Goal: Task Accomplishment & Management: Manage account settings

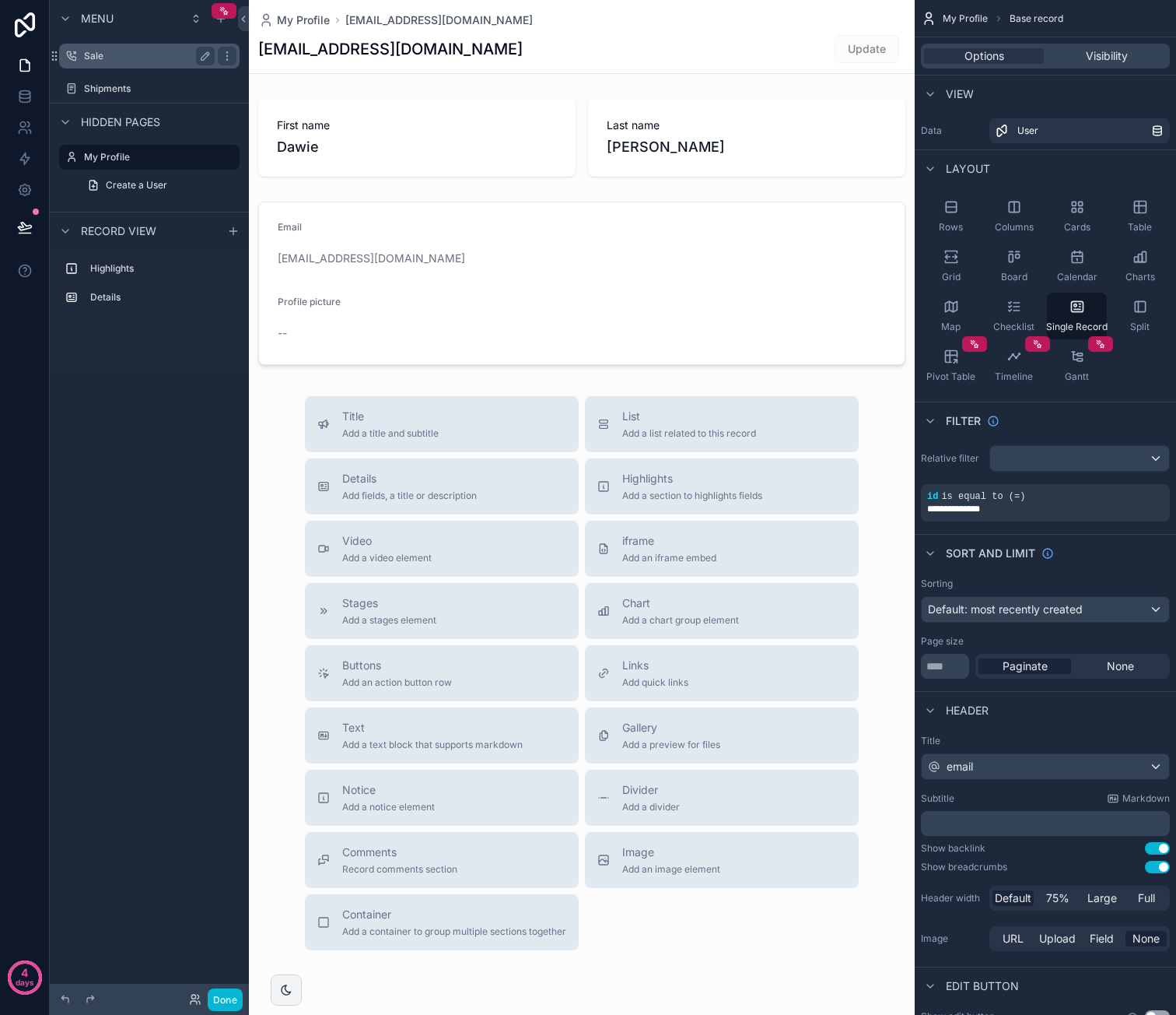
drag, startPoint x: 120, startPoint y: 48, endPoint x: 182, endPoint y: 65, distance: 64.3
click at [120, 48] on div "Sale" at bounding box center [149, 56] width 131 height 19
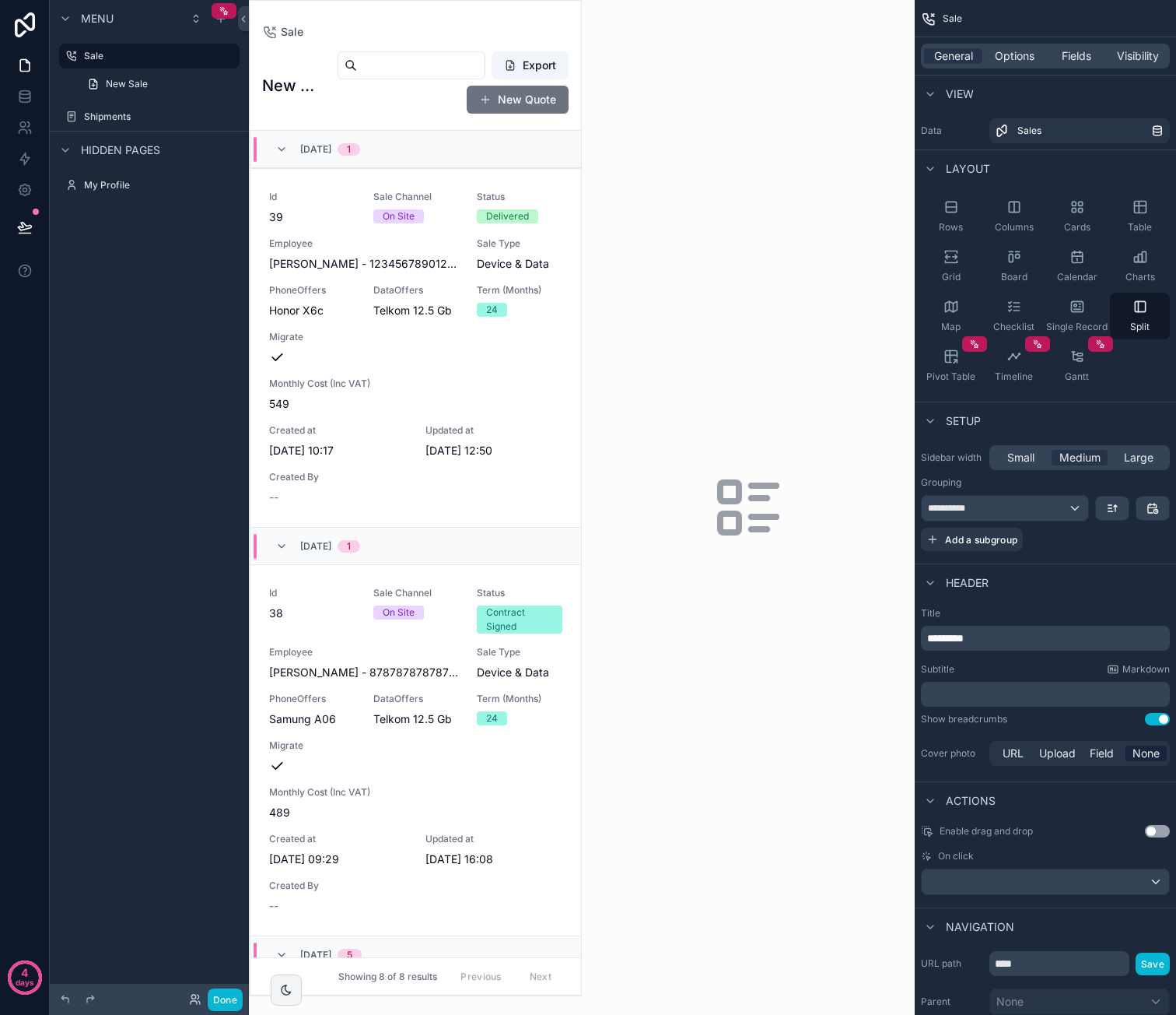
click at [442, 629] on div "scrollable content" at bounding box center [415, 498] width 331 height 995
click at [442, 623] on div "Sale Channel On Site" at bounding box center [416, 610] width 86 height 47
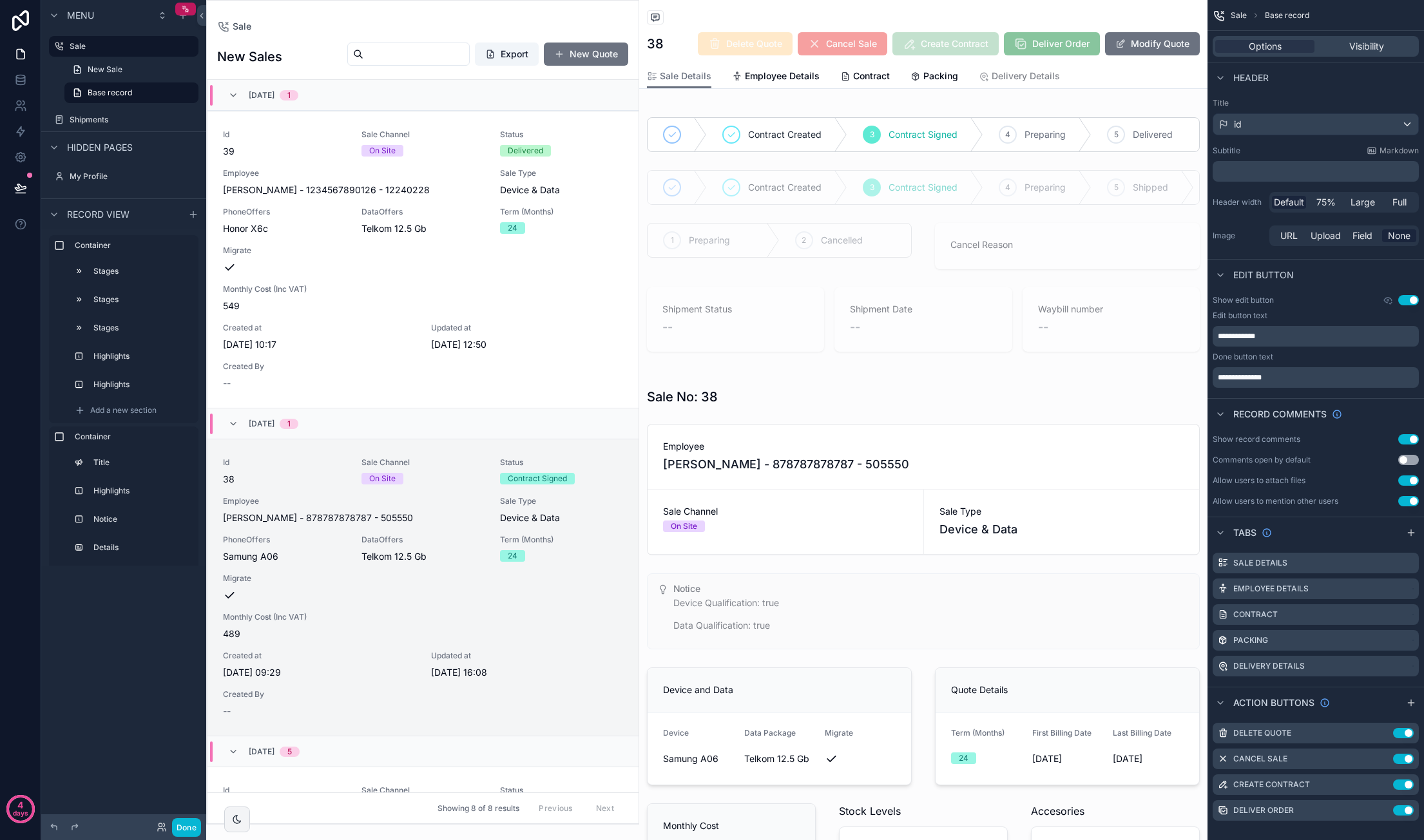
click at [473, 470] on div "Sale Channel On Site" at bounding box center [423, 470] width 123 height 27
click at [911, 77] on icon "scrollable content" at bounding box center [916, 77] width 11 height 11
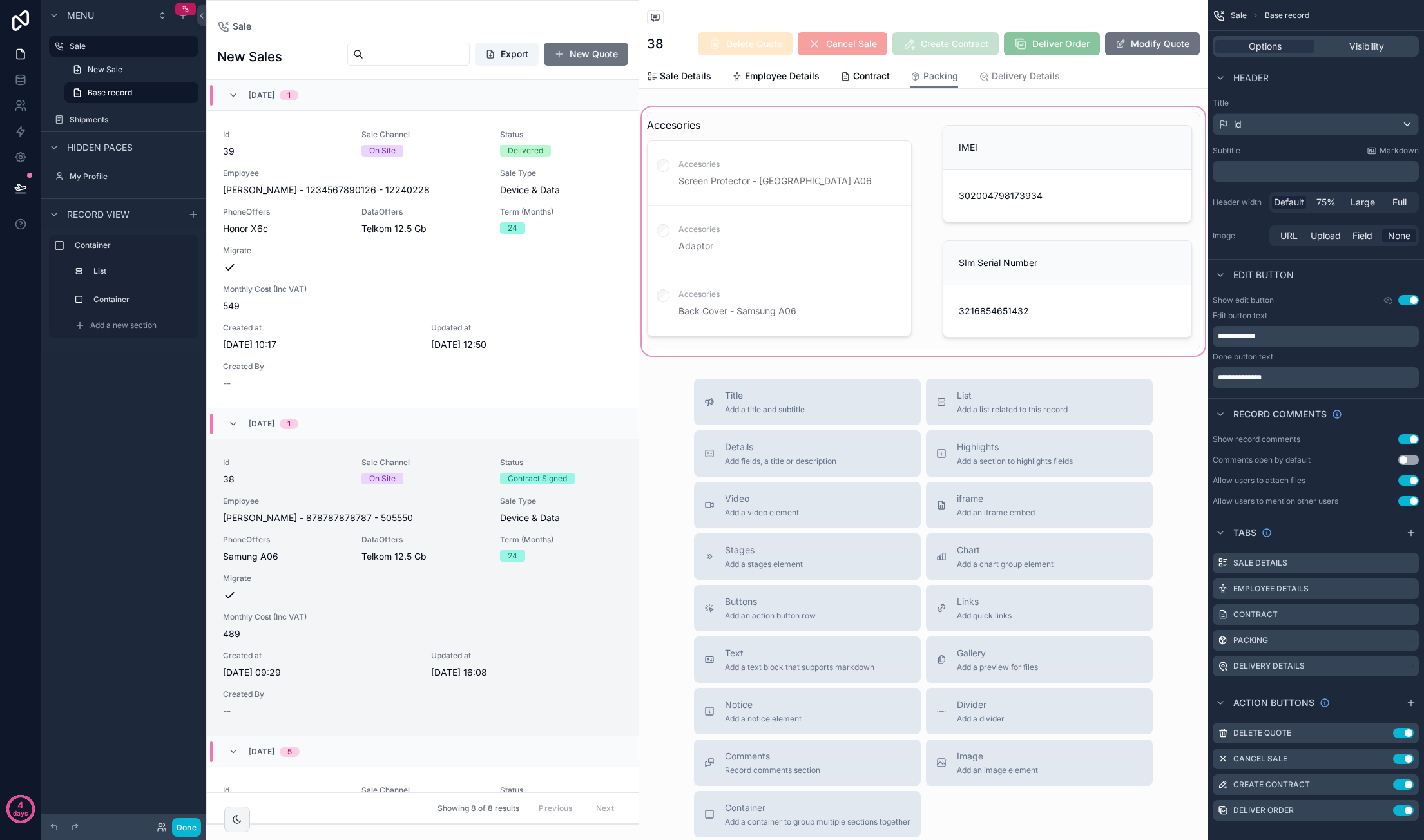
click at [973, 263] on div "scrollable content" at bounding box center [923, 231] width 568 height 254
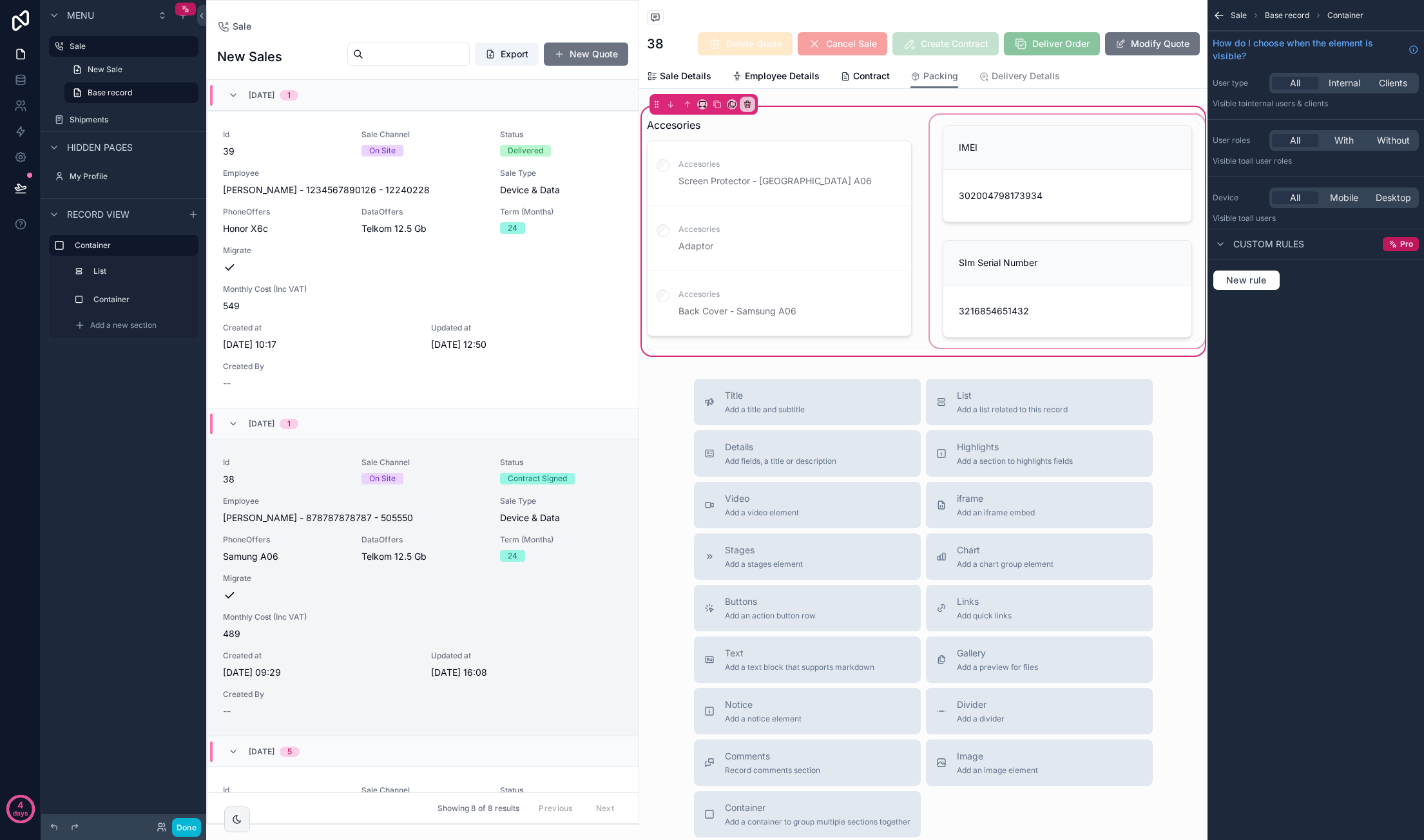
click at [973, 172] on div "scrollable content" at bounding box center [1067, 231] width 281 height 238
click at [973, 152] on div "scrollable content" at bounding box center [1067, 231] width 281 height 238
click at [112, 291] on div "Container" at bounding box center [133, 299] width 127 height 20
click at [973, 190] on div "scrollable content" at bounding box center [1067, 173] width 265 height 108
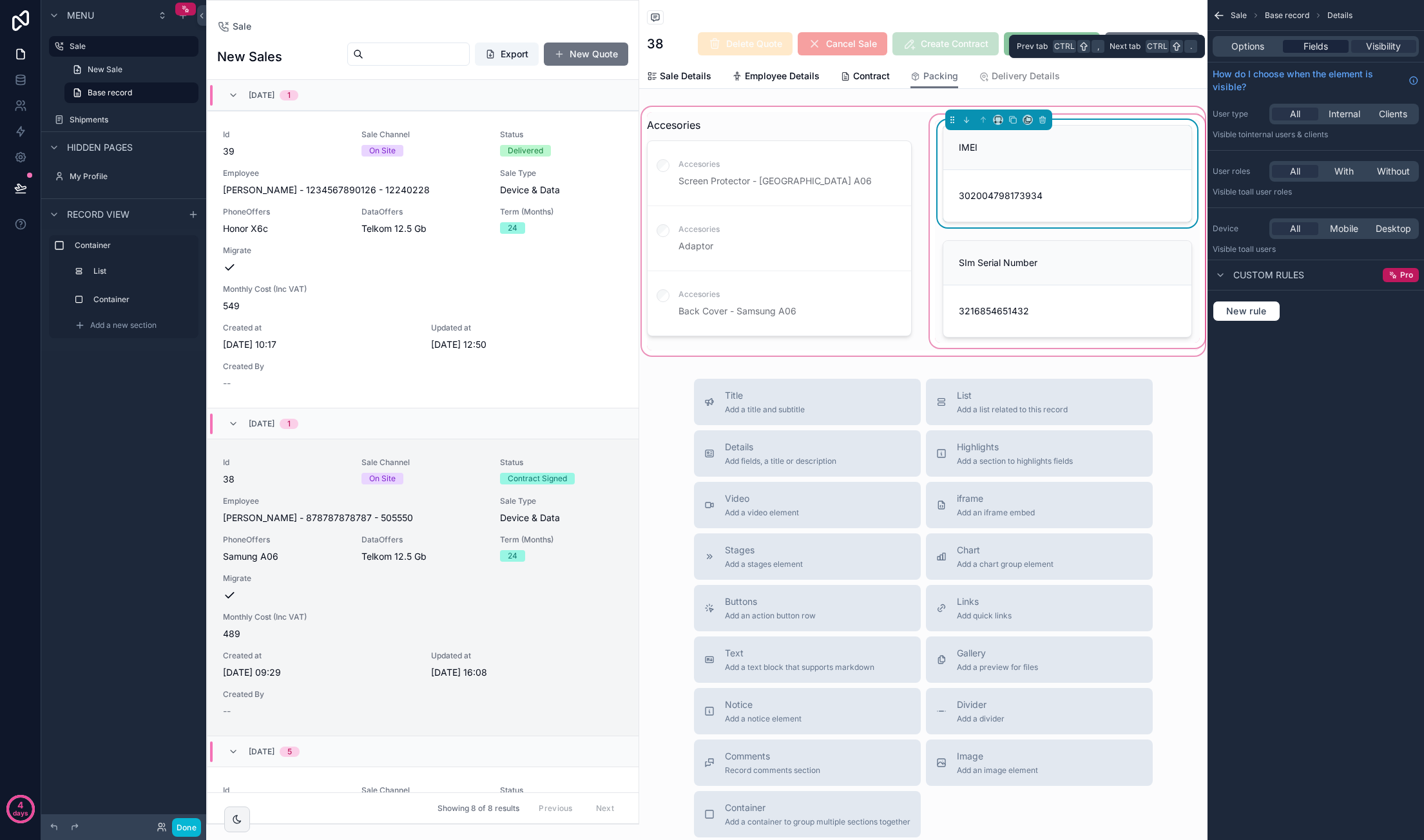
click at [973, 43] on span "Fields" at bounding box center [1315, 46] width 25 height 13
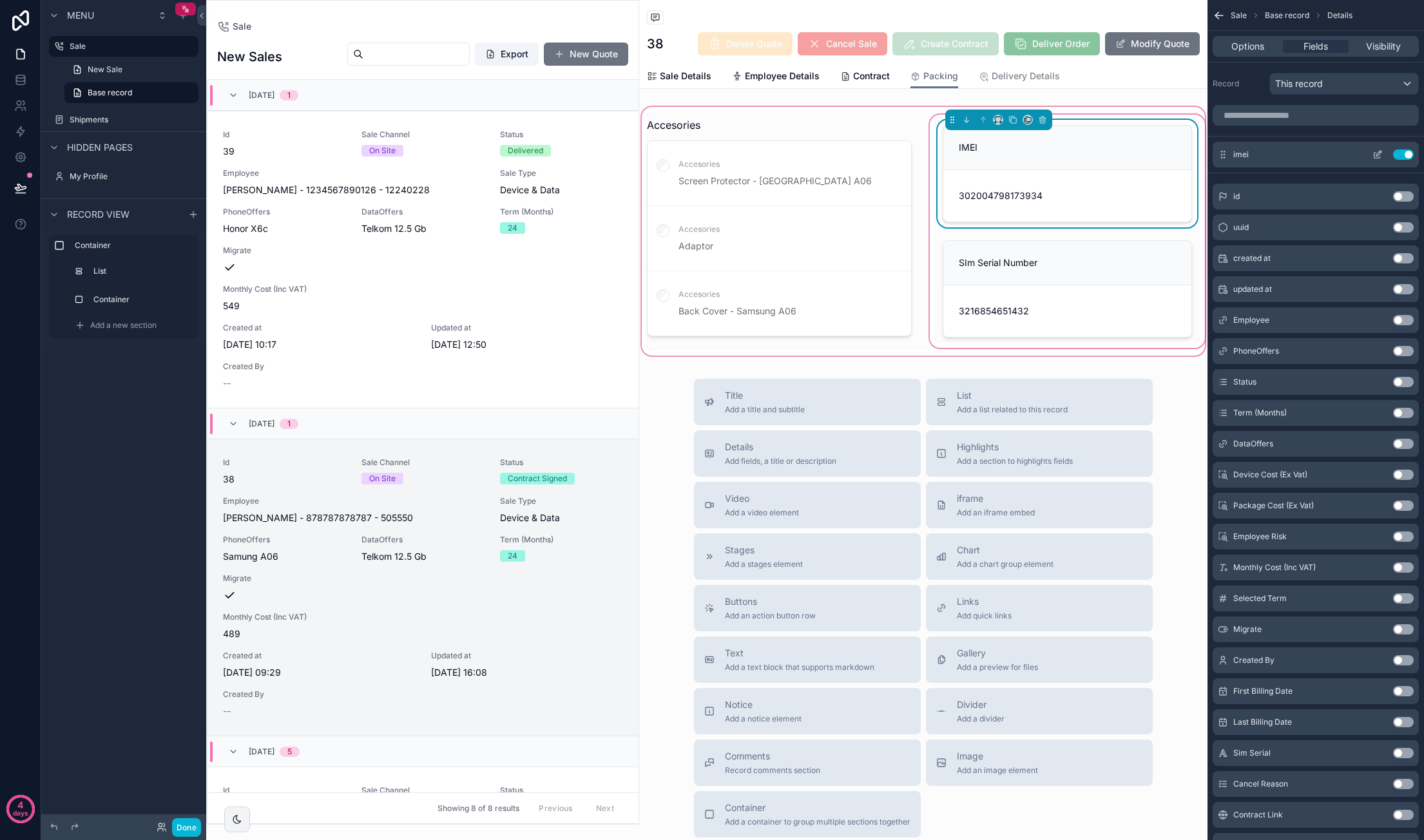
click at [973, 151] on icon "scrollable content" at bounding box center [1377, 155] width 11 height 11
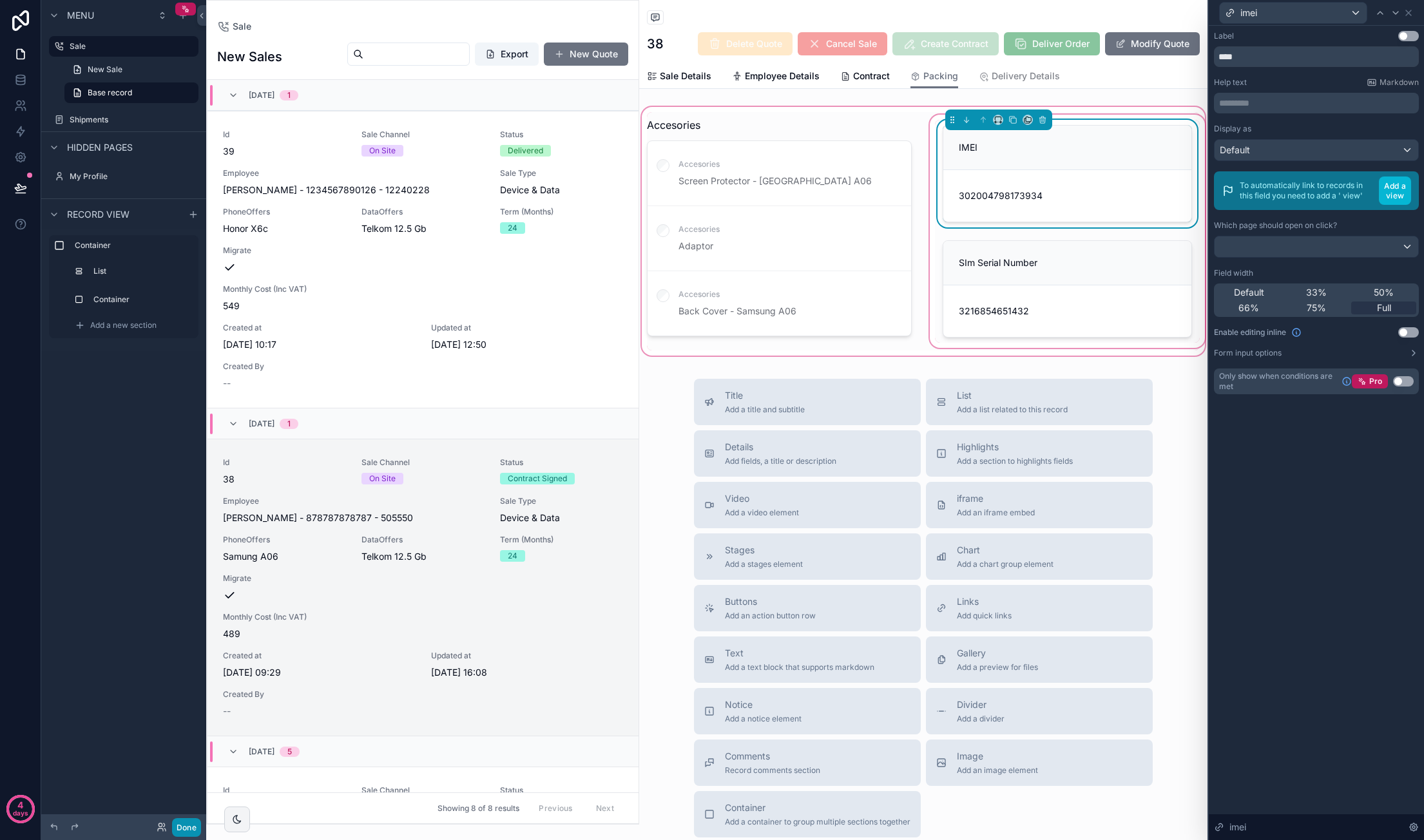
click at [184, 826] on button "Done" at bounding box center [186, 827] width 29 height 19
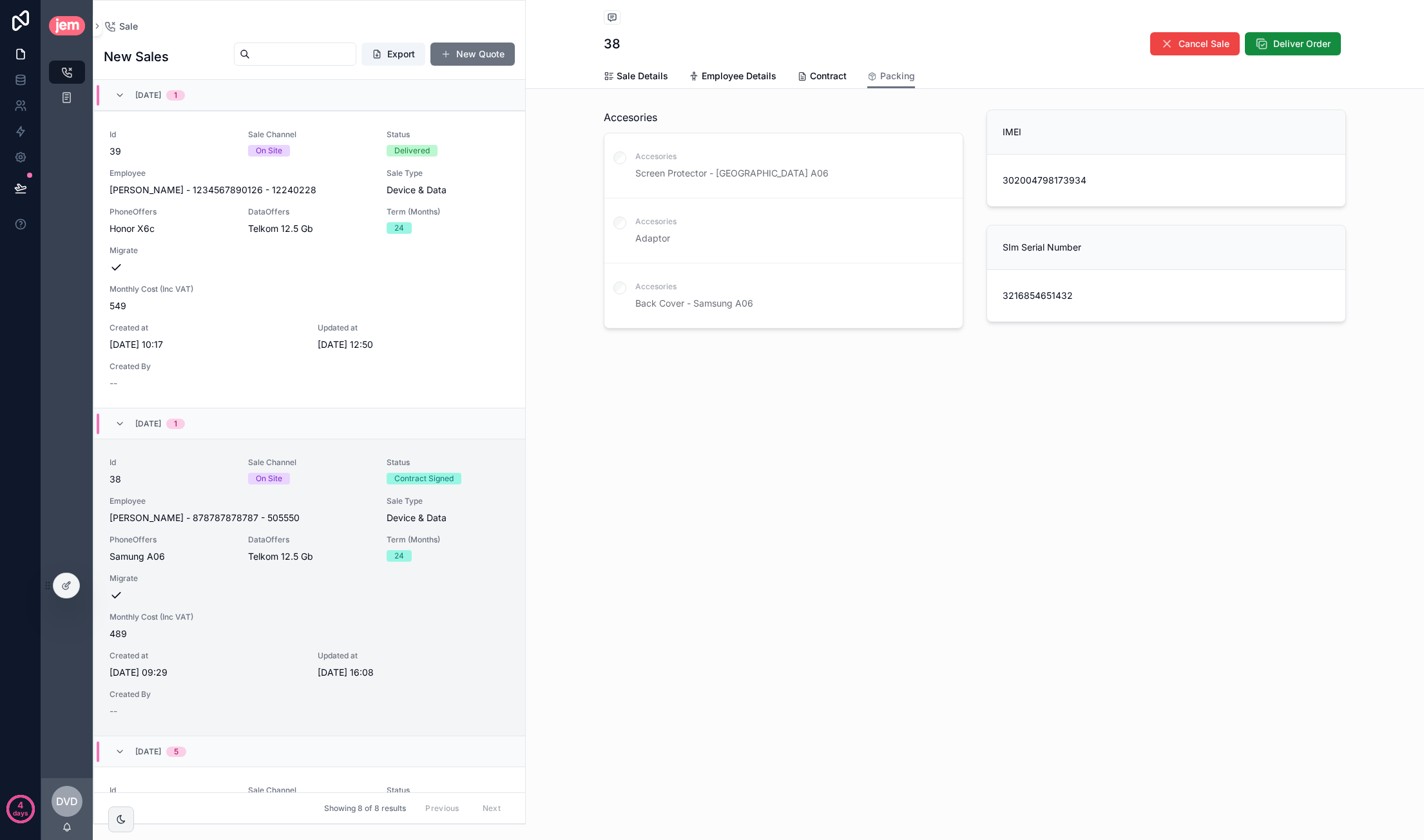
scroll to position [358, 0]
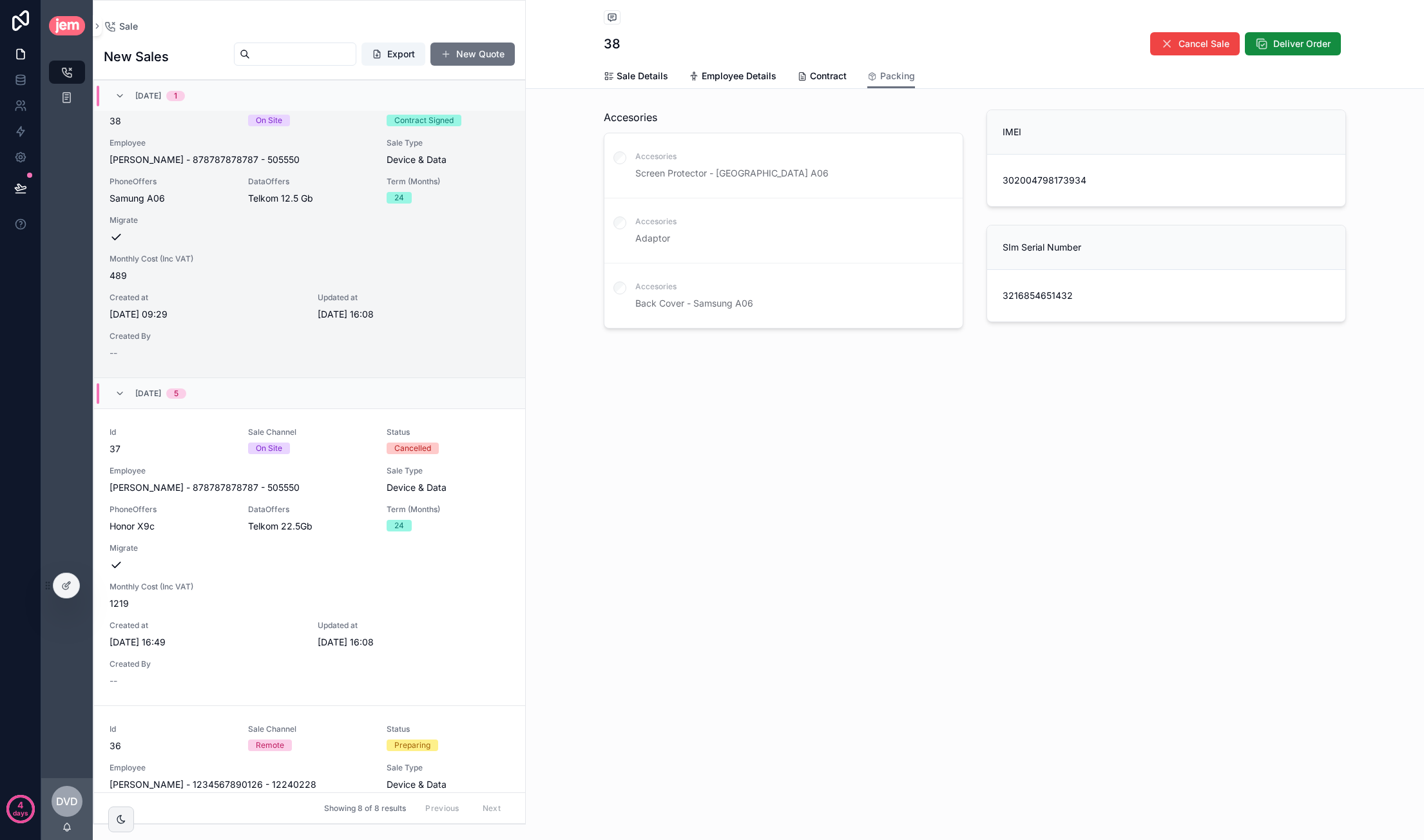
click at [973, 183] on span "302004798173934" at bounding box center [1044, 180] width 84 height 13
click at [973, 180] on span "302004798173934" at bounding box center [1044, 180] width 84 height 13
click at [625, 151] on label "scrollable content" at bounding box center [620, 159] width 13 height 16
click at [838, 440] on div "Back to Sale Sale 38 Cancel Sale Deliver Order Packing Sale Details Employee De…" at bounding box center [975, 420] width 898 height 840
click at [973, 297] on span "3216854651432" at bounding box center [1166, 295] width 327 height 13
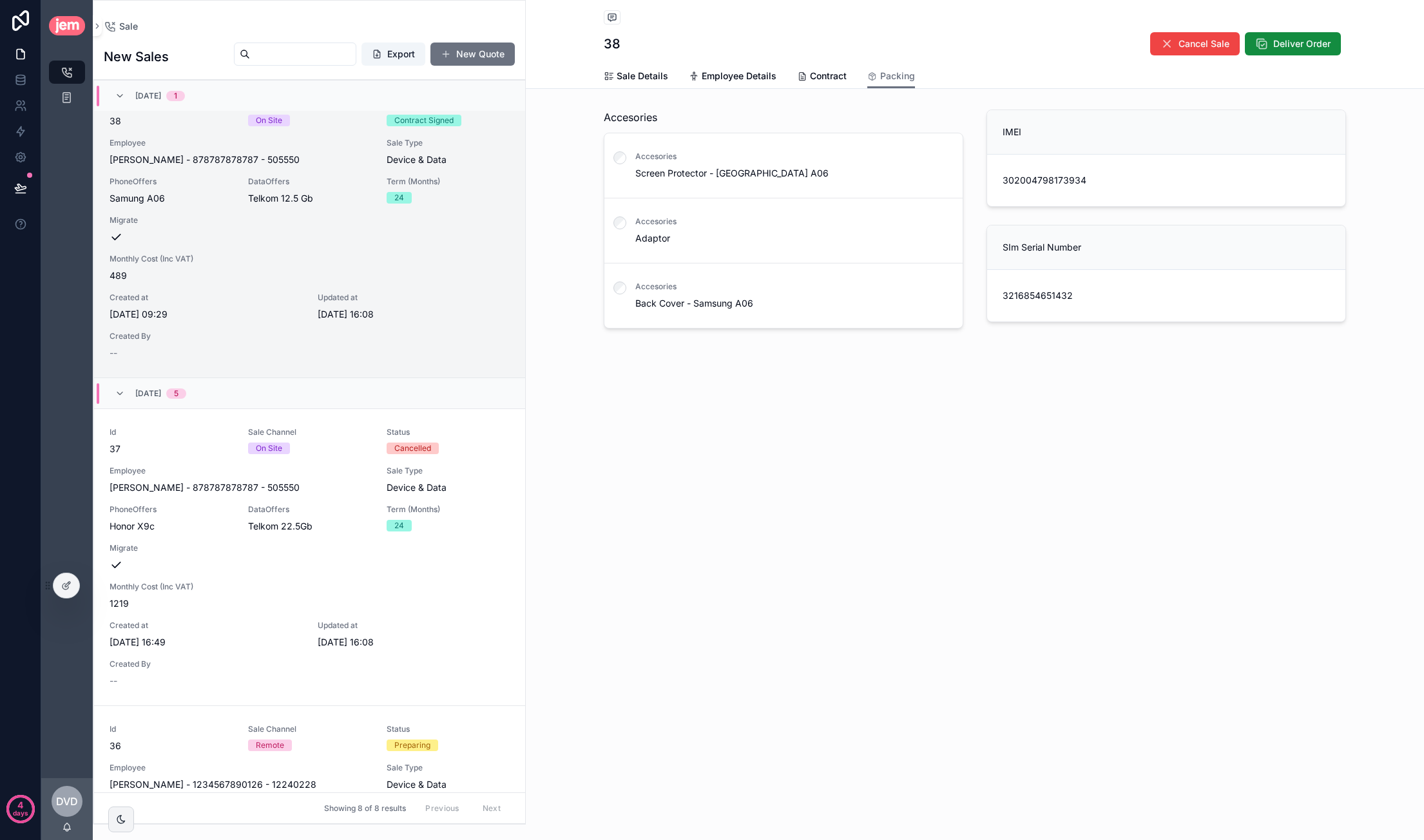
drag, startPoint x: 1060, startPoint y: 291, endPoint x: 1066, endPoint y: 290, distance: 6.1
click at [973, 290] on span "3216854651432" at bounding box center [1166, 295] width 327 height 13
click at [973, 183] on span "302004798173934" at bounding box center [1044, 180] width 84 height 13
click at [624, 78] on span "Sale Details" at bounding box center [642, 76] width 51 height 13
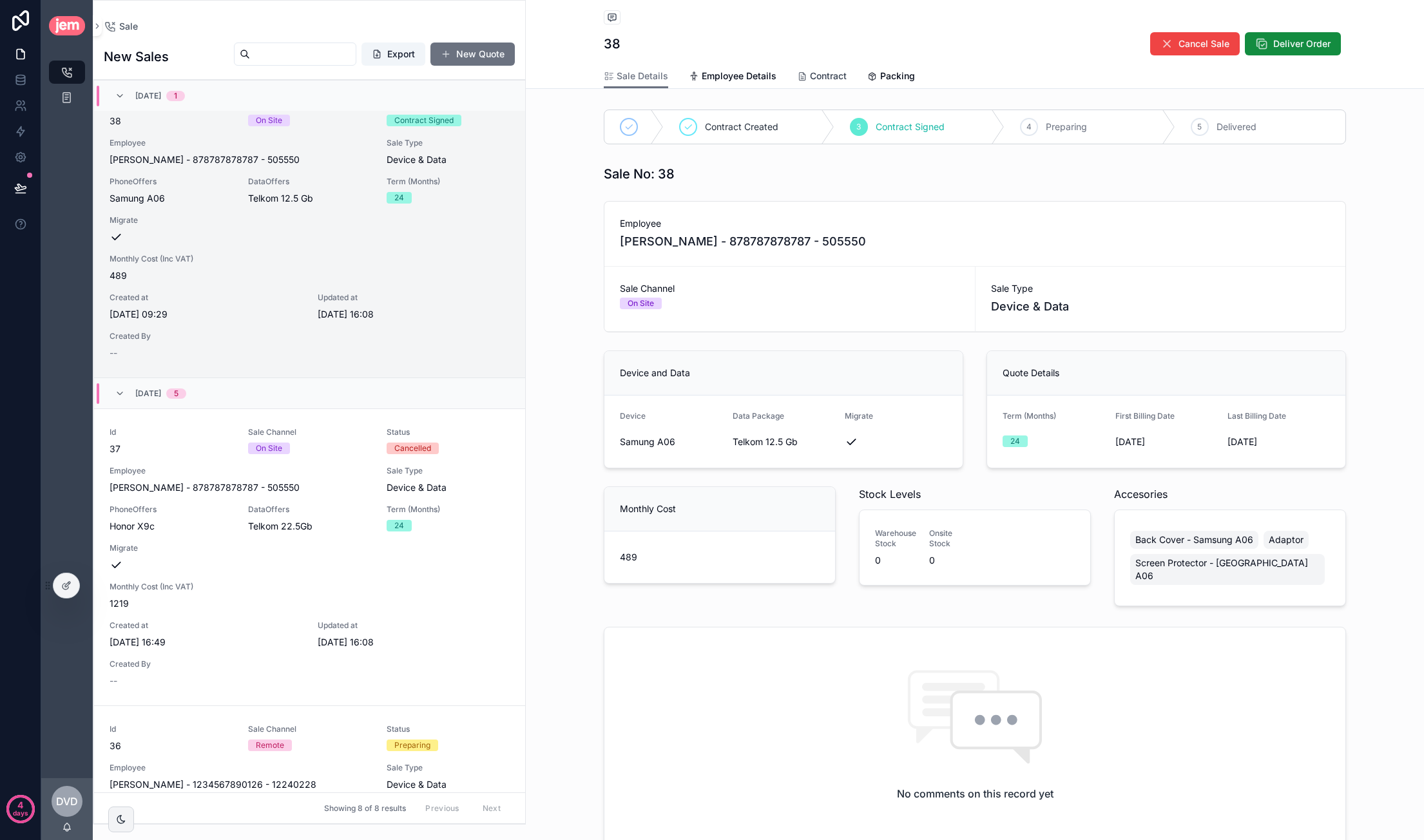
click at [797, 75] on icon "scrollable content" at bounding box center [802, 77] width 11 height 11
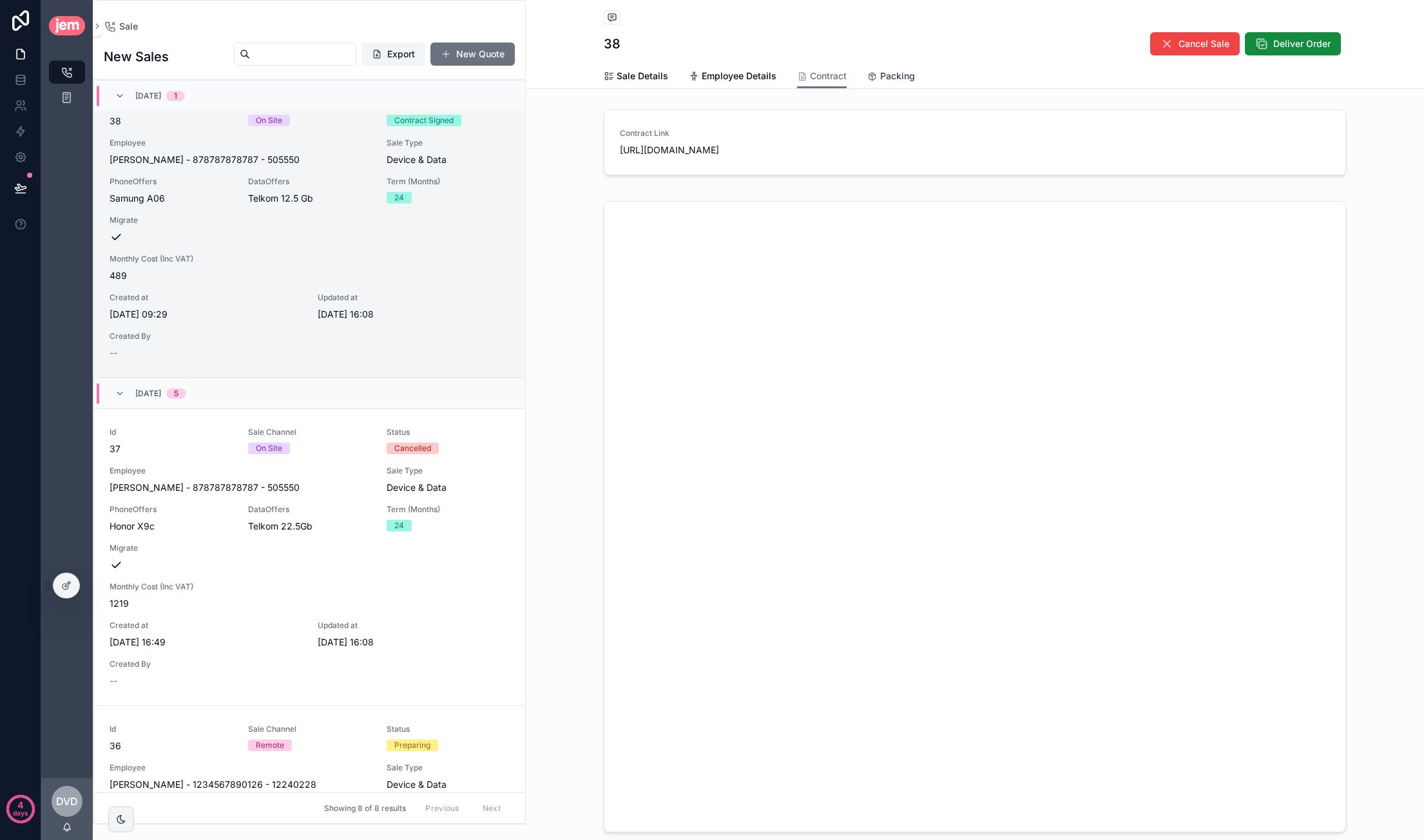
click at [870, 75] on icon "scrollable content" at bounding box center [872, 77] width 11 height 11
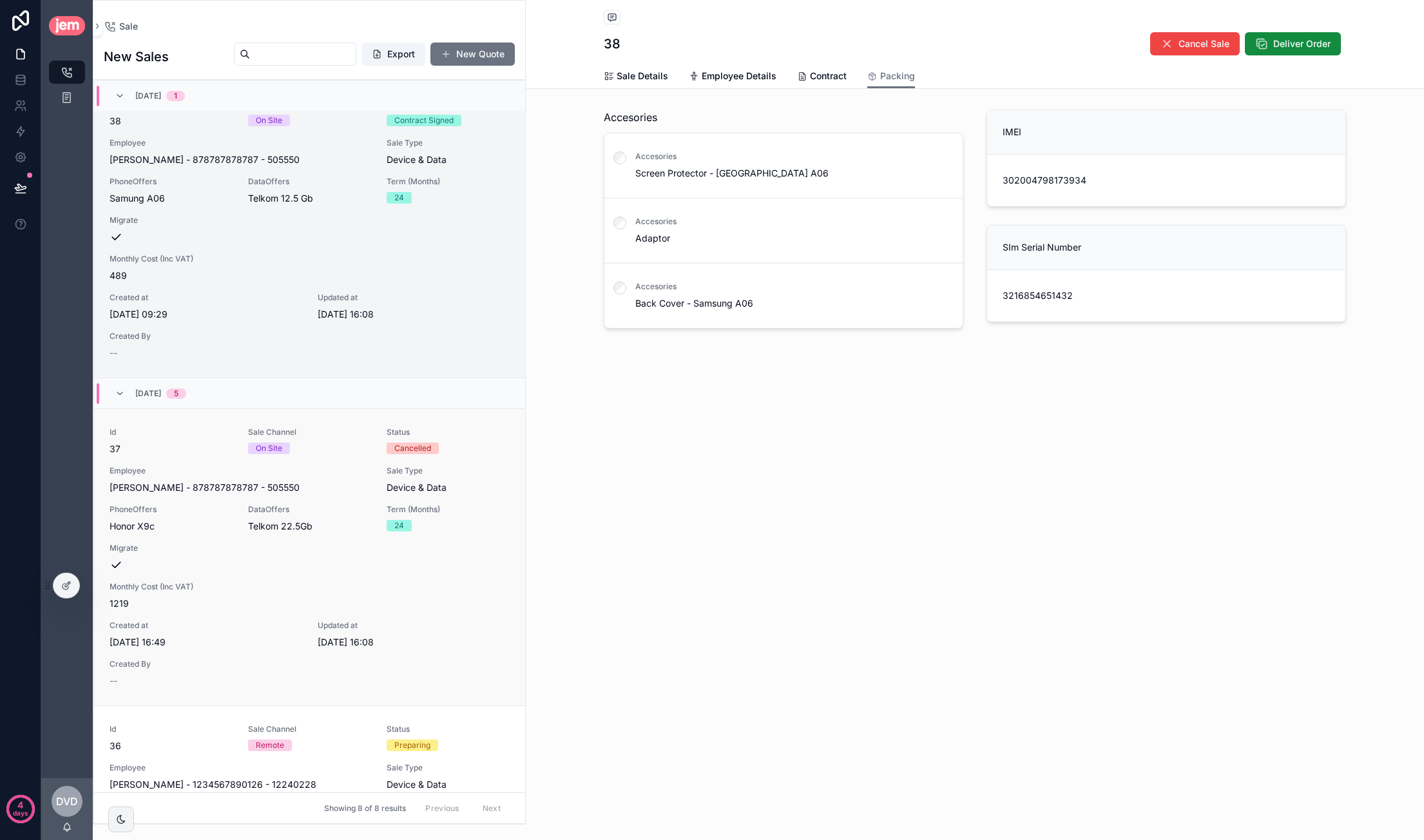
drag, startPoint x: 65, startPoint y: 576, endPoint x: 173, endPoint y: 581, distance: 108.1
click at [65, 577] on div at bounding box center [66, 585] width 26 height 25
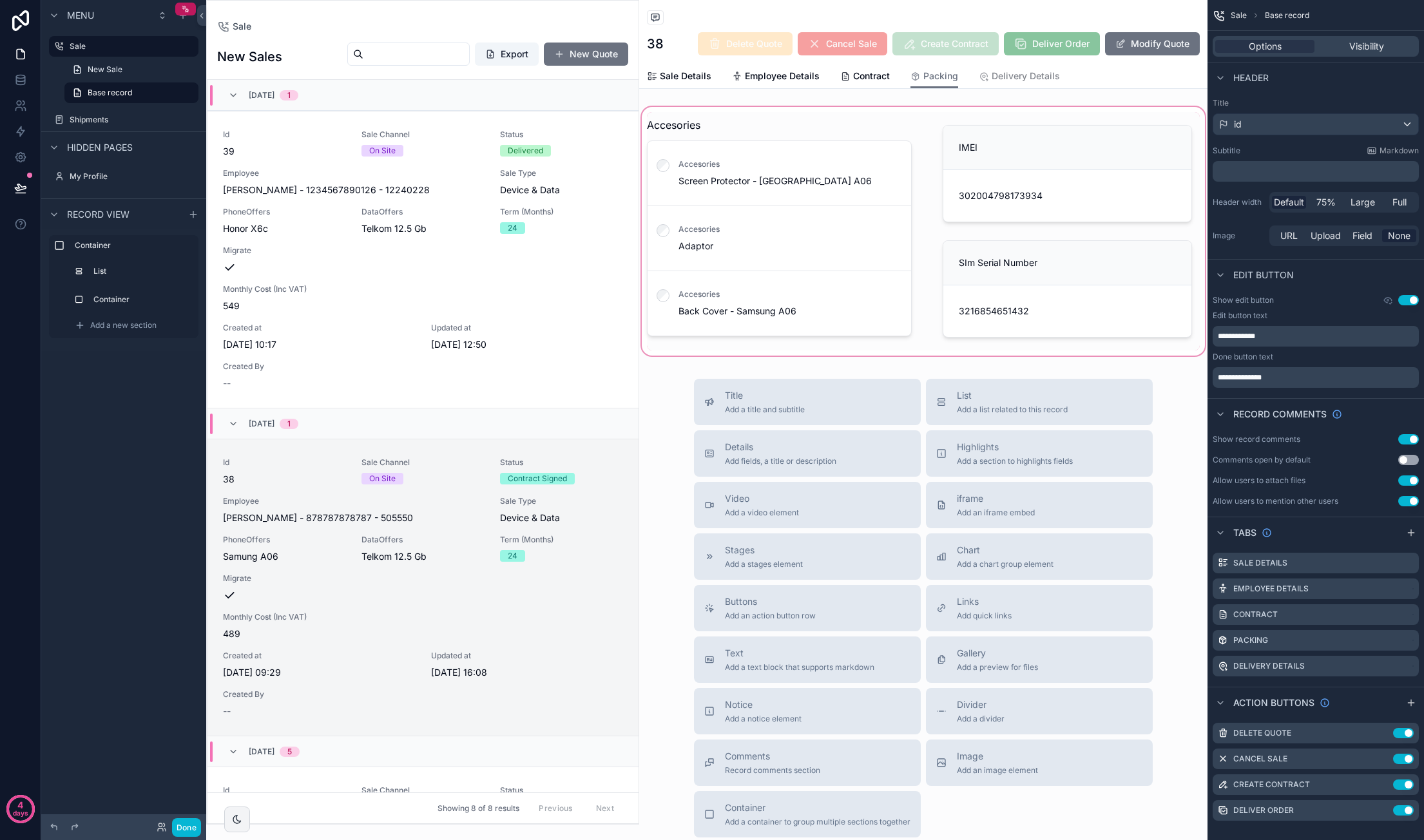
scroll to position [358, 0]
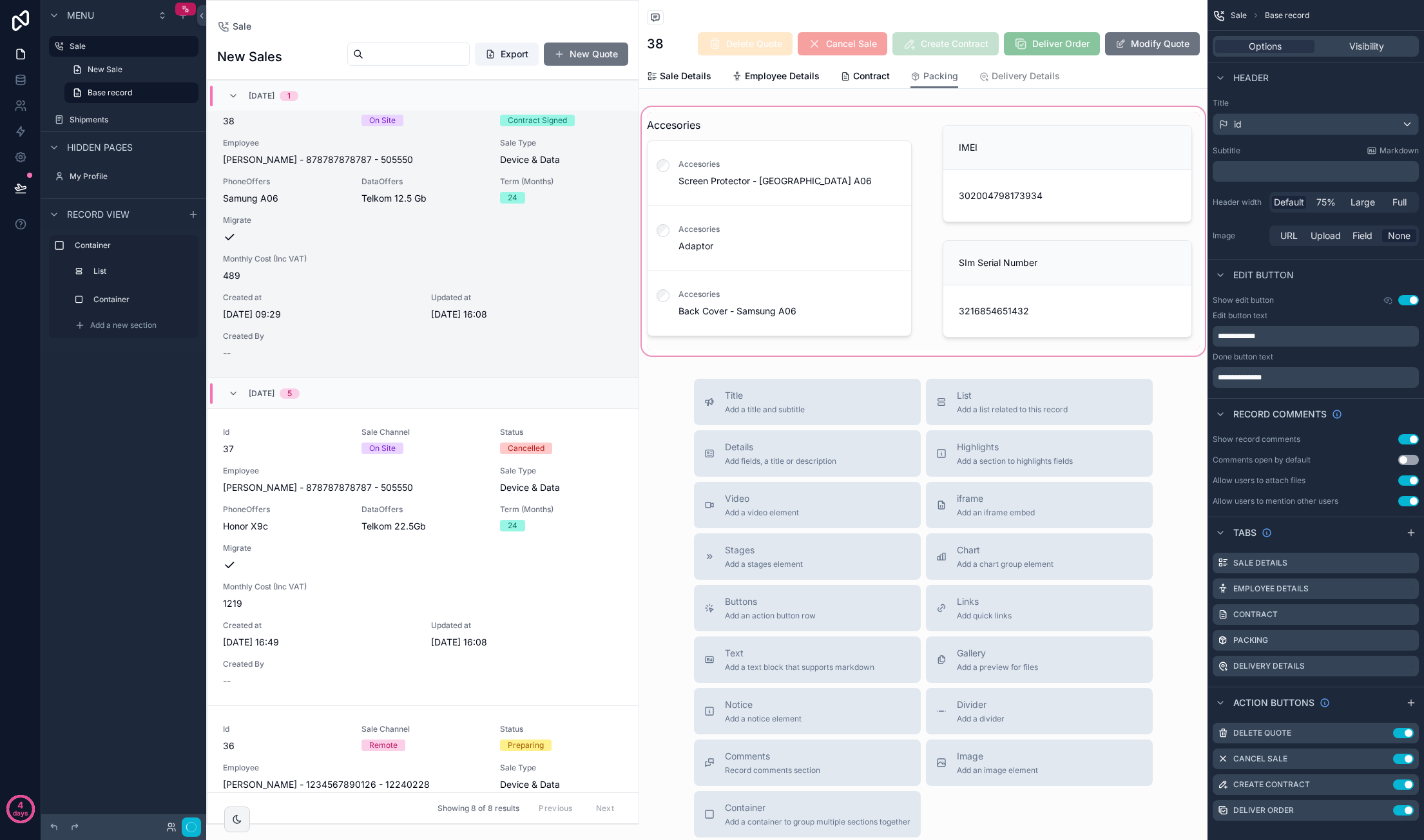
click at [973, 185] on div "scrollable content" at bounding box center [923, 231] width 568 height 254
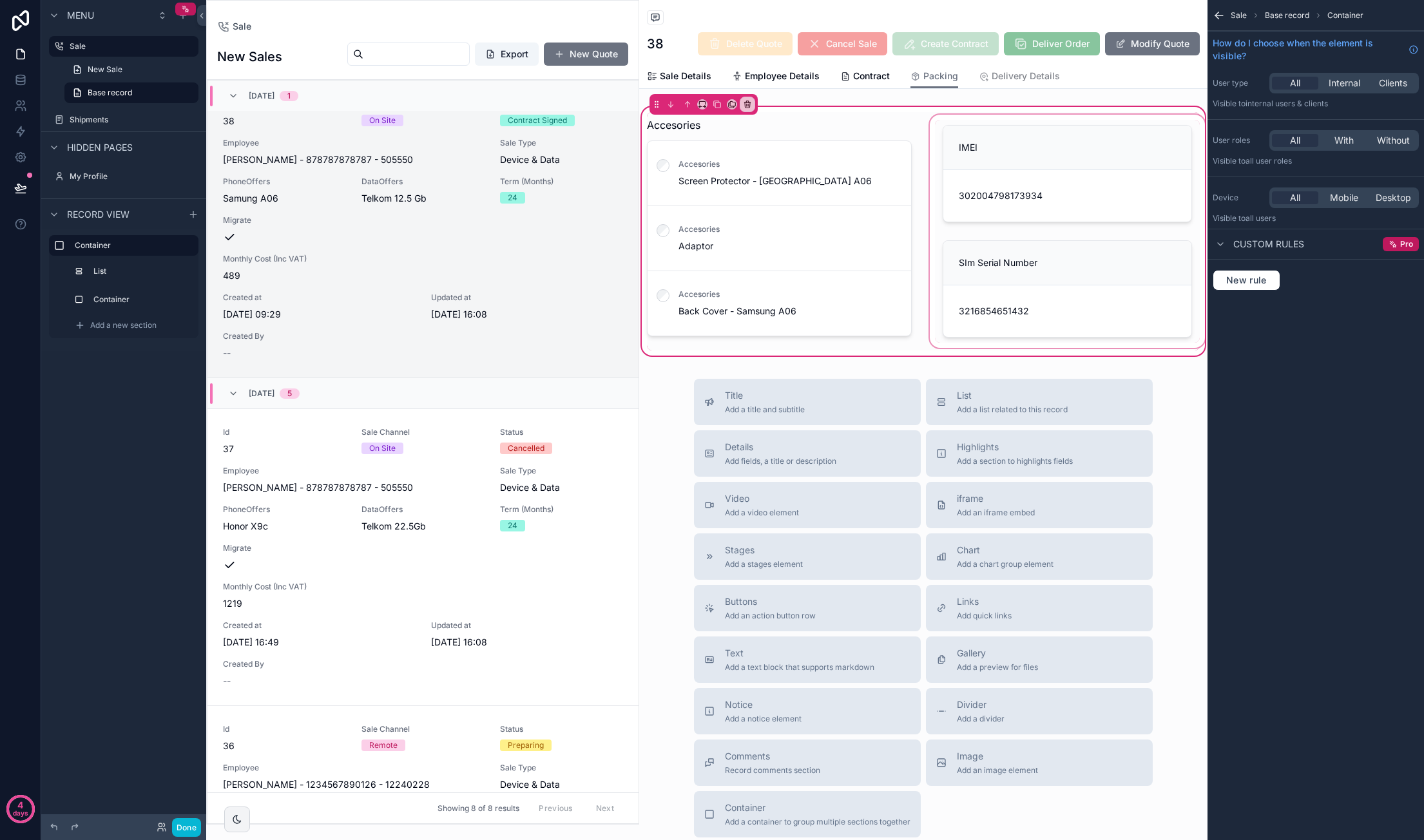
click at [973, 162] on div "scrollable content" at bounding box center [1067, 231] width 281 height 238
click at [122, 298] on label "Container" at bounding box center [141, 299] width 90 height 11
click at [973, 182] on div "scrollable content" at bounding box center [1067, 173] width 265 height 108
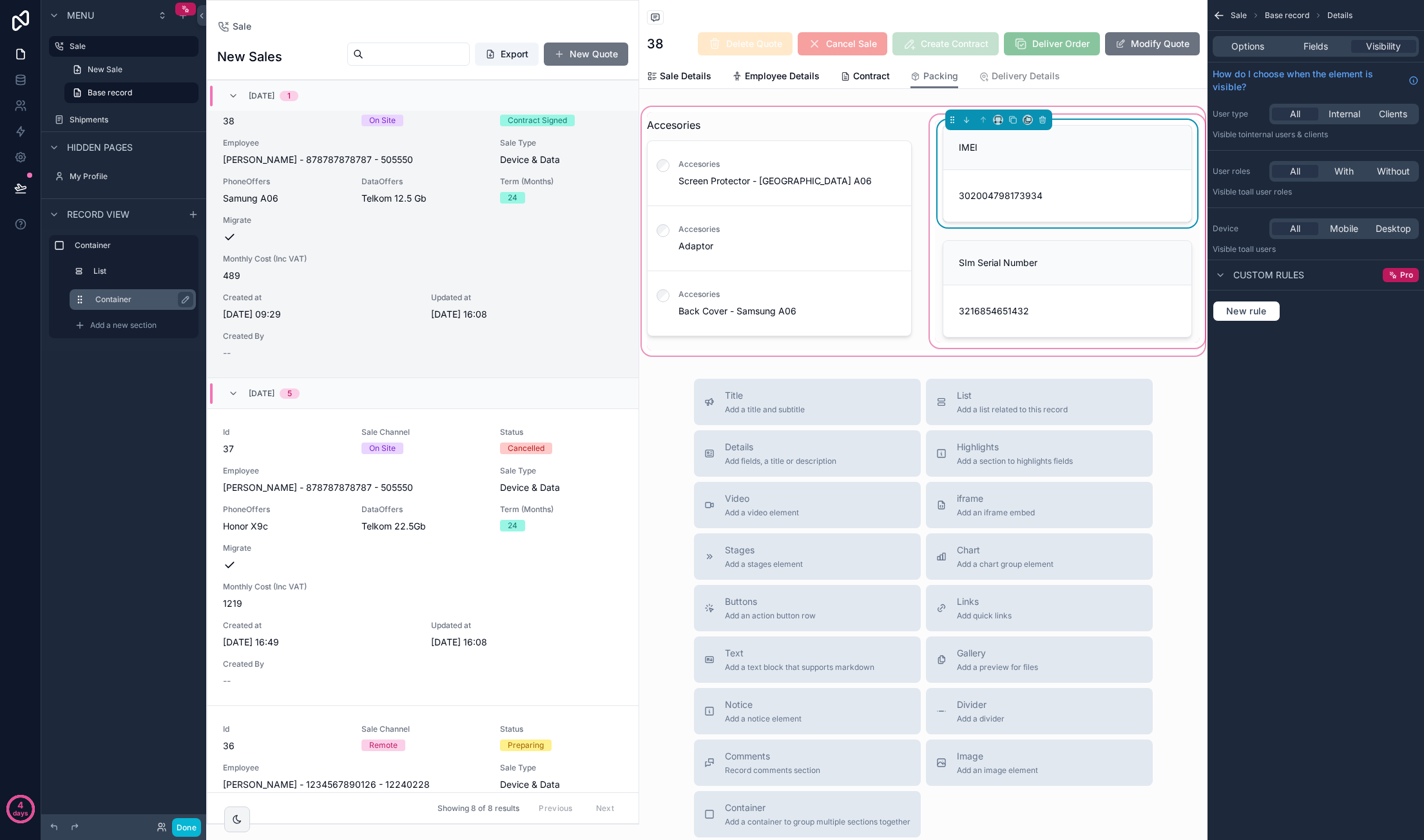
click at [117, 298] on label "Container" at bounding box center [141, 299] width 90 height 11
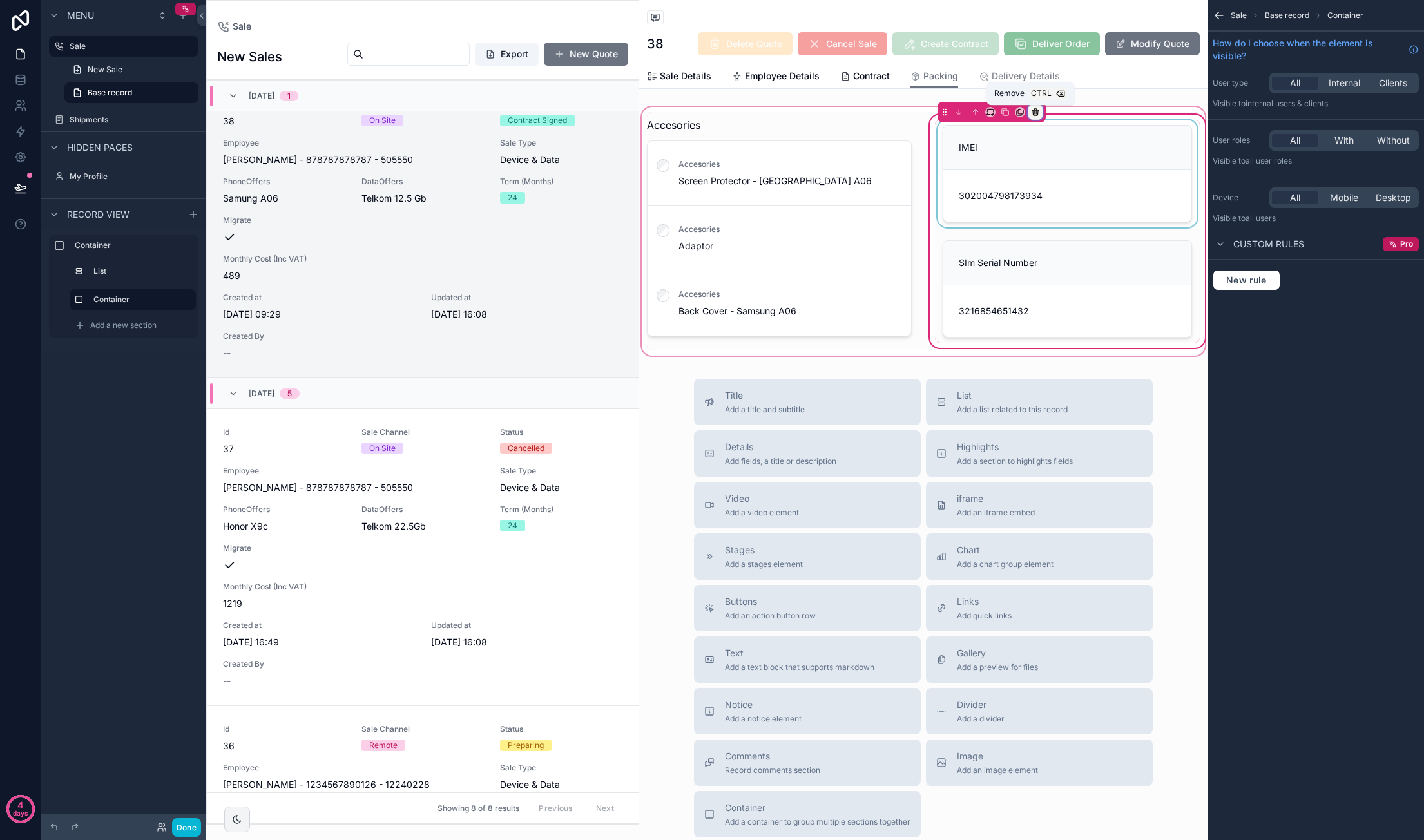
click at [973, 112] on icon "scrollable content" at bounding box center [1035, 112] width 9 height 9
click at [973, 139] on span "Remove only container" at bounding box center [1081, 138] width 96 height 15
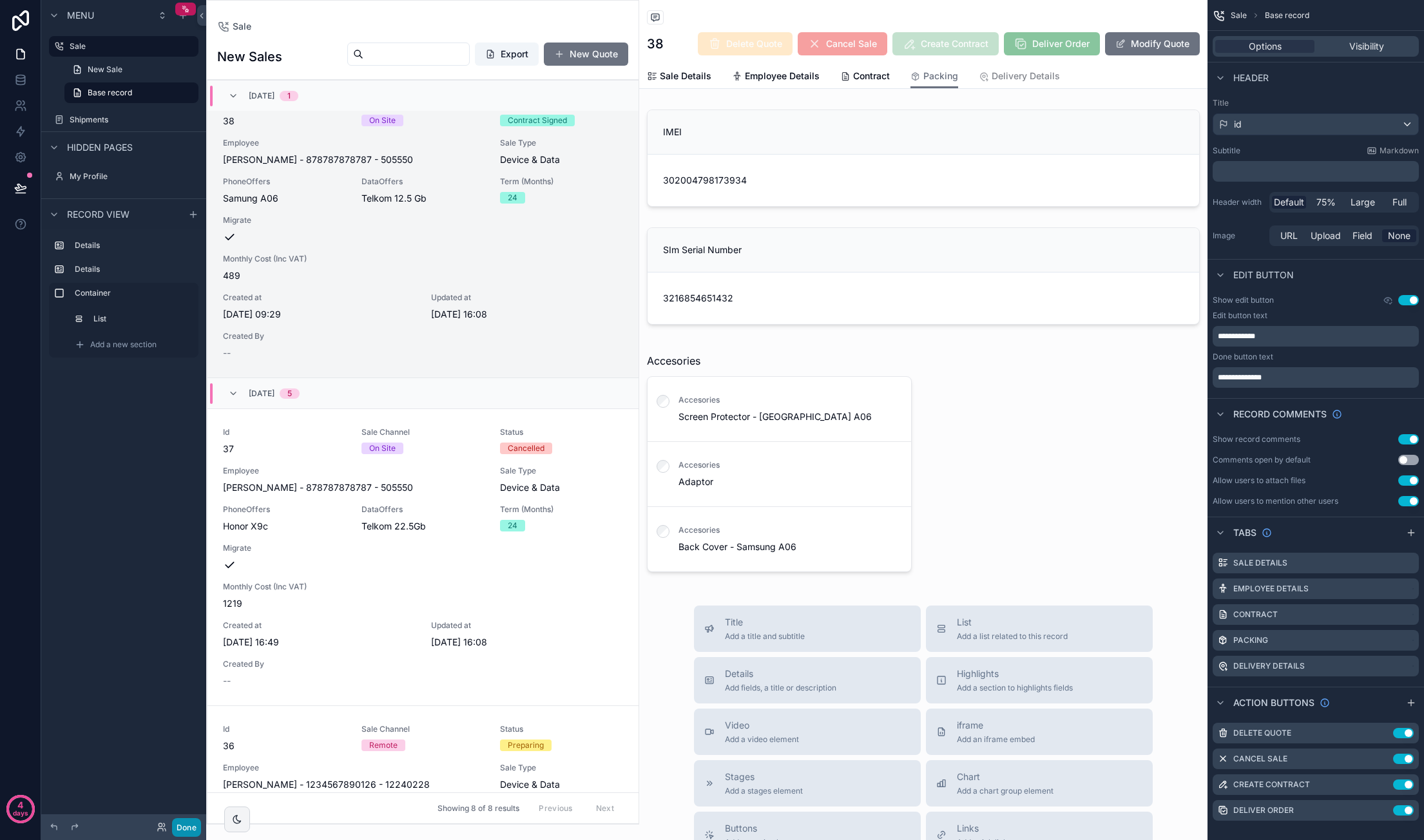
click at [174, 825] on button "Done" at bounding box center [186, 827] width 29 height 19
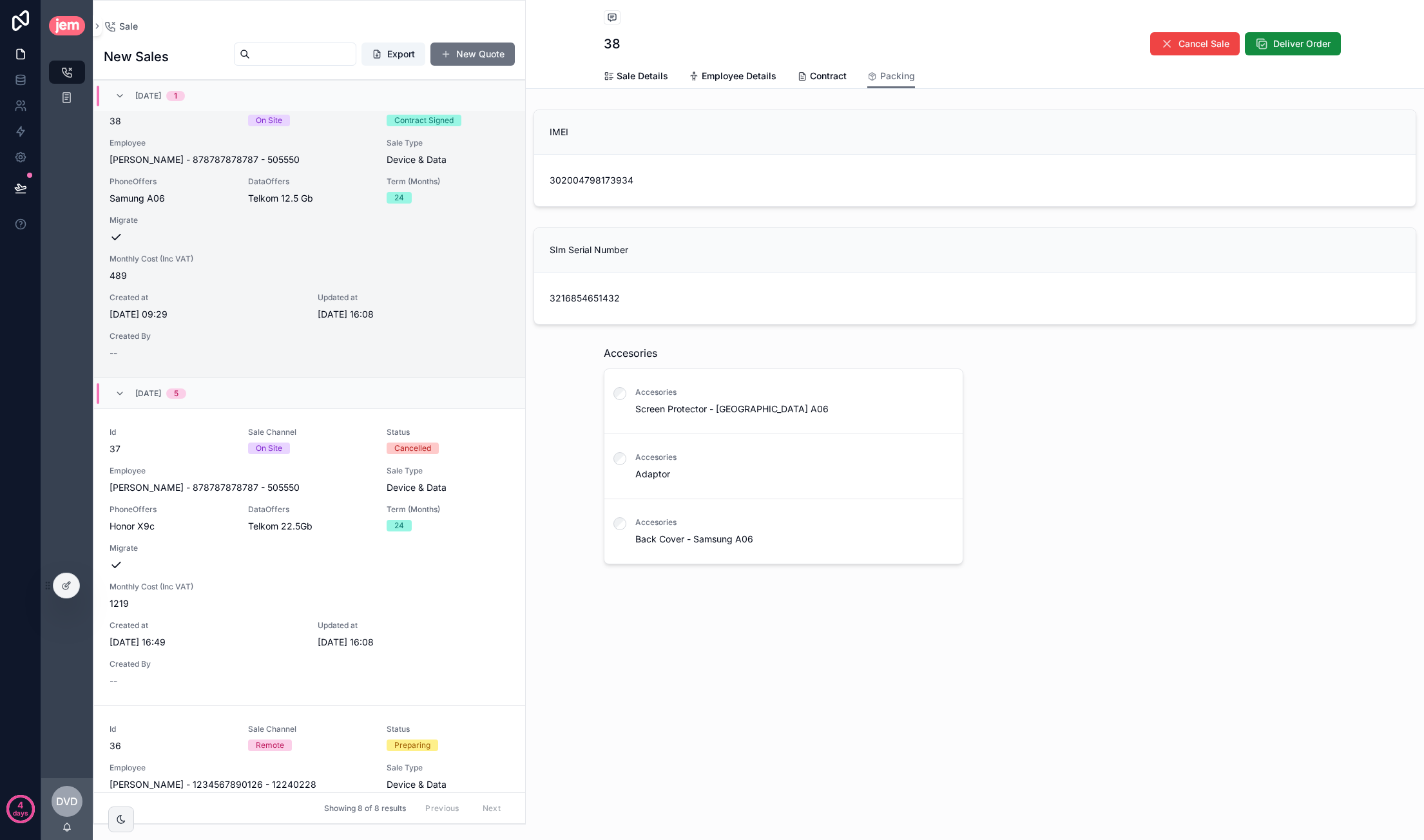
click at [633, 296] on span "3216854651432" at bounding box center [974, 298] width 850 height 13
click at [596, 296] on span "3216854651432" at bounding box center [974, 298] width 850 height 13
click at [586, 297] on span "3216854651432" at bounding box center [974, 298] width 850 height 13
click at [590, 299] on span "3216854651432" at bounding box center [974, 298] width 850 height 13
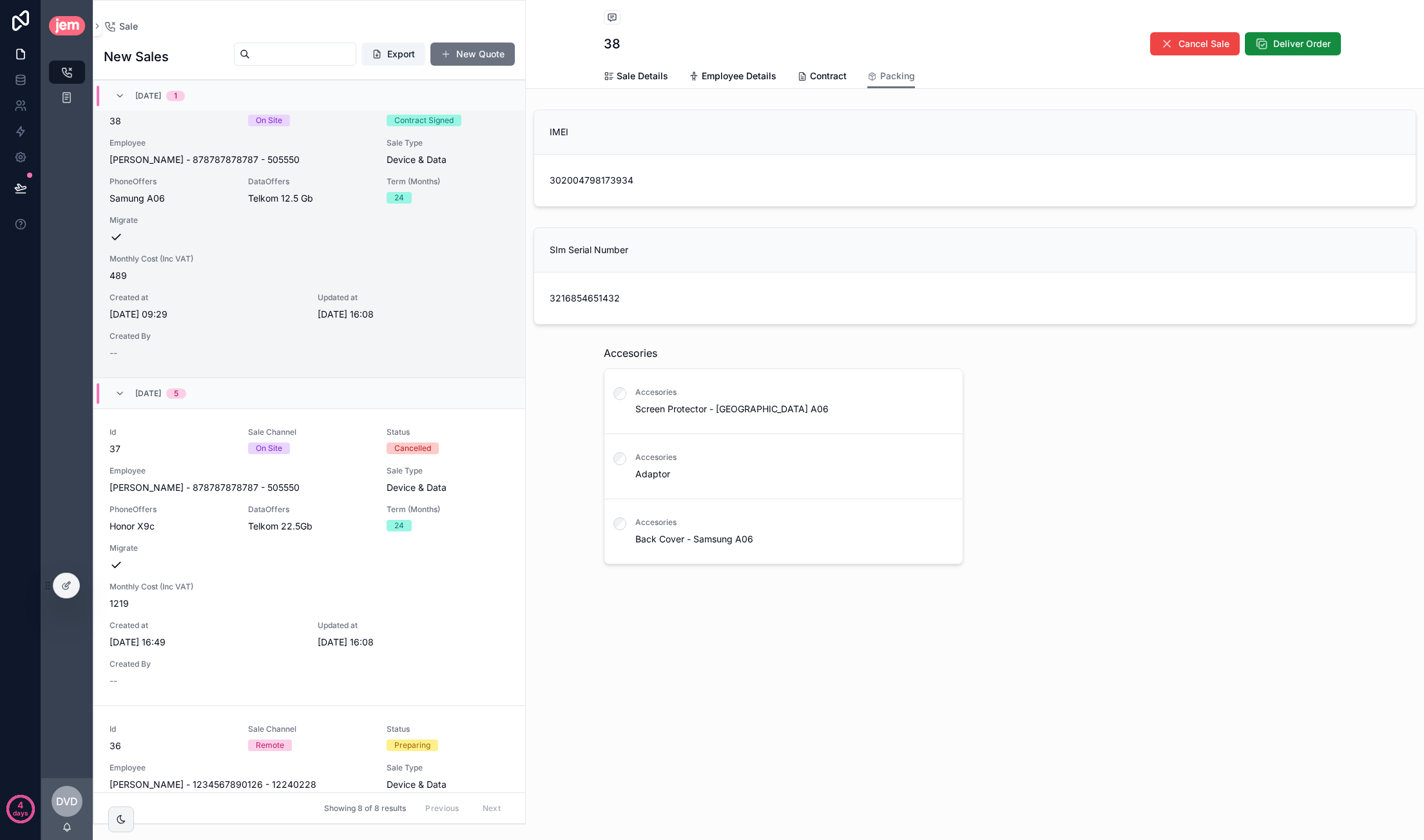
click at [619, 181] on span "302004798173934" at bounding box center [591, 180] width 84 height 13
click at [67, 586] on icon at bounding box center [68, 583] width 5 height 5
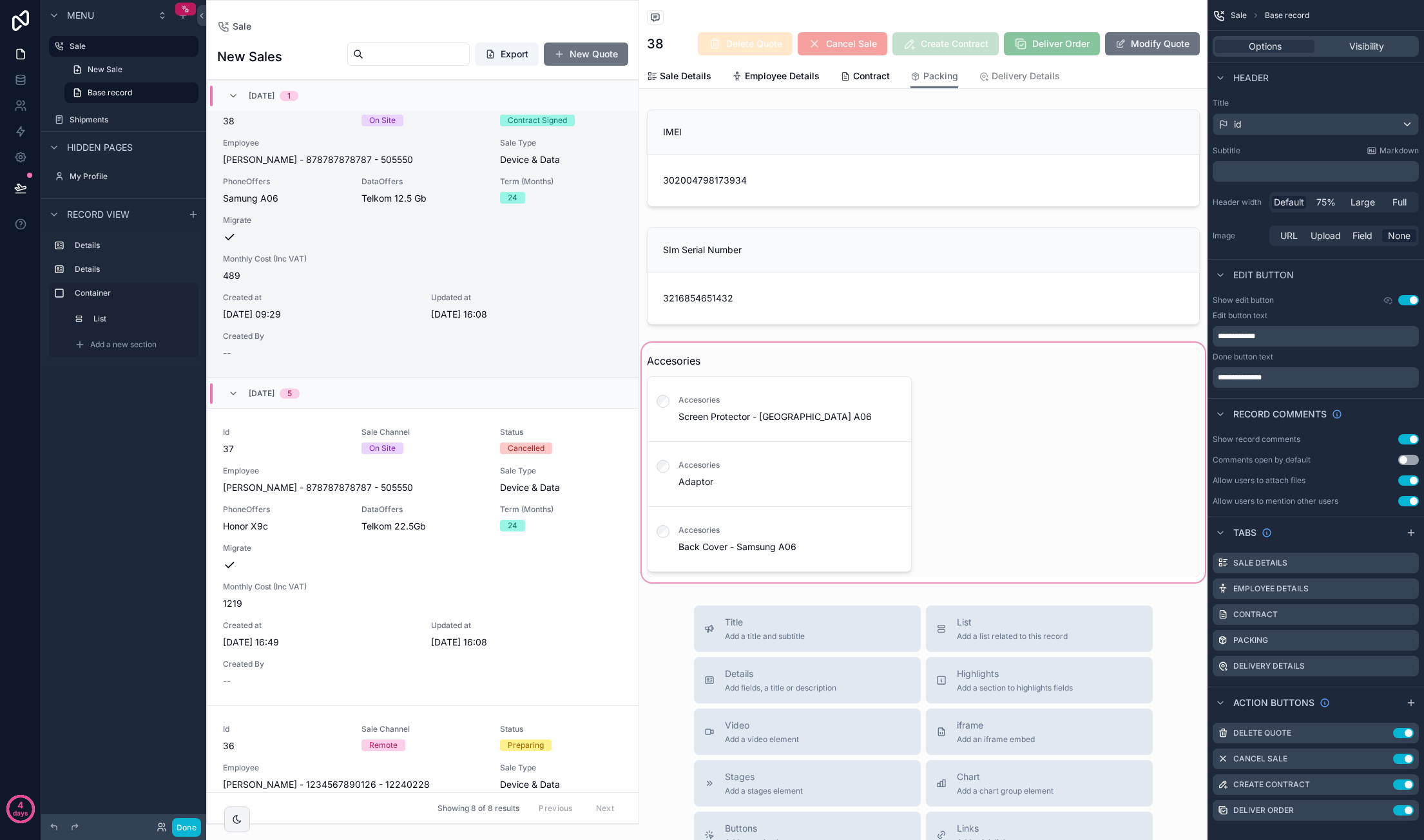
click at [768, 356] on div "scrollable content" at bounding box center [923, 463] width 568 height 245
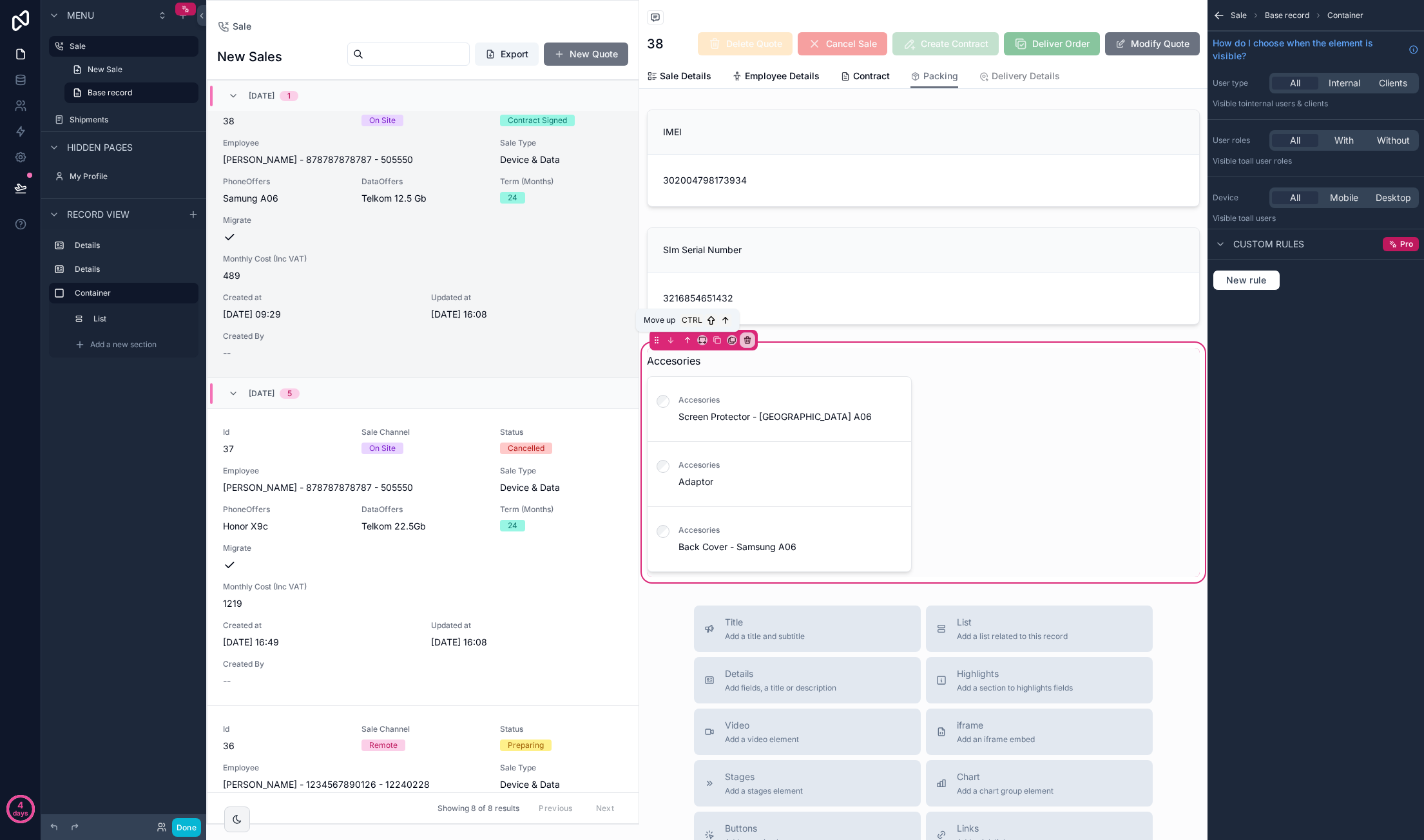
click at [685, 335] on icon "scrollable content" at bounding box center [687, 340] width 9 height 9
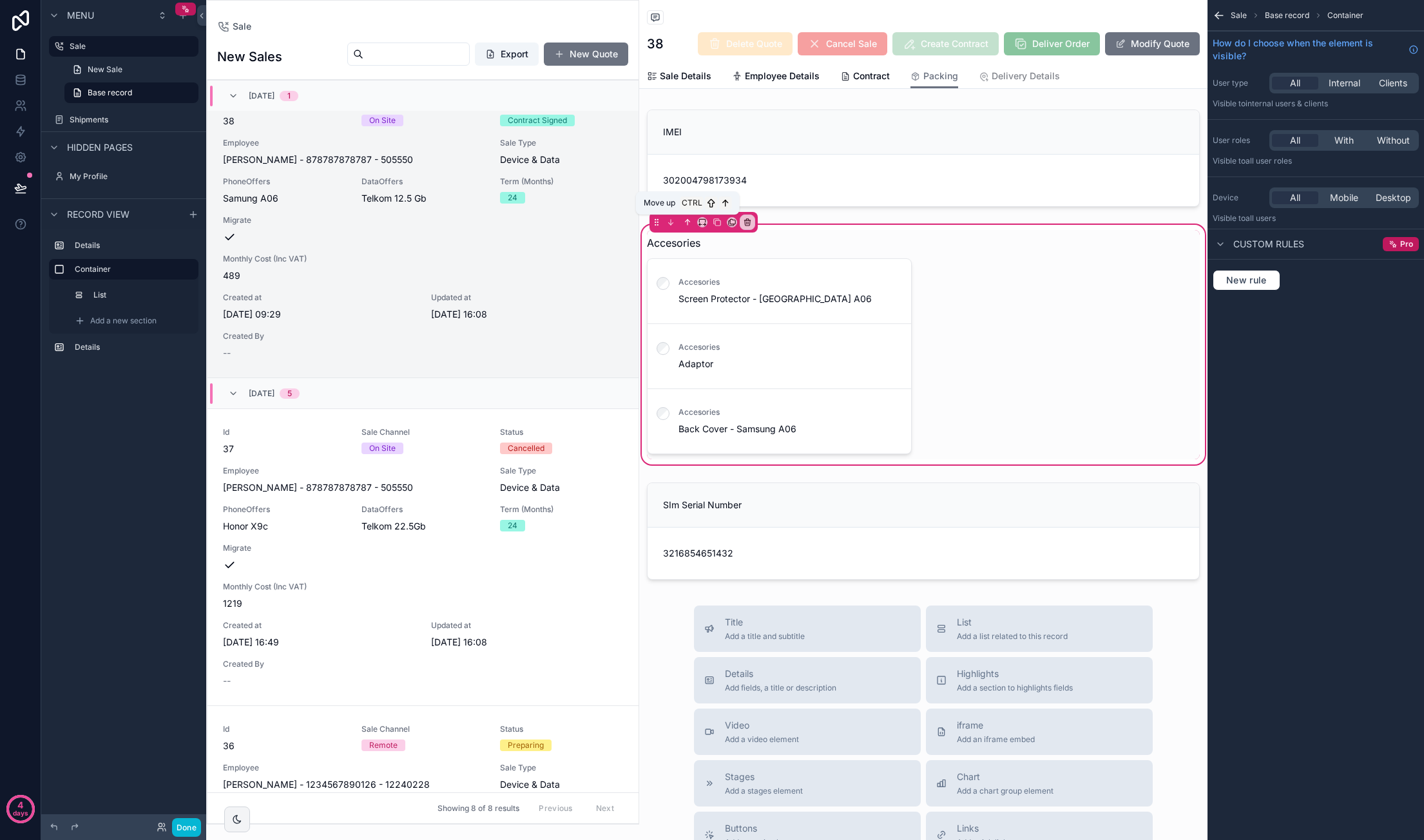
click at [683, 222] on icon "scrollable content" at bounding box center [687, 222] width 9 height 9
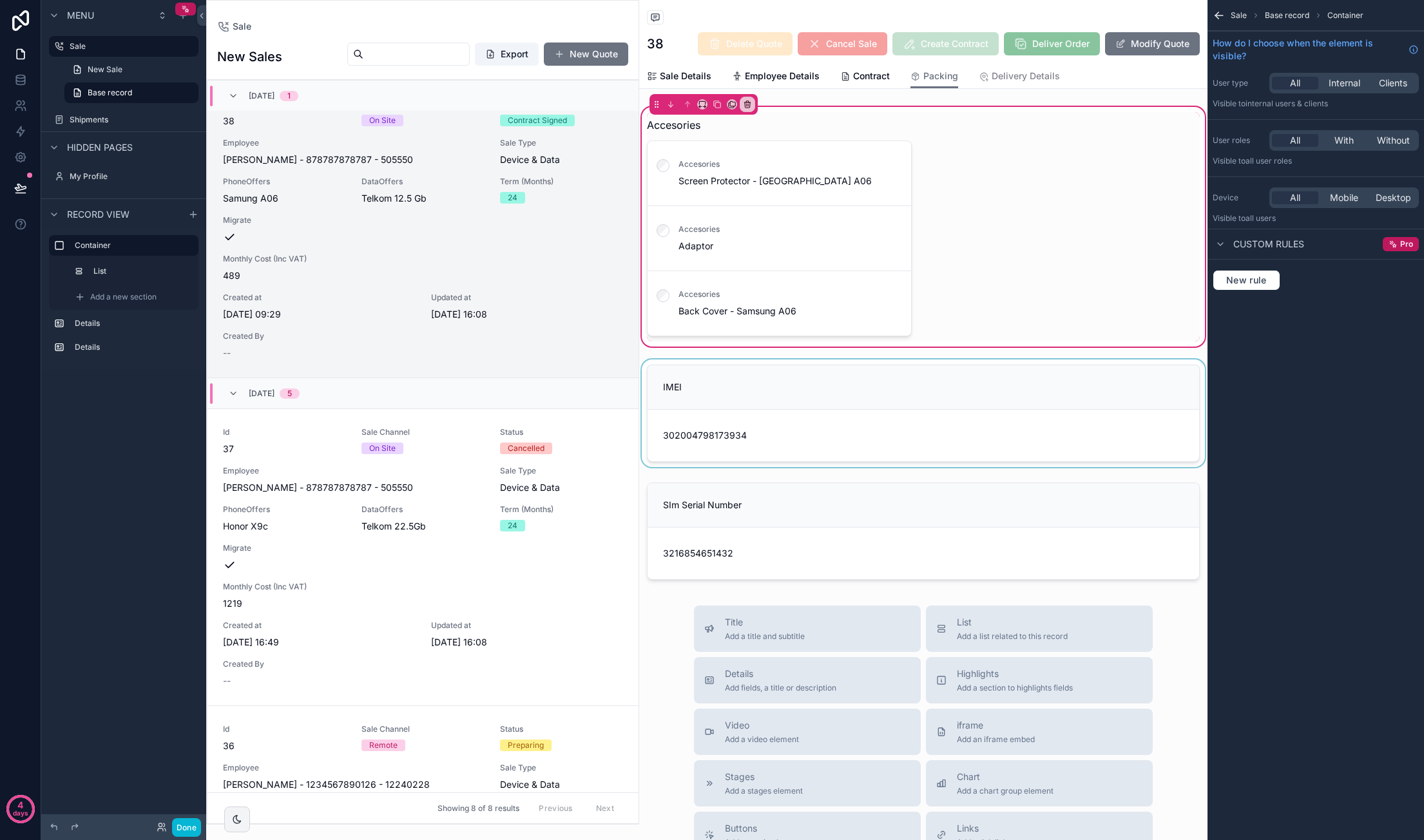
click at [857, 395] on div "scrollable content" at bounding box center [923, 413] width 568 height 108
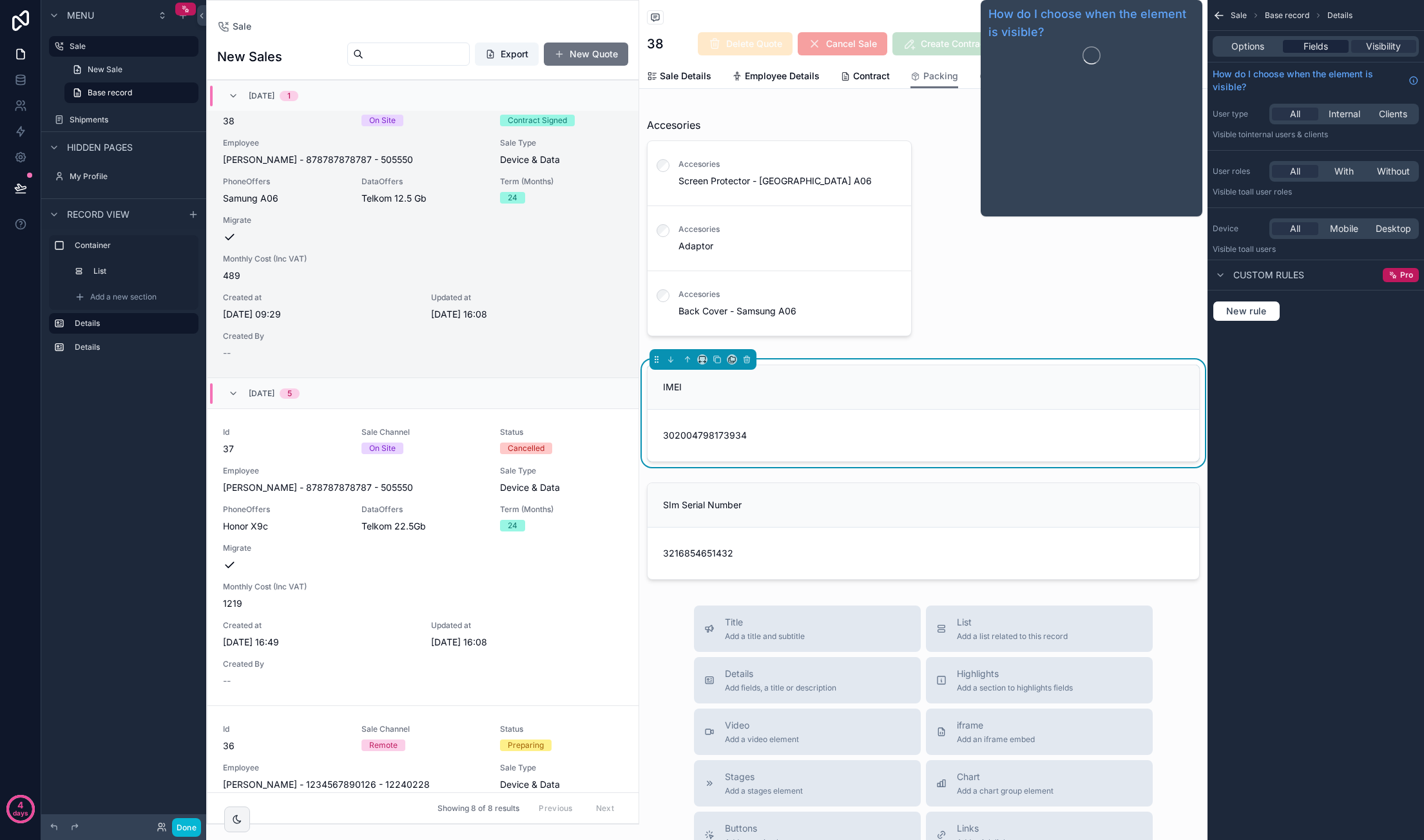
click at [973, 47] on span "Fields" at bounding box center [1315, 46] width 25 height 13
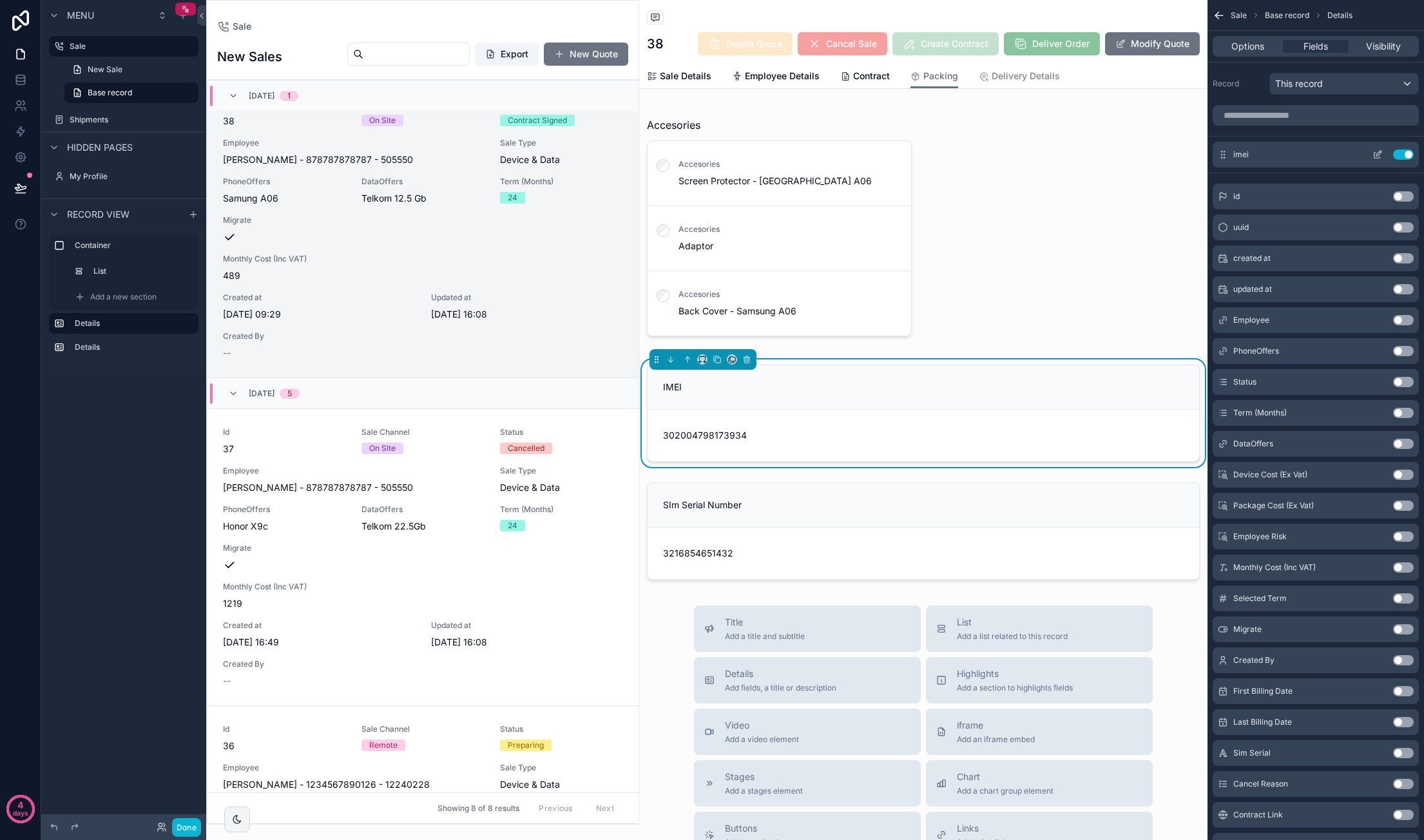
click at [973, 157] on icon "scrollable content" at bounding box center [1377, 155] width 11 height 11
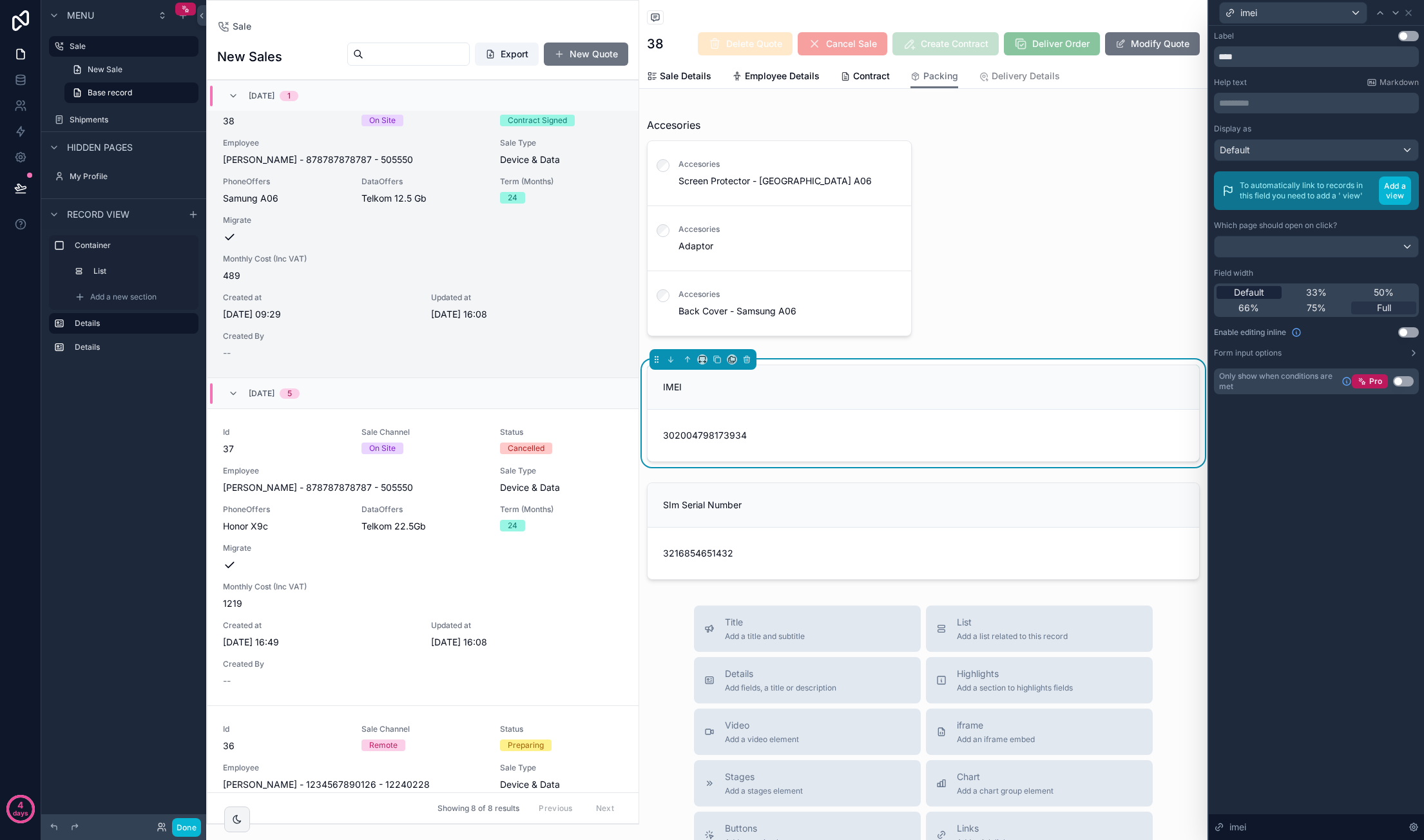
click at [973, 289] on div "Default" at bounding box center [1249, 292] width 65 height 13
click at [973, 288] on span "50%" at bounding box center [1383, 292] width 20 height 13
click at [854, 483] on div "scrollable content" at bounding box center [923, 531] width 568 height 108
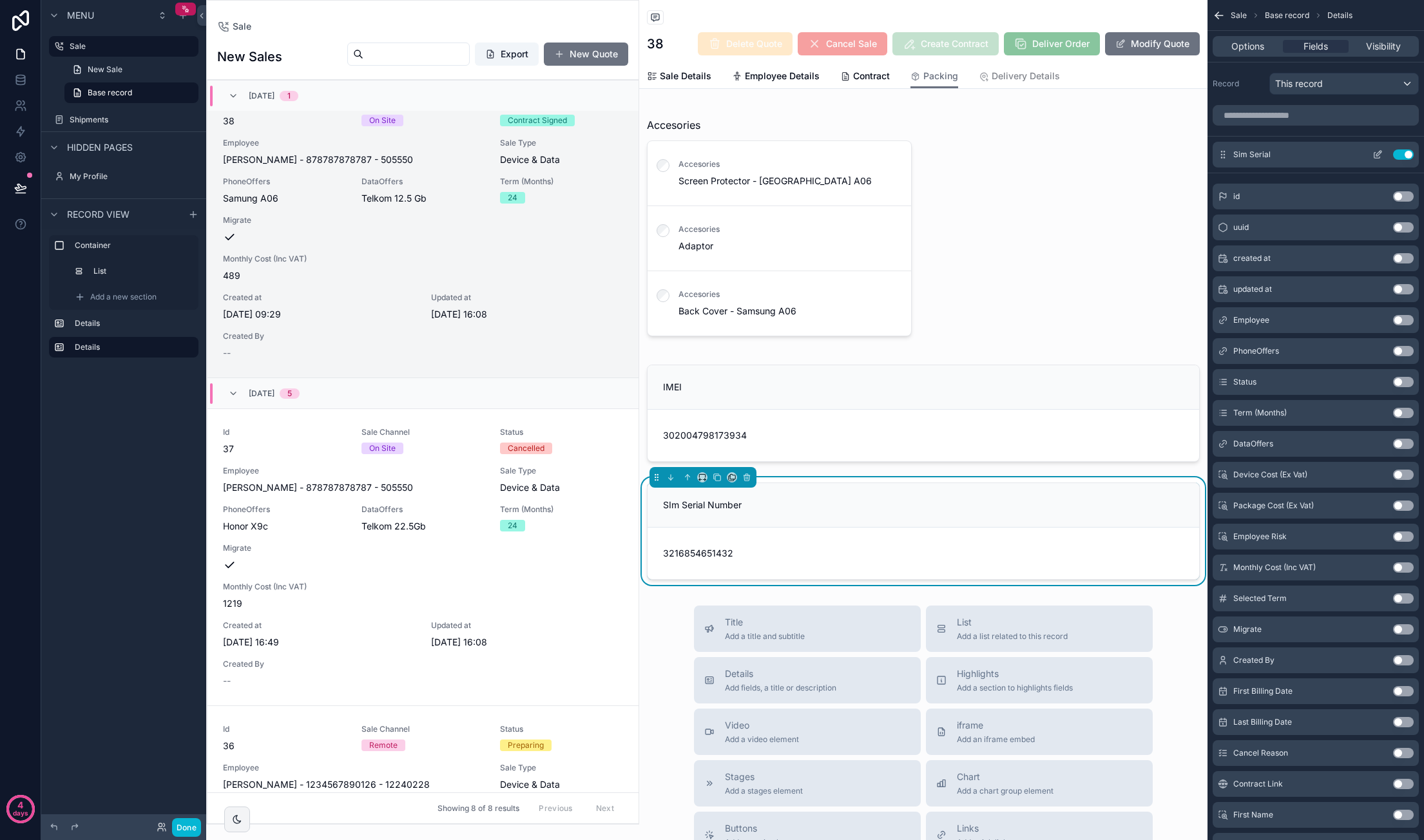
click at [973, 156] on icon "scrollable content" at bounding box center [1377, 155] width 11 height 11
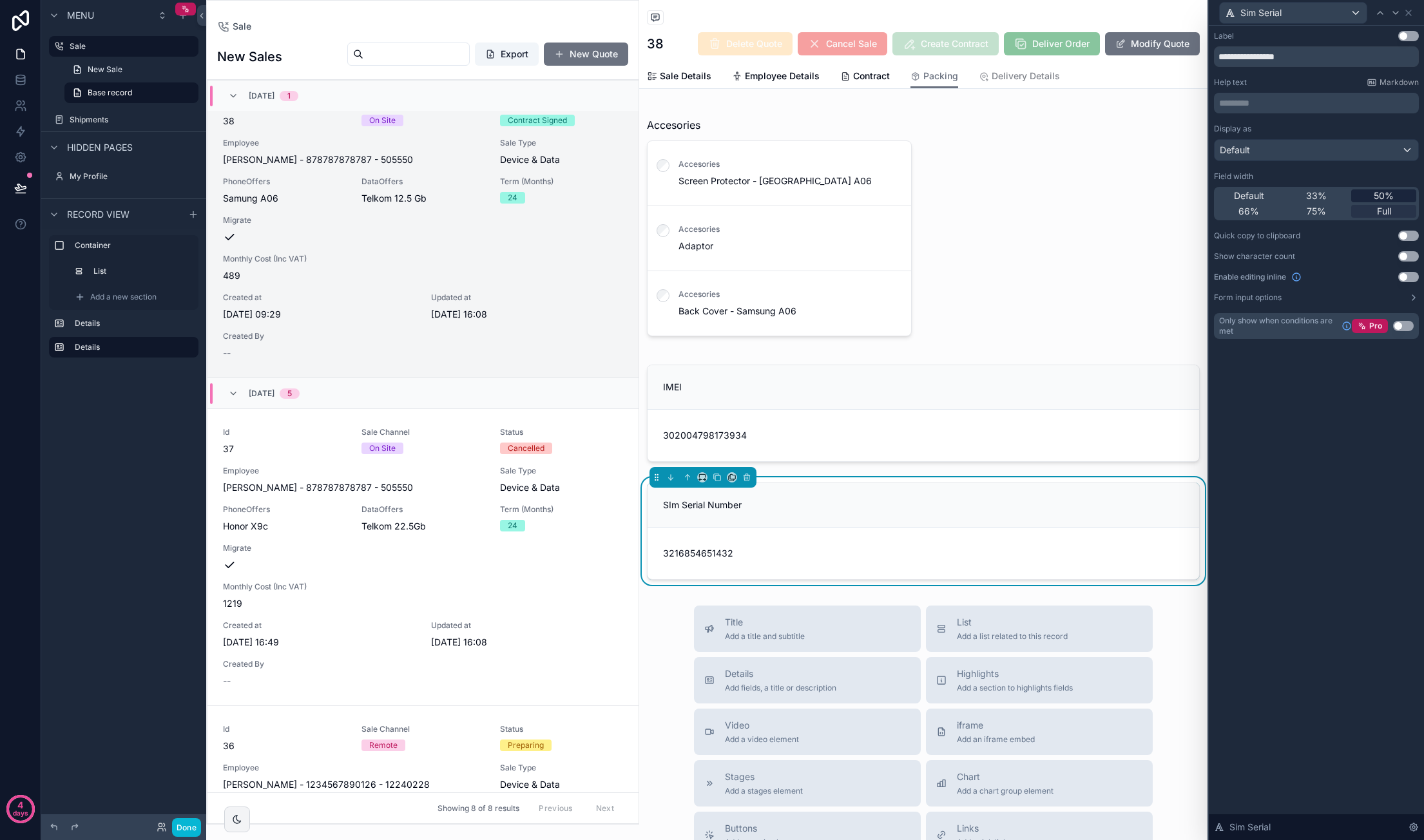
click at [973, 200] on span "50%" at bounding box center [1383, 195] width 20 height 13
click at [892, 392] on div "scrollable content" at bounding box center [923, 413] width 568 height 108
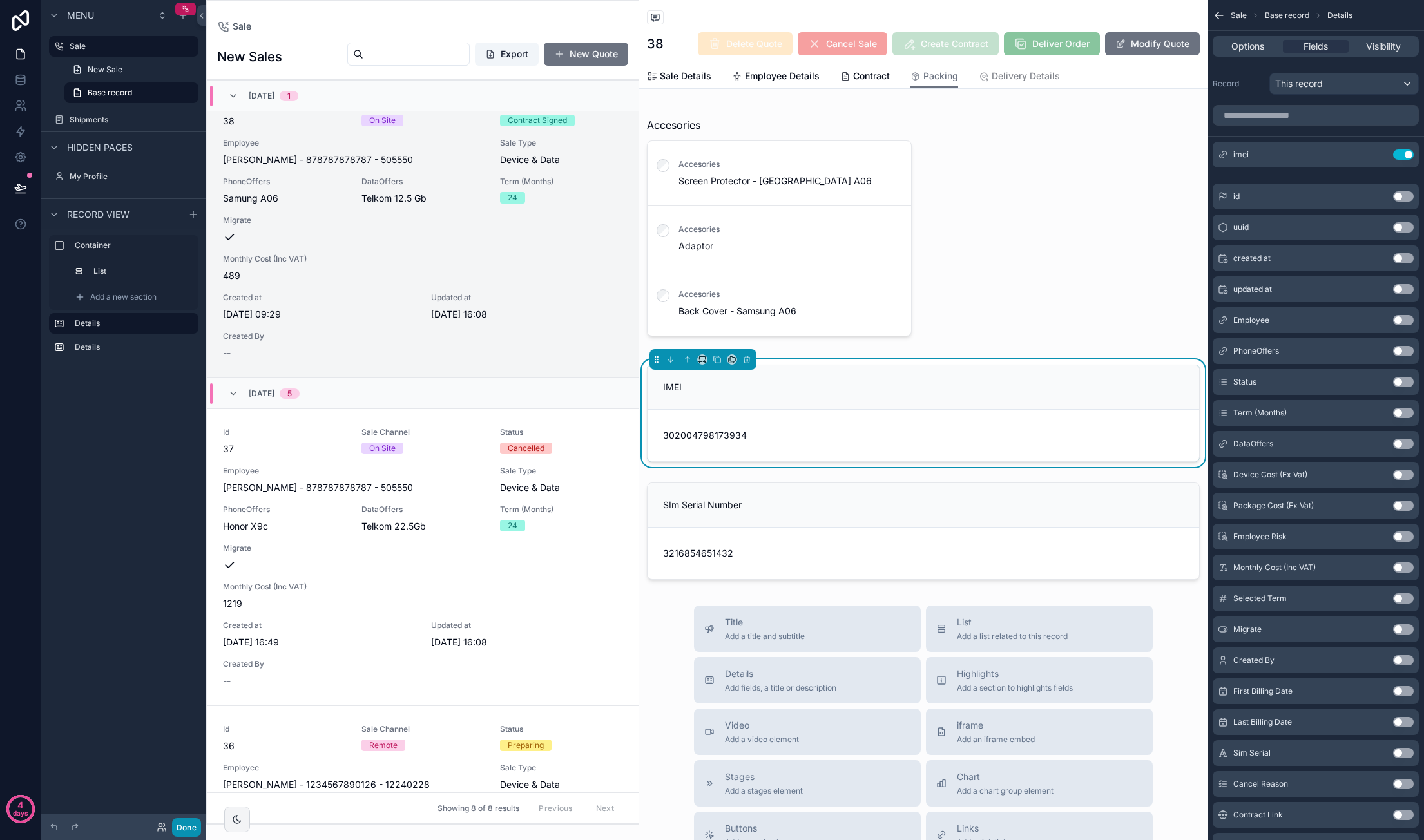
click at [189, 820] on button "Done" at bounding box center [186, 827] width 29 height 19
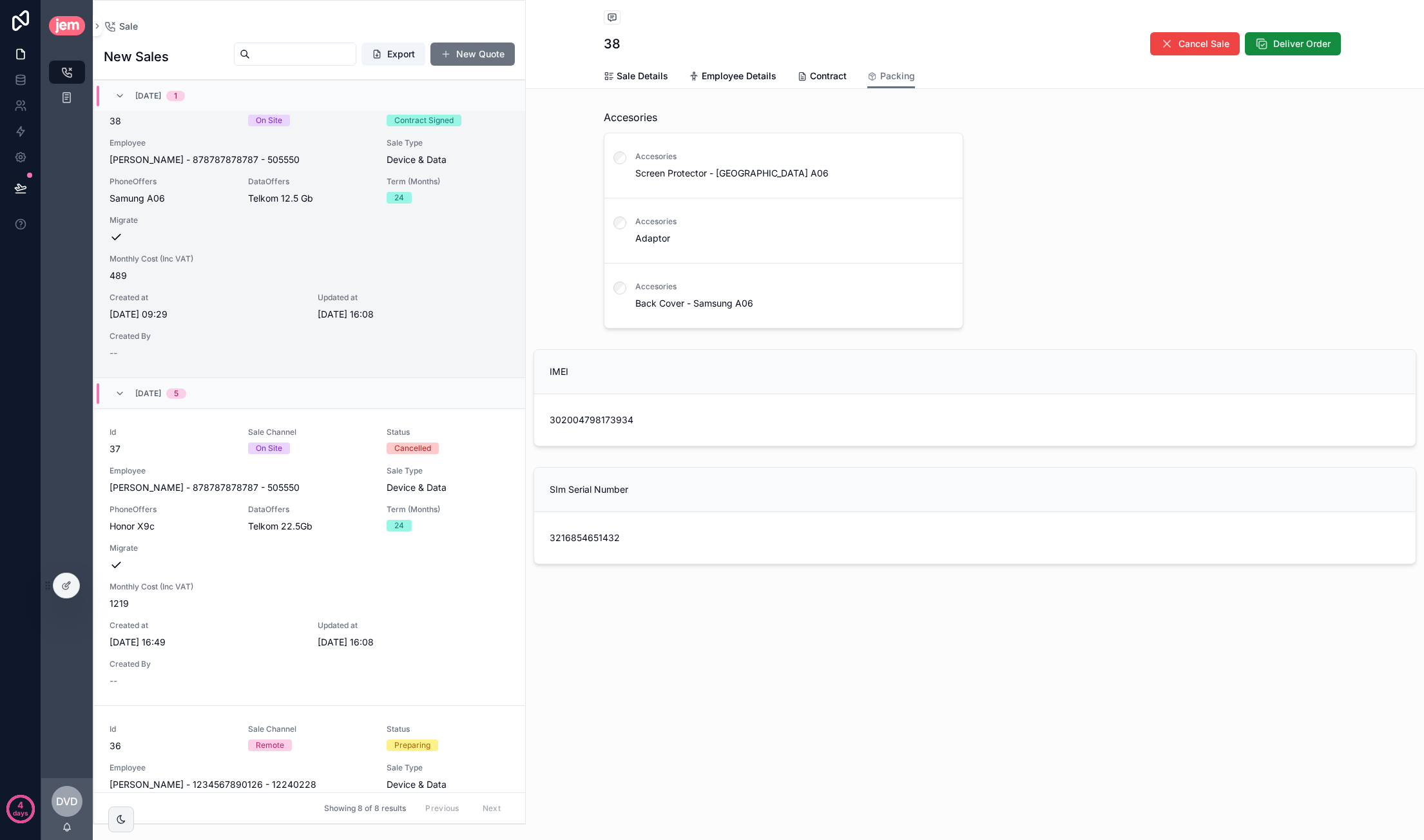
click at [60, 571] on div "Sale 8 Shipments" at bounding box center [67, 414] width 51 height 726
click at [63, 588] on icon at bounding box center [66, 585] width 11 height 11
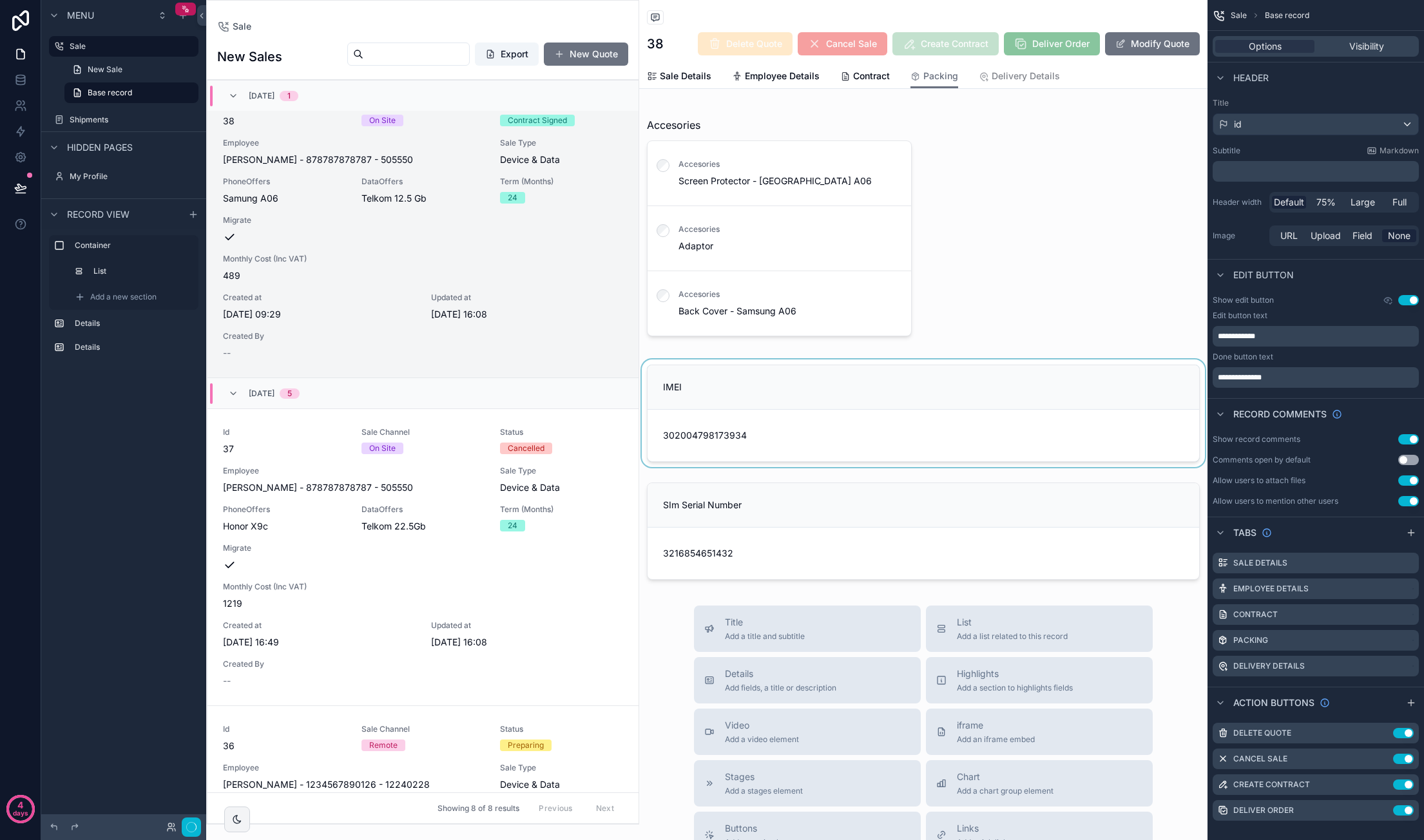
click at [771, 380] on div "scrollable content" at bounding box center [923, 413] width 568 height 108
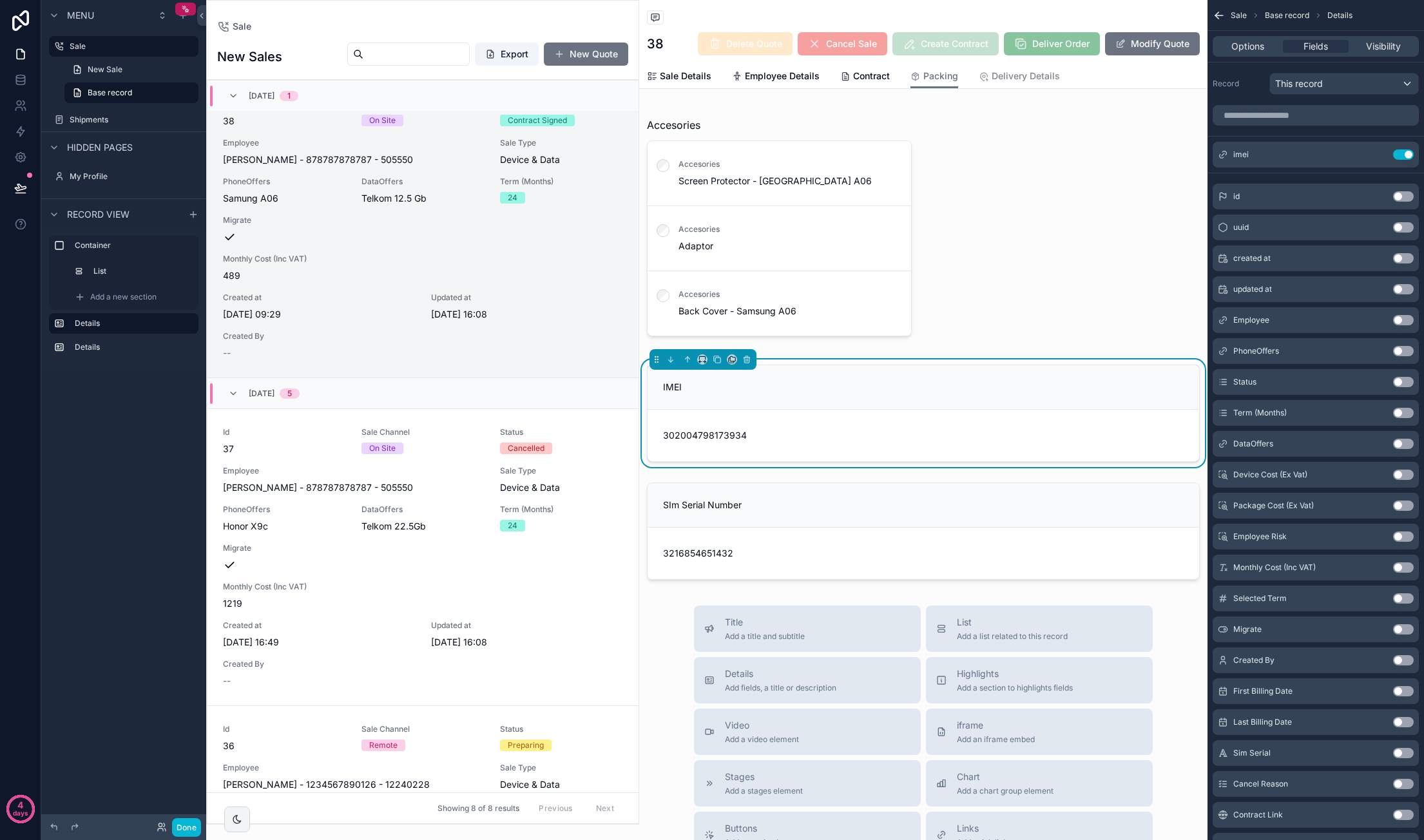
click at [830, 368] on div "IMEI" at bounding box center [923, 387] width 551 height 44
click at [973, 47] on span "Options" at bounding box center [1247, 46] width 33 height 13
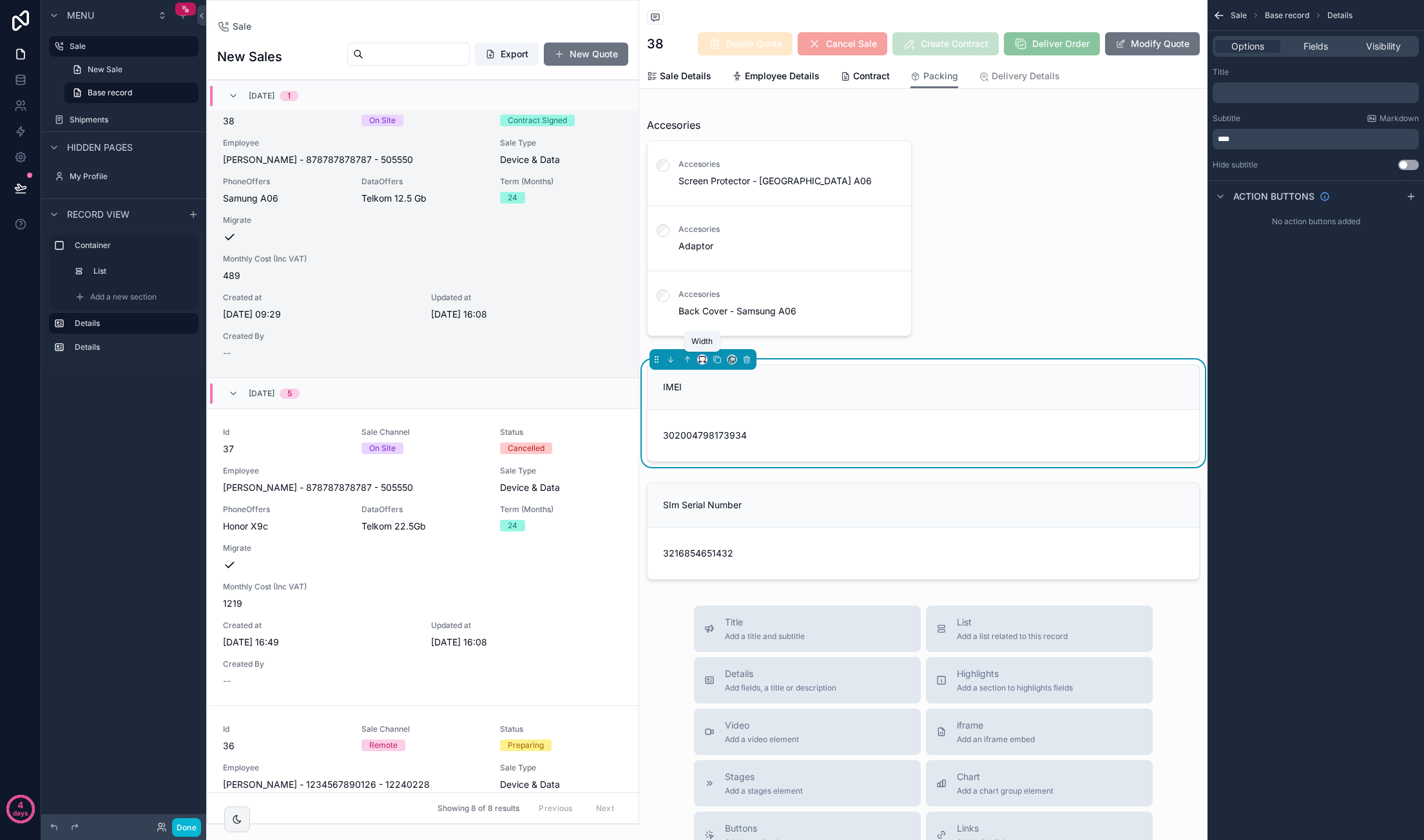
click at [705, 357] on icon "scrollable content" at bounding box center [702, 358] width 6 height 4
click at [732, 457] on div "50%" at bounding box center [730, 456] width 44 height 15
click at [846, 513] on div "scrollable content" at bounding box center [923, 531] width 568 height 108
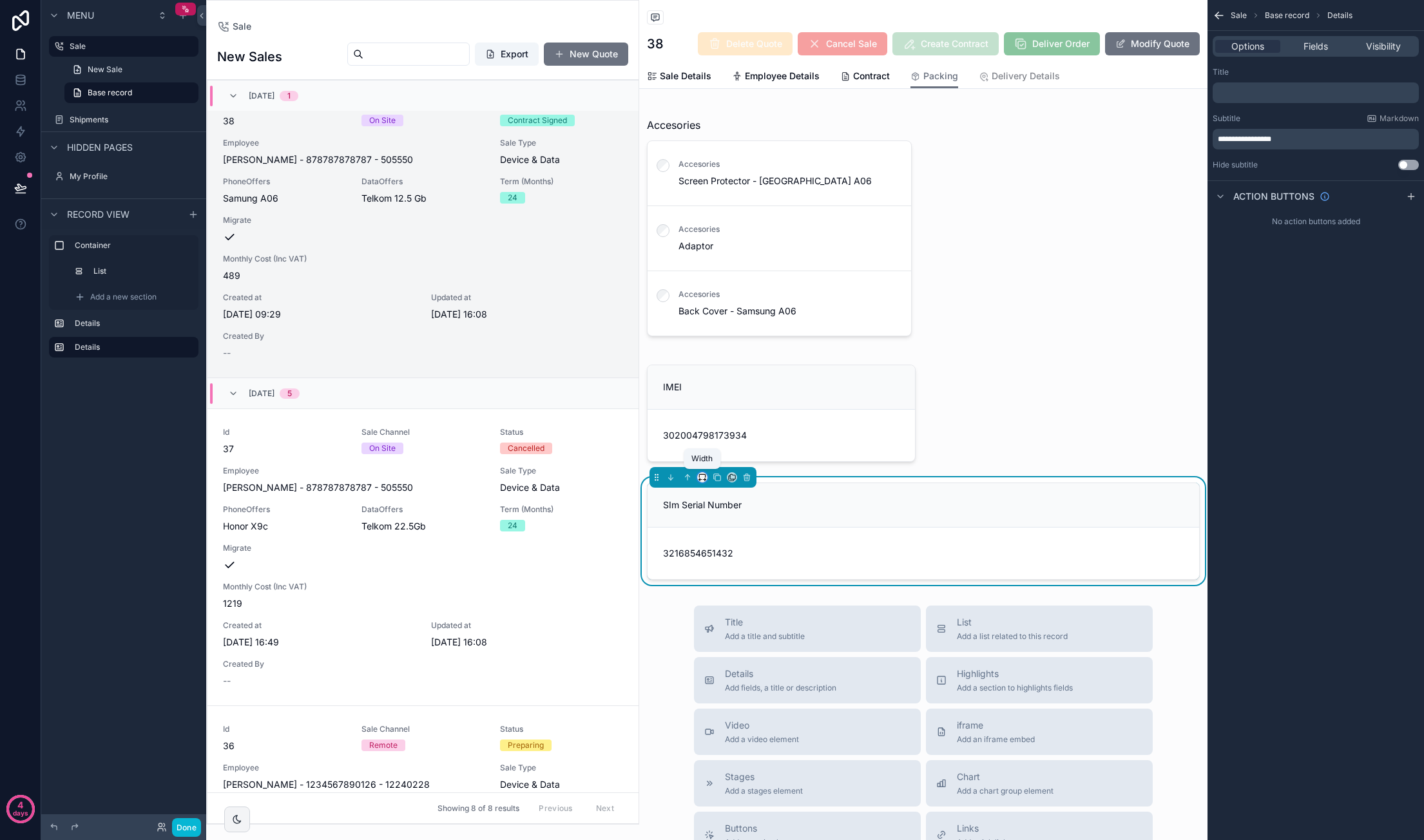
click at [705, 479] on icon "scrollable content" at bounding box center [705, 480] width 1 height 3
click at [733, 571] on div "50%" at bounding box center [730, 573] width 44 height 15
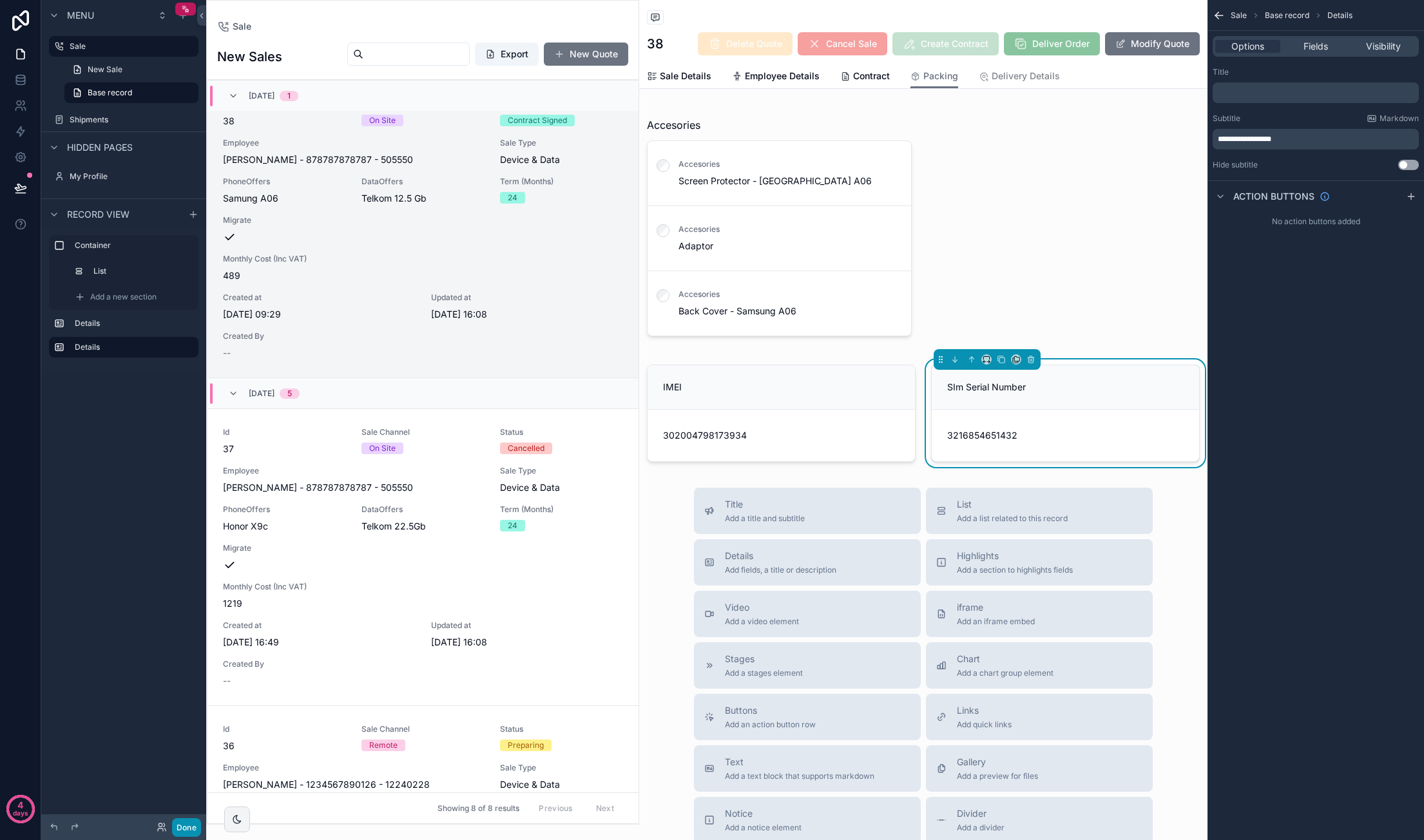
click at [192, 833] on button "Done" at bounding box center [186, 827] width 29 height 19
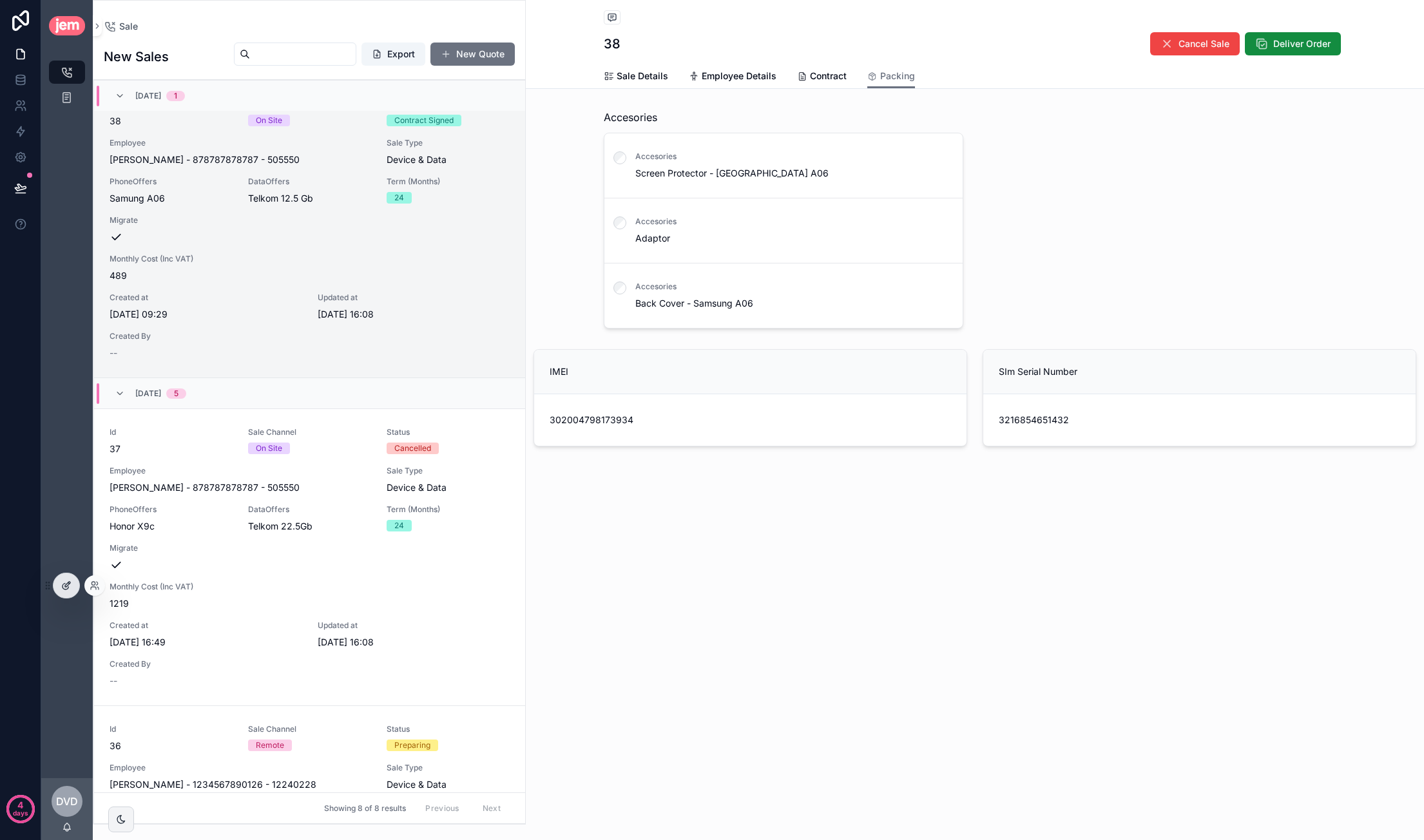
click at [71, 589] on div at bounding box center [66, 585] width 26 height 25
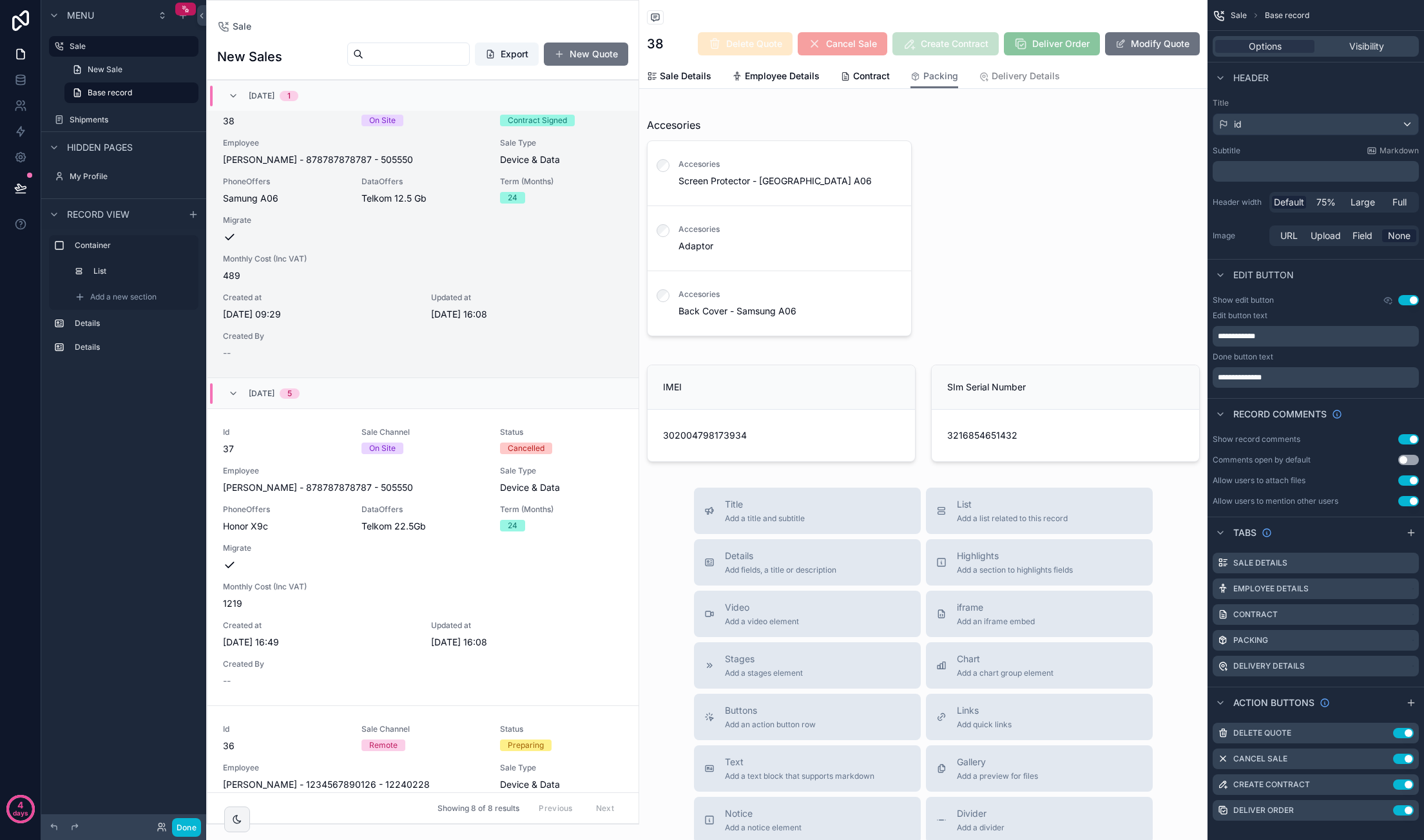
click at [50, 304] on div "Add a new section" at bounding box center [124, 297] width 150 height 26
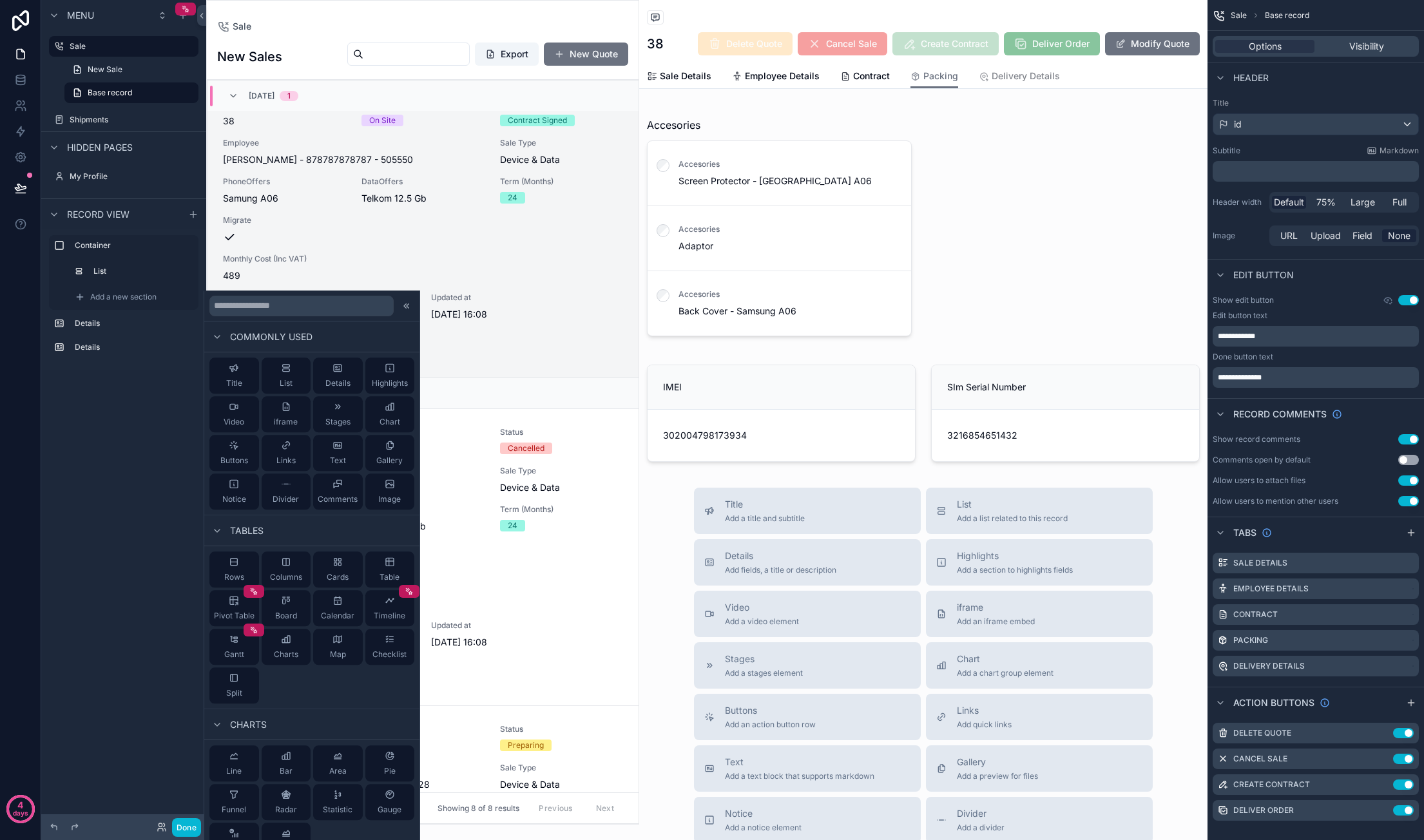
click at [83, 422] on div "Menu Sale New Sale Base record Shipments Hidden pages My Profile Record view Co…" at bounding box center [124, 412] width 165 height 825
click at [71, 451] on div "Menu Sale New Sale Base record Shipments Hidden pages My Profile Record view Co…" at bounding box center [124, 412] width 165 height 825
click at [402, 310] on icon at bounding box center [406, 306] width 11 height 11
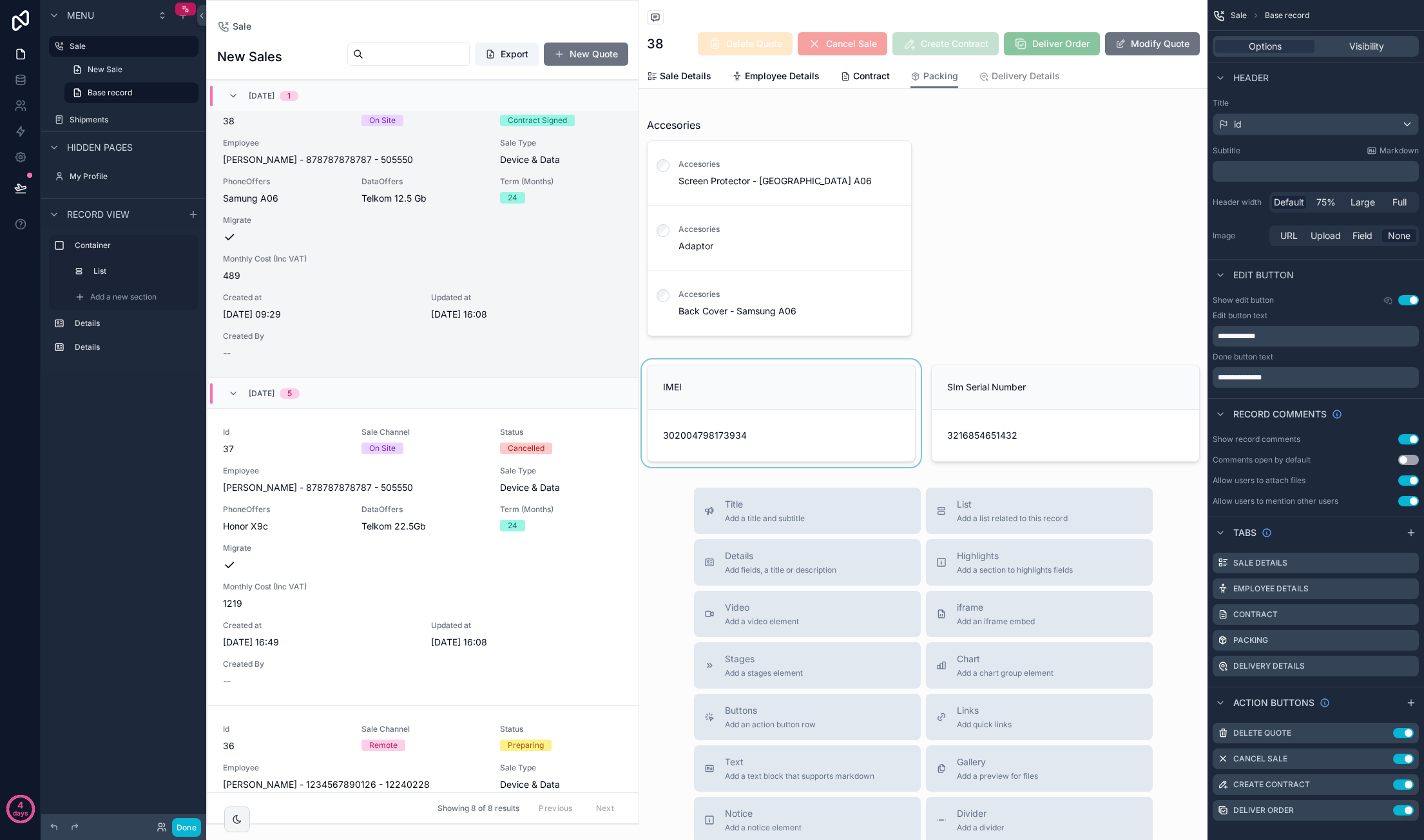
click at [719, 361] on div "scrollable content" at bounding box center [781, 413] width 284 height 108
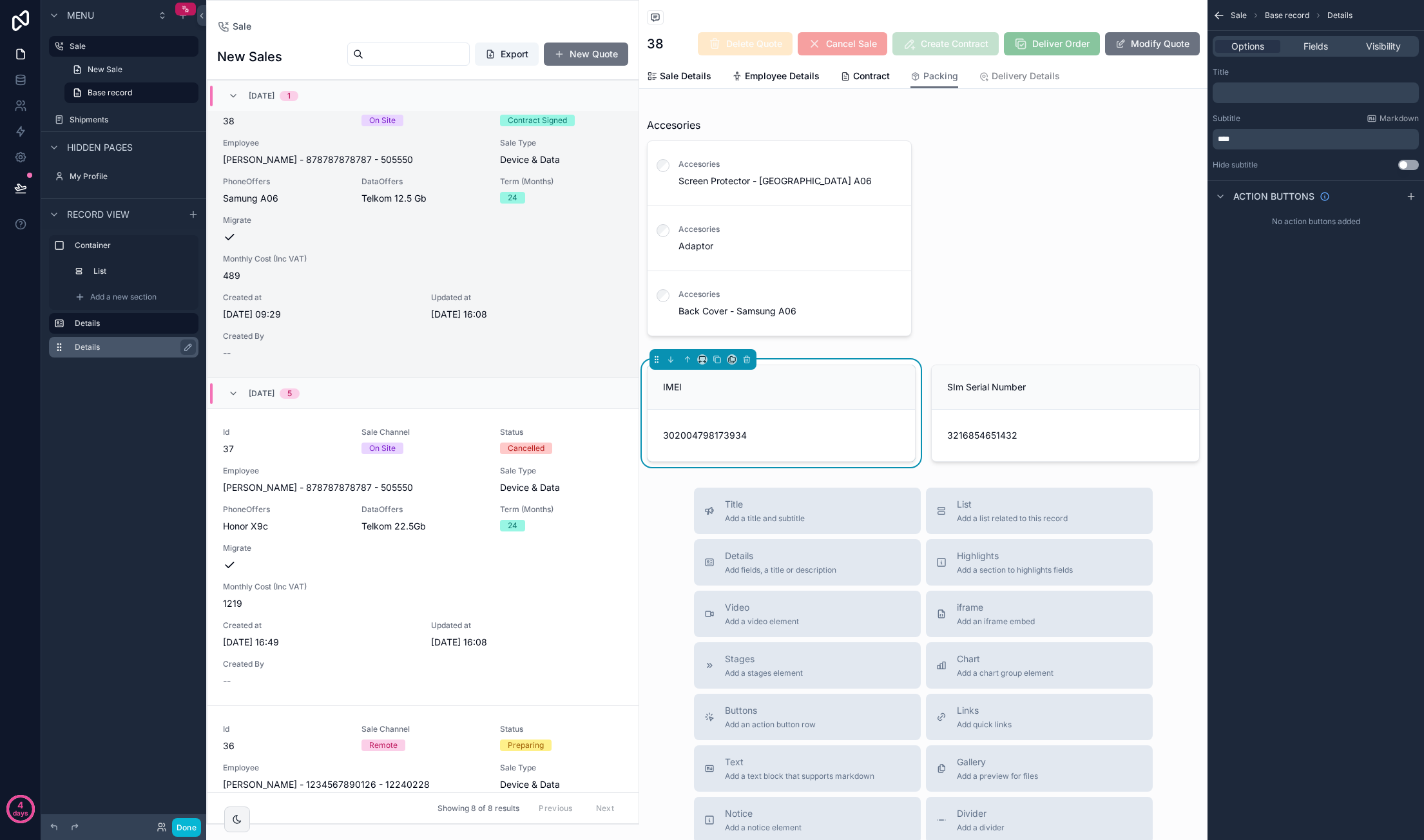
click at [58, 347] on icon "scrollable content" at bounding box center [58, 347] width 1 height 1
click at [87, 434] on div "Menu Sale New Sale Base record Shipments Hidden pages My Profile Record view Co…" at bounding box center [124, 412] width 165 height 825
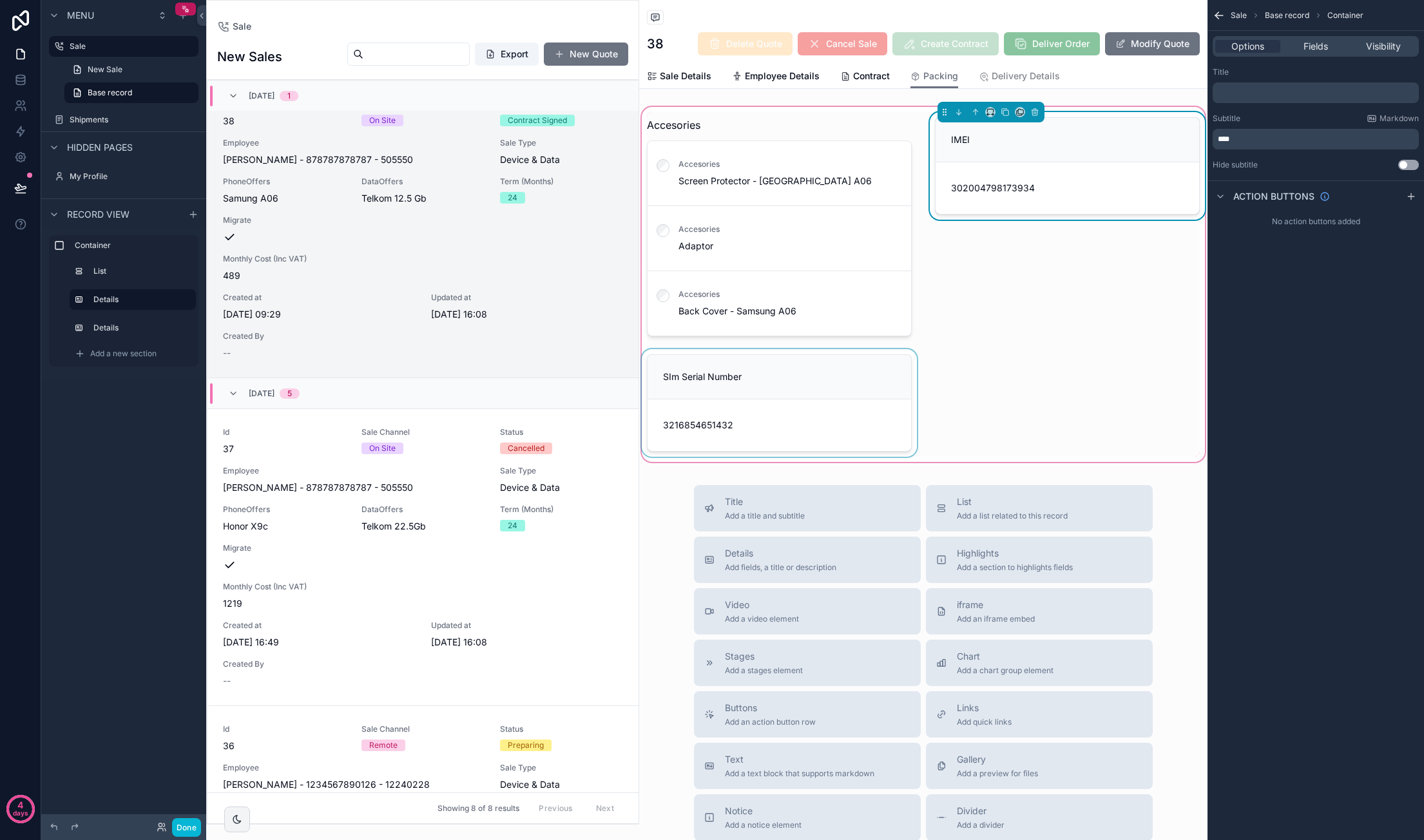
click at [840, 352] on div "scrollable content" at bounding box center [779, 403] width 281 height 108
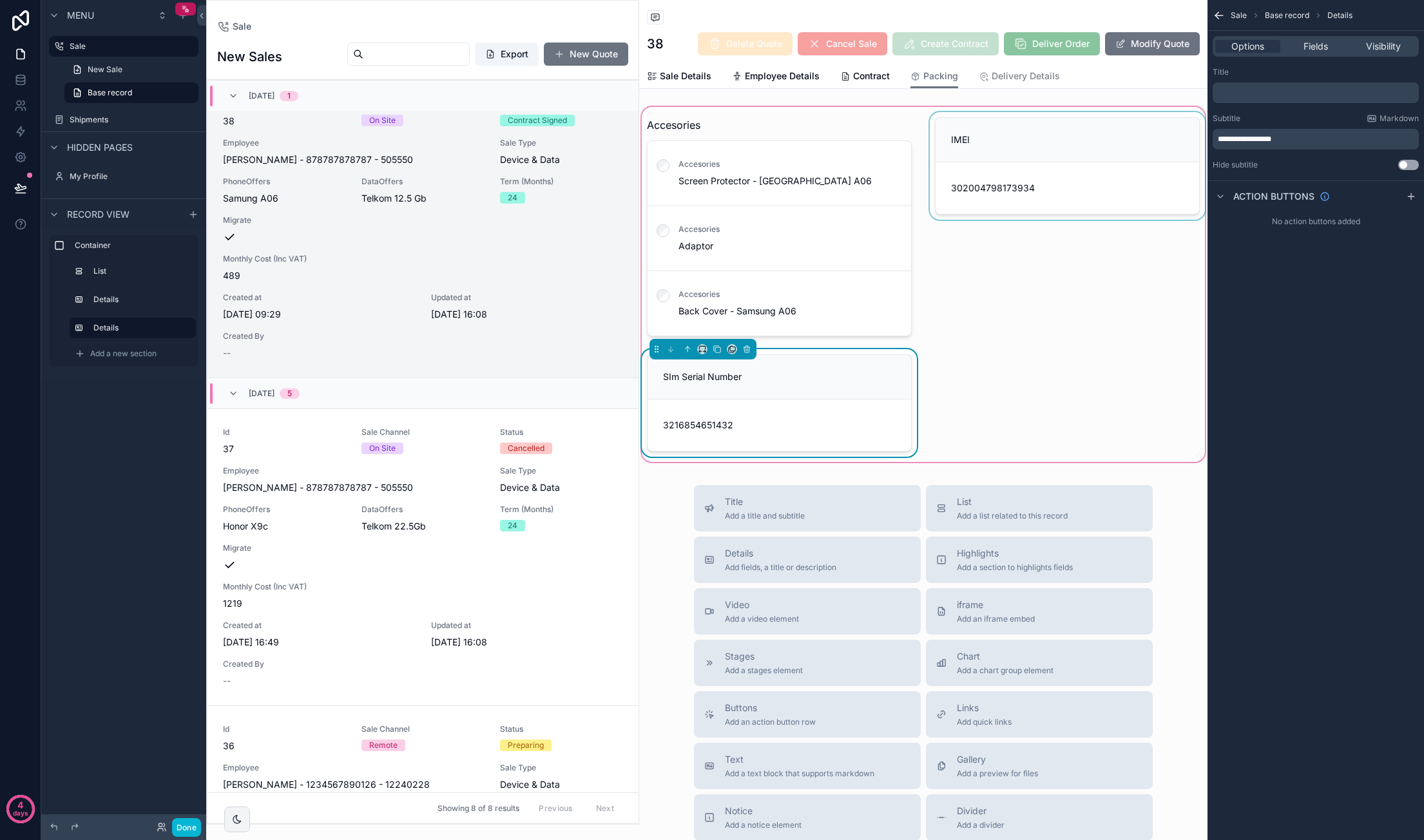
click at [973, 296] on div "scrollable content" at bounding box center [1067, 226] width 281 height 229
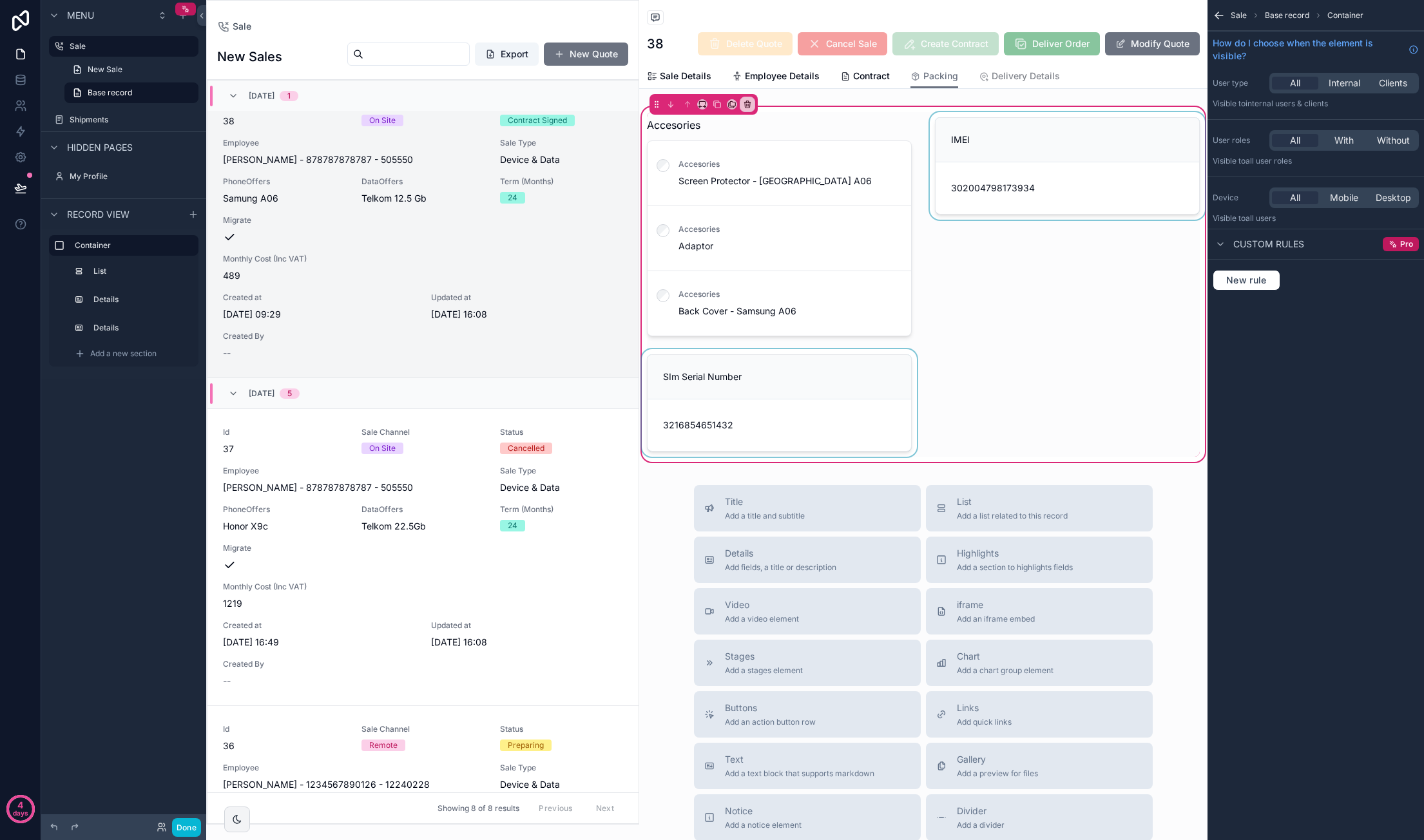
click at [973, 312] on div "scrollable content" at bounding box center [1067, 226] width 281 height 229
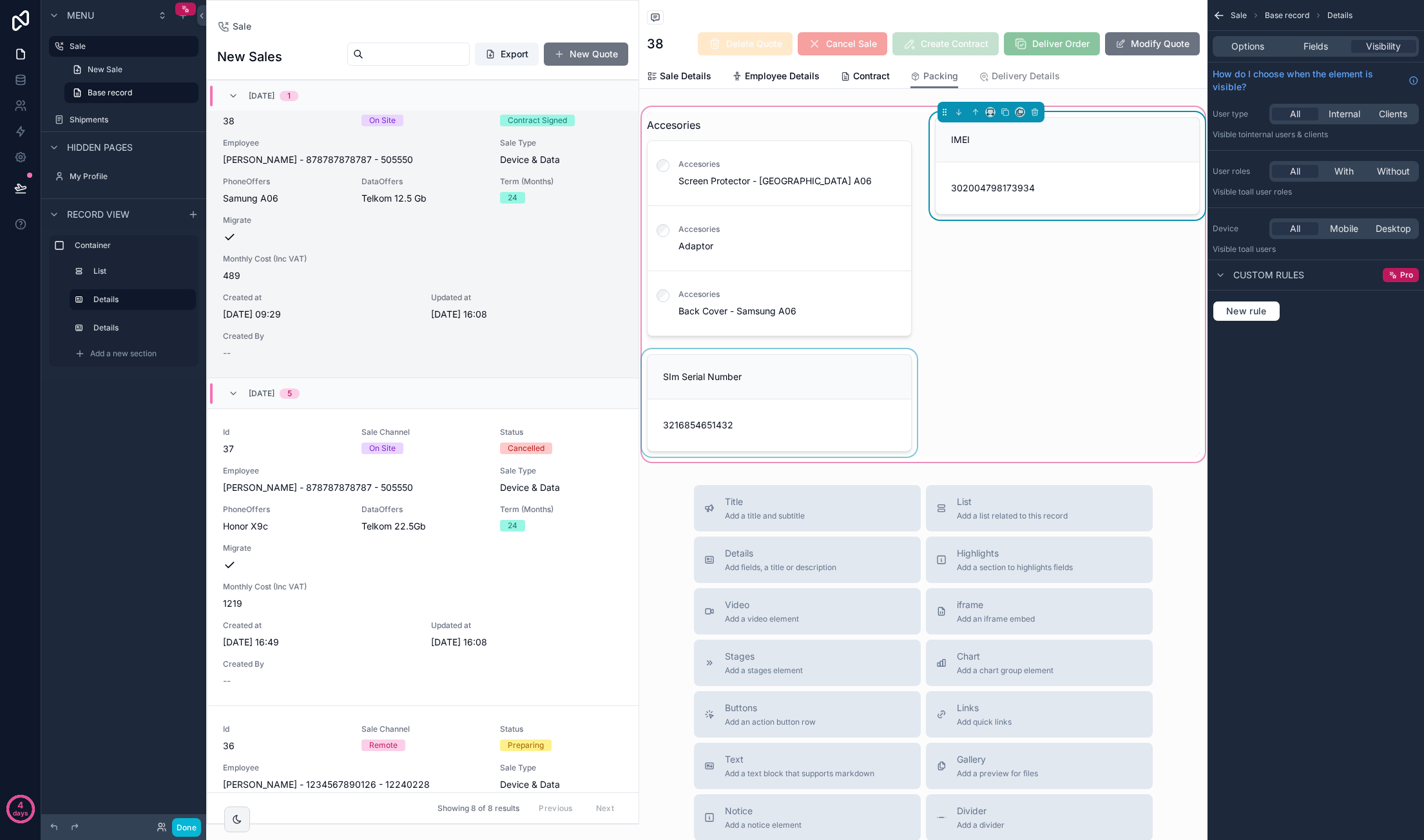
click at [973, 171] on form "302004798173934" at bounding box center [1067, 188] width 264 height 51
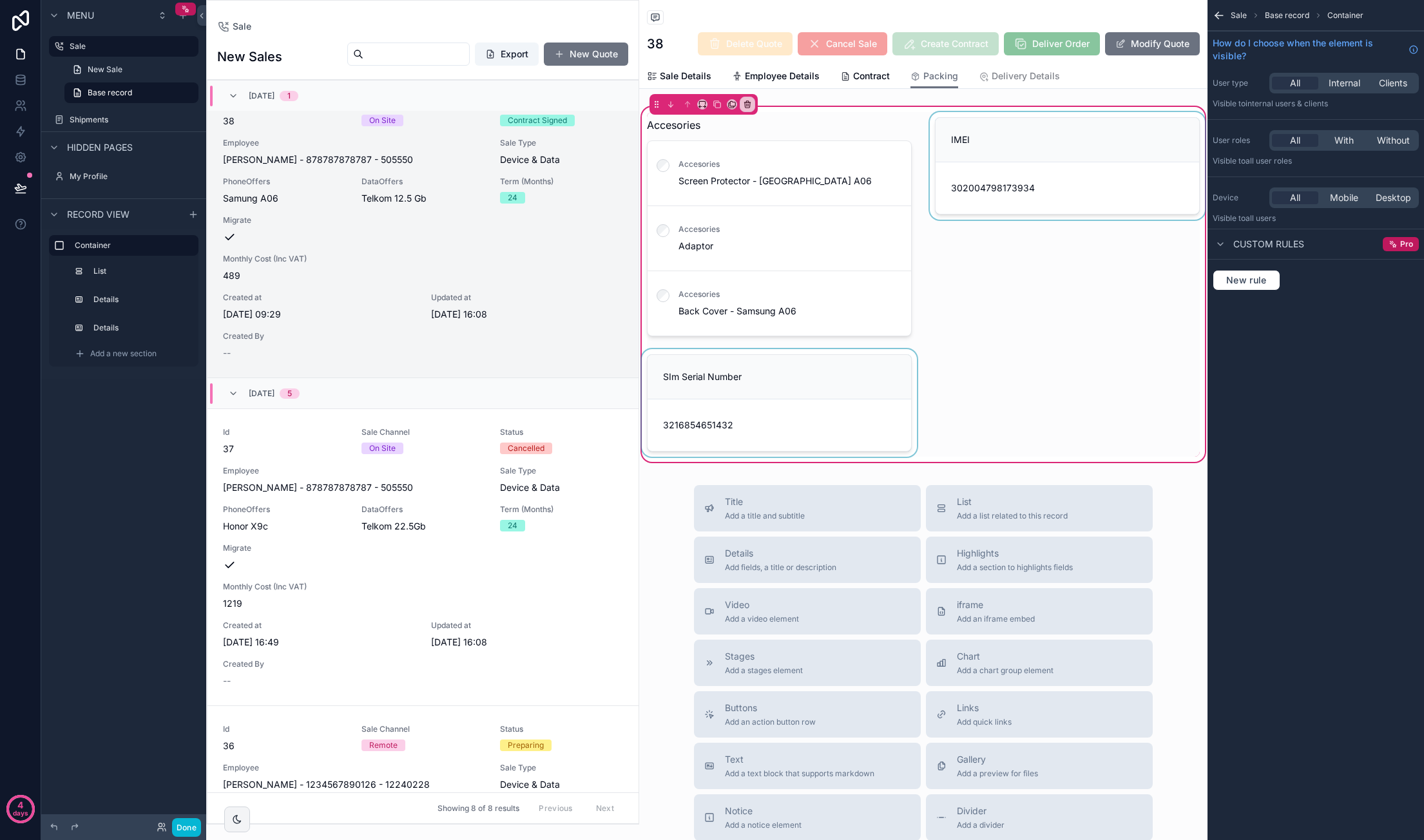
click at [973, 145] on div "scrollable content" at bounding box center [1067, 226] width 281 height 229
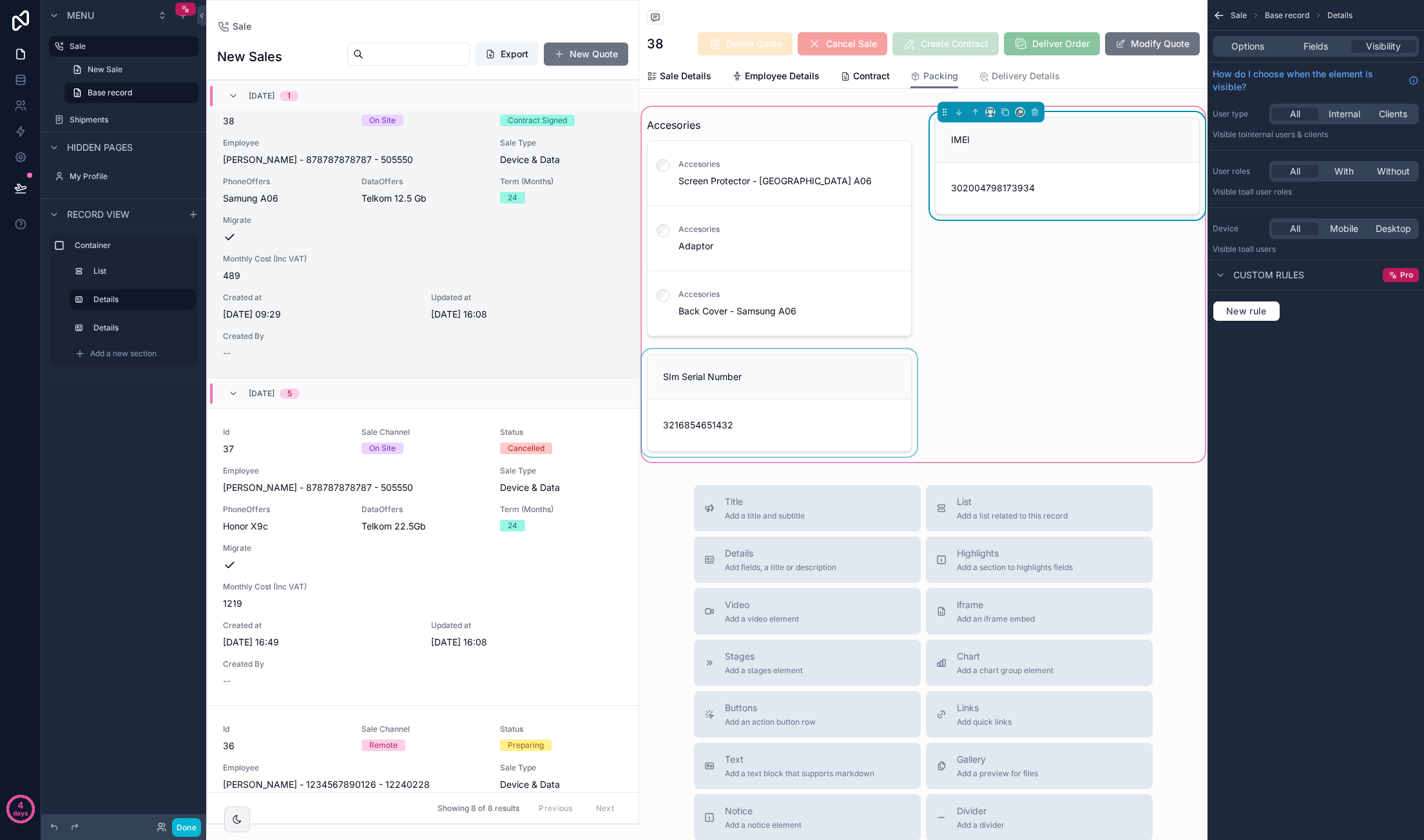
click at [973, 53] on div "Options Fields Visibility" at bounding box center [1315, 46] width 206 height 20
click at [973, 47] on span "Fields" at bounding box center [1315, 46] width 25 height 13
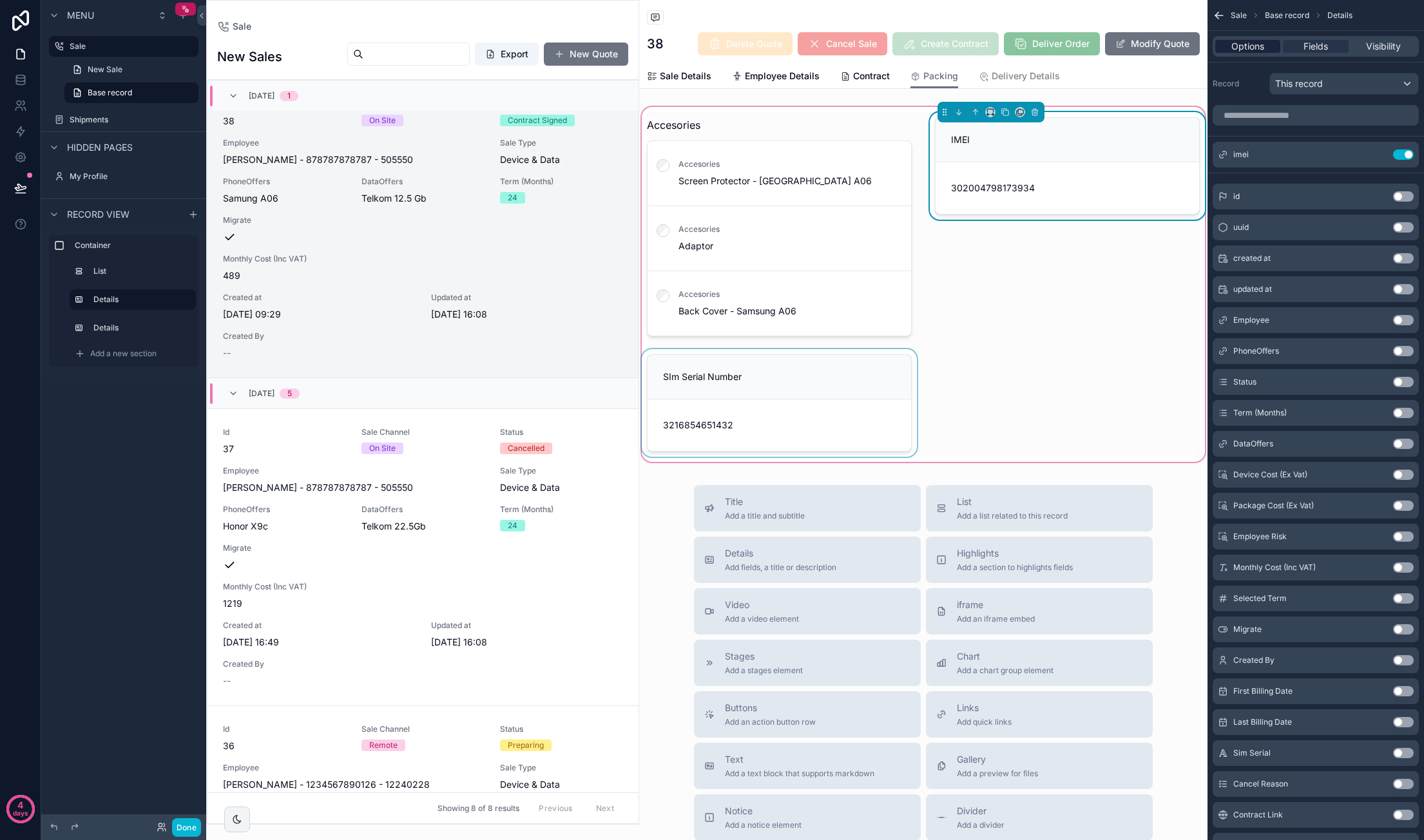
click at [973, 50] on div "Options" at bounding box center [1247, 46] width 65 height 13
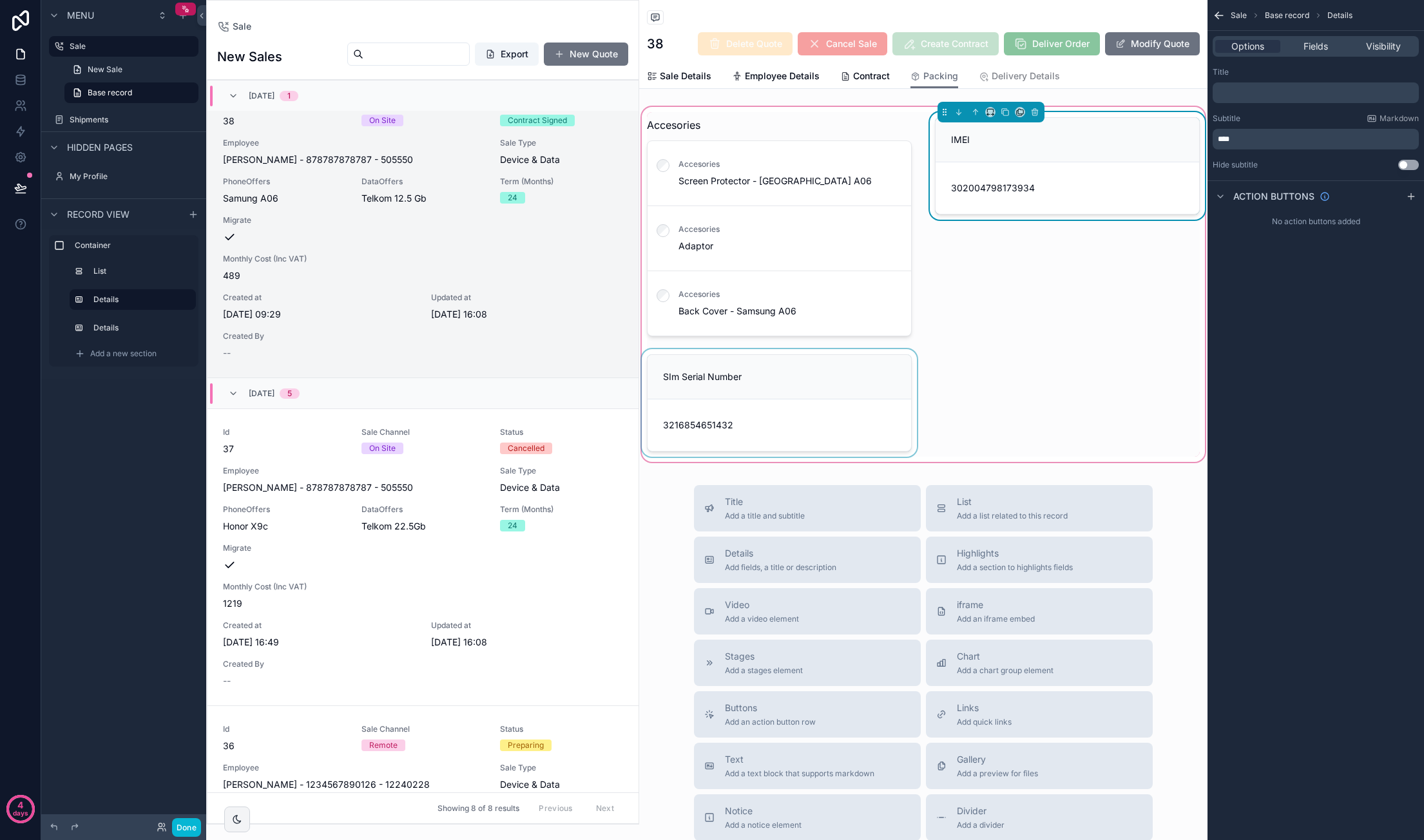
click at [973, 296] on div "IMEI 302004798173934" at bounding box center [1067, 226] width 281 height 229
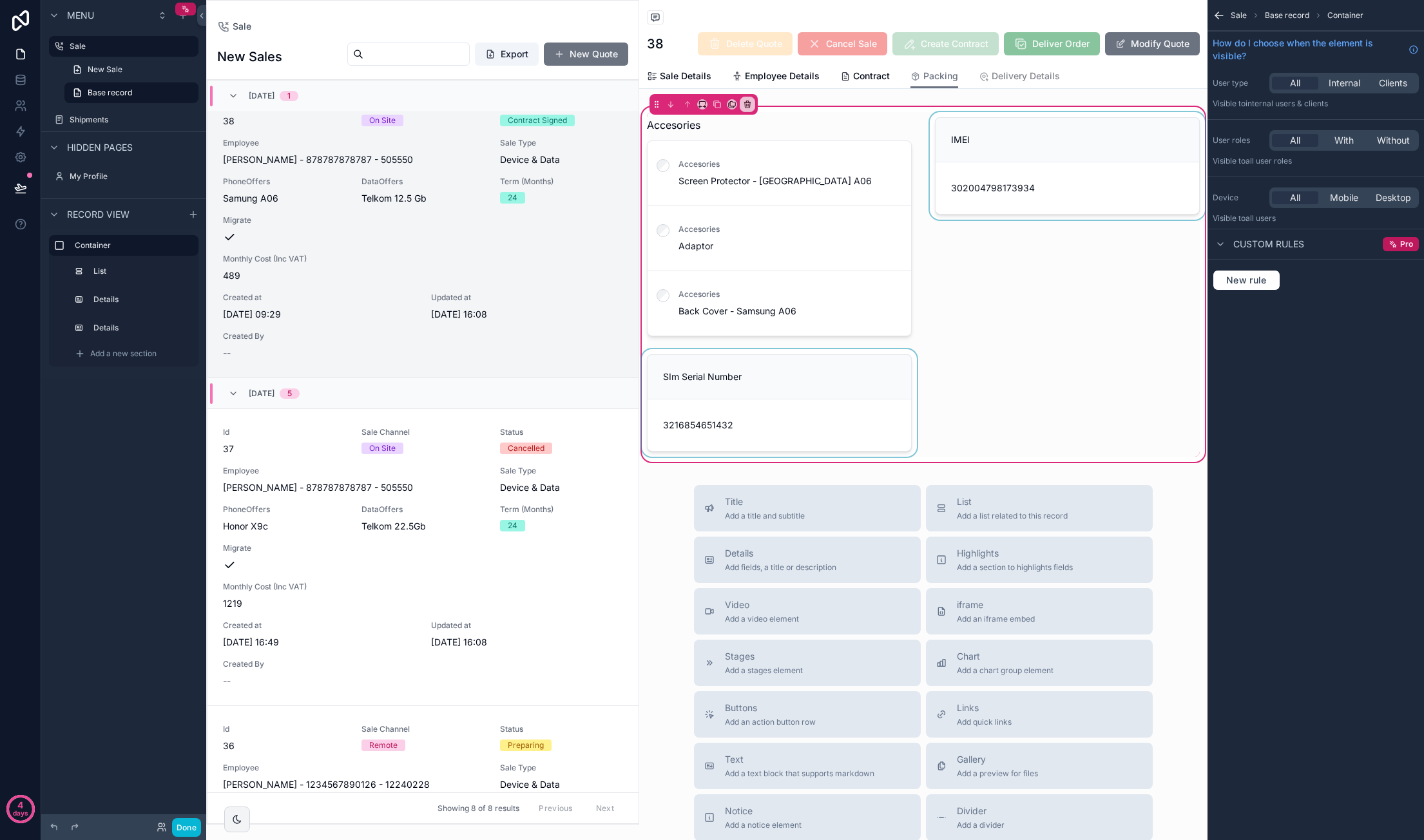
click at [973, 150] on div "scrollable content" at bounding box center [1067, 226] width 281 height 229
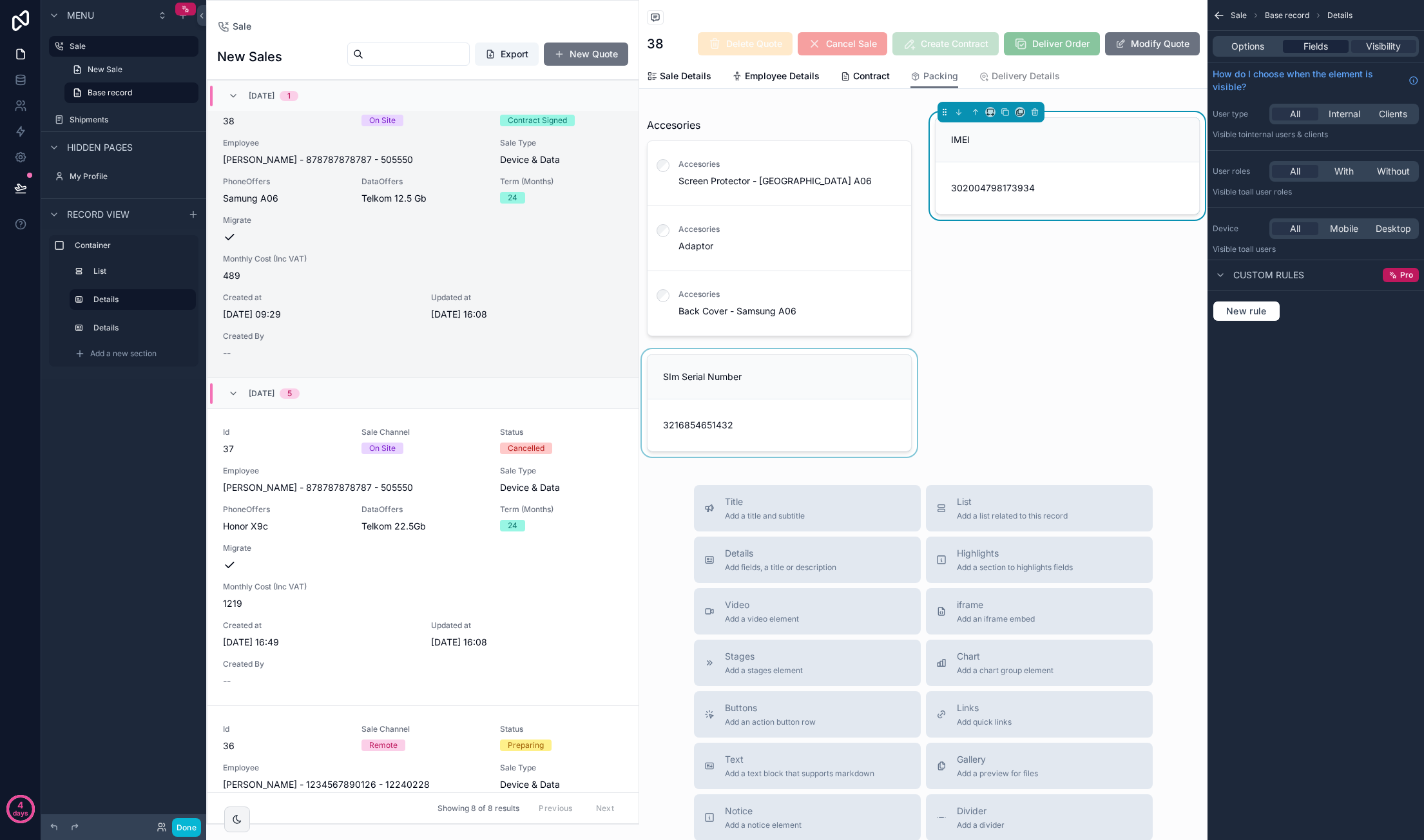
click at [973, 50] on span "Fields" at bounding box center [1315, 46] width 25 height 13
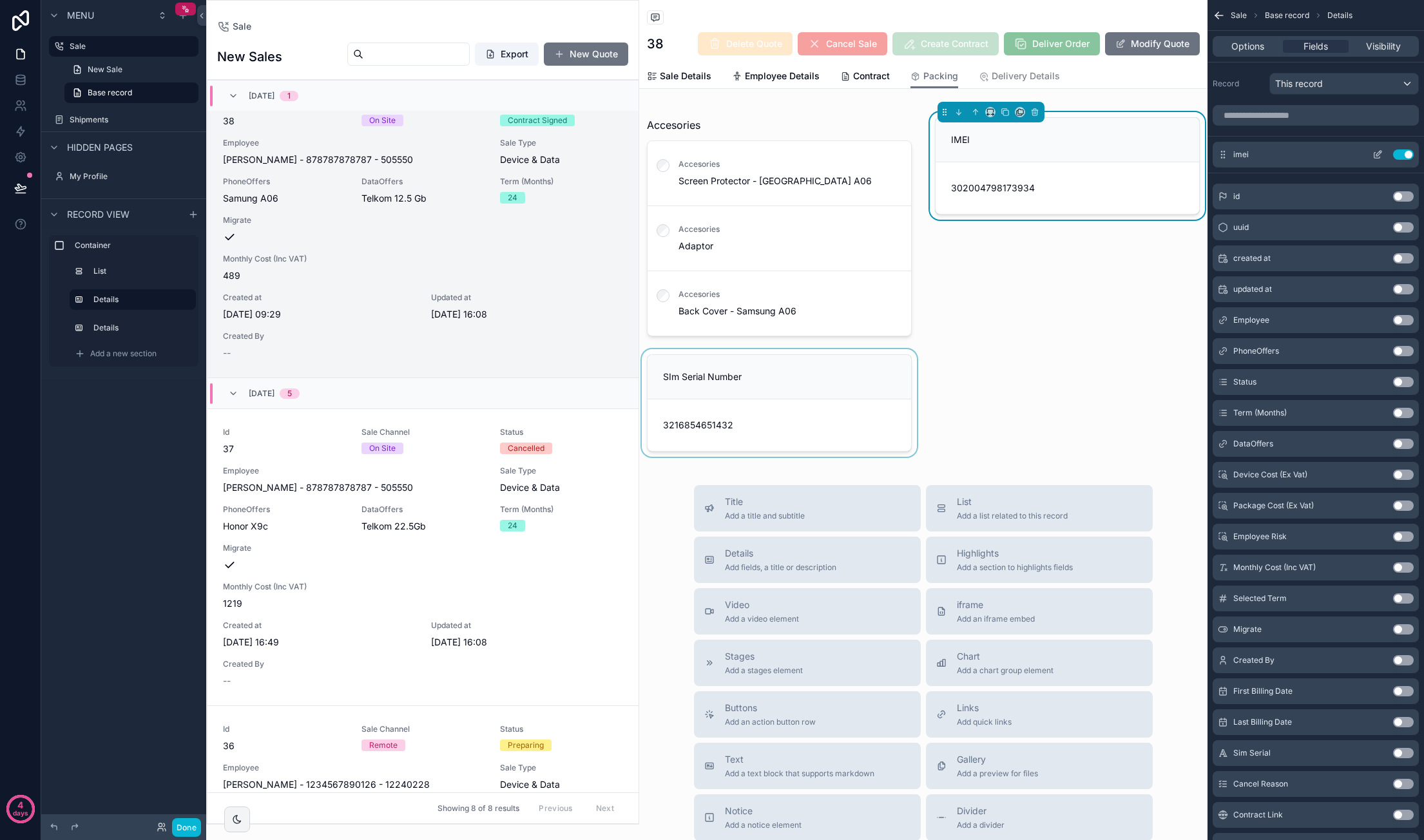
click at [973, 155] on icon "scrollable content" at bounding box center [1377, 155] width 11 height 11
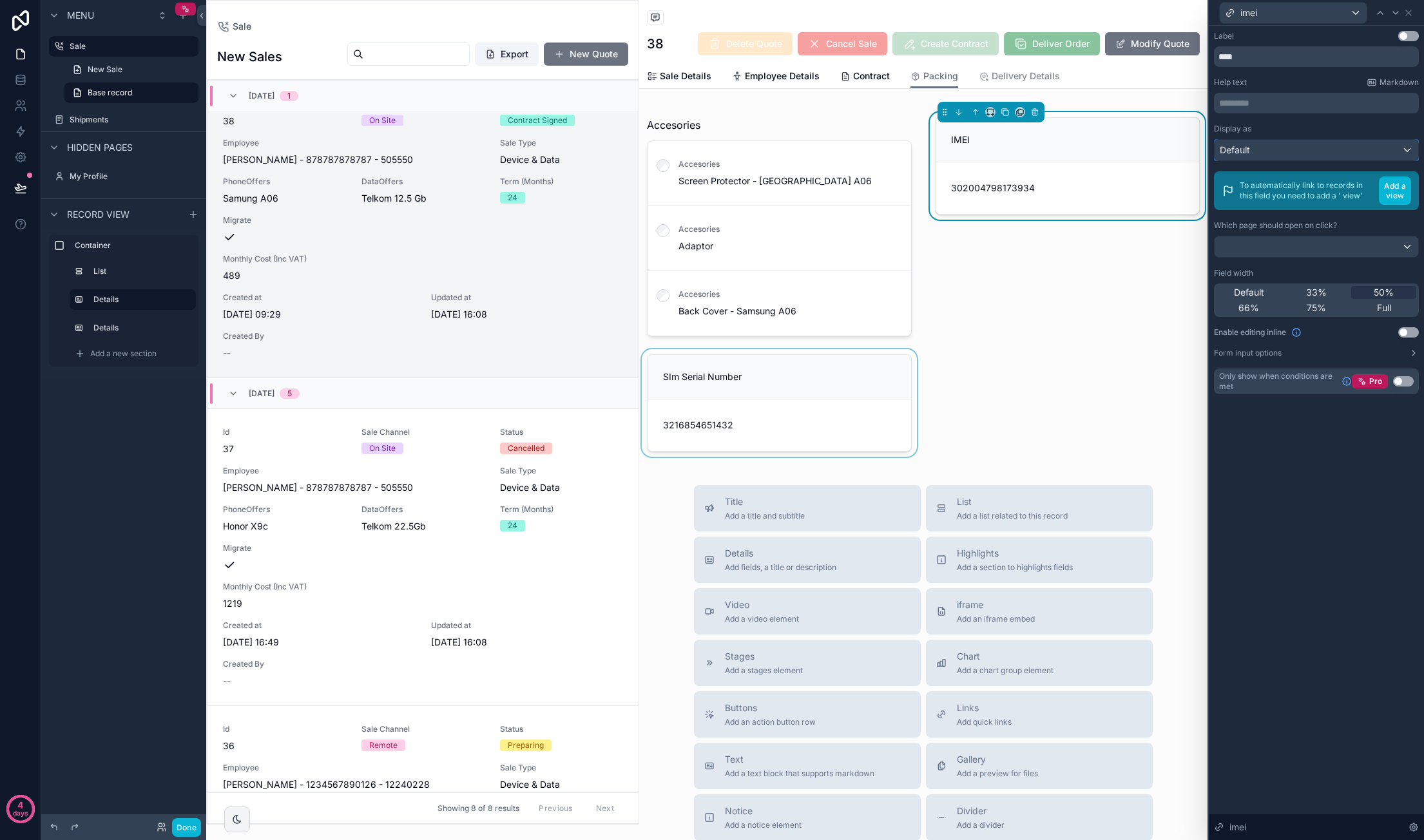
click at [973, 153] on div "Default" at bounding box center [1316, 150] width 204 height 20
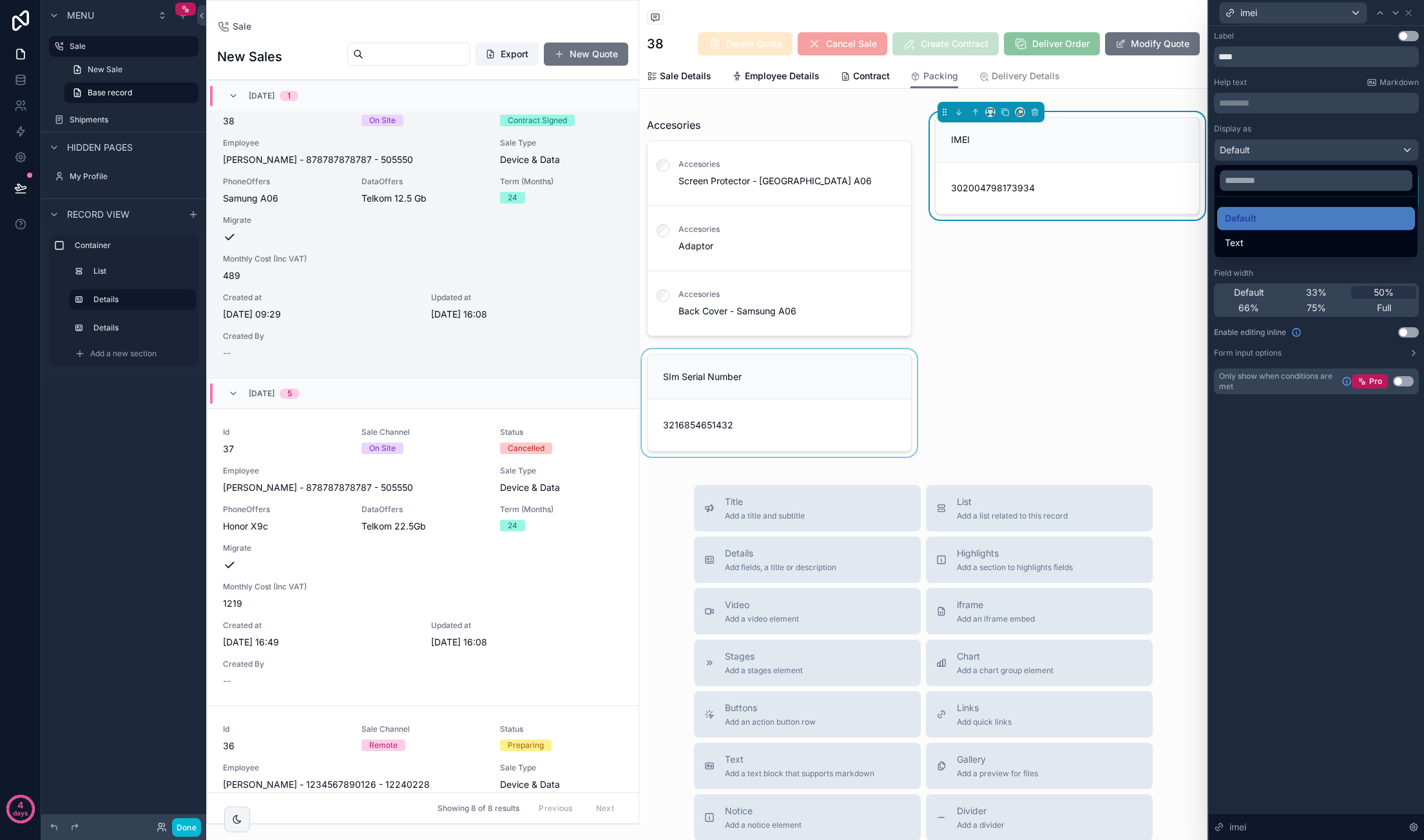
click at [973, 137] on div at bounding box center [1316, 420] width 215 height 840
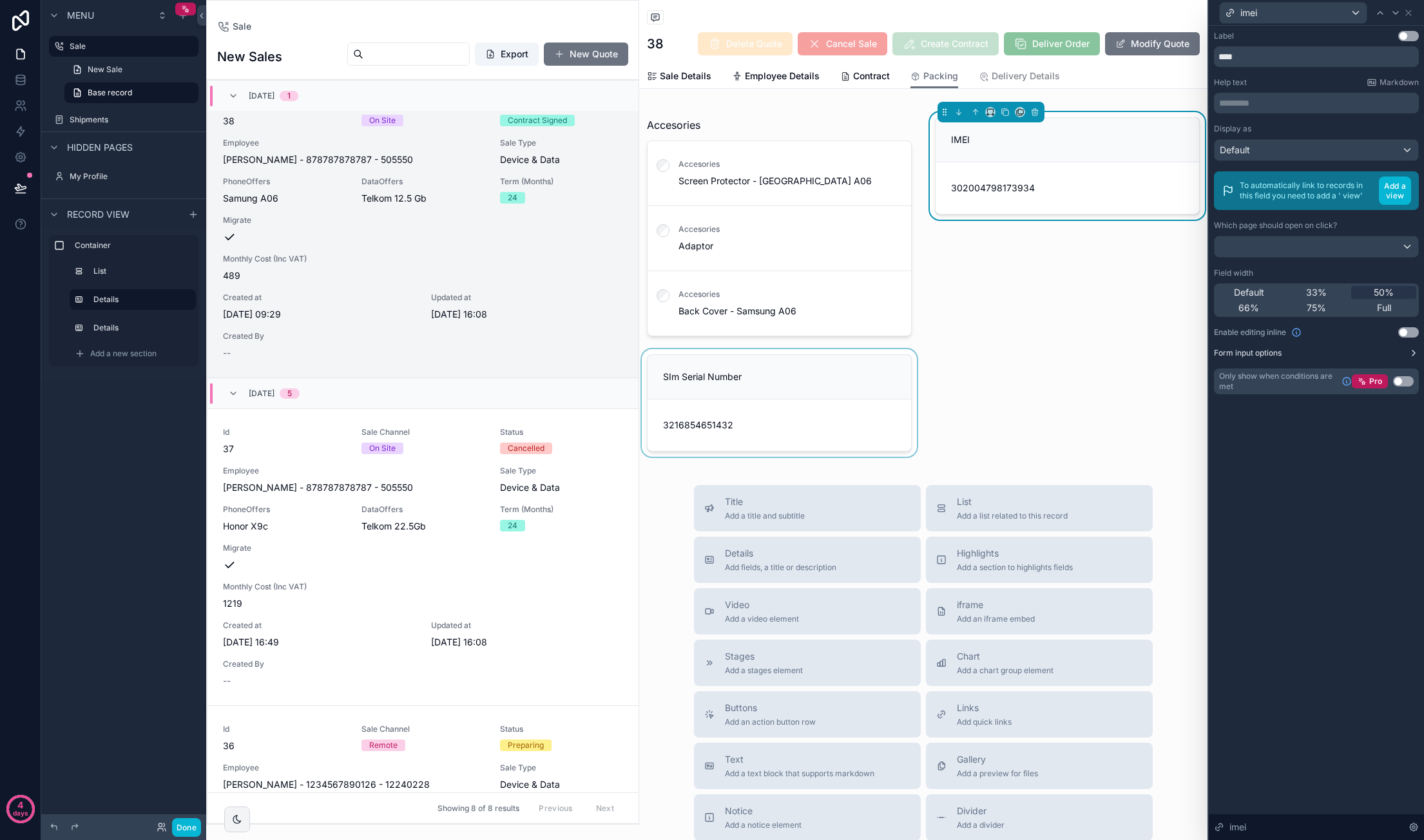
click at [973, 348] on button "Form input options" at bounding box center [1316, 353] width 205 height 11
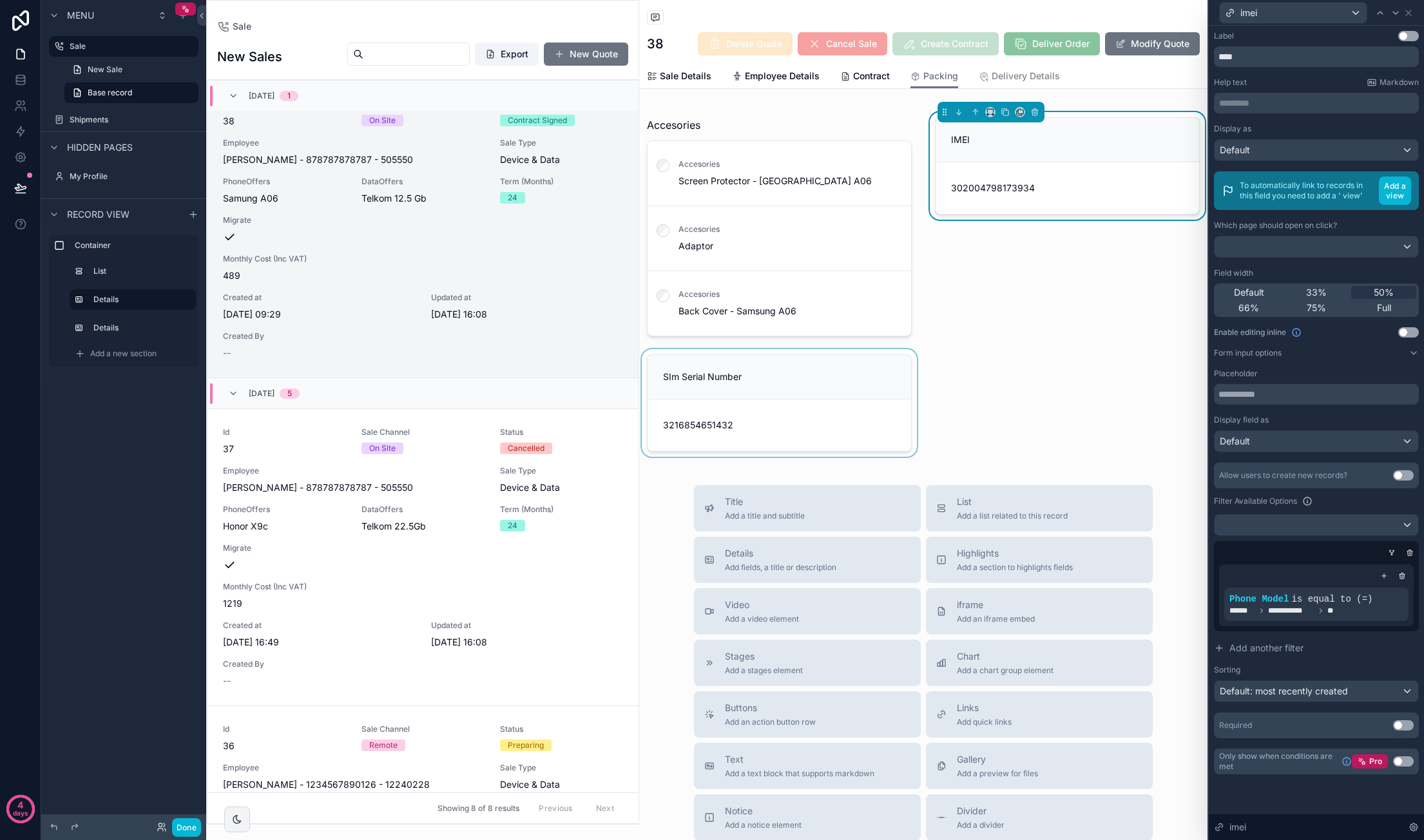
drag, startPoint x: 1407, startPoint y: 331, endPoint x: 1323, endPoint y: 331, distance: 84.0
click at [973, 331] on button "Use setting" at bounding box center [1408, 332] width 20 height 11
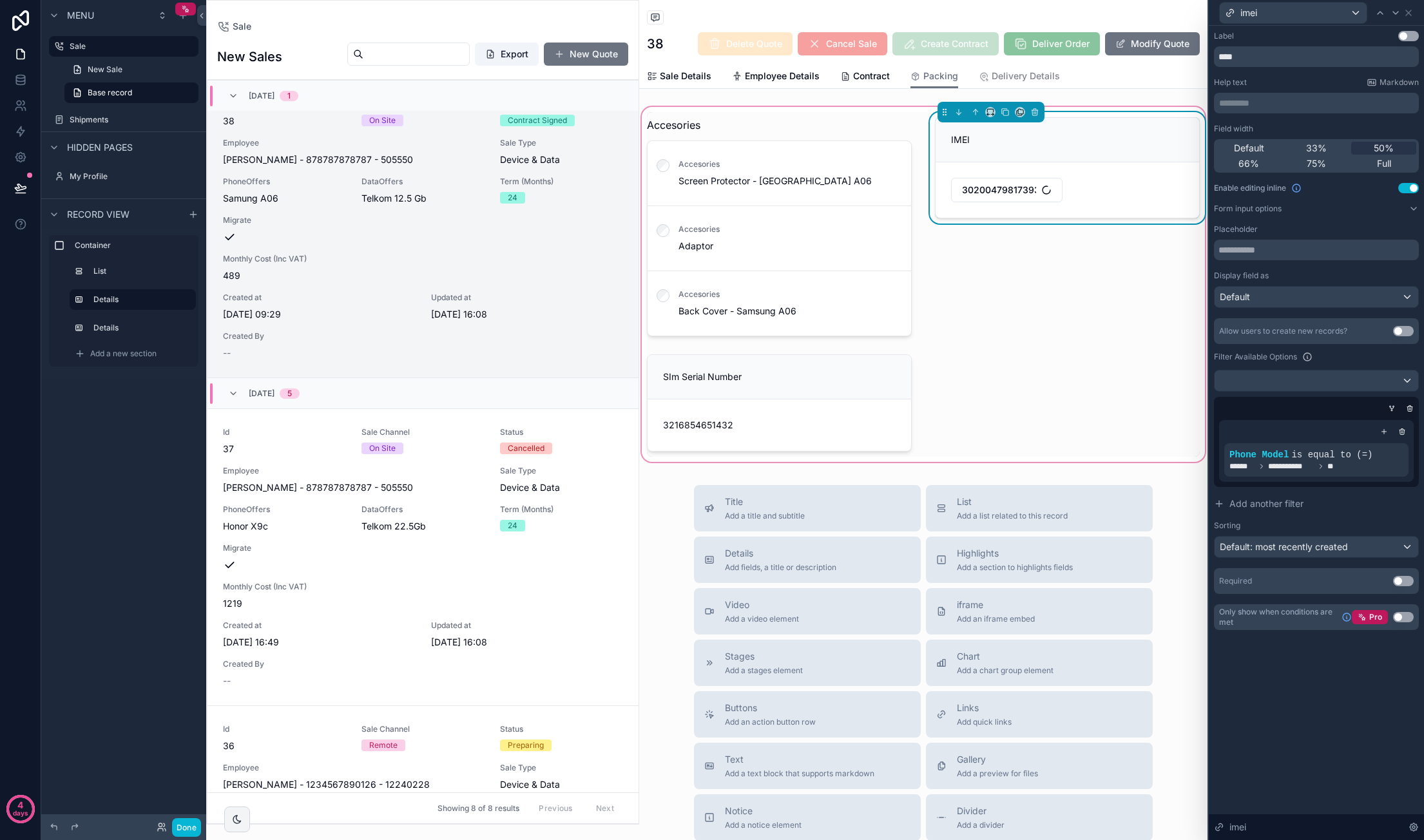
click at [973, 294] on div "IMEI 302004798173934" at bounding box center [1067, 226] width 281 height 229
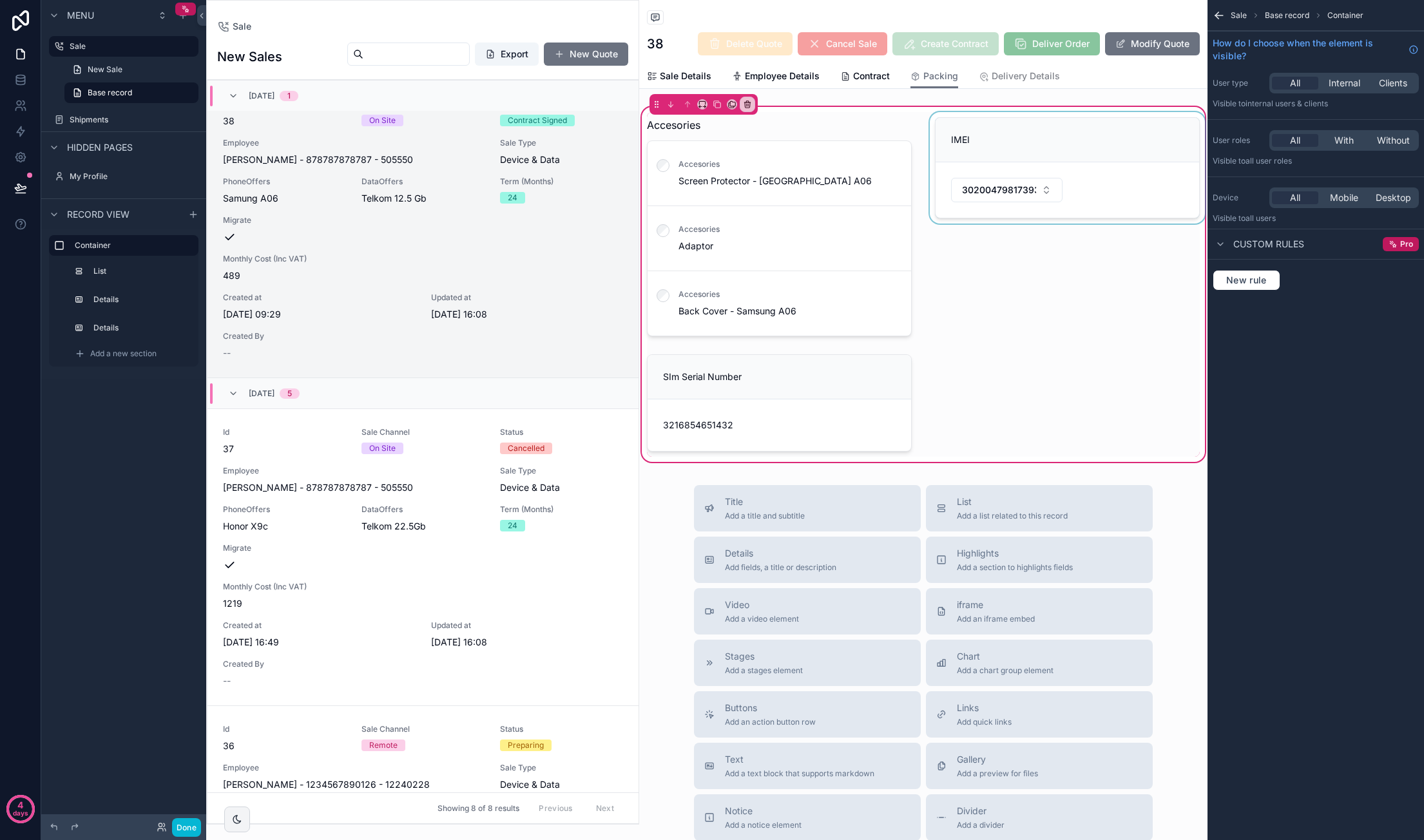
click at [973, 190] on div "scrollable content" at bounding box center [1067, 226] width 281 height 229
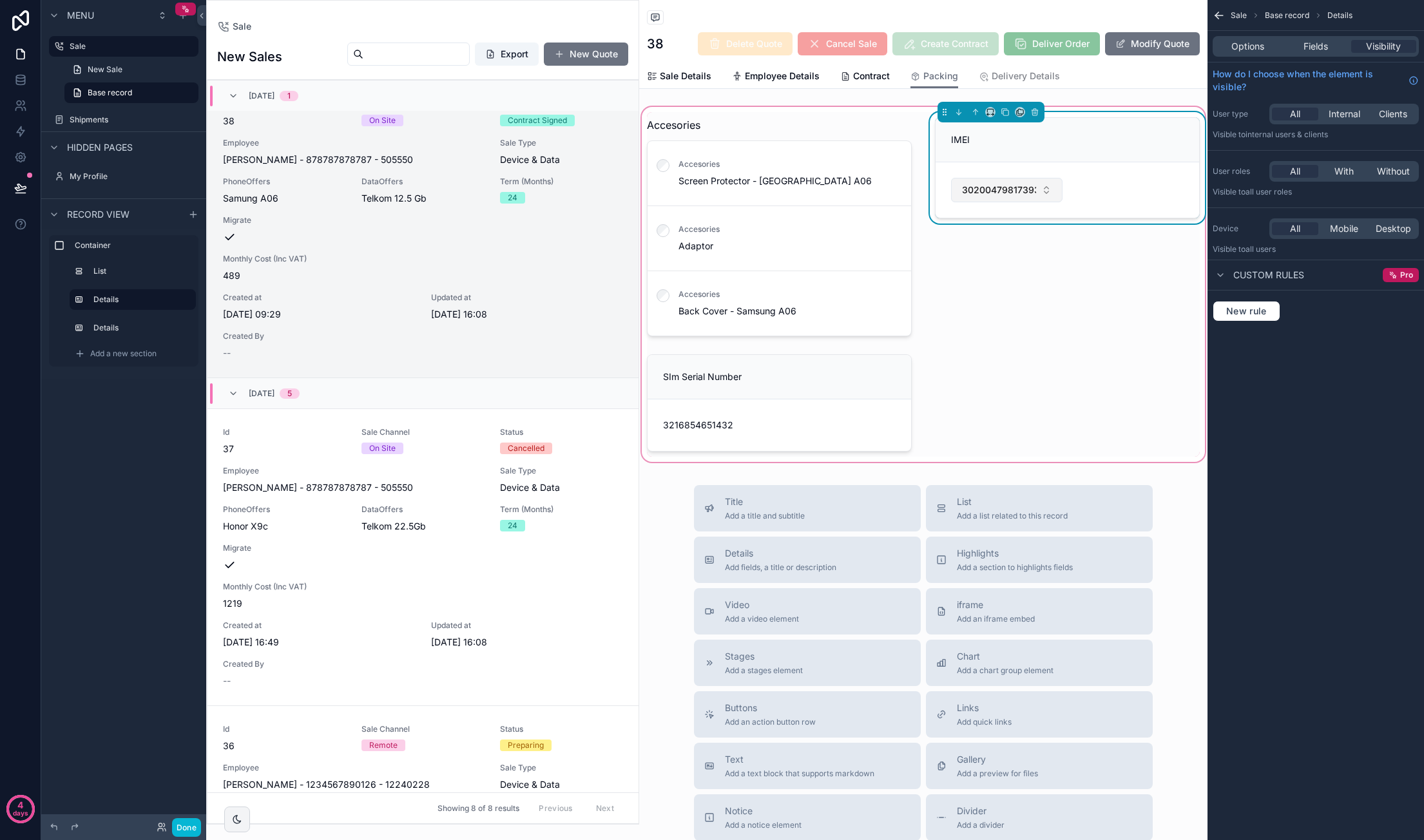
click at [973, 187] on span "302004798173934" at bounding box center [999, 190] width 74 height 13
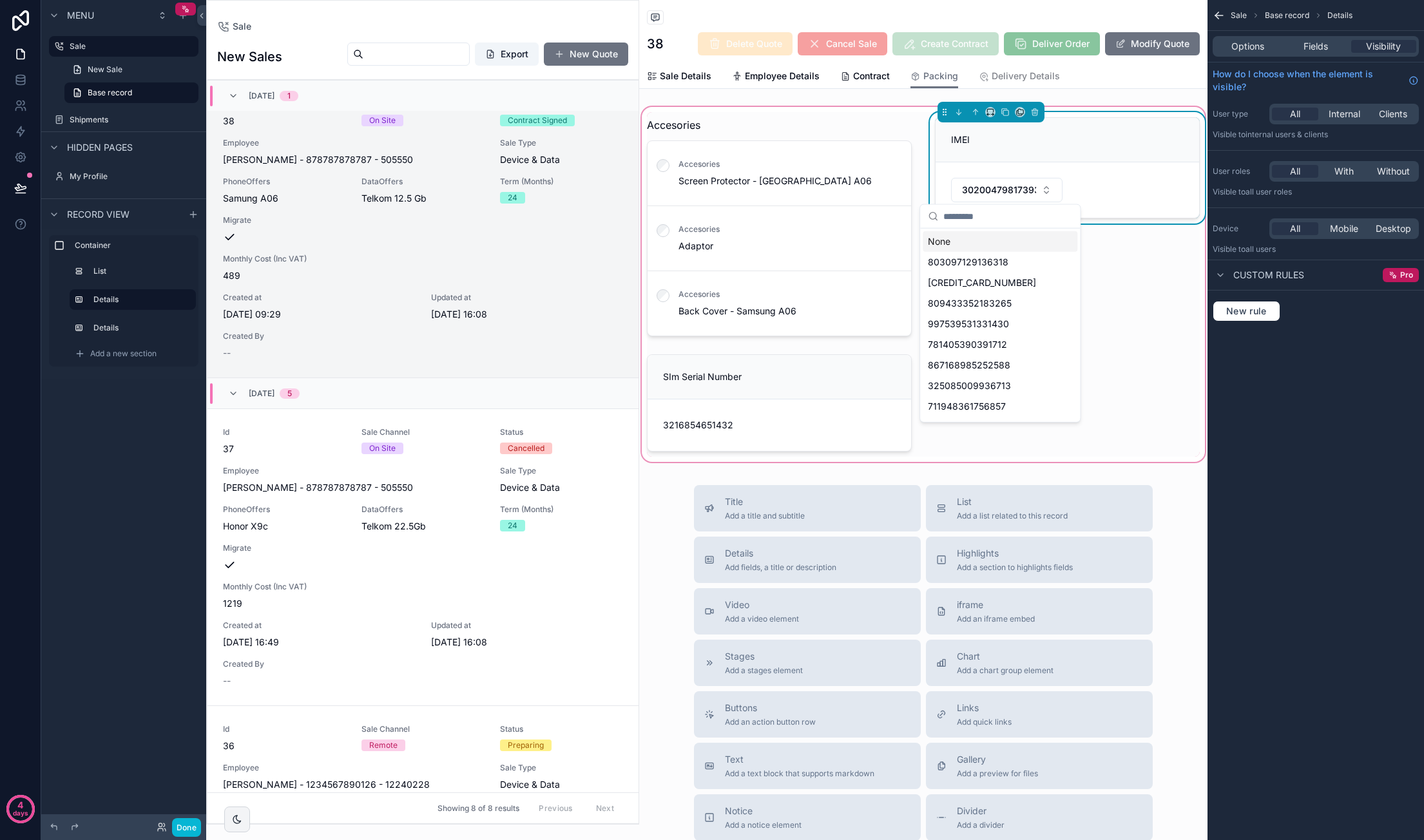
click at [973, 317] on div "IMEI 302004798173934" at bounding box center [1067, 226] width 281 height 229
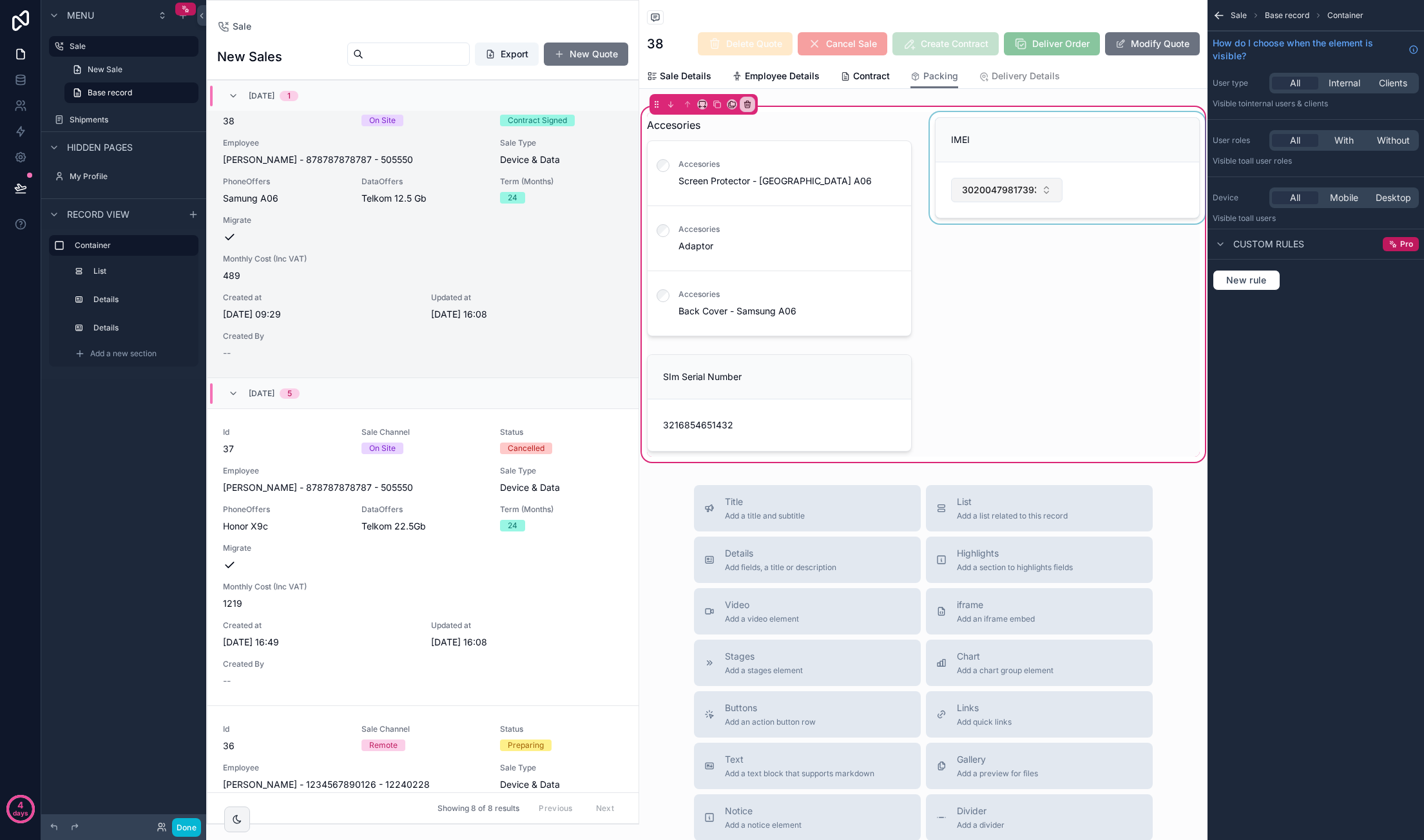
click at [973, 177] on div "scrollable content" at bounding box center [1067, 226] width 281 height 229
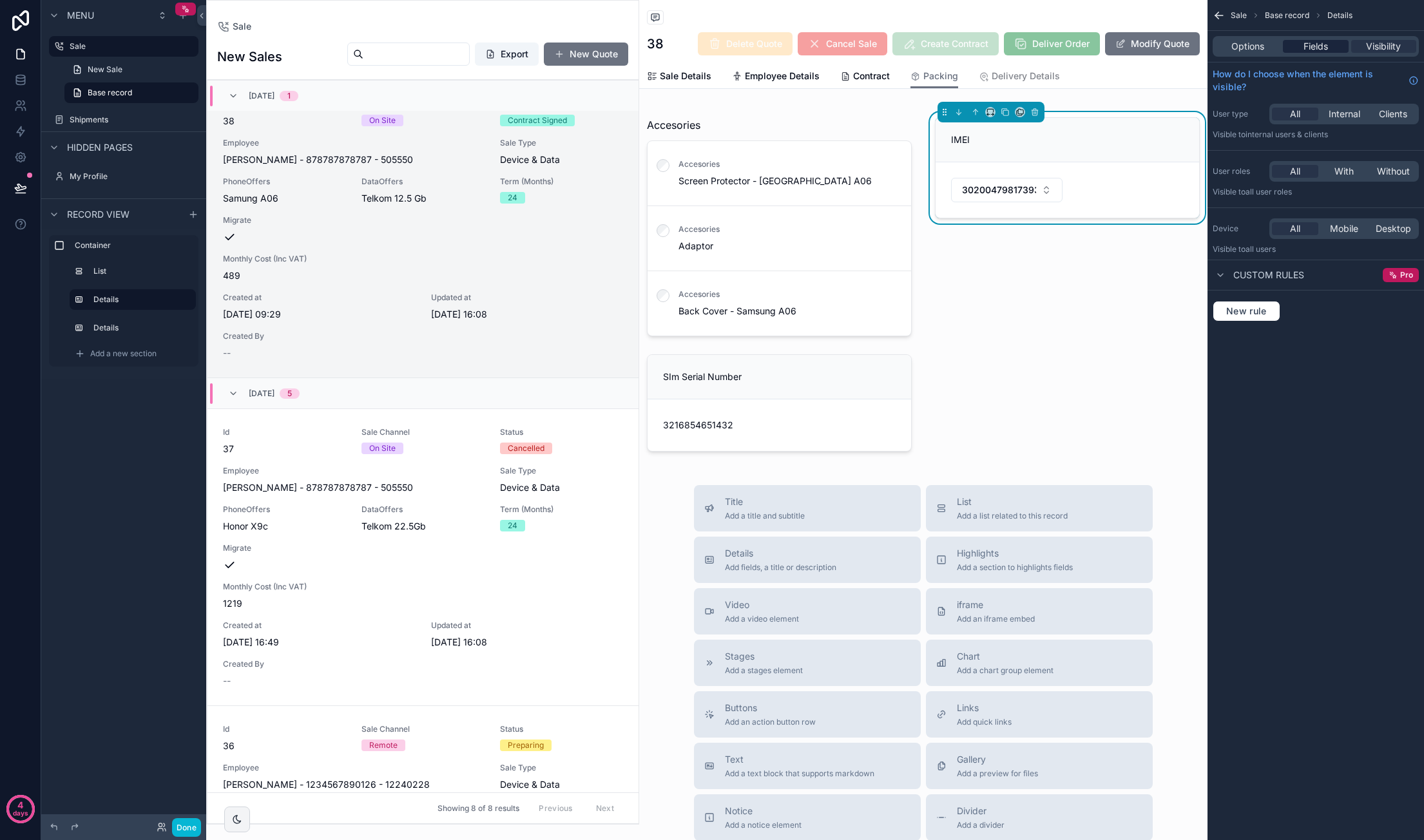
click at [973, 47] on div "Fields" at bounding box center [1315, 46] width 65 height 13
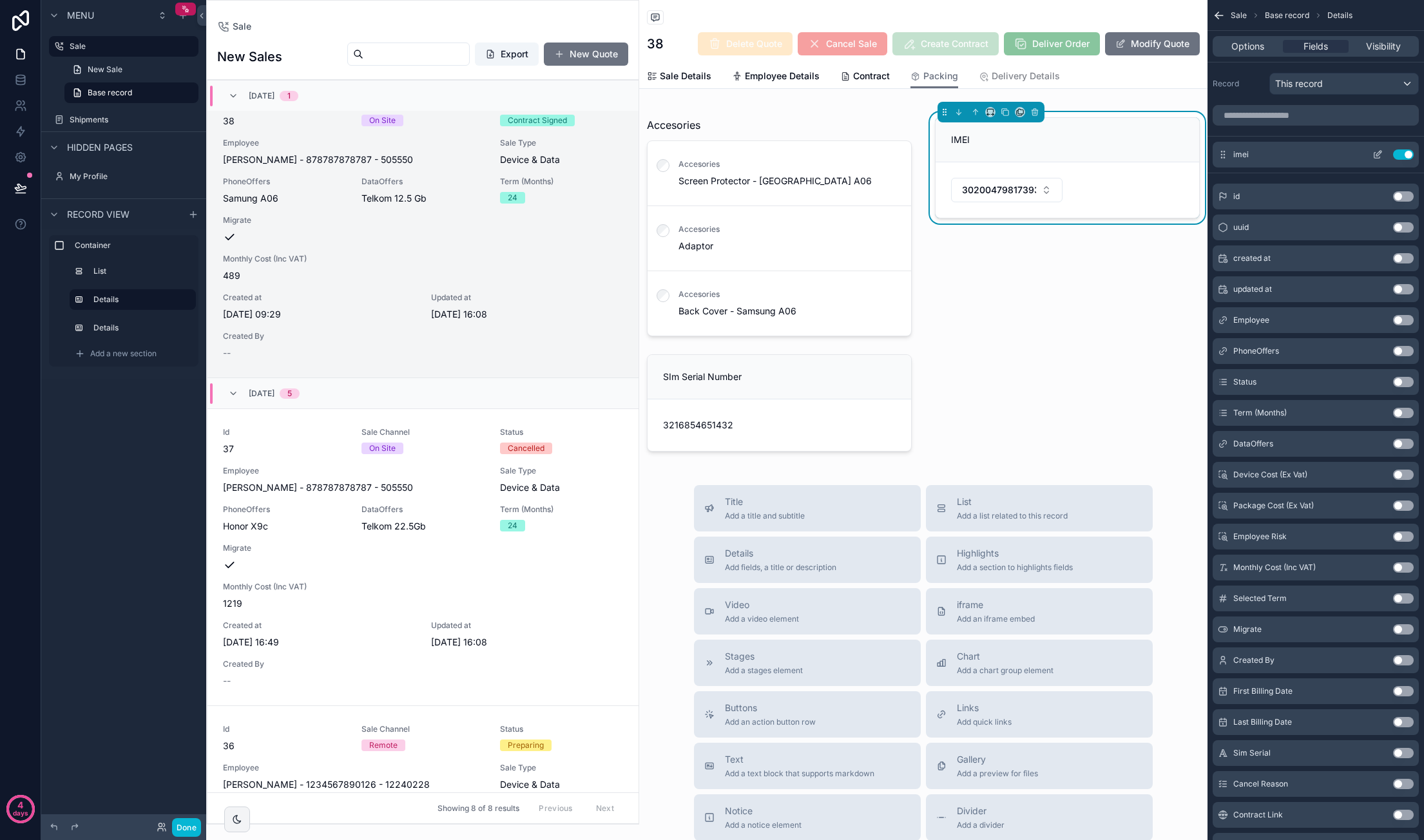
click at [973, 155] on icon "scrollable content" at bounding box center [1377, 155] width 11 height 11
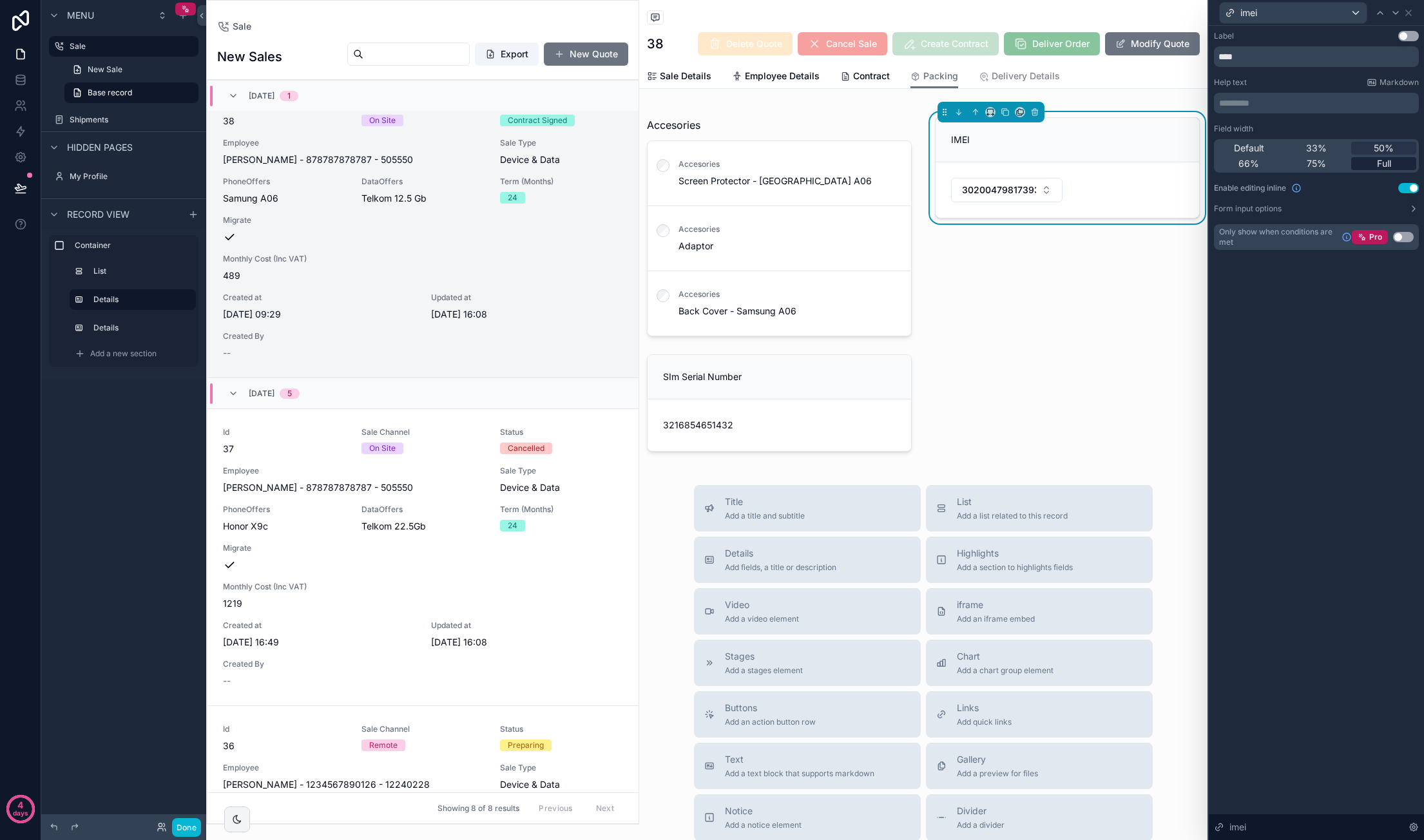
click at [973, 161] on div "Full" at bounding box center [1383, 164] width 65 height 13
click at [973, 355] on div "Accesories Accesories Screen Protector - Samsun A06 Accesories Adaptor Accesori…" at bounding box center [923, 284] width 568 height 344
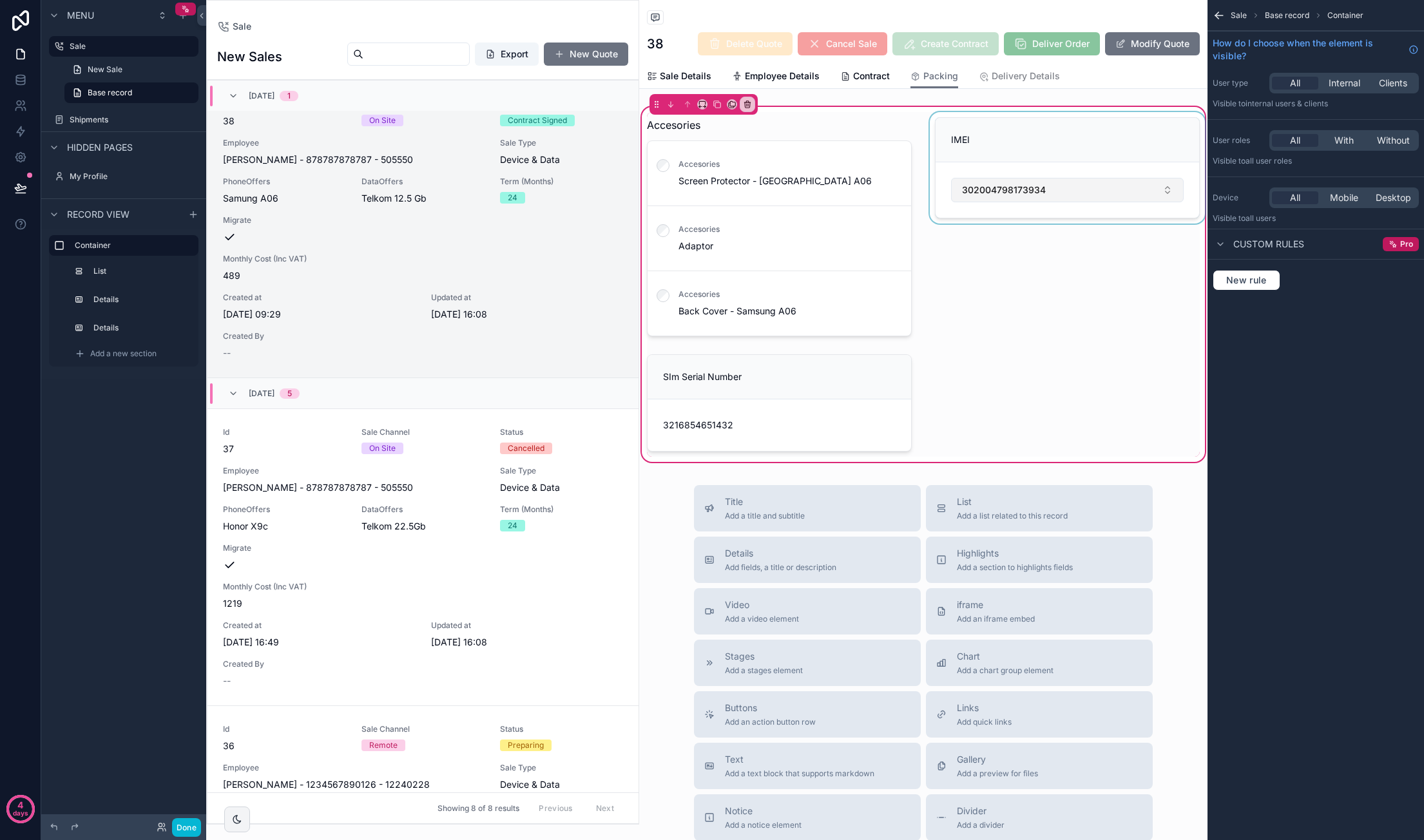
click at [973, 187] on div "scrollable content" at bounding box center [1067, 226] width 281 height 229
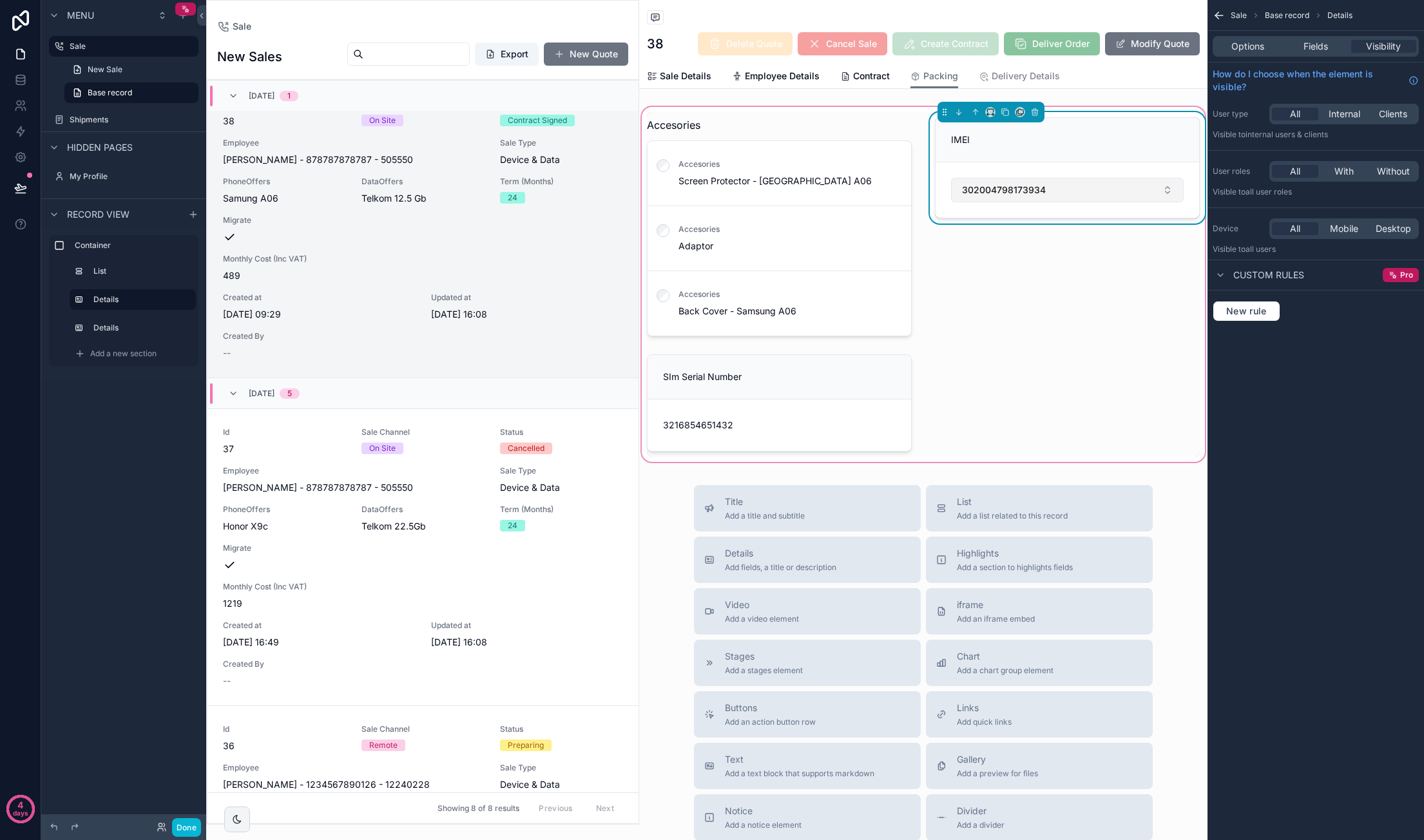
click at [973, 188] on button "302004798173934" at bounding box center [1067, 190] width 233 height 25
click at [929, 248] on div "IMEI 302004798173934" at bounding box center [1067, 226] width 281 height 229
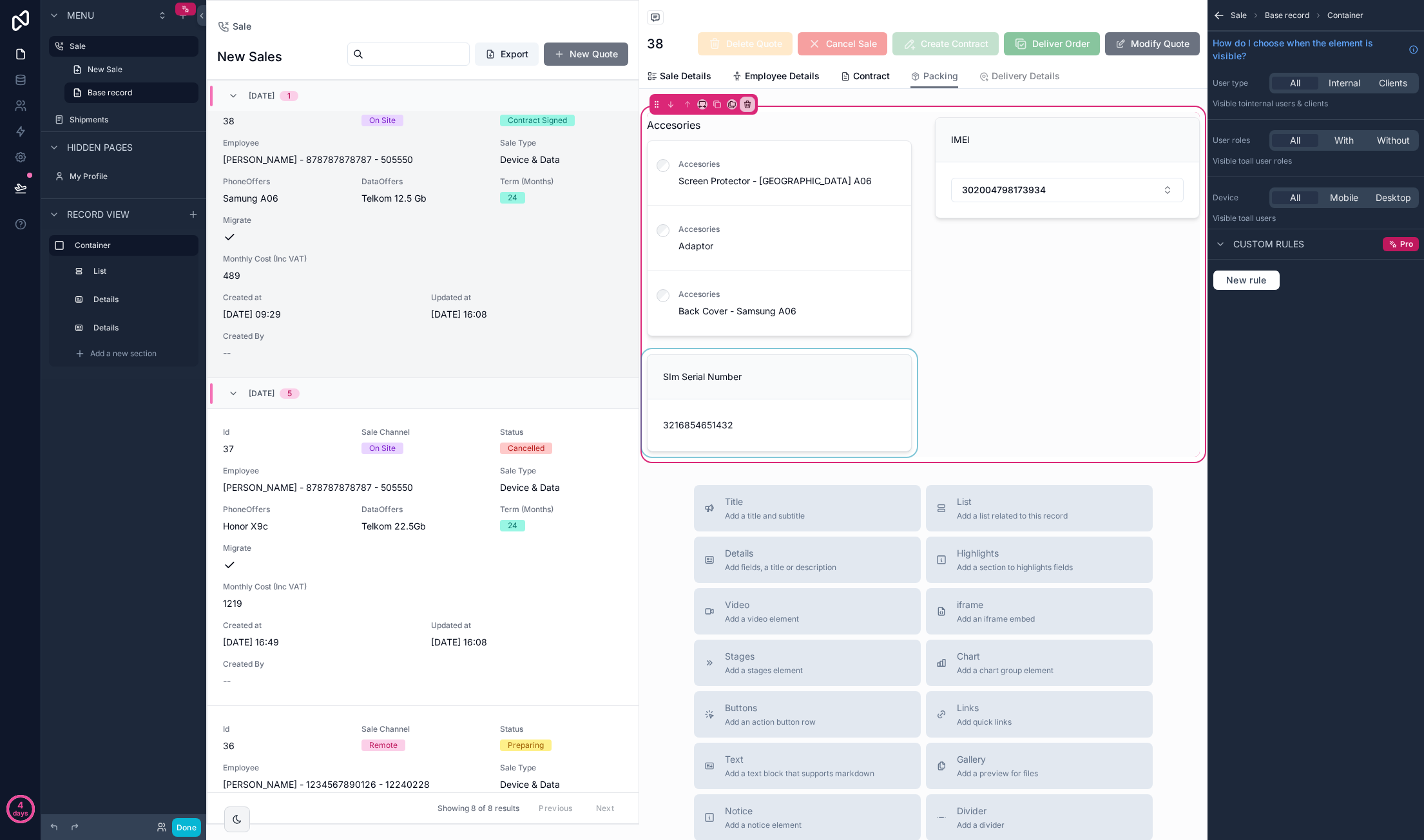
click at [845, 364] on div "scrollable content" at bounding box center [779, 403] width 281 height 108
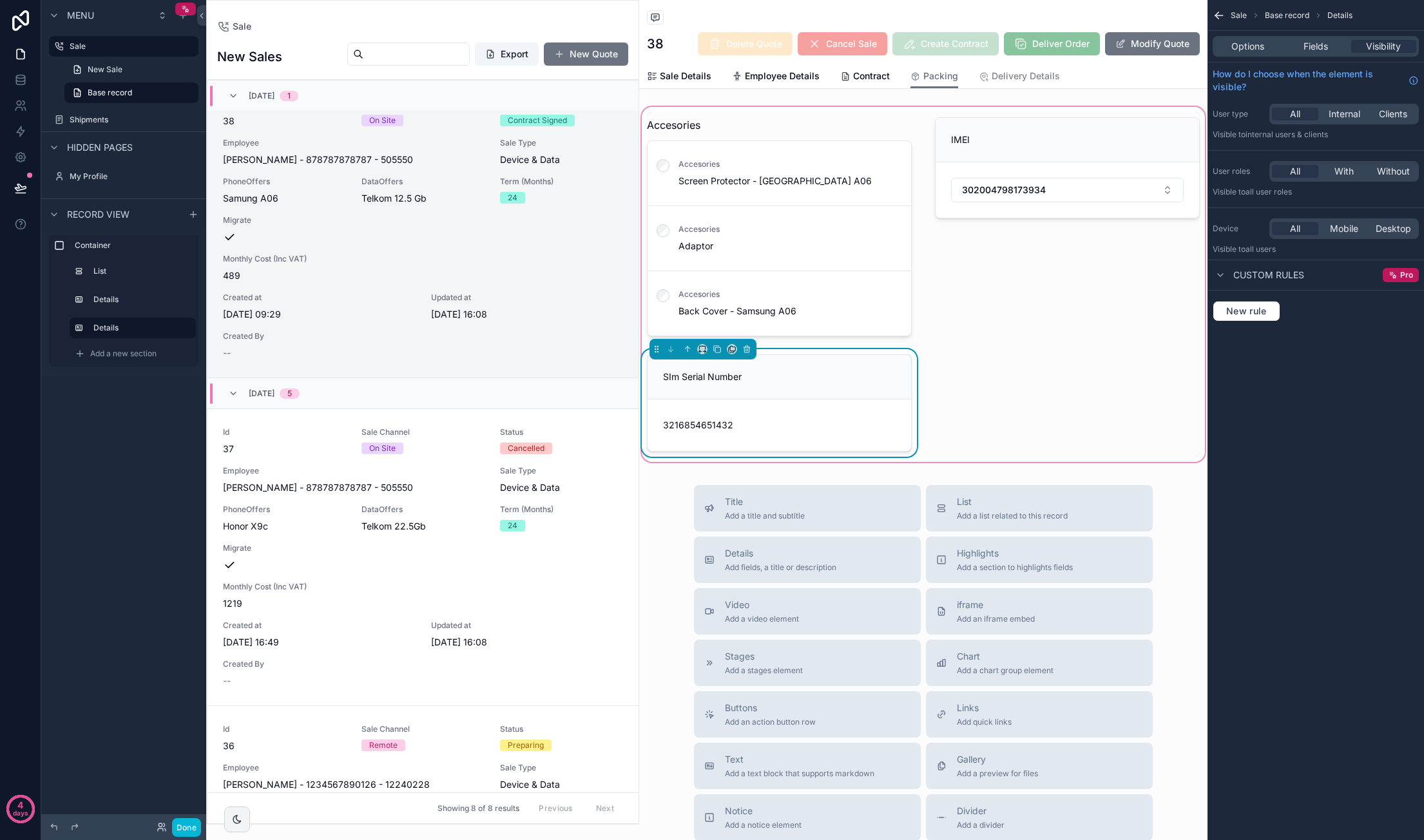
click at [721, 428] on span "3216854651432" at bounding box center [719, 425] width 111 height 13
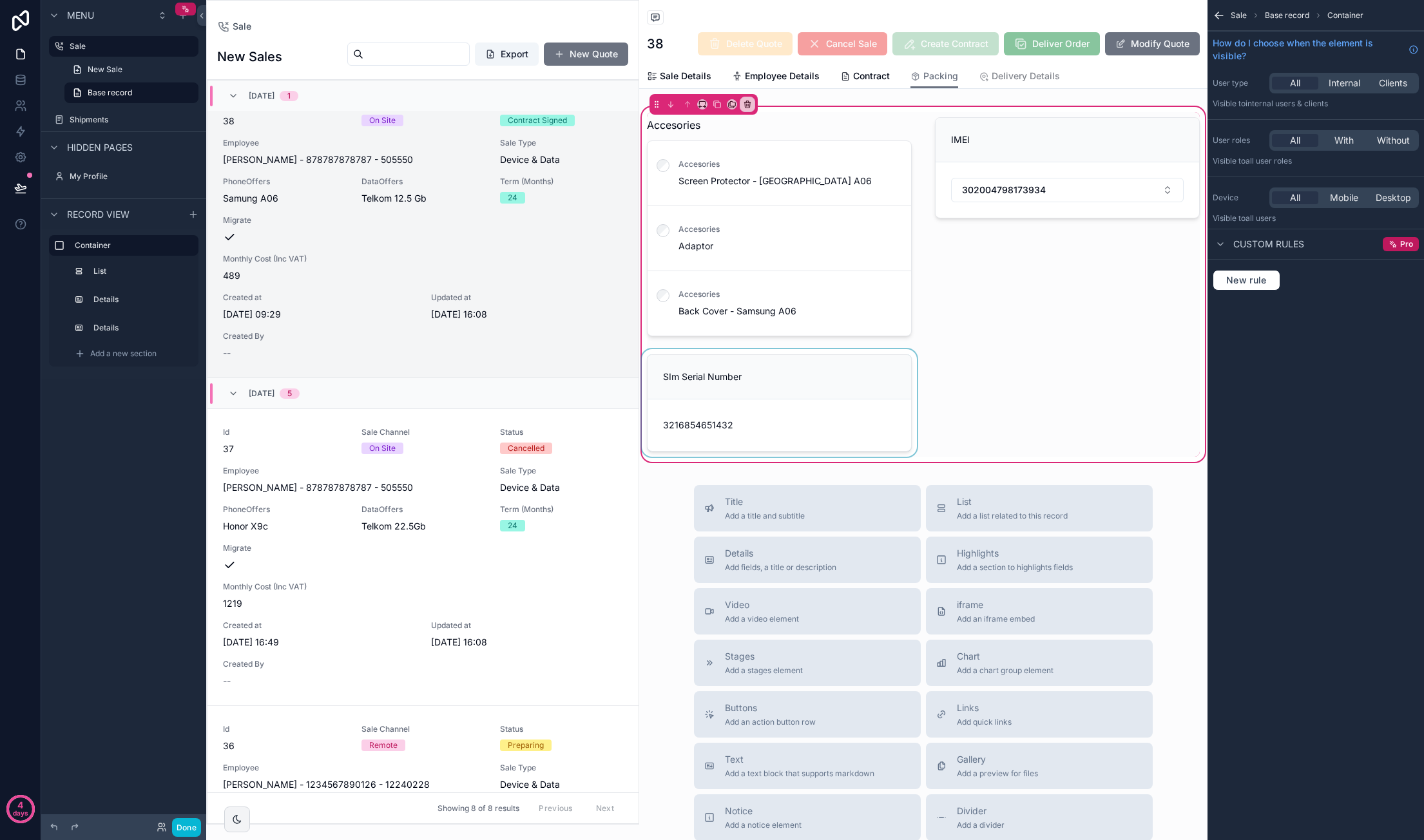
click at [723, 425] on div "scrollable content" at bounding box center [779, 403] width 281 height 108
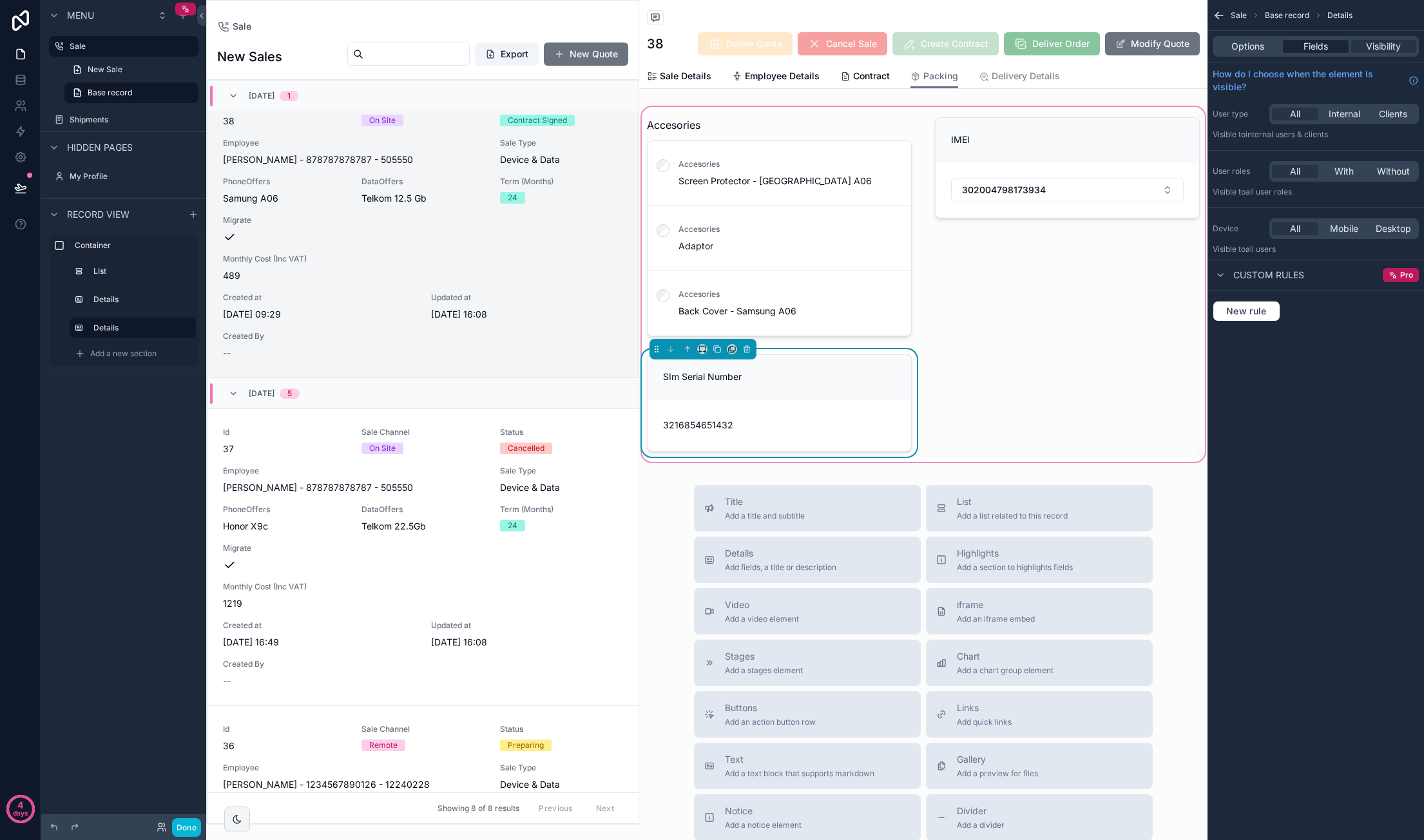
click at [973, 47] on span "Fields" at bounding box center [1315, 46] width 25 height 13
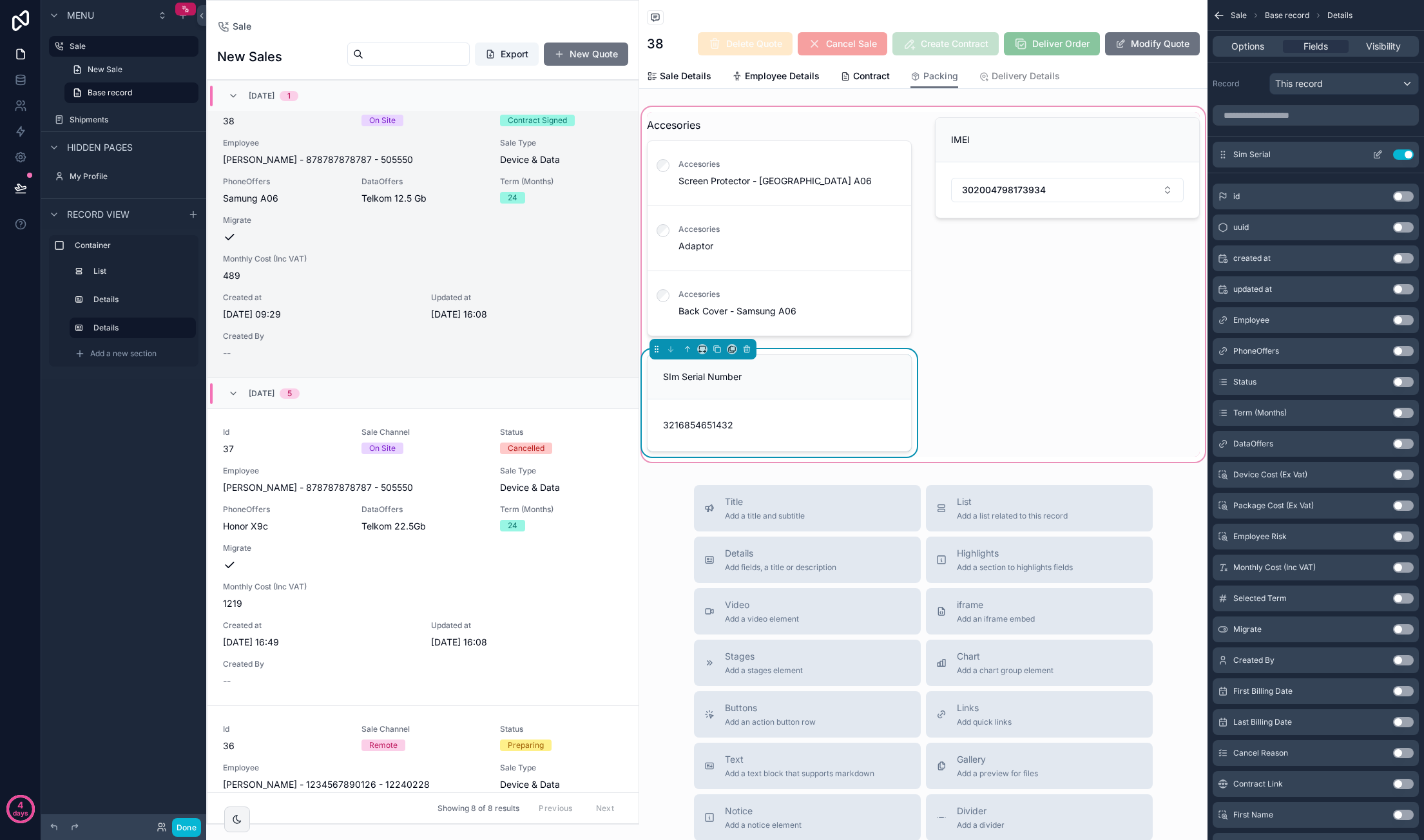
click at [973, 151] on icon "scrollable content" at bounding box center [1380, 152] width 1 height 1
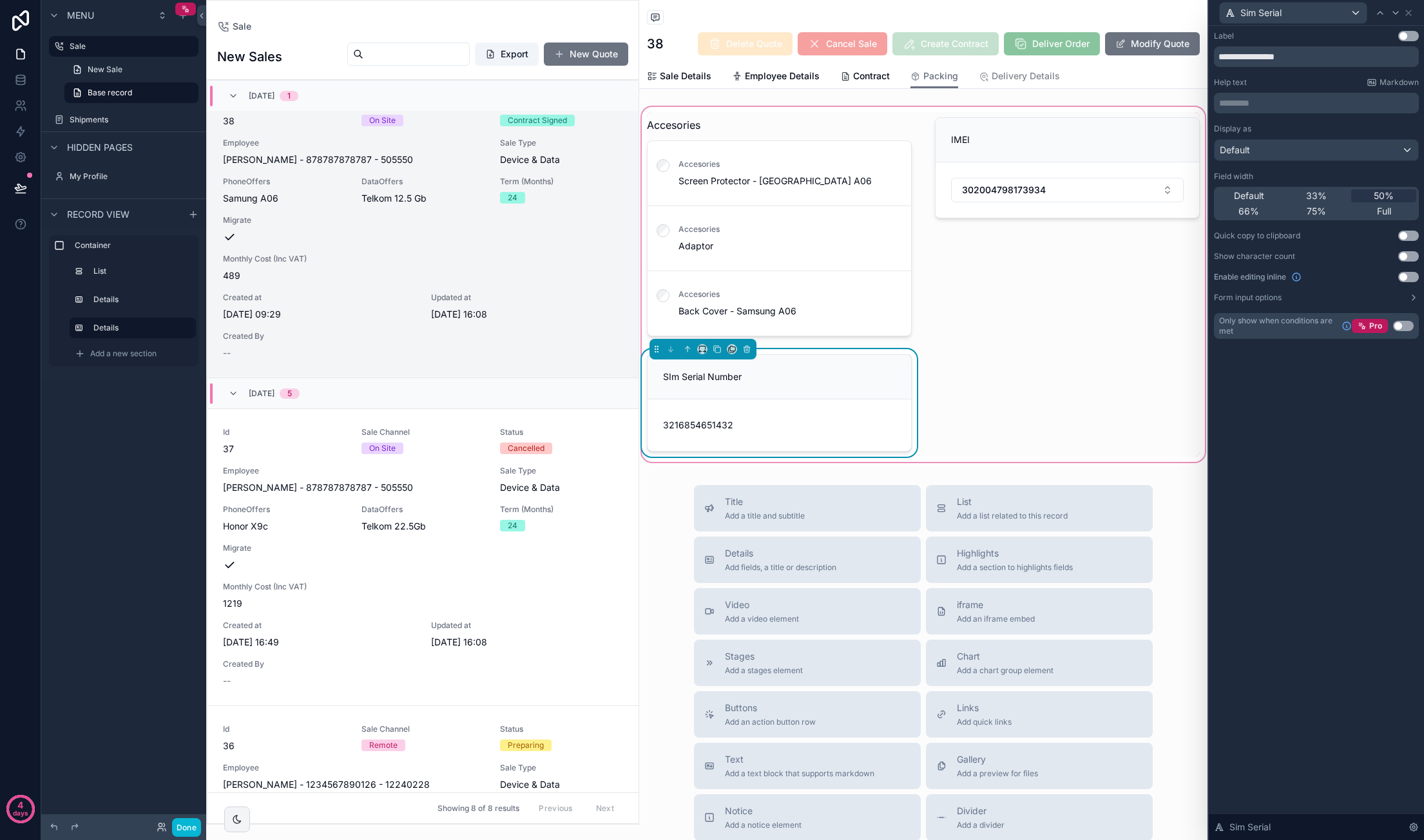
click at [973, 275] on button "Use setting" at bounding box center [1408, 277] width 20 height 11
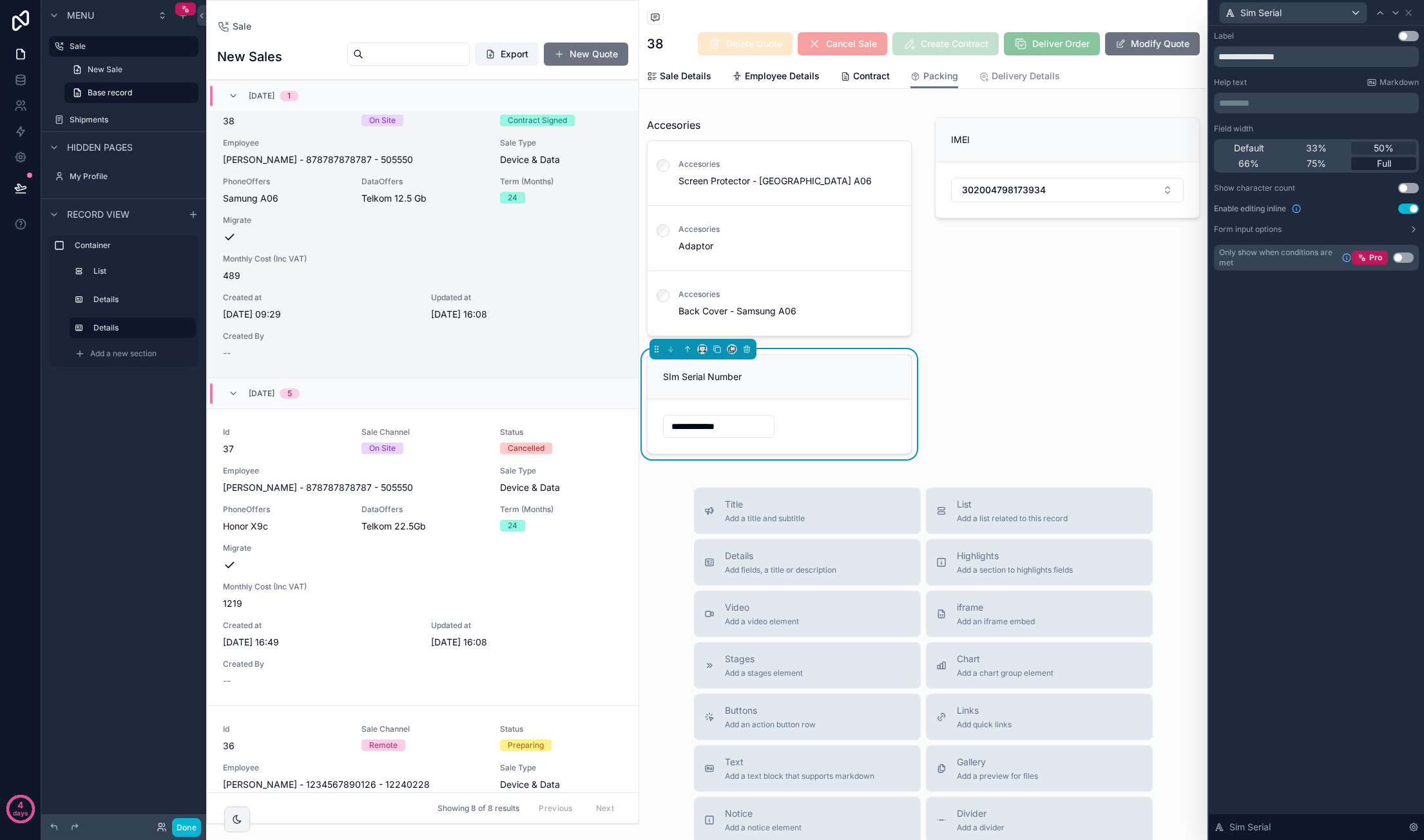
click at [973, 163] on div "Full" at bounding box center [1383, 164] width 65 height 13
click at [973, 265] on div "scrollable content" at bounding box center [1067, 226] width 281 height 229
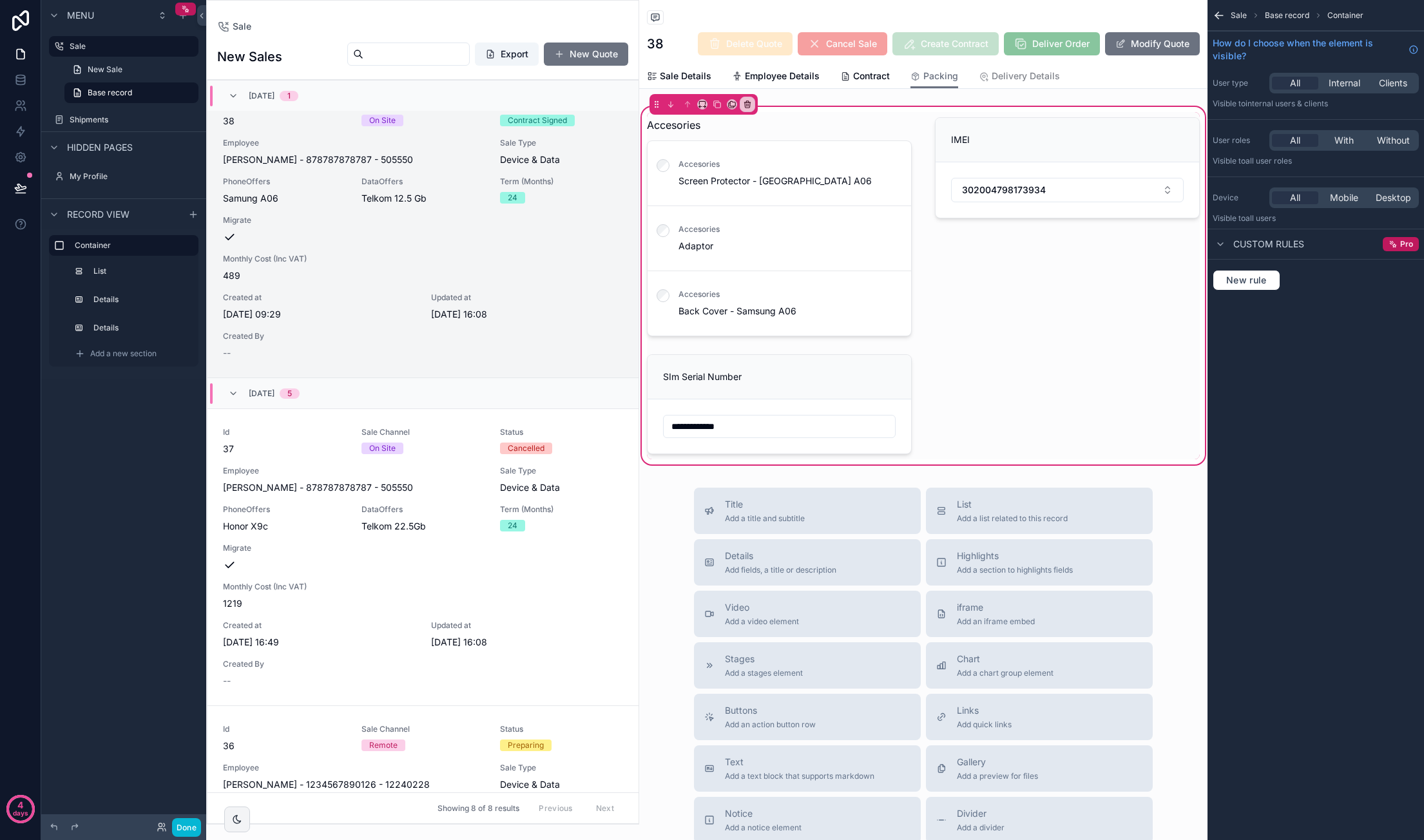
click at [973, 16] on span "Sale" at bounding box center [1238, 15] width 16 height 11
click at [973, 12] on span "Sale" at bounding box center [1238, 15] width 16 height 11
click at [968, 335] on div "scrollable content" at bounding box center [1067, 226] width 281 height 229
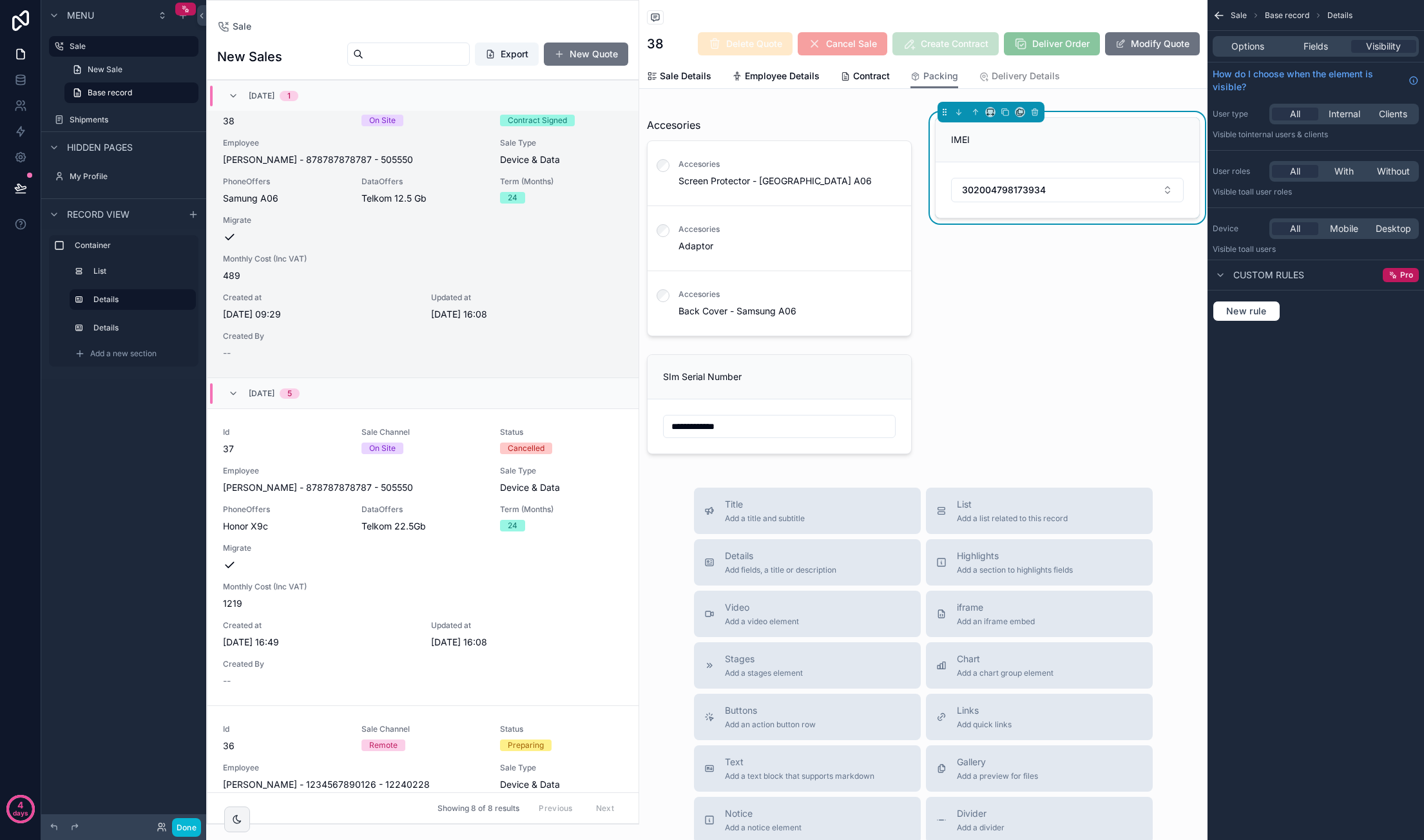
click at [123, 434] on div "Menu Sale New Sale Base record Shipments Hidden pages My Profile Record view Co…" at bounding box center [124, 412] width 165 height 825
click at [110, 356] on span "Add a new section" at bounding box center [123, 354] width 66 height 11
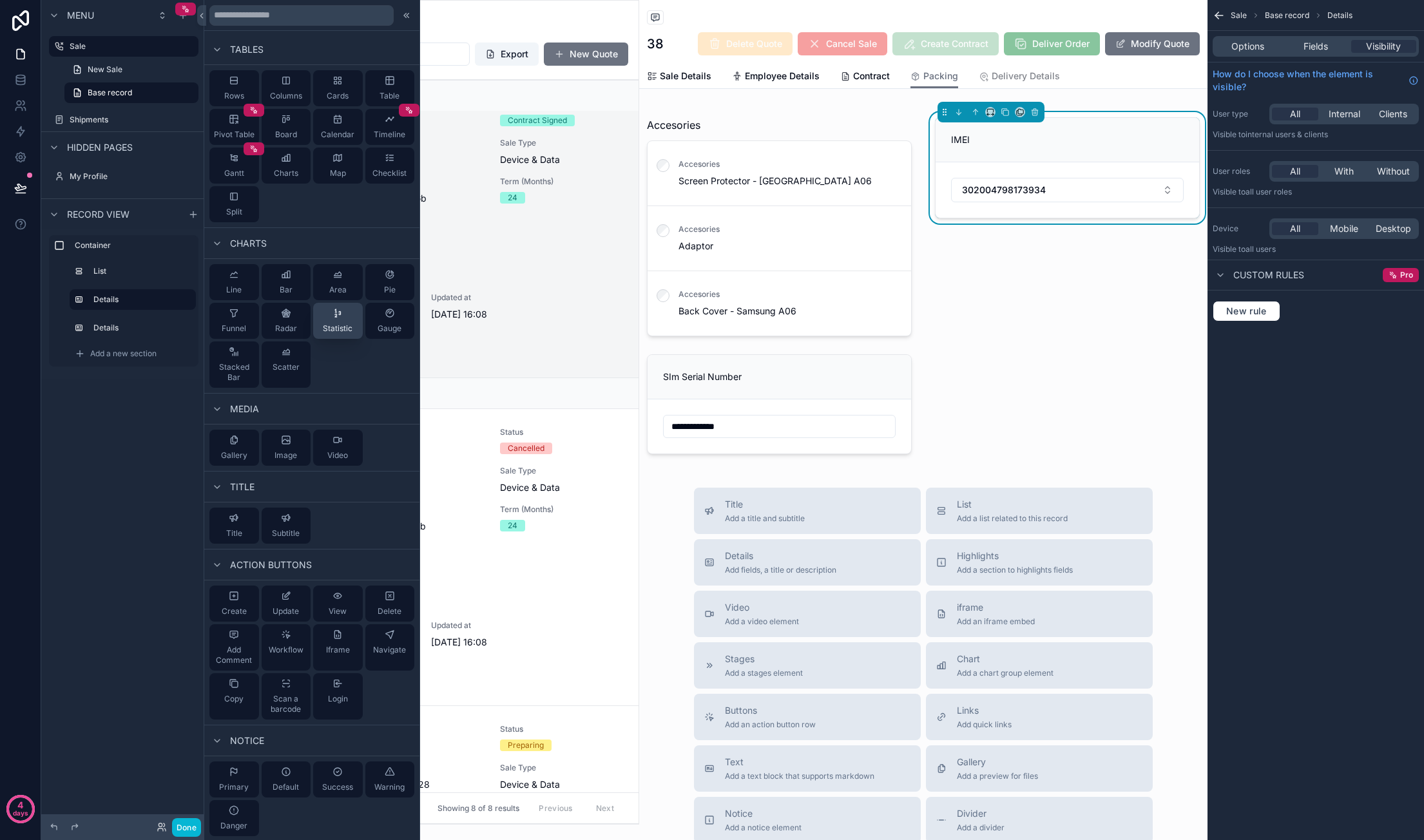
scroll to position [0, 0]
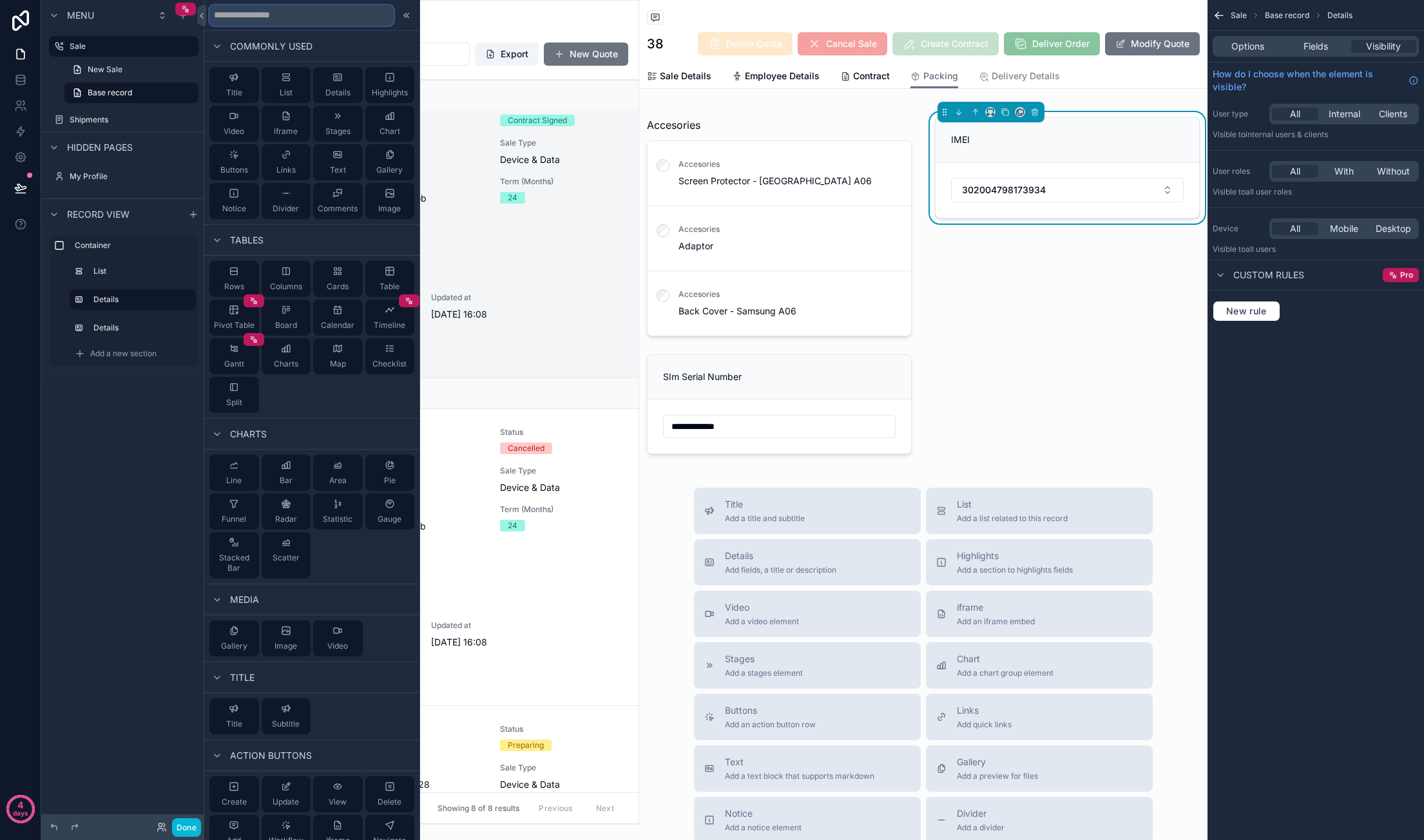
click at [338, 24] on input "text" at bounding box center [302, 15] width 184 height 20
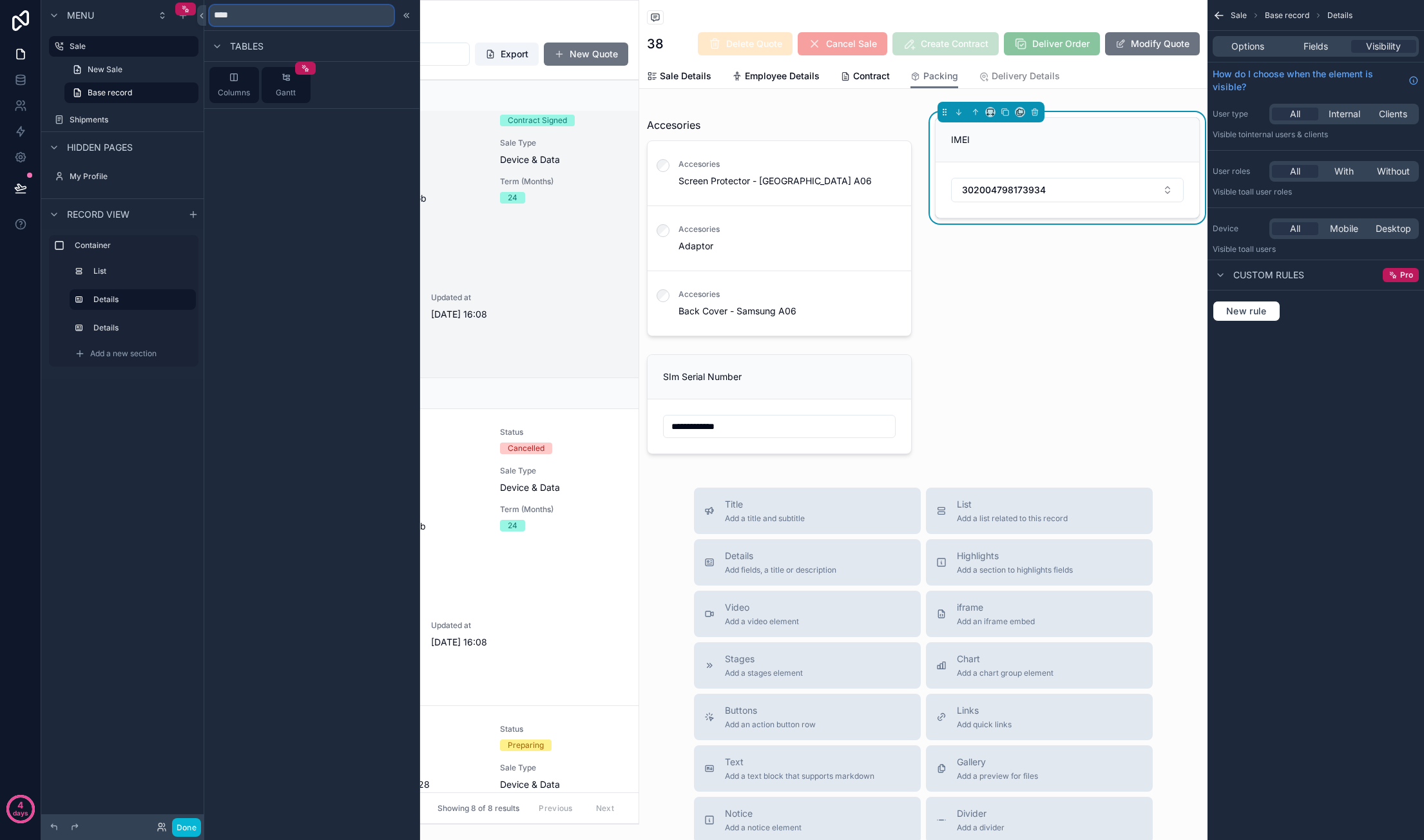
type input "****"
click at [98, 391] on div "Menu Sale New Sale Base record Shipments Hidden pages My Profile Record view Co…" at bounding box center [124, 412] width 165 height 825
click at [193, 211] on icon "scrollable content" at bounding box center [193, 214] width 11 height 11
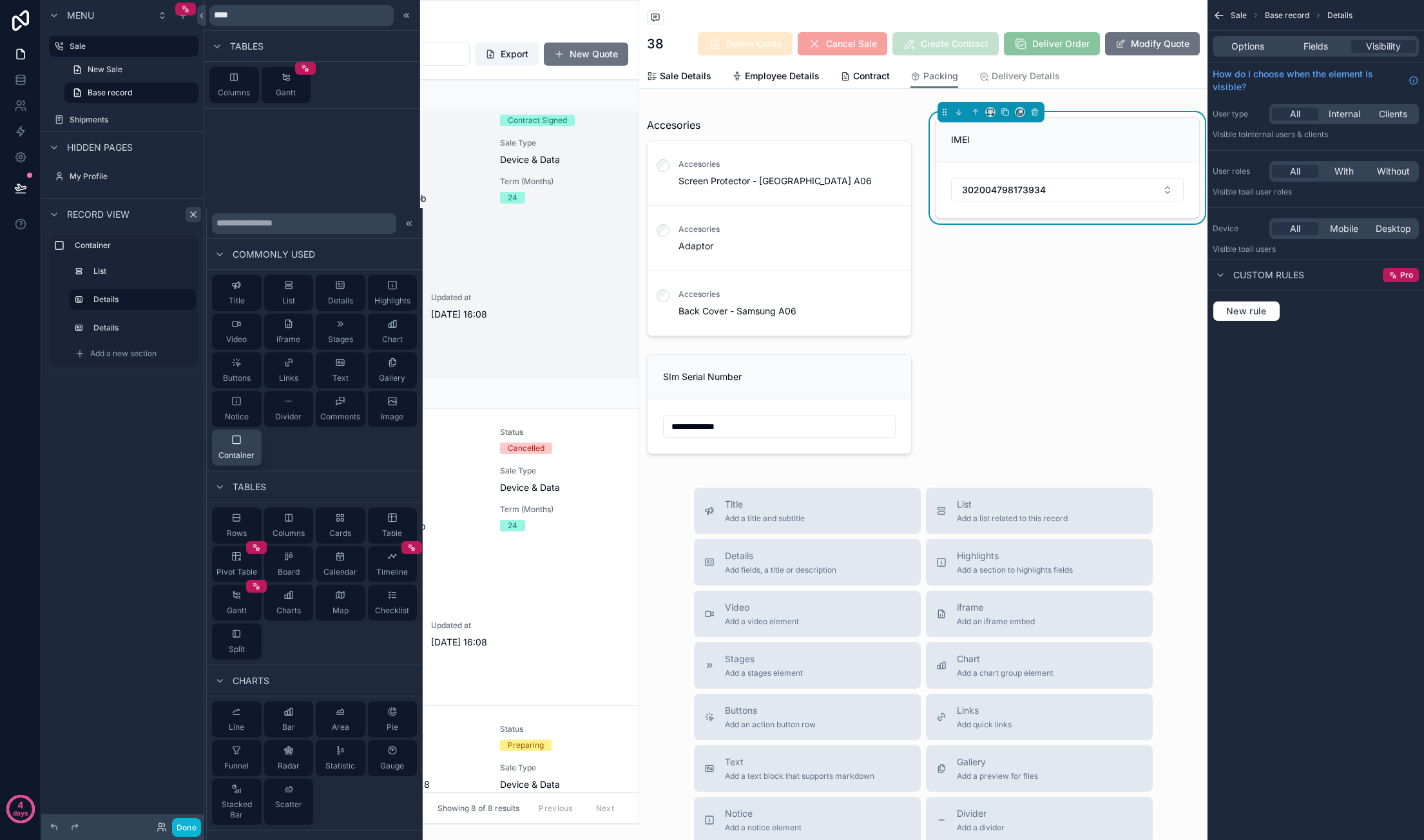
click at [245, 441] on div "Container" at bounding box center [236, 447] width 36 height 26
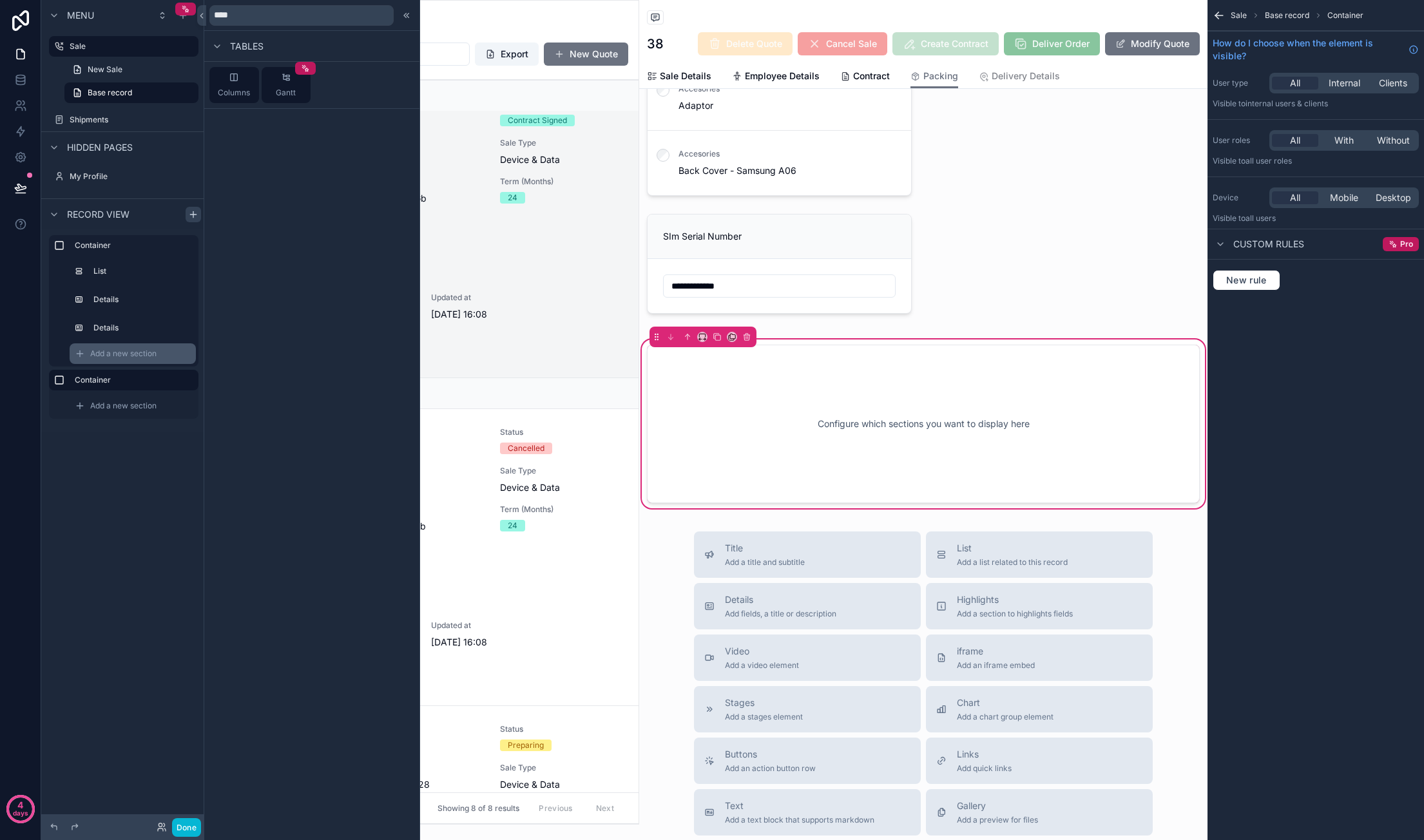
scroll to position [142, 0]
click at [91, 322] on div "Details" at bounding box center [133, 328] width 127 height 20
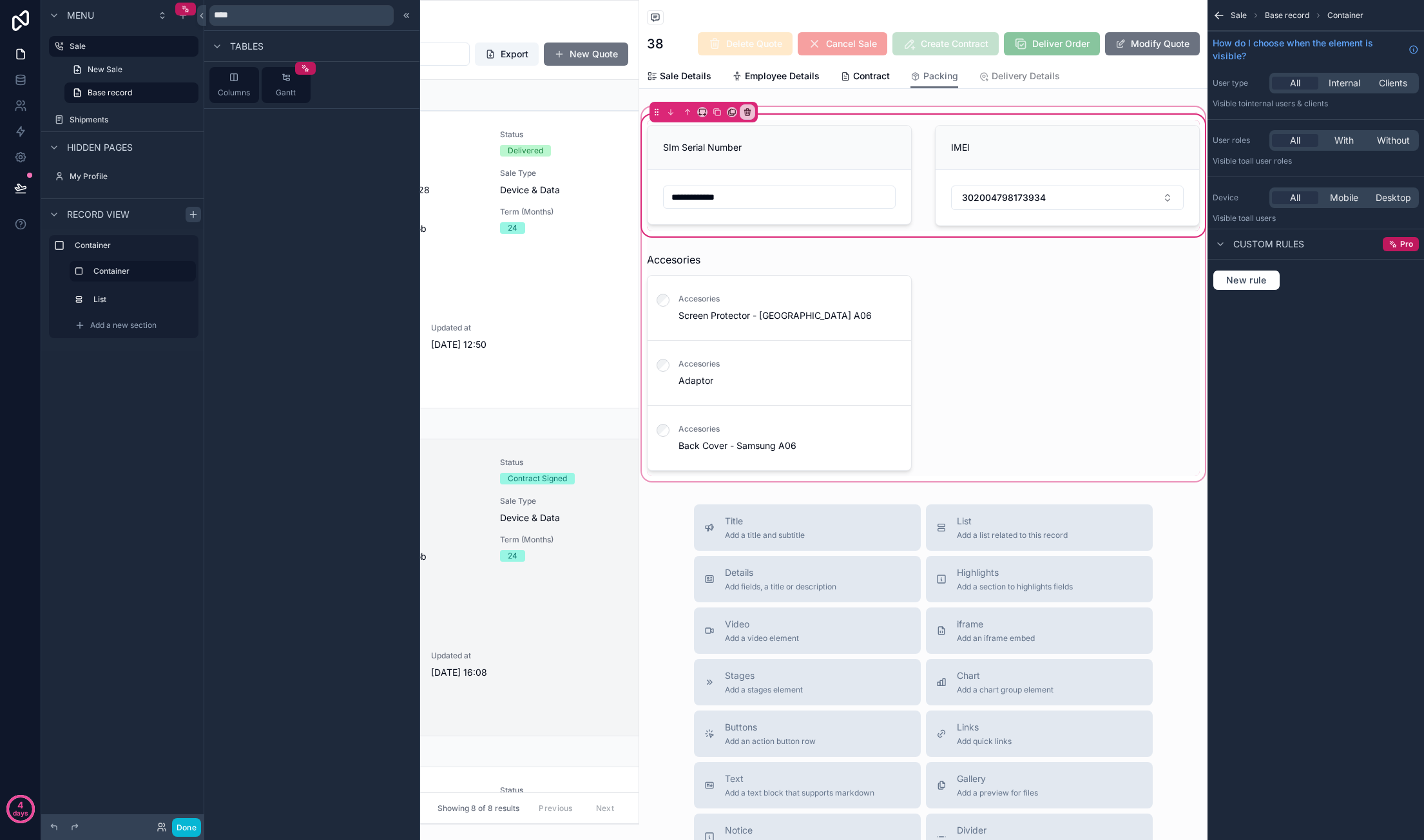
scroll to position [358, 0]
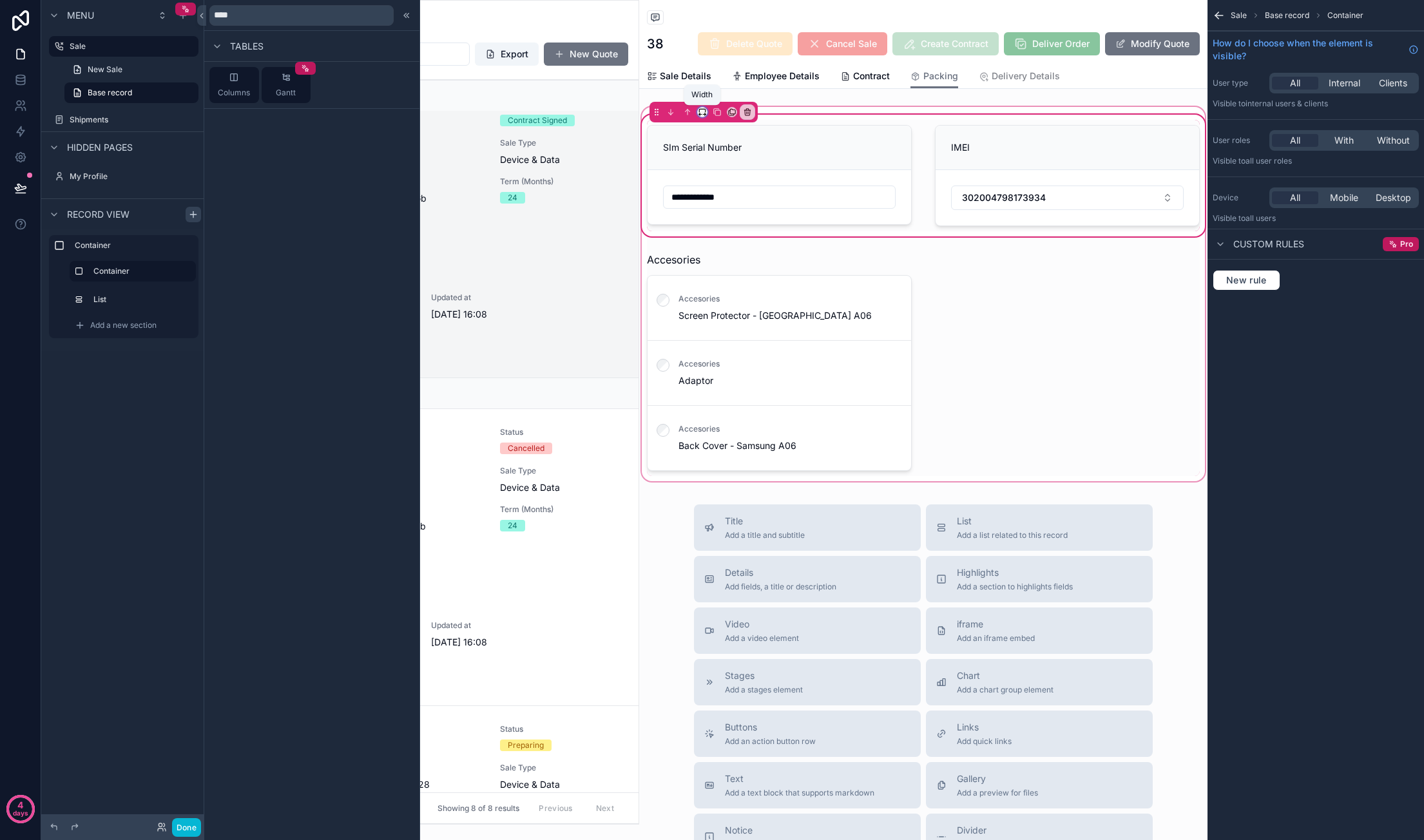
click at [703, 112] on icon "scrollable content" at bounding box center [702, 112] width 9 height 9
click at [729, 202] on div "50%" at bounding box center [728, 209] width 40 height 15
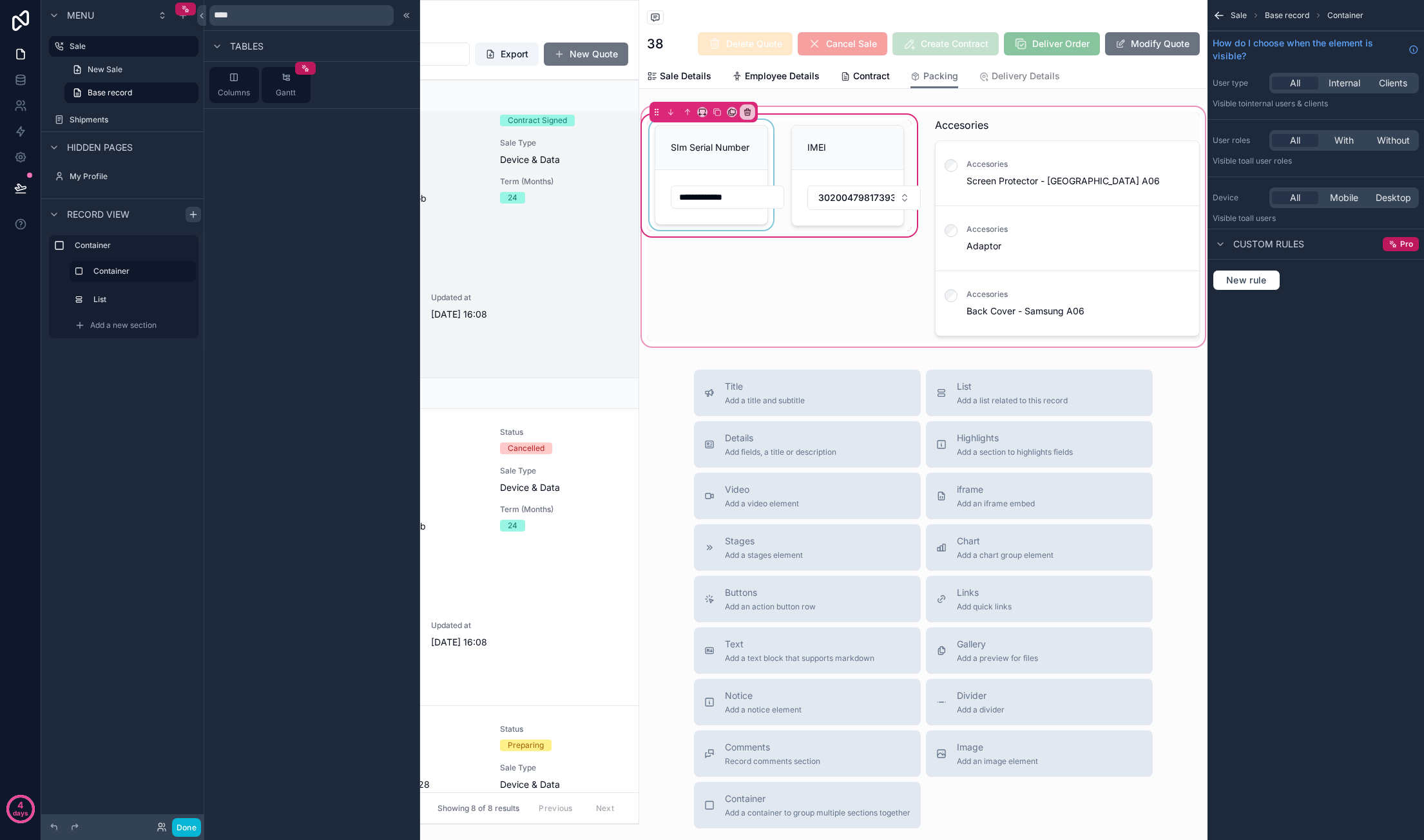
click at [736, 135] on div "scrollable content" at bounding box center [711, 175] width 129 height 111
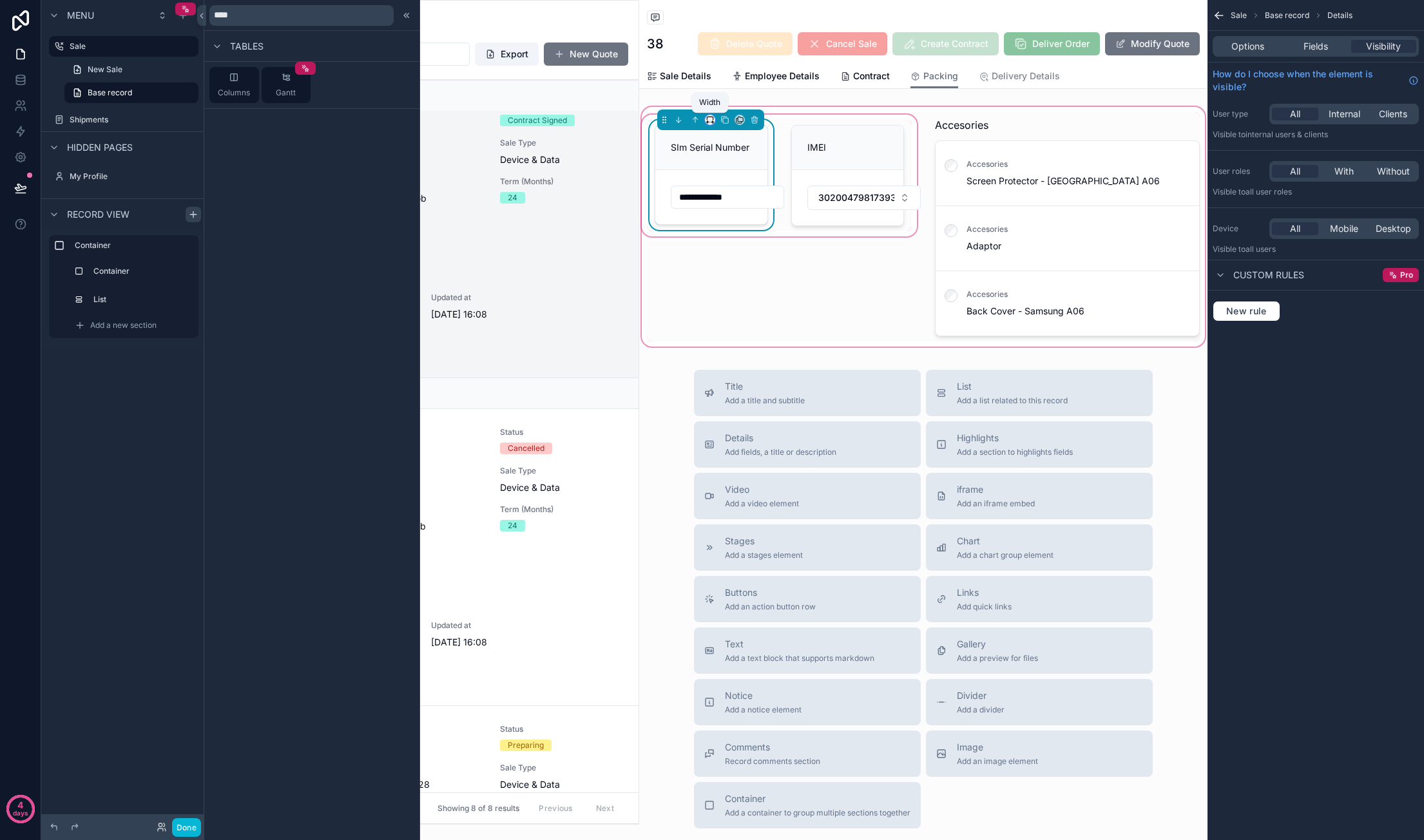
click at [710, 119] on icon "scrollable content" at bounding box center [710, 119] width 9 height 9
click at [726, 141] on span "Default" at bounding box center [731, 143] width 30 height 15
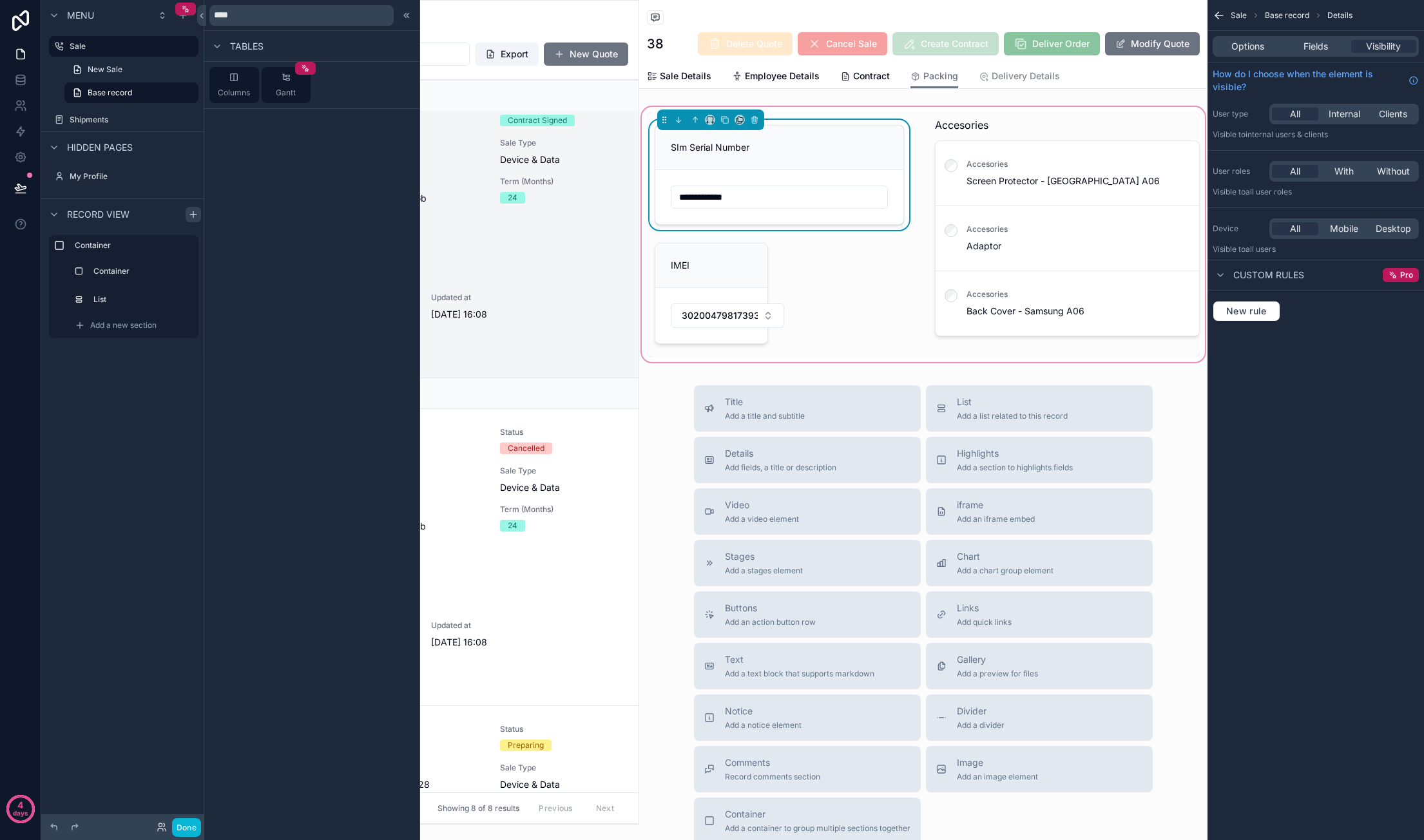
click at [739, 257] on div "scrollable content" at bounding box center [923, 234] width 568 height 260
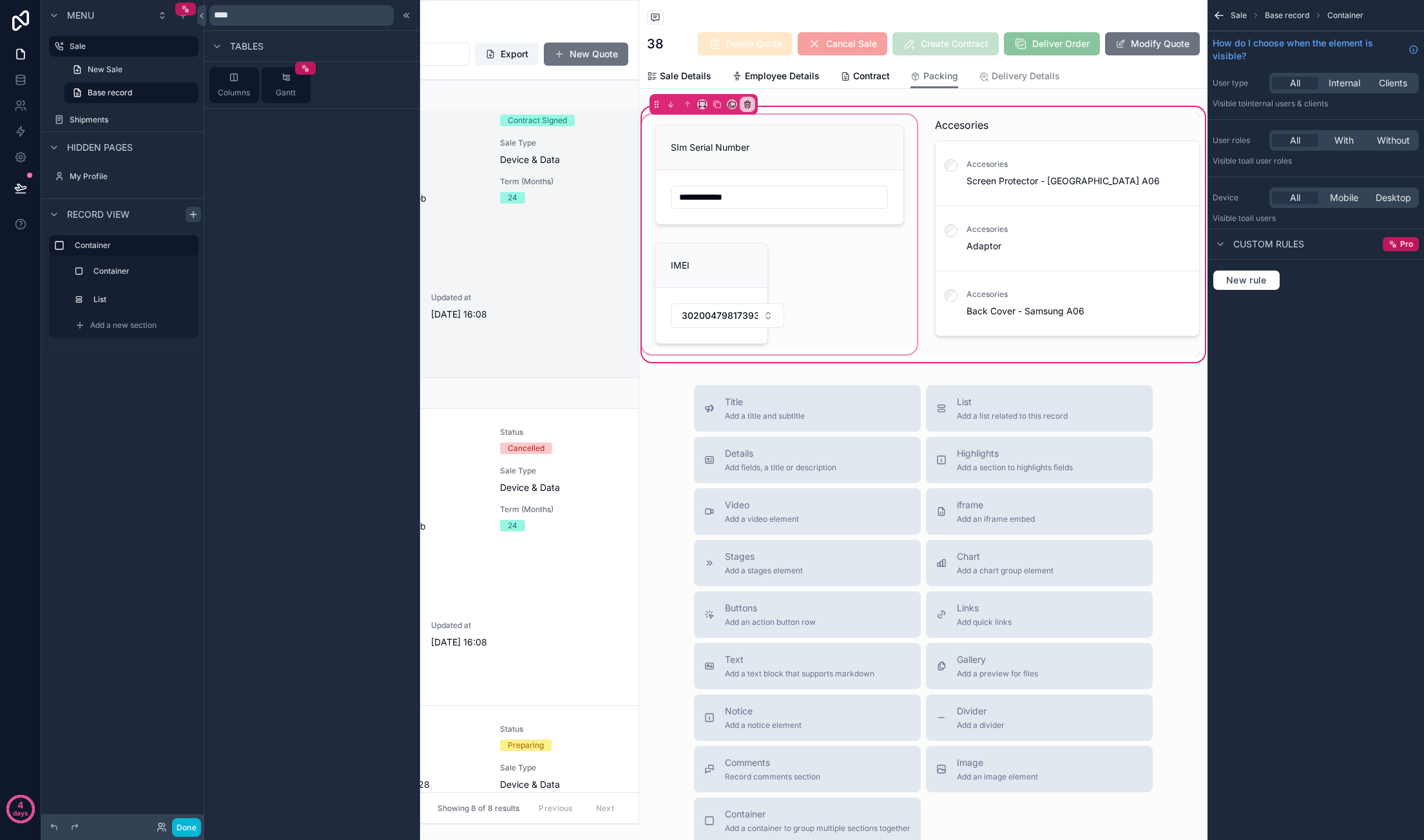
click at [738, 256] on div "scrollable content" at bounding box center [779, 234] width 281 height 245
click at [719, 253] on div "scrollable content" at bounding box center [779, 234] width 281 height 245
click at [714, 258] on div "scrollable content" at bounding box center [779, 234] width 281 height 245
click at [817, 371] on div "**********" at bounding box center [923, 473] width 568 height 947
click at [755, 286] on div "scrollable content" at bounding box center [779, 234] width 281 height 245
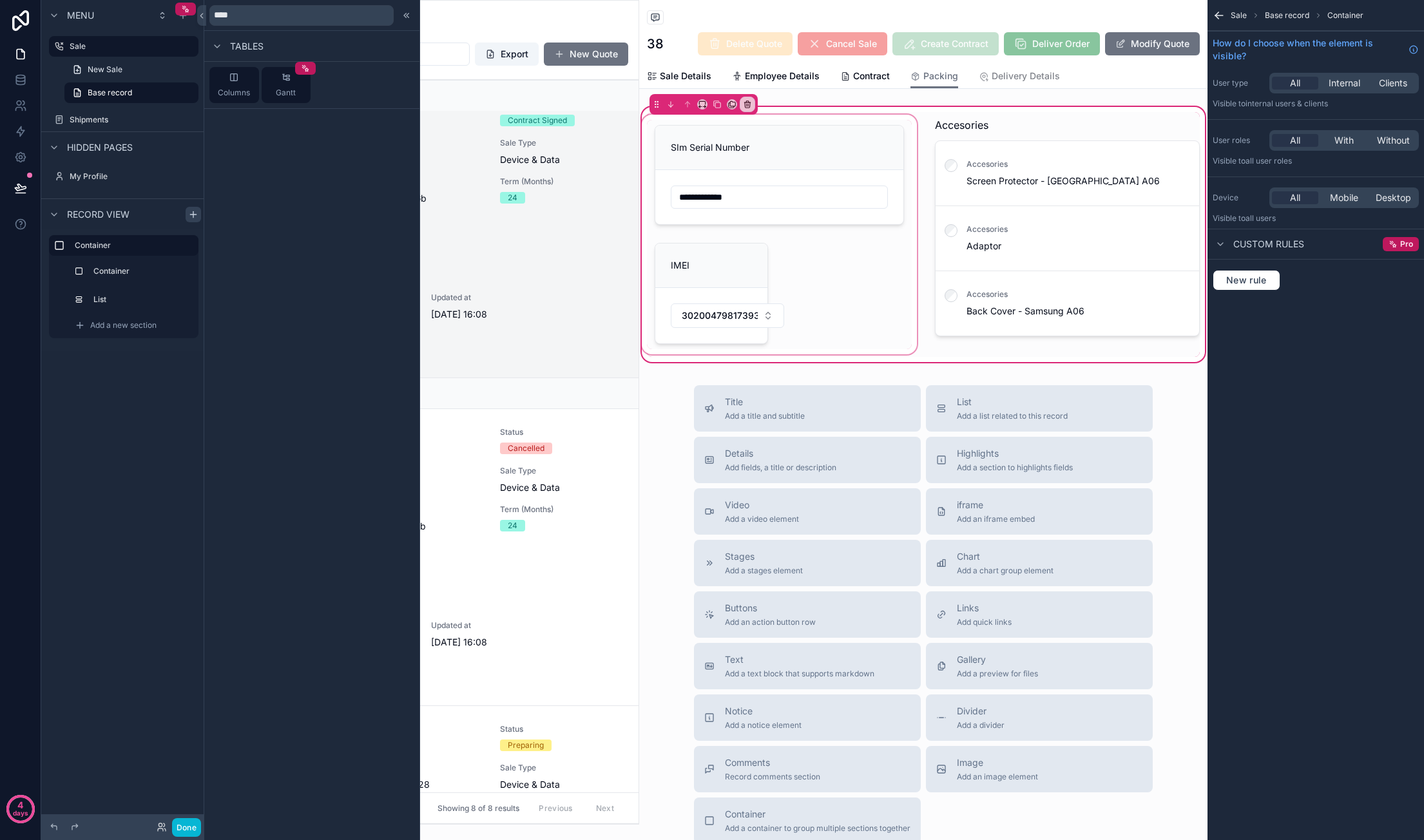
click at [713, 247] on div "scrollable content" at bounding box center [779, 234] width 281 height 245
click at [681, 250] on div "scrollable content" at bounding box center [779, 234] width 281 height 245
click at [687, 273] on div "scrollable content" at bounding box center [779, 234] width 281 height 245
click at [734, 265] on div "scrollable content" at bounding box center [779, 234] width 281 height 245
click at [844, 153] on div "scrollable content" at bounding box center [779, 234] width 281 height 245
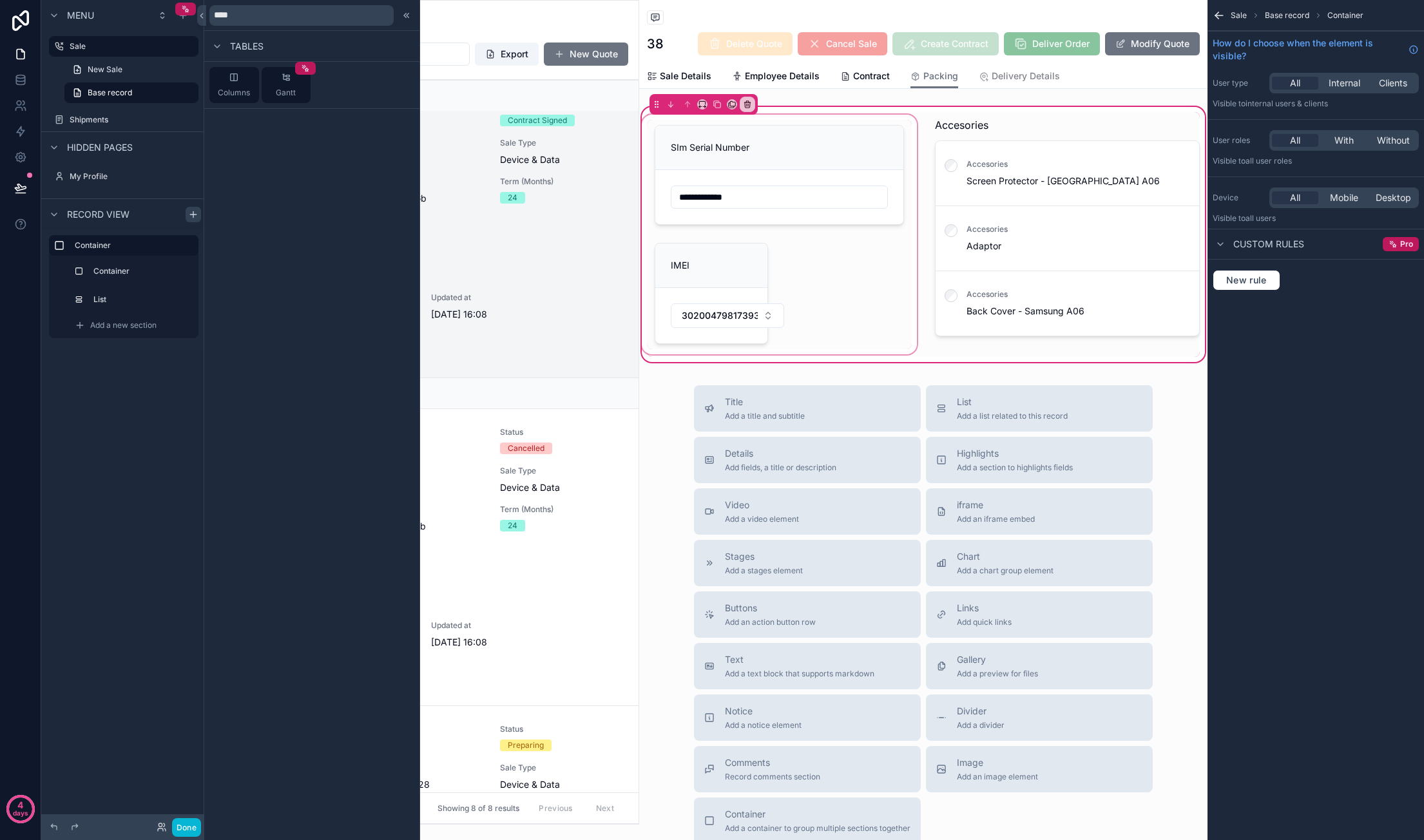
click at [823, 136] on div "scrollable content" at bounding box center [779, 234] width 281 height 245
click at [964, 127] on div "scrollable content" at bounding box center [1067, 234] width 281 height 245
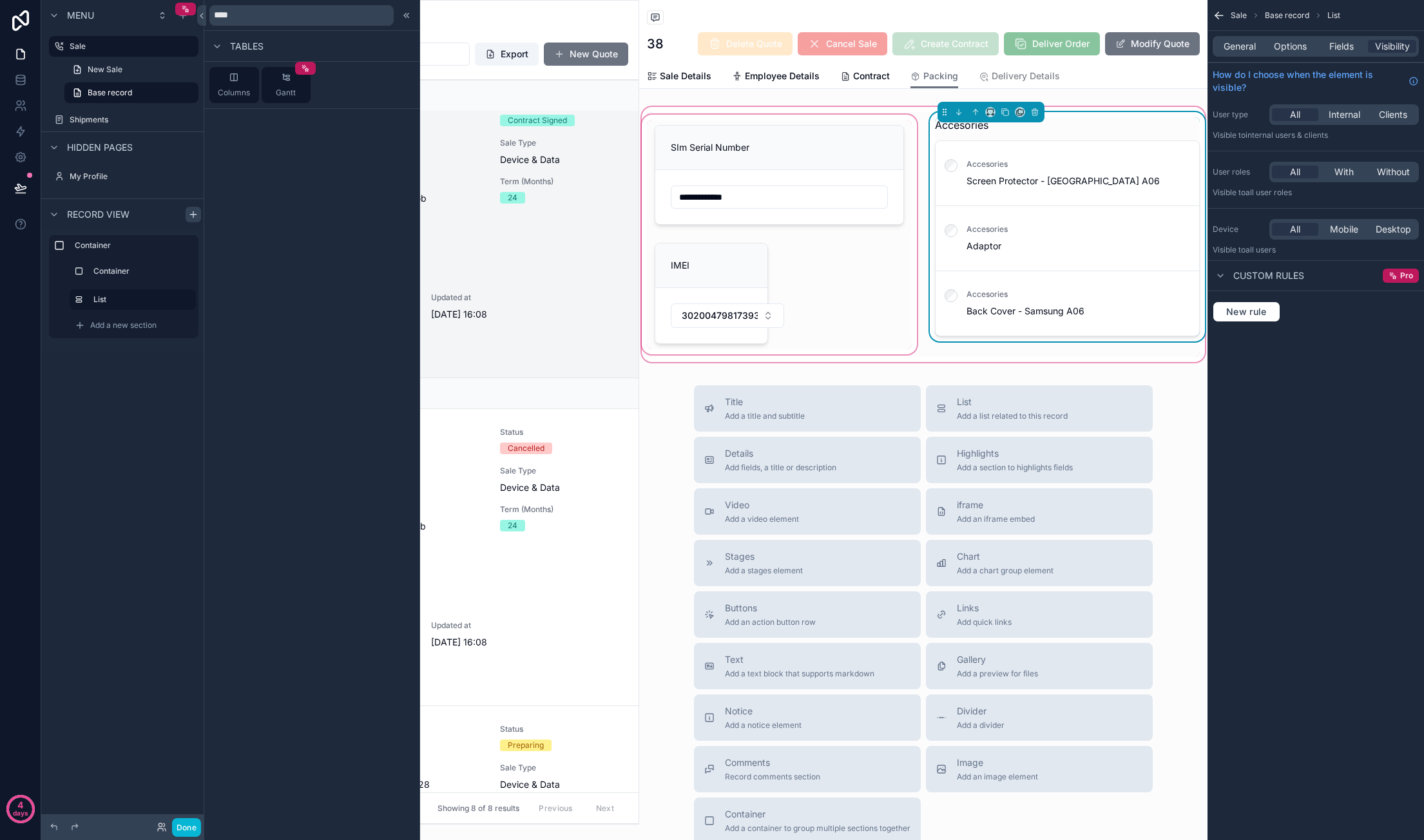
click at [788, 131] on div "scrollable content" at bounding box center [779, 234] width 281 height 245
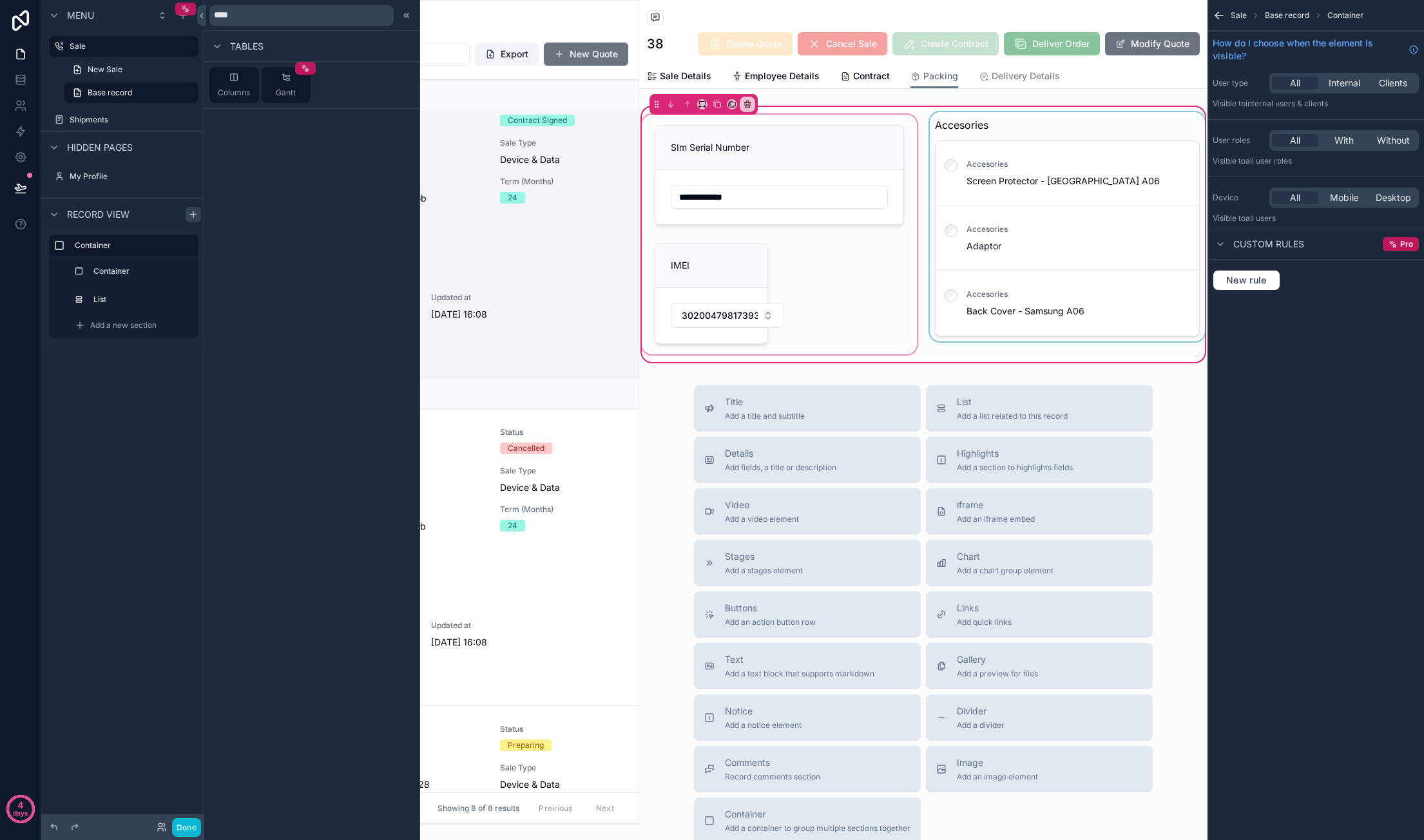
click at [785, 136] on div "scrollable content" at bounding box center [779, 234] width 281 height 245
click at [788, 182] on div "scrollable content" at bounding box center [779, 234] width 281 height 245
click at [762, 273] on div "scrollable content" at bounding box center [779, 234] width 281 height 245
click at [733, 295] on div "scrollable content" at bounding box center [779, 234] width 281 height 245
click at [720, 315] on div "scrollable content" at bounding box center [779, 234] width 281 height 245
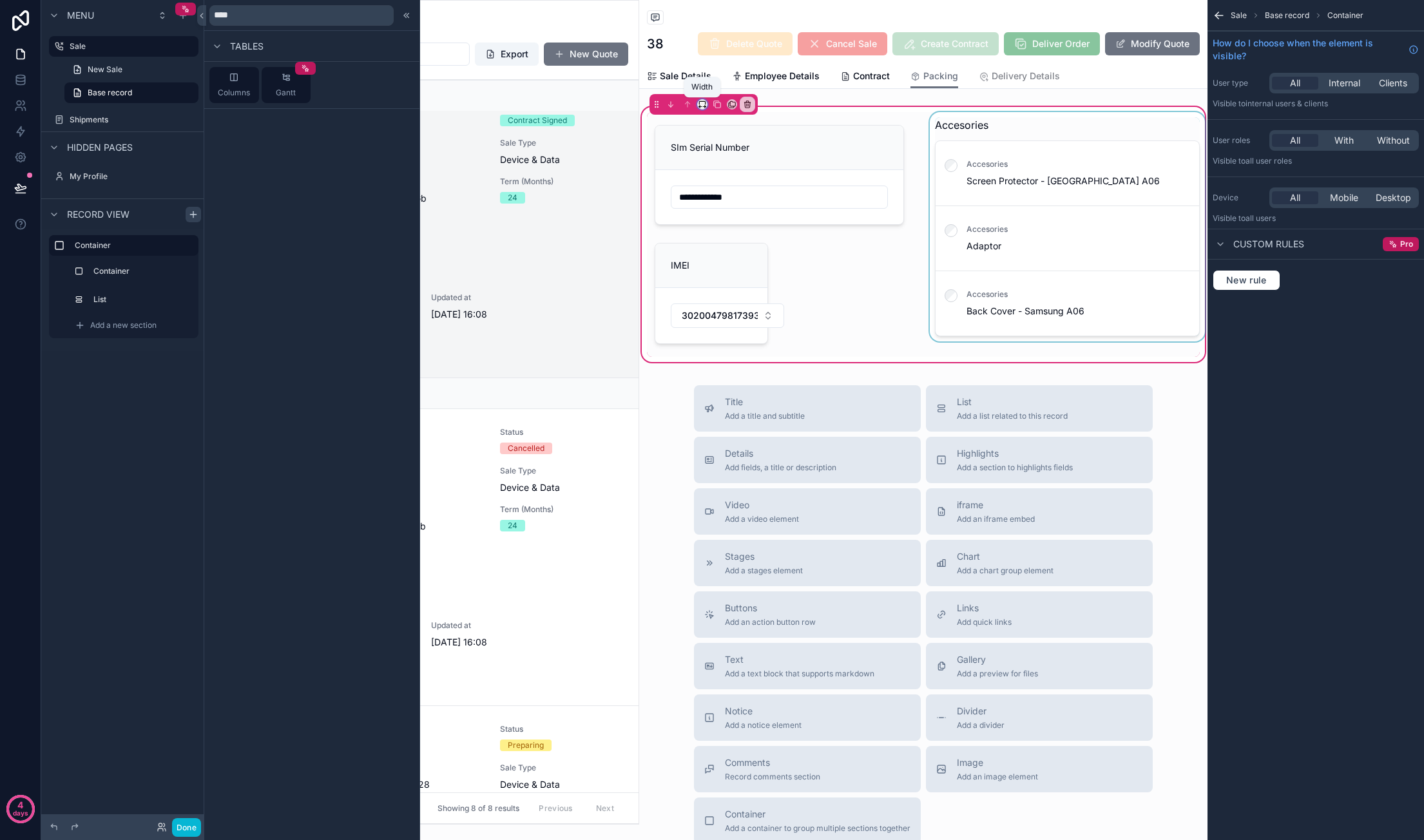
click at [700, 107] on icon "scrollable content" at bounding box center [702, 104] width 9 height 9
click at [853, 134] on div "scrollable content" at bounding box center [712, 420] width 1424 height 840
click at [761, 117] on div "scrollable content" at bounding box center [779, 234] width 281 height 245
click at [702, 103] on icon "scrollable content" at bounding box center [702, 104] width 9 height 9
click at [734, 127] on span "Default" at bounding box center [724, 128] width 32 height 15
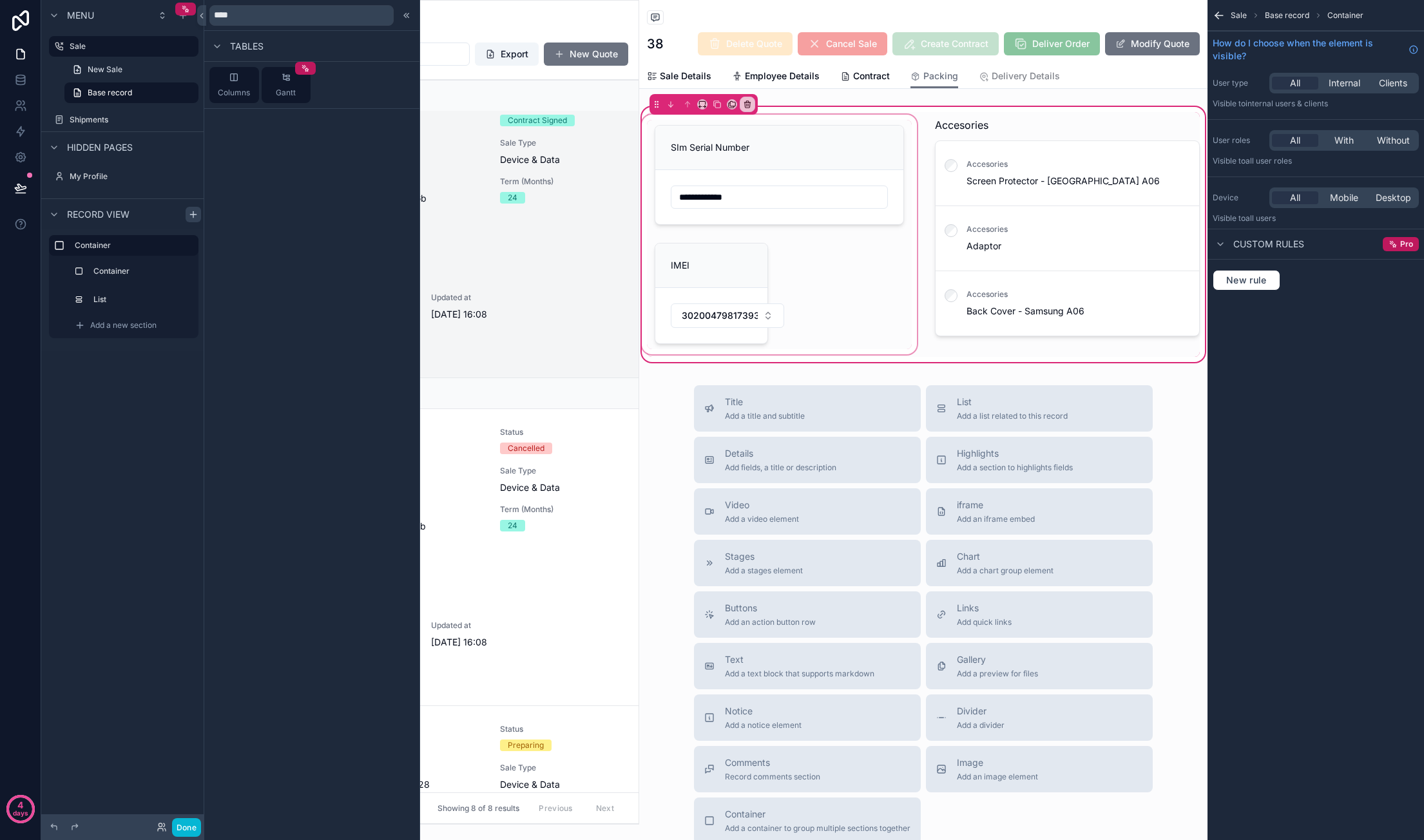
click at [781, 124] on div "scrollable content" at bounding box center [779, 234] width 281 height 245
click at [701, 104] on icon "scrollable content" at bounding box center [702, 104] width 9 height 9
click at [731, 267] on span "Full width" at bounding box center [728, 275] width 40 height 15
click at [699, 103] on icon "scrollable content" at bounding box center [702, 103] width 6 height 4
click at [99, 269] on div "scrollable content" at bounding box center [712, 420] width 1424 height 840
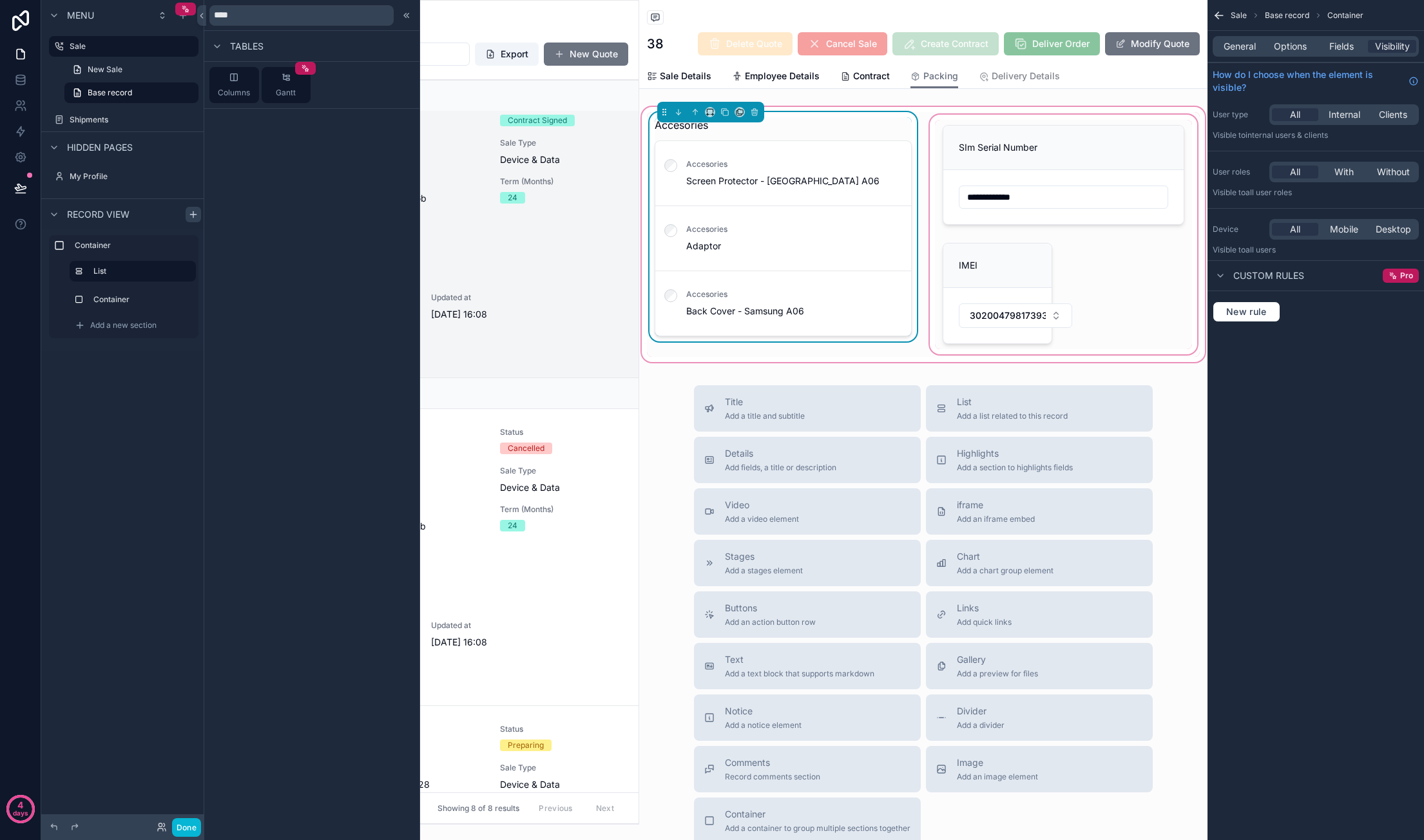
click at [973, 133] on div "scrollable content" at bounding box center [1063, 234] width 273 height 245
click at [973, 156] on div "scrollable content" at bounding box center [1063, 234] width 273 height 245
click at [973, 162] on div "scrollable content" at bounding box center [1063, 234] width 273 height 245
drag, startPoint x: 954, startPoint y: 259, endPoint x: 960, endPoint y: 254, distance: 7.8
click at [954, 259] on div "scrollable content" at bounding box center [1063, 234] width 273 height 245
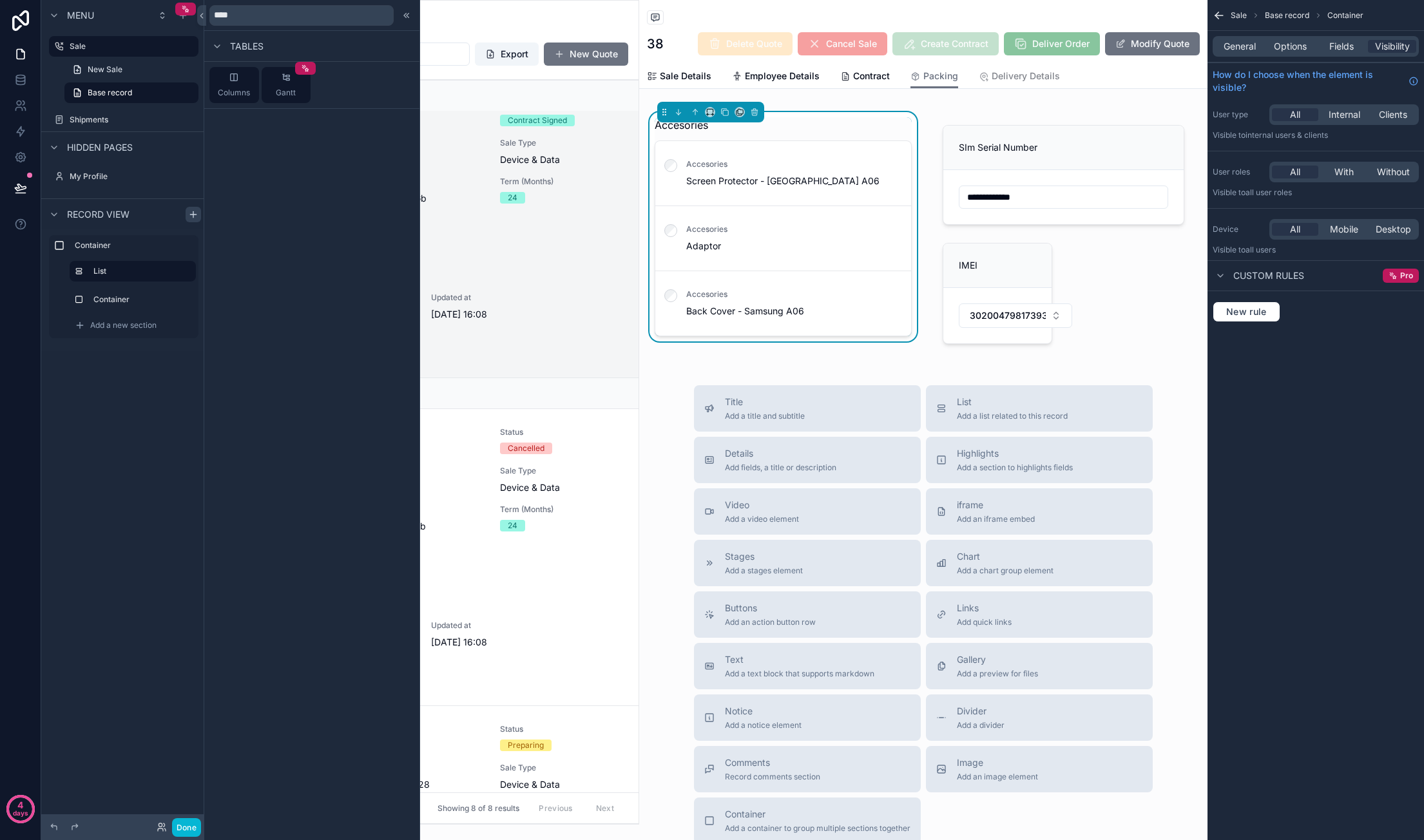
click at [930, 110] on div "**********" at bounding box center [923, 234] width 568 height 260
click at [827, 72] on div "Sale Details Employee Details Contract Packing Delivery Details" at bounding box center [923, 76] width 553 height 25
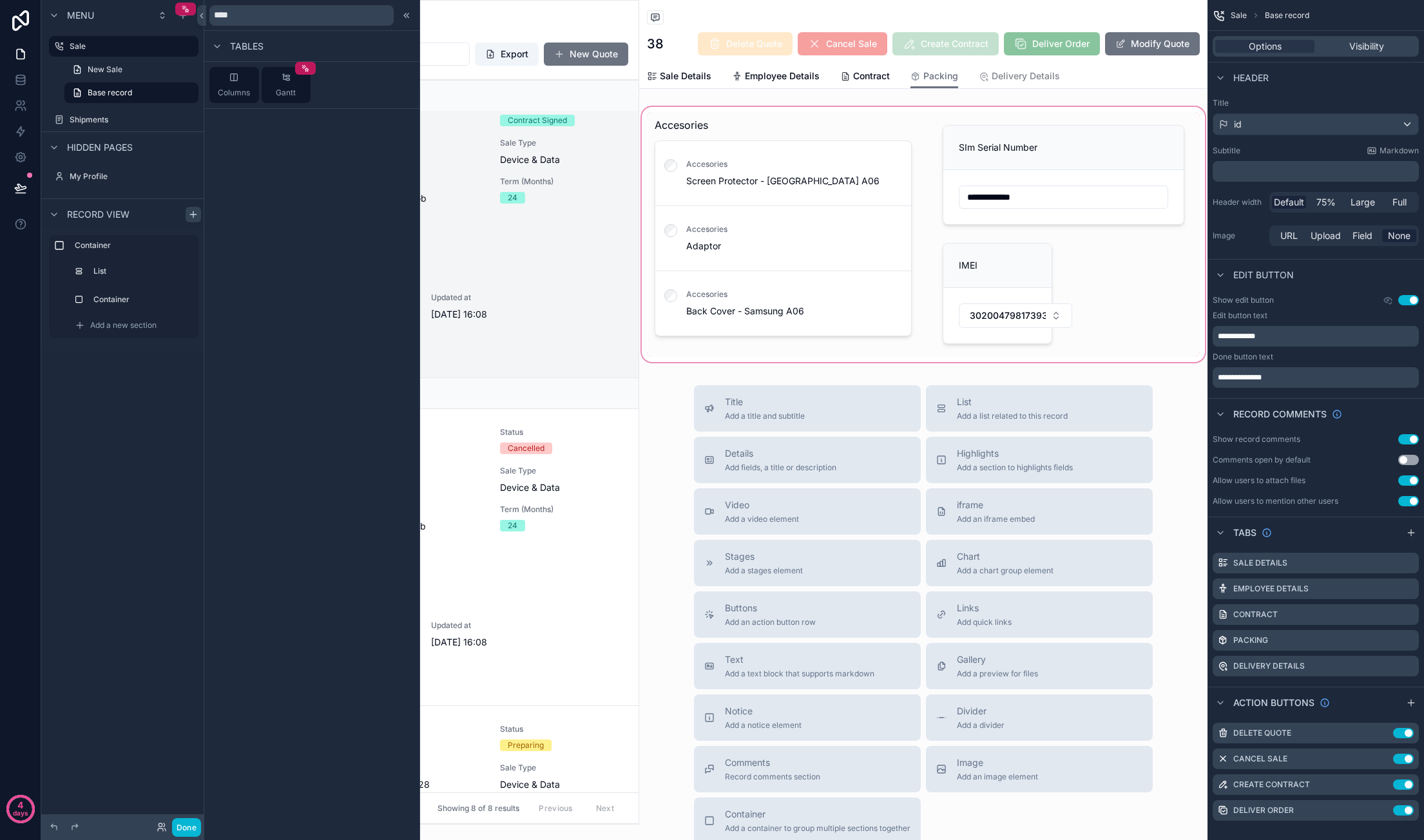
click at [973, 136] on div "scrollable content" at bounding box center [923, 234] width 568 height 260
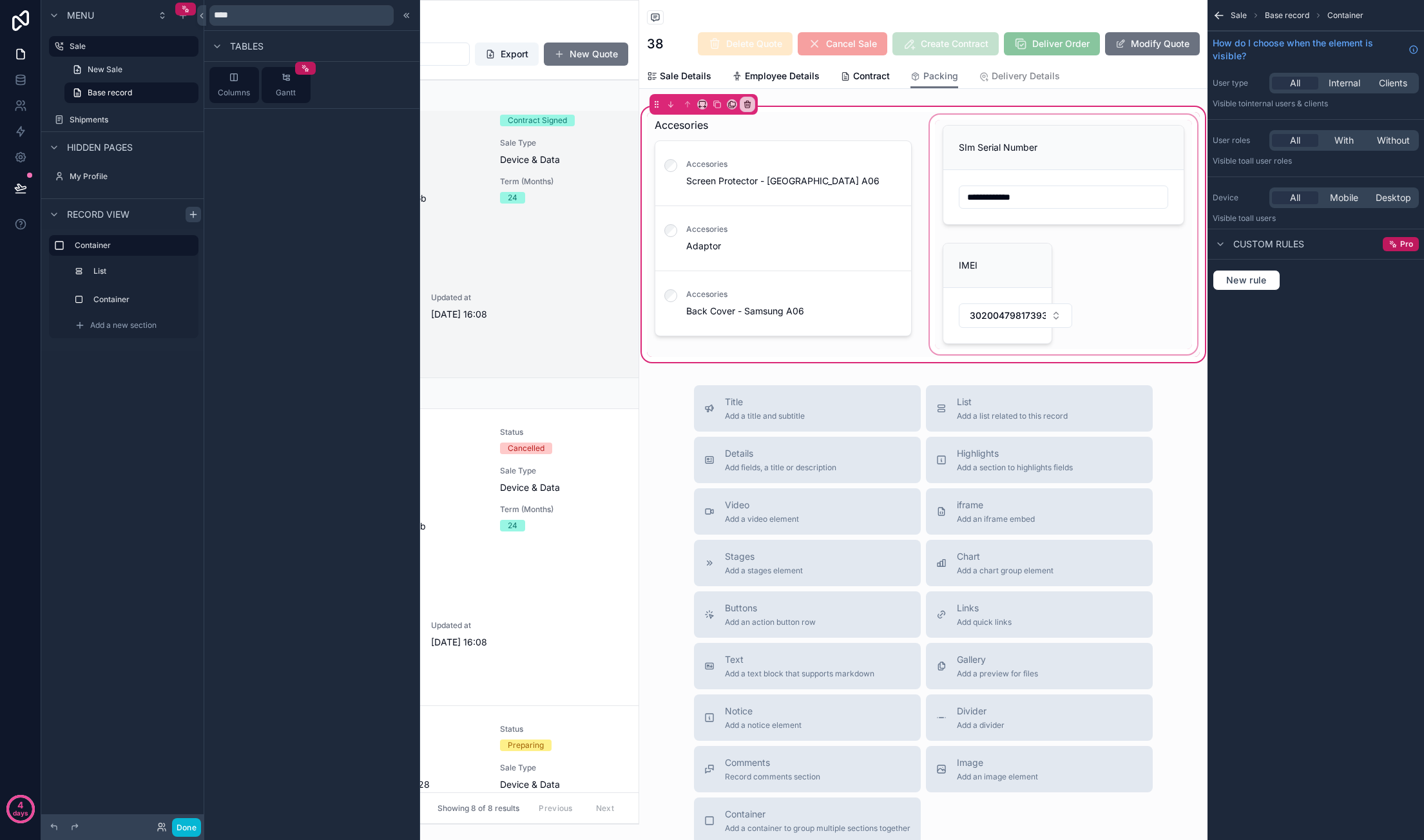
click at [973, 144] on div "scrollable content" at bounding box center [1063, 234] width 273 height 245
click at [973, 117] on div "scrollable content" at bounding box center [1063, 234] width 273 height 245
click at [973, 112] on div "scrollable content" at bounding box center [1063, 234] width 273 height 245
click at [973, 150] on div "scrollable content" at bounding box center [1063, 234] width 273 height 245
click at [973, 162] on div "scrollable content" at bounding box center [1063, 234] width 273 height 245
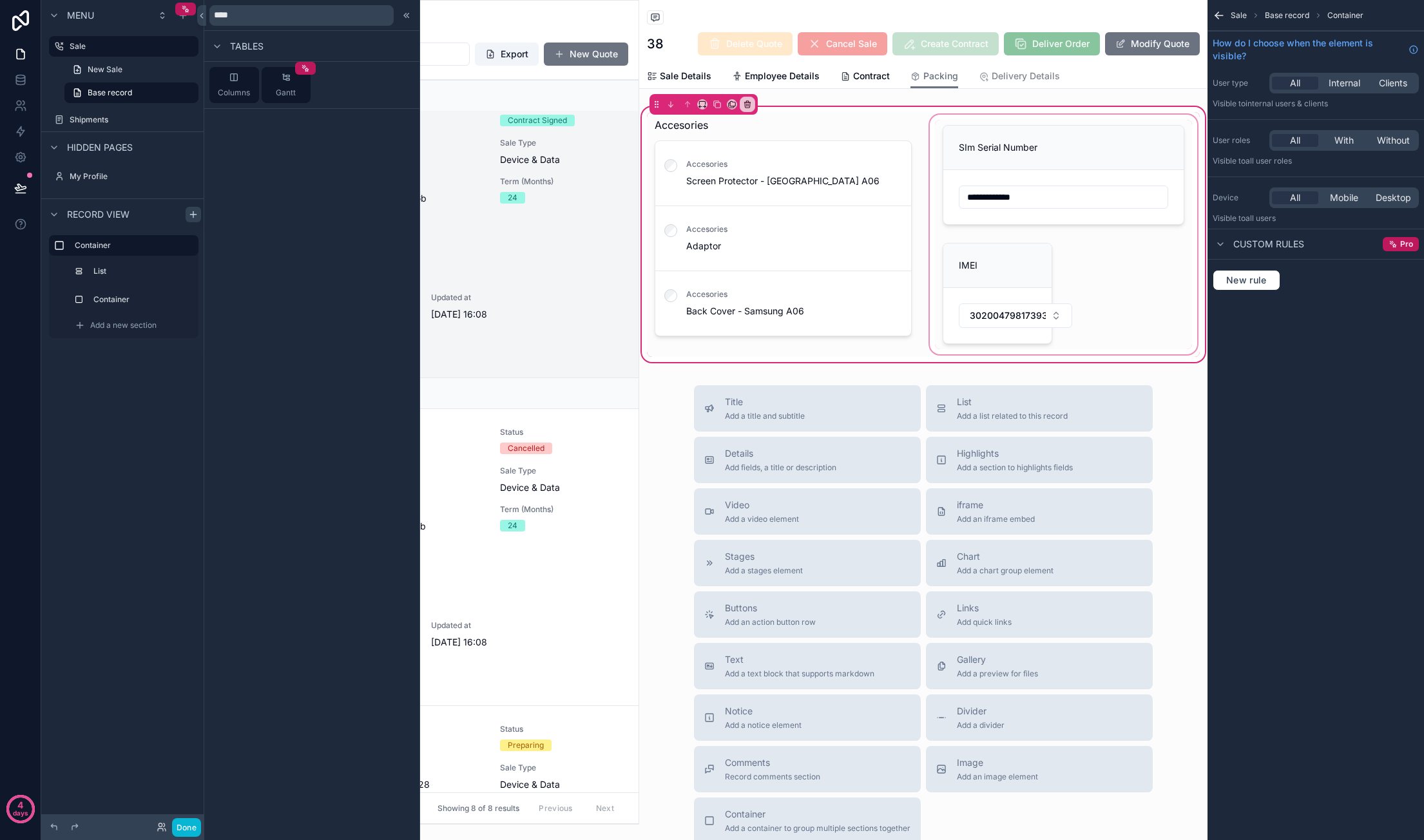
click at [973, 162] on div "scrollable content" at bounding box center [1063, 234] width 273 height 245
click at [973, 284] on div "scrollable content" at bounding box center [1063, 234] width 273 height 245
click at [973, 287] on div "scrollable content" at bounding box center [1063, 234] width 273 height 245
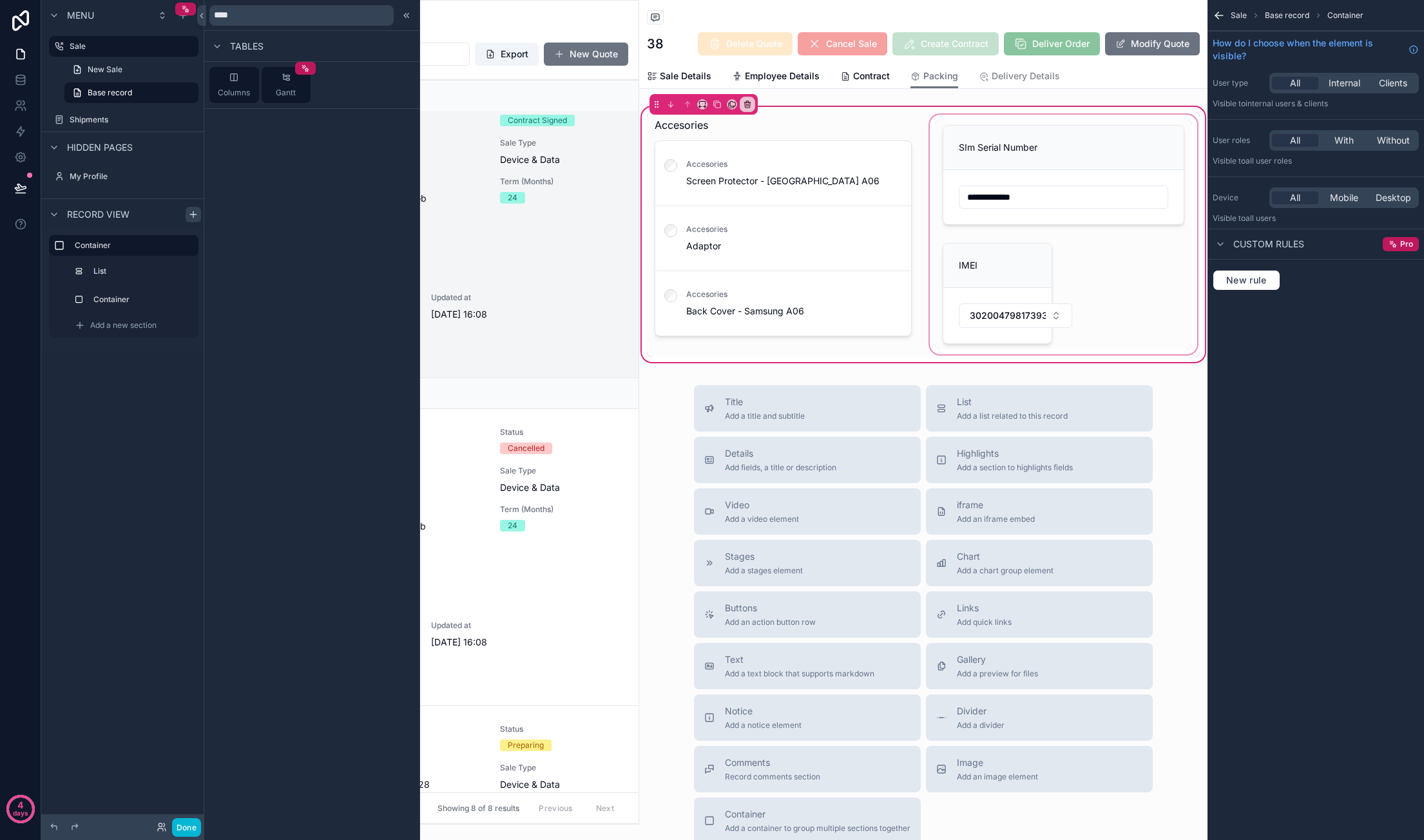
click at [973, 287] on div "scrollable content" at bounding box center [1063, 234] width 273 height 245
click at [973, 188] on div "scrollable content" at bounding box center [1063, 234] width 273 height 245
click at [973, 187] on div "scrollable content" at bounding box center [1063, 234] width 273 height 245
drag, startPoint x: 1029, startPoint y: 174, endPoint x: 866, endPoint y: 172, distance: 163.0
click at [973, 174] on div "scrollable content" at bounding box center [1063, 234] width 273 height 245
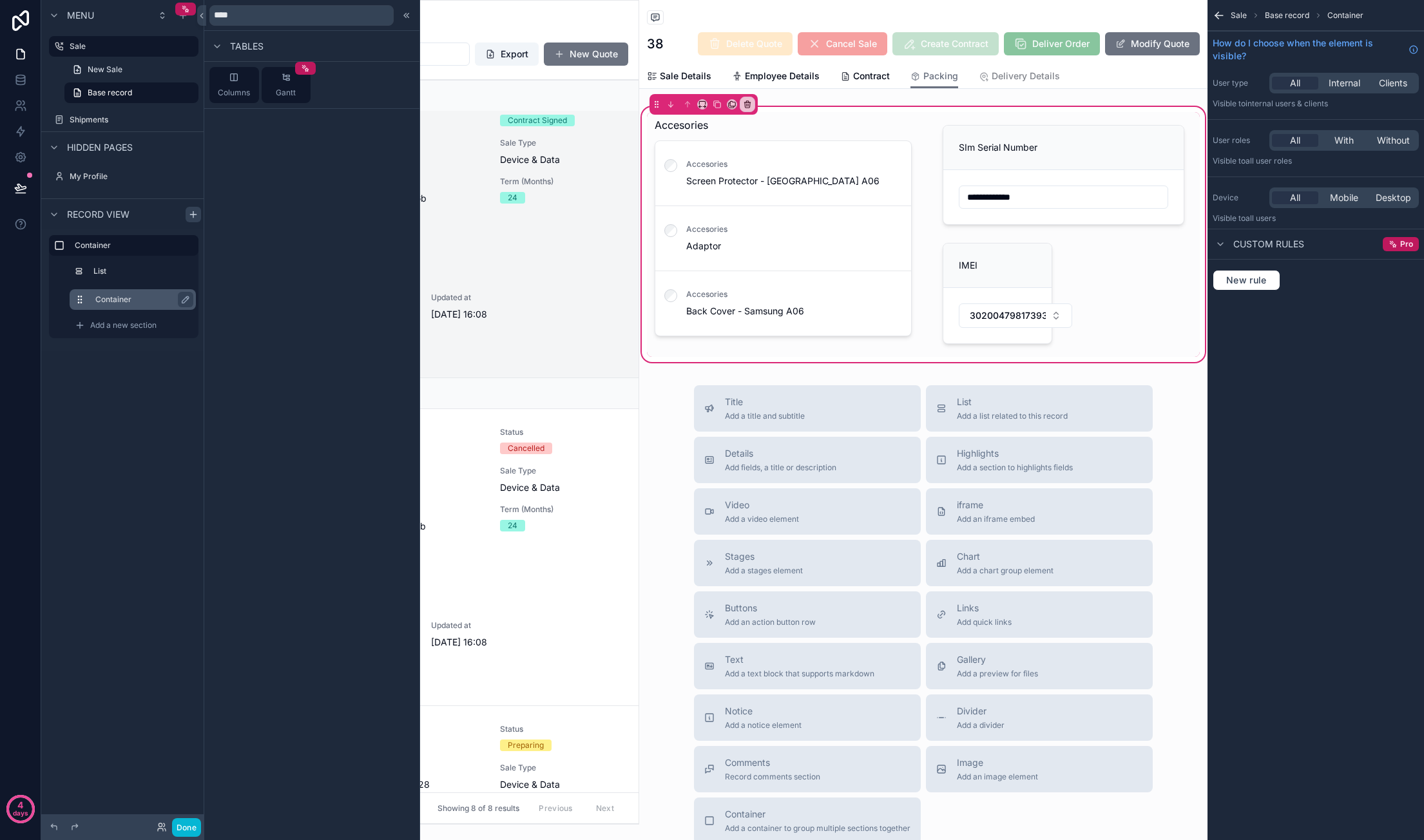
click at [89, 301] on button "scrollable content" at bounding box center [84, 299] width 20 height 11
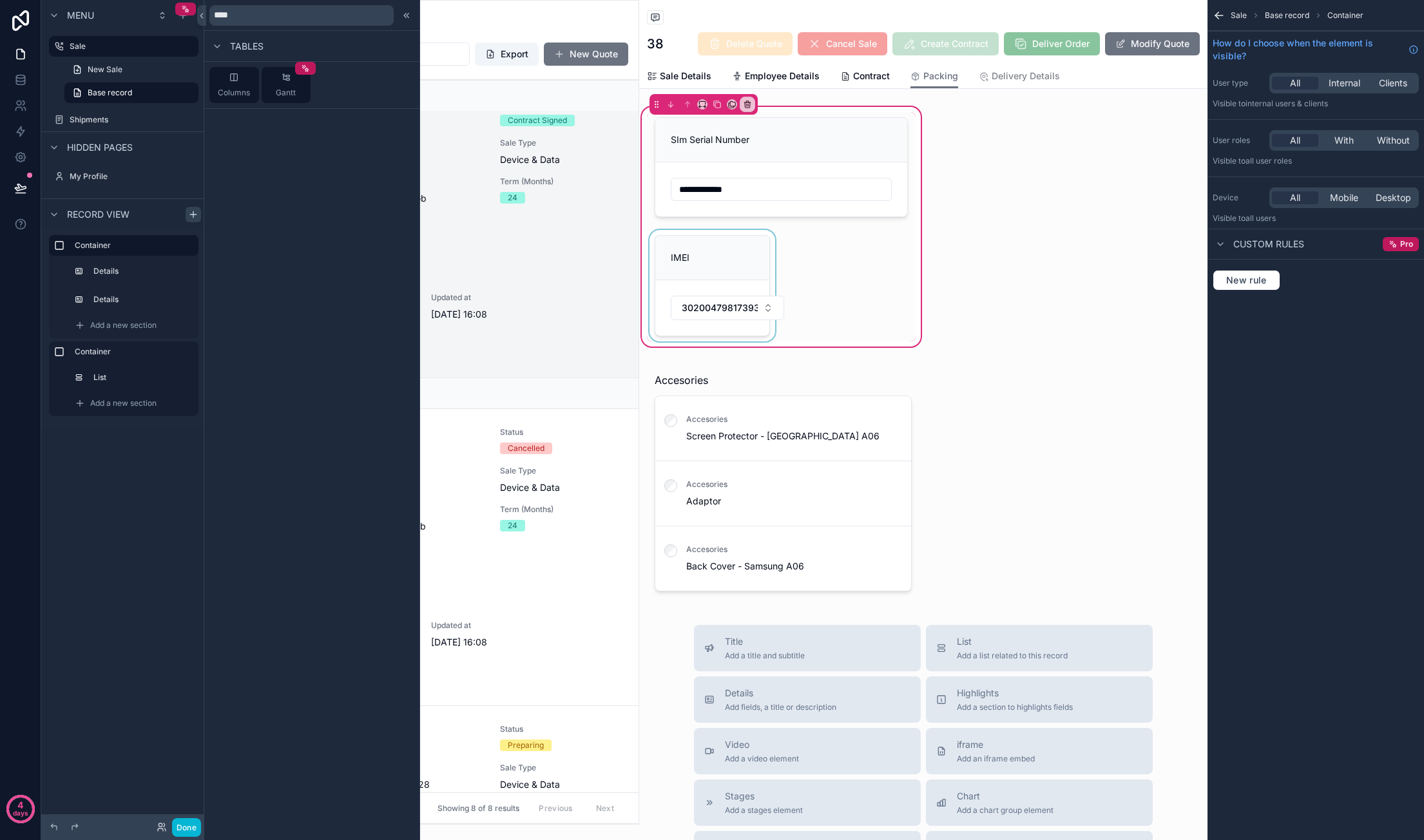
click at [737, 258] on div "scrollable content" at bounding box center [712, 285] width 131 height 111
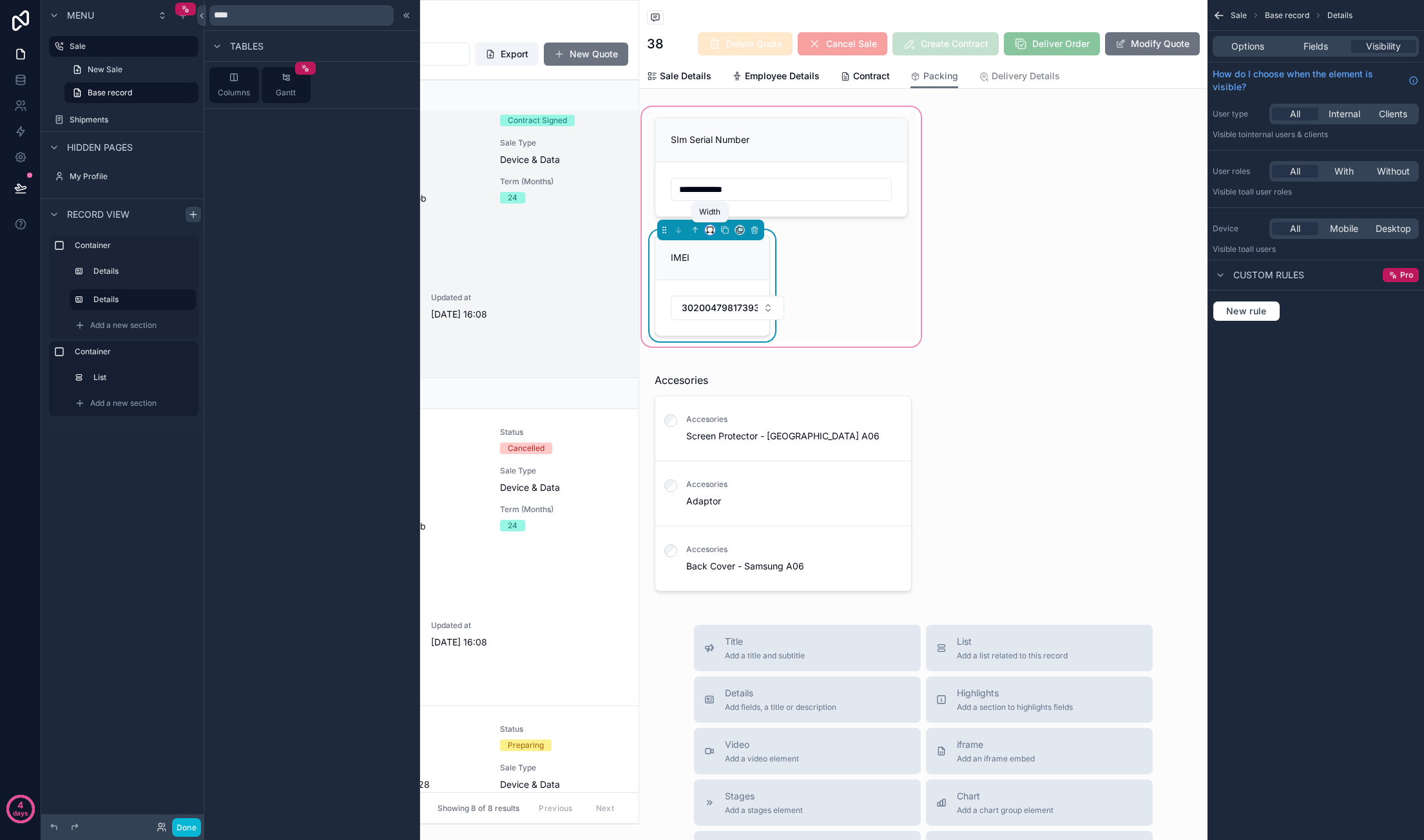
click at [710, 230] on icon "scrollable content" at bounding box center [710, 230] width 9 height 9
click at [741, 391] on div "Full width" at bounding box center [736, 399] width 56 height 23
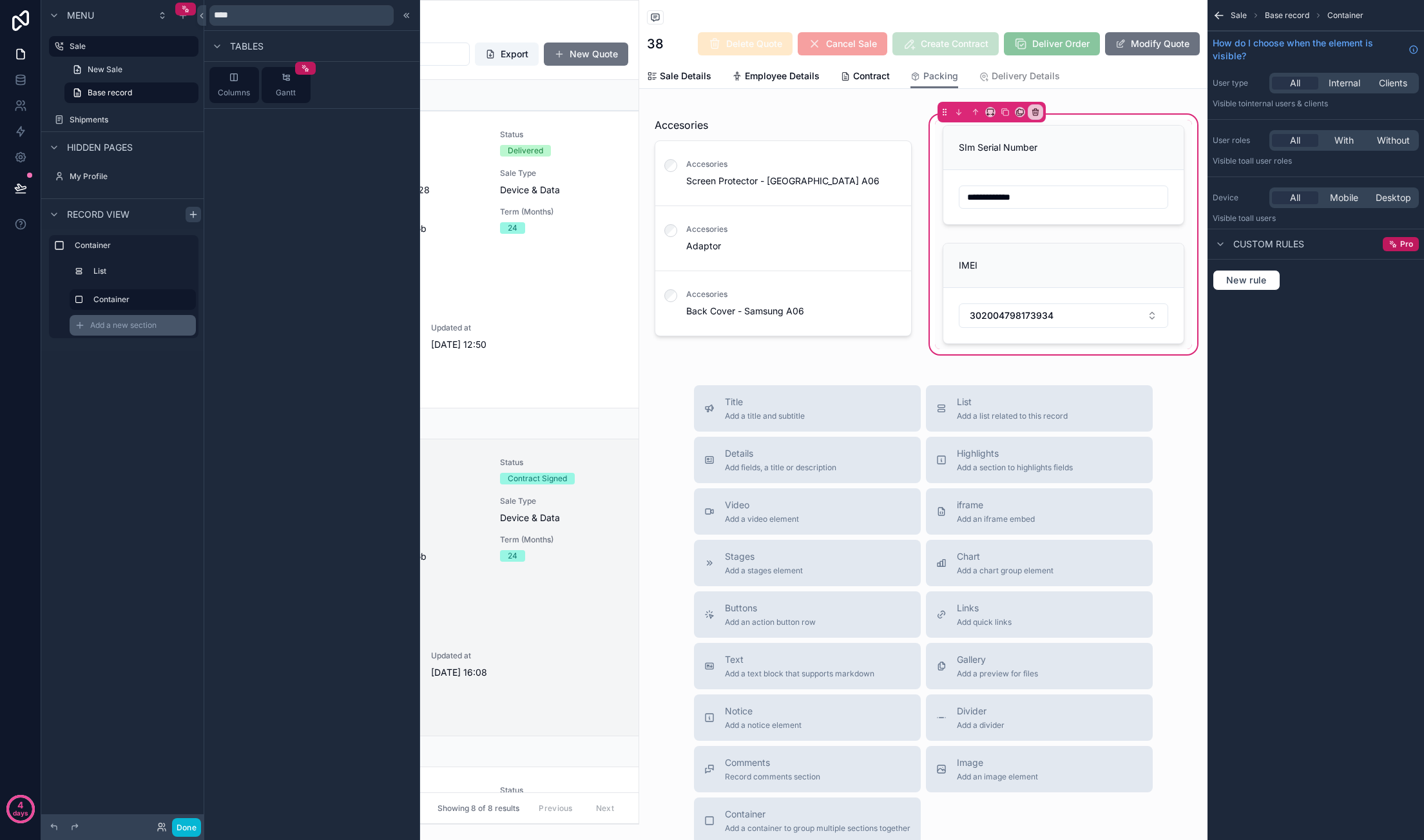
scroll to position [358, 0]
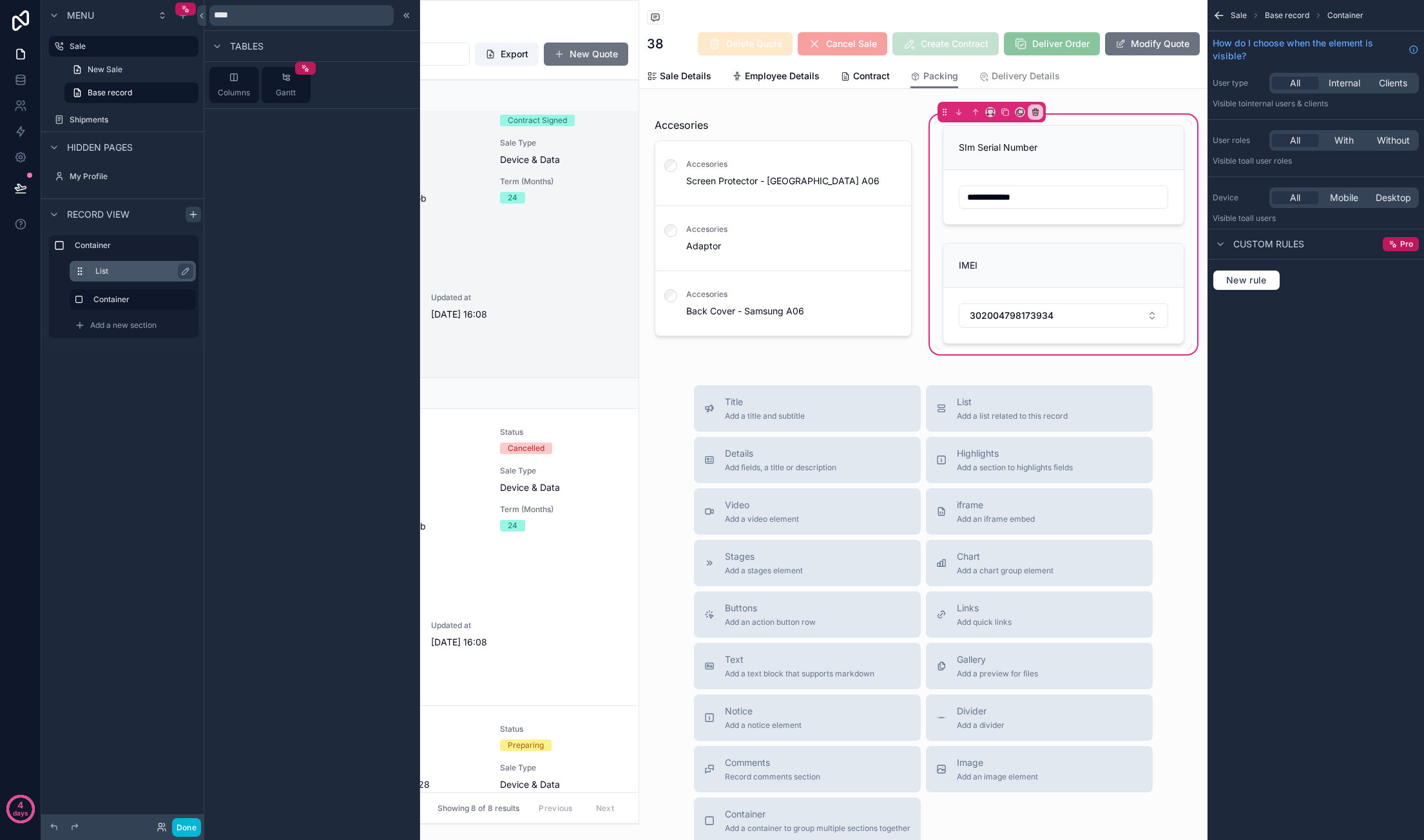
click at [78, 267] on icon "scrollable content" at bounding box center [79, 271] width 11 height 11
click at [973, 411] on div "Title Add a title and subtitle List Add a list related to this record Details A…" at bounding box center [923, 614] width 568 height 458
click at [973, 411] on div "Title Add a title and subtitle List Add a list related to this record Details A…" at bounding box center [923, 614] width 568 height 458
click at [973, 458] on div "Title Add a title and subtitle List Add a list related to this record Details A…" at bounding box center [923, 614] width 568 height 458
click at [973, 260] on div "scrollable content" at bounding box center [1063, 293] width 257 height 111
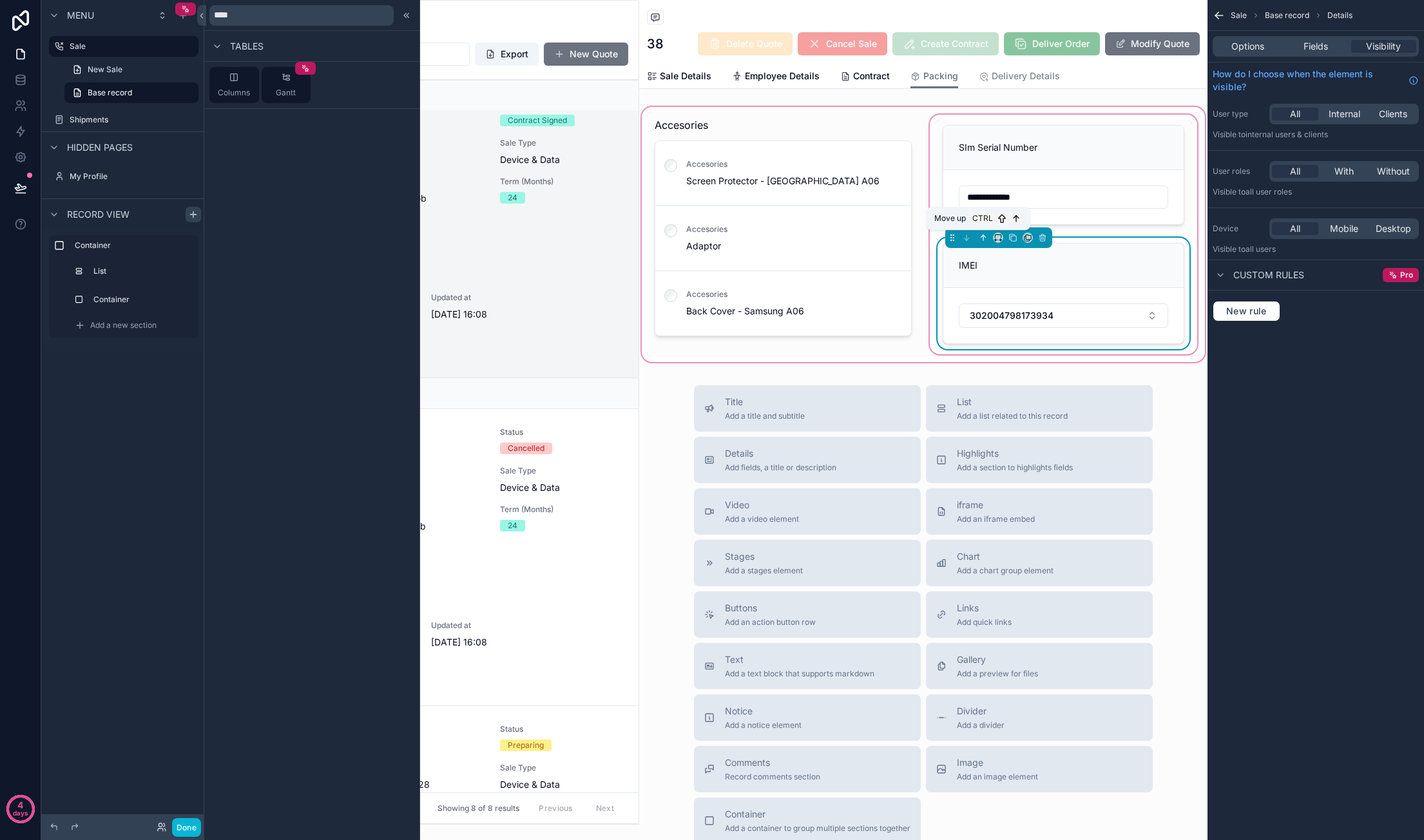
click at [973, 235] on icon "scrollable content" at bounding box center [983, 238] width 9 height 9
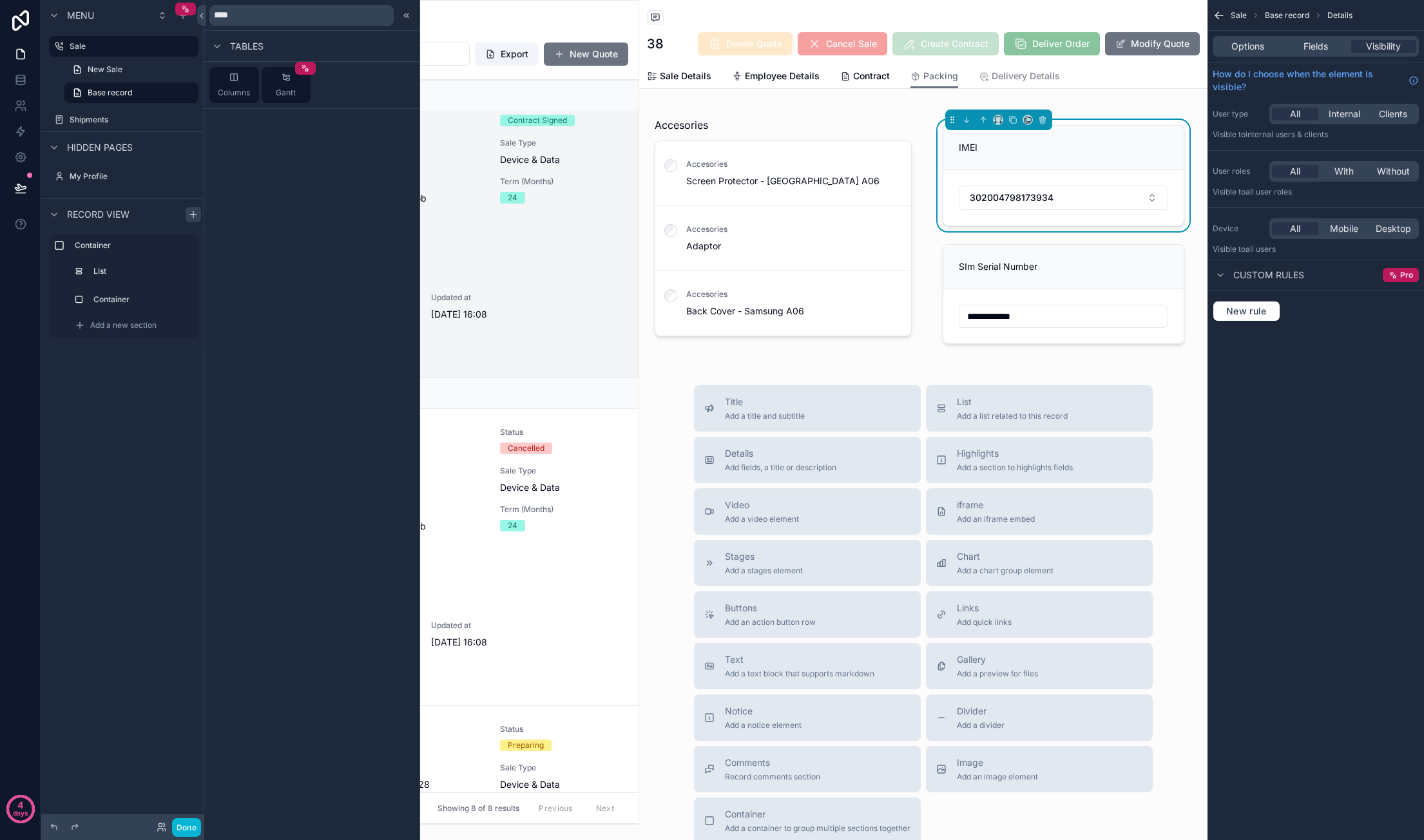
click at [973, 456] on div "Title Add a title and subtitle List Add a list related to this record Details A…" at bounding box center [923, 614] width 568 height 458
click at [181, 818] on button "Done" at bounding box center [186, 827] width 29 height 19
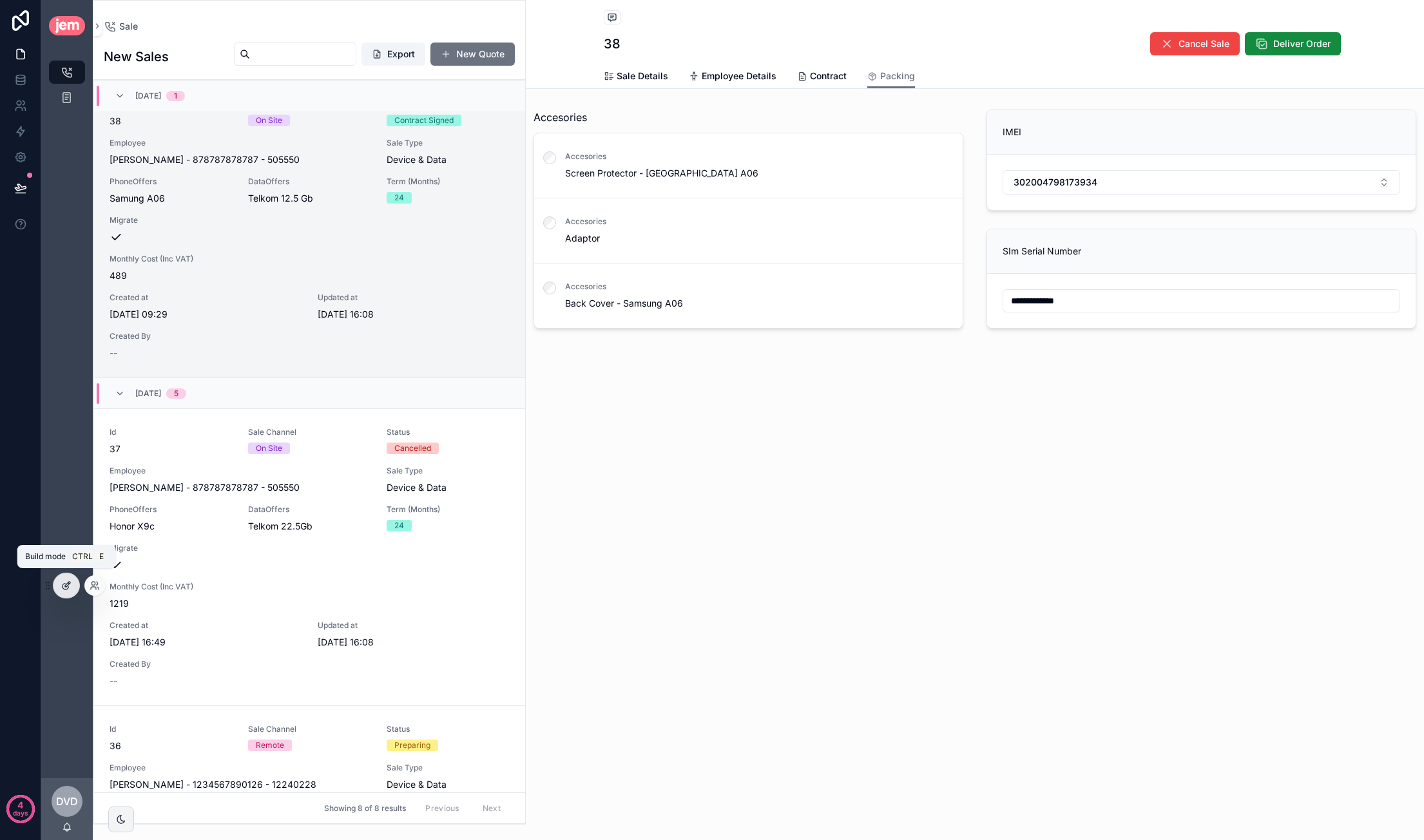
click at [71, 586] on div at bounding box center [66, 585] width 26 height 25
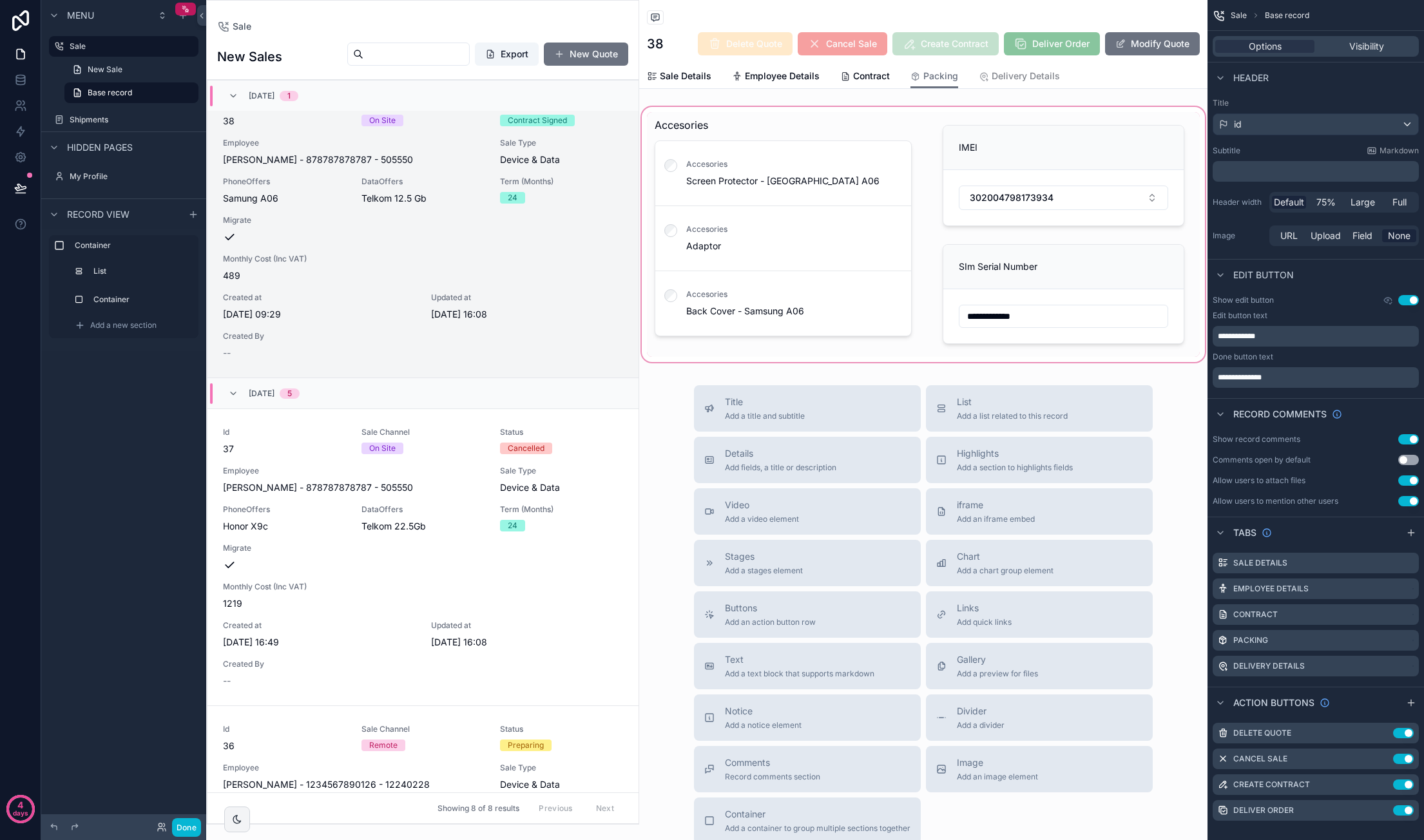
click at [714, 111] on div "scrollable content" at bounding box center [923, 234] width 568 height 260
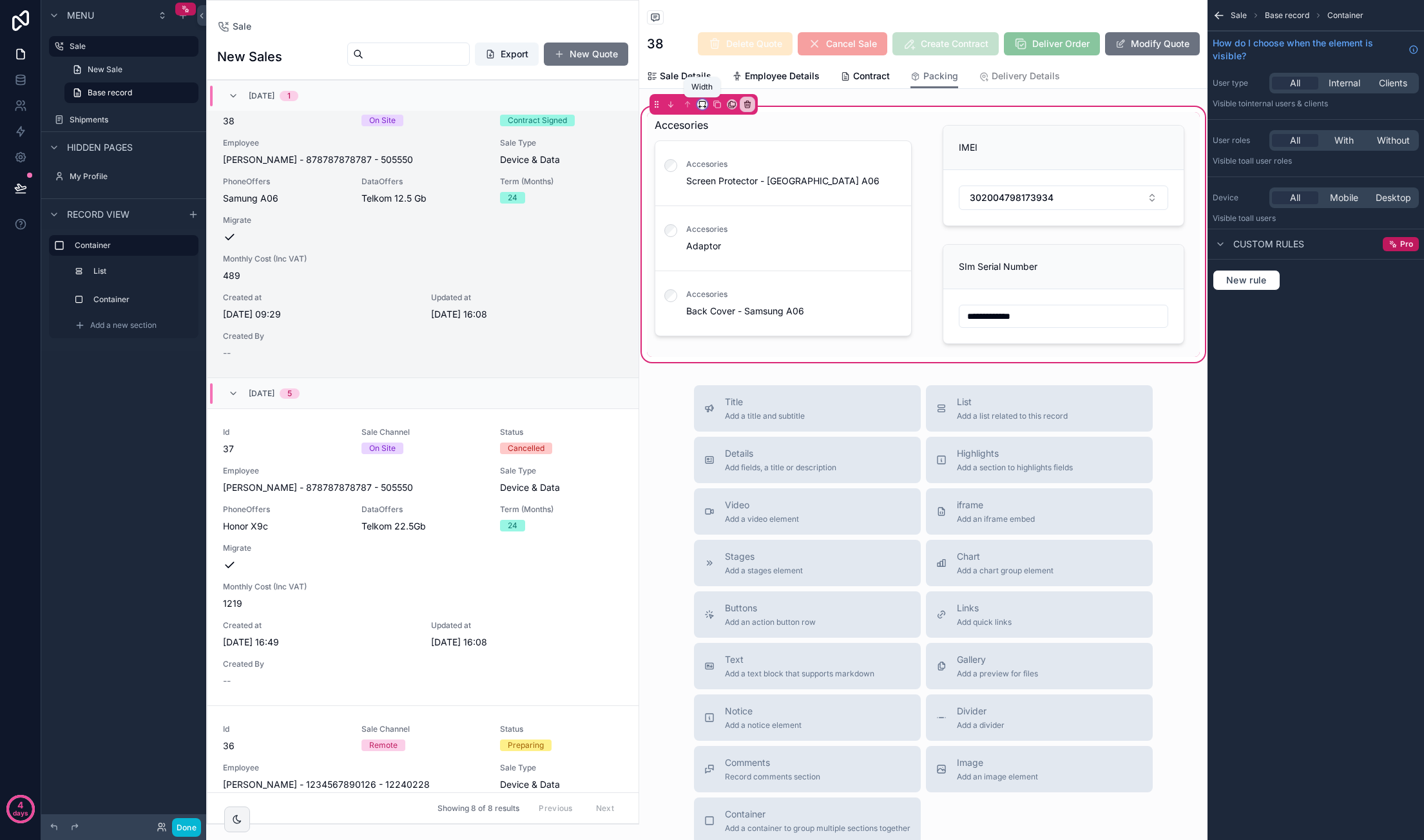
click at [705, 104] on icon "scrollable content" at bounding box center [702, 103] width 6 height 4
click at [724, 127] on span "Default" at bounding box center [723, 128] width 30 height 15
click at [177, 825] on button "Done" at bounding box center [186, 827] width 29 height 19
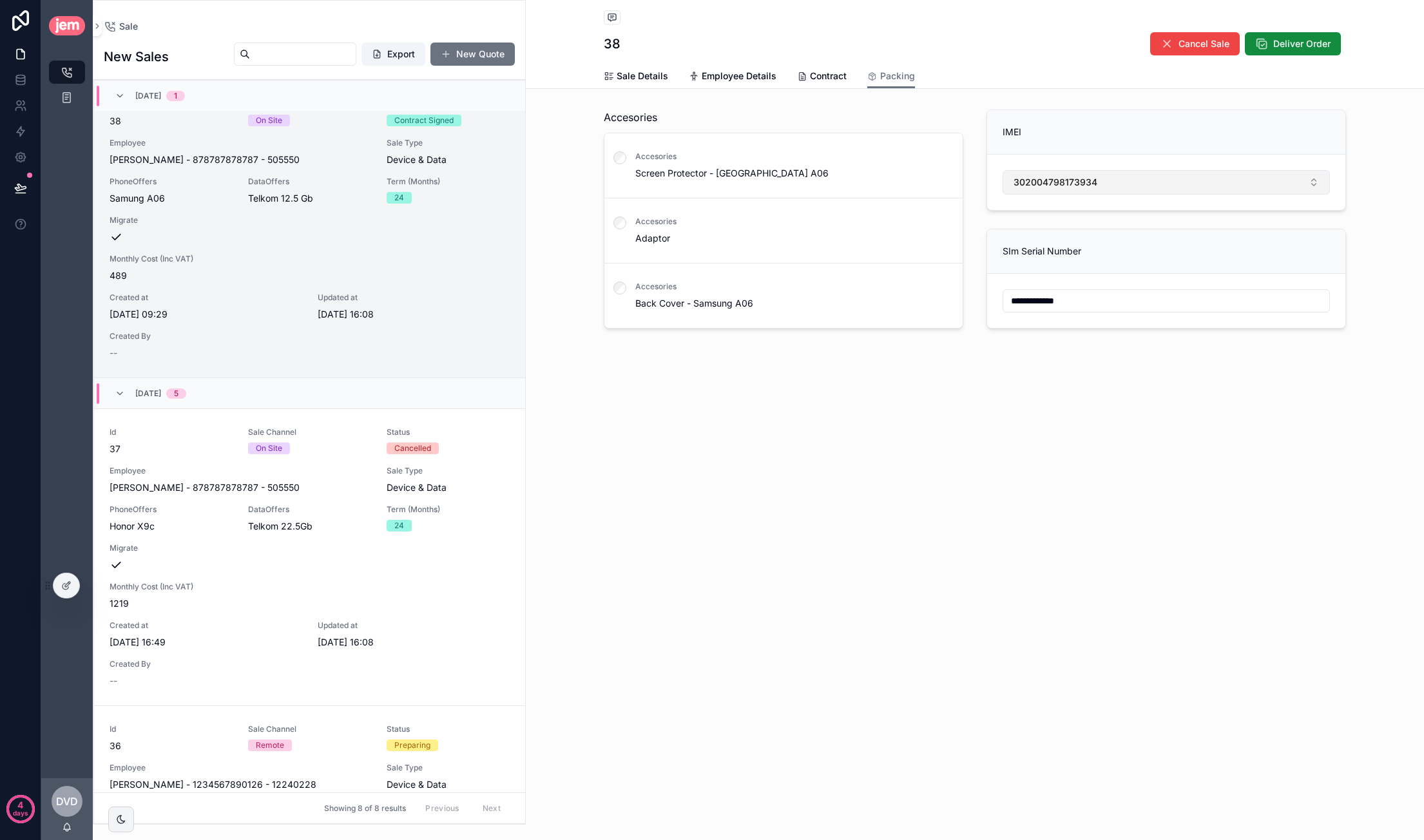
click at [973, 179] on span "302004798173934" at bounding box center [1055, 182] width 84 height 13
click at [973, 491] on div "**********" at bounding box center [975, 420] width 898 height 840
click at [638, 75] on span "Sale Details" at bounding box center [642, 76] width 51 height 13
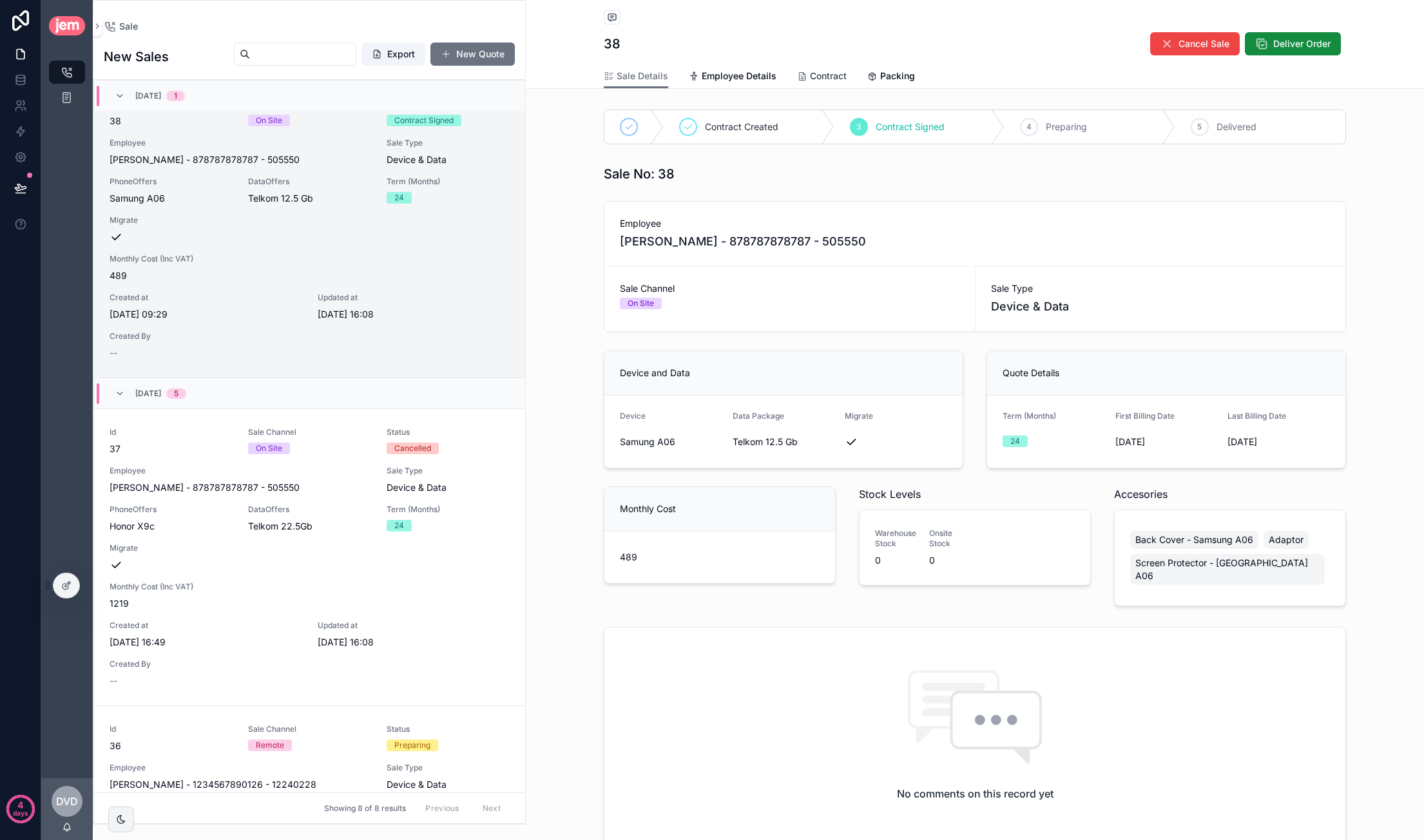
click at [823, 70] on span "Contract" at bounding box center [828, 76] width 37 height 13
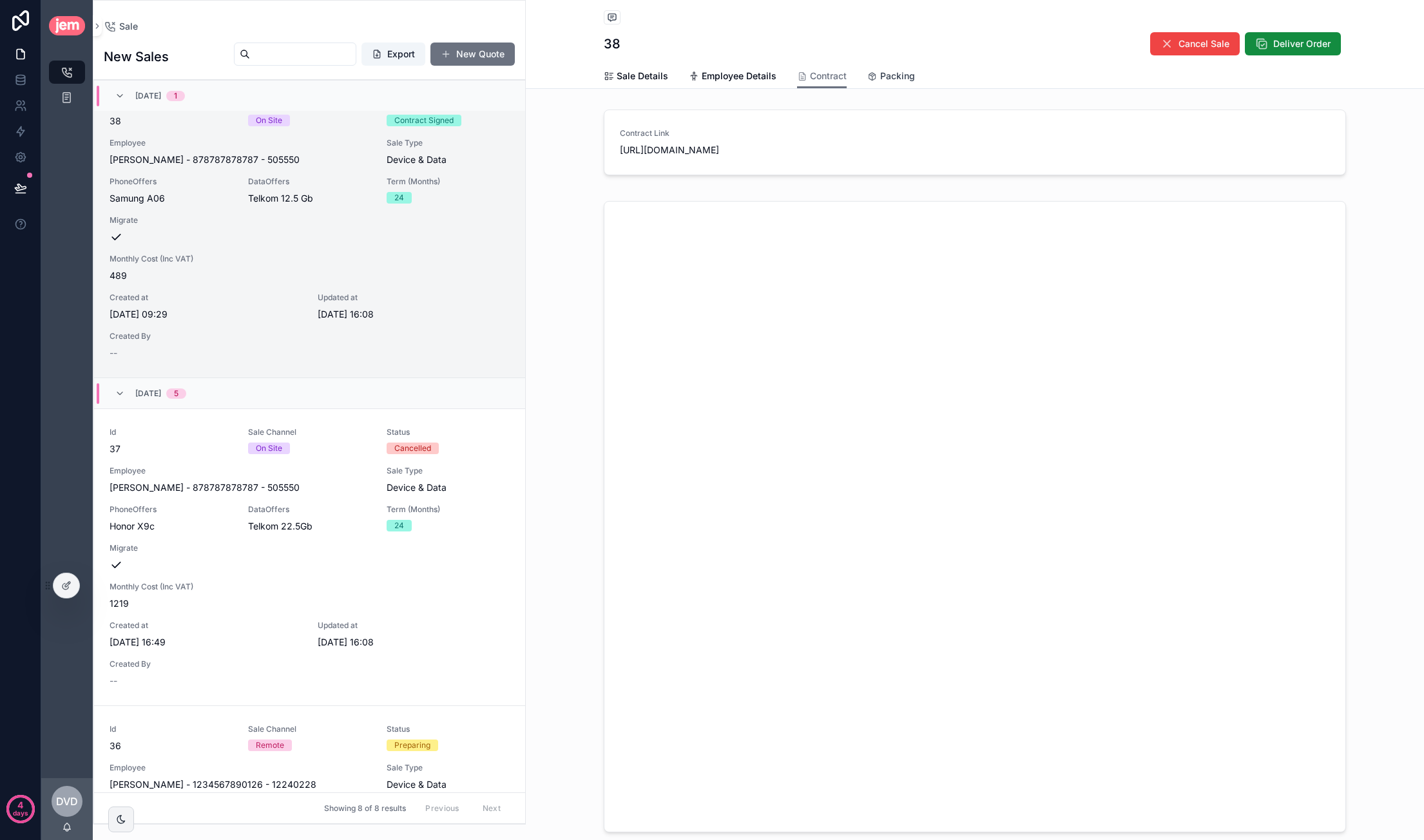
click at [881, 75] on span "Packing" at bounding box center [897, 76] width 34 height 13
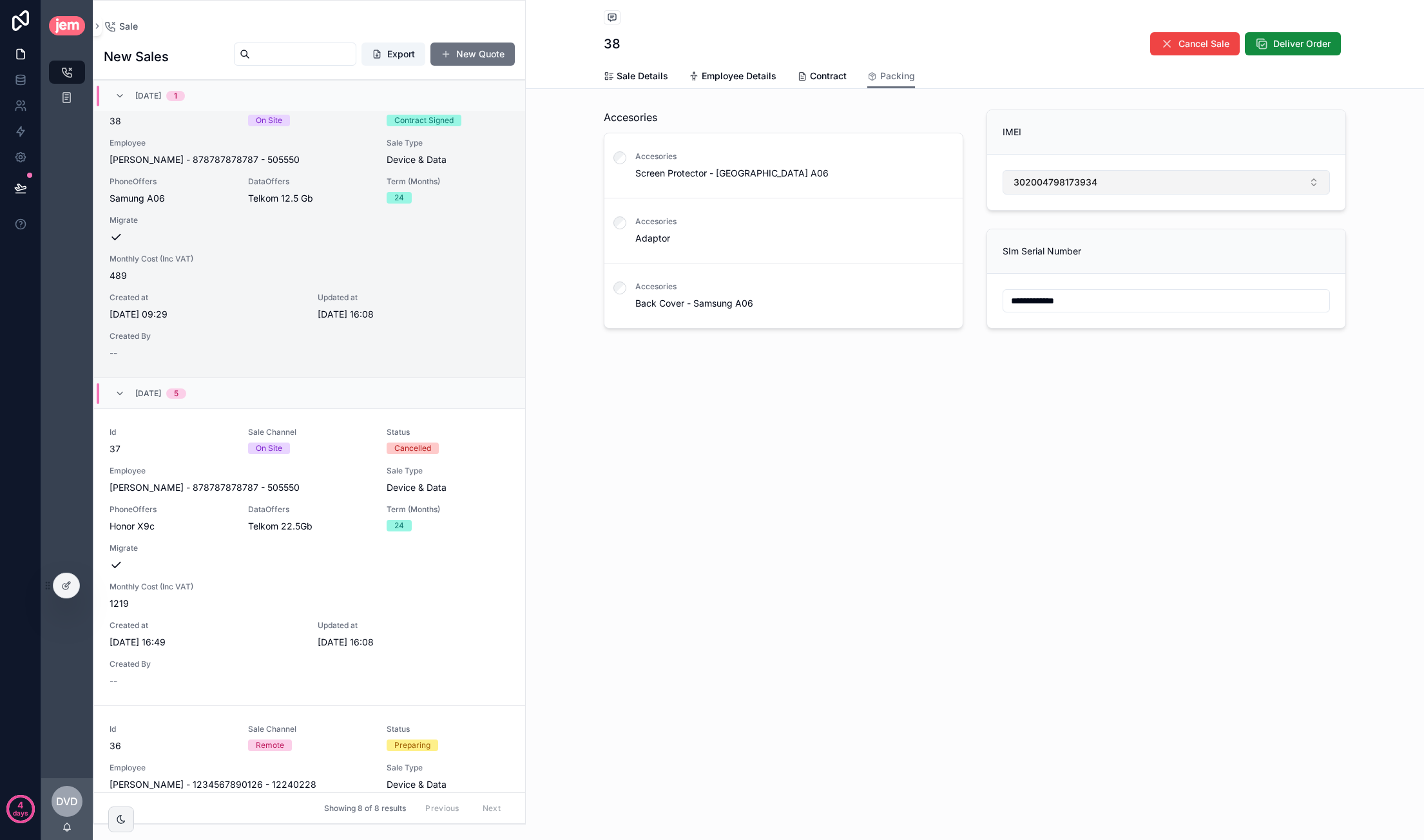
click at [973, 193] on button "302004798173934" at bounding box center [1166, 182] width 327 height 25
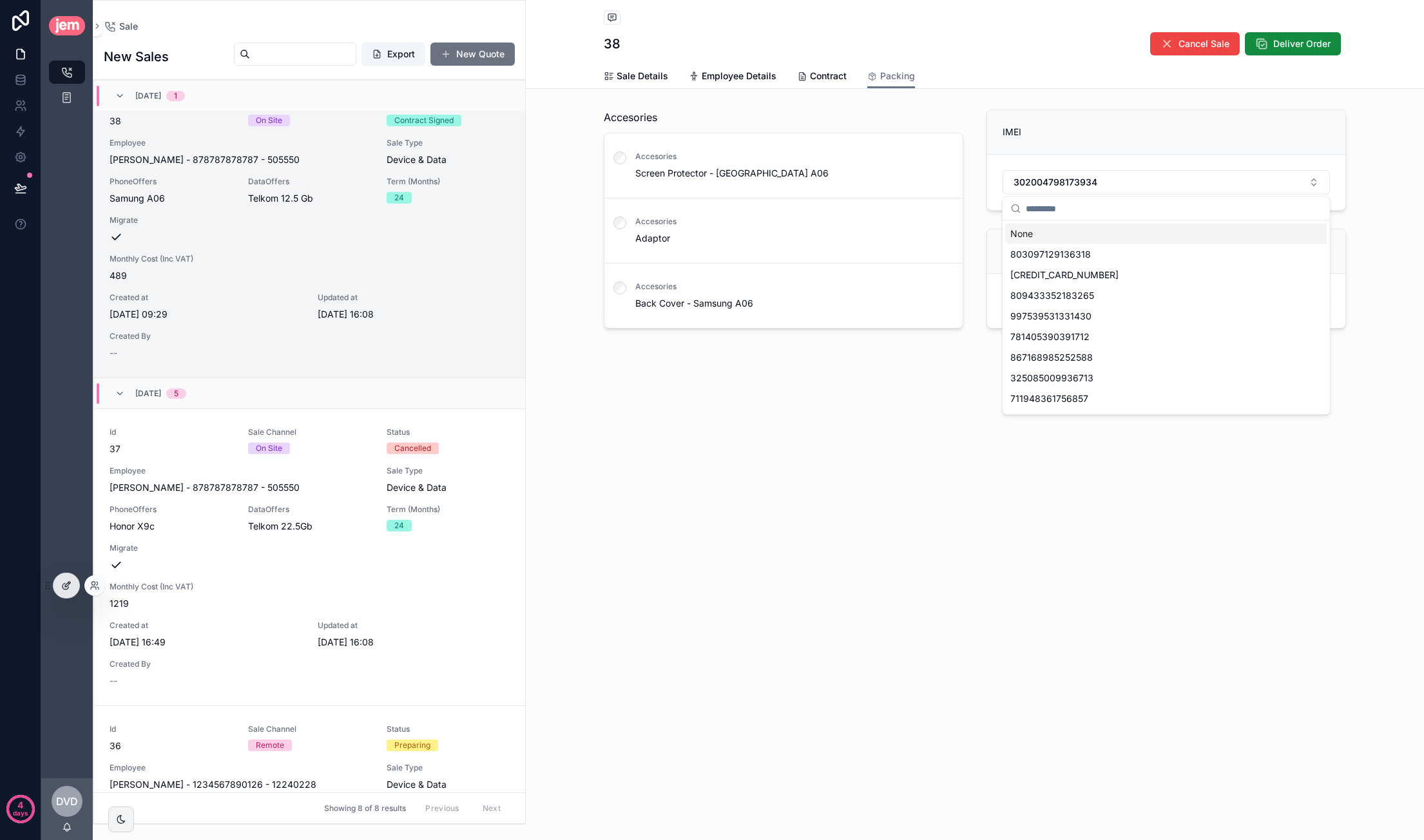
click at [67, 590] on div at bounding box center [66, 585] width 26 height 25
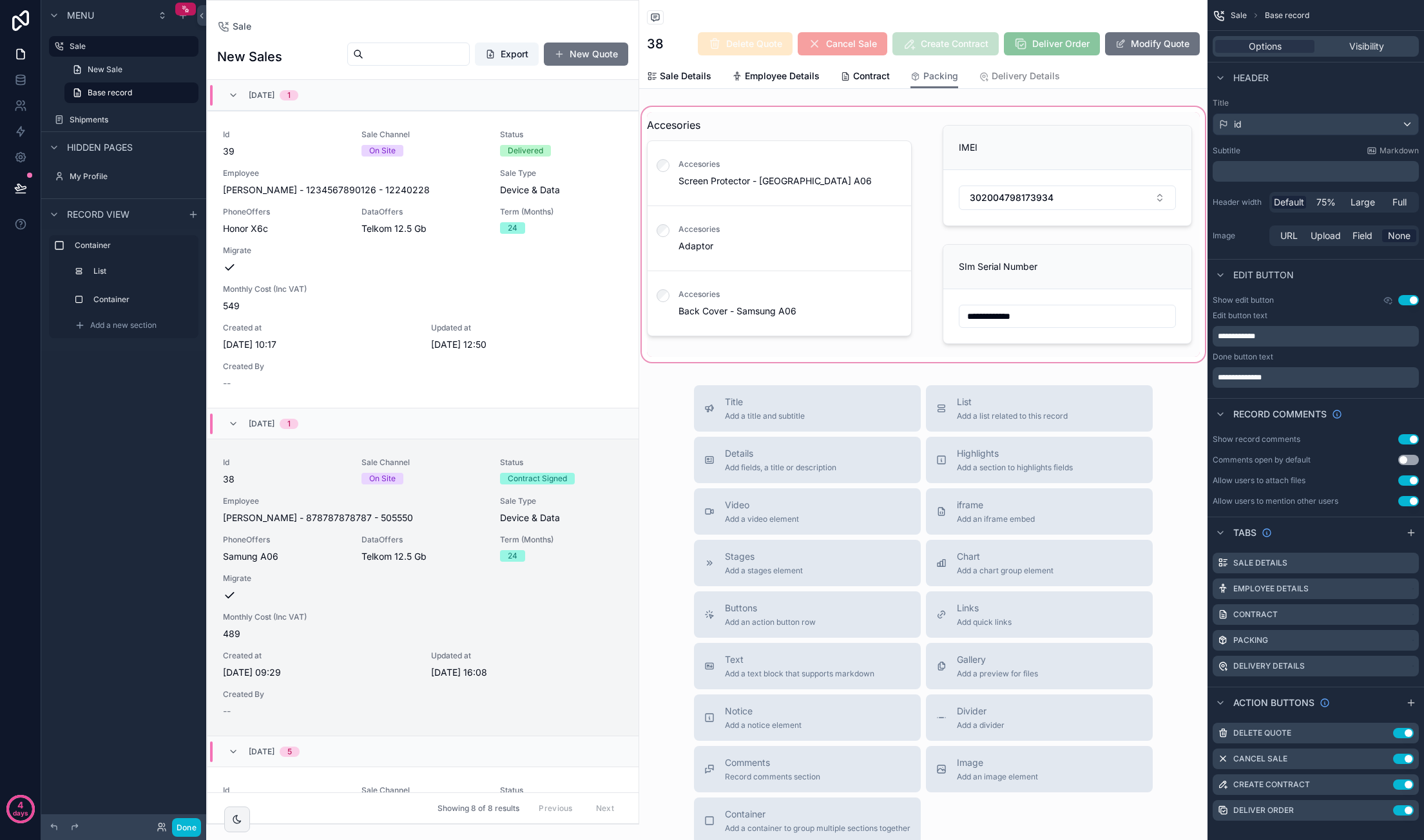
scroll to position [358, 0]
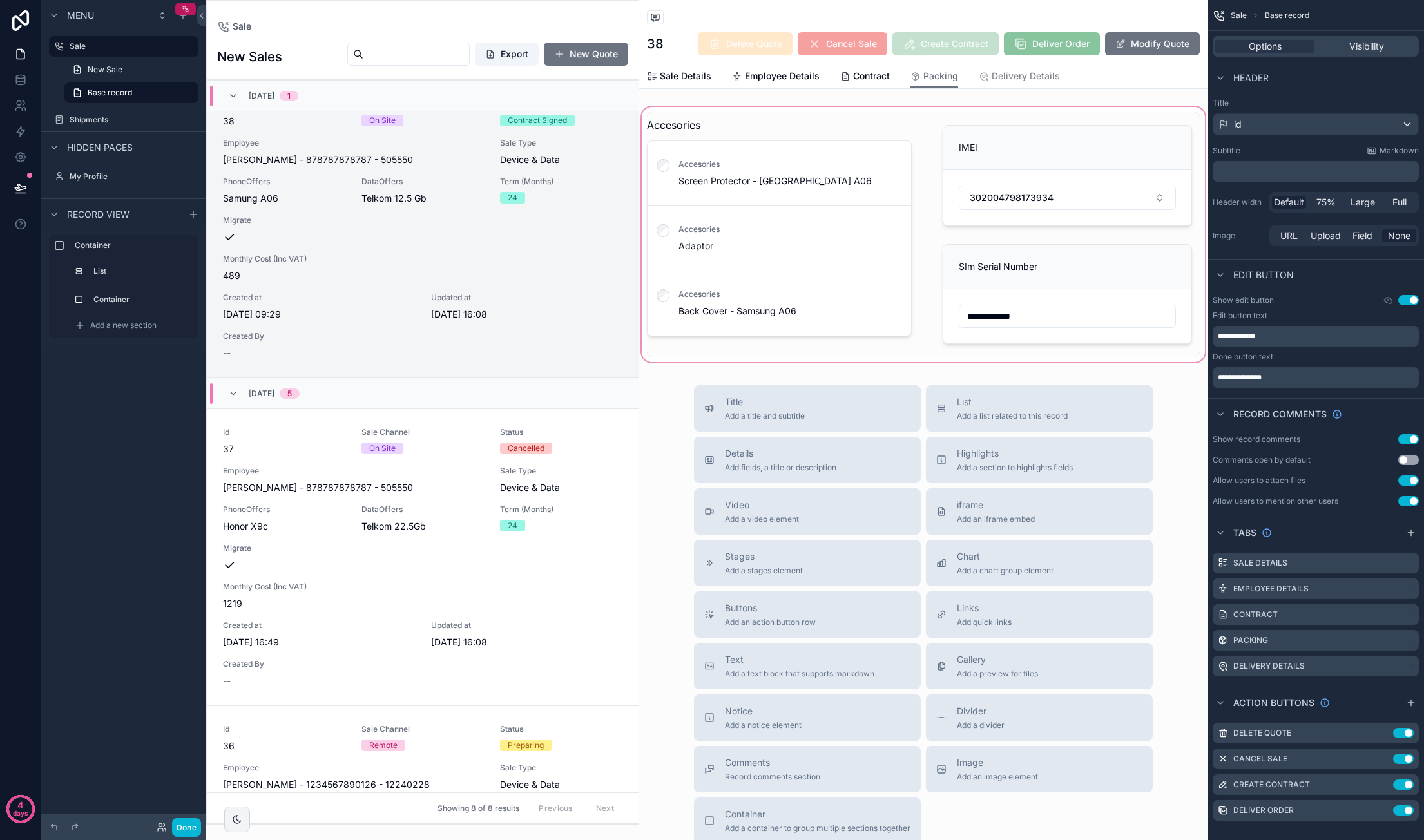
click at [973, 191] on div "scrollable content" at bounding box center [923, 234] width 568 height 260
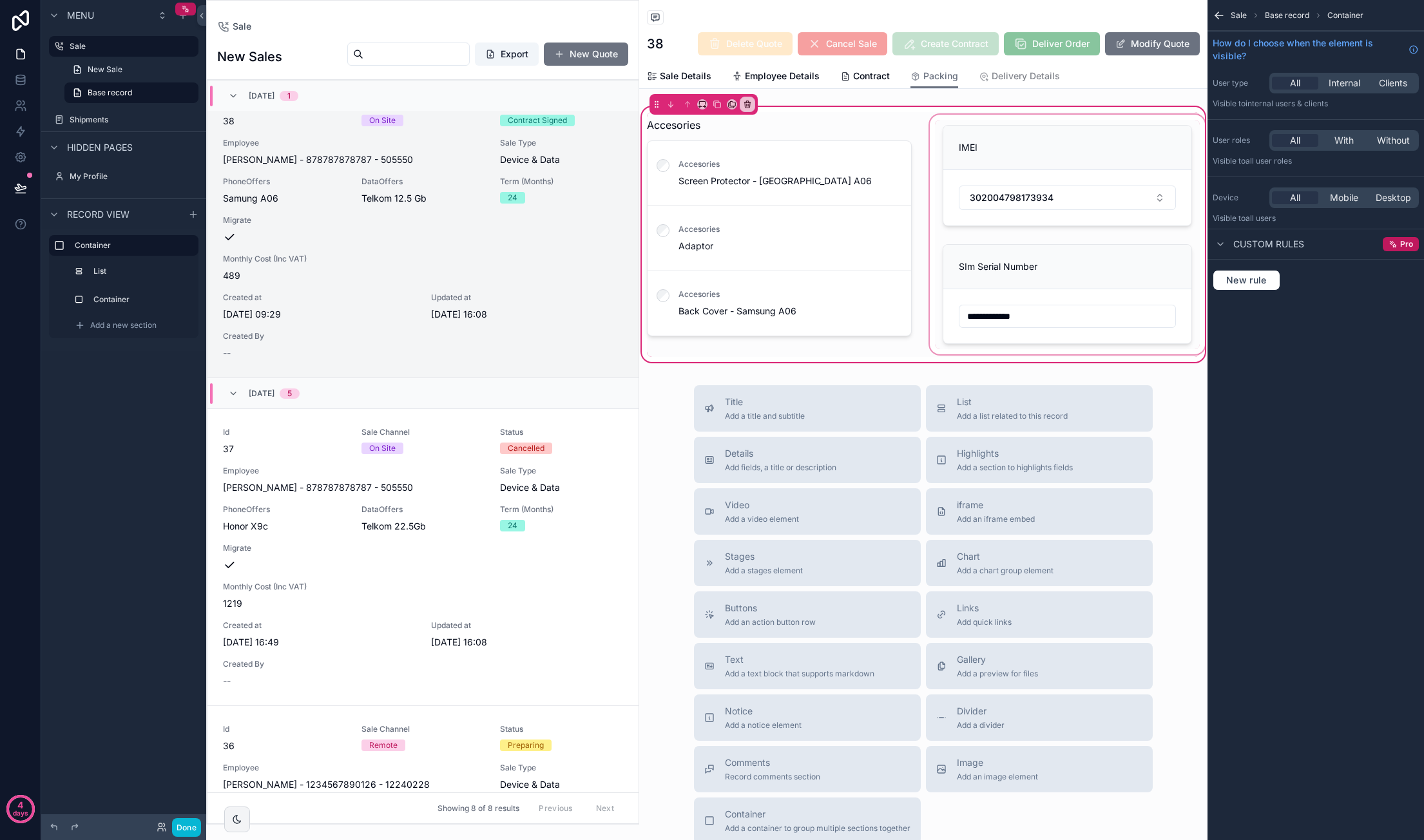
click at [973, 197] on div "scrollable content" at bounding box center [1067, 234] width 281 height 245
click at [973, 181] on div "scrollable content" at bounding box center [1067, 234] width 281 height 245
click at [973, 138] on div "scrollable content" at bounding box center [1067, 234] width 281 height 245
click at [973, 193] on div "scrollable content" at bounding box center [1067, 234] width 281 height 245
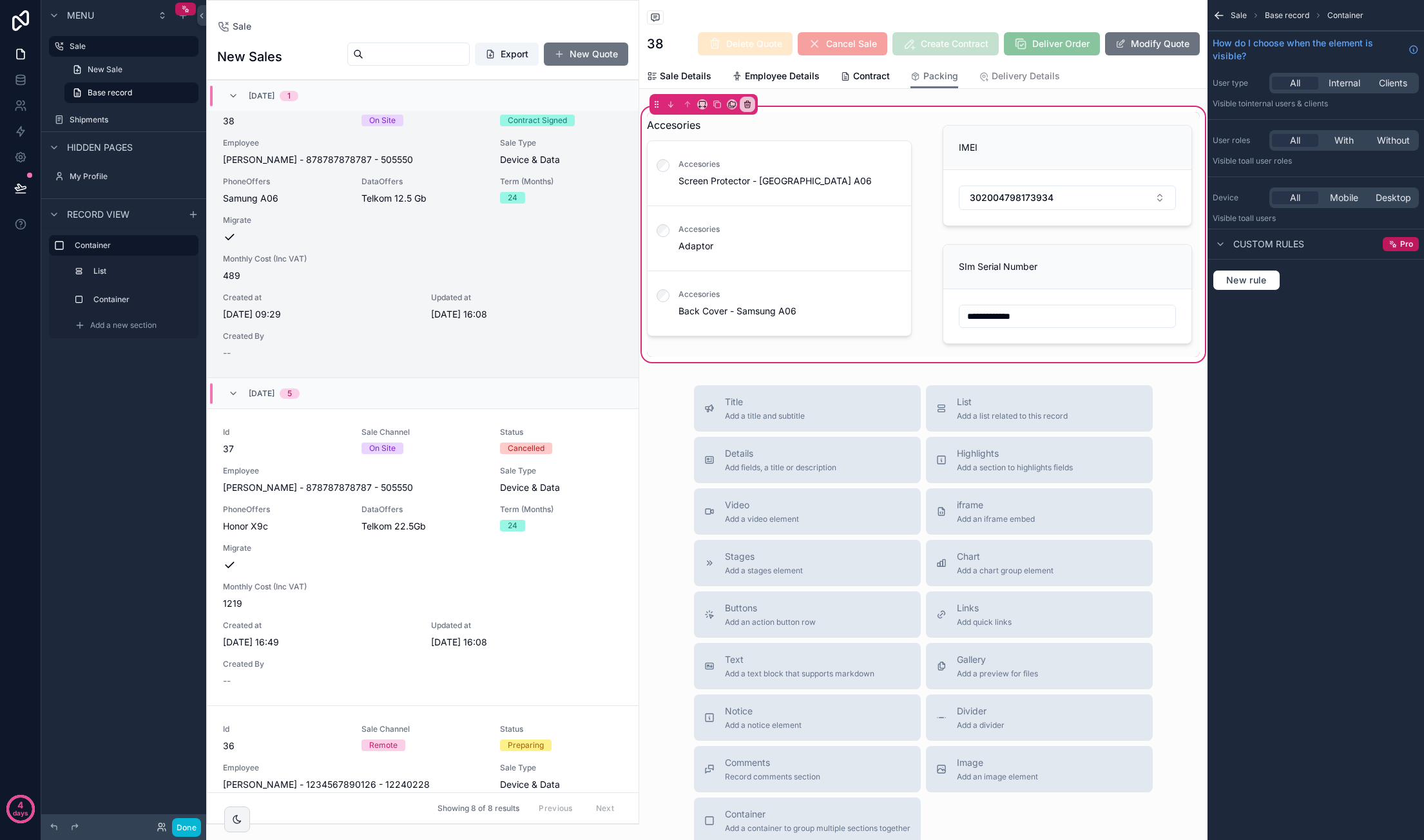
click at [973, 411] on div "Title Add a title and subtitle List Add a list related to this record Details A…" at bounding box center [923, 614] width 568 height 458
click at [186, 828] on button "Done" at bounding box center [186, 827] width 29 height 19
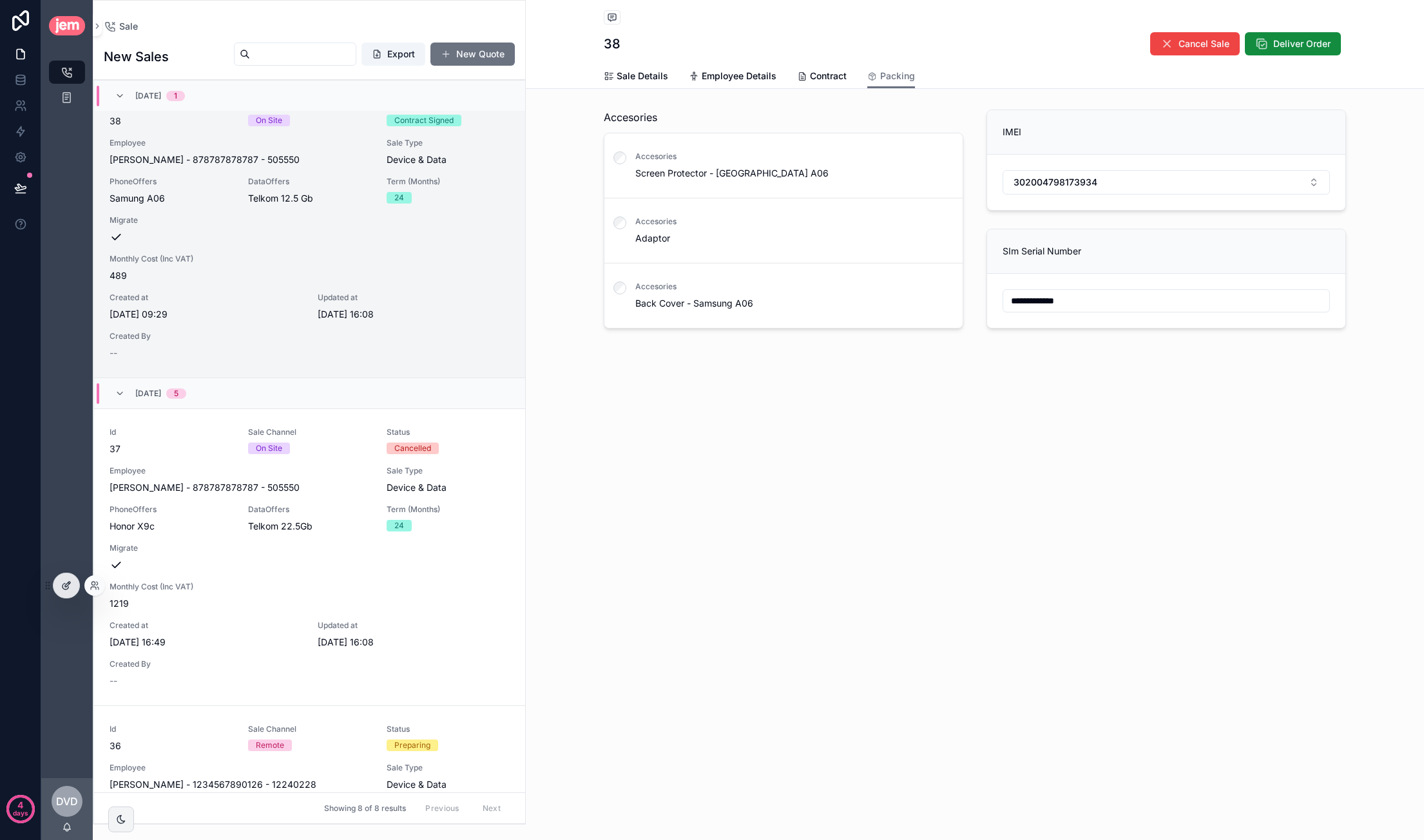
click at [65, 593] on div at bounding box center [66, 585] width 26 height 25
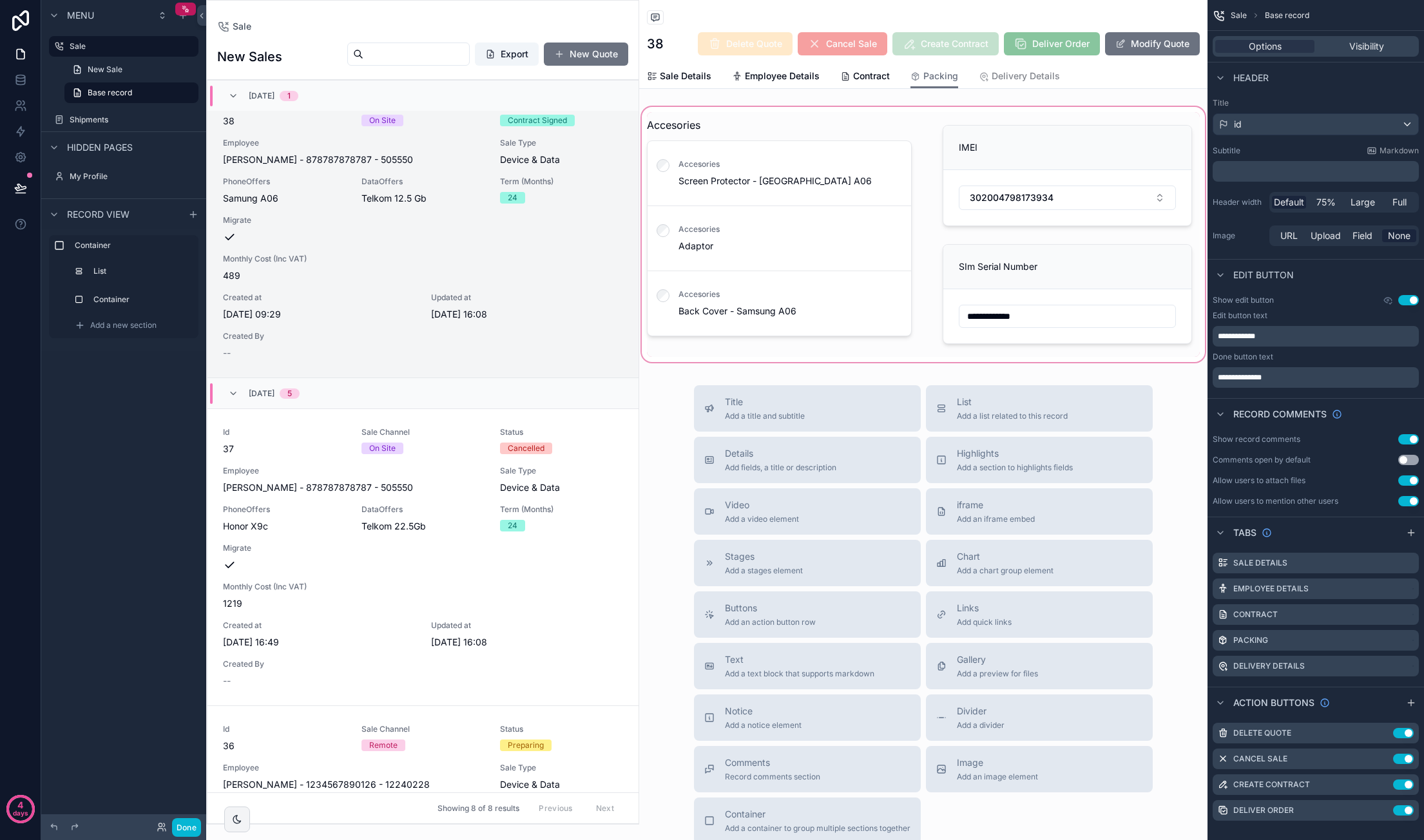
click at [973, 173] on div "scrollable content" at bounding box center [923, 234] width 568 height 260
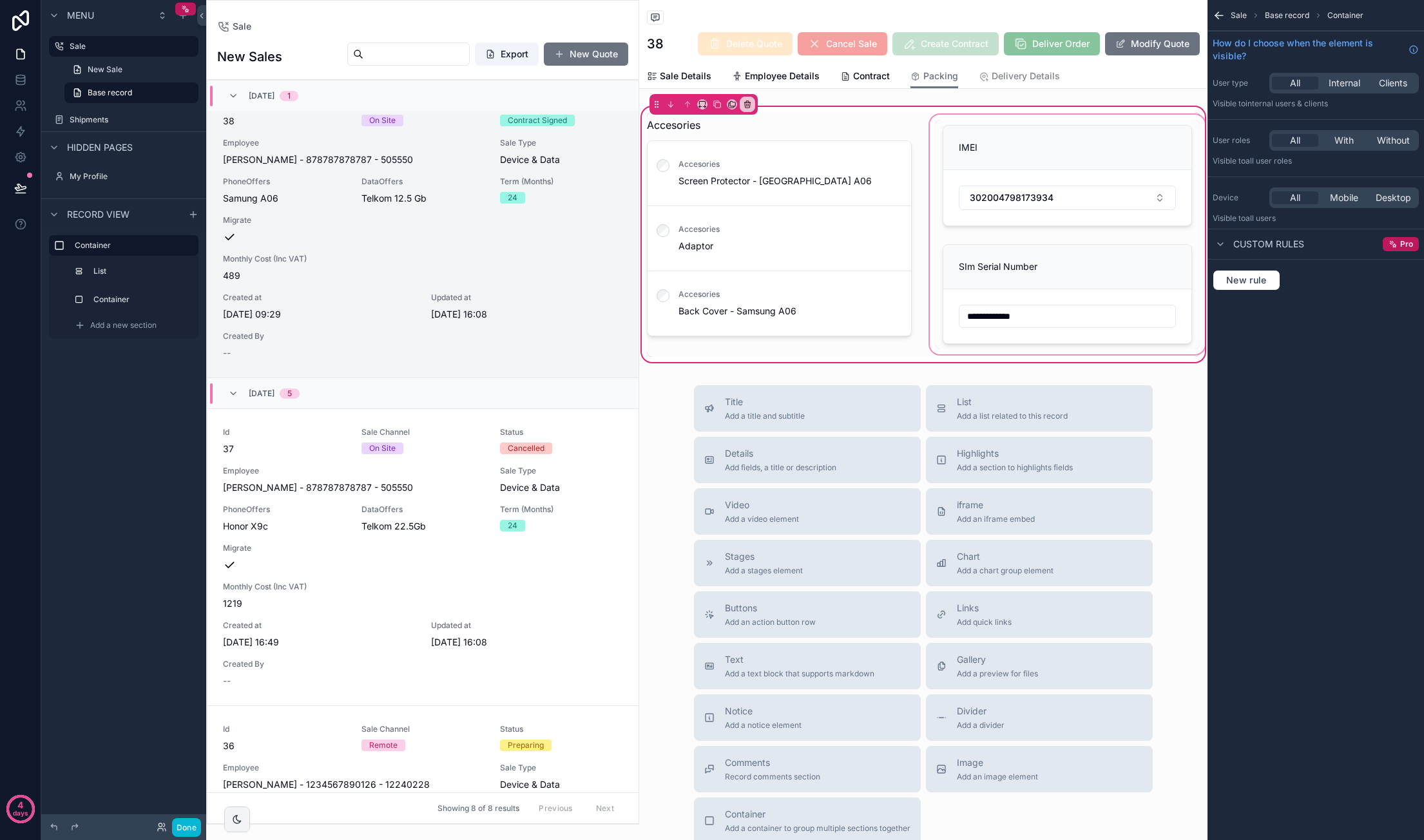
click at [973, 135] on div "scrollable content" at bounding box center [1067, 234] width 281 height 245
click at [973, 197] on div "scrollable content" at bounding box center [1067, 234] width 281 height 245
click at [973, 212] on div "scrollable content" at bounding box center [1067, 234] width 281 height 245
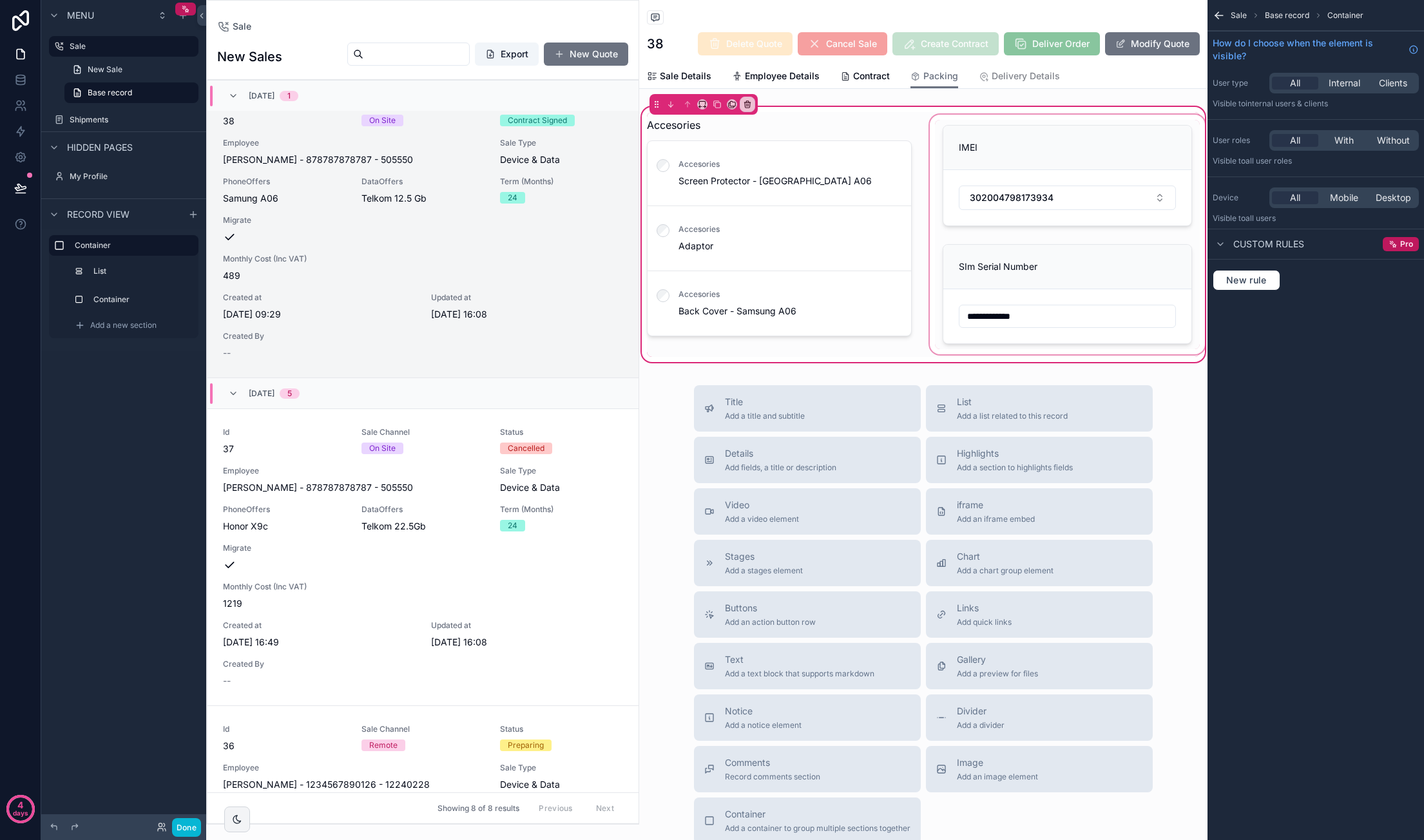
click at [973, 146] on div "scrollable content" at bounding box center [1067, 234] width 281 height 245
click at [973, 145] on div "scrollable content" at bounding box center [1067, 234] width 281 height 245
click at [955, 137] on div "scrollable content" at bounding box center [1067, 234] width 281 height 245
click at [970, 291] on div "scrollable content" at bounding box center [1067, 234] width 281 height 245
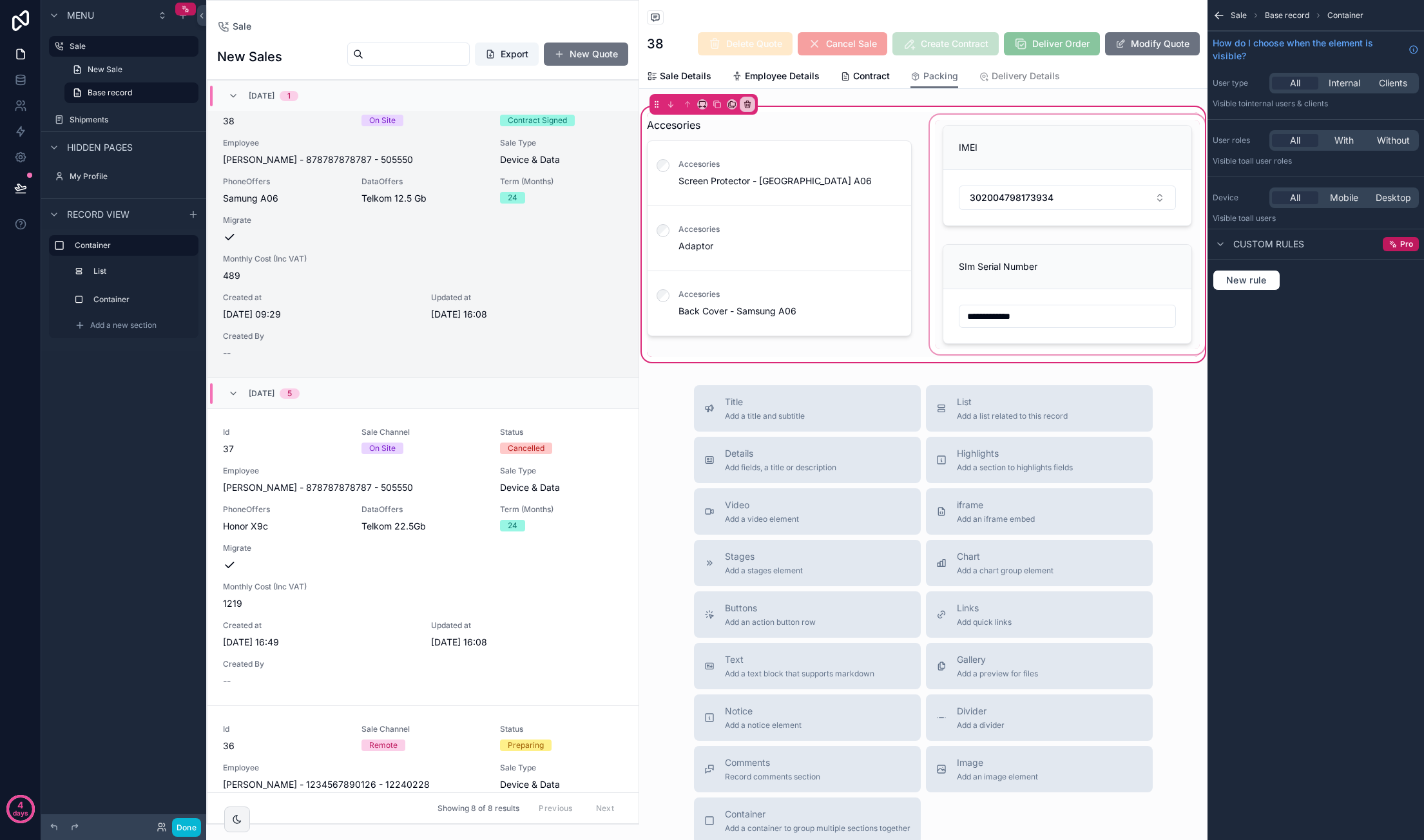
click at [973, 278] on div "scrollable content" at bounding box center [1067, 234] width 281 height 245
click at [973, 277] on div "scrollable content" at bounding box center [1067, 234] width 281 height 245
click at [93, 297] on button "scrollable content" at bounding box center [84, 299] width 20 height 11
click at [135, 302] on label "Container" at bounding box center [141, 299] width 90 height 11
click at [973, 147] on div "scrollable content" at bounding box center [1067, 175] width 265 height 111
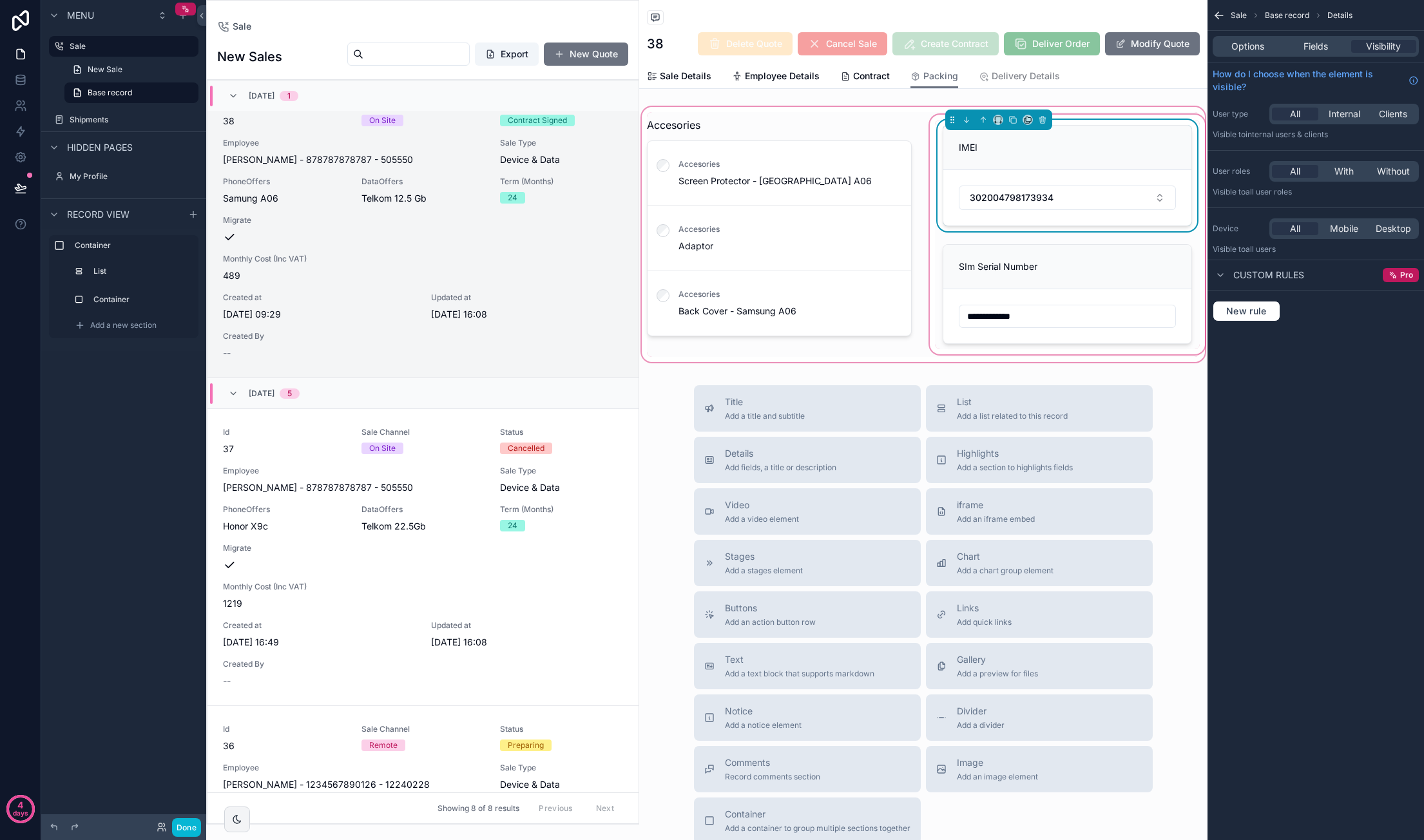
click at [973, 198] on div "scrollable content" at bounding box center [923, 234] width 568 height 260
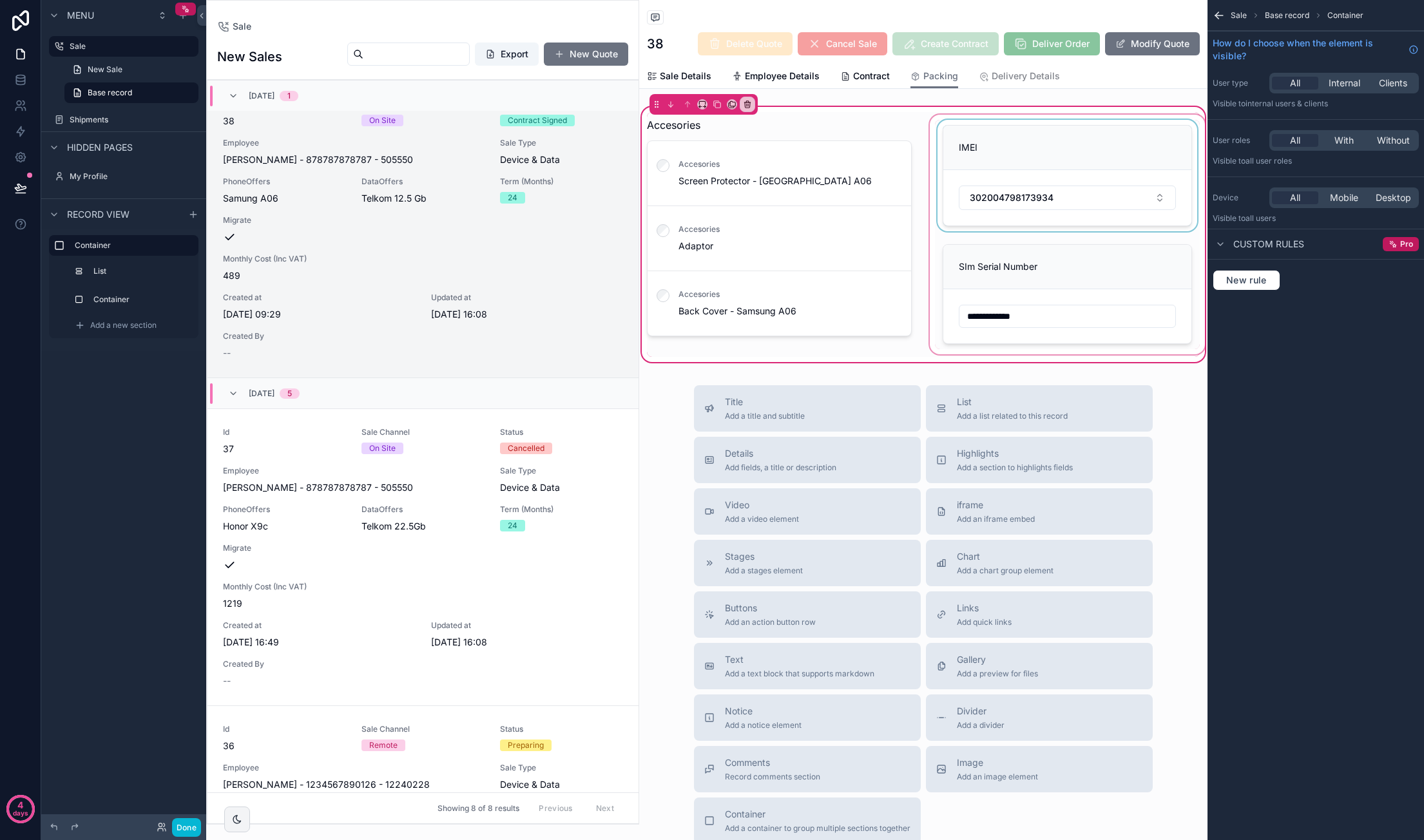
click at [973, 157] on div "scrollable content" at bounding box center [1067, 234] width 281 height 245
click at [132, 299] on label "Container" at bounding box center [141, 299] width 90 height 11
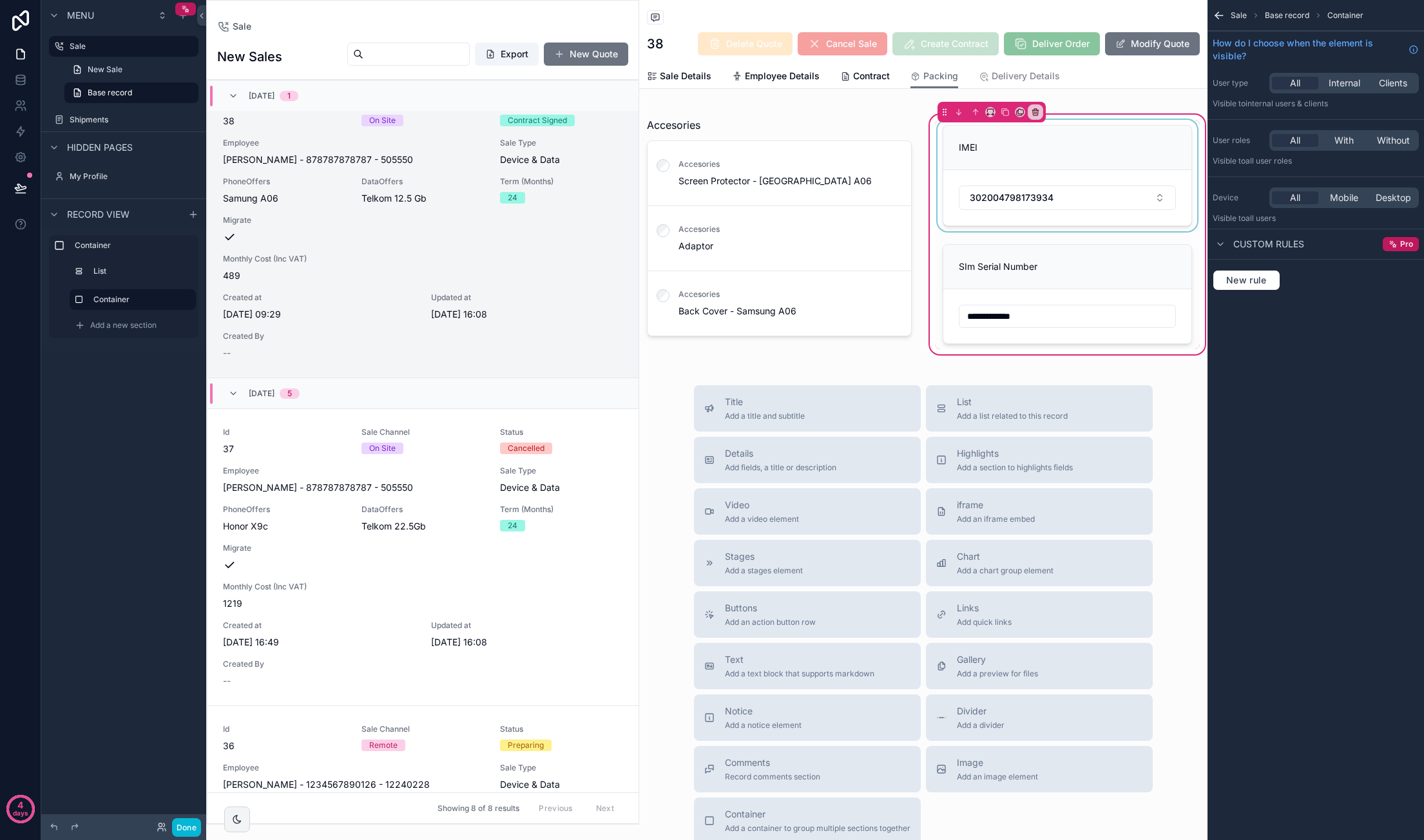
click at [973, 174] on div "scrollable content" at bounding box center [1067, 175] width 265 height 111
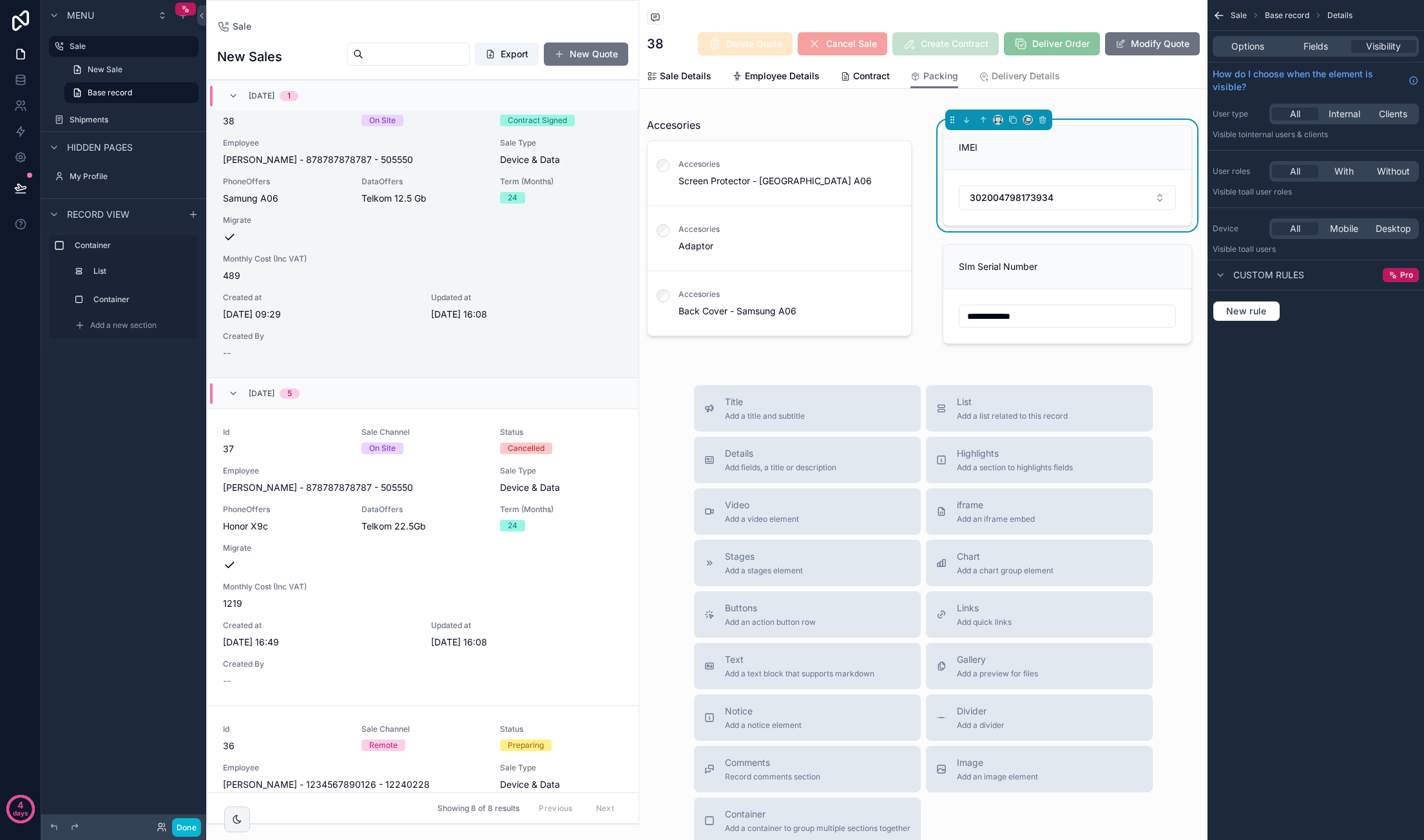
click at [973, 53] on div "Options Fields Visibility" at bounding box center [1315, 46] width 206 height 20
click at [973, 47] on span "Fields" at bounding box center [1315, 46] width 25 height 13
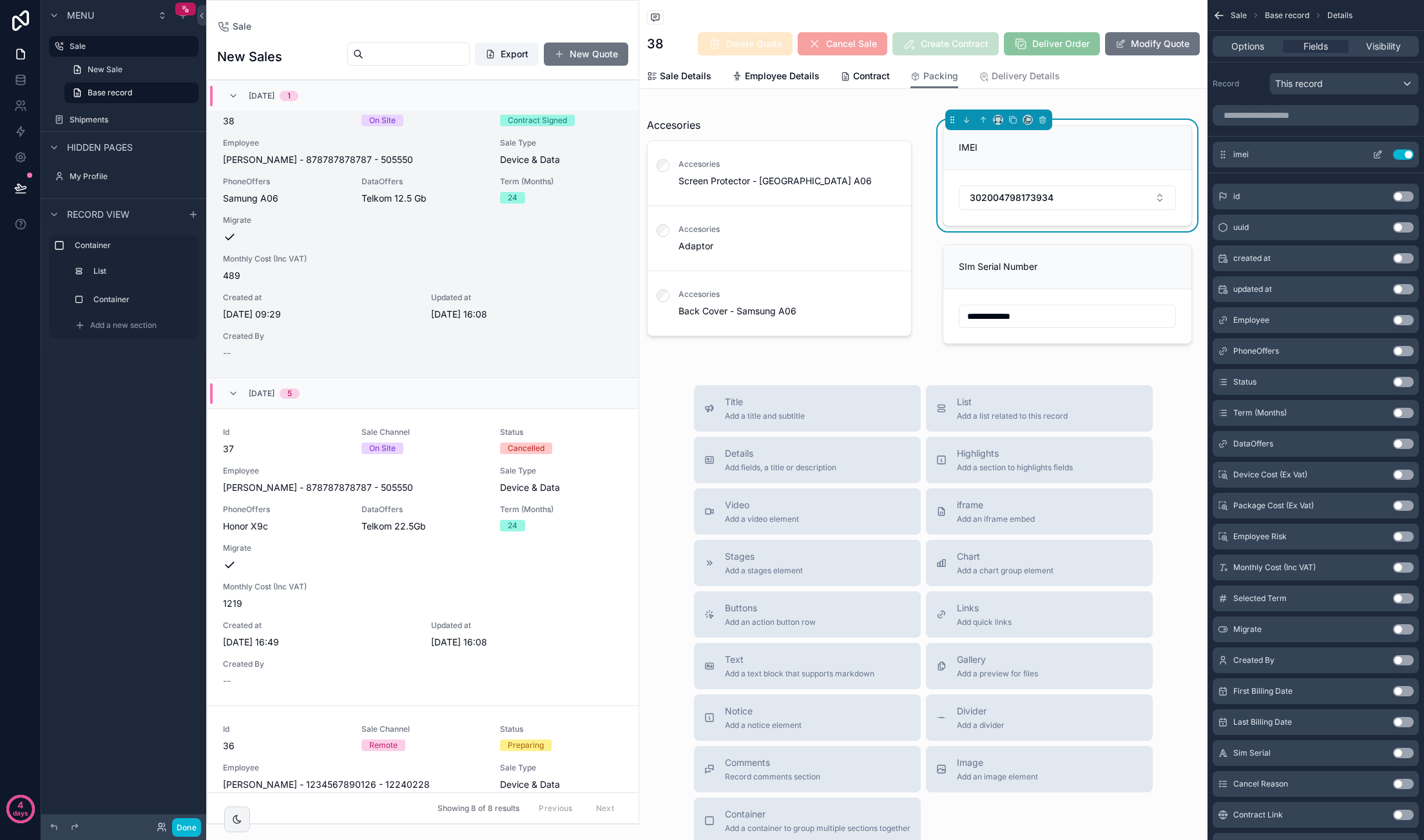
click at [973, 150] on icon "scrollable content" at bounding box center [1377, 155] width 11 height 11
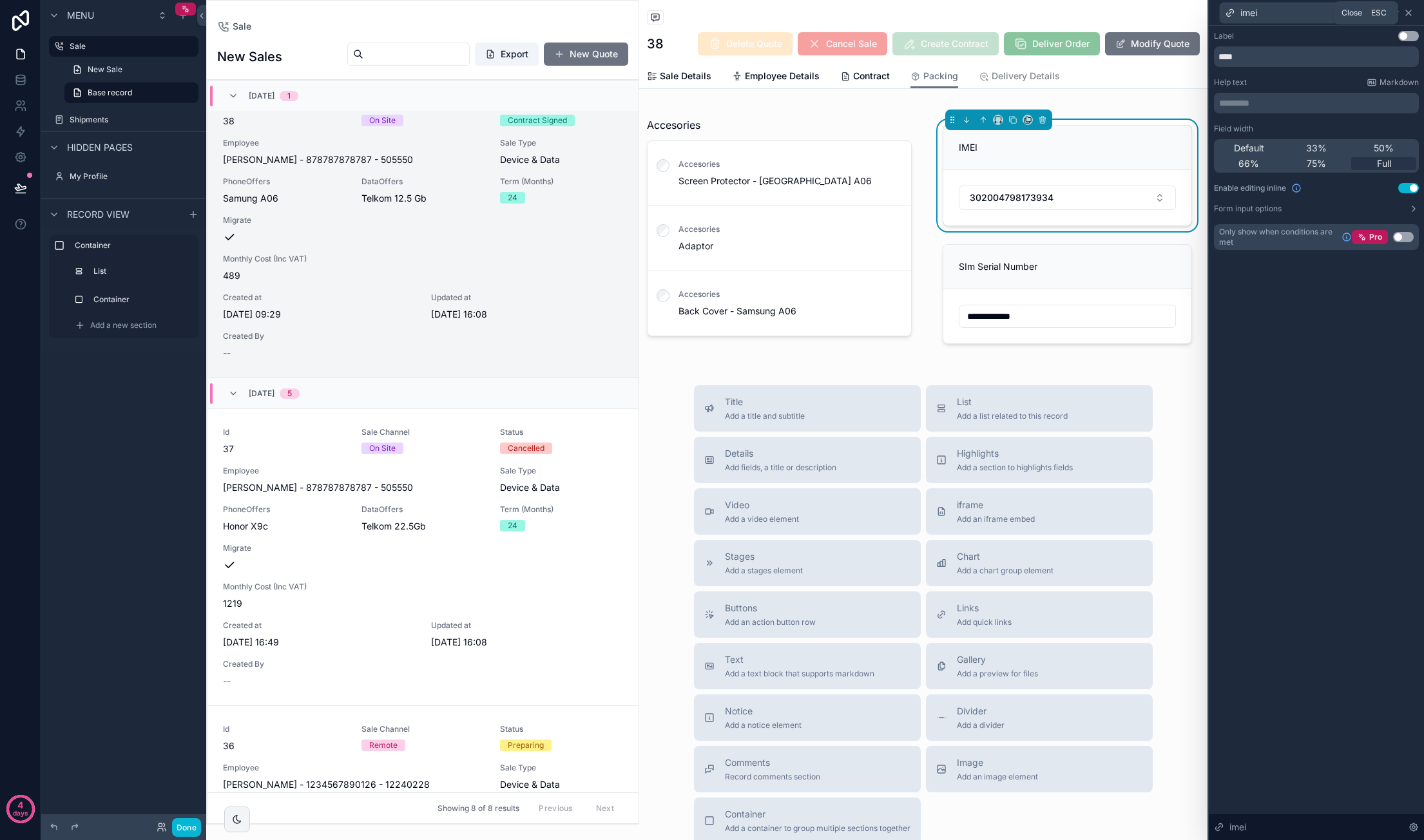
click at [973, 11] on icon at bounding box center [1408, 13] width 11 height 11
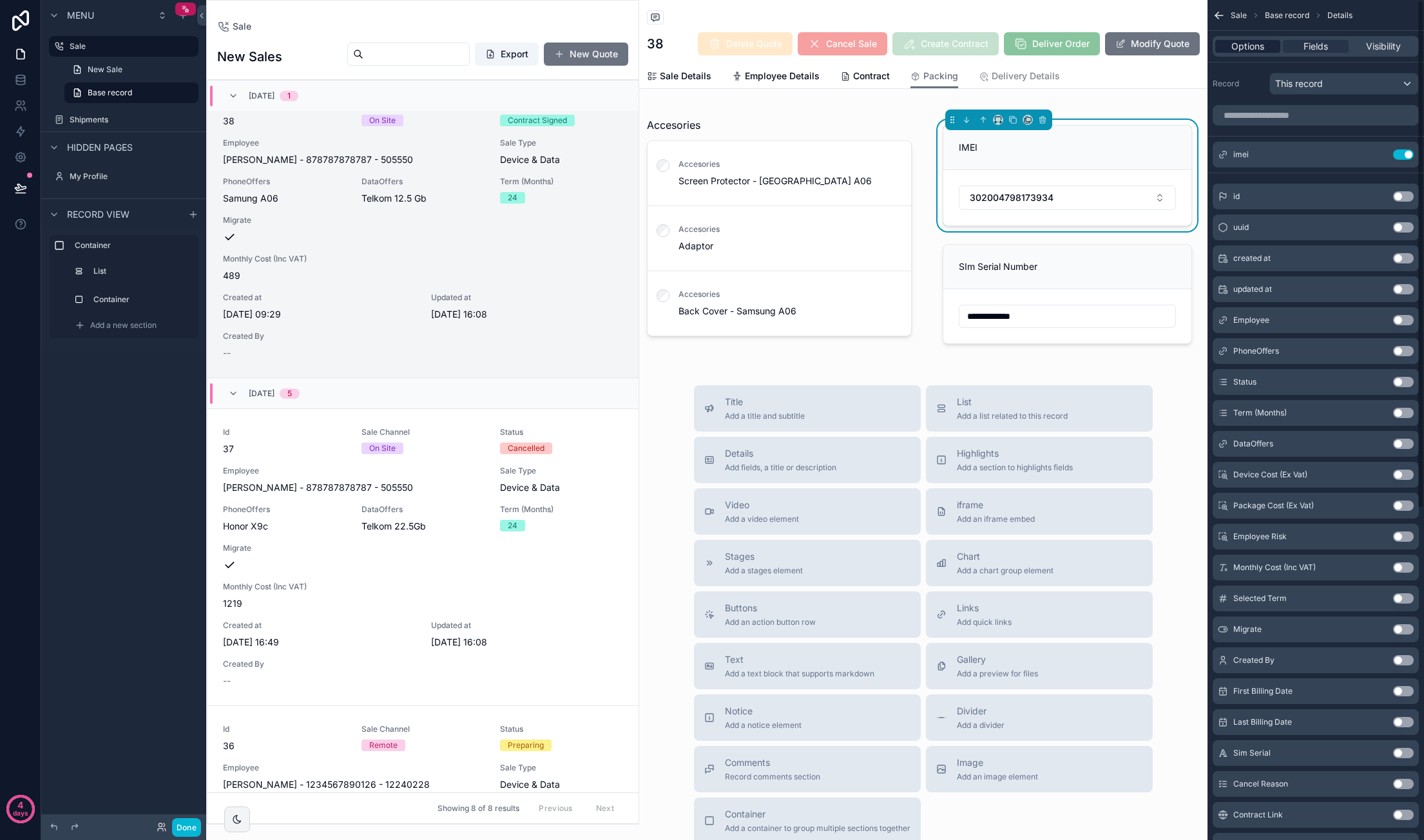
click at [973, 44] on span "Options" at bounding box center [1247, 46] width 33 height 13
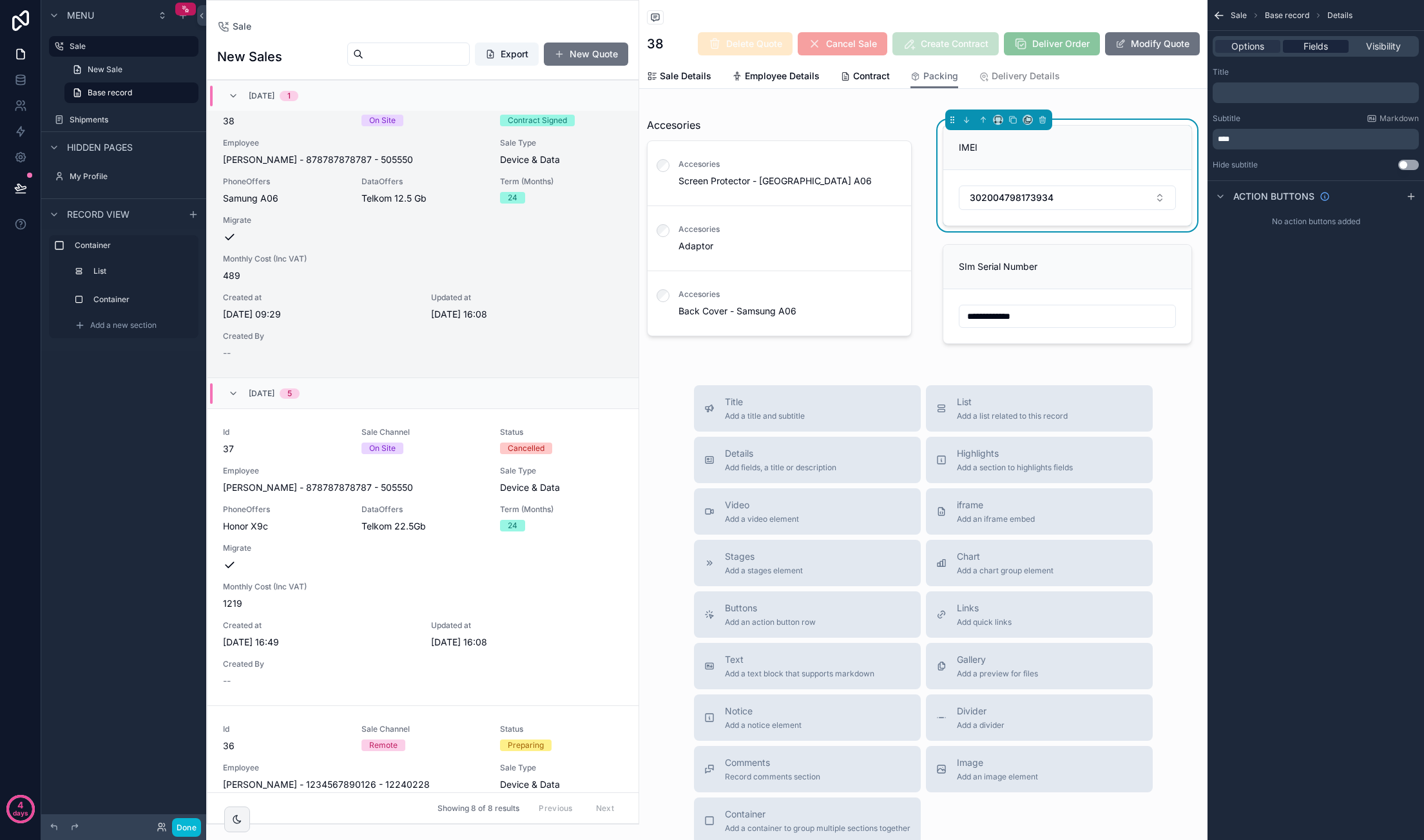
click at [973, 49] on span "Fields" at bounding box center [1315, 46] width 25 height 13
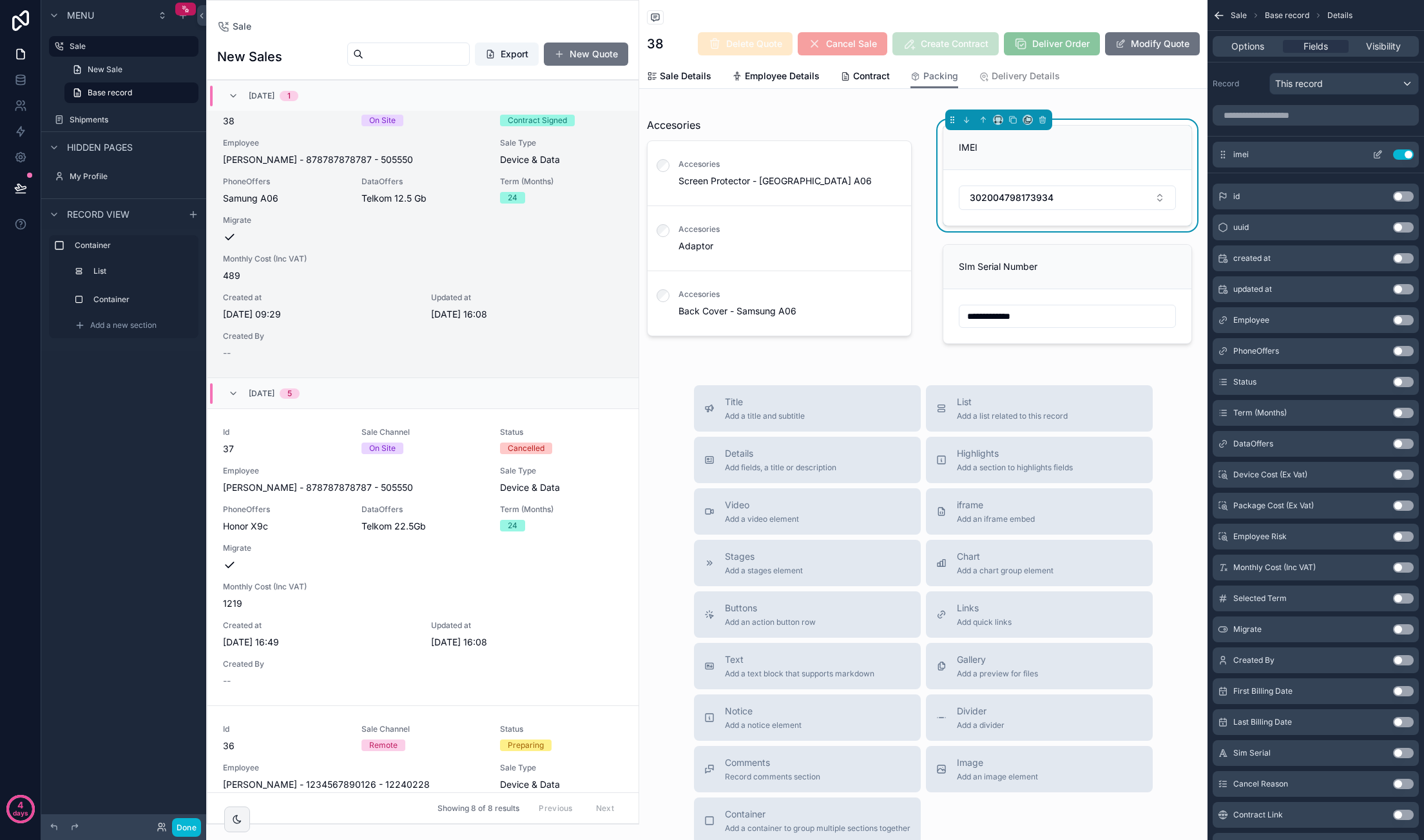
click at [973, 153] on button "scrollable content" at bounding box center [1377, 155] width 20 height 11
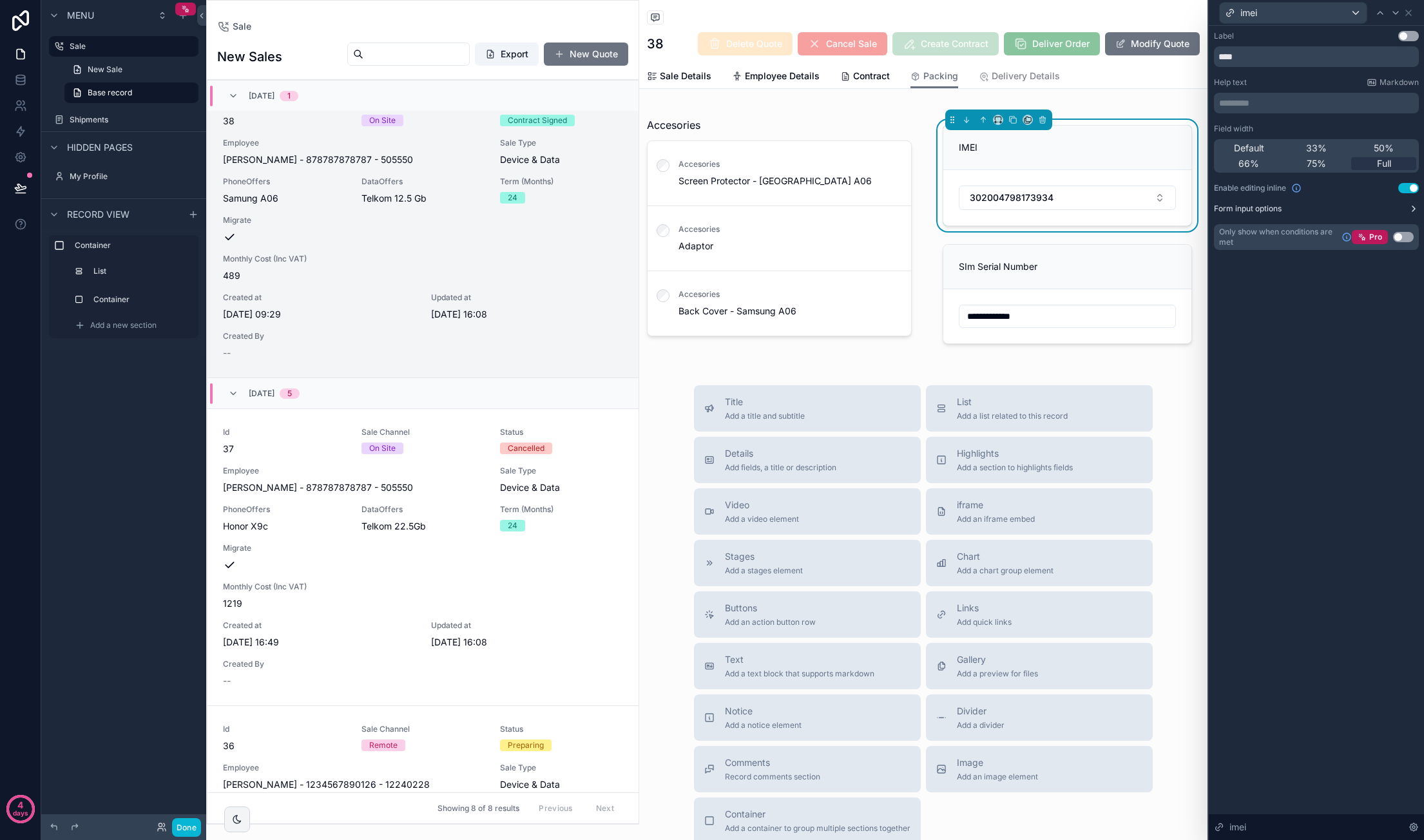
click at [973, 207] on icon at bounding box center [1413, 209] width 11 height 11
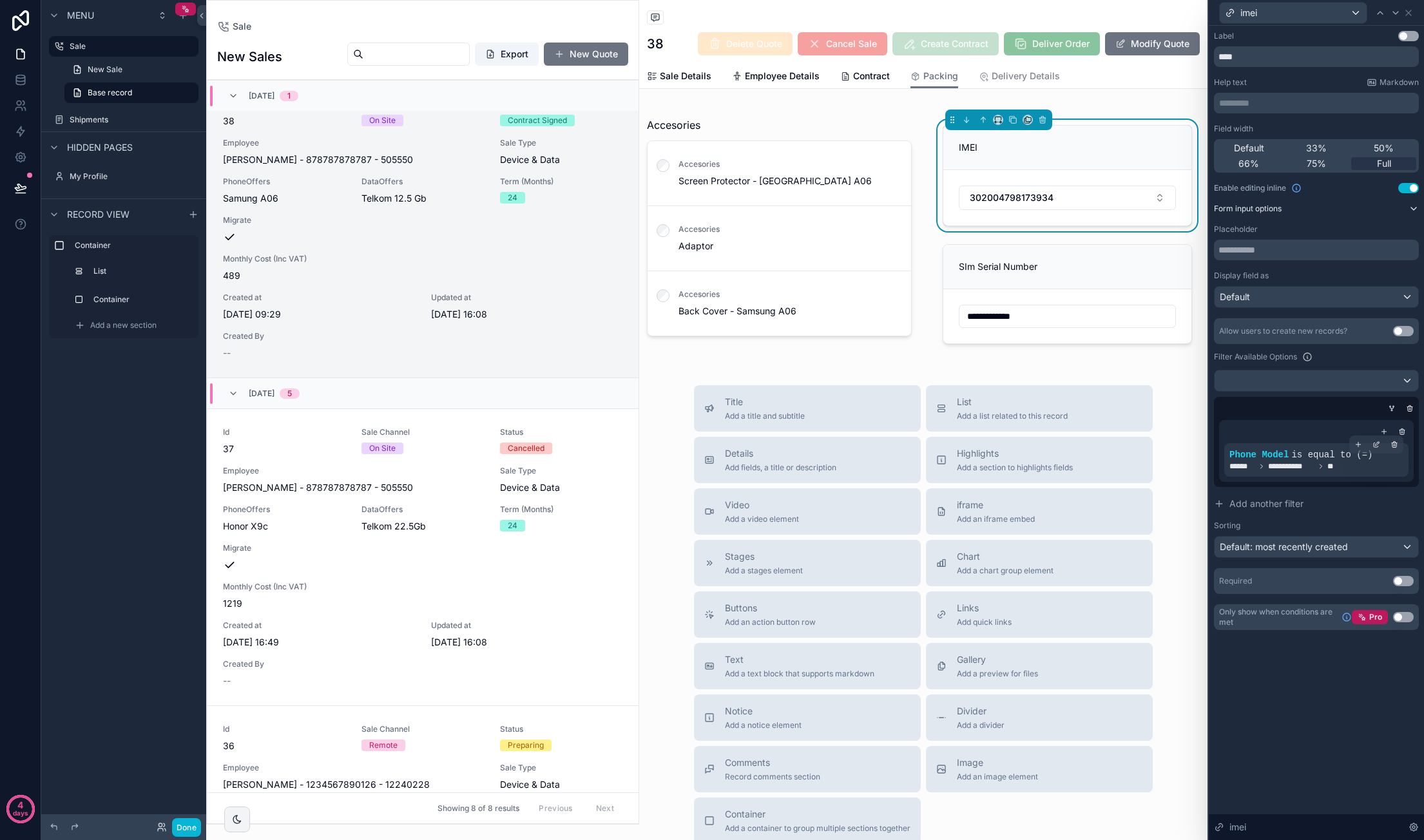
click at [973, 466] on div "**********" at bounding box center [1316, 466] width 174 height 11
click at [973, 447] on icon at bounding box center [1375, 444] width 8 height 8
click at [973, 438] on span "Phone Model" at bounding box center [1078, 440] width 56 height 13
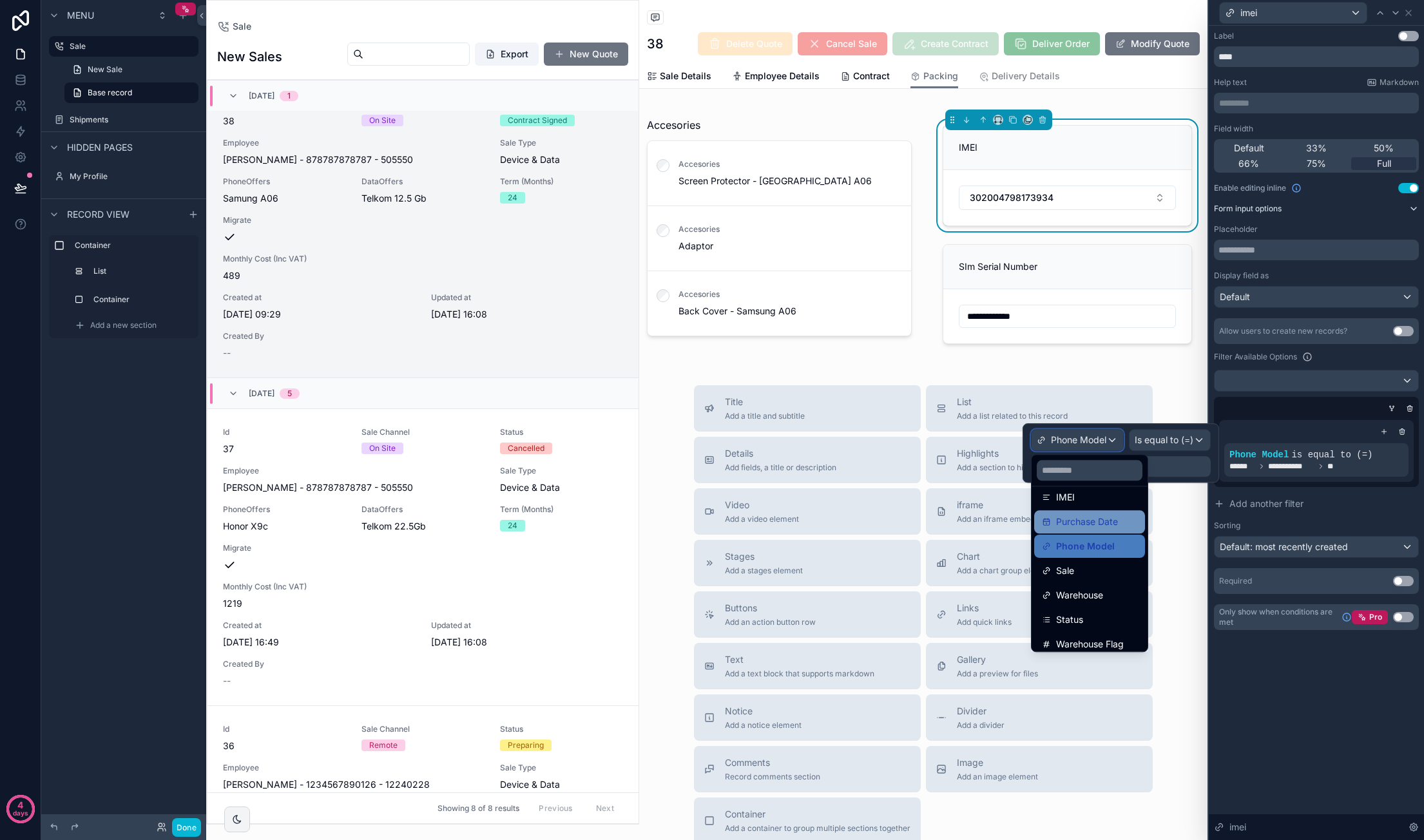
scroll to position [129, 0]
click at [973, 529] on div "Phone Model" at bounding box center [1089, 526] width 96 height 15
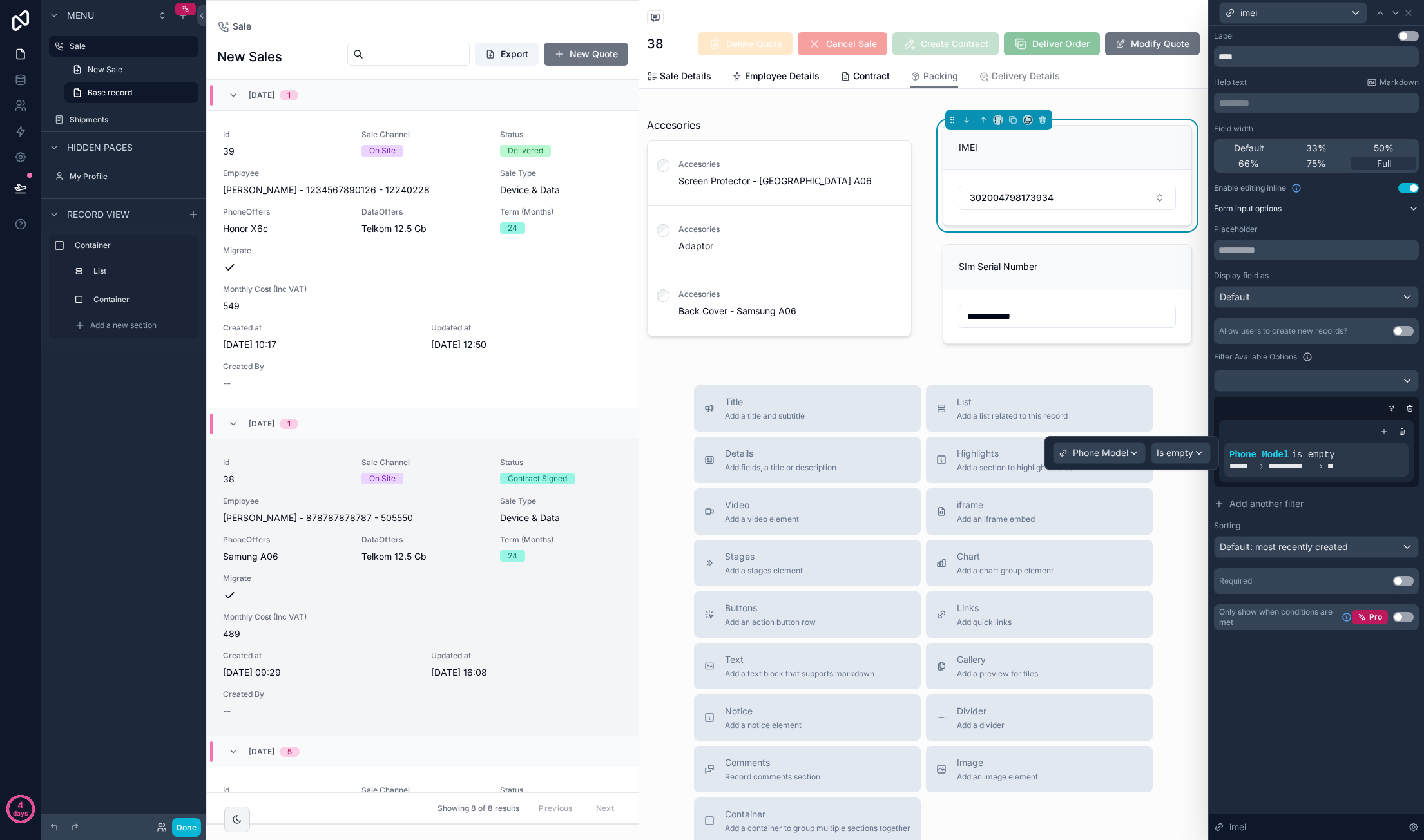
scroll to position [358, 0]
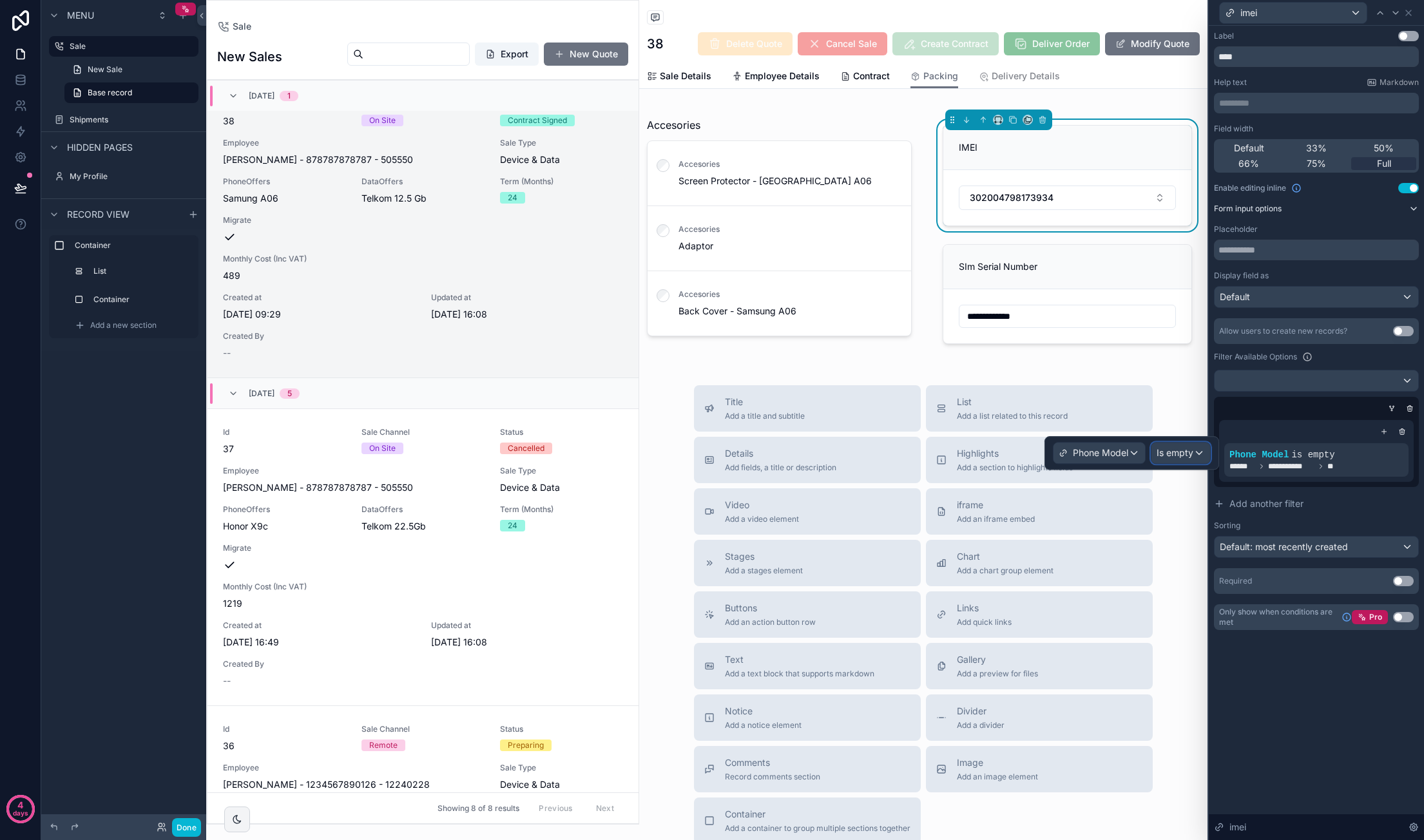
click at [973, 457] on span "Is empty" at bounding box center [1175, 453] width 37 height 13
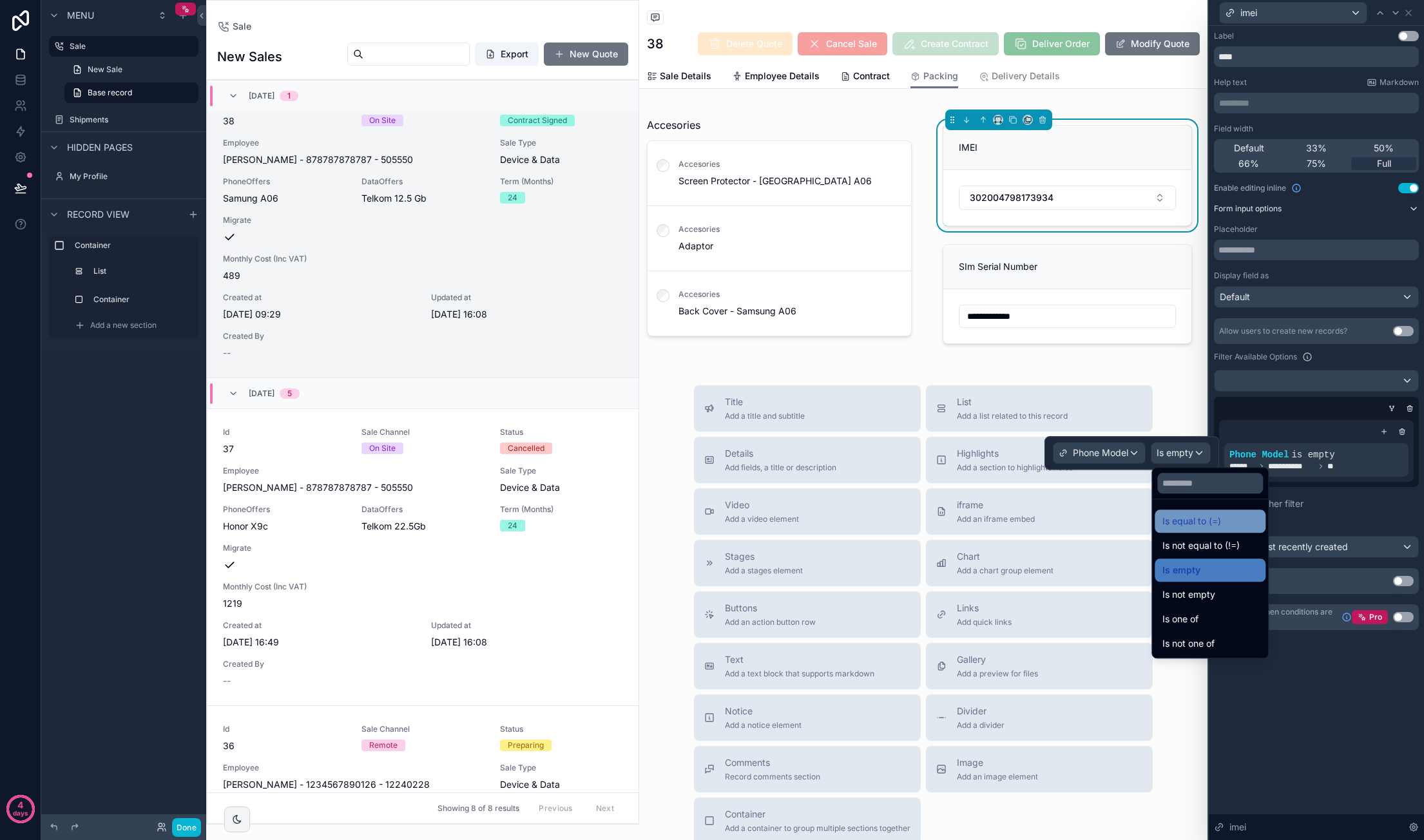
click at [973, 515] on span "Is equal to (=)" at bounding box center [1191, 521] width 58 height 15
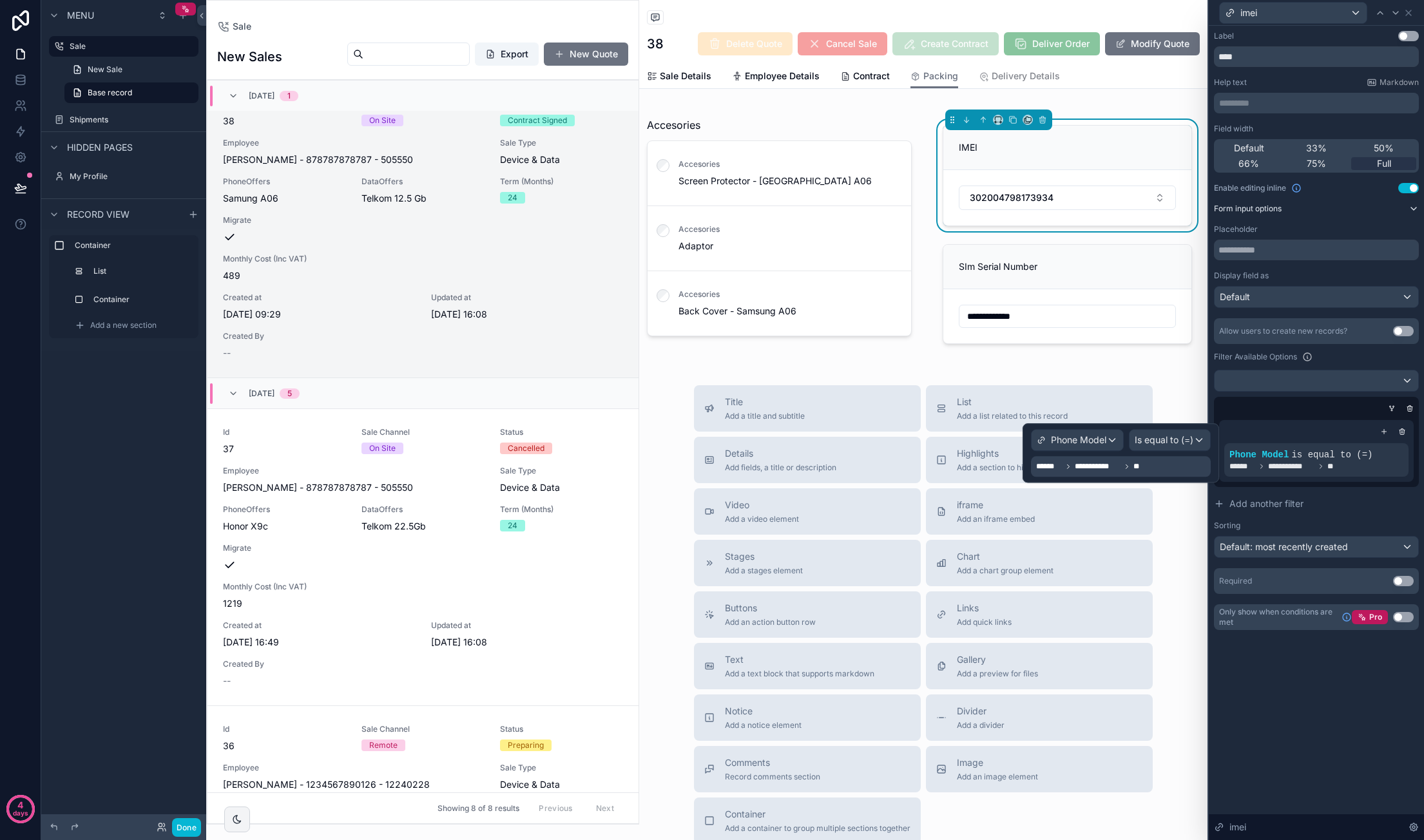
click at [973, 468] on span "**" at bounding box center [1136, 466] width 6 height 11
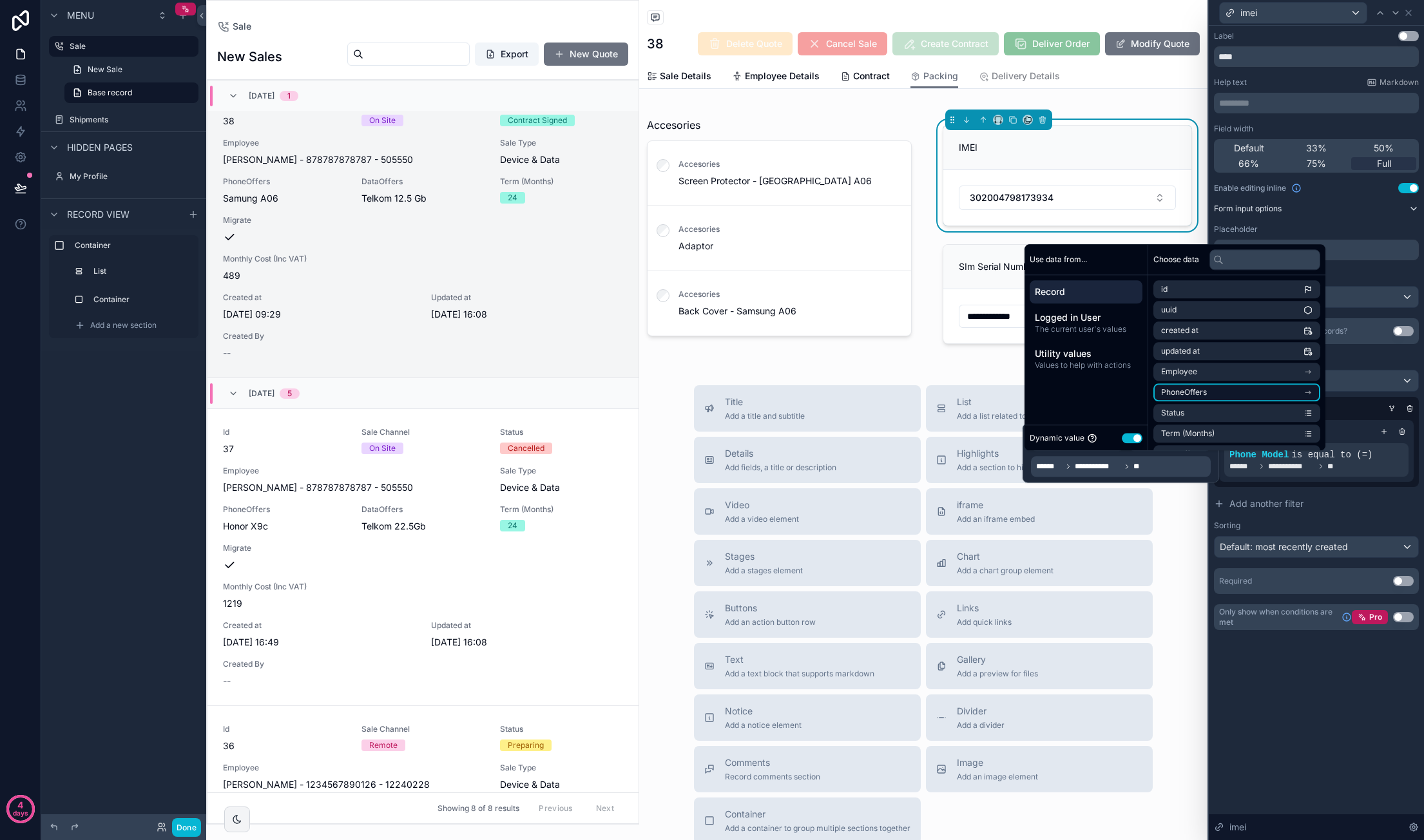
click at [973, 389] on li "PhoneOffers" at bounding box center [1236, 392] width 167 height 18
click at [973, 309] on li "id" at bounding box center [1236, 313] width 167 height 18
drag, startPoint x: 1384, startPoint y: 508, endPoint x: 1312, endPoint y: 496, distance: 73.0
click at [973, 508] on button "Add another filter" at bounding box center [1316, 503] width 205 height 23
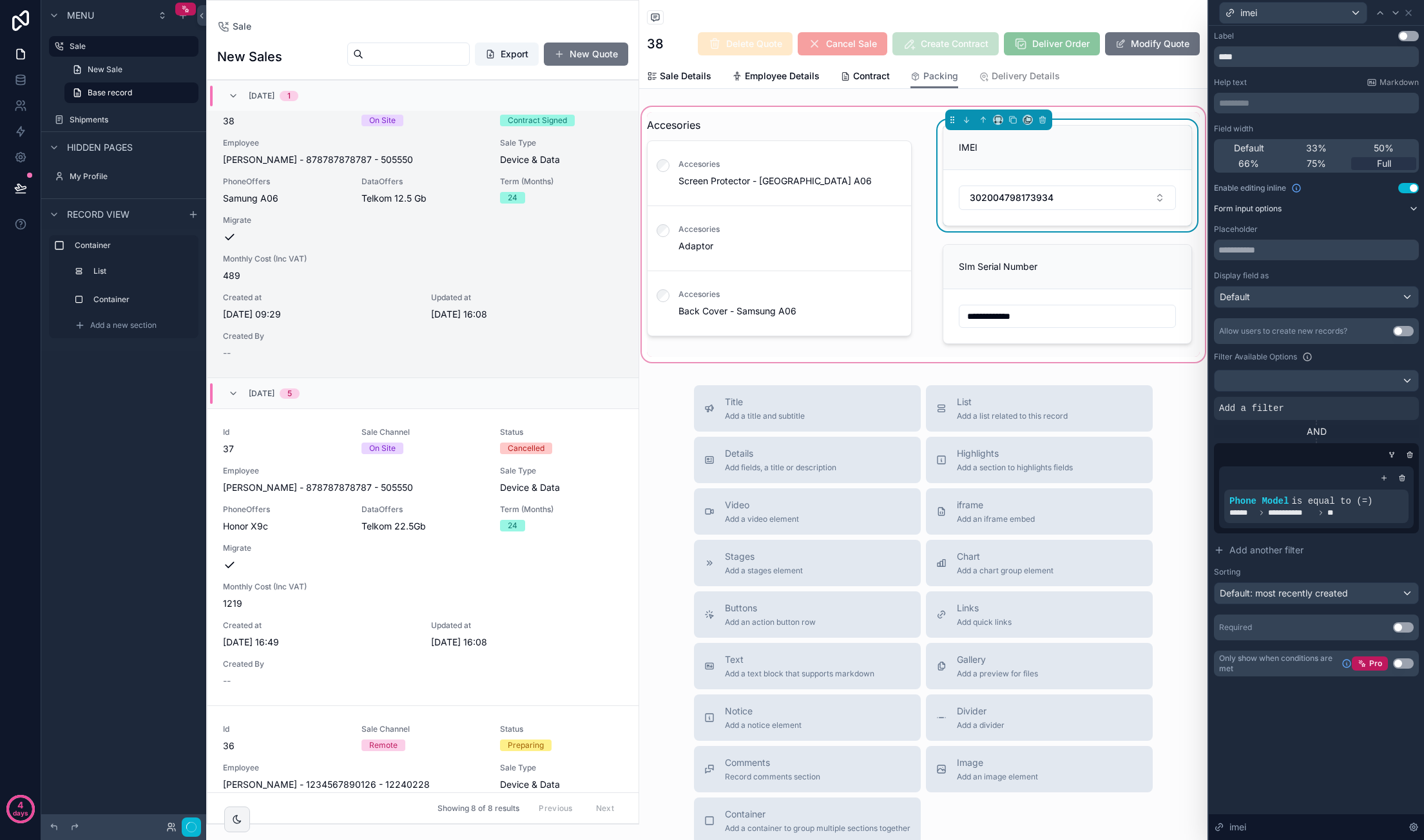
click at [973, 205] on div "scrollable content" at bounding box center [923, 234] width 568 height 260
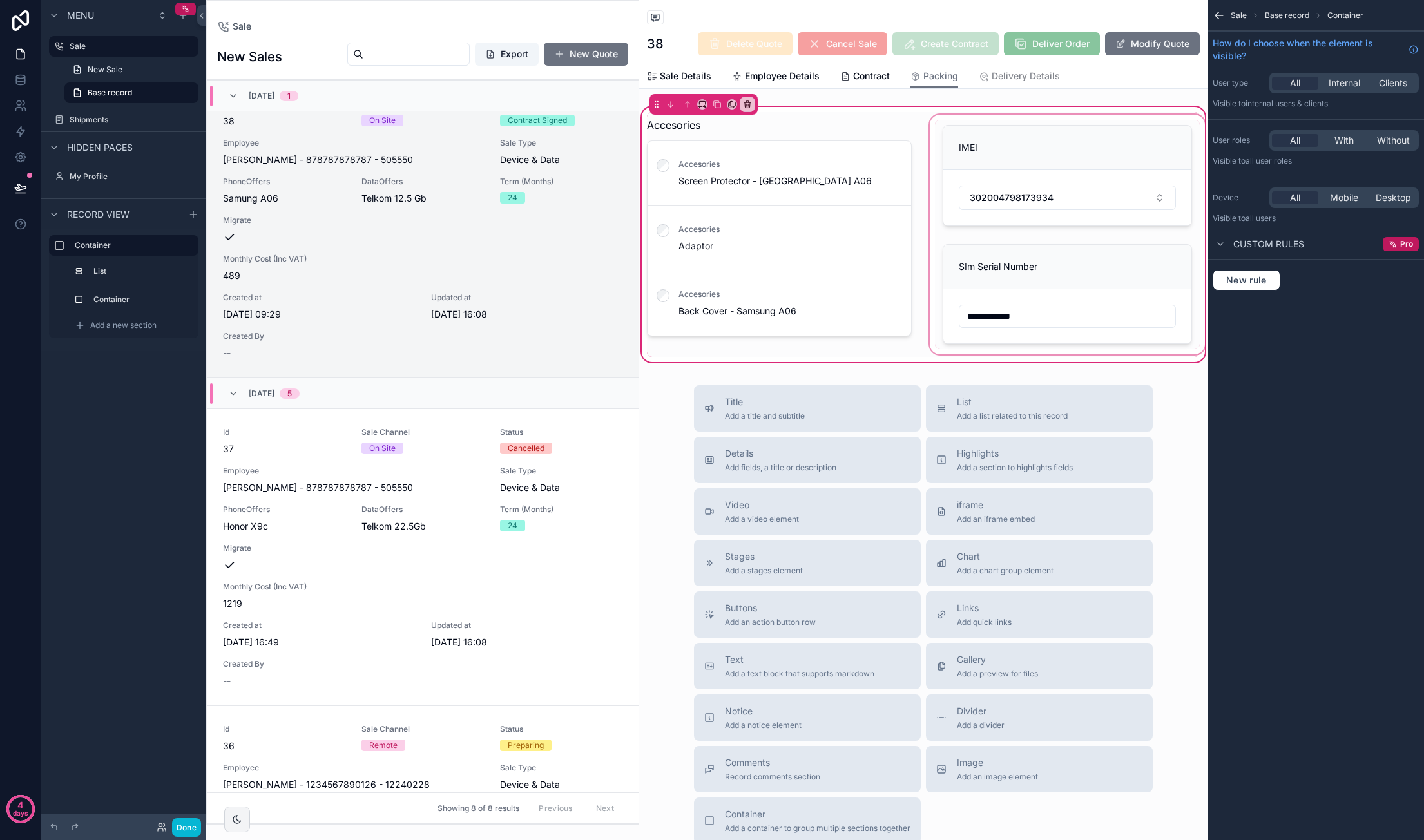
click at [973, 200] on div "scrollable content" at bounding box center [1067, 234] width 281 height 245
click at [973, 198] on div "scrollable content" at bounding box center [1067, 234] width 281 height 245
drag, startPoint x: 96, startPoint y: 301, endPoint x: 318, endPoint y: 301, distance: 222.0
click at [96, 301] on label "Container" at bounding box center [142, 299] width 97 height 11
click at [973, 200] on div "scrollable content" at bounding box center [1067, 175] width 265 height 111
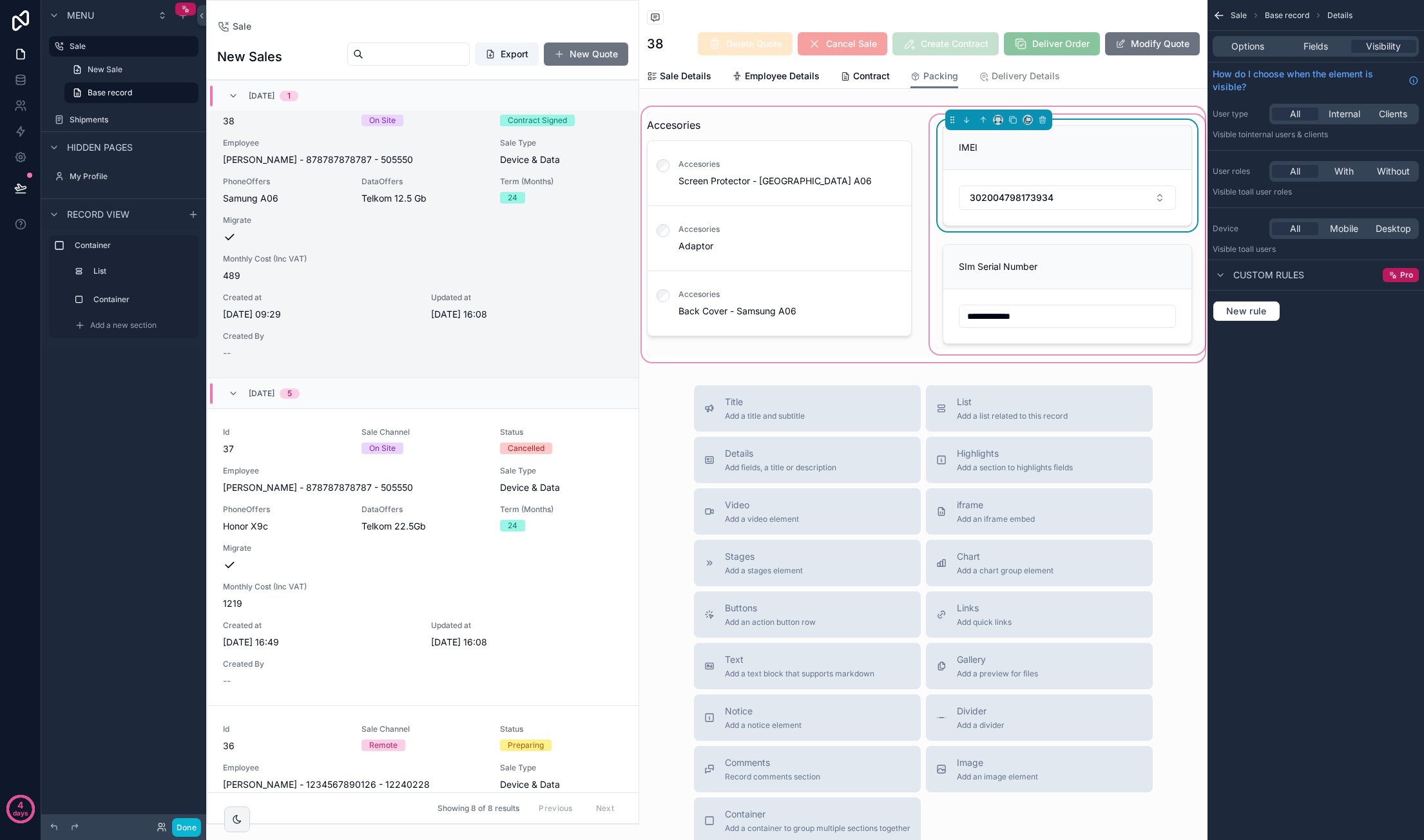
click at [973, 200] on div "scrollable content" at bounding box center [923, 234] width 568 height 260
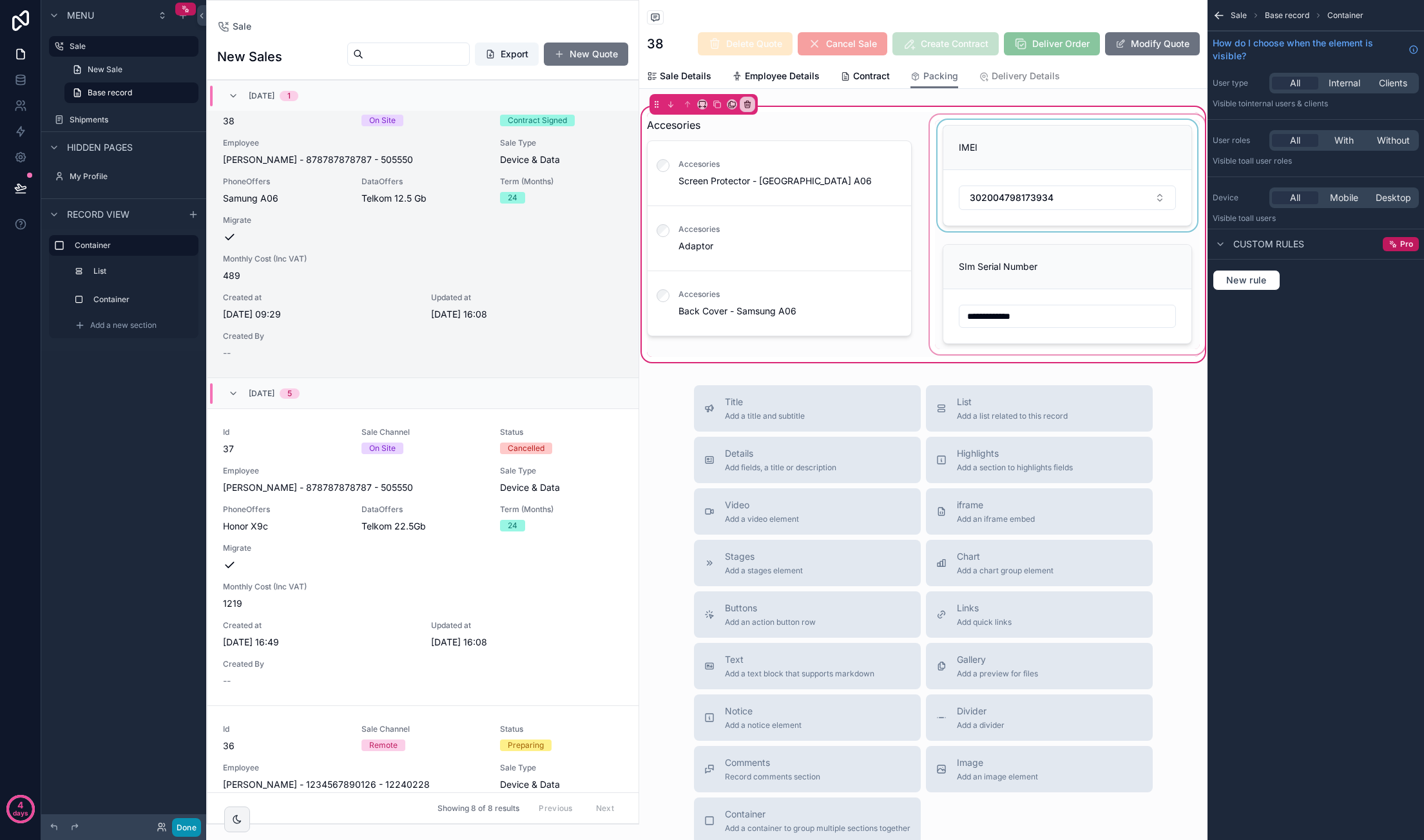
click at [189, 822] on button "Done" at bounding box center [186, 827] width 29 height 19
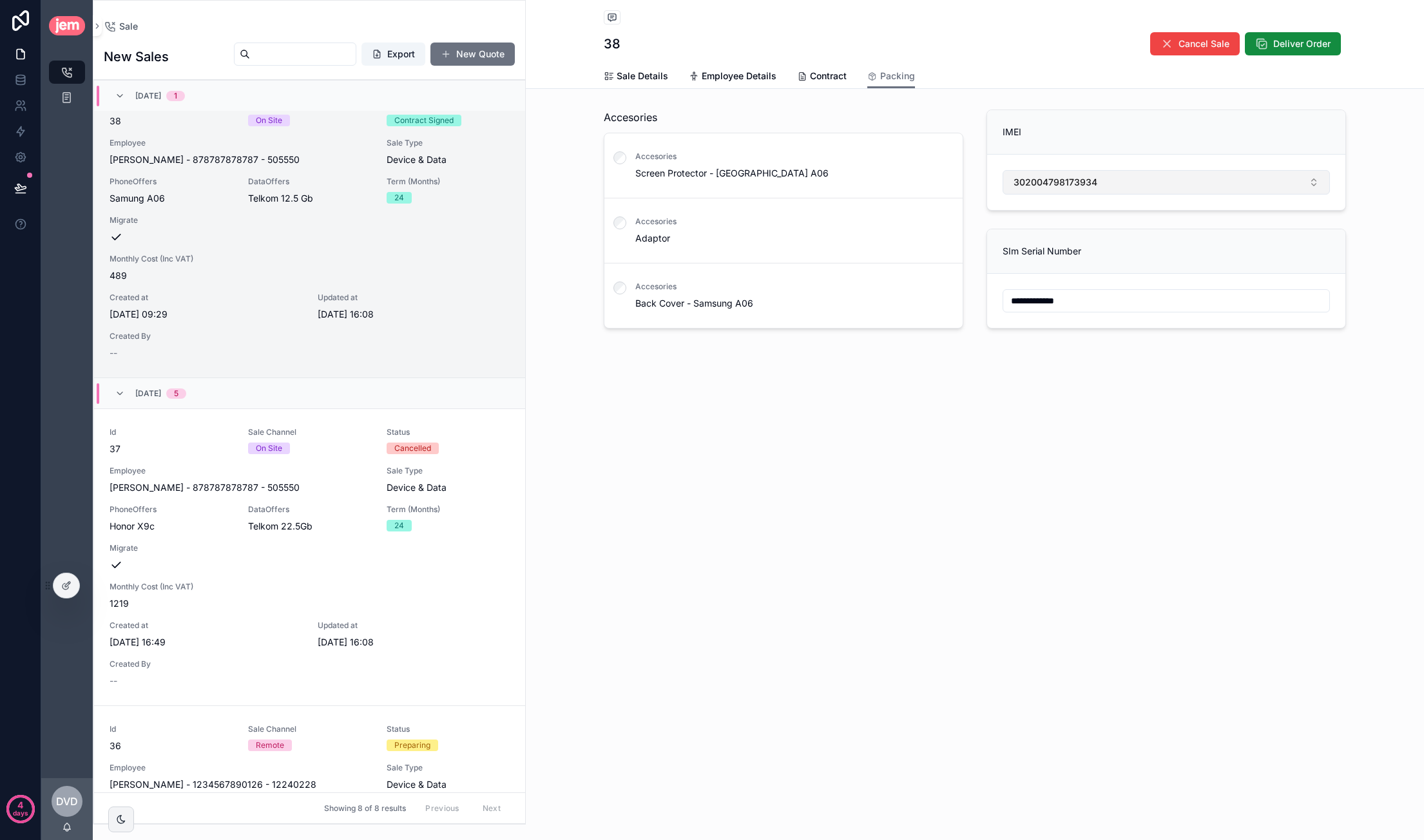
click at [973, 189] on button "302004798173934" at bounding box center [1166, 182] width 327 height 25
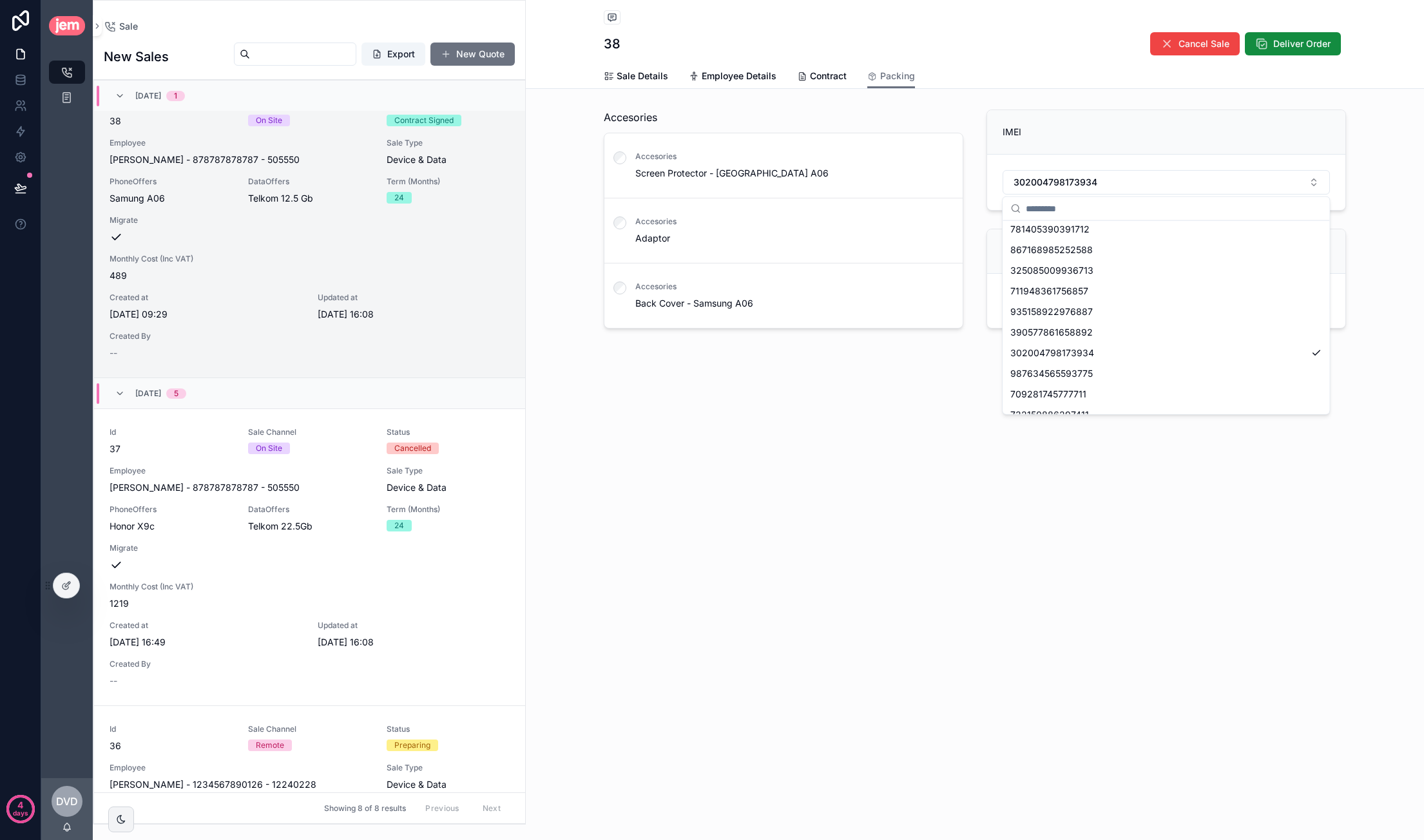
scroll to position [155, 0]
click at [973, 307] on div "302004798173934" at bounding box center [1165, 306] width 321 height 20
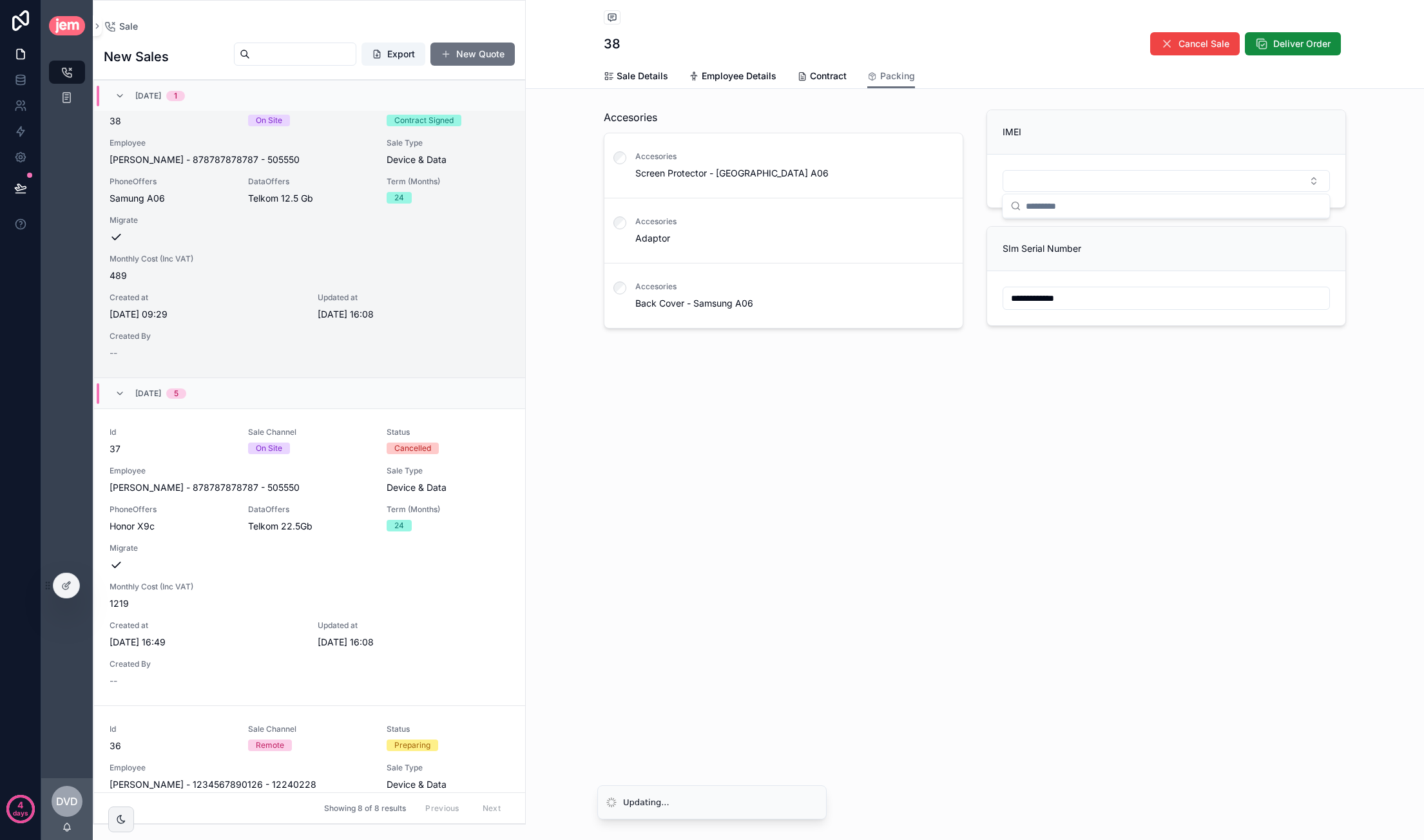
scroll to position [0, 0]
click at [973, 211] on div "IMEI" at bounding box center [1166, 158] width 375 height 109
click at [973, 175] on button "Select Button" at bounding box center [1166, 181] width 327 height 22
drag, startPoint x: 1160, startPoint y: 519, endPoint x: 1161, endPoint y: 507, distance: 12.0
click at [973, 518] on div "**********" at bounding box center [975, 420] width 898 height 840
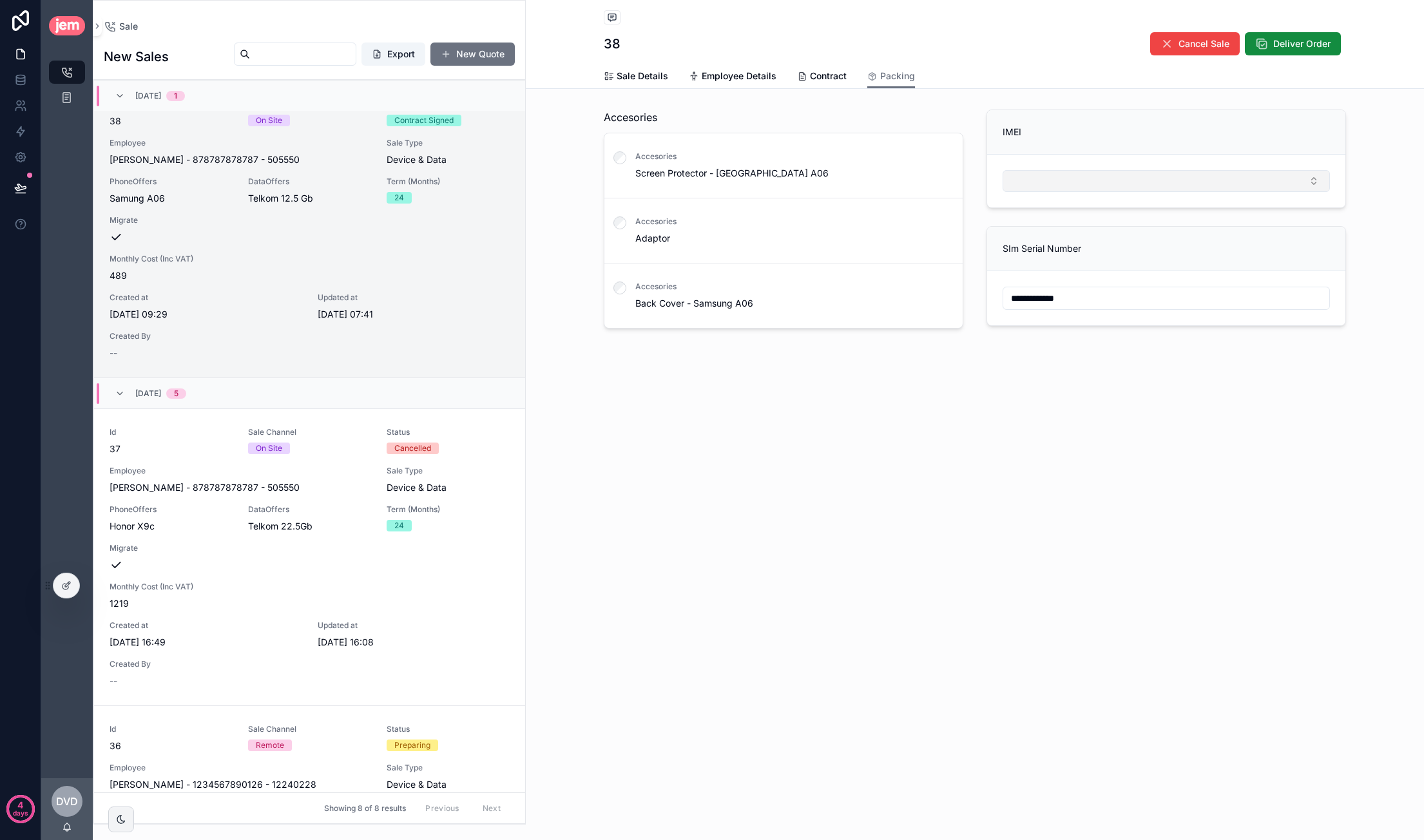
click at [973, 173] on button "Select Button" at bounding box center [1166, 181] width 327 height 22
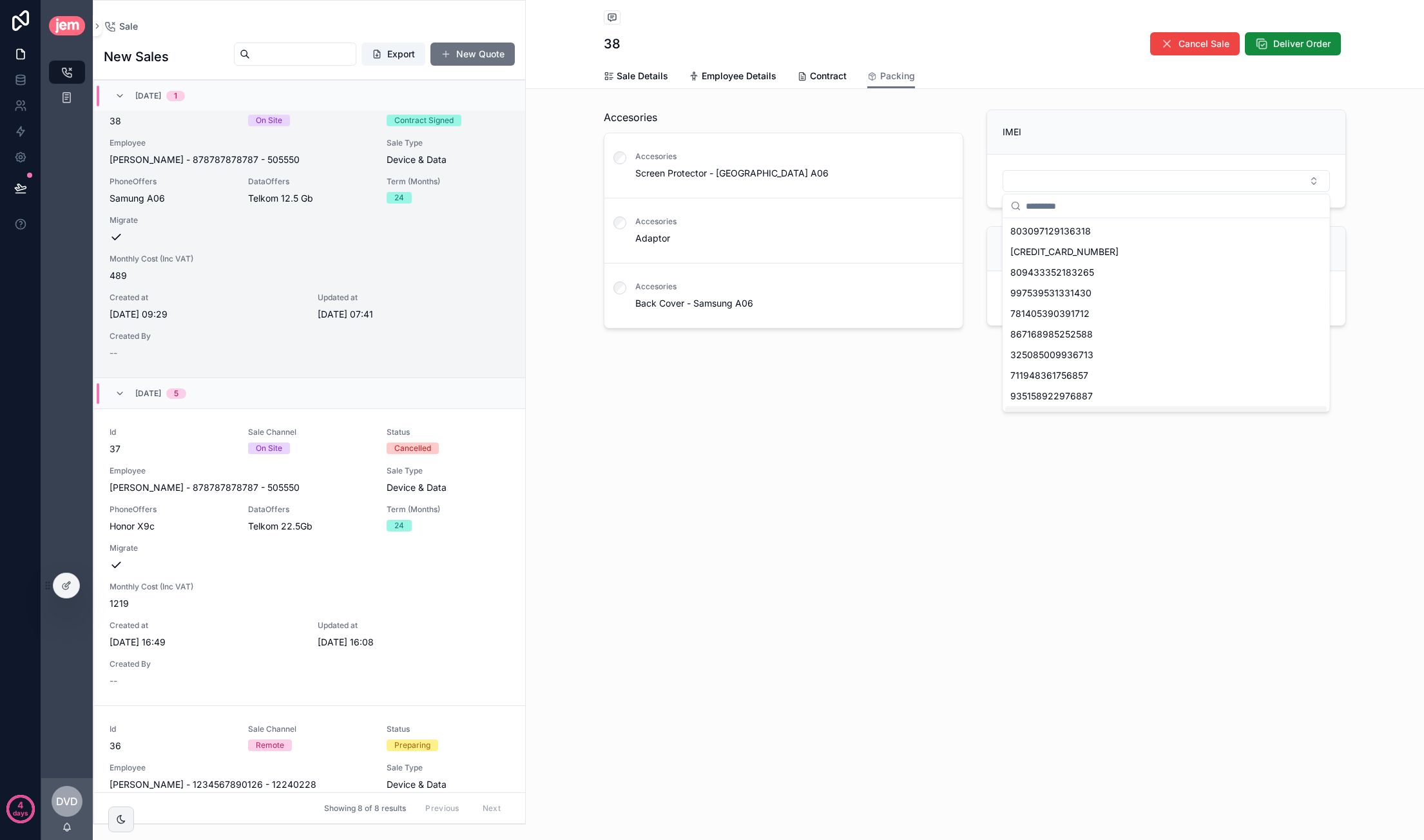
click at [890, 557] on div "**********" at bounding box center [975, 420] width 898 height 840
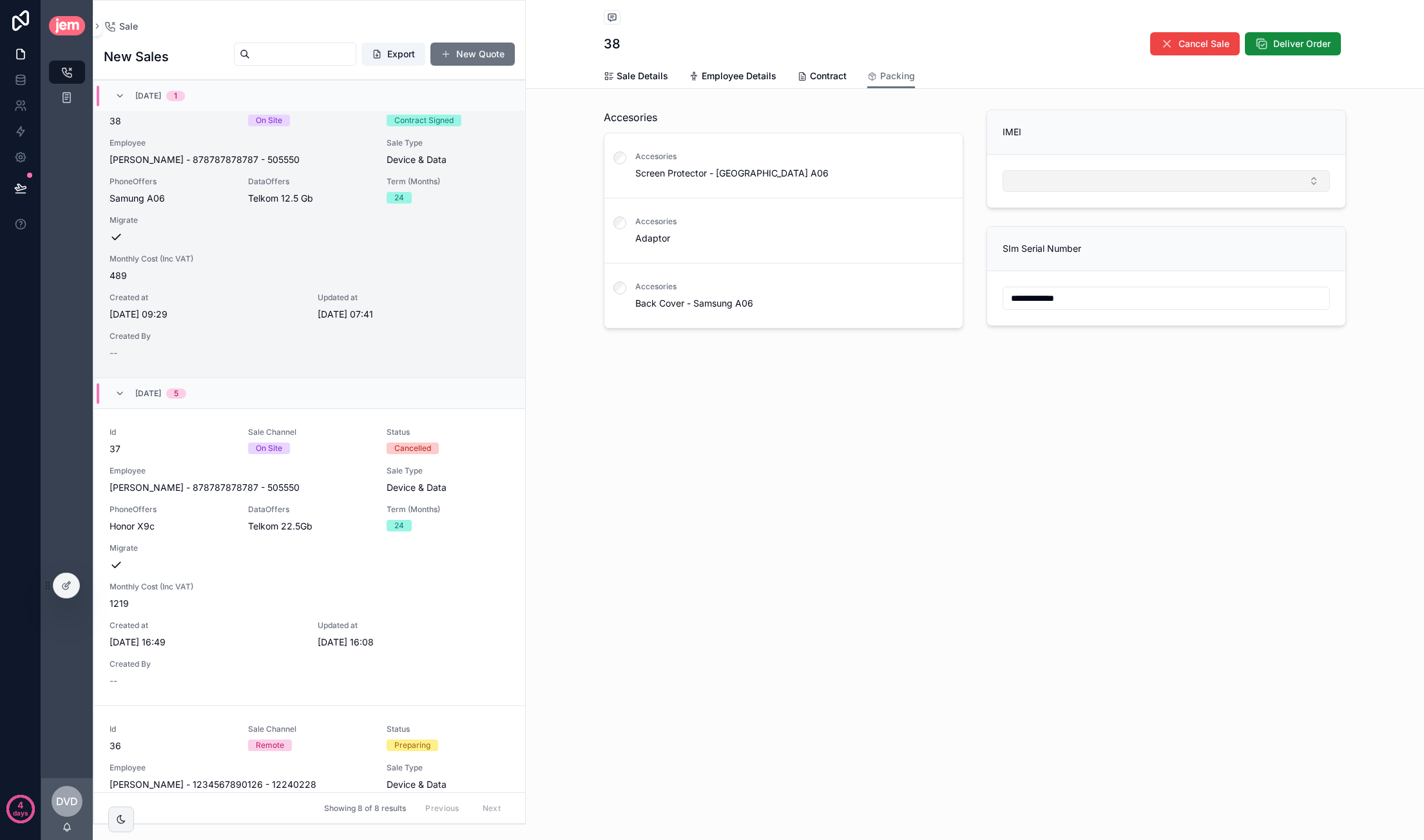
click at [973, 189] on button "Select Button" at bounding box center [1166, 181] width 327 height 22
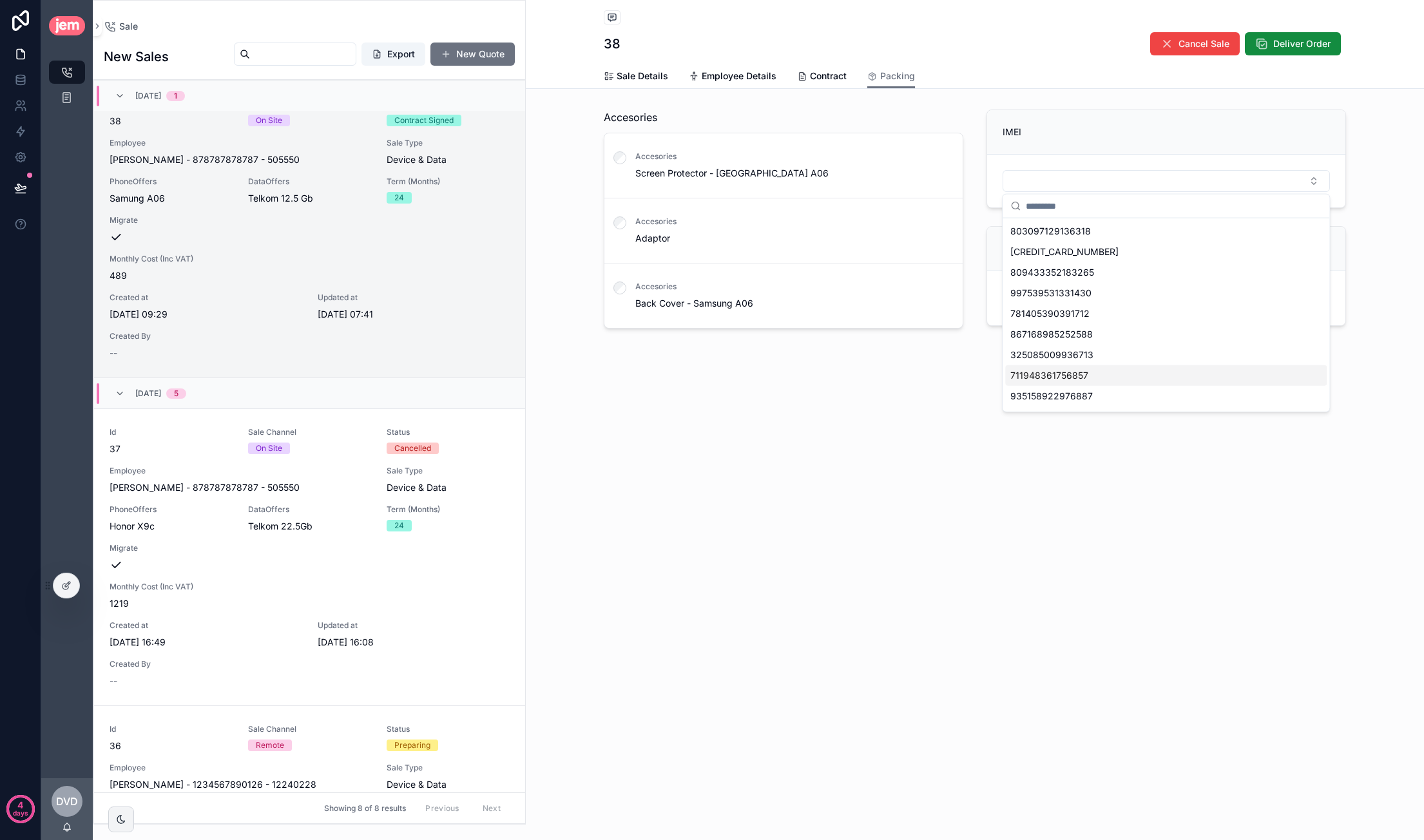
drag, startPoint x: 1103, startPoint y: 580, endPoint x: 1107, endPoint y: 571, distance: 9.8
click at [973, 579] on div "**********" at bounding box center [975, 420] width 898 height 840
click at [68, 579] on div at bounding box center [66, 585] width 26 height 25
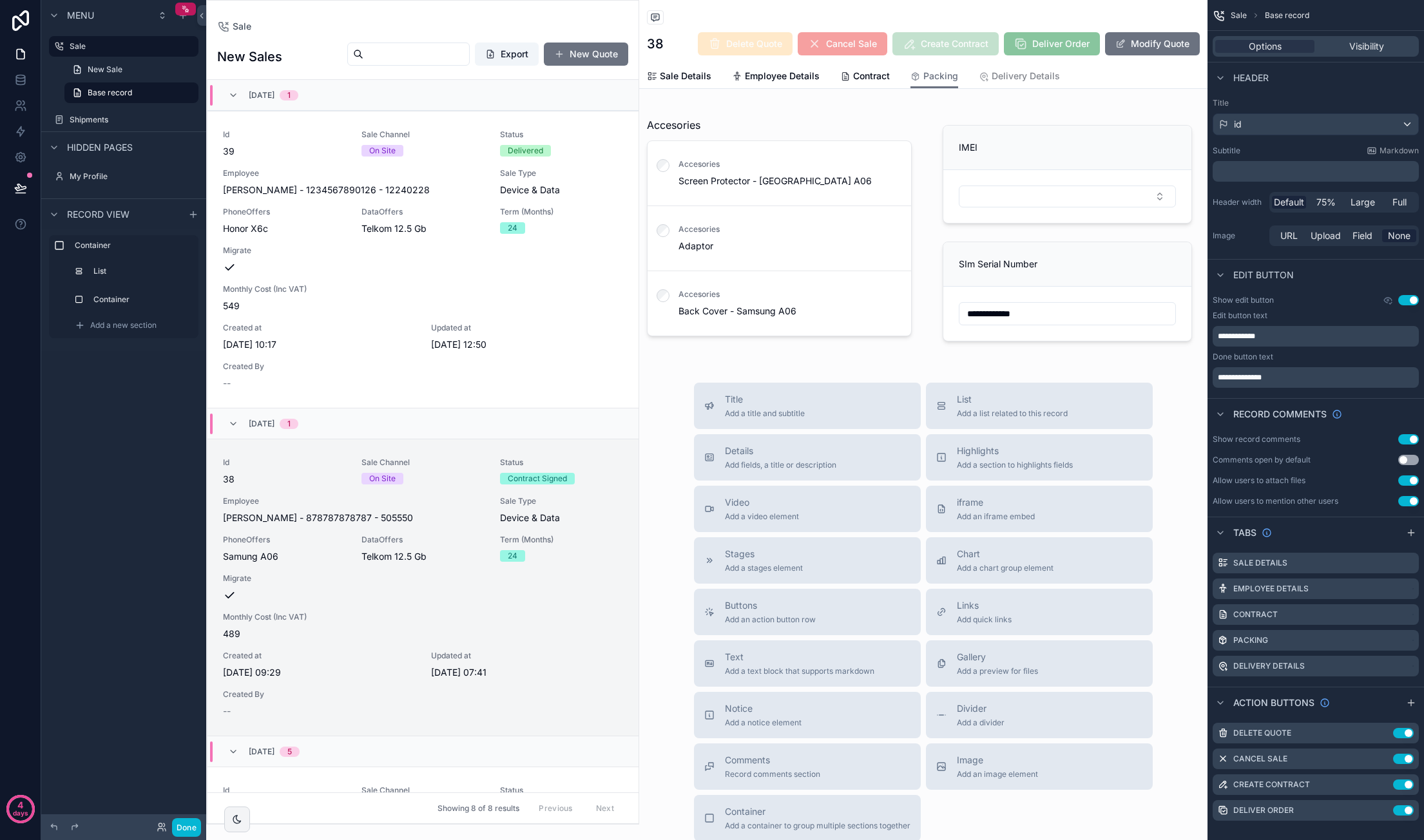
scroll to position [358, 0]
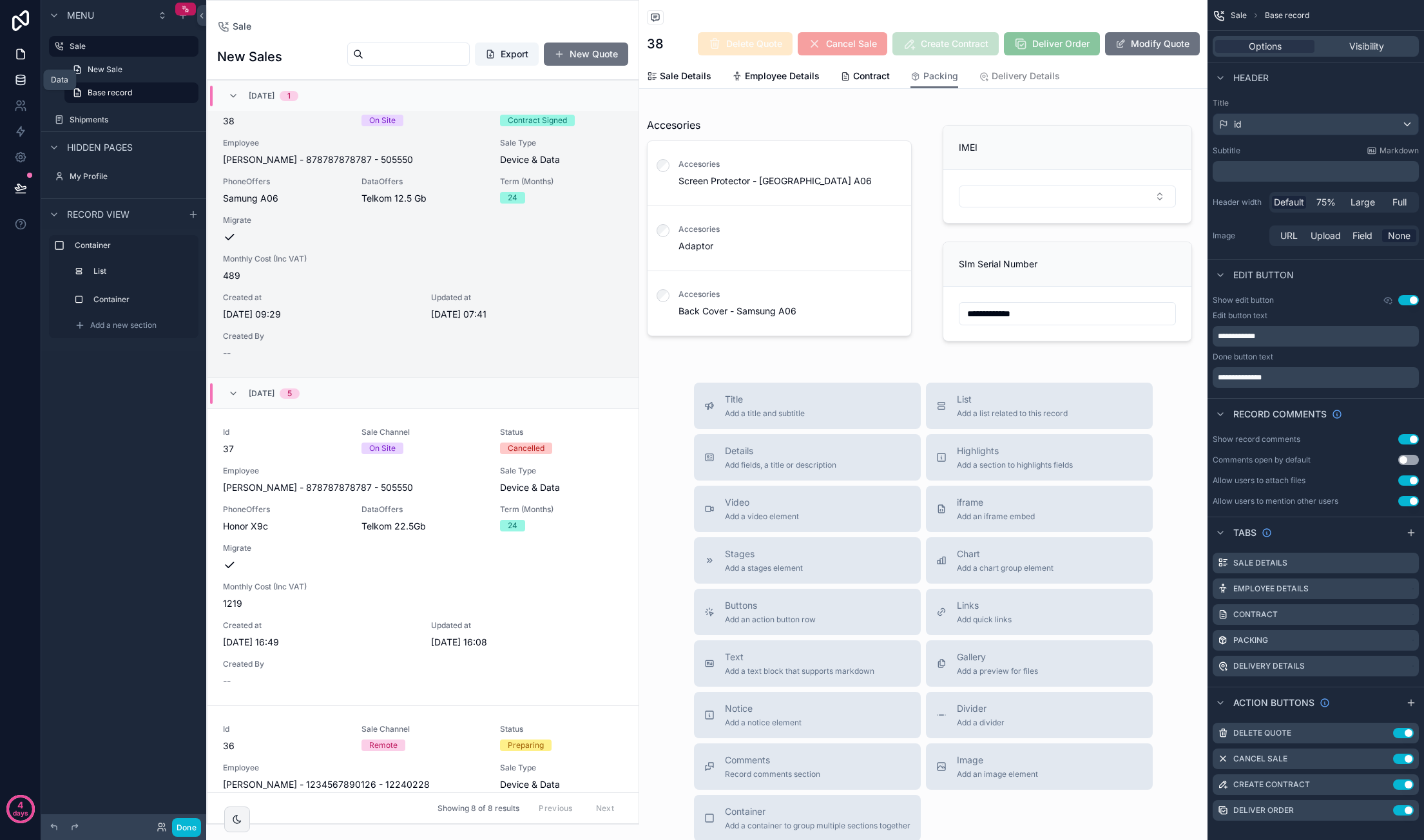
click at [23, 78] on icon at bounding box center [20, 79] width 13 height 13
click at [175, 825] on button "Done" at bounding box center [186, 827] width 29 height 19
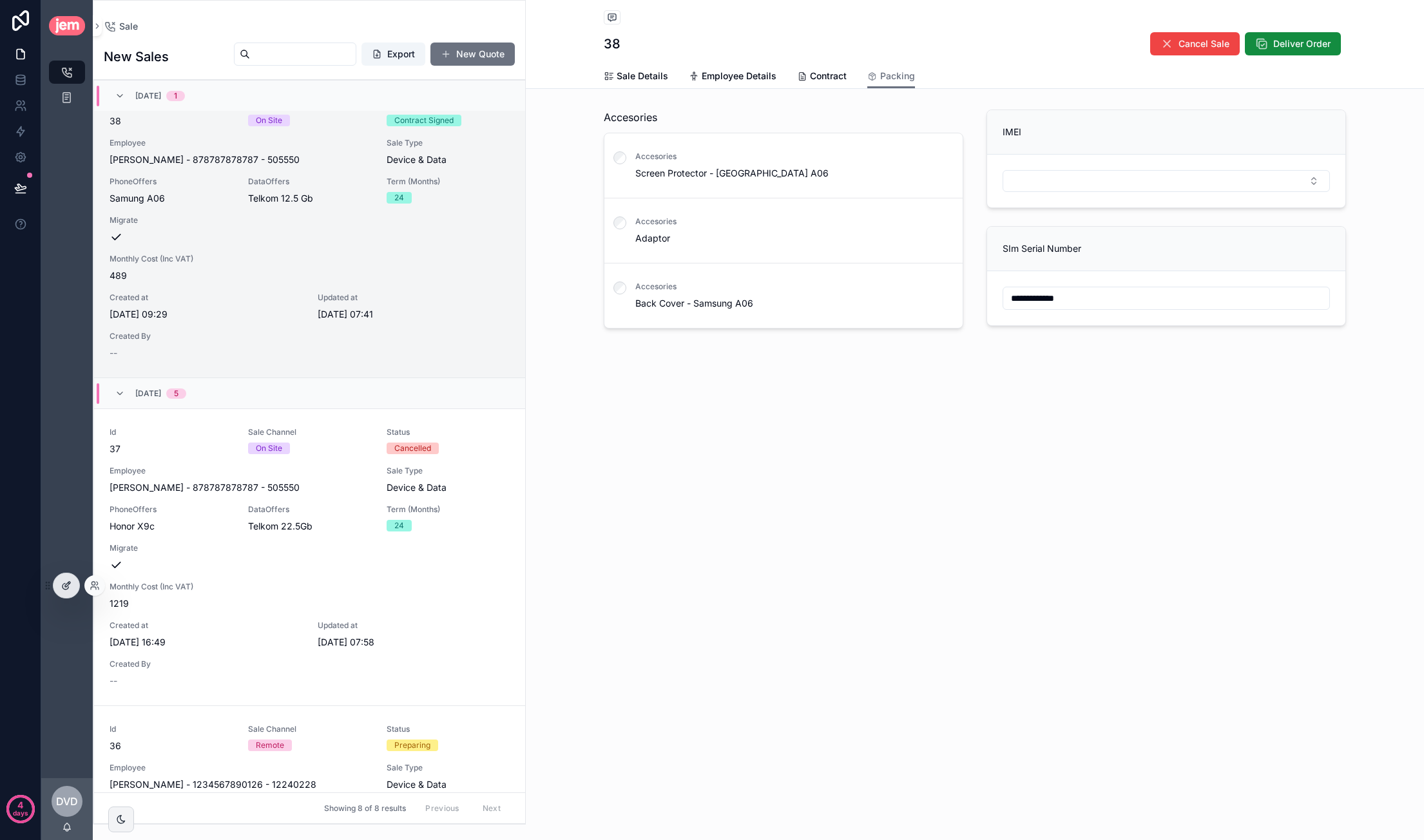
click at [66, 592] on div at bounding box center [66, 585] width 26 height 25
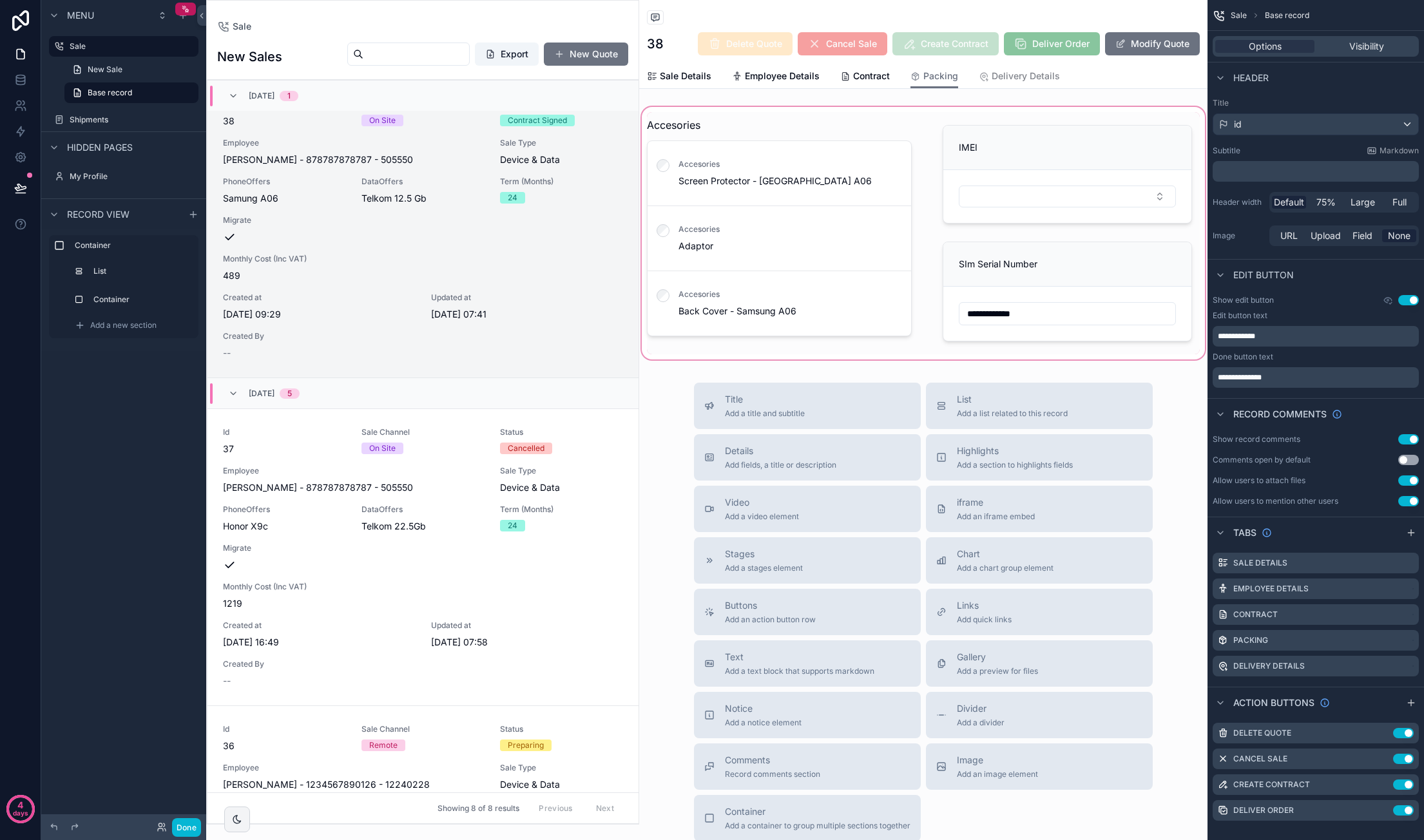
click at [973, 191] on div "scrollable content" at bounding box center [923, 233] width 568 height 257
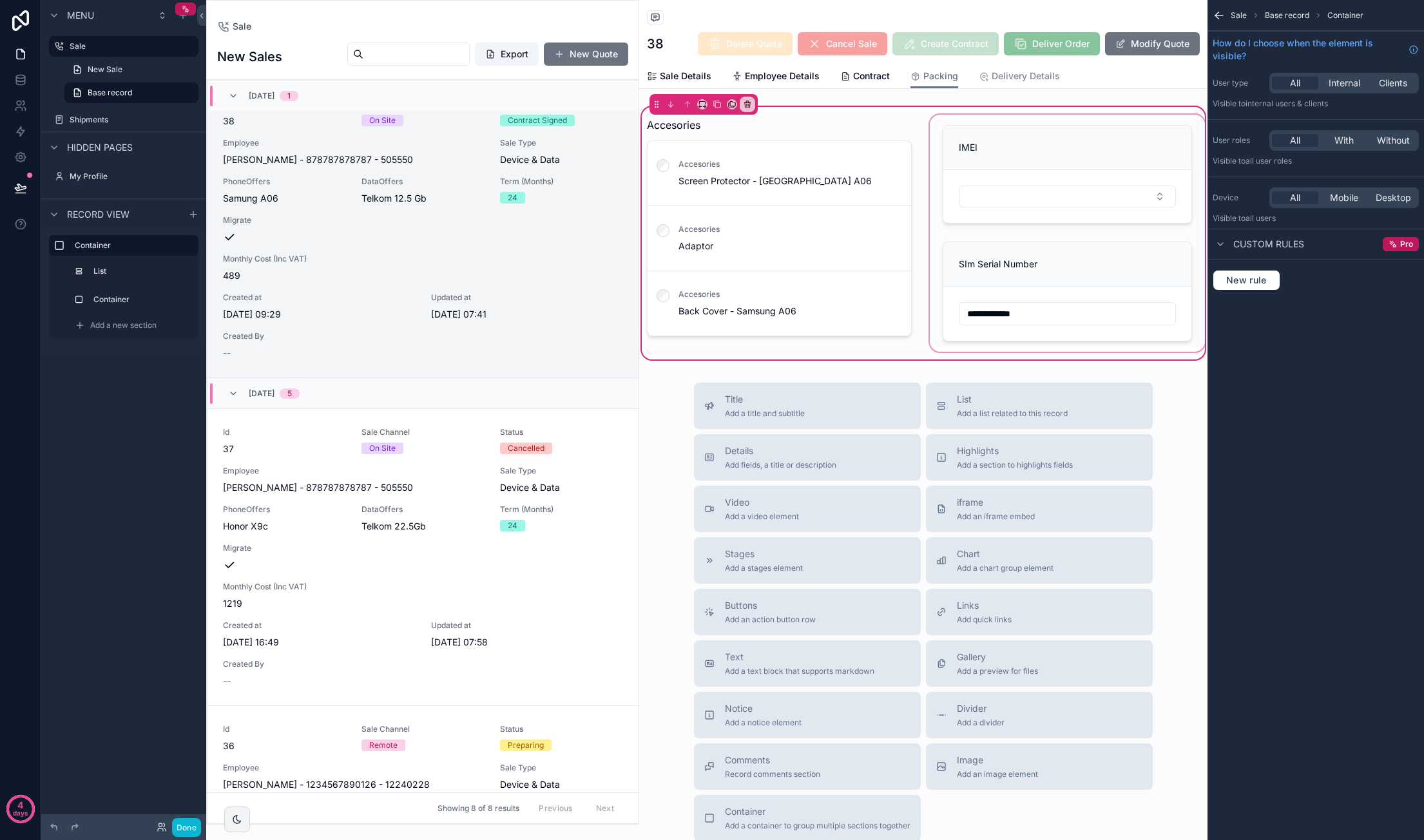
click at [973, 182] on div "scrollable content" at bounding box center [1067, 233] width 281 height 242
click at [96, 292] on div "Container" at bounding box center [143, 299] width 96 height 15
click at [973, 167] on div "scrollable content" at bounding box center [1067, 174] width 265 height 109
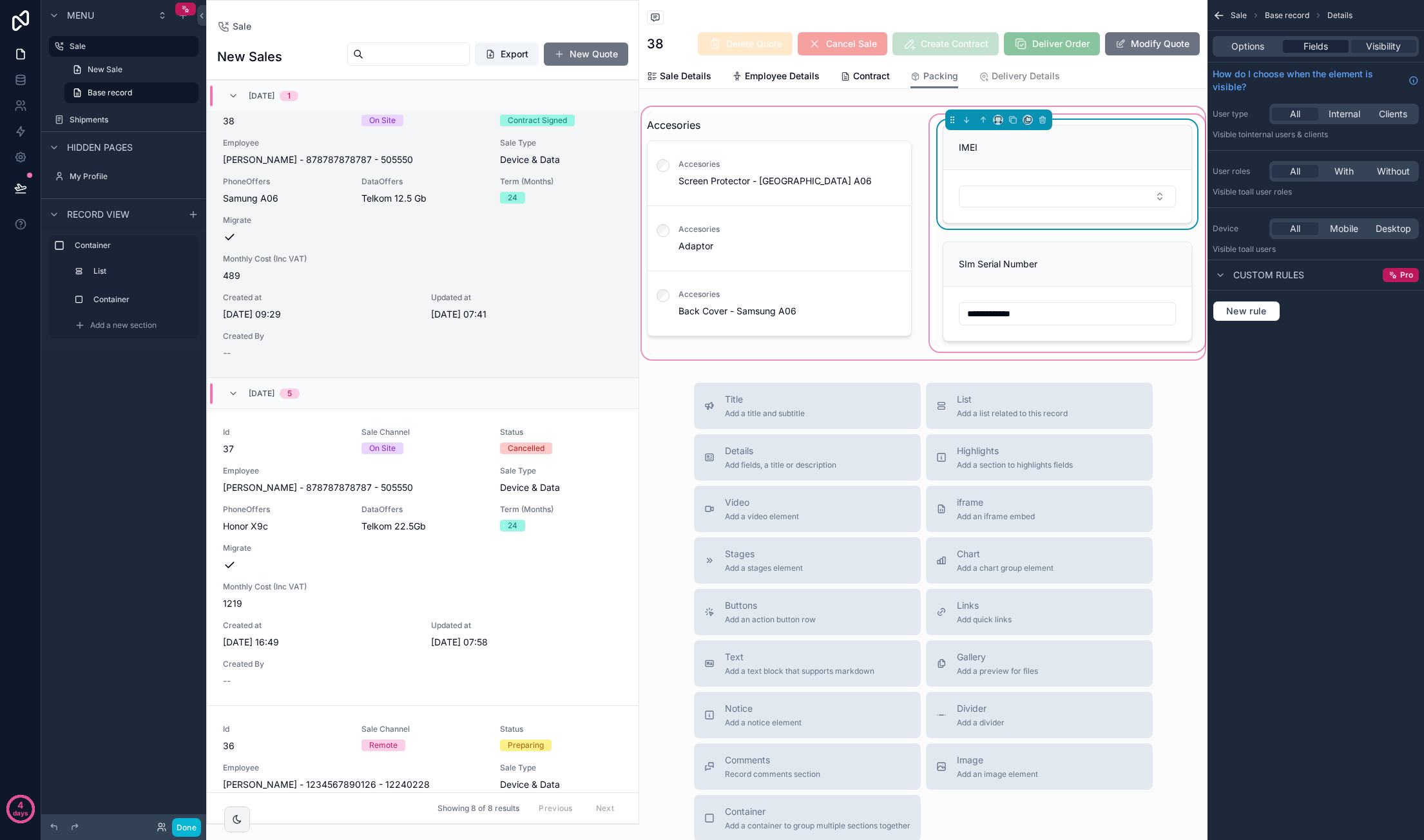
click at [973, 48] on span "Fields" at bounding box center [1315, 46] width 25 height 13
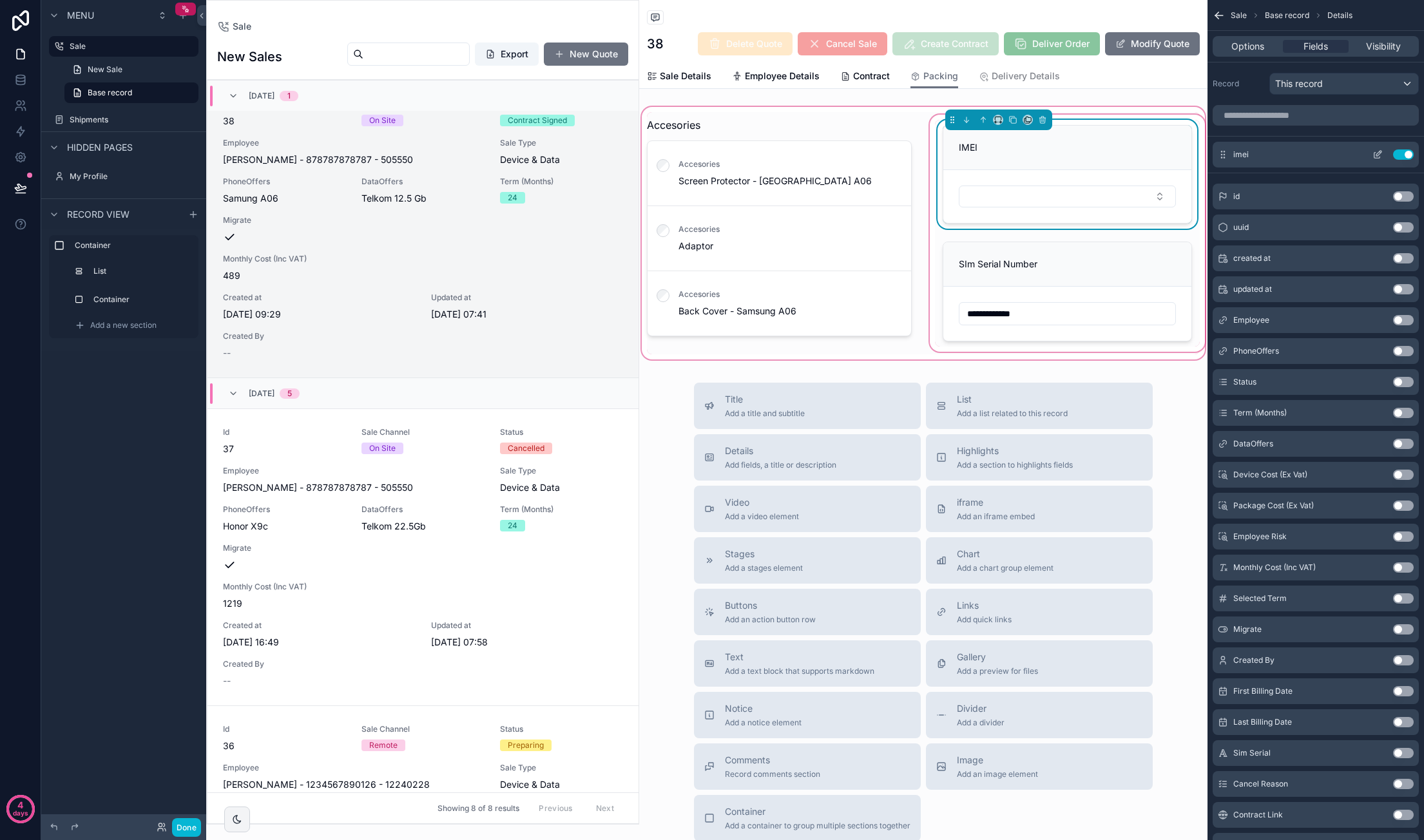
click at [973, 153] on icon "scrollable content" at bounding box center [1377, 155] width 6 height 6
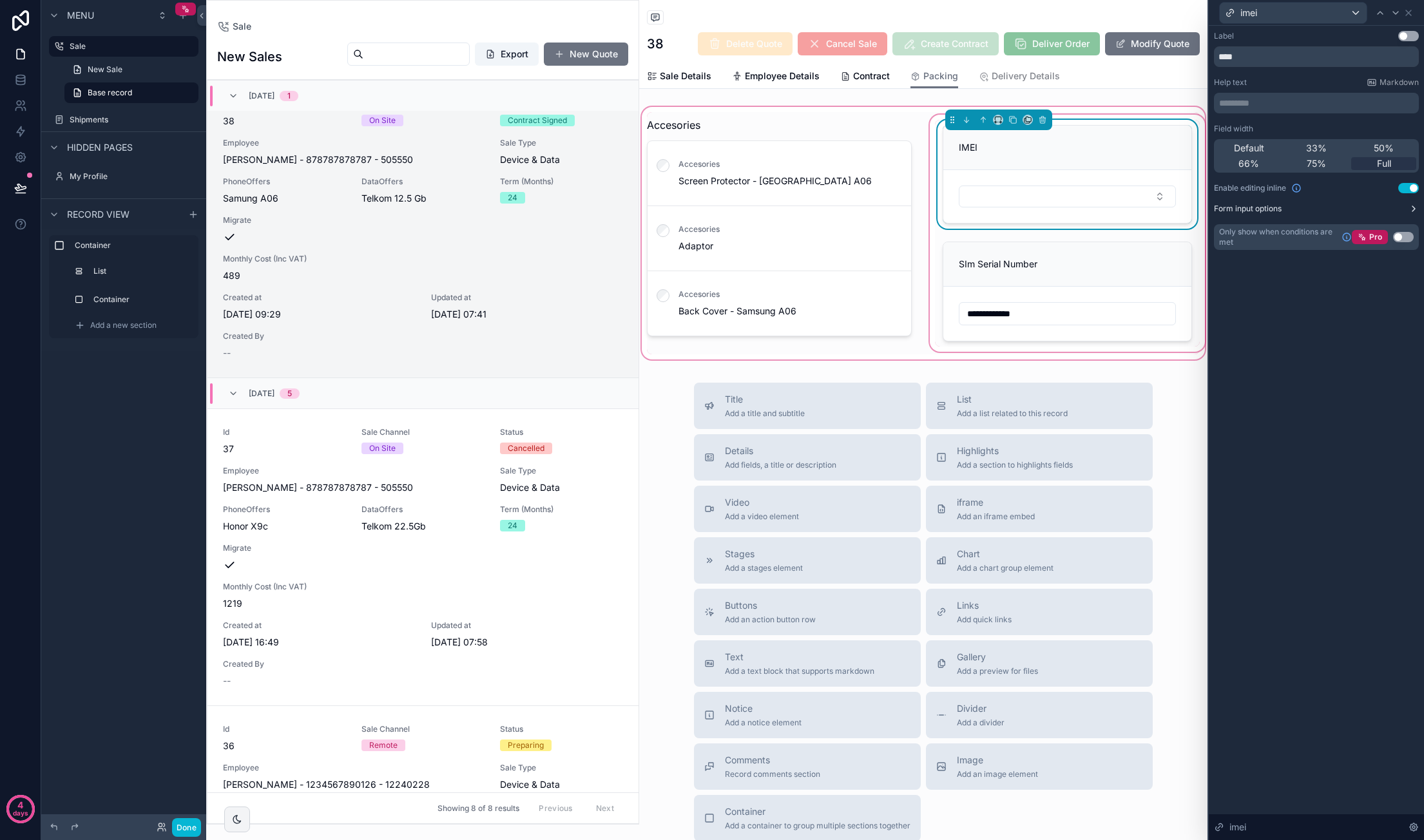
click at [973, 208] on icon at bounding box center [1413, 209] width 11 height 11
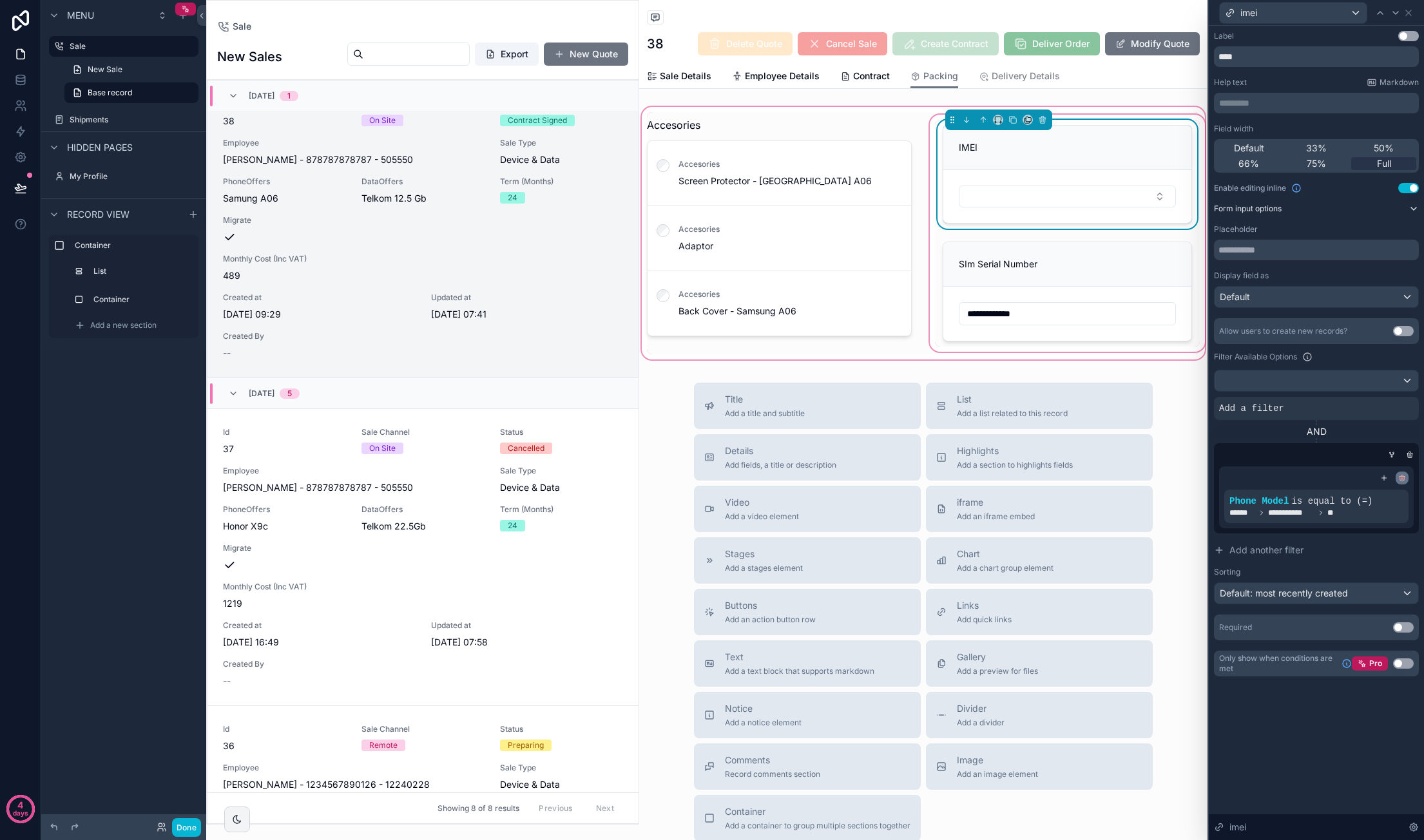
click at [973, 477] on icon at bounding box center [1402, 479] width 4 height 4
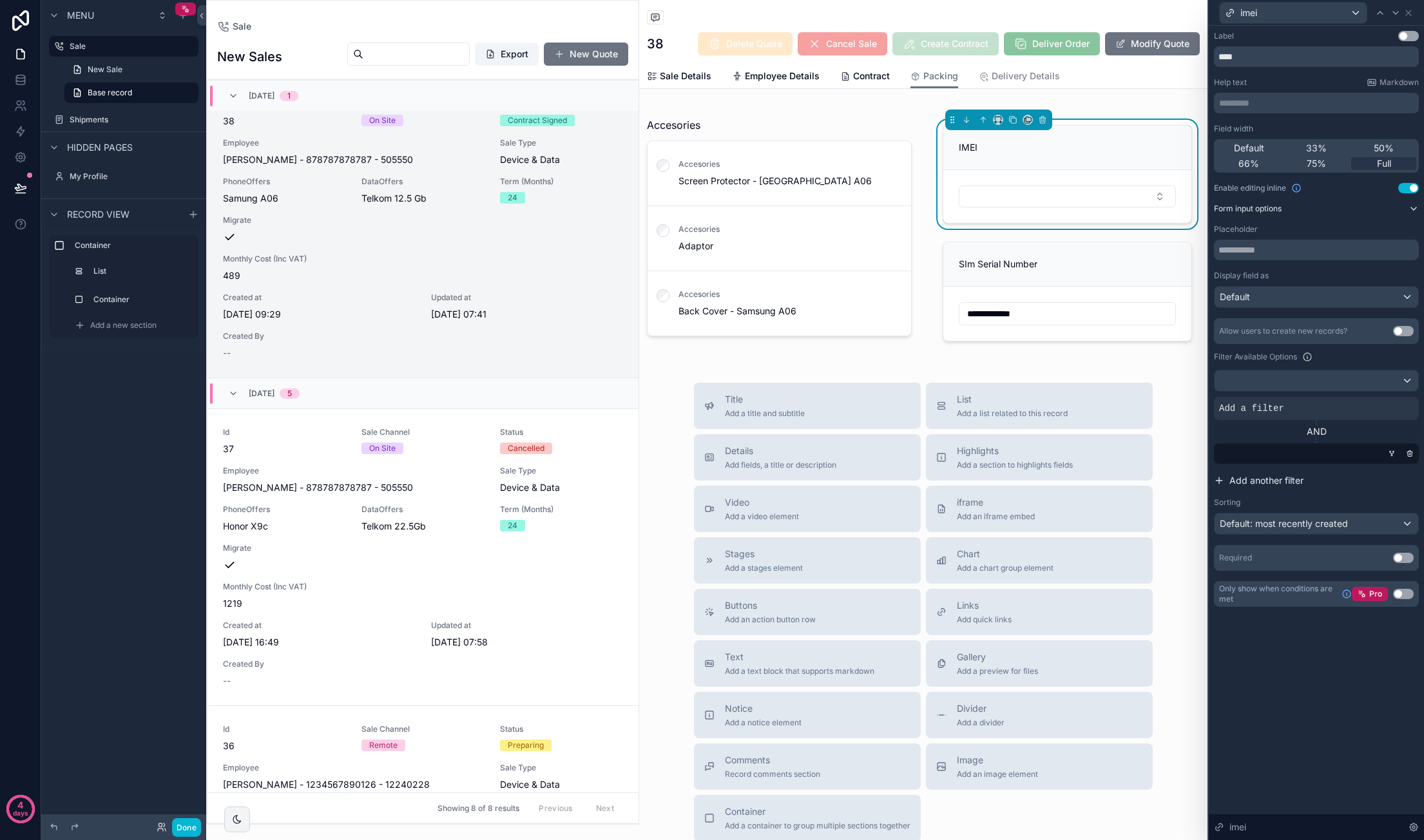
click at [973, 477] on span "Add another filter" at bounding box center [1266, 480] width 74 height 13
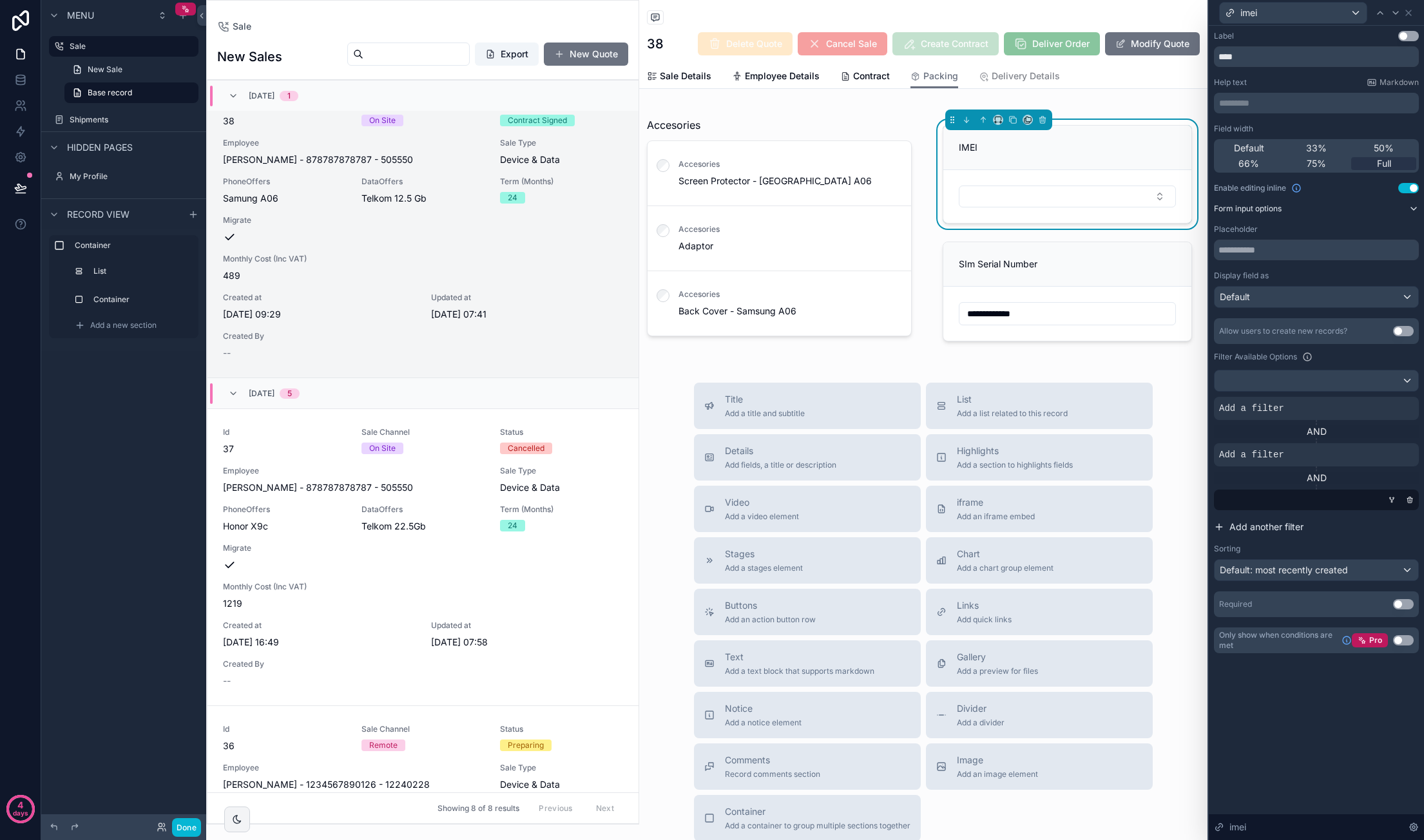
click at [973, 526] on span "Add another filter" at bounding box center [1266, 526] width 74 height 13
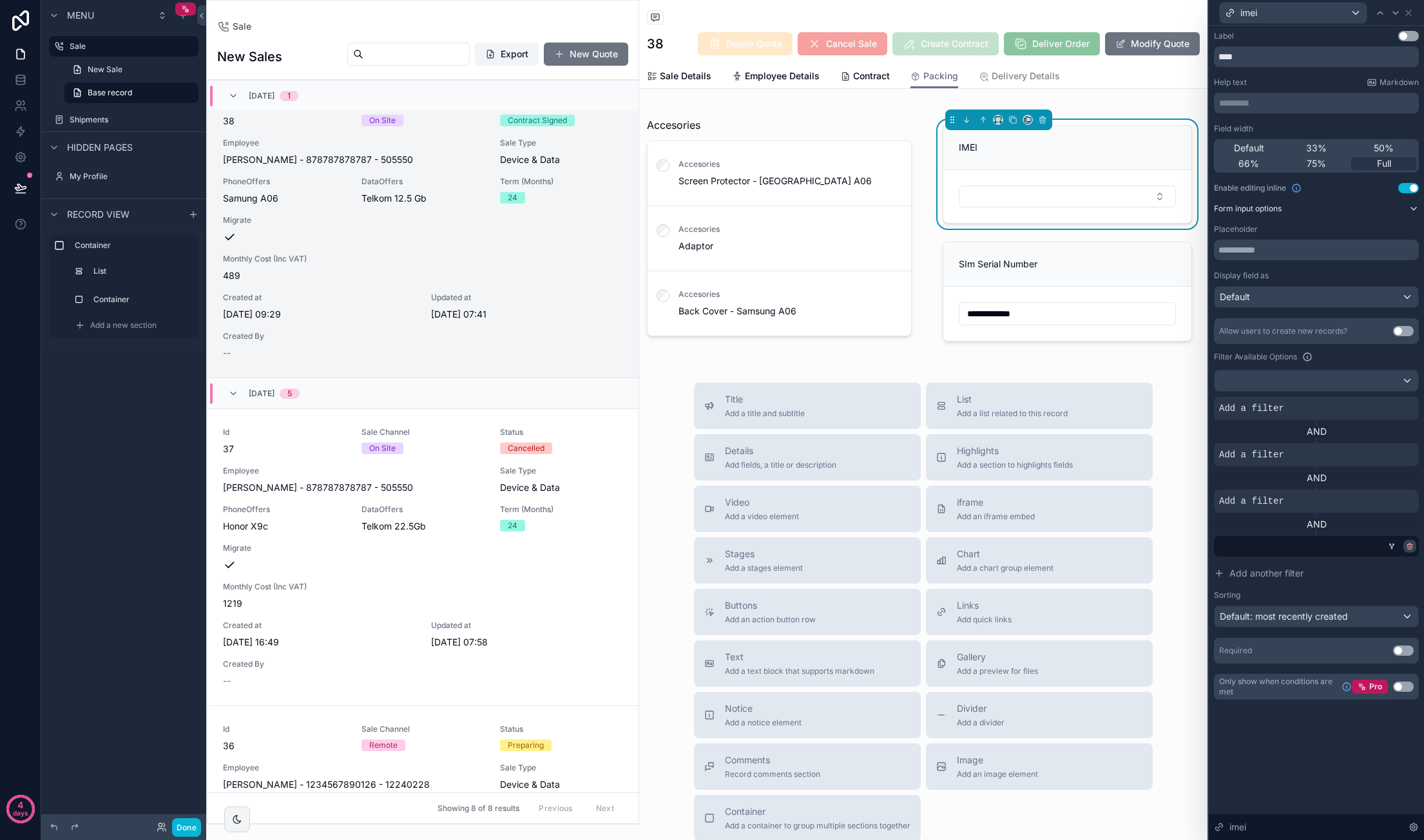
click at [973, 544] on div at bounding box center [1409, 546] width 13 height 13
click at [973, 545] on icon at bounding box center [1409, 545] width 8 height 8
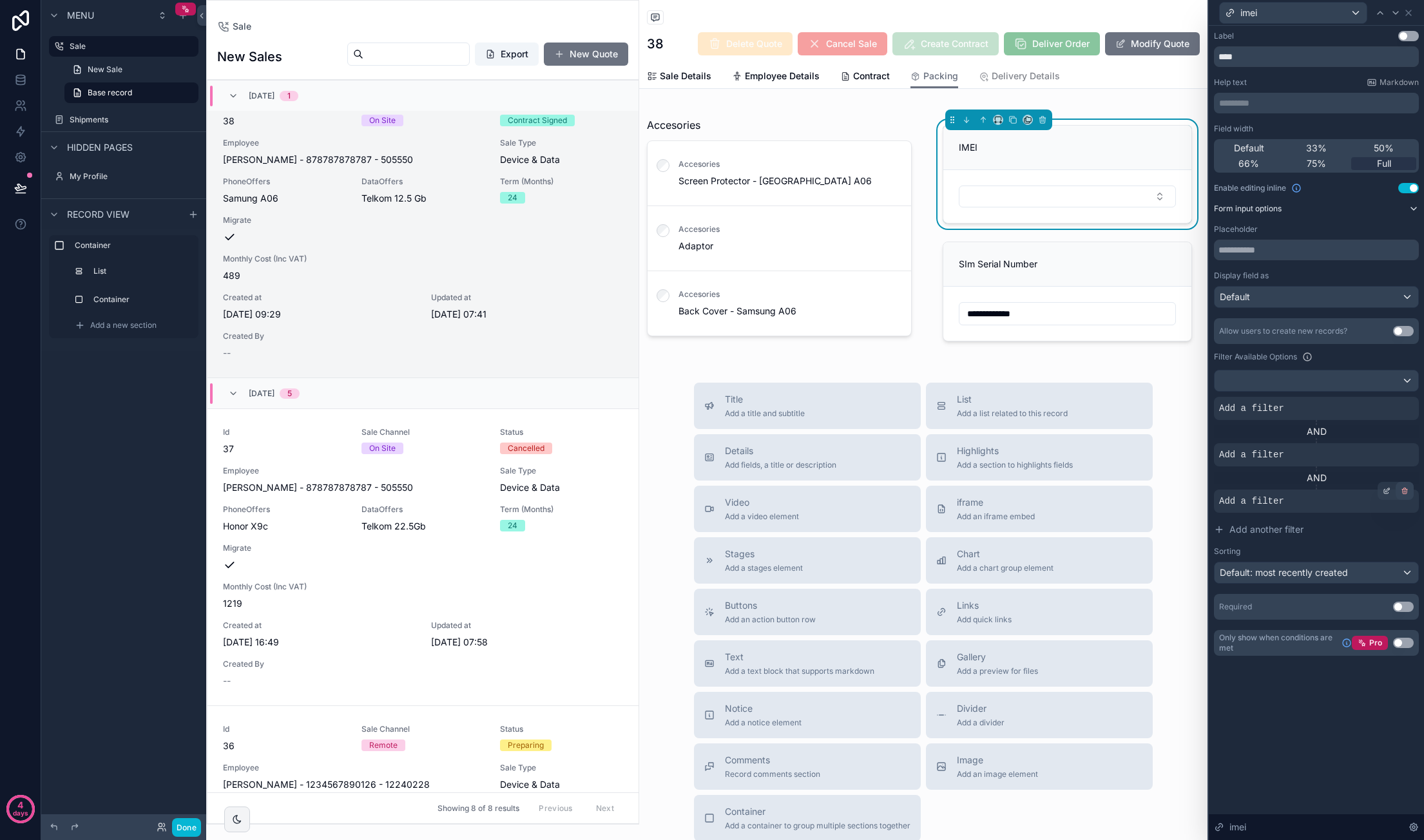
click at [973, 488] on div at bounding box center [1404, 491] width 18 height 18
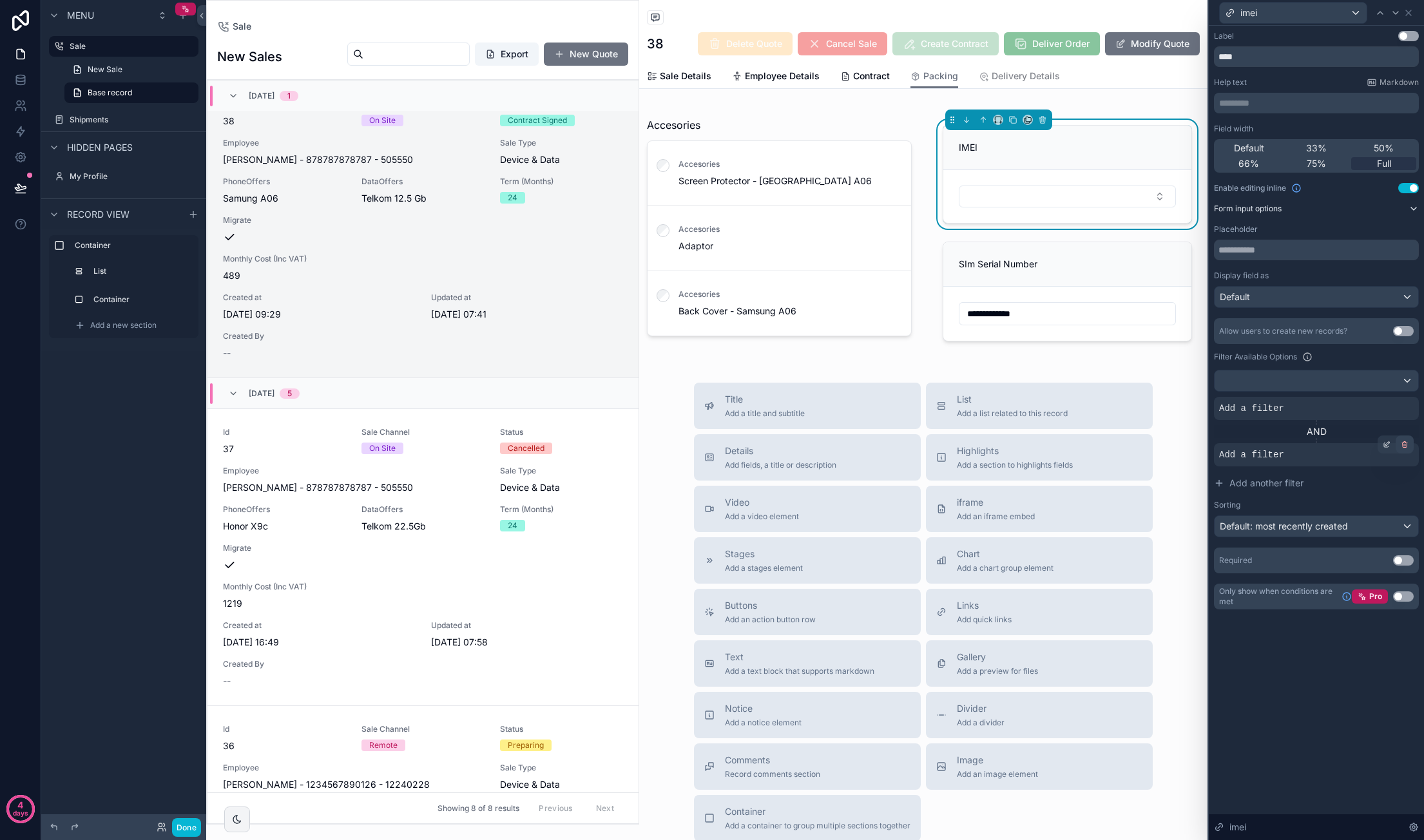
click at [973, 442] on icon at bounding box center [1404, 444] width 8 height 8
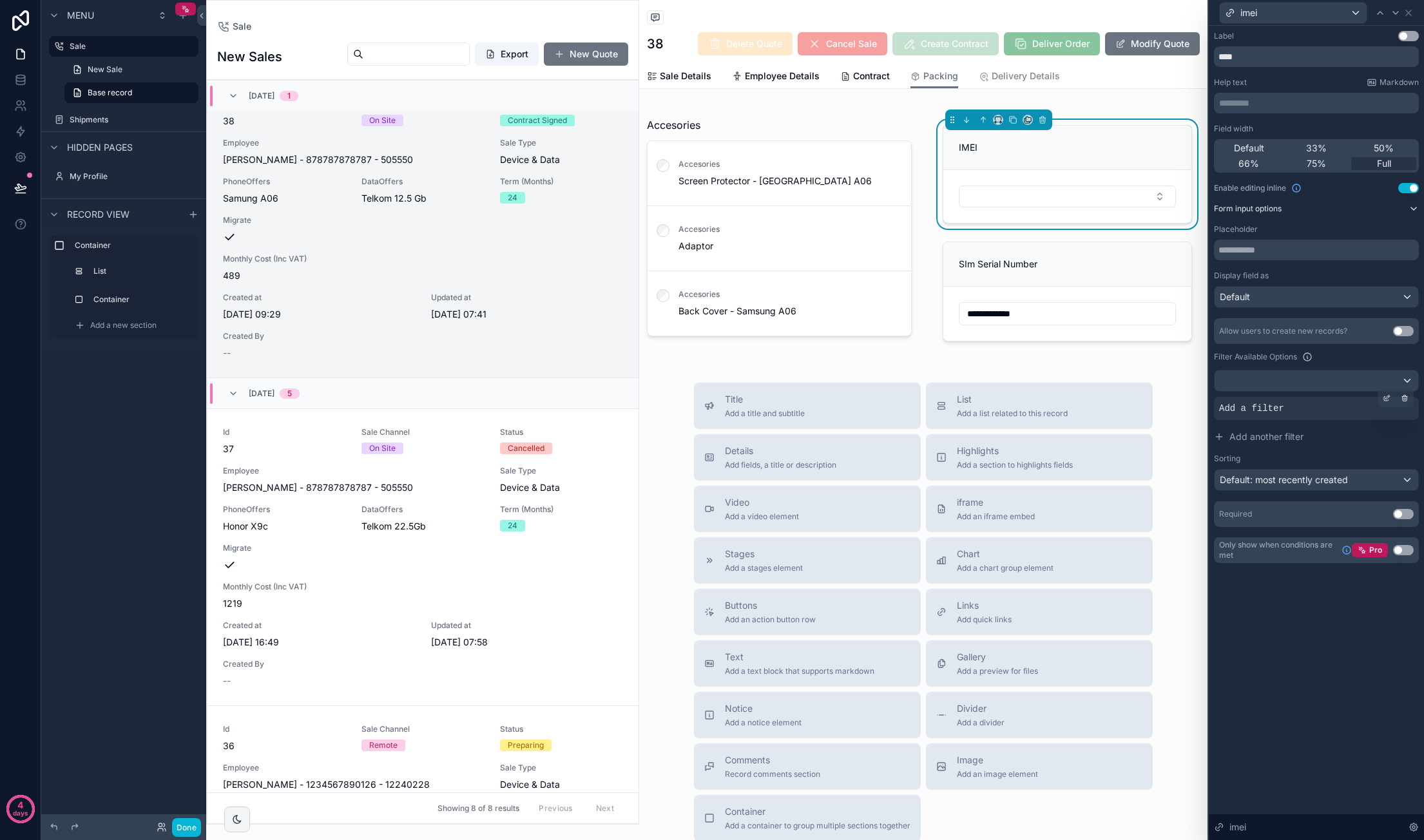
click at [973, 410] on div "Add a filter" at bounding box center [1316, 408] width 205 height 23
click at [973, 399] on div at bounding box center [1387, 398] width 18 height 18
click at [973, 382] on span "Select a field" at bounding box center [1084, 388] width 55 height 13
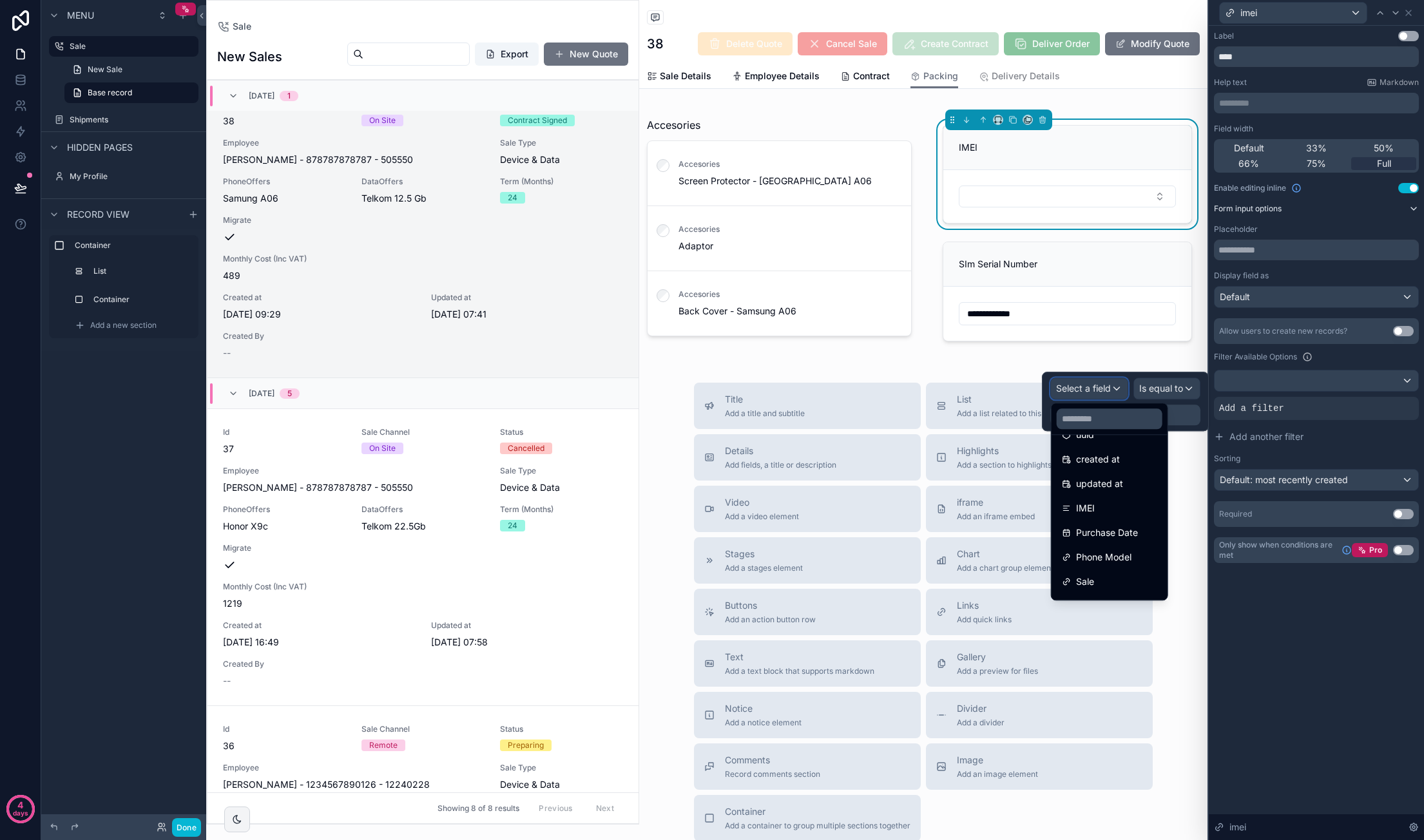
scroll to position [65, 0]
click at [973, 486] on div "IMEI" at bounding box center [1110, 490] width 96 height 15
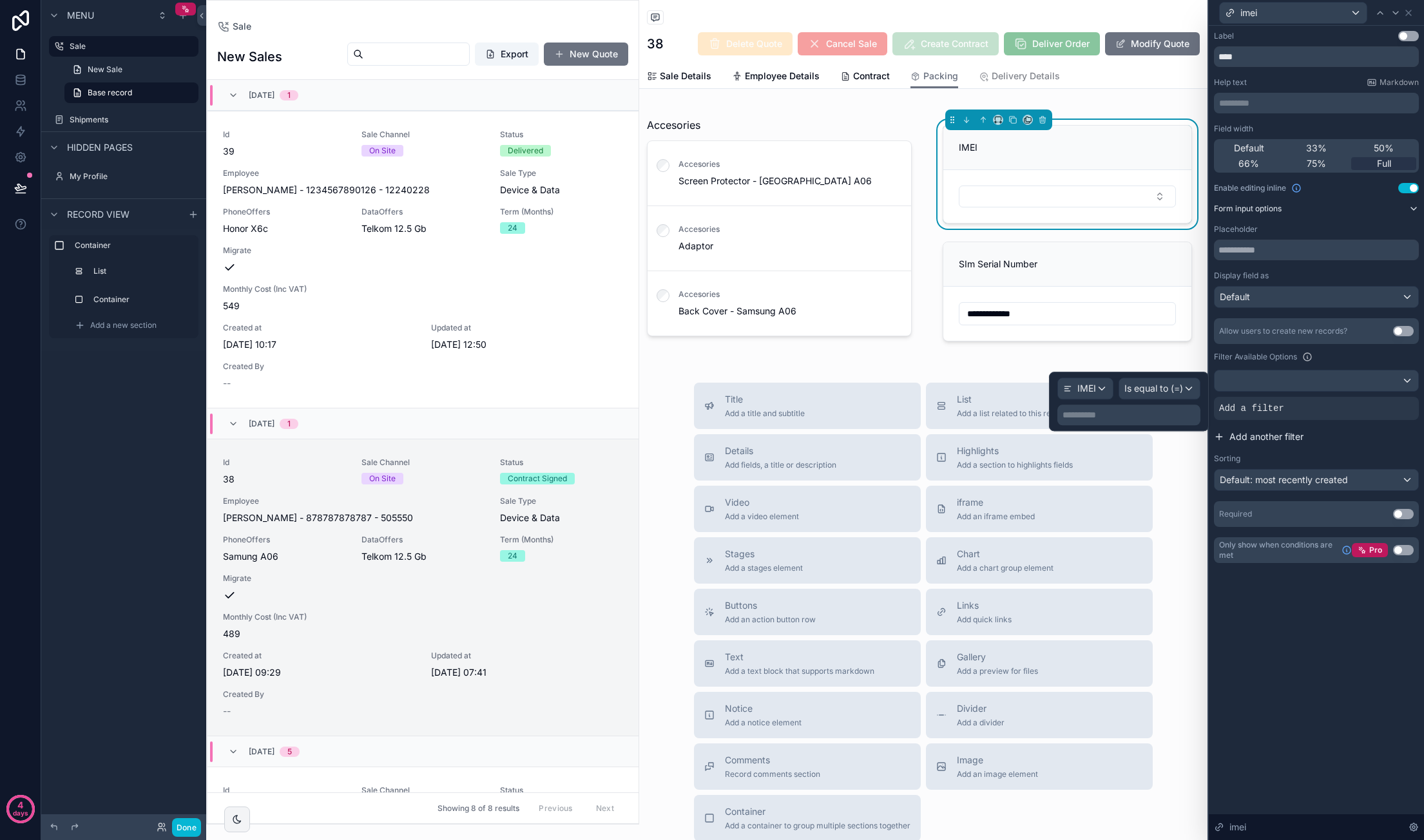
scroll to position [358, 0]
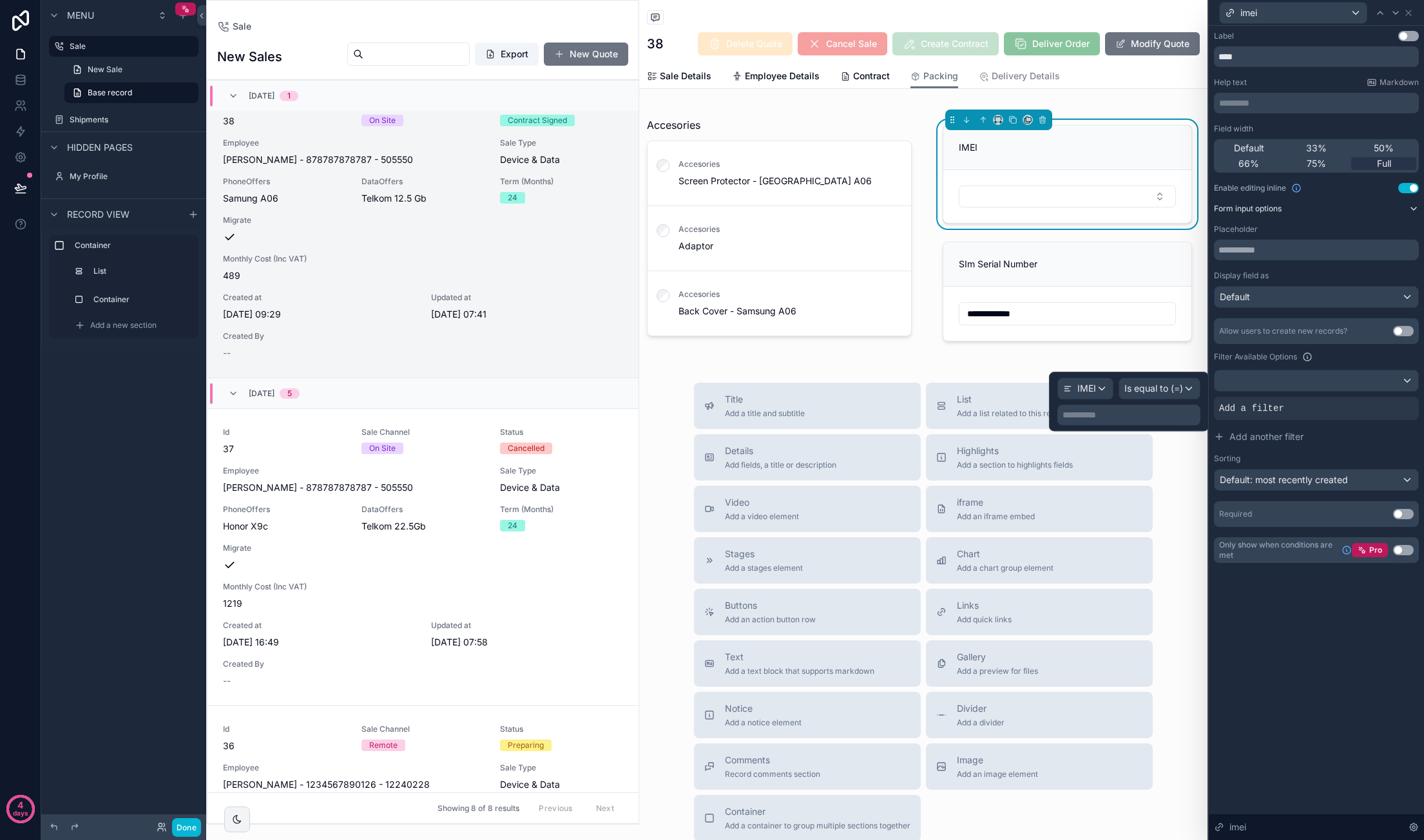
click at [973, 414] on p "**********" at bounding box center [1130, 415] width 135 height 13
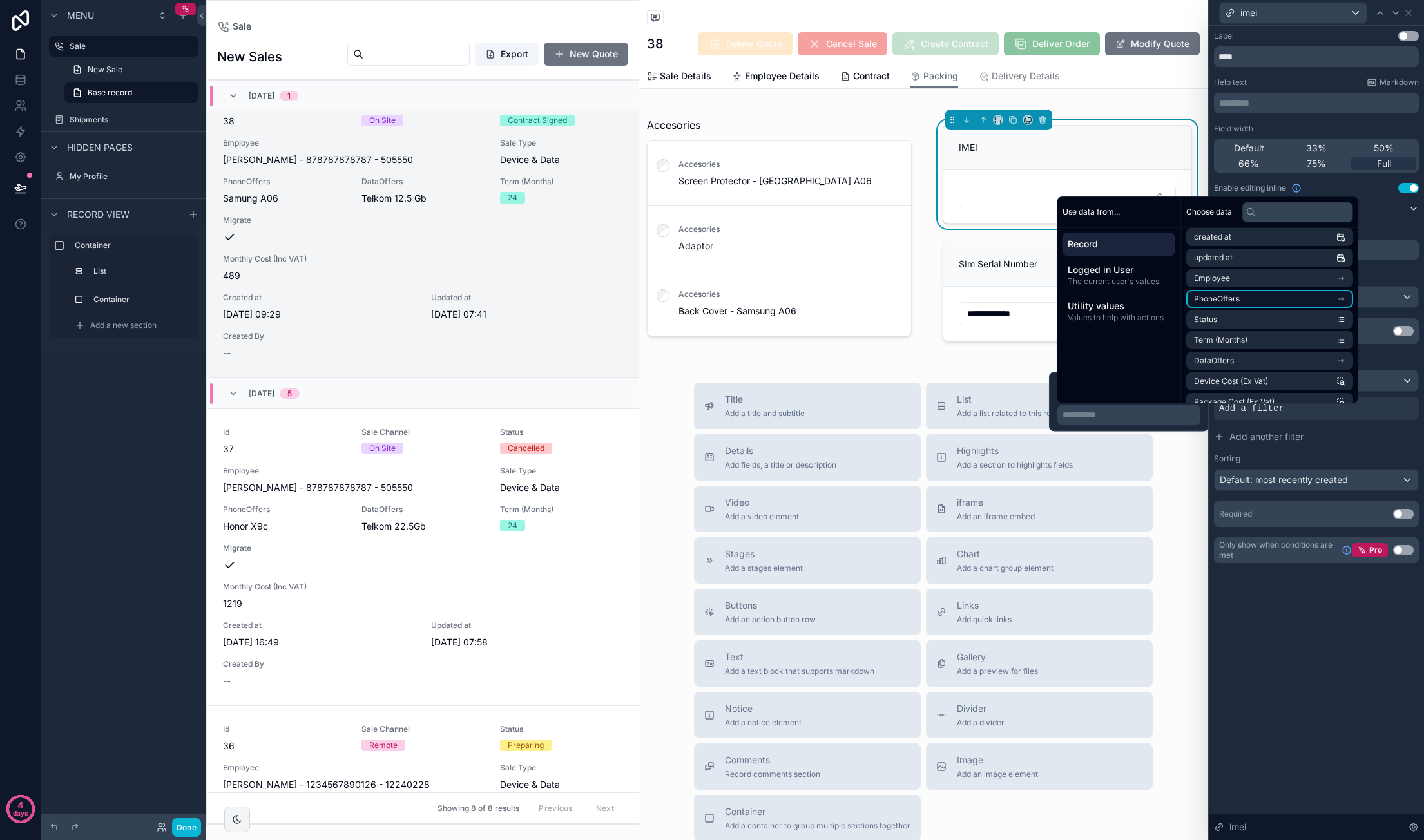
scroll to position [65, 0]
click at [973, 277] on li "PhoneOffers" at bounding box center [1269, 280] width 167 height 18
click at [973, 364] on li "stock collection" at bounding box center [1269, 368] width 167 height 18
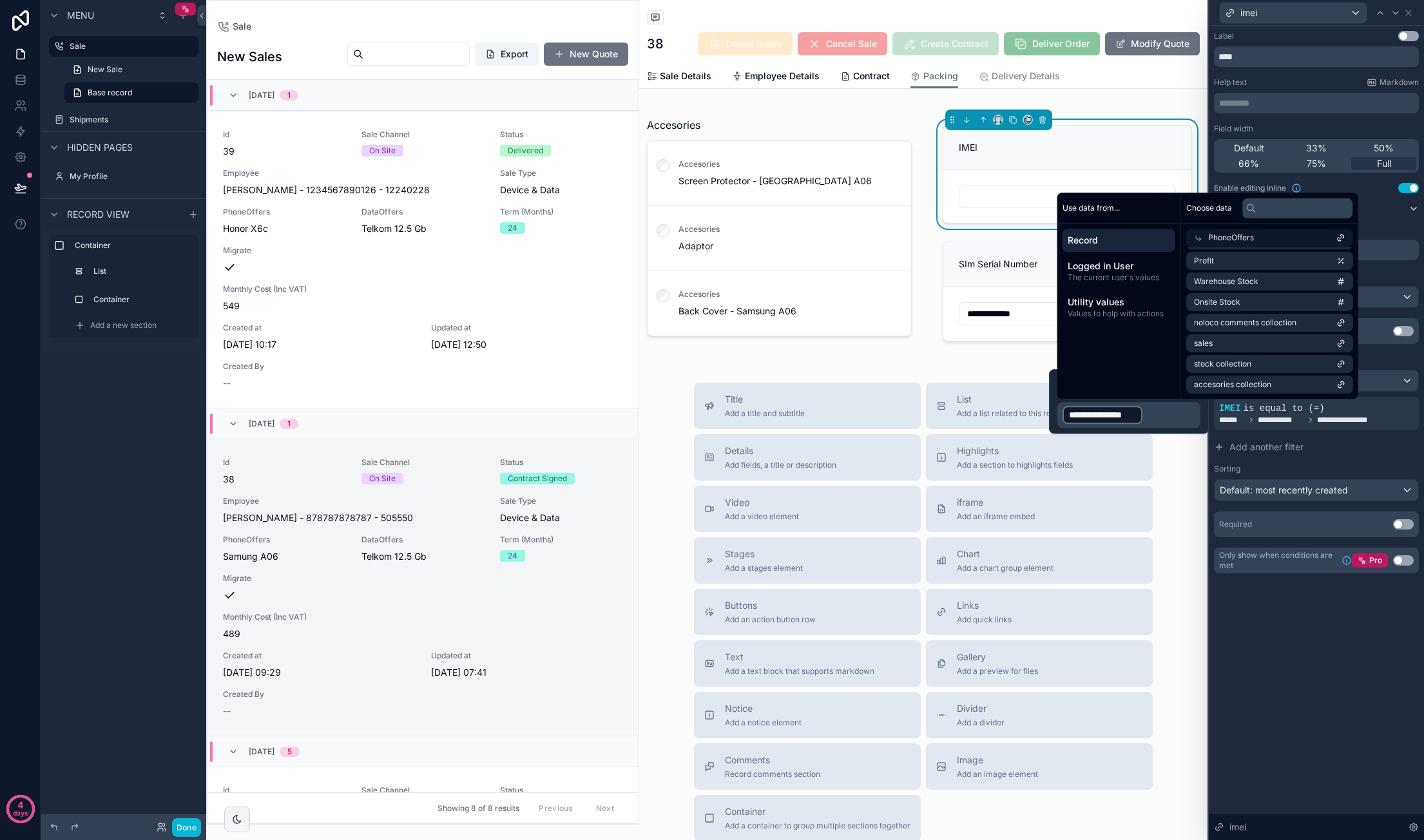
scroll to position [358, 0]
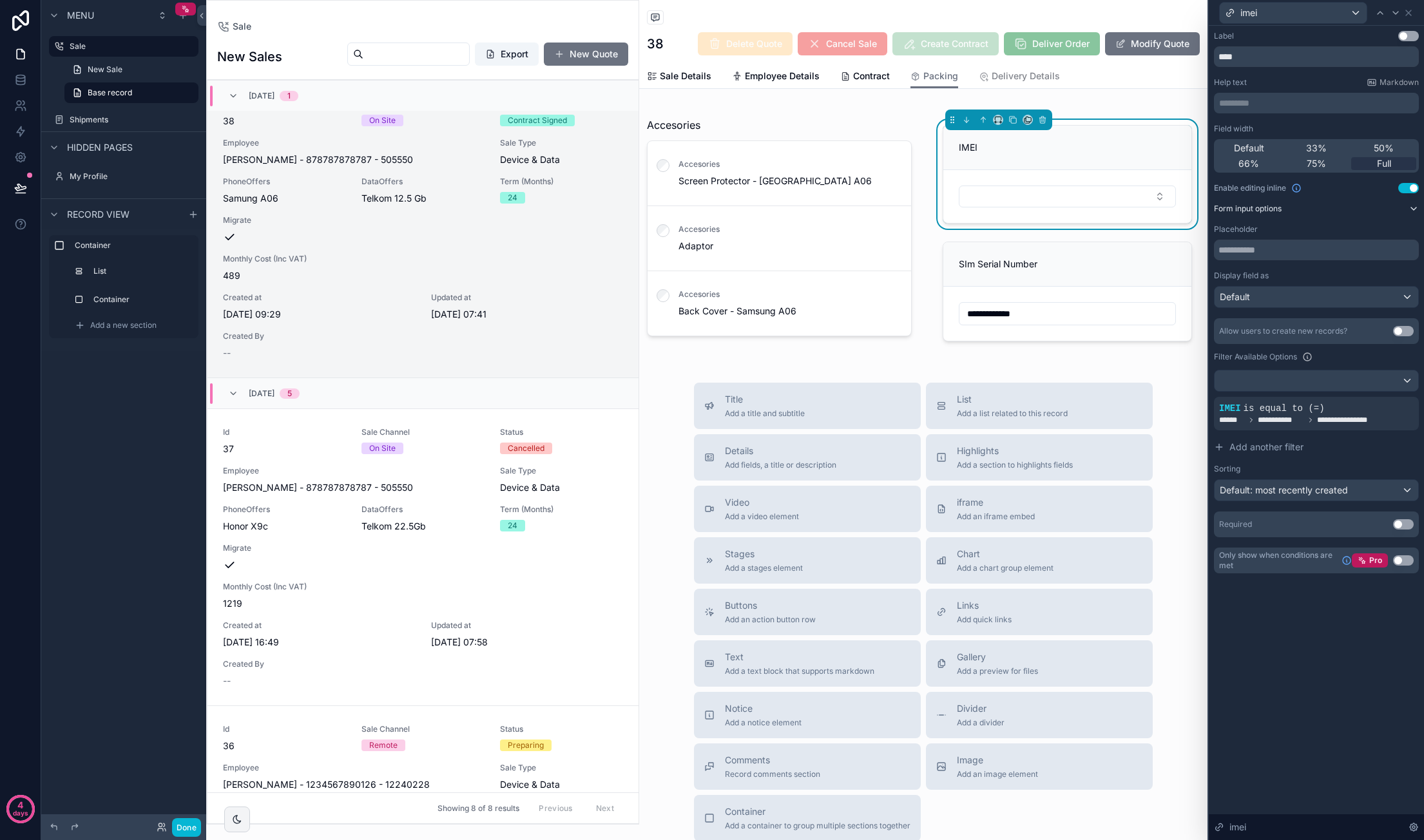
click at [973, 645] on div "**********" at bounding box center [1316, 433] width 215 height 814
click at [973, 203] on div "scrollable content" at bounding box center [923, 233] width 568 height 257
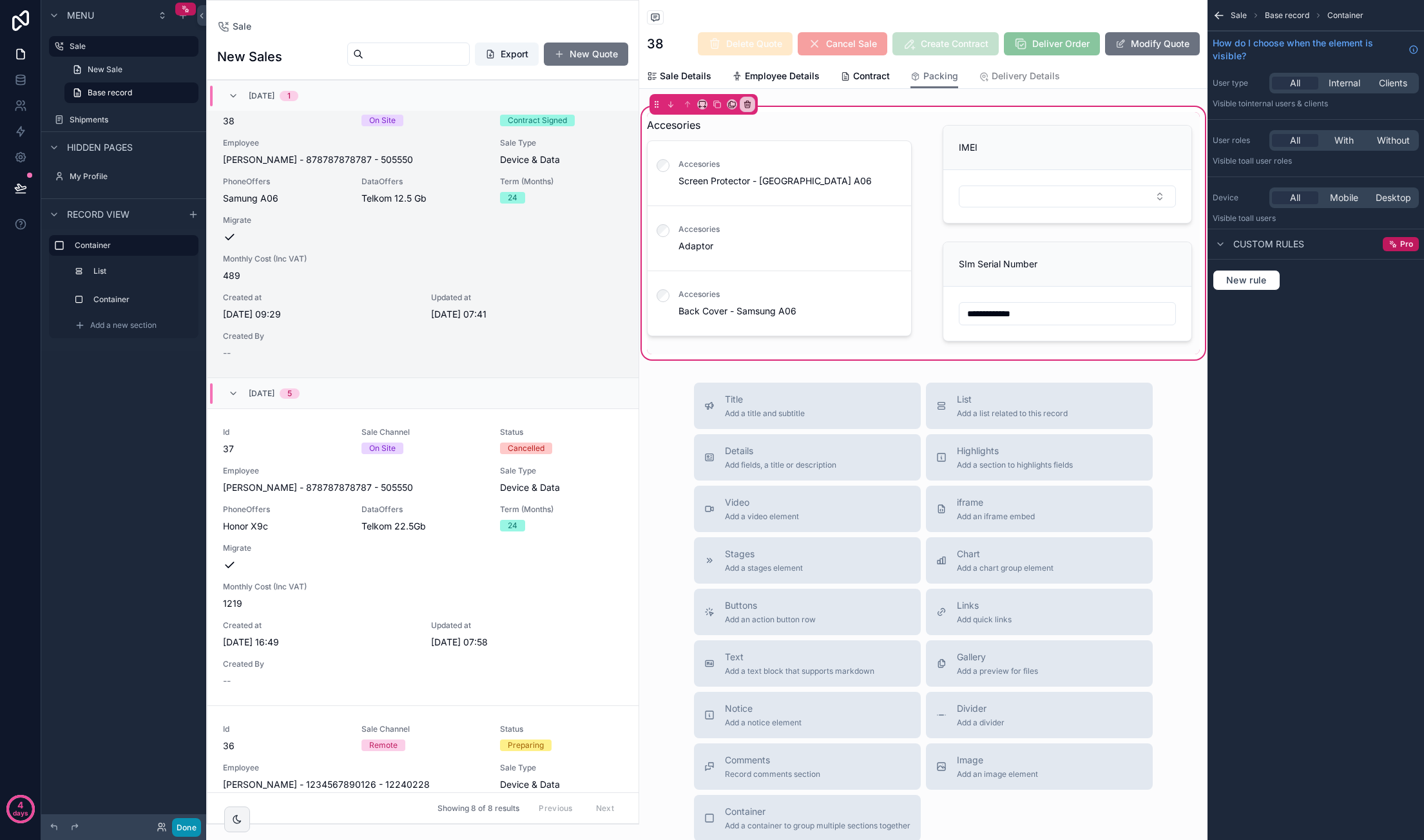
click at [195, 832] on button "Done" at bounding box center [186, 827] width 29 height 19
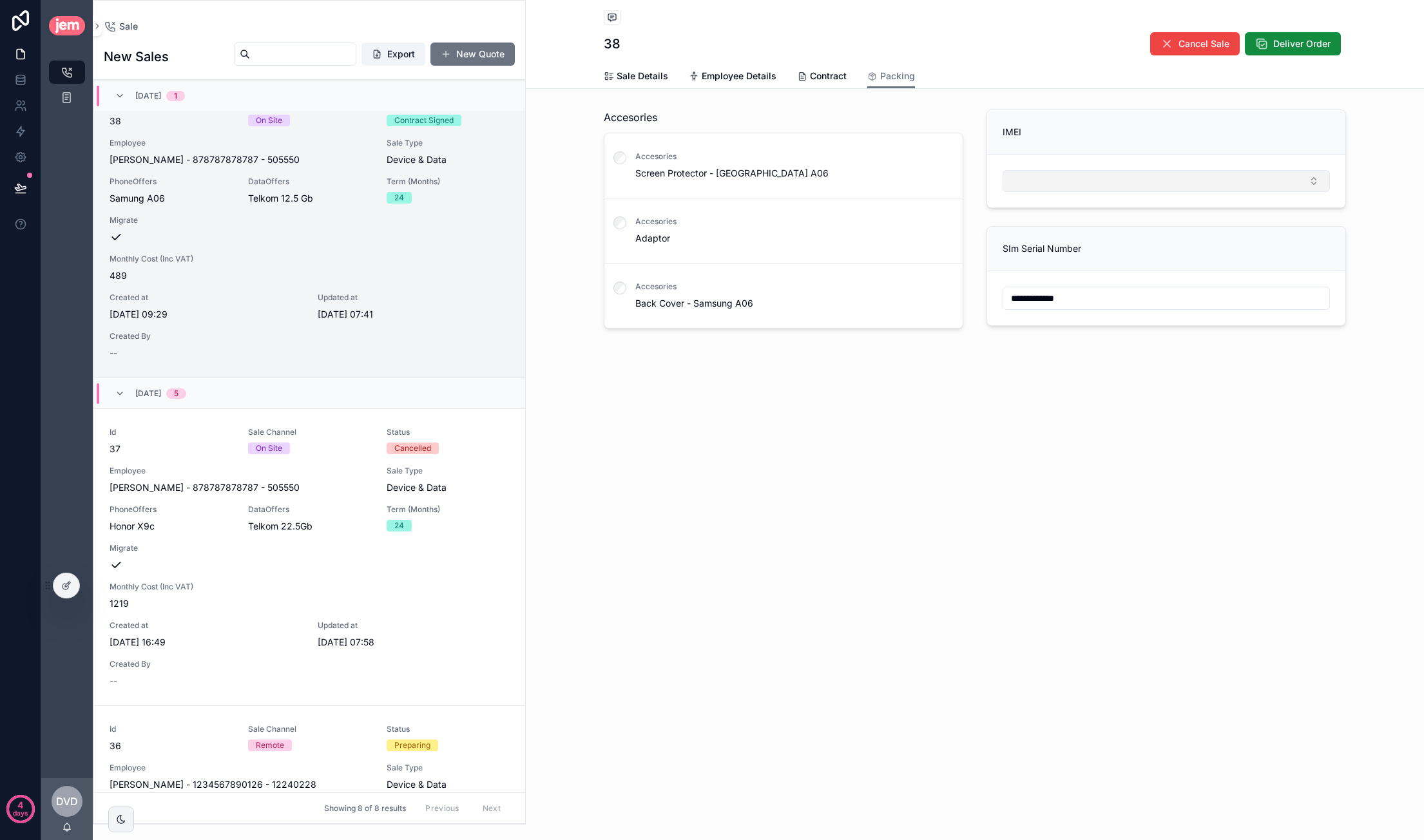
click at [973, 175] on button "Select Button" at bounding box center [1166, 181] width 327 height 22
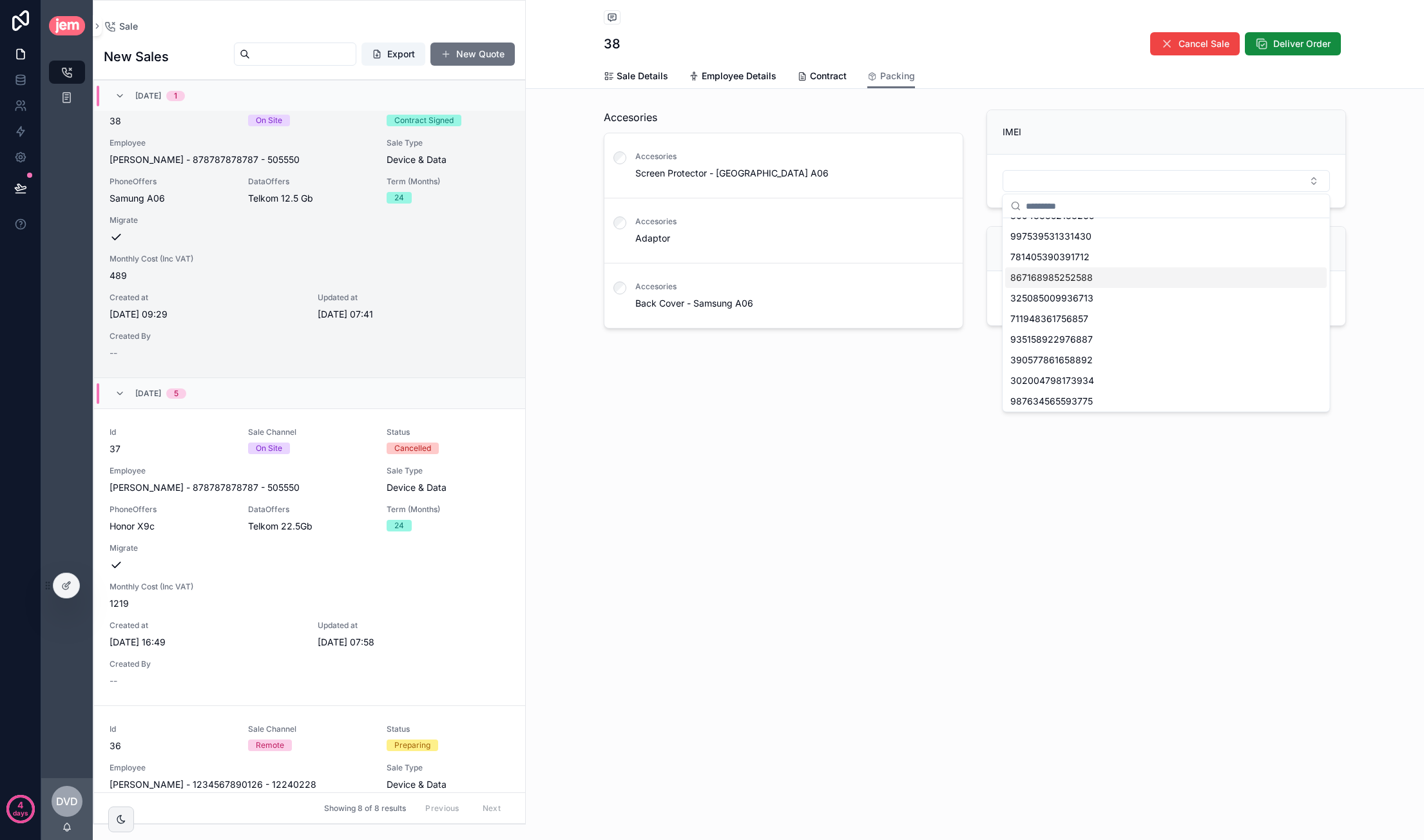
scroll to position [0, 0]
click at [826, 498] on div "**********" at bounding box center [975, 420] width 898 height 840
click at [650, 73] on span "Sale Details" at bounding box center [642, 76] width 51 height 13
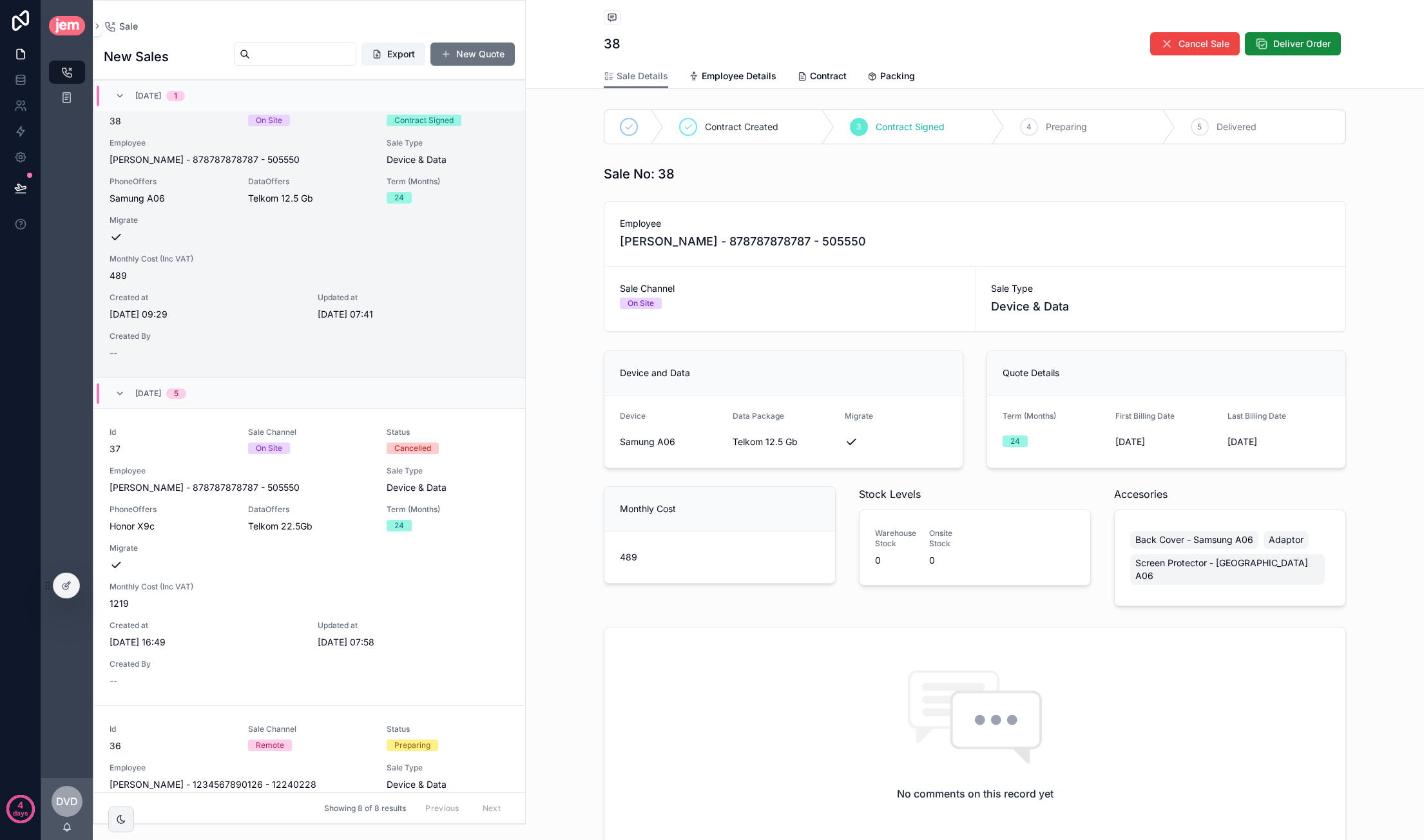
click at [922, 74] on div "Sale Details Employee Details Contract Packing" at bounding box center [974, 76] width 742 height 25
click at [870, 74] on icon "scrollable content" at bounding box center [872, 77] width 11 height 11
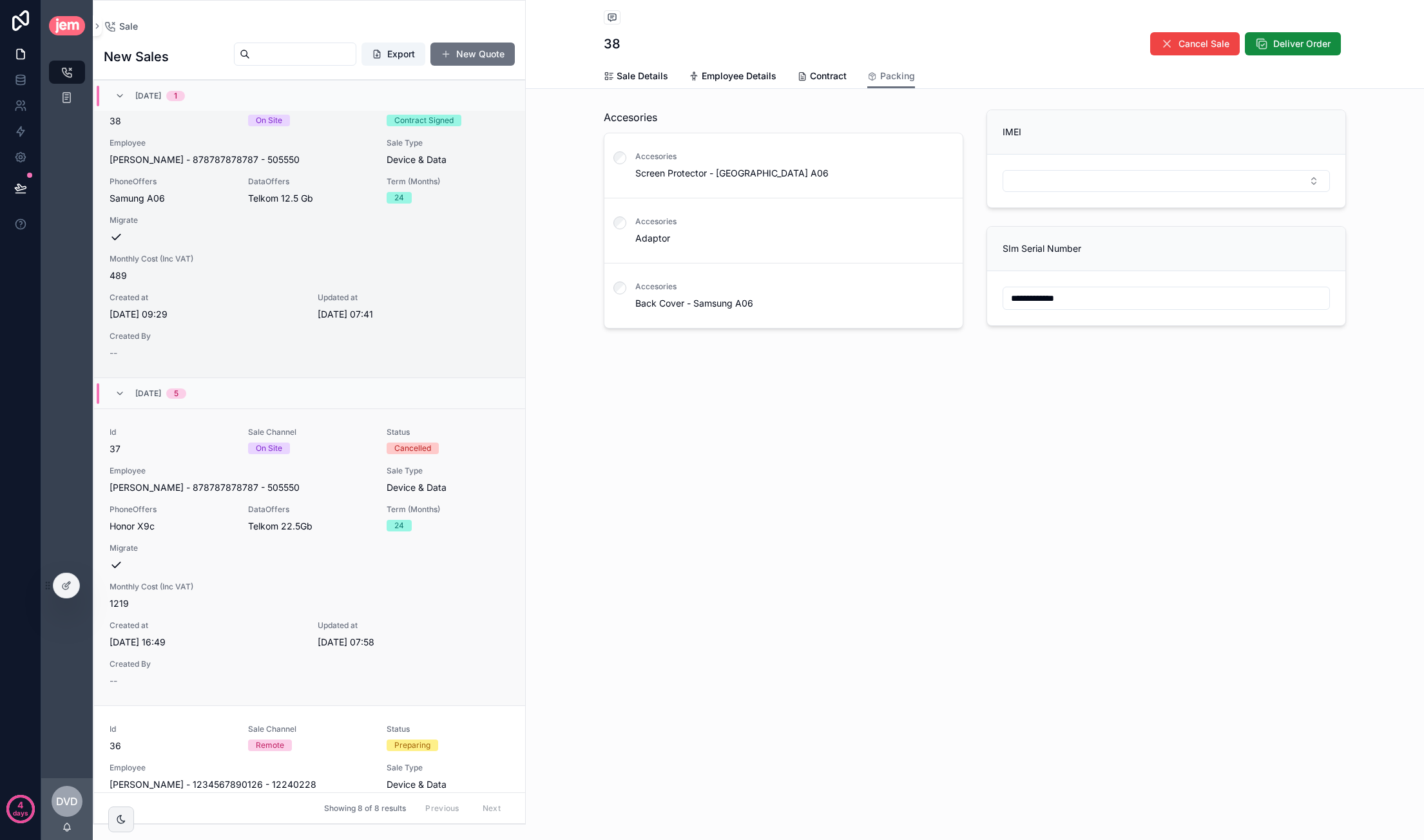
drag, startPoint x: 72, startPoint y: 582, endPoint x: 142, endPoint y: 579, distance: 70.1
click at [71, 584] on div at bounding box center [66, 585] width 26 height 25
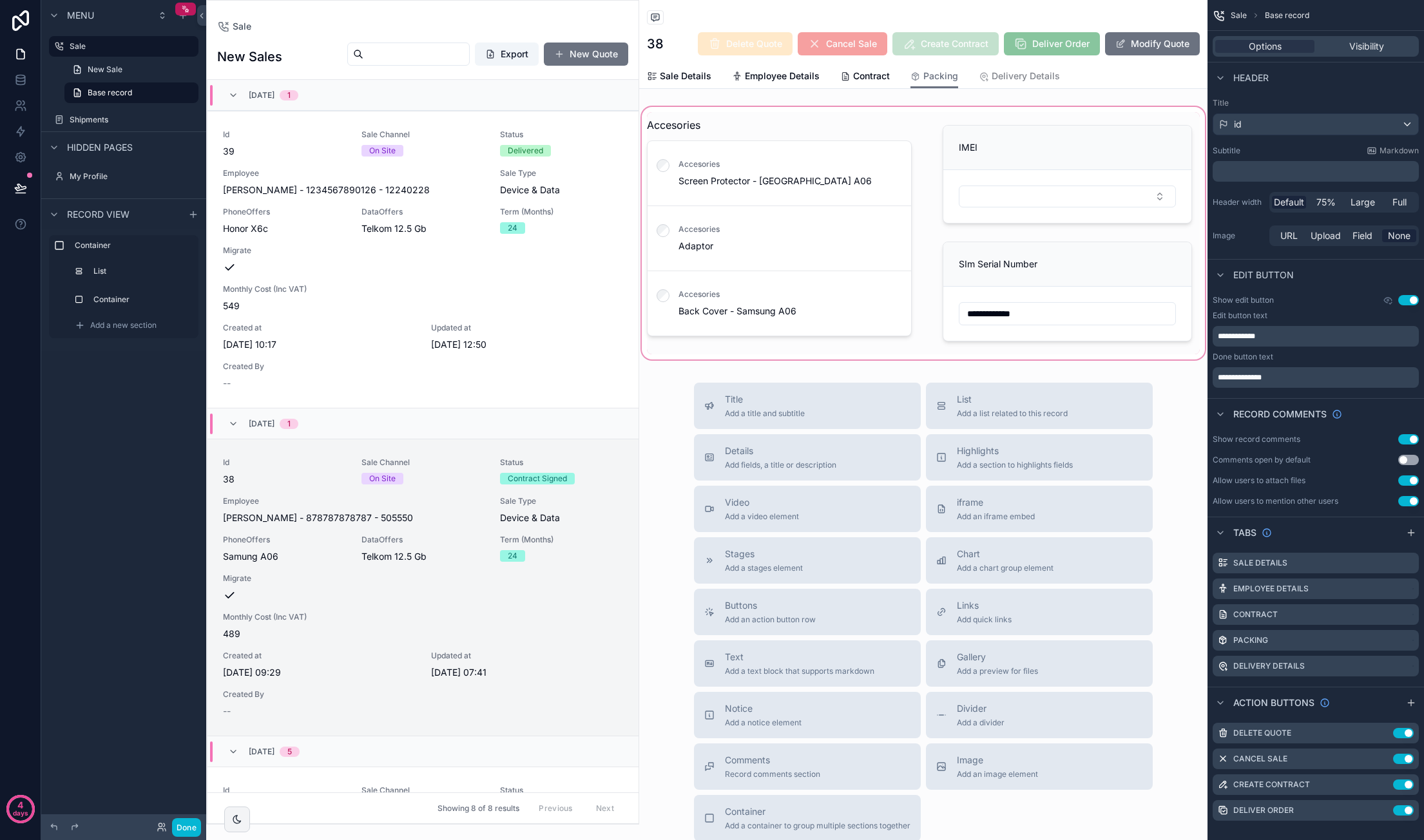
scroll to position [358, 0]
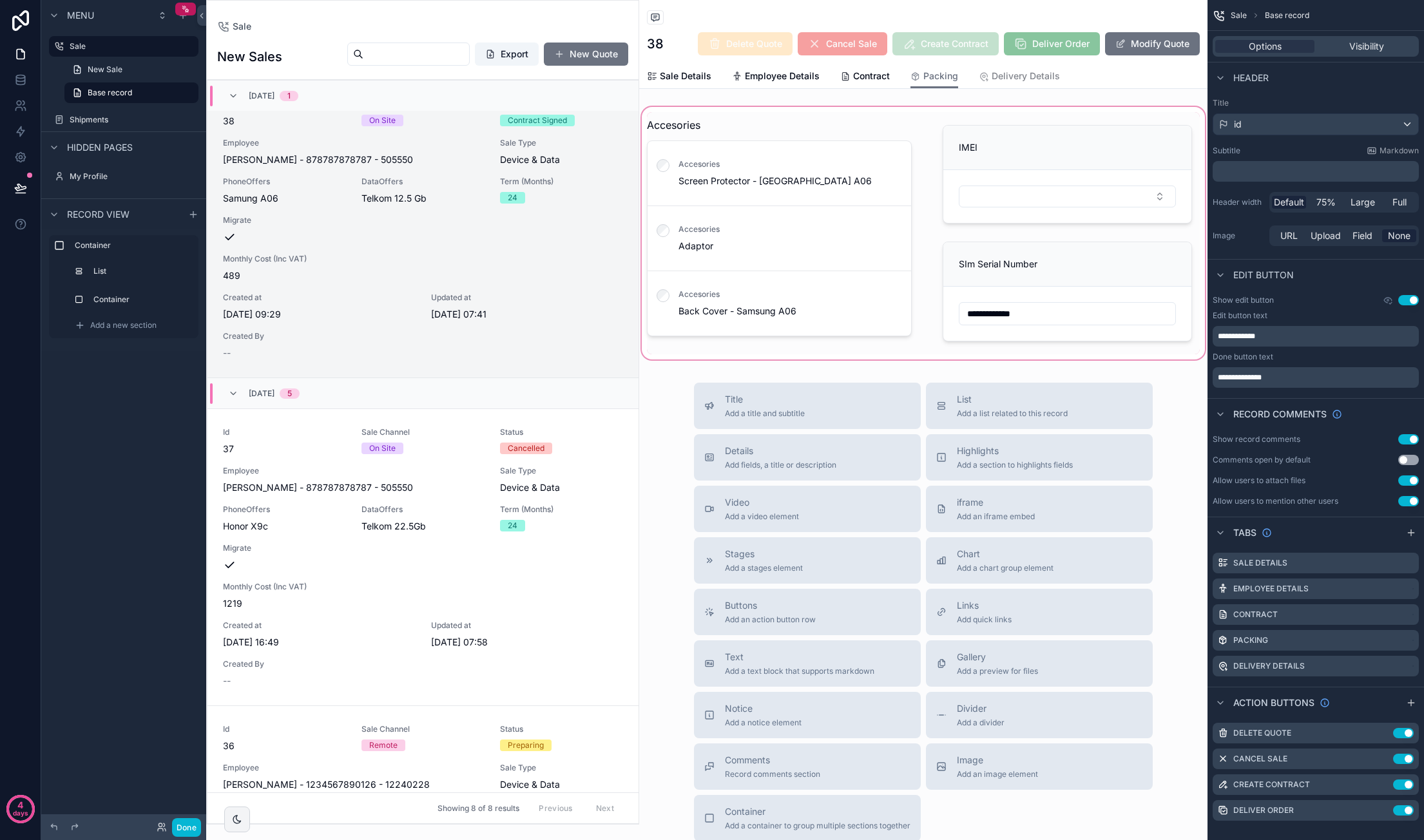
click at [973, 149] on div "scrollable content" at bounding box center [923, 233] width 568 height 257
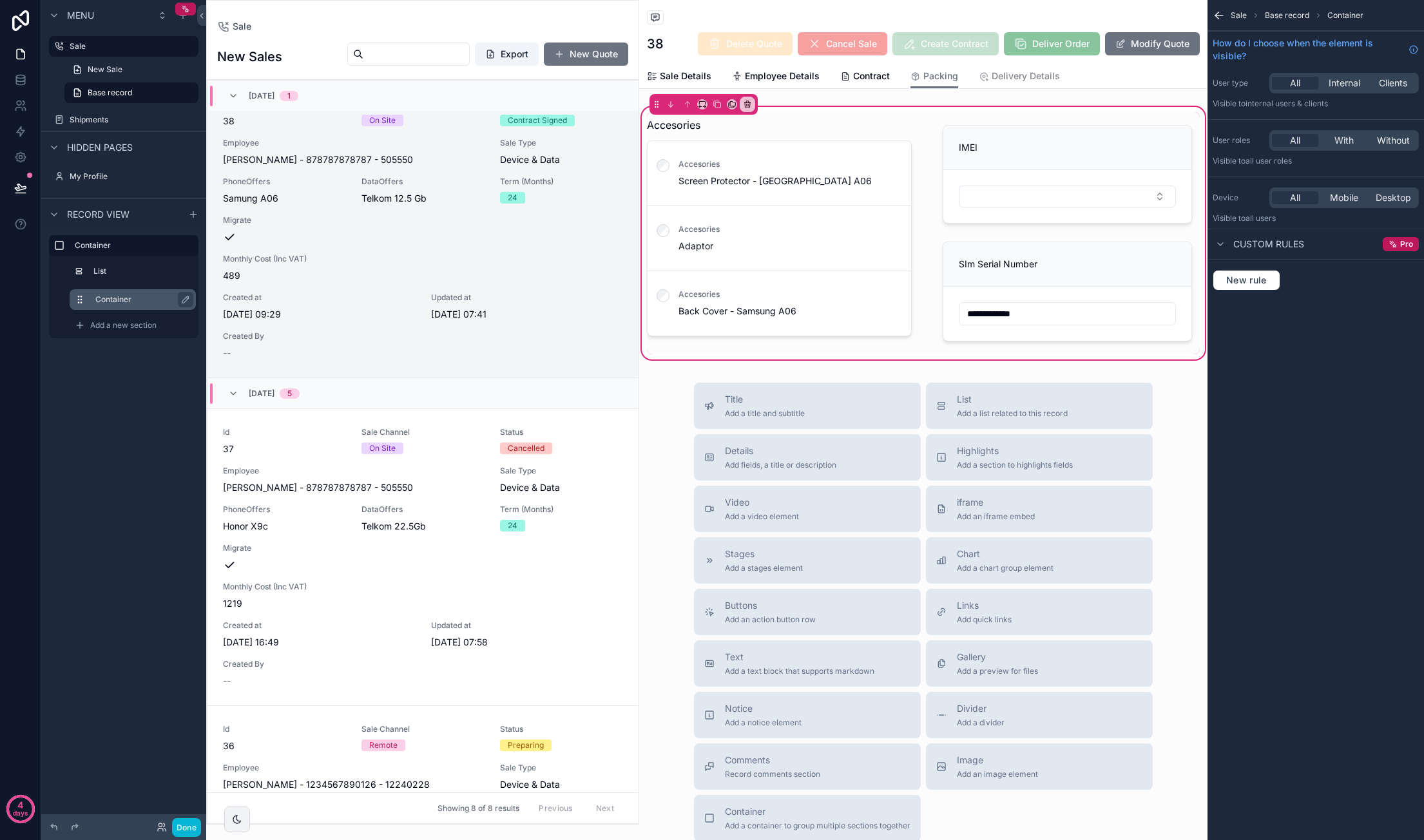
click at [125, 302] on label "Container" at bounding box center [141, 299] width 90 height 11
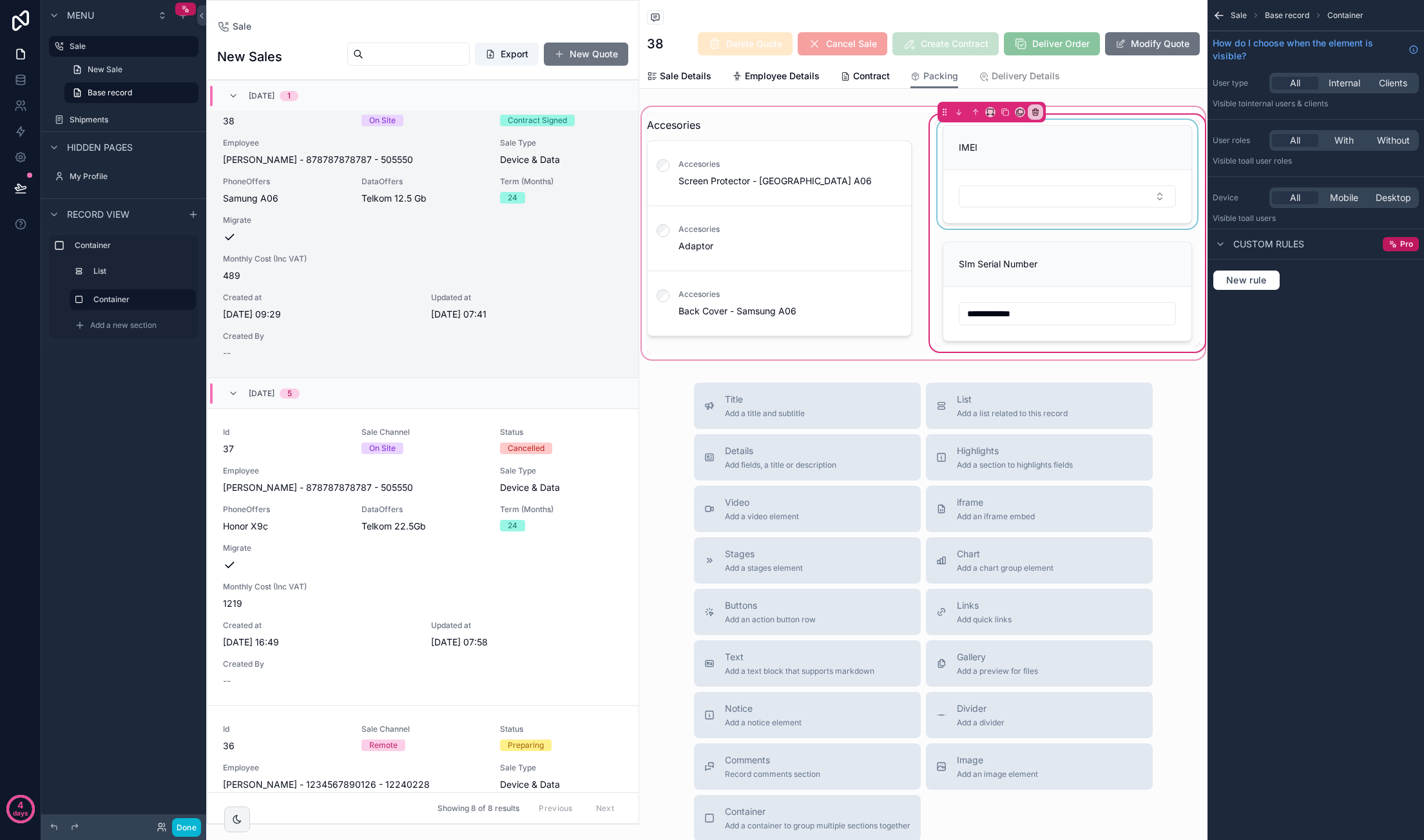
click at [973, 193] on div "scrollable content" at bounding box center [1067, 174] width 265 height 109
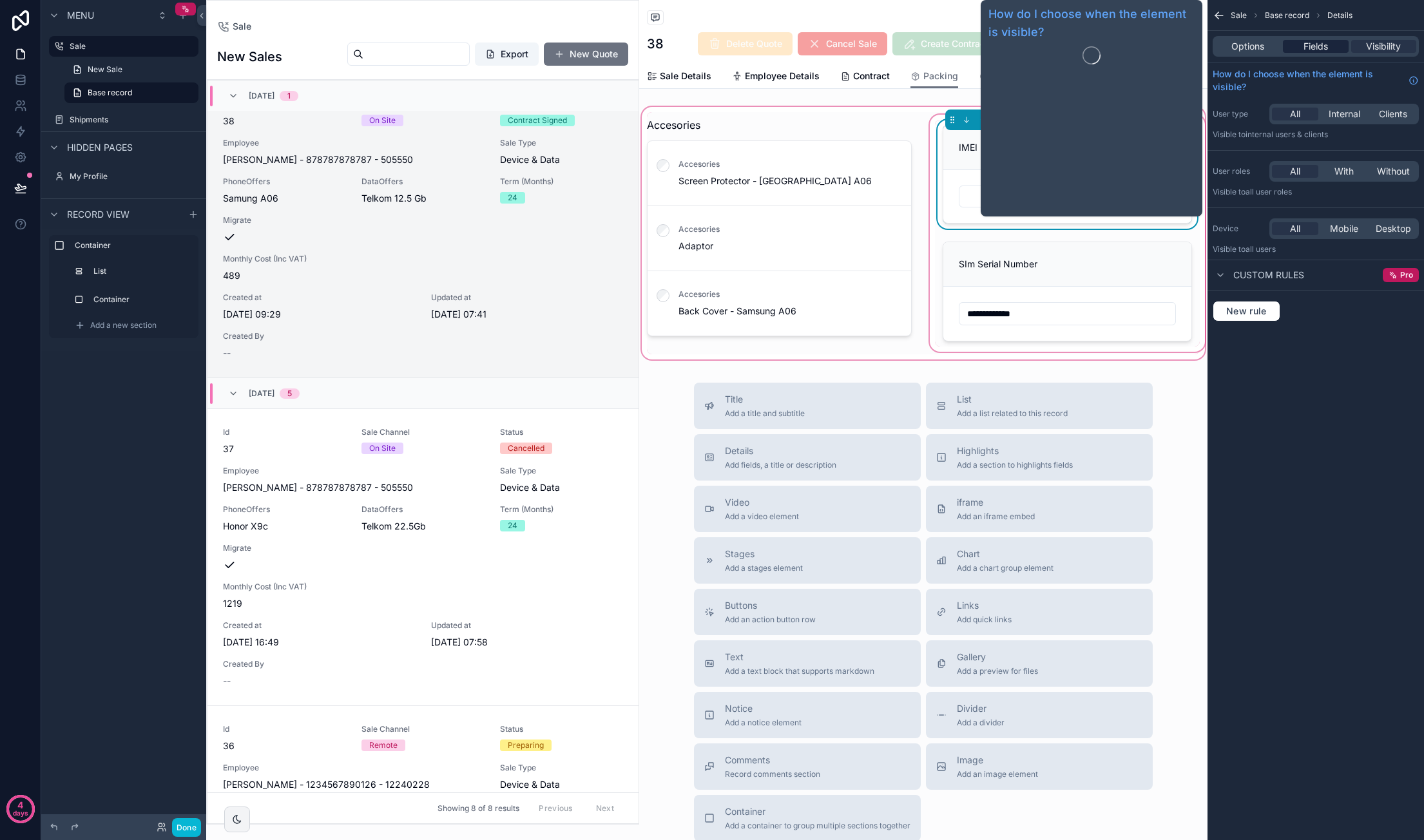
click at [973, 46] on span "Fields" at bounding box center [1315, 46] width 25 height 13
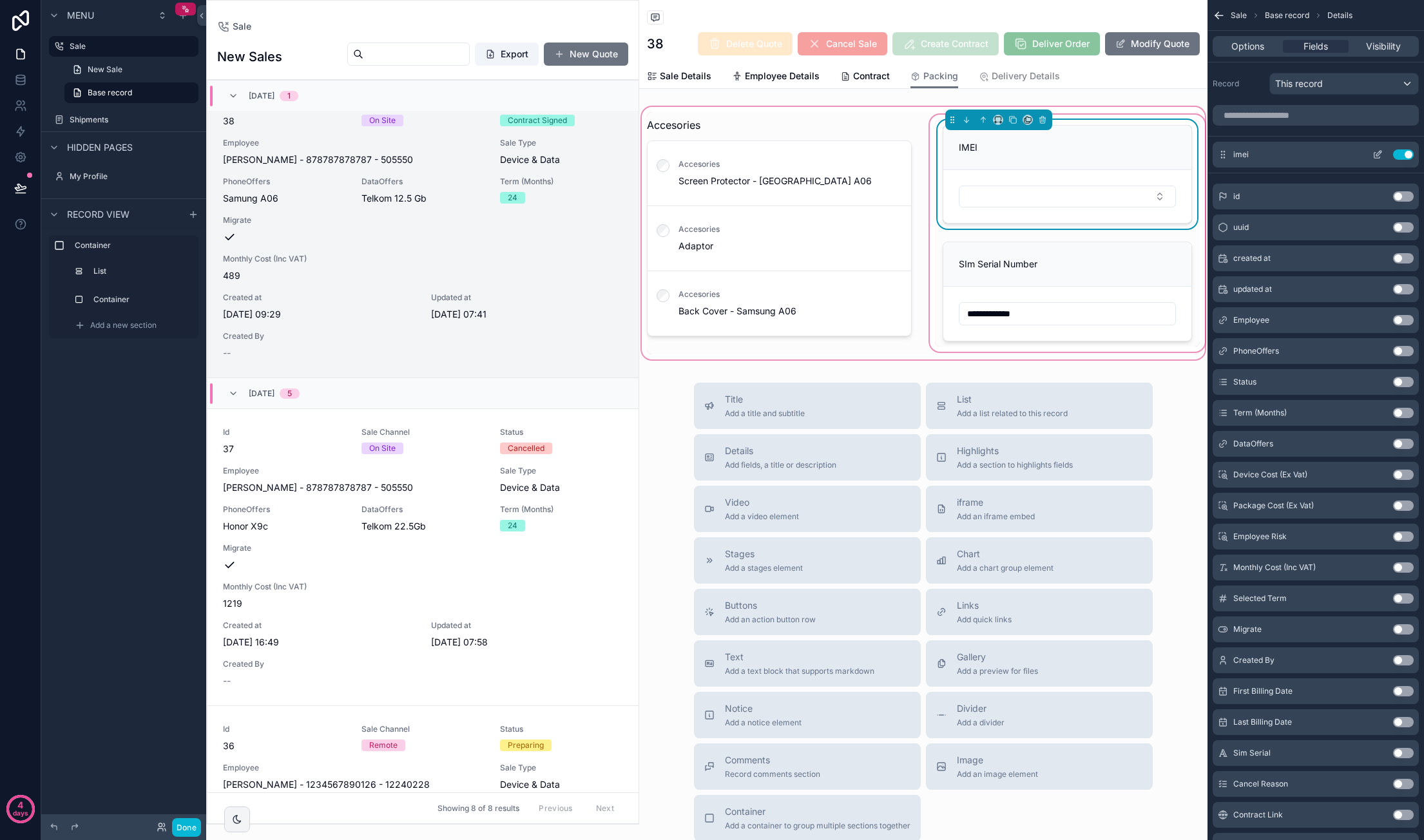
click at [973, 156] on icon "scrollable content" at bounding box center [1377, 155] width 11 height 11
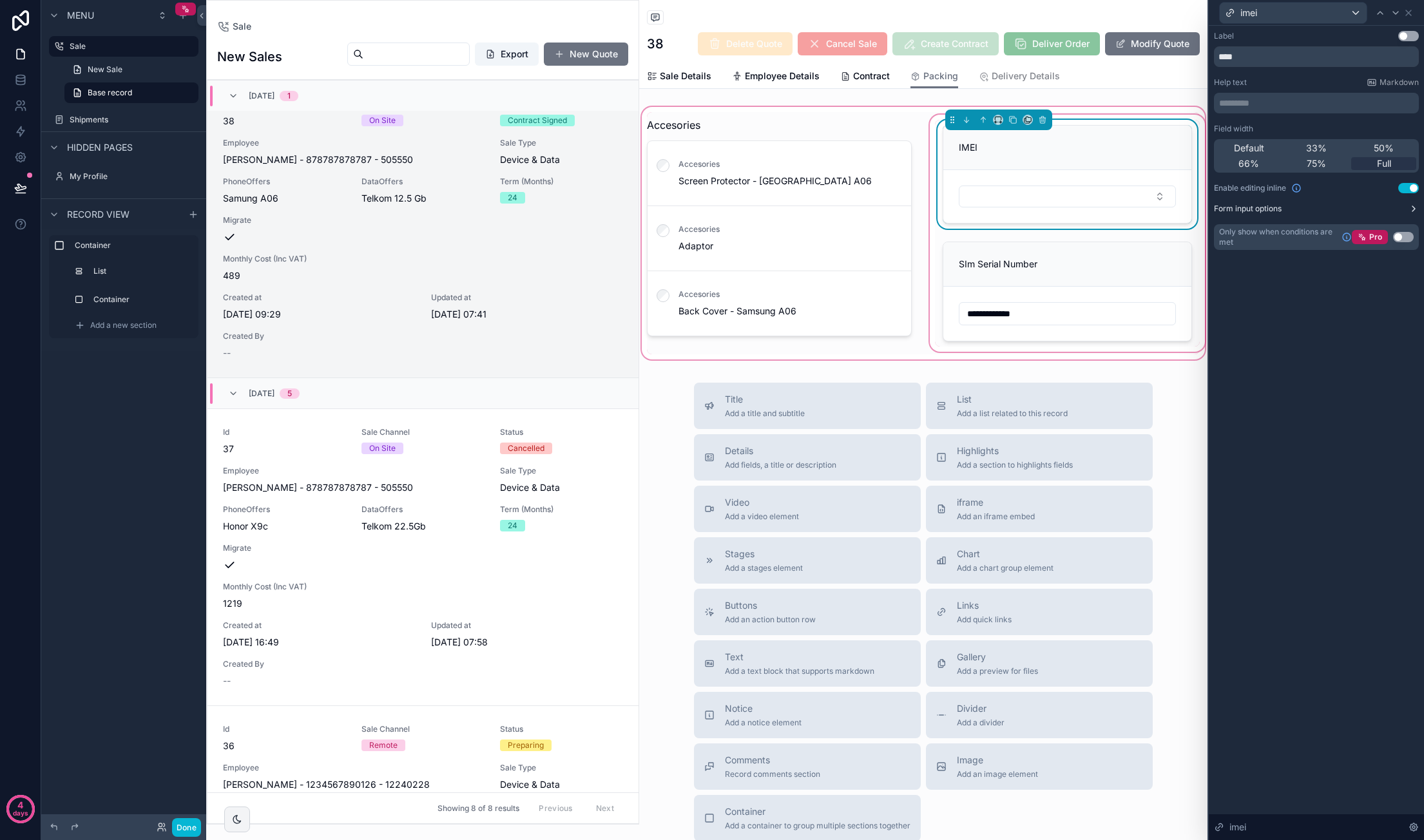
click at [973, 206] on icon at bounding box center [1413, 209] width 11 height 11
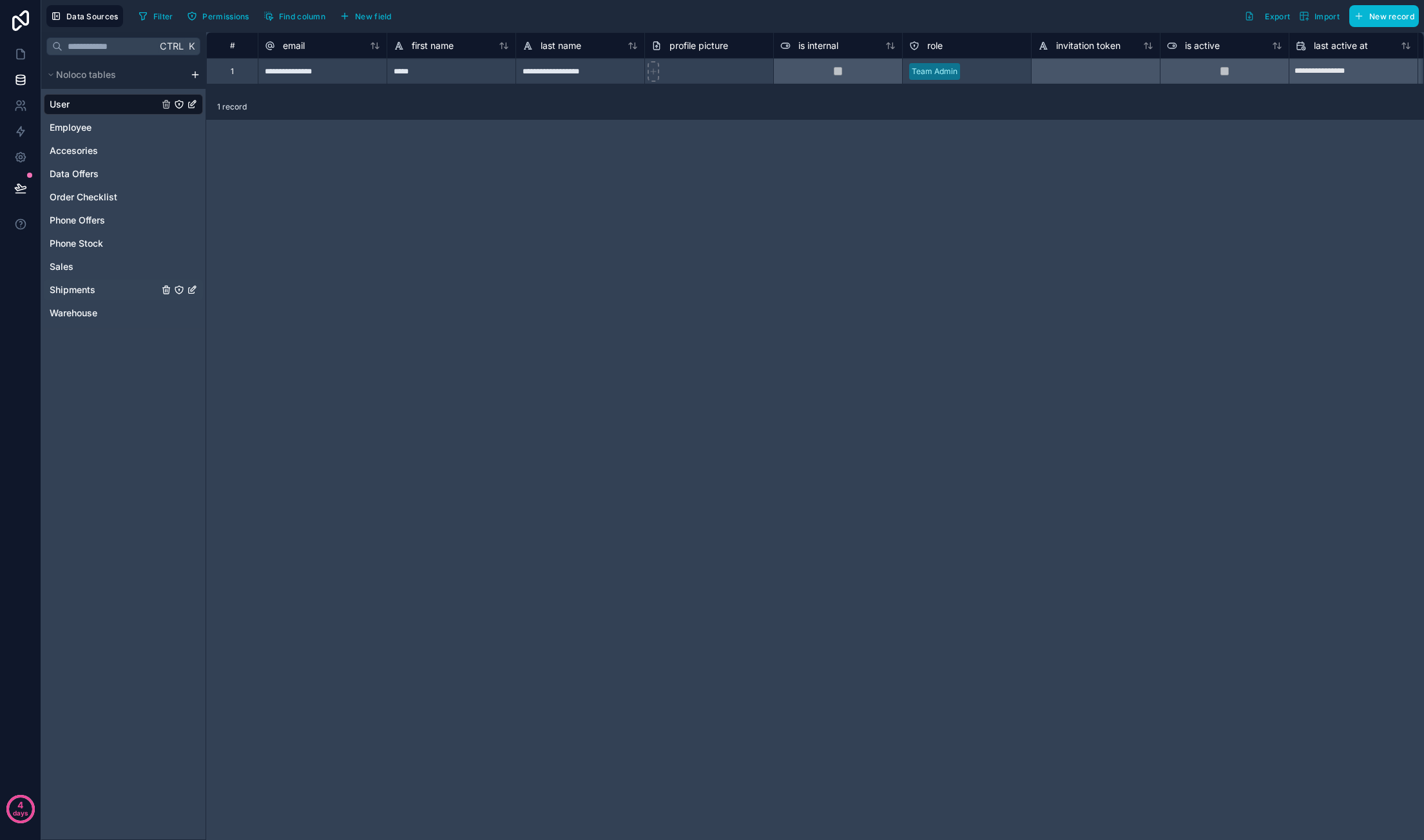
click at [101, 287] on div "Shipments" at bounding box center [123, 290] width 159 height 20
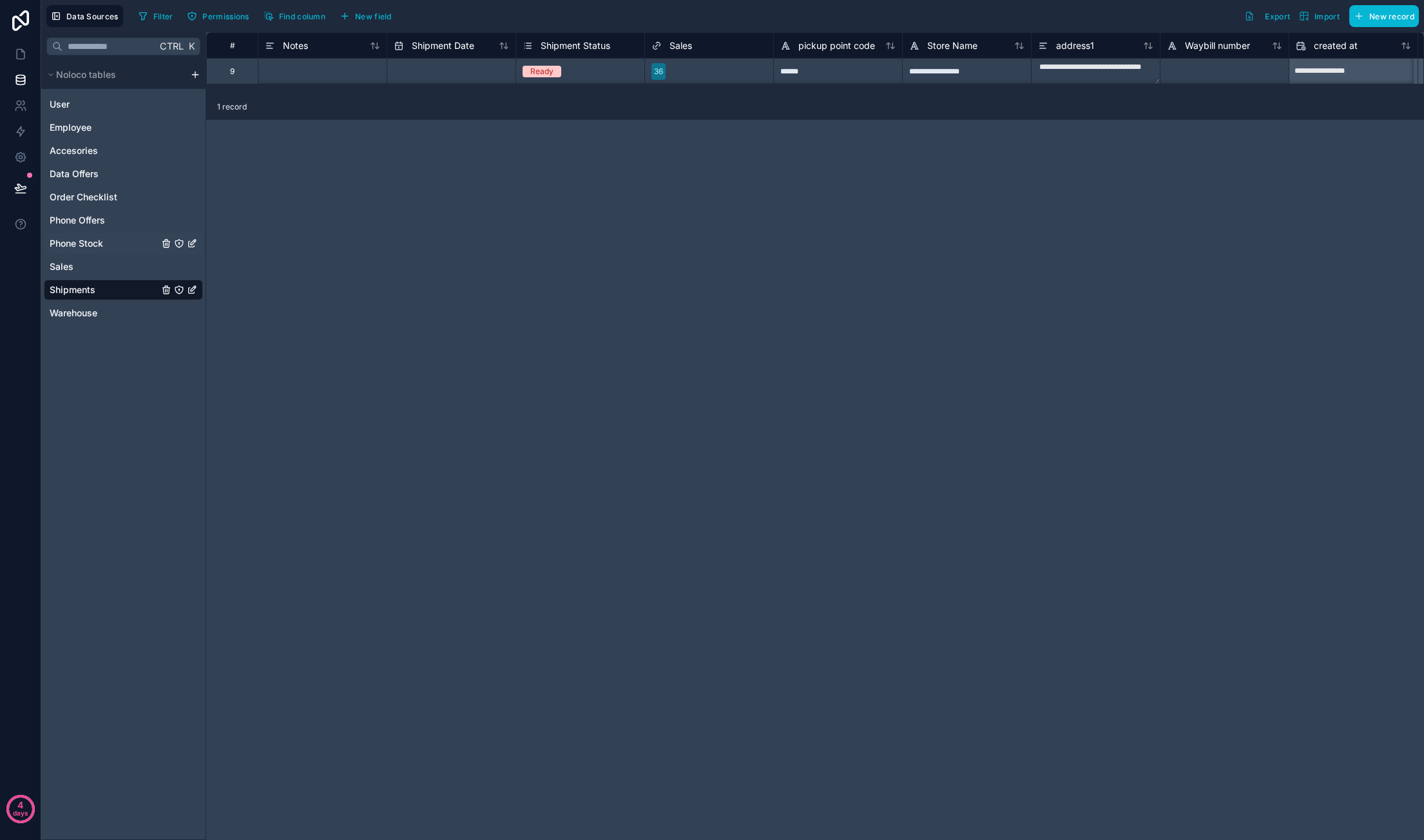
click at [102, 247] on span "Phone Stock" at bounding box center [77, 243] width 53 height 13
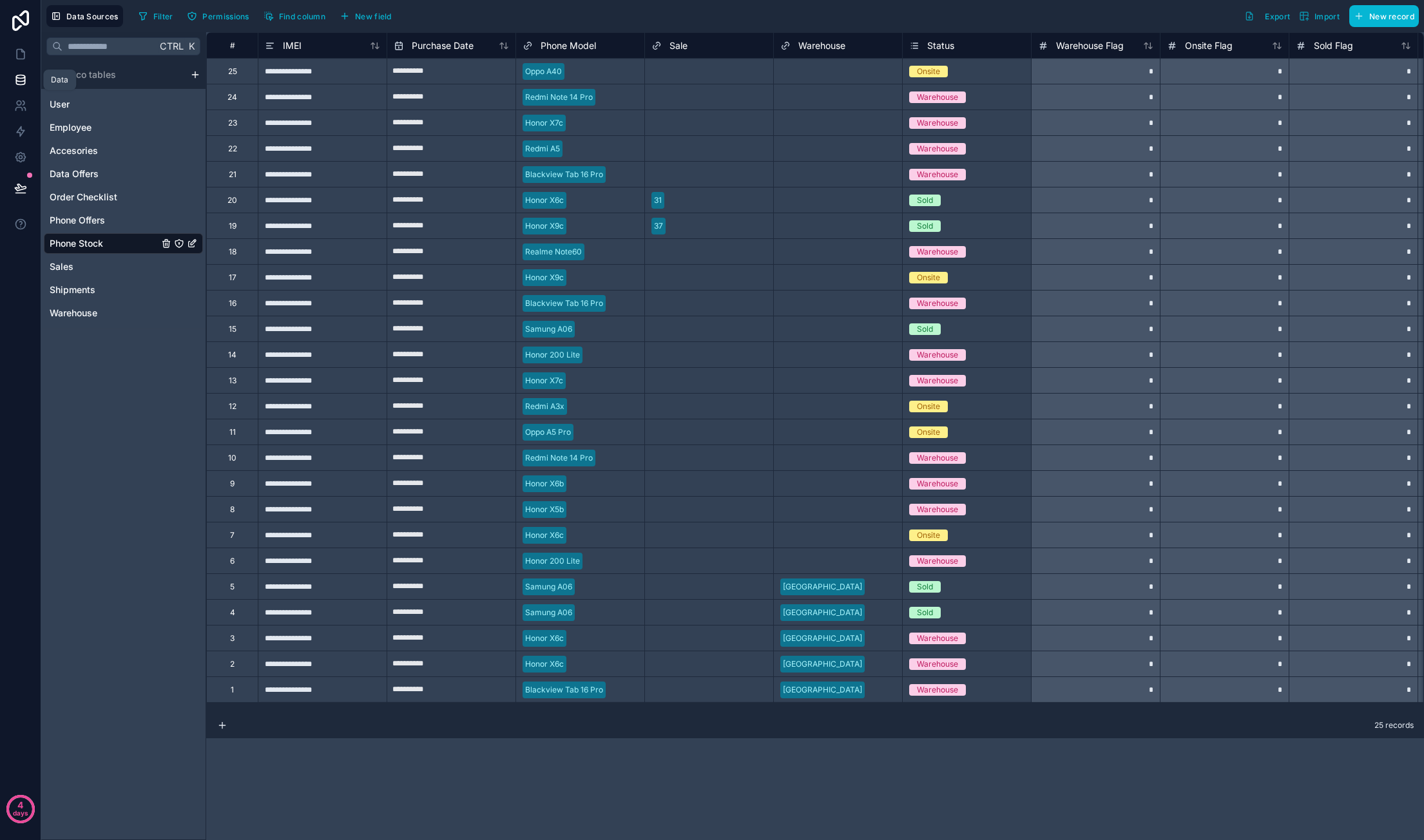
click at [19, 86] on link at bounding box center [20, 79] width 41 height 26
click at [302, 46] on div "IMEI" at bounding box center [323, 46] width 115 height 15
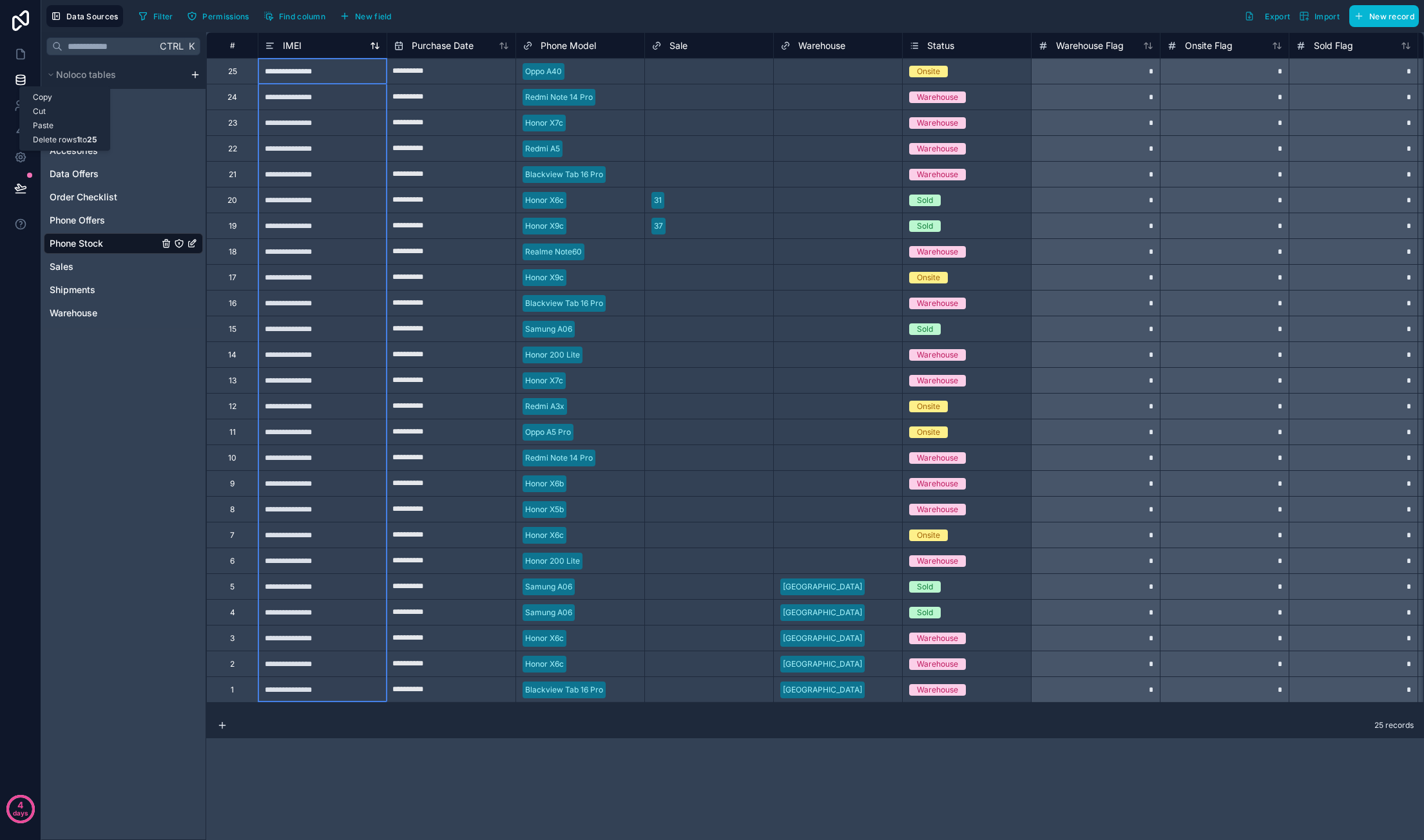
click at [302, 41] on div "IMEI" at bounding box center [323, 46] width 115 height 15
click at [298, 44] on span "IMEI" at bounding box center [292, 46] width 19 height 13
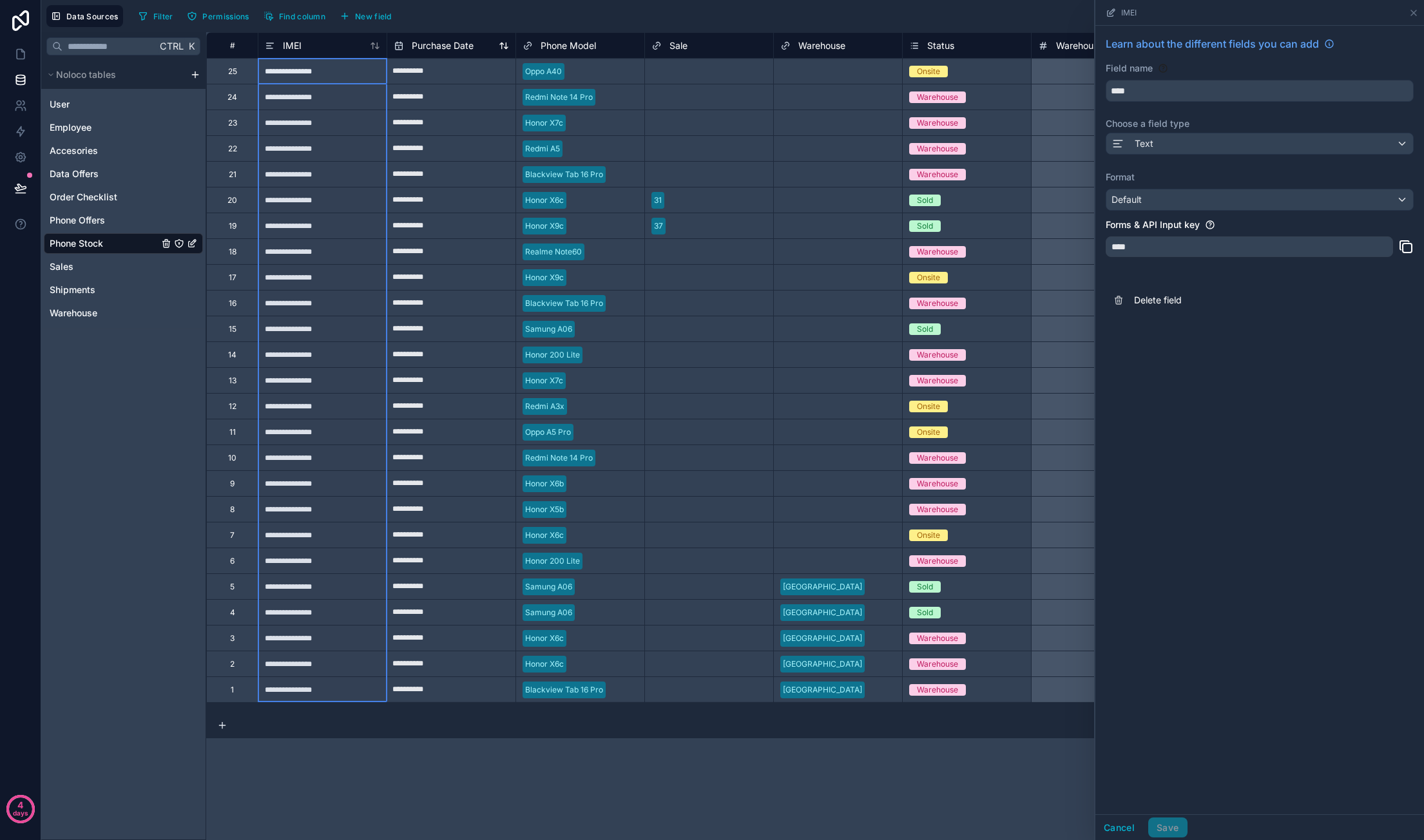
click at [480, 42] on div "Purchase Date" at bounding box center [451, 46] width 115 height 15
click at [599, 39] on div "Phone Model" at bounding box center [580, 46] width 115 height 15
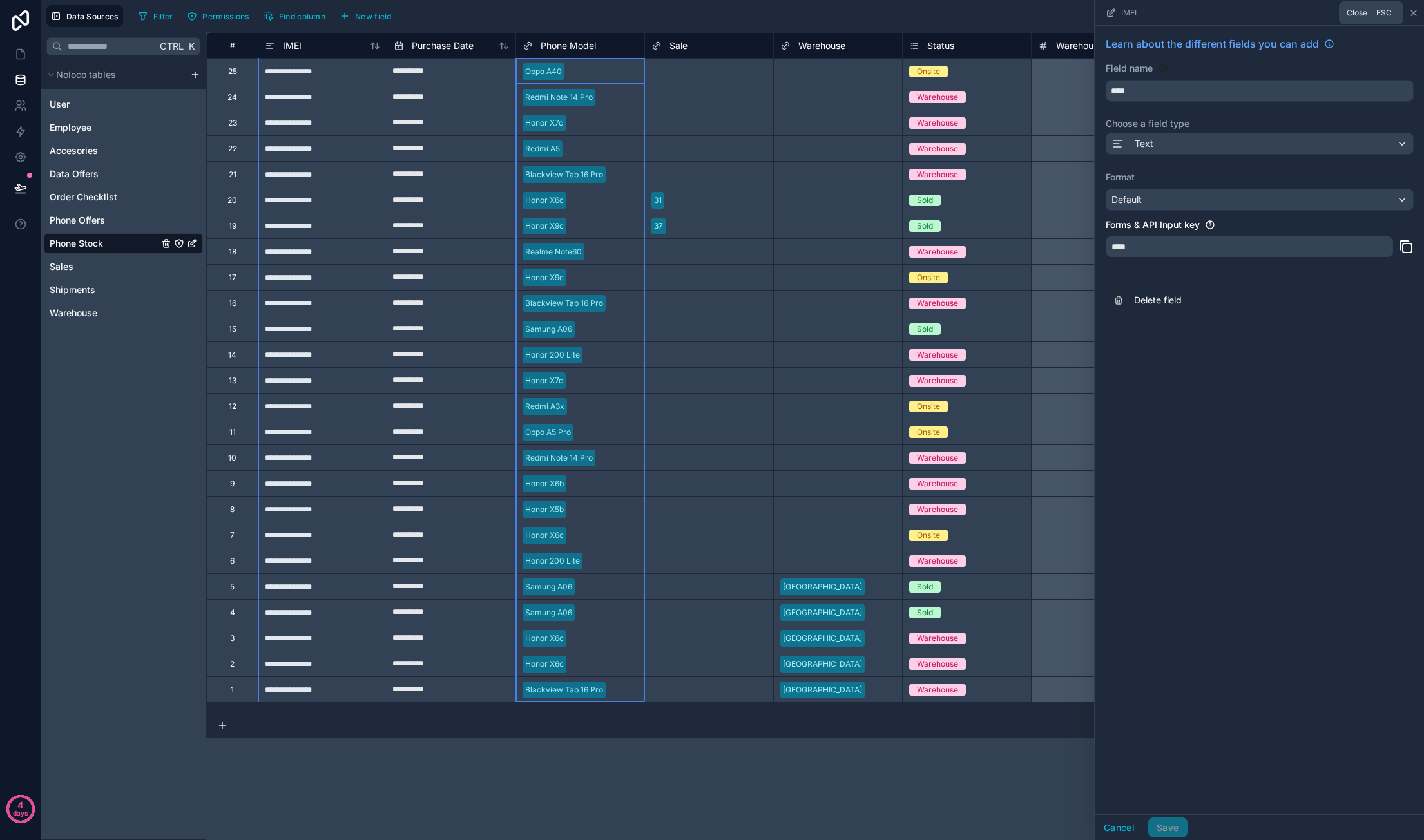
drag, startPoint x: 1409, startPoint y: 11, endPoint x: 1364, endPoint y: 20, distance: 45.9
click at [1409, 11] on icon at bounding box center [1413, 13] width 11 height 11
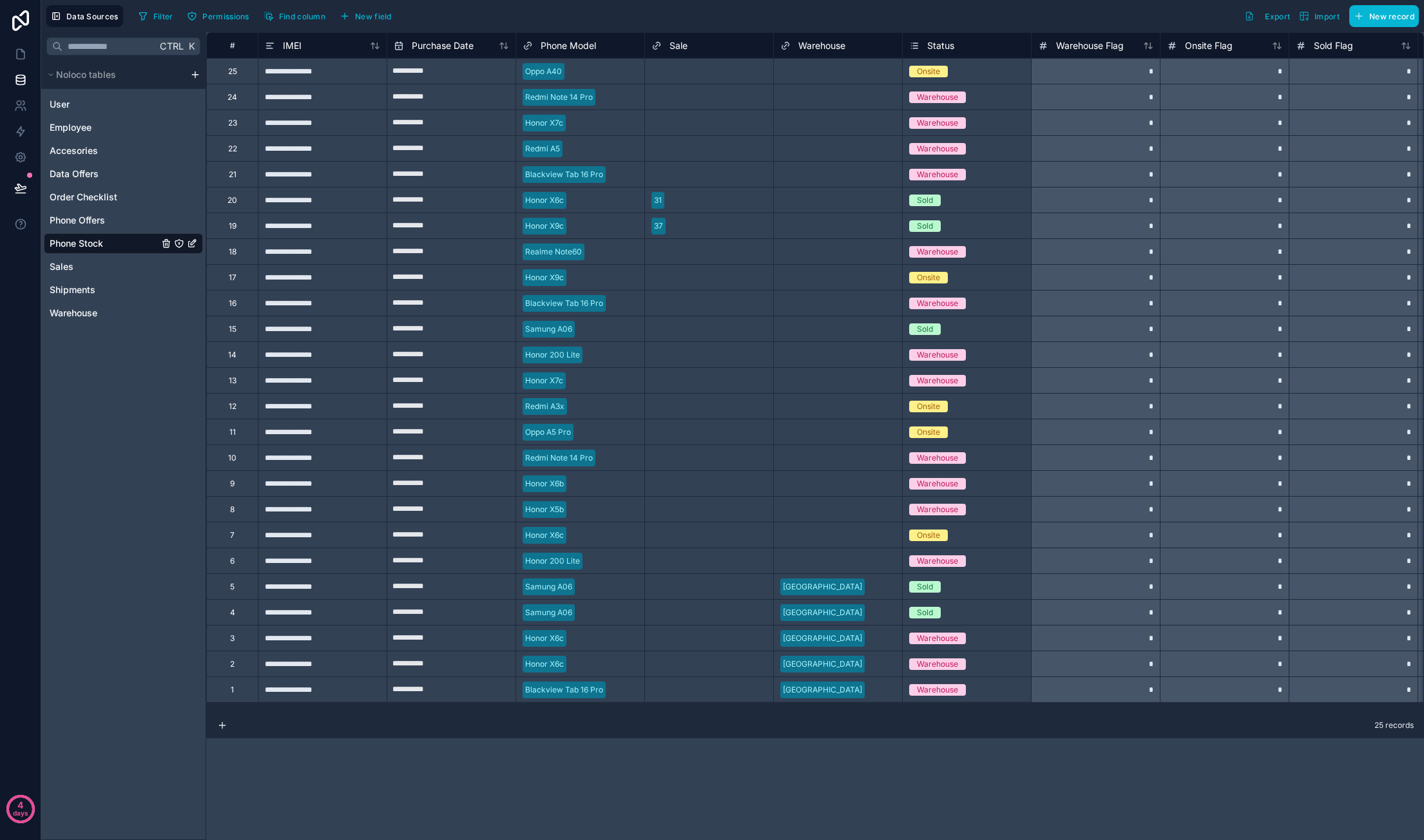
click at [596, 40] on div "Phone Model" at bounding box center [580, 46] width 115 height 15
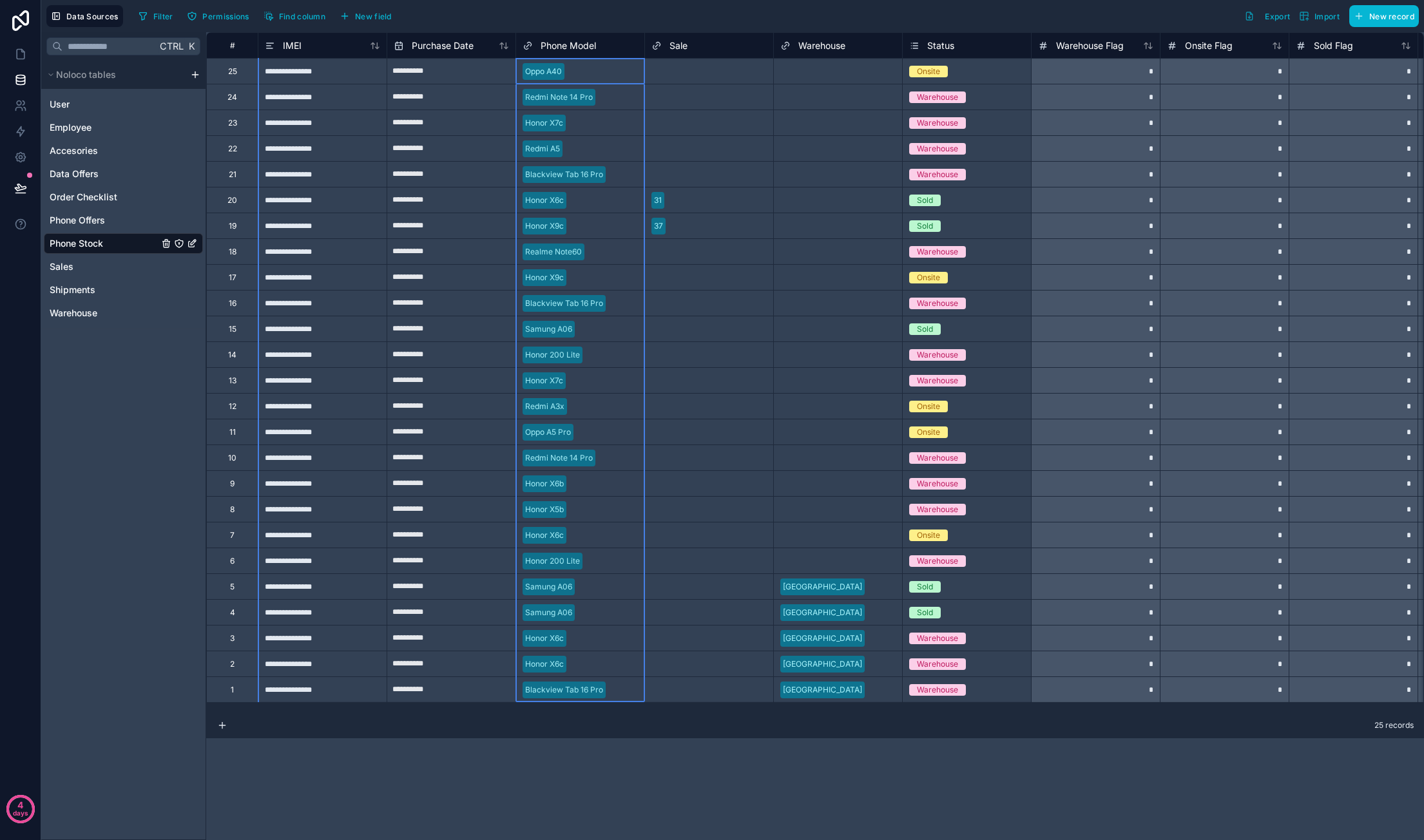
click at [596, 40] on div "Phone Model" at bounding box center [580, 46] width 115 height 15
click at [594, 45] on span "Phone Model" at bounding box center [568, 46] width 56 height 13
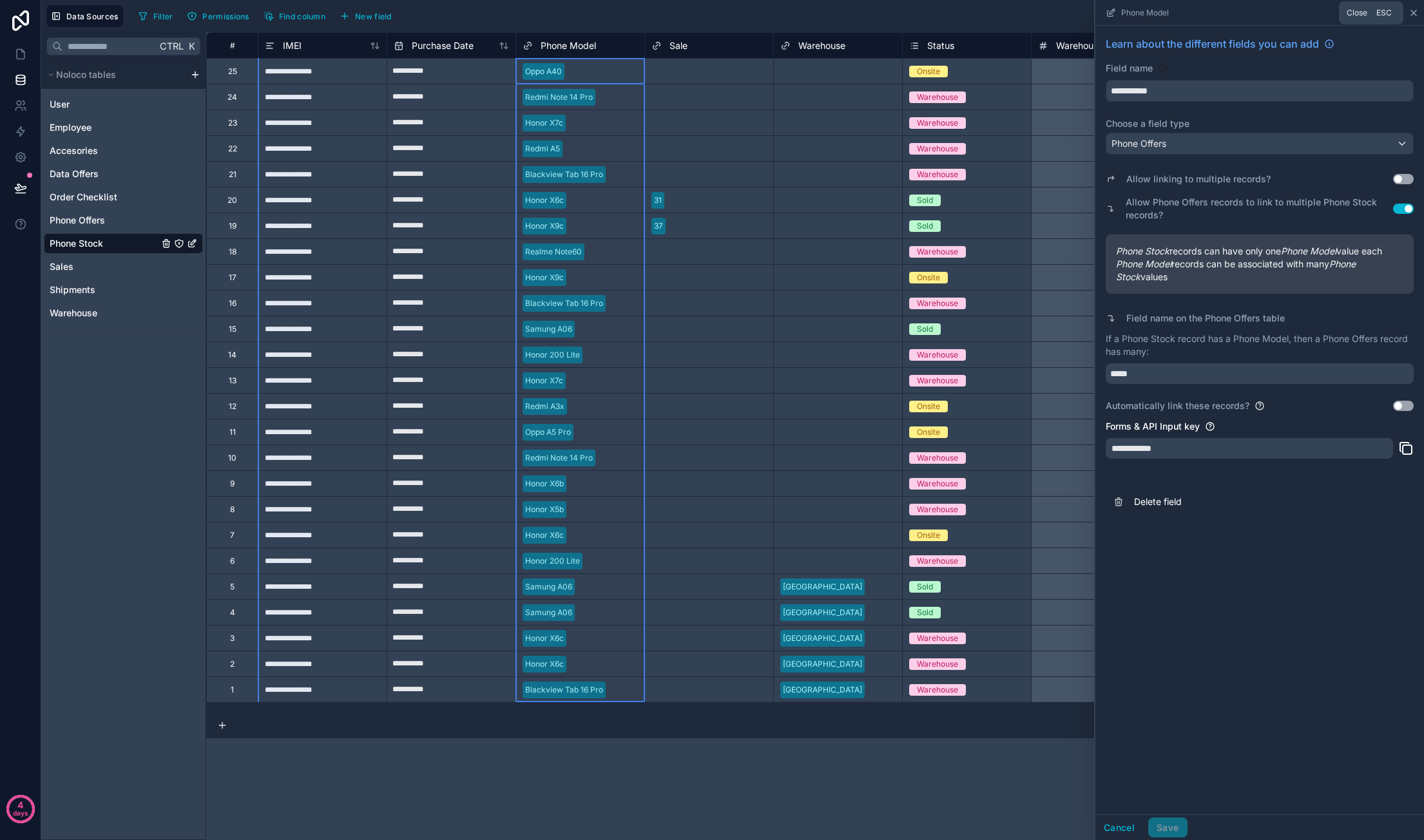
click at [1413, 8] on icon at bounding box center [1413, 13] width 11 height 11
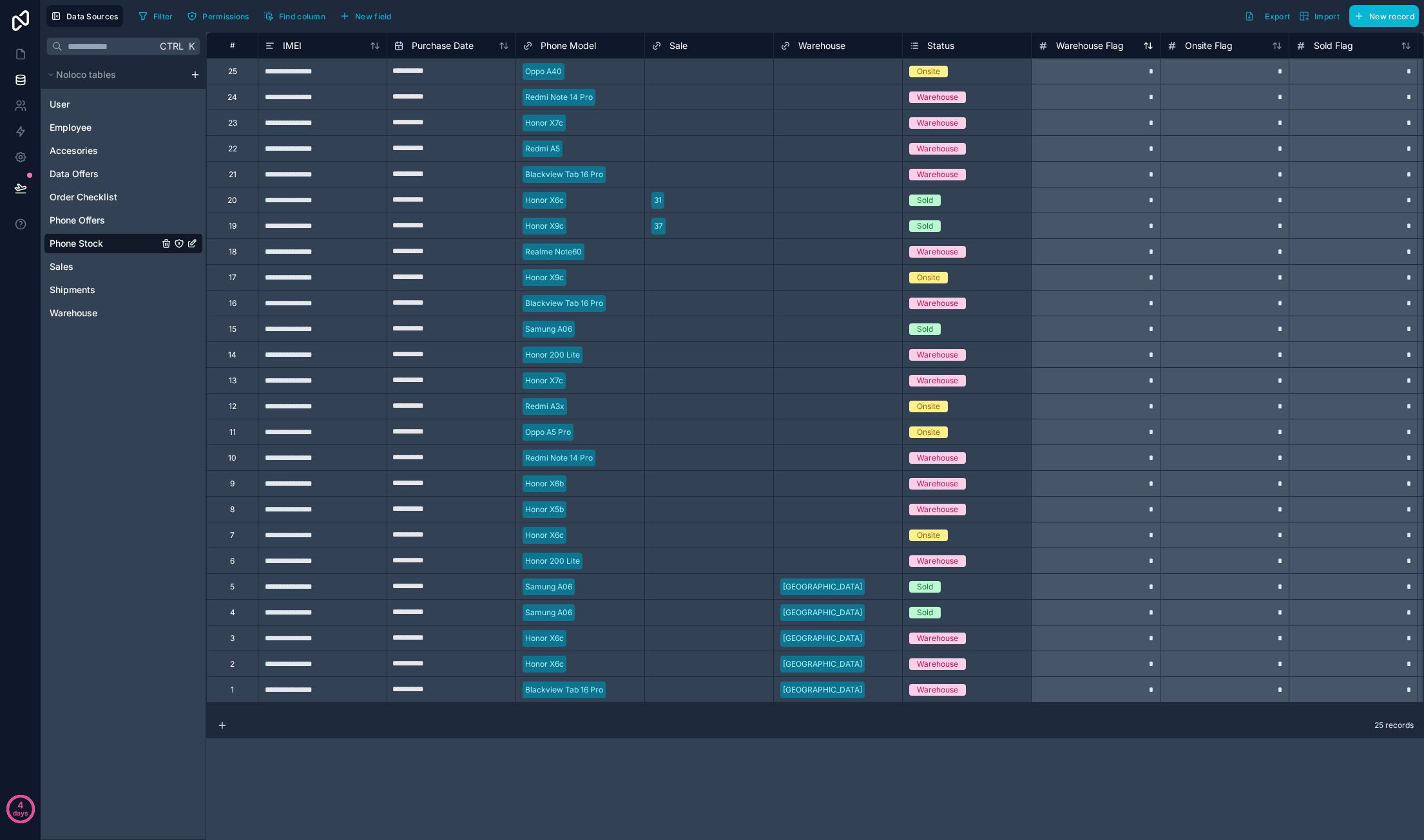
click at [1094, 42] on span "Warehouse Flag" at bounding box center [1090, 46] width 68 height 13
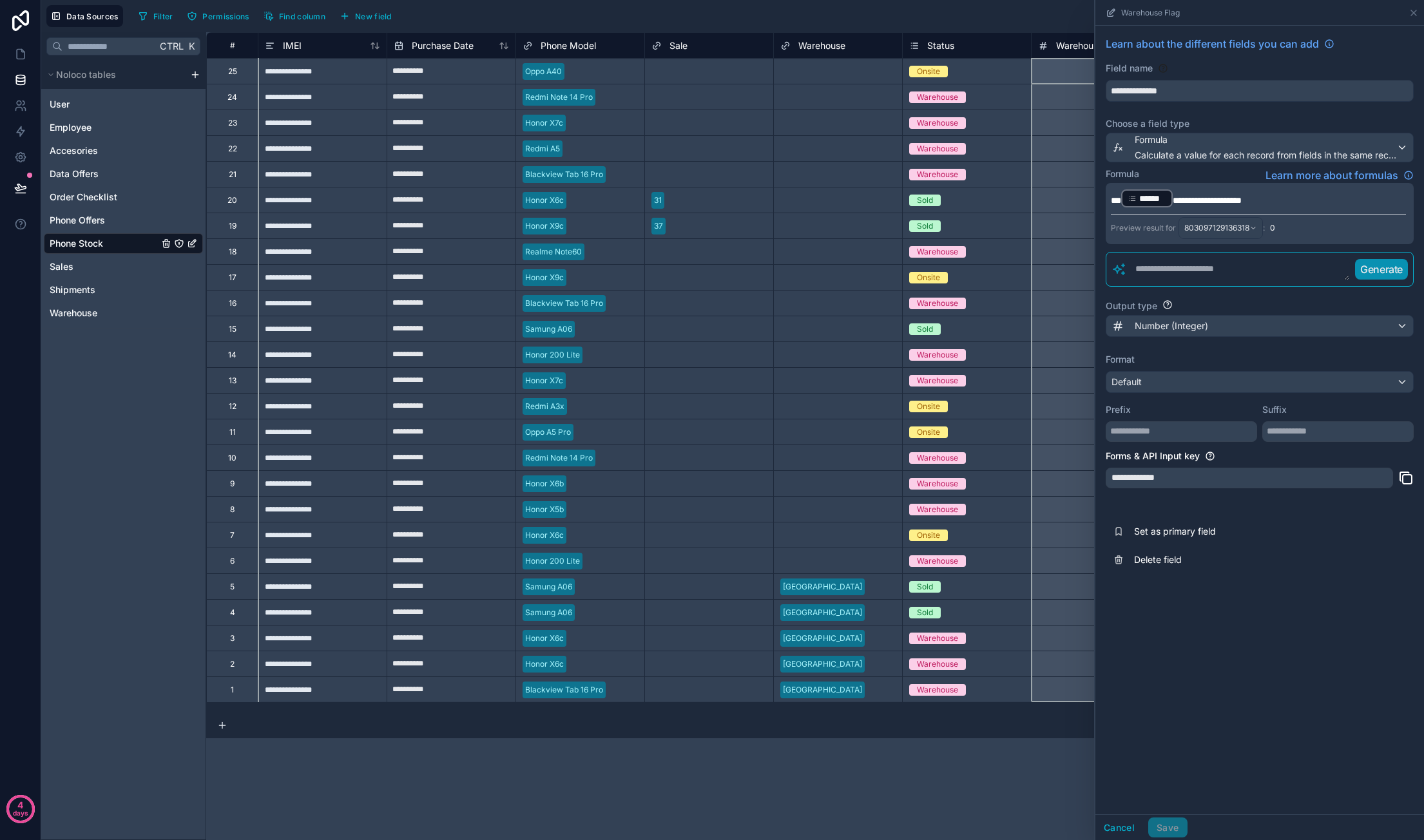
click at [695, 10] on div "Filter Permissions Find column New field Export Import New record" at bounding box center [776, 15] width 1285 height 22
click at [1413, 14] on icon at bounding box center [1413, 13] width 11 height 11
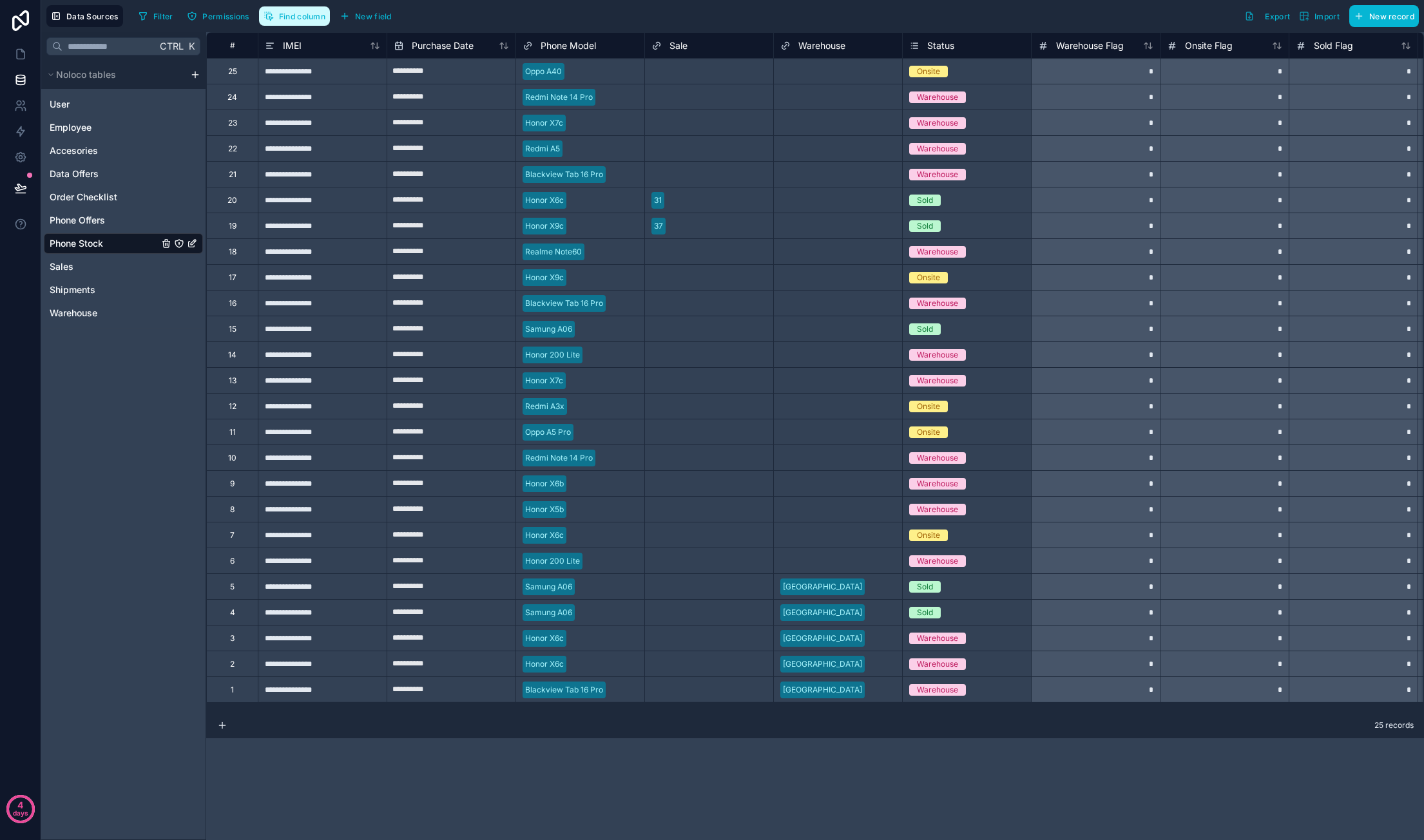
click at [288, 11] on span "Find column" at bounding box center [302, 16] width 46 height 10
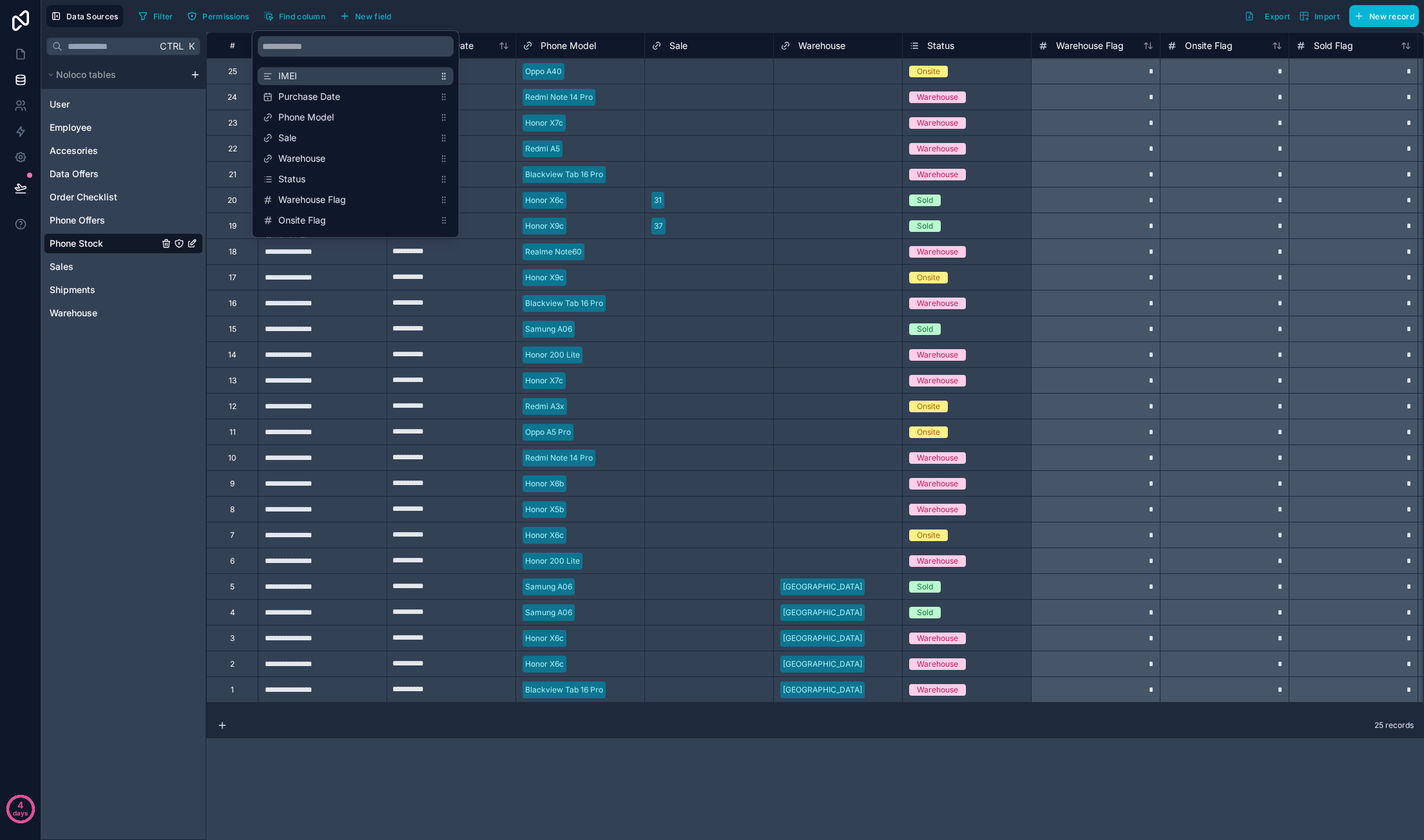
click at [368, 72] on span "IMEI" at bounding box center [357, 76] width 156 height 13
click at [478, 25] on div "Filter Permissions Find column New field Export Import New record" at bounding box center [776, 15] width 1285 height 22
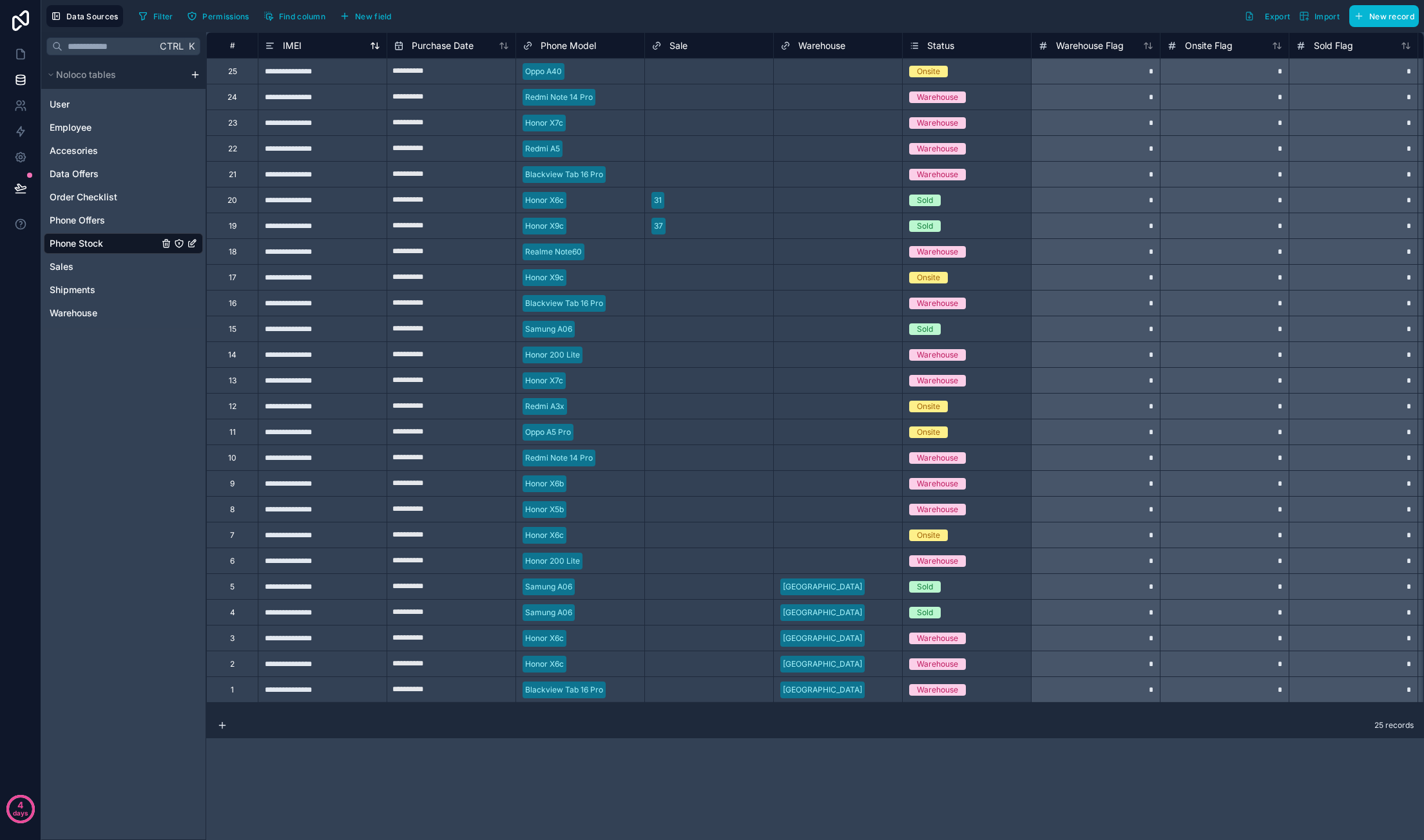
click at [315, 51] on div "IMEI" at bounding box center [323, 46] width 115 height 15
click at [298, 48] on span "IMEI" at bounding box center [292, 46] width 19 height 13
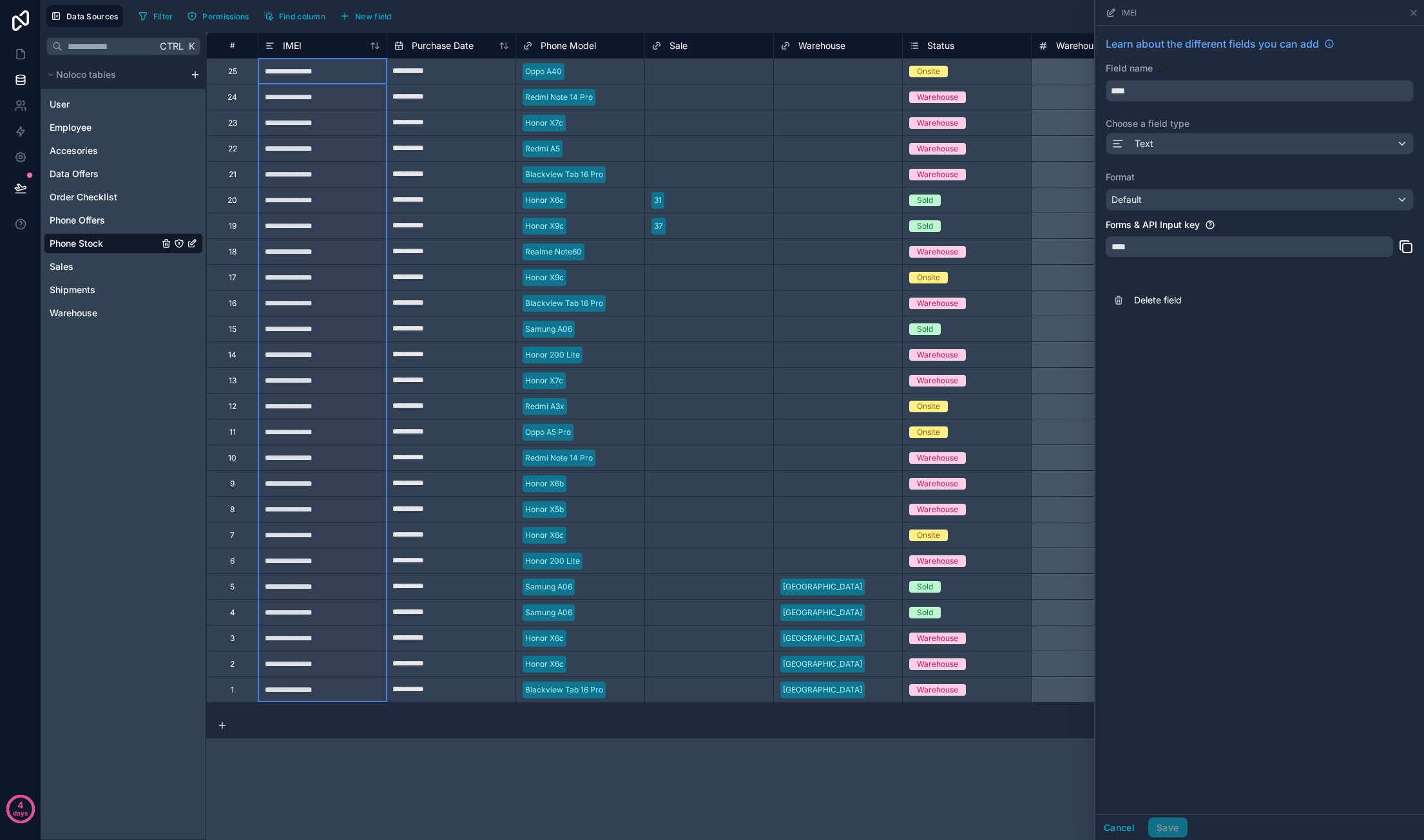
click at [797, 18] on div "Filter Permissions Find column New field Export Import New record" at bounding box center [776, 15] width 1285 height 22
click at [1038, 775] on div "**********" at bounding box center [815, 436] width 1218 height 808
click at [1117, 822] on button "Cancel" at bounding box center [1119, 827] width 48 height 20
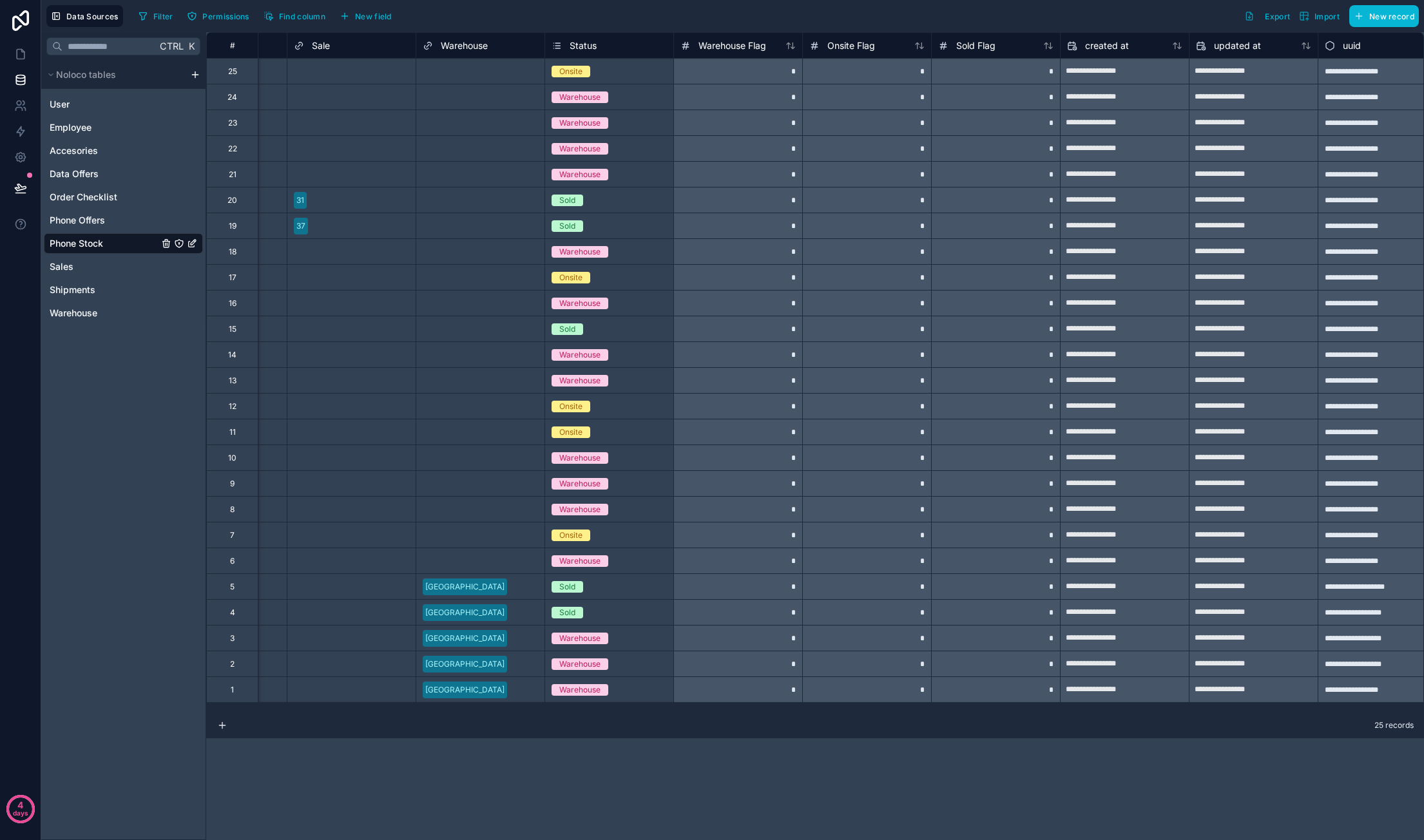
scroll to position [0, 380]
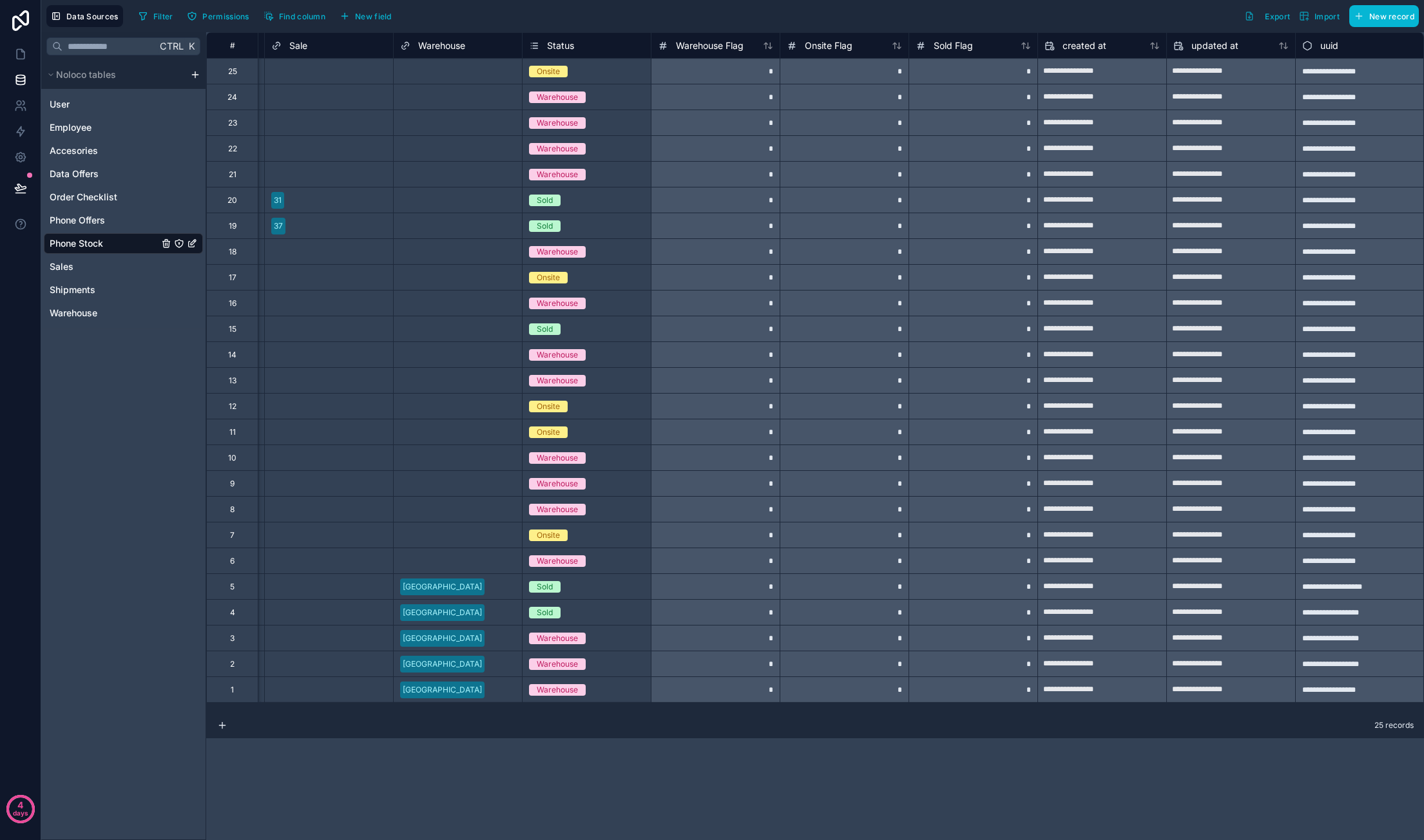
click at [1341, 50] on div "uuid" at bounding box center [1360, 46] width 115 height 15
click at [1336, 46] on span "uuid" at bounding box center [1329, 46] width 18 height 13
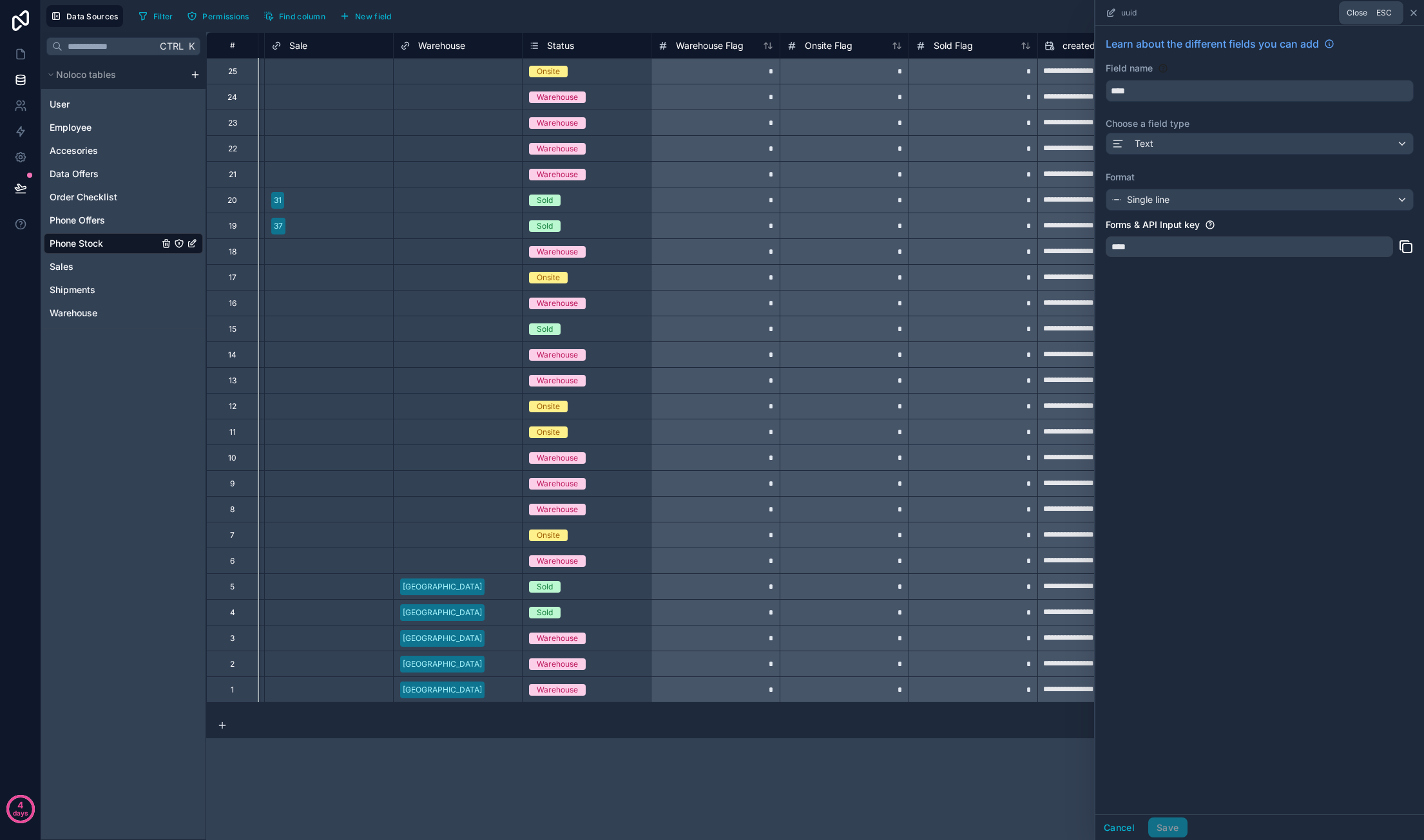
click at [1416, 12] on icon at bounding box center [1413, 13] width 11 height 11
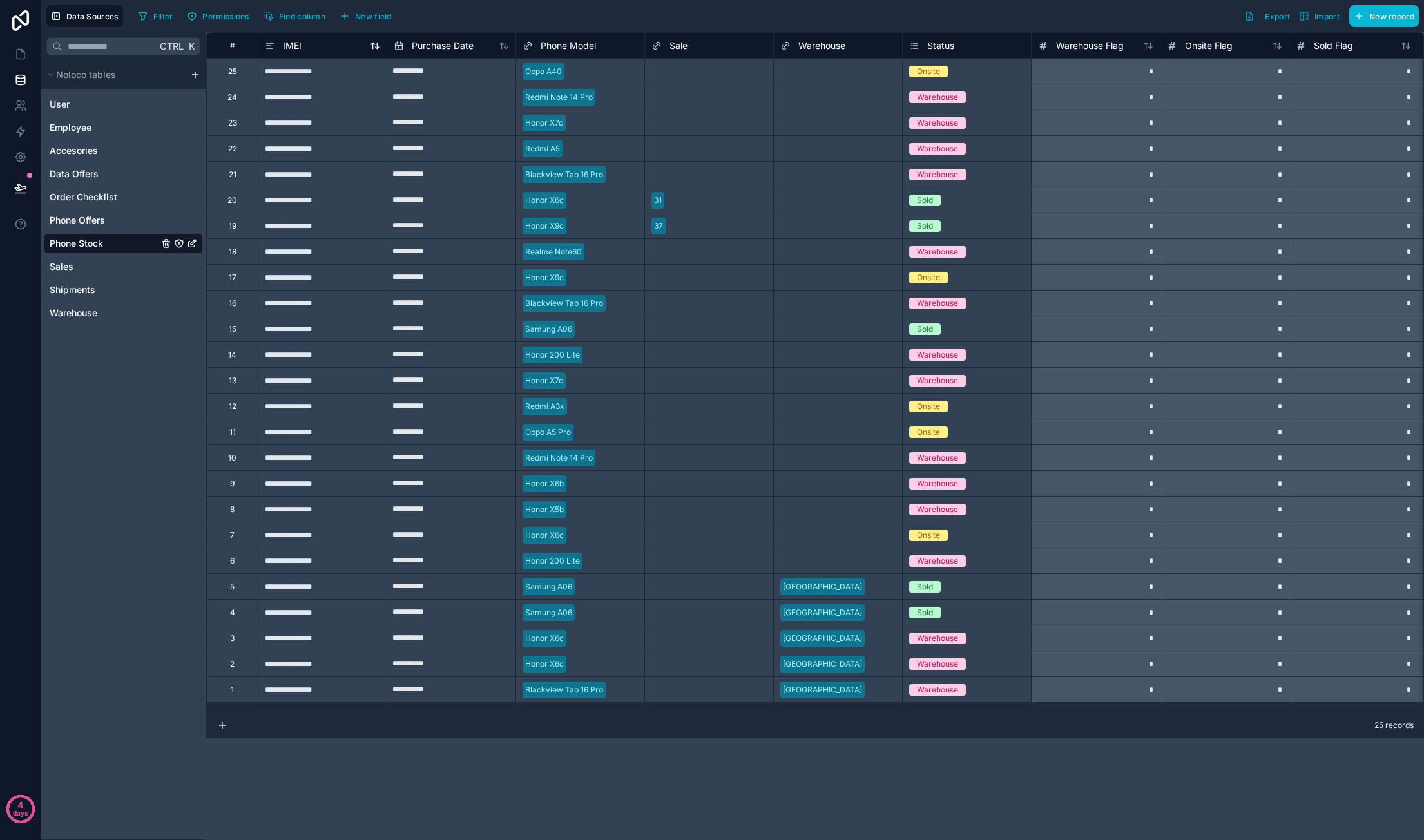
click at [289, 44] on span "IMEI" at bounding box center [292, 46] width 19 height 13
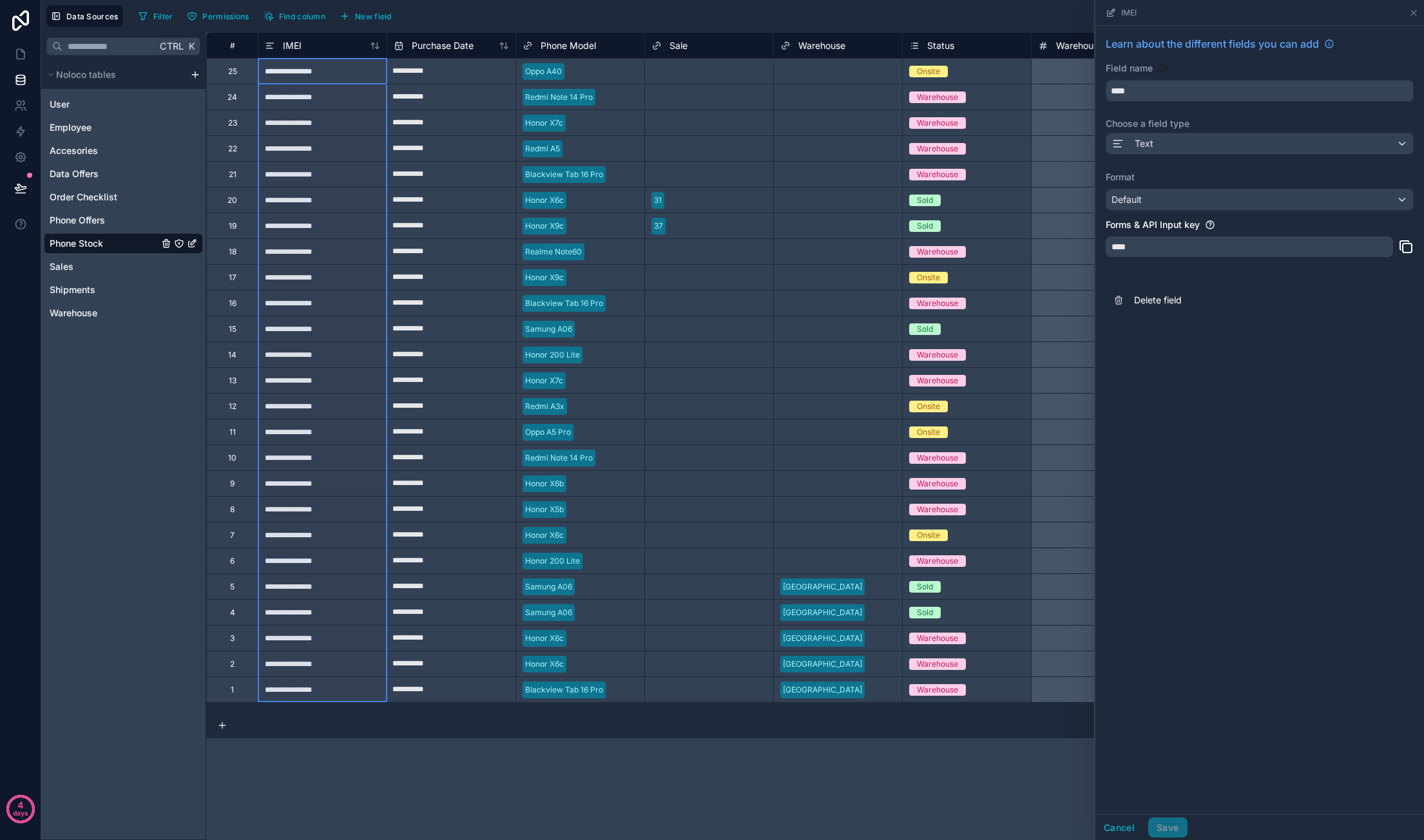
click at [193, 240] on icon "Phone Stock" at bounding box center [192, 243] width 11 height 11
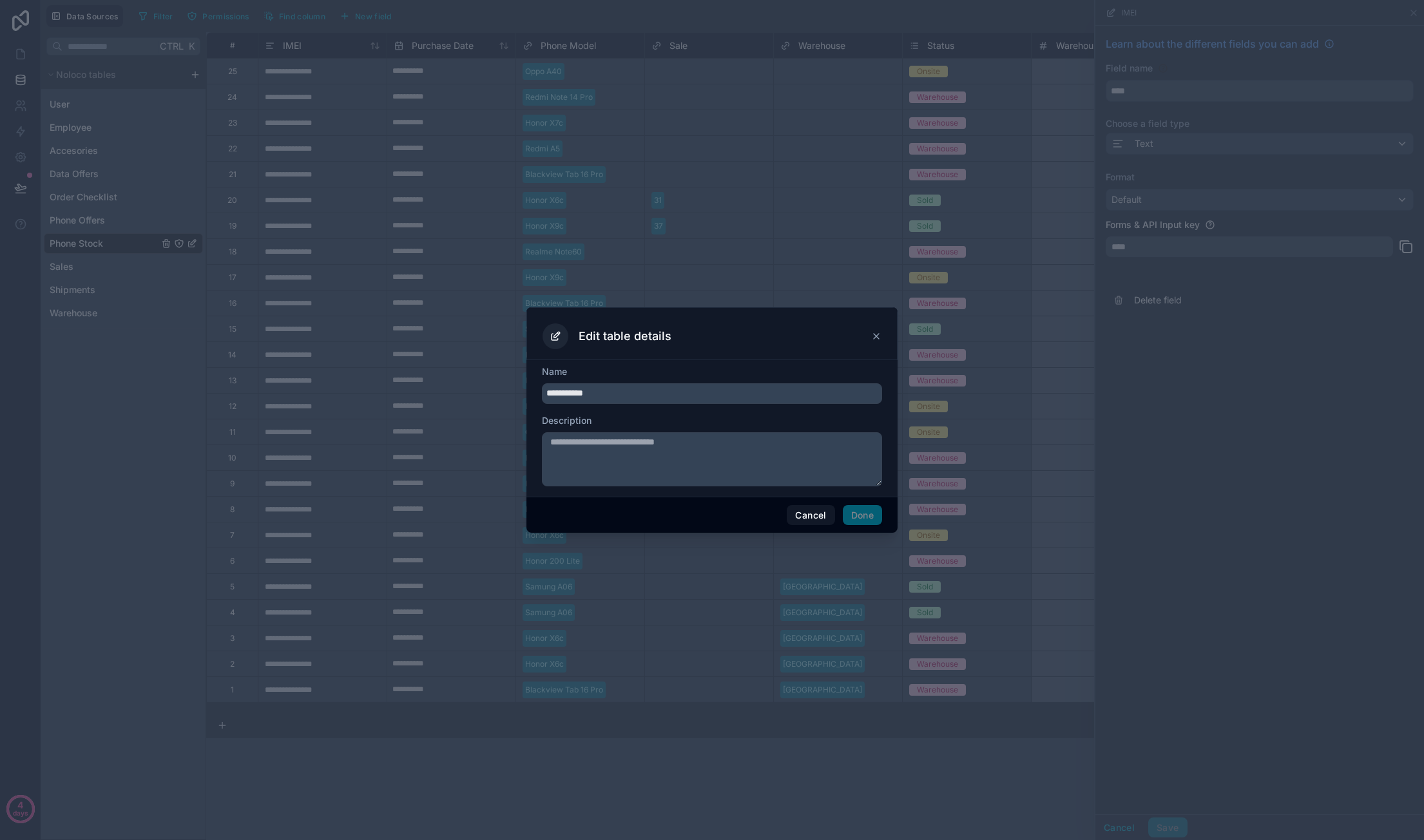
click at [875, 338] on icon at bounding box center [875, 336] width 5 height 5
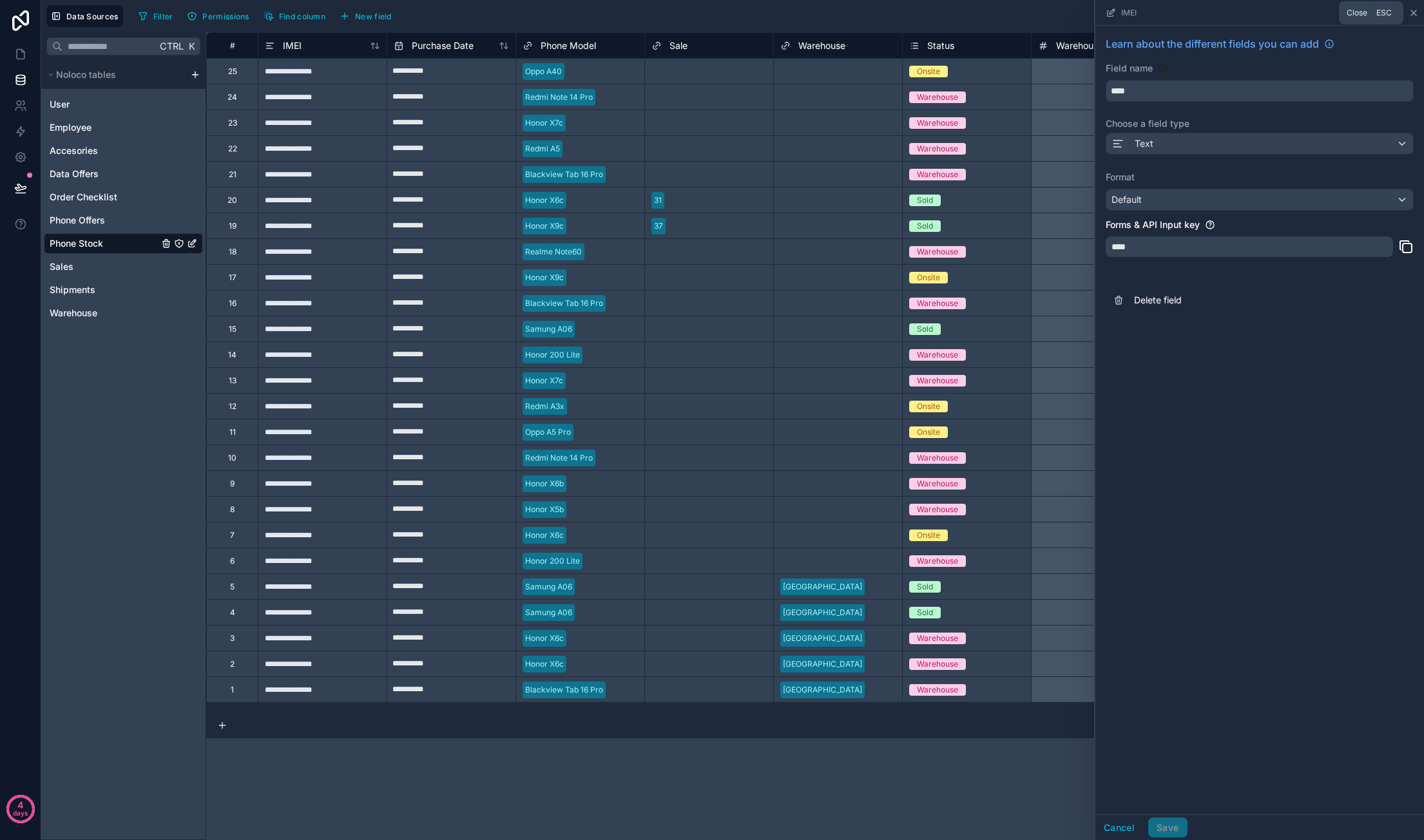
click at [1418, 9] on icon at bounding box center [1413, 13] width 11 height 11
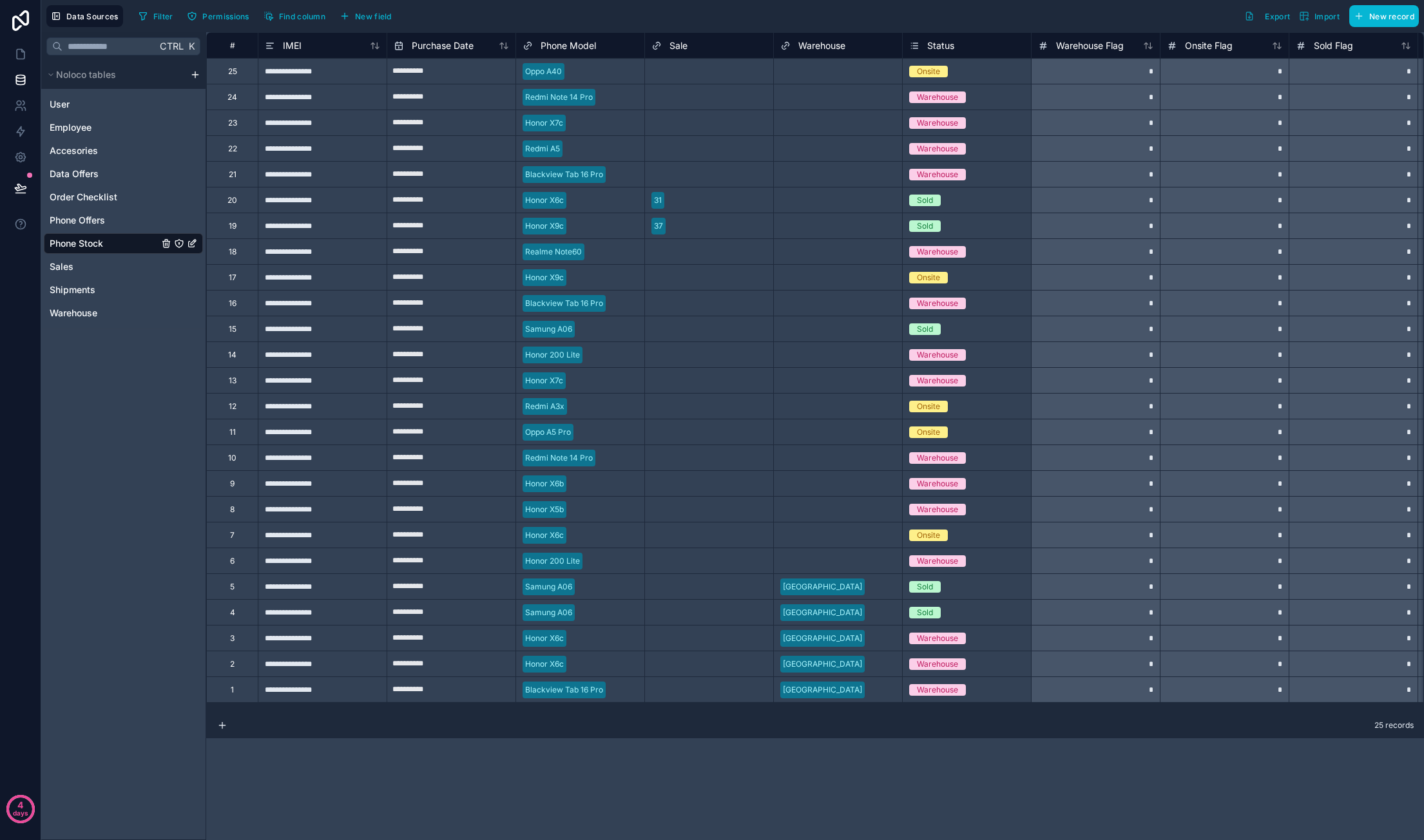
click at [326, 73] on div "**********" at bounding box center [321, 70] width 129 height 26
click at [319, 72] on div "**********" at bounding box center [321, 70] width 129 height 26
click at [319, 72] on input "**********" at bounding box center [322, 71] width 128 height 25
click at [222, 722] on icon at bounding box center [222, 725] width 0 height 6
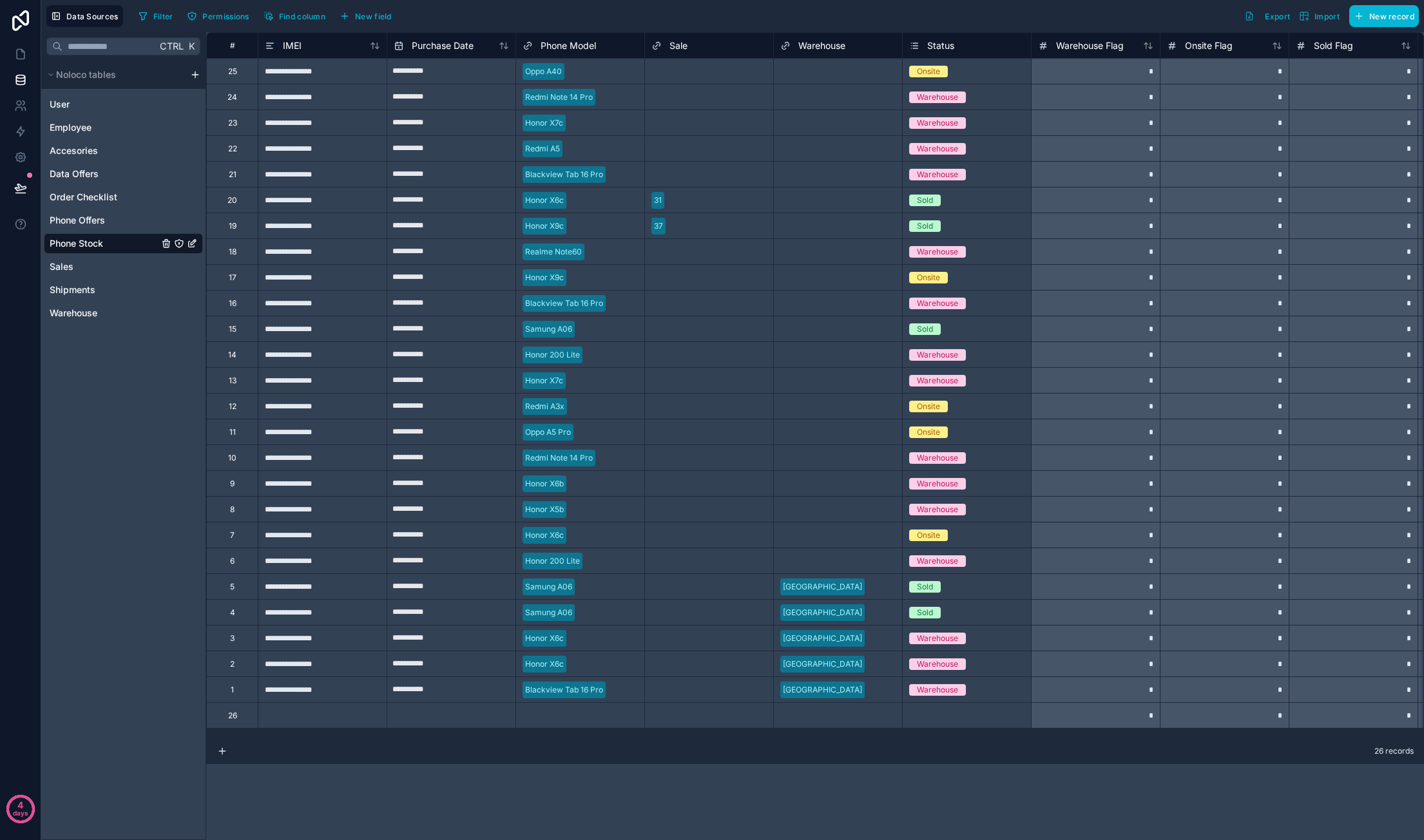
click at [300, 725] on div at bounding box center [321, 715] width 129 height 26
click at [347, 770] on div "**********" at bounding box center [815, 436] width 1218 height 808
click at [365, 717] on div "**********" at bounding box center [321, 715] width 129 height 26
drag, startPoint x: 338, startPoint y: 787, endPoint x: 326, endPoint y: 777, distance: 15.6
click at [337, 787] on div "**********" at bounding box center [815, 436] width 1218 height 808
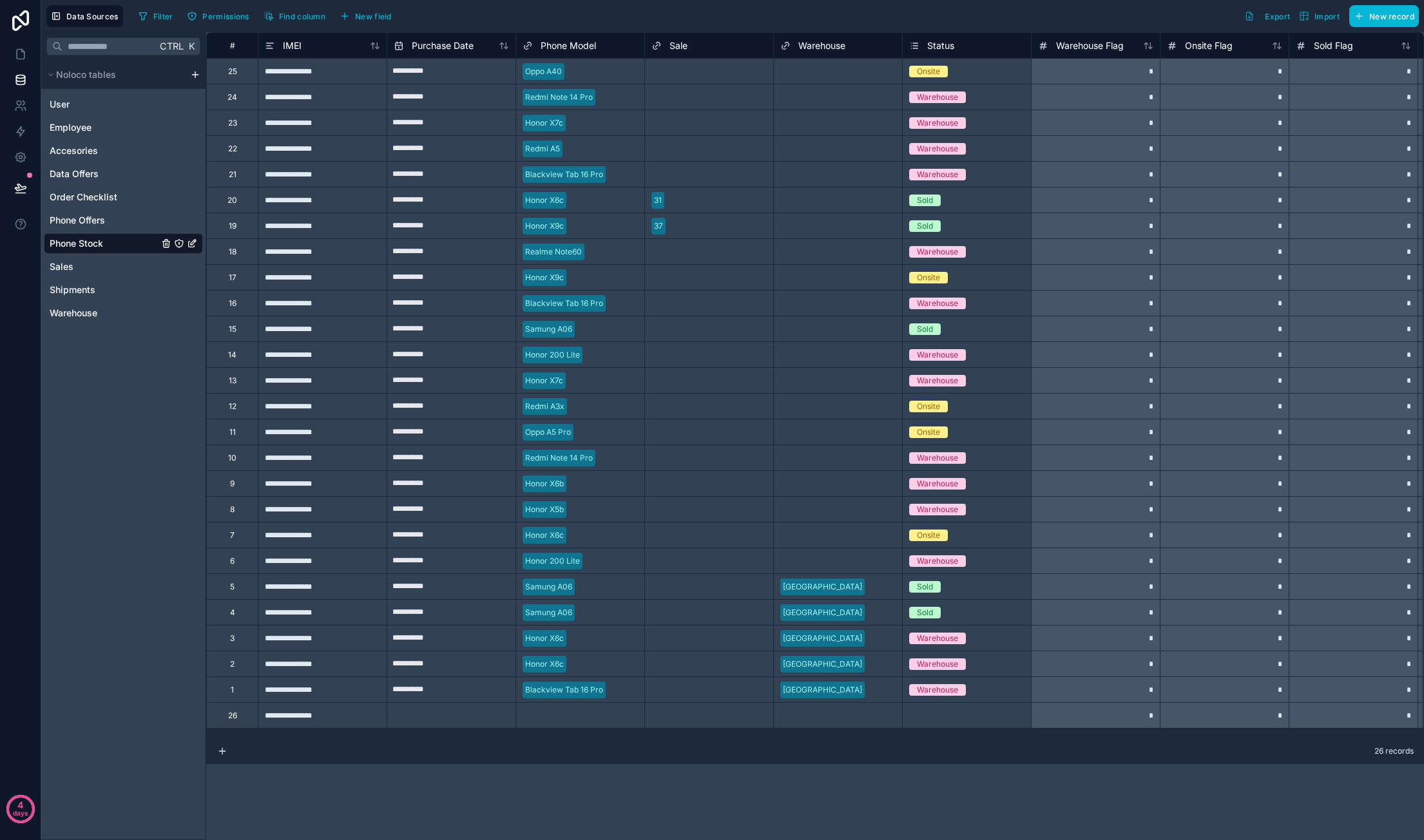
click at [282, 706] on div "**********" at bounding box center [321, 715] width 129 height 26
click at [361, 783] on div "**********" at bounding box center [815, 436] width 1218 height 808
click at [321, 47] on div "IMEI" at bounding box center [323, 46] width 115 height 15
click at [285, 41] on span "IMEI" at bounding box center [292, 46] width 19 height 13
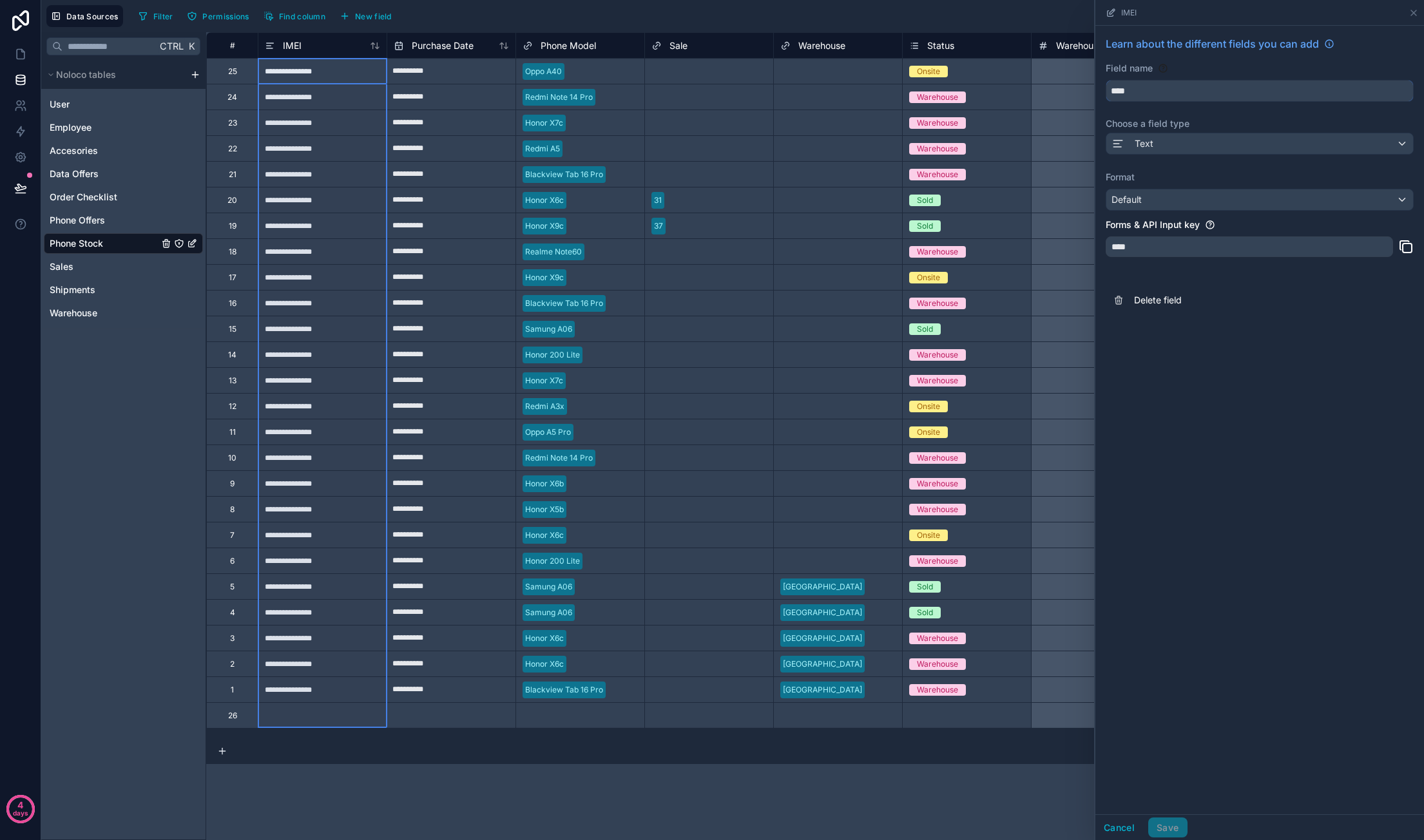
click at [1161, 91] on input "****" at bounding box center [1259, 91] width 307 height 20
click at [1105, 80] on button "****" at bounding box center [1259, 91] width 308 height 22
type input "********"
click at [1165, 825] on button "Save" at bounding box center [1167, 827] width 39 height 20
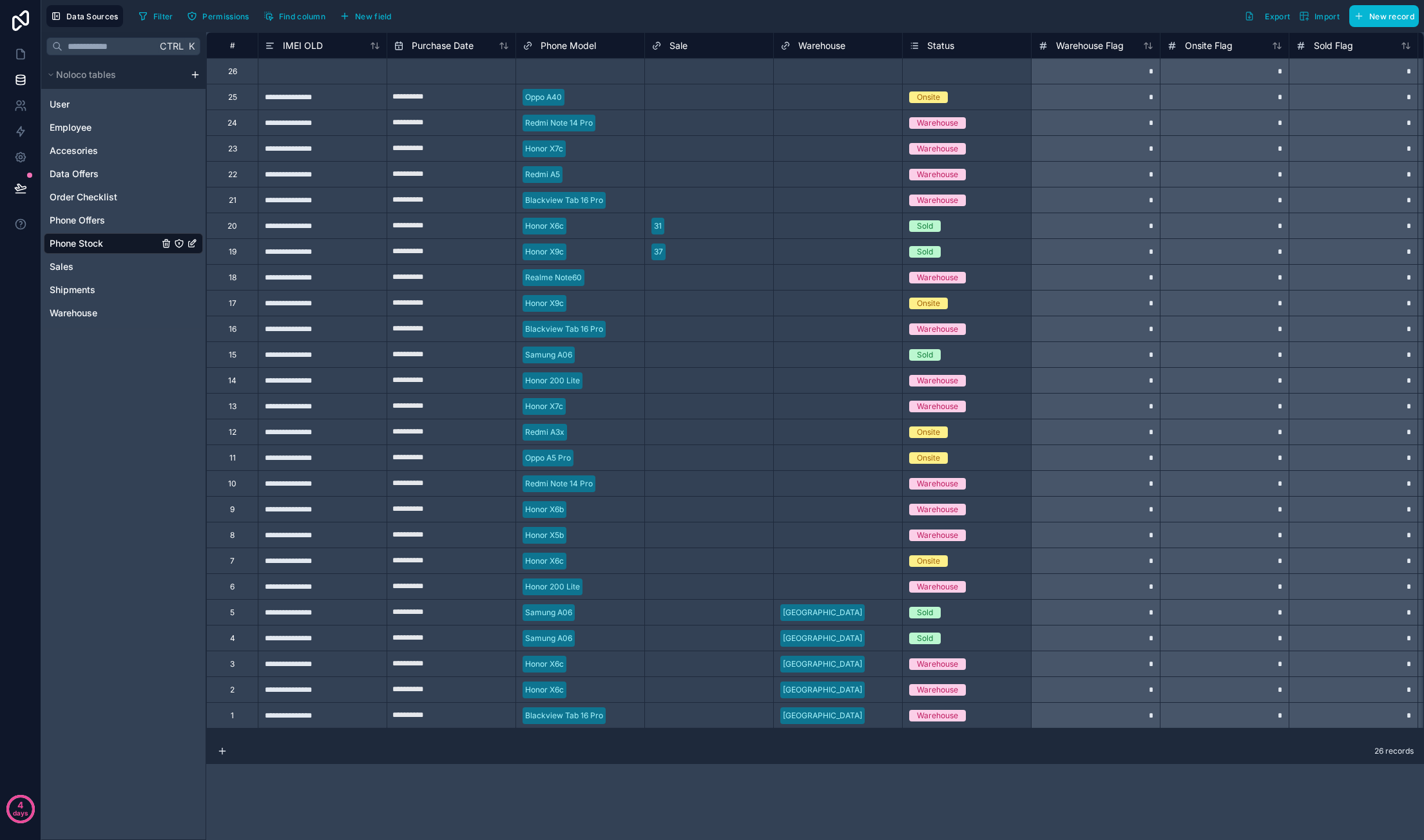
click at [226, 72] on div "26" at bounding box center [231, 70] width 51 height 26
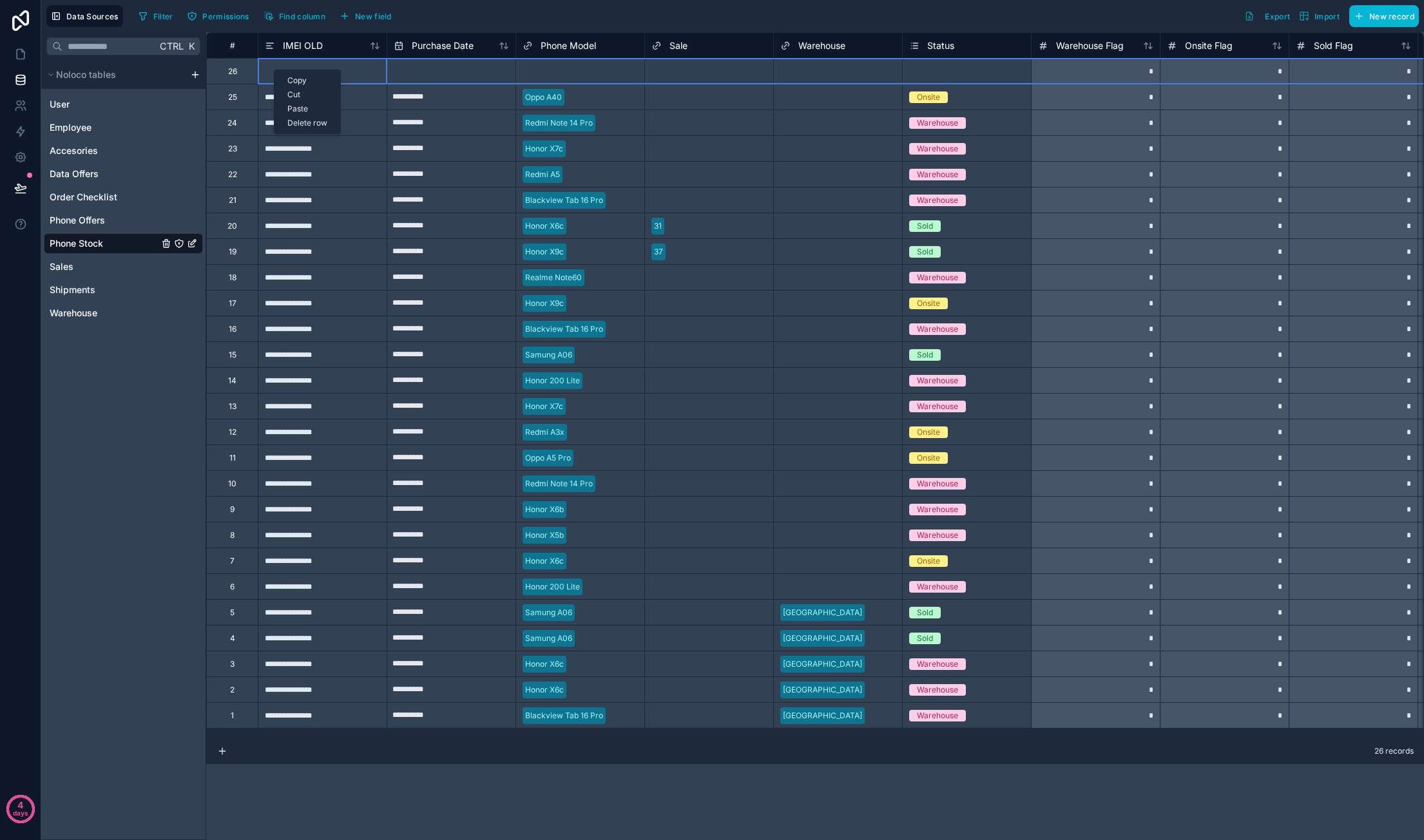
click at [307, 126] on div "Delete row" at bounding box center [307, 123] width 65 height 14
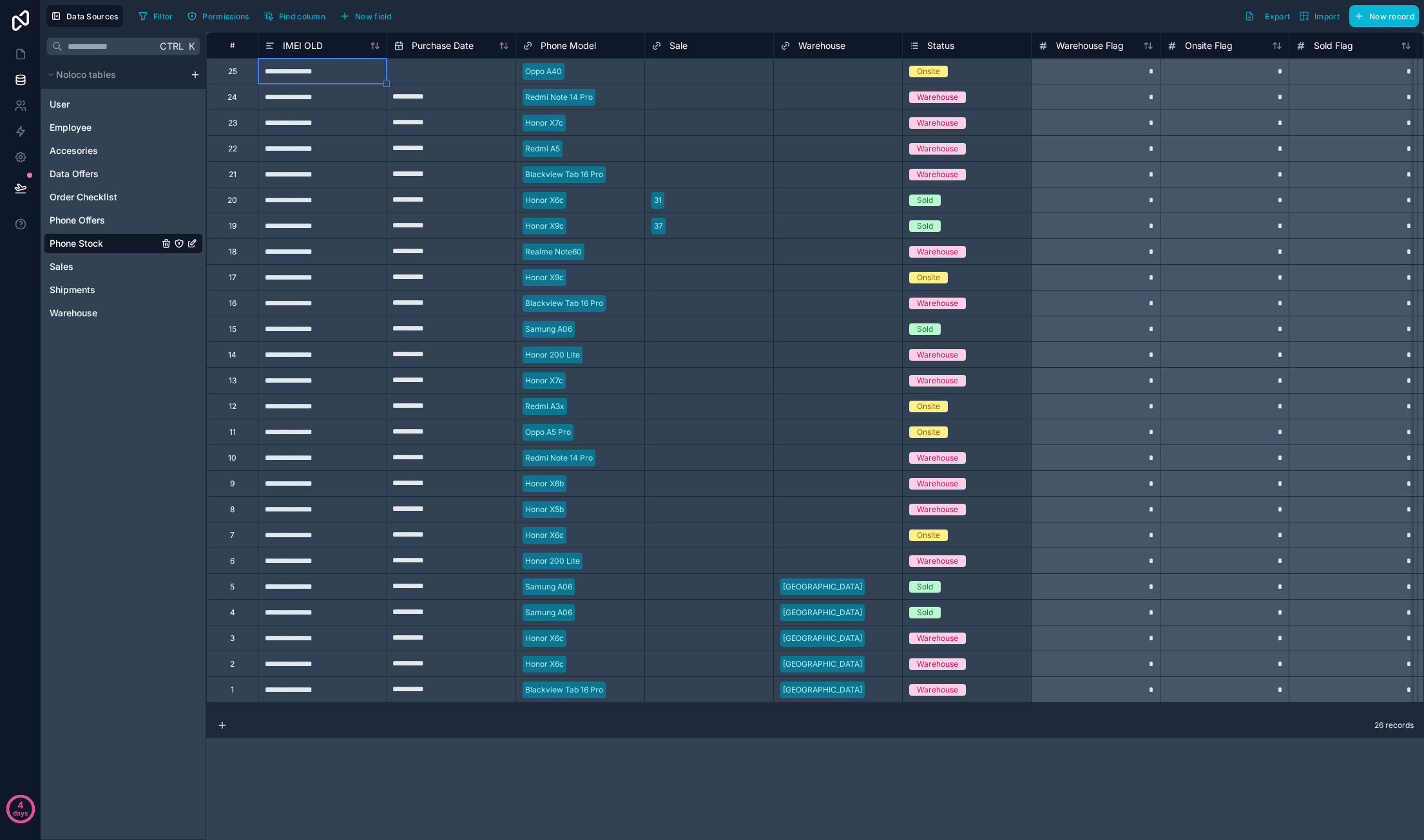
type input "**********"
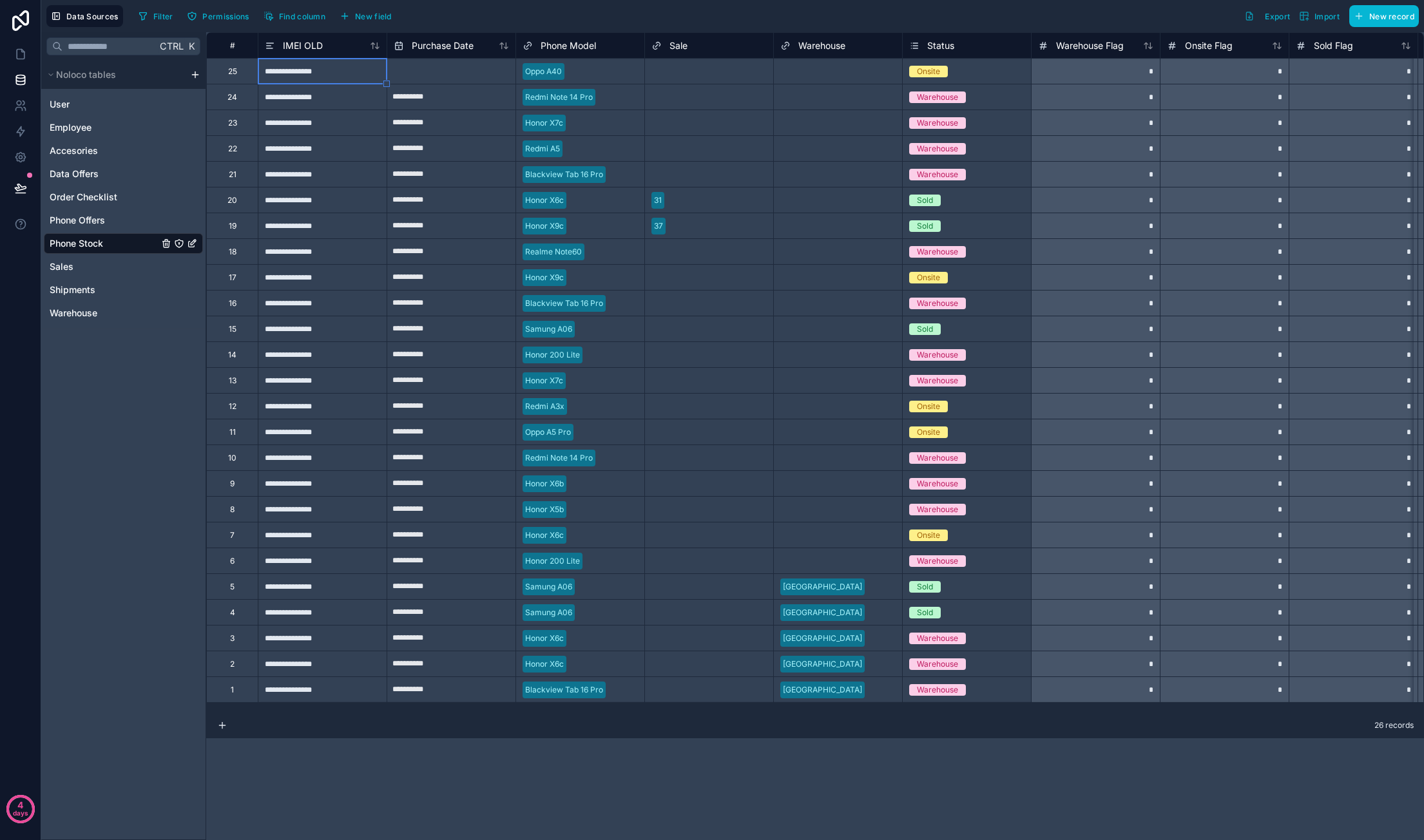
type input "**********"
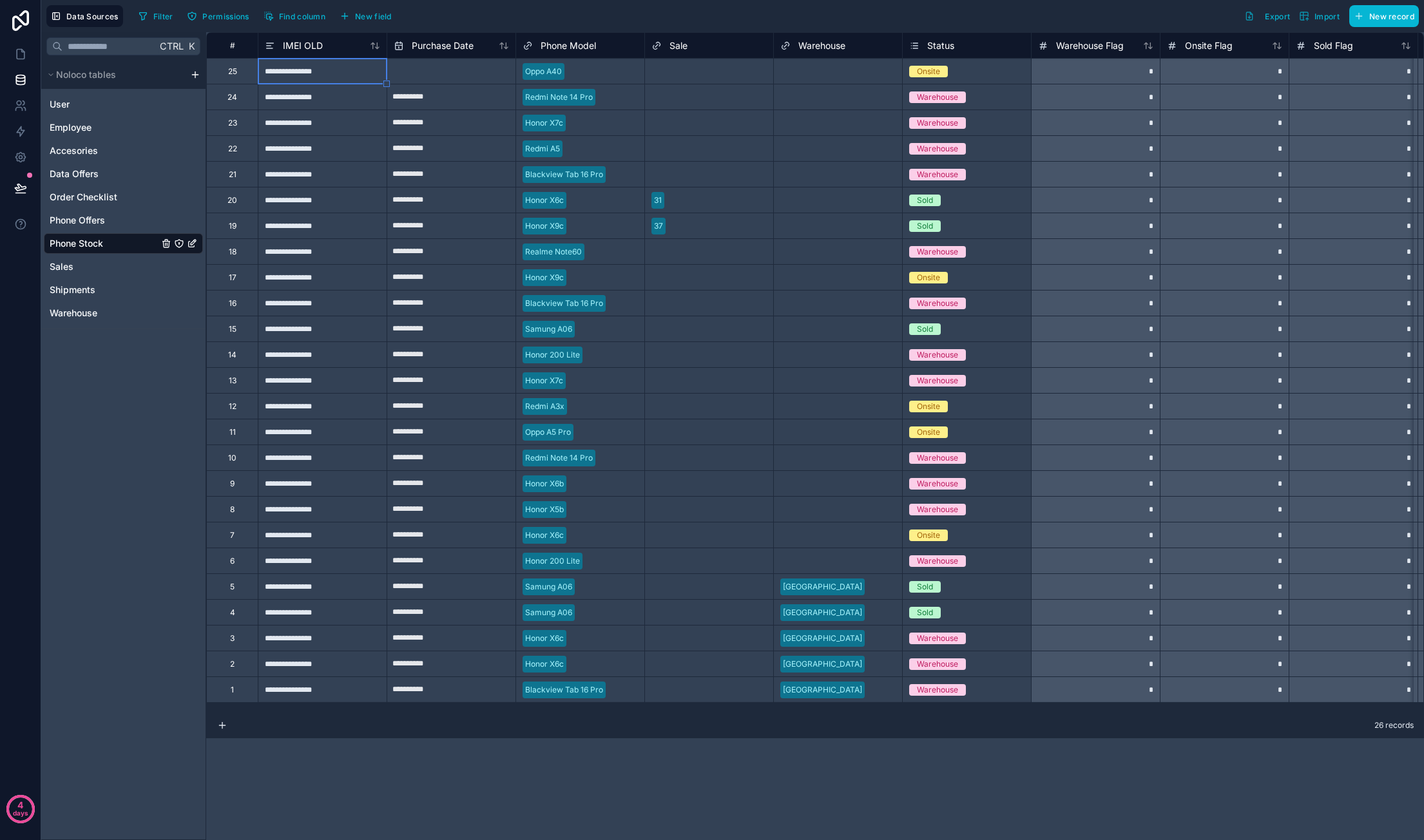
type input "**********"
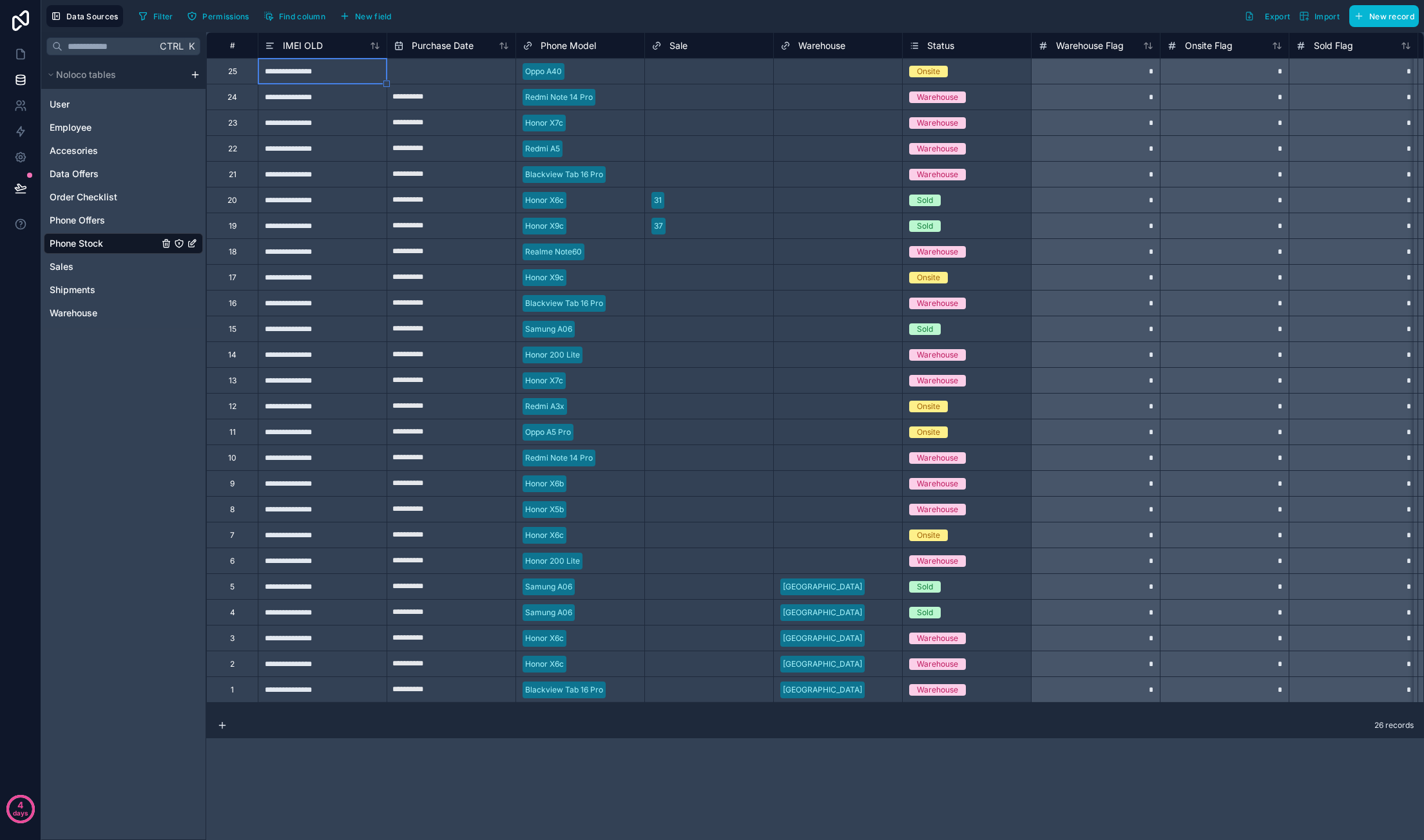
type input "**********"
click at [370, 16] on span "New field" at bounding box center [373, 16] width 37 height 10
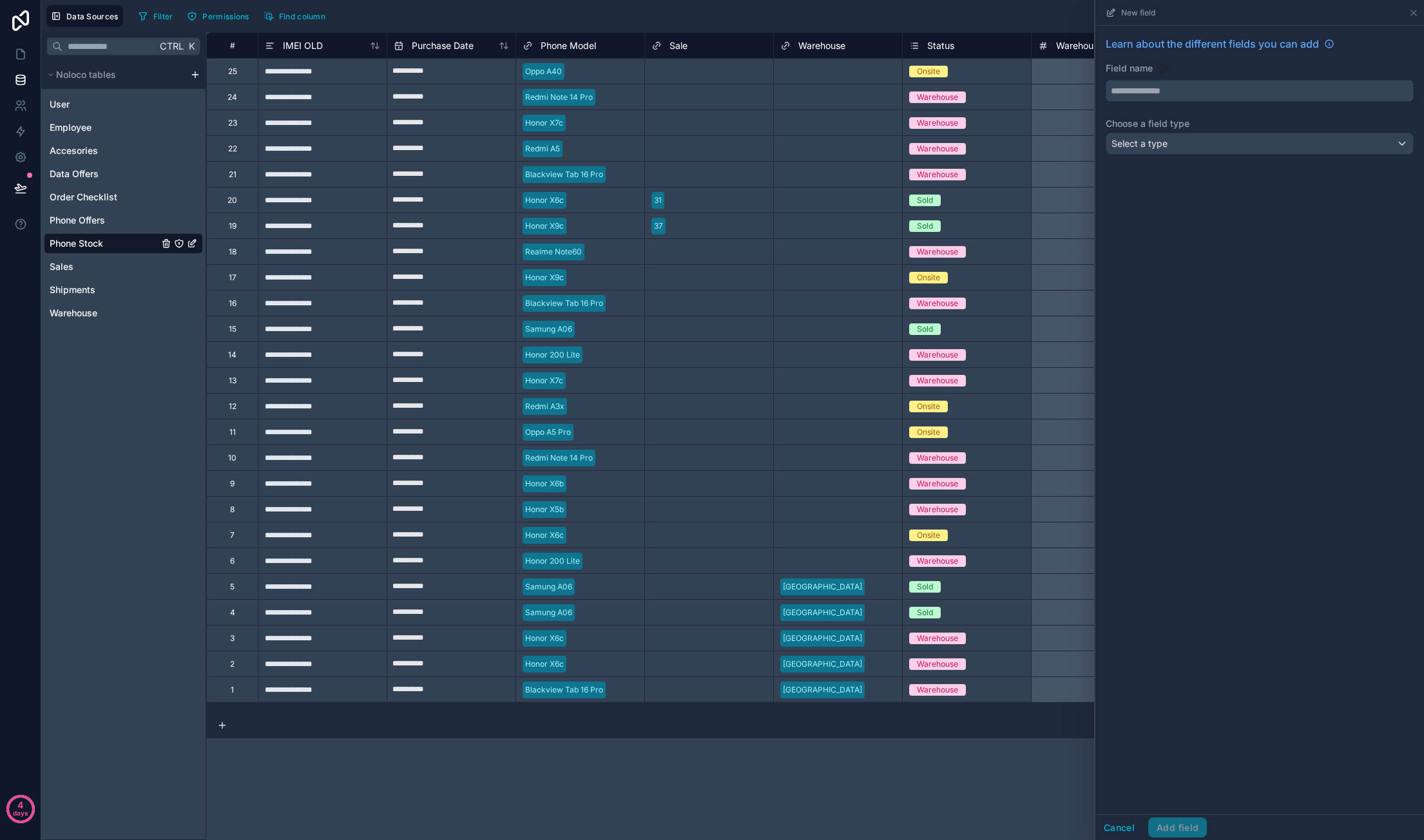
click at [1181, 89] on input "text" at bounding box center [1259, 91] width 307 height 20
type input "****"
click at [1219, 141] on div "Select a type" at bounding box center [1259, 143] width 307 height 20
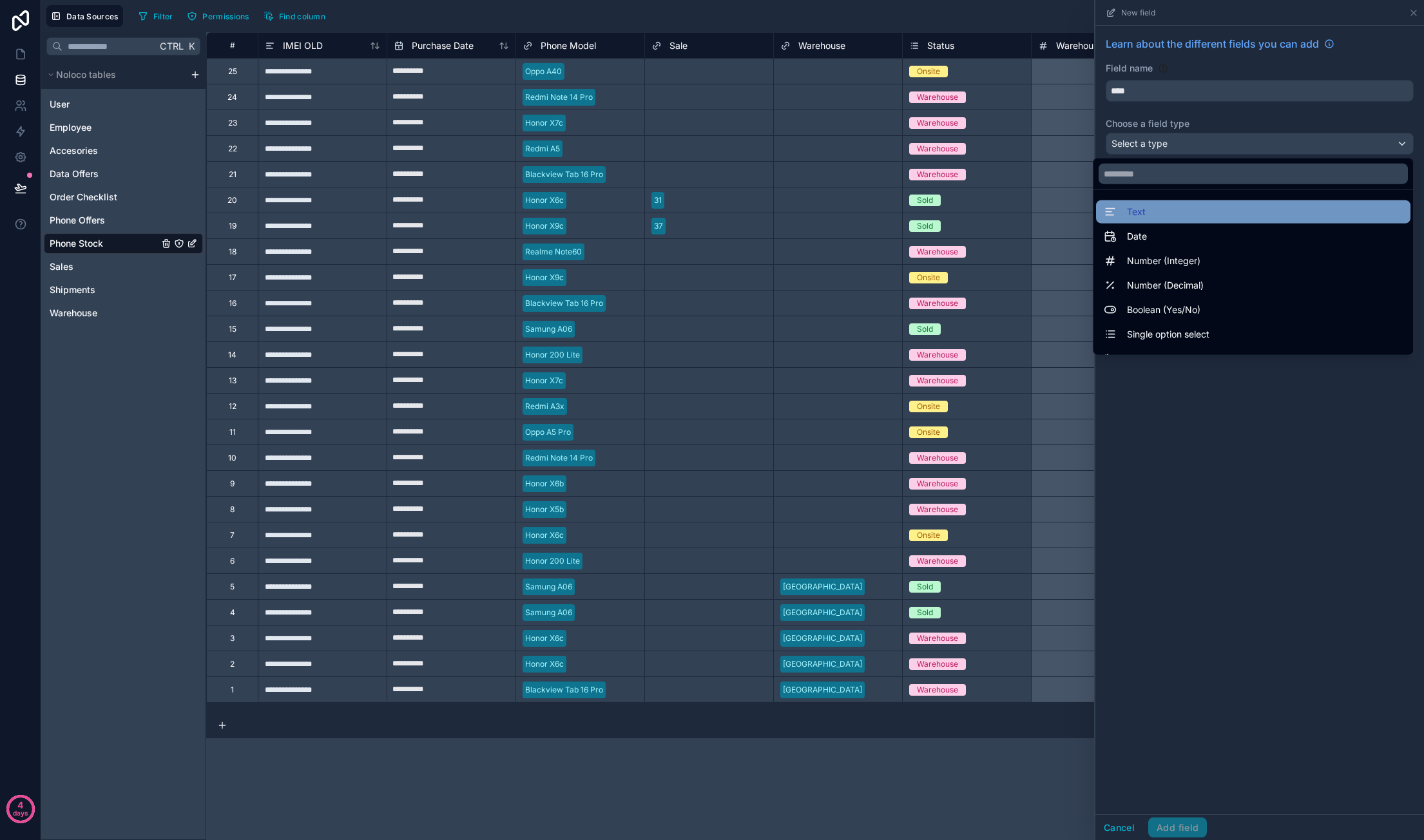
click at [1157, 209] on div "Text" at bounding box center [1252, 212] width 299 height 15
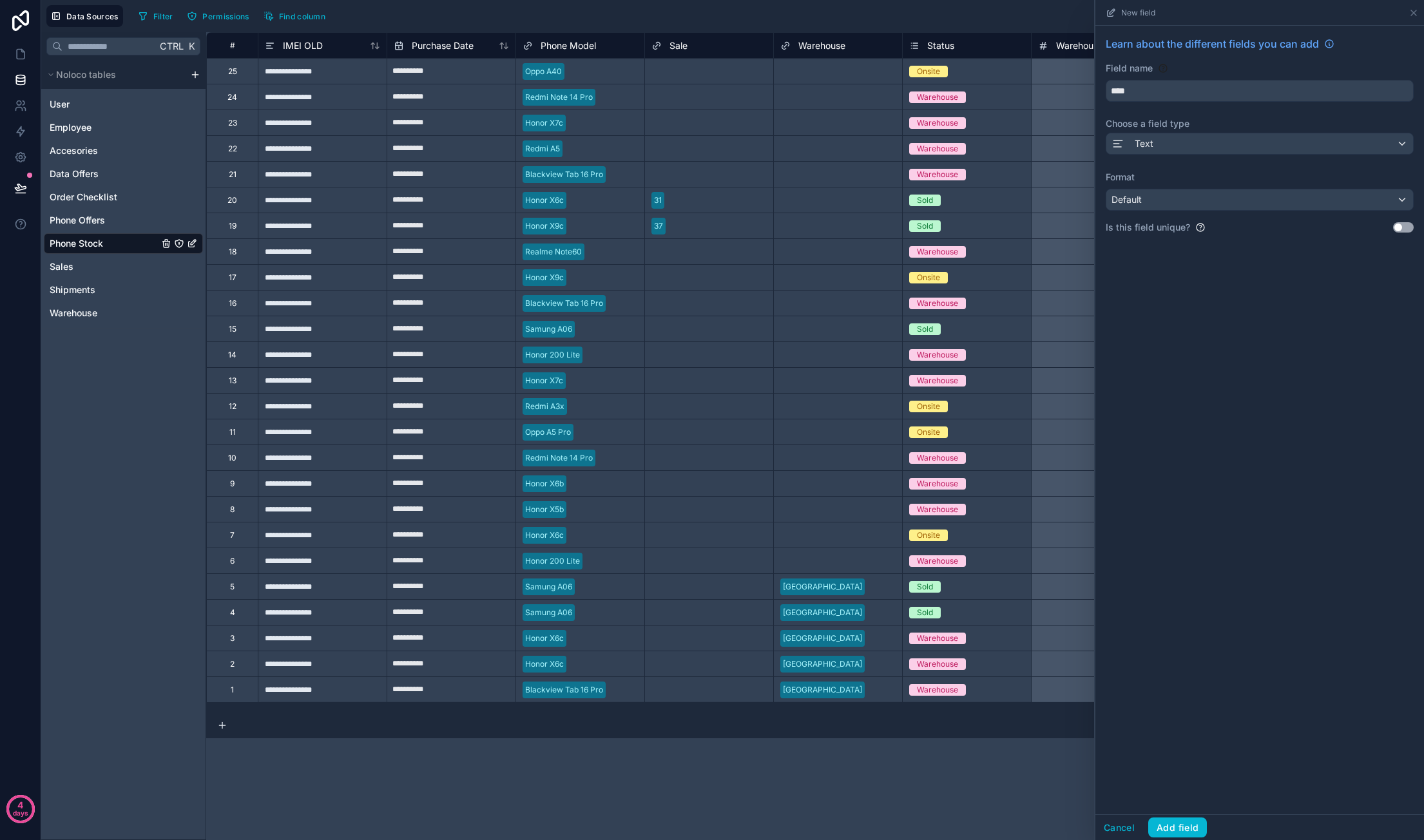
click at [1407, 228] on button "Use setting" at bounding box center [1403, 227] width 20 height 11
click at [1243, 208] on div "Default" at bounding box center [1259, 199] width 307 height 20
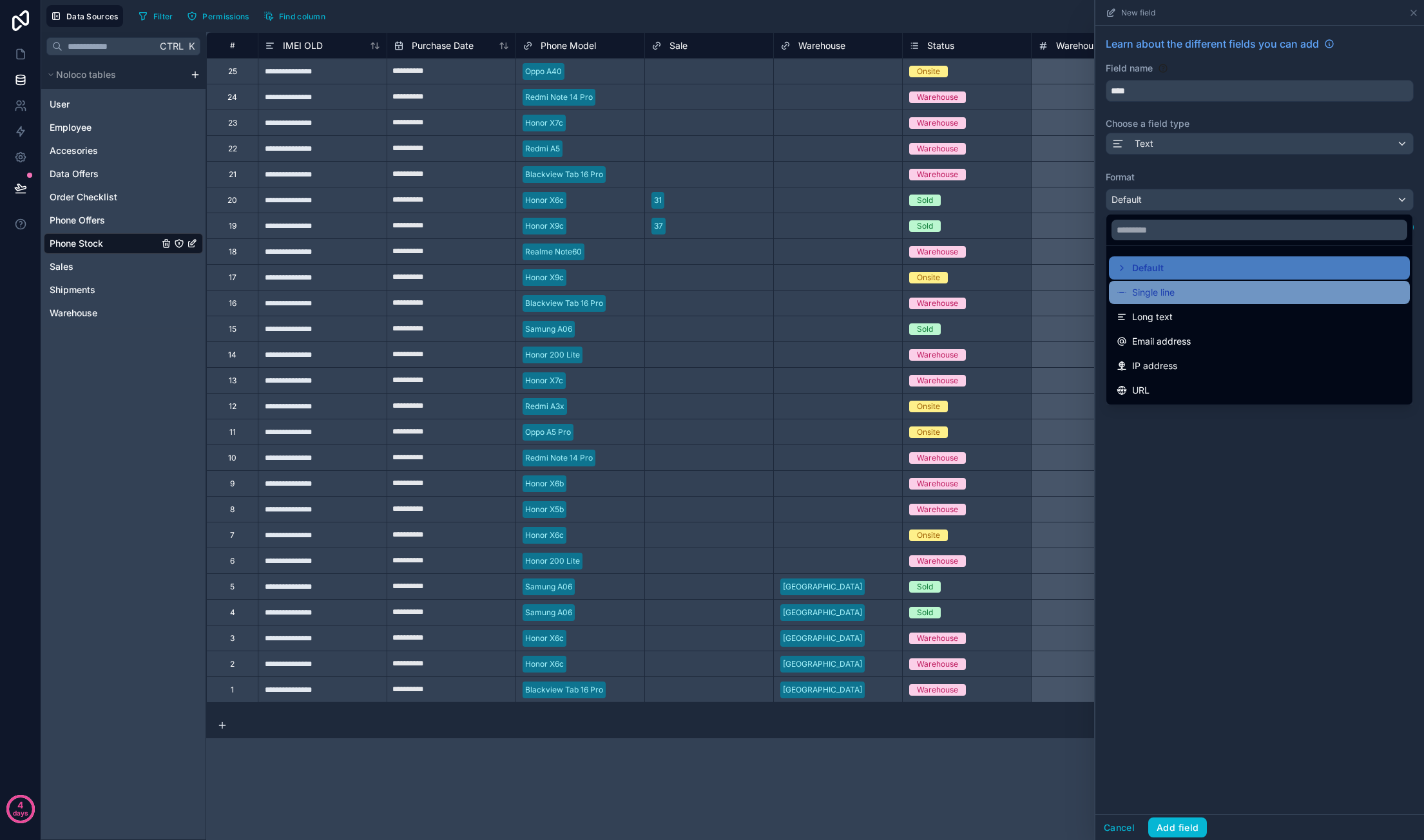
click at [1176, 299] on div "Single line" at bounding box center [1259, 292] width 286 height 15
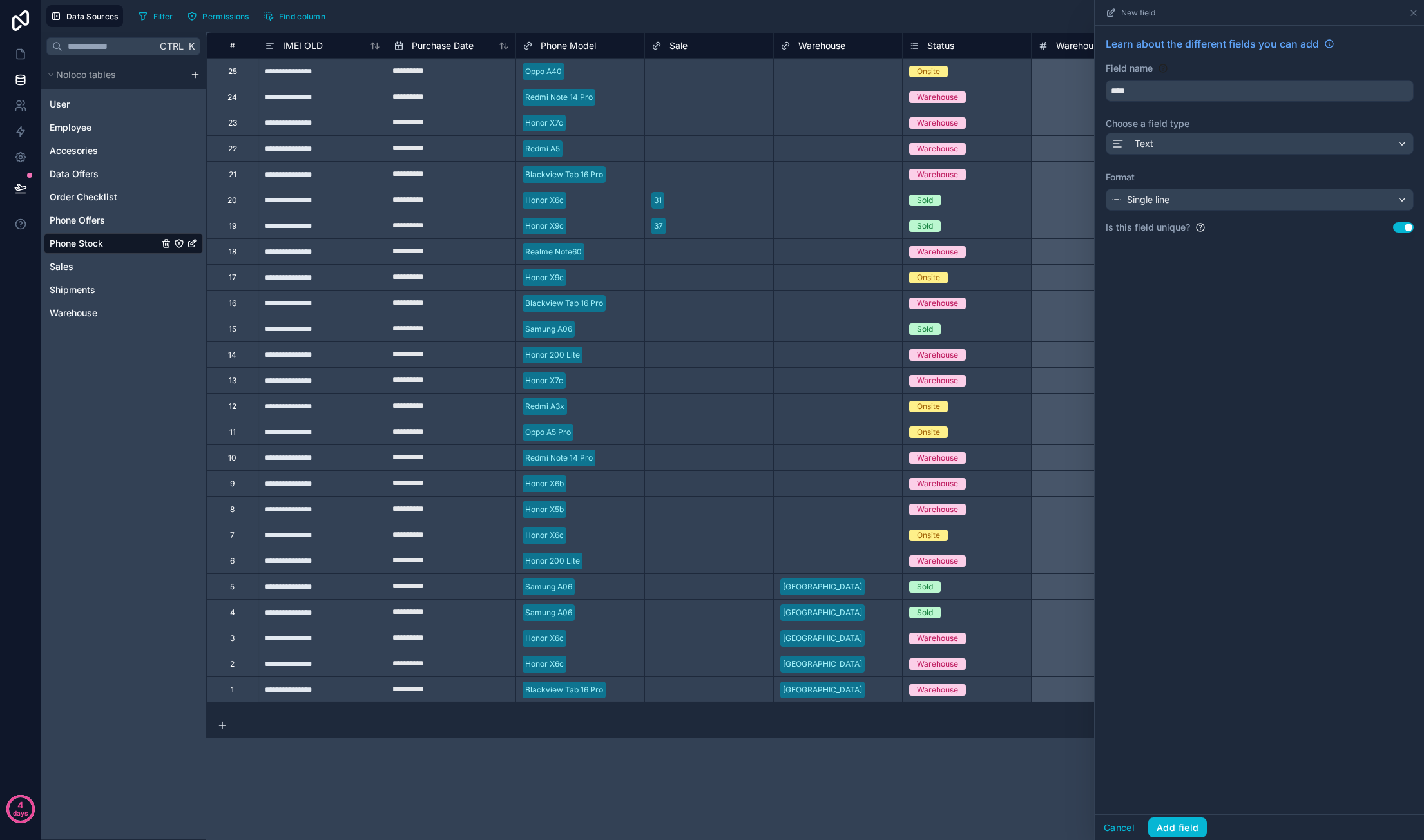
click at [1255, 312] on div "Learn about the different fields you can add Field name **** Choose a field typ…" at bounding box center [1259, 420] width 328 height 788
click at [1178, 820] on button "Add field" at bounding box center [1177, 827] width 58 height 20
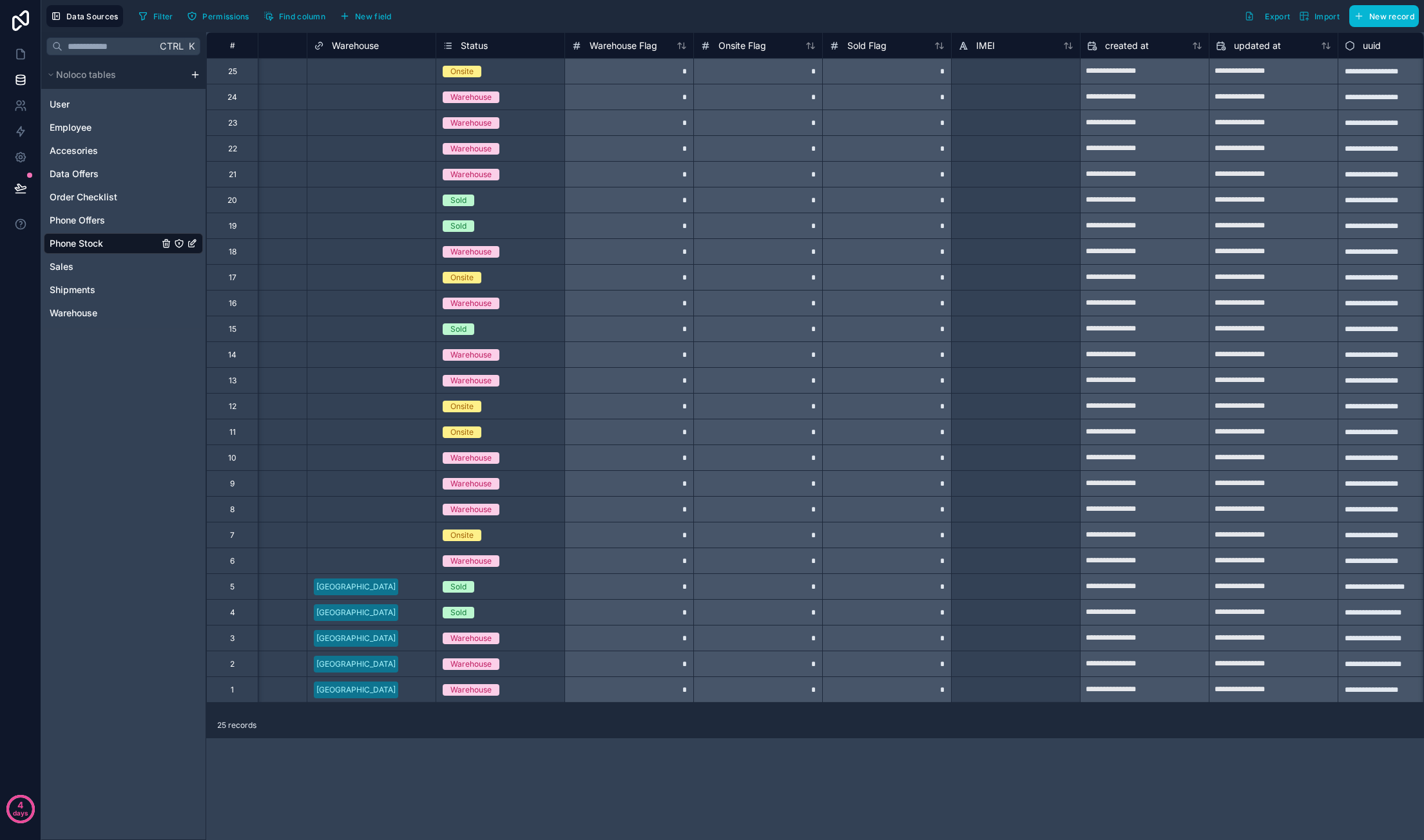
scroll to position [0, 509]
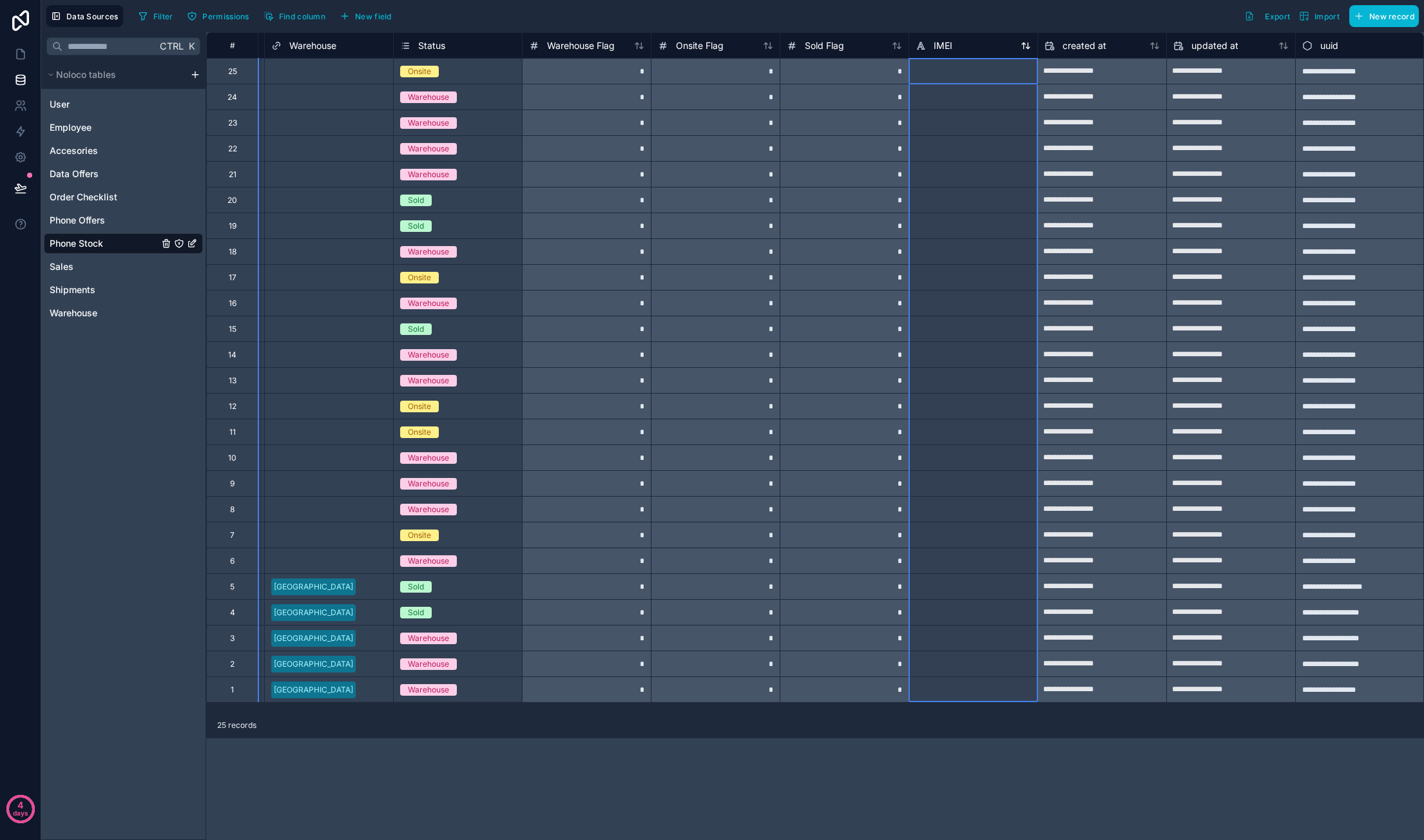
click at [970, 43] on div "IMEI" at bounding box center [973, 46] width 115 height 15
click at [949, 46] on span "IMEI" at bounding box center [943, 46] width 19 height 13
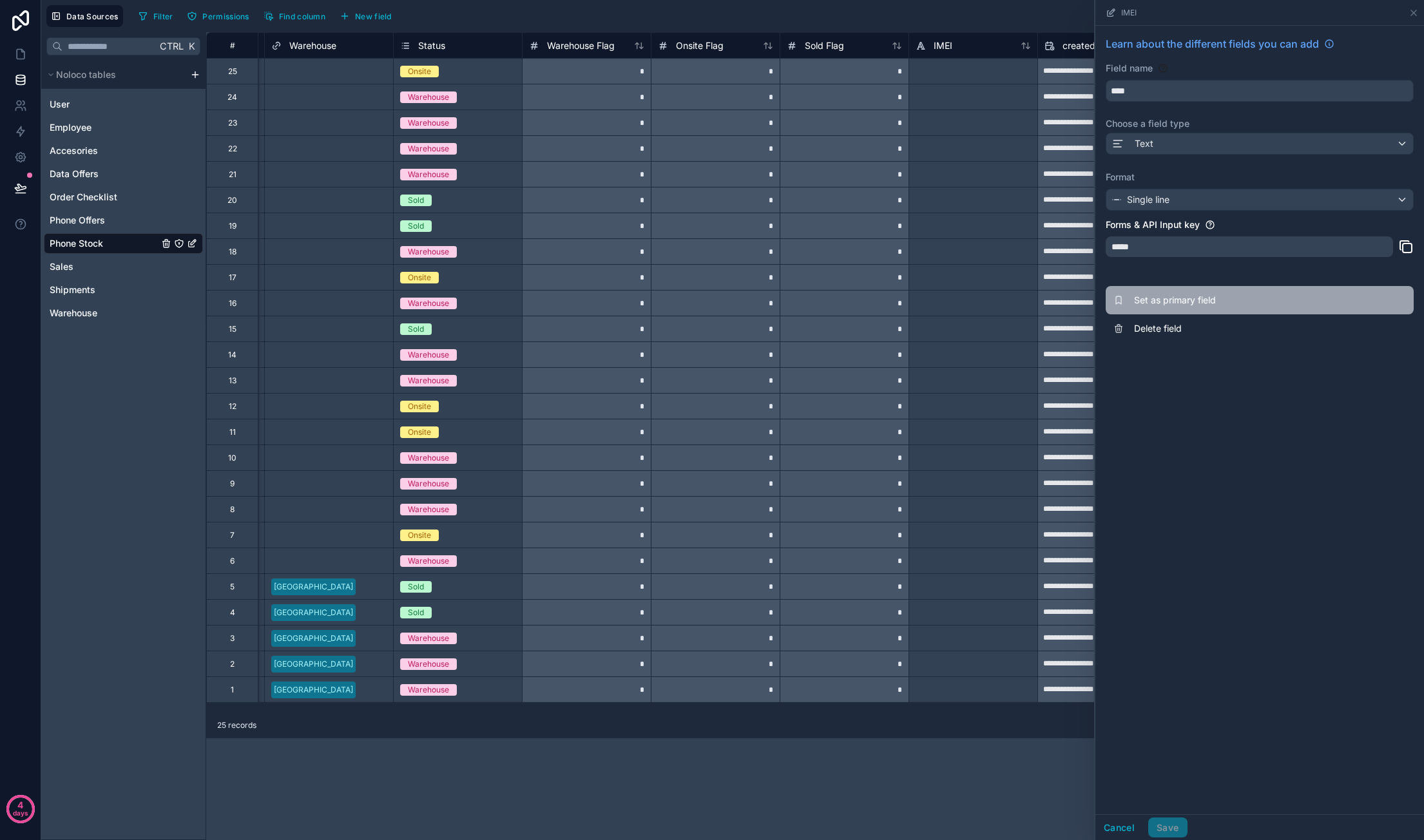
click at [1196, 295] on span "Set as primary field" at bounding box center [1226, 300] width 186 height 13
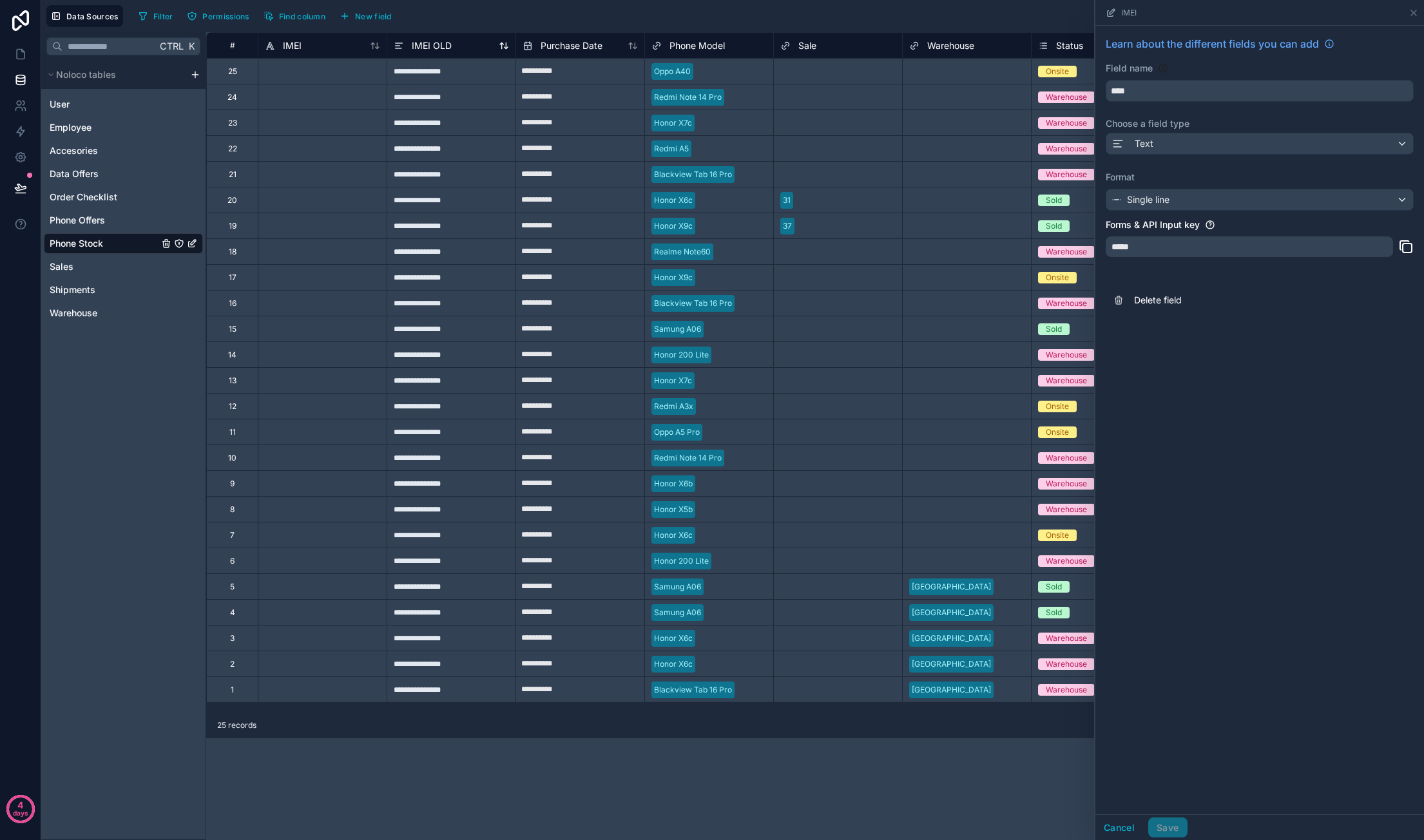
click at [446, 43] on span "IMEI OLD" at bounding box center [431, 46] width 40 height 13
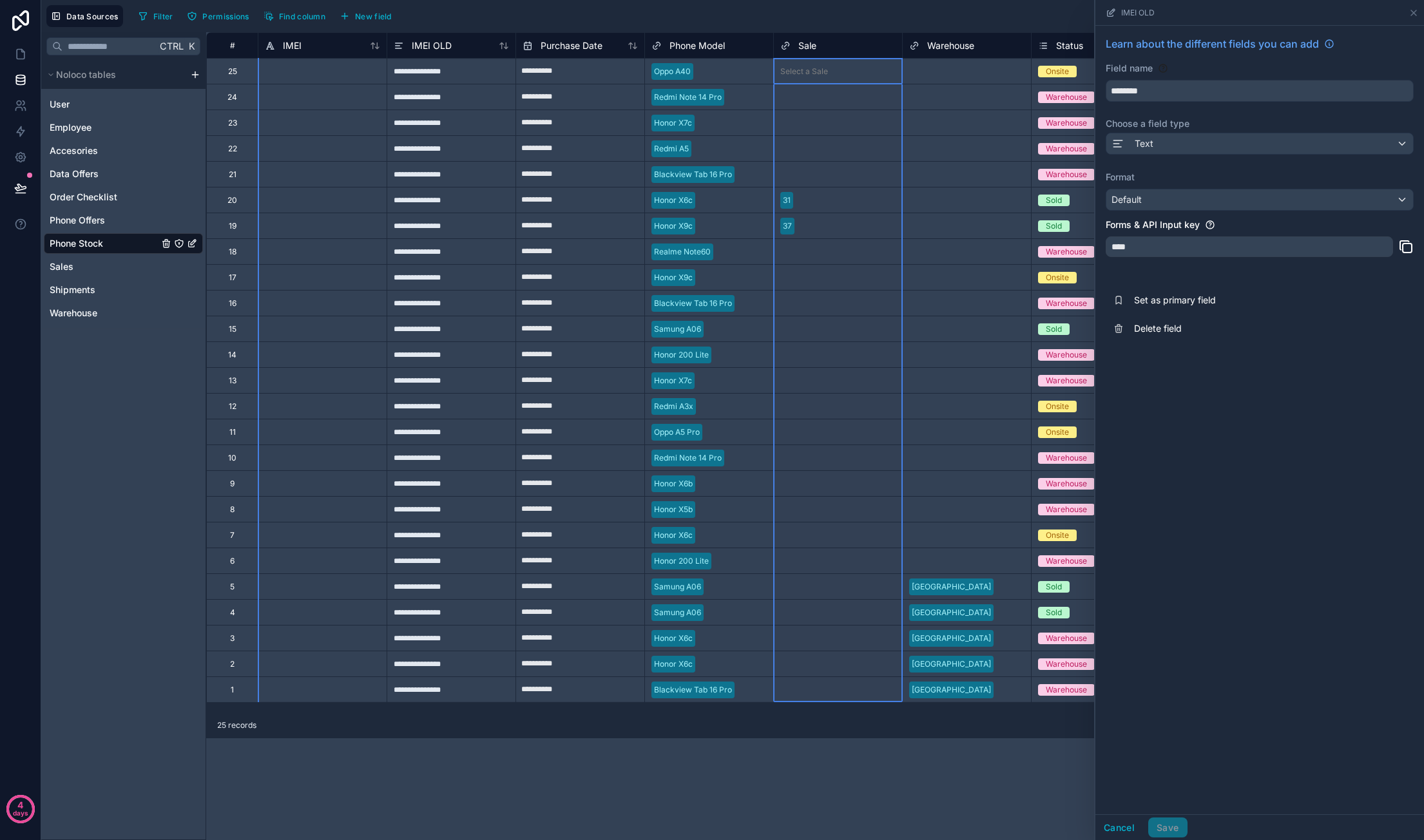
click at [826, 45] on div "Sale" at bounding box center [838, 46] width 115 height 15
click at [813, 46] on span "Sale" at bounding box center [807, 46] width 18 height 13
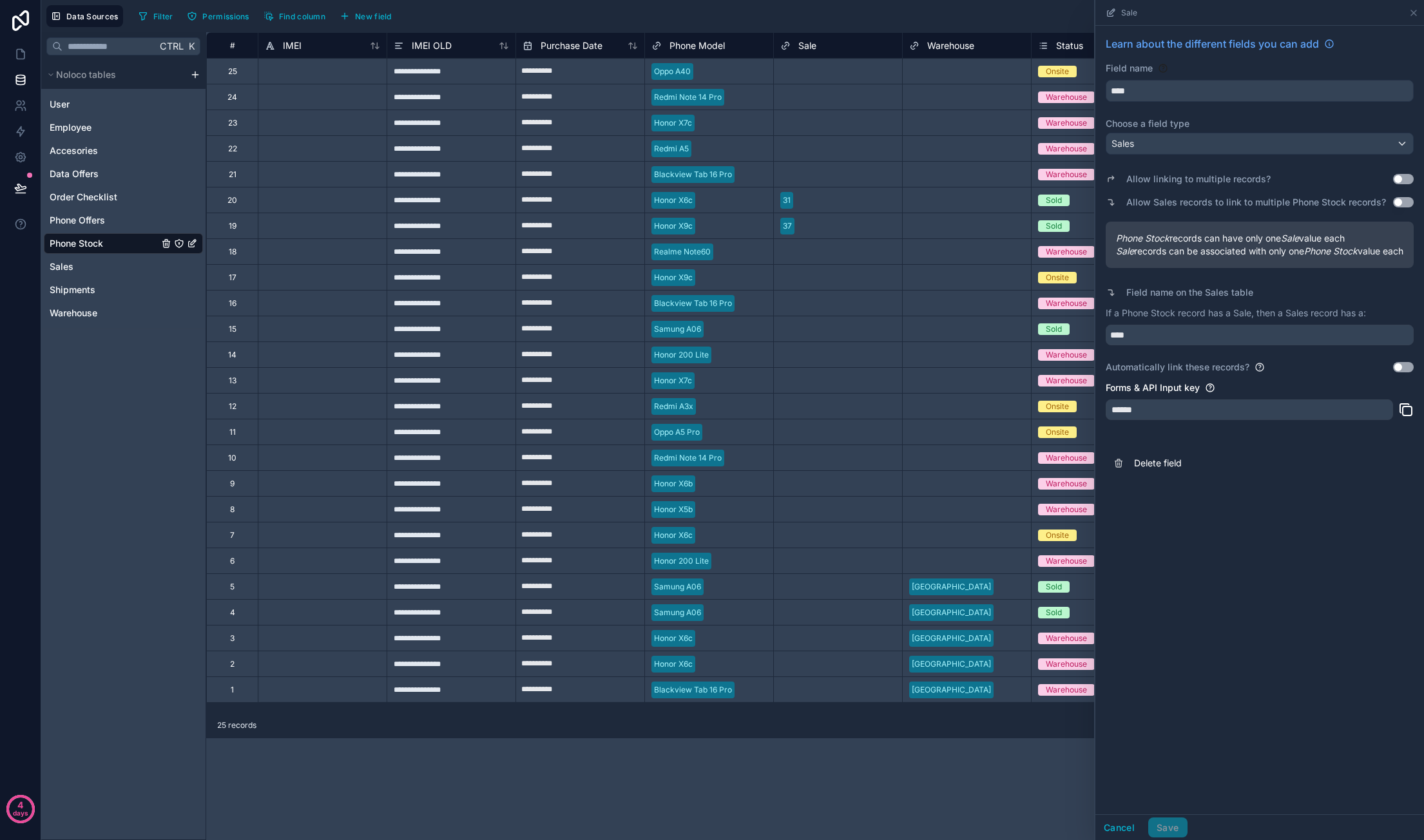
click at [423, 79] on div "**********" at bounding box center [451, 70] width 129 height 26
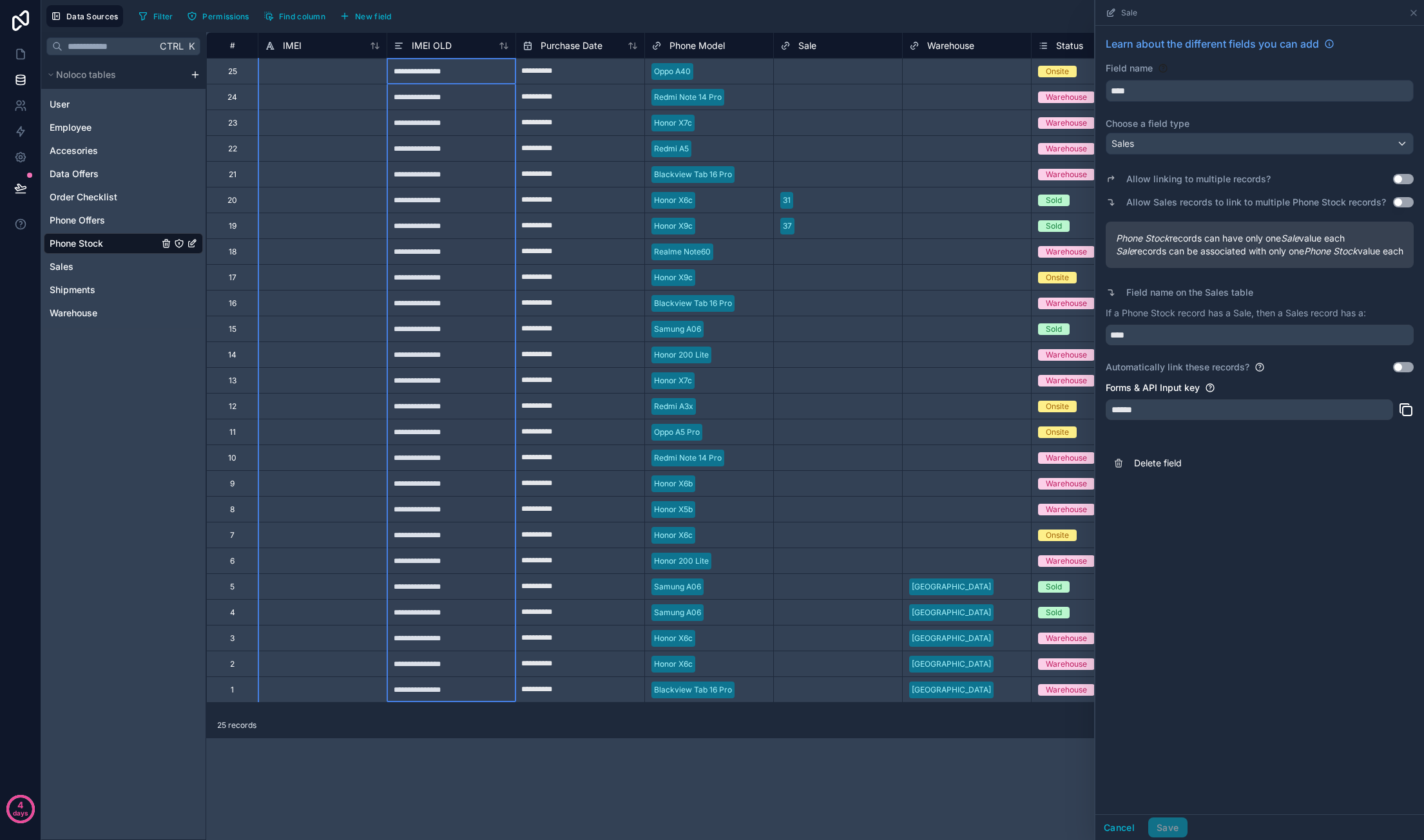
click at [452, 690] on div "**********" at bounding box center [451, 689] width 129 height 26
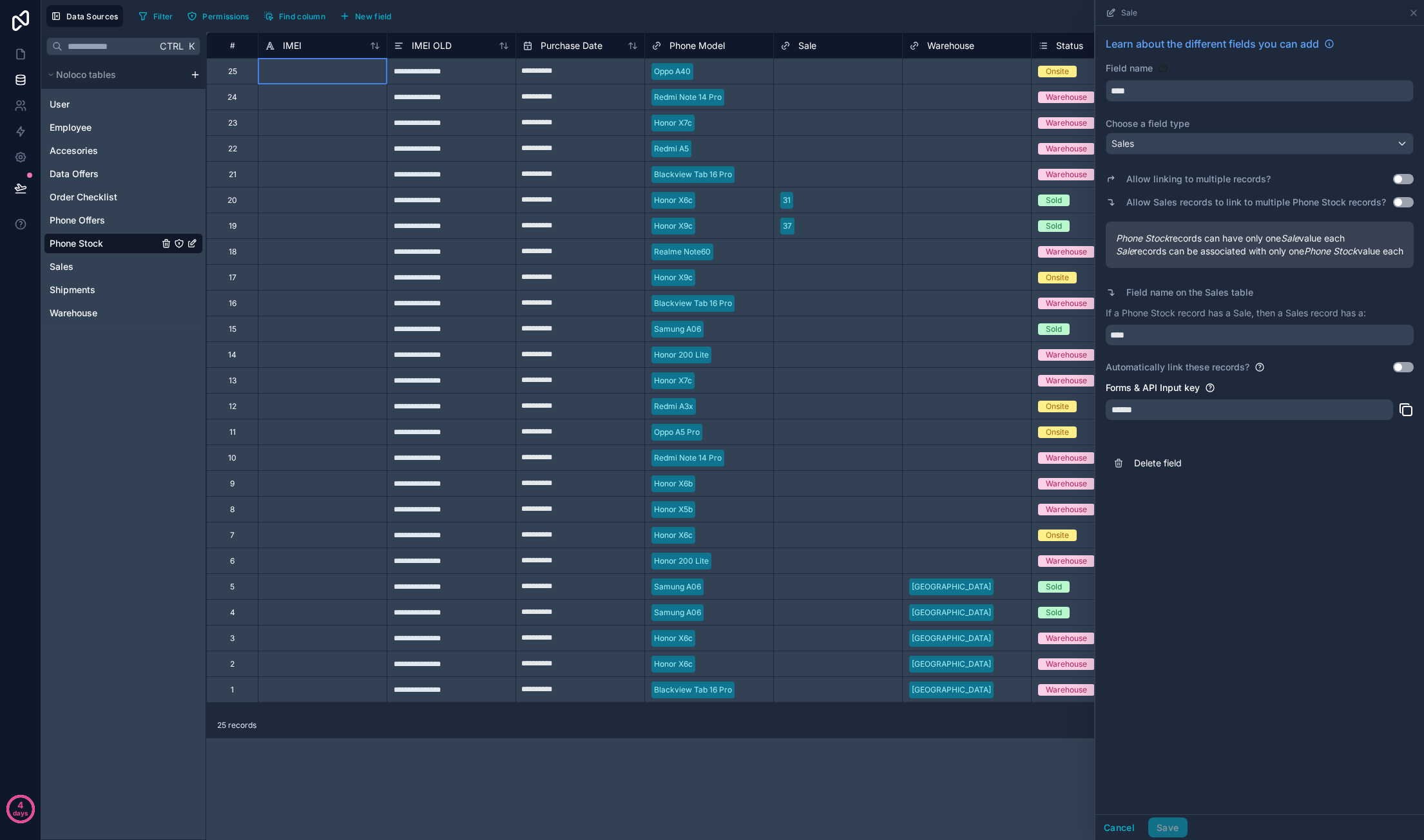
click at [335, 79] on div at bounding box center [321, 70] width 129 height 26
drag, startPoint x: 460, startPoint y: 269, endPoint x: 438, endPoint y: 185, distance: 86.8
click at [460, 269] on div "**********" at bounding box center [451, 277] width 129 height 26
click at [426, 69] on div "**********" at bounding box center [451, 70] width 129 height 26
click at [426, 75] on div "**********" at bounding box center [451, 70] width 129 height 26
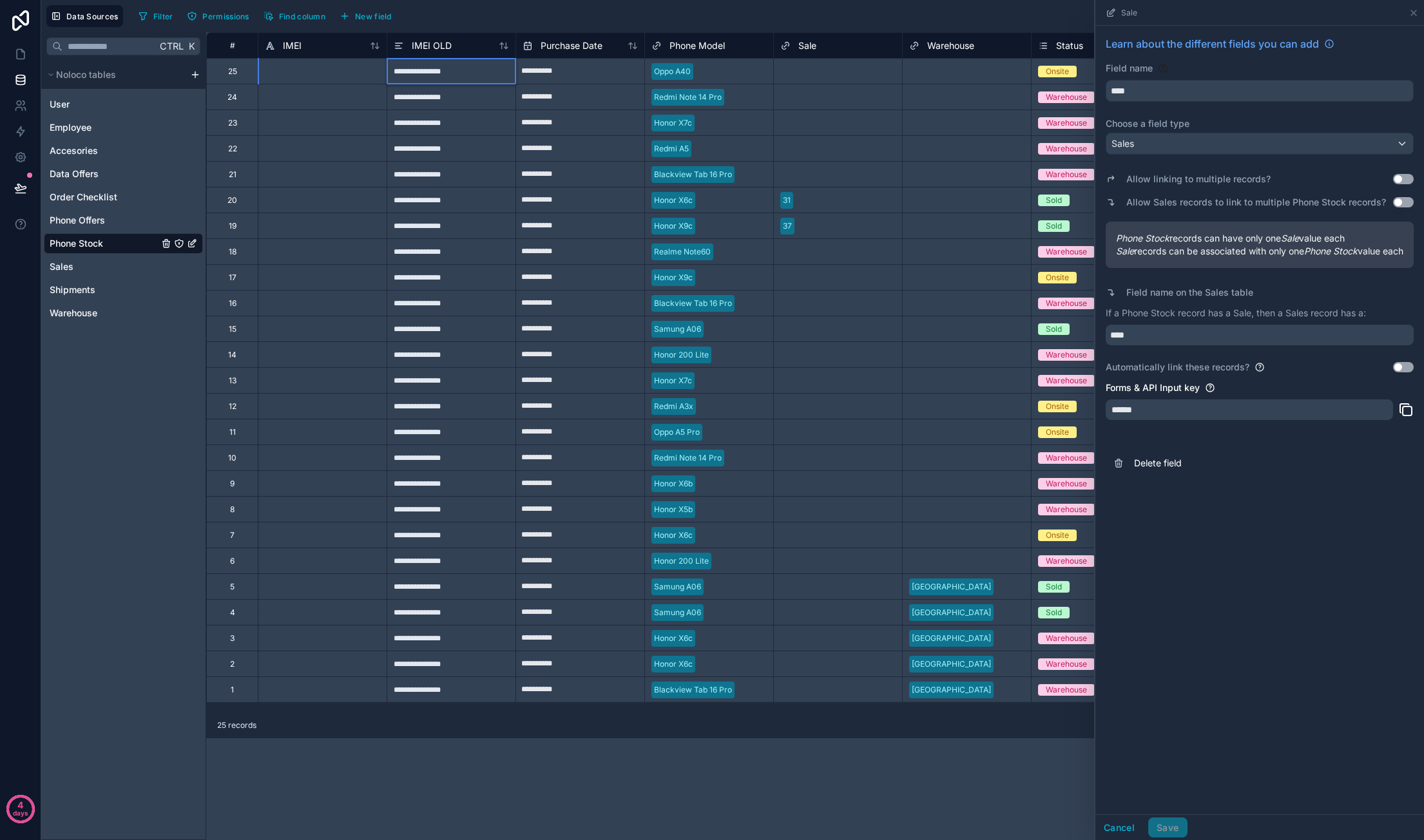
click at [349, 70] on div at bounding box center [321, 70] width 129 height 26
click at [321, 73] on div at bounding box center [321, 70] width 129 height 26
paste input "**********"
type input "**********"
click at [444, 89] on div "**********" at bounding box center [451, 96] width 129 height 26
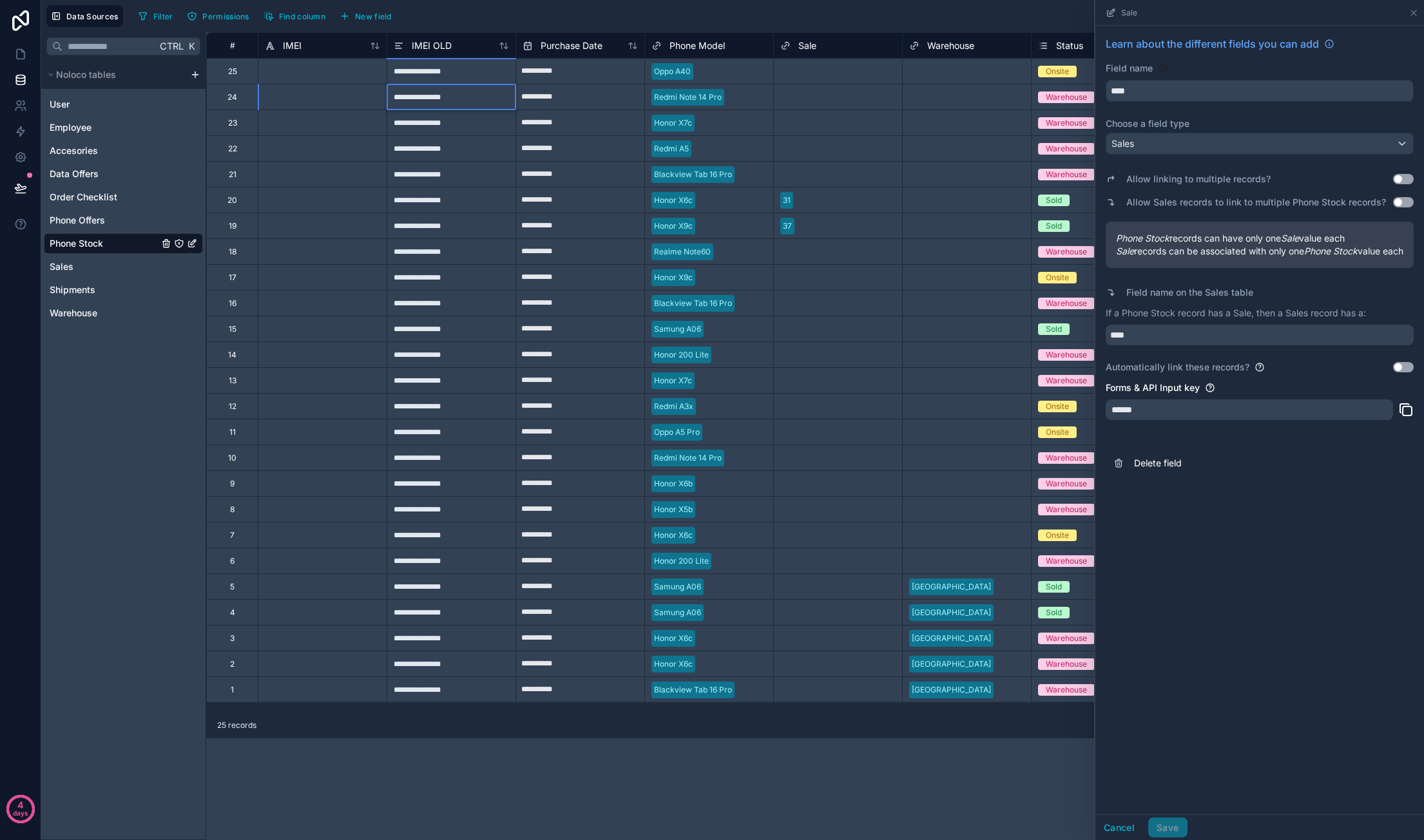
click at [437, 96] on div "**********" at bounding box center [451, 96] width 129 height 26
click at [437, 96] on input "**********" at bounding box center [451, 97] width 128 height 25
click at [314, 76] on div at bounding box center [321, 70] width 129 height 26
click at [402, 71] on div "**********" at bounding box center [451, 70] width 129 height 26
click at [406, 72] on div "**********" at bounding box center [451, 70] width 129 height 26
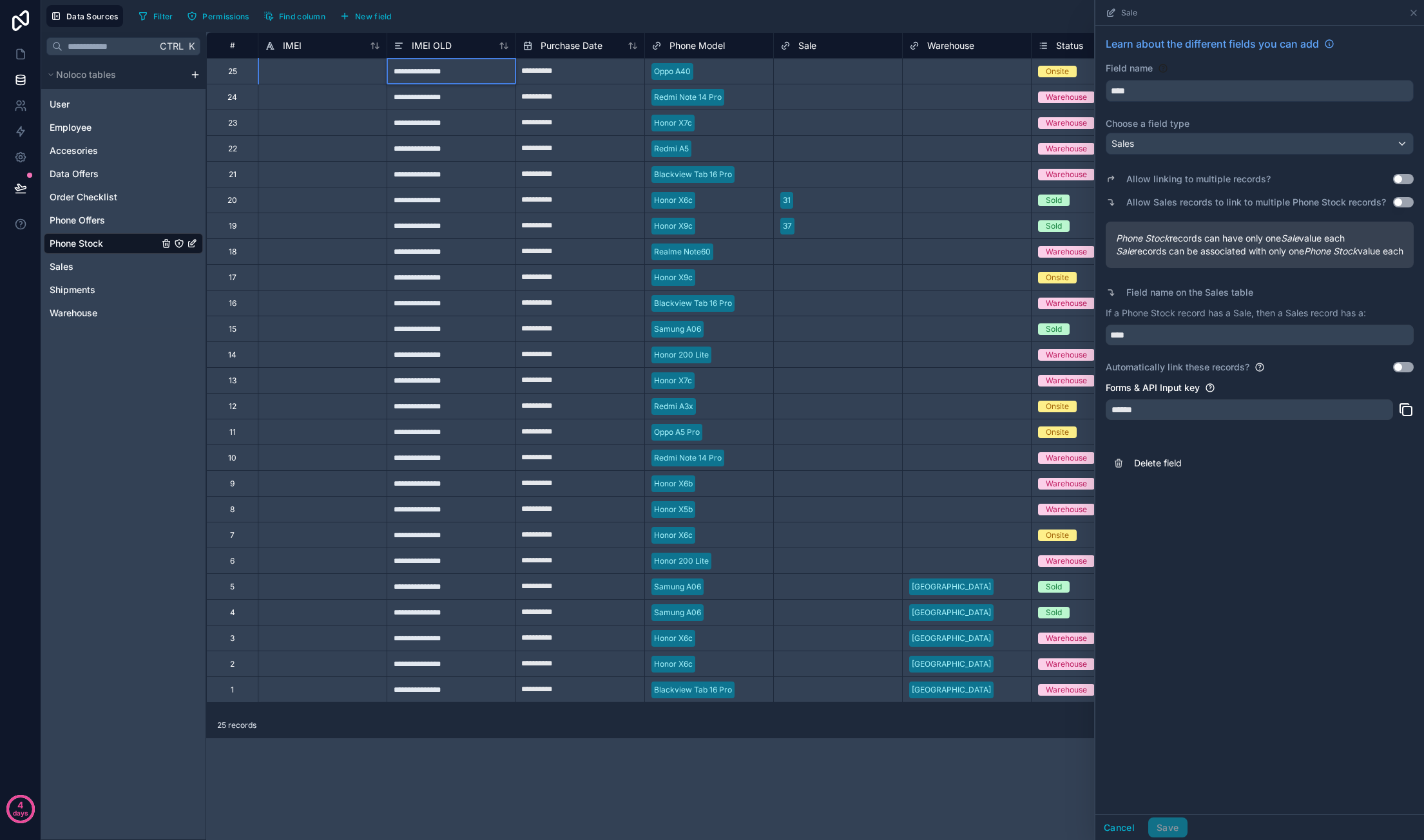
click at [406, 72] on input "**********" at bounding box center [451, 71] width 128 height 25
click at [351, 76] on div at bounding box center [321, 70] width 129 height 26
click at [319, 72] on div at bounding box center [321, 70] width 129 height 26
click at [319, 72] on input at bounding box center [322, 71] width 128 height 25
paste input "**********"
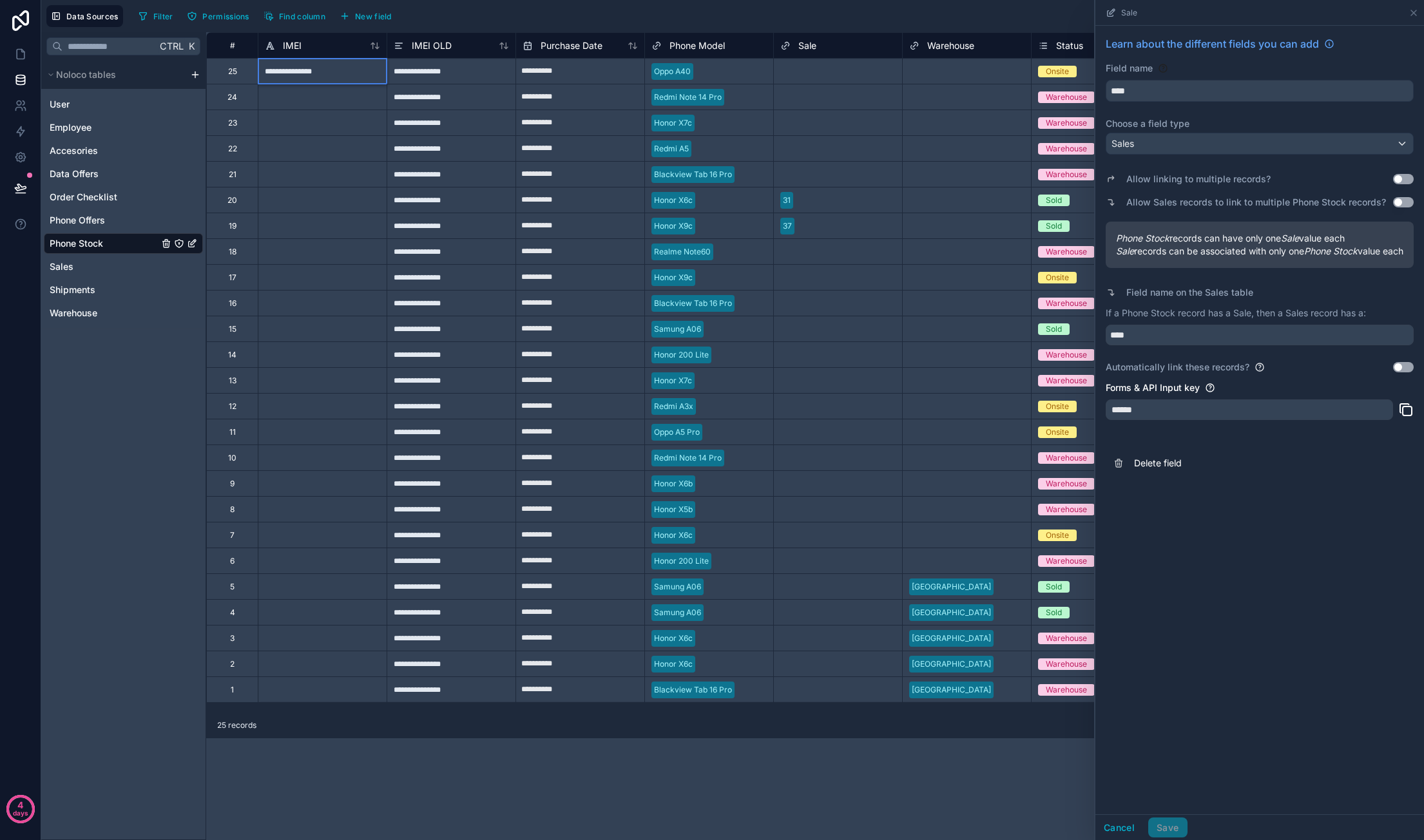
type input "**********"
click at [1419, 15] on div "Sale" at bounding box center [1259, 13] width 328 height 26
click at [1417, 13] on icon at bounding box center [1413, 13] width 11 height 11
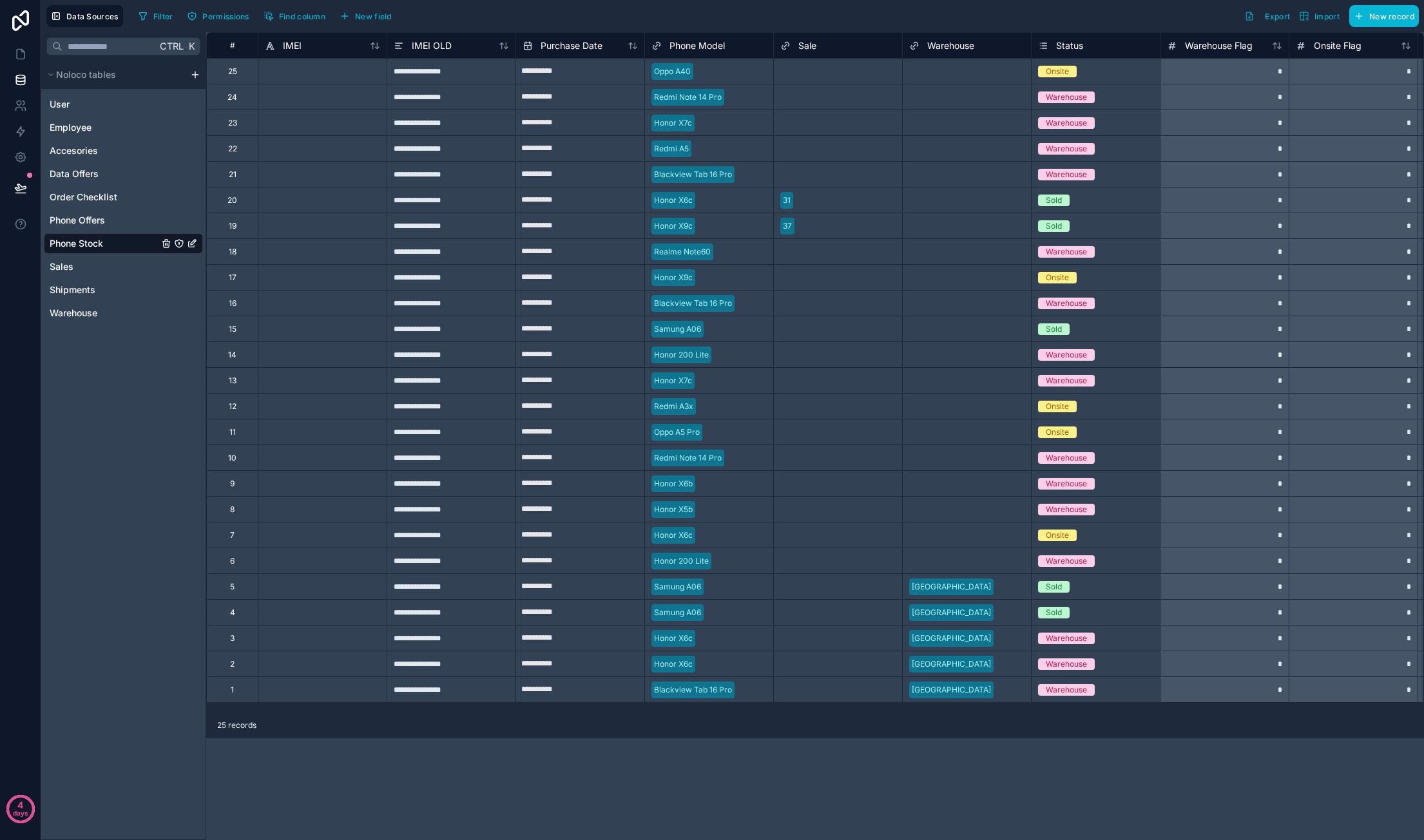
click at [453, 67] on div "**********" at bounding box center [451, 70] width 129 height 26
click at [313, 67] on div at bounding box center [321, 70] width 129 height 26
click at [430, 96] on div "**********" at bounding box center [451, 96] width 129 height 26
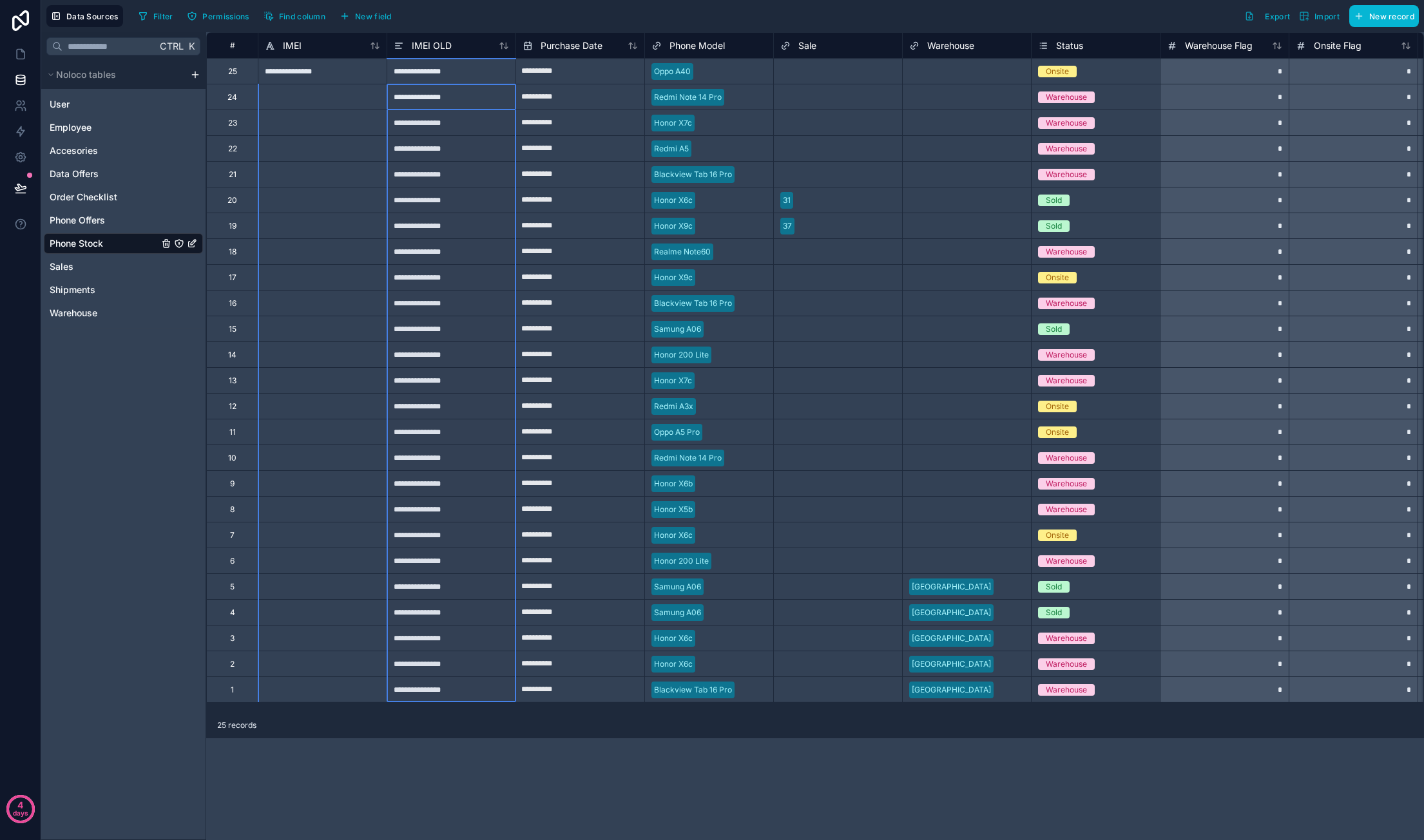
click at [473, 691] on div "**********" at bounding box center [451, 689] width 129 height 26
click at [286, 105] on div at bounding box center [321, 96] width 129 height 26
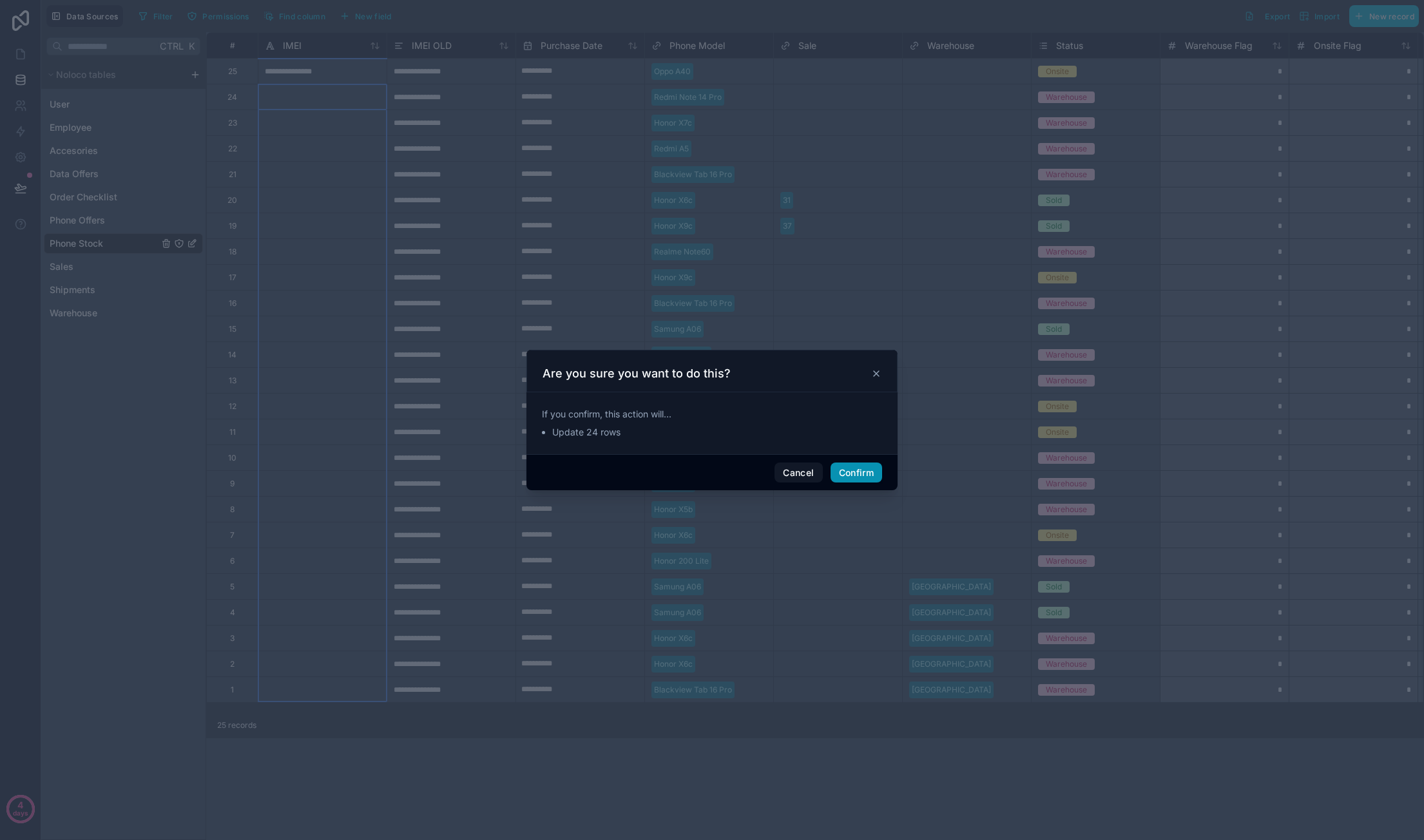
click at [865, 480] on button "Confirm" at bounding box center [856, 472] width 51 height 20
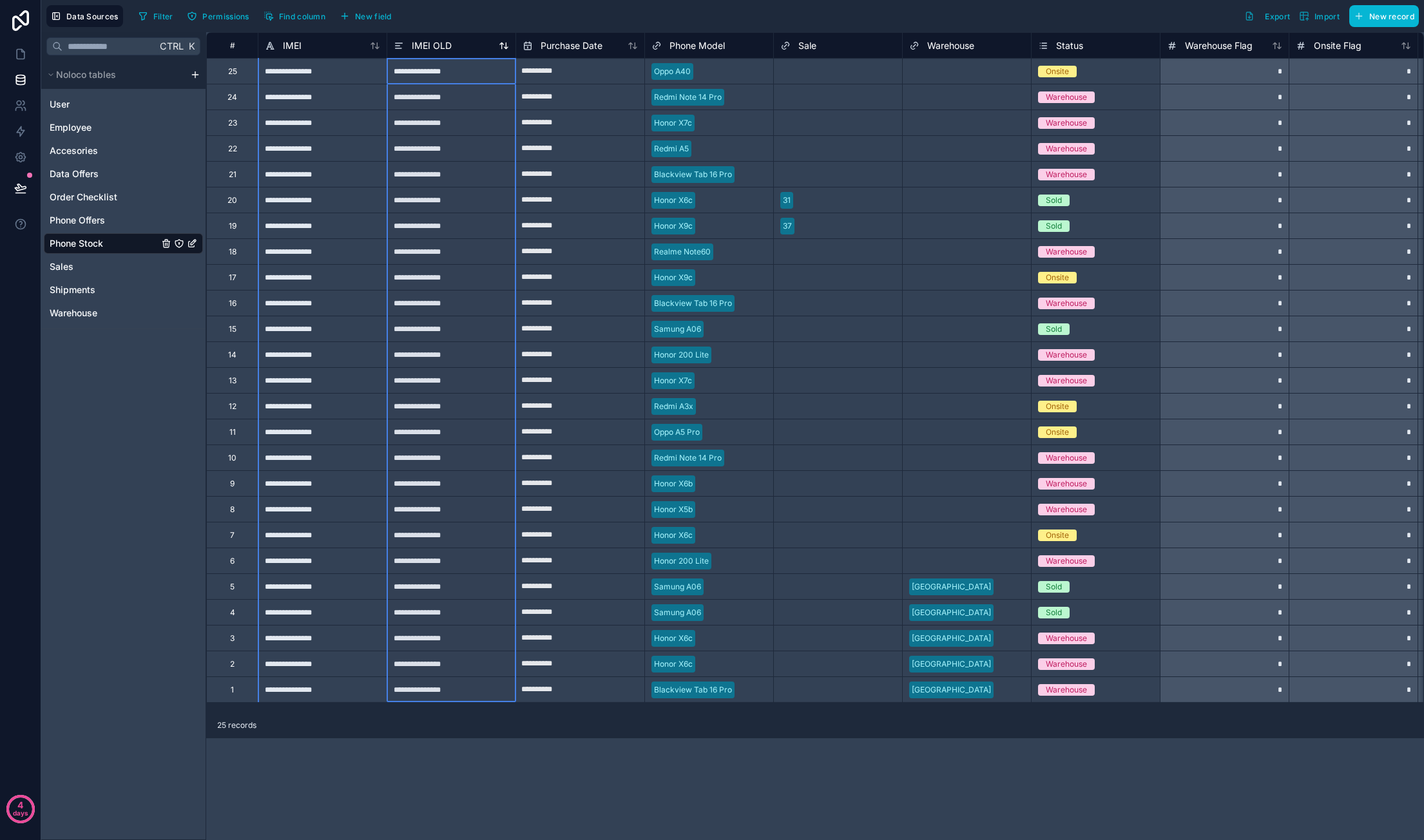
click at [442, 47] on span "IMEI OLD" at bounding box center [431, 46] width 40 height 13
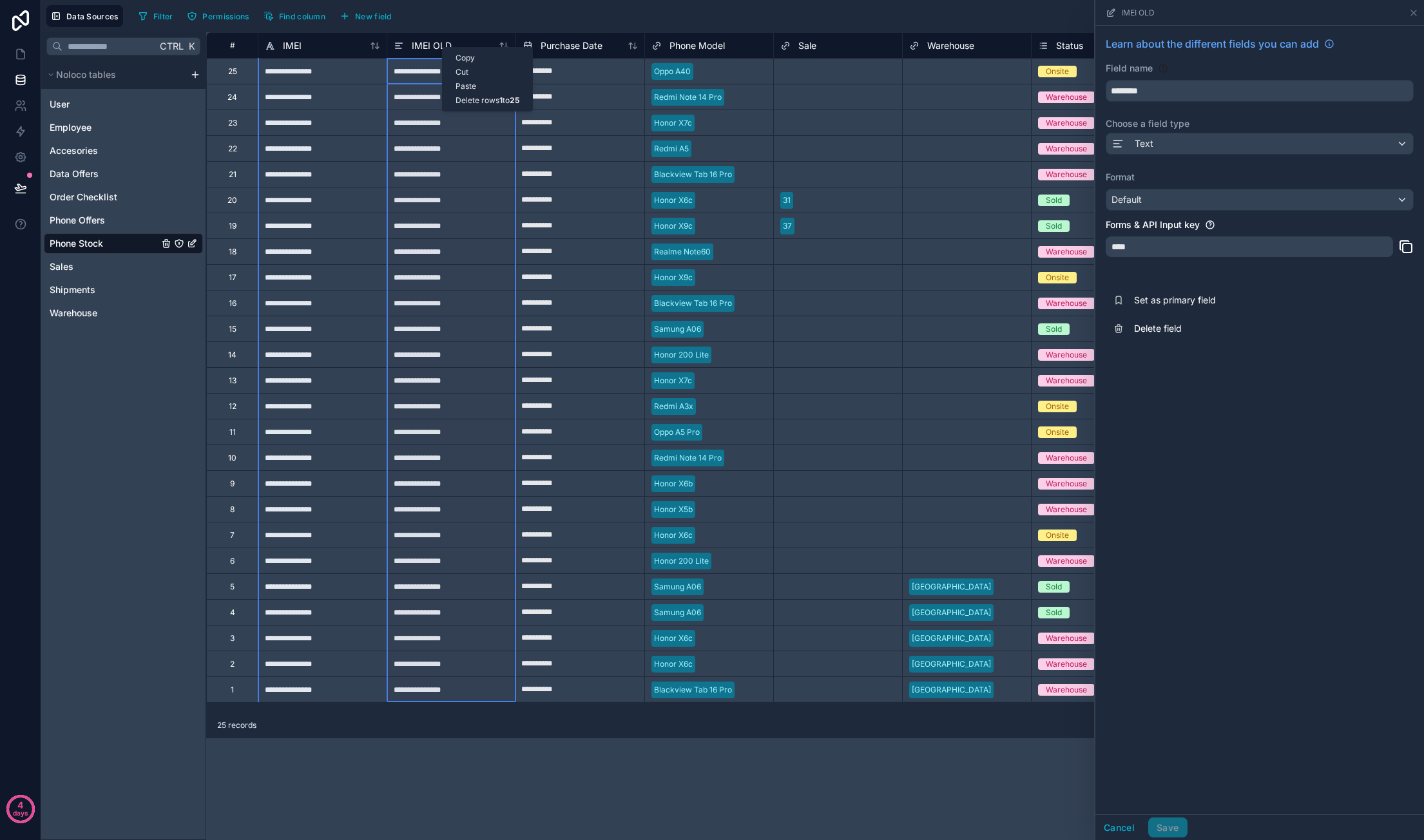
click at [510, 98] on div "Delete rows 1 to 25" at bounding box center [487, 101] width 89 height 14
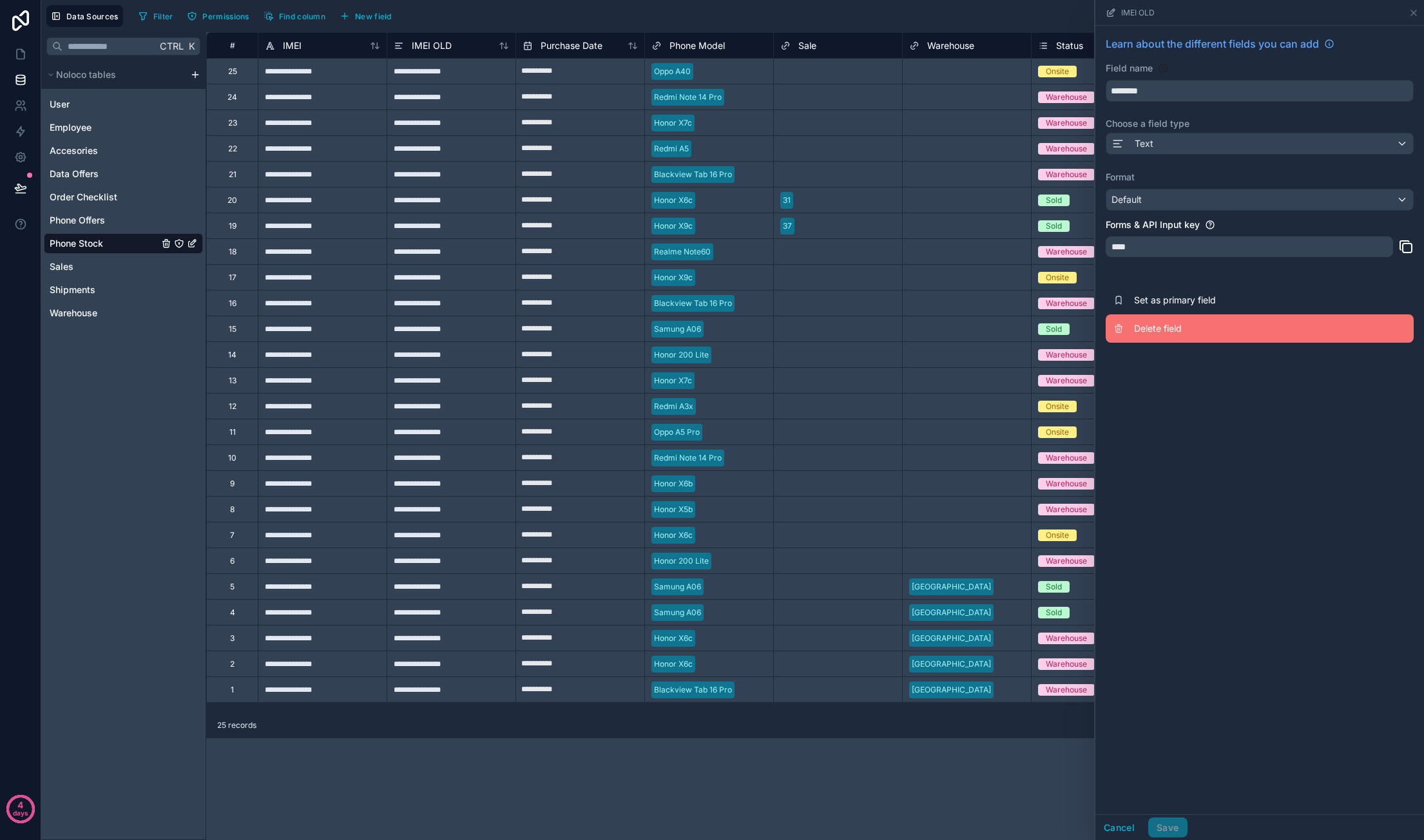
click at [1164, 320] on button "Delete field" at bounding box center [1259, 328] width 308 height 28
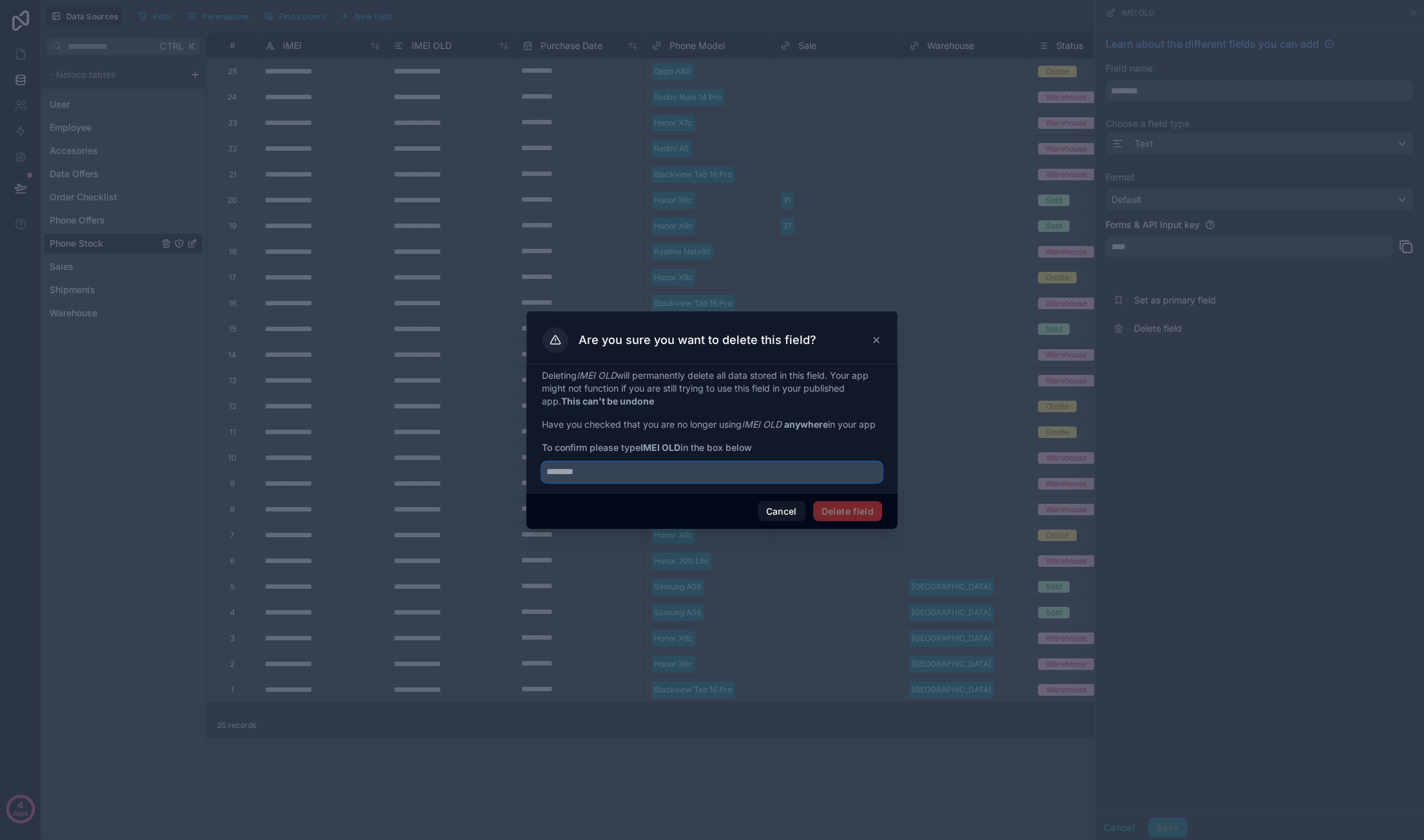
click at [656, 470] on input "text" at bounding box center [712, 472] width 340 height 20
type input "********"
click at [864, 515] on button "Delete field" at bounding box center [847, 511] width 69 height 20
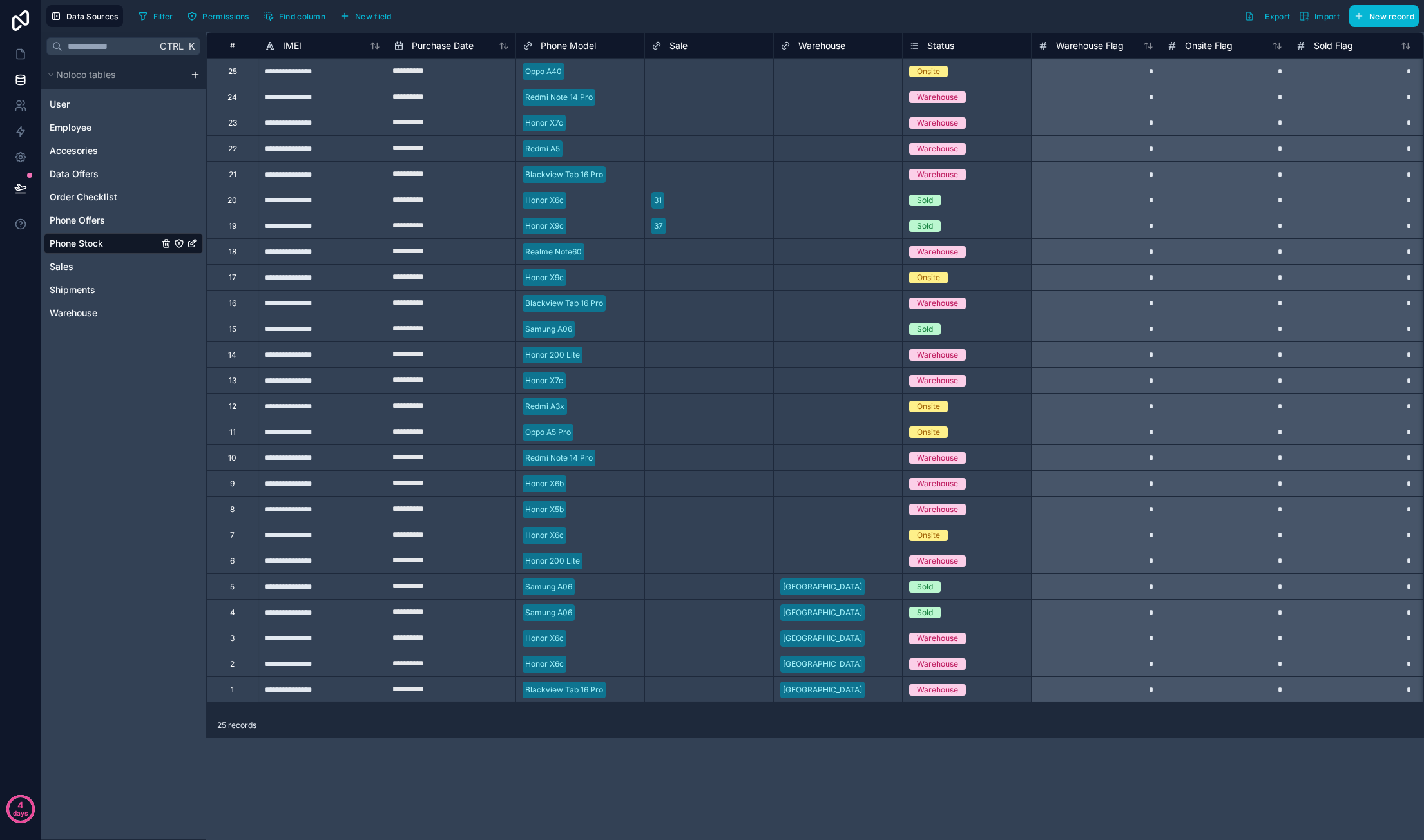
click at [318, 67] on div "**********" at bounding box center [321, 70] width 129 height 26
click at [317, 69] on div "**********" at bounding box center [321, 70] width 129 height 26
click at [317, 69] on input "**********" at bounding box center [322, 71] width 128 height 25
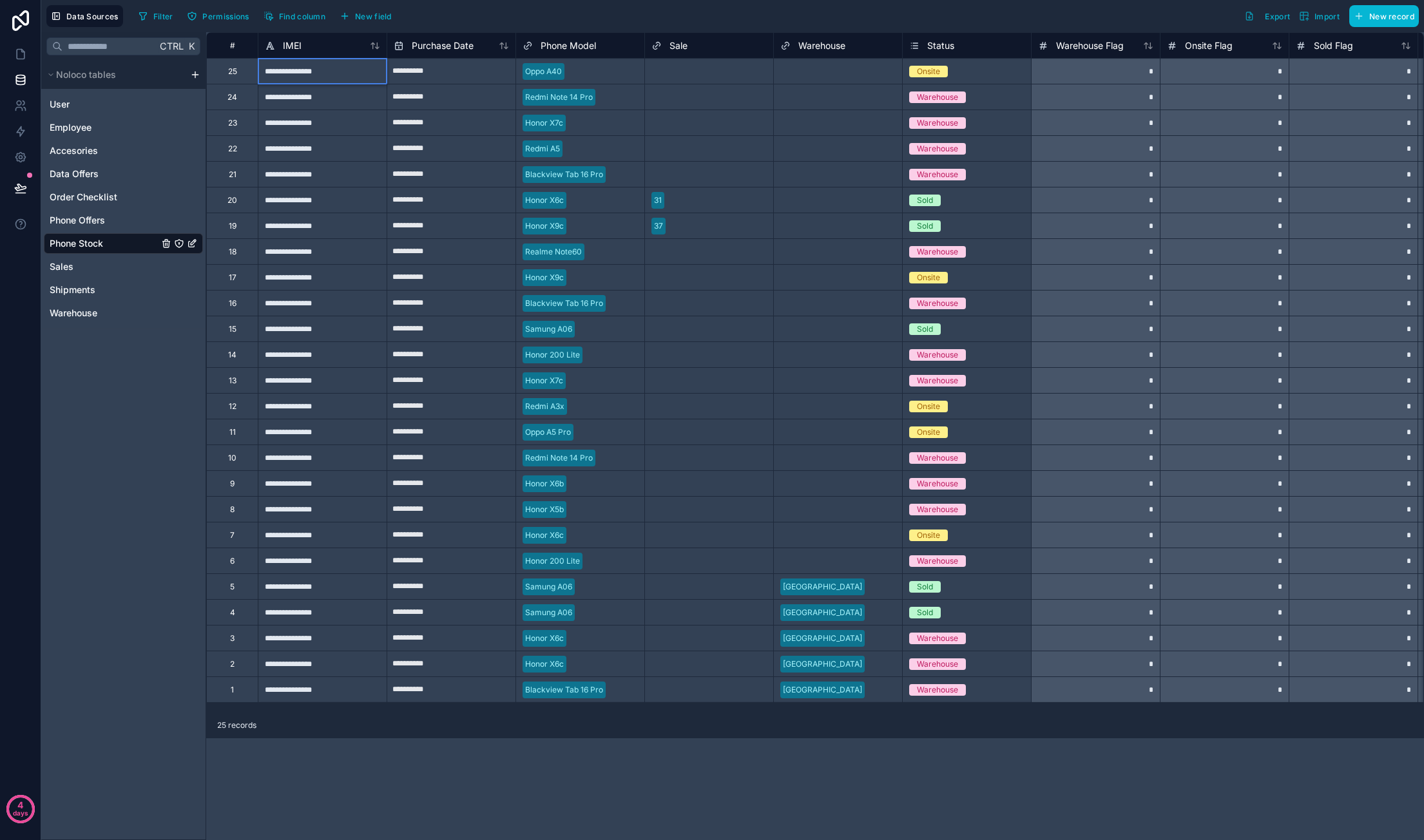
click at [310, 799] on div "**********" at bounding box center [815, 436] width 1218 height 808
click at [1377, 20] on button "New record" at bounding box center [1383, 15] width 70 height 22
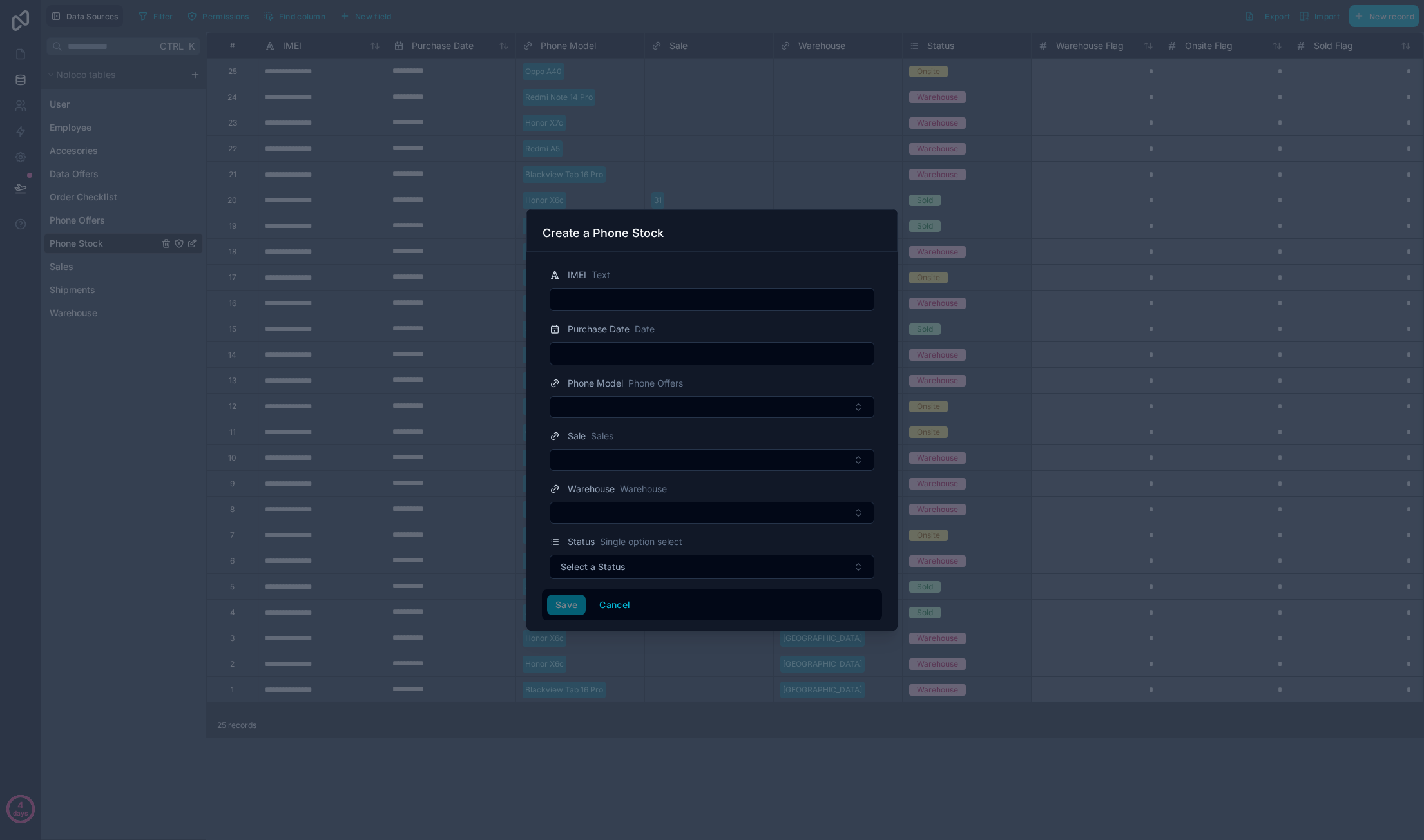
click at [674, 288] on div "IMEI Text" at bounding box center [712, 289] width 340 height 44
click at [671, 296] on input "text" at bounding box center [712, 299] width 323 height 18
paste input "**********"
type input "**********"
click at [580, 607] on button "Save" at bounding box center [566, 605] width 39 height 20
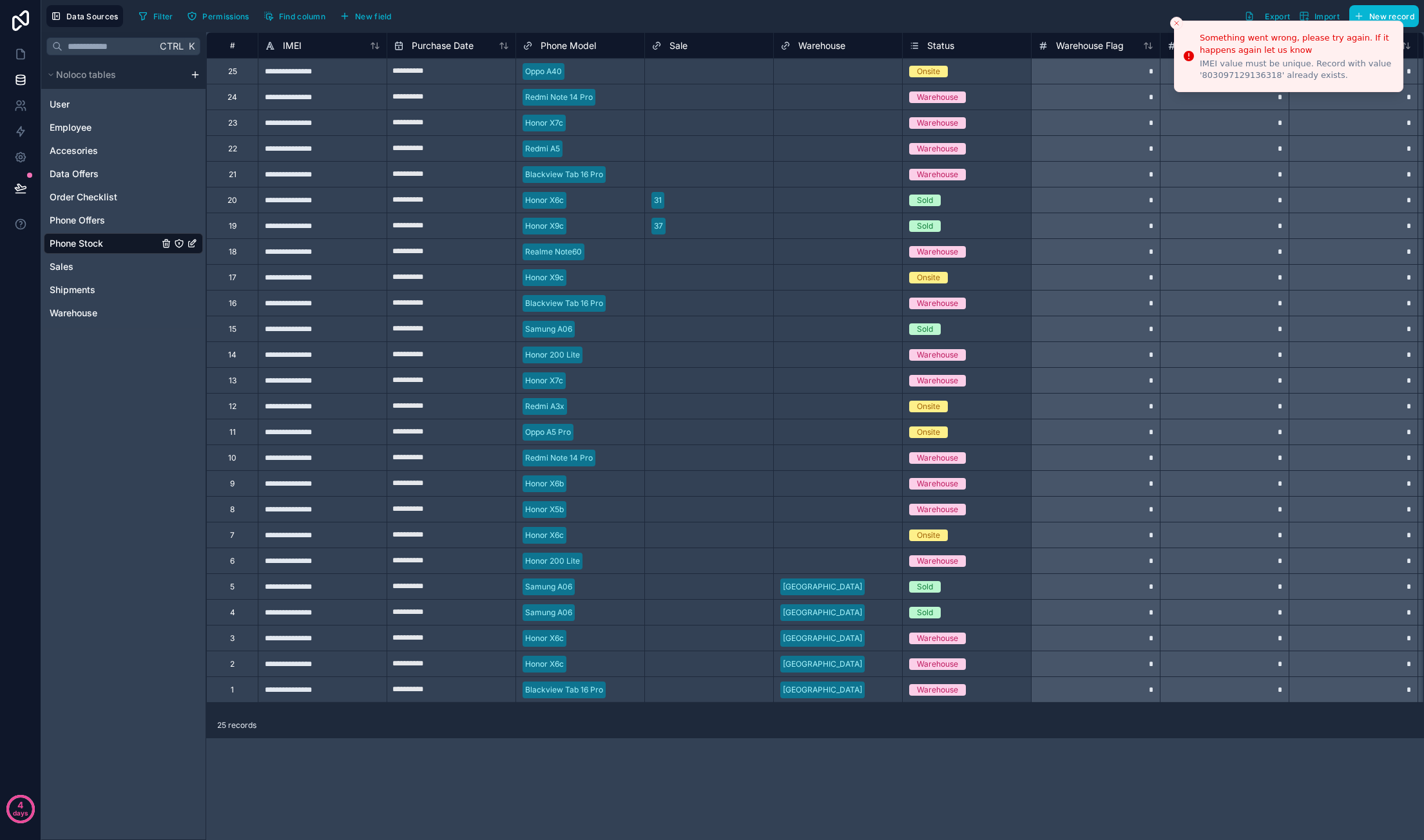
click at [1175, 23] on icon "Close toast" at bounding box center [1176, 22] width 8 height 8
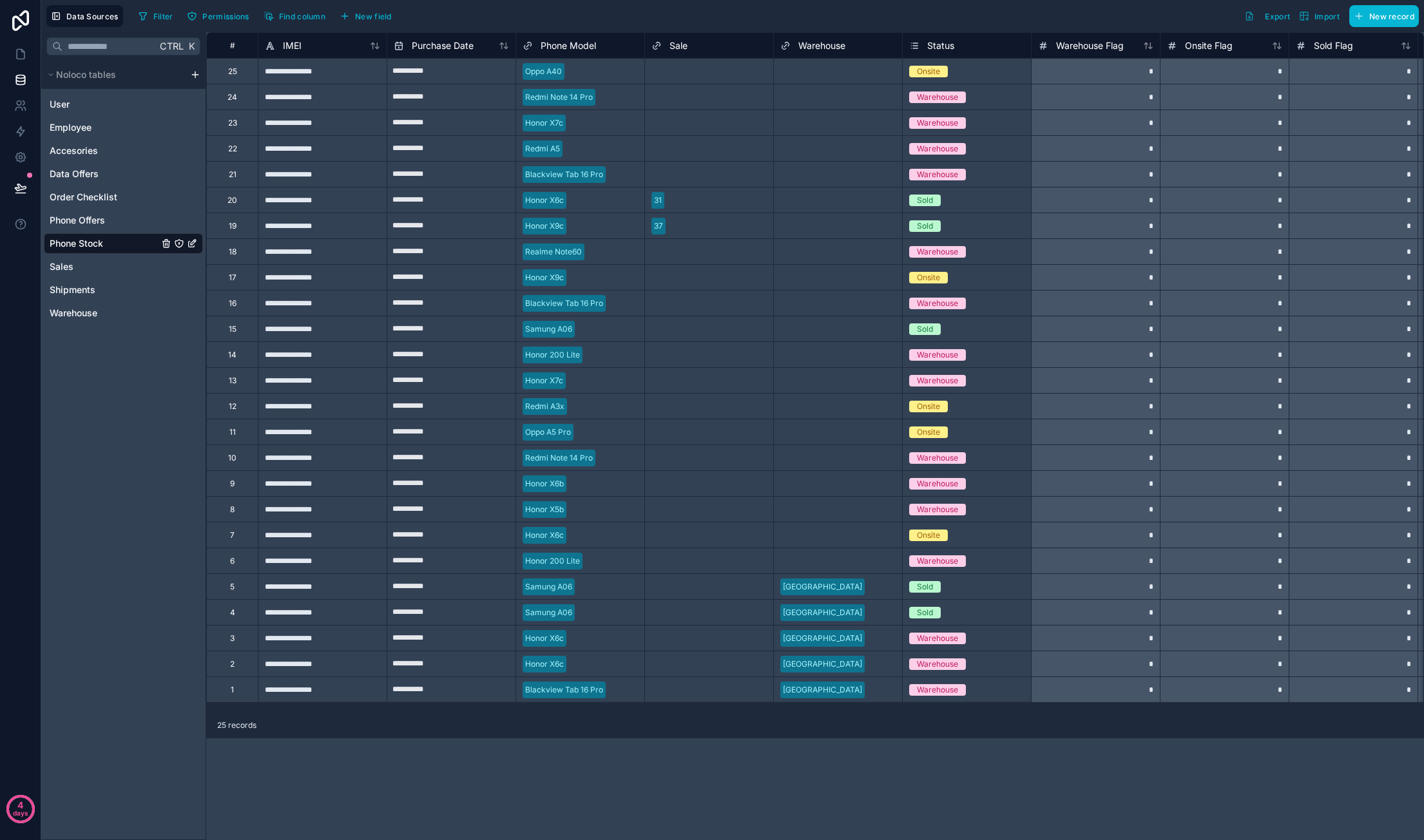
click at [711, 21] on div "Filter Permissions Find column New field Export Import New record" at bounding box center [776, 15] width 1285 height 22
click at [723, 202] on div "31" at bounding box center [709, 200] width 128 height 19
click at [706, 227] on div "37" at bounding box center [709, 226] width 128 height 19
click at [842, 767] on div "**********" at bounding box center [815, 436] width 1218 height 808
click at [935, 196] on span "Sold" at bounding box center [925, 200] width 32 height 11
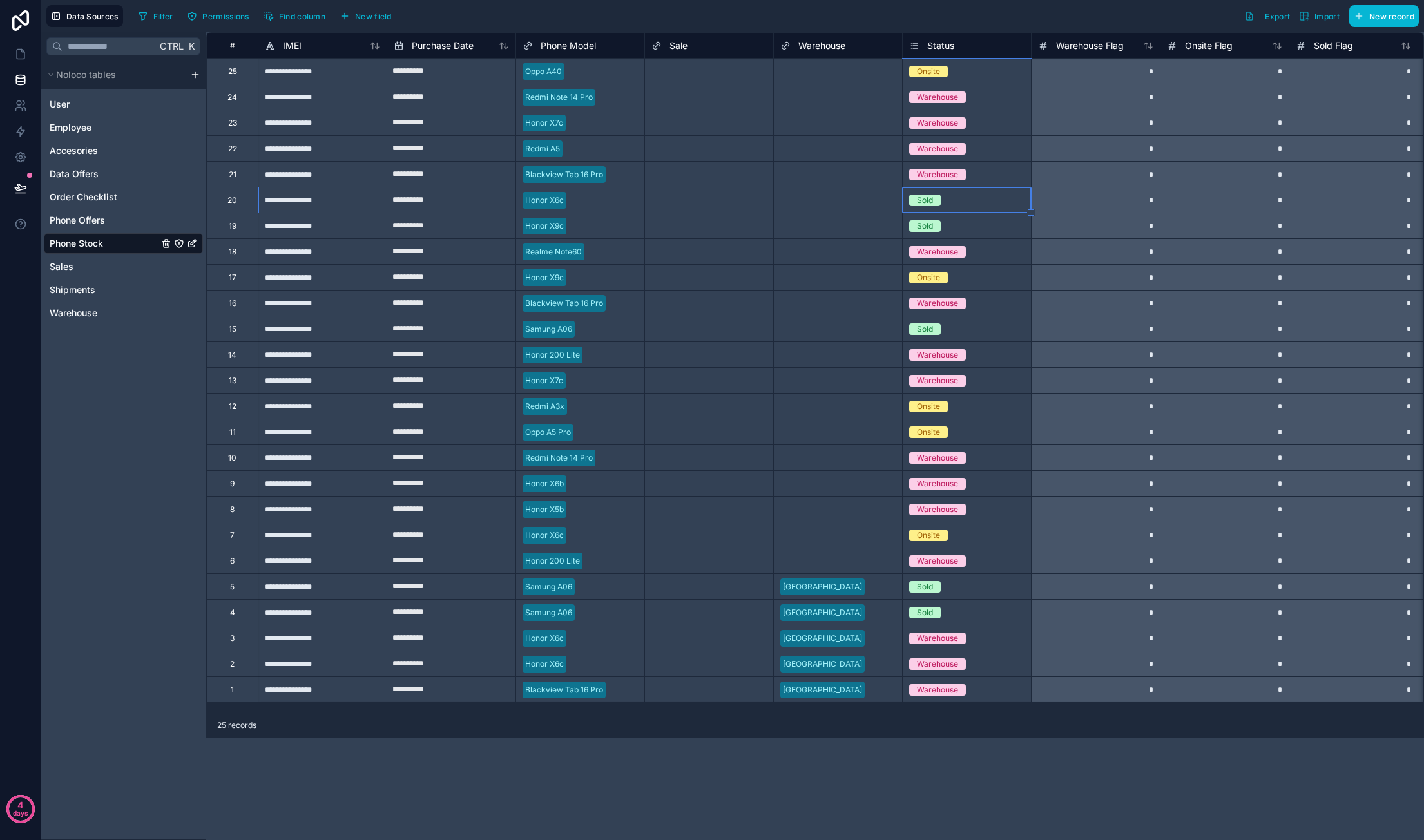
click at [935, 198] on span "Sold" at bounding box center [925, 200] width 32 height 11
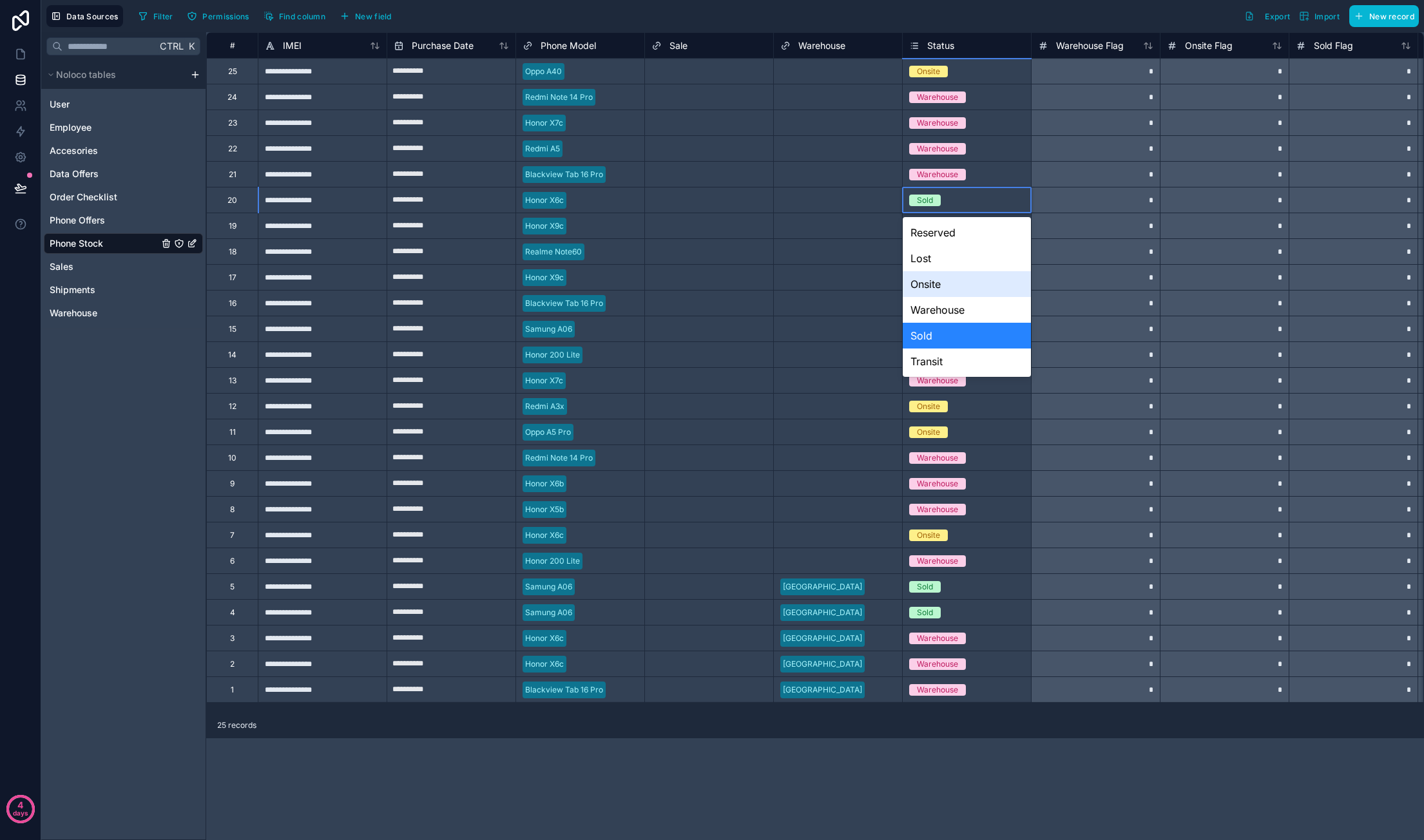
click at [955, 284] on div "Onsite" at bounding box center [967, 284] width 128 height 26
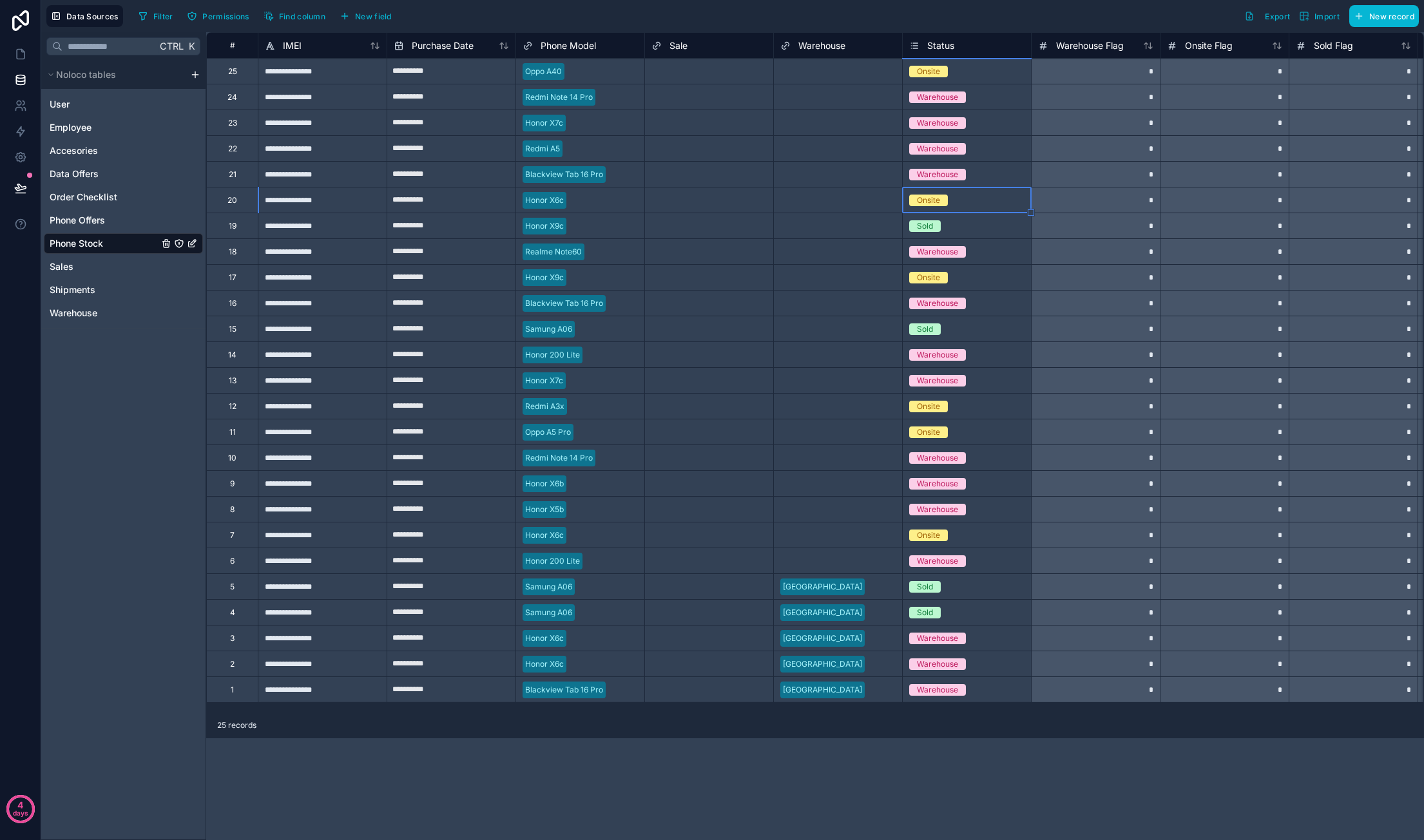
click at [932, 227] on div "Sold" at bounding box center [925, 226] width 16 height 11
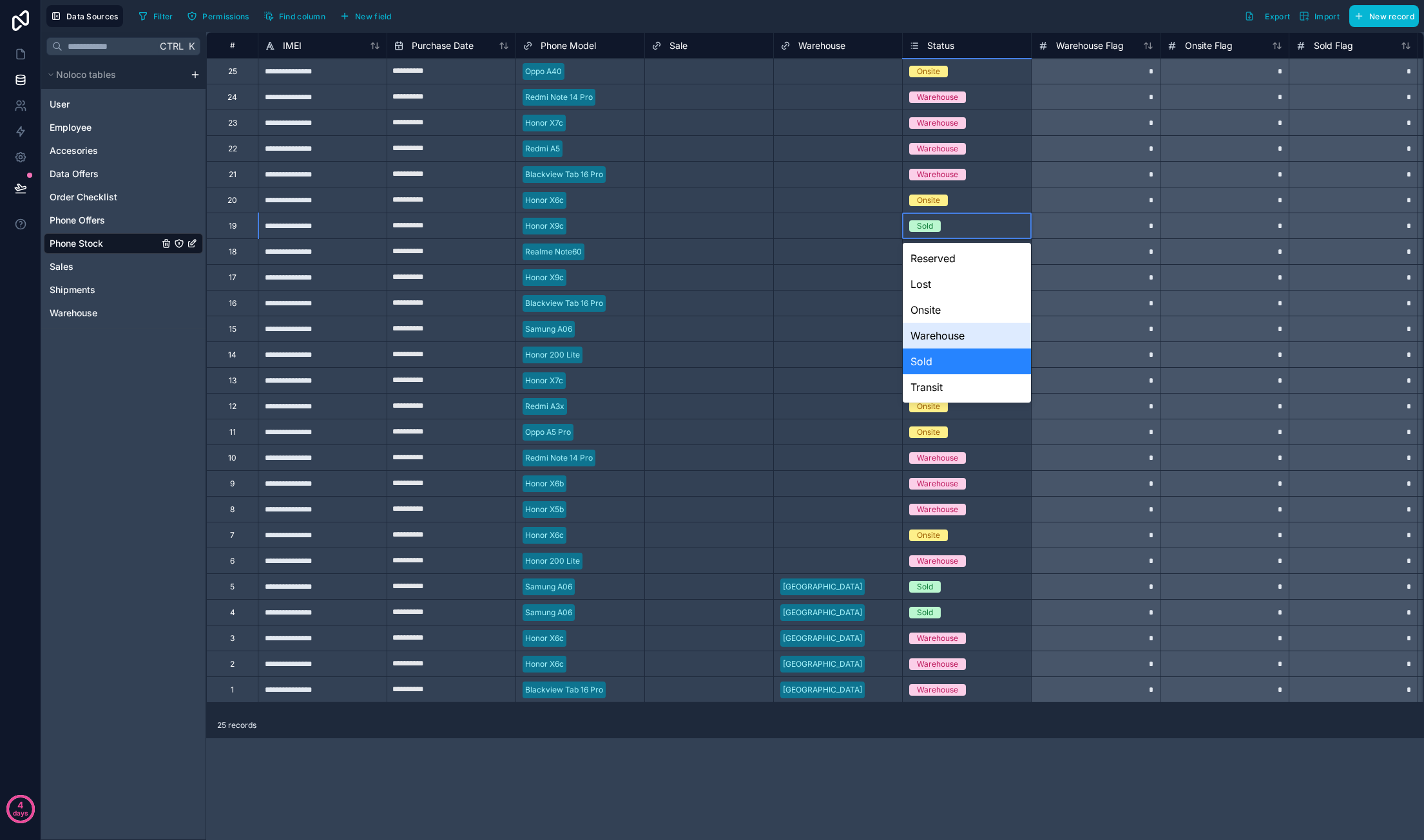
click at [950, 341] on div "Warehouse" at bounding box center [967, 335] width 128 height 26
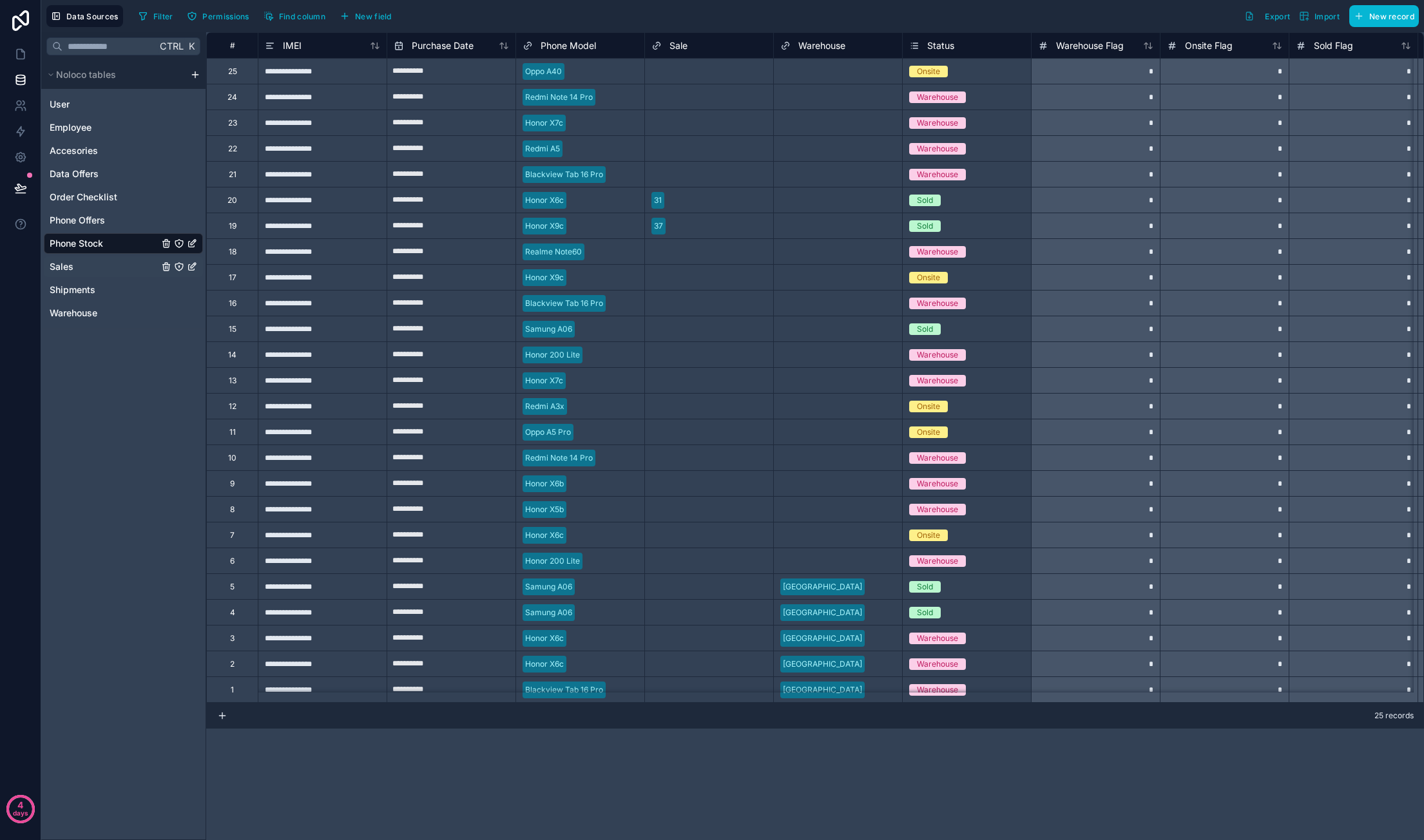
click at [85, 258] on div "Sales" at bounding box center [123, 266] width 159 height 20
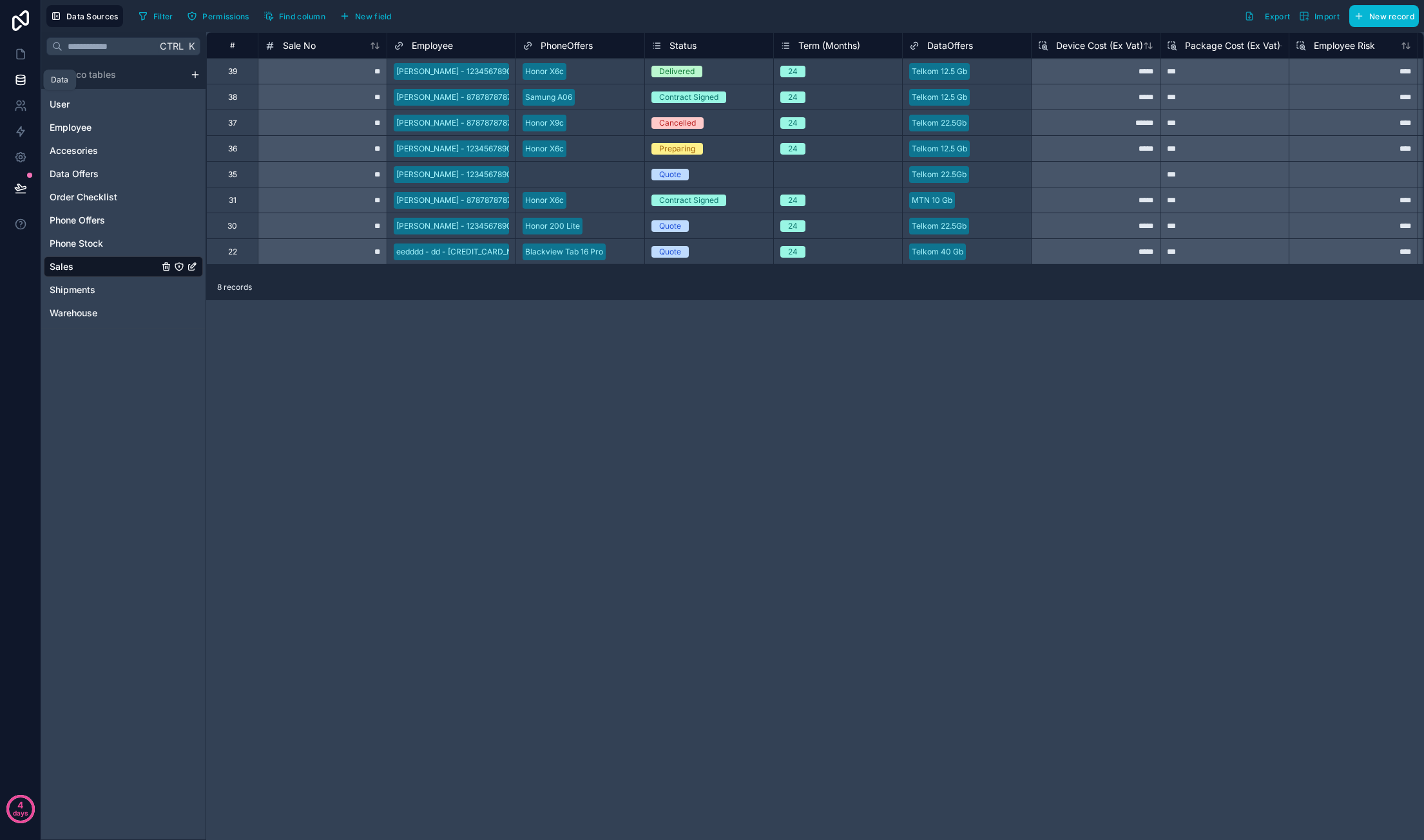
click at [23, 79] on icon at bounding box center [20, 79] width 13 height 13
click at [316, 47] on div "Sale No" at bounding box center [323, 46] width 115 height 15
click at [388, 448] on div "# Sale No Employee PhoneOffers Status Term (Months) DataOffers Device Cost (Ex …" at bounding box center [815, 436] width 1218 height 808
click at [20, 81] on icon at bounding box center [20, 79] width 13 height 13
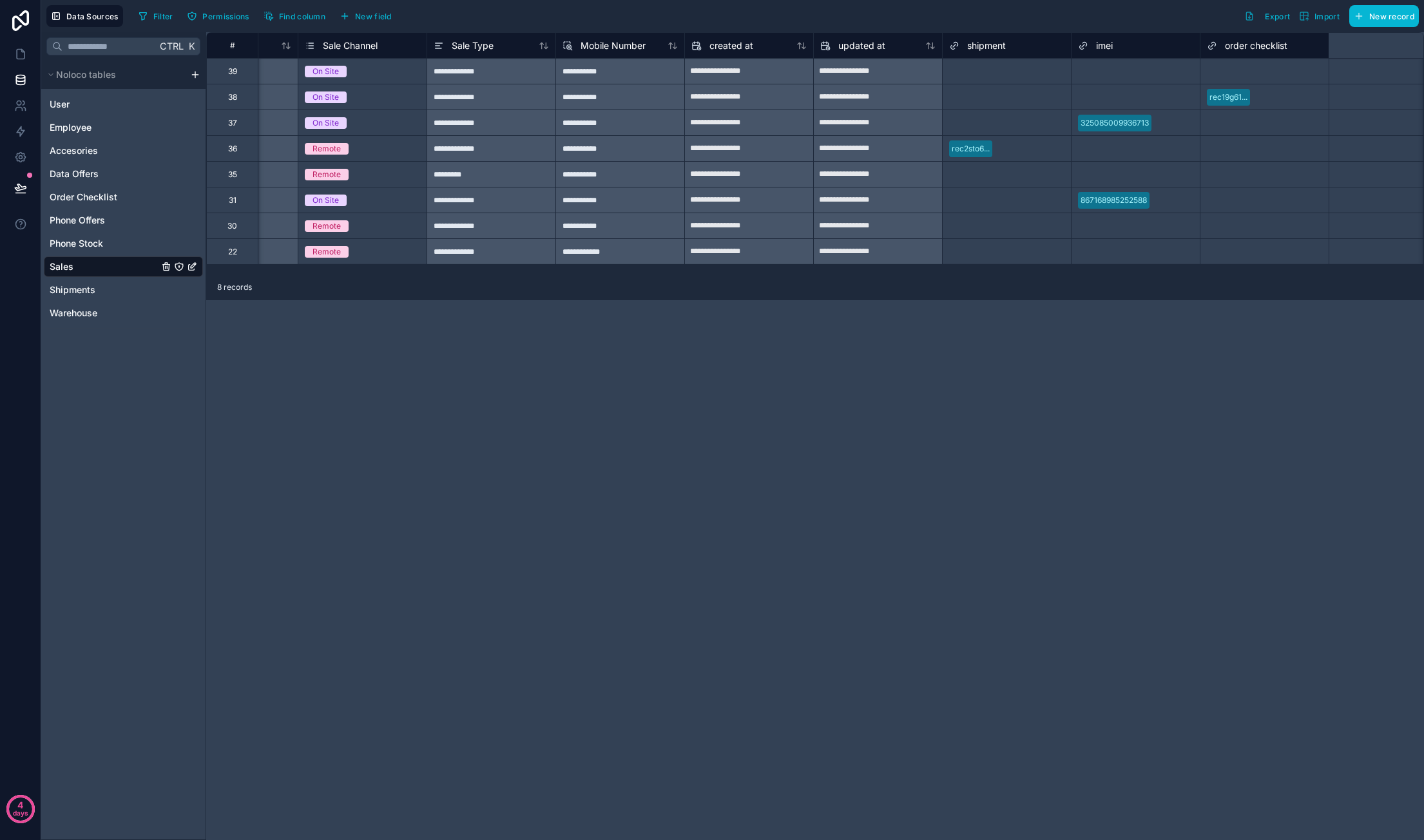
scroll to position [0, 3731]
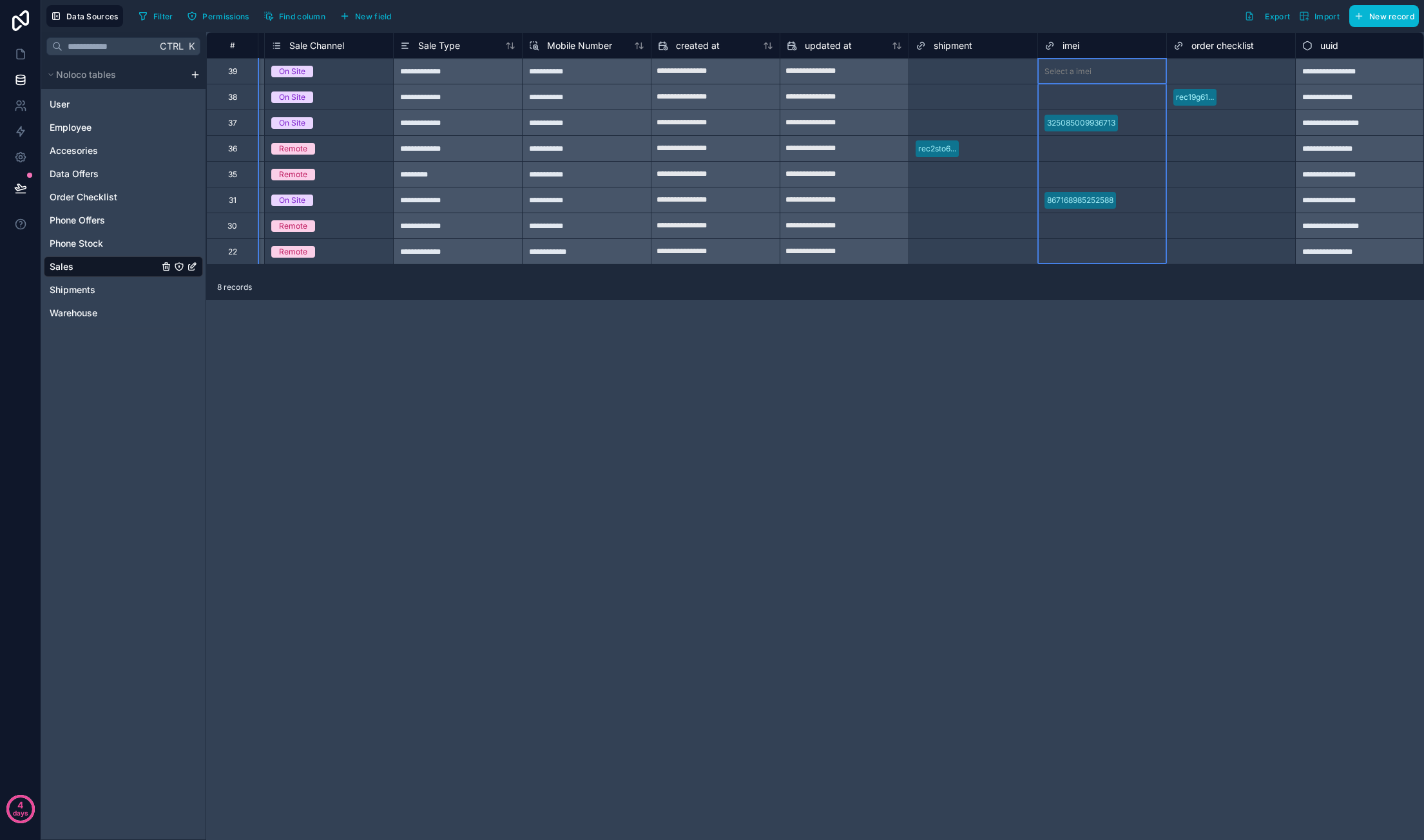
click at [1072, 48] on span "imei" at bounding box center [1071, 46] width 17 height 13
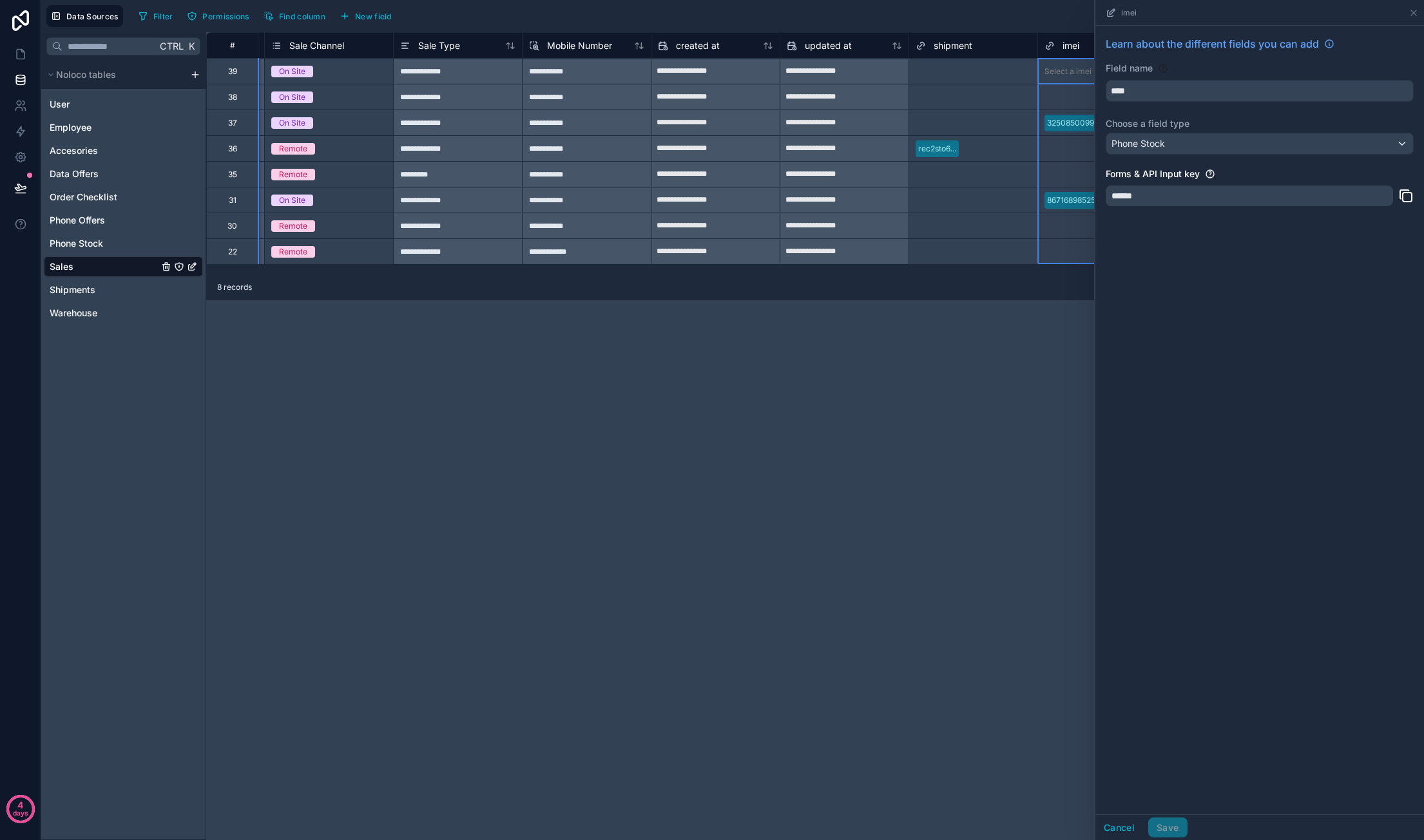
click at [1020, 530] on div "**********" at bounding box center [815, 436] width 1218 height 808
click at [1417, 13] on icon at bounding box center [1413, 13] width 11 height 11
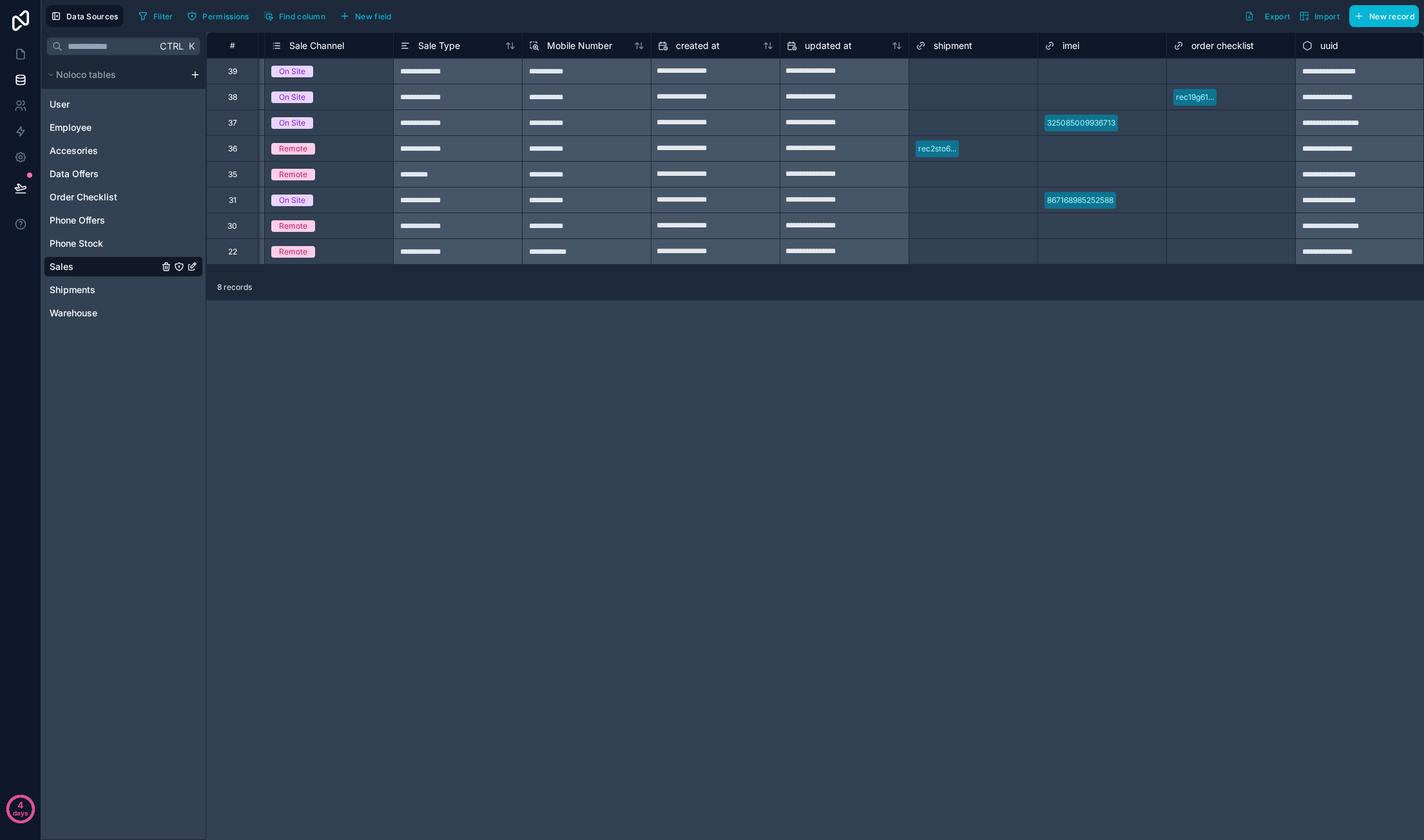
click at [1070, 47] on span "imei" at bounding box center [1071, 46] width 17 height 13
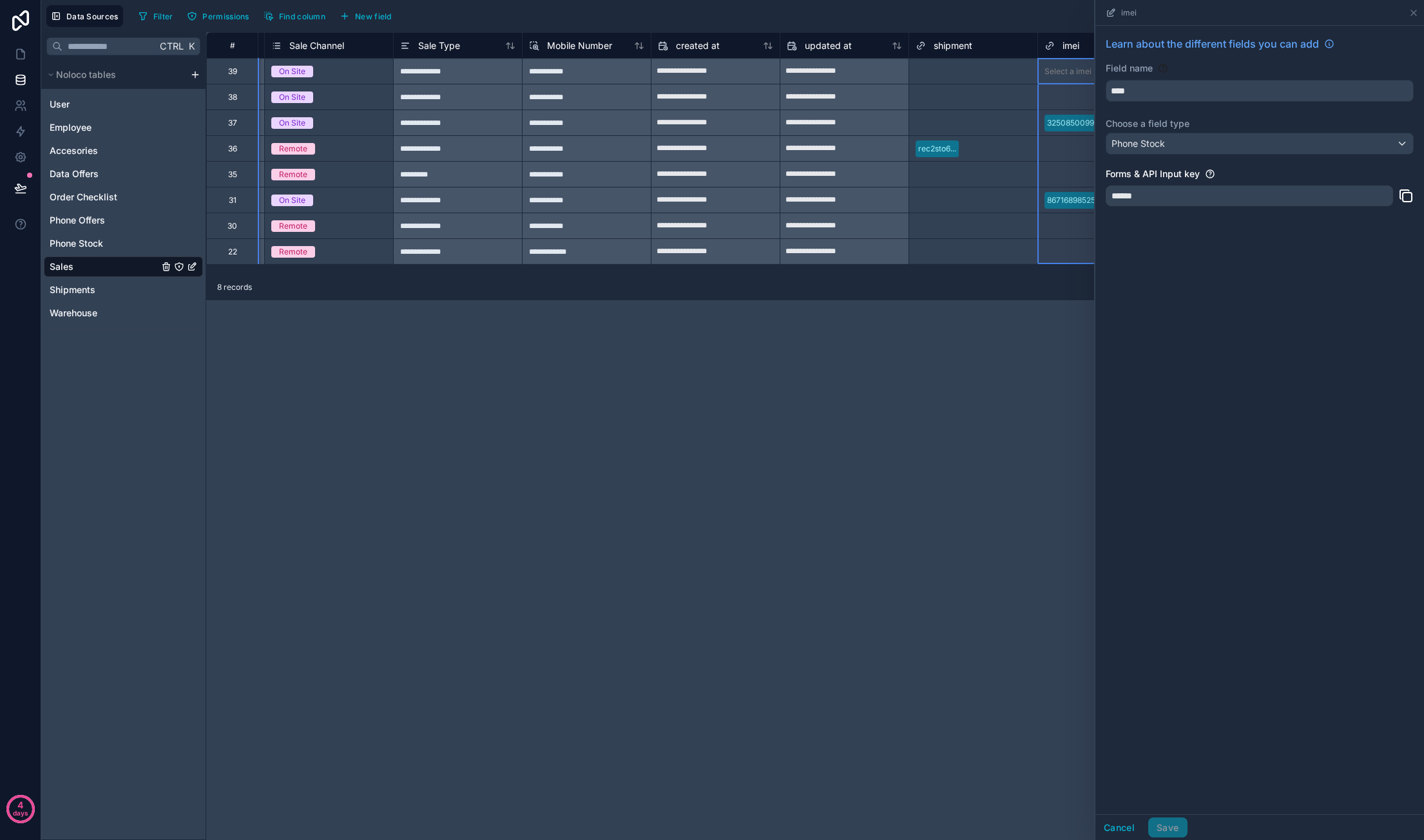
click at [1418, 17] on div "imei" at bounding box center [1259, 13] width 328 height 26
click at [899, 438] on div "**********" at bounding box center [815, 436] width 1218 height 808
click at [1415, 11] on icon at bounding box center [1413, 13] width 11 height 11
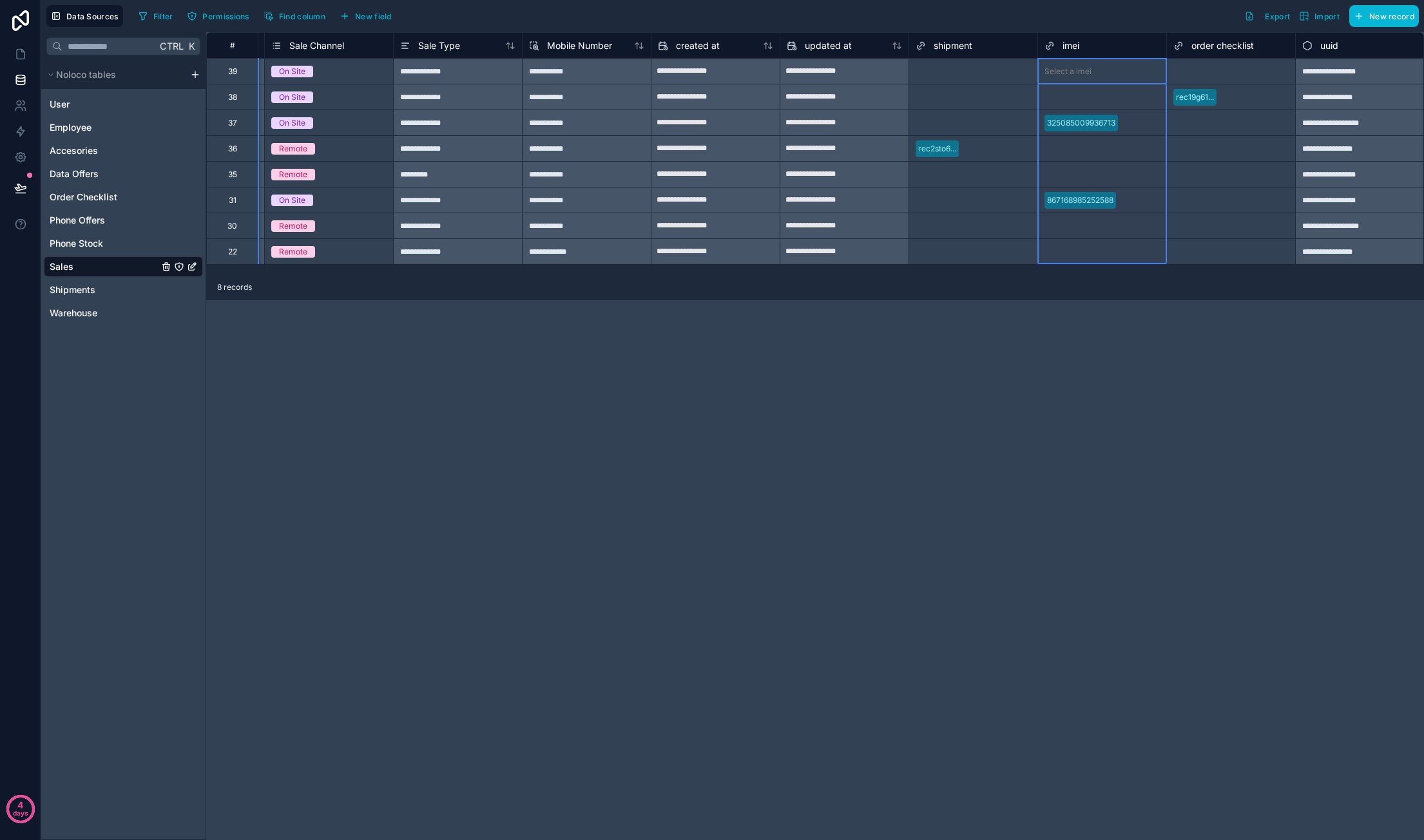
click at [1098, 42] on div "imei" at bounding box center [1102, 46] width 115 height 15
click at [1079, 44] on span "imei" at bounding box center [1071, 46] width 17 height 13
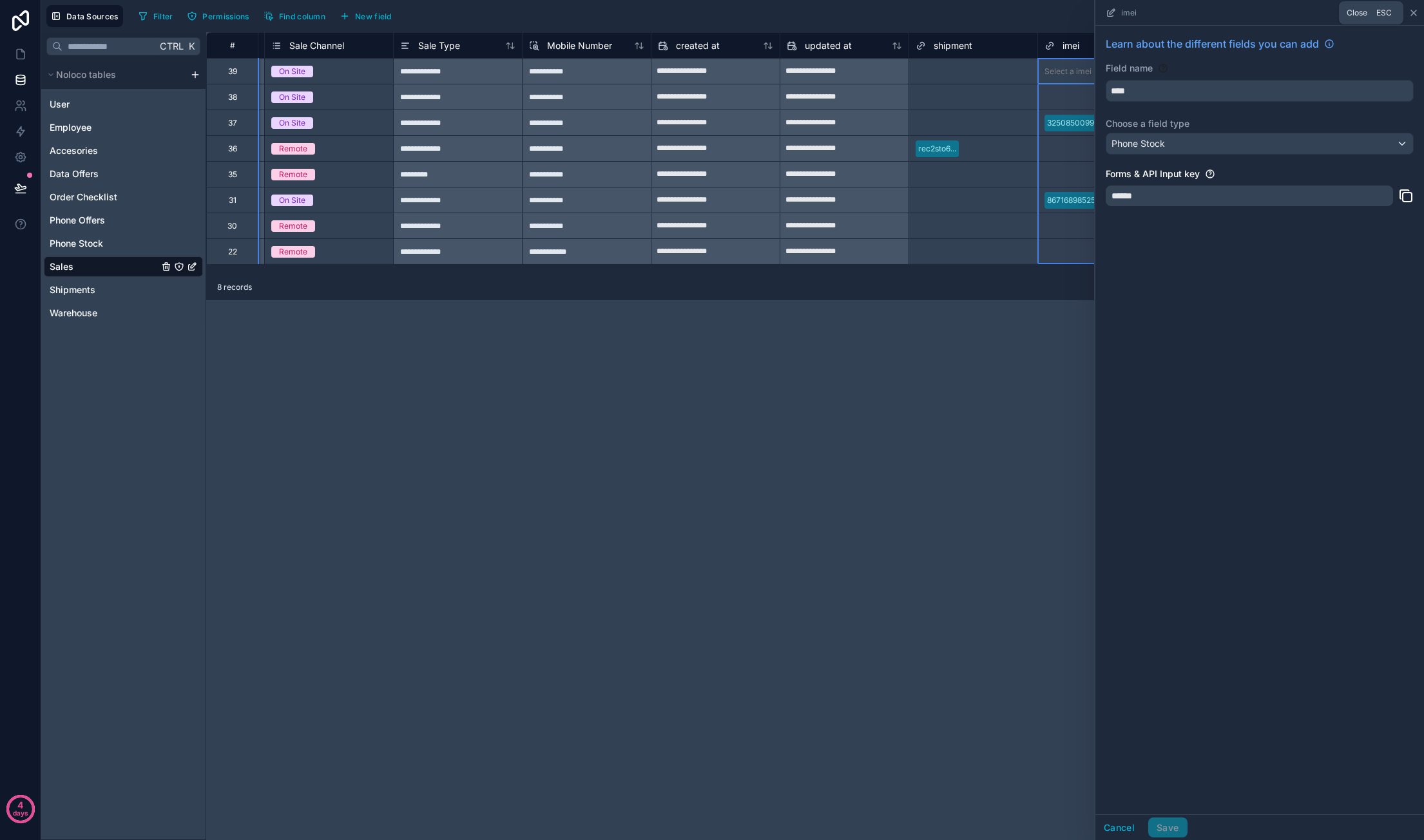
click at [1411, 12] on icon at bounding box center [1413, 13] width 11 height 11
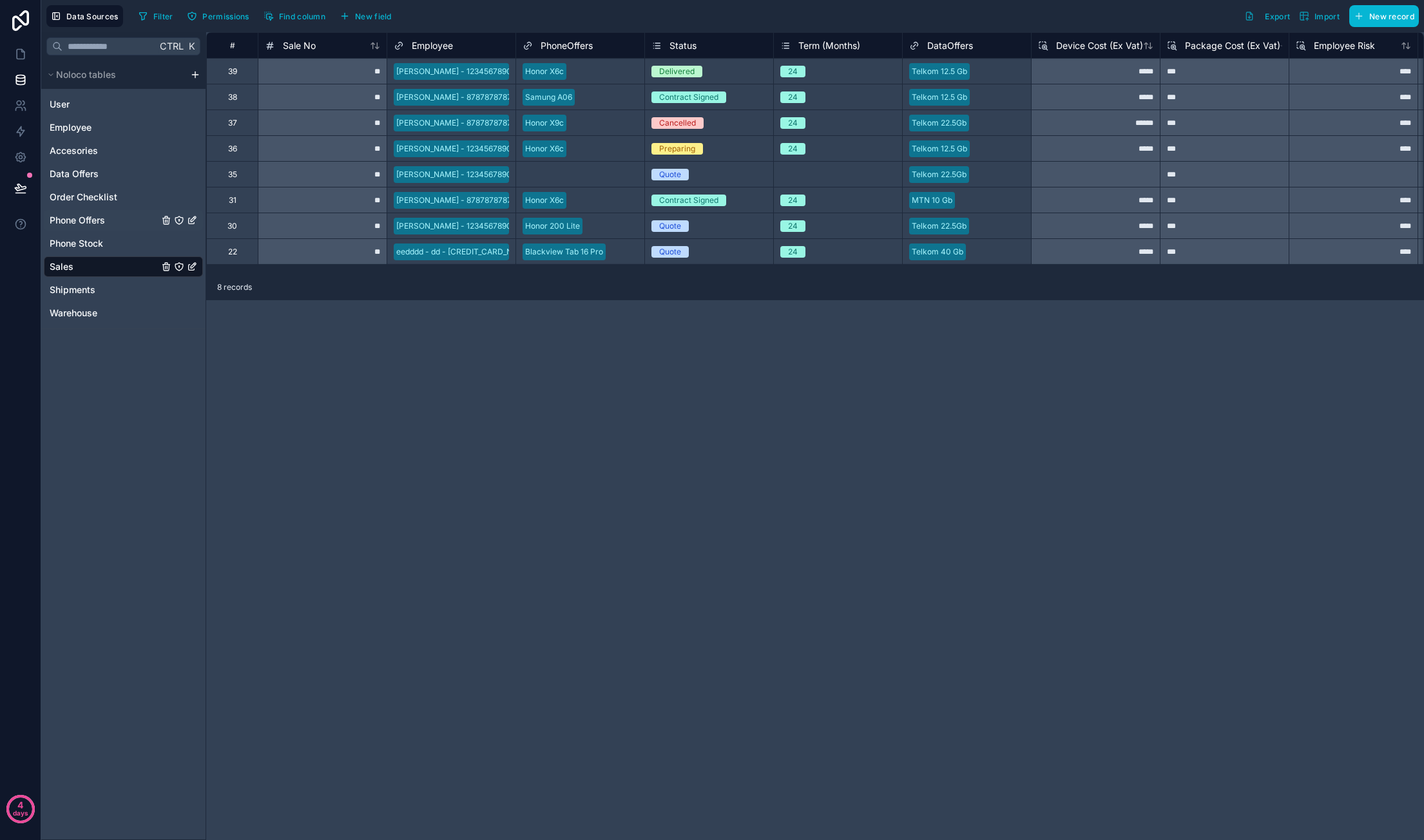
click at [94, 221] on span "Phone Offers" at bounding box center [77, 220] width 56 height 13
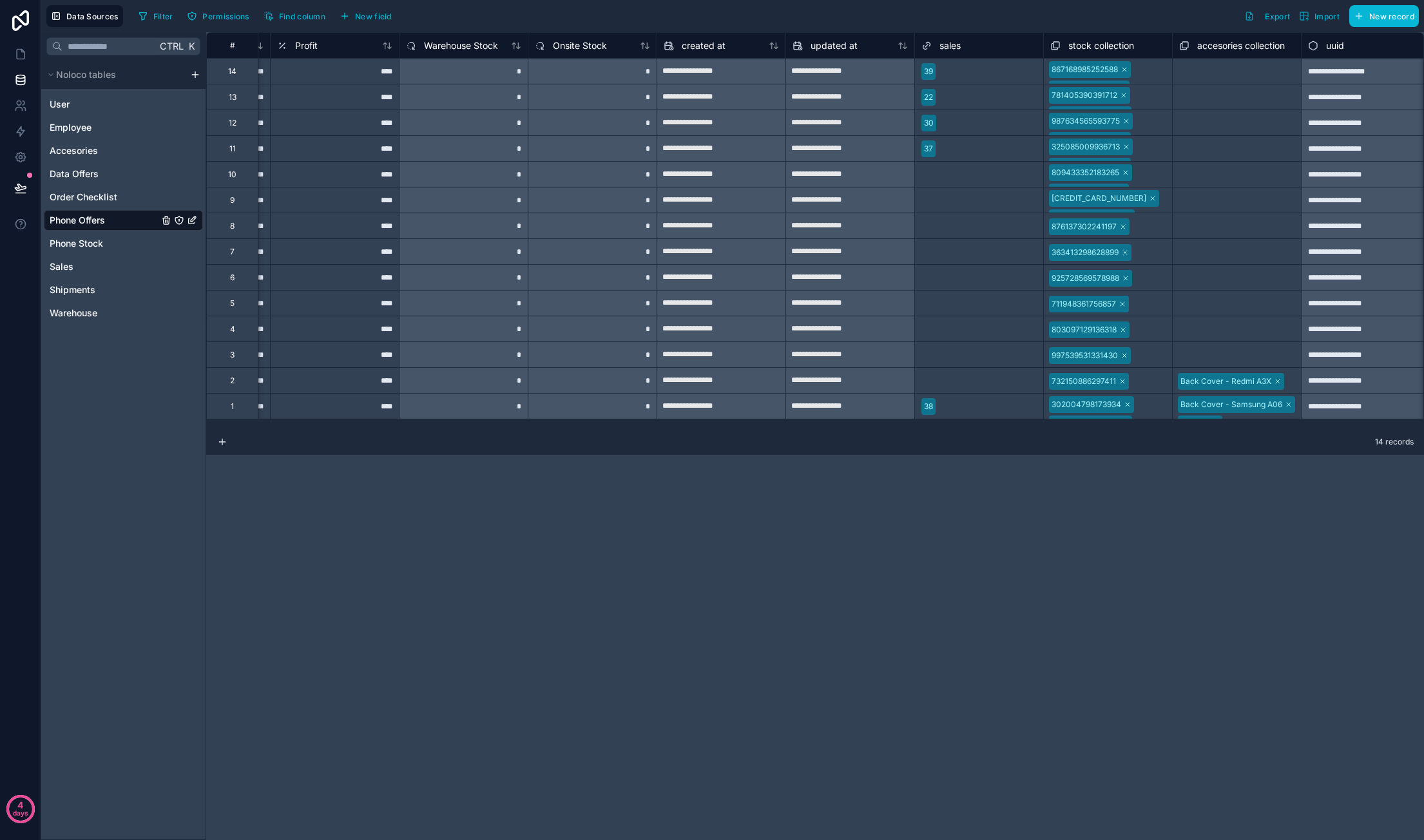
scroll to position [0, 1153]
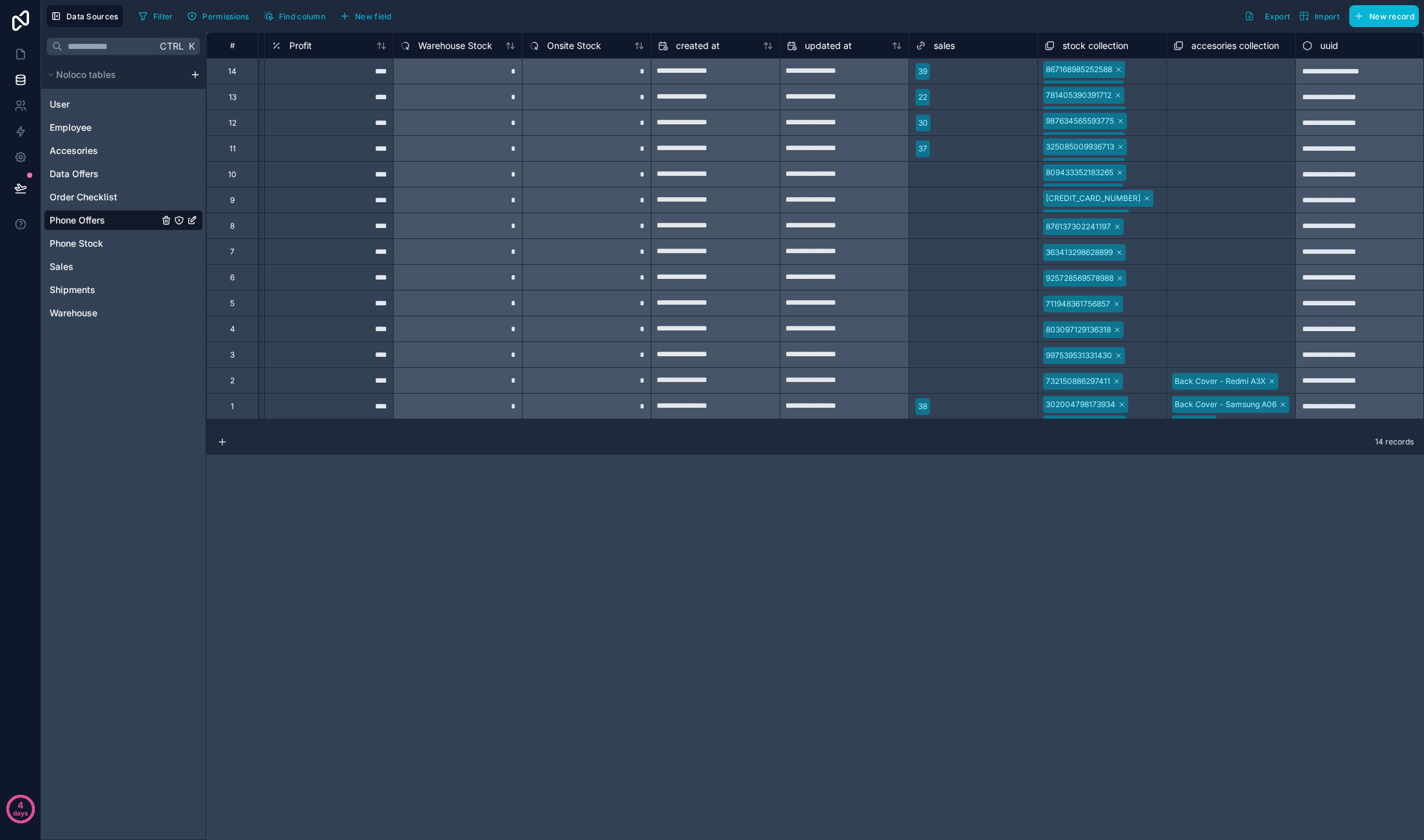
click at [1145, 65] on div "867168985252588 741157566025109 356789056789012 356789098765432" at bounding box center [1102, 71] width 128 height 25
click at [1172, 534] on div "**********" at bounding box center [815, 436] width 1218 height 808
click at [1141, 75] on div "867168985252588 741157566025109 356789056789012 356789098765432" at bounding box center [1102, 71] width 128 height 25
click at [1057, 524] on div "**********" at bounding box center [815, 436] width 1218 height 808
click at [587, 51] on div "Onsite Stock" at bounding box center [565, 46] width 72 height 15
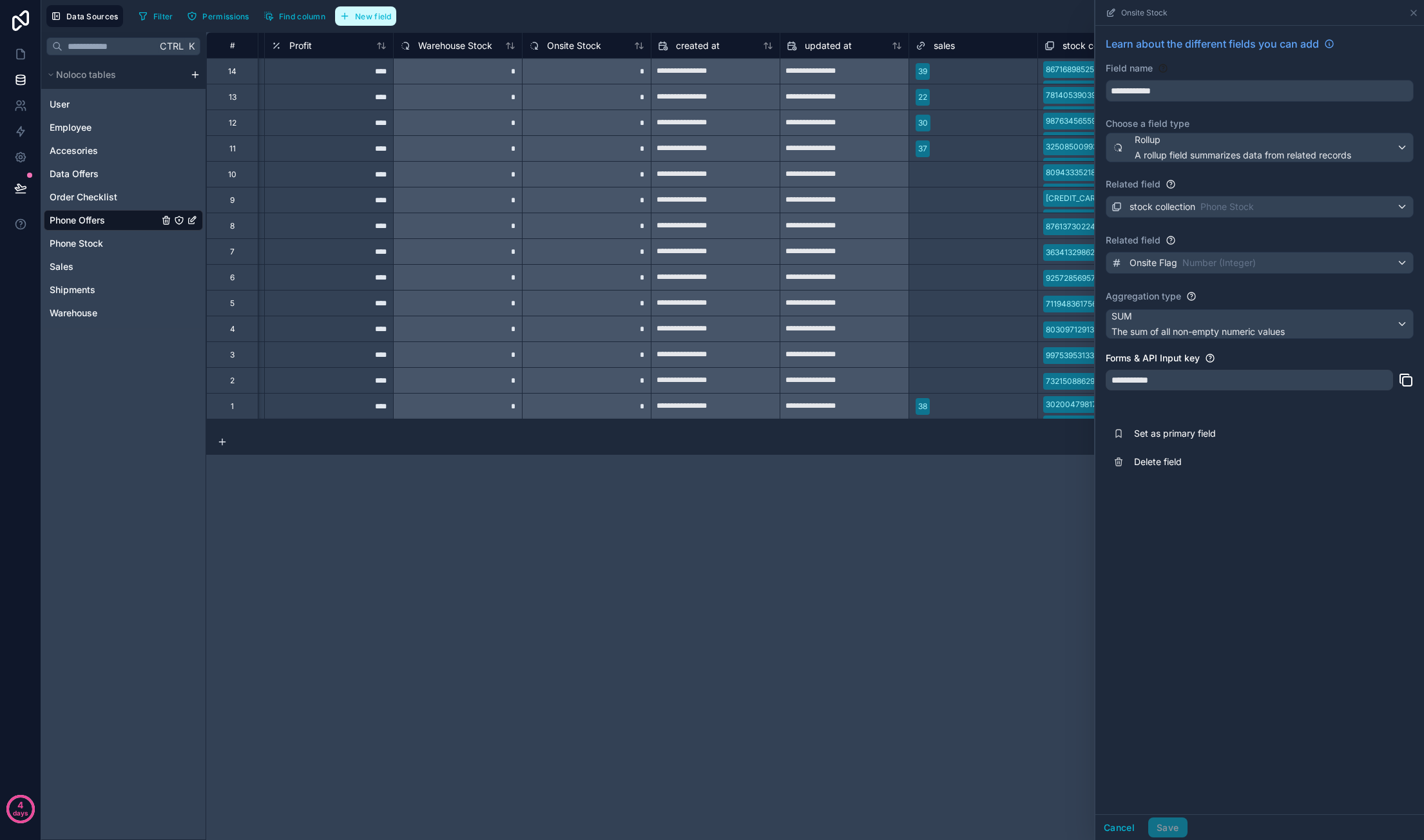
click at [373, 16] on span "New field" at bounding box center [373, 16] width 37 height 10
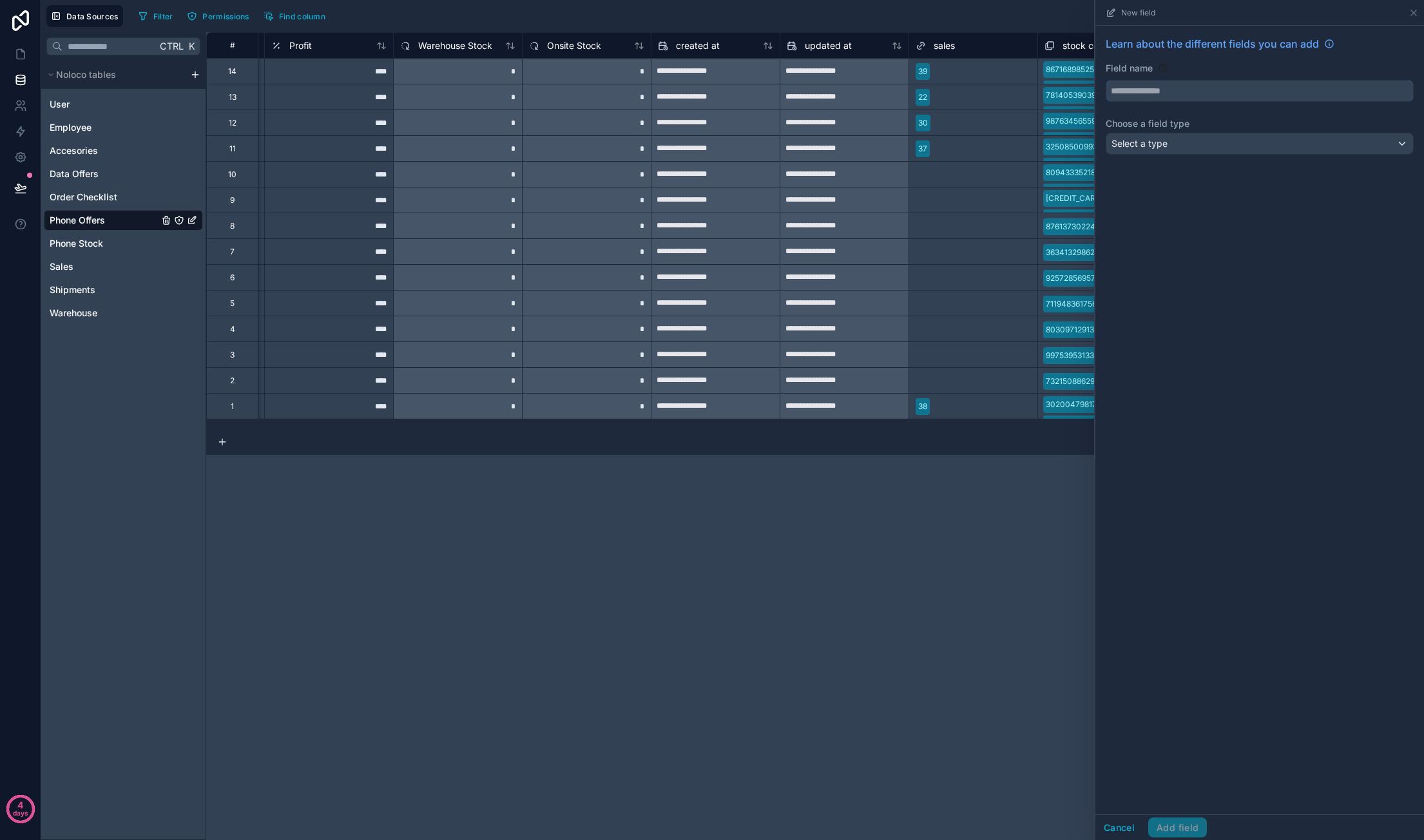
click at [1195, 89] on input "text" at bounding box center [1259, 91] width 307 height 20
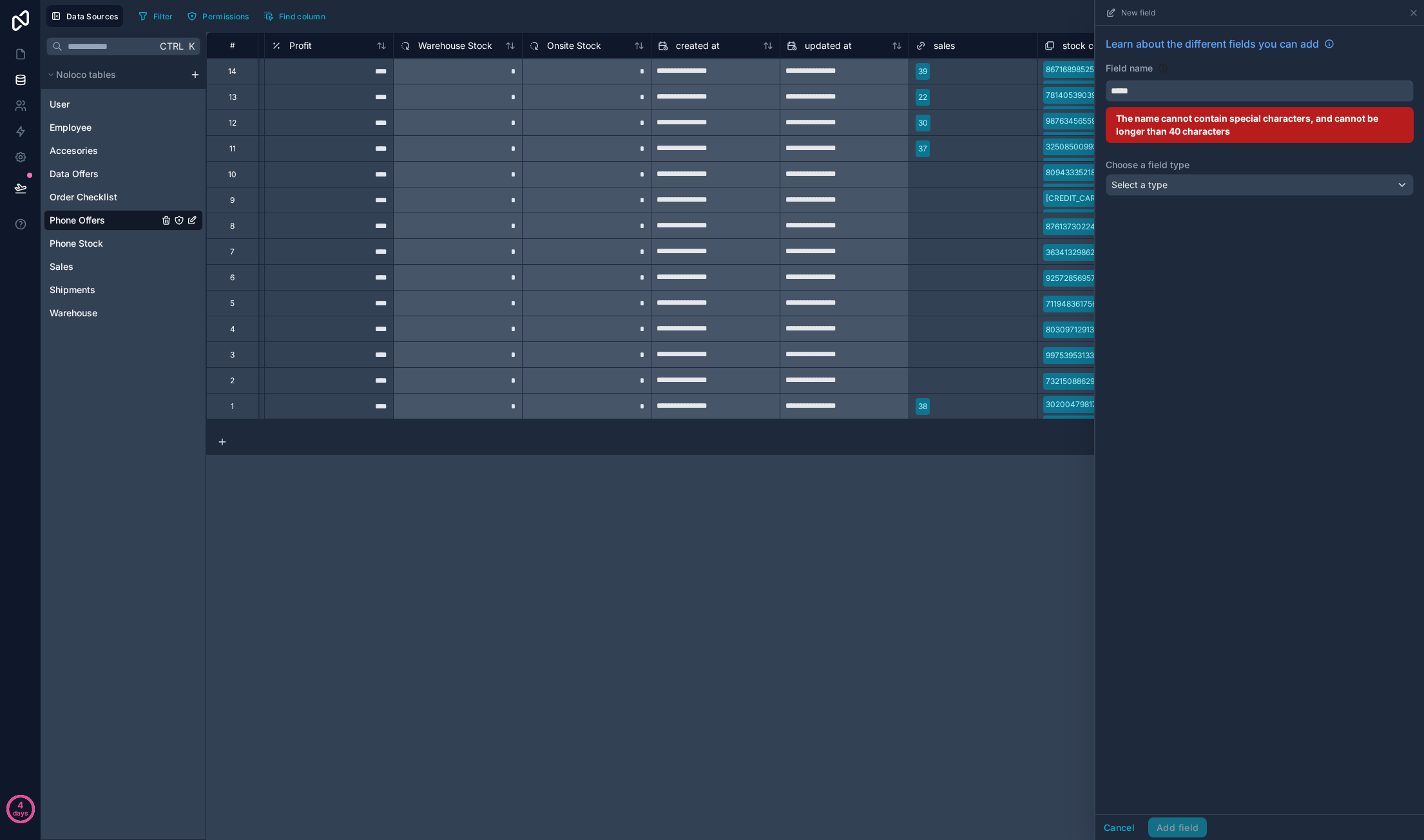
click at [1105, 80] on button "****" at bounding box center [1259, 91] width 308 height 22
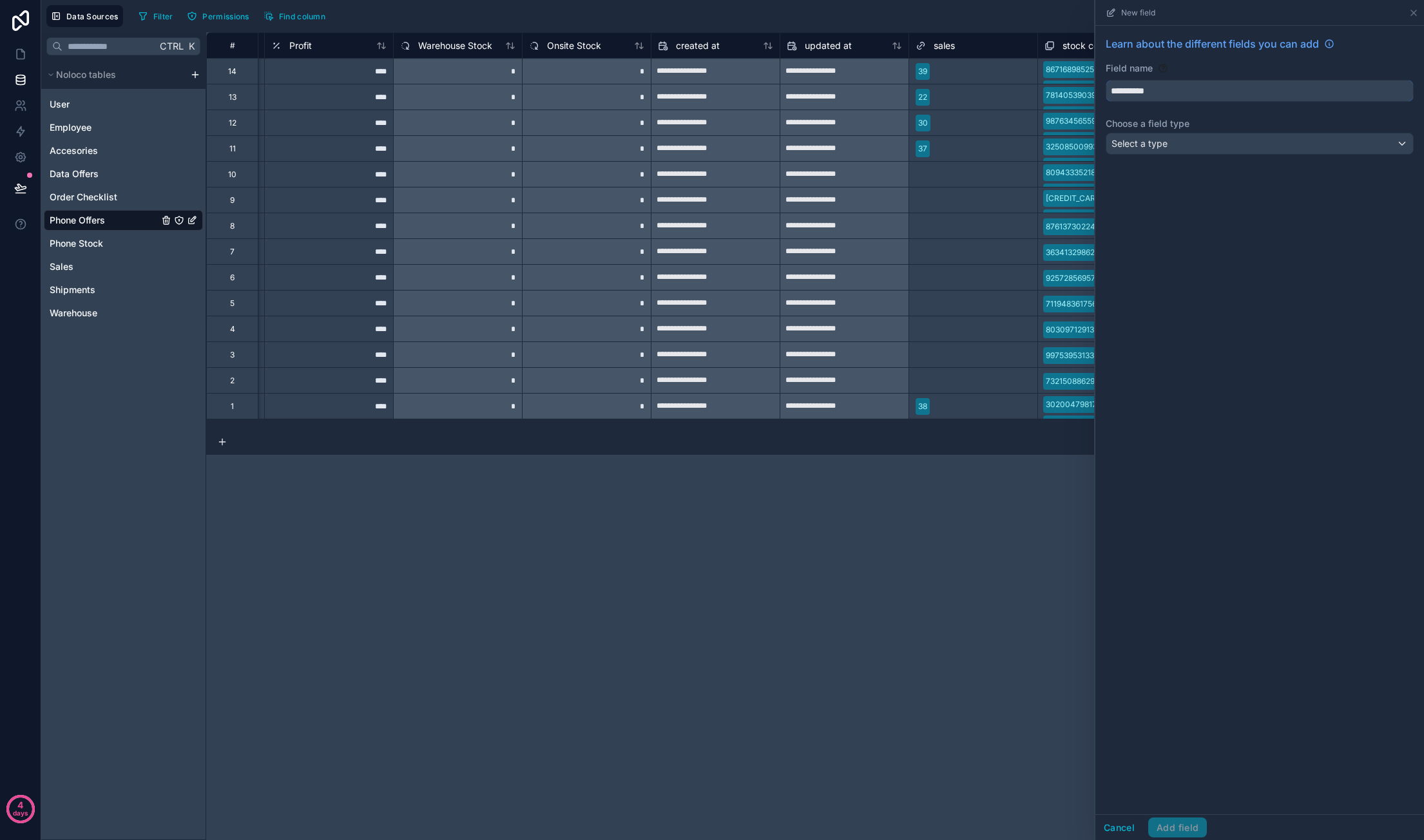
type input "**********"
click at [1187, 141] on div "Select a type" at bounding box center [1259, 143] width 307 height 20
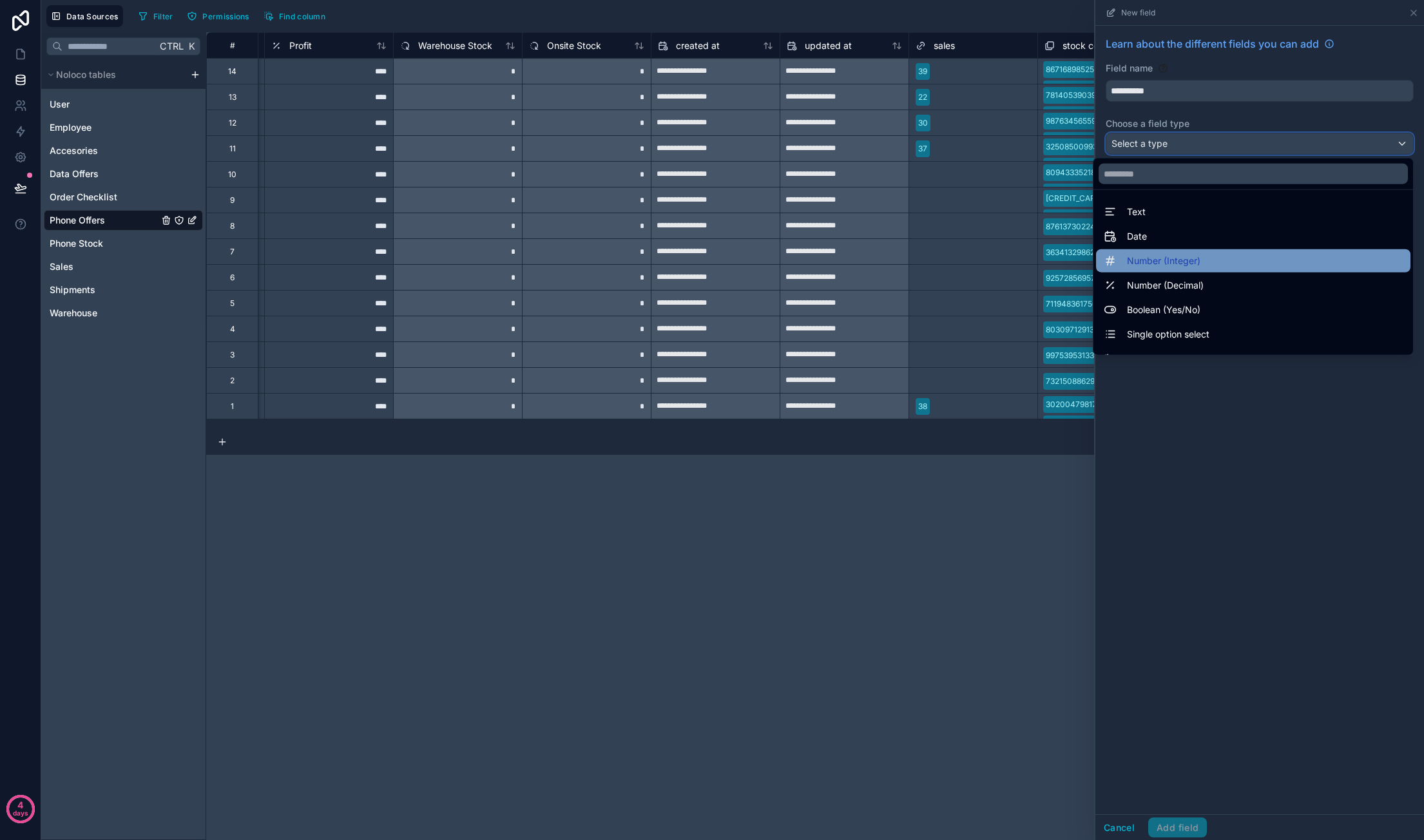
scroll to position [373, 0]
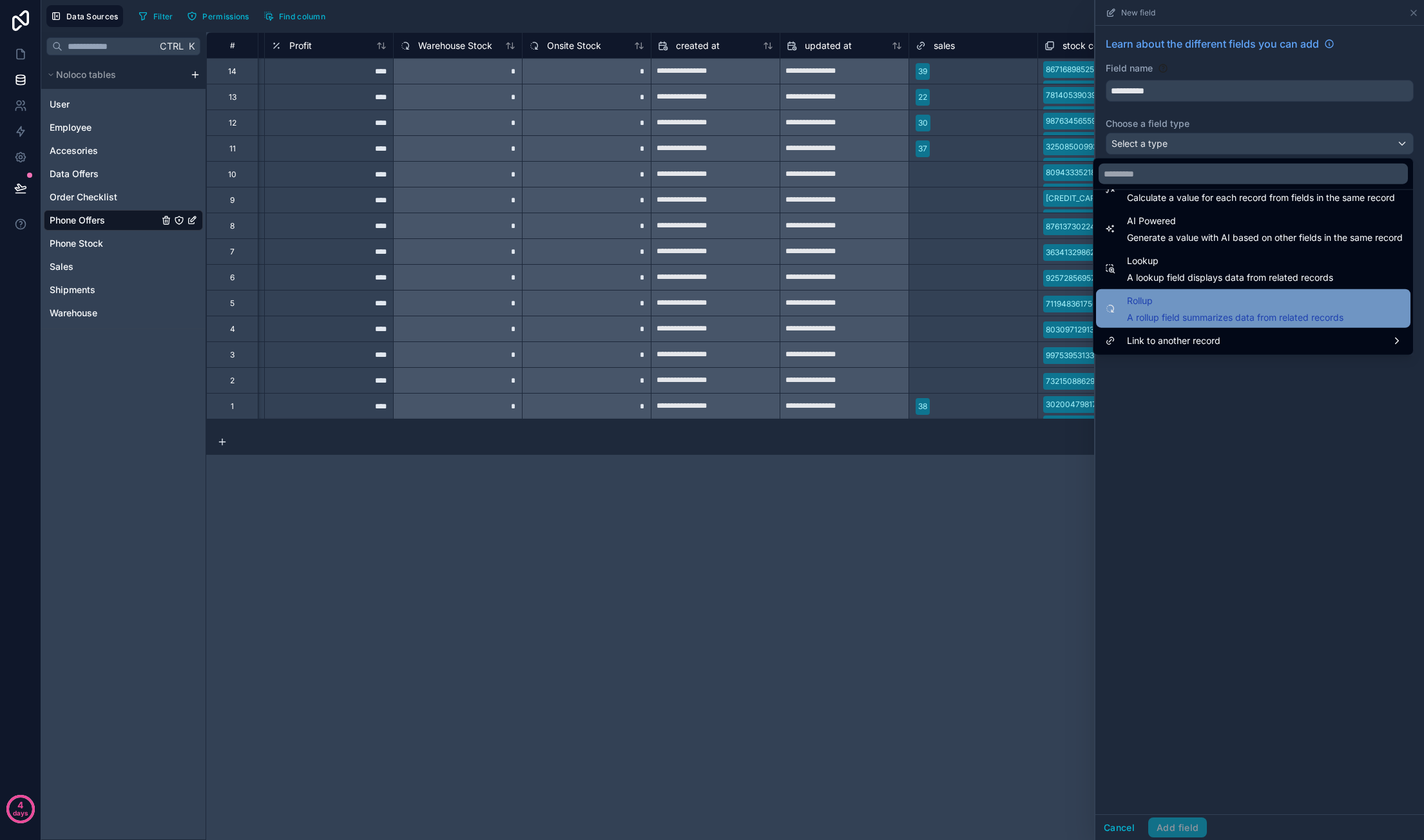
click at [1194, 302] on span "Rollup" at bounding box center [1235, 301] width 217 height 15
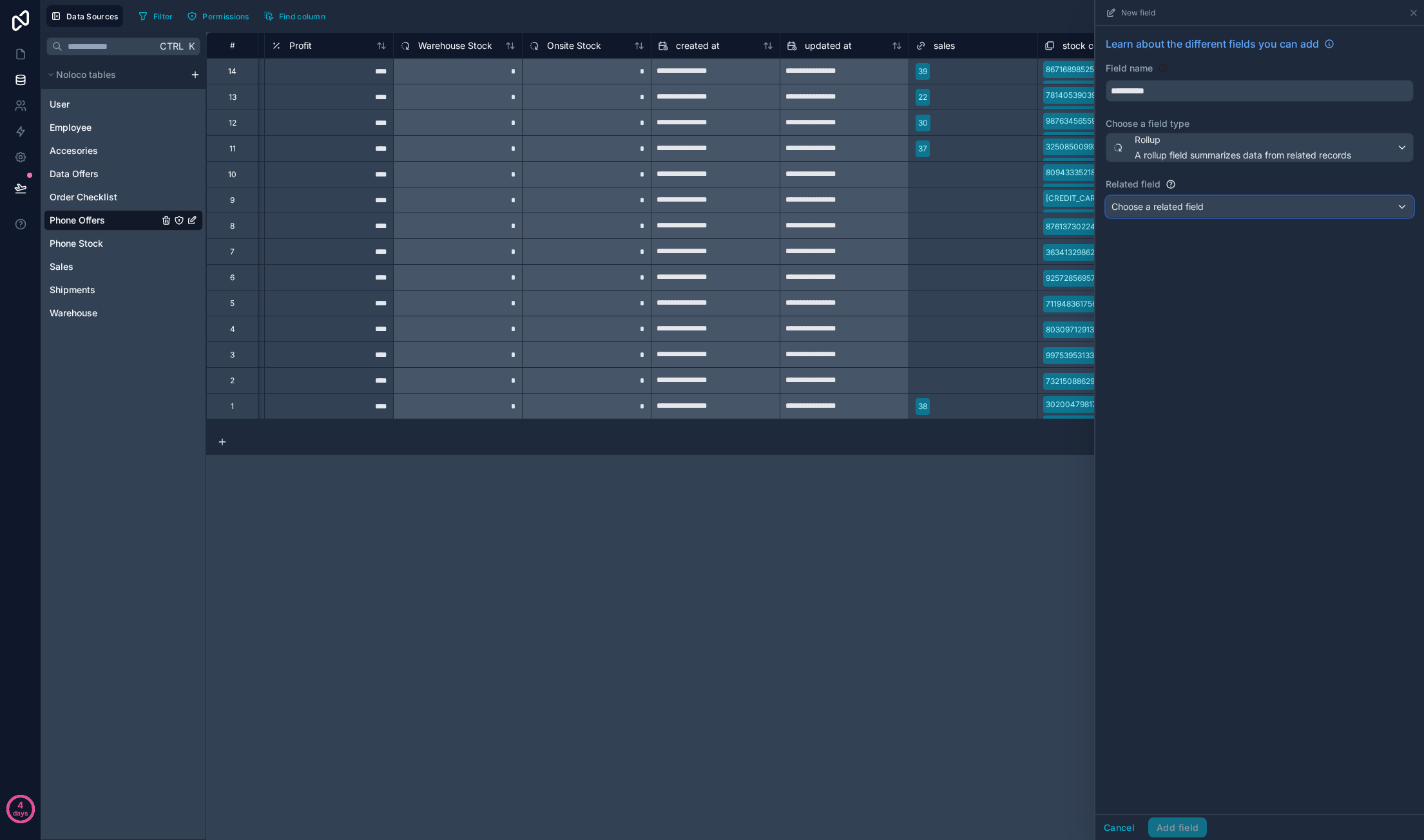
click at [1218, 209] on div "Choose a related field" at bounding box center [1259, 206] width 307 height 20
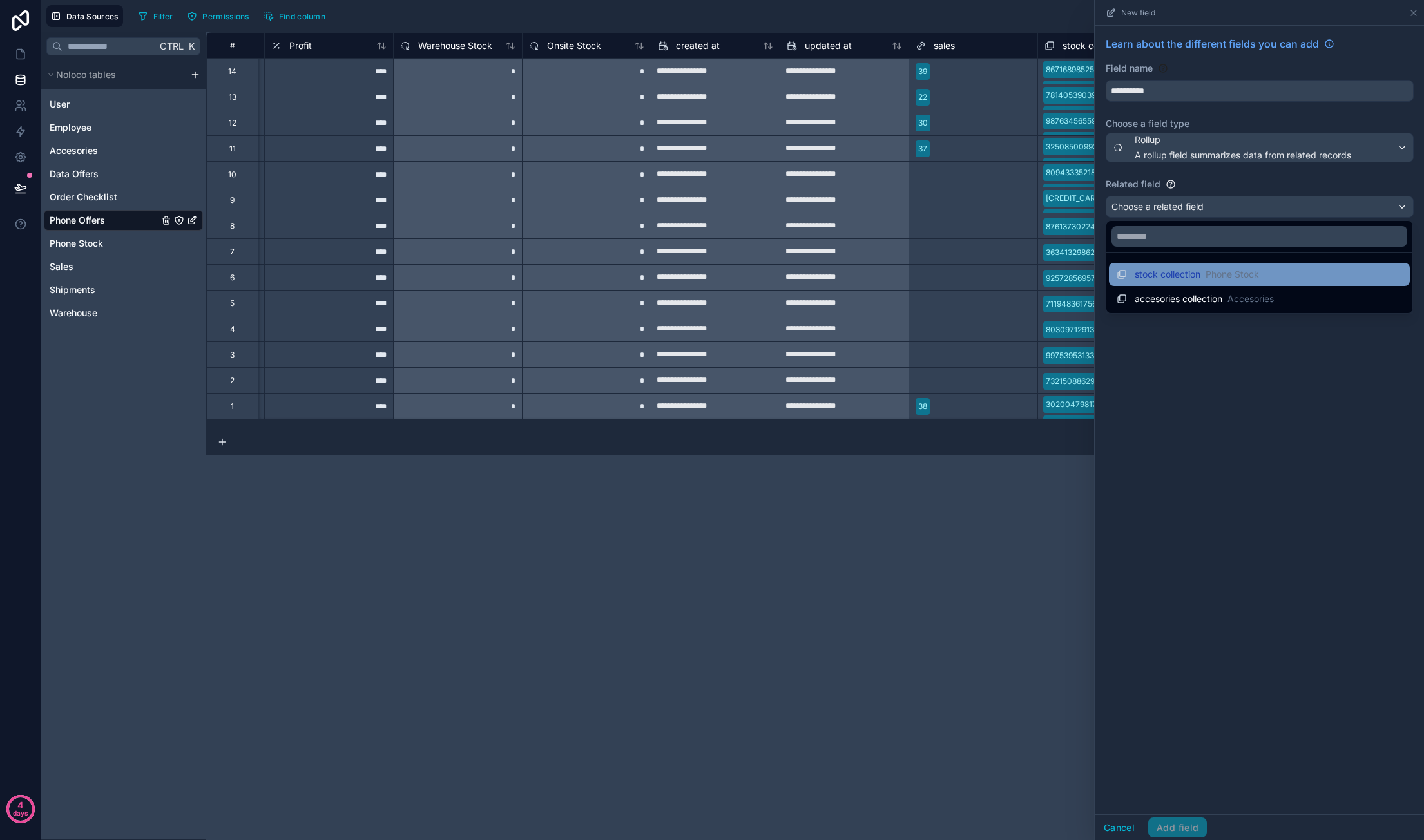
click at [1285, 276] on div "stock collection Phone Stock" at bounding box center [1259, 274] width 286 height 15
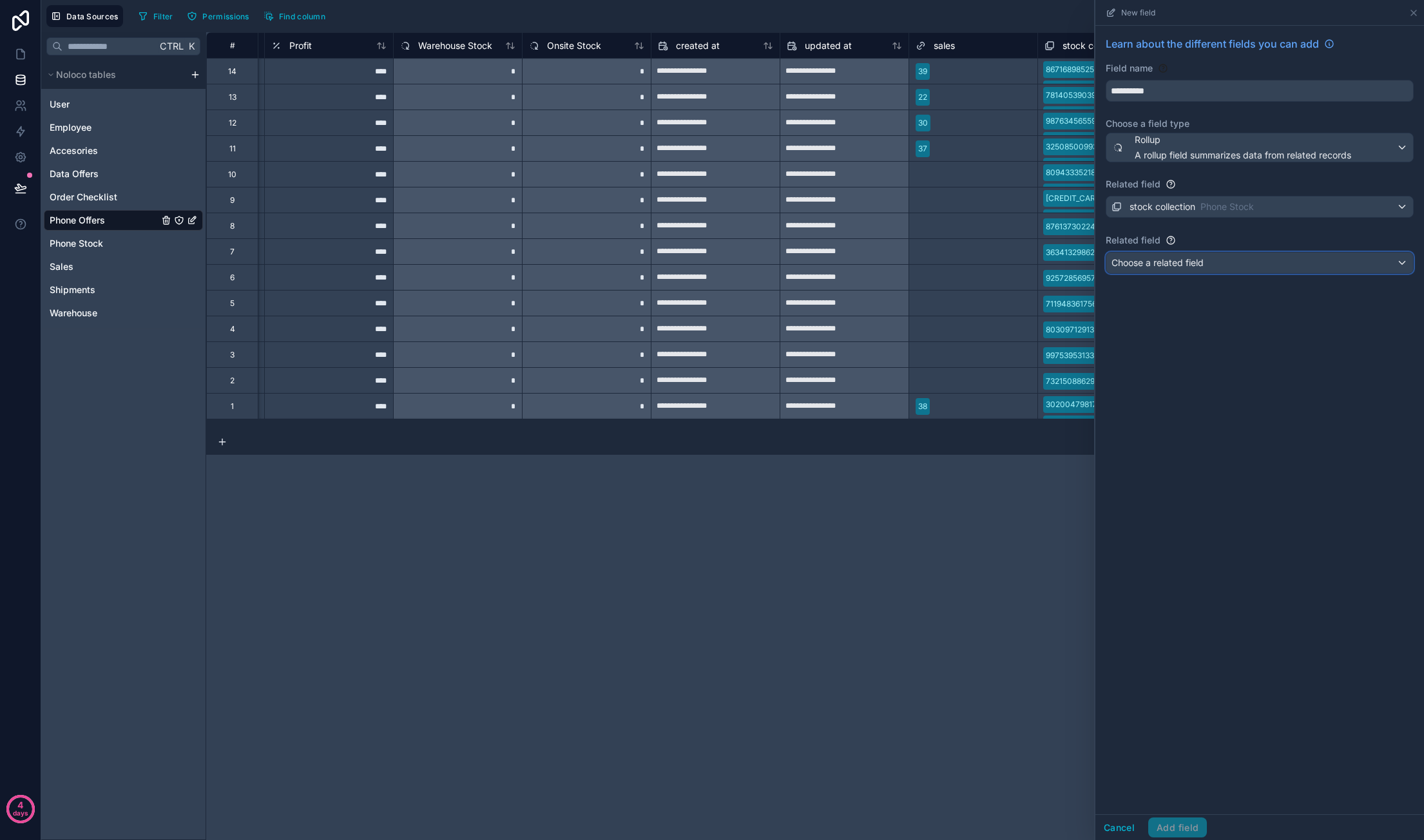
click at [1197, 250] on div "**********" at bounding box center [1259, 157] width 328 height 264
click at [1200, 259] on span "Choose a related field" at bounding box center [1157, 263] width 92 height 11
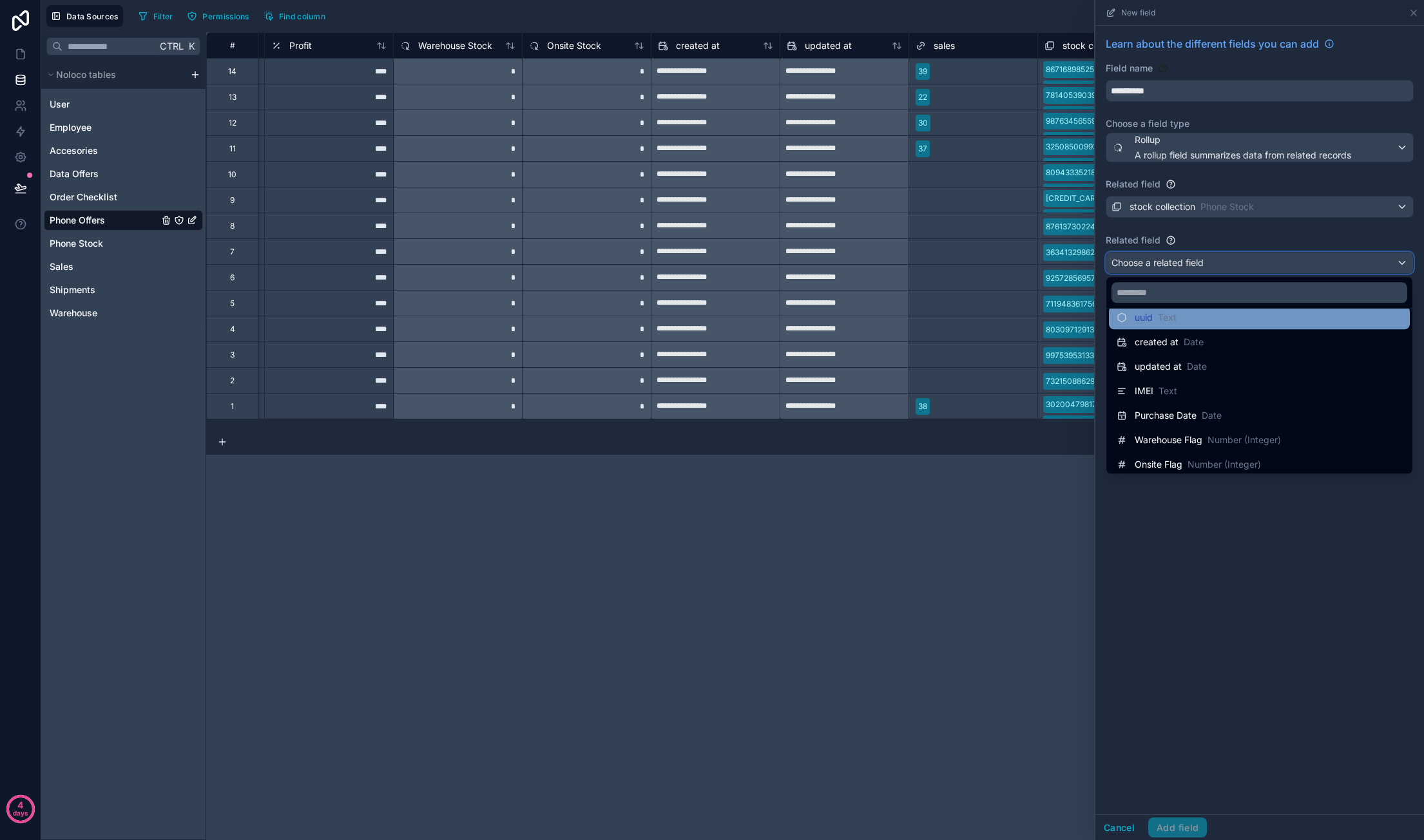
scroll to position [67, 0]
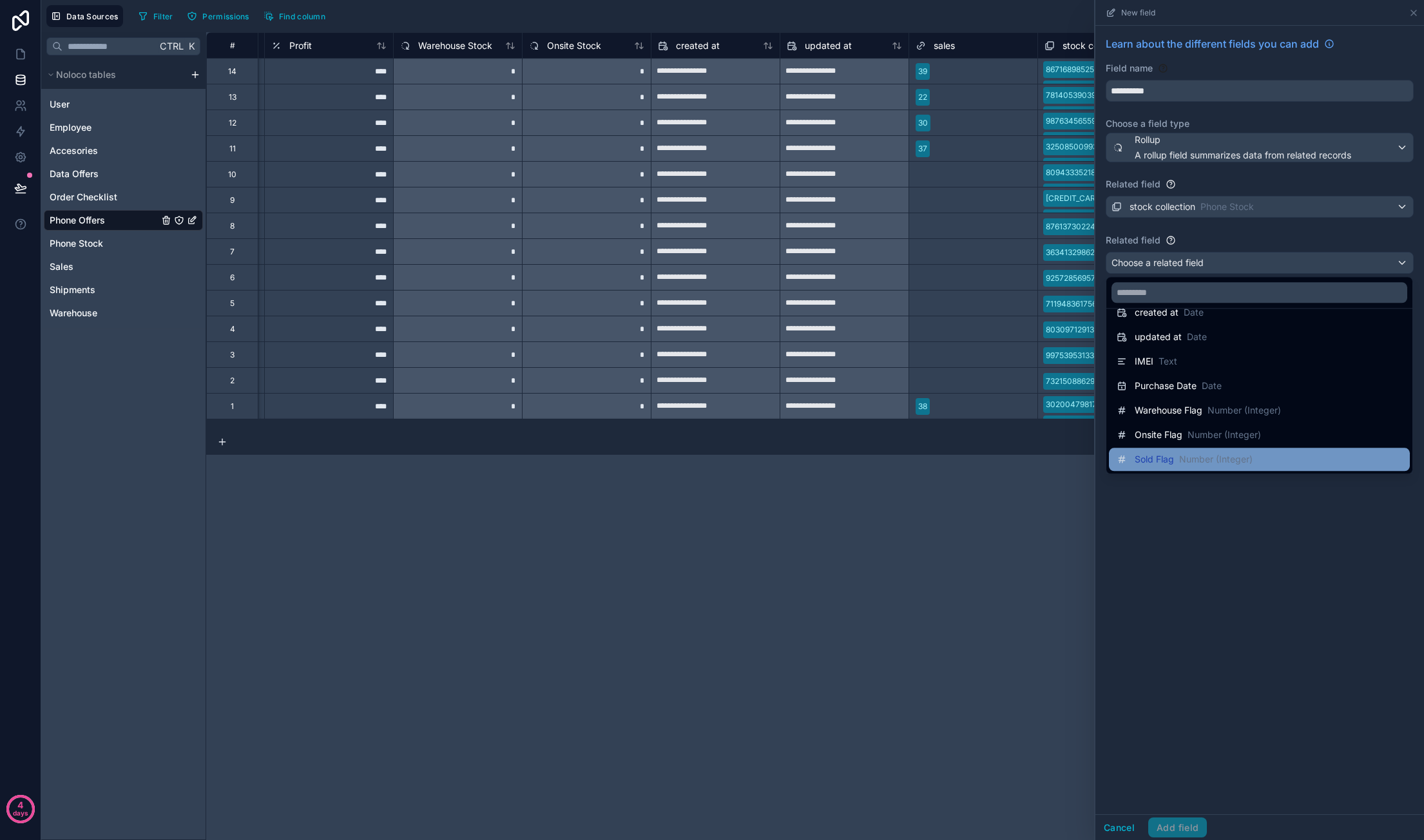
click at [1247, 453] on span "Number (Integer)" at bounding box center [1216, 459] width 73 height 13
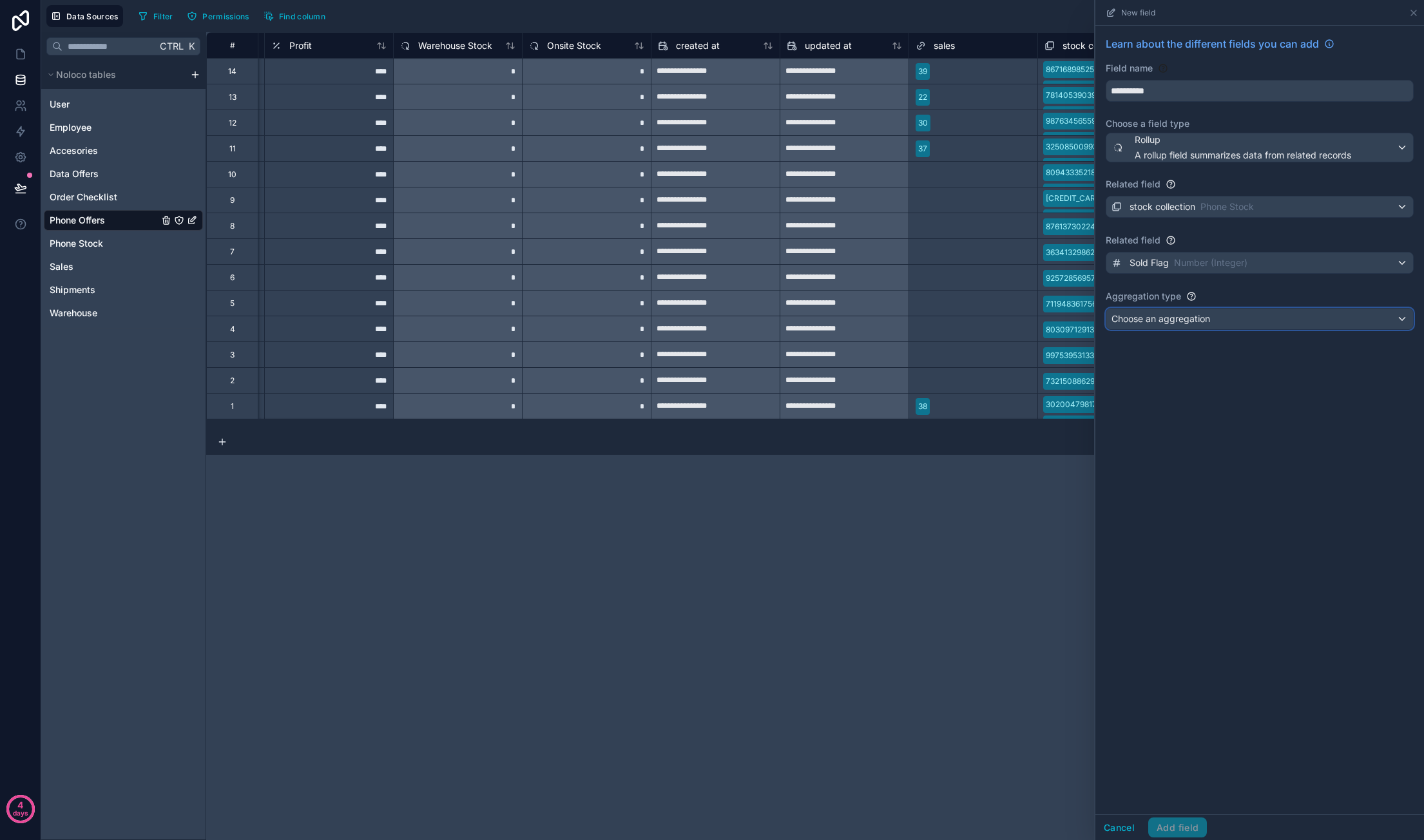
click at [1221, 311] on div "Choose an aggregation" at bounding box center [1259, 318] width 307 height 20
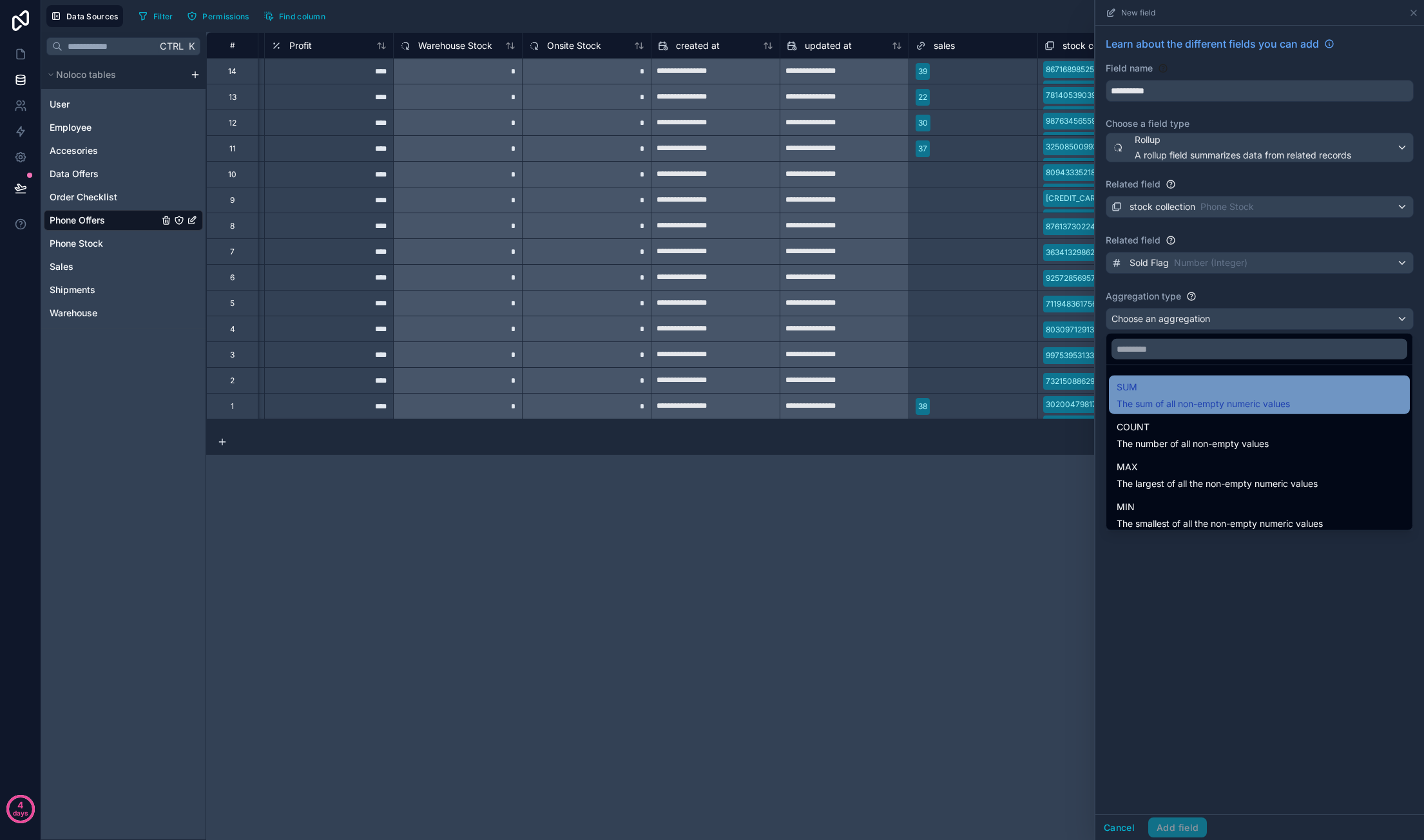
click at [1219, 406] on span "The sum of all non-empty numeric values" at bounding box center [1203, 403] width 173 height 13
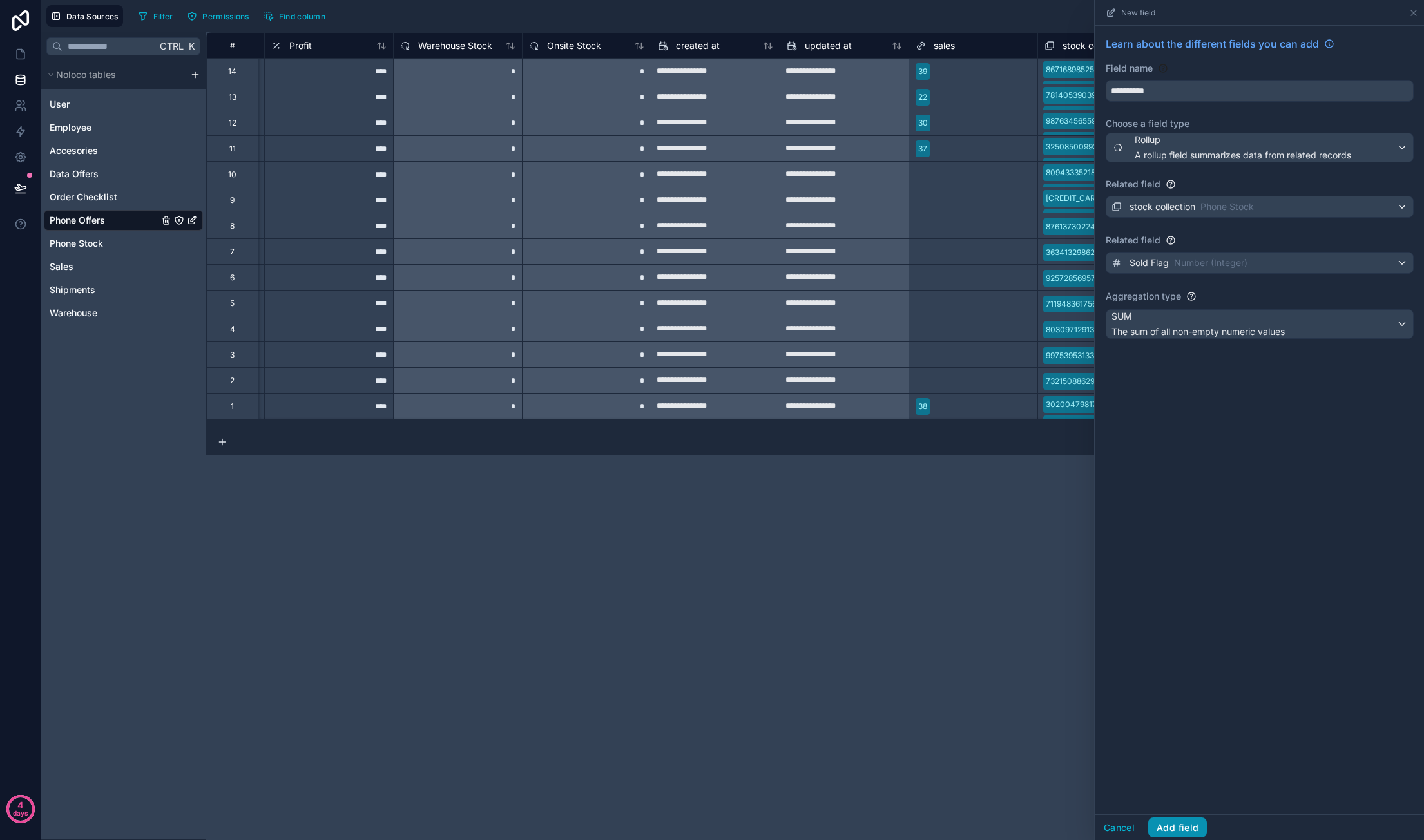
click at [1177, 826] on button "Add field" at bounding box center [1177, 827] width 58 height 20
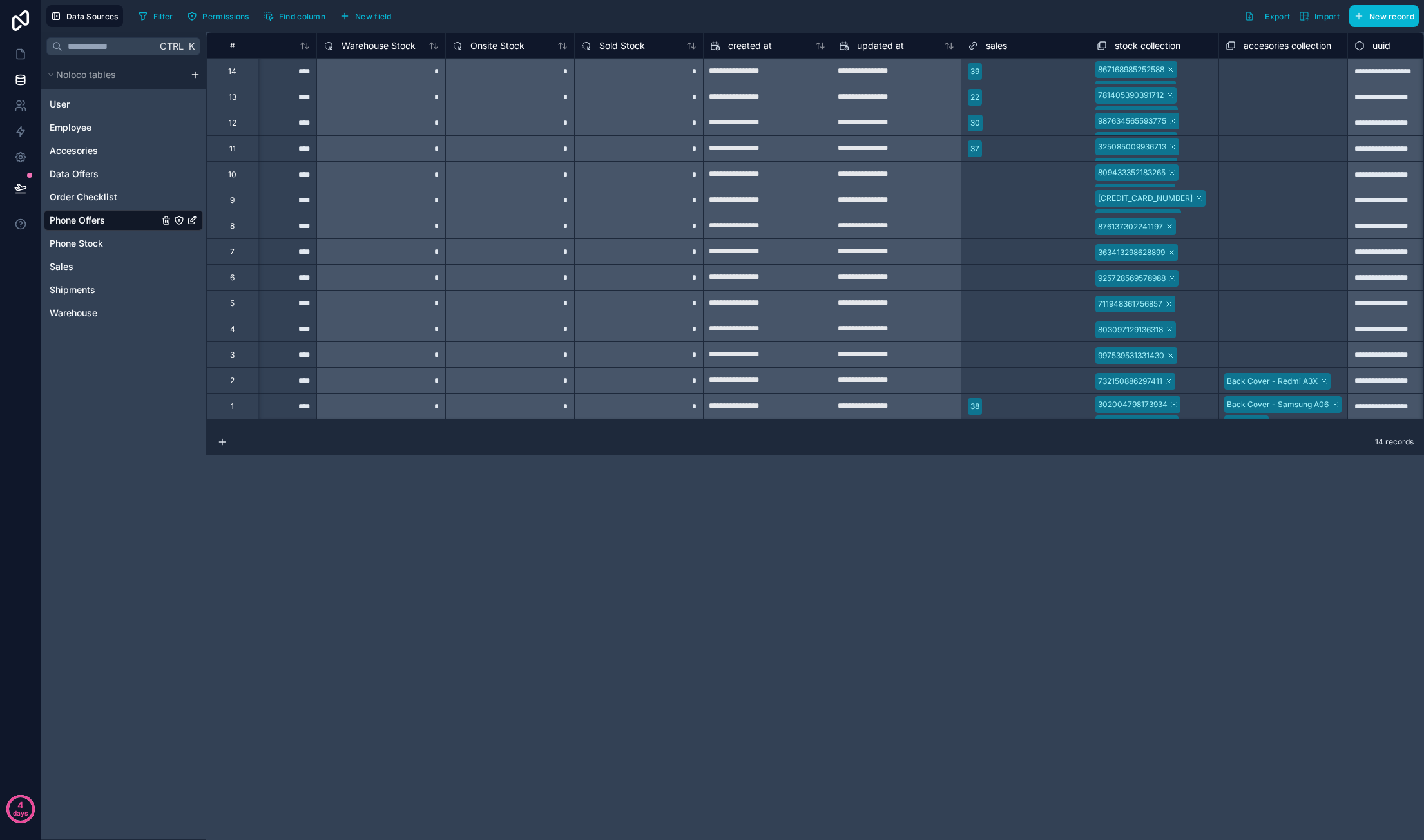
scroll to position [0, 1261]
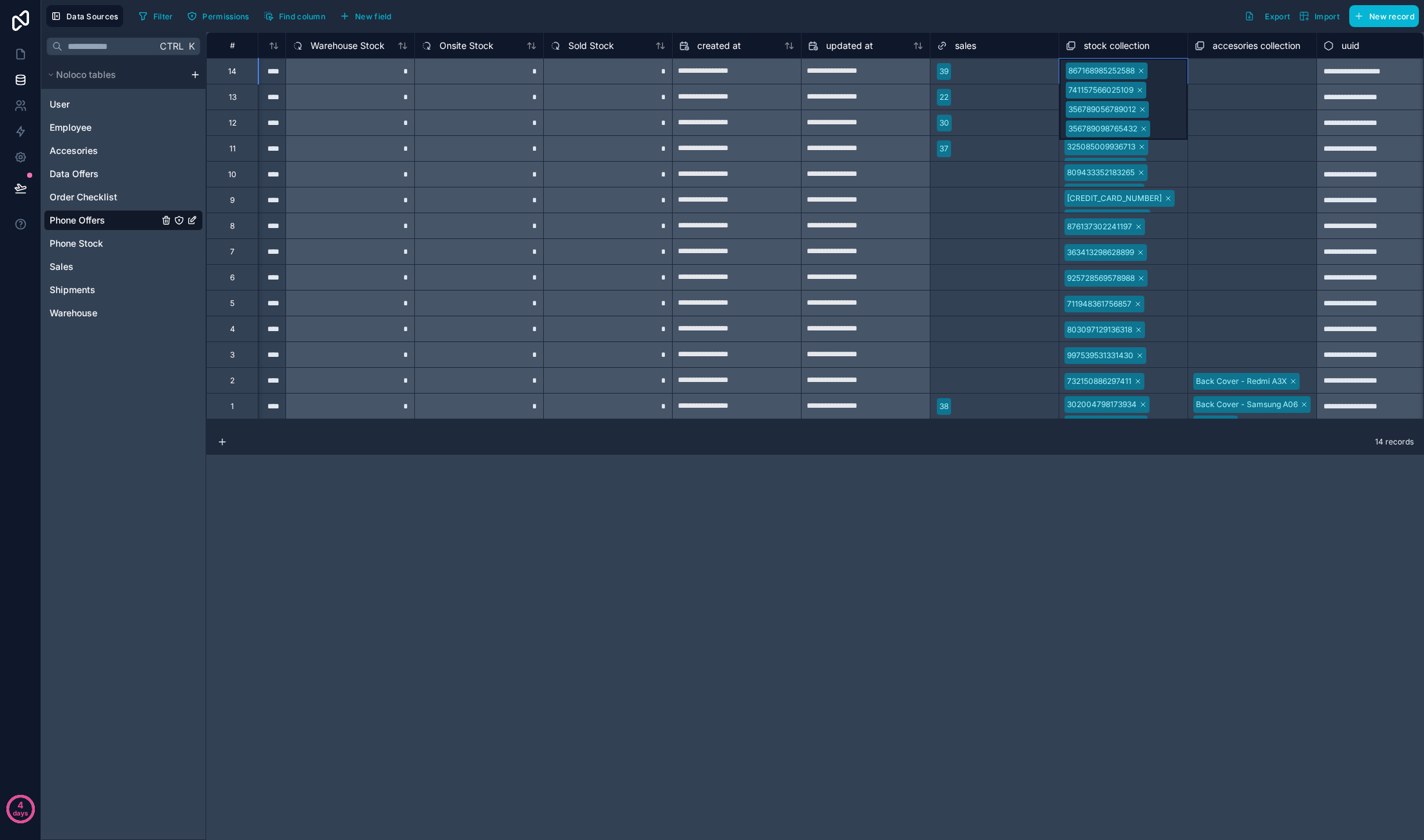
click at [1178, 78] on div "867168985252588 741157566025109 356789056789012 356789098765432" at bounding box center [1123, 98] width 128 height 81
click at [1122, 582] on div "**********" at bounding box center [815, 436] width 1218 height 808
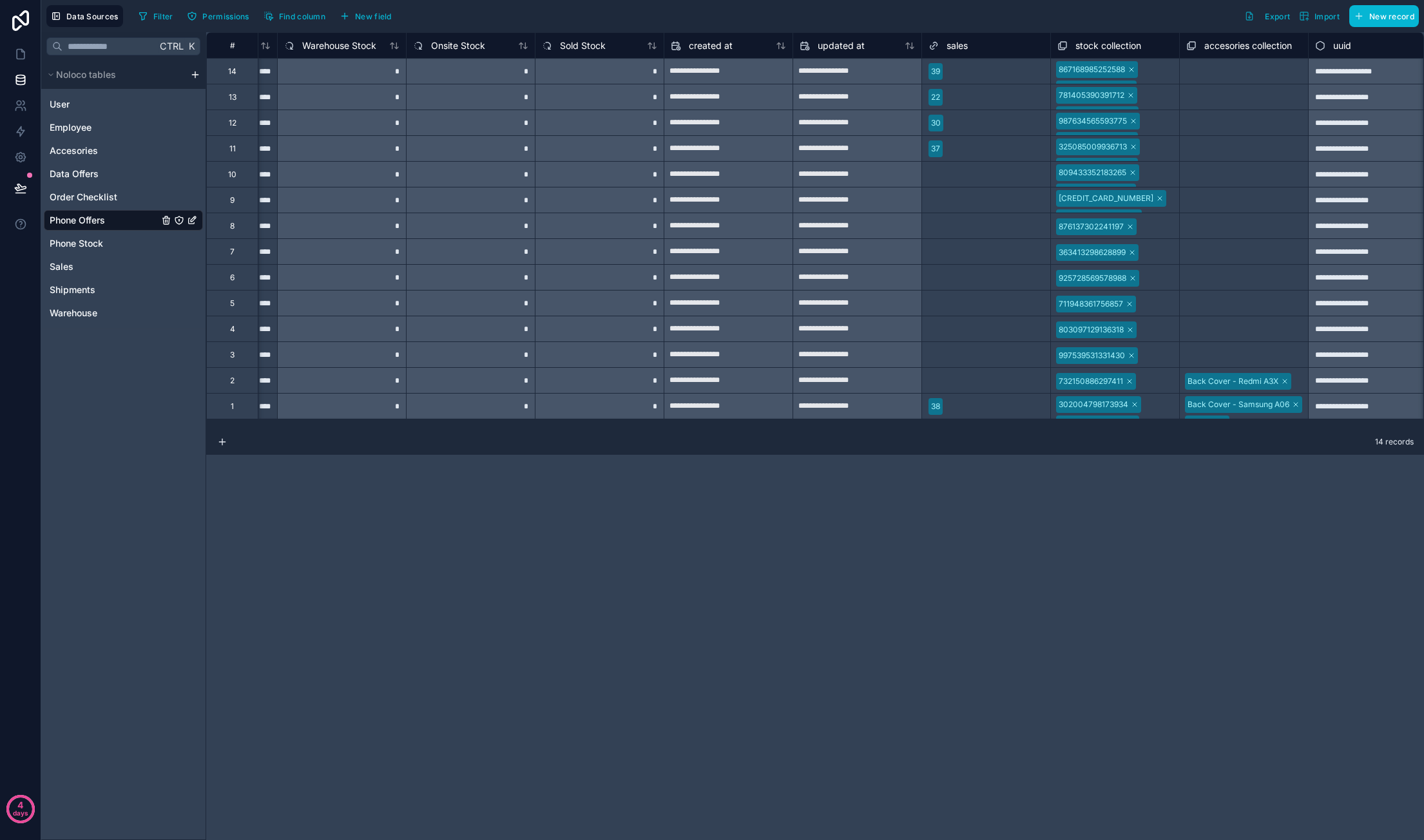
scroll to position [0, 1282]
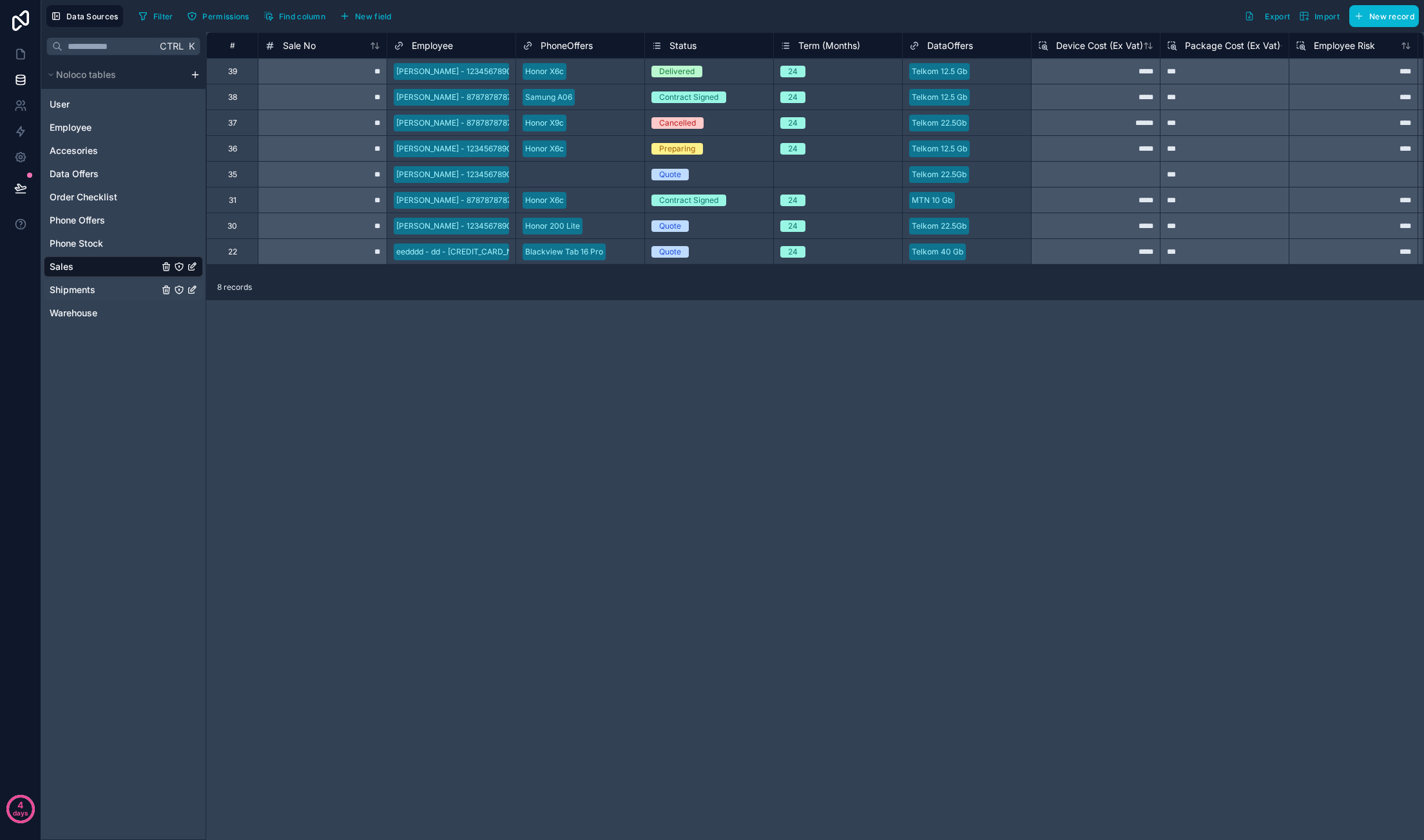
click at [94, 288] on span "Shipments" at bounding box center [72, 290] width 46 height 13
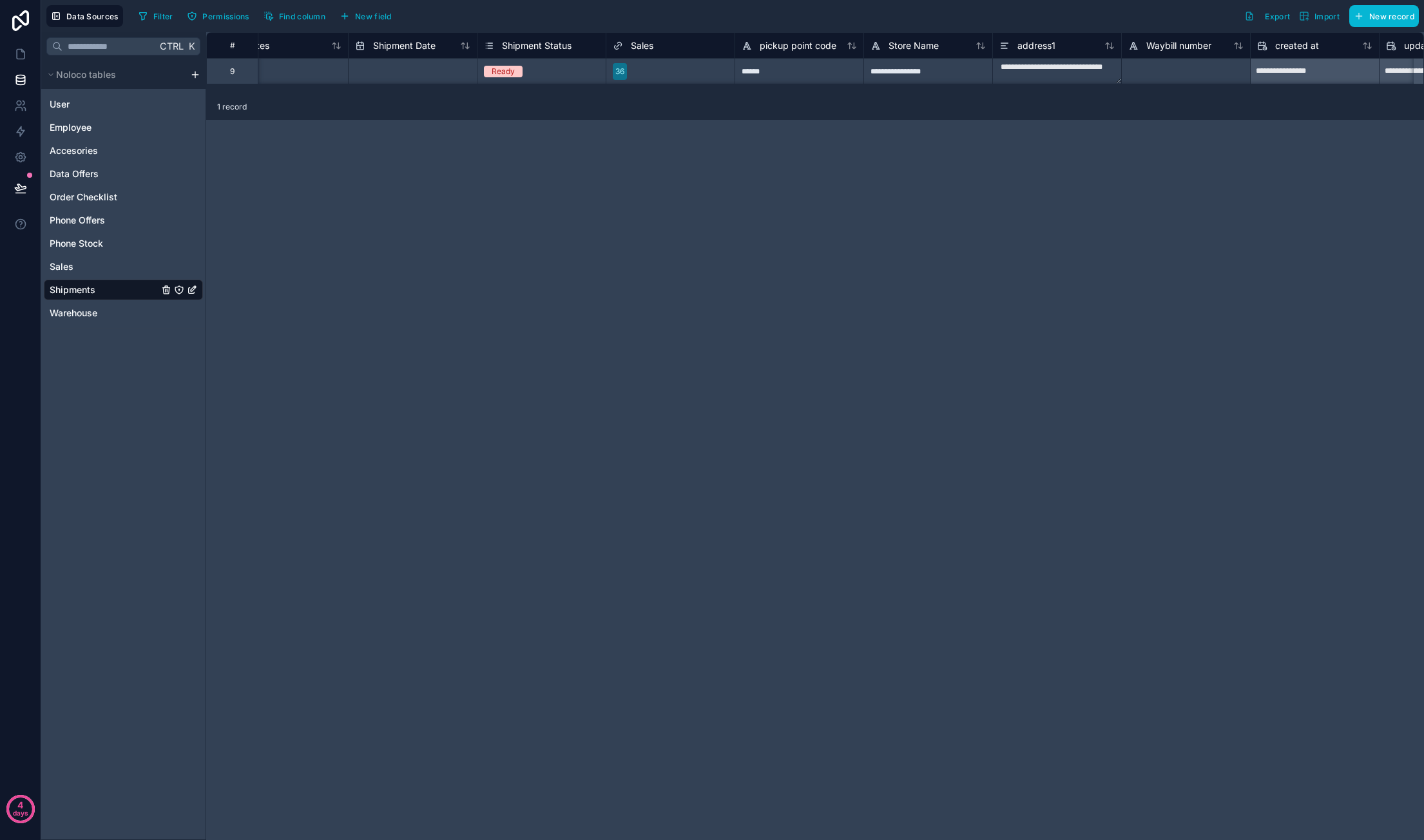
scroll to position [0, 139]
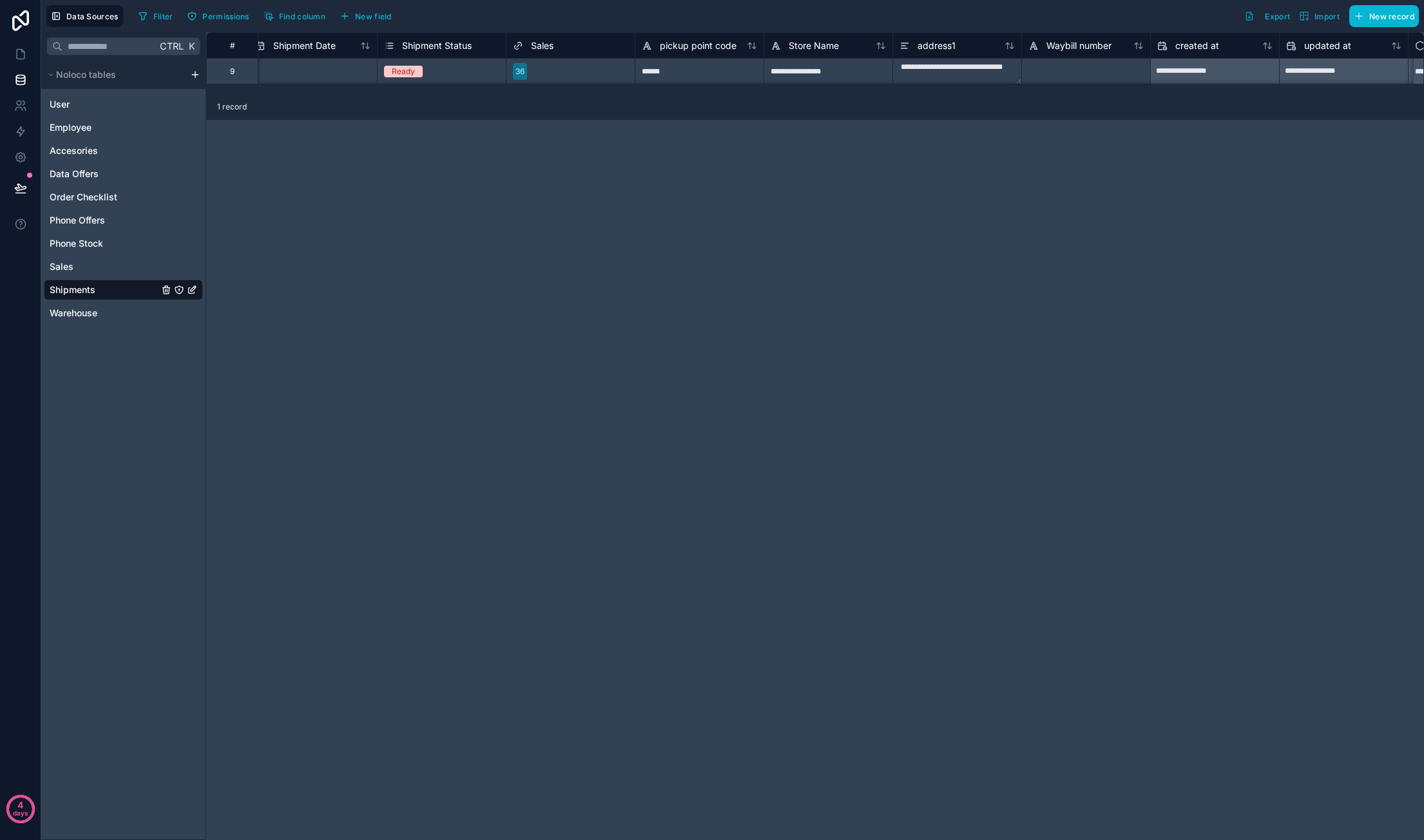
click at [568, 50] on div "Sales" at bounding box center [570, 46] width 115 height 15
click at [555, 45] on div "Sales" at bounding box center [570, 46] width 115 height 15
click at [541, 44] on span "Sales" at bounding box center [542, 46] width 23 height 13
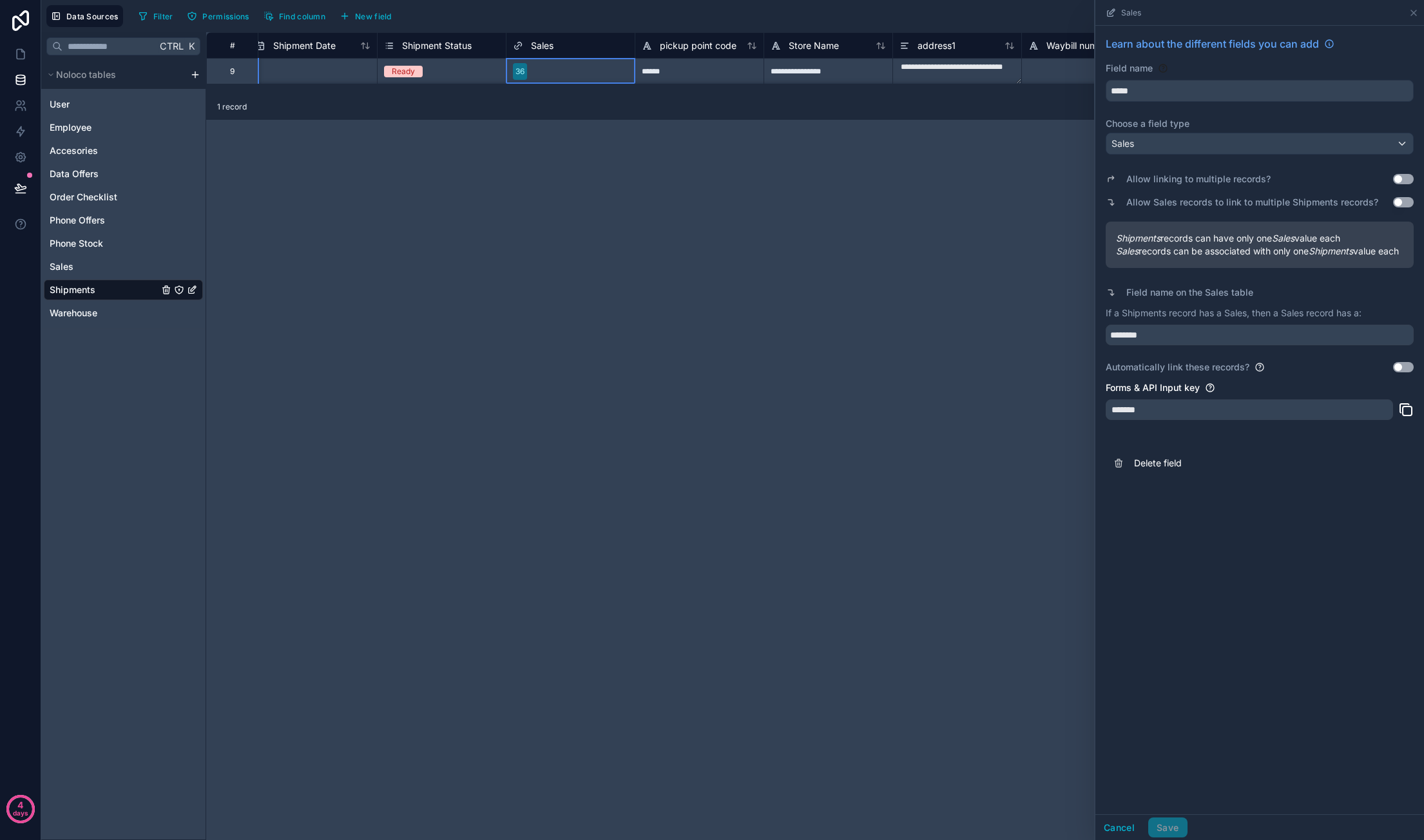
click at [867, 227] on div "**********" at bounding box center [815, 436] width 1218 height 808
click at [1417, 10] on icon at bounding box center [1413, 13] width 11 height 11
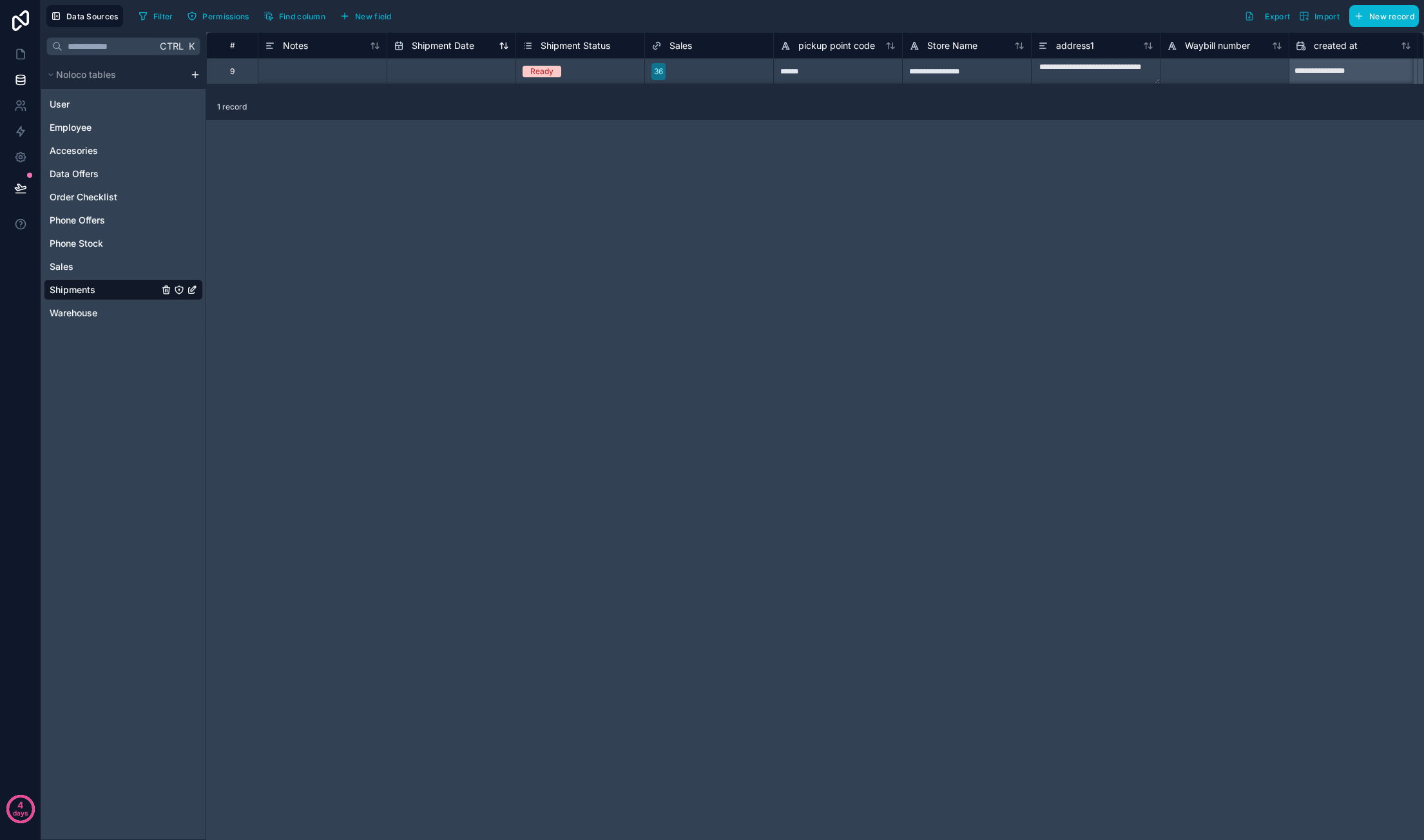
click at [452, 41] on span "Shipment Date" at bounding box center [442, 46] width 63 height 13
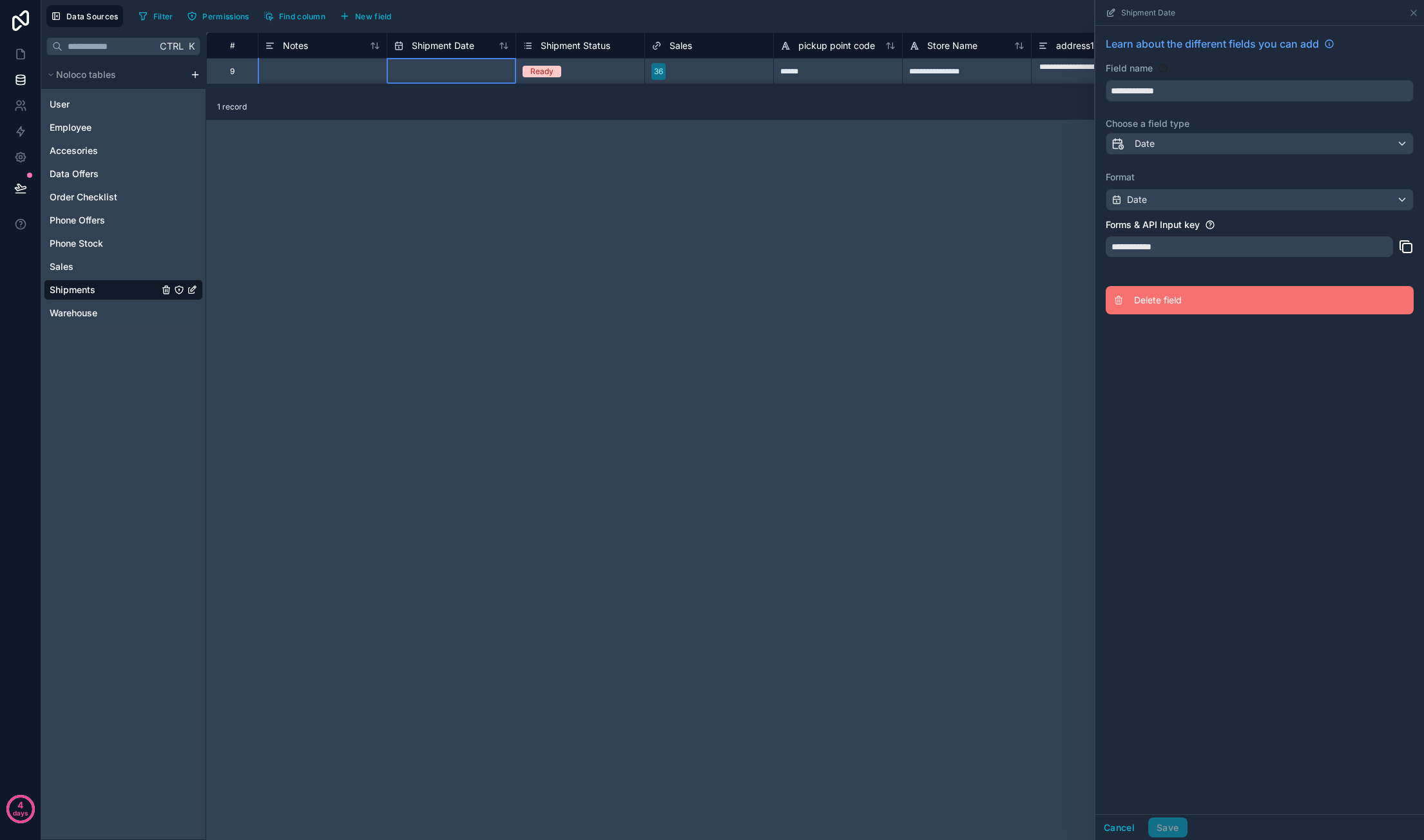
click at [1180, 299] on span "Delete field" at bounding box center [1226, 300] width 186 height 13
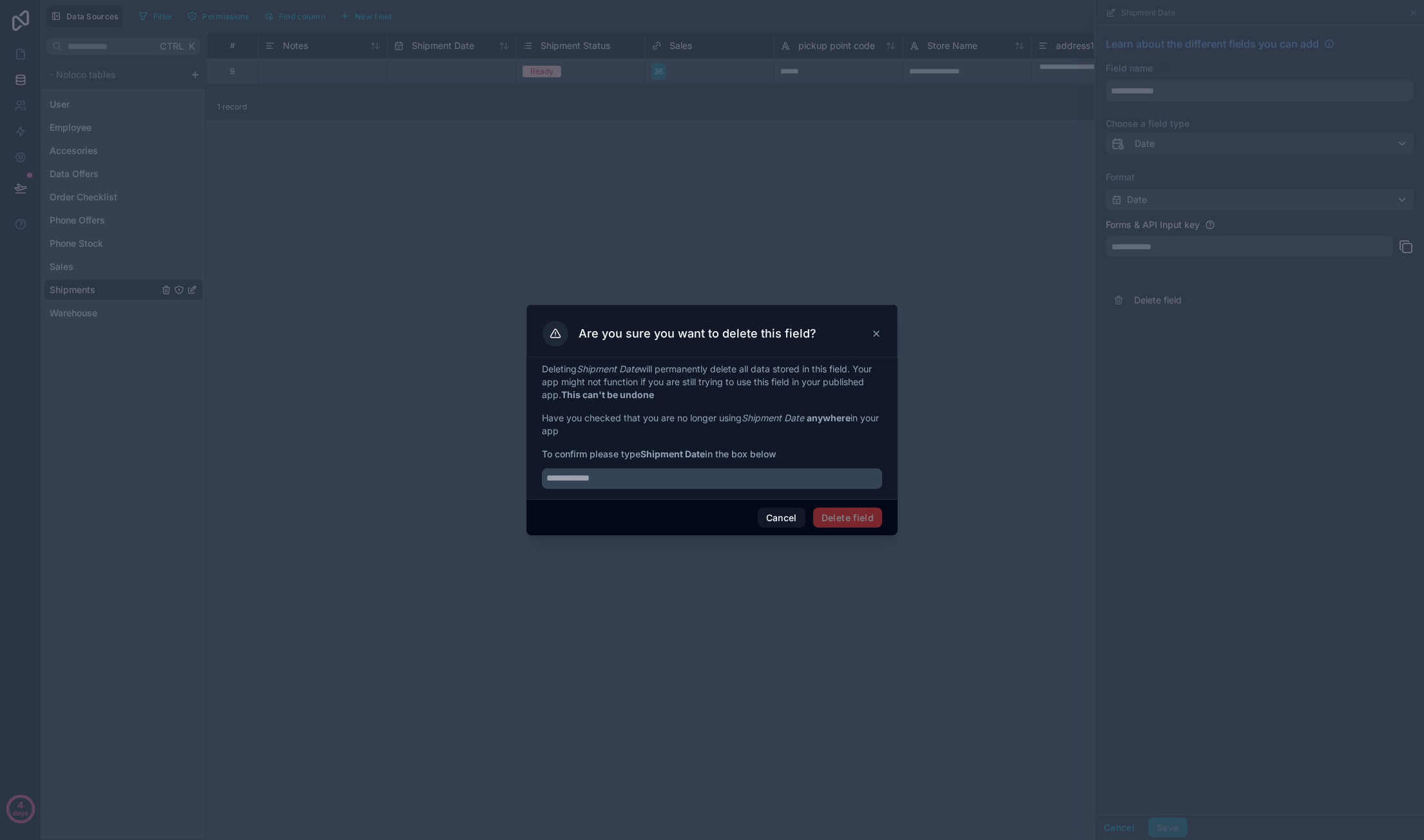
click at [686, 465] on div at bounding box center [712, 474] width 340 height 28
click at [686, 473] on input "text" at bounding box center [712, 478] width 340 height 20
type input "**********"
click at [835, 512] on button "Delete field" at bounding box center [847, 517] width 69 height 20
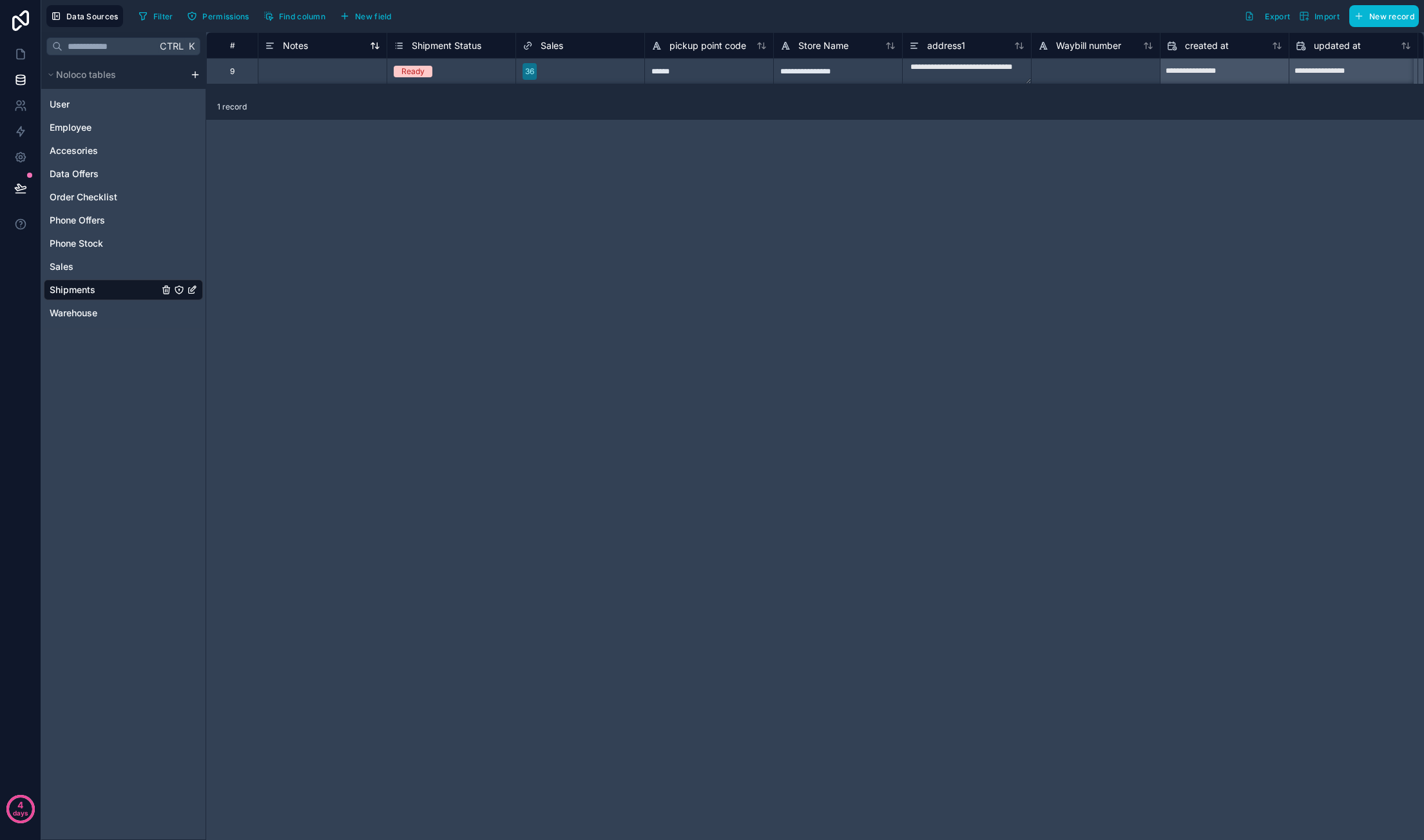
click at [321, 50] on div "Notes" at bounding box center [323, 46] width 115 height 15
click at [302, 44] on span "Notes" at bounding box center [295, 46] width 25 height 13
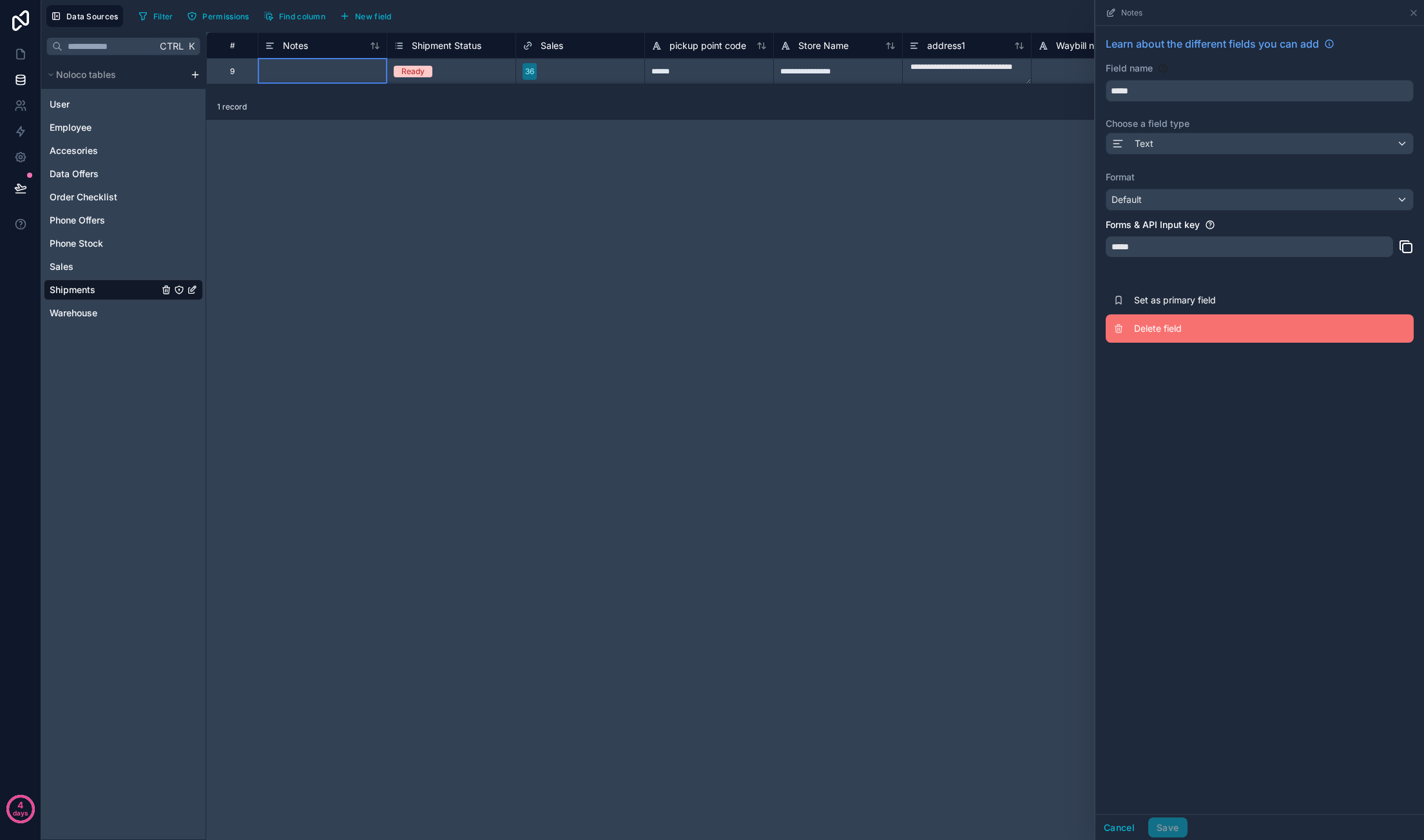
click at [1195, 323] on span "Delete field" at bounding box center [1226, 328] width 186 height 13
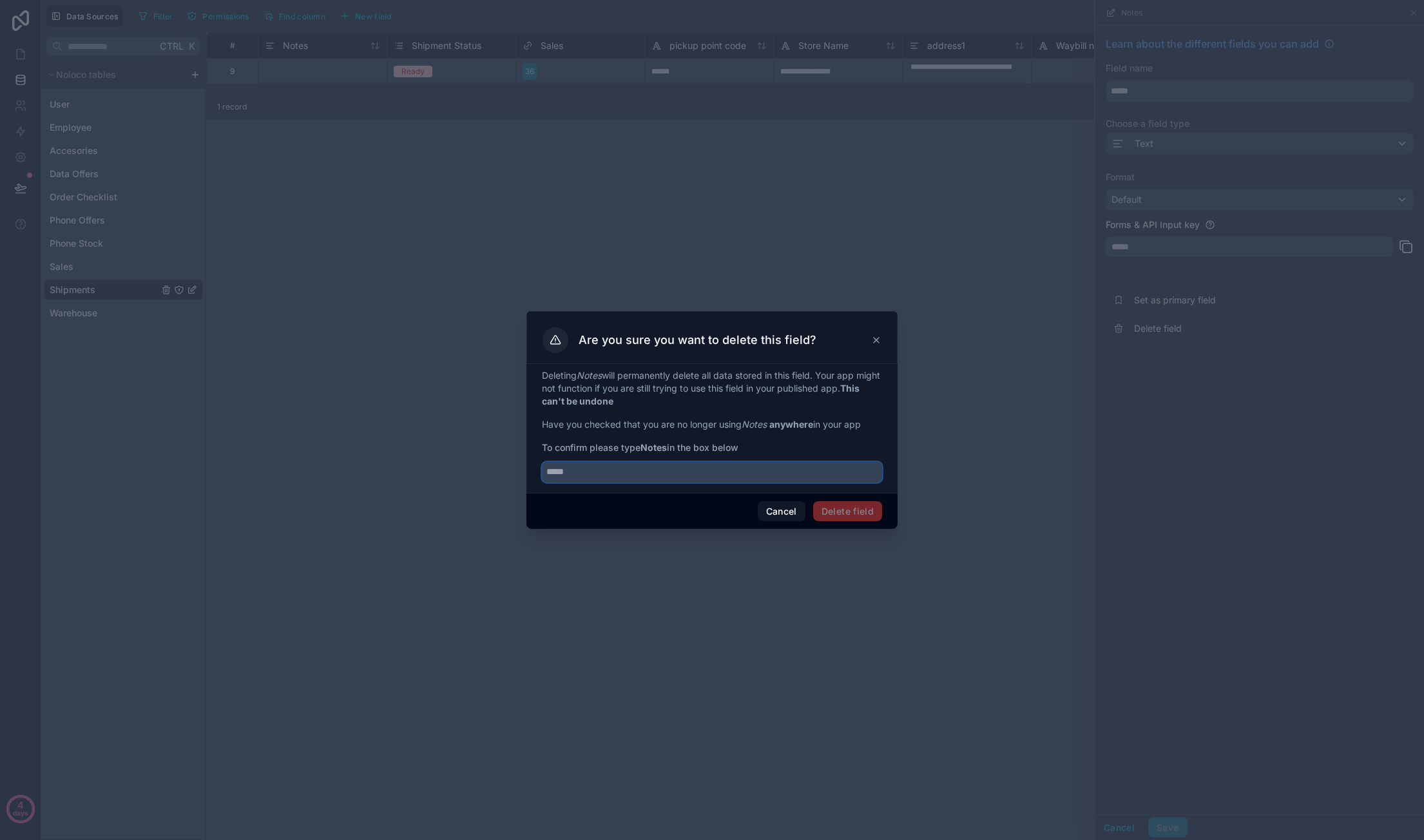
click at [679, 465] on input "text" at bounding box center [712, 472] width 340 height 20
type input "*****"
click at [885, 508] on div "Cancel Delete field" at bounding box center [712, 511] width 371 height 37
click at [865, 508] on button "Delete field" at bounding box center [847, 511] width 69 height 20
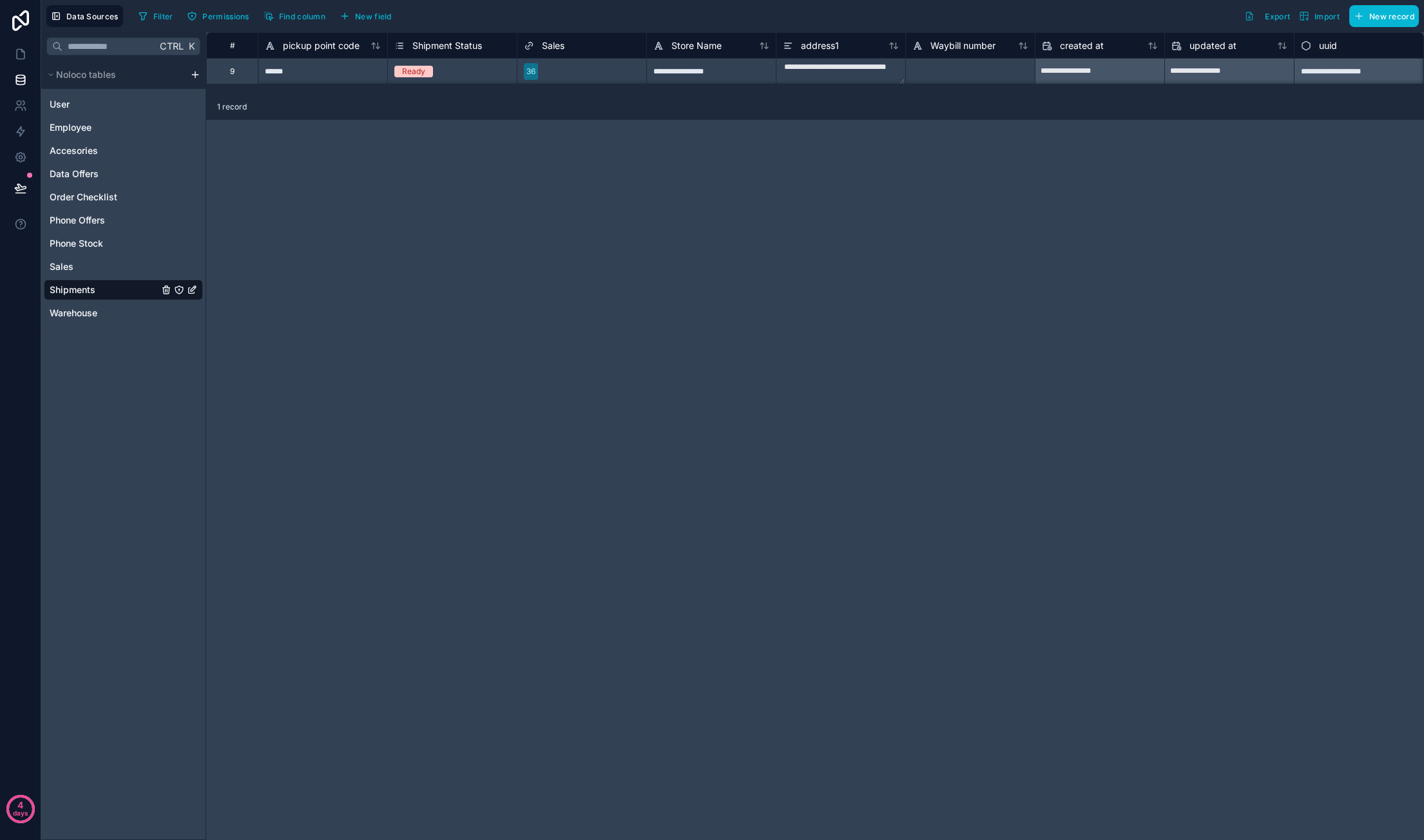
click at [672, 429] on div "**********" at bounding box center [815, 436] width 1218 height 808
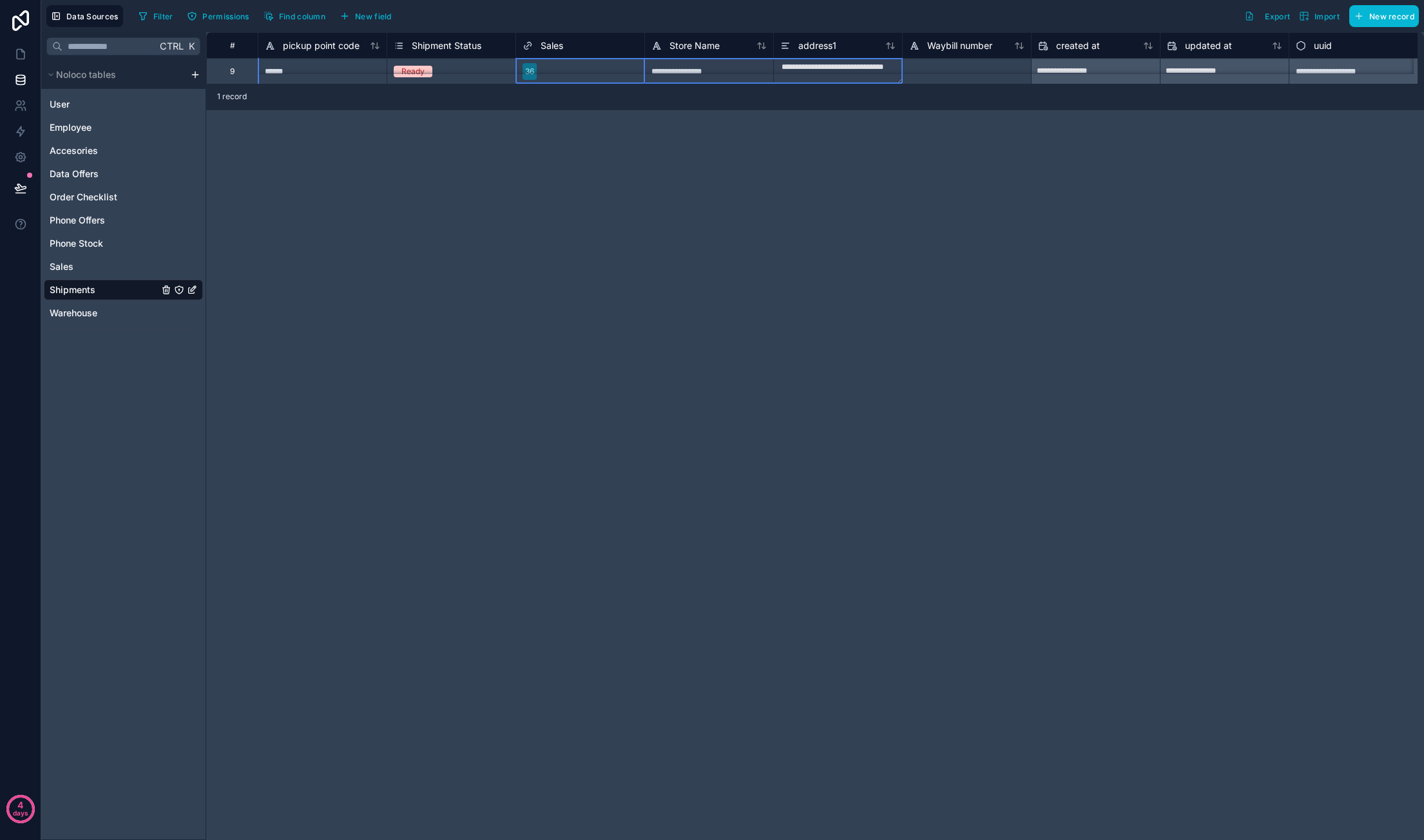
drag, startPoint x: 546, startPoint y: 78, endPoint x: 778, endPoint y: 82, distance: 232.0
click at [778, 82] on div "**********" at bounding box center [812, 70] width 1211 height 26
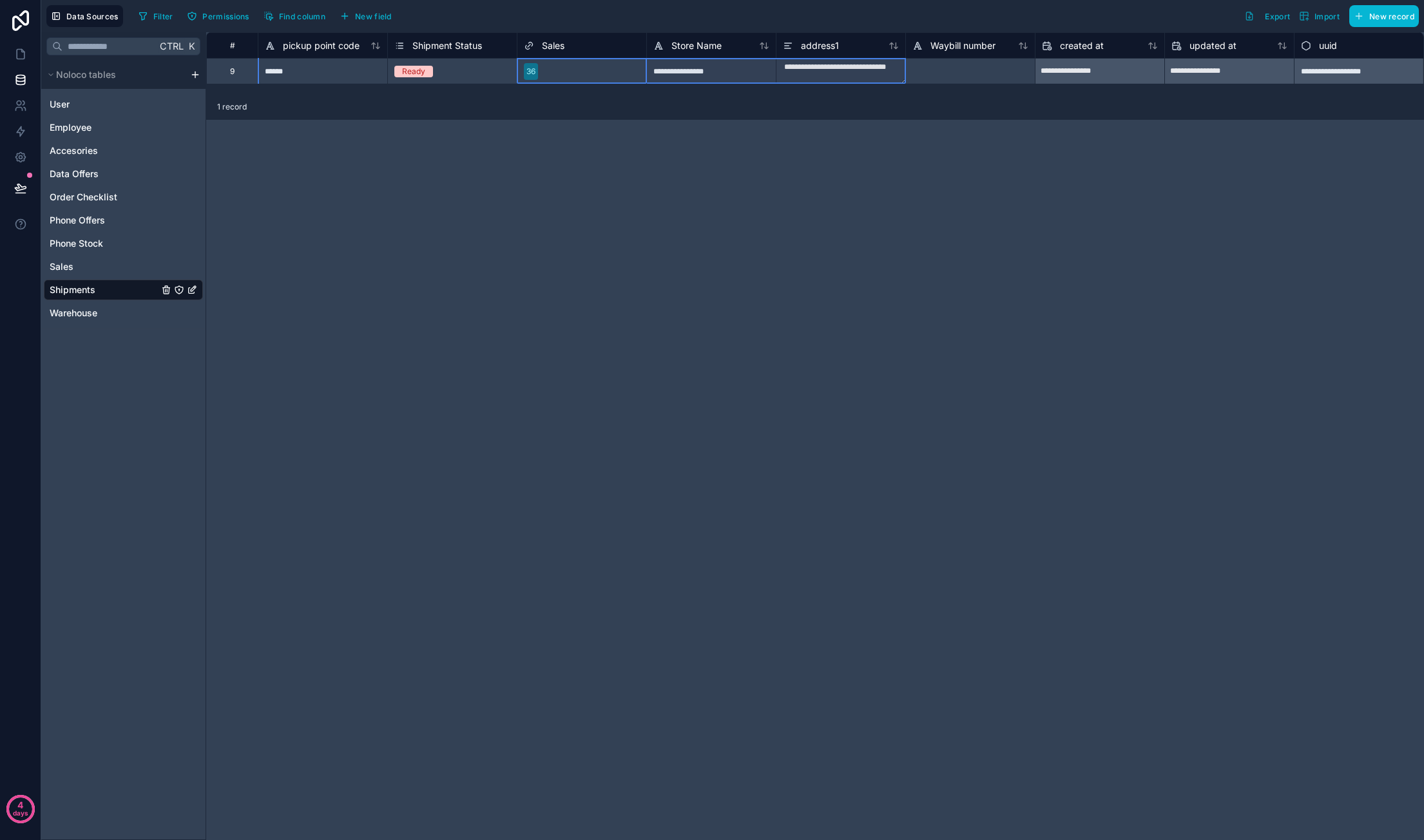
click at [738, 219] on div "**********" at bounding box center [815, 436] width 1218 height 808
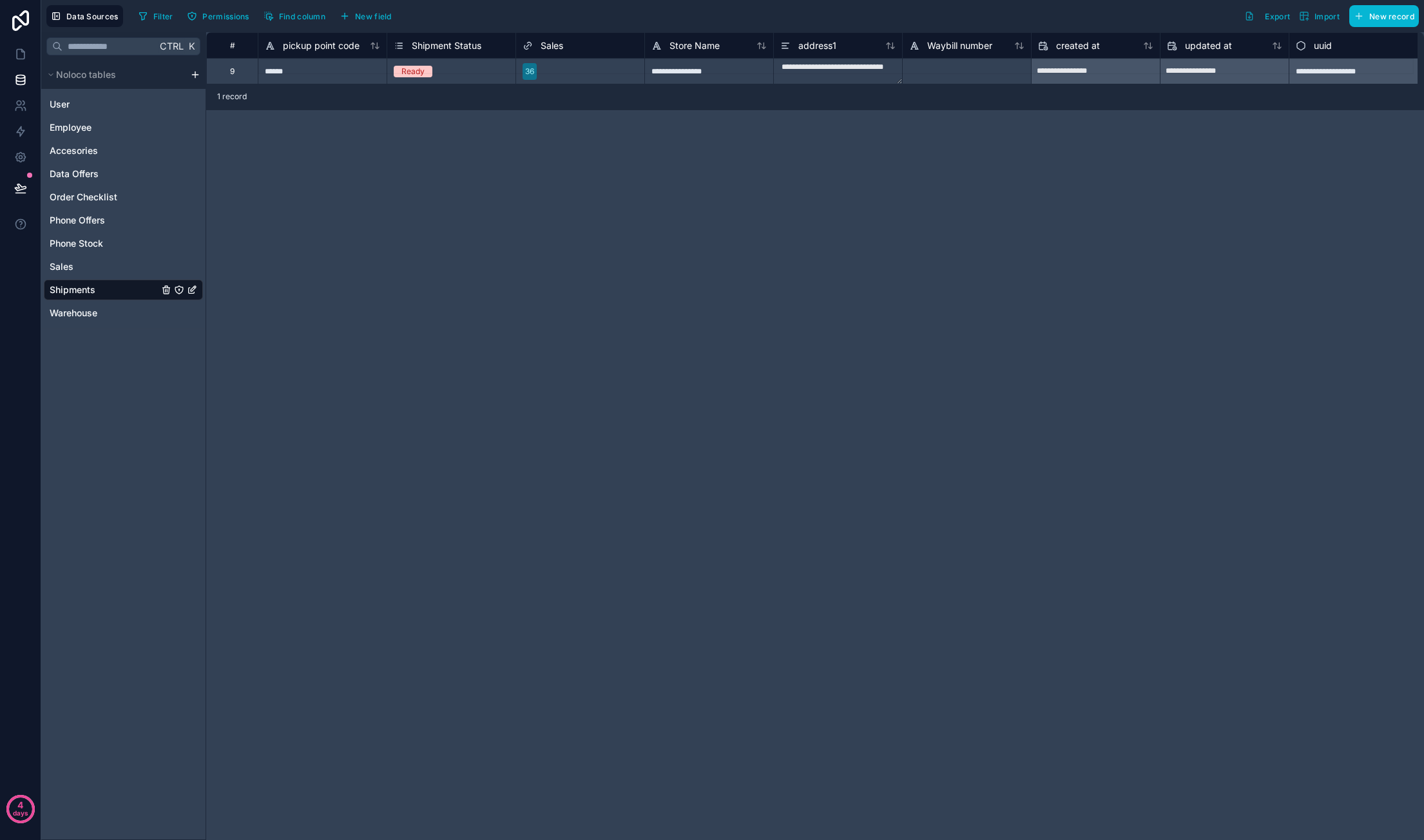
drag, startPoint x: 826, startPoint y: 212, endPoint x: 1233, endPoint y: 211, distance: 407.0
click at [321, 65] on div "******" at bounding box center [321, 70] width 129 height 26
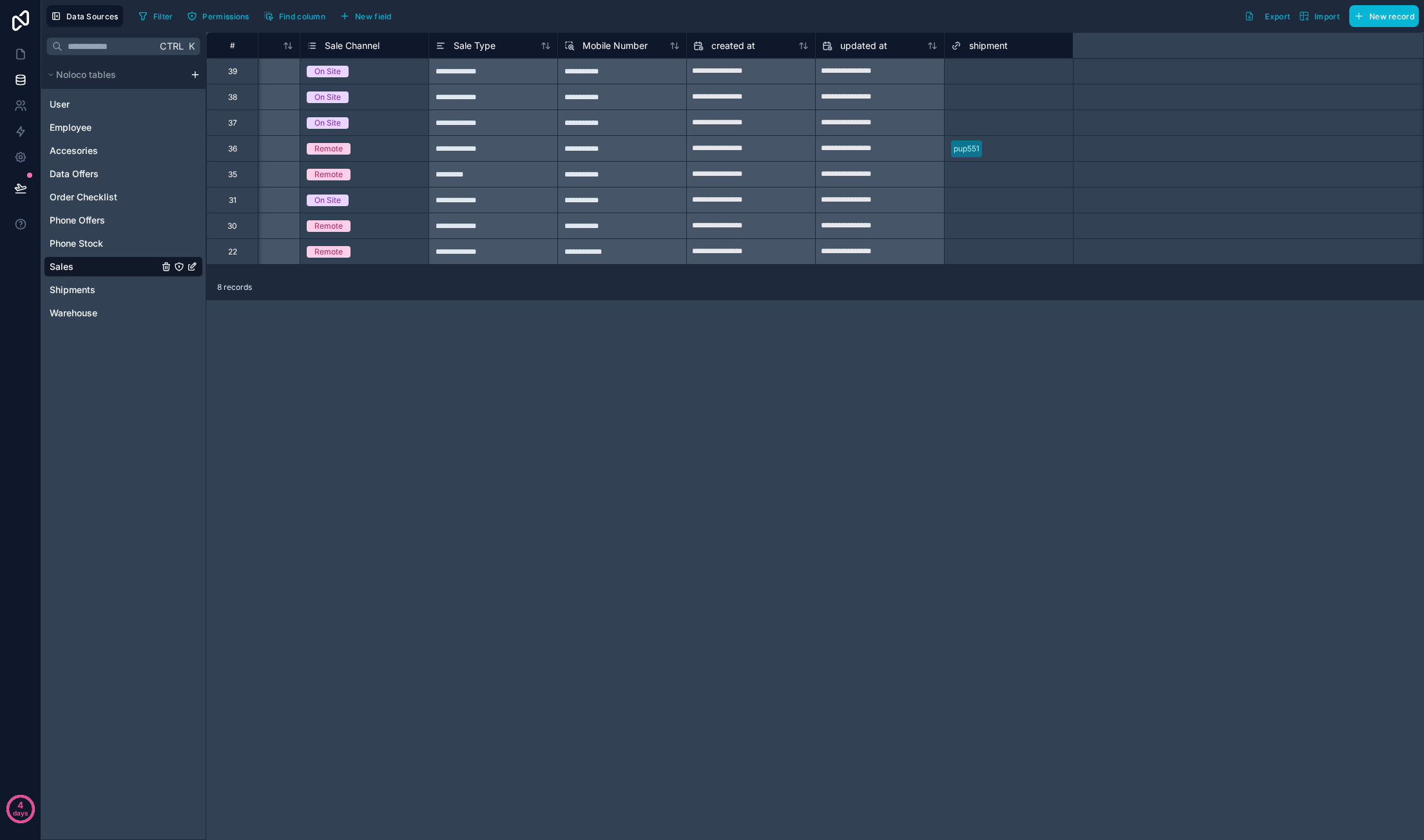
scroll to position [0, 3731]
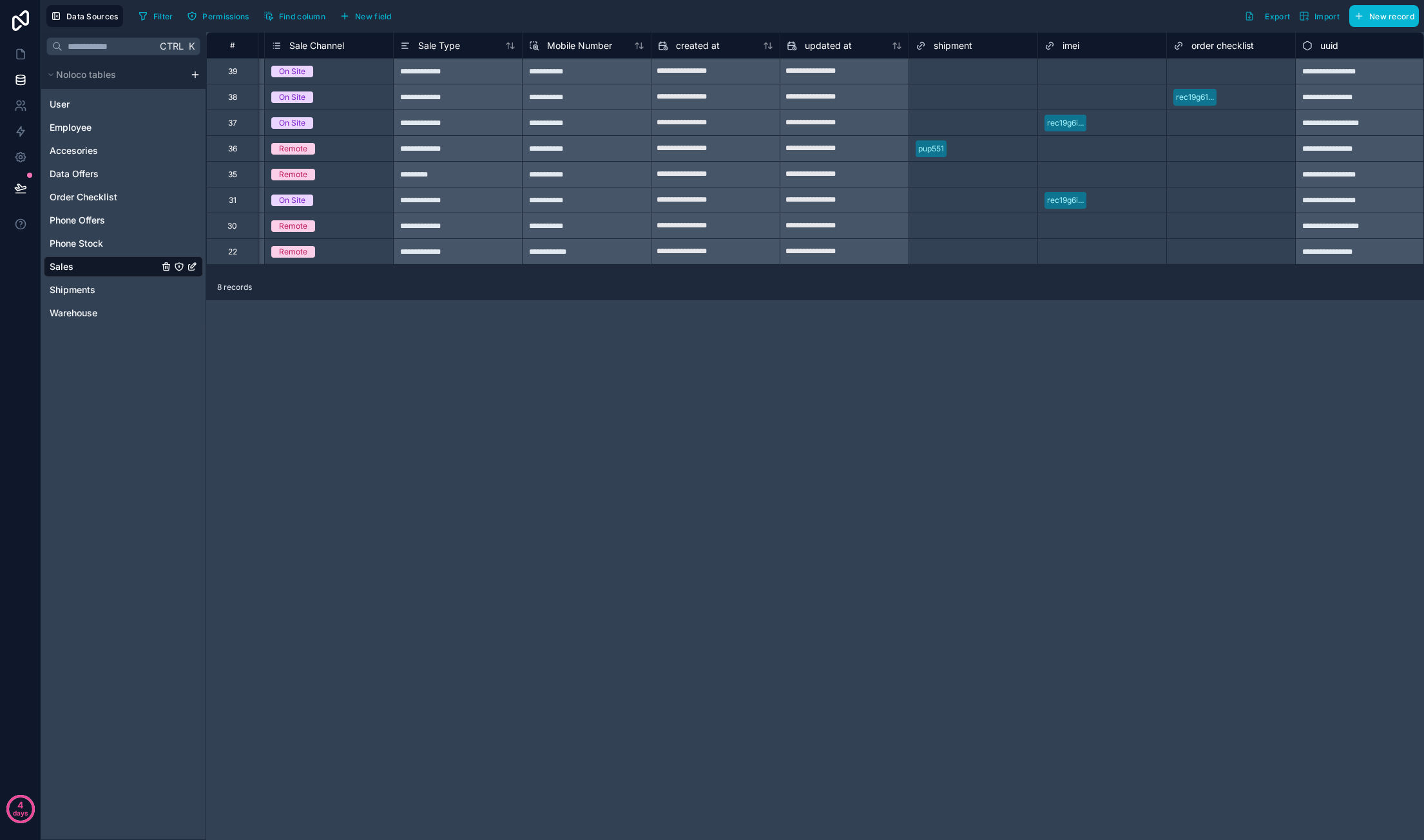
click at [1076, 47] on span "imei" at bounding box center [1071, 46] width 17 height 13
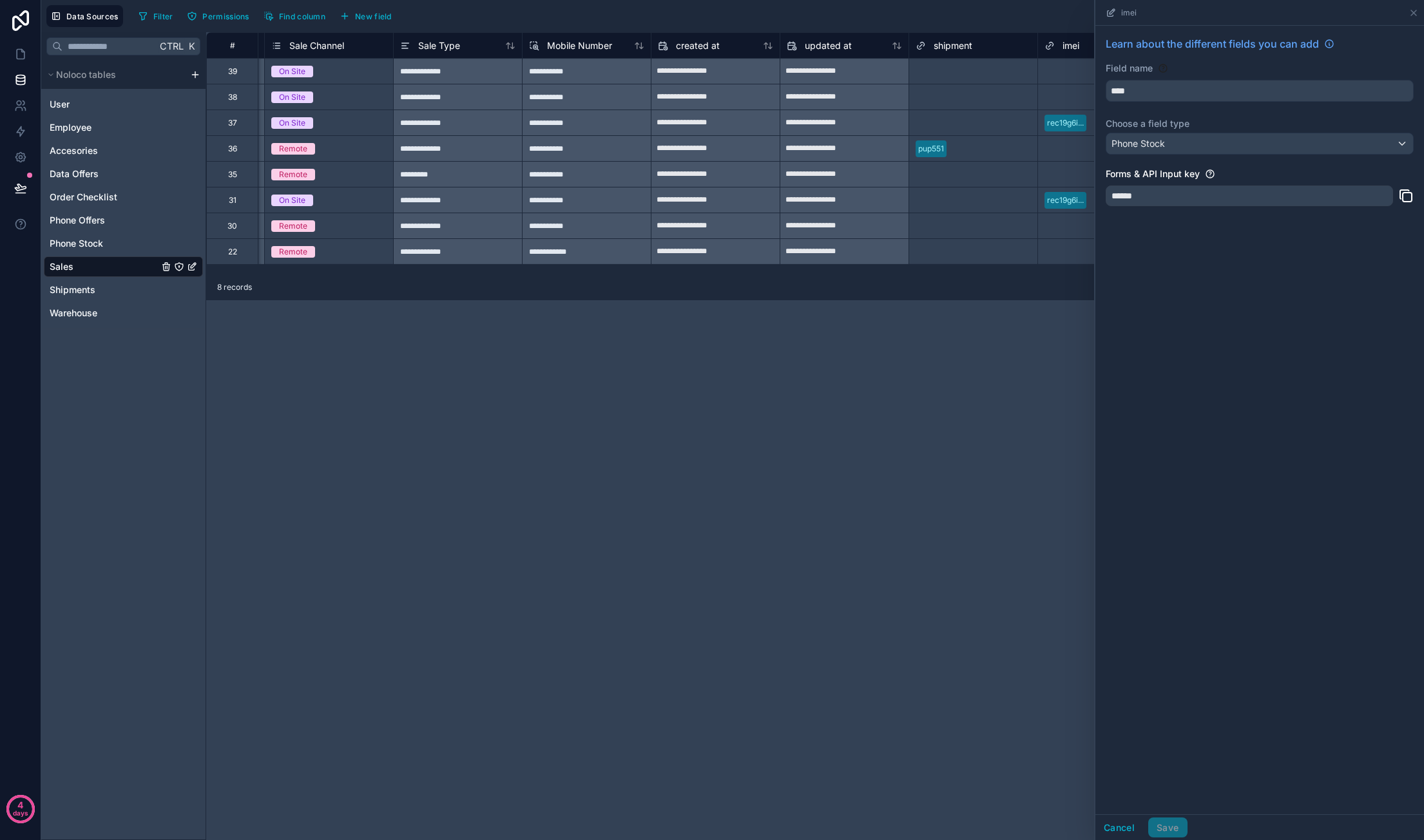
click at [942, 358] on div "**********" at bounding box center [815, 436] width 1218 height 808
click at [1412, 11] on icon at bounding box center [1413, 13] width 5 height 5
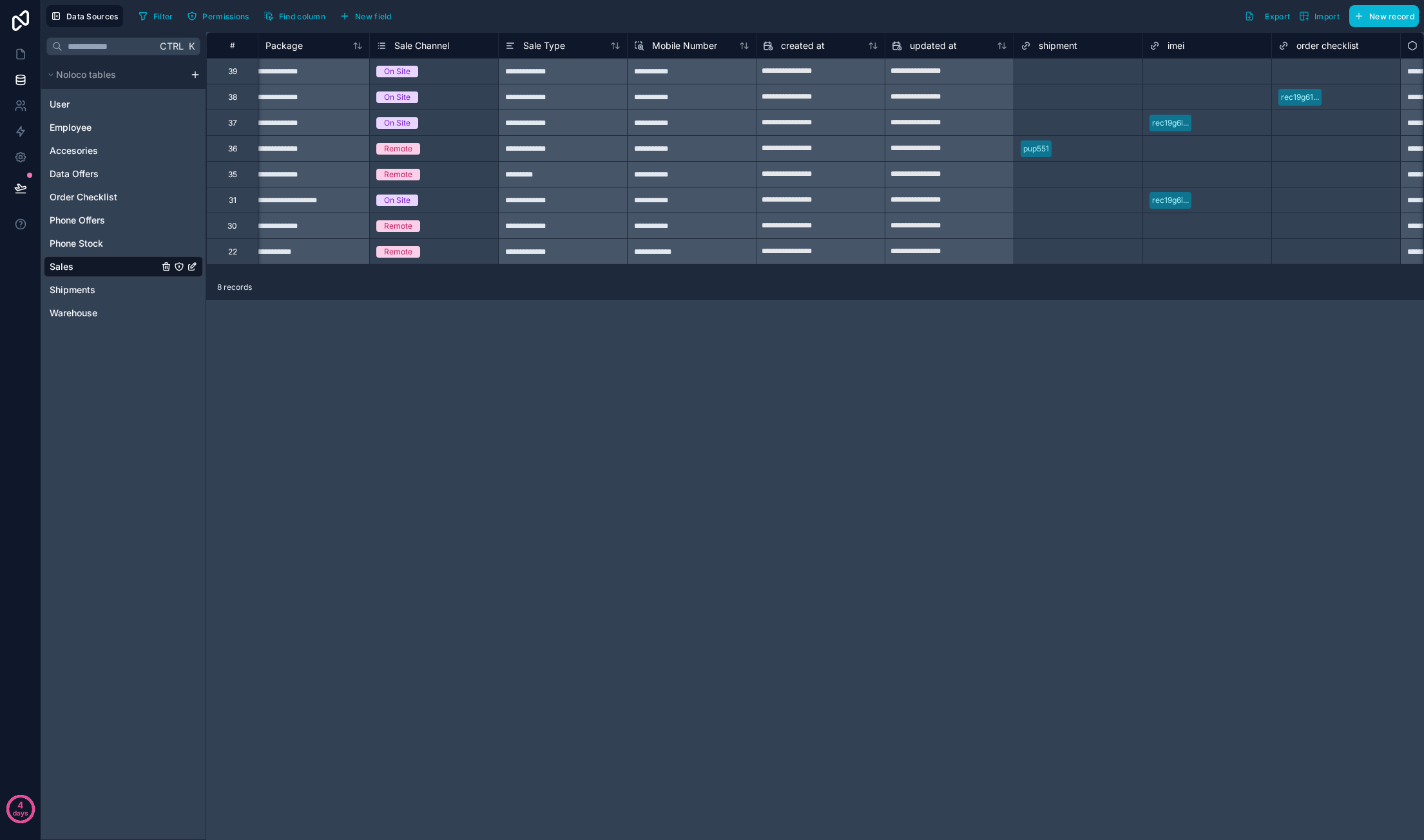
scroll to position [0, 3731]
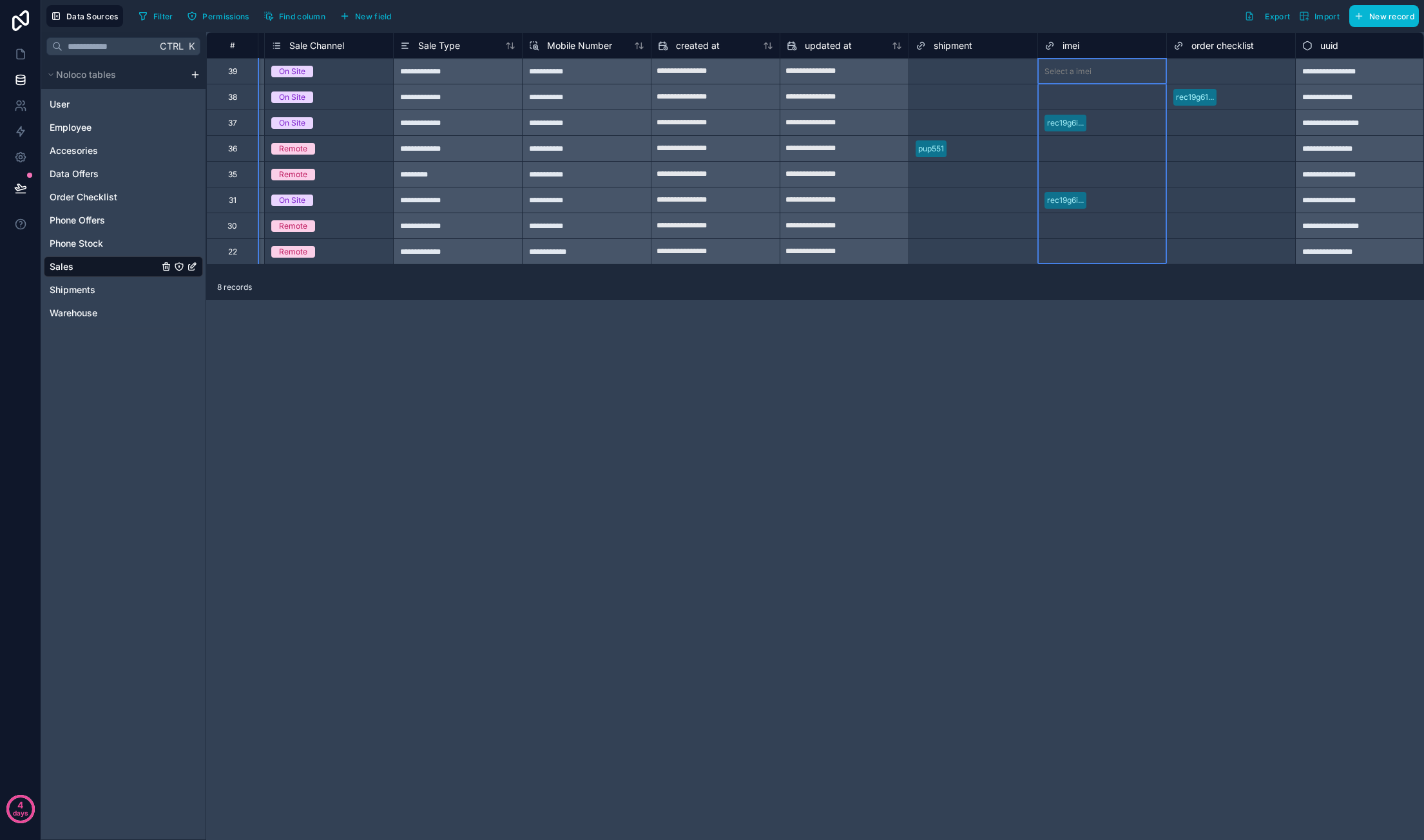
click at [1079, 47] on span "imei" at bounding box center [1071, 46] width 17 height 13
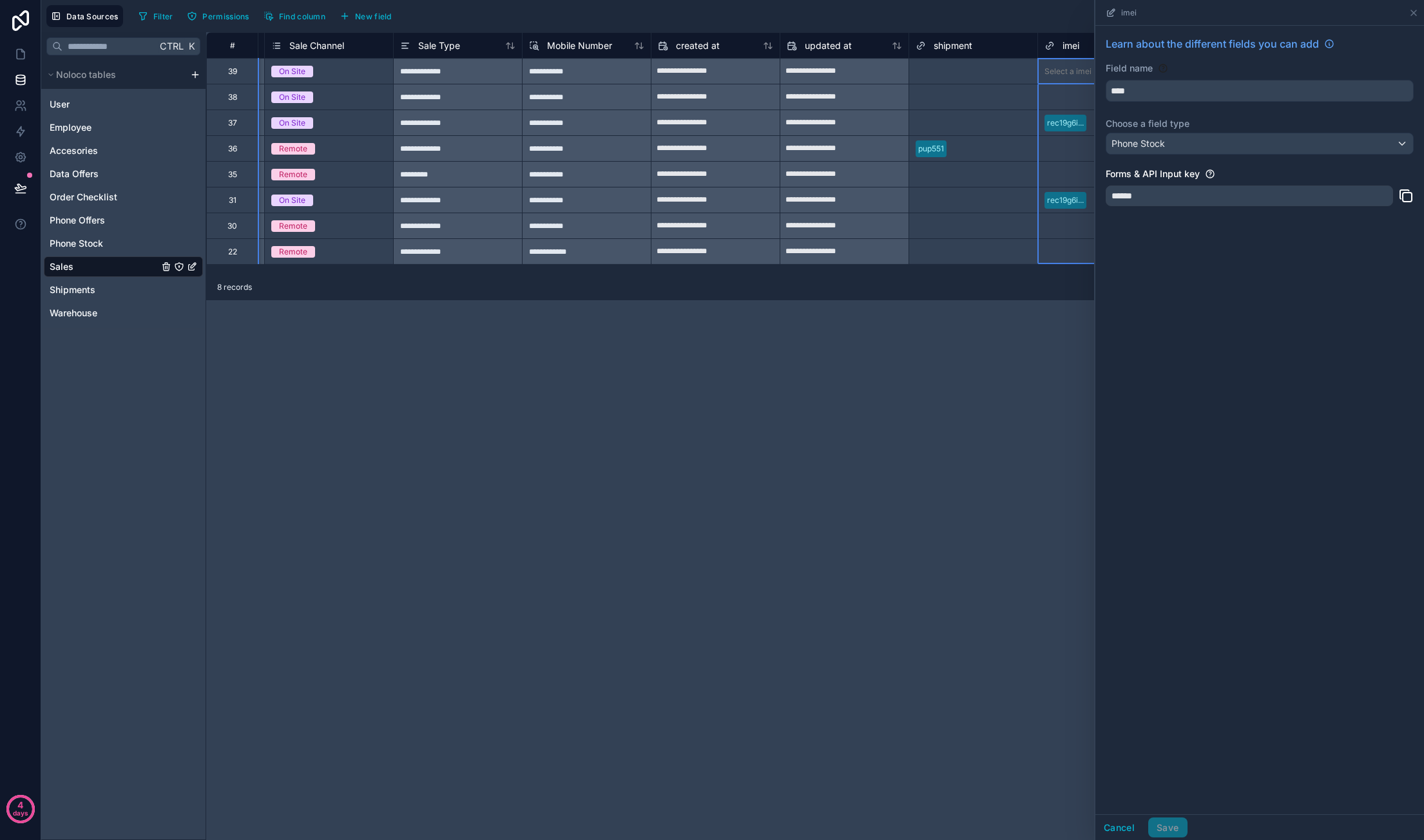
click at [1191, 214] on div "Learn about the different fields you can add Field name **** Choose a field typ…" at bounding box center [1259, 125] width 328 height 198
click at [1205, 192] on div "******" at bounding box center [1249, 195] width 288 height 20
click at [1255, 186] on div "******" at bounding box center [1249, 195] width 288 height 20
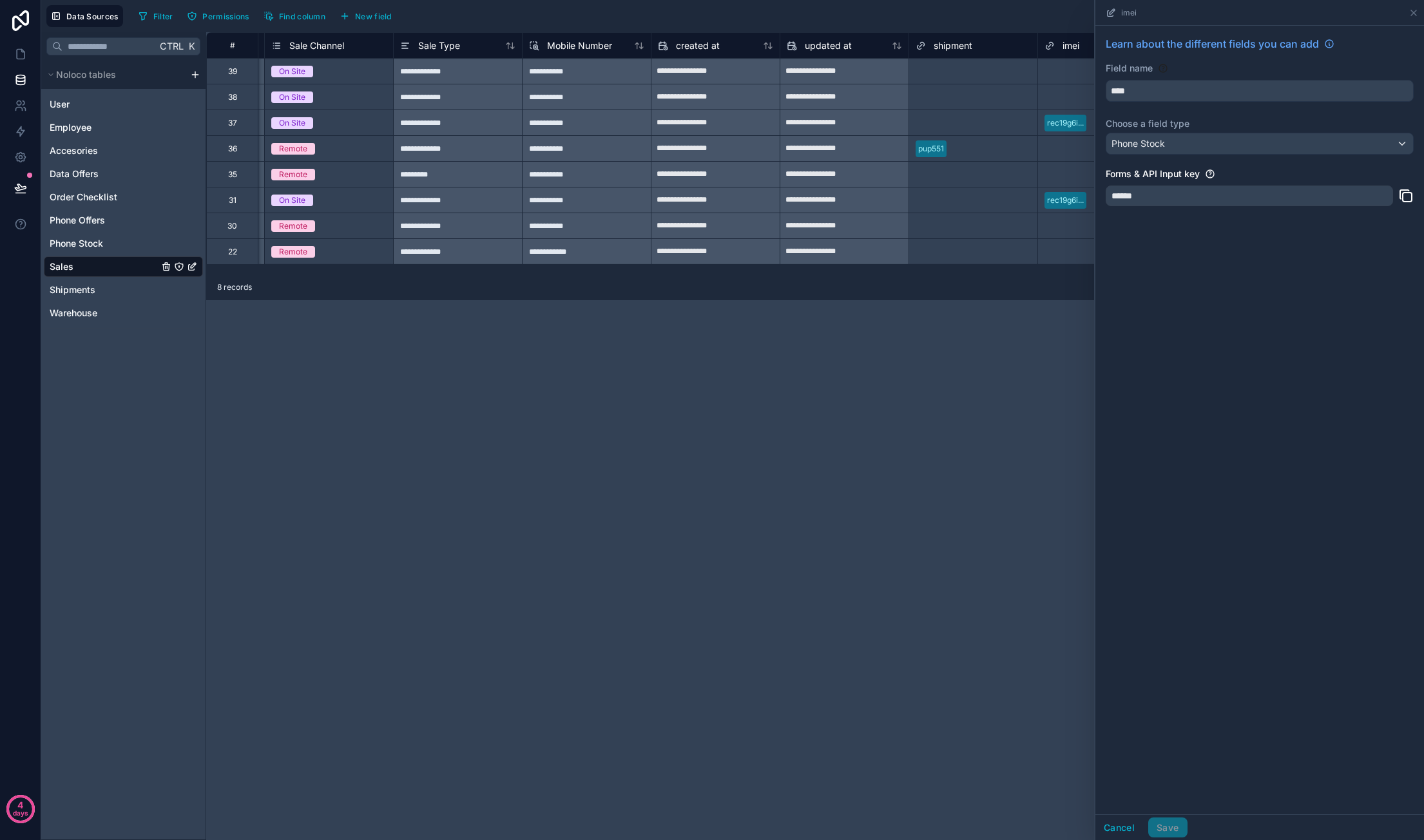
click at [1297, 187] on div "******" at bounding box center [1249, 195] width 288 height 20
drag, startPoint x: 1297, startPoint y: 187, endPoint x: 1290, endPoint y: 193, distance: 9.2
click at [1297, 188] on div "******" at bounding box center [1249, 195] width 288 height 20
click at [1048, 27] on div "Data Sources Filter Permissions Find column New field Export Import New record" at bounding box center [733, 16] width 1383 height 32
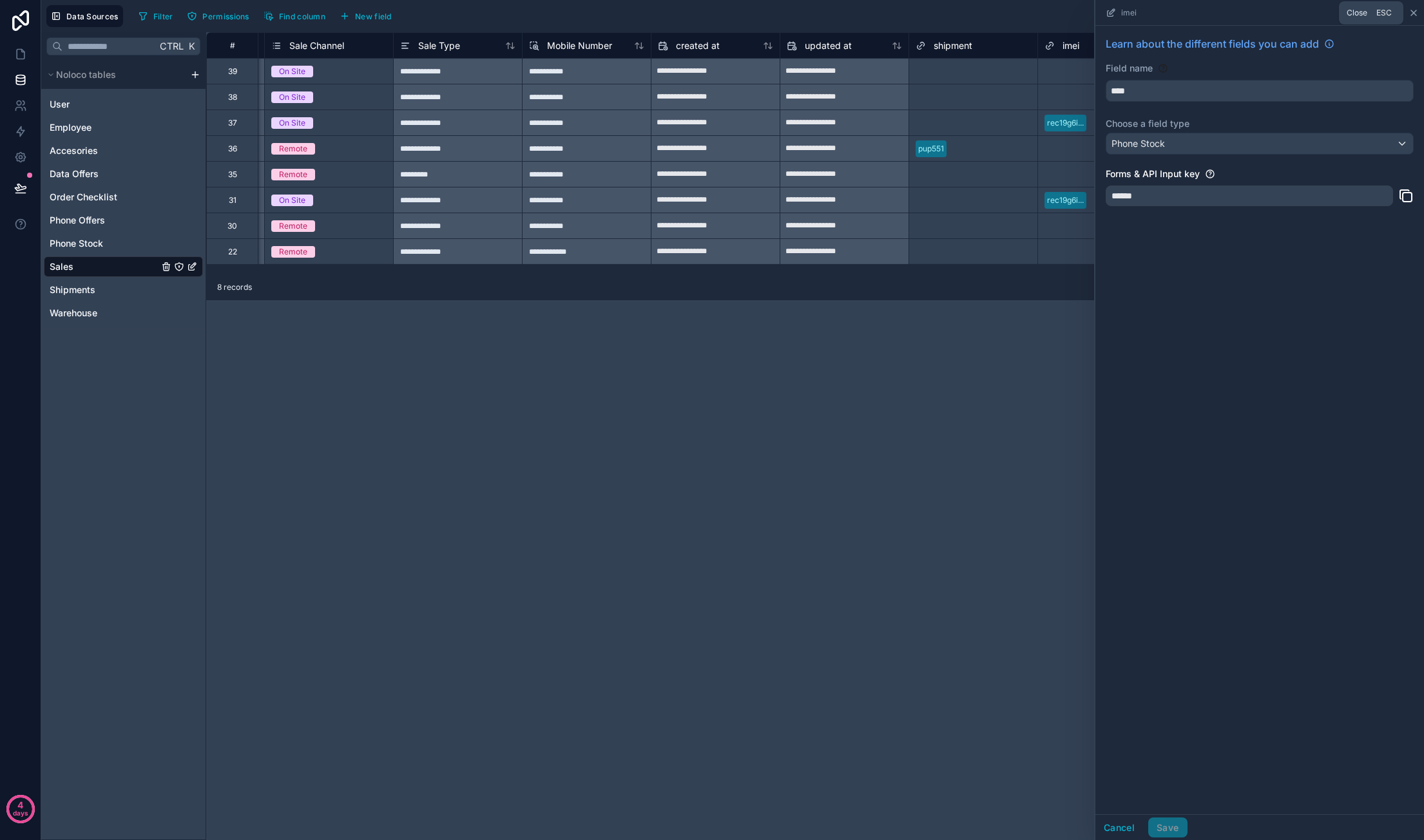
click at [1414, 10] on icon at bounding box center [1413, 13] width 11 height 11
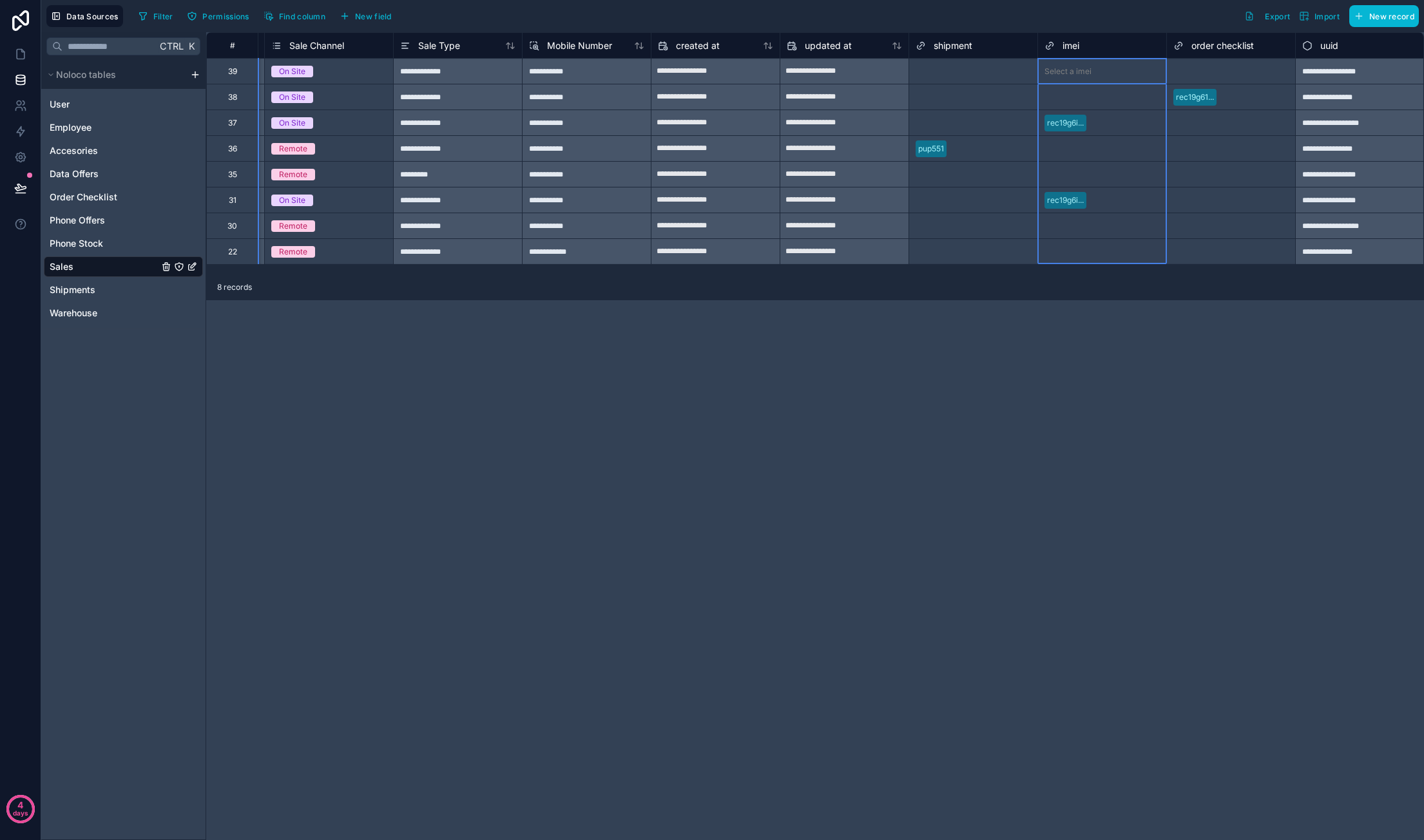
click at [1073, 46] on span "imei" at bounding box center [1071, 46] width 17 height 13
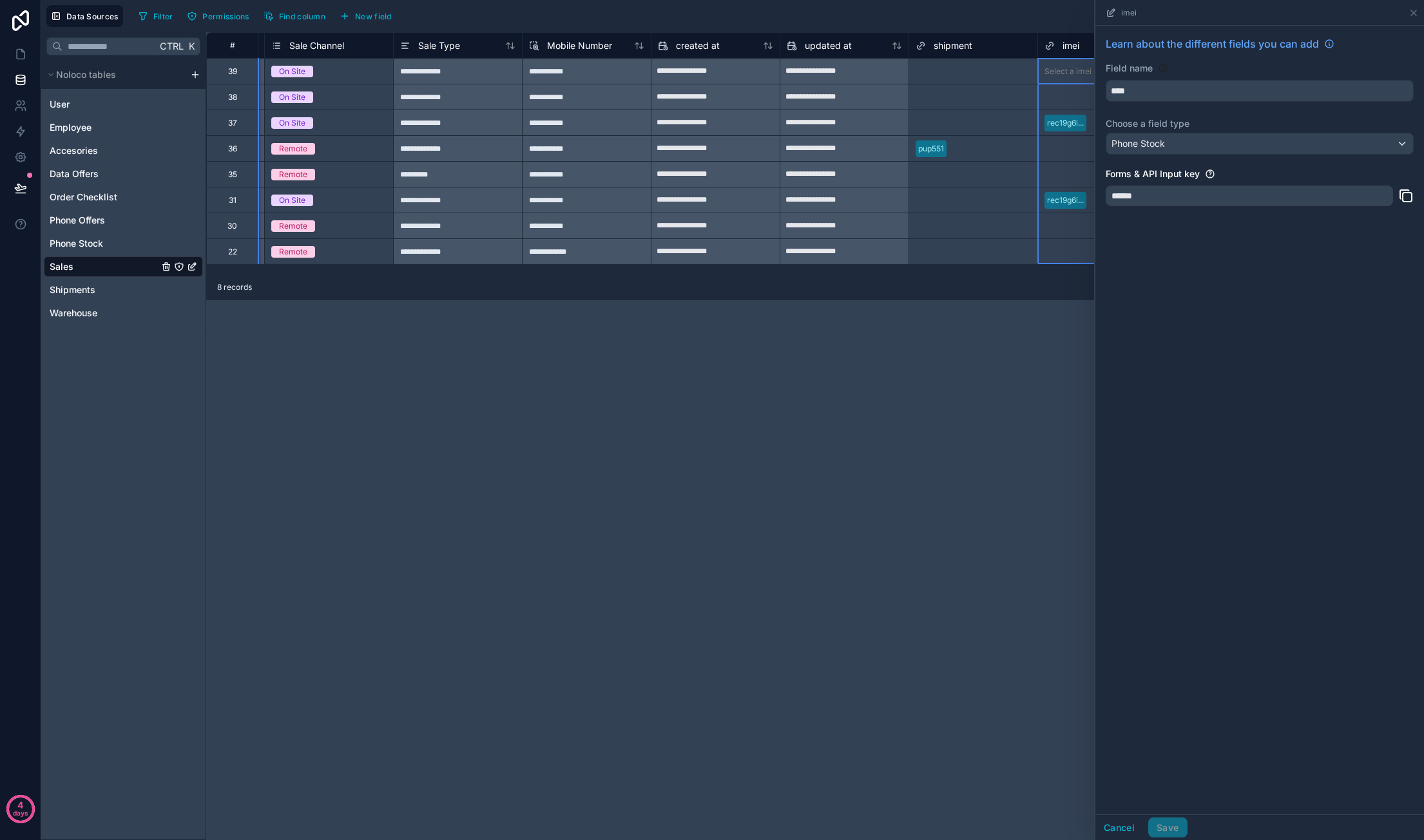
click at [1009, 326] on div "**********" at bounding box center [815, 436] width 1218 height 808
click at [1410, 17] on icon at bounding box center [1413, 13] width 11 height 11
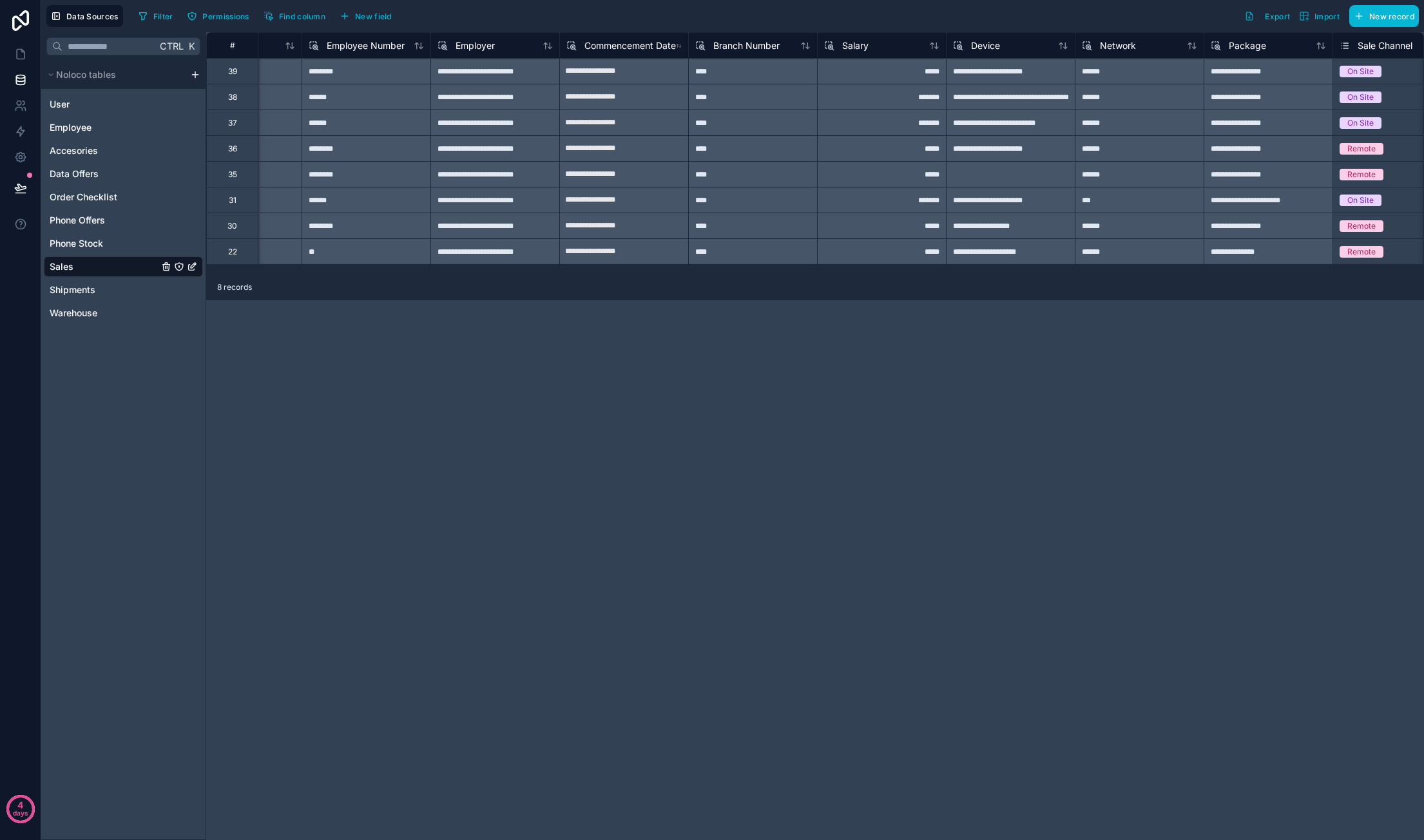
scroll to position [0, 3731]
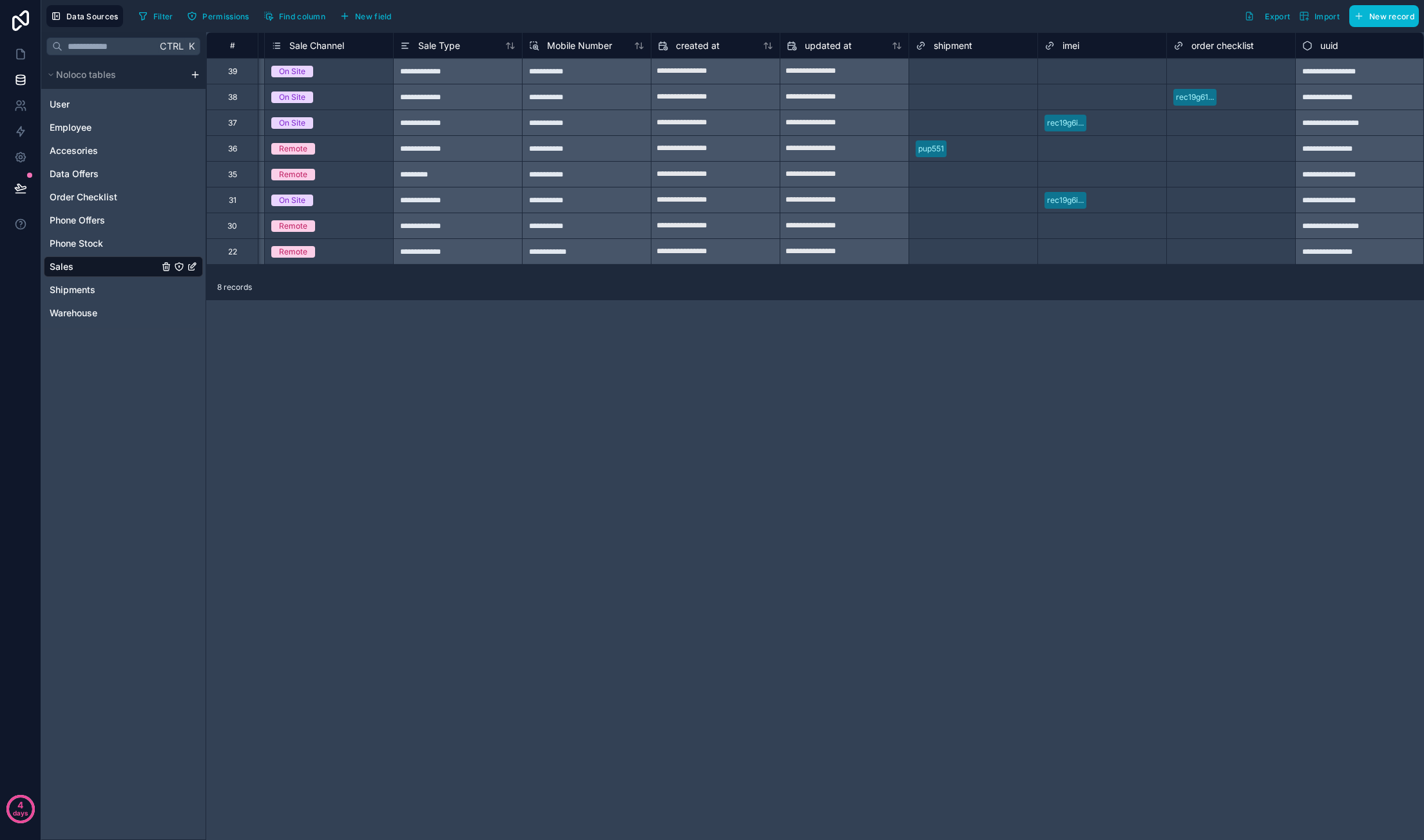
click at [1071, 49] on span "imei" at bounding box center [1071, 46] width 17 height 13
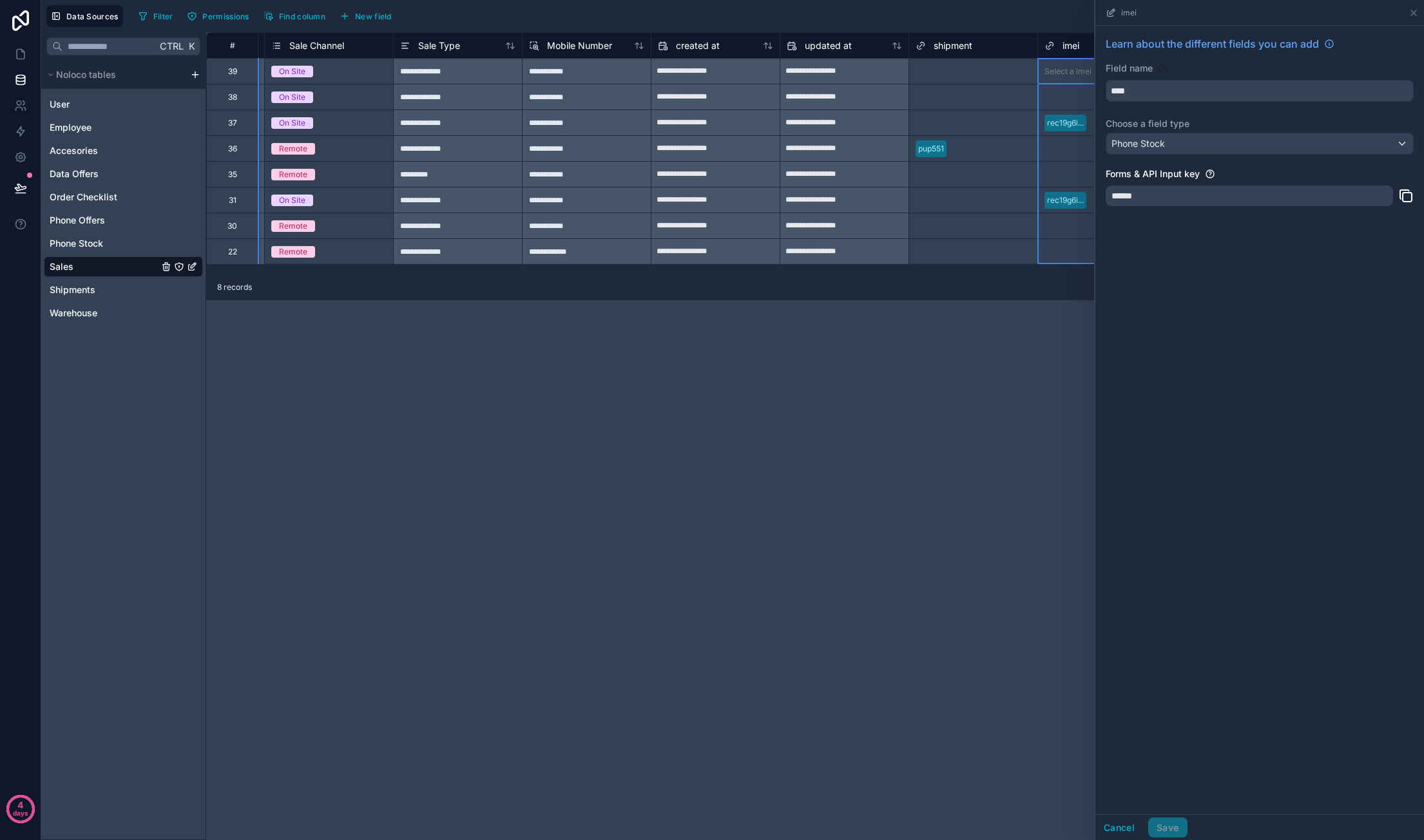
click at [993, 419] on div "**********" at bounding box center [815, 436] width 1218 height 808
click at [964, 43] on span "shipment" at bounding box center [953, 46] width 39 height 13
click at [1028, 375] on div "**********" at bounding box center [815, 436] width 1218 height 808
click at [1418, 13] on icon at bounding box center [1413, 13] width 11 height 11
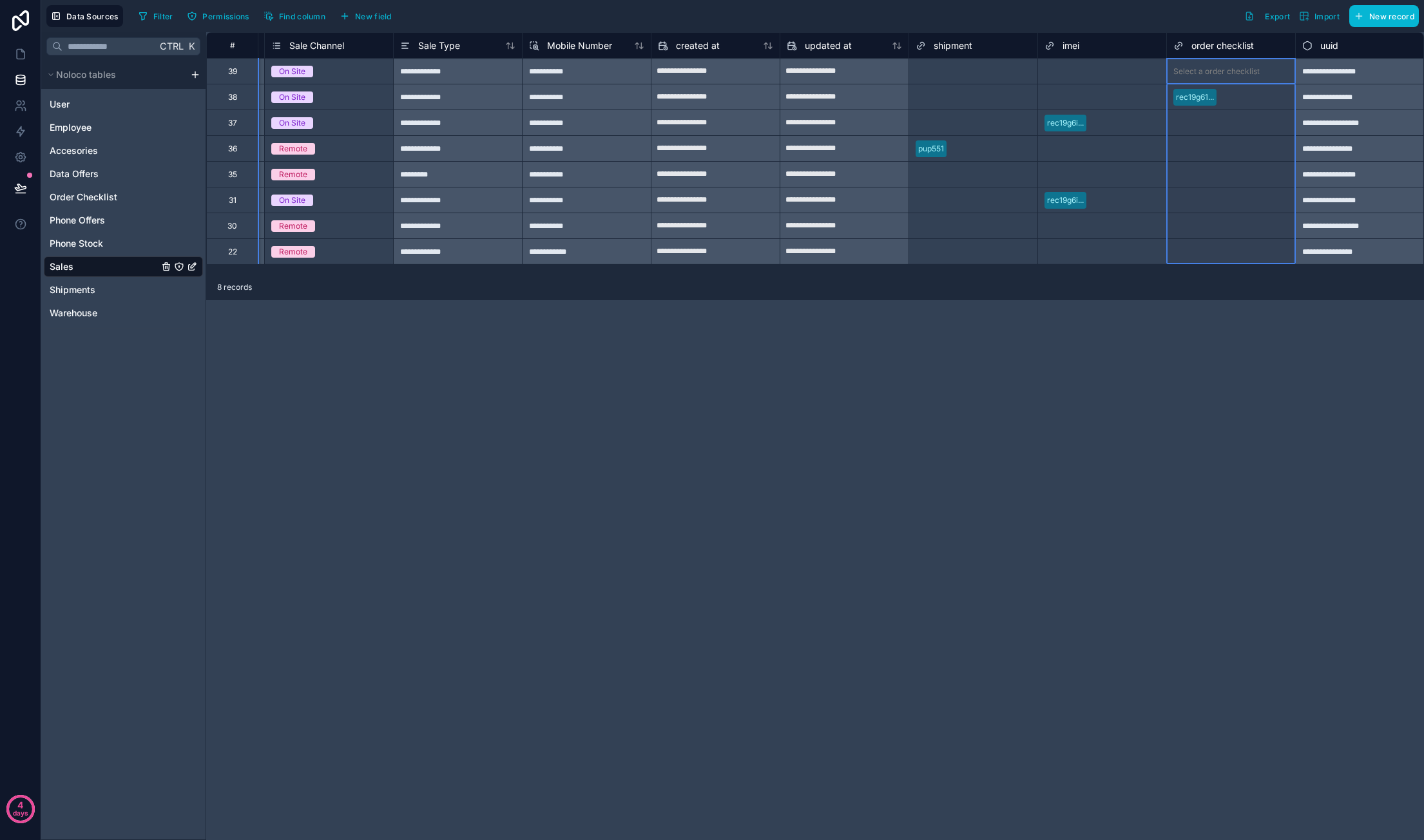
click at [1221, 45] on span "order checklist" at bounding box center [1222, 46] width 63 height 13
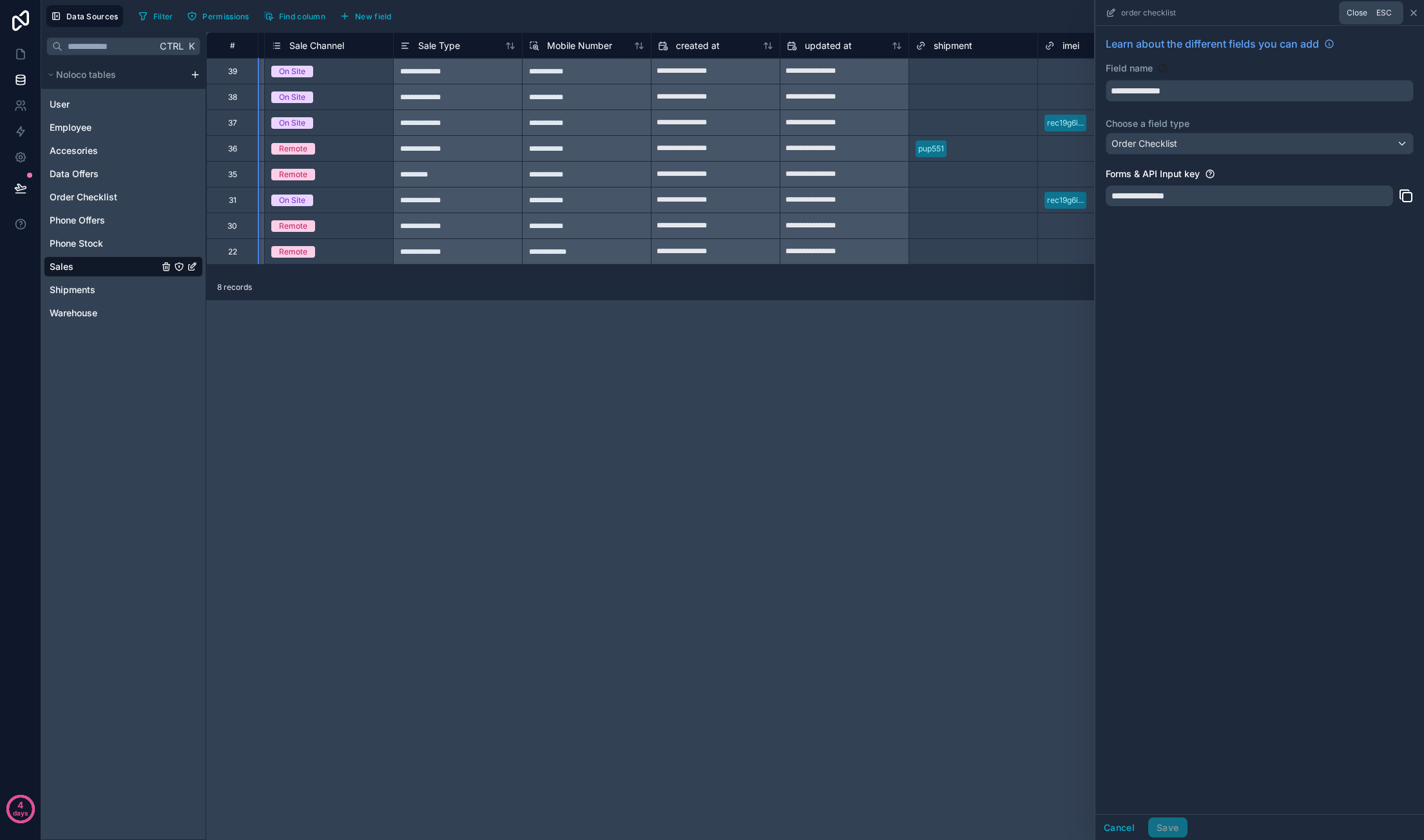
click at [1411, 11] on icon at bounding box center [1413, 13] width 11 height 11
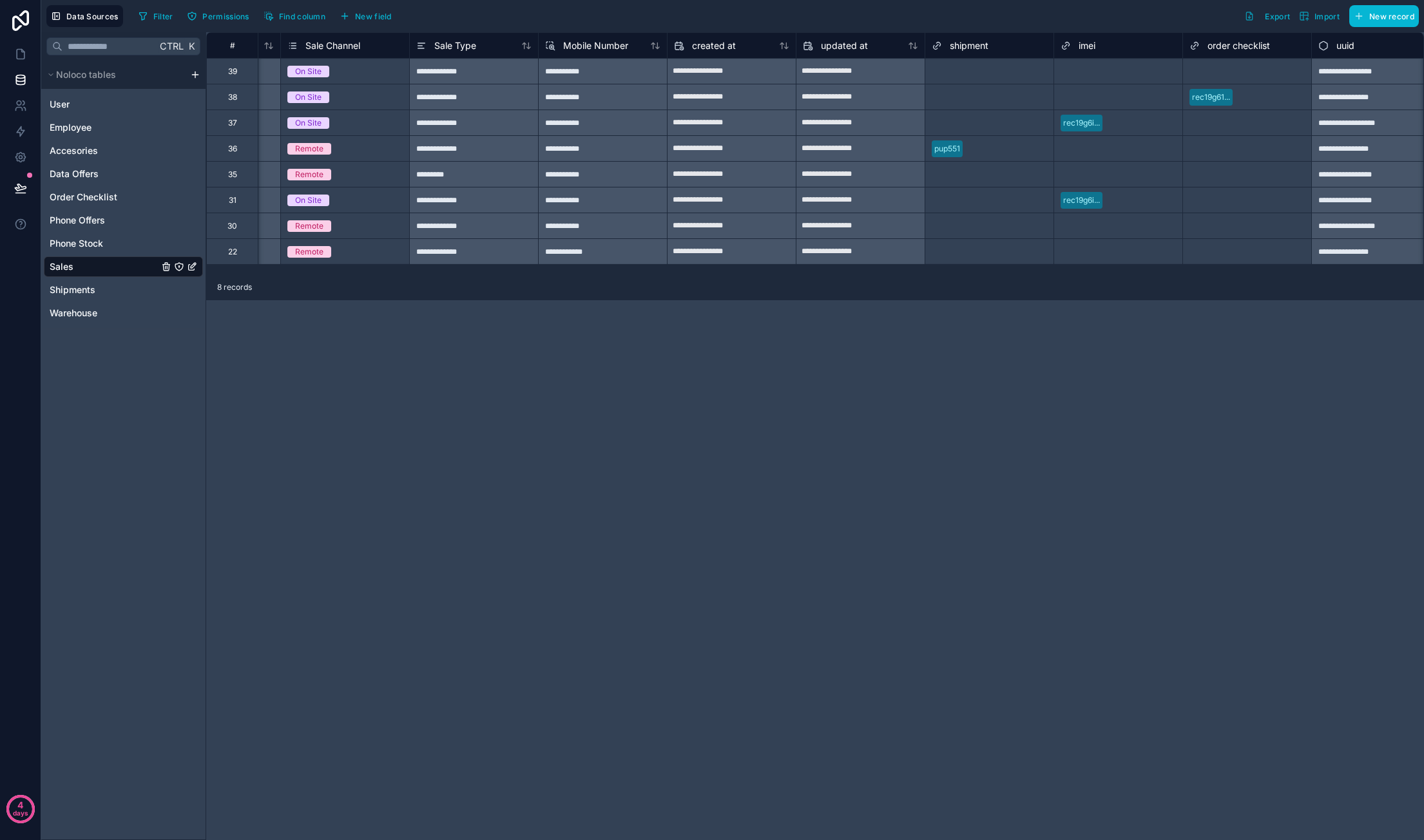
scroll to position [0, 3731]
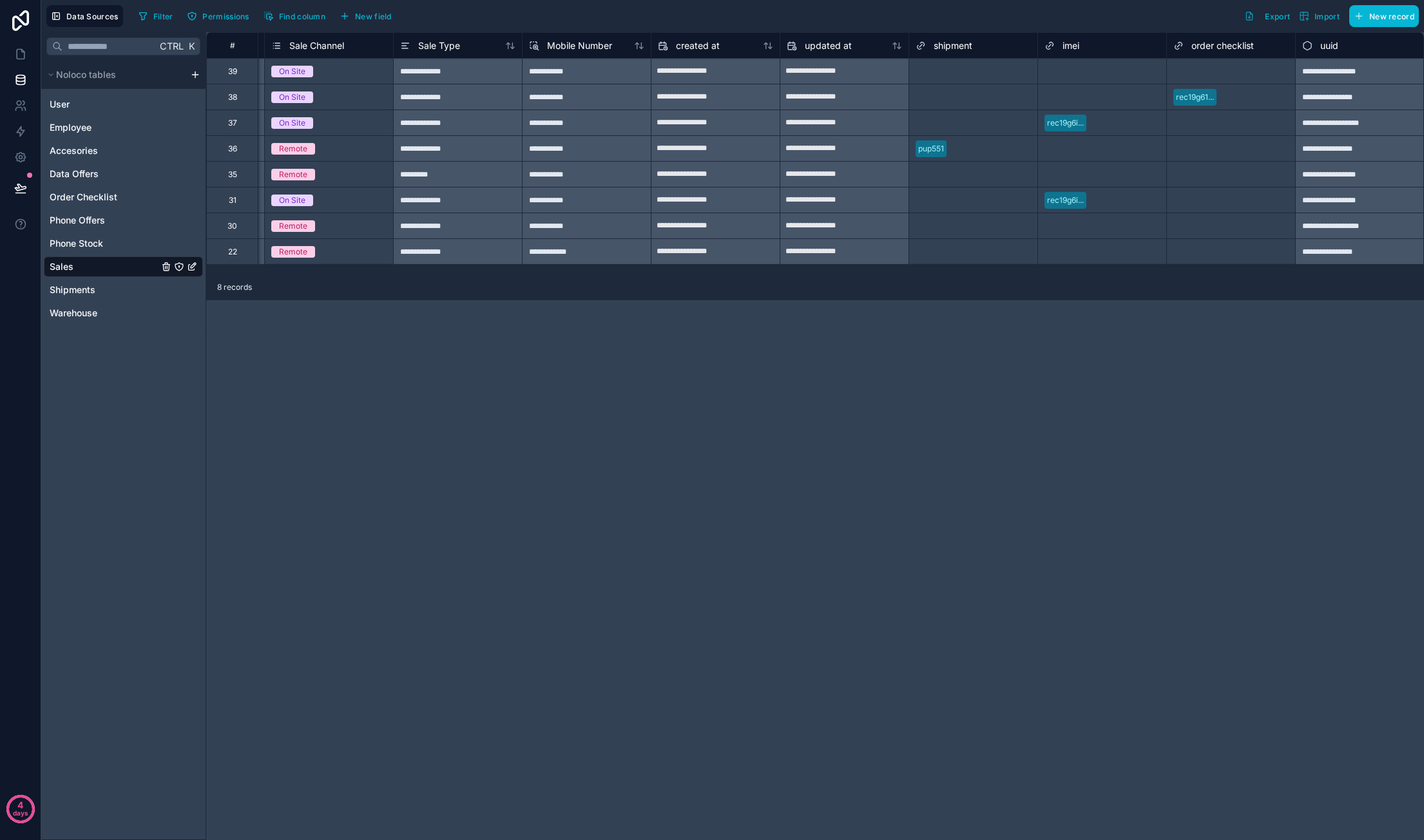
click at [1071, 46] on span "imei" at bounding box center [1071, 46] width 17 height 13
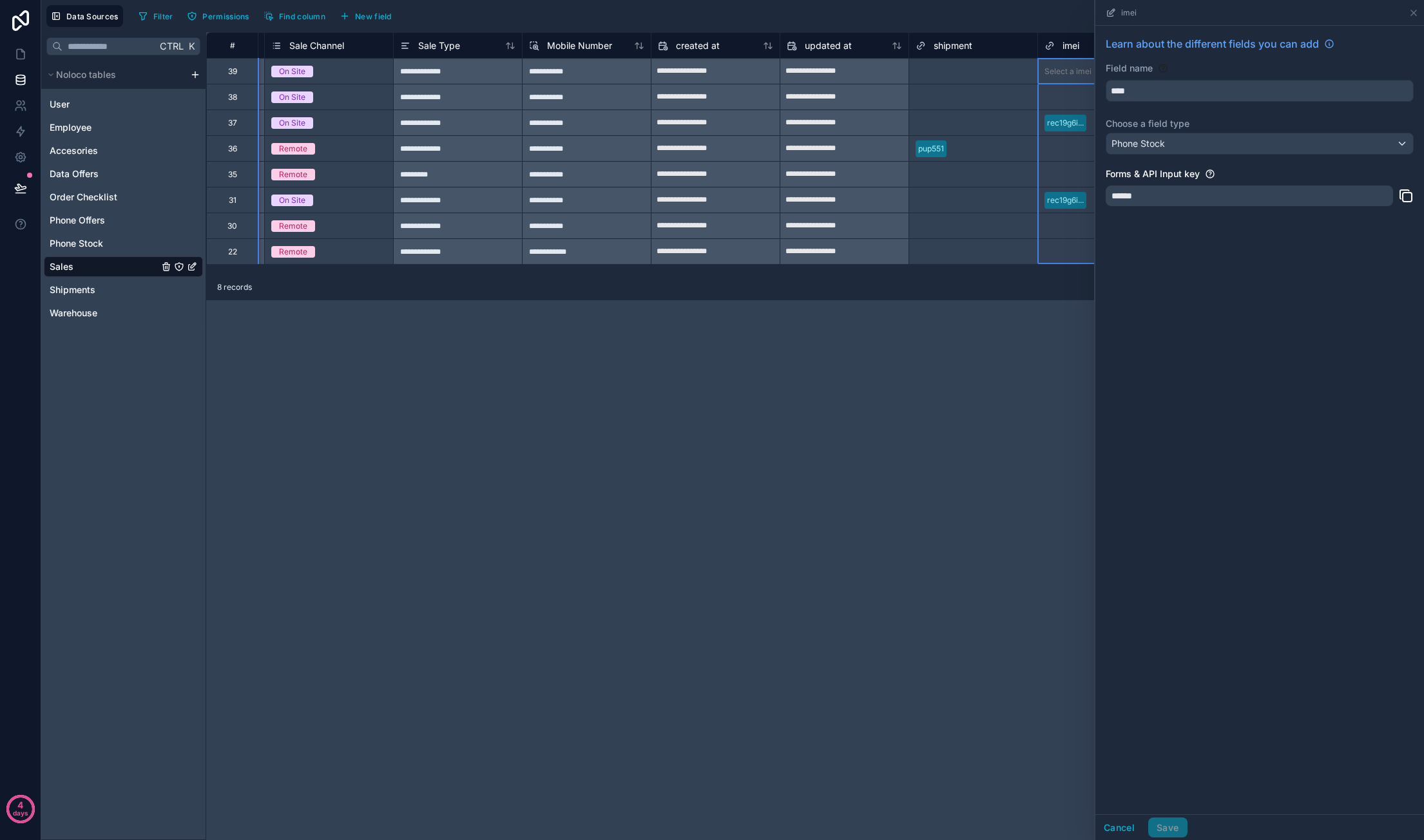
click at [1016, 380] on div "**********" at bounding box center [815, 436] width 1218 height 808
click at [999, 389] on div "**********" at bounding box center [815, 436] width 1218 height 808
click at [1412, 11] on icon at bounding box center [1413, 13] width 11 height 11
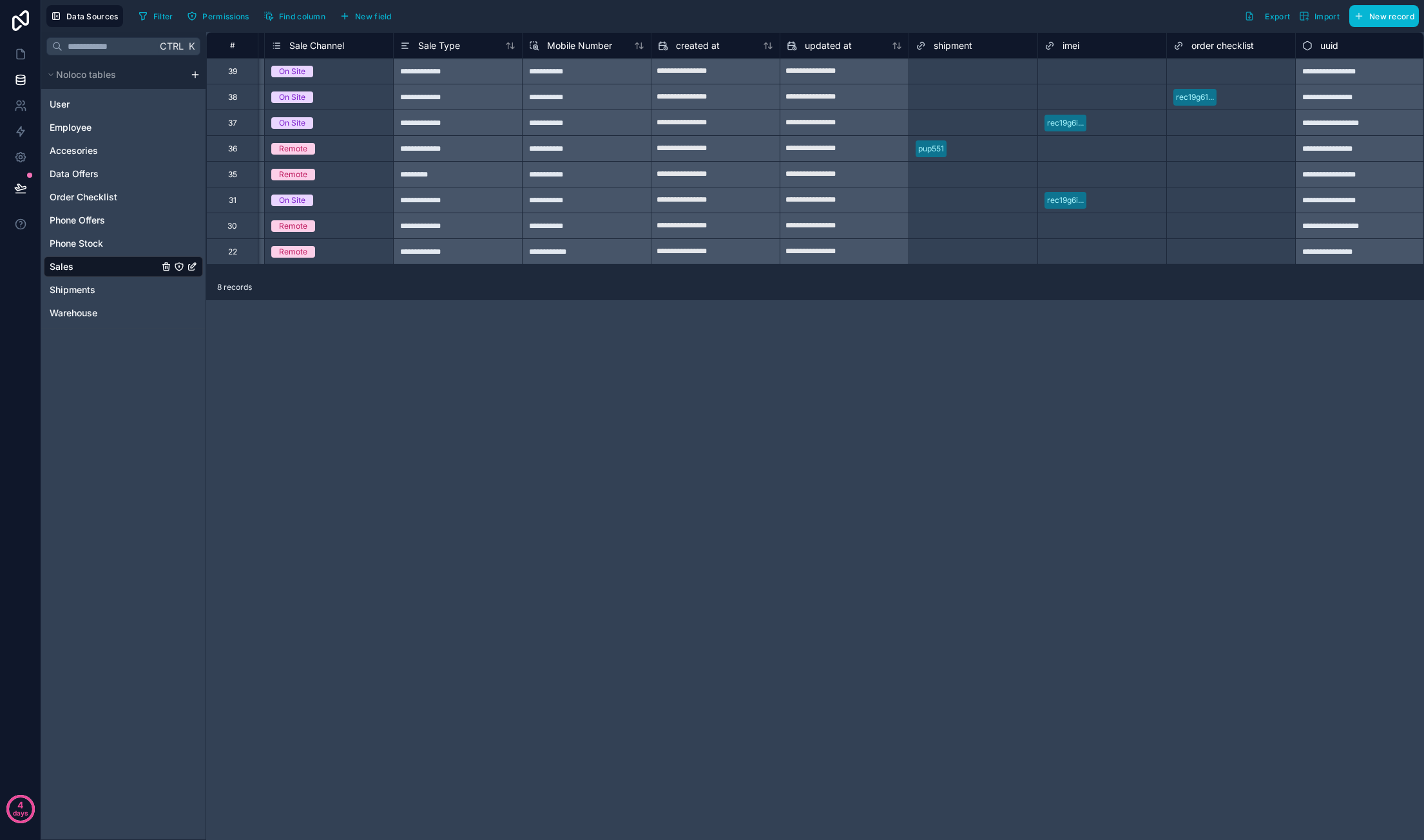
click at [1111, 119] on div "rec19g6i..." at bounding box center [1102, 122] width 128 height 19
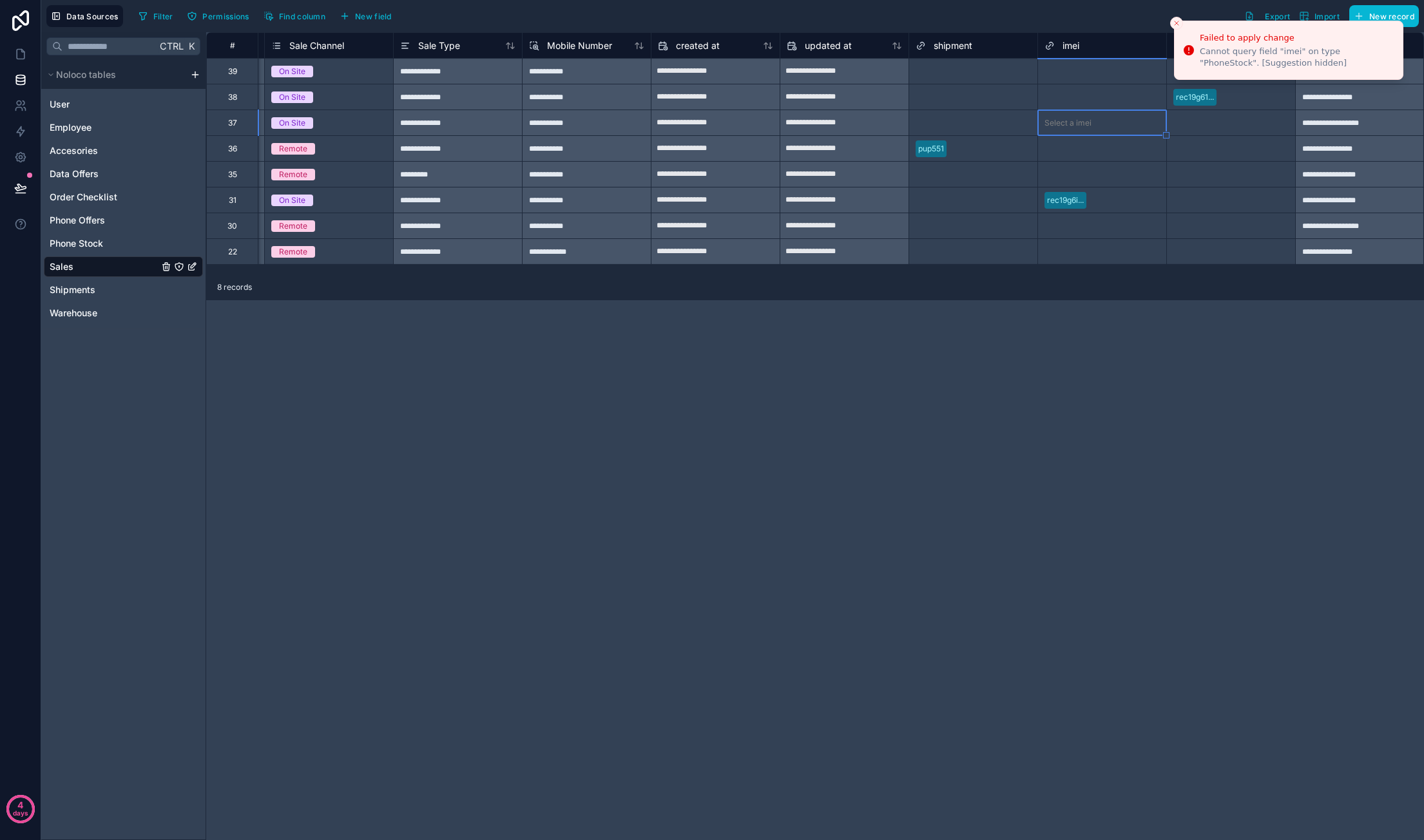
click at [1112, 206] on div "rec19g6i..." at bounding box center [1102, 200] width 128 height 19
click at [1111, 94] on div "Select a imei" at bounding box center [1102, 97] width 128 height 13
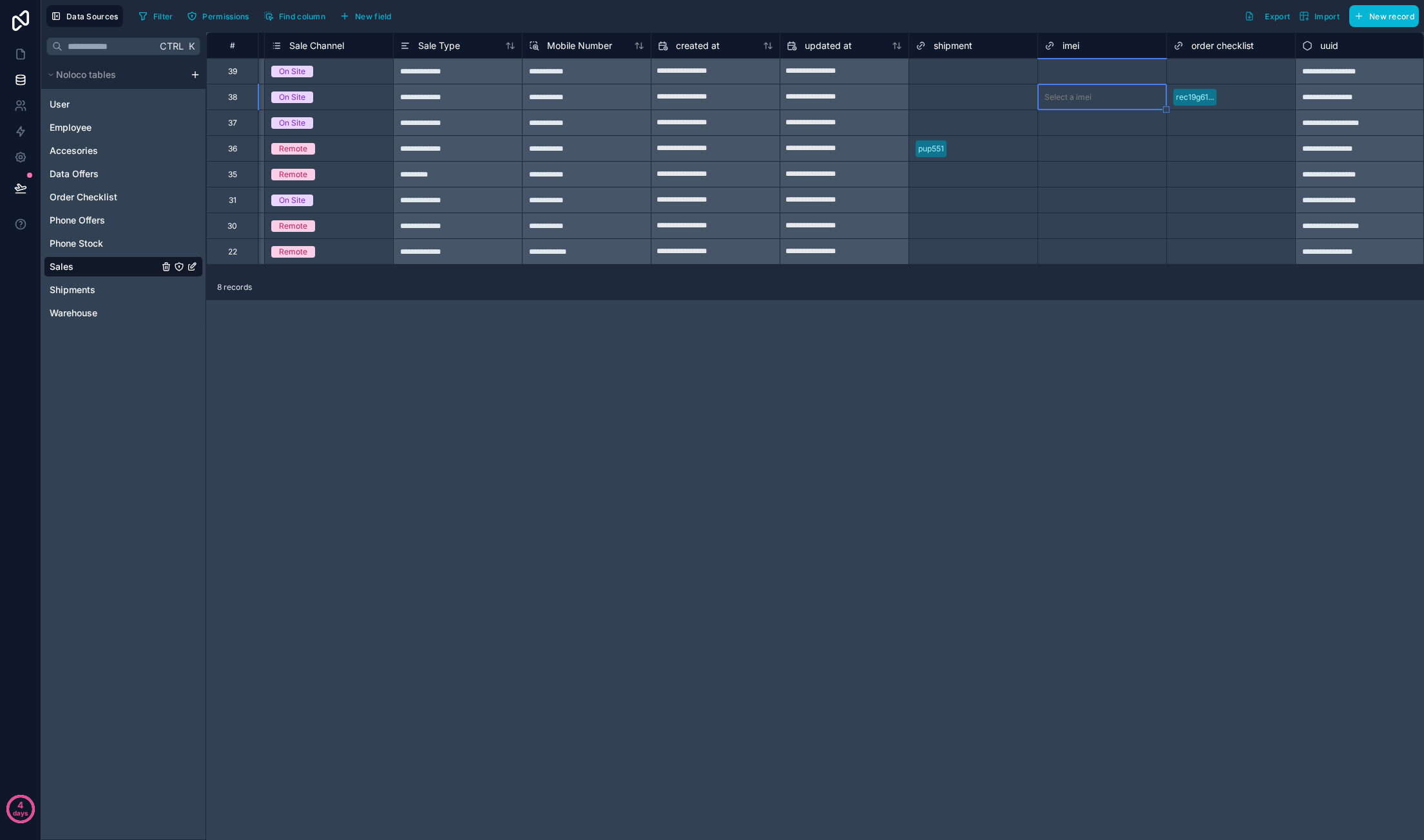
click at [1103, 98] on div "Select a imei" at bounding box center [1102, 97] width 128 height 13
click at [1076, 101] on div "Select a imei" at bounding box center [1067, 97] width 47 height 11
click at [1075, 93] on div "Select a imei" at bounding box center [1067, 97] width 47 height 11
click at [1025, 420] on div "**********" at bounding box center [815, 436] width 1218 height 808
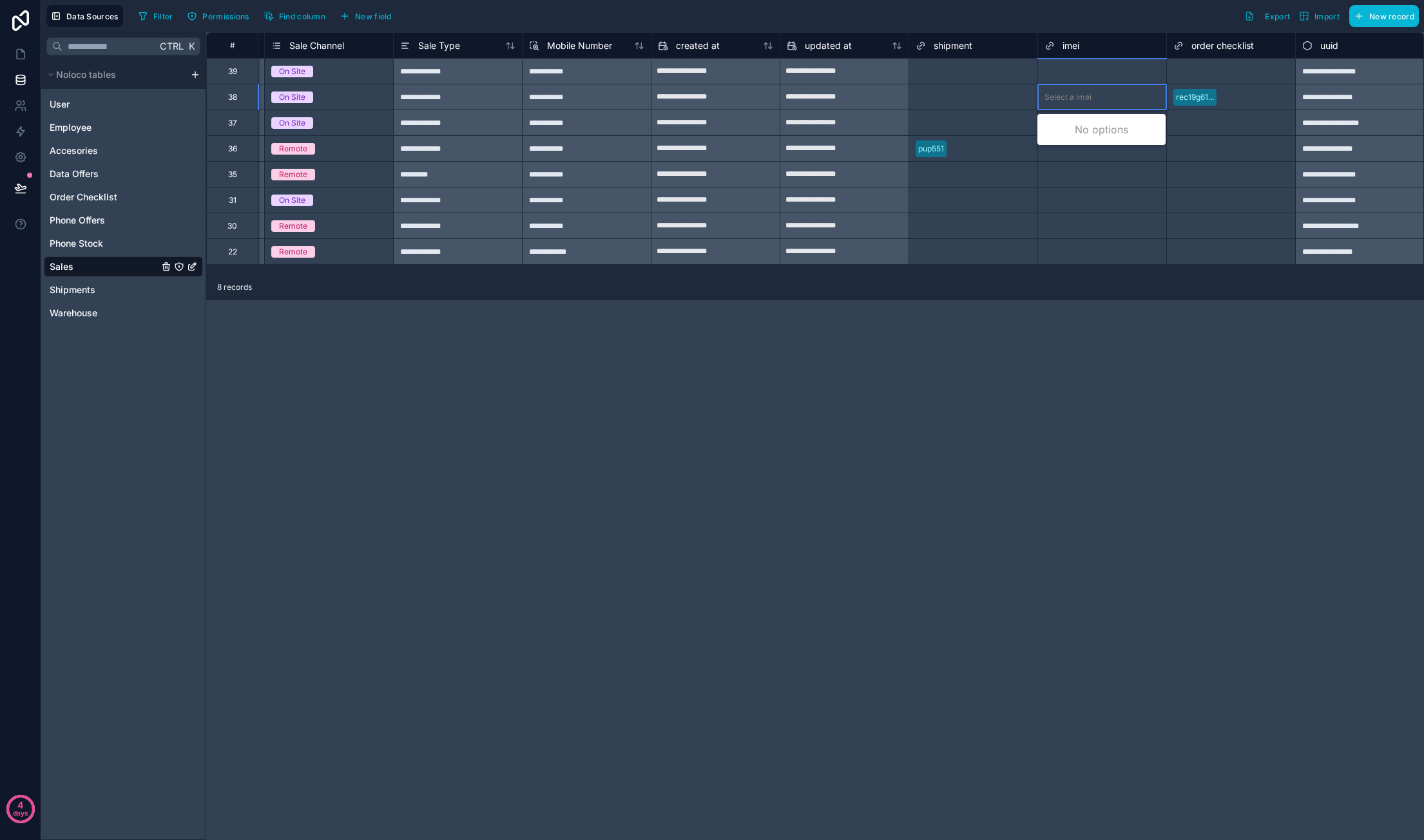
click at [1077, 370] on div "**********" at bounding box center [815, 436] width 1218 height 808
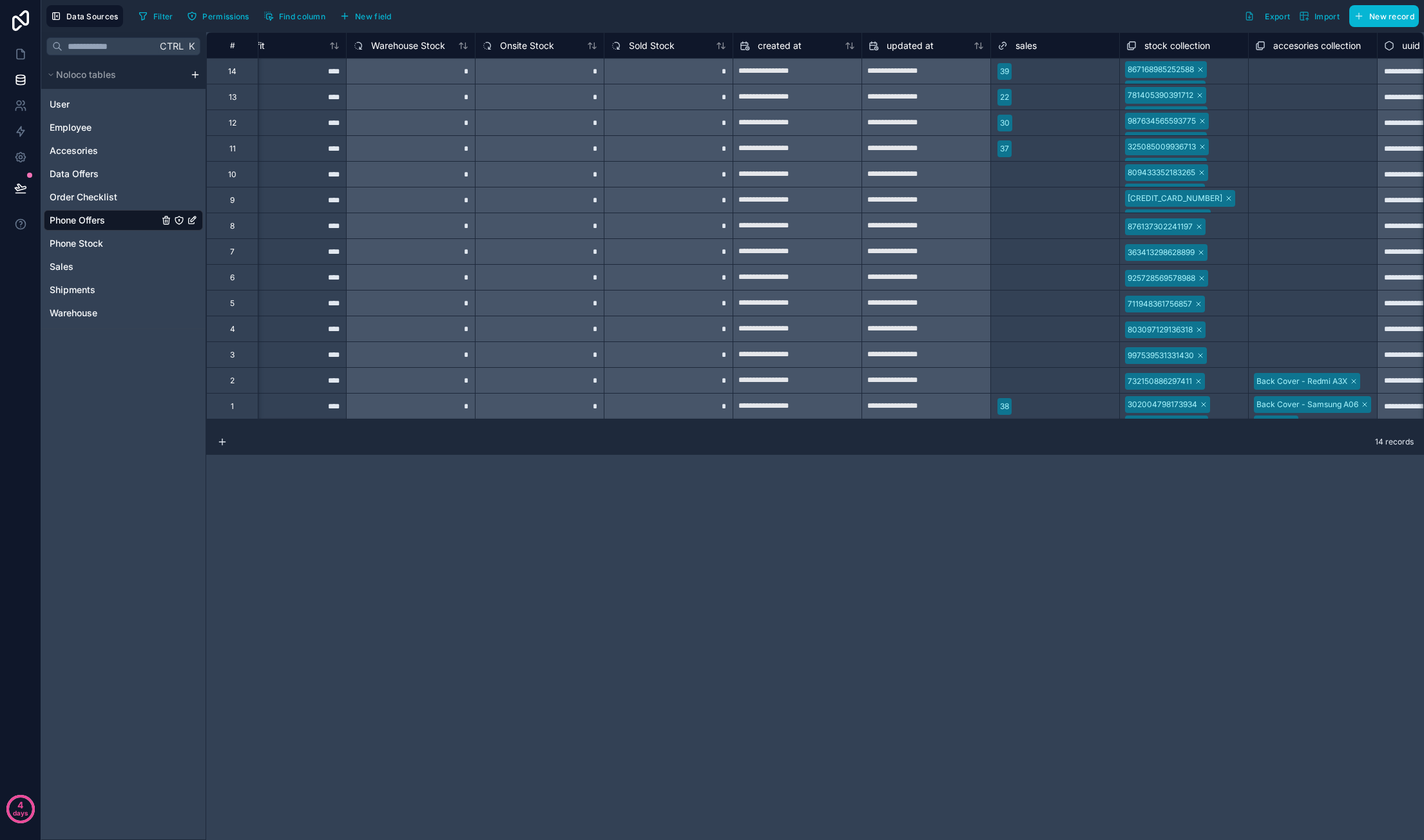
scroll to position [0, 1202]
click at [1162, 42] on span "stock collection" at bounding box center [1175, 46] width 65 height 13
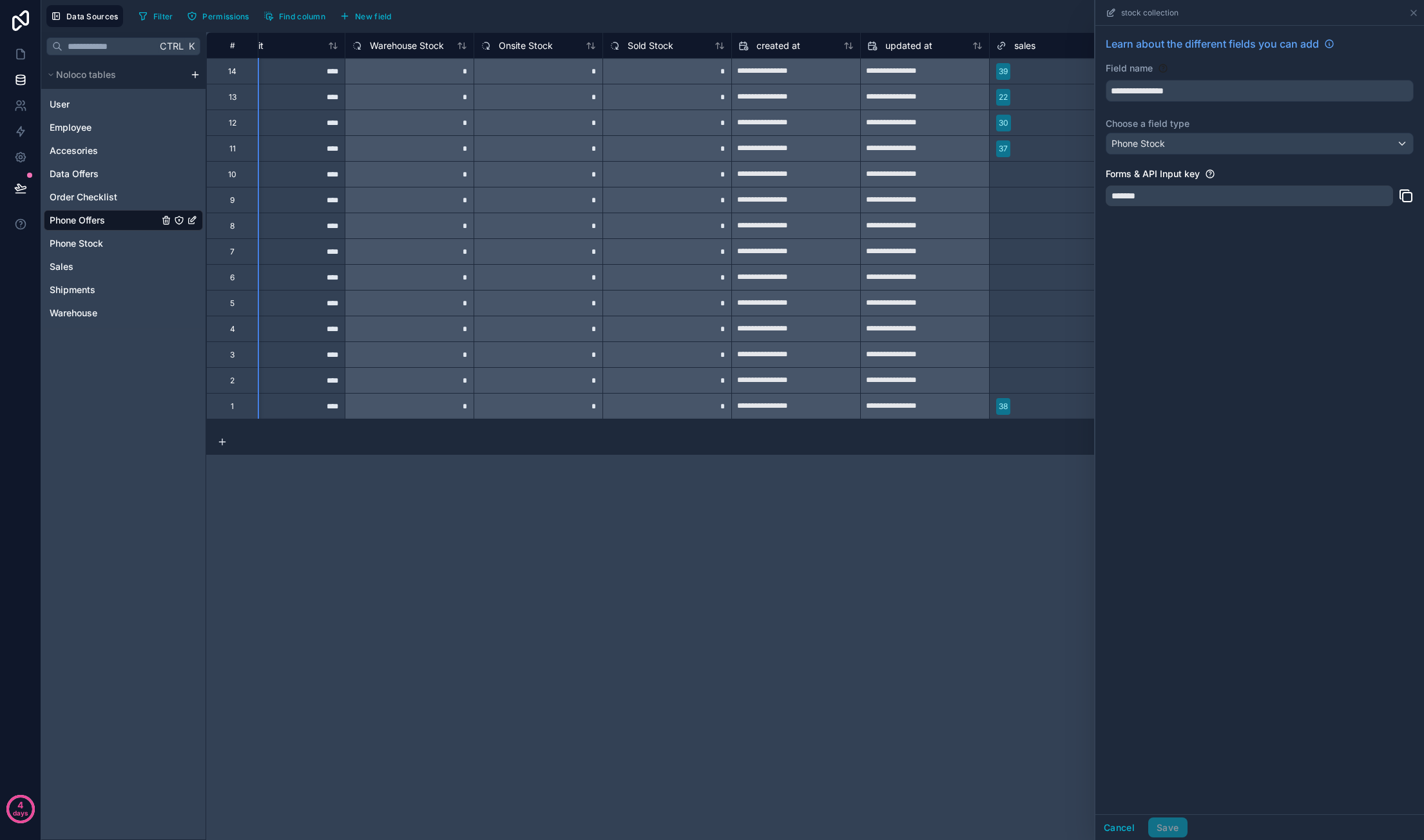
click at [1011, 459] on div "**********" at bounding box center [815, 436] width 1218 height 808
click at [1418, 10] on icon at bounding box center [1413, 13] width 11 height 11
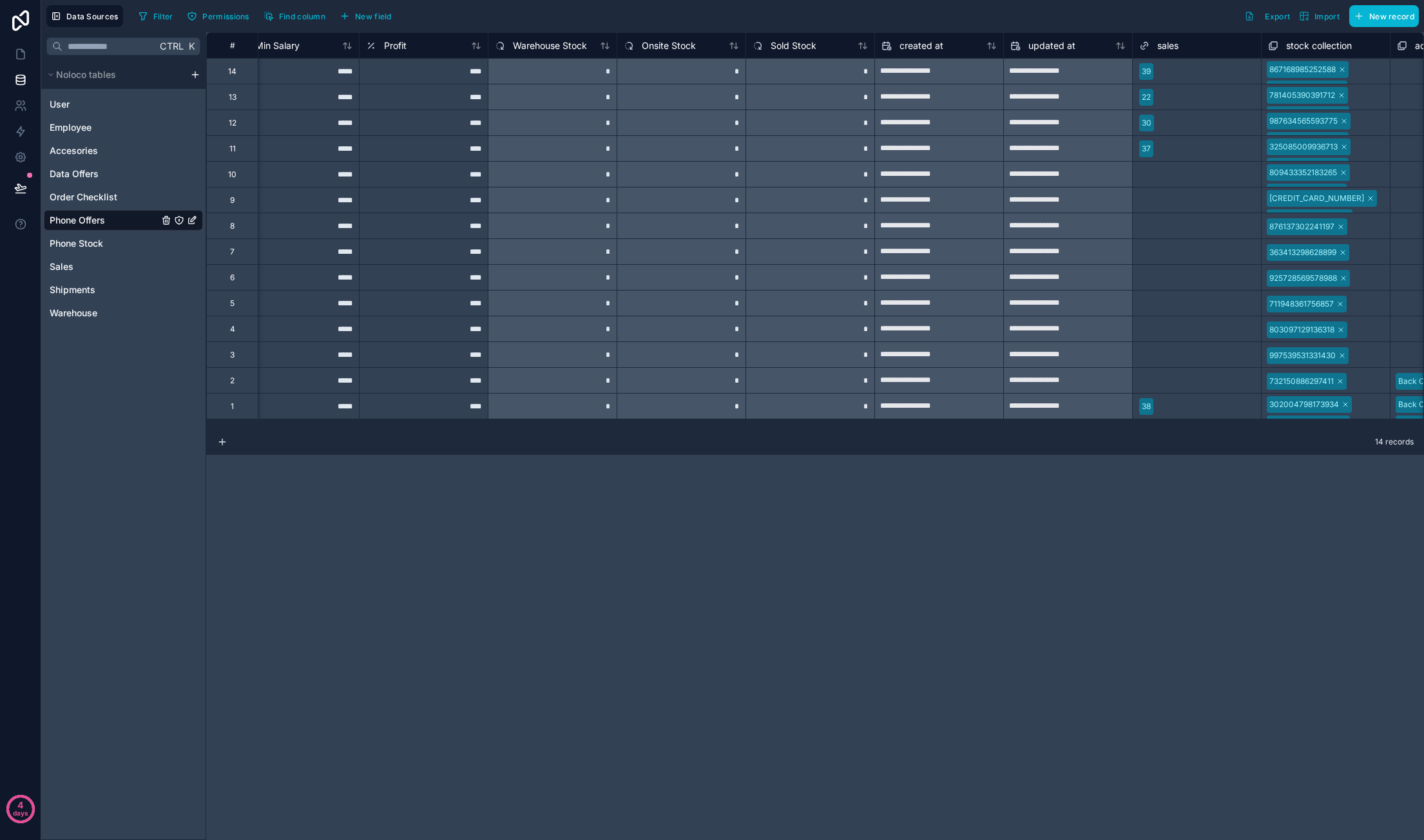
scroll to position [0, 1282]
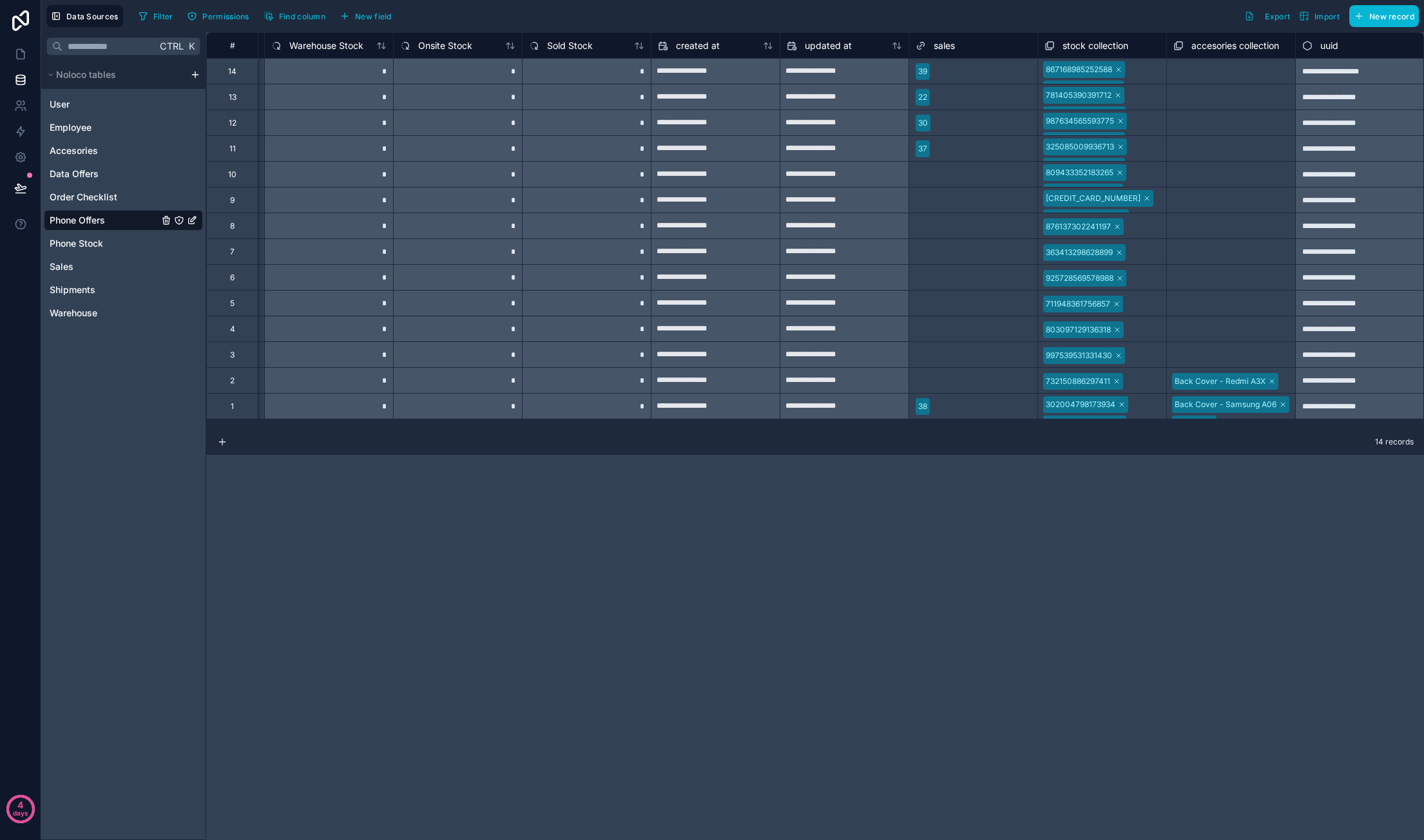
click at [1139, 411] on div "302004798173934 356789098712345 356789043210987" at bounding box center [1102, 406] width 128 height 25
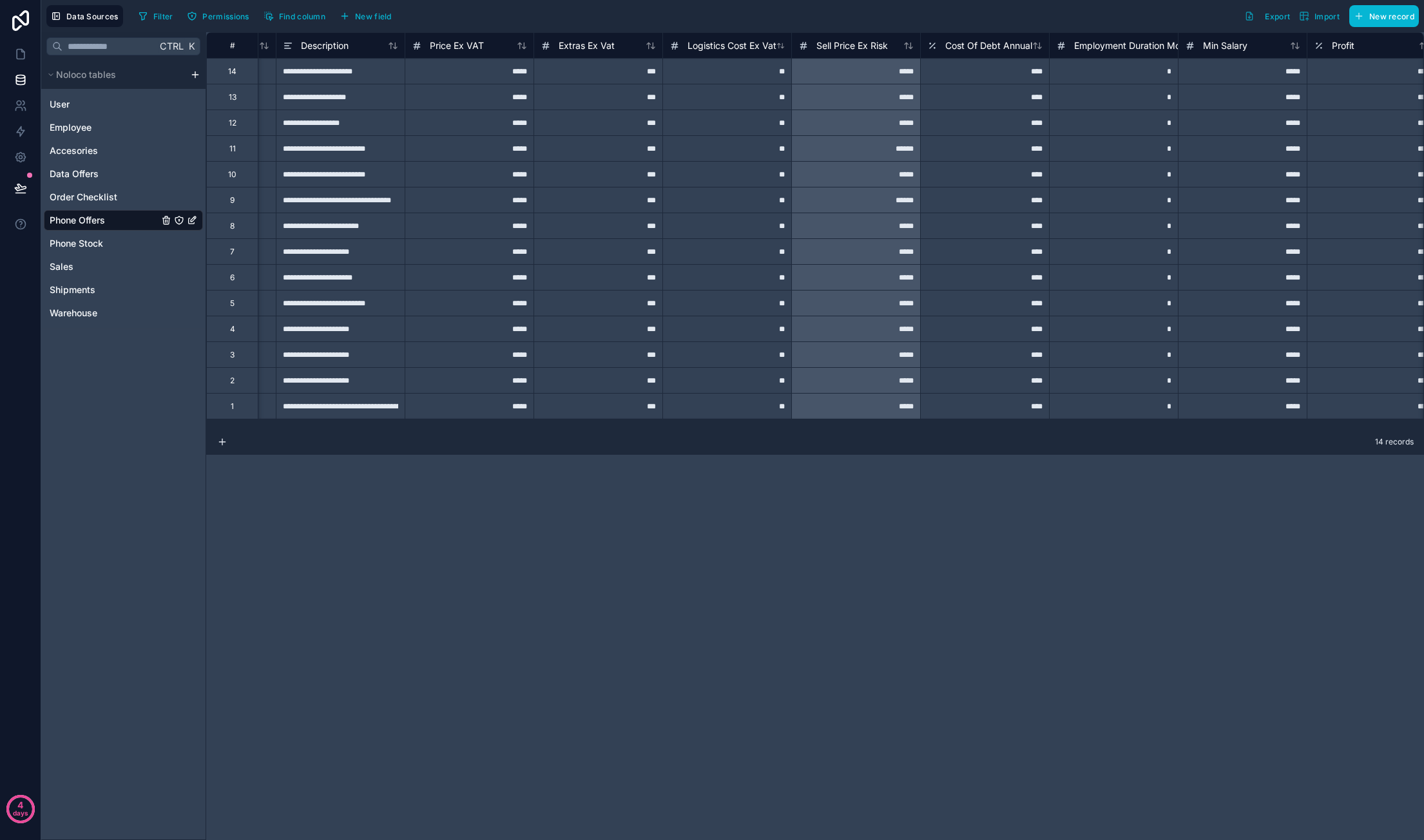
scroll to position [0, 0]
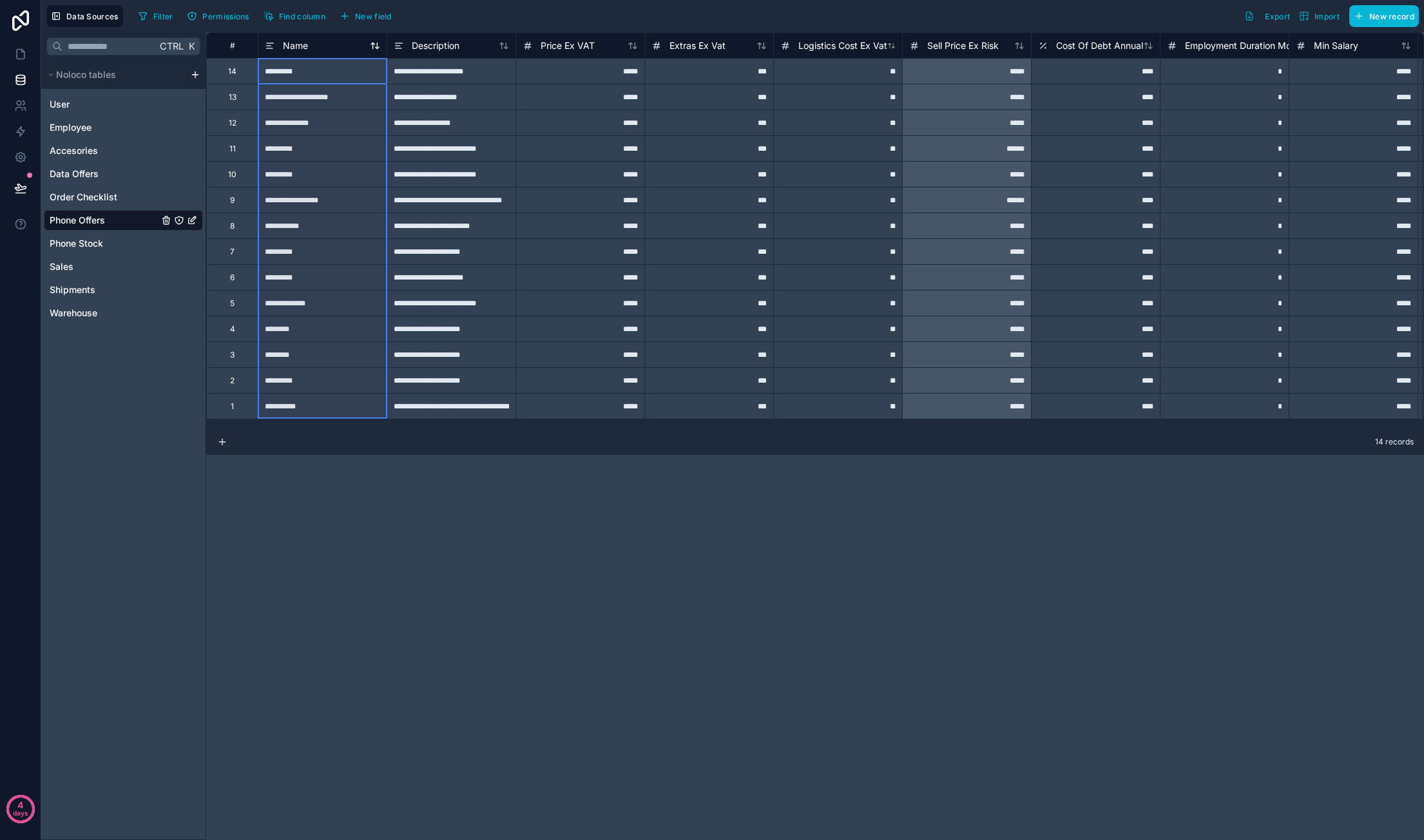
click at [293, 49] on span "Name" at bounding box center [295, 46] width 25 height 13
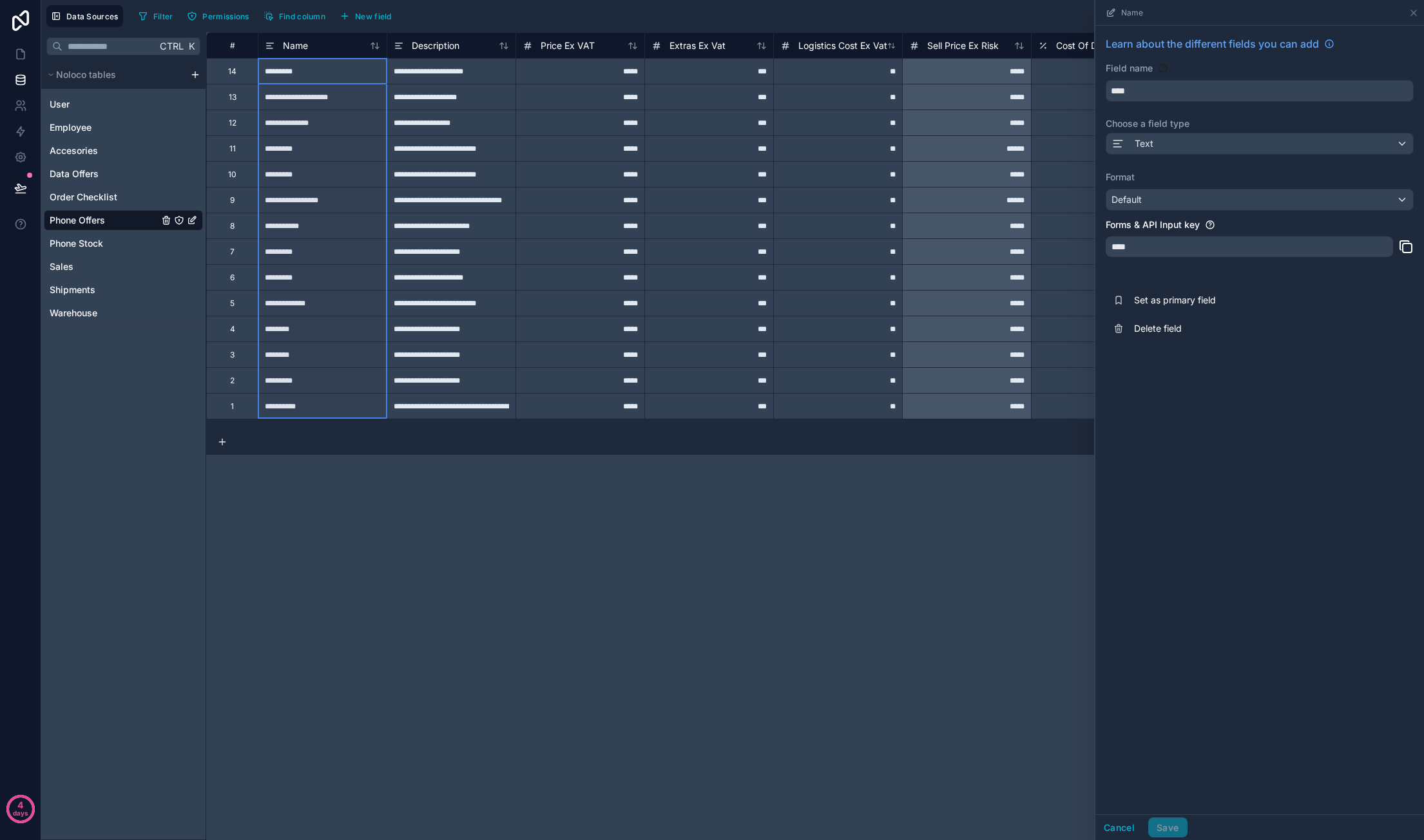
click at [613, 550] on div "**********" at bounding box center [815, 436] width 1218 height 808
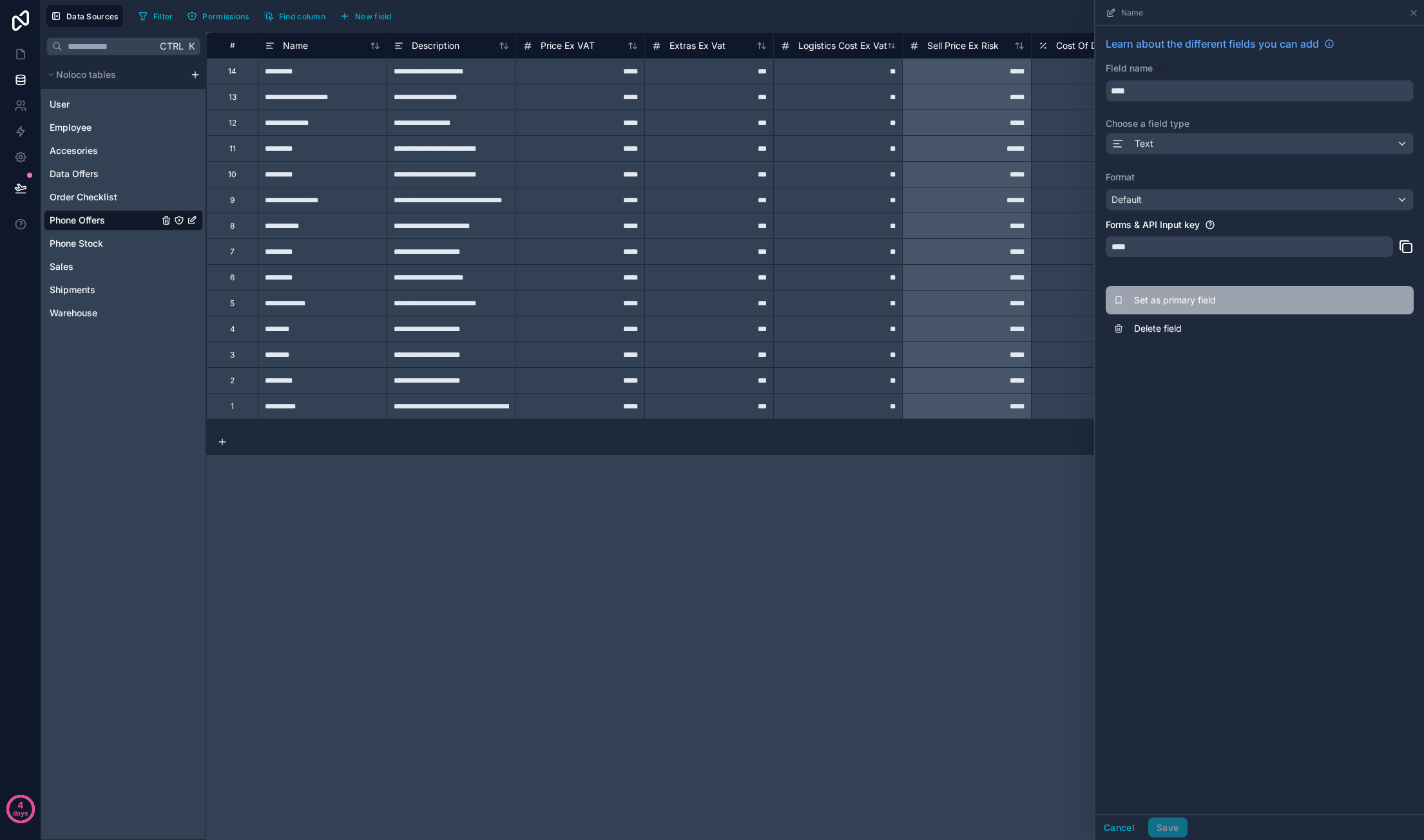
click at [1214, 299] on span "Set as primary field" at bounding box center [1226, 300] width 186 height 13
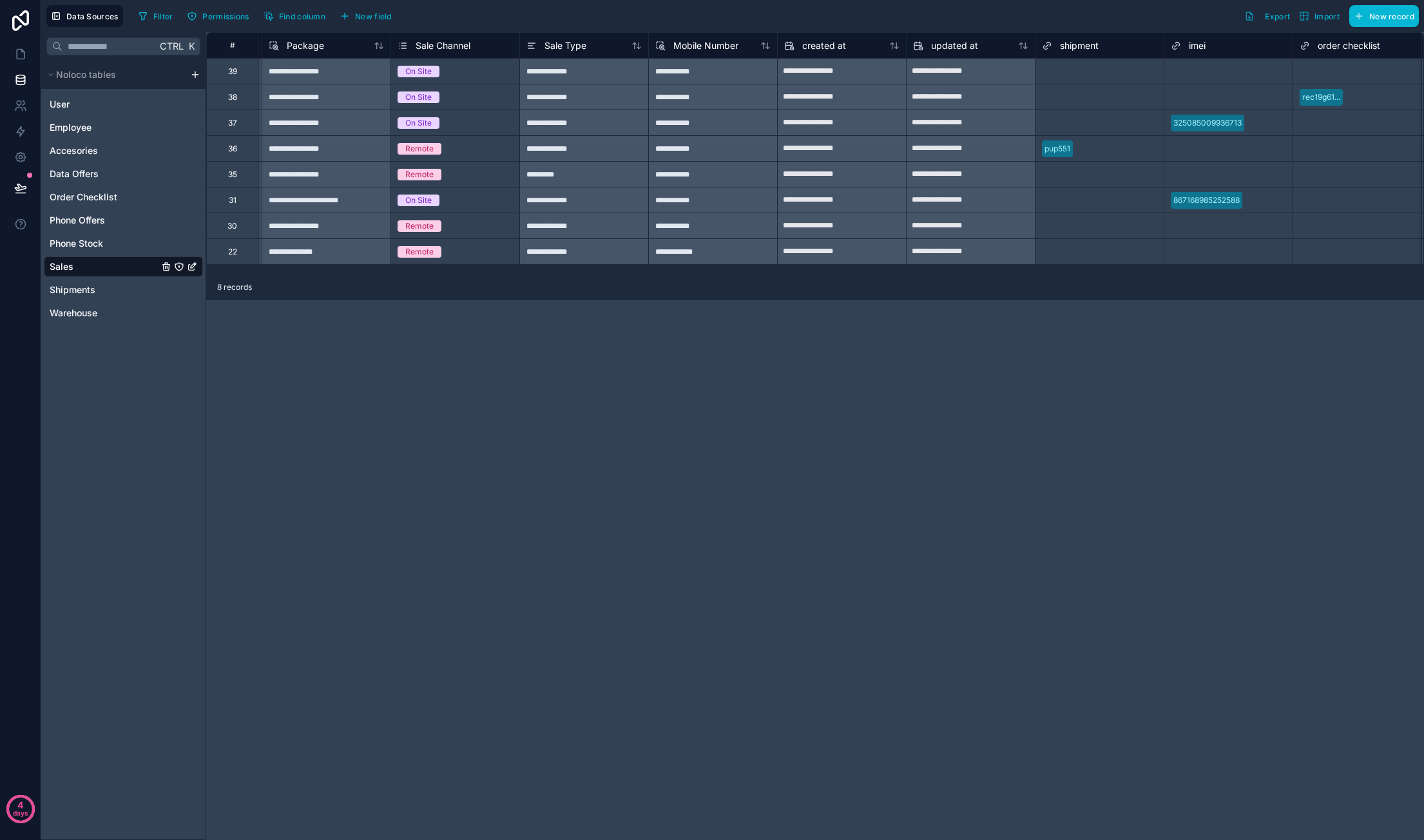
scroll to position [0, 3731]
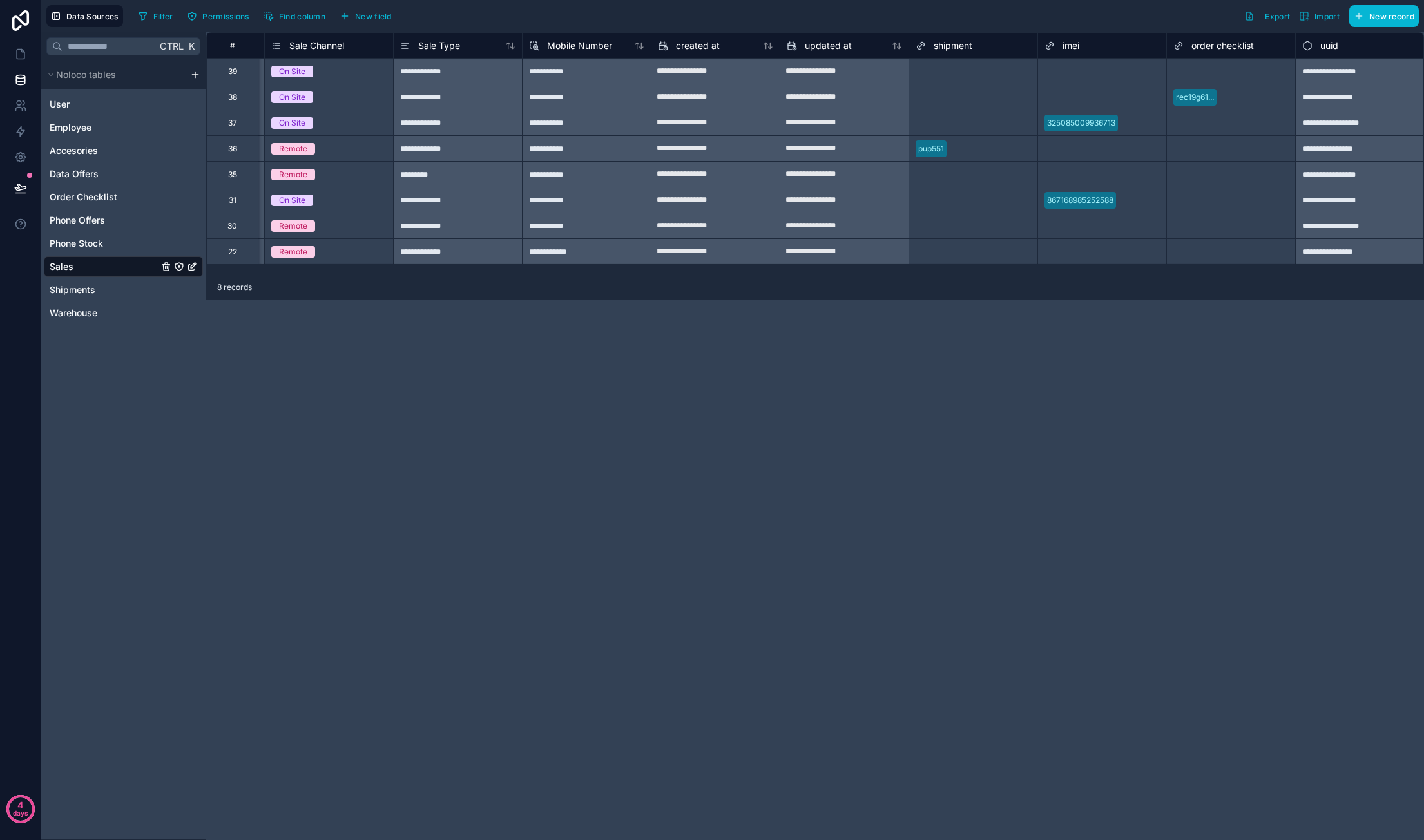
click at [1144, 119] on div "325085009936713" at bounding box center [1102, 122] width 128 height 19
click at [1125, 117] on div "325085009936713" at bounding box center [1102, 122] width 128 height 19
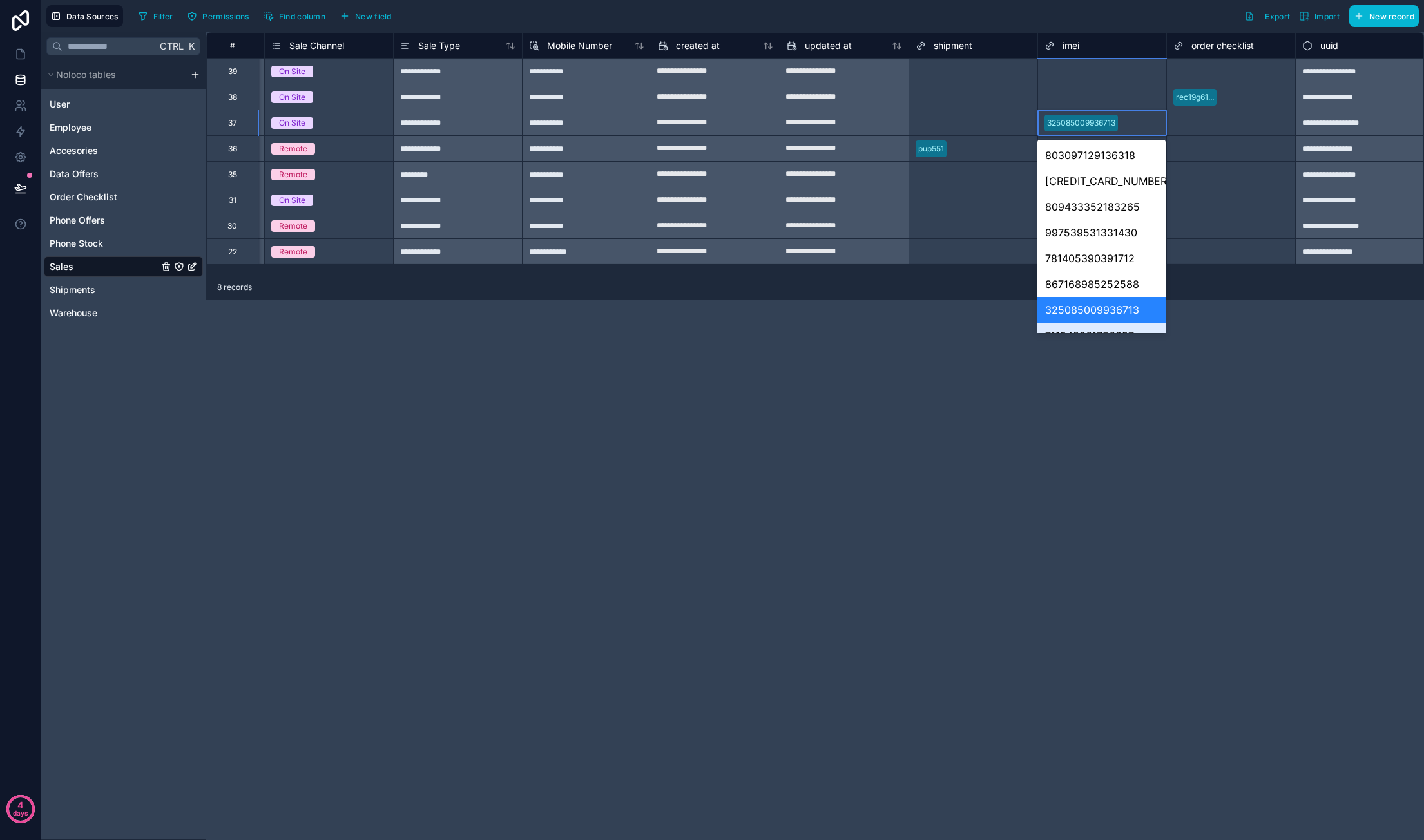
drag, startPoint x: 1213, startPoint y: 391, endPoint x: 1209, endPoint y: 382, distance: 9.8
click at [1213, 391] on div "**********" at bounding box center [815, 436] width 1218 height 808
click at [1257, 302] on div "**********" at bounding box center [815, 436] width 1218 height 808
click at [1246, 428] on div "**********" at bounding box center [815, 436] width 1218 height 808
drag, startPoint x: 1220, startPoint y: 412, endPoint x: 1195, endPoint y: 380, distance: 40.6
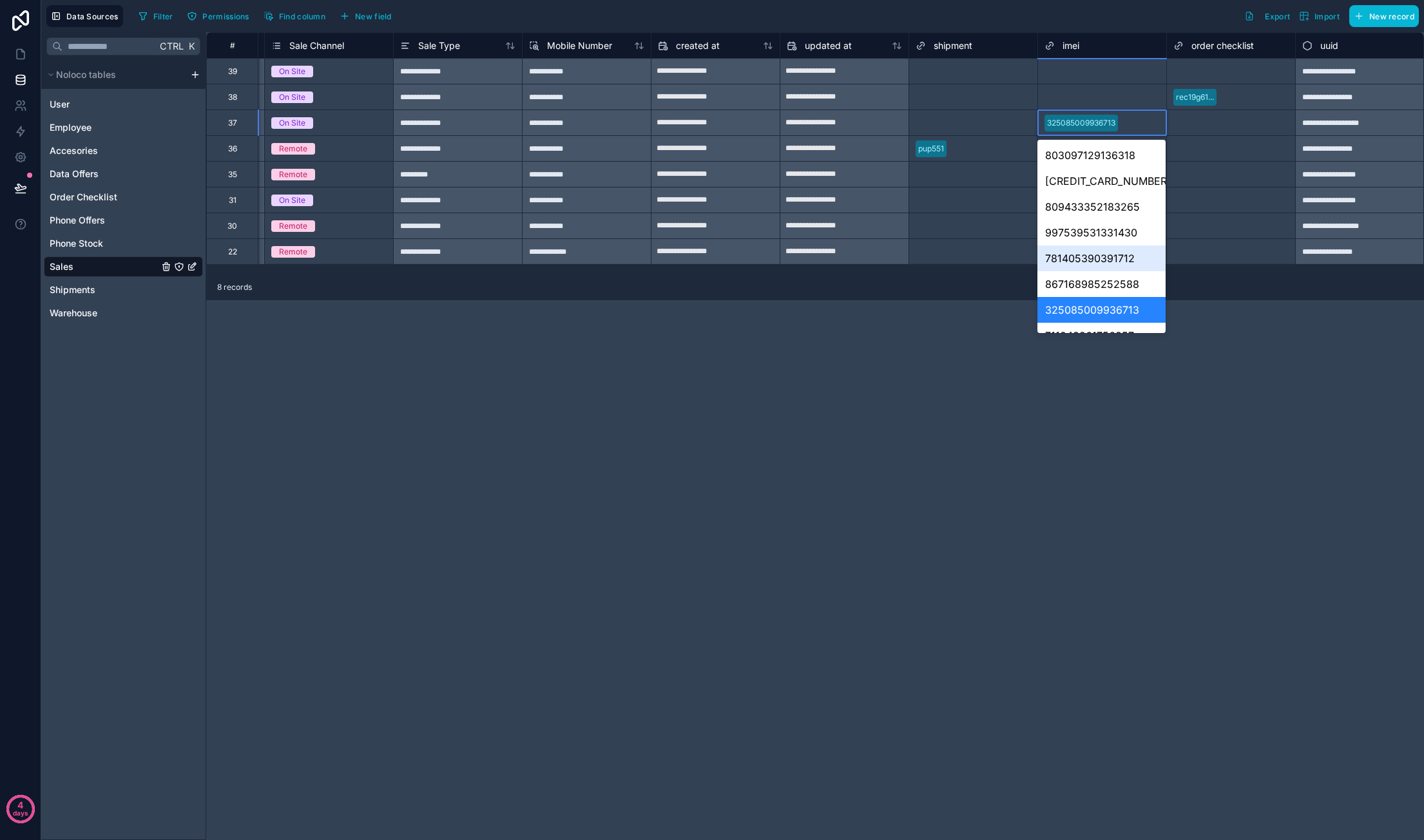
click at [1220, 411] on div "**********" at bounding box center [815, 436] width 1218 height 808
click at [676, 411] on div "**********" at bounding box center [815, 436] width 1218 height 808
click at [1120, 128] on div "325085009936713" at bounding box center [1102, 122] width 128 height 19
click at [1126, 123] on div "325085009936713" at bounding box center [1102, 122] width 128 height 19
click at [1150, 472] on div "**********" at bounding box center [815, 436] width 1218 height 808
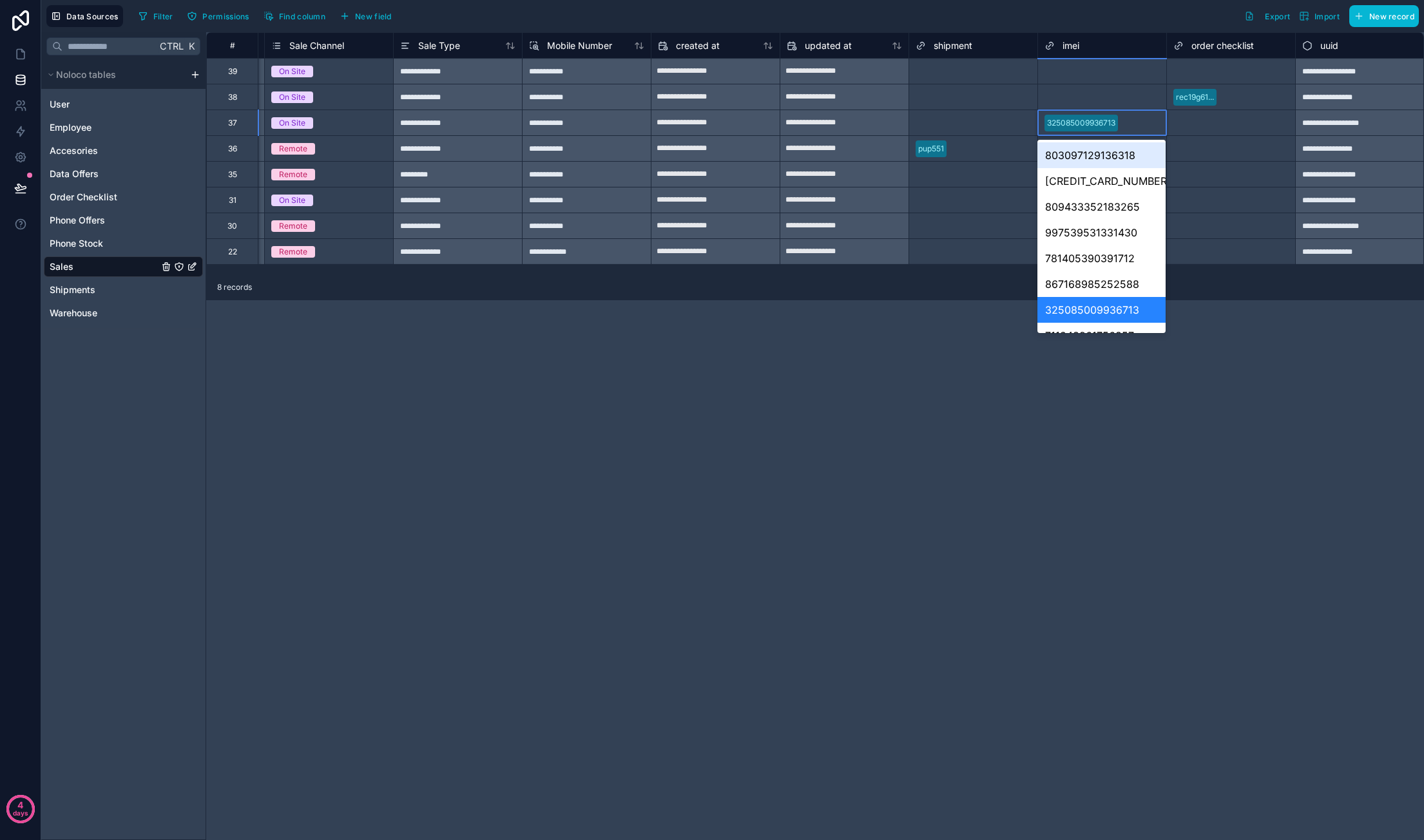
click at [1148, 119] on div "325085009936713" at bounding box center [1102, 122] width 128 height 19
click at [1182, 460] on div "**********" at bounding box center [815, 436] width 1218 height 808
click at [1139, 306] on div "325085009936713" at bounding box center [1101, 309] width 128 height 26
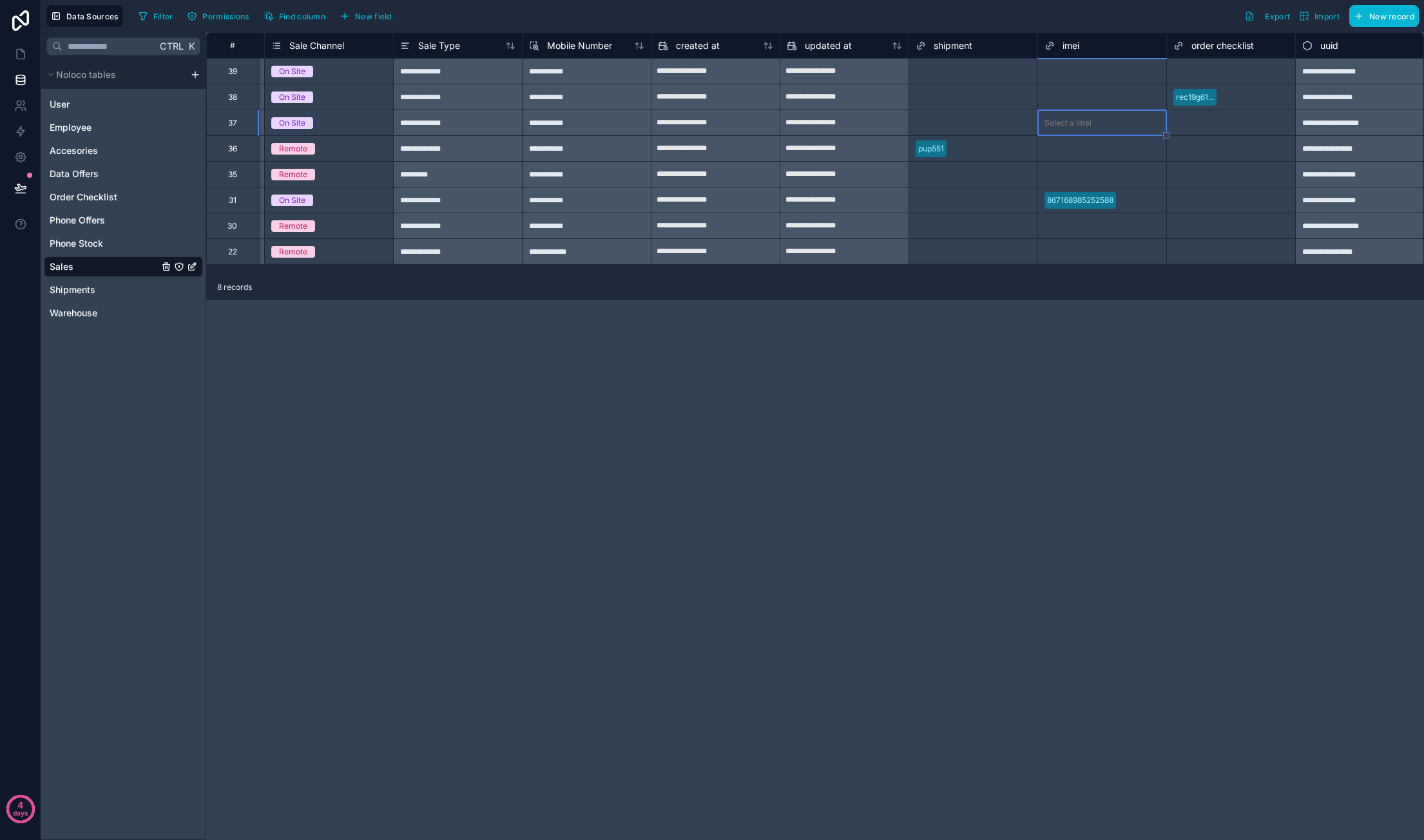
click at [1126, 200] on div "867168985252588" at bounding box center [1102, 200] width 128 height 19
click at [1113, 452] on div "**********" at bounding box center [815, 436] width 1218 height 808
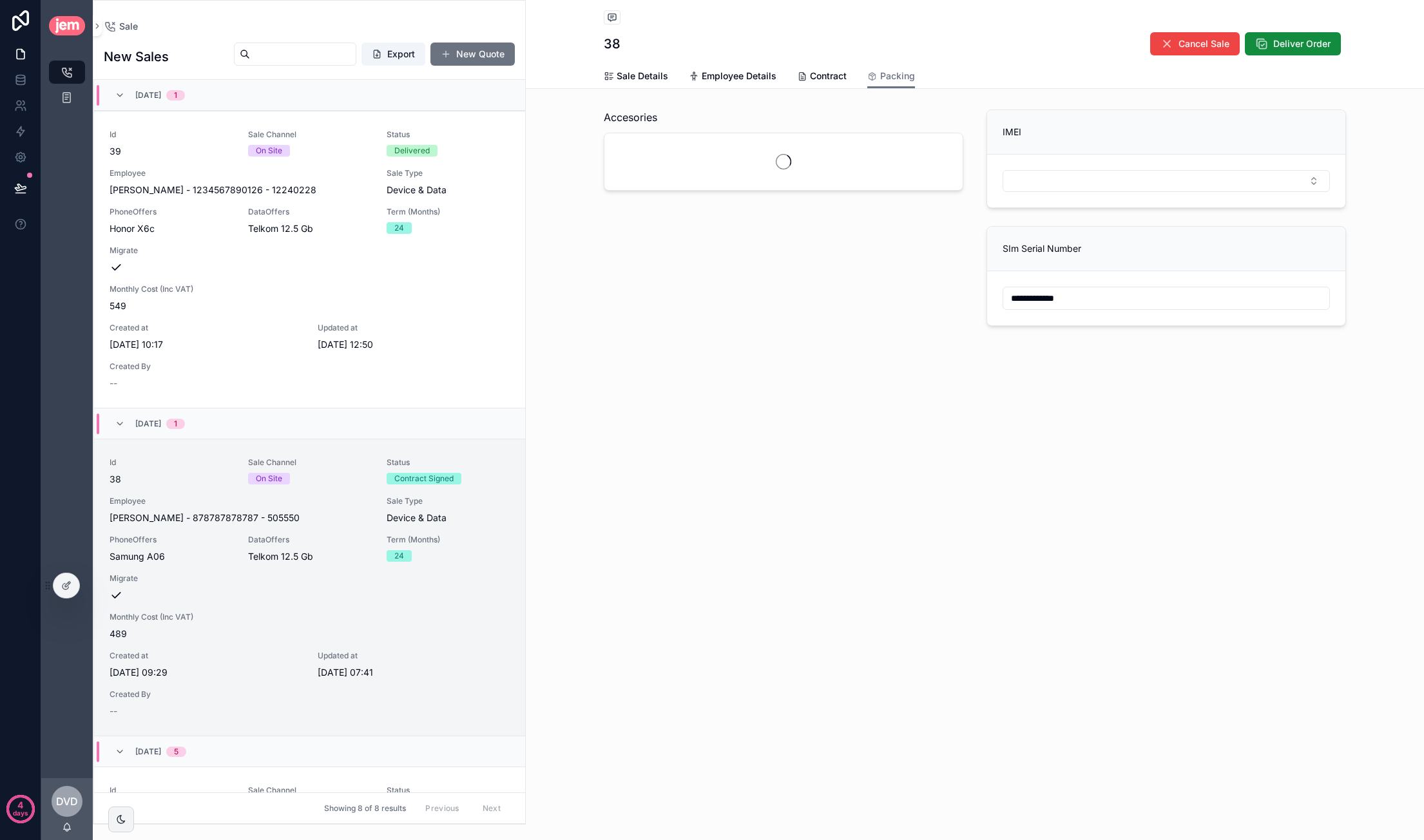
scroll to position [358, 0]
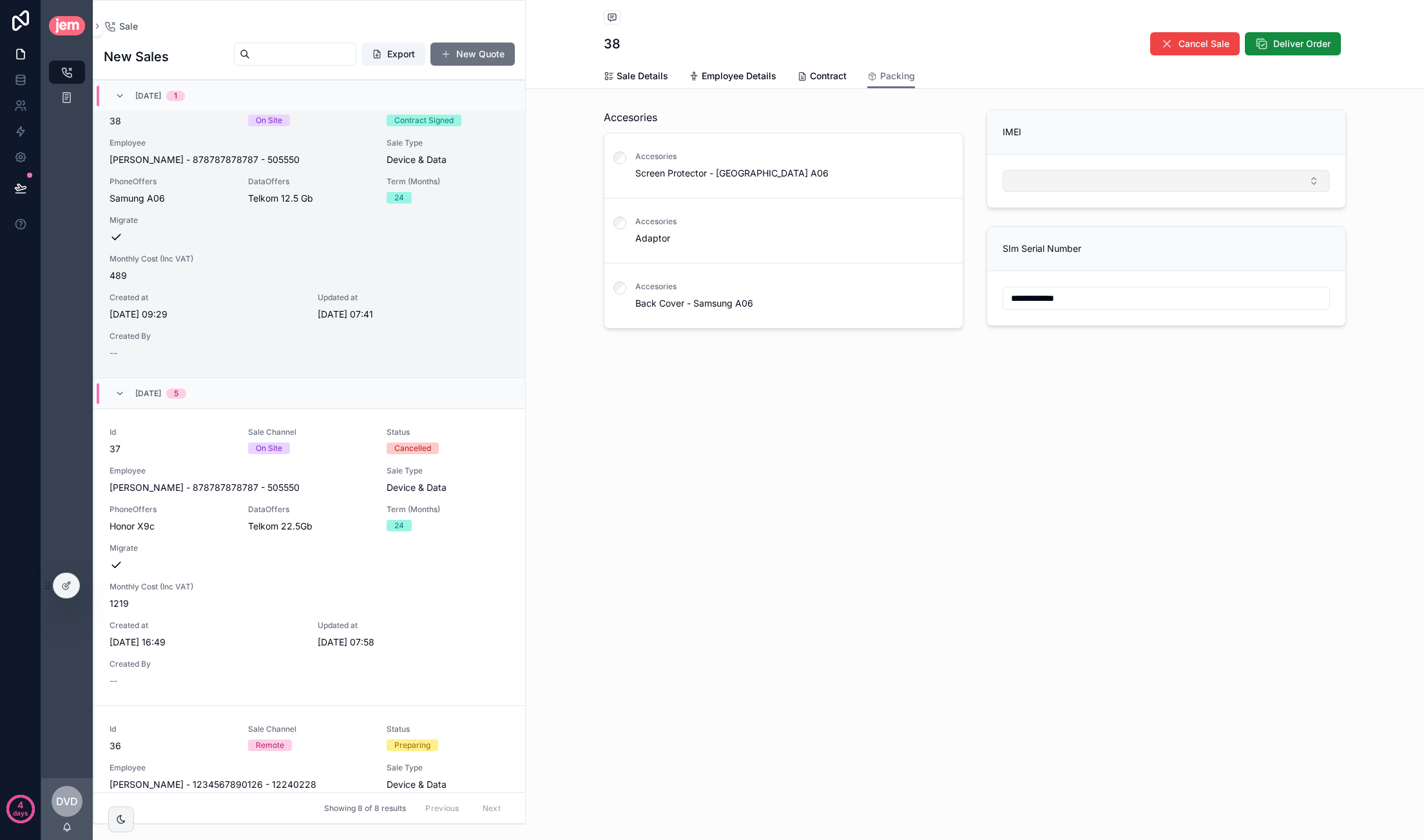
click at [1258, 176] on button "Select Button" at bounding box center [1166, 181] width 327 height 22
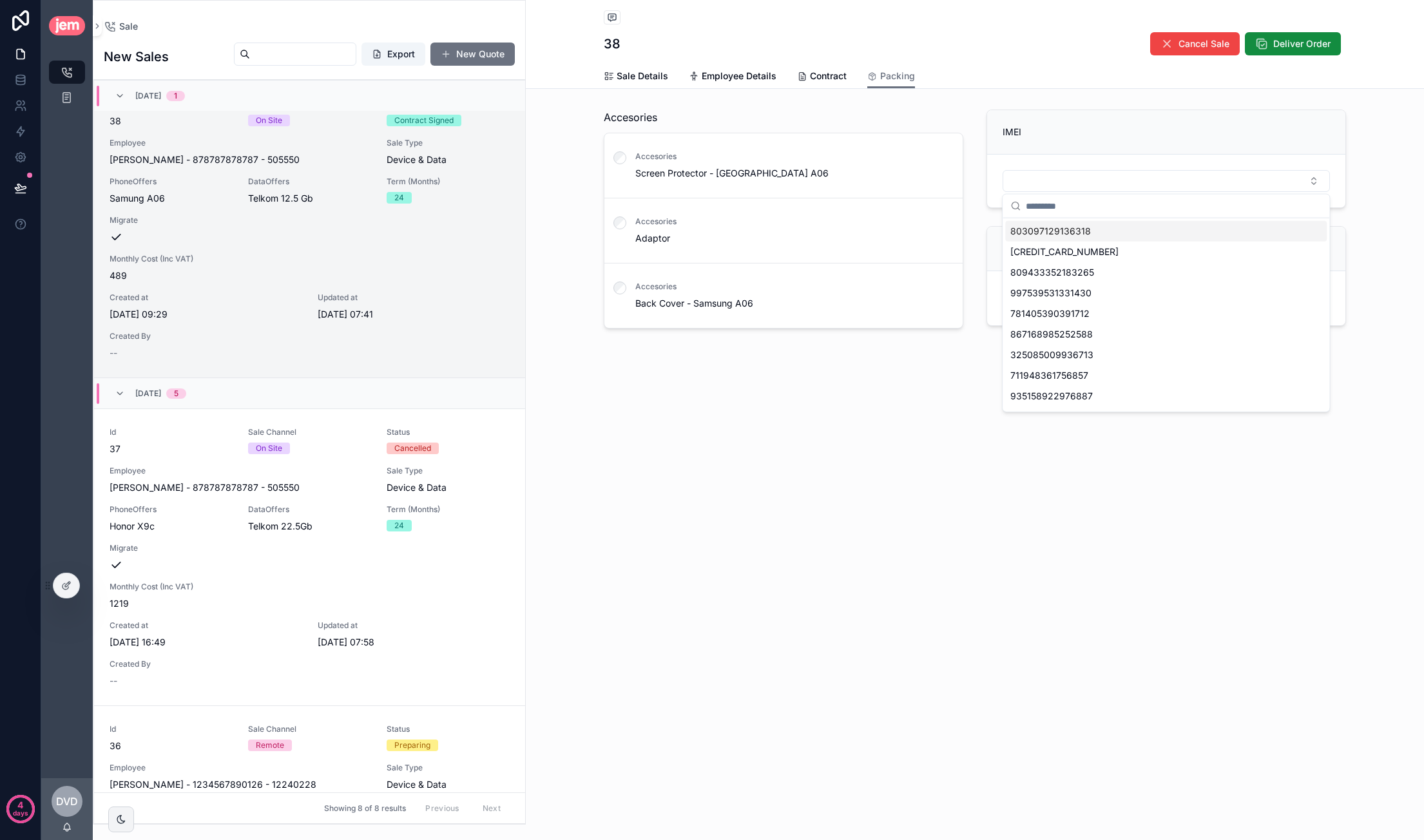
click at [1366, 145] on div "**********" at bounding box center [975, 219] width 898 height 229
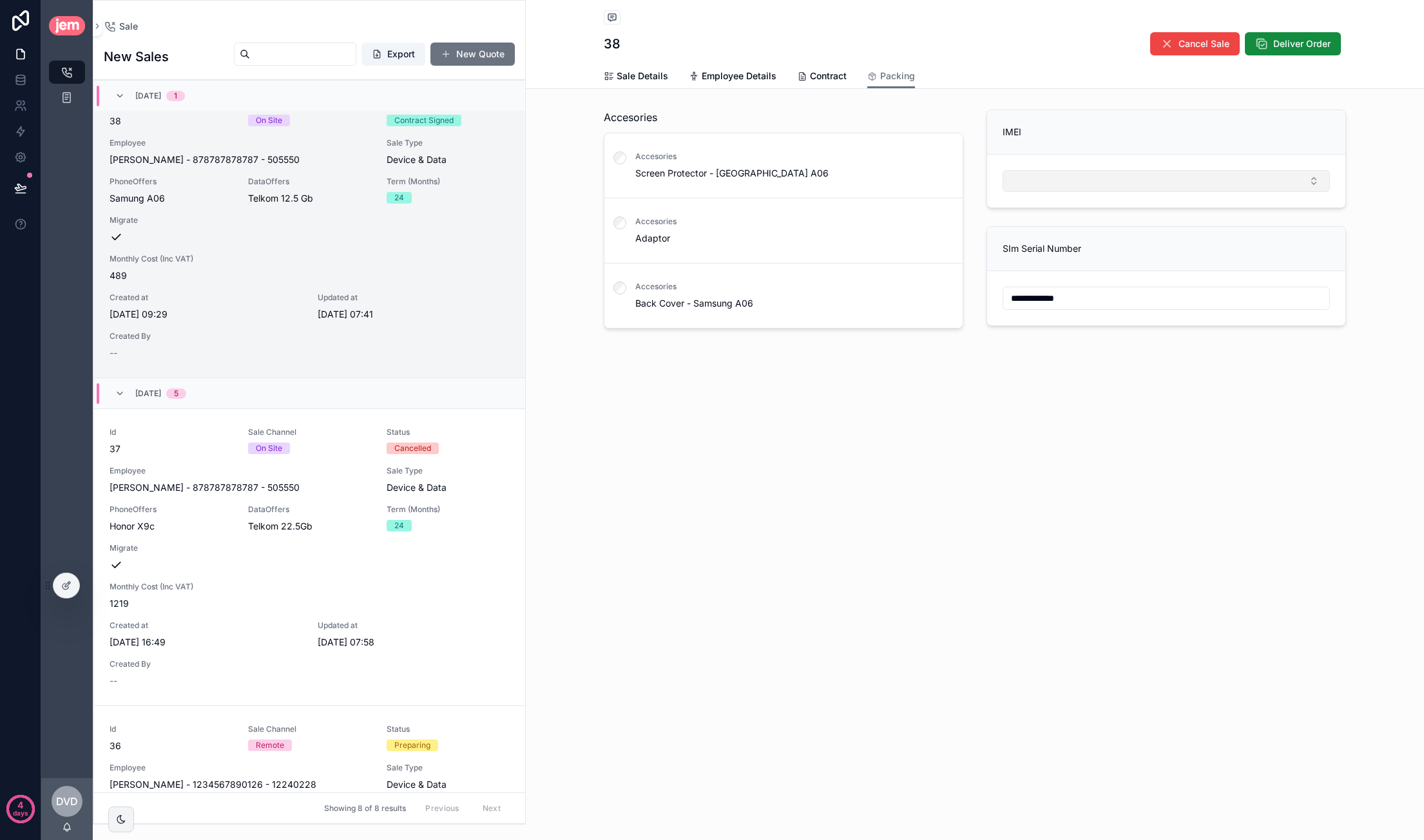
click at [1096, 178] on button "Select Button" at bounding box center [1166, 181] width 327 height 22
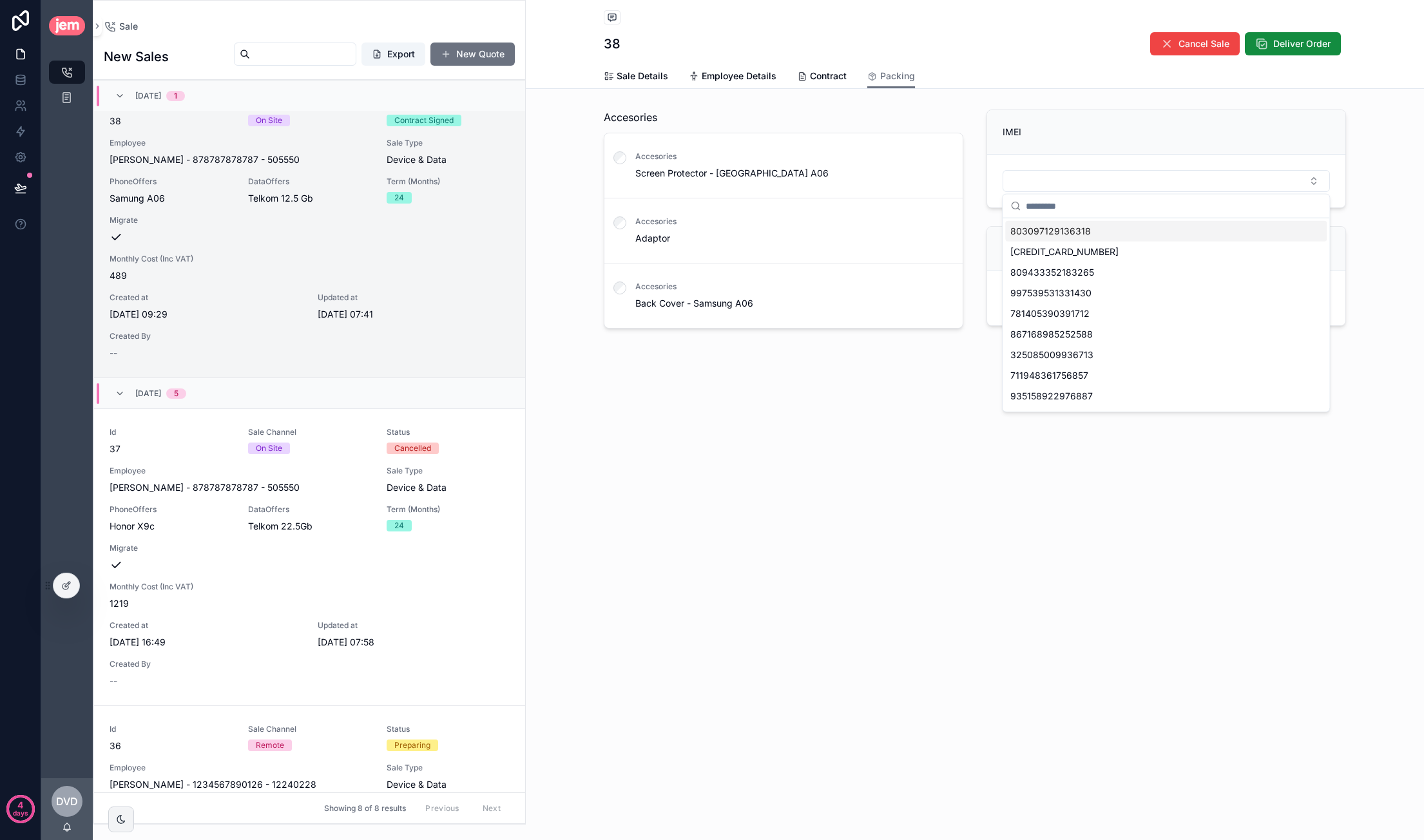
click at [1110, 138] on div "IMEI" at bounding box center [1166, 132] width 358 height 44
click at [1086, 134] on div "IMEI" at bounding box center [1166, 132] width 327 height 13
click at [60, 583] on div at bounding box center [66, 585] width 26 height 25
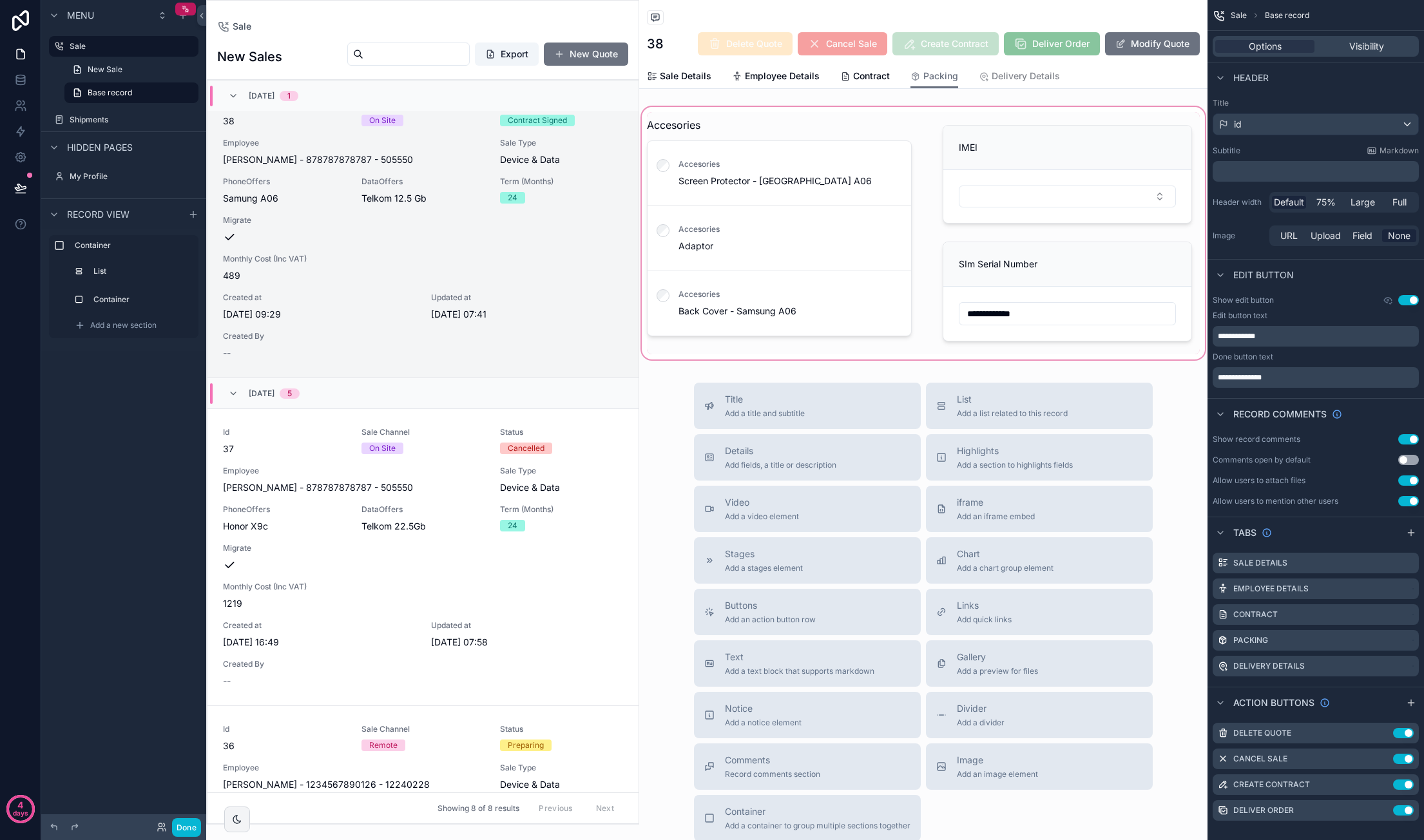
click at [1110, 151] on div "scrollable content" at bounding box center [923, 233] width 568 height 257
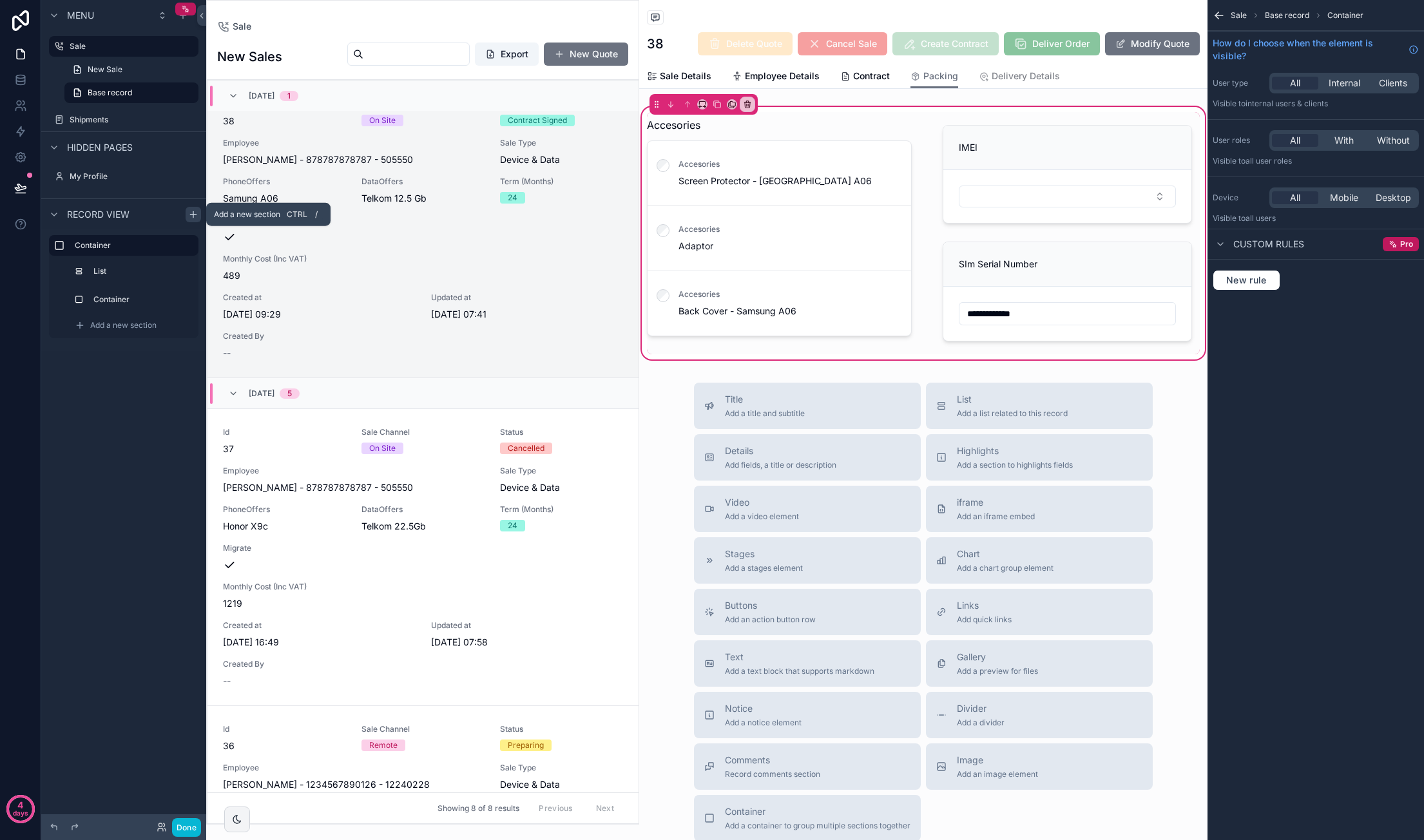
click at [191, 209] on icon "scrollable content" at bounding box center [193, 214] width 11 height 11
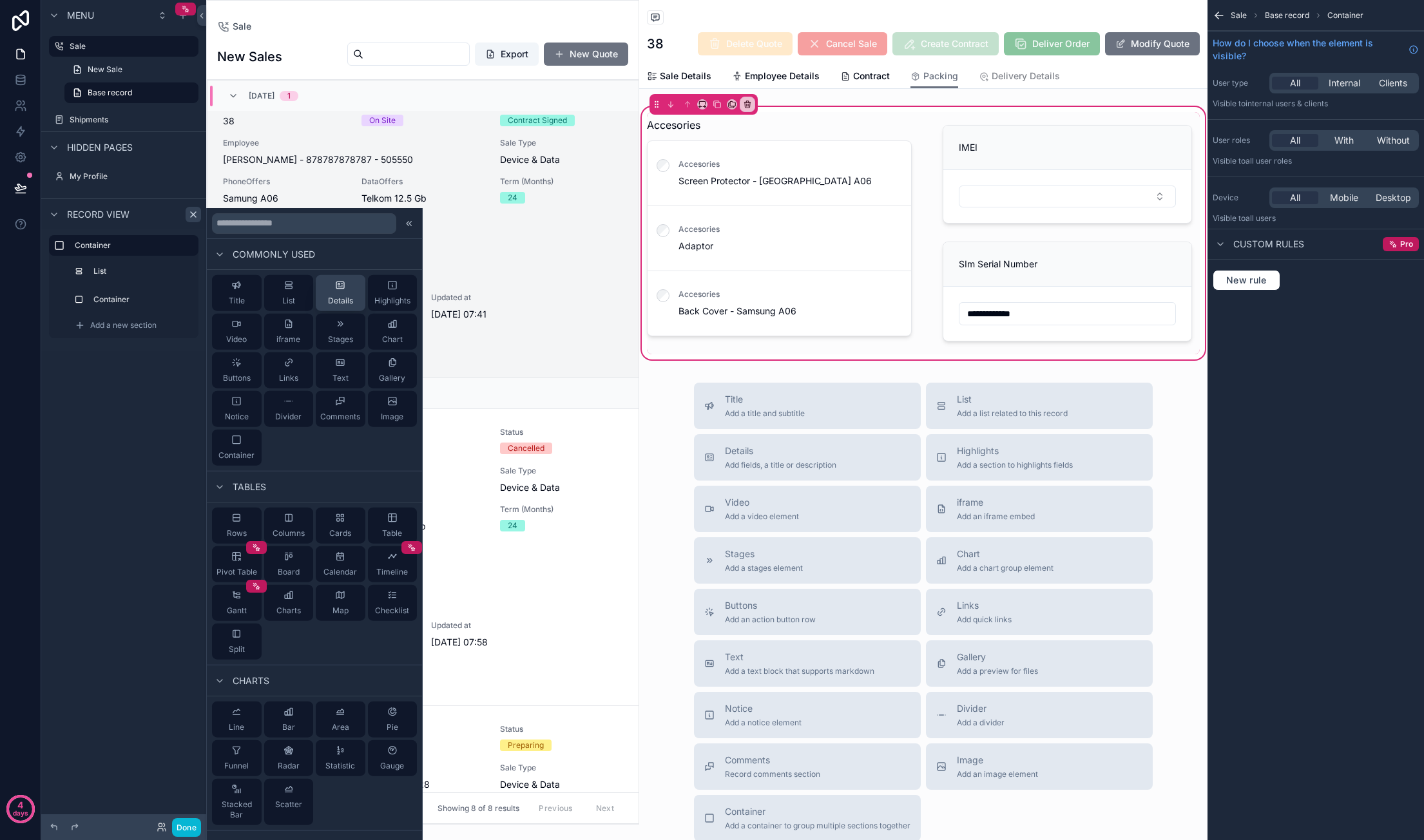
click at [340, 286] on div "Details" at bounding box center [340, 293] width 25 height 26
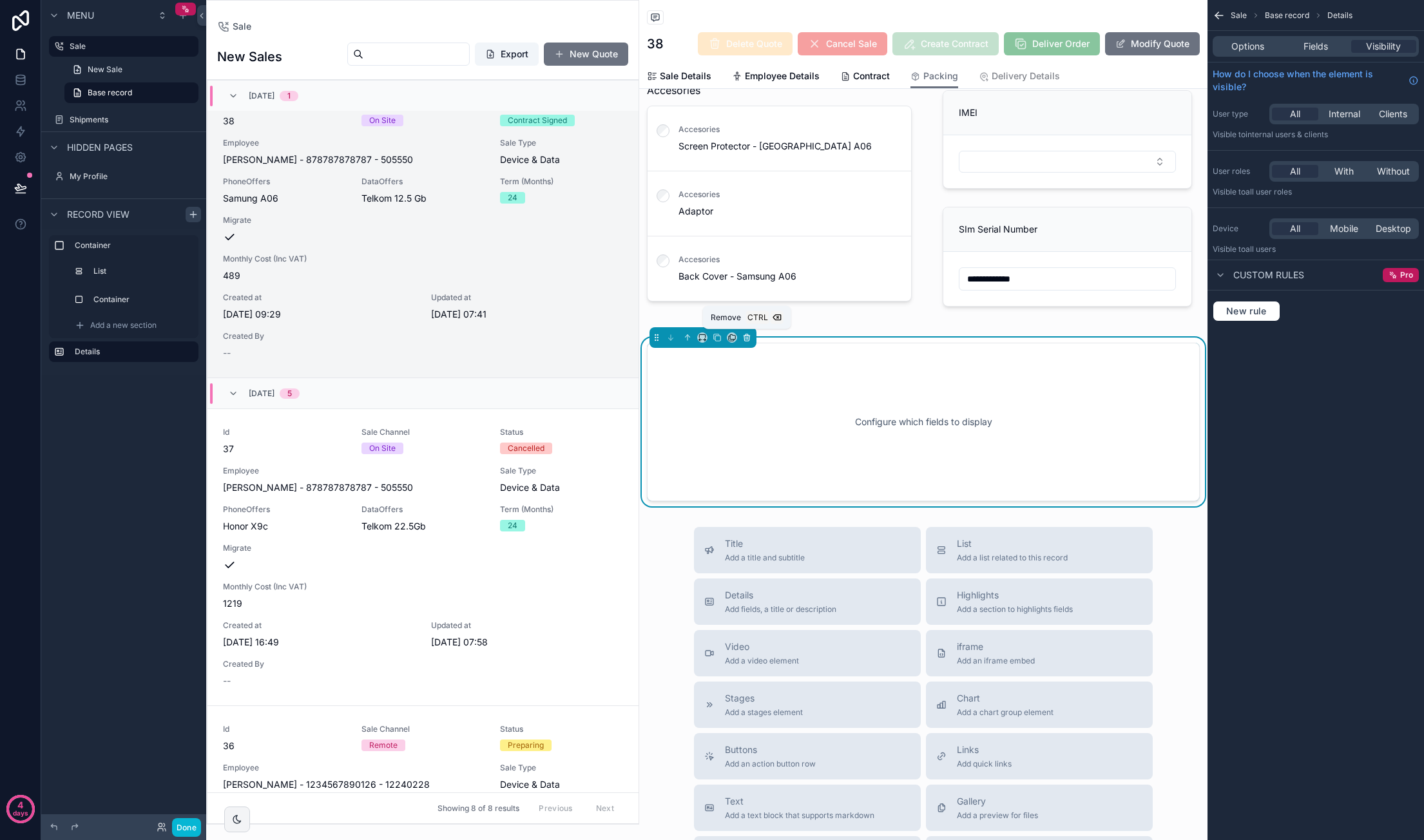
click at [750, 336] on icon "scrollable content" at bounding box center [746, 337] width 9 height 9
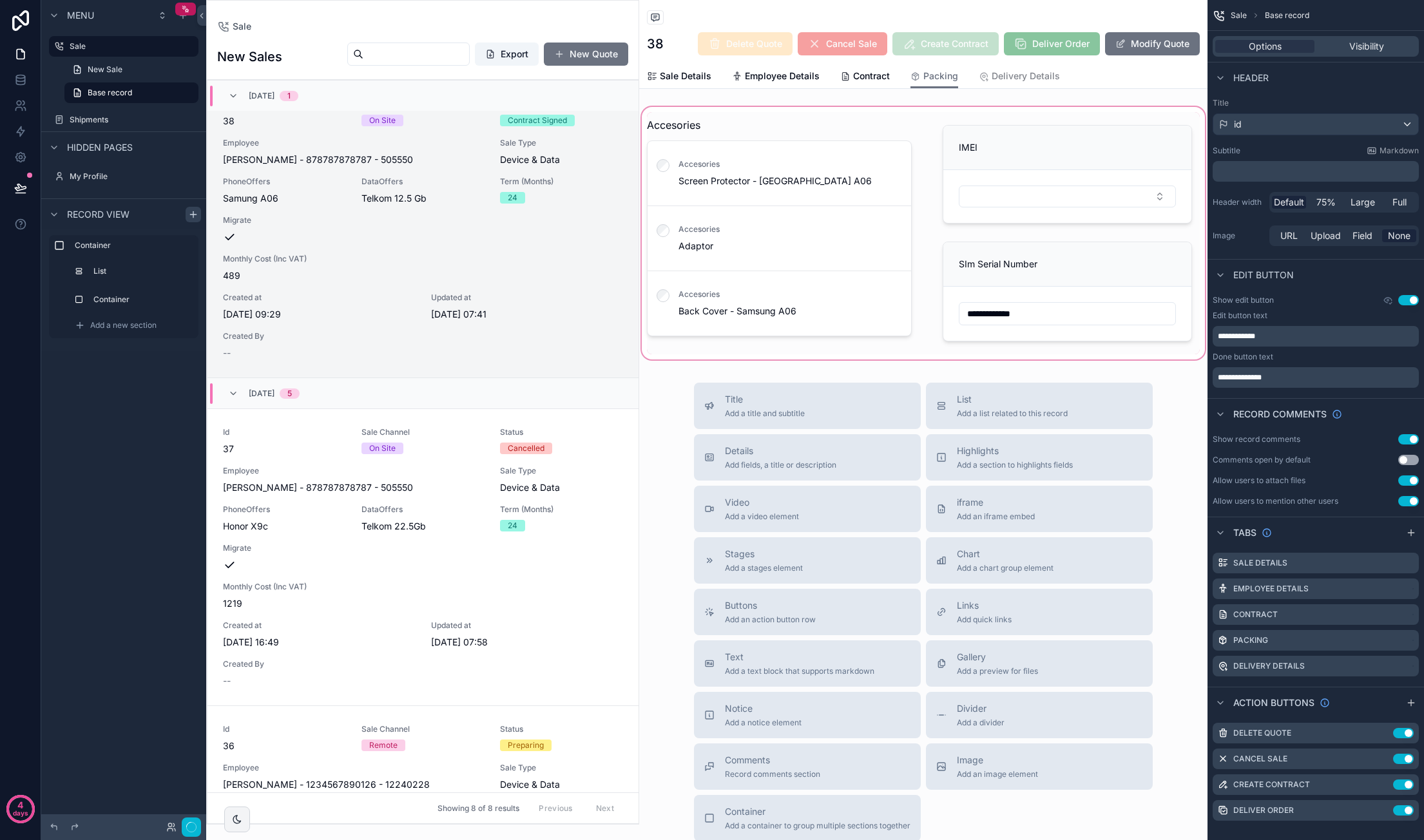
click at [1080, 181] on div "scrollable content" at bounding box center [923, 233] width 568 height 257
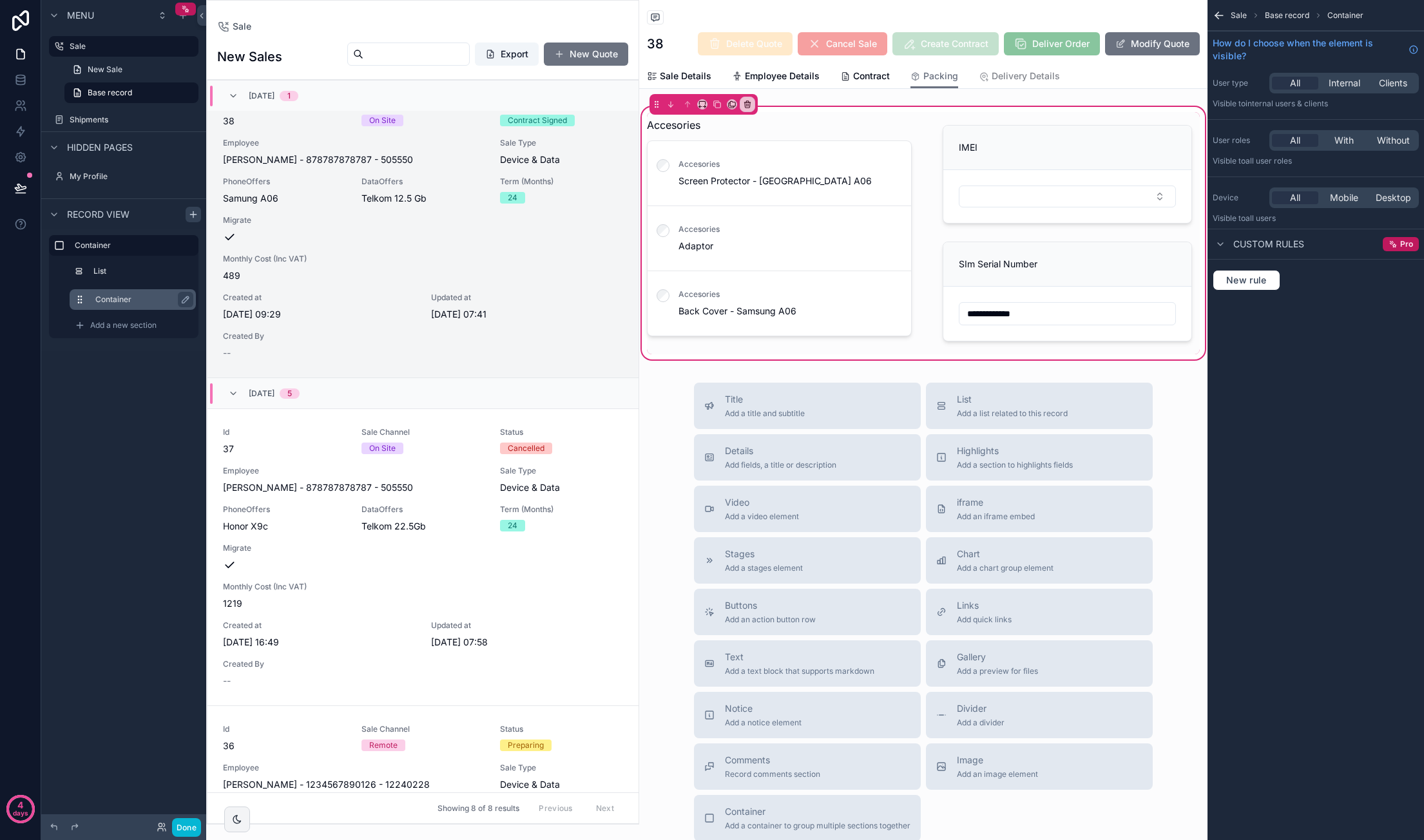
click at [158, 293] on div "Container" at bounding box center [143, 299] width 96 height 15
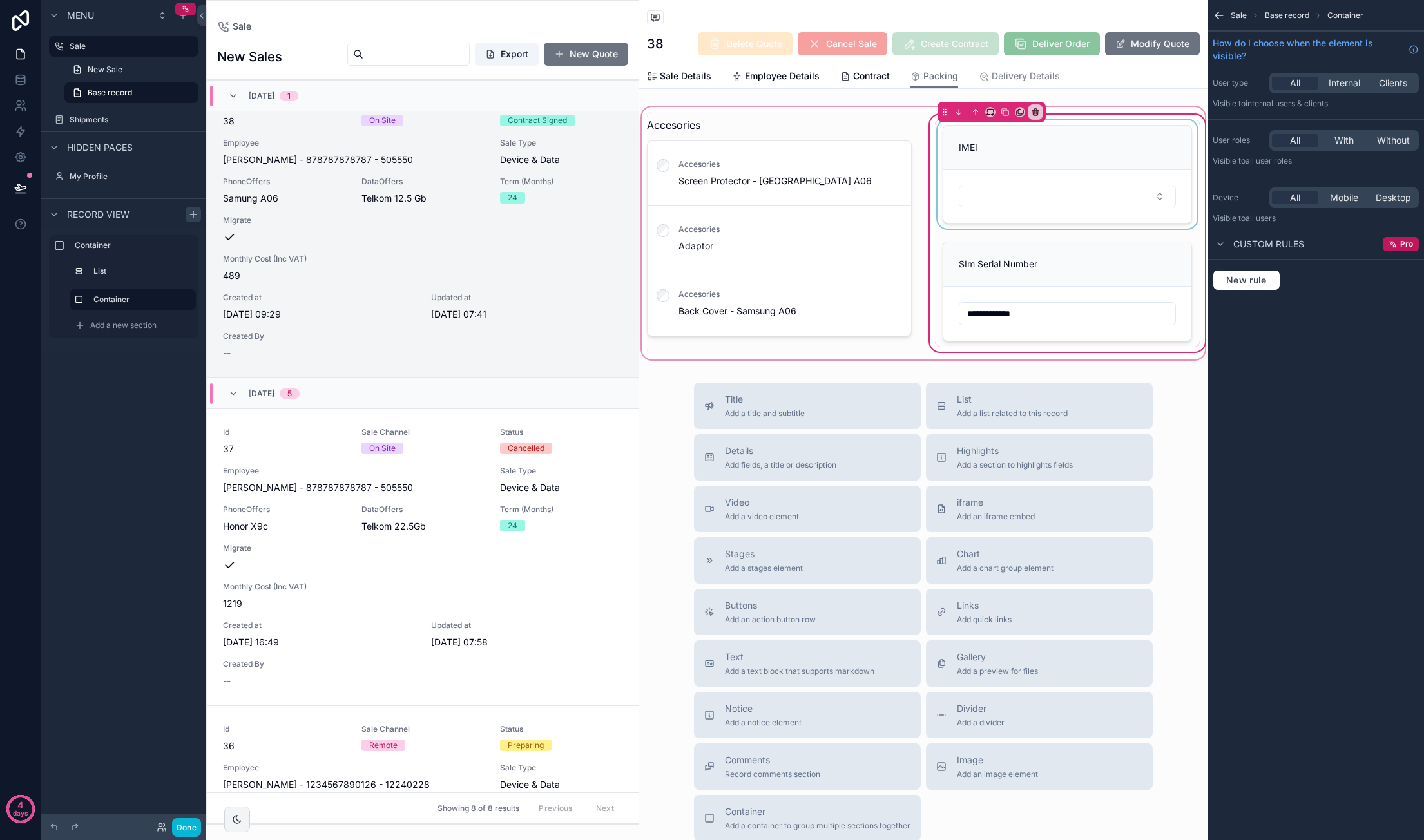
click at [997, 172] on div "scrollable content" at bounding box center [1067, 174] width 265 height 109
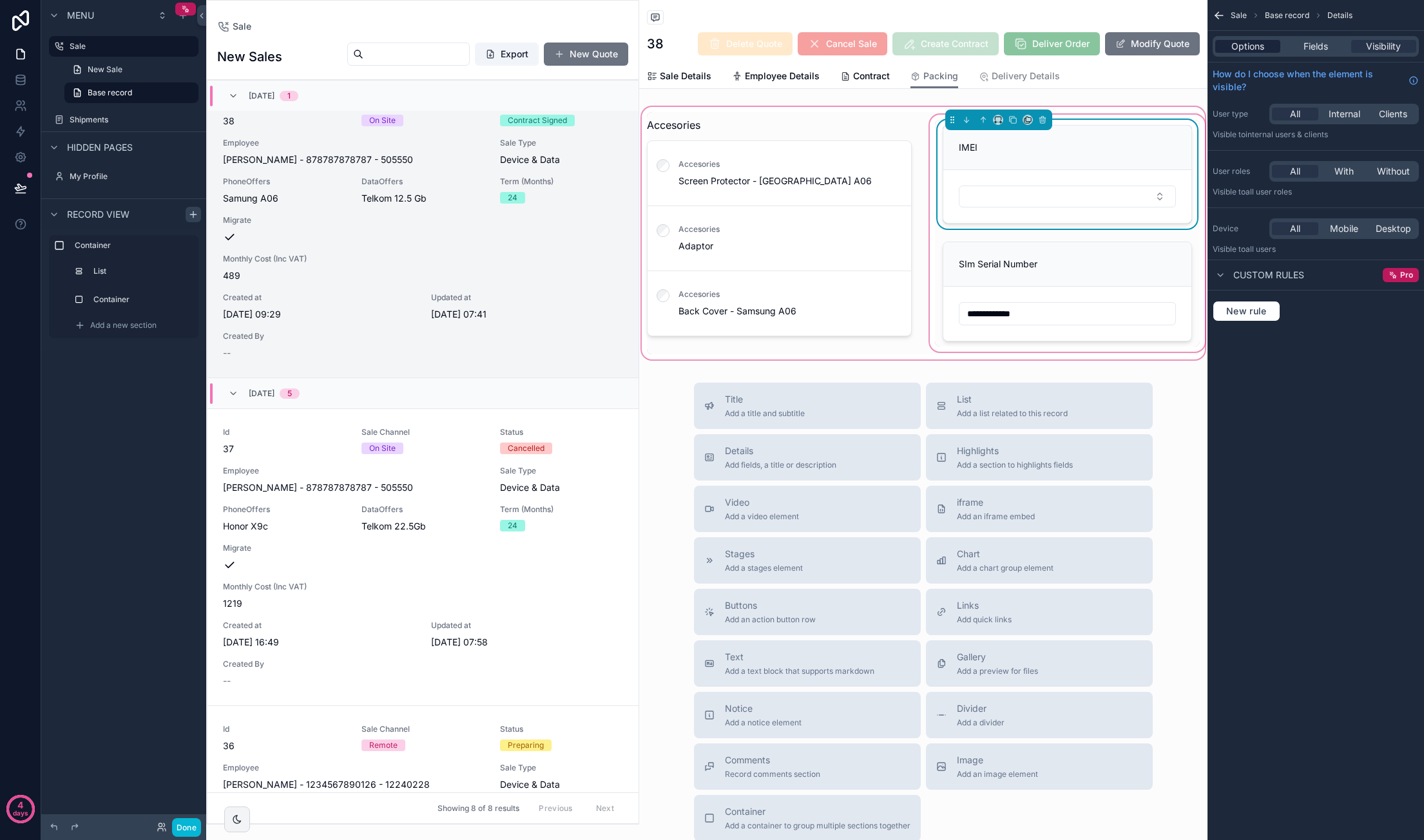
click at [1262, 51] on span "Options" at bounding box center [1247, 46] width 33 height 13
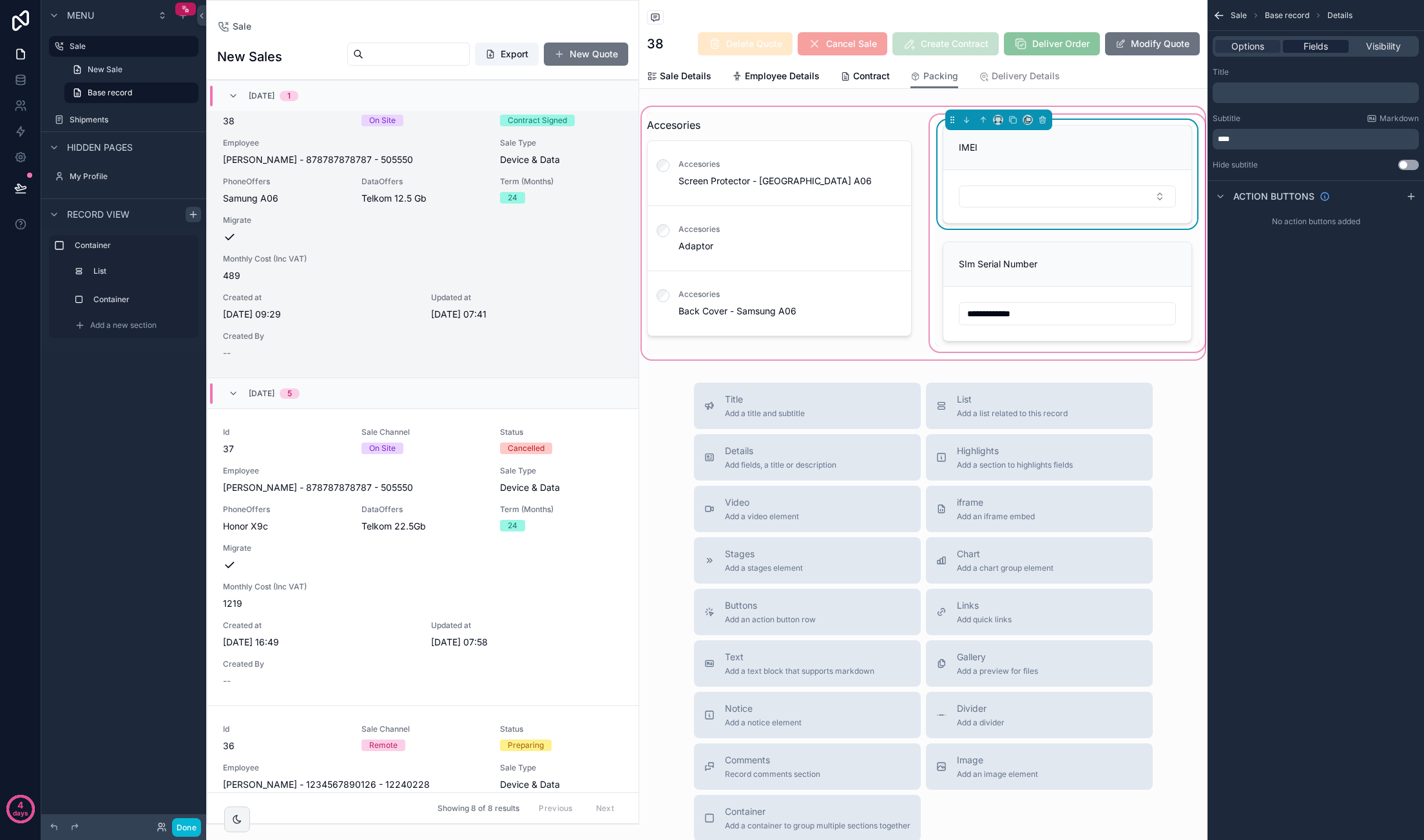
click at [1314, 41] on span "Fields" at bounding box center [1315, 46] width 25 height 13
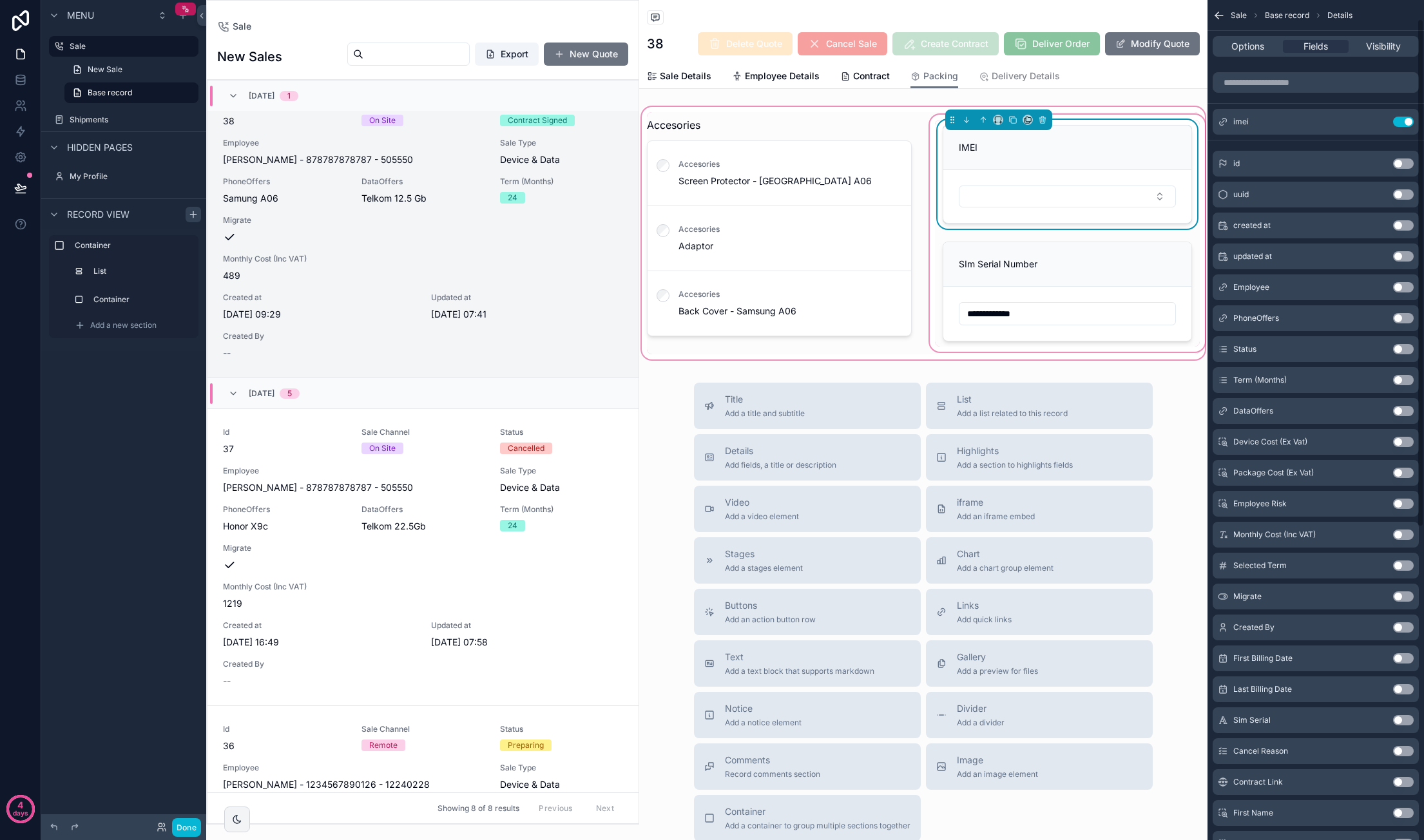
scroll to position [0, 0]
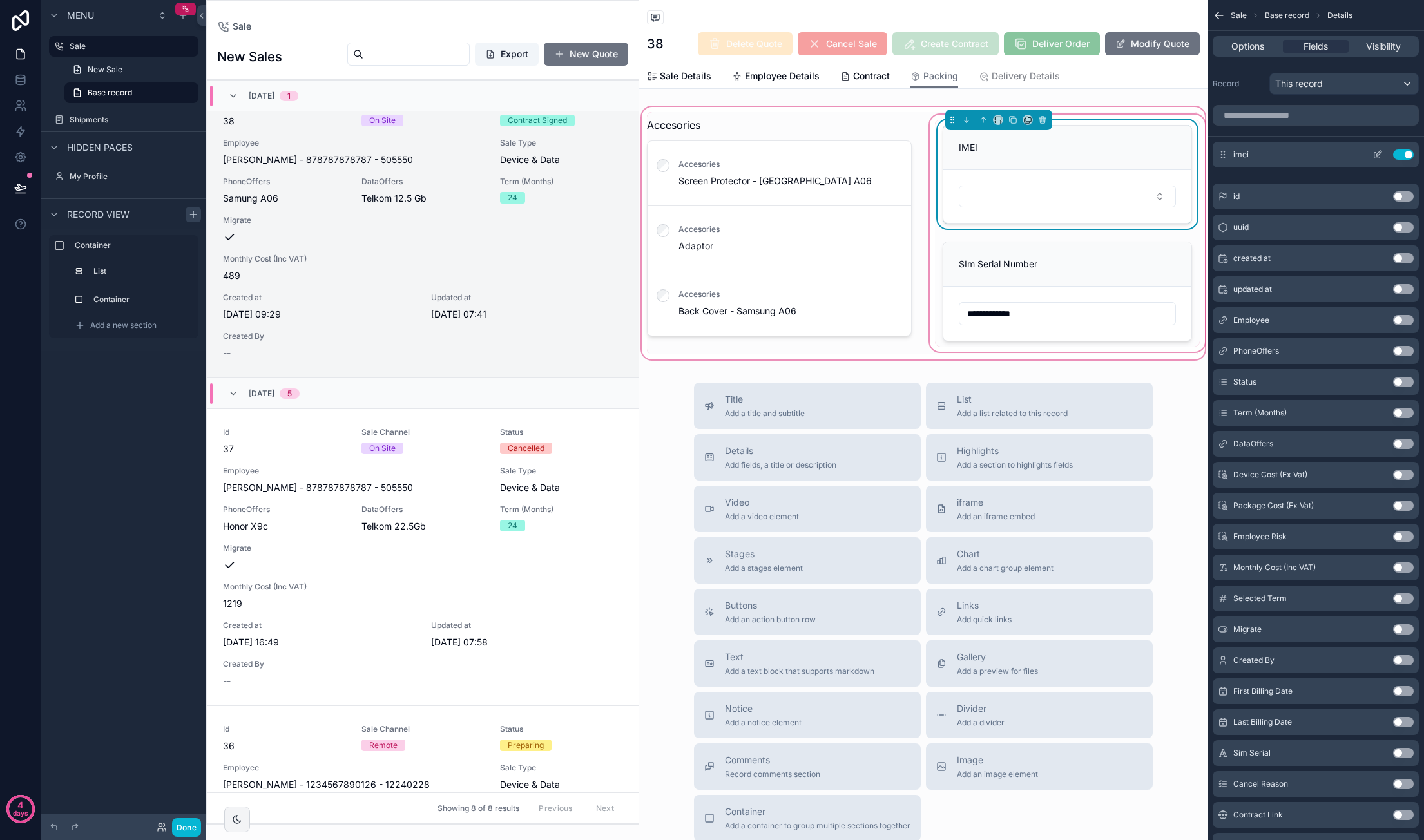
click at [1375, 150] on icon "scrollable content" at bounding box center [1377, 155] width 11 height 11
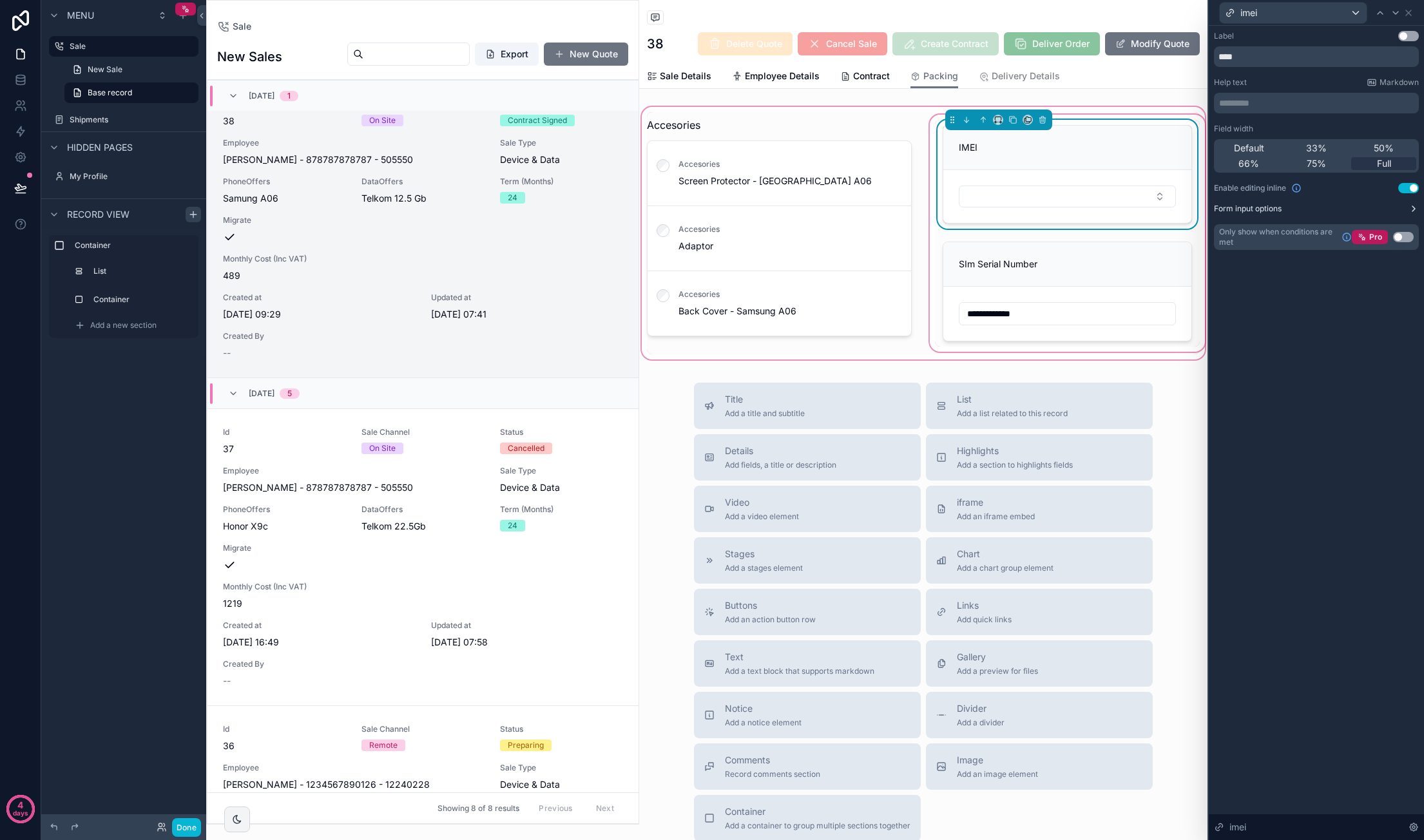
click at [1411, 206] on icon at bounding box center [1413, 209] width 11 height 11
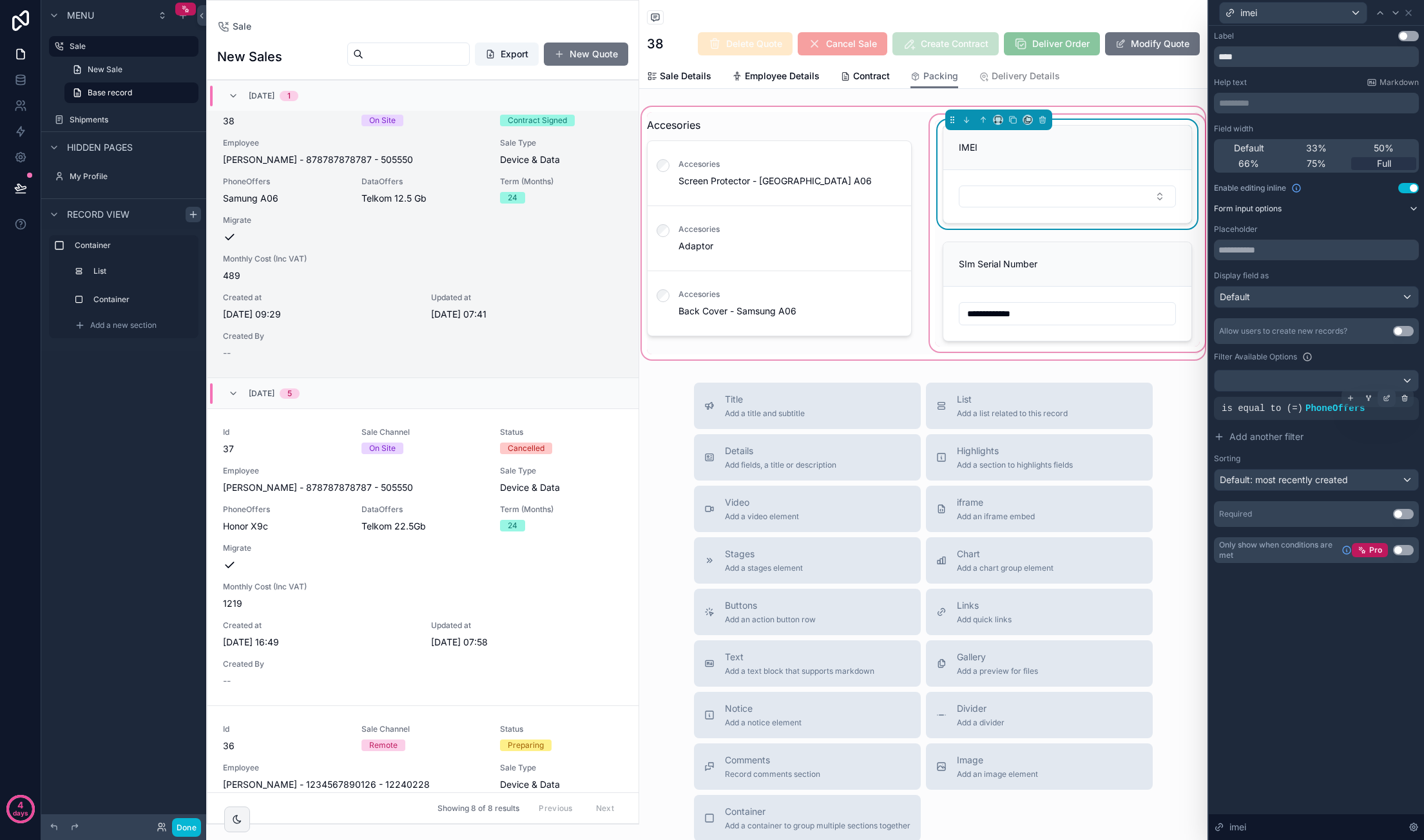
click at [1383, 396] on icon at bounding box center [1386, 398] width 8 height 8
click at [1127, 387] on div "imei" at bounding box center [1122, 385] width 39 height 20
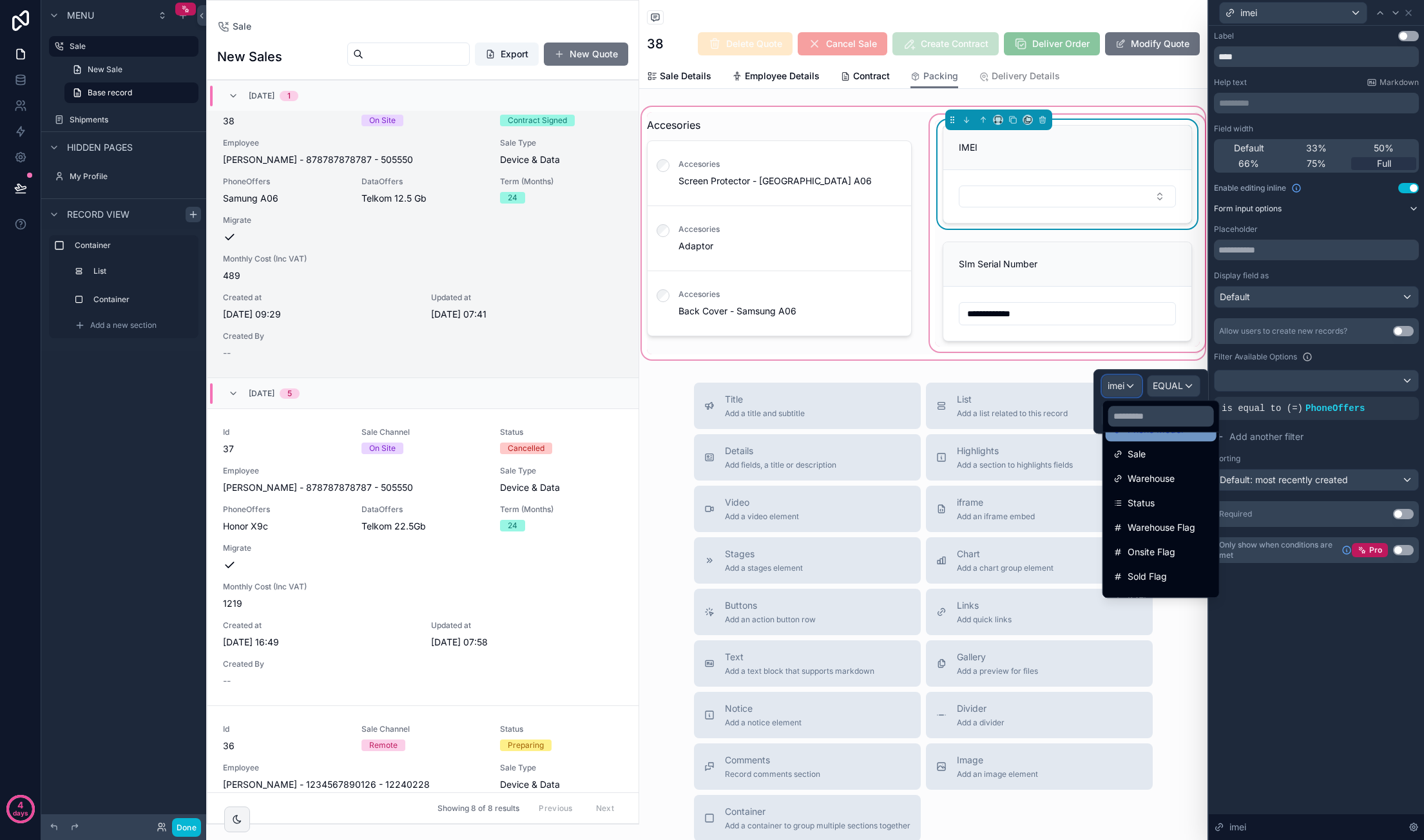
scroll to position [165, 0]
click at [1198, 578] on div "IMEI" at bounding box center [1161, 583] width 96 height 15
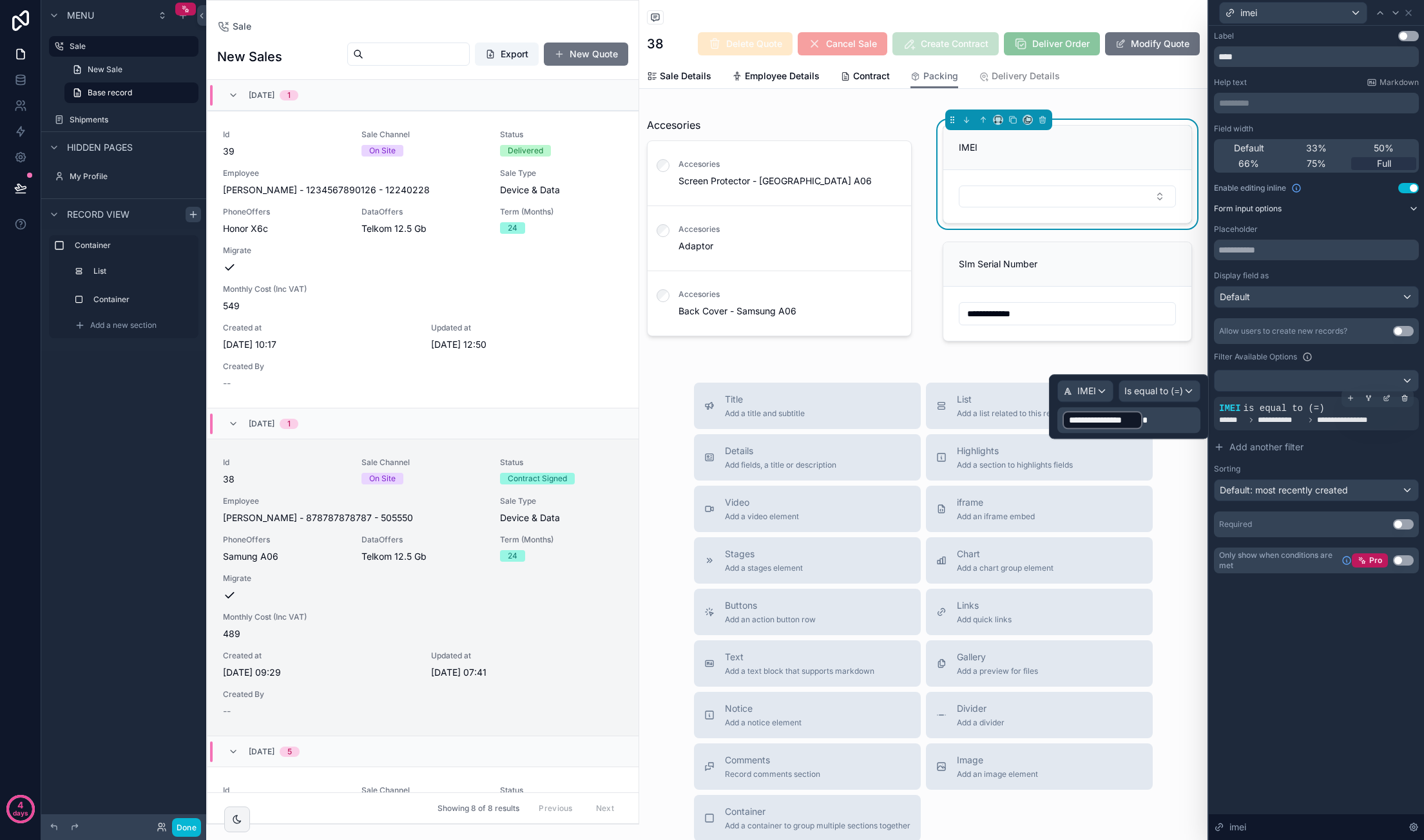
scroll to position [358, 0]
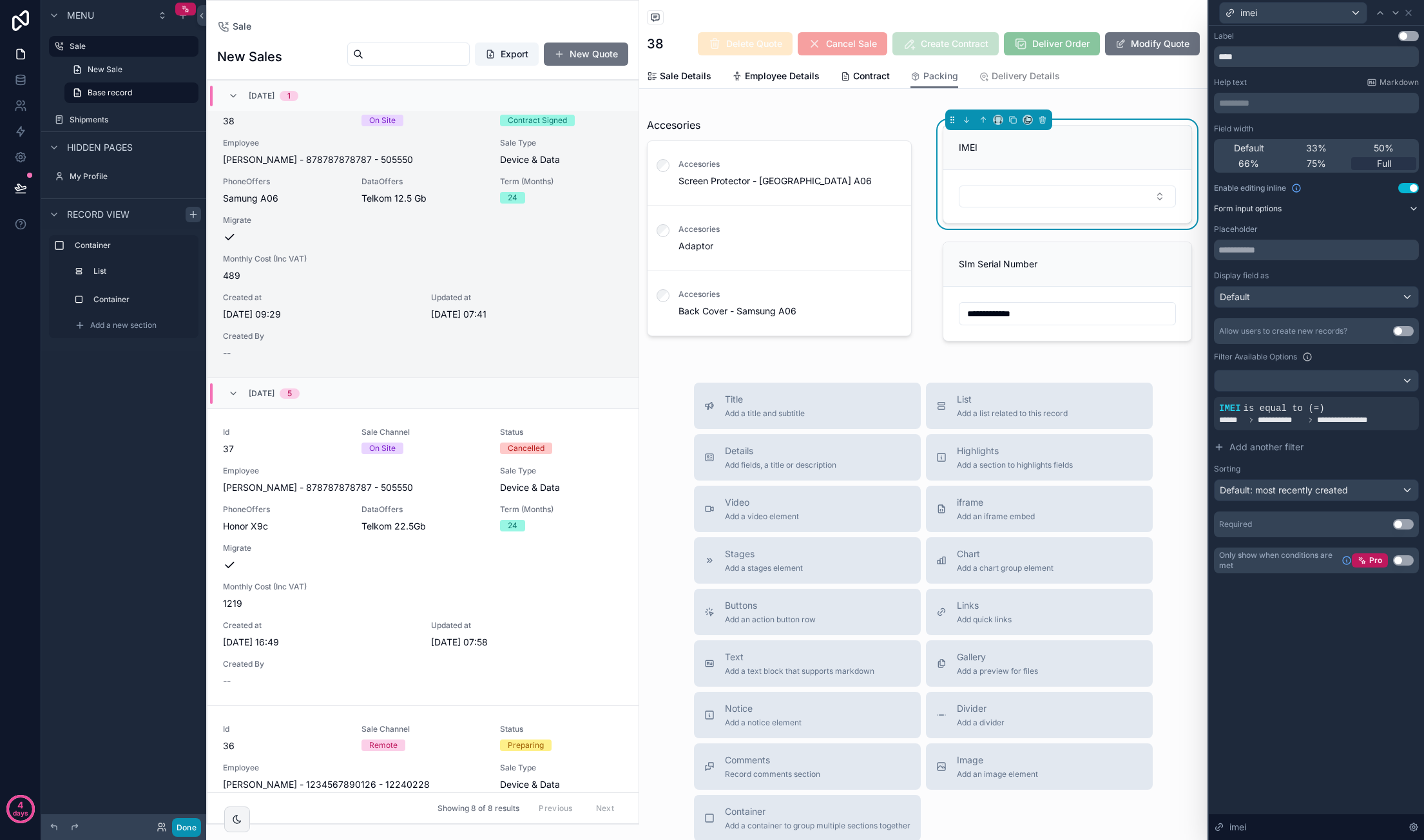
click at [181, 826] on button "Done" at bounding box center [186, 827] width 29 height 19
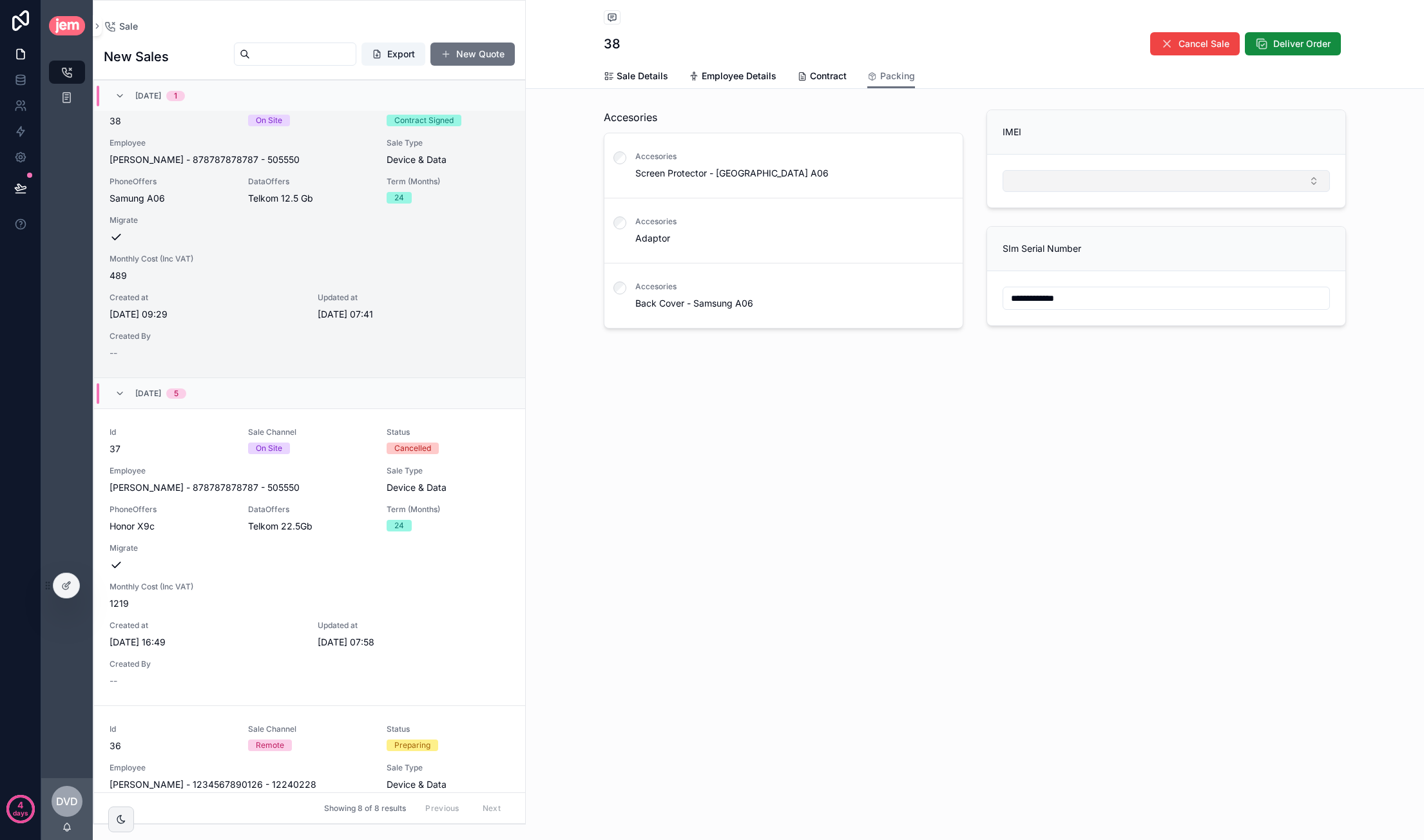
click at [1082, 181] on button "Select Button" at bounding box center [1166, 181] width 327 height 22
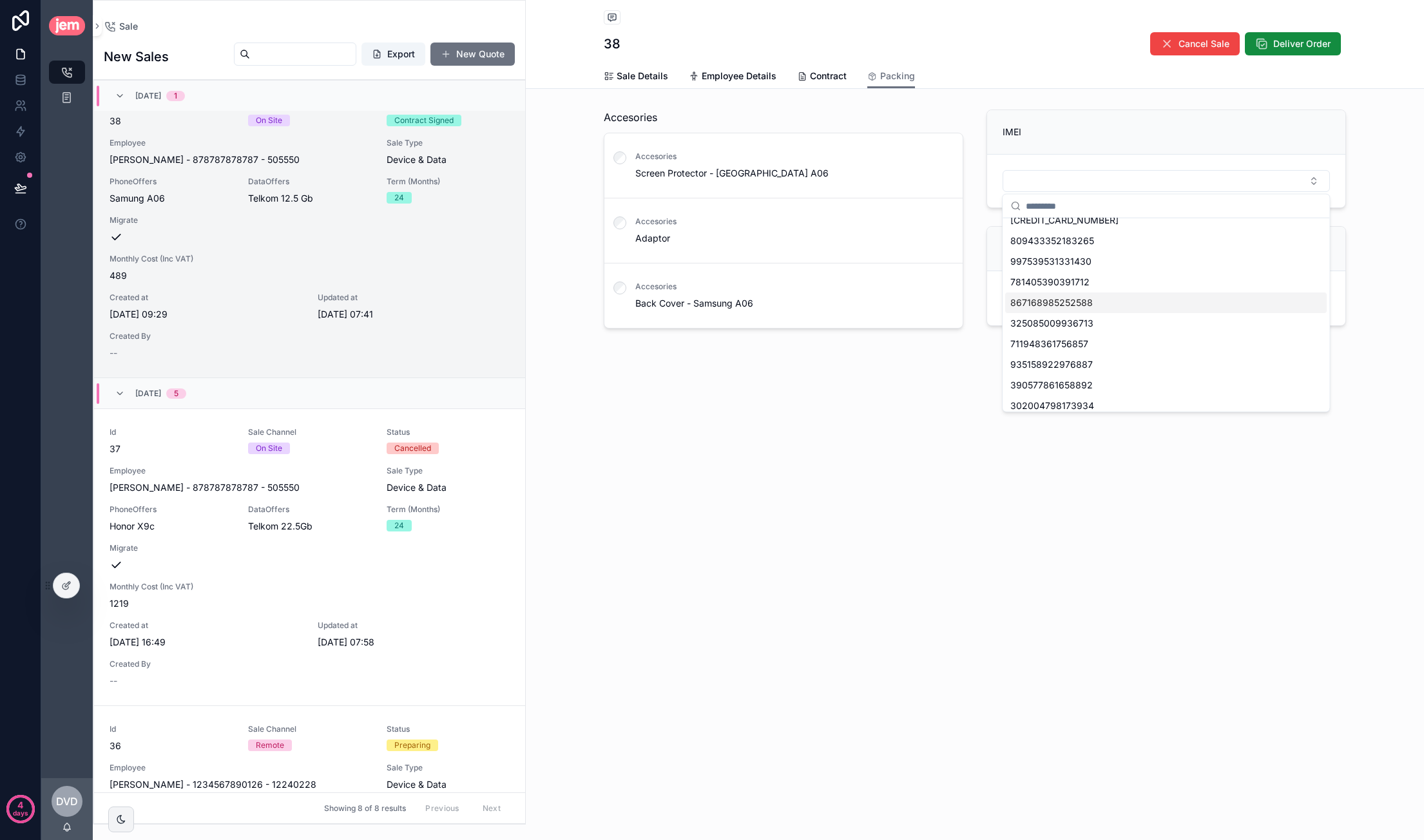
scroll to position [0, 0]
drag, startPoint x: 872, startPoint y: 482, endPoint x: 881, endPoint y: 481, distance: 9.1
click at [871, 475] on div "**********" at bounding box center [975, 420] width 898 height 840
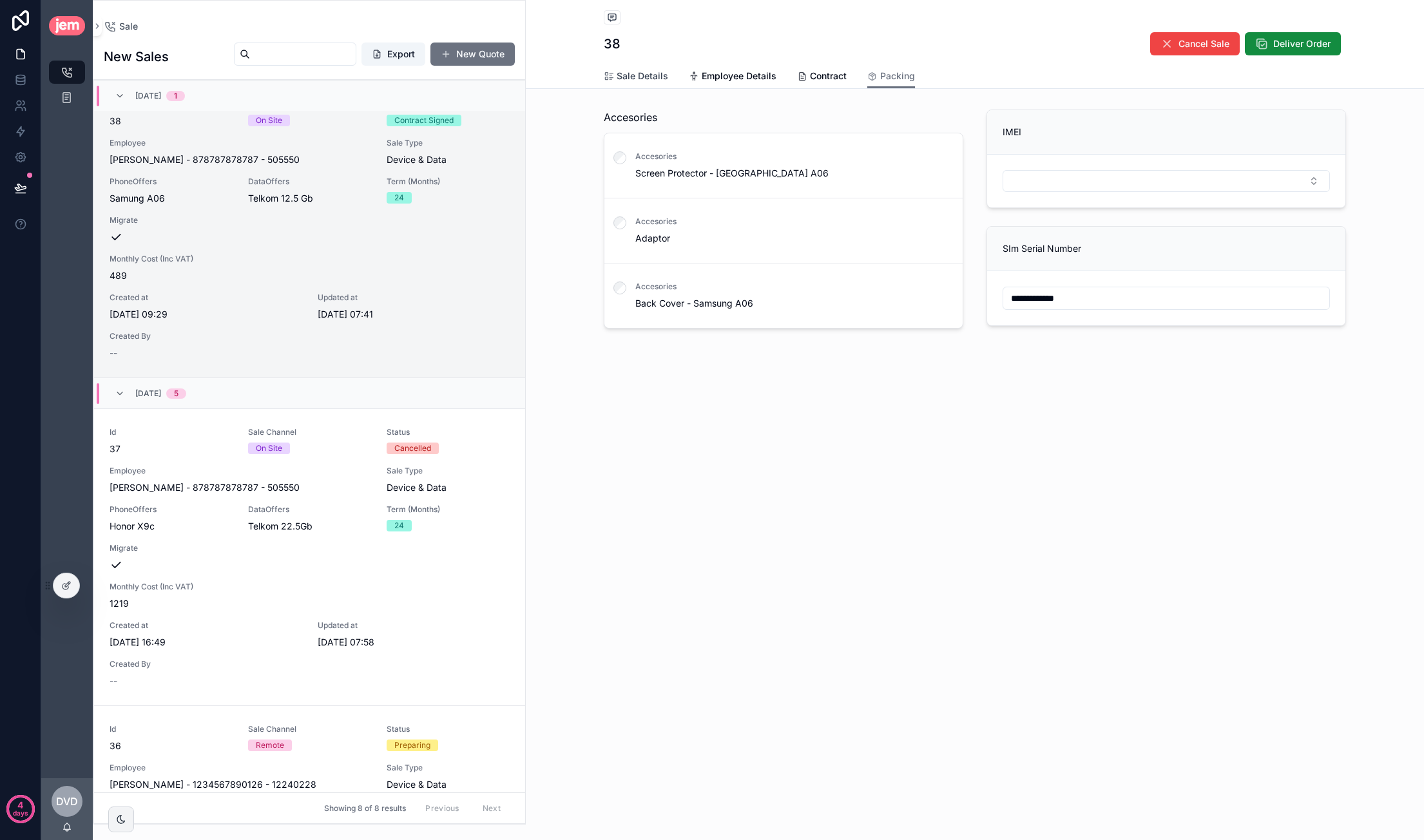
click at [633, 70] on span "Sale Details" at bounding box center [642, 76] width 51 height 13
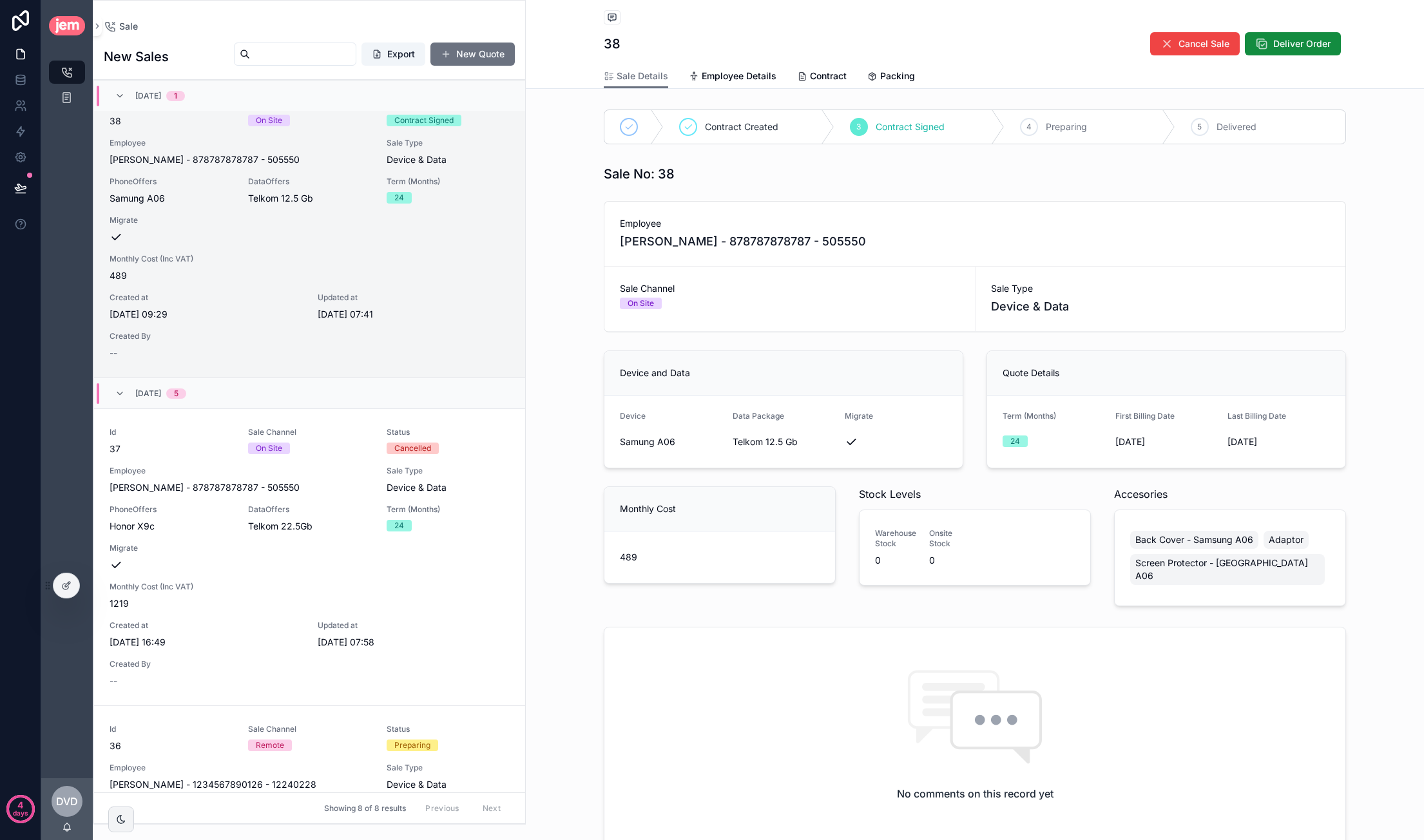
click at [910, 78] on div "Sale Details Employee Details Contract Packing" at bounding box center [974, 76] width 742 height 25
click at [903, 78] on span "Packing" at bounding box center [897, 76] width 34 height 13
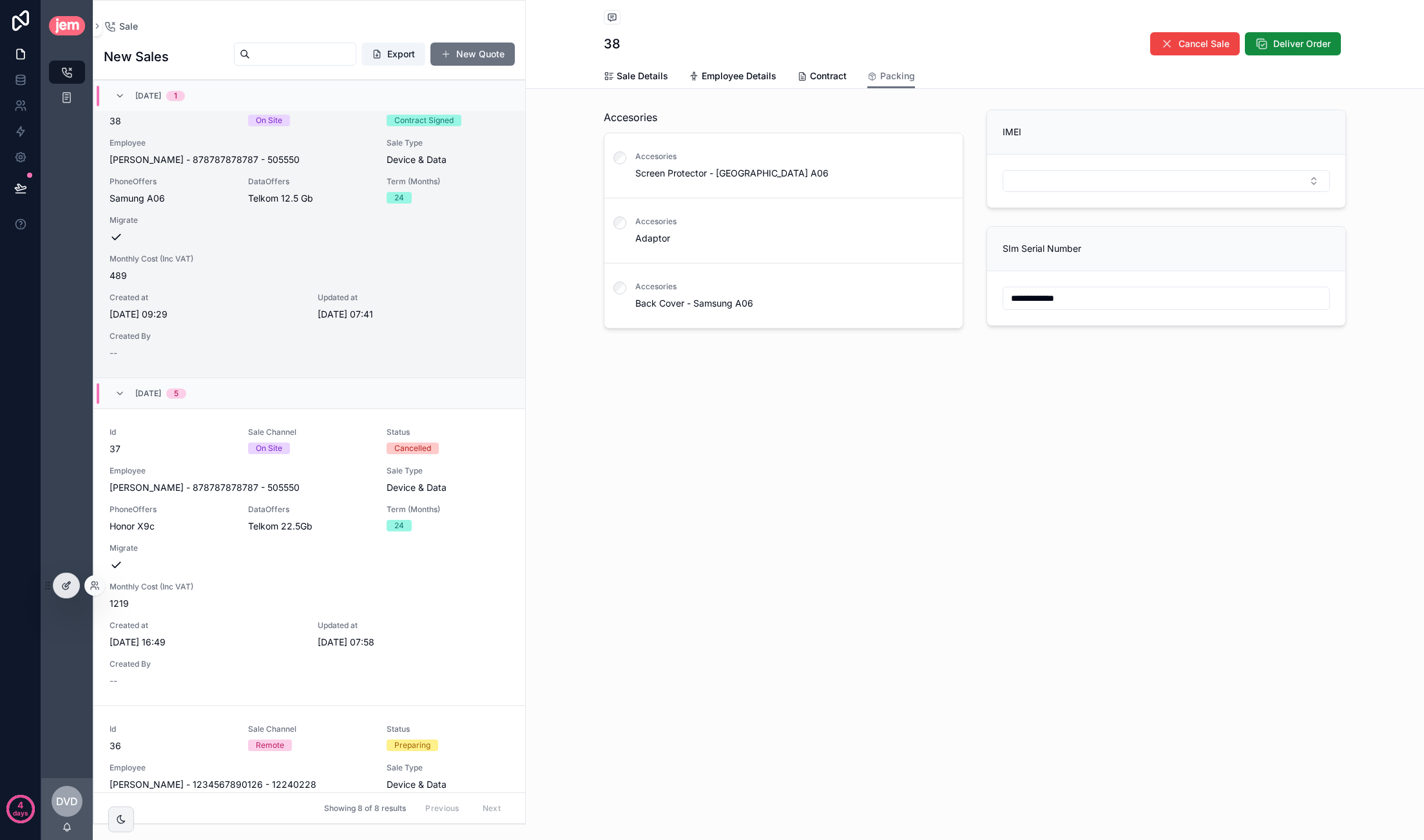
click at [71, 586] on div at bounding box center [66, 585] width 26 height 25
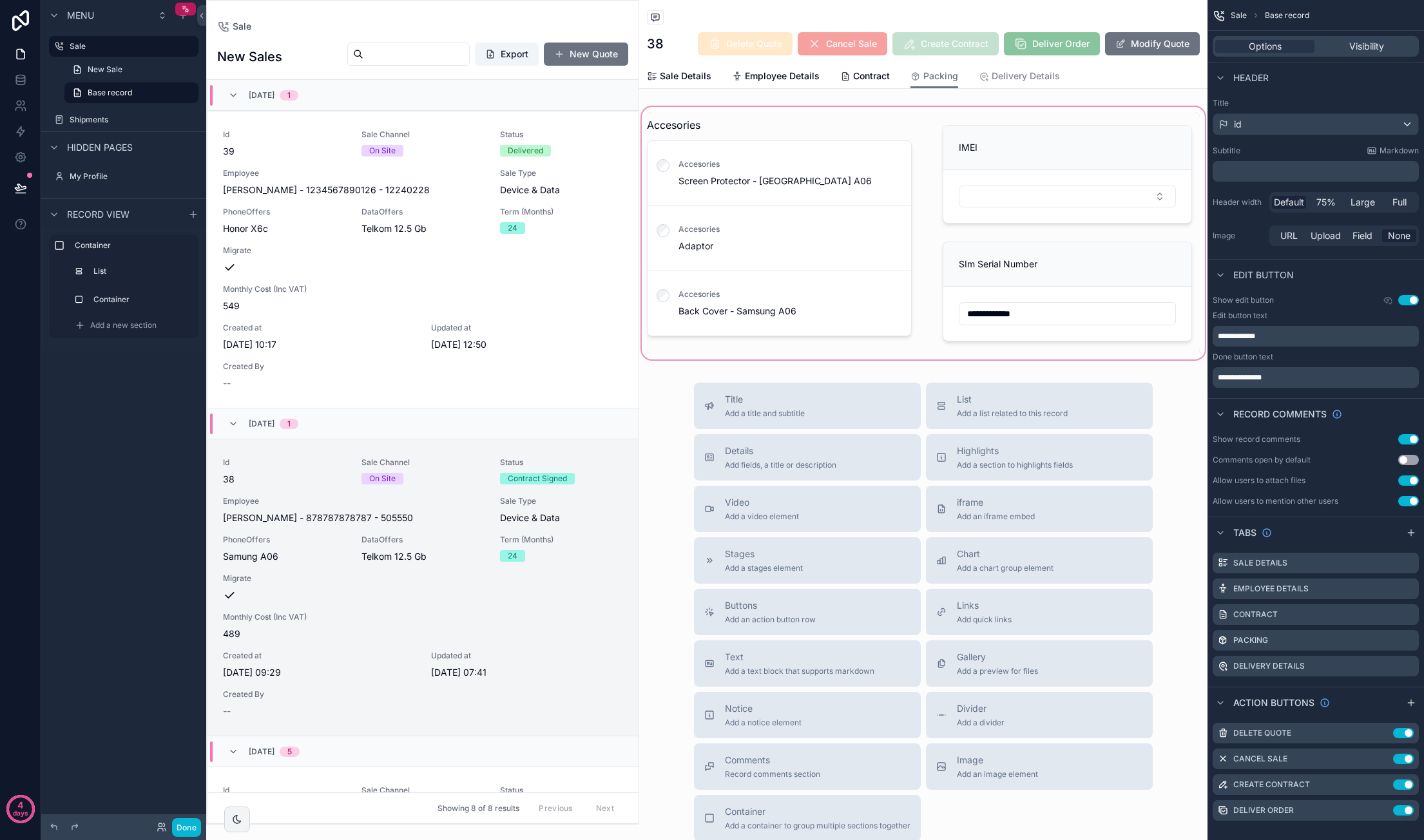
scroll to position [358, 0]
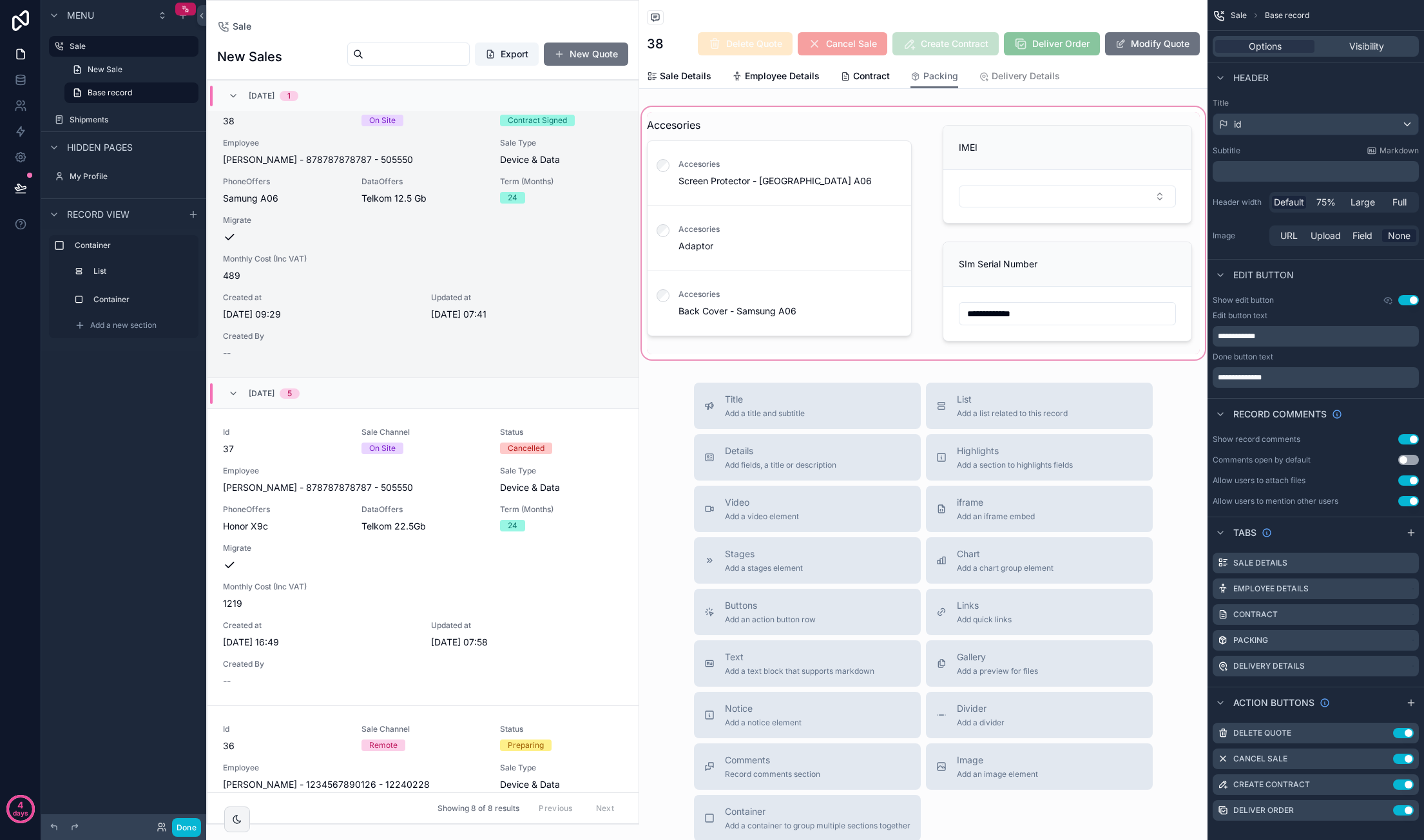
click at [1117, 164] on div "scrollable content" at bounding box center [923, 233] width 568 height 257
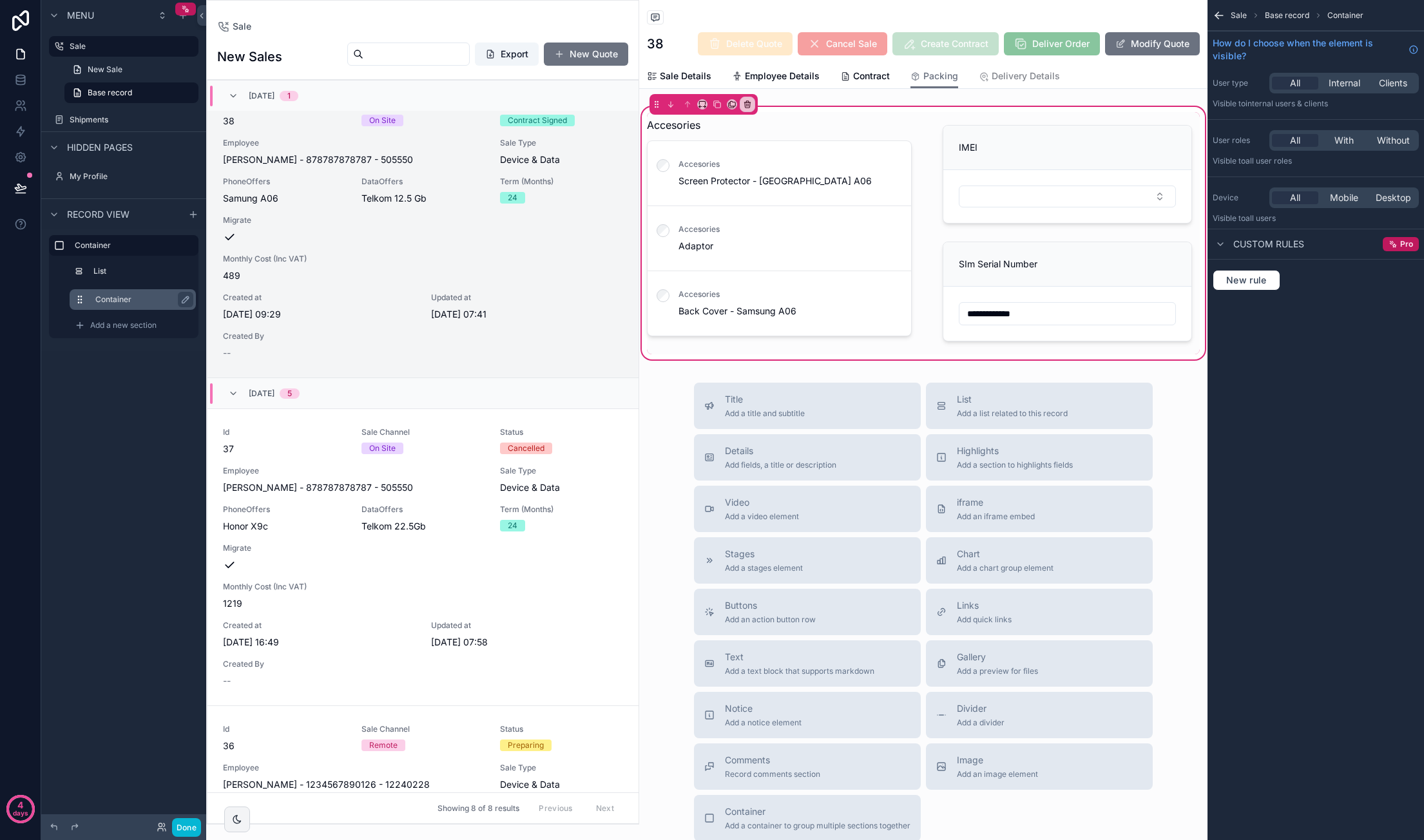
click at [133, 301] on label "Container" at bounding box center [141, 299] width 90 height 11
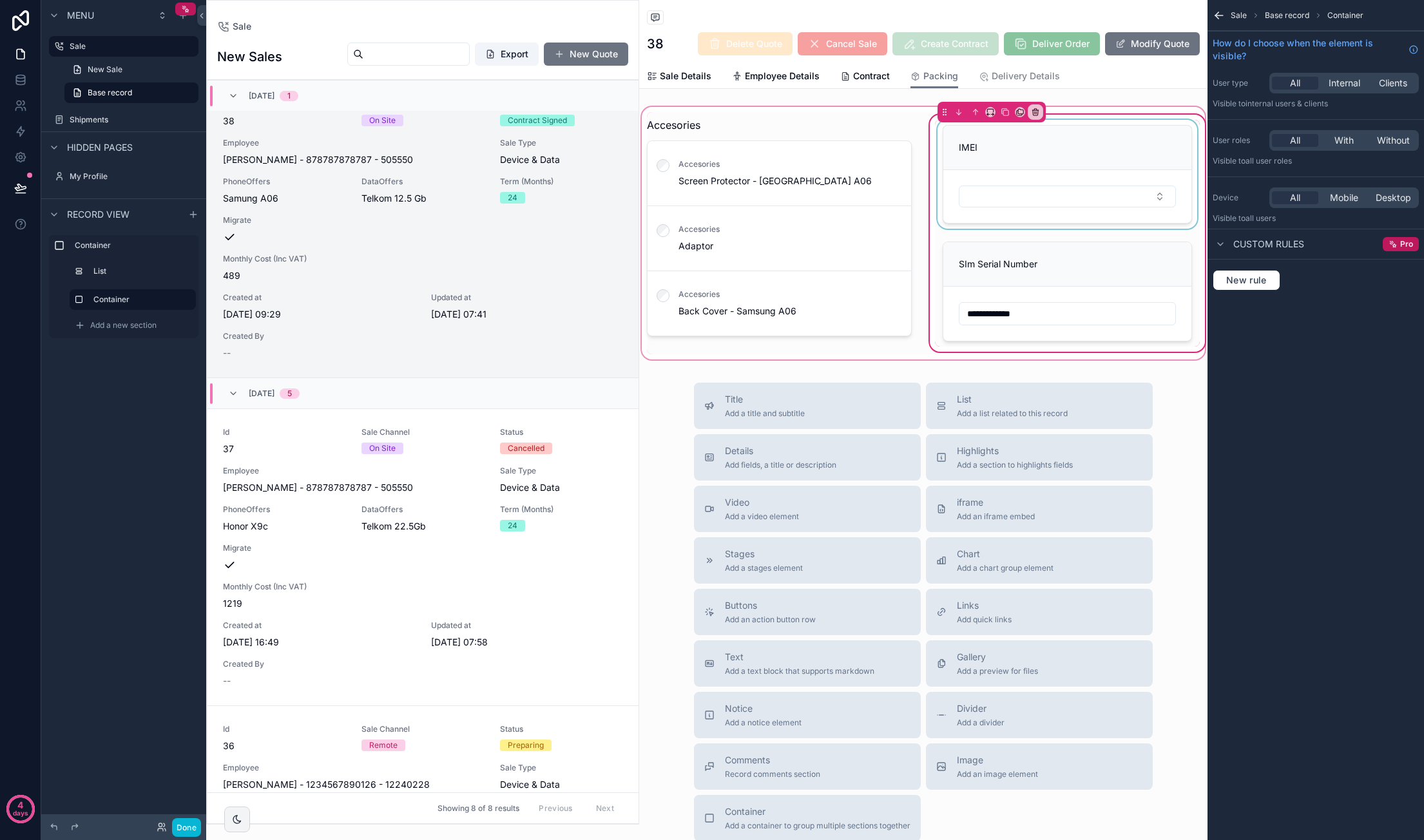
click at [1105, 207] on div "scrollable content" at bounding box center [1067, 174] width 265 height 109
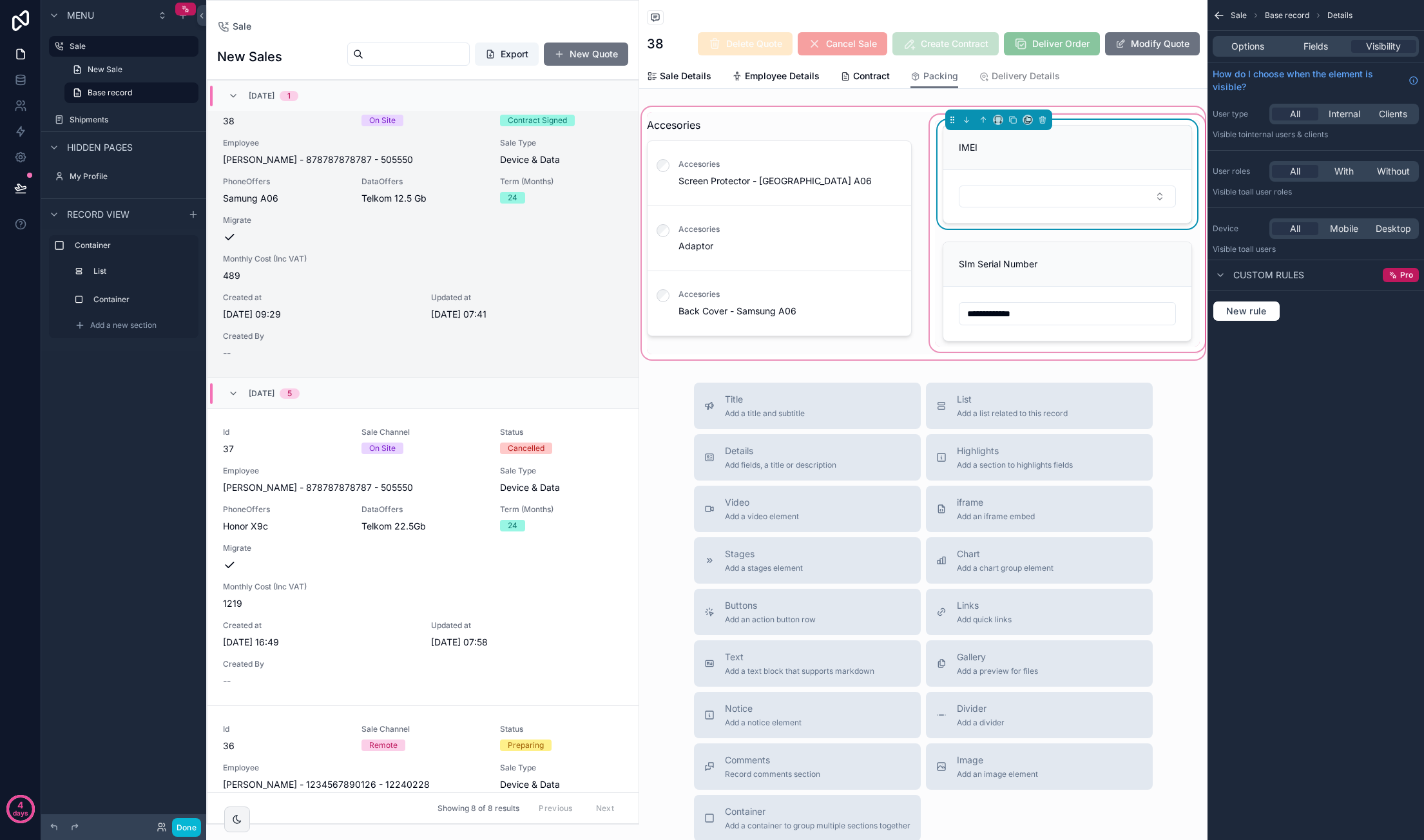
click at [1310, 53] on div "Options Fields Visibility" at bounding box center [1315, 46] width 206 height 20
click at [1311, 48] on span "Fields" at bounding box center [1315, 46] width 25 height 13
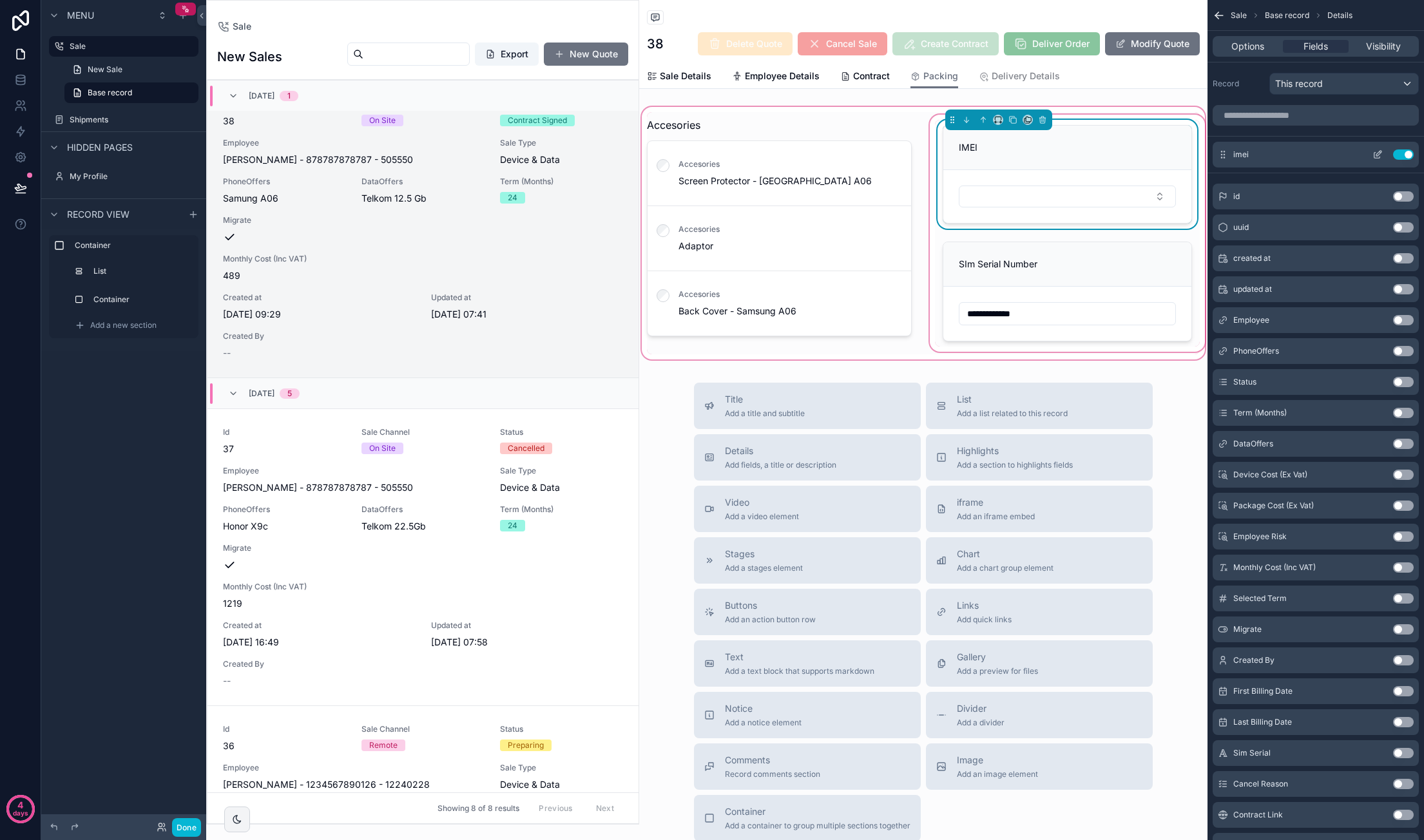
click at [1378, 153] on icon "scrollable content" at bounding box center [1377, 155] width 11 height 11
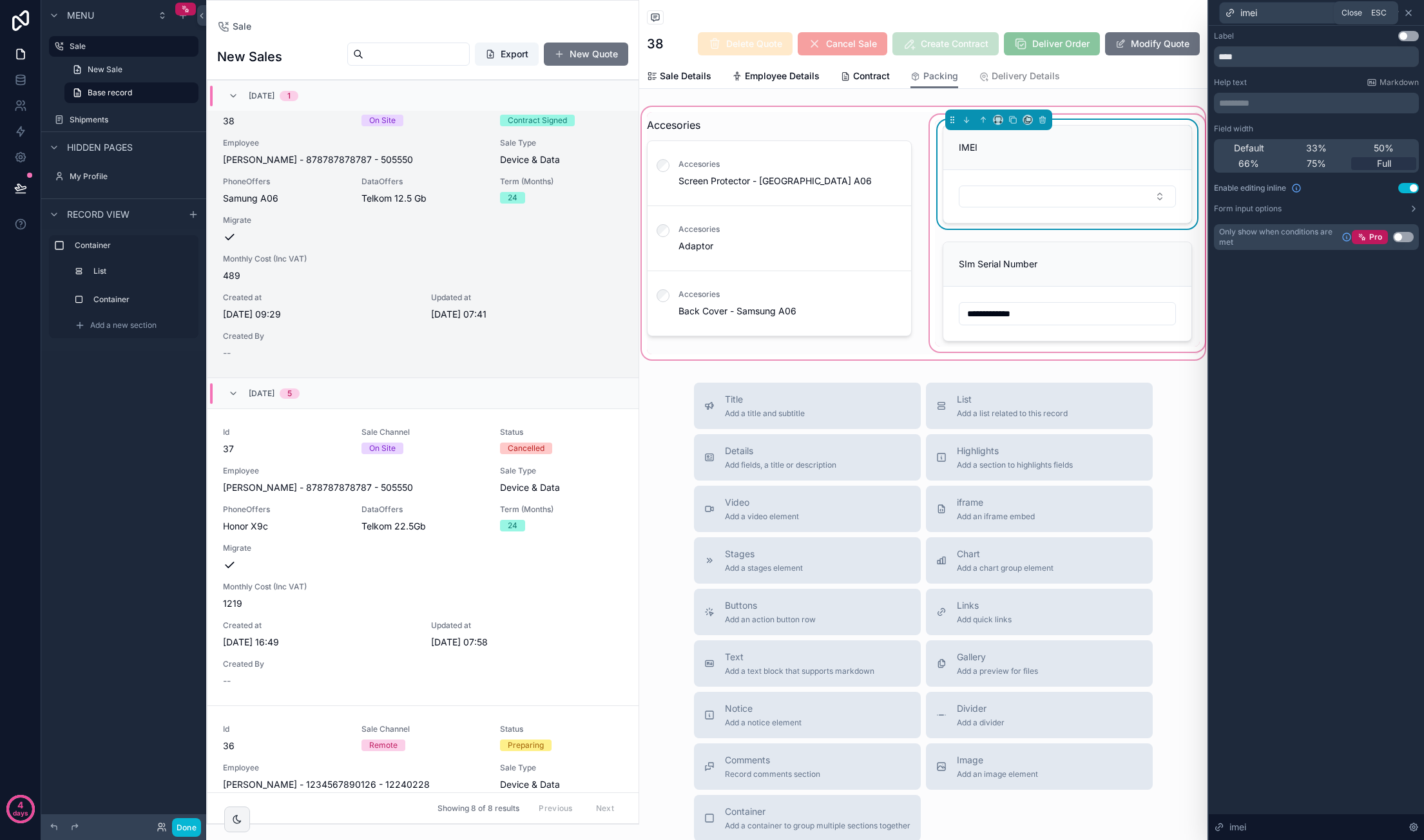
click at [1411, 12] on icon at bounding box center [1408, 13] width 11 height 11
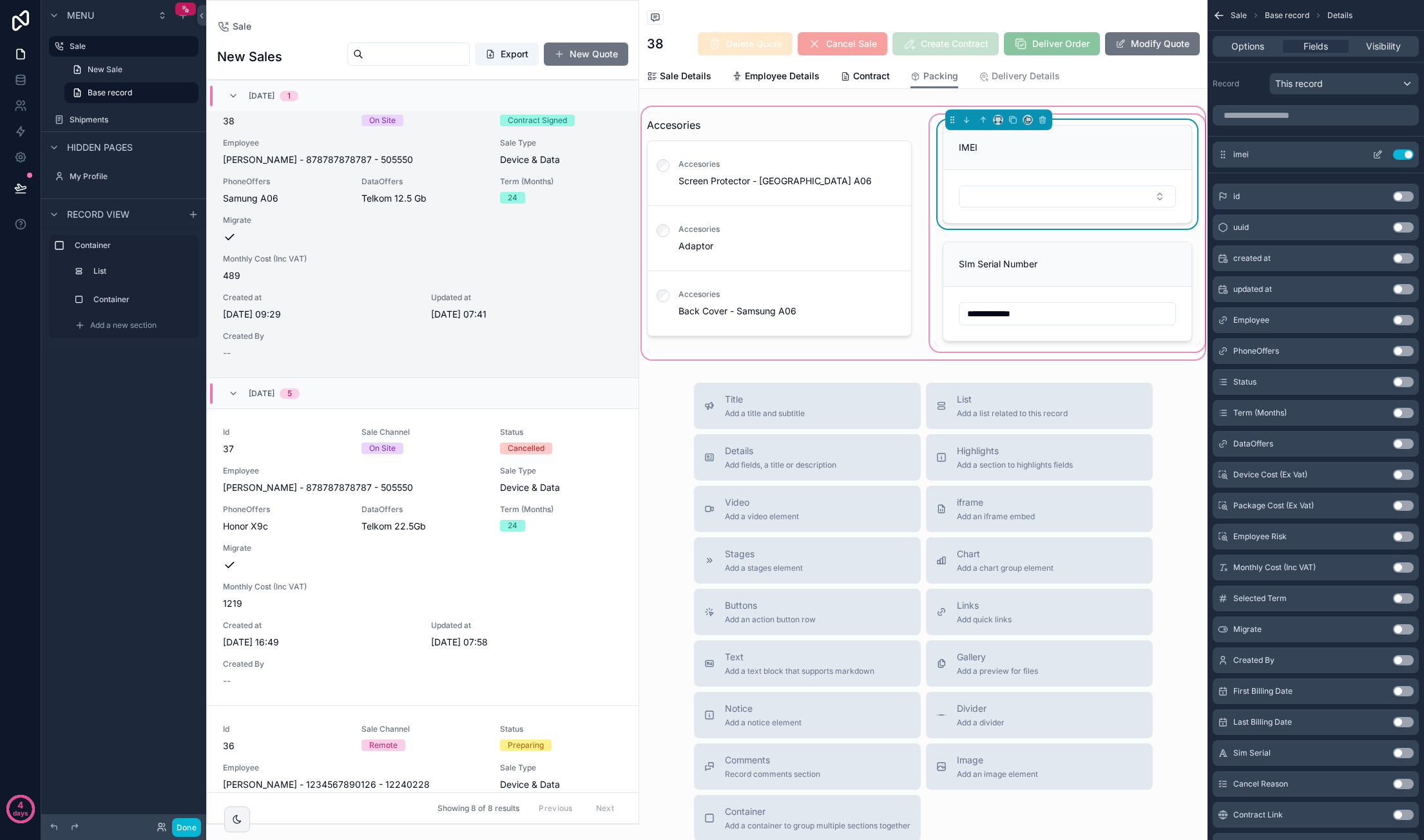
click at [1376, 153] on icon "scrollable content" at bounding box center [1377, 155] width 11 height 11
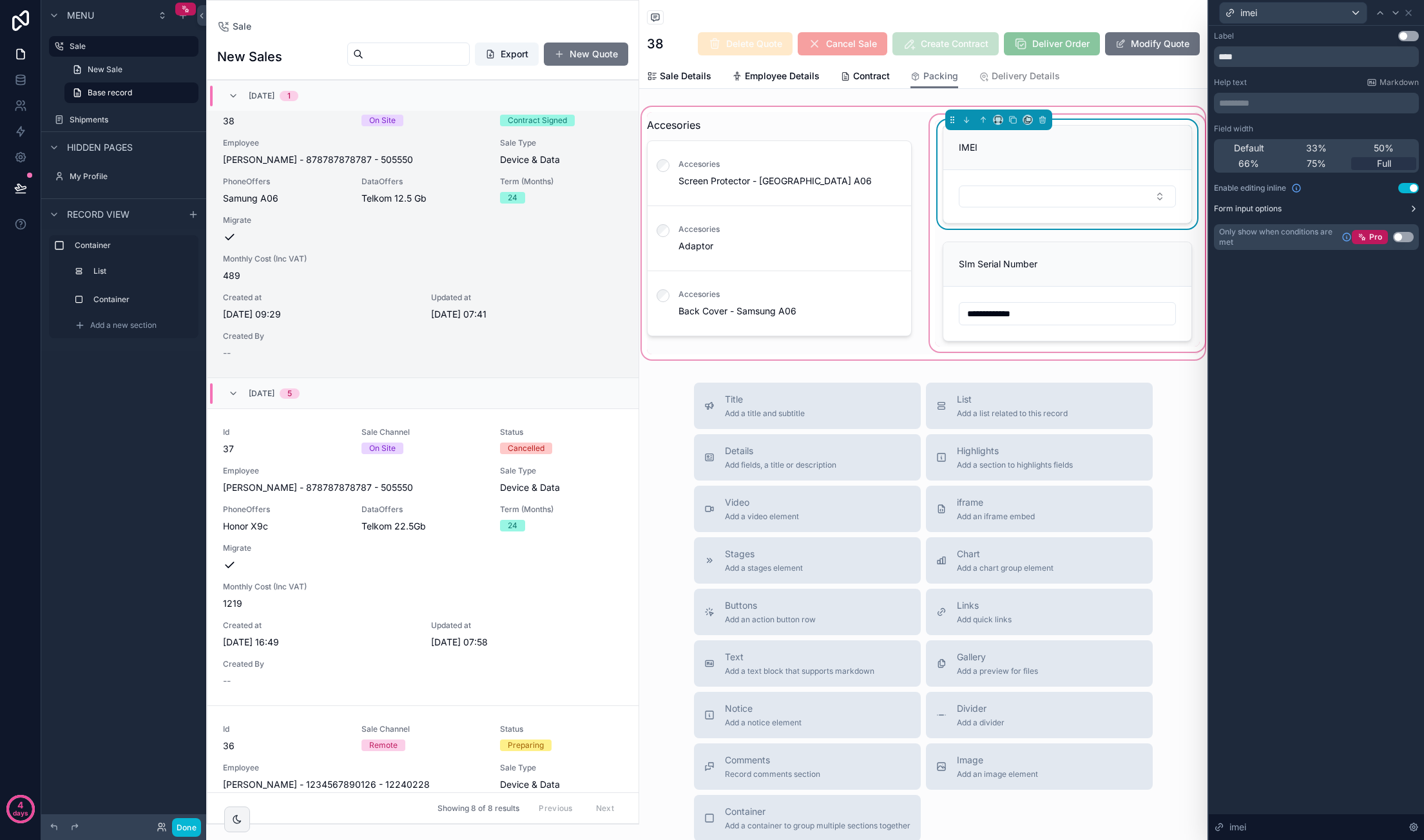
click at [1416, 208] on icon at bounding box center [1413, 209] width 11 height 11
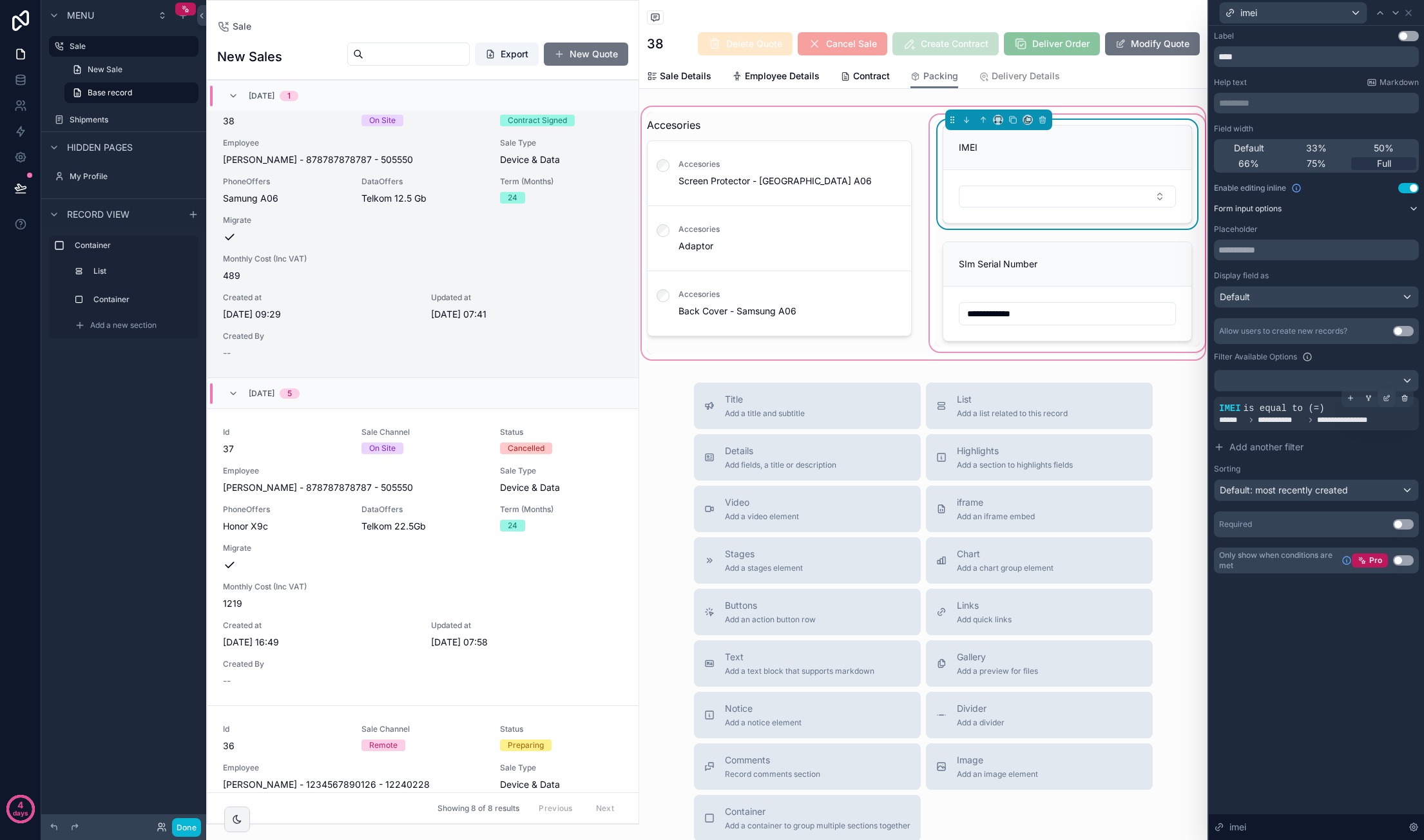
click at [1385, 399] on icon at bounding box center [1386, 399] width 4 height 4
click at [1175, 392] on span "Is equal to (=)" at bounding box center [1153, 391] width 58 height 13
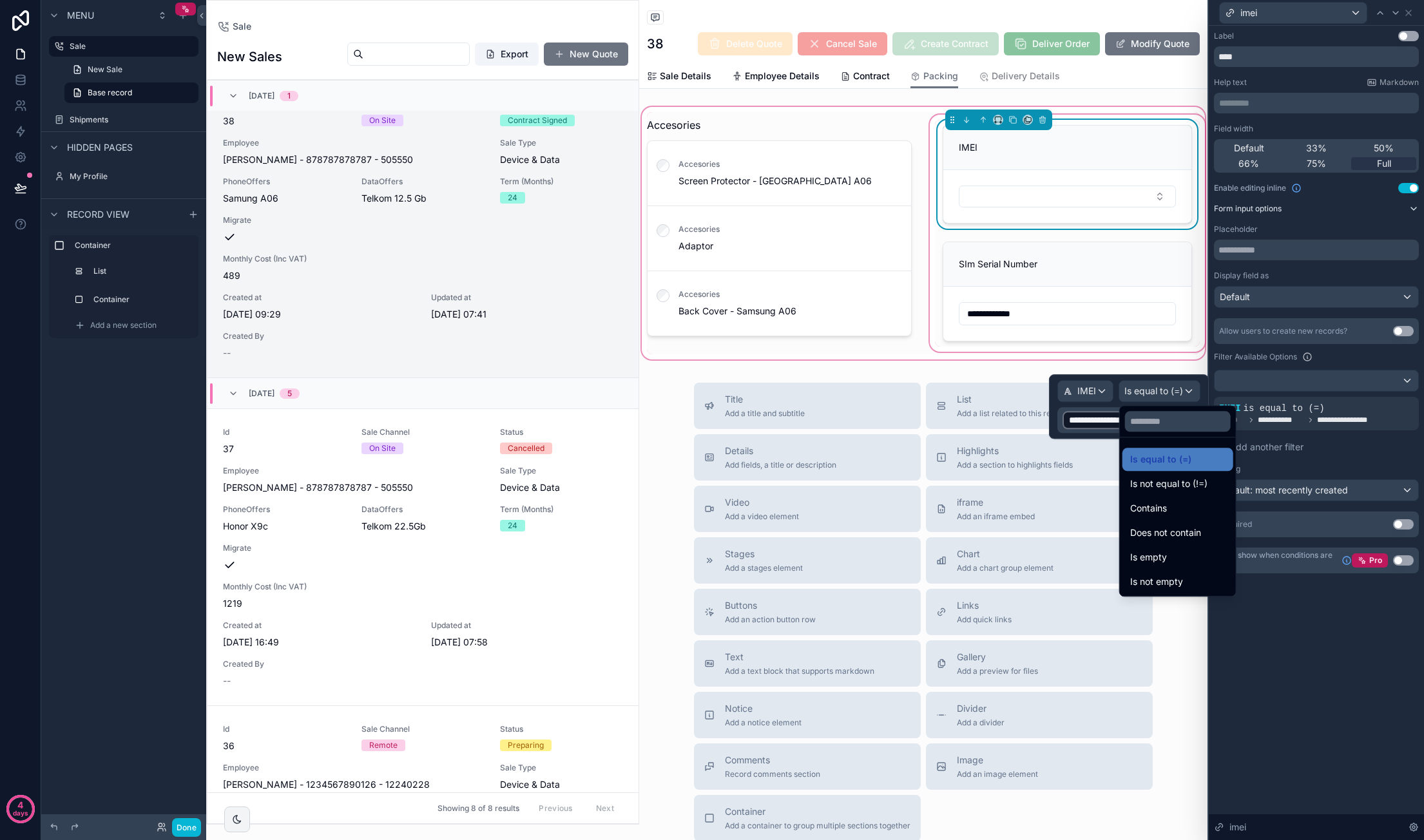
click at [1093, 417] on div at bounding box center [1129, 406] width 160 height 65
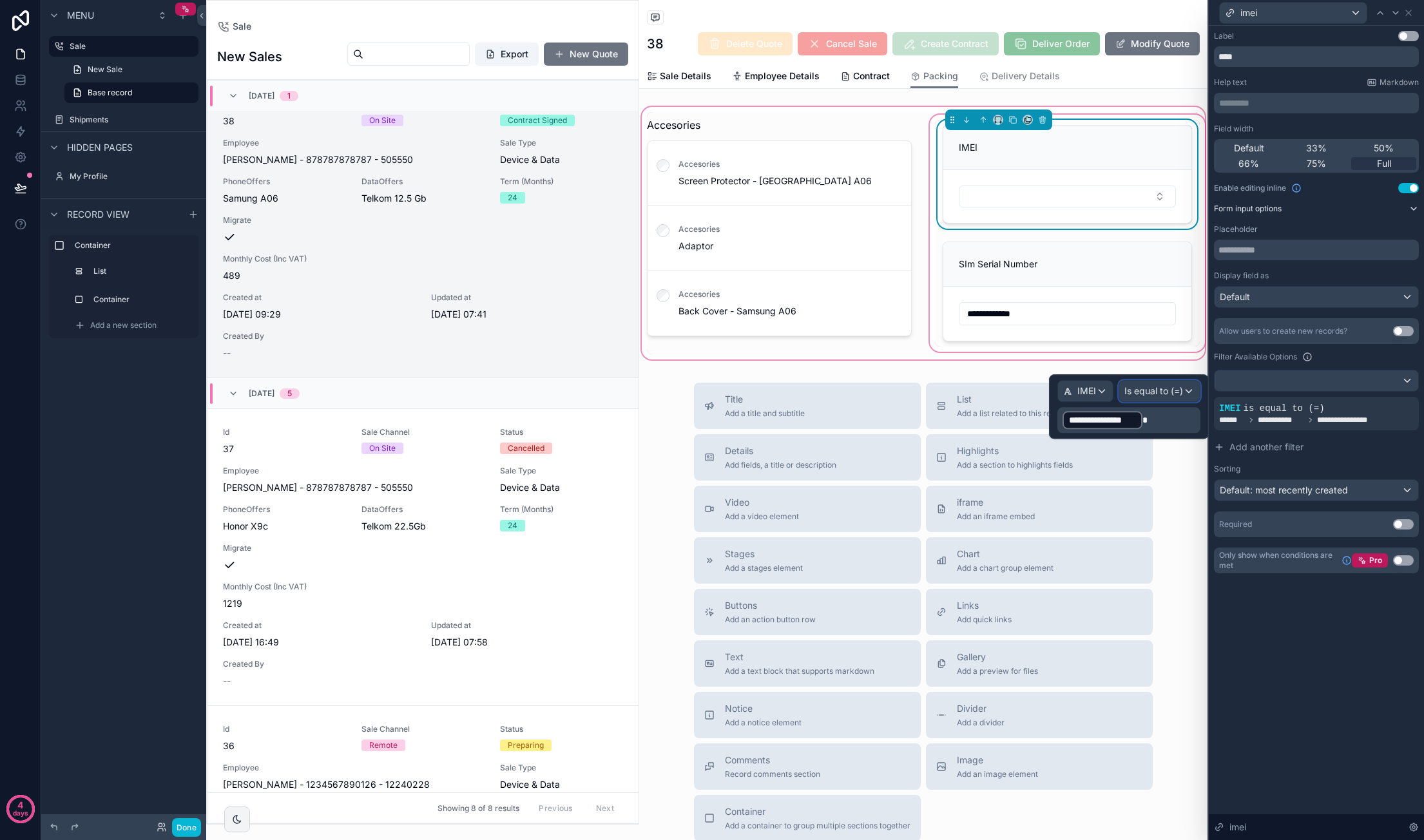
click at [1185, 392] on div "Is equal to (=)" at bounding box center [1159, 390] width 81 height 20
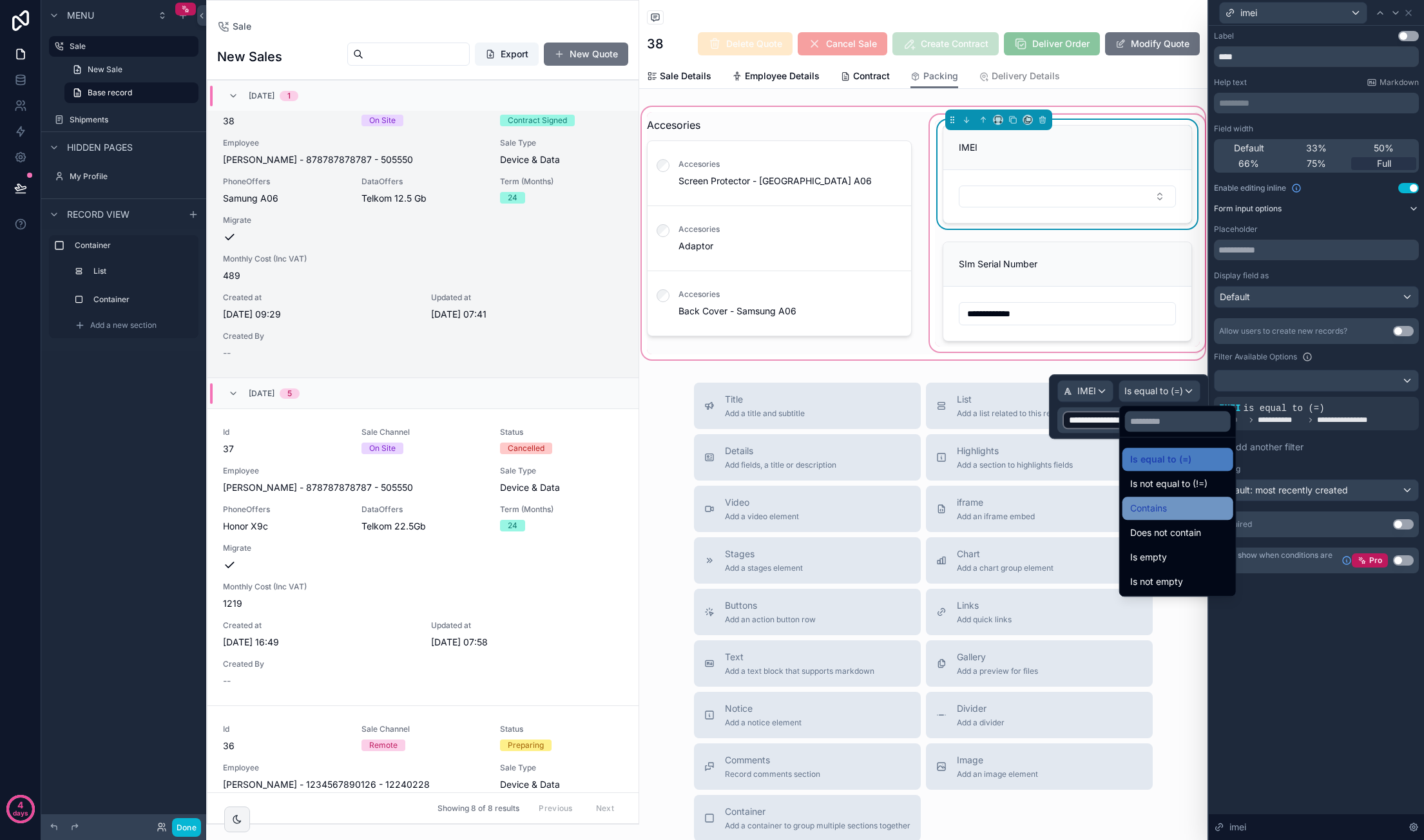
click at [1210, 498] on div "Contains" at bounding box center [1178, 508] width 111 height 23
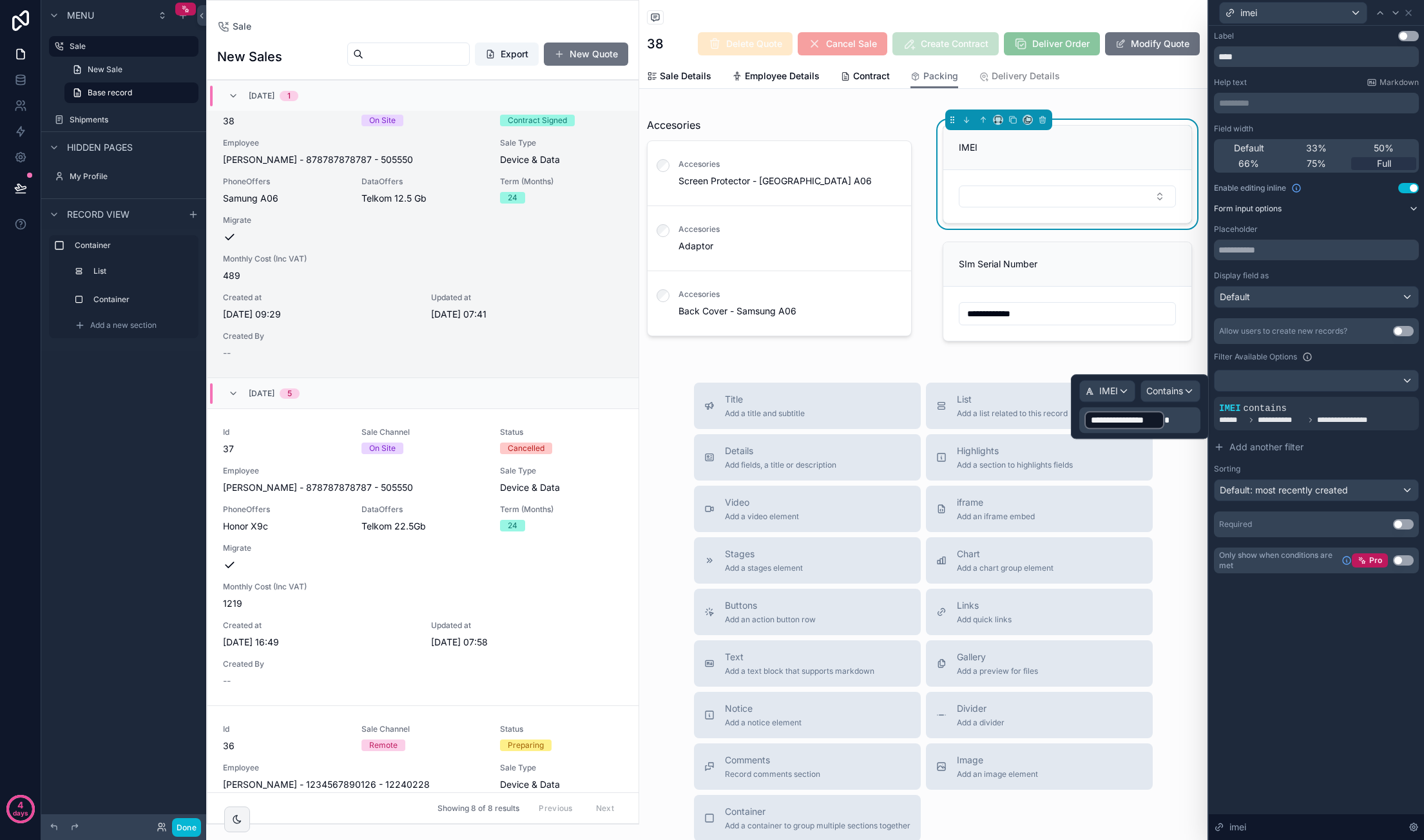
click at [1164, 422] on div "**********" at bounding box center [1124, 420] width 80 height 18
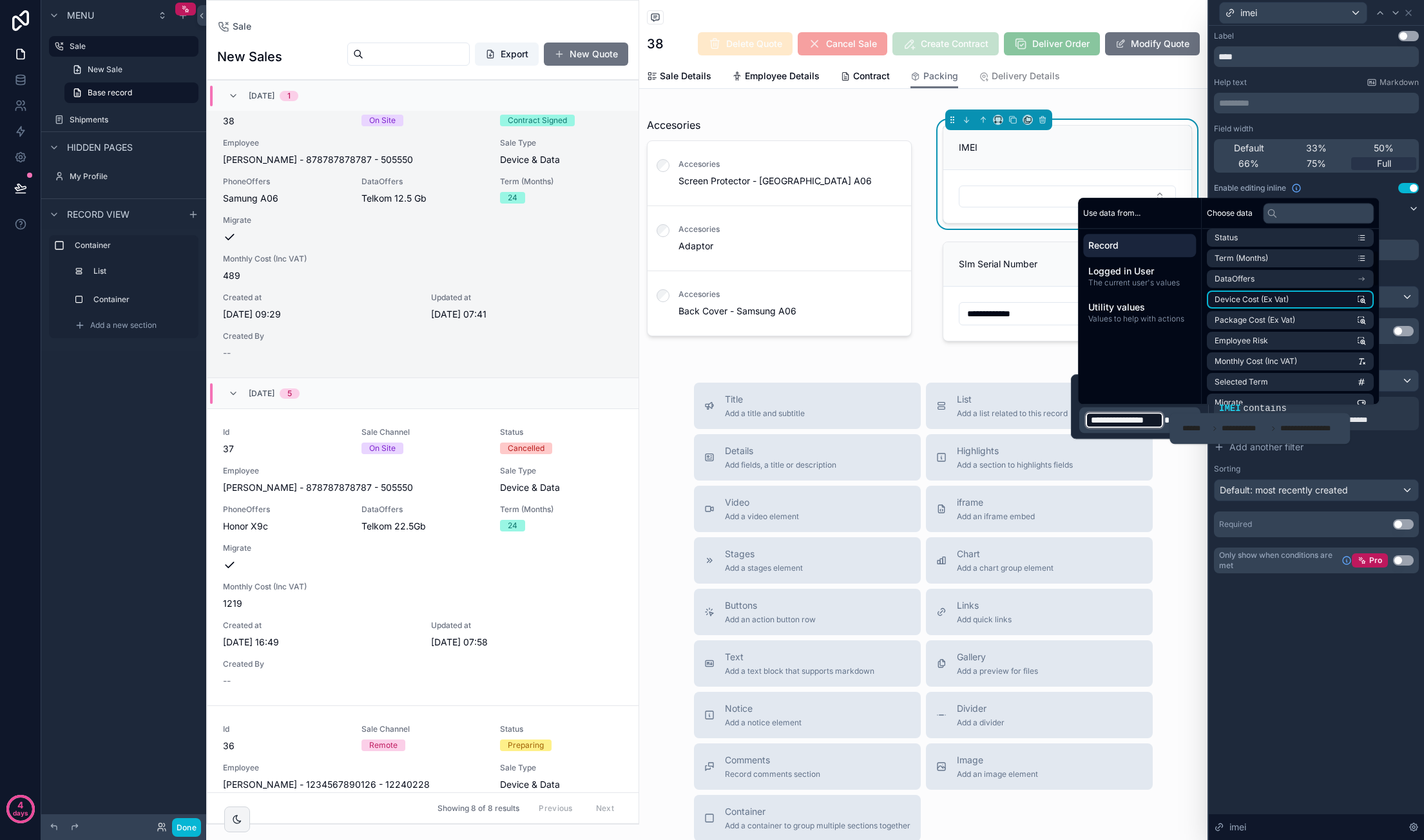
scroll to position [65, 0]
click at [1309, 284] on li "PhoneOffers" at bounding box center [1290, 282] width 167 height 18
click at [1406, 234] on div "Placeholder" at bounding box center [1316, 229] width 205 height 11
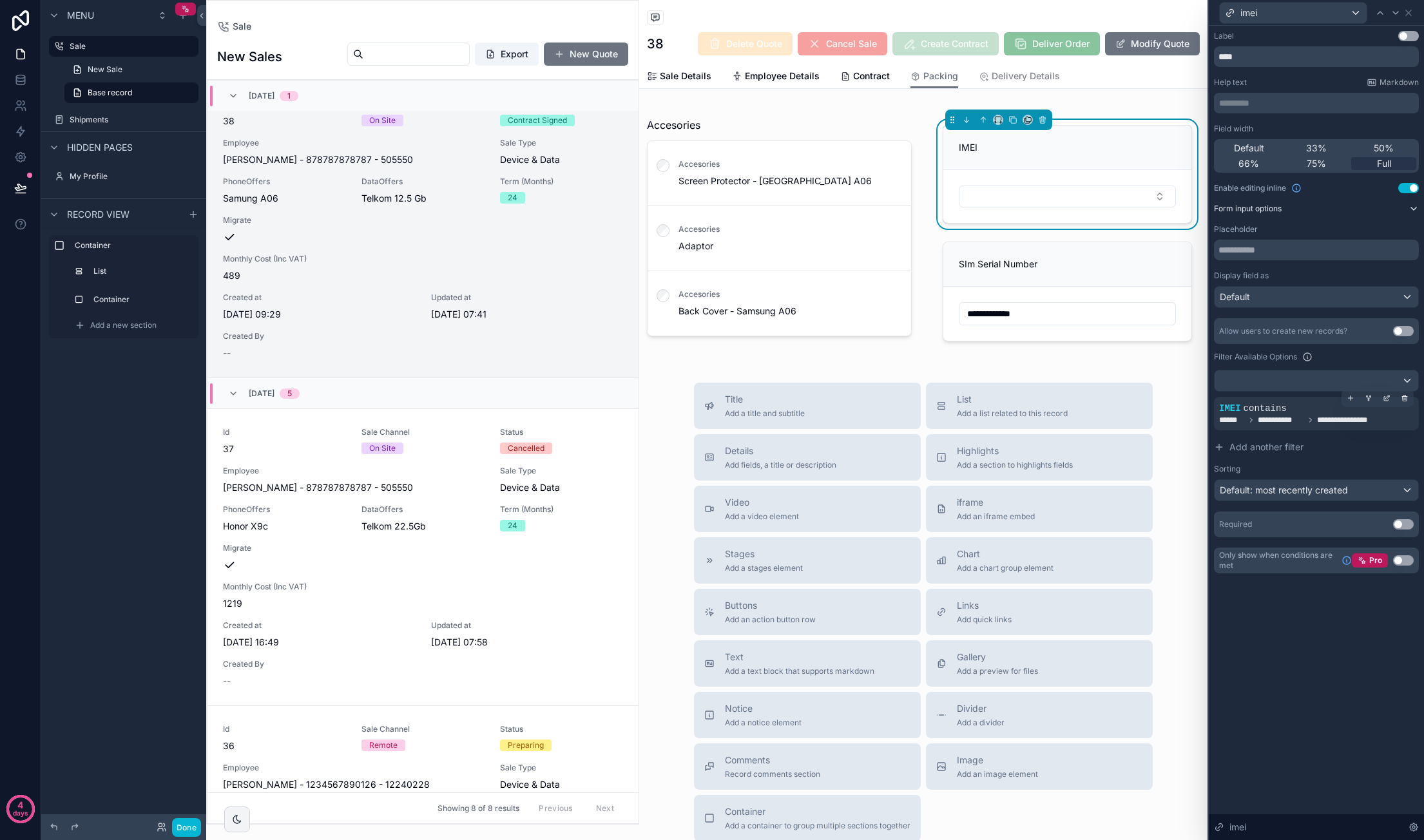
click at [1314, 410] on div "**********" at bounding box center [1316, 413] width 195 height 23
click at [1382, 397] on div at bounding box center [1387, 398] width 18 height 18
click at [1125, 394] on div "IMEI" at bounding box center [1108, 390] width 55 height 20
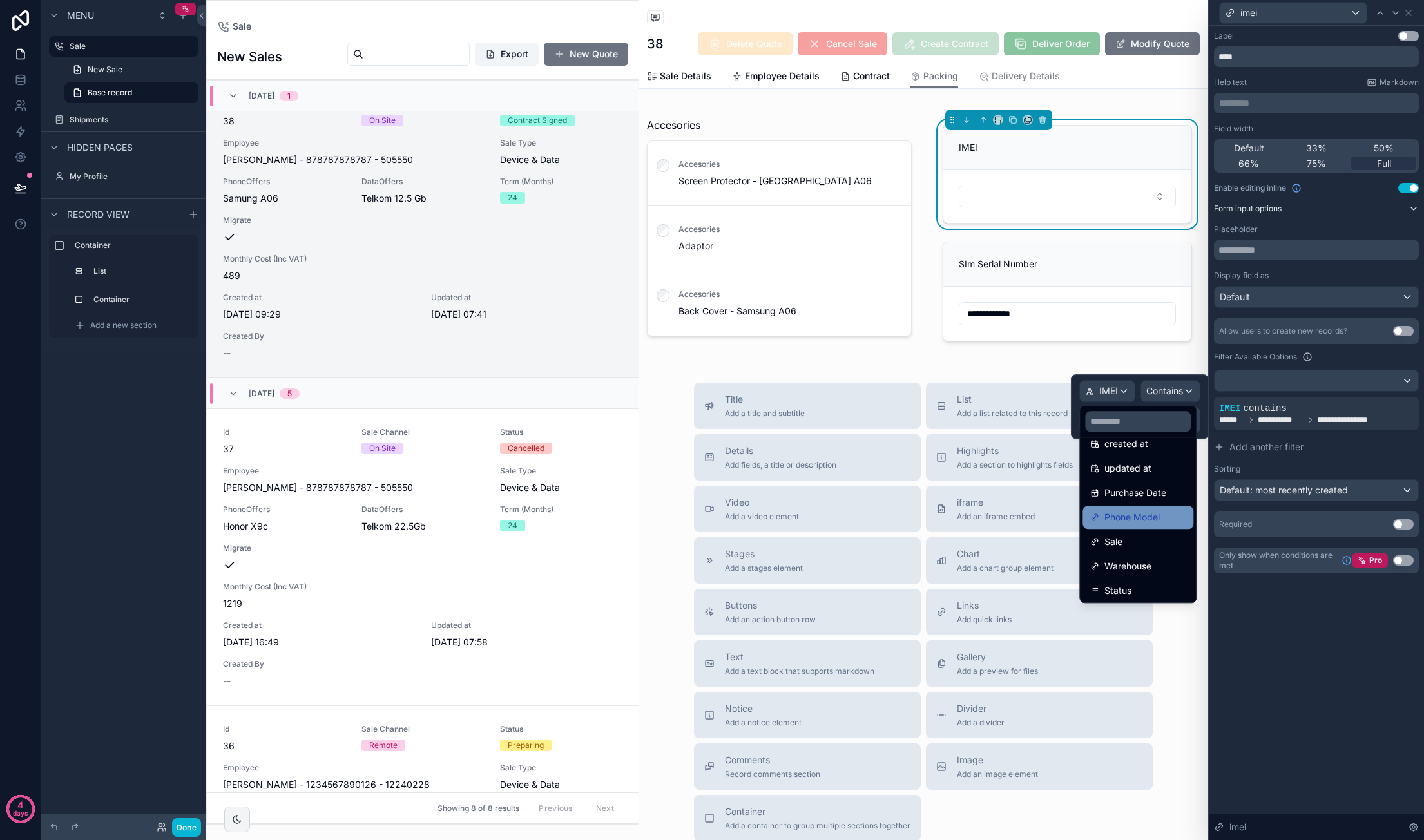
click at [1178, 516] on div "Phone Model" at bounding box center [1138, 517] width 96 height 15
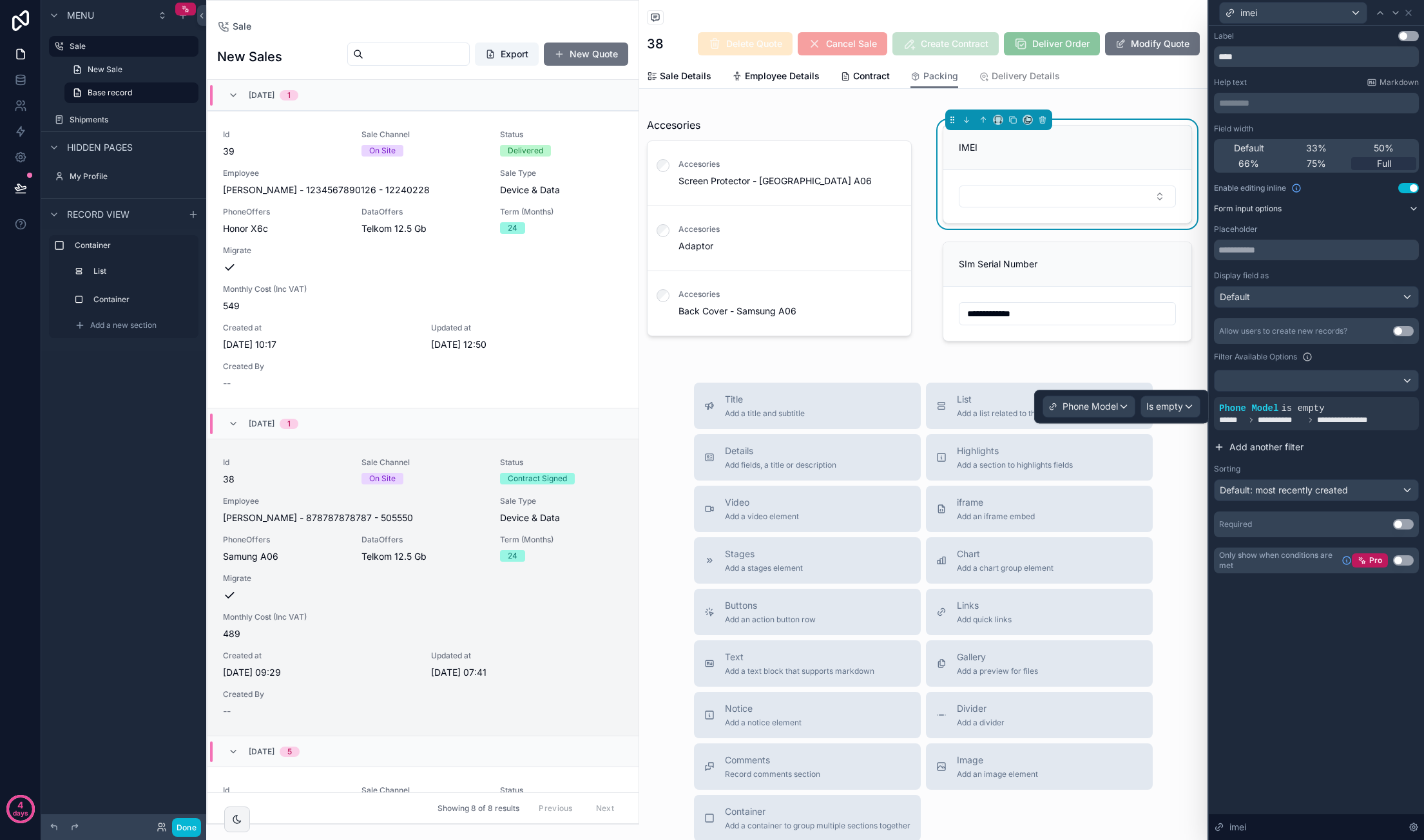
scroll to position [358, 0]
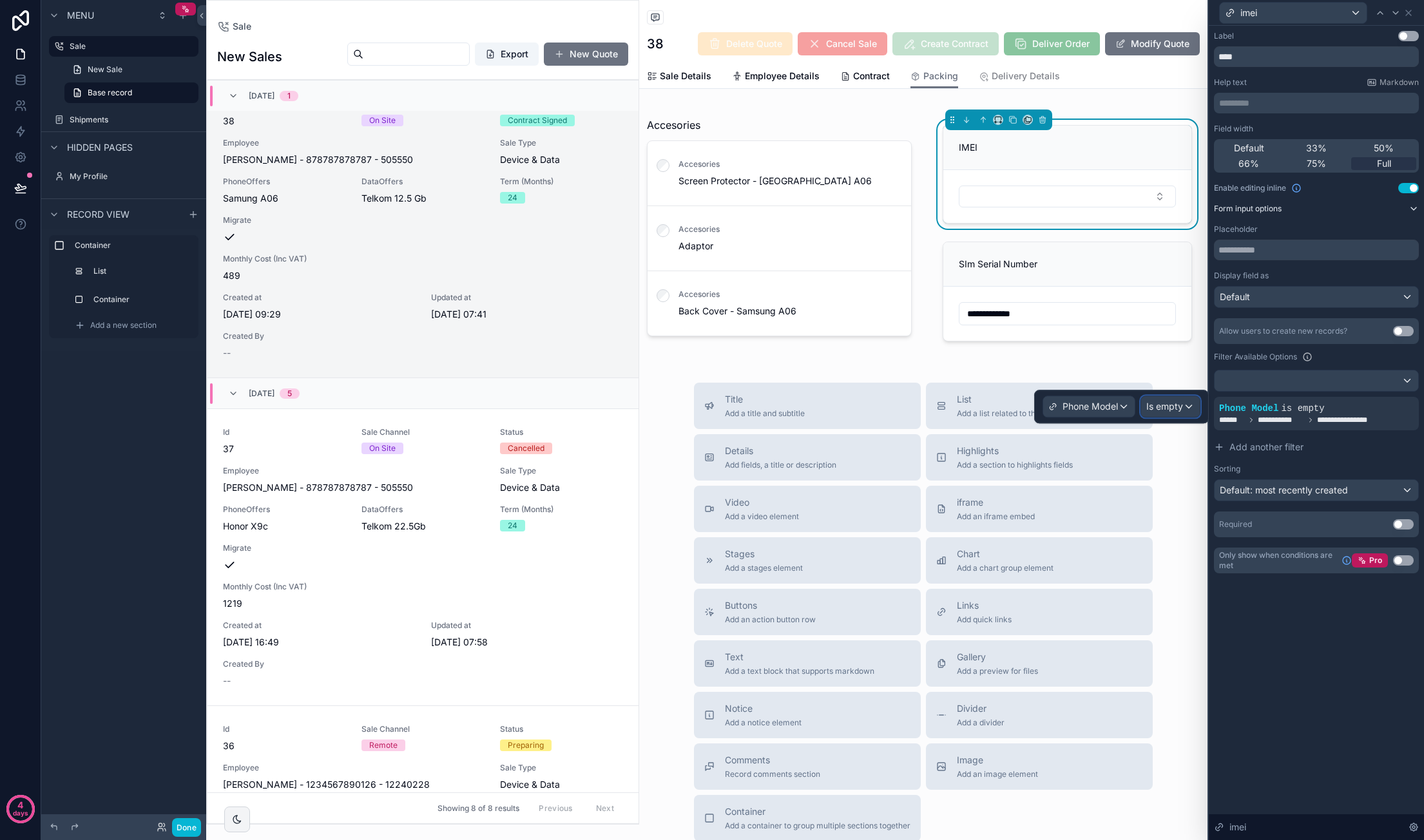
click at [1179, 403] on span "Is empty" at bounding box center [1165, 406] width 37 height 13
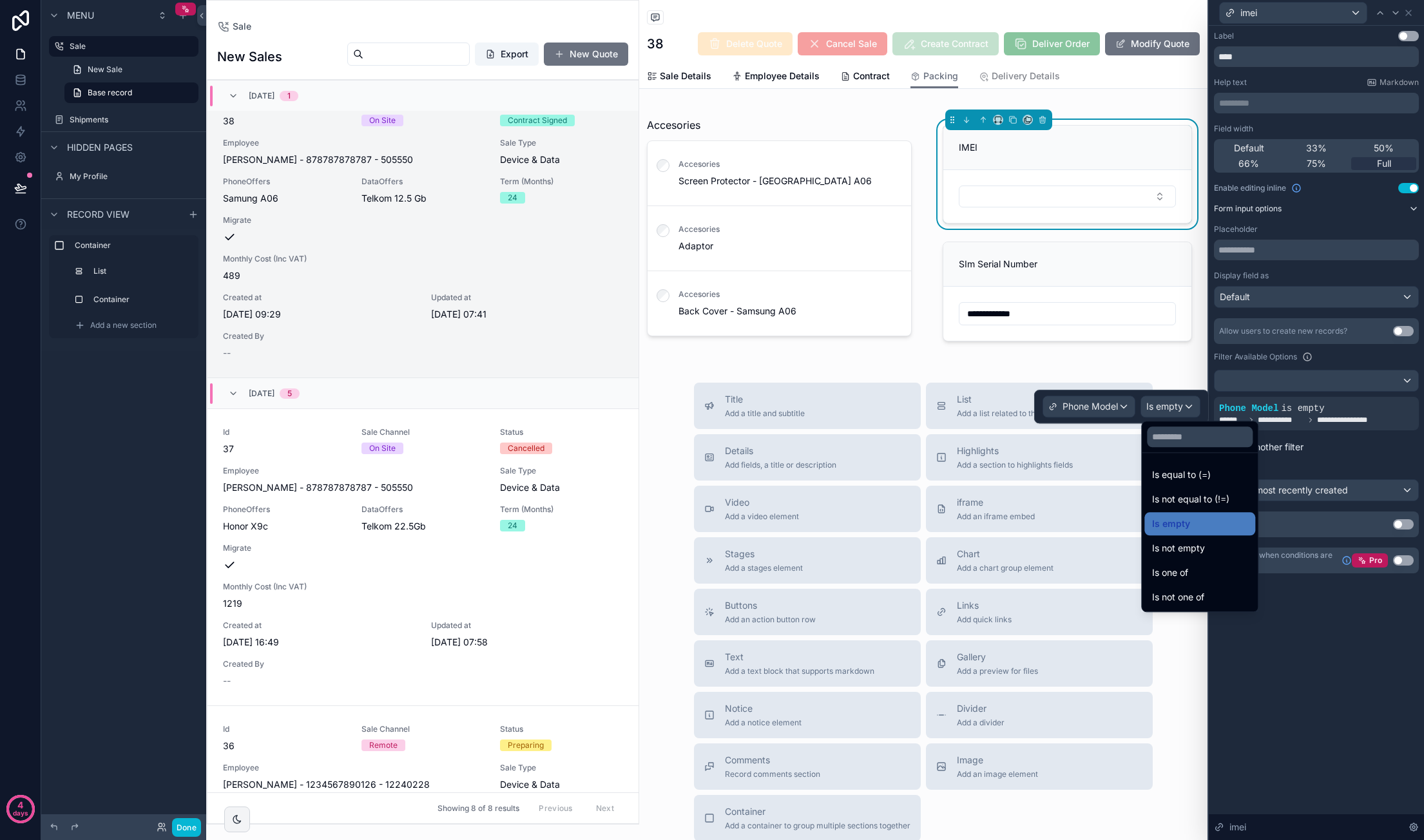
click at [1198, 467] on span "Is equal to (=)" at bounding box center [1181, 474] width 58 height 15
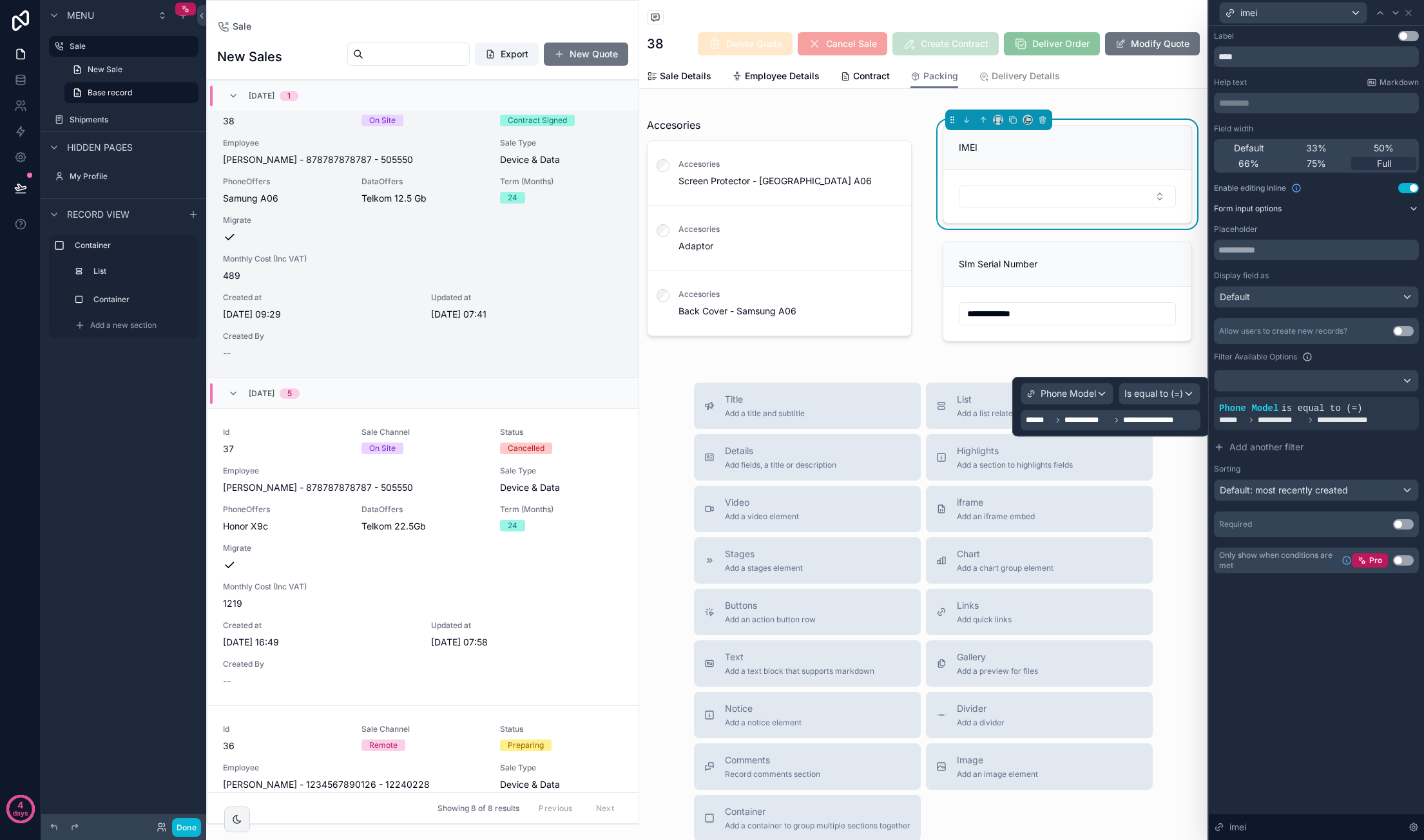
click at [1127, 423] on span "**********" at bounding box center [1152, 420] width 58 height 11
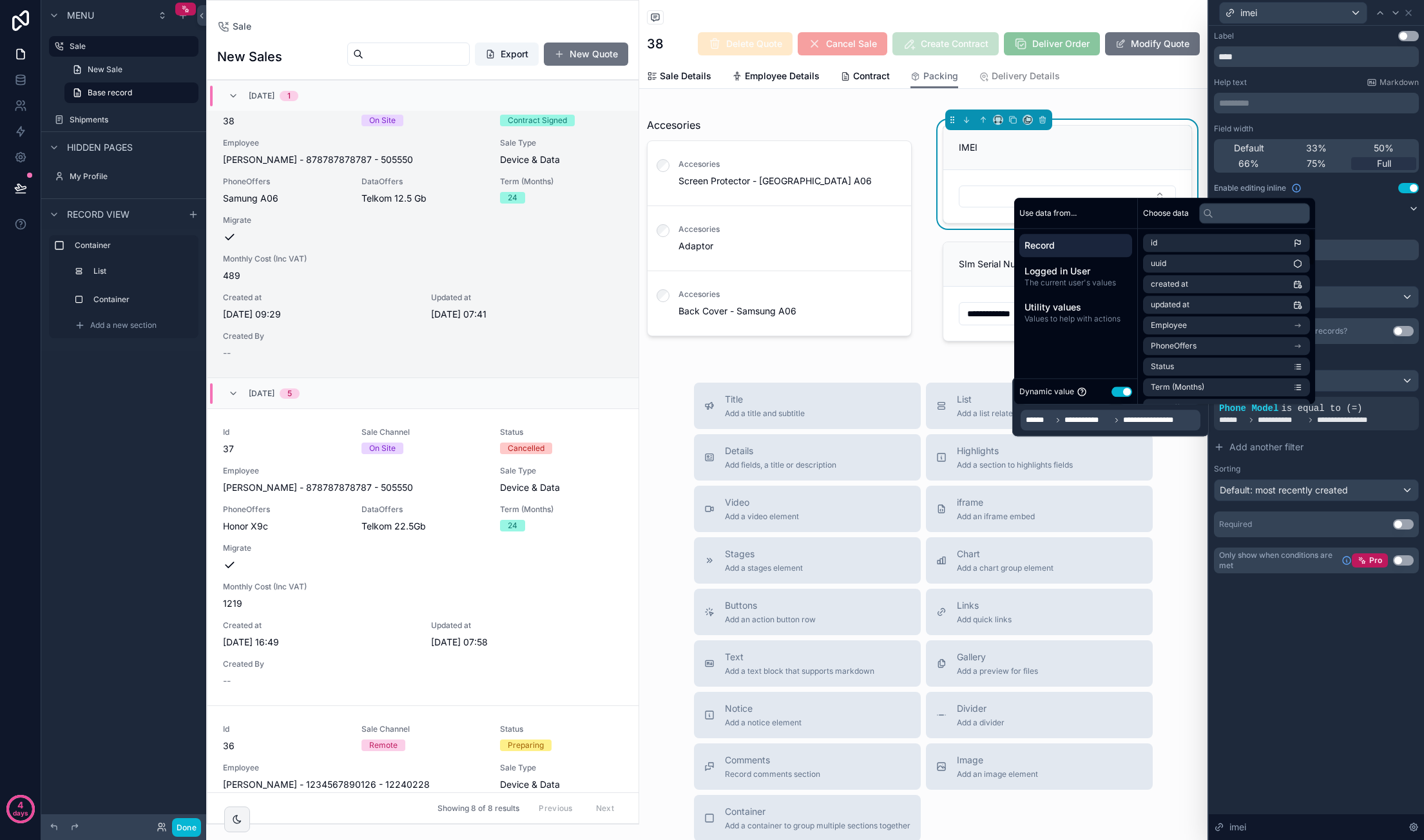
scroll to position [0, 0]
click at [1228, 338] on li "PhoneOffers" at bounding box center [1226, 346] width 167 height 18
click at [1236, 373] on li "stock collection" at bounding box center [1226, 369] width 167 height 18
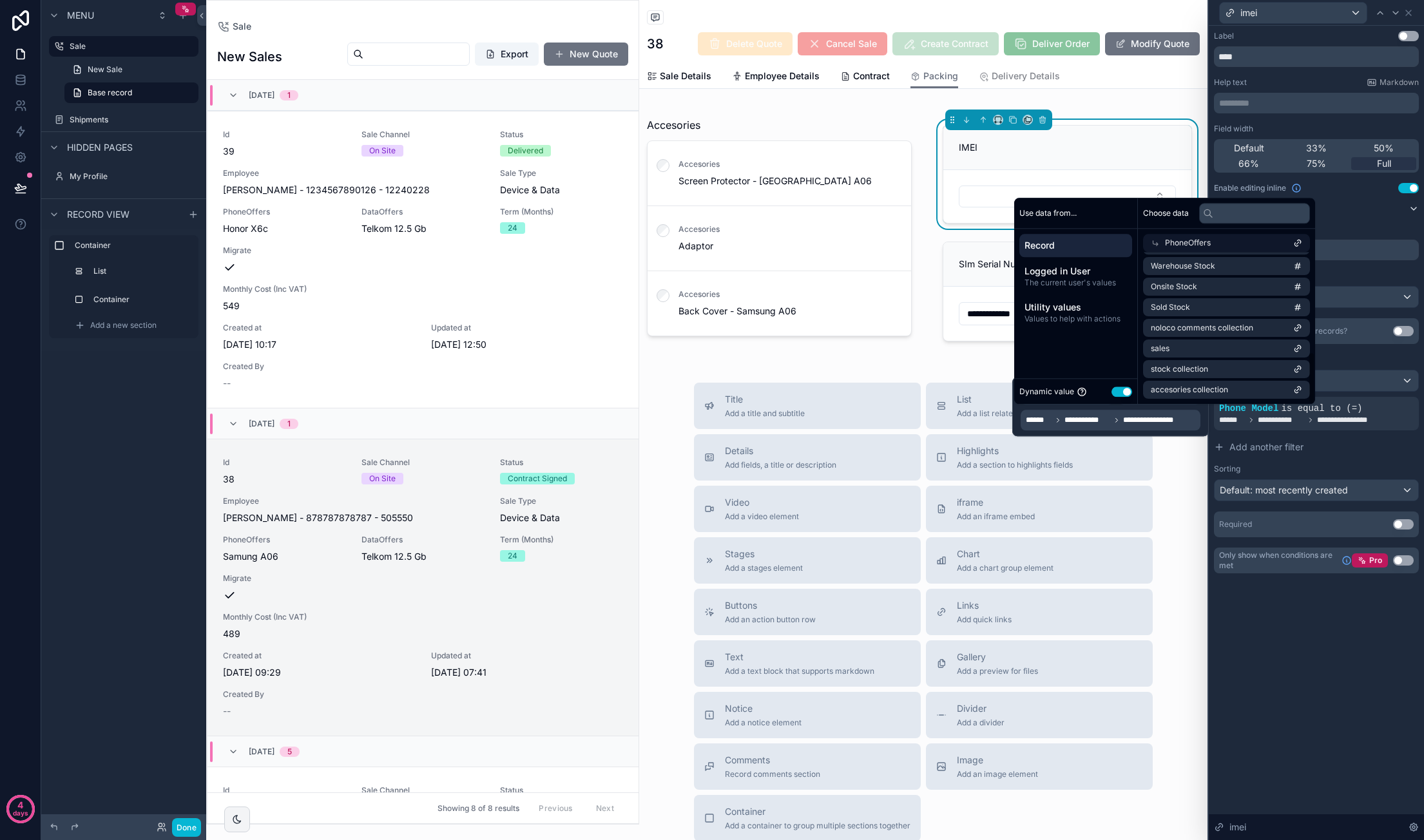
scroll to position [358, 0]
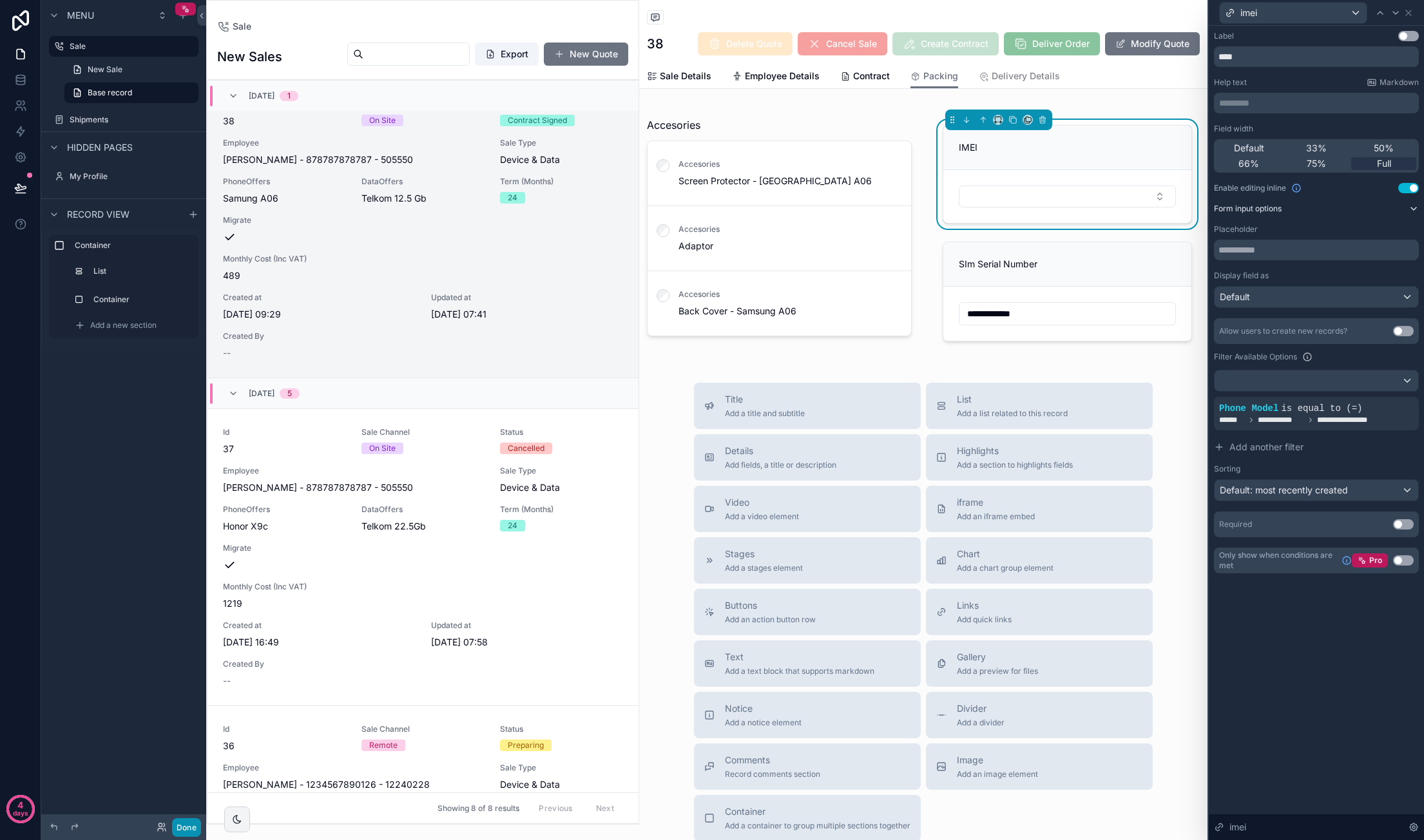
click at [179, 824] on button "Done" at bounding box center [186, 827] width 29 height 19
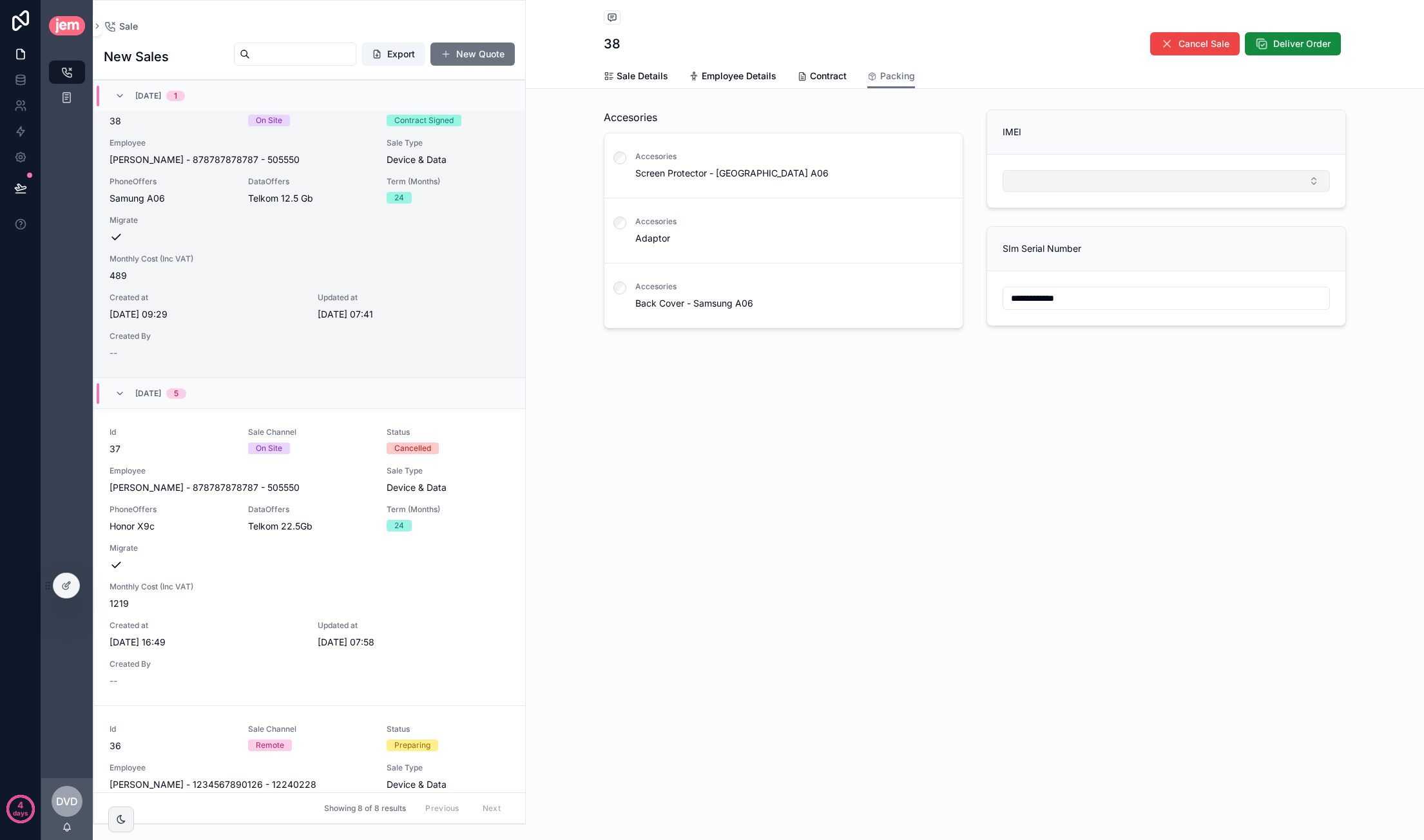
click at [1082, 173] on button "Select Button" at bounding box center [1166, 181] width 327 height 22
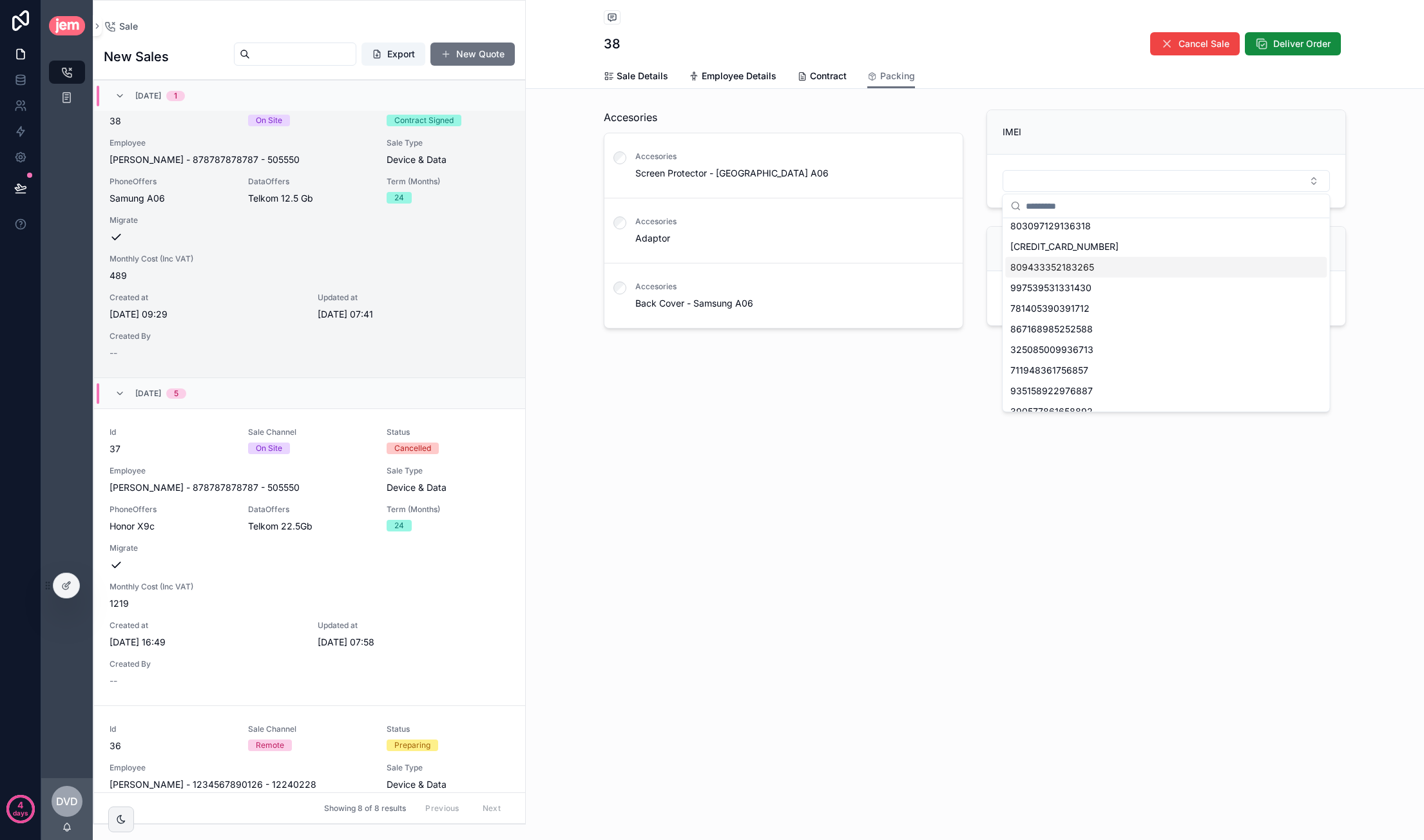
scroll to position [0, 0]
click at [1021, 503] on div "**********" at bounding box center [975, 420] width 898 height 840
click at [1080, 143] on div "IMEI" at bounding box center [1166, 132] width 358 height 44
click at [75, 585] on div at bounding box center [66, 585] width 26 height 25
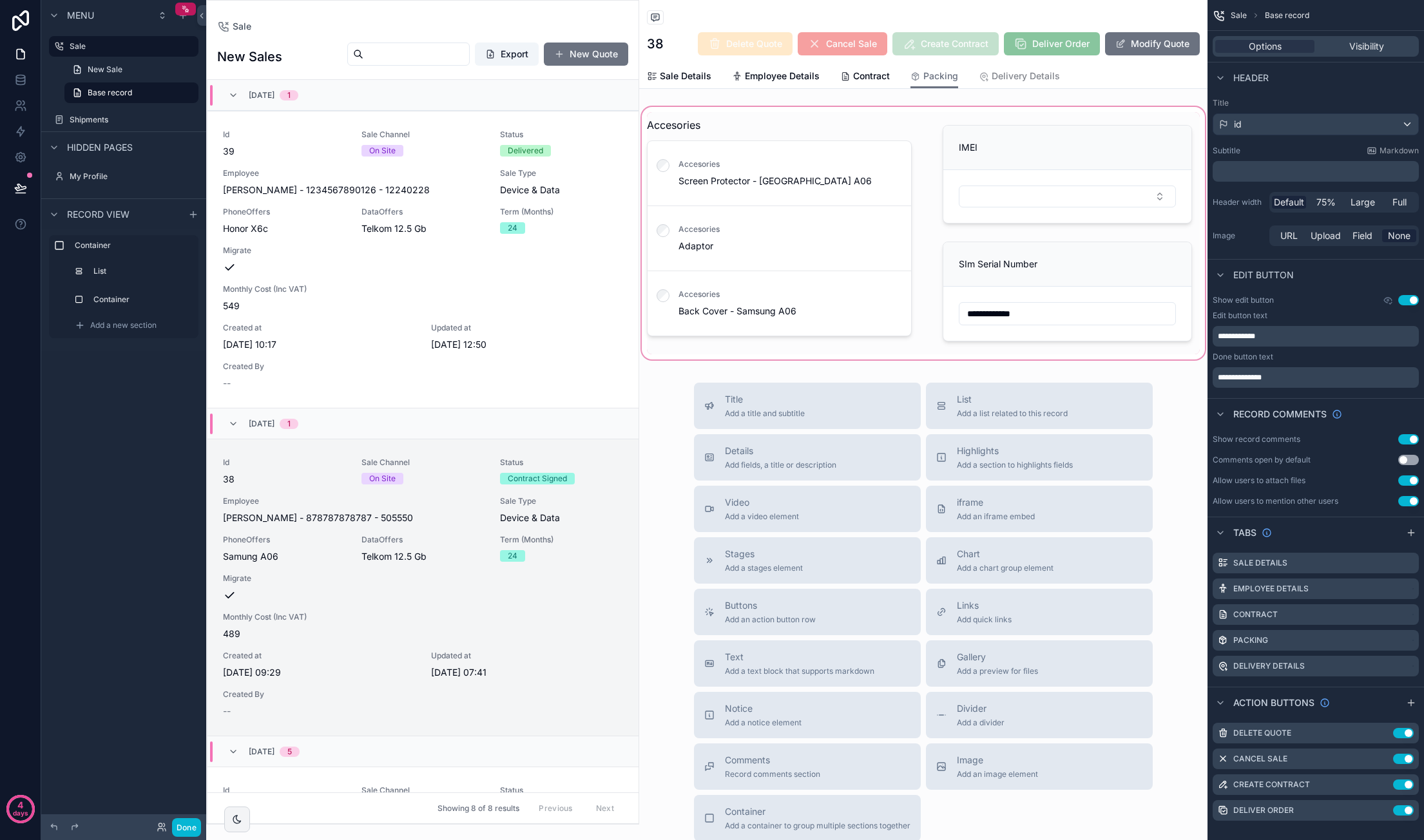
scroll to position [358, 0]
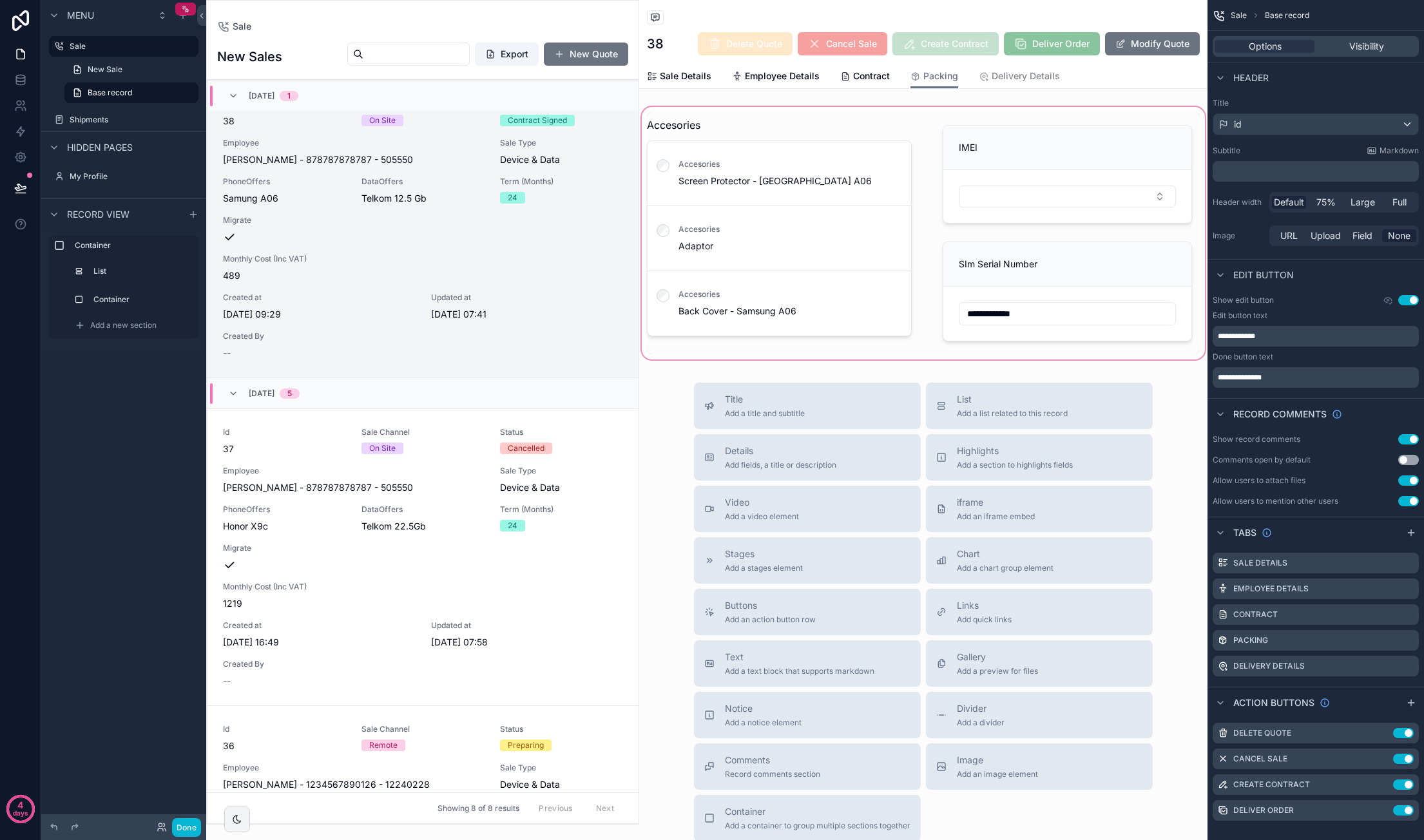
click at [1075, 181] on div "scrollable content" at bounding box center [923, 233] width 568 height 257
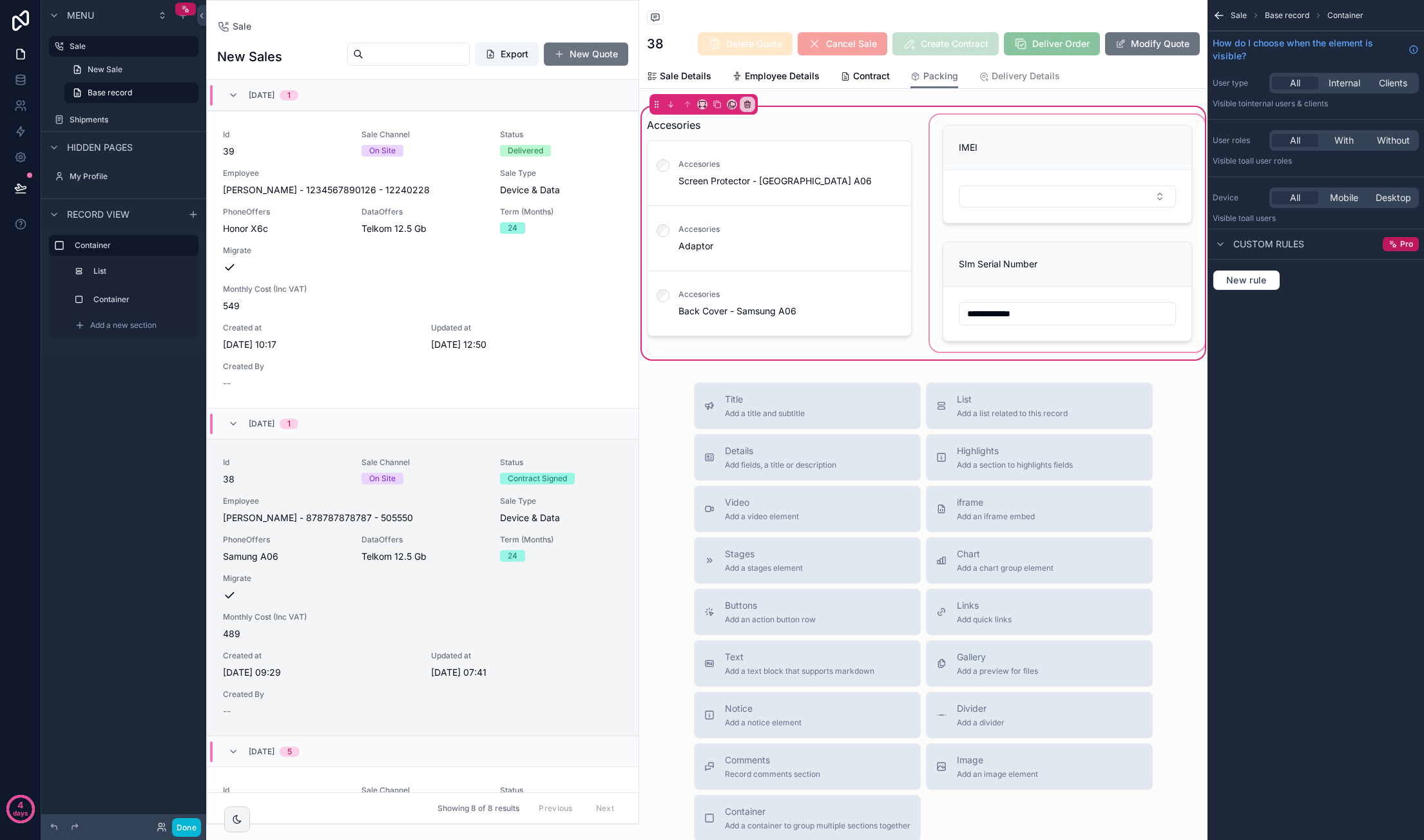
click at [1076, 191] on div "scrollable content" at bounding box center [1067, 233] width 281 height 242
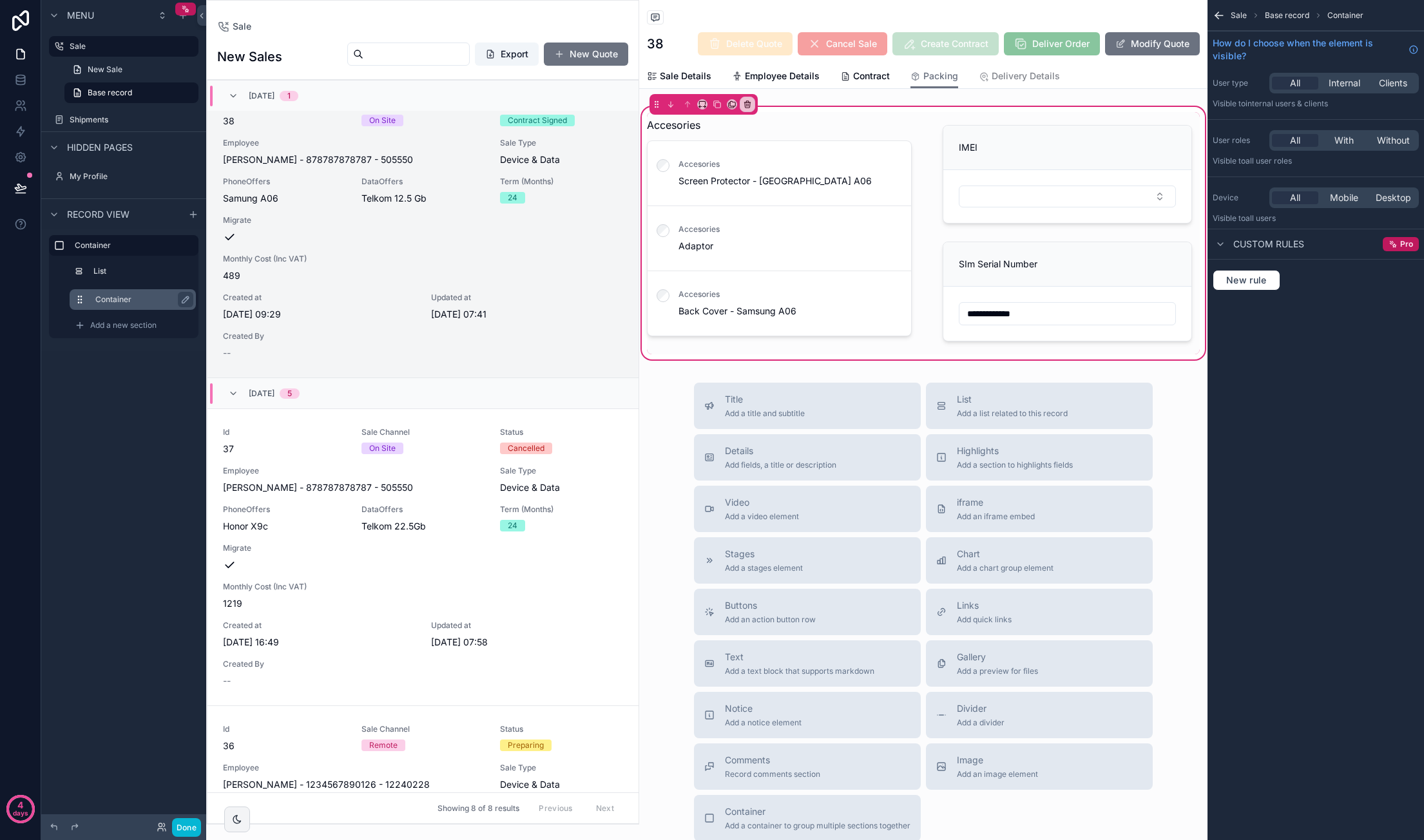
click at [111, 298] on label "Container" at bounding box center [141, 299] width 90 height 11
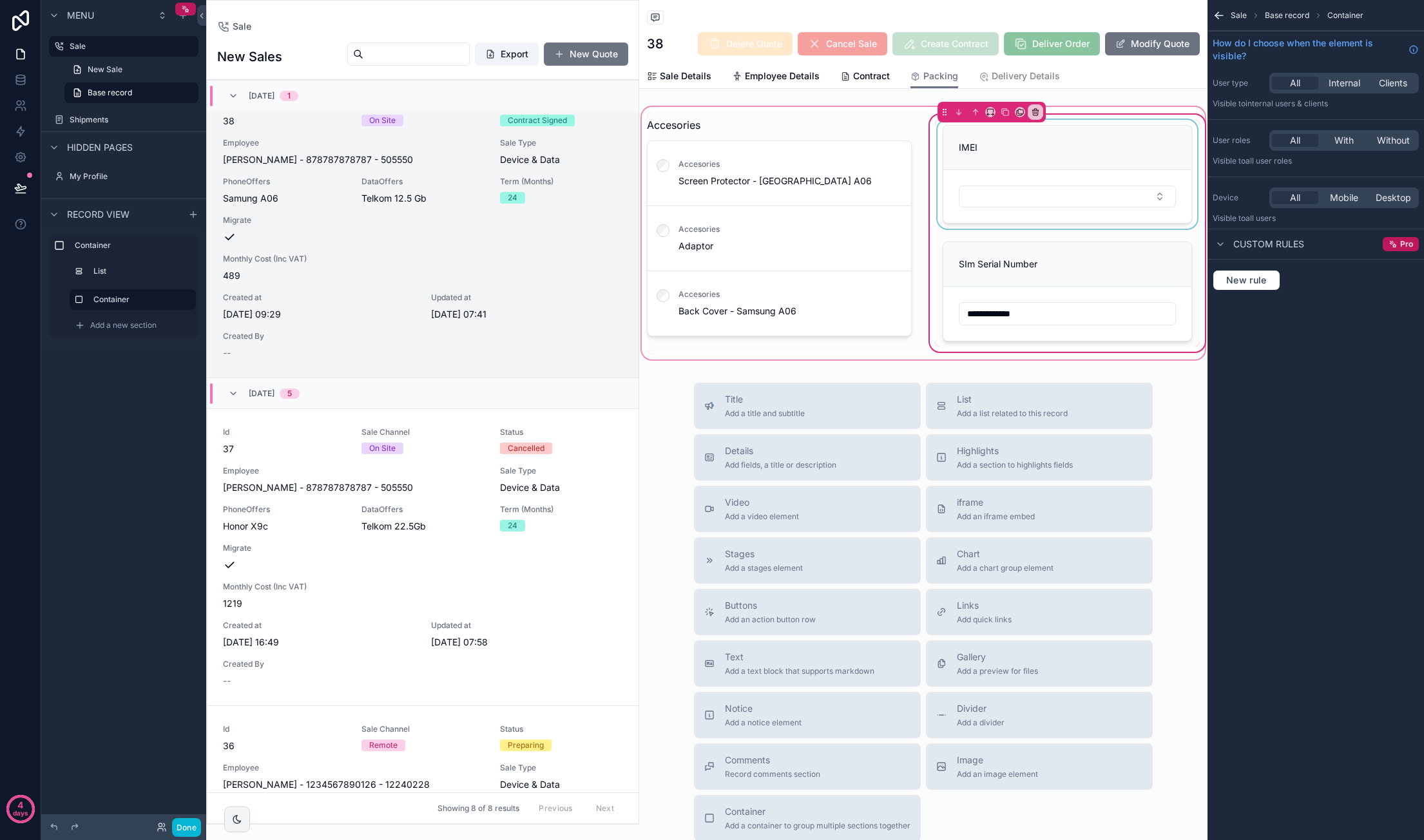
click at [981, 178] on div "scrollable content" at bounding box center [1067, 174] width 265 height 109
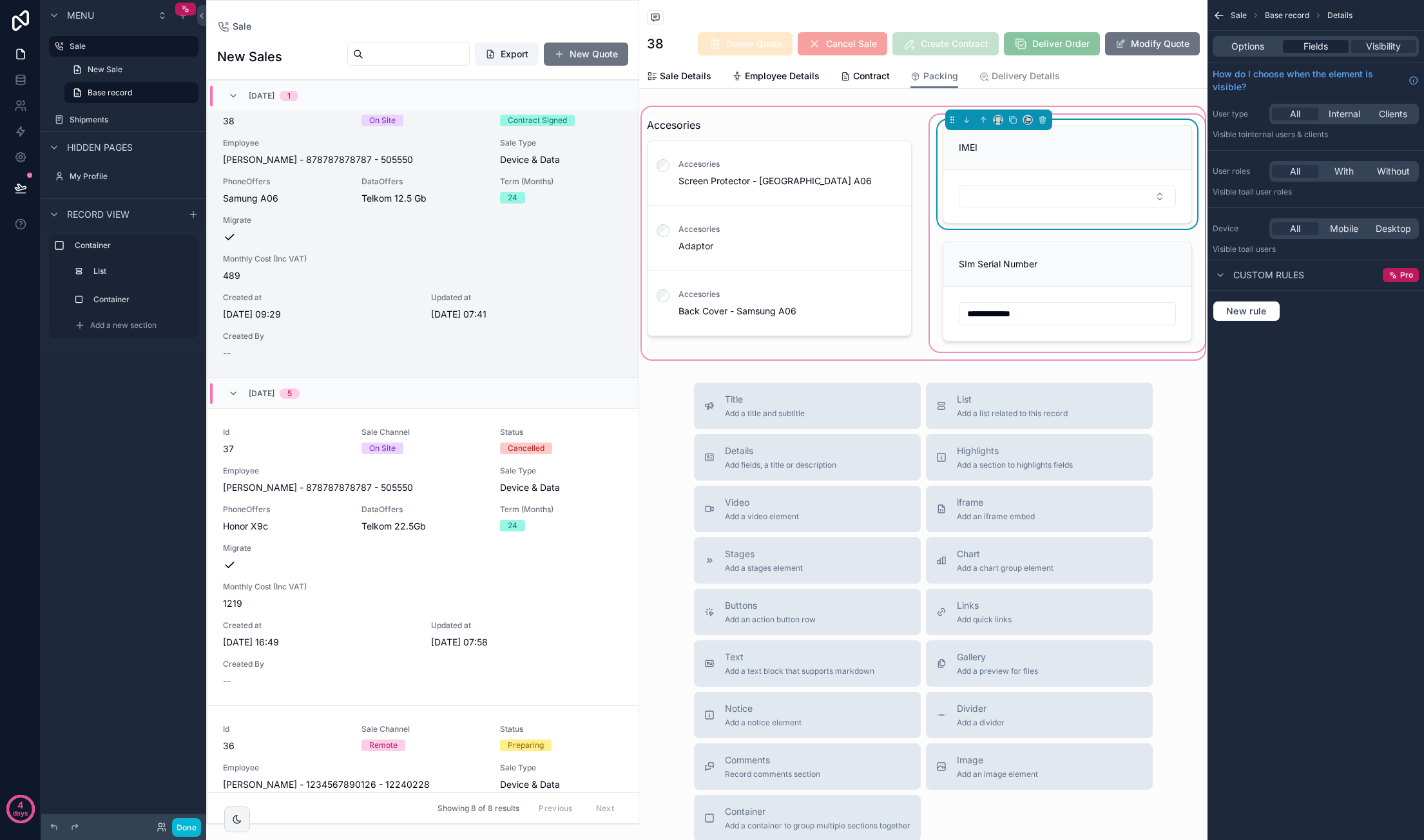
click at [1309, 44] on span "Fields" at bounding box center [1315, 46] width 25 height 13
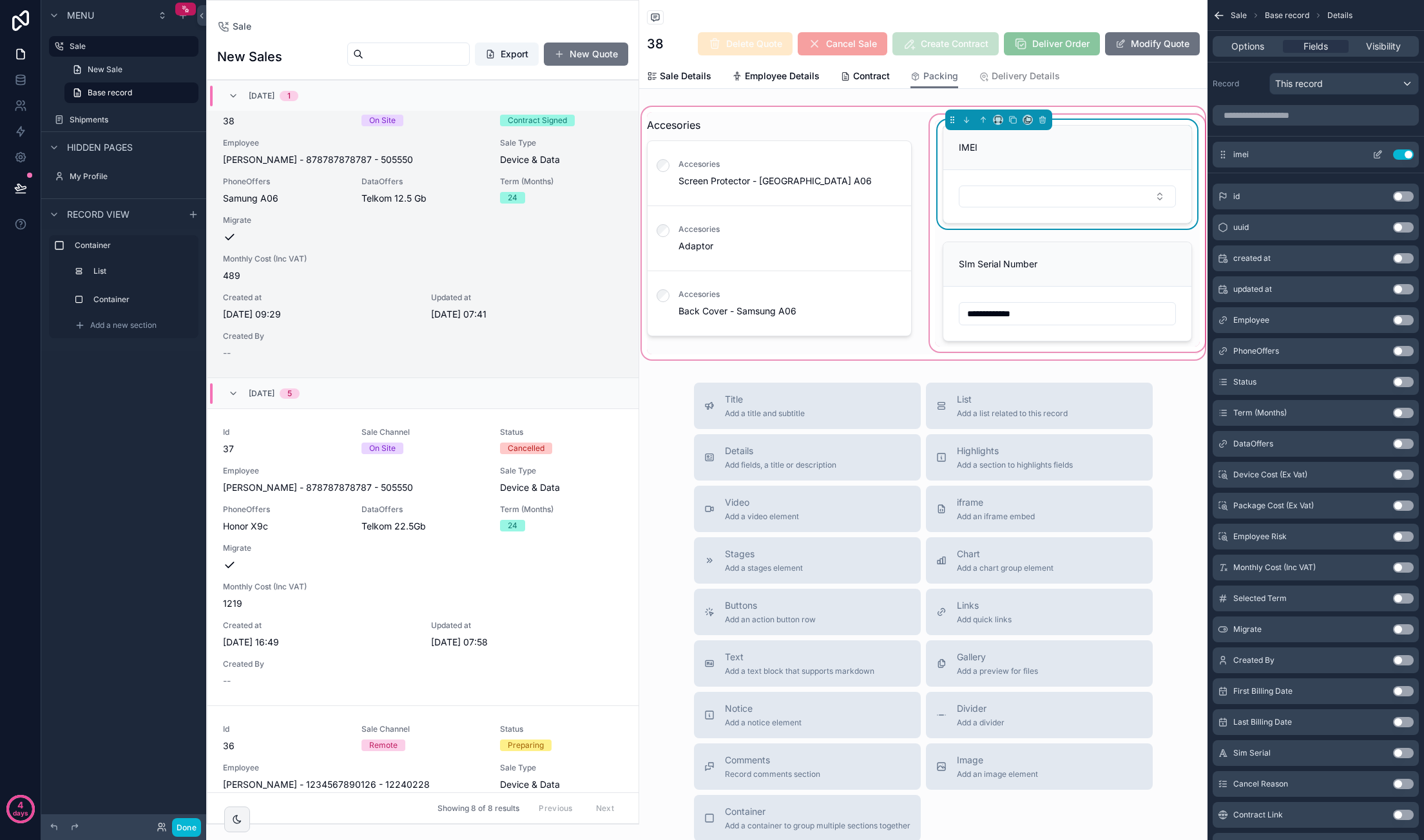
click at [1375, 153] on icon "scrollable content" at bounding box center [1377, 155] width 11 height 11
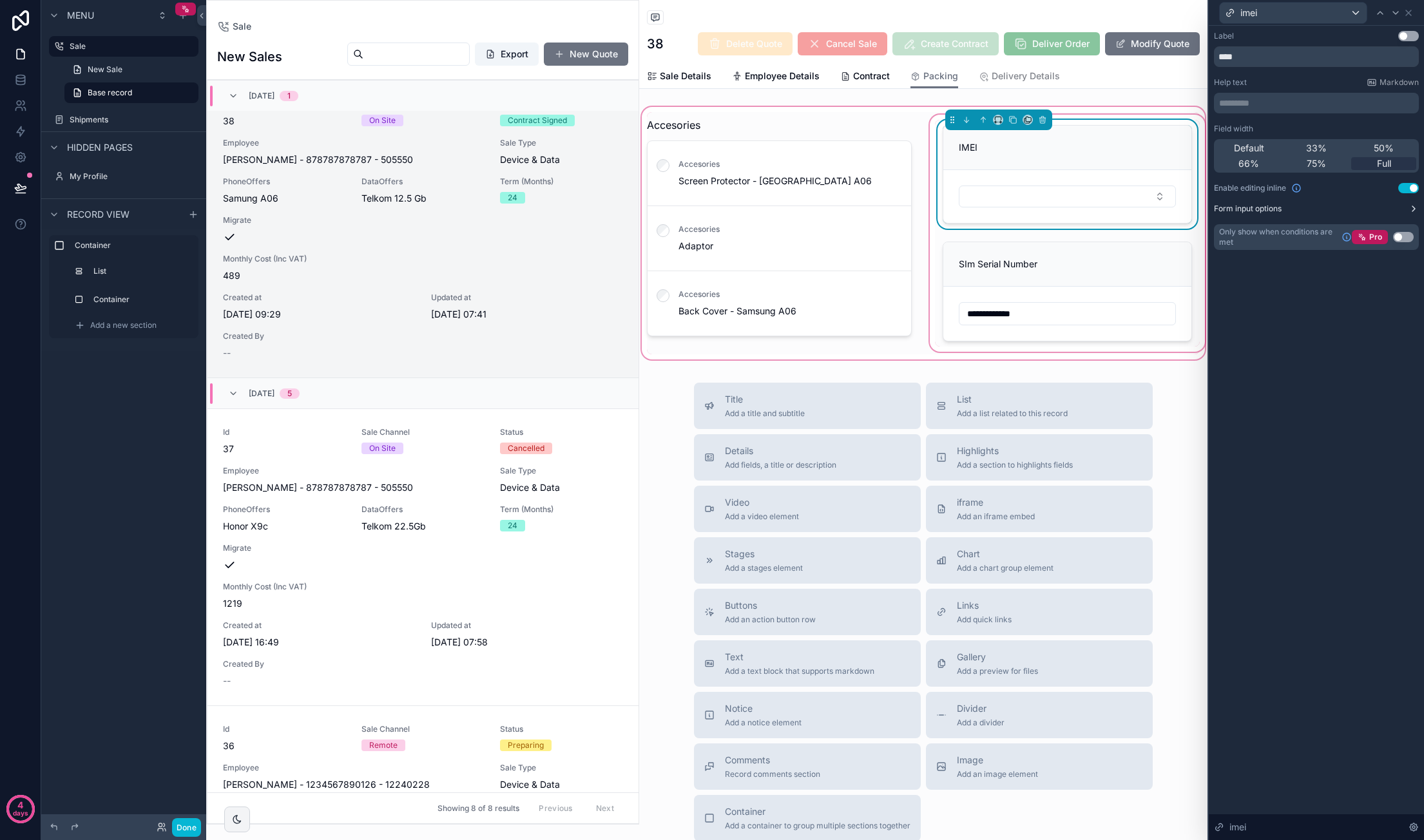
click at [1410, 207] on icon at bounding box center [1413, 209] width 11 height 11
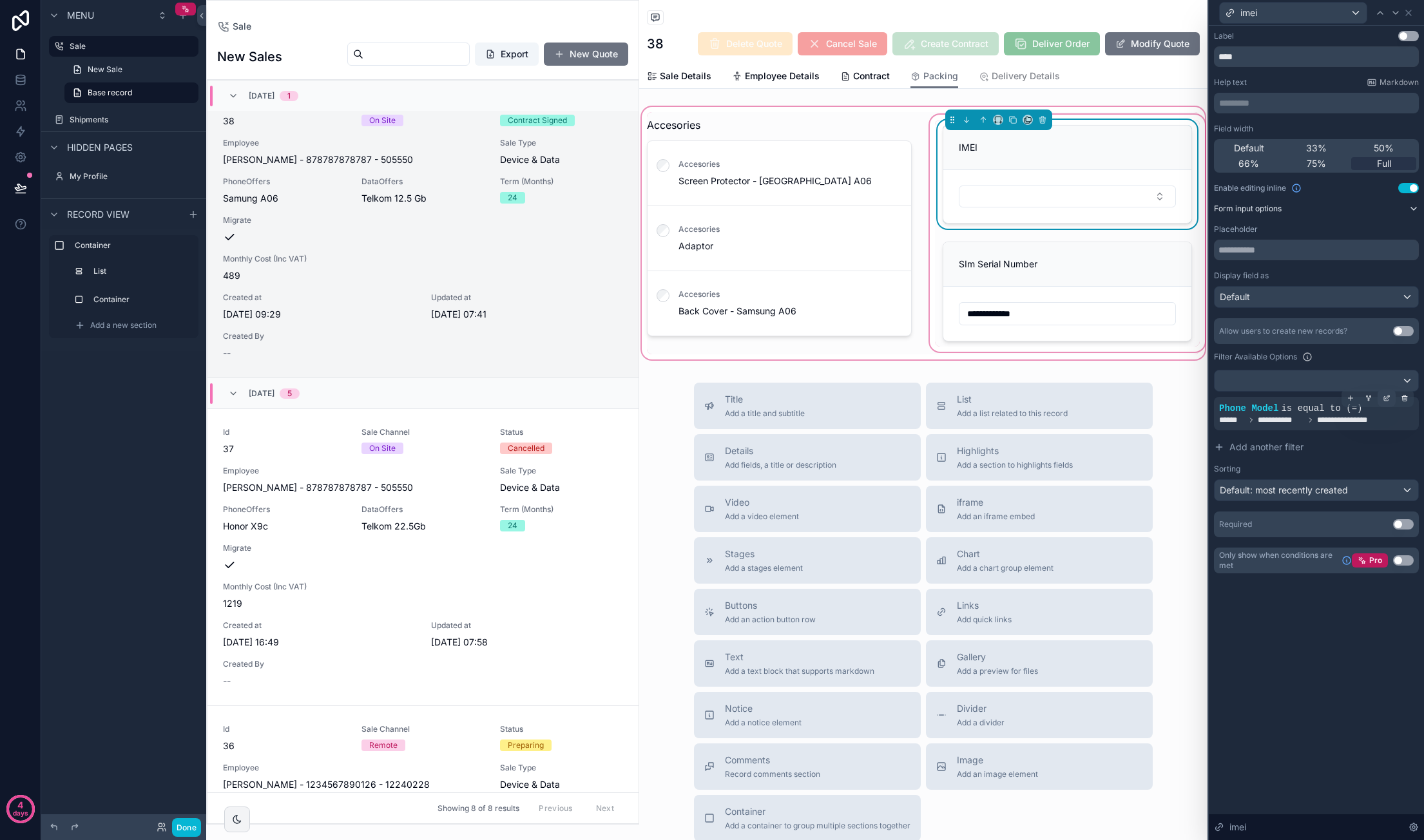
click at [1386, 396] on icon at bounding box center [1386, 398] width 8 height 8
click at [1086, 391] on span "Phone Model" at bounding box center [1068, 394] width 56 height 13
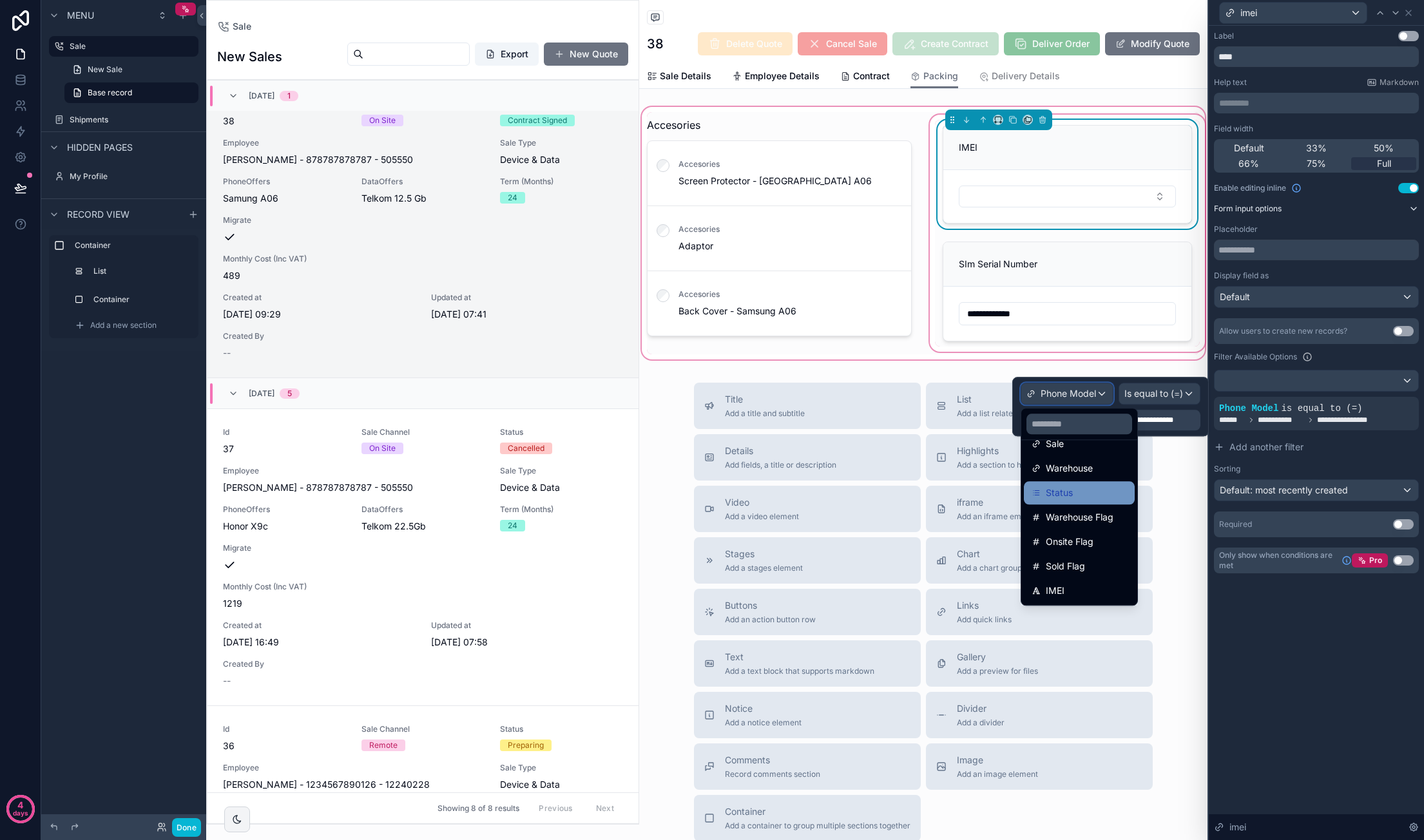
scroll to position [101, 0]
drag, startPoint x: 1333, startPoint y: 411, endPoint x: 1349, endPoint y: 409, distance: 16.1
click at [1333, 411] on span "is equal to (=)" at bounding box center [1321, 408] width 81 height 11
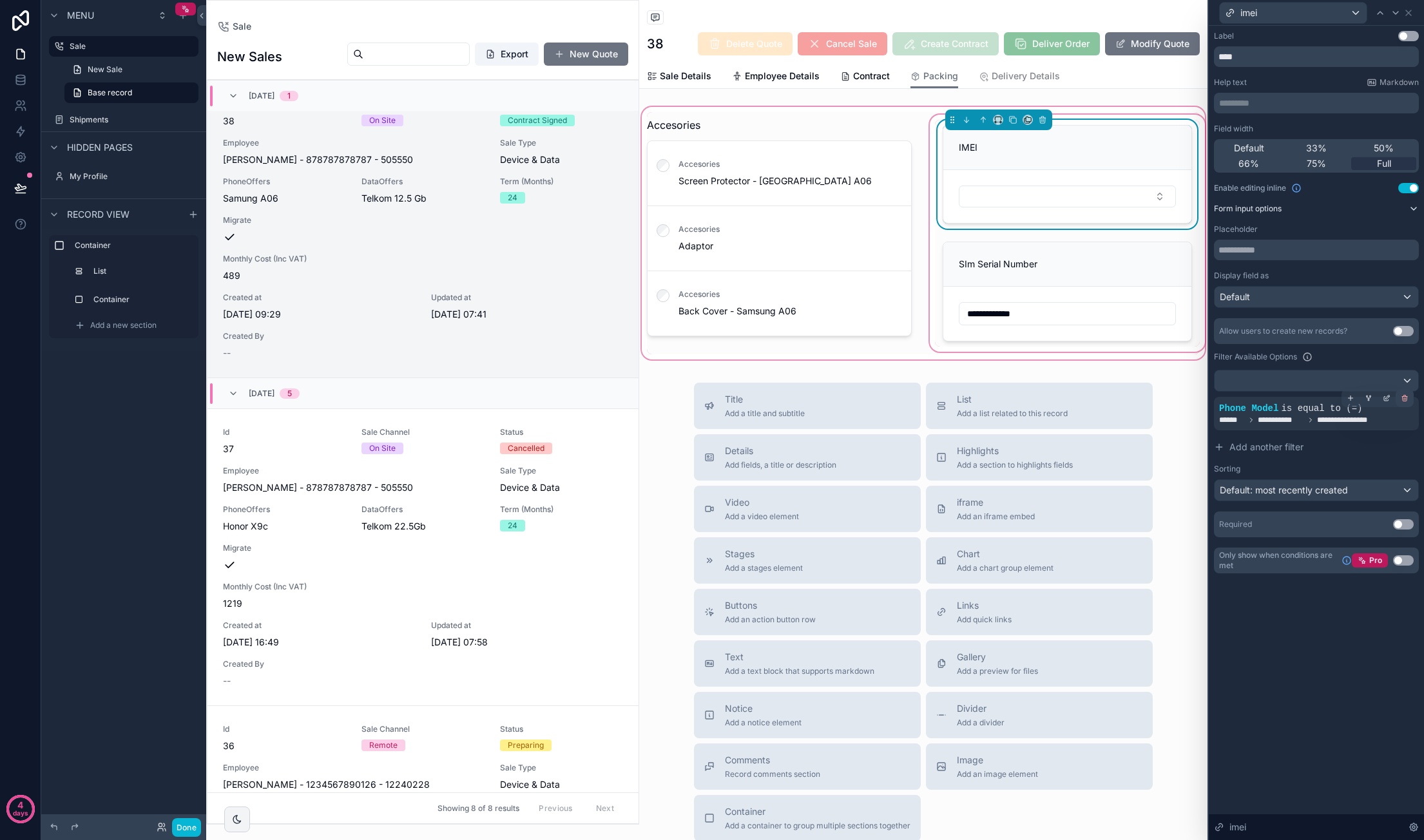
click at [1406, 399] on icon at bounding box center [1405, 399] width 4 height 4
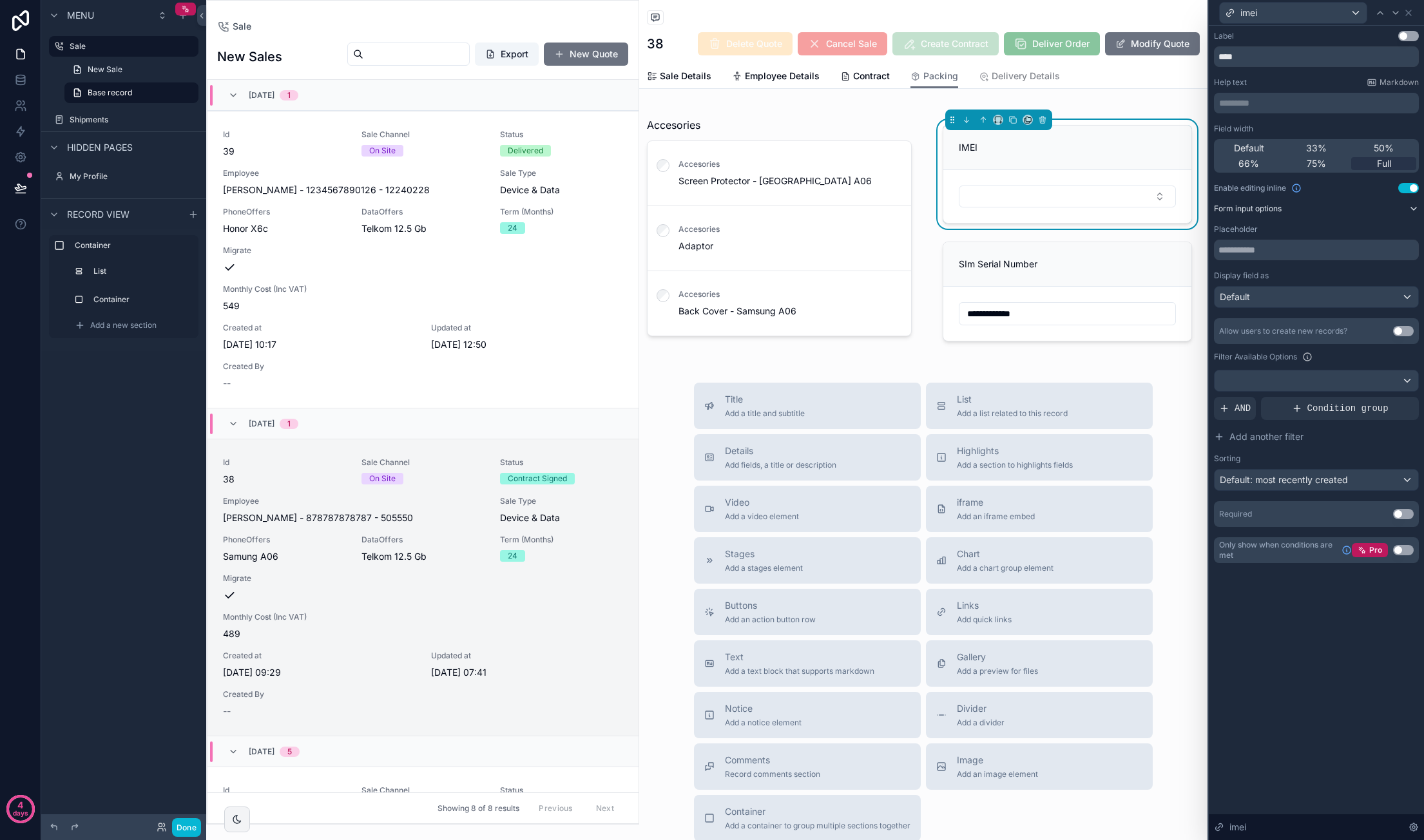
scroll to position [358, 0]
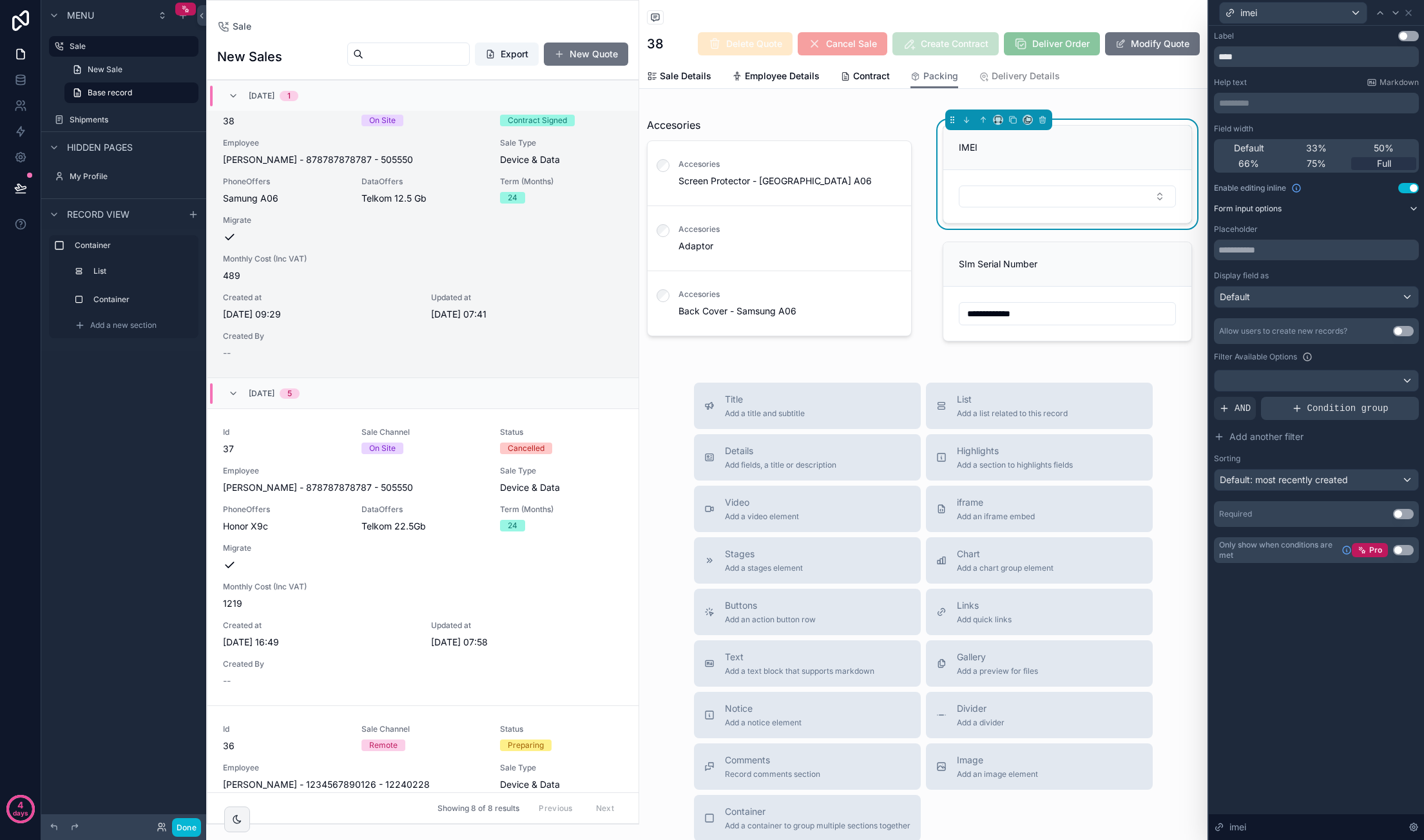
click at [1319, 405] on span "Condition group" at bounding box center [1347, 408] width 81 height 13
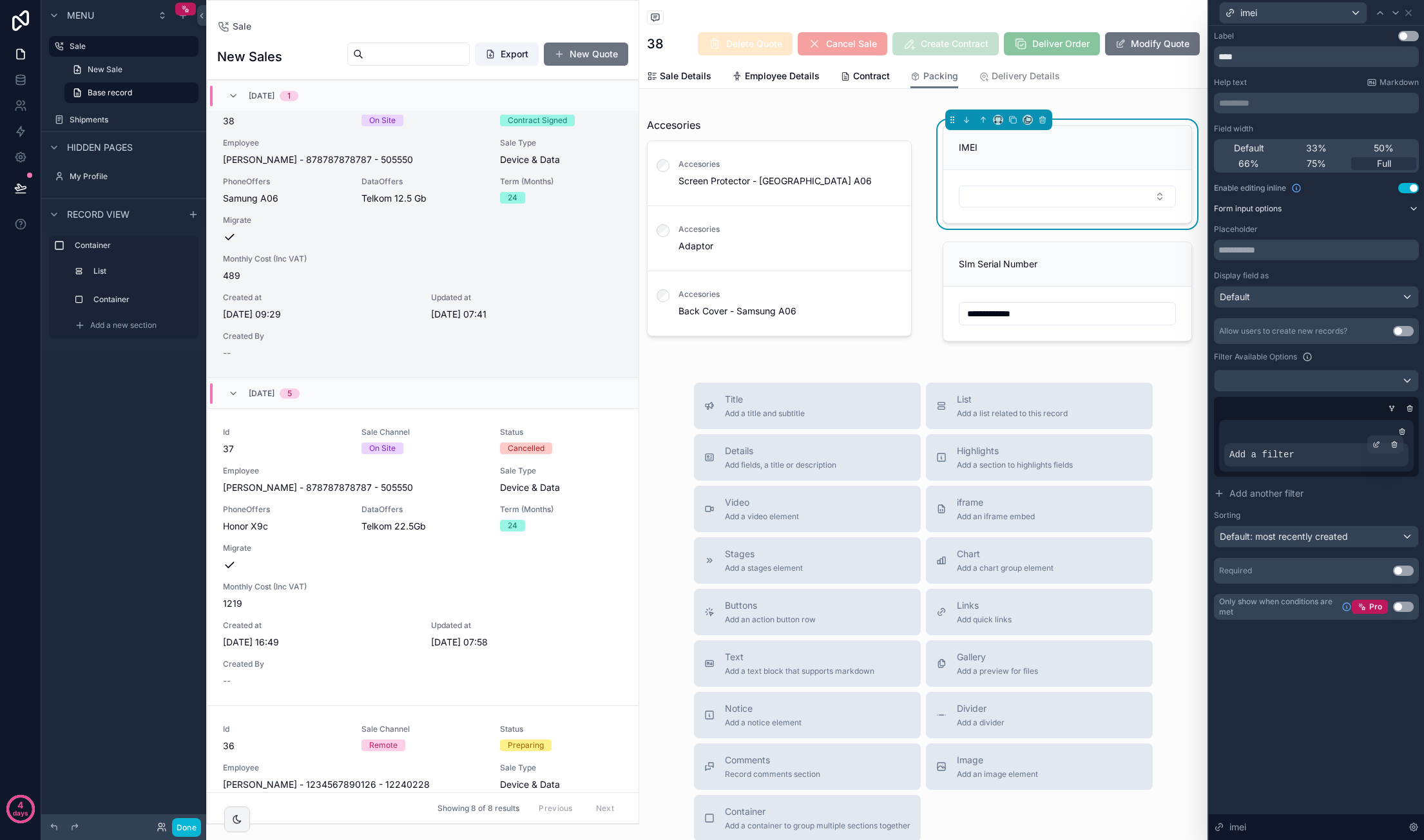
click at [1280, 454] on span "Add a filter" at bounding box center [1262, 455] width 65 height 13
click at [1374, 442] on icon at bounding box center [1375, 444] width 8 height 8
click at [1104, 440] on span "Select a field" at bounding box center [1093, 434] width 55 height 13
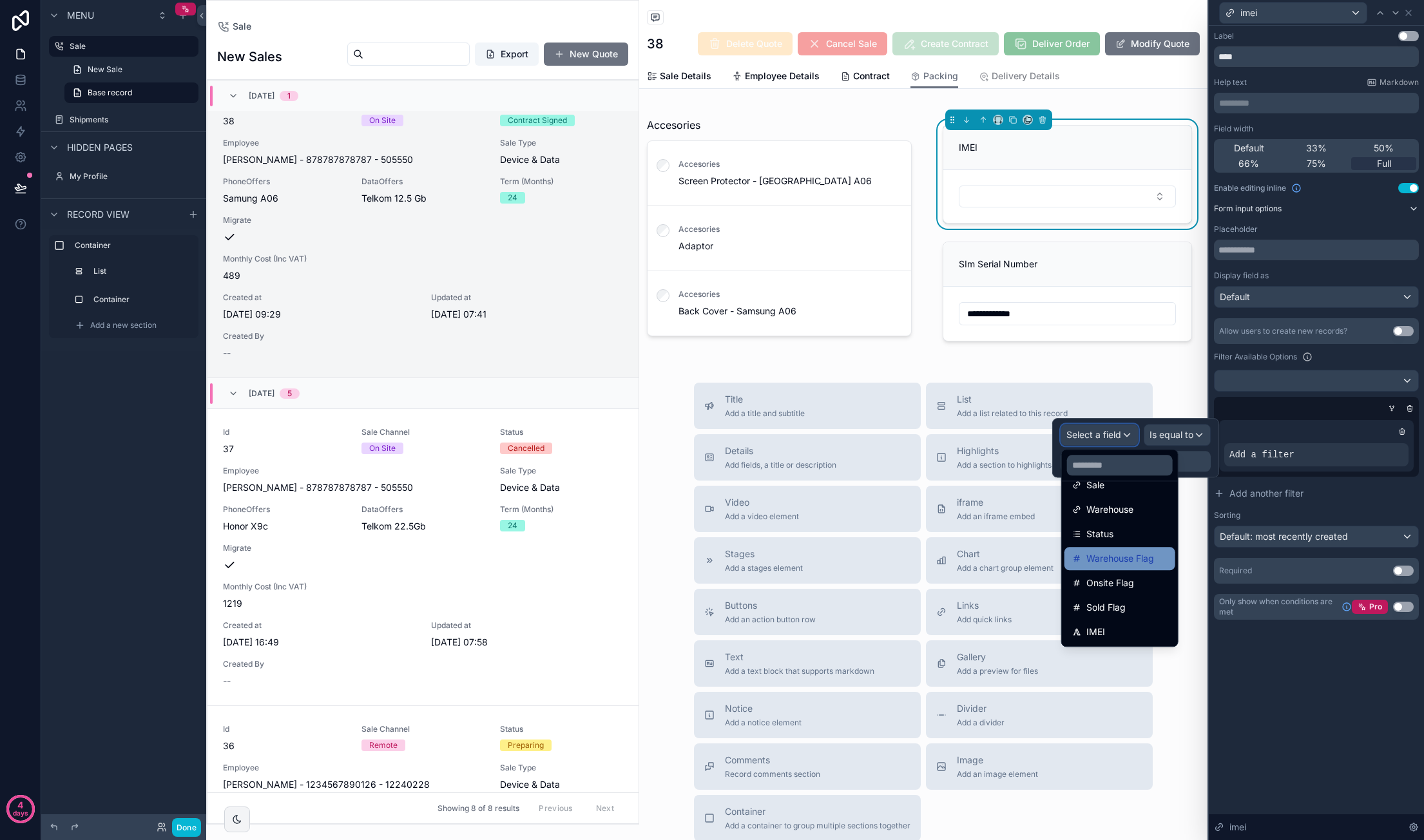
scroll to position [101, 0]
click at [1138, 527] on span "Phone Model" at bounding box center [1114, 525] width 56 height 15
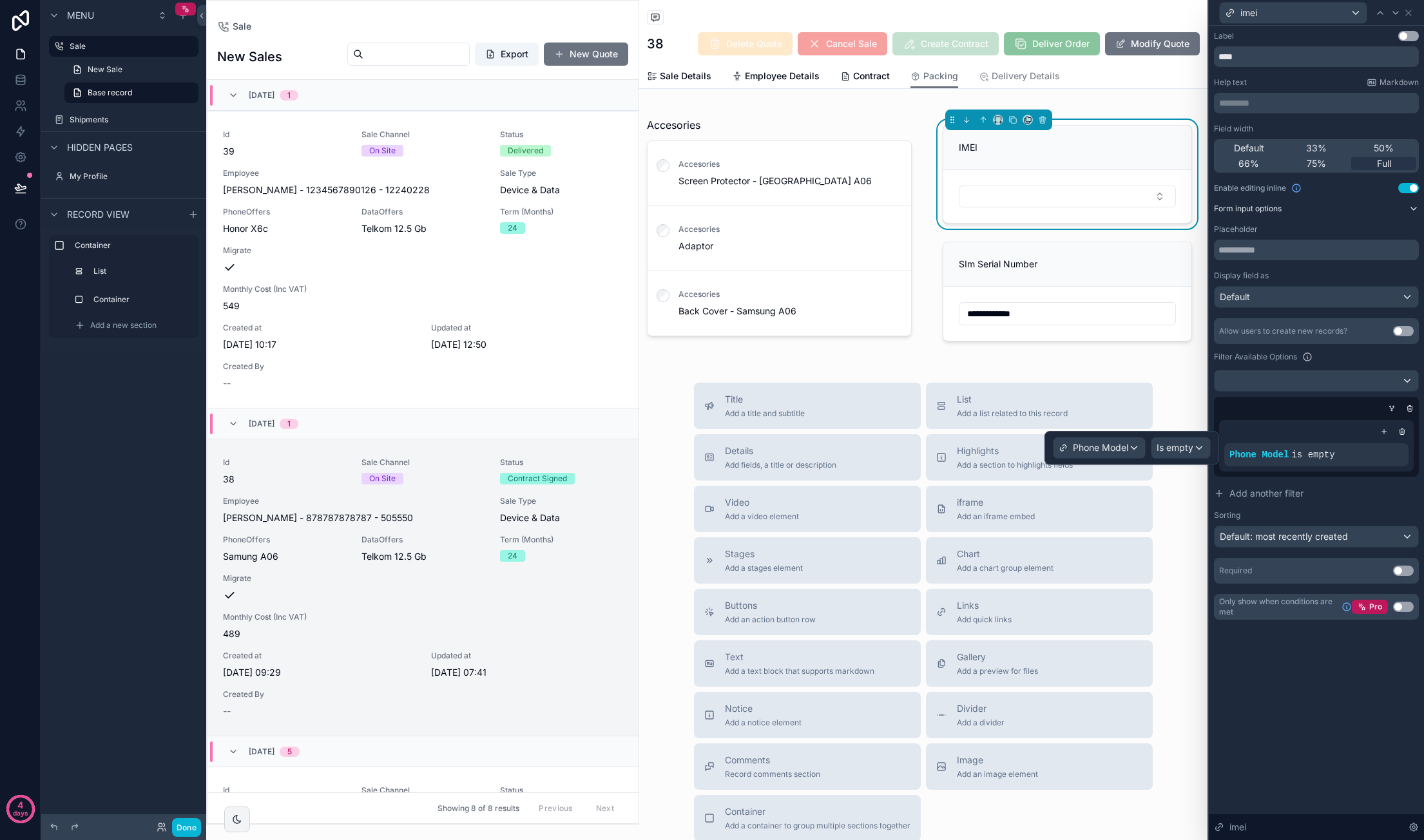
scroll to position [358, 0]
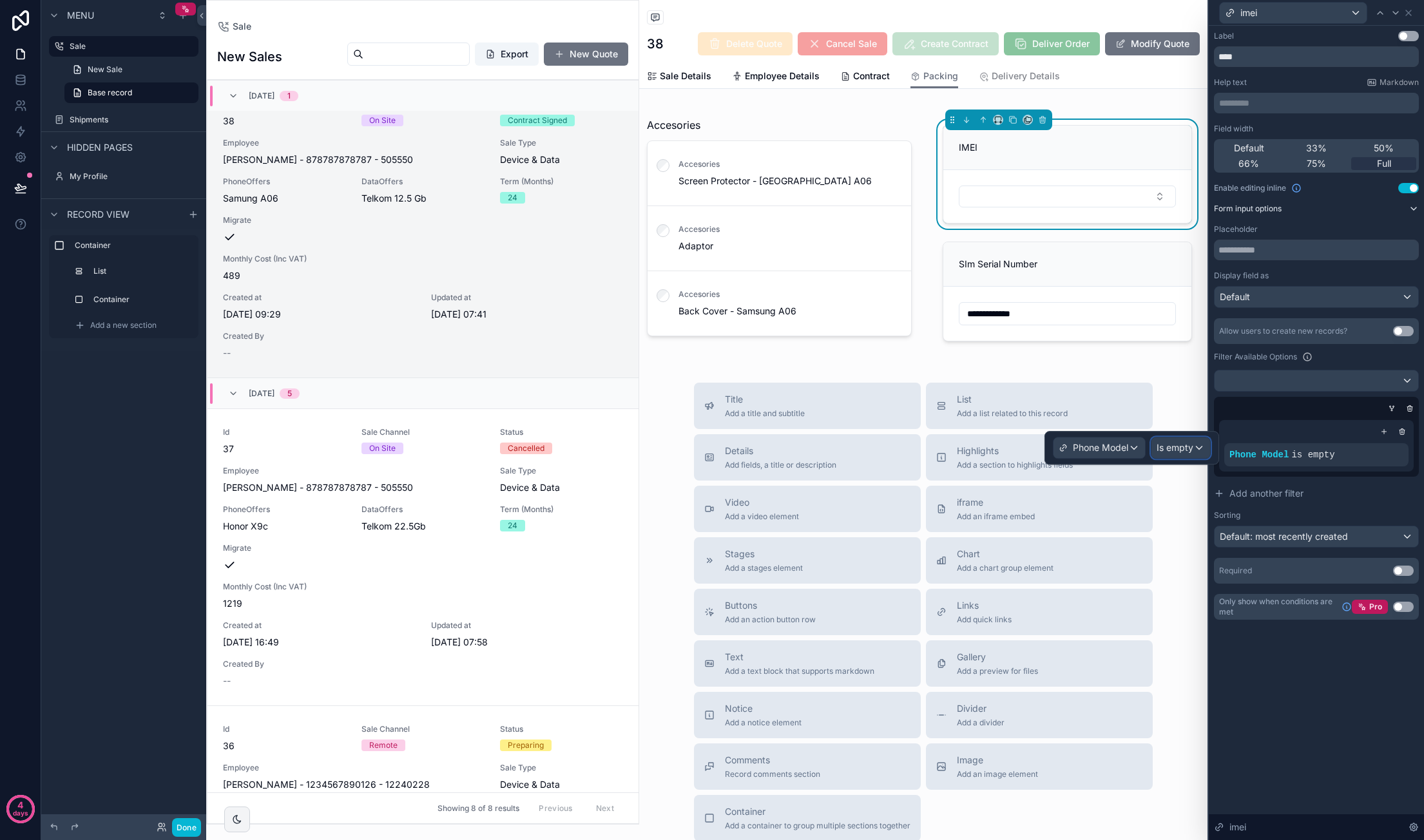
click at [1195, 446] on div "Is empty" at bounding box center [1180, 447] width 58 height 20
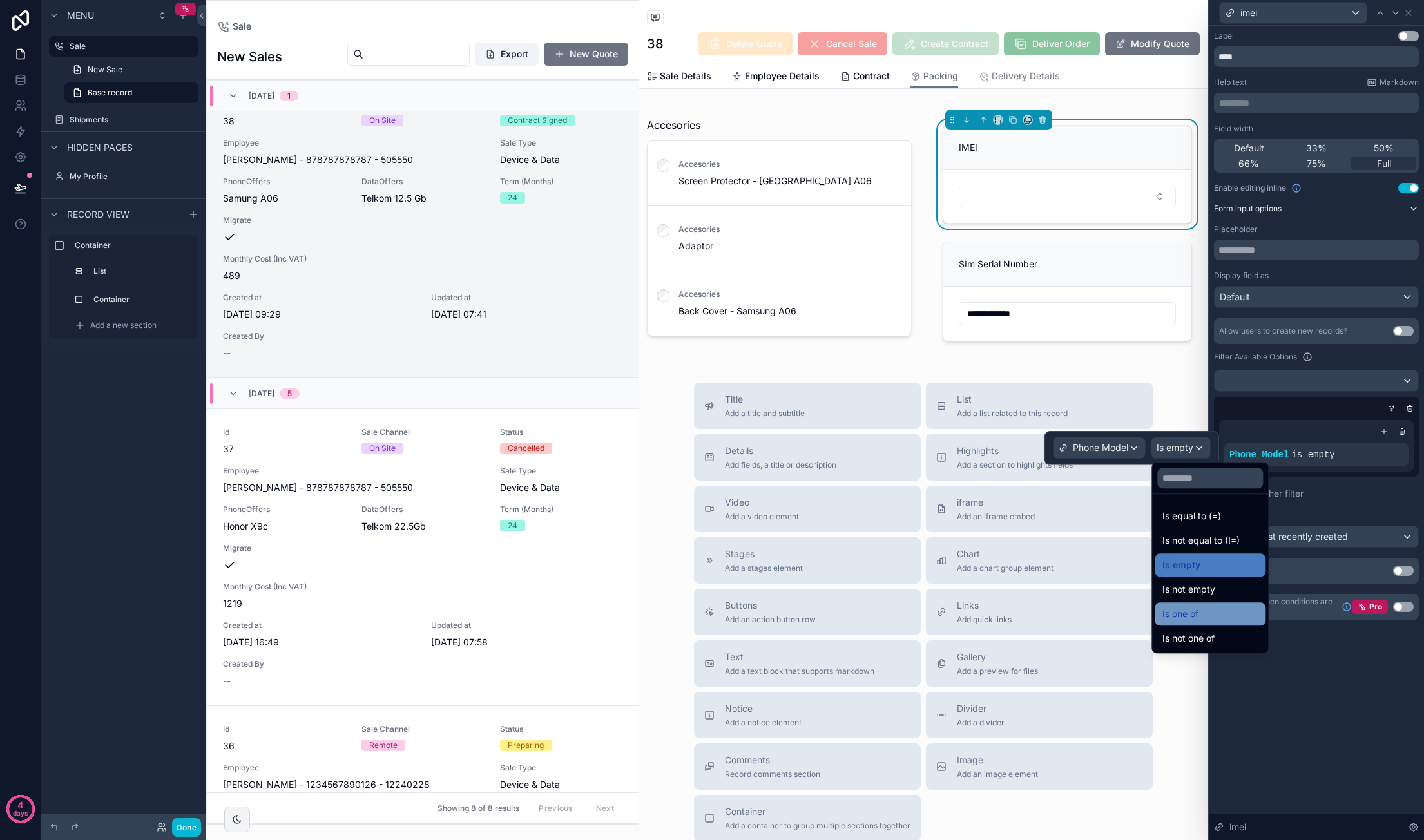
click at [1231, 608] on div "Is one of" at bounding box center [1210, 614] width 96 height 15
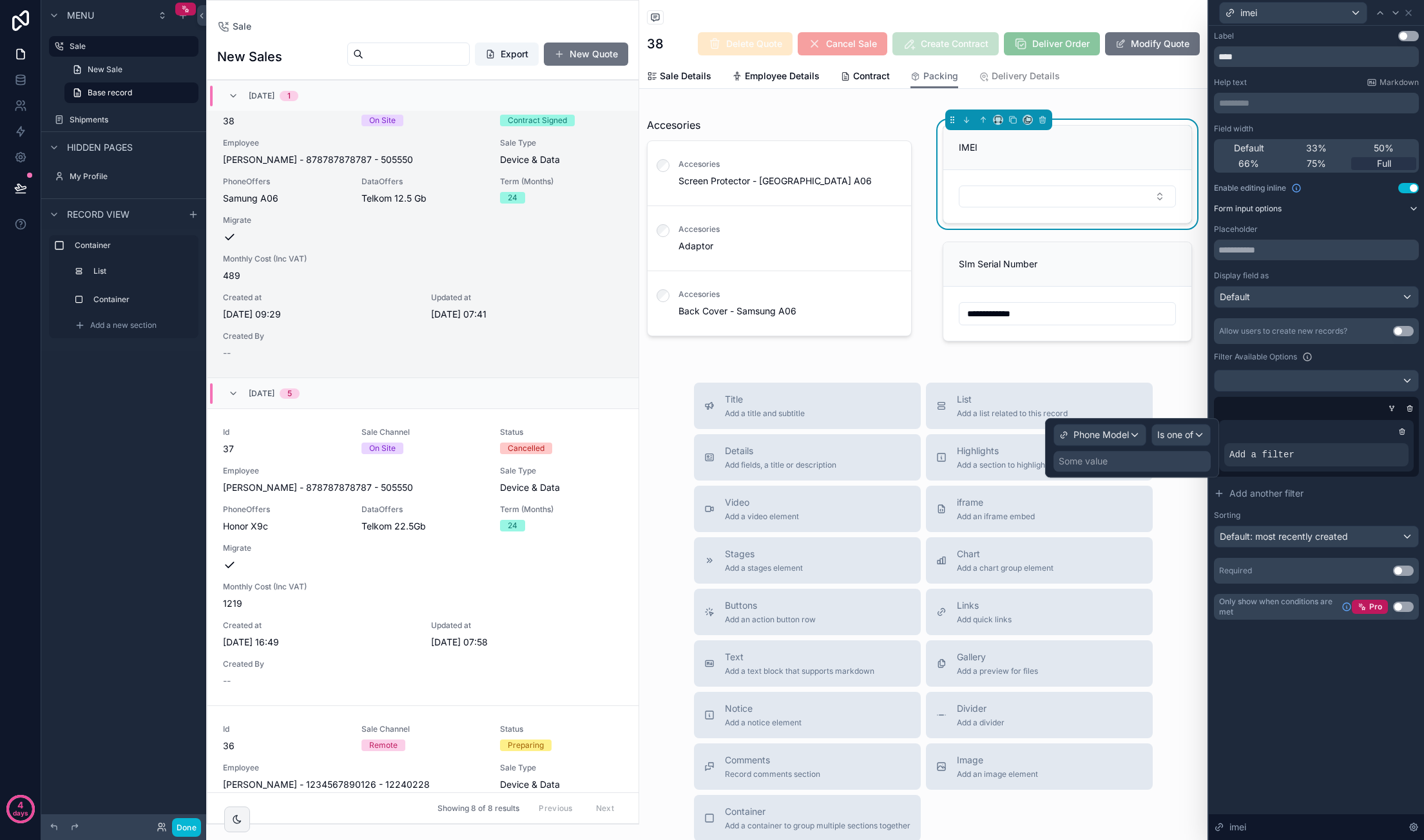
click at [1172, 460] on div "Some value" at bounding box center [1132, 460] width 158 height 20
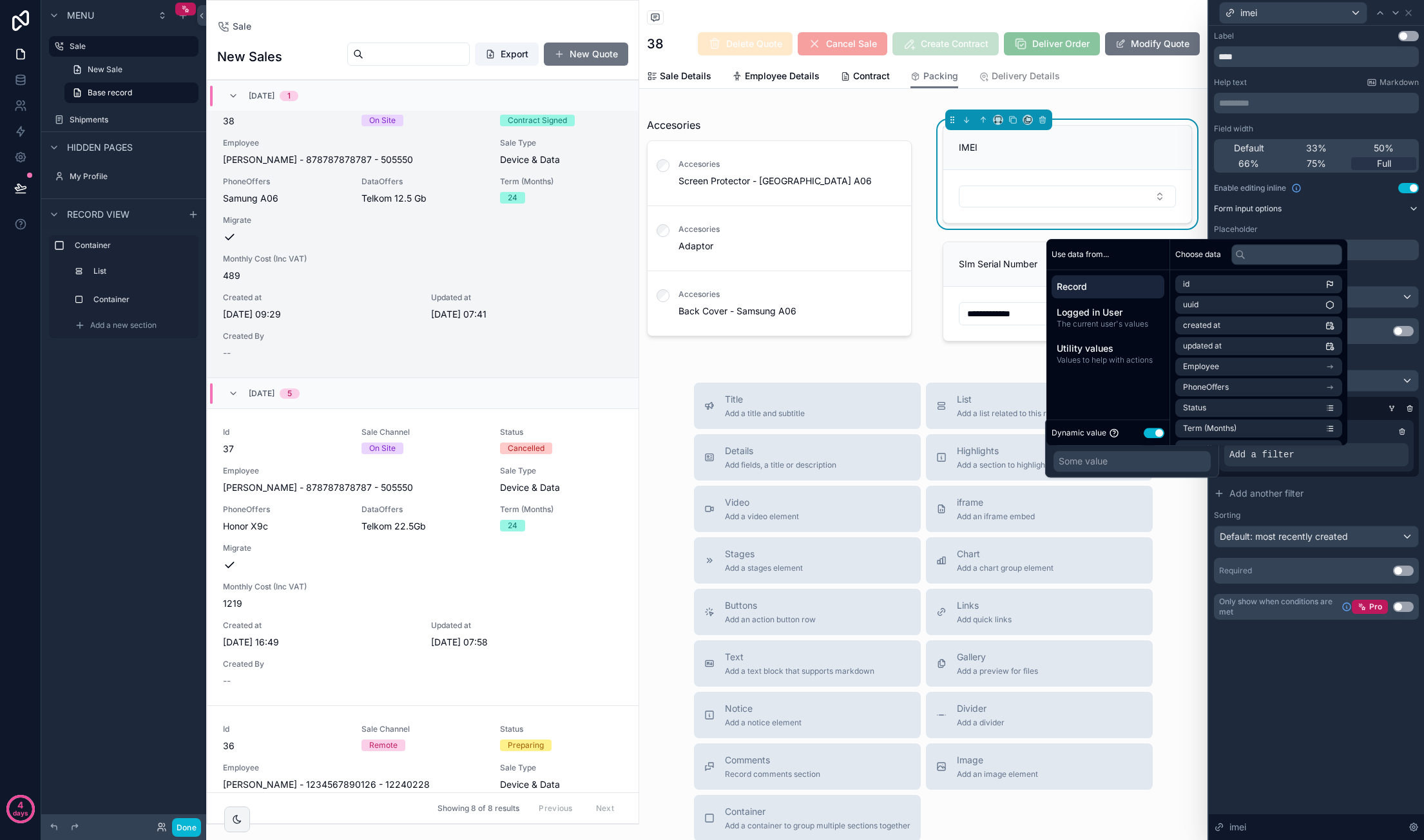
click at [1140, 287] on span "Record" at bounding box center [1108, 287] width 103 height 13
click at [1254, 383] on li "PhoneOffers" at bounding box center [1258, 387] width 167 height 18
click at [1268, 309] on li "id" at bounding box center [1258, 307] width 167 height 18
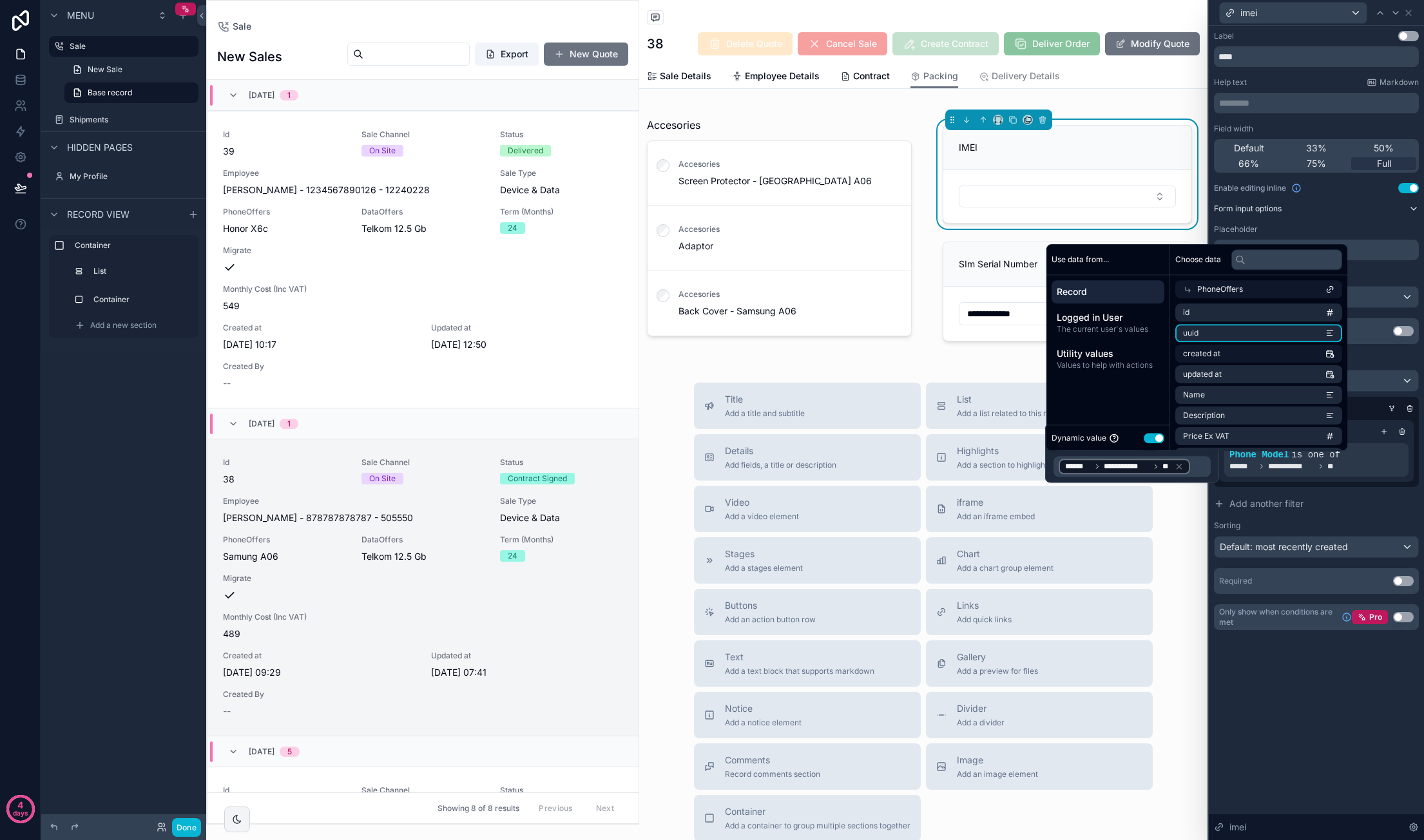
scroll to position [358, 0]
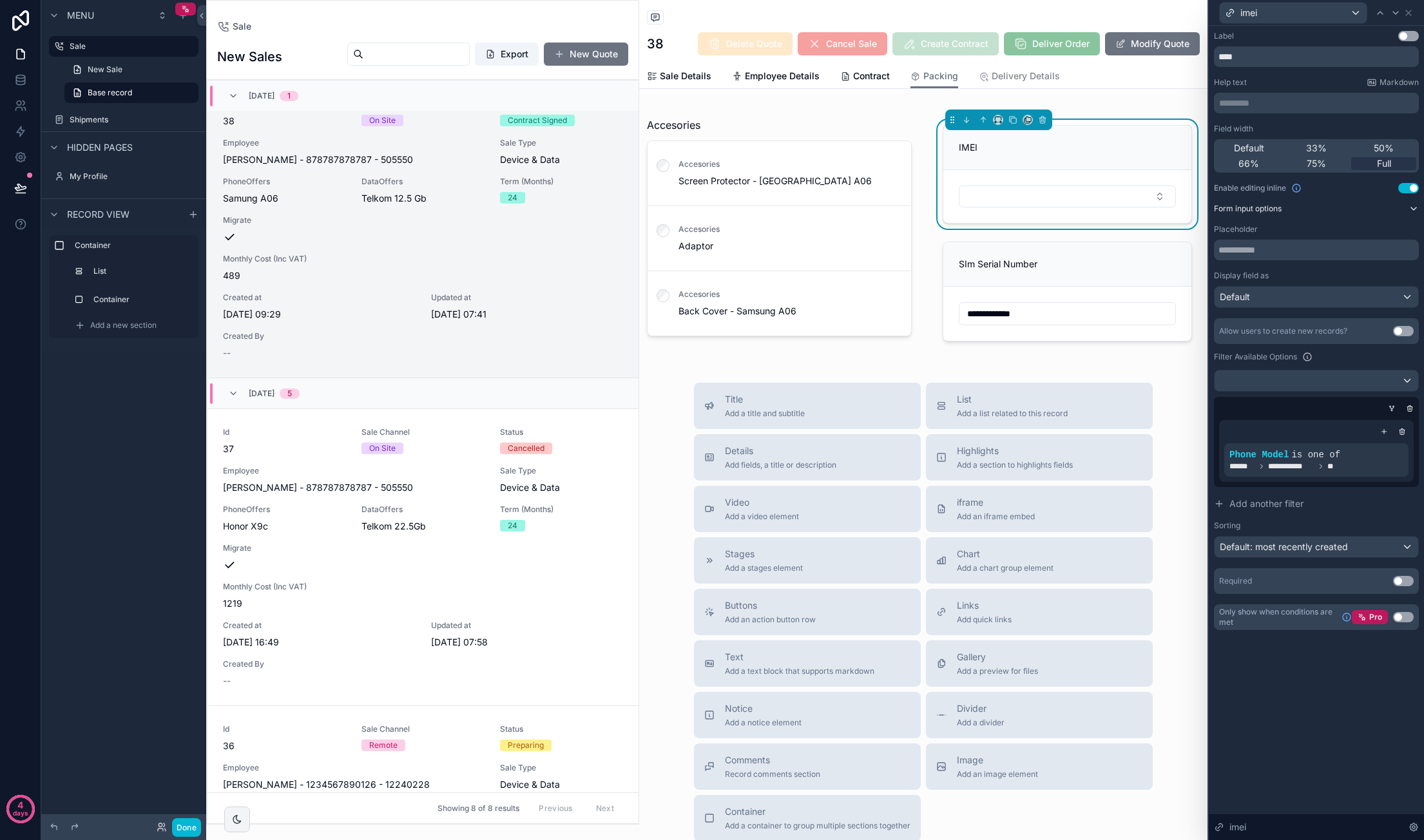
click at [1007, 366] on div "**********" at bounding box center [923, 472] width 568 height 944
click at [195, 827] on button "Done" at bounding box center [186, 827] width 29 height 19
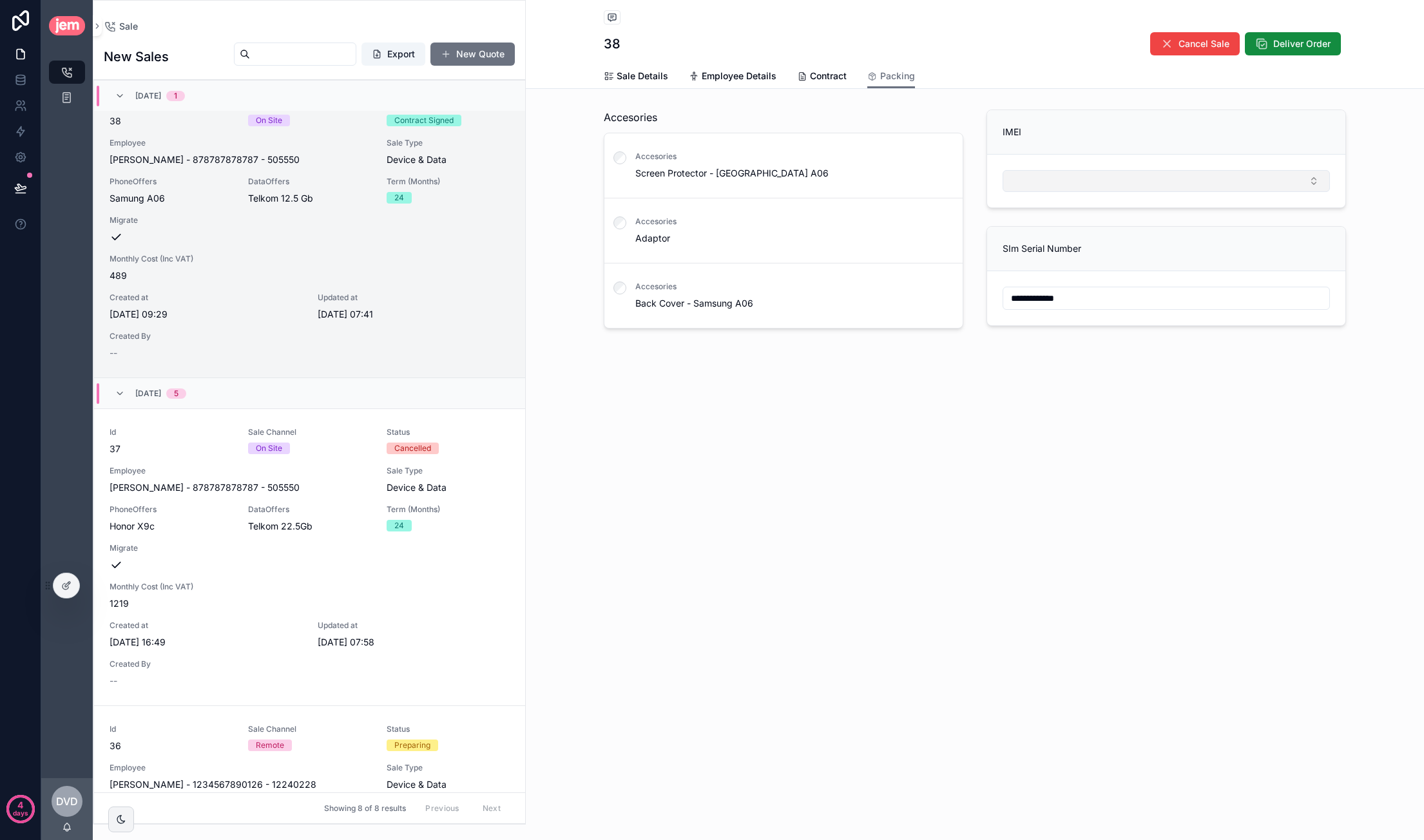
click at [1098, 183] on button "Select Button" at bounding box center [1166, 181] width 327 height 22
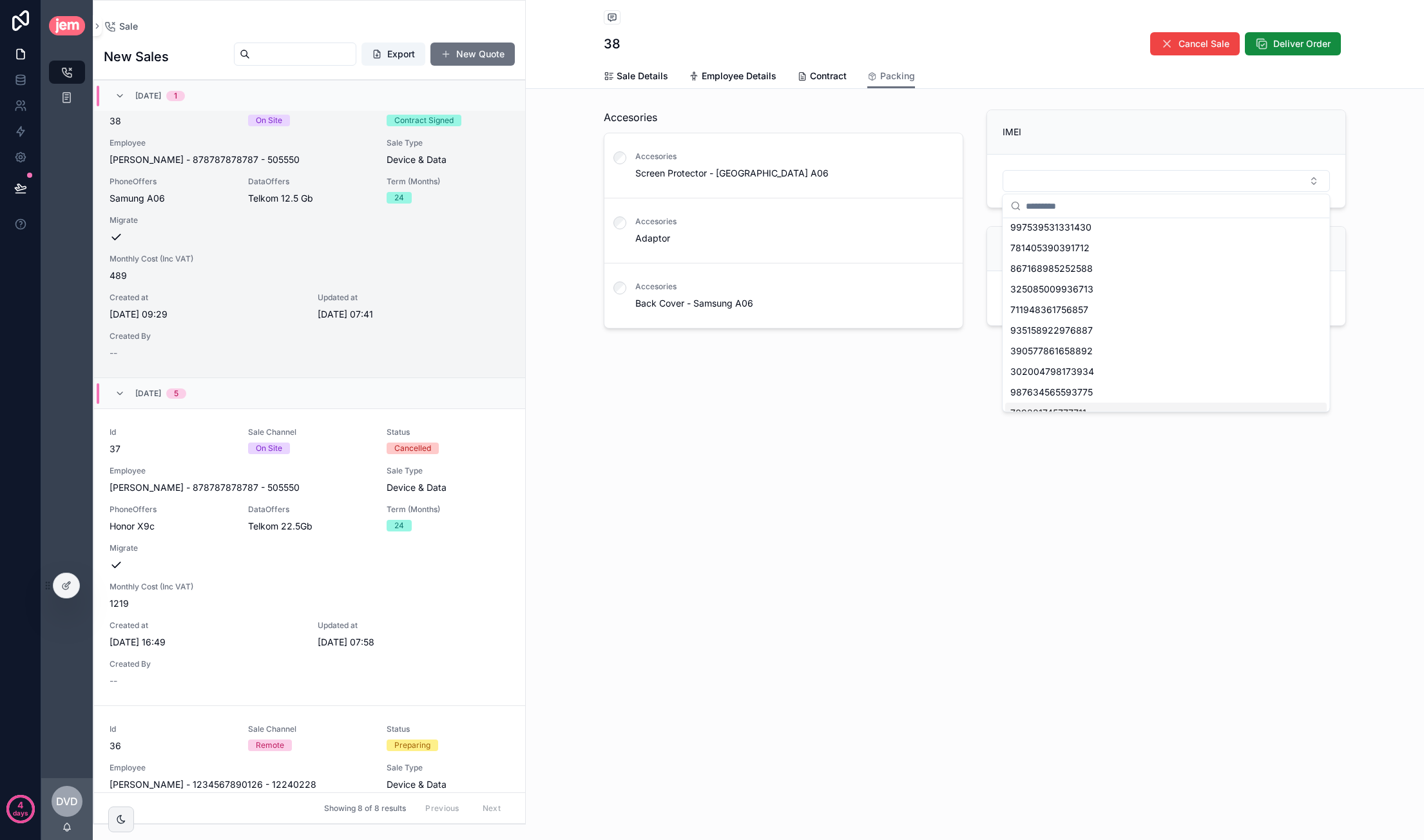
scroll to position [0, 0]
click at [954, 449] on div "**********" at bounding box center [975, 420] width 898 height 840
click at [67, 588] on icon at bounding box center [65, 586] width 6 height 6
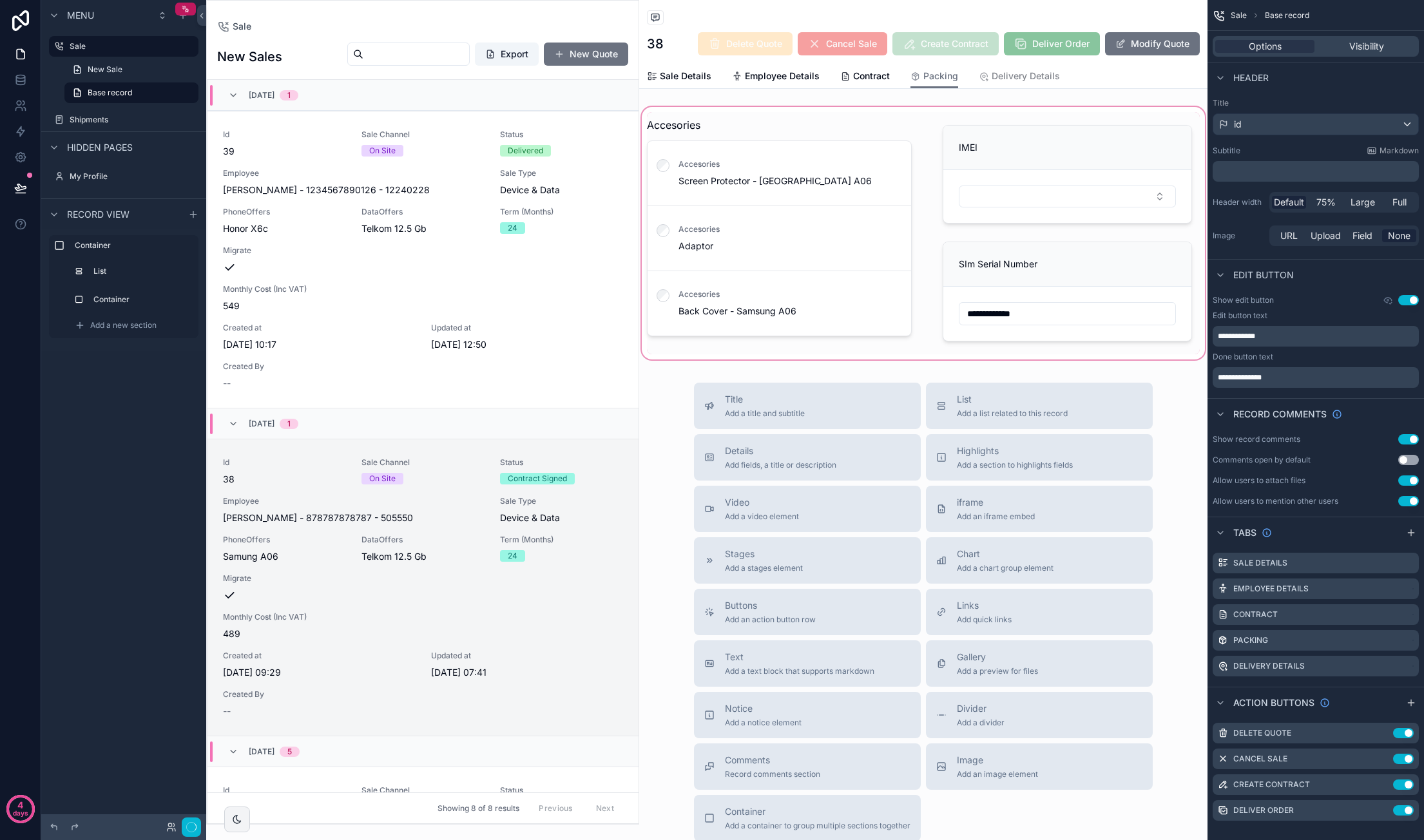
scroll to position [358, 0]
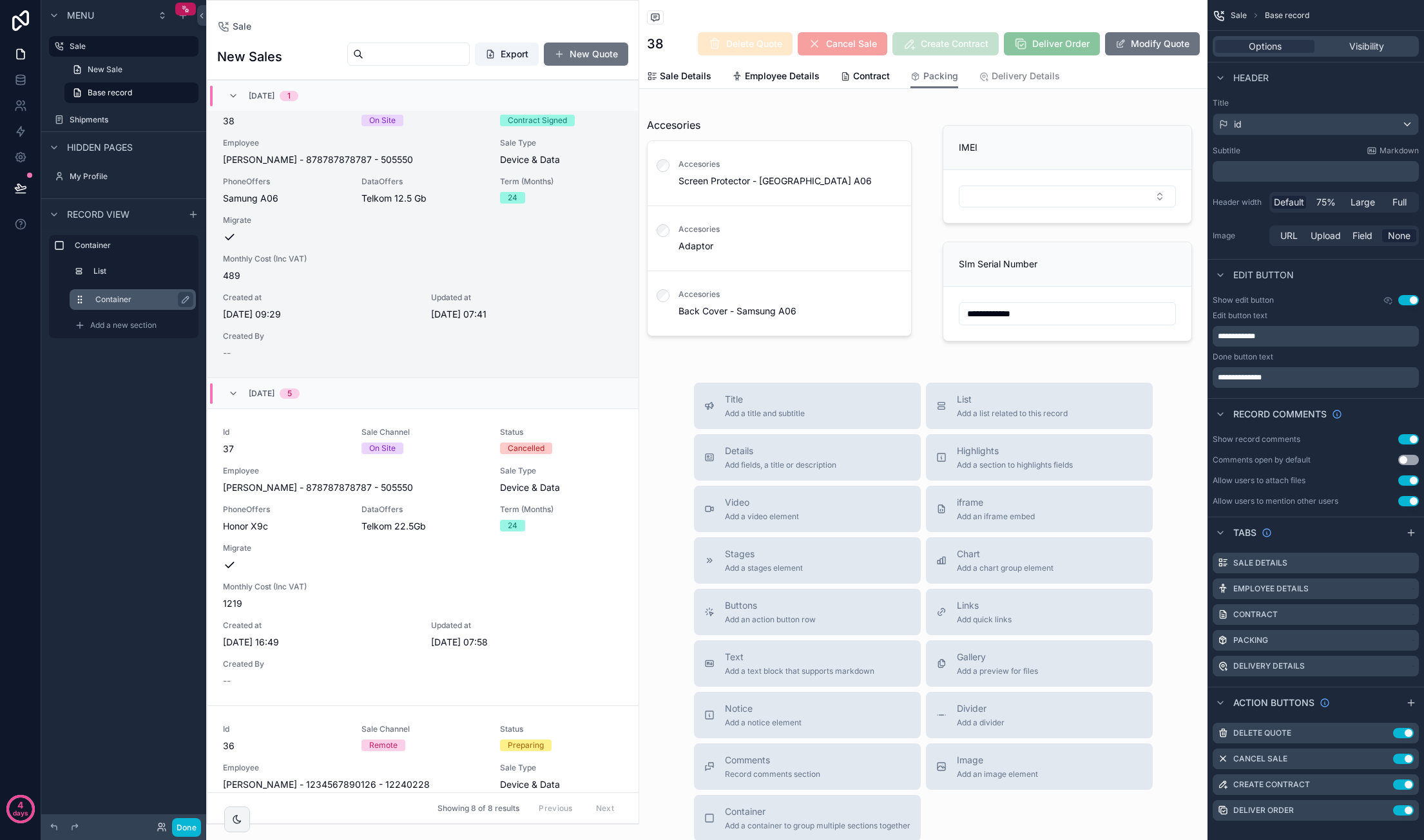
click at [141, 304] on label "Container" at bounding box center [141, 299] width 90 height 11
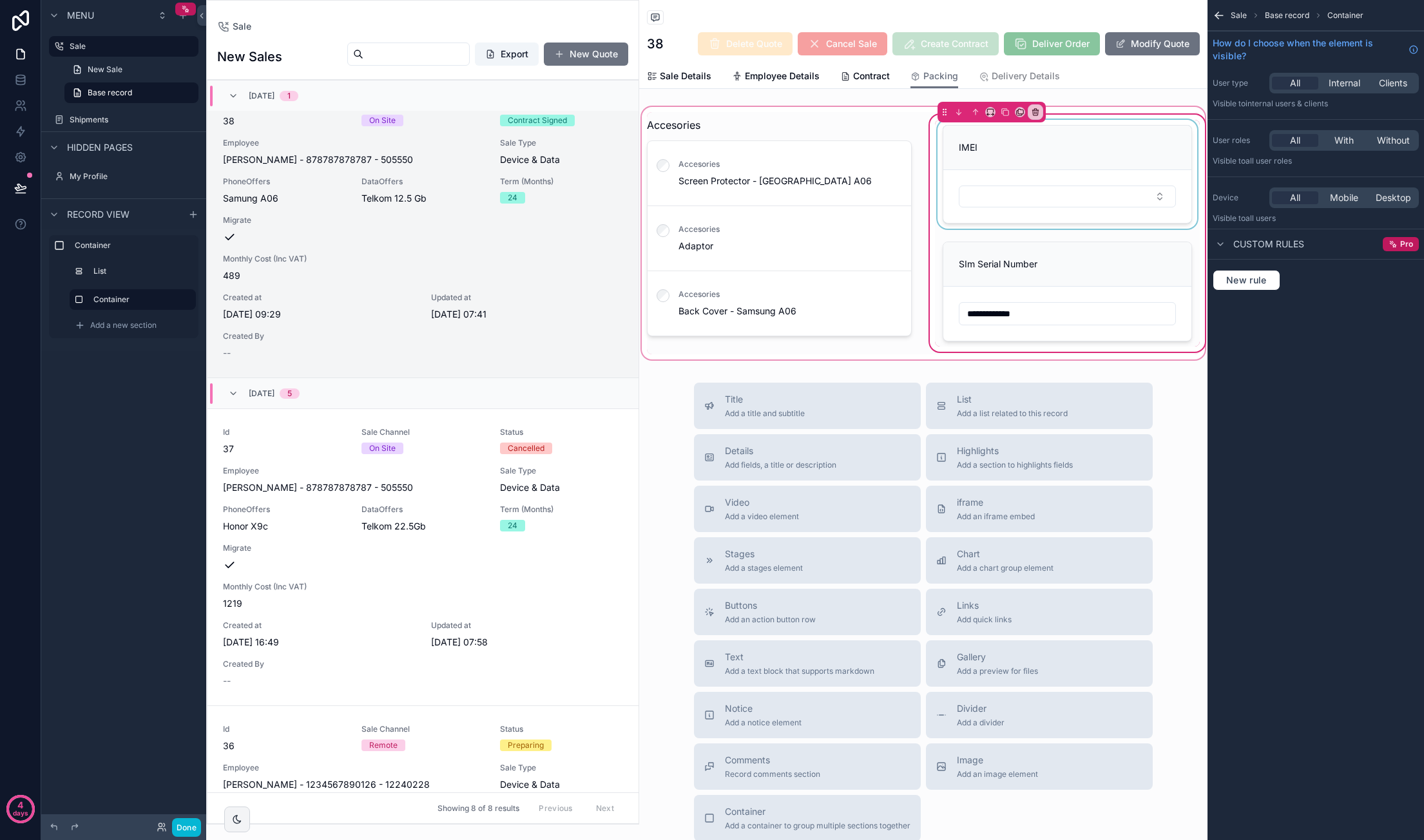
click at [1003, 160] on div "scrollable content" at bounding box center [1067, 174] width 265 height 109
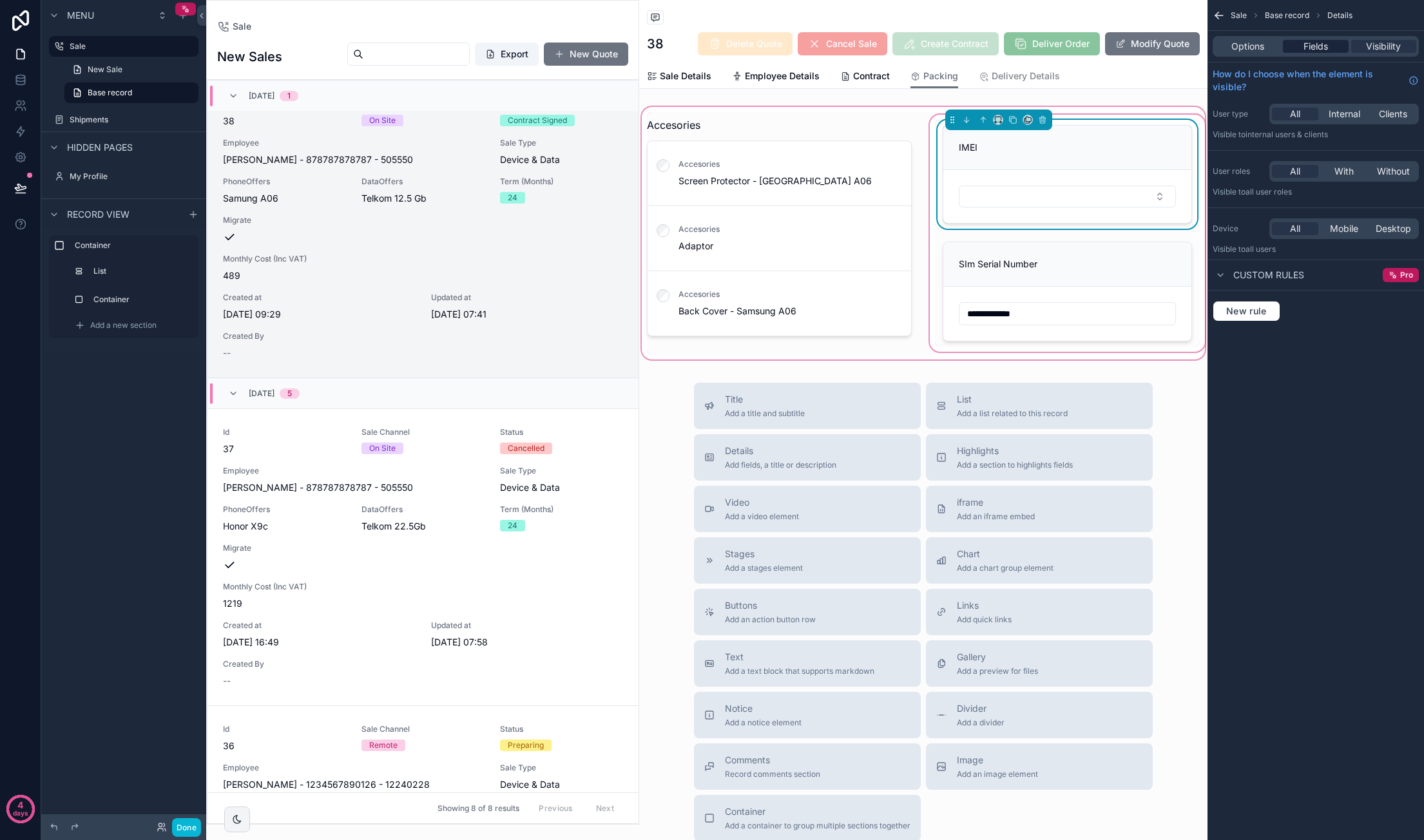
click at [1336, 42] on div "Fields" at bounding box center [1315, 46] width 65 height 13
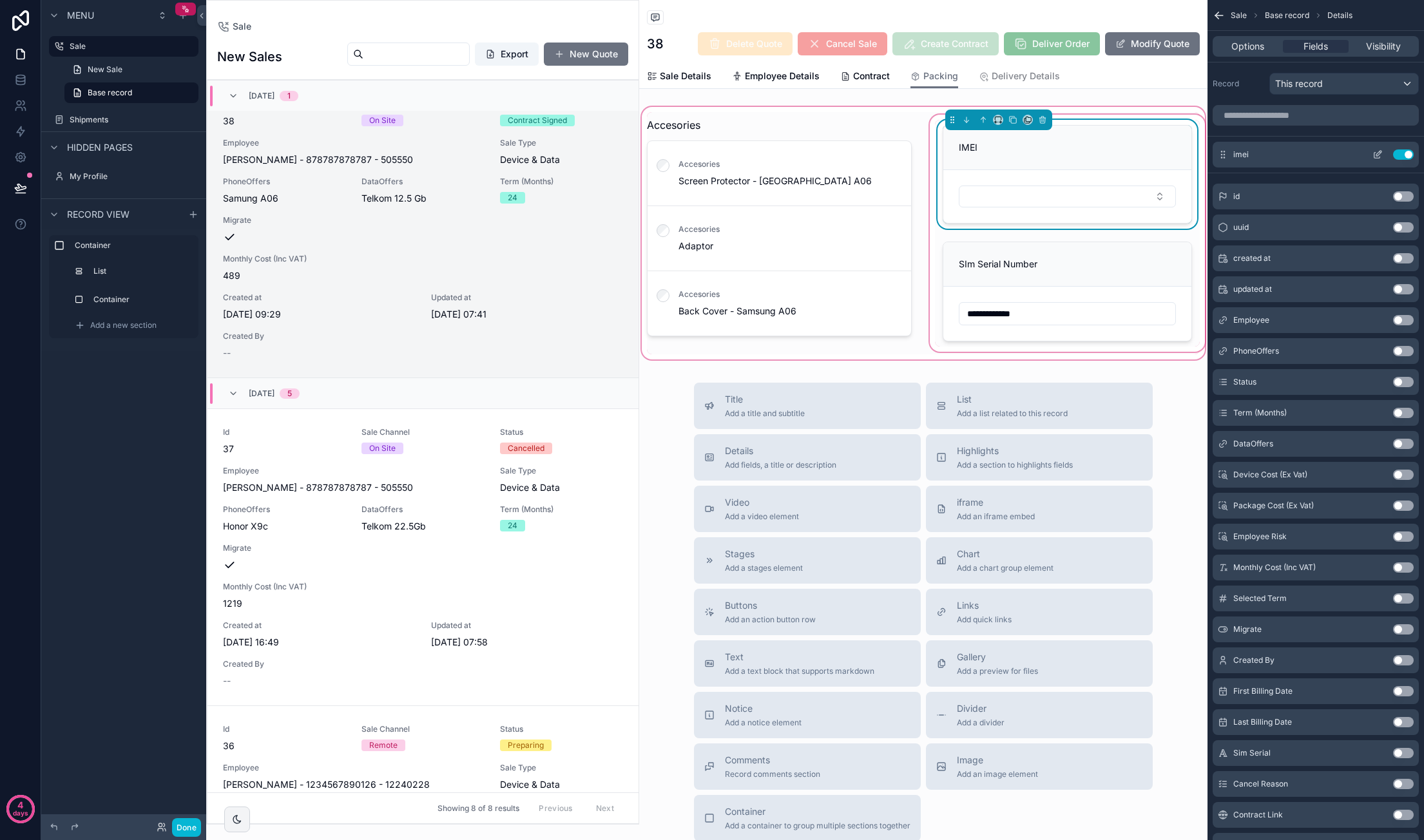
click at [1376, 150] on icon "scrollable content" at bounding box center [1377, 155] width 11 height 11
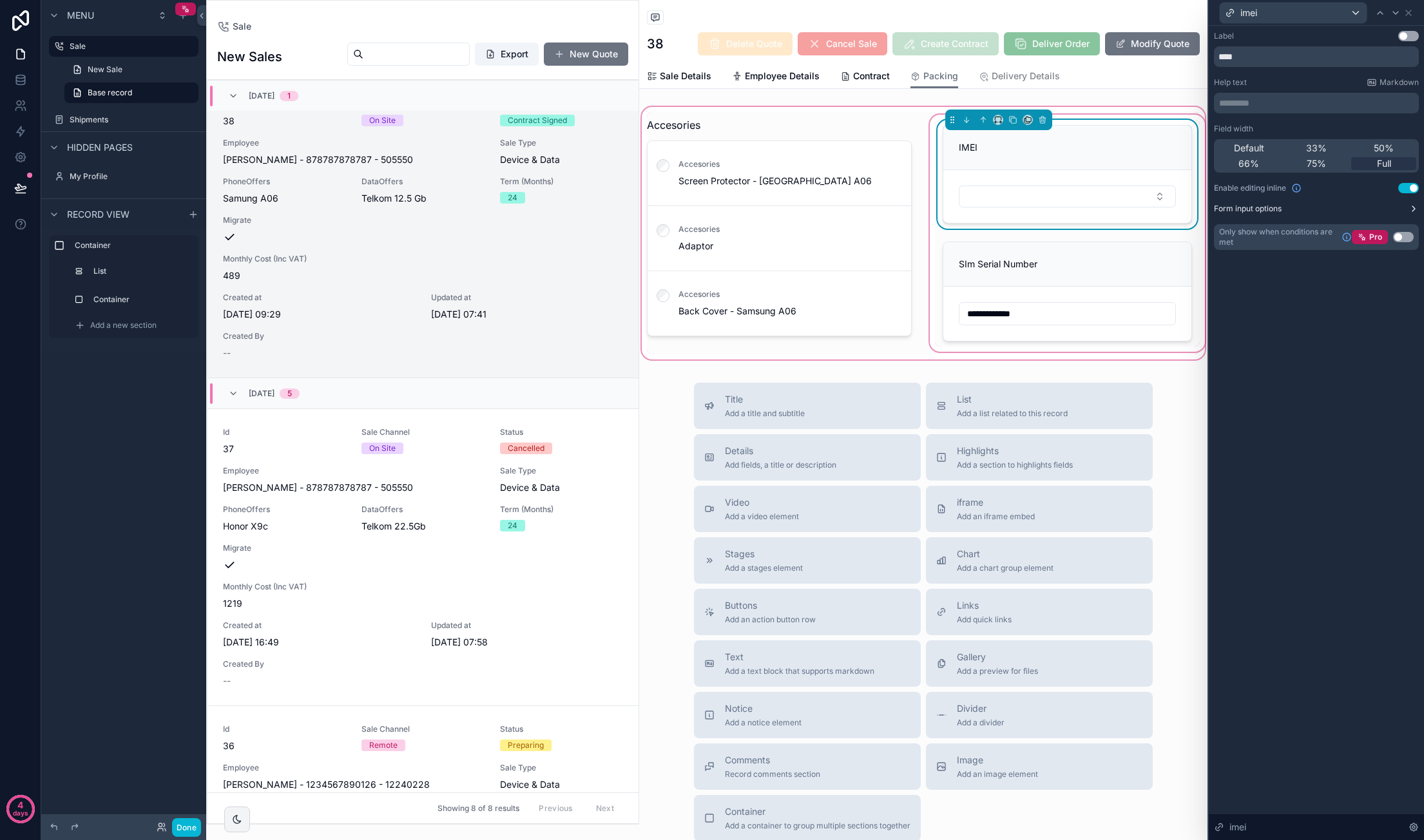
click at [1410, 208] on icon at bounding box center [1413, 209] width 11 height 11
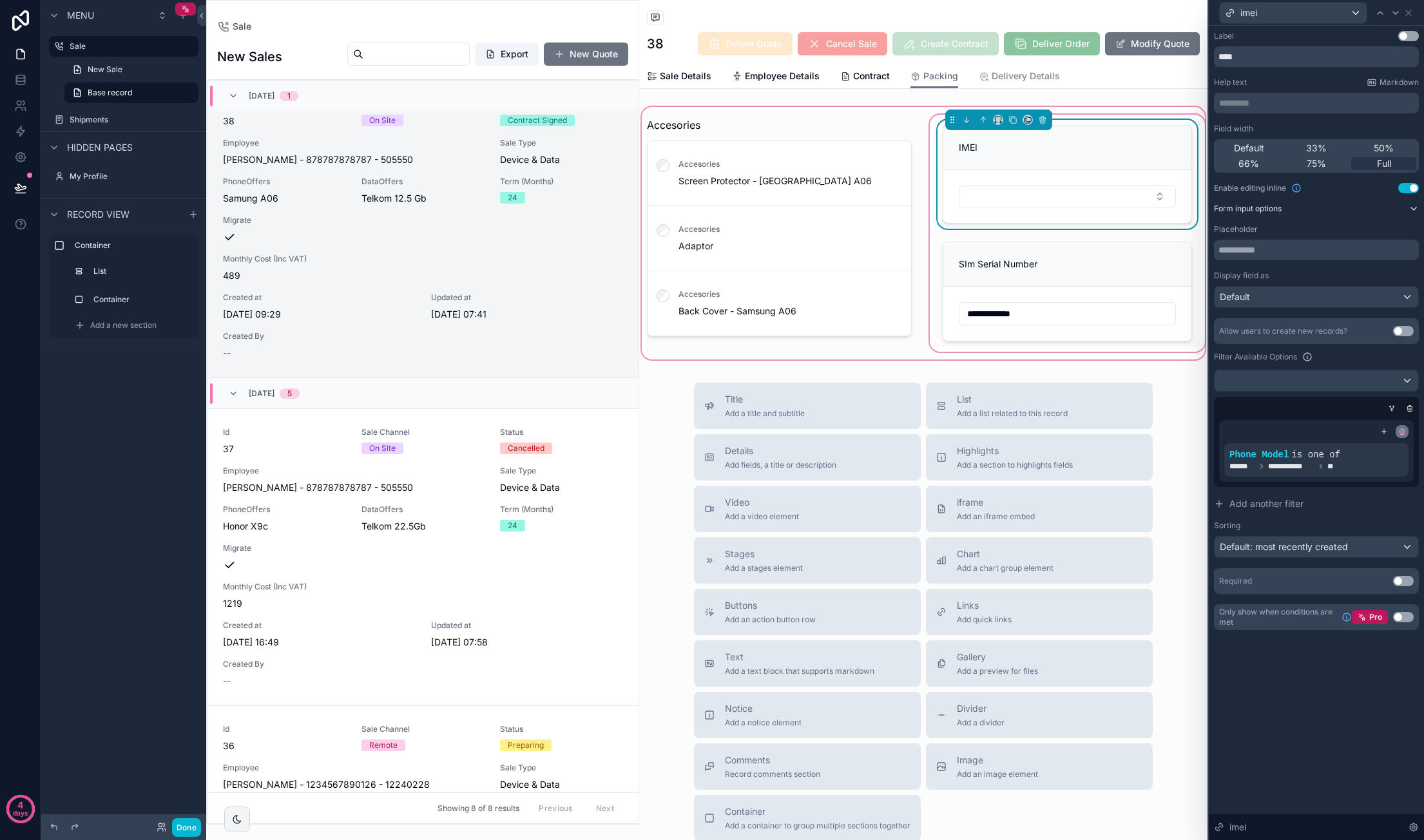
click at [1403, 434] on icon at bounding box center [1401, 431] width 8 height 8
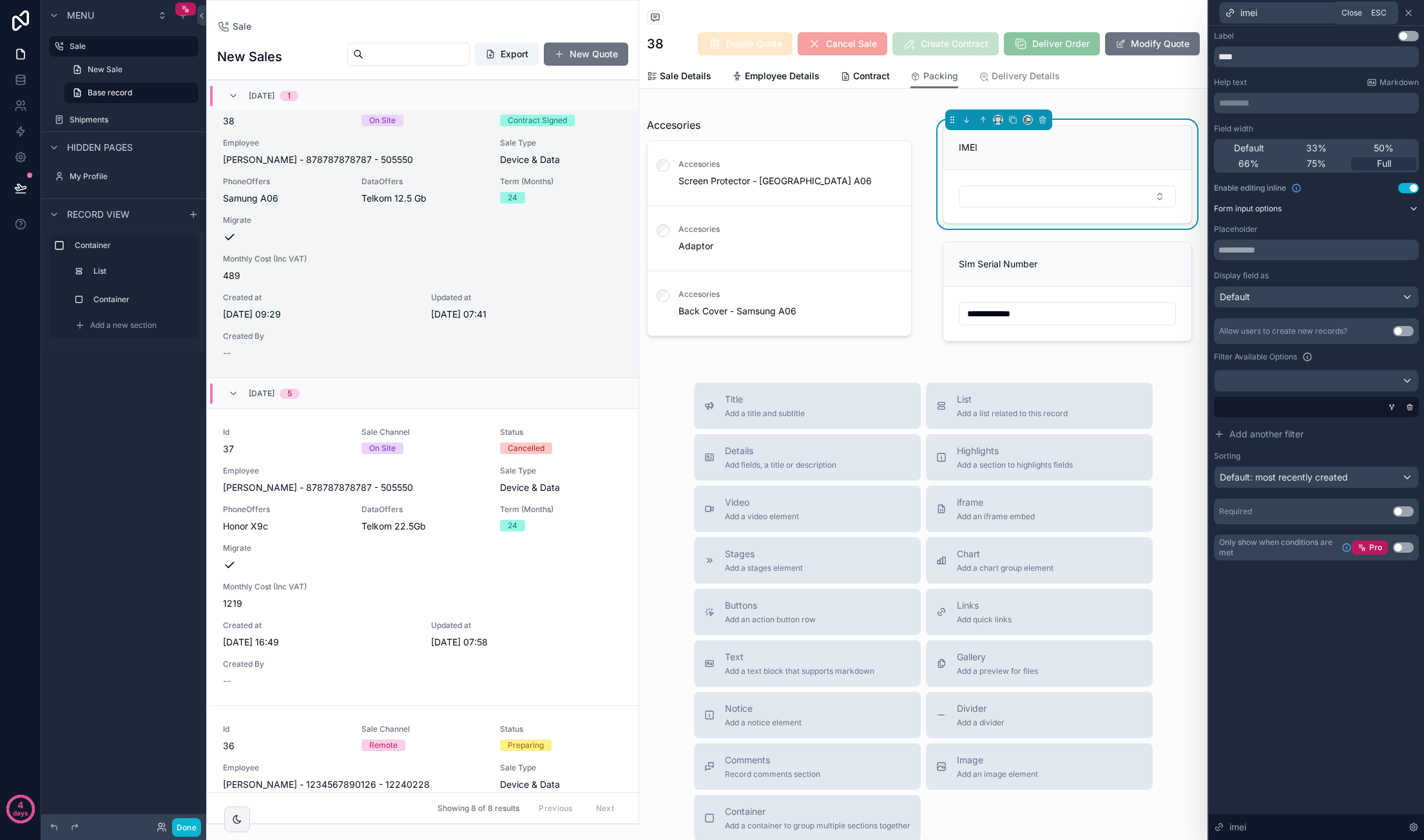
click at [1410, 15] on icon at bounding box center [1408, 13] width 11 height 11
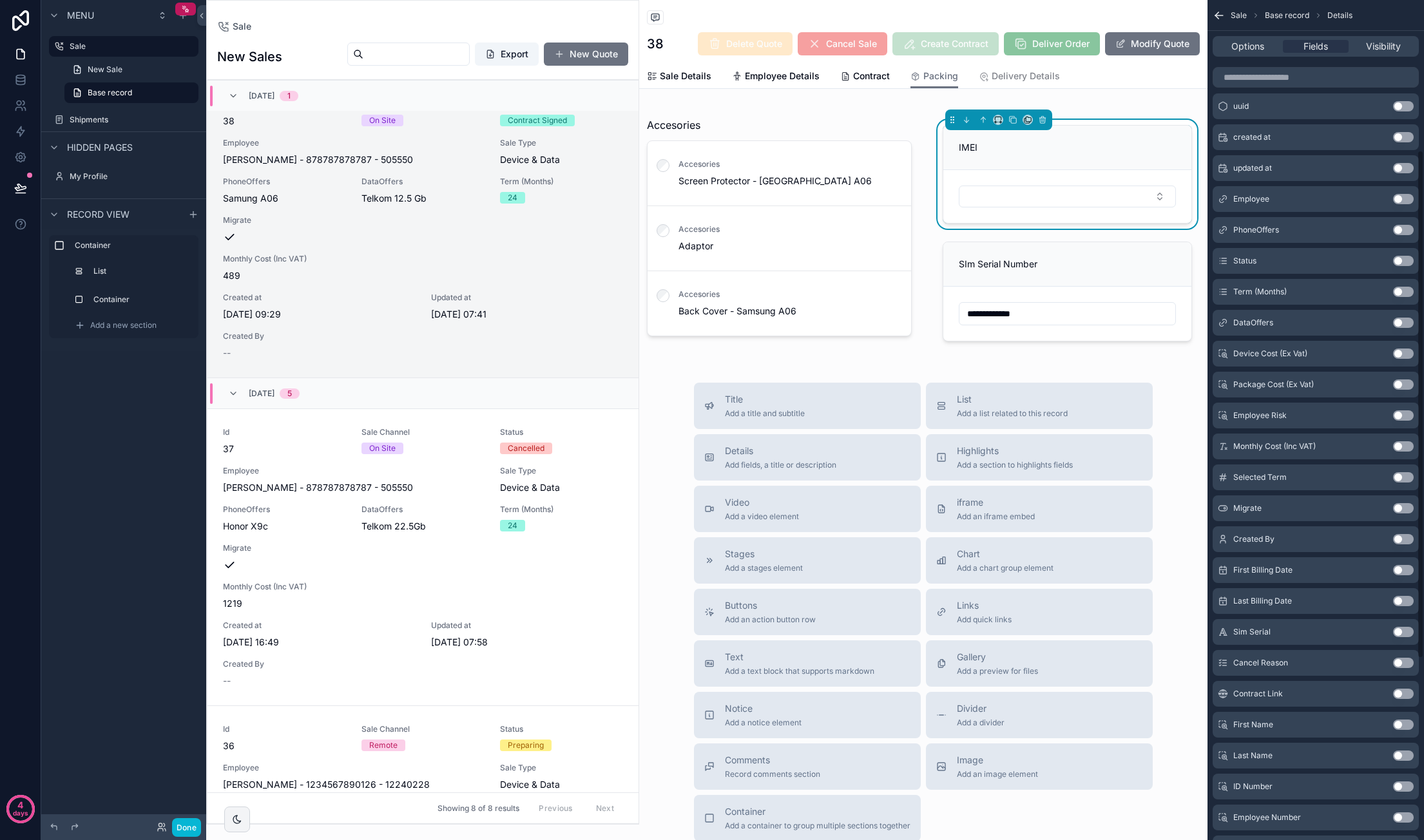
scroll to position [0, 0]
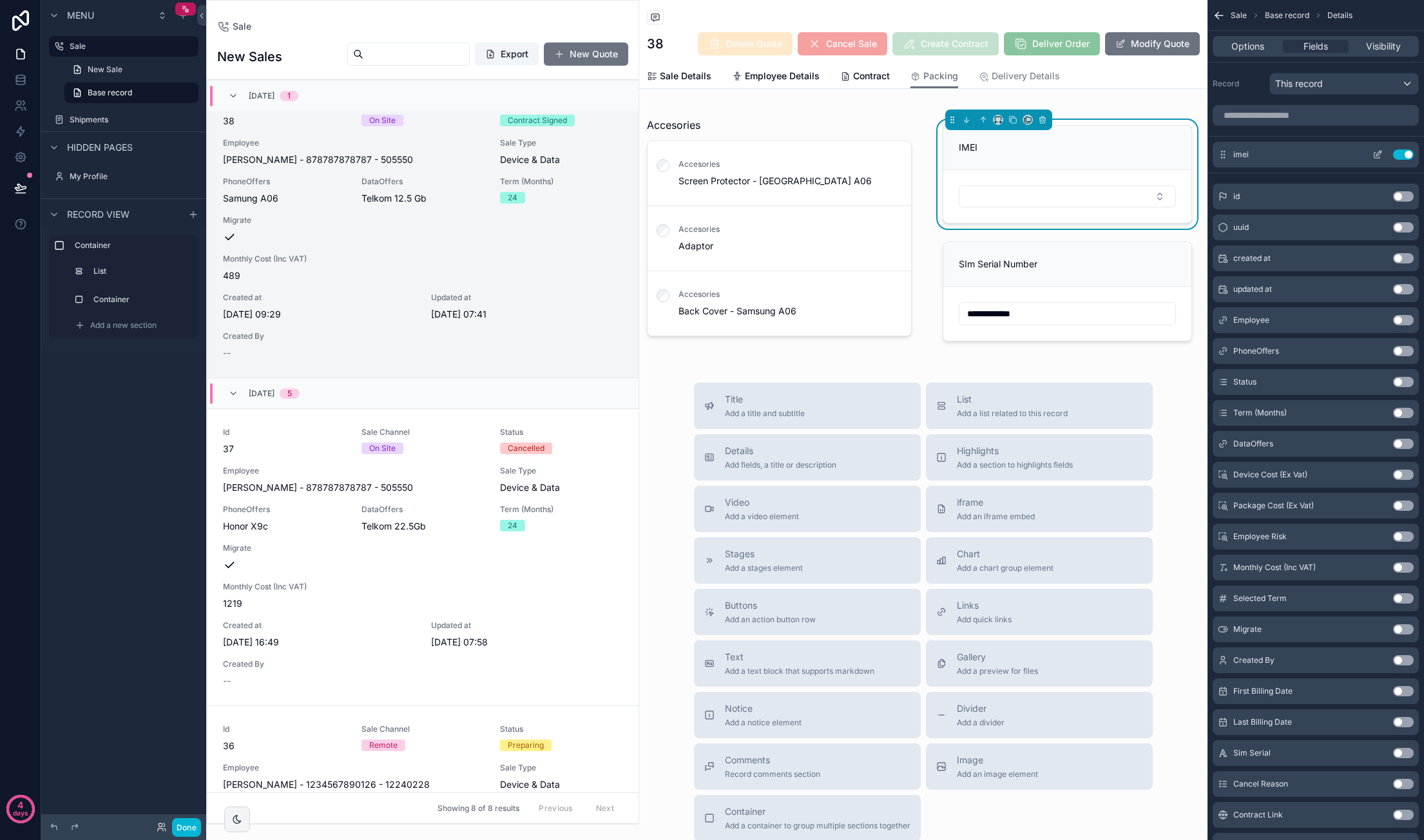
click at [1380, 155] on icon "scrollable content" at bounding box center [1377, 155] width 6 height 6
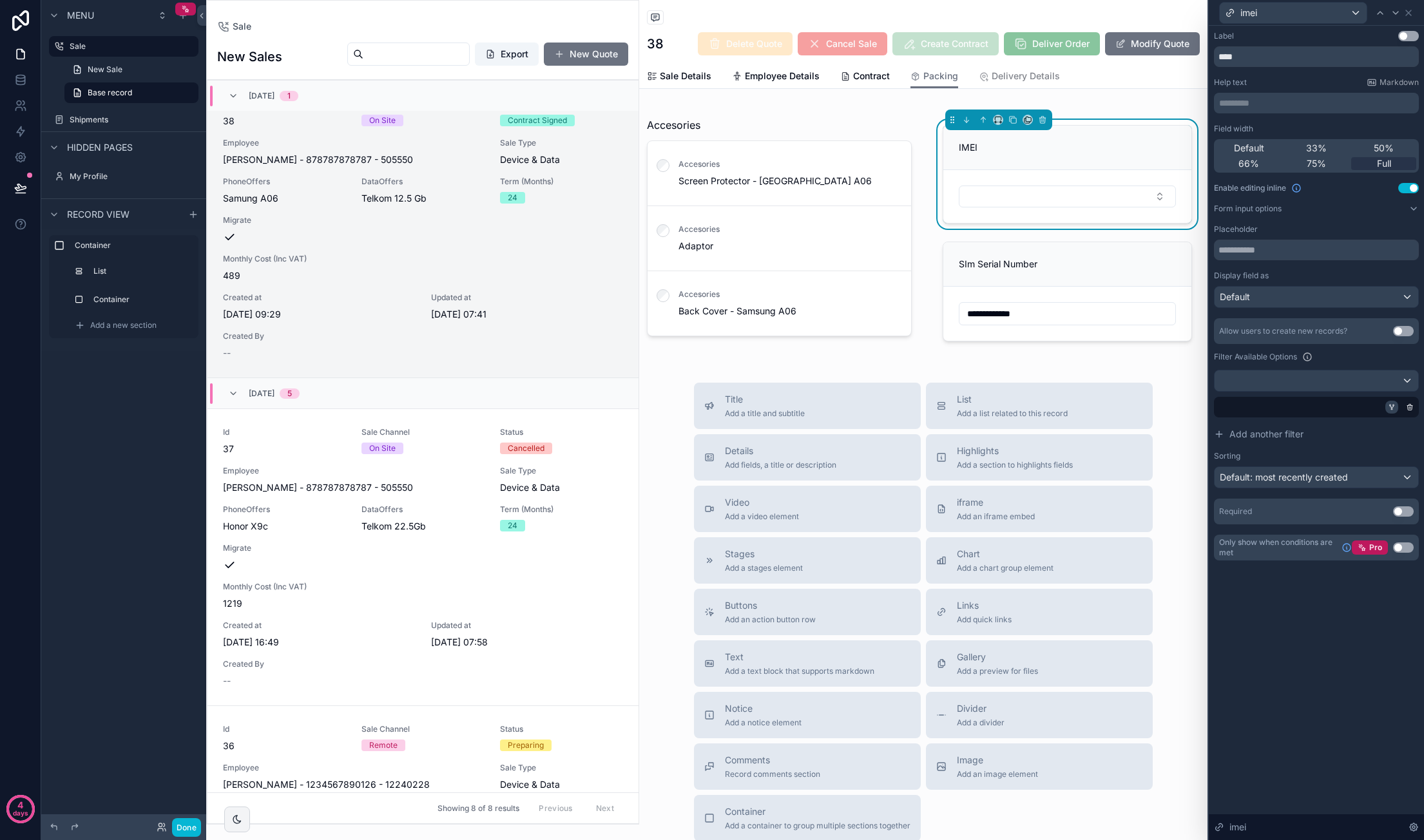
click at [1393, 406] on icon at bounding box center [1391, 407] width 8 height 8
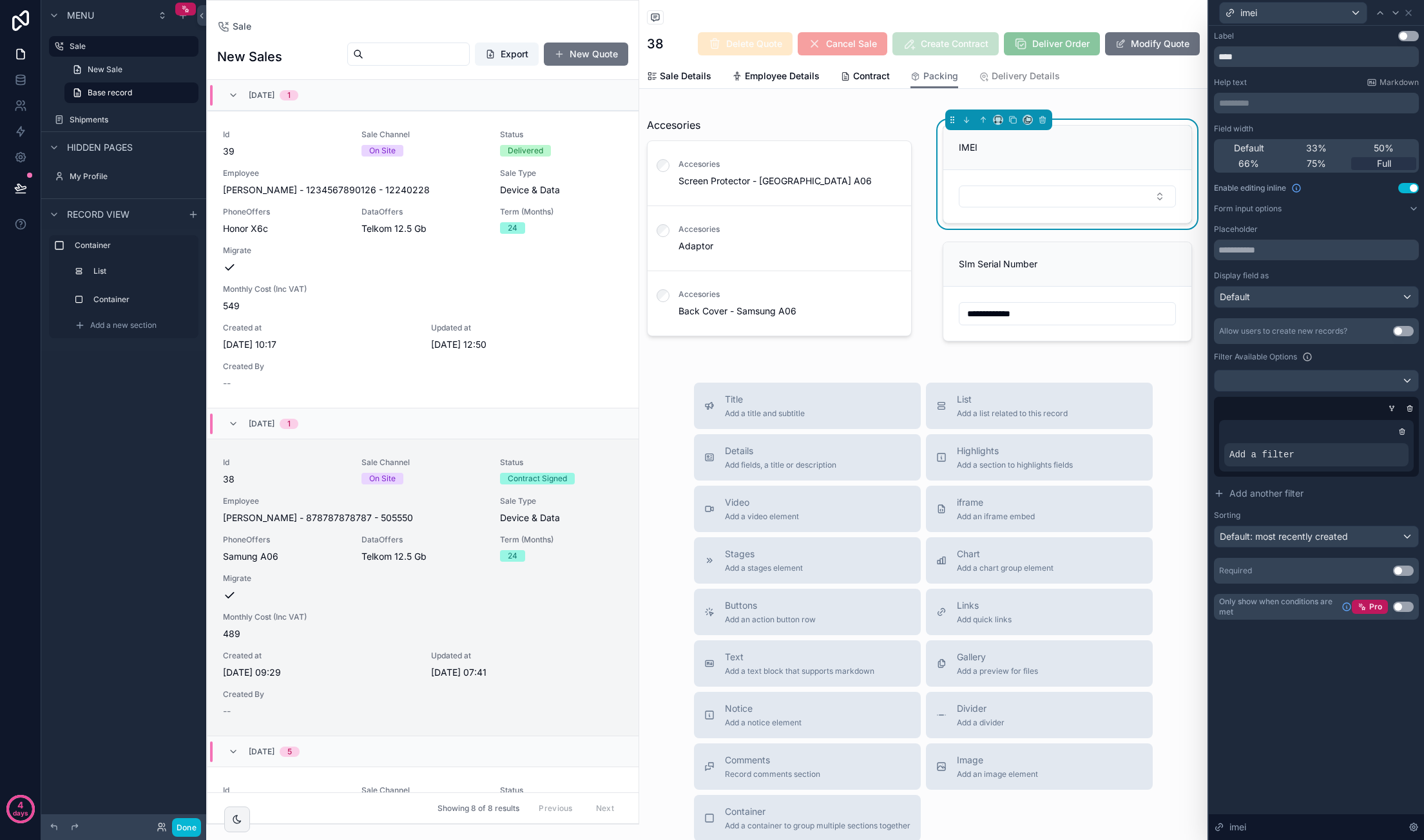
scroll to position [358, 0]
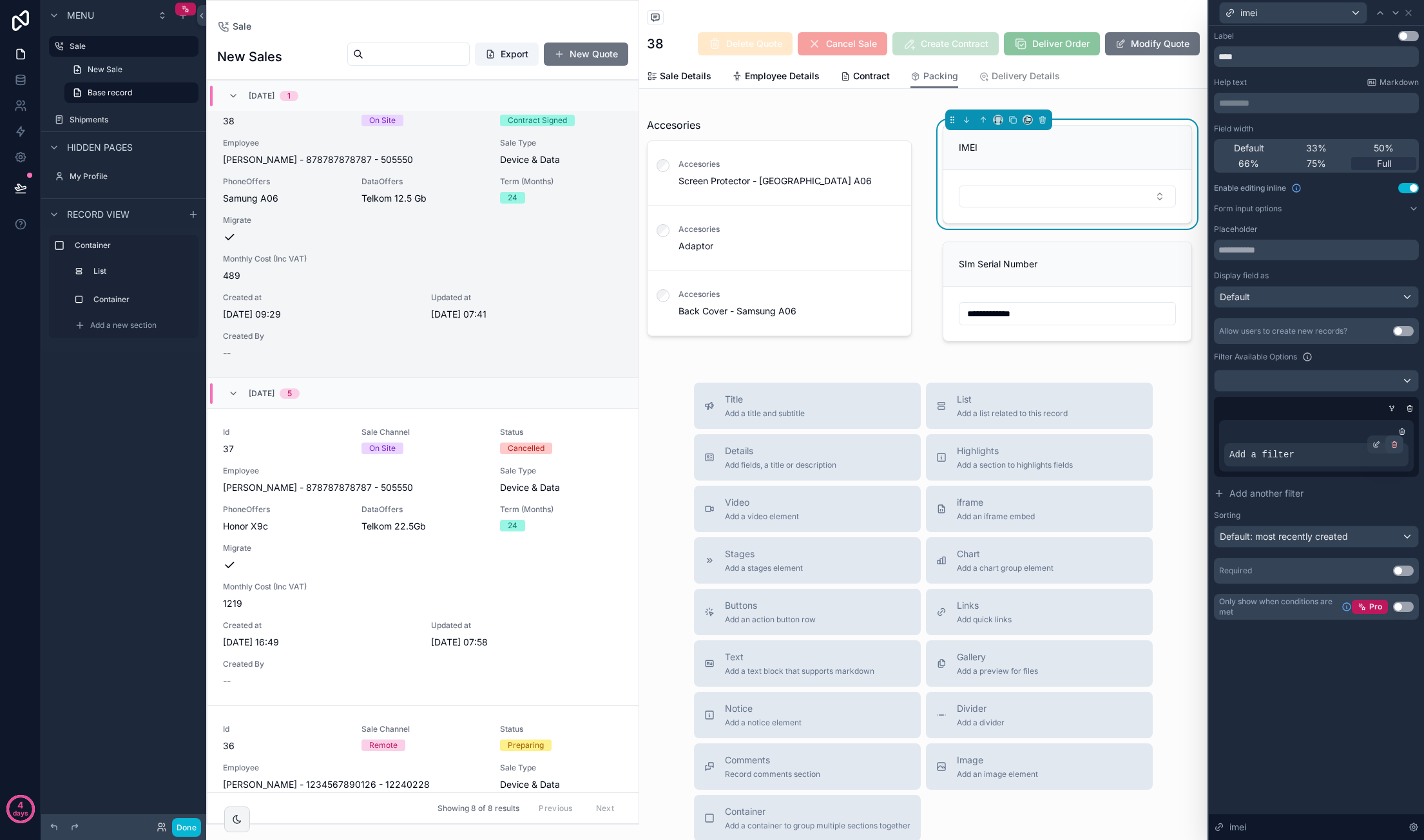
click at [1393, 443] on icon at bounding box center [1394, 443] width 5 height 0
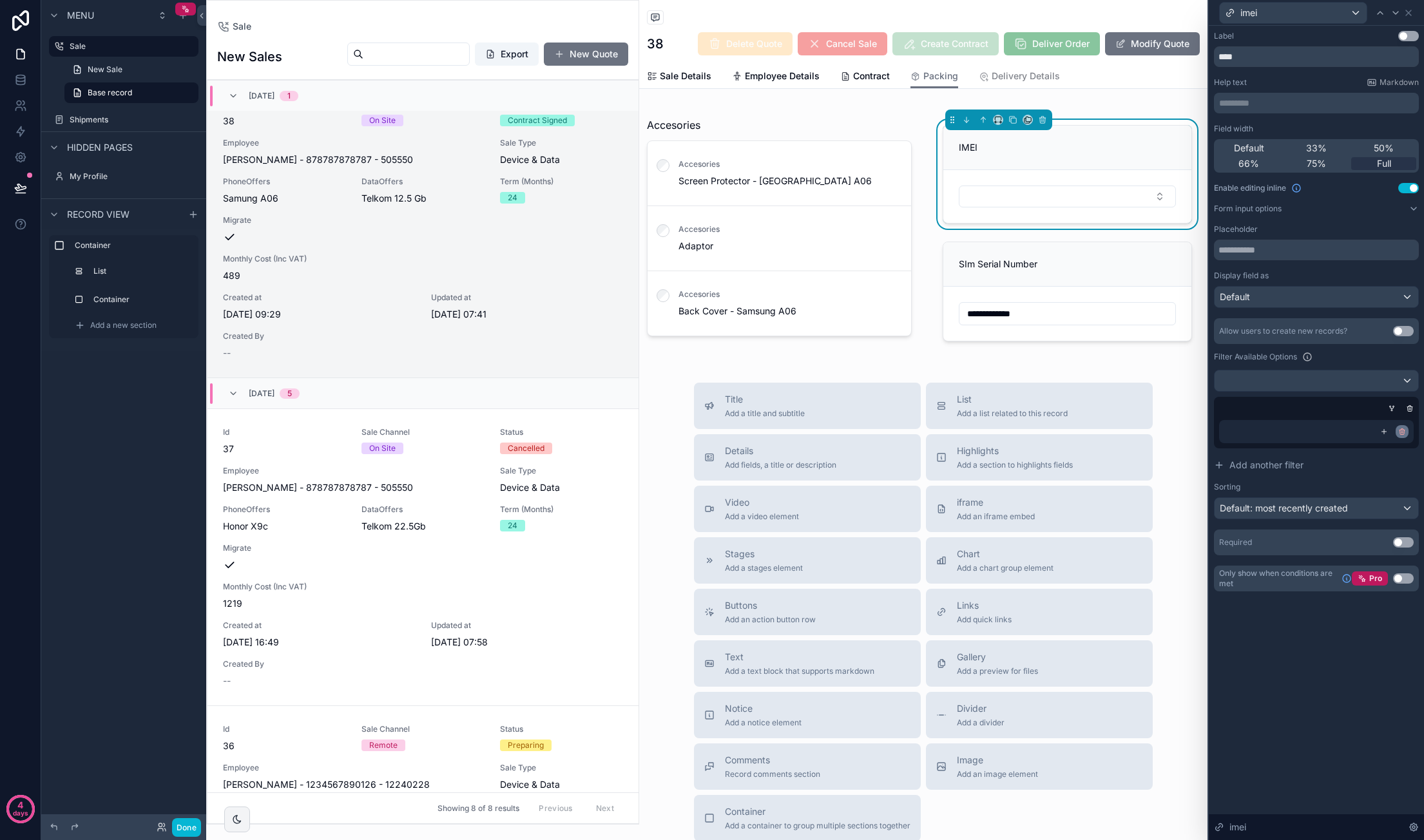
click at [1403, 432] on icon at bounding box center [1403, 432] width 0 height 2
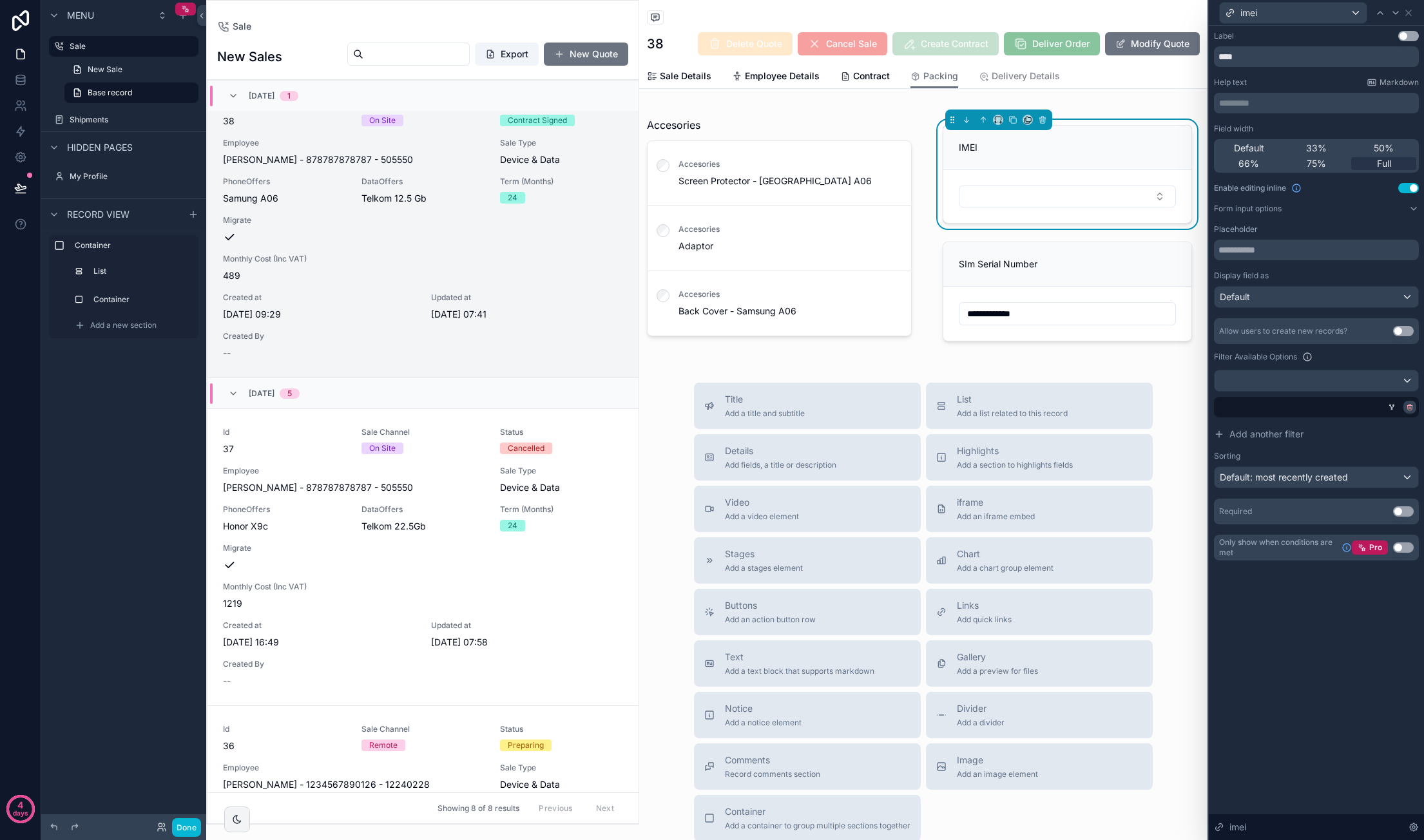
click at [1413, 403] on div at bounding box center [1409, 407] width 13 height 13
click at [1299, 426] on button "Add another filter" at bounding box center [1316, 434] width 205 height 23
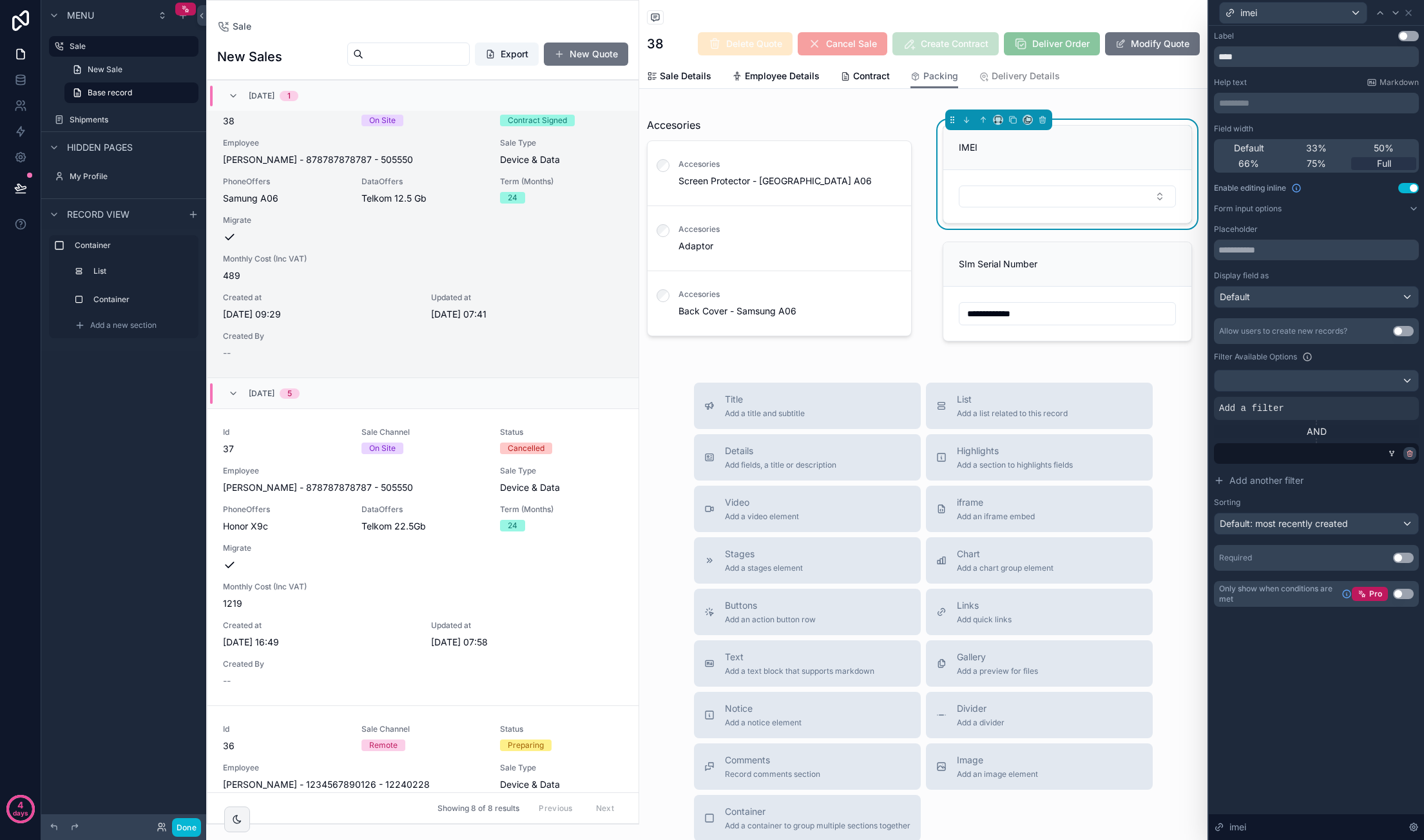
click at [1409, 451] on icon at bounding box center [1410, 451] width 2 height 1
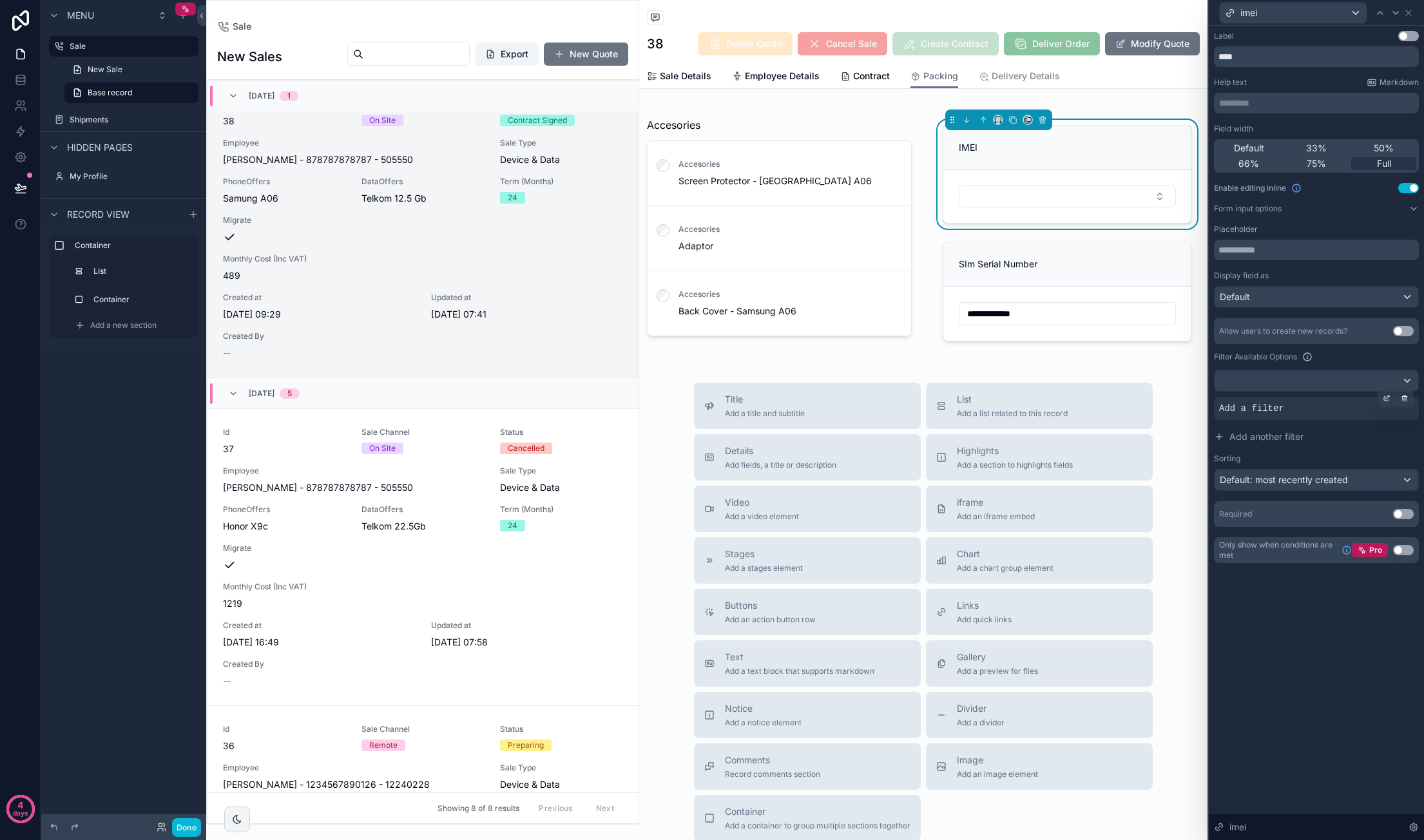
click at [1336, 411] on div "Add a filter" at bounding box center [1316, 408] width 205 height 23
click at [1380, 399] on div at bounding box center [1387, 398] width 18 height 18
click at [1120, 386] on div "Select a field" at bounding box center [1089, 388] width 77 height 20
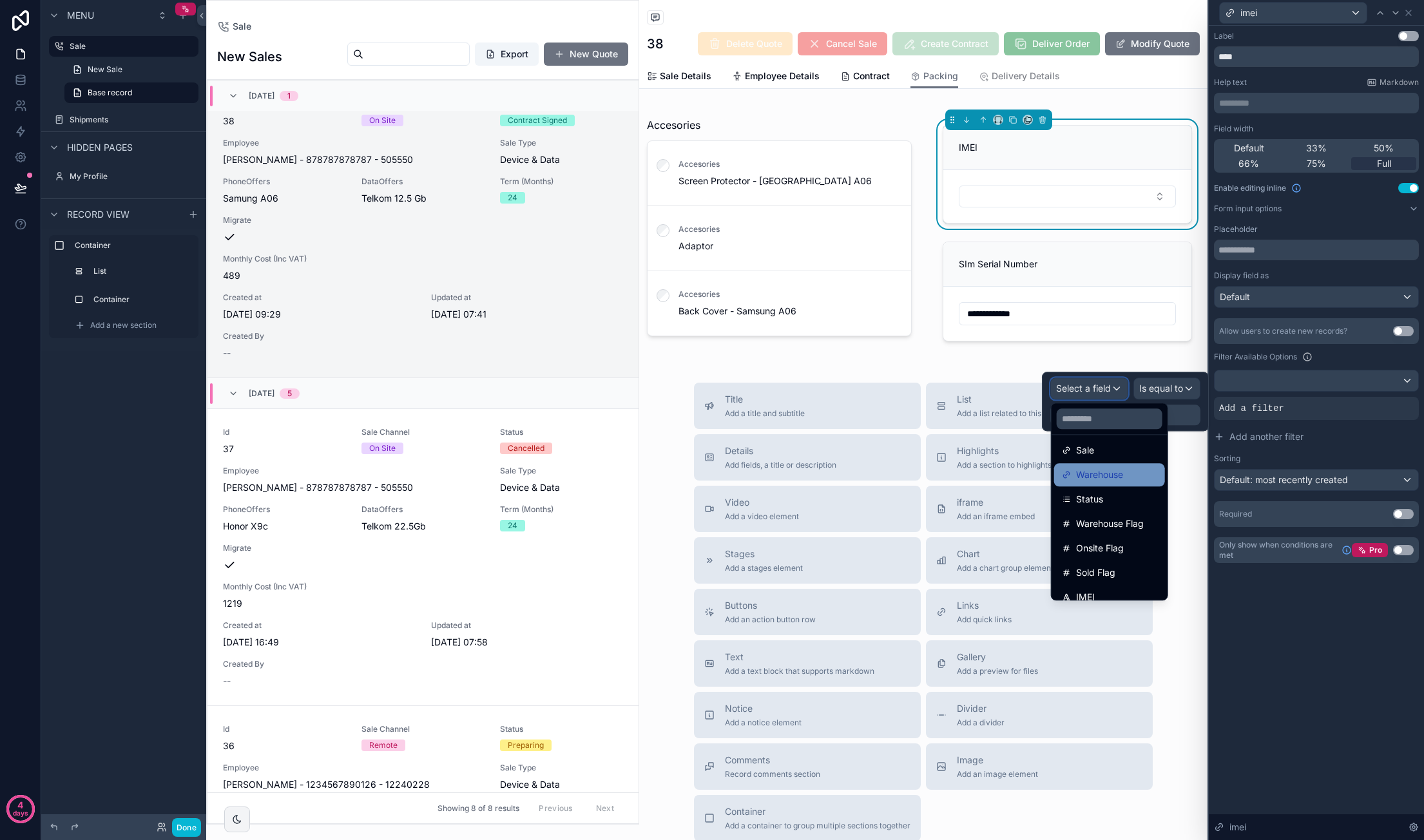
scroll to position [165, 0]
click at [1153, 579] on div "IMEI" at bounding box center [1110, 586] width 96 height 15
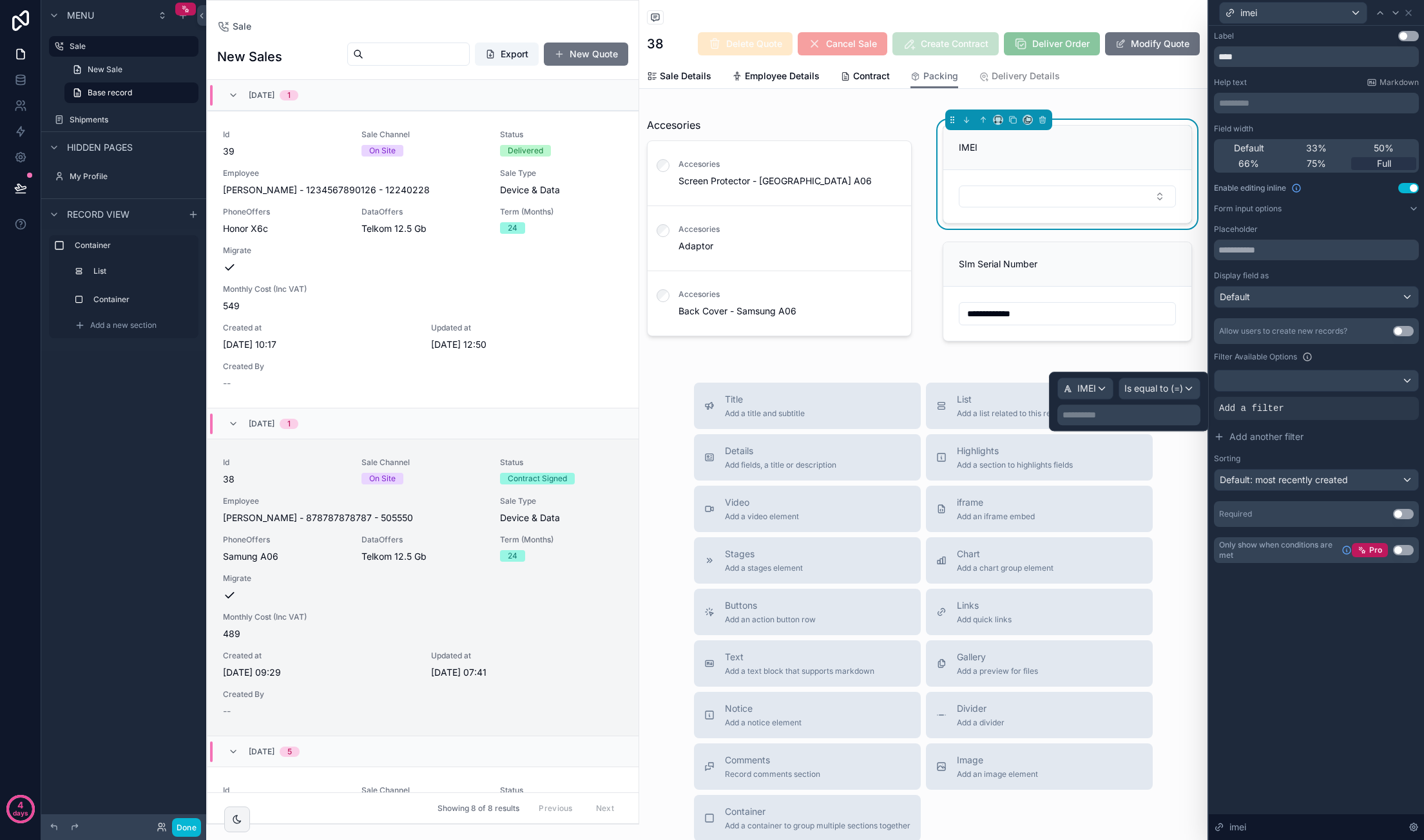
scroll to position [358, 0]
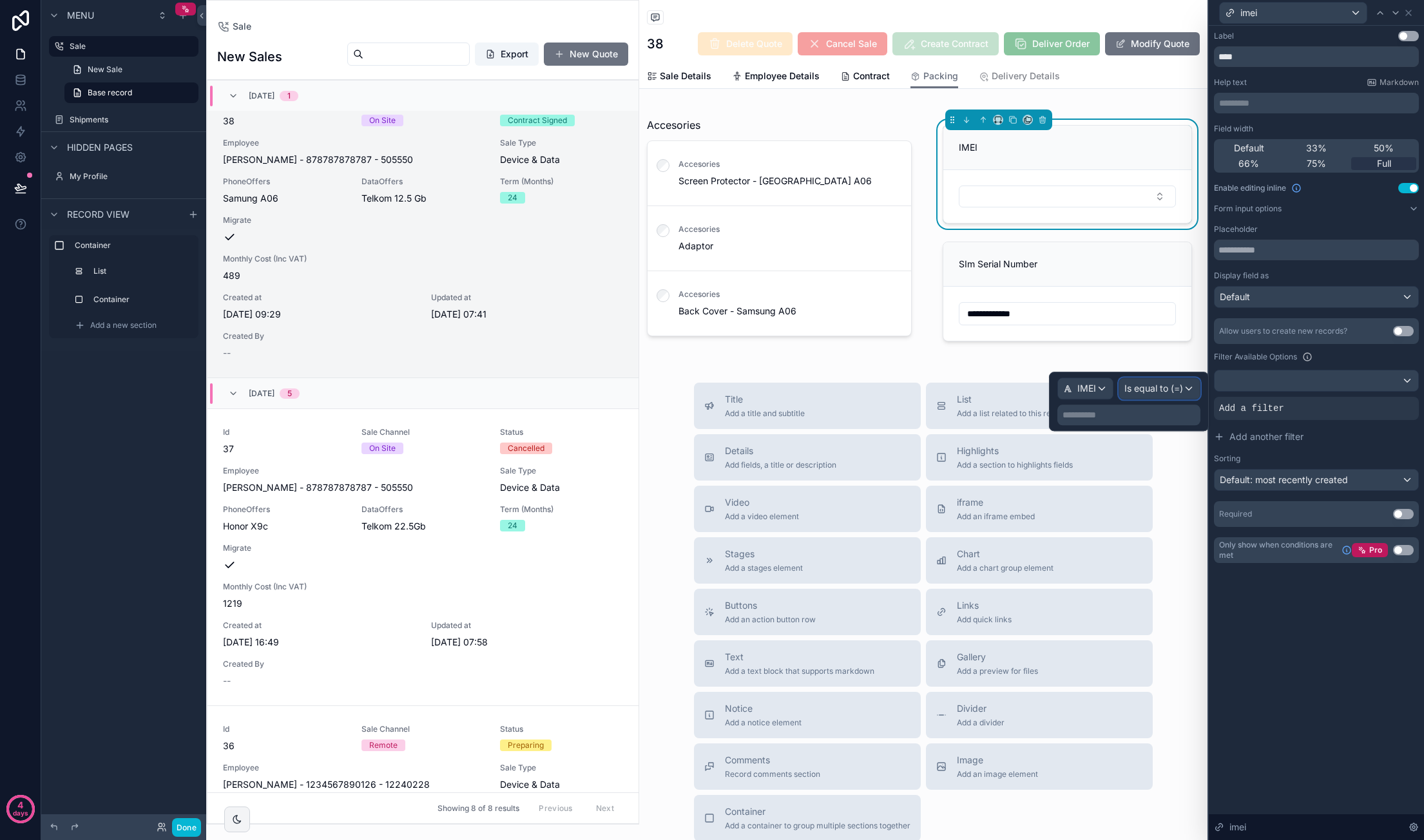
click at [1165, 386] on span "Is equal to (=)" at bounding box center [1153, 388] width 58 height 13
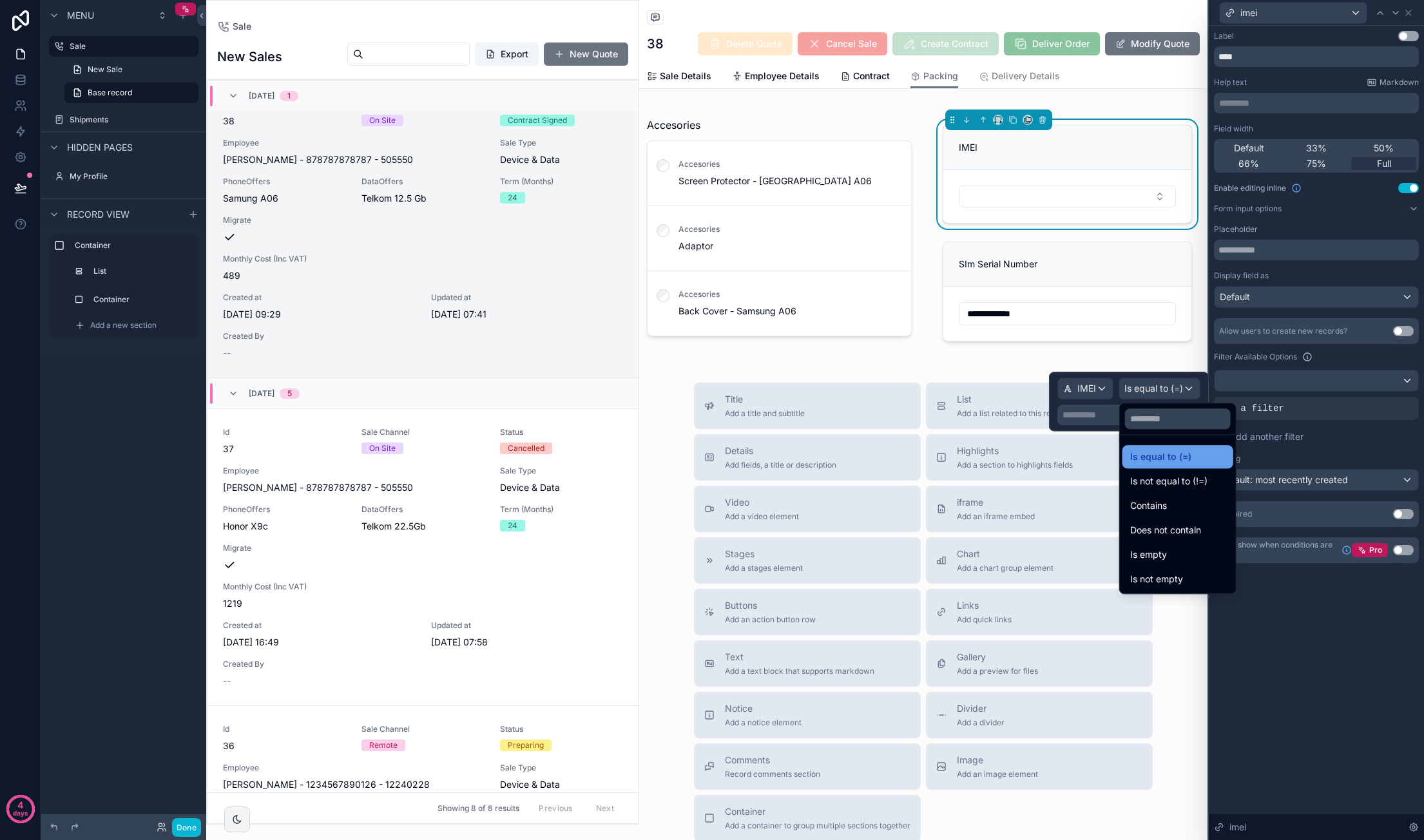
click at [1189, 453] on div "Is equal to (=)" at bounding box center [1178, 457] width 96 height 15
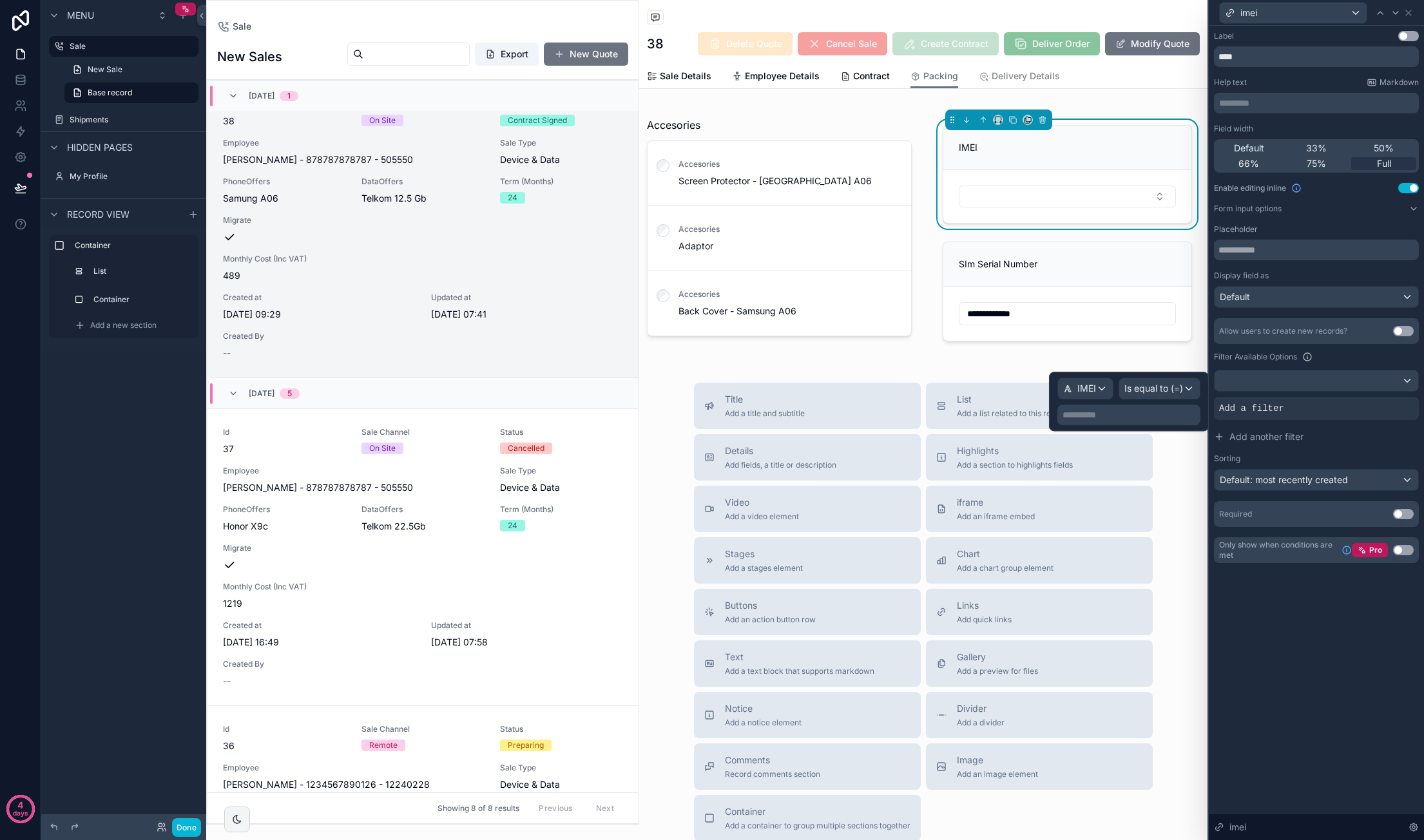
click at [1132, 415] on p "**********" at bounding box center [1130, 415] width 135 height 13
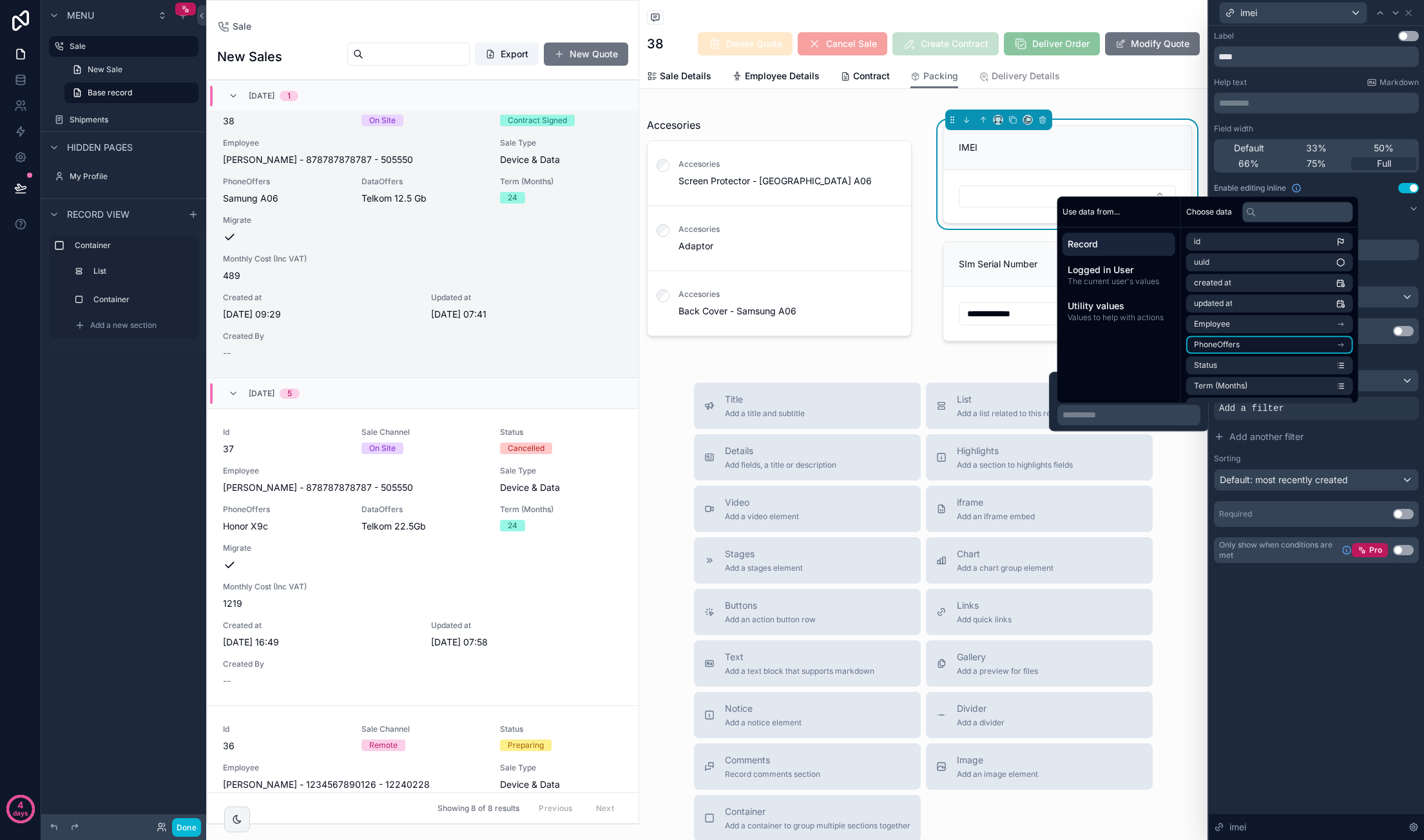
click at [1247, 339] on li "PhoneOffers" at bounding box center [1269, 344] width 167 height 18
click at [1278, 368] on li "stock collection" at bounding box center [1269, 368] width 167 height 18
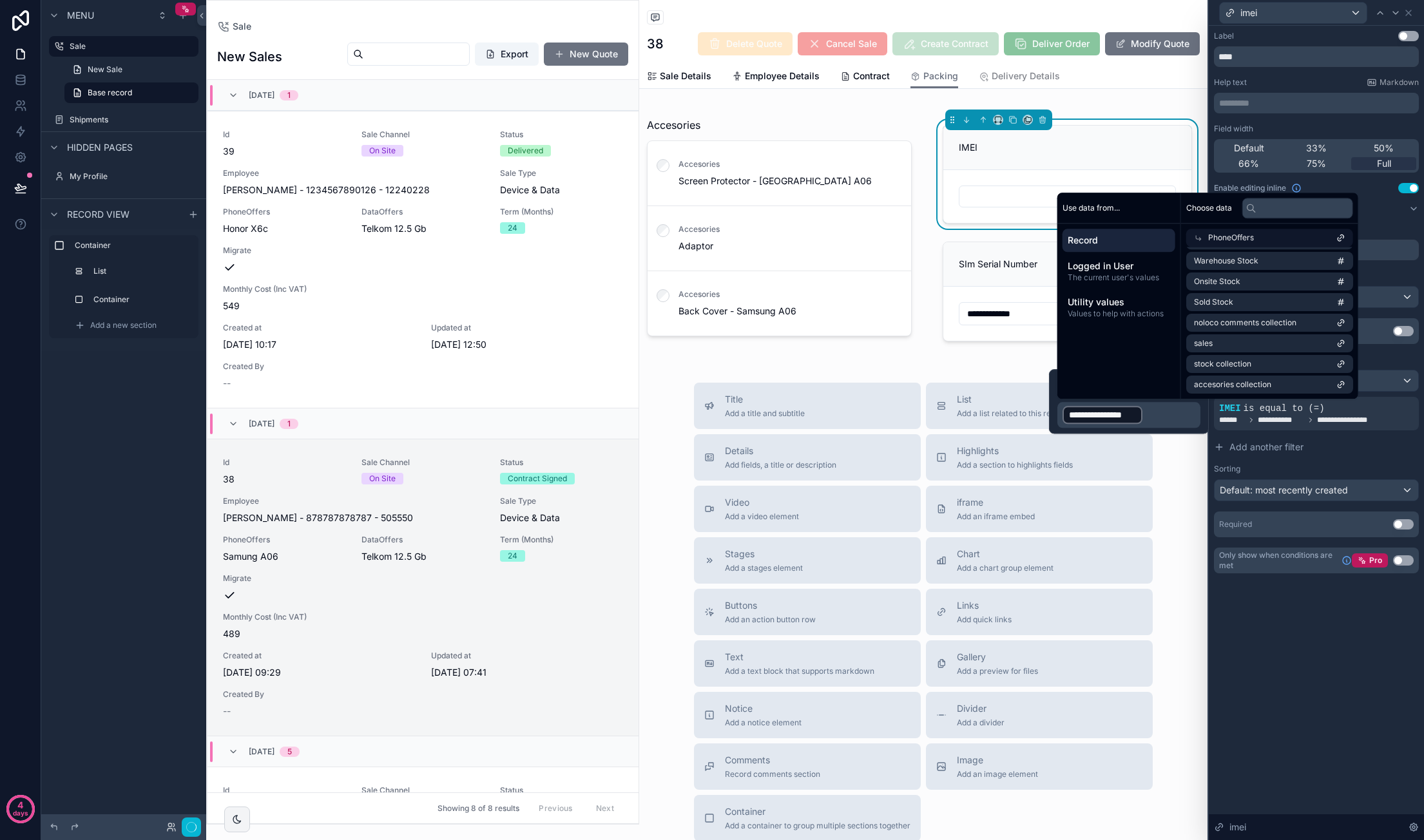
scroll to position [358, 0]
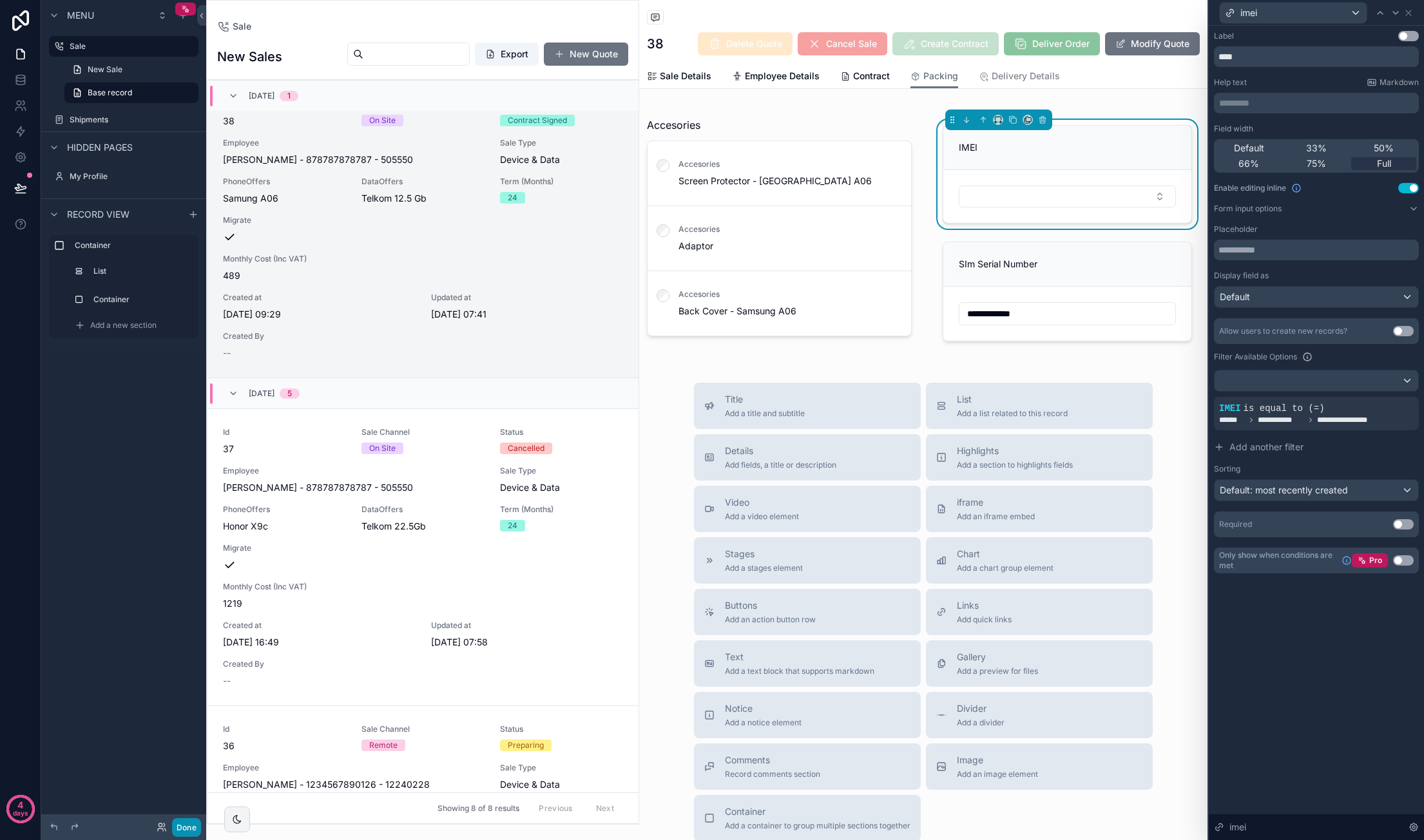
click at [189, 827] on button "Done" at bounding box center [186, 827] width 29 height 19
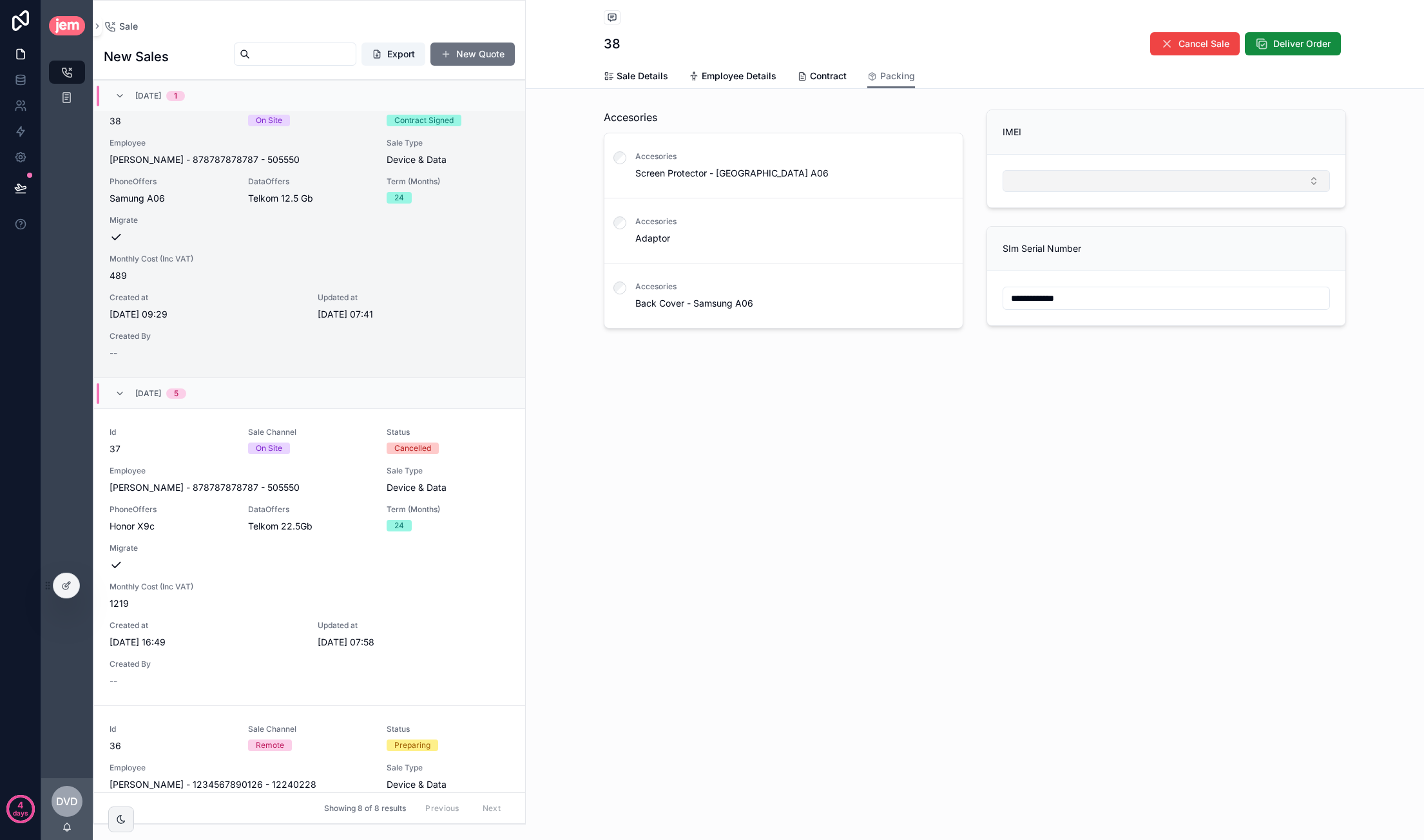
click at [1065, 188] on button "Select Button" at bounding box center [1166, 181] width 327 height 22
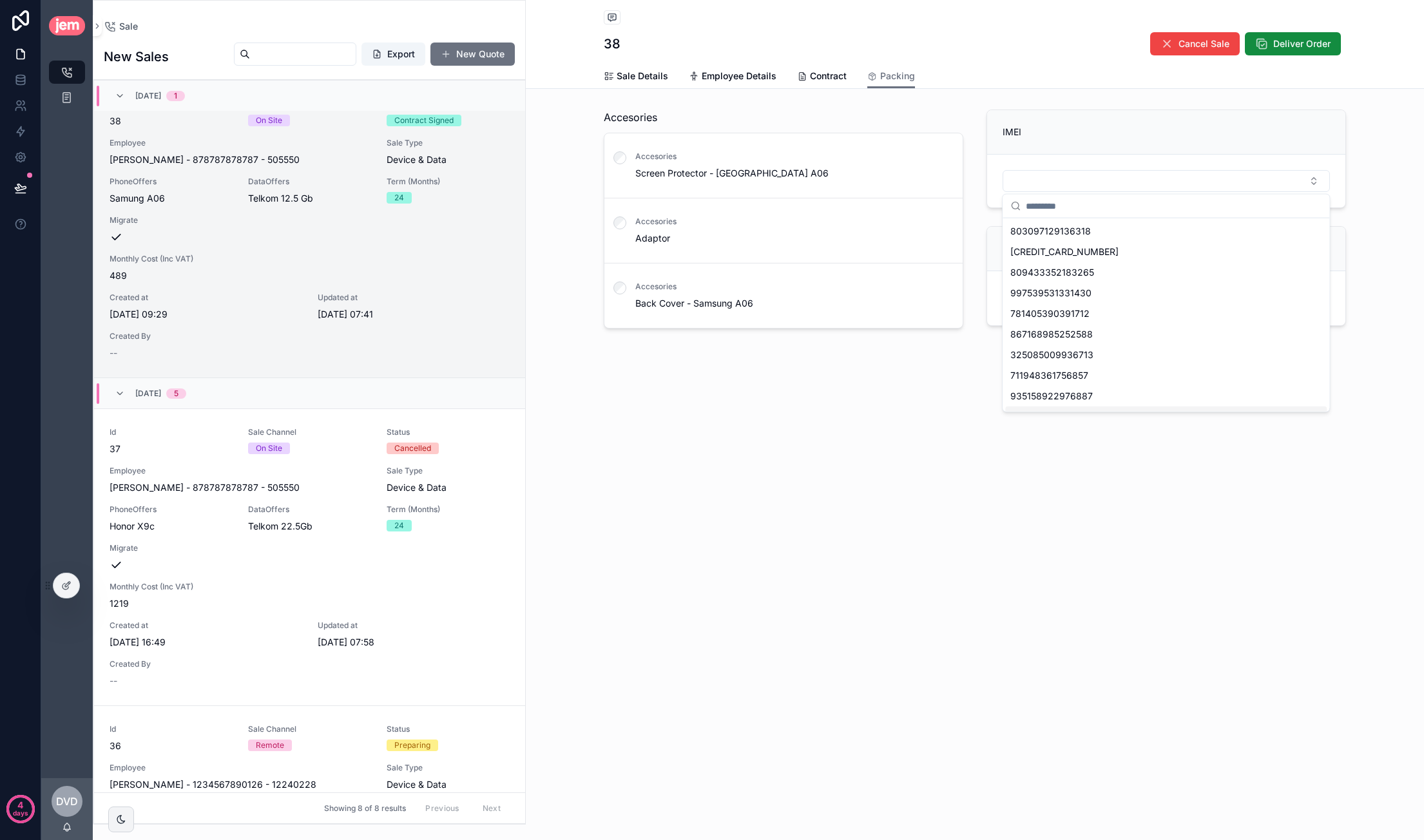
click at [1003, 564] on div "**********" at bounding box center [975, 420] width 898 height 840
drag, startPoint x: 68, startPoint y: 590, endPoint x: 96, endPoint y: 590, distance: 28.0
click at [68, 590] on div at bounding box center [66, 585] width 26 height 25
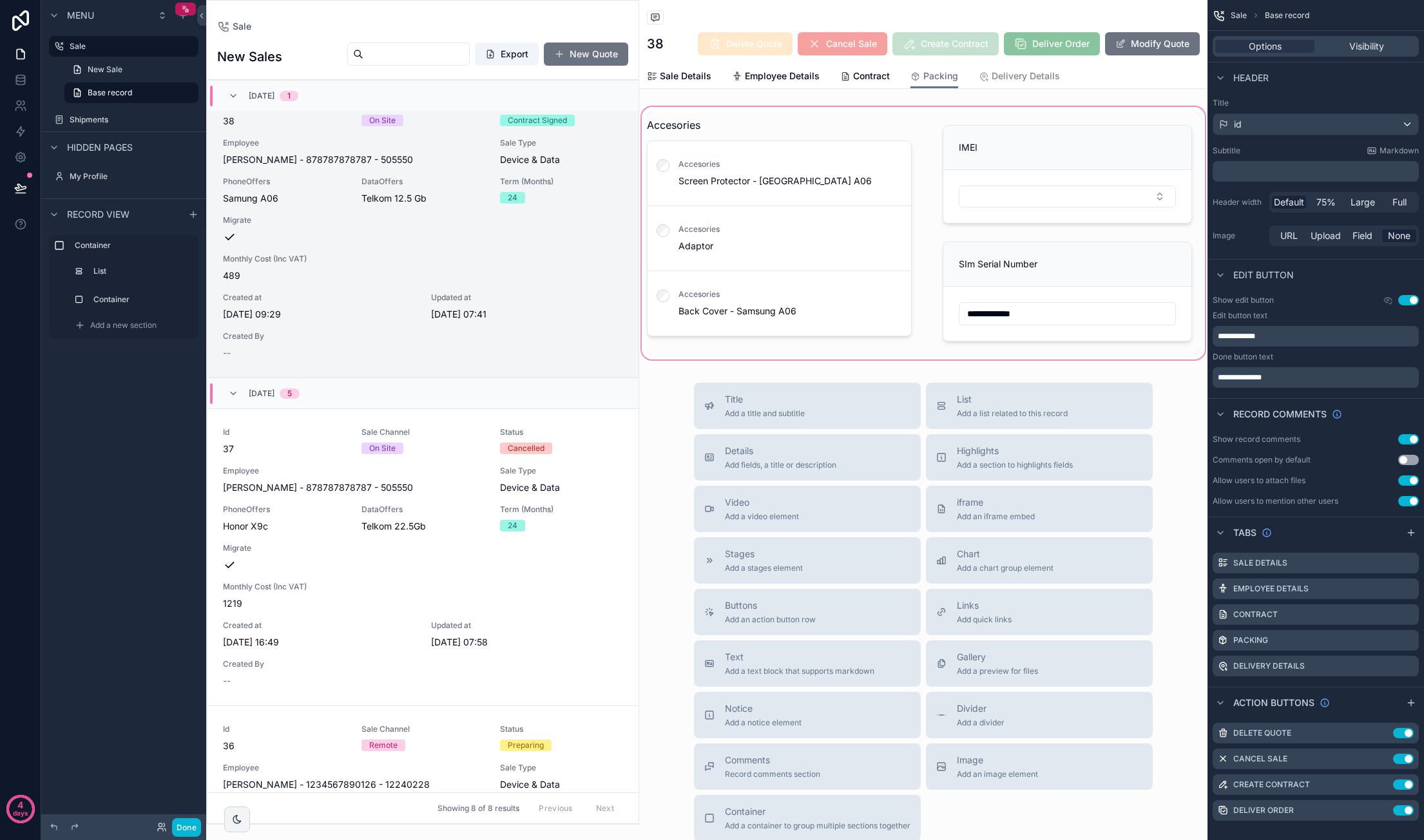
click at [1115, 195] on div "scrollable content" at bounding box center [923, 233] width 568 height 257
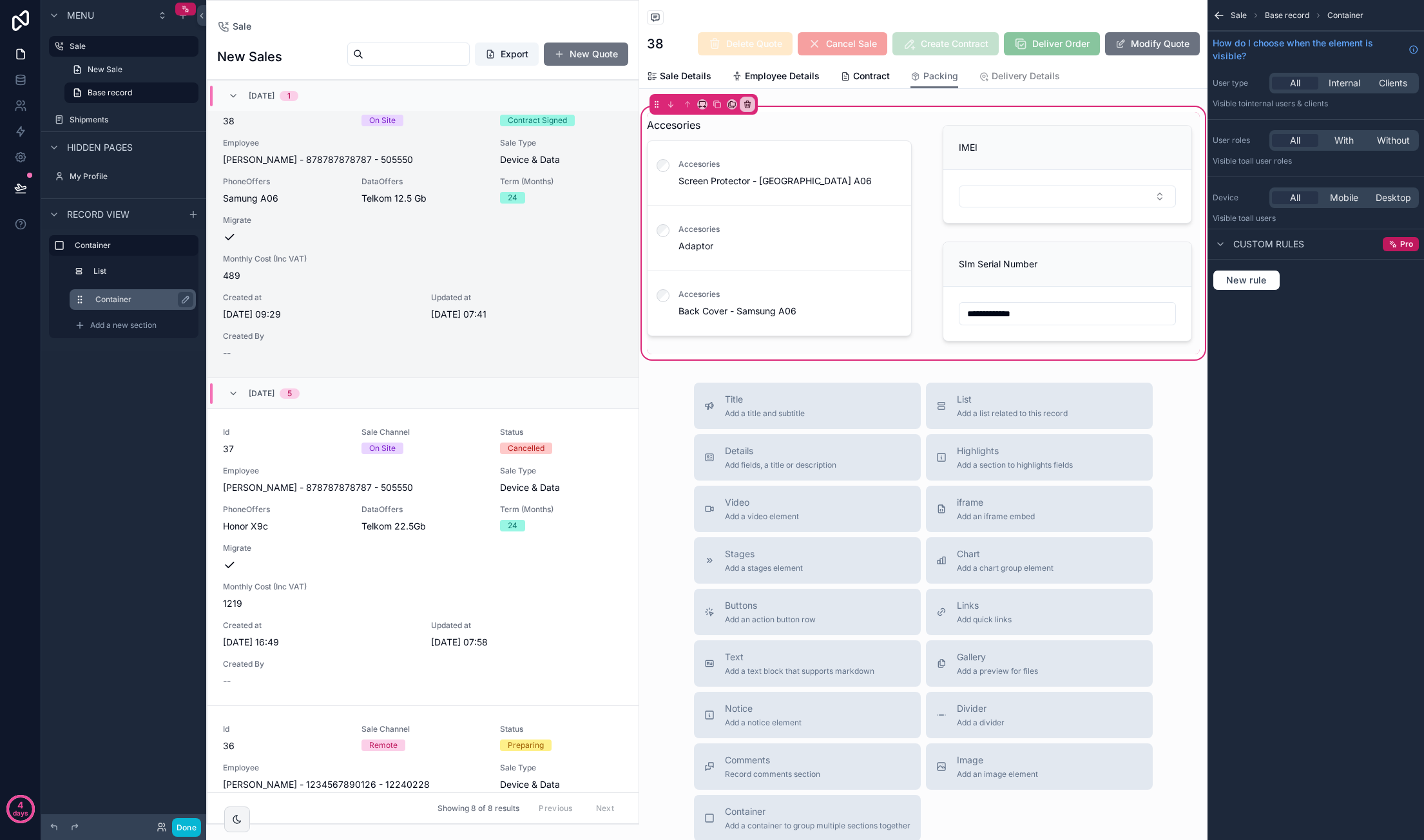
click at [142, 296] on label "Container" at bounding box center [141, 299] width 90 height 11
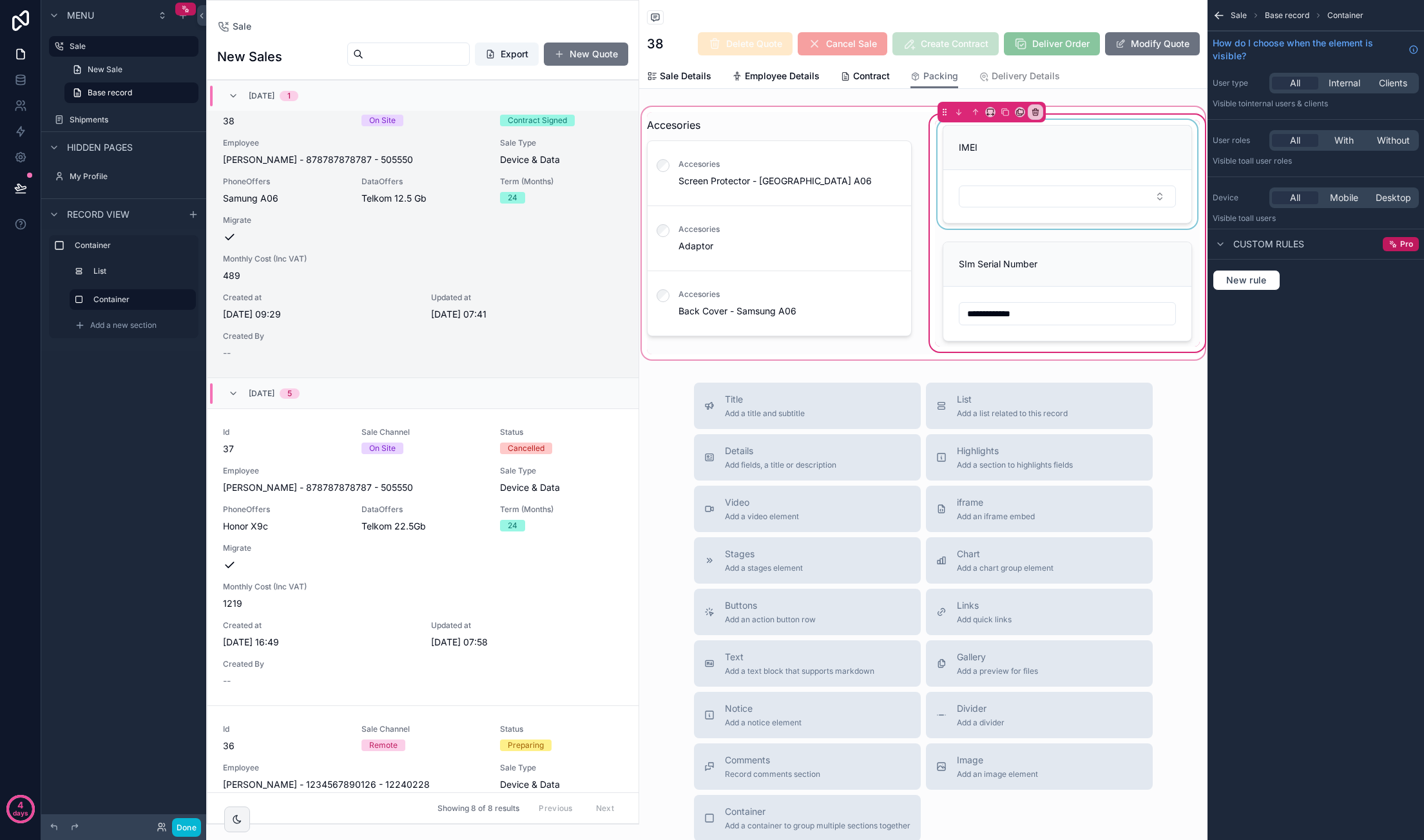
click at [1075, 164] on div "scrollable content" at bounding box center [1067, 174] width 265 height 109
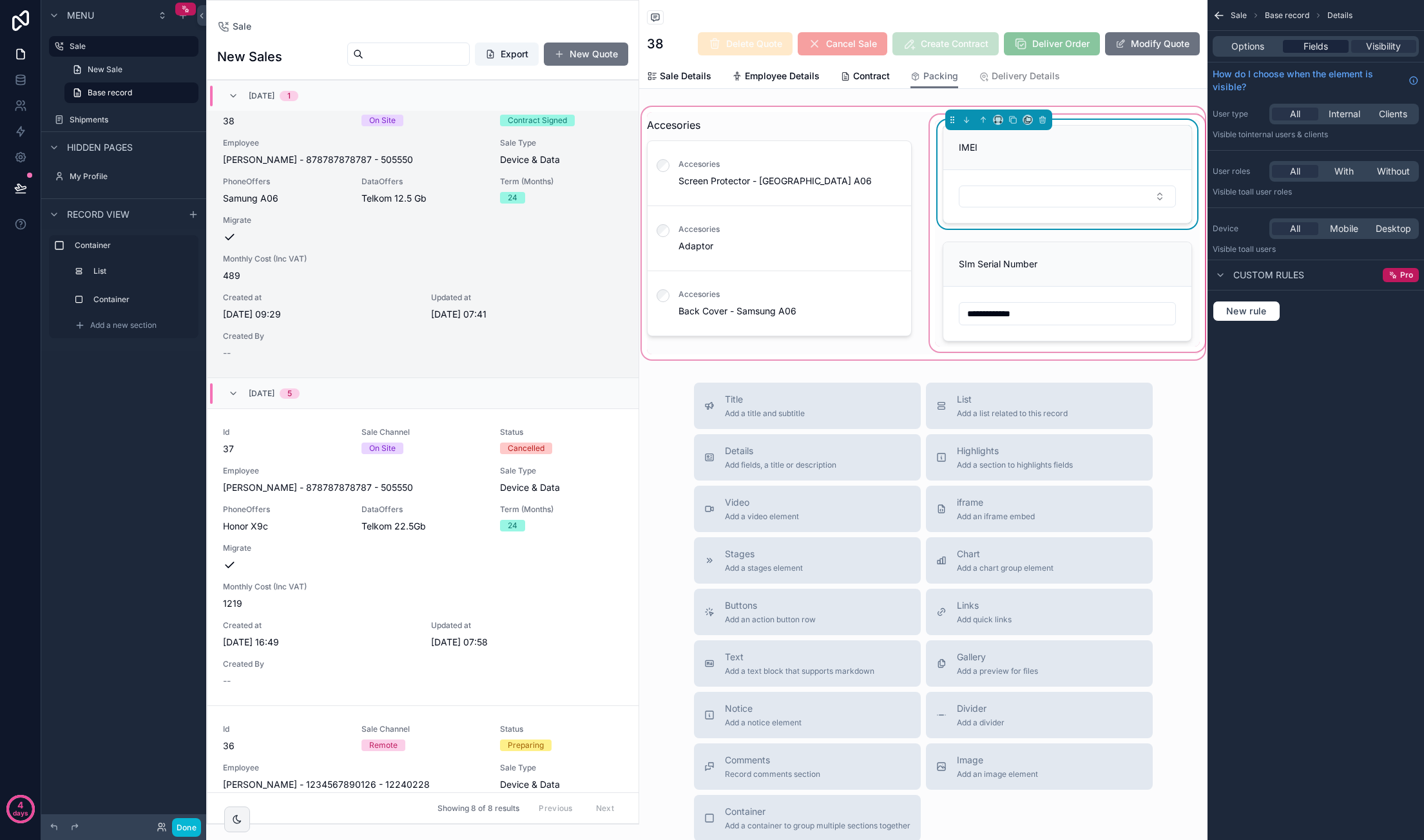
click at [1326, 46] on span "Fields" at bounding box center [1315, 46] width 25 height 13
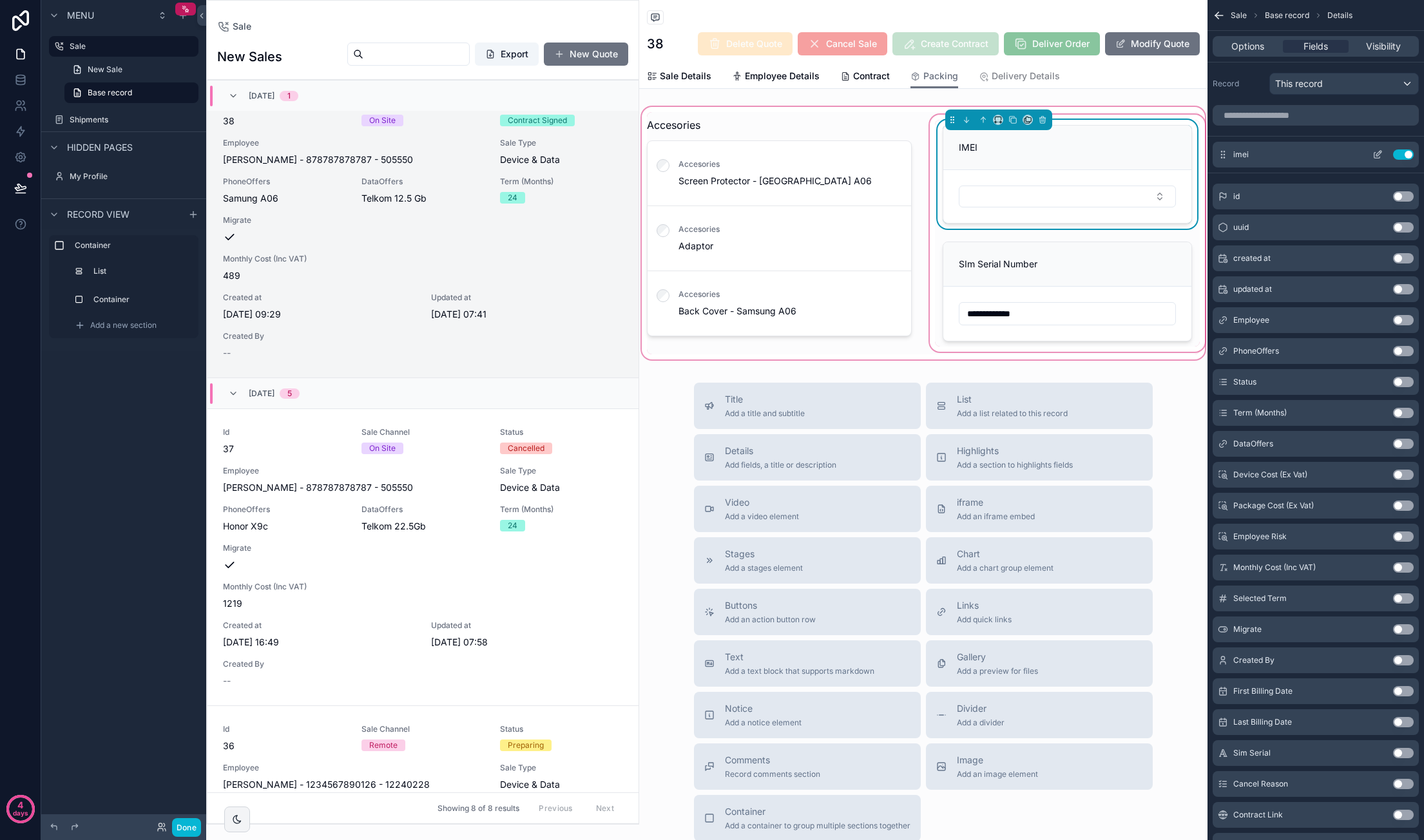
click at [1378, 155] on icon "scrollable content" at bounding box center [1378, 153] width 5 height 5
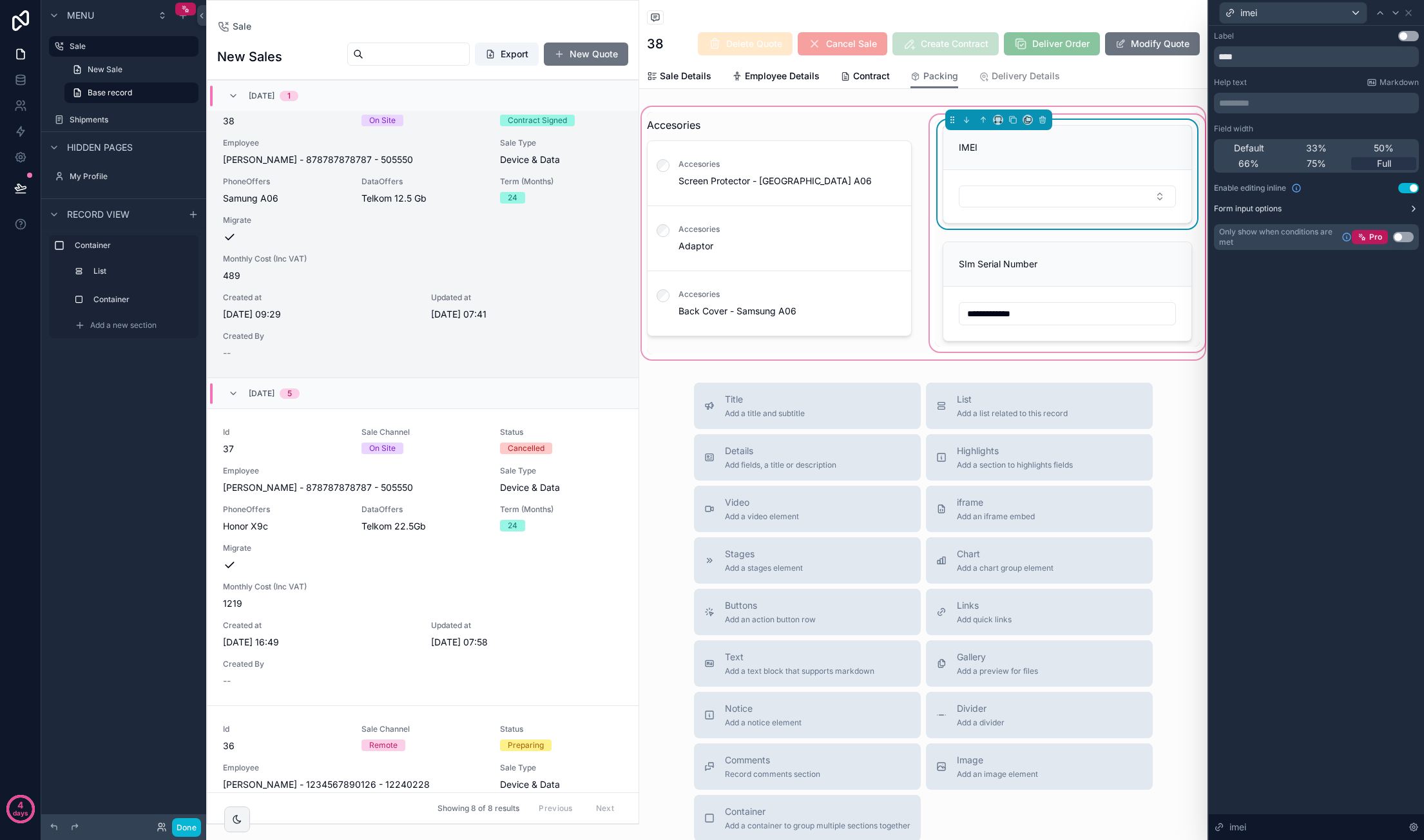
click at [1409, 209] on icon at bounding box center [1413, 209] width 11 height 11
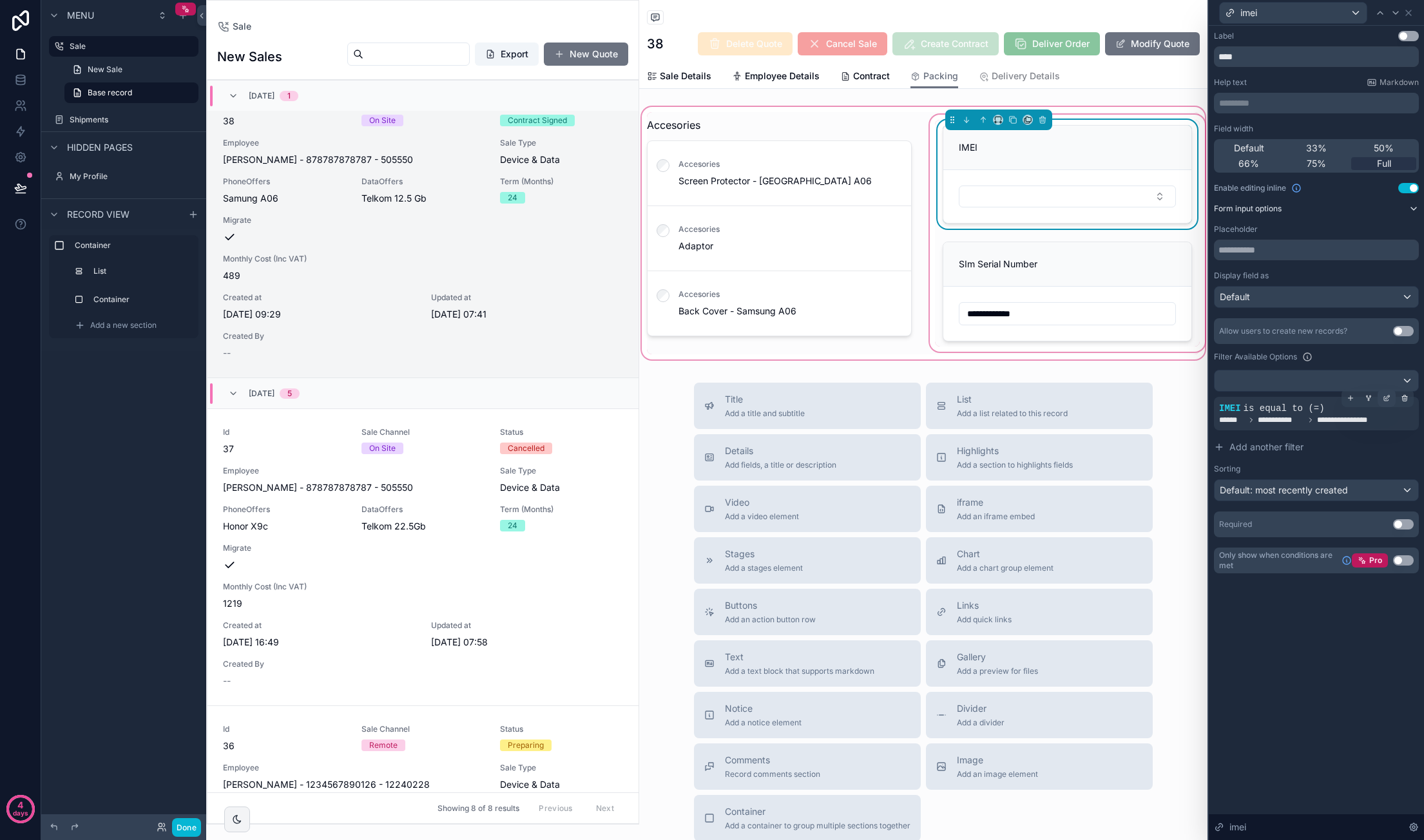
click at [1384, 398] on icon at bounding box center [1386, 399] width 4 height 4
click at [1087, 392] on span "IMEI" at bounding box center [1086, 391] width 19 height 13
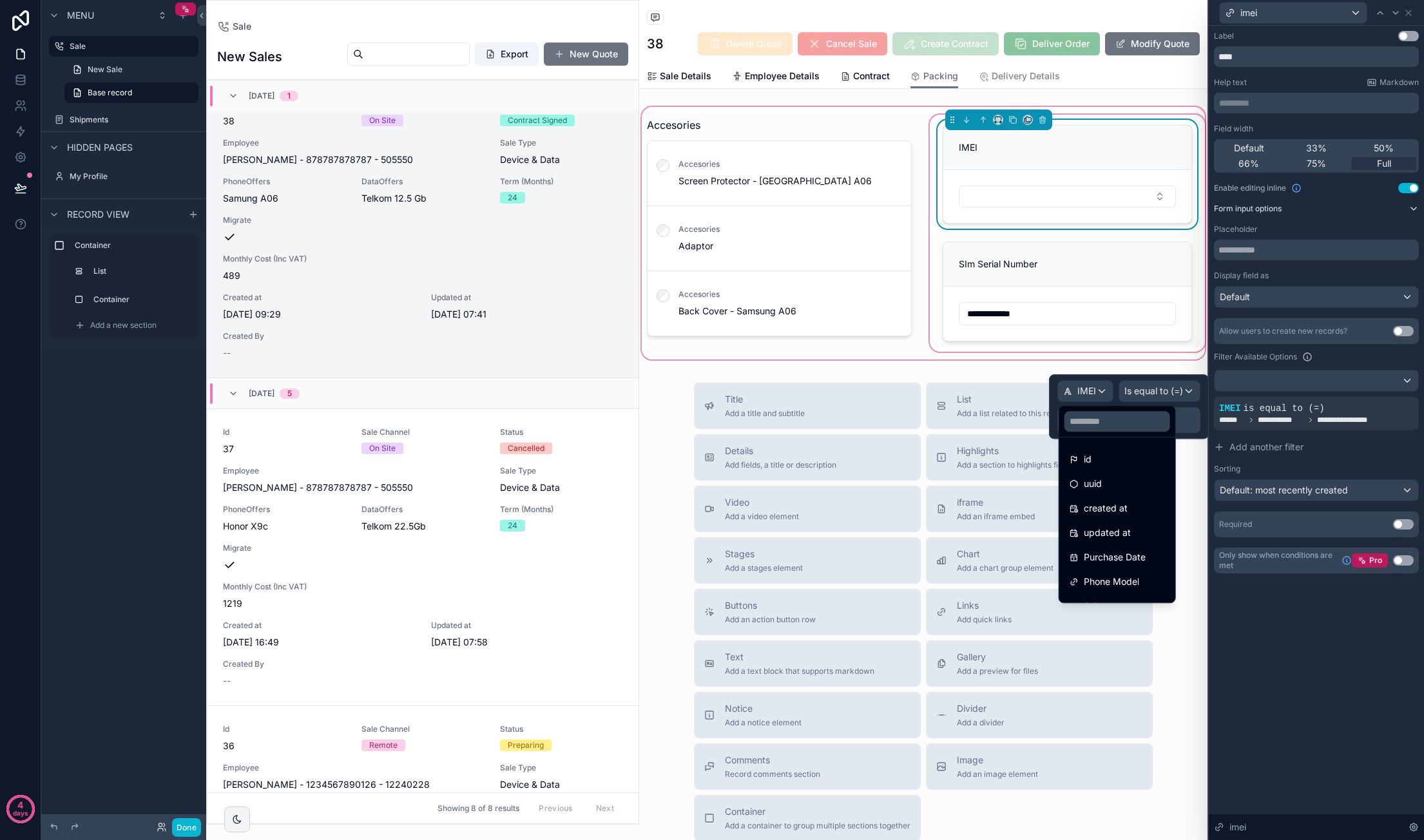
click at [1117, 455] on div "id" at bounding box center [1117, 459] width 96 height 15
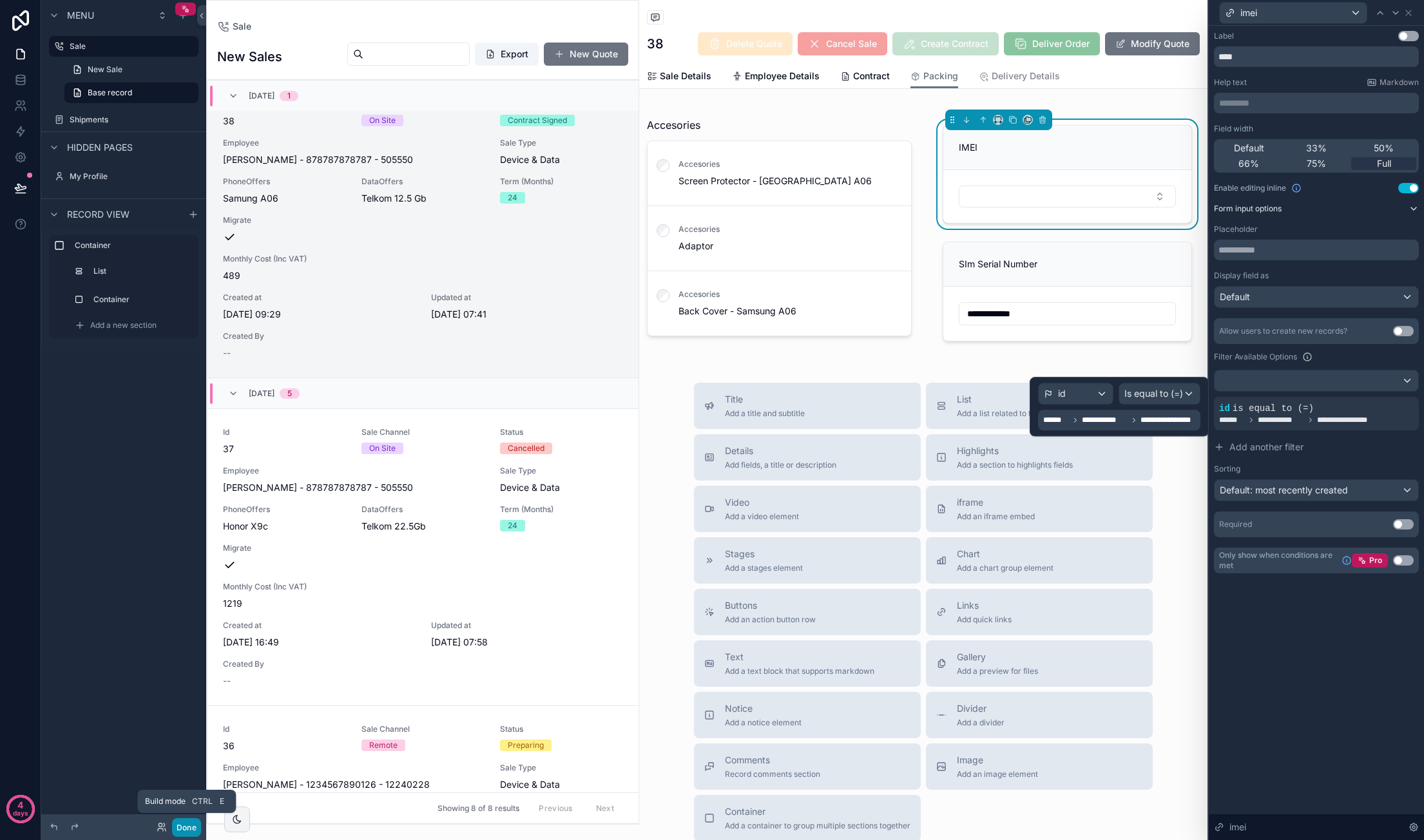
click at [188, 829] on button "Done" at bounding box center [186, 827] width 29 height 19
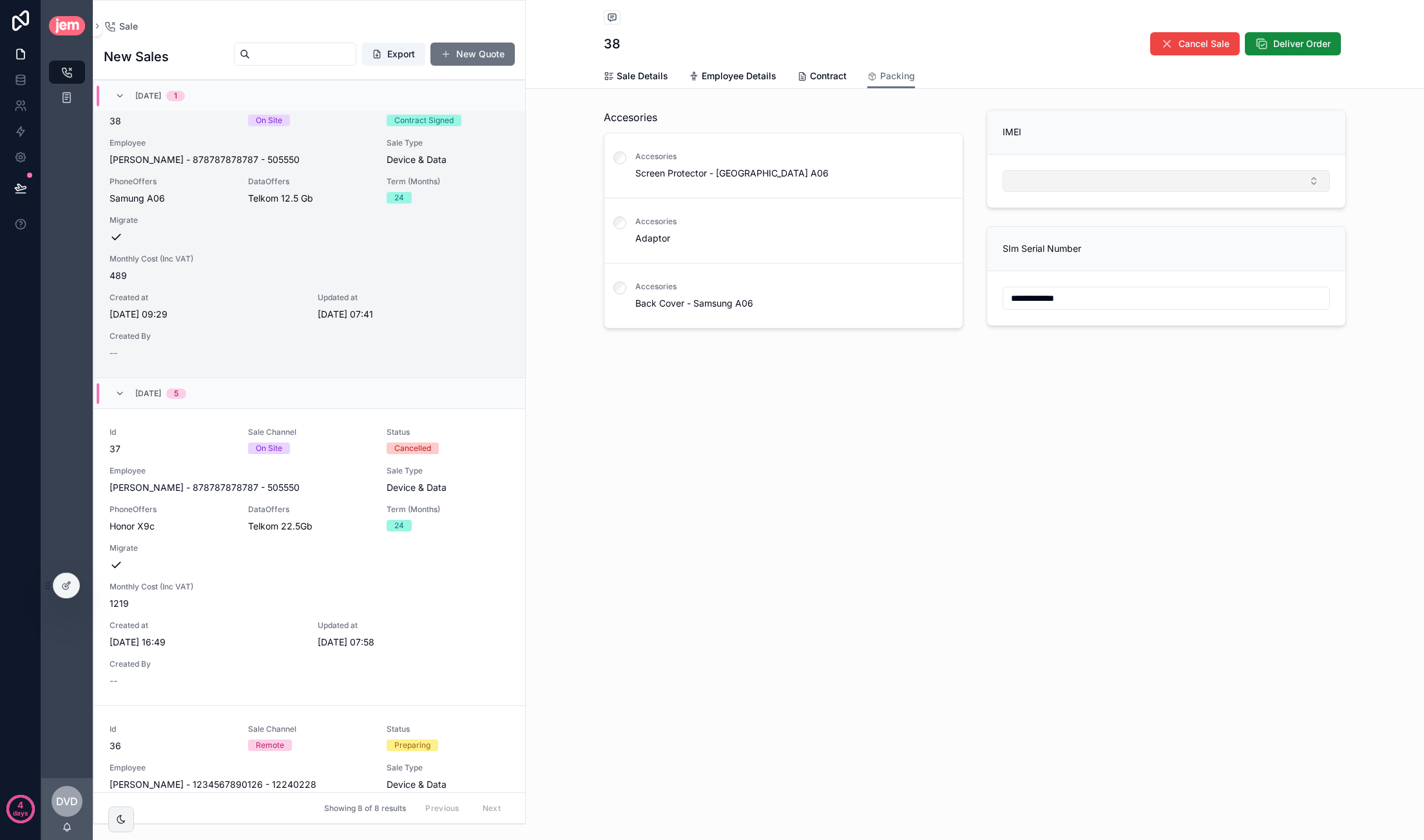
click at [1098, 189] on button "Select Button" at bounding box center [1166, 181] width 327 height 22
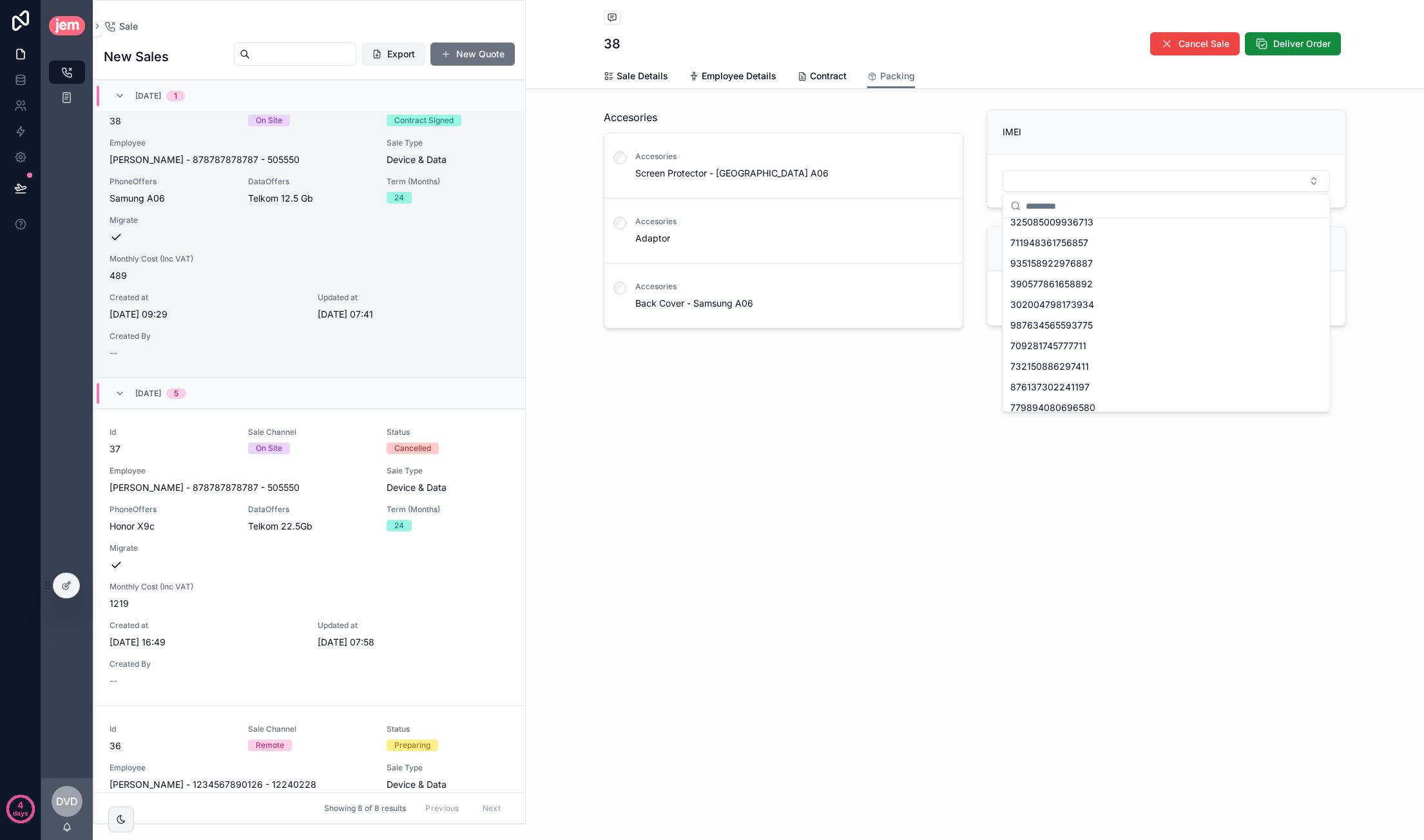
scroll to position [0, 0]
click at [977, 517] on div "**********" at bounding box center [975, 420] width 898 height 840
click at [72, 583] on div at bounding box center [66, 585] width 26 height 25
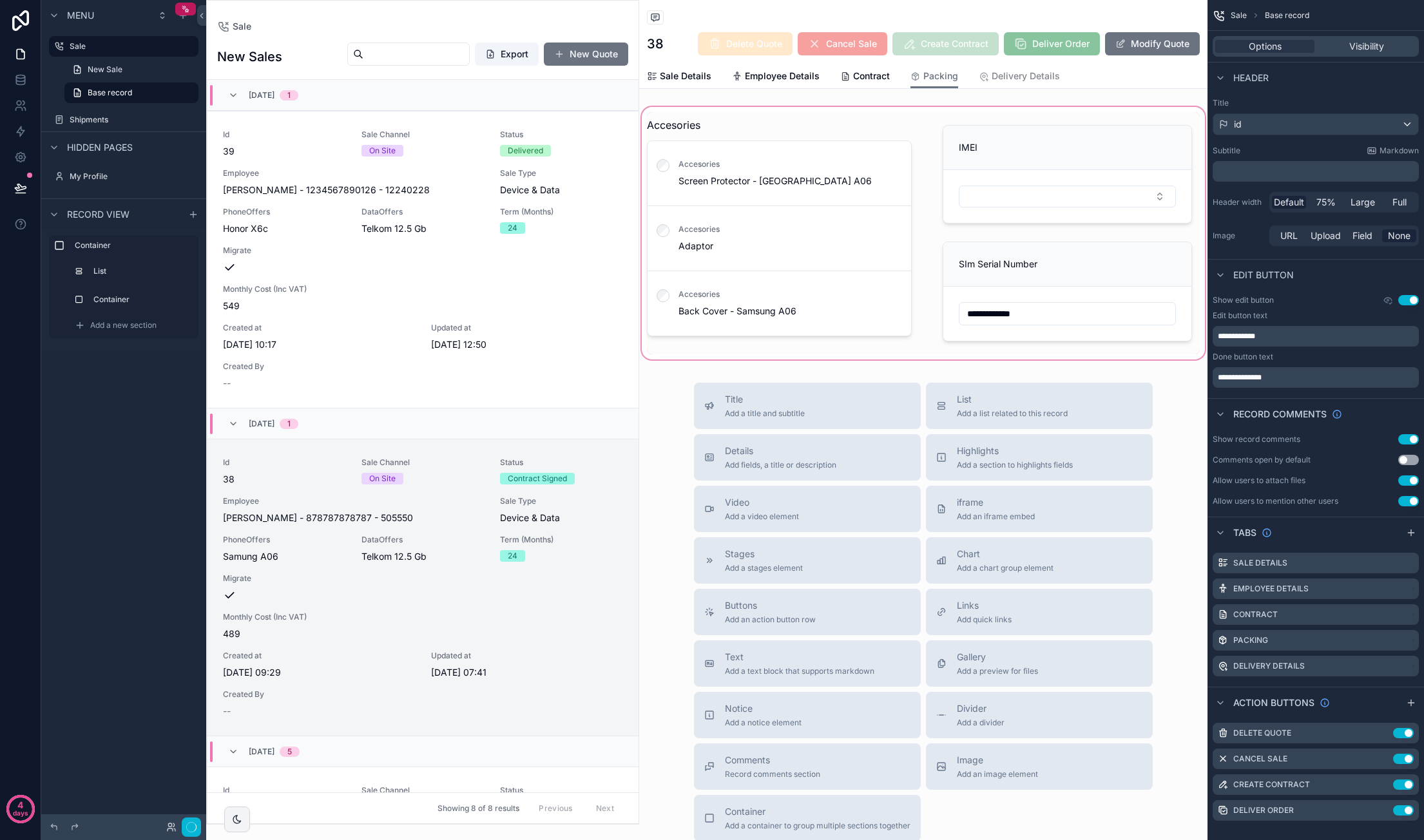
scroll to position [358, 0]
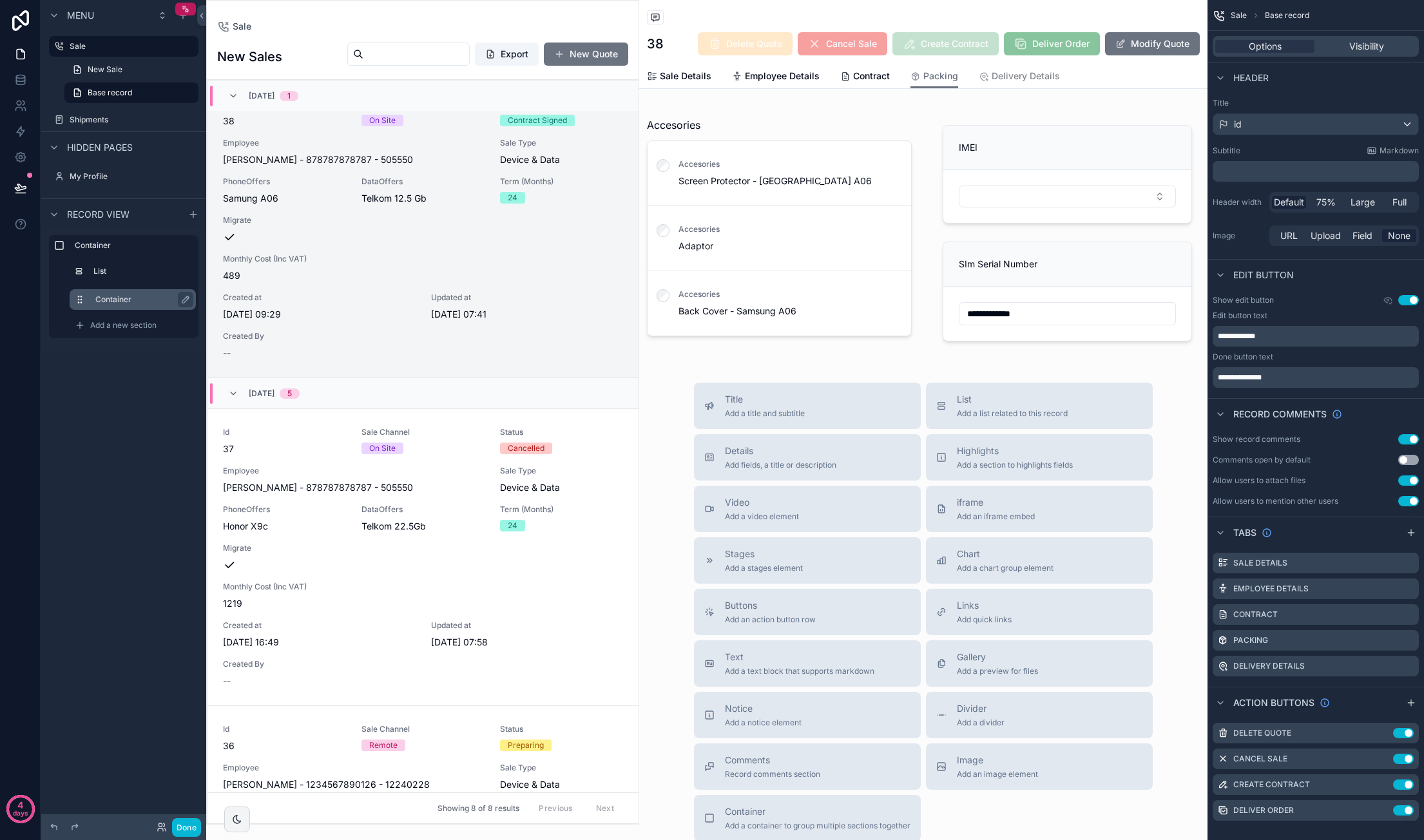
click at [120, 297] on label "Container" at bounding box center [141, 299] width 90 height 11
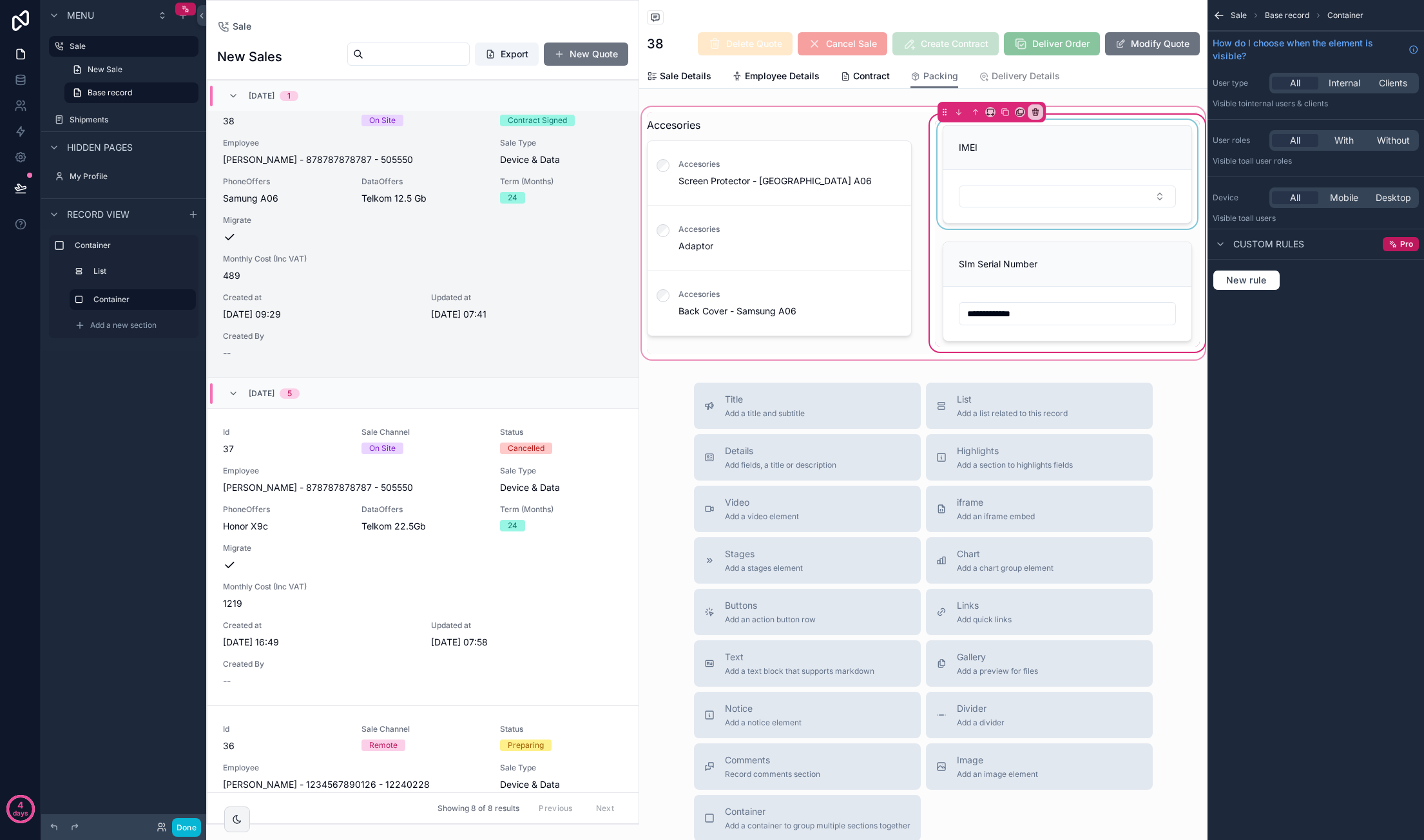
click at [1037, 173] on div "scrollable content" at bounding box center [1067, 174] width 265 height 109
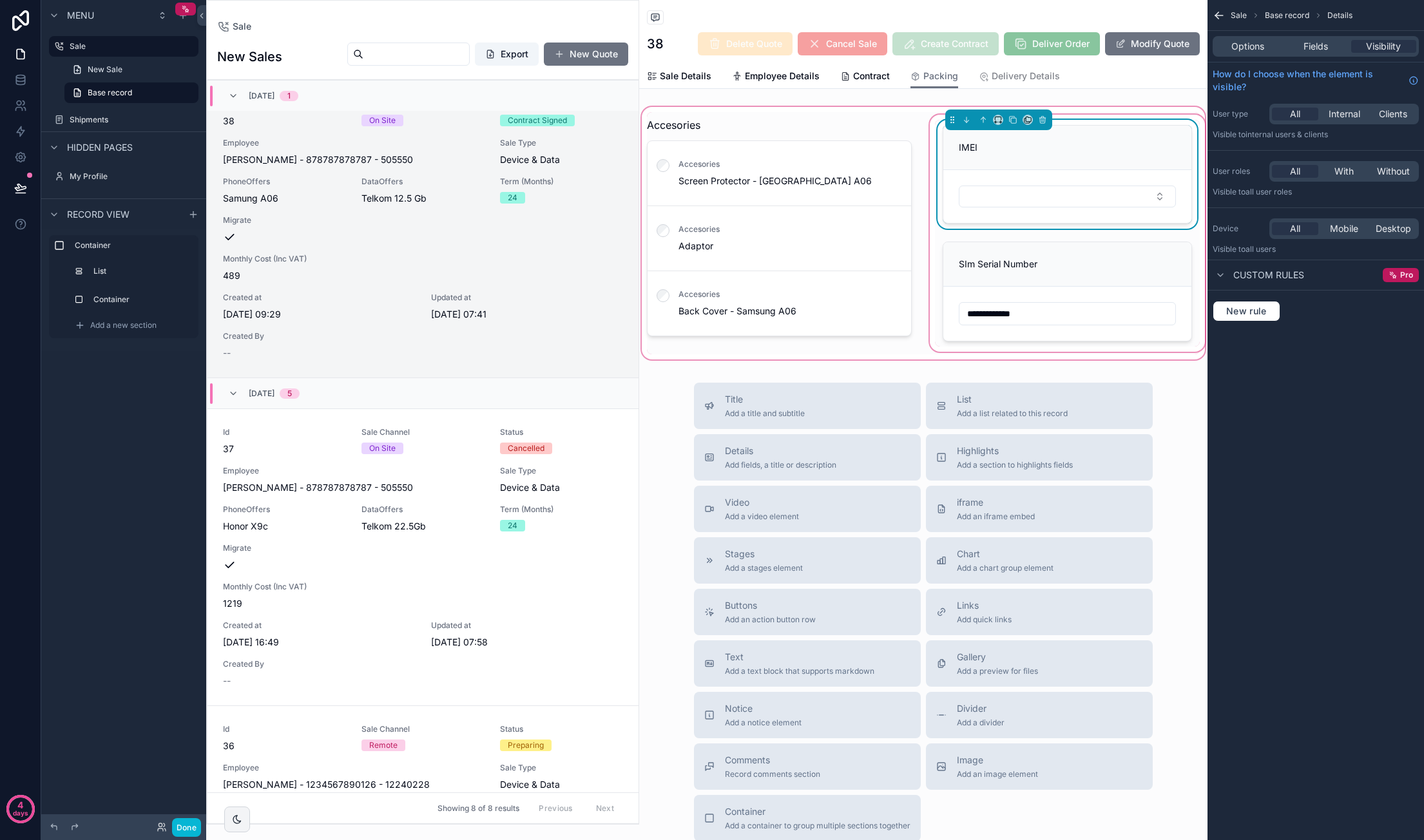
drag, startPoint x: 944, startPoint y: 119, endPoint x: 980, endPoint y: 217, distance: 104.4
click at [980, 217] on div "**********" at bounding box center [923, 233] width 553 height 242
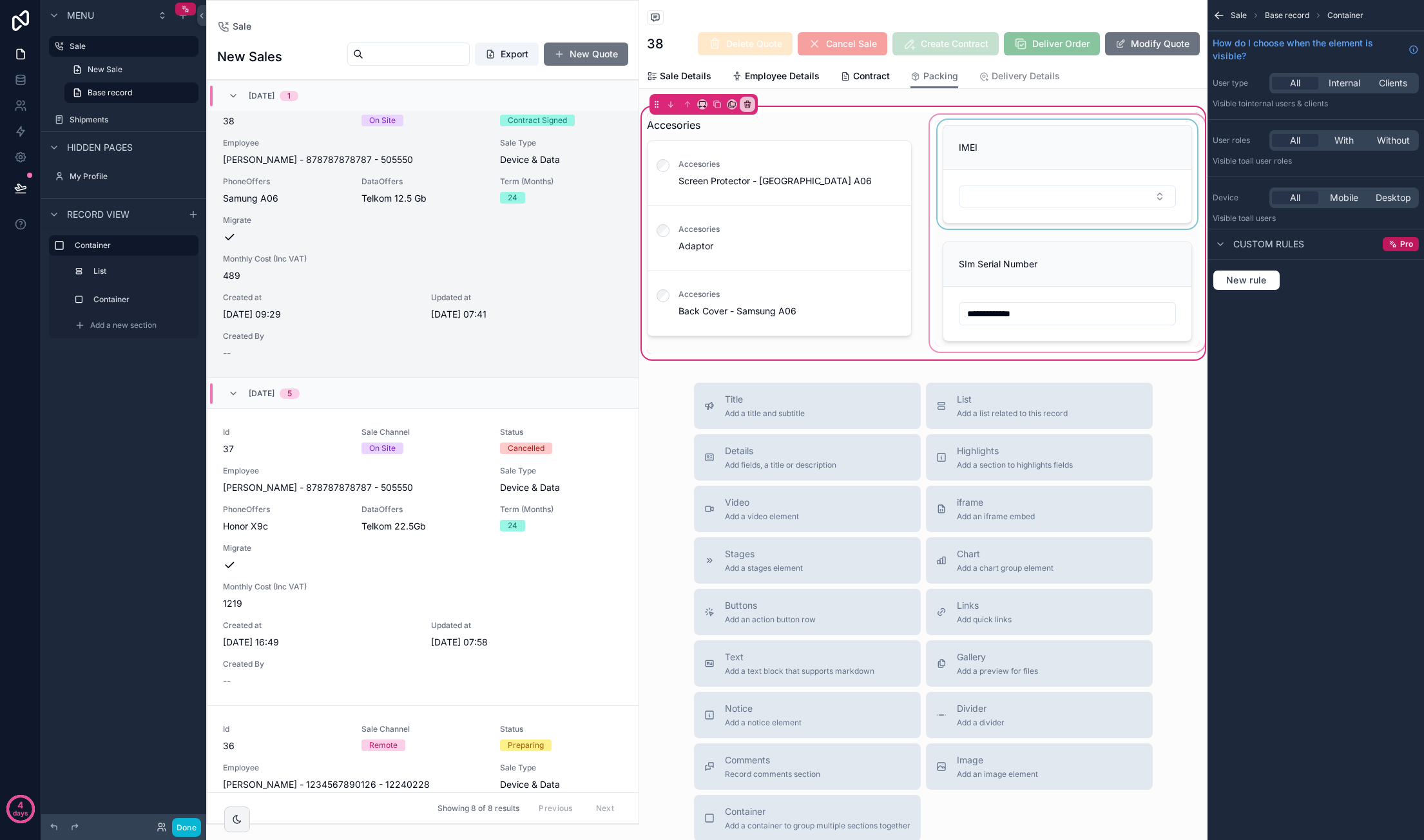
click at [994, 146] on div "scrollable content" at bounding box center [1067, 233] width 281 height 242
click at [140, 296] on label "Container" at bounding box center [141, 299] width 90 height 11
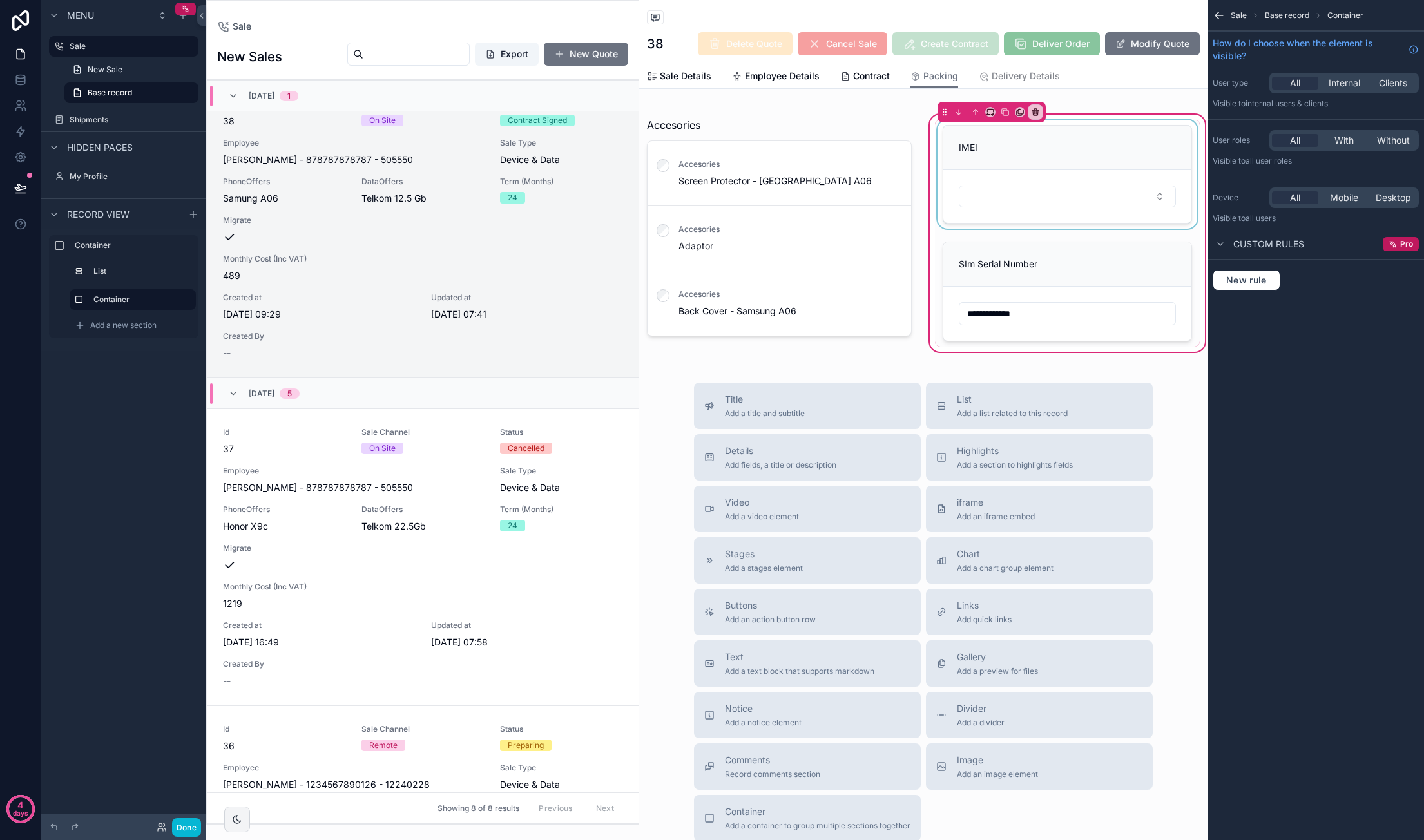
click at [1096, 155] on div "scrollable content" at bounding box center [1067, 174] width 265 height 109
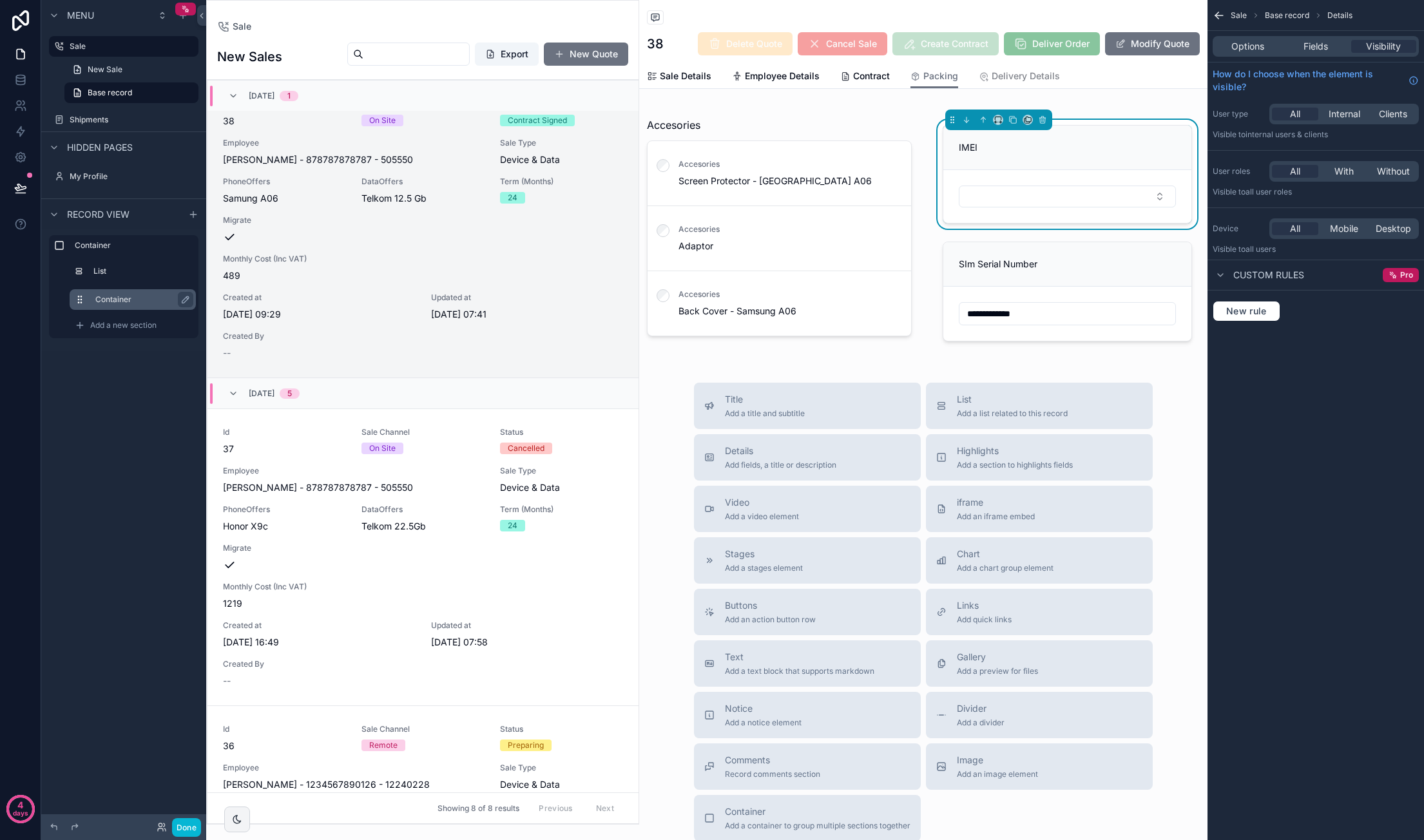
click at [94, 304] on button "scrollable content" at bounding box center [84, 299] width 20 height 11
click at [928, 119] on div "scrollable content" at bounding box center [923, 233] width 568 height 257
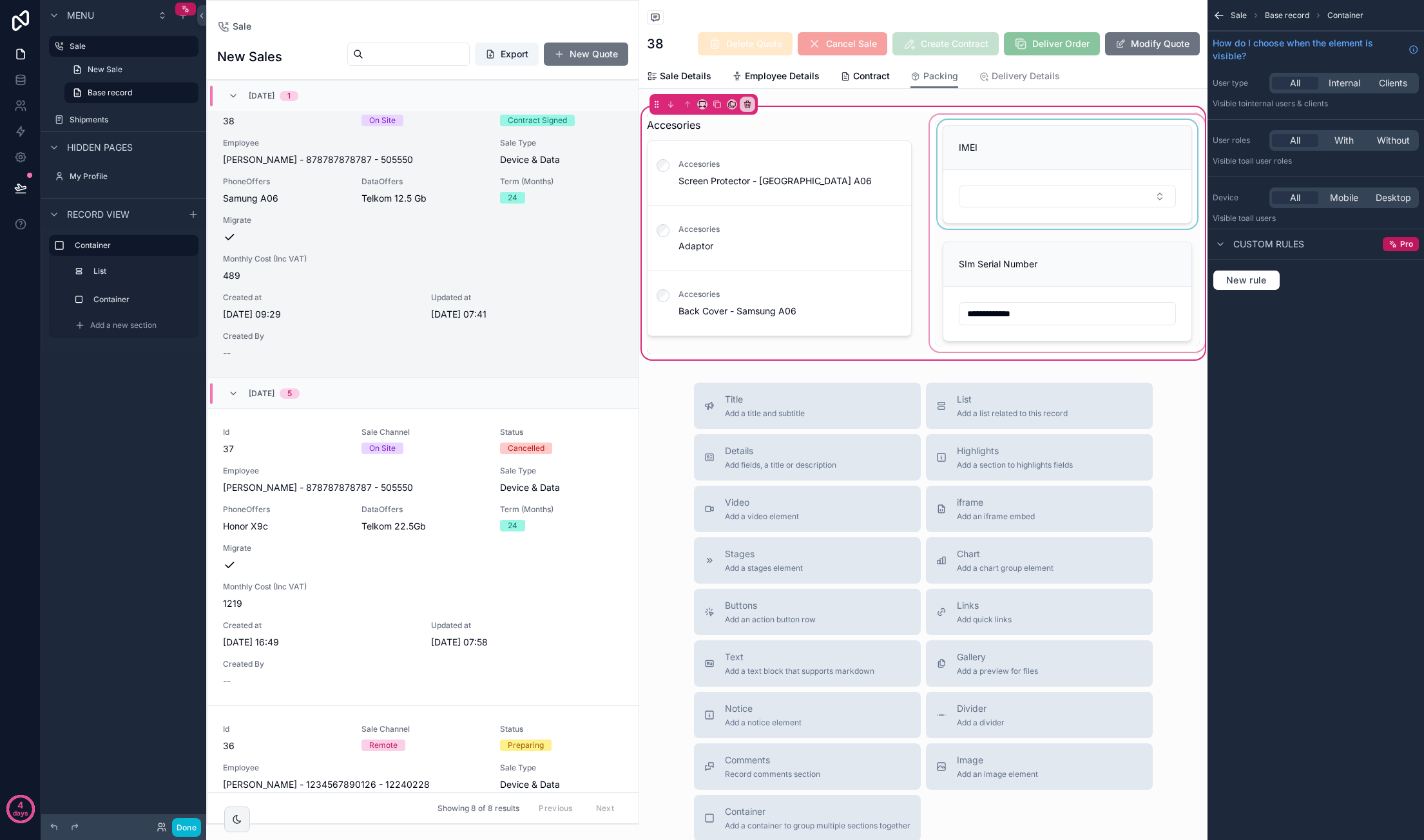
click at [937, 117] on div "scrollable content" at bounding box center [1067, 233] width 281 height 242
click at [961, 115] on div "scrollable content" at bounding box center [1067, 233] width 281 height 242
click at [996, 116] on div "scrollable content" at bounding box center [1067, 233] width 281 height 242
click at [105, 298] on label "Container" at bounding box center [141, 299] width 90 height 11
click at [1032, 110] on icon "scrollable content" at bounding box center [1035, 110] width 6 height 0
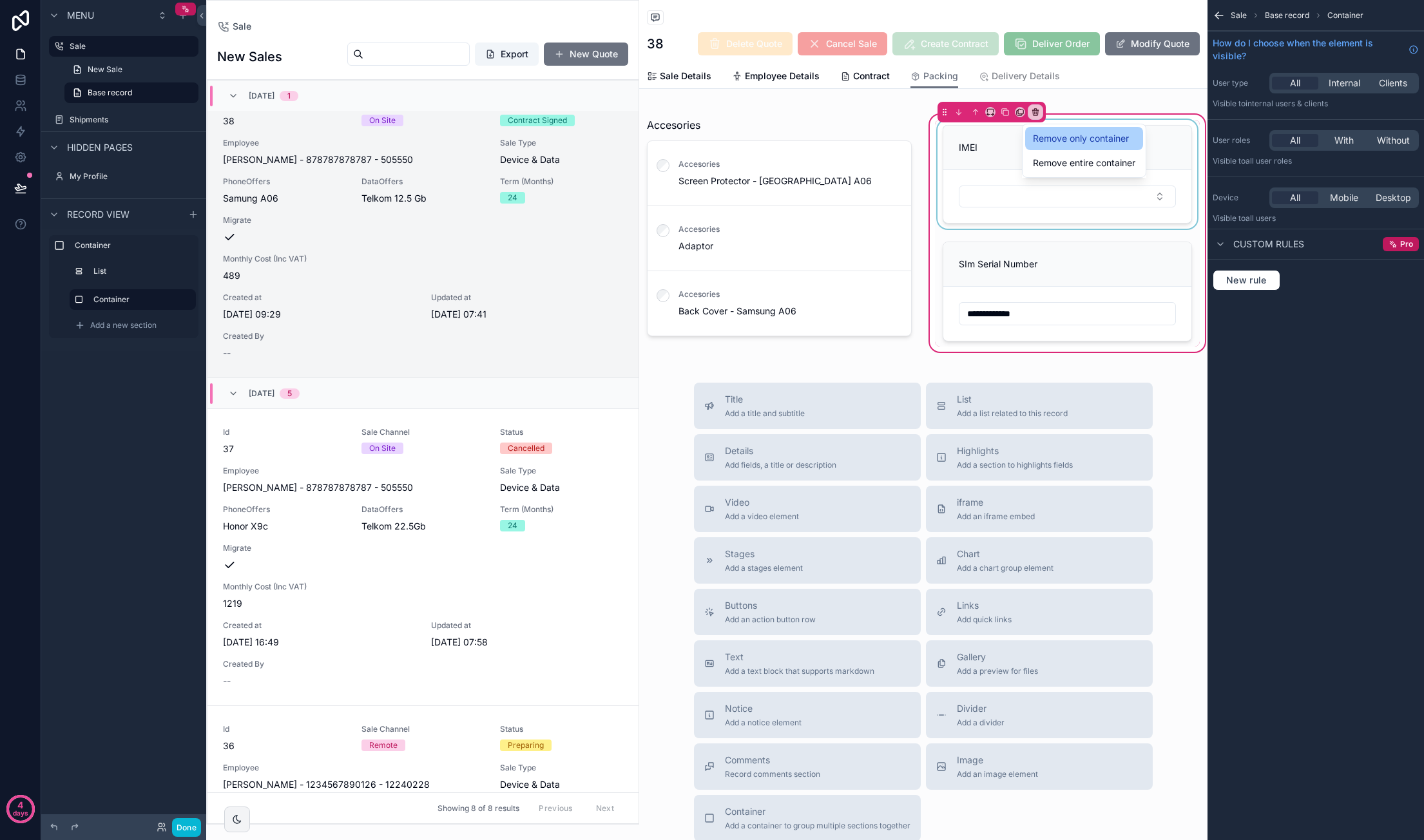
click at [1049, 134] on span "Remove only container" at bounding box center [1081, 138] width 96 height 15
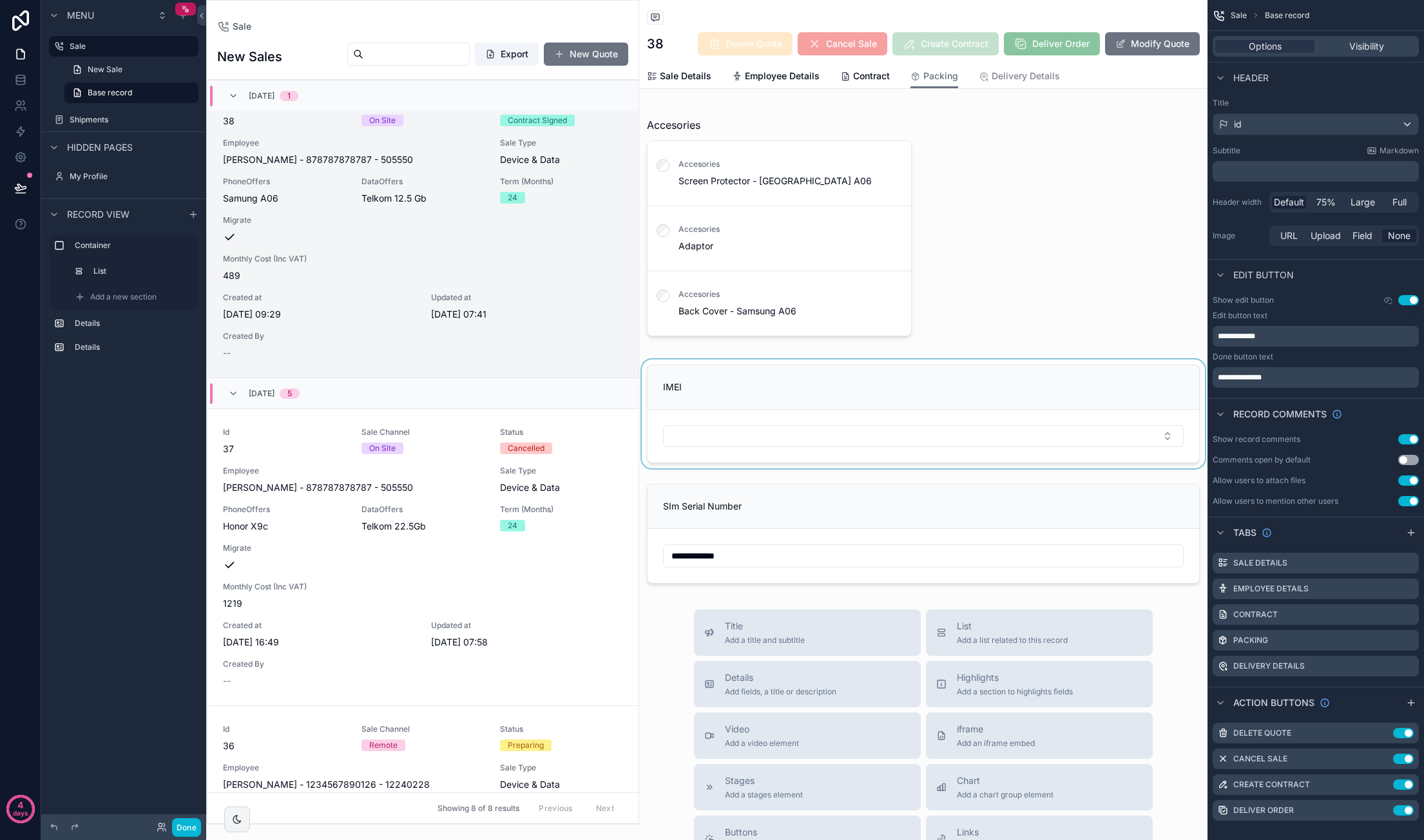
click at [823, 403] on div "scrollable content" at bounding box center [923, 413] width 568 height 109
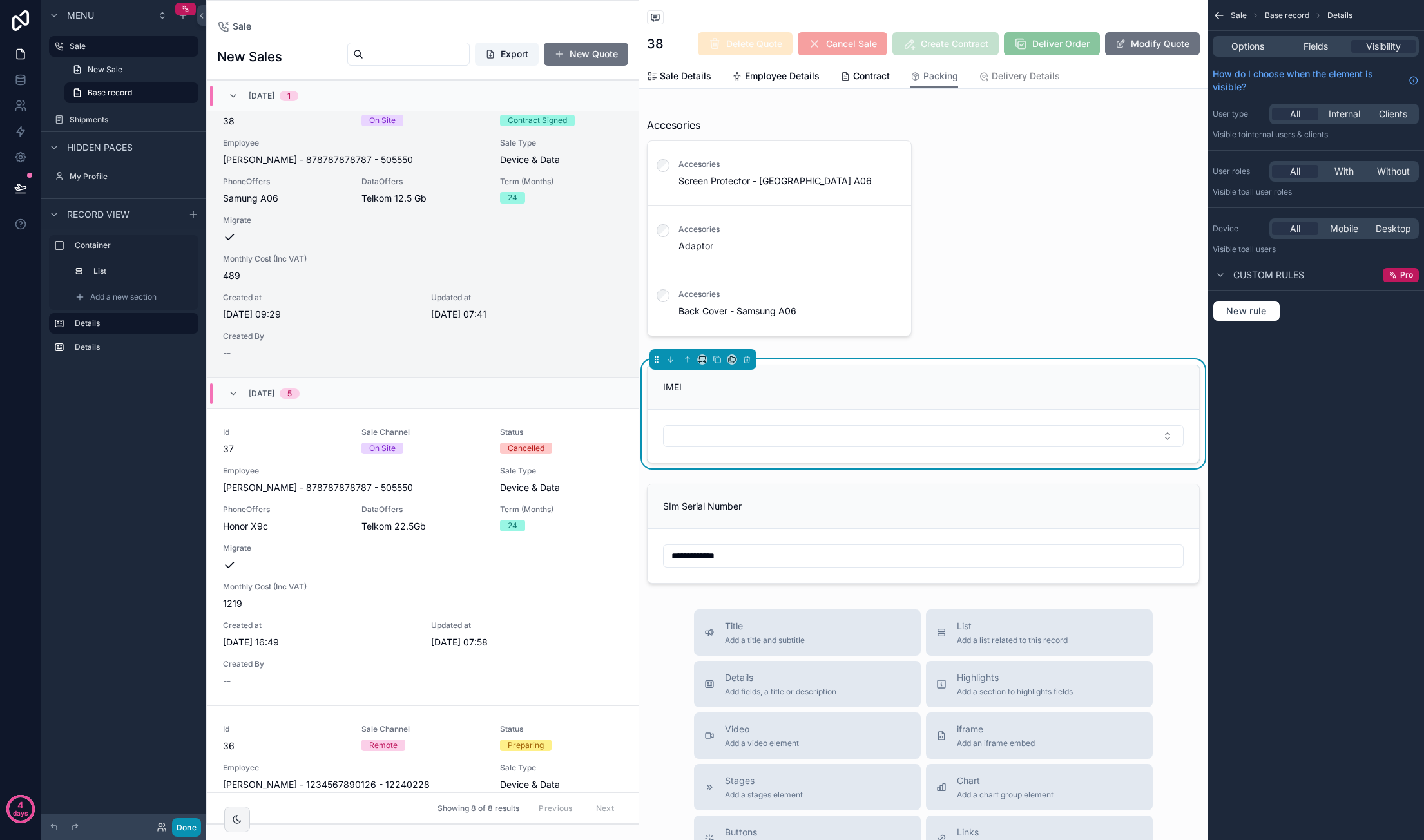
click at [188, 829] on button "Done" at bounding box center [186, 827] width 29 height 19
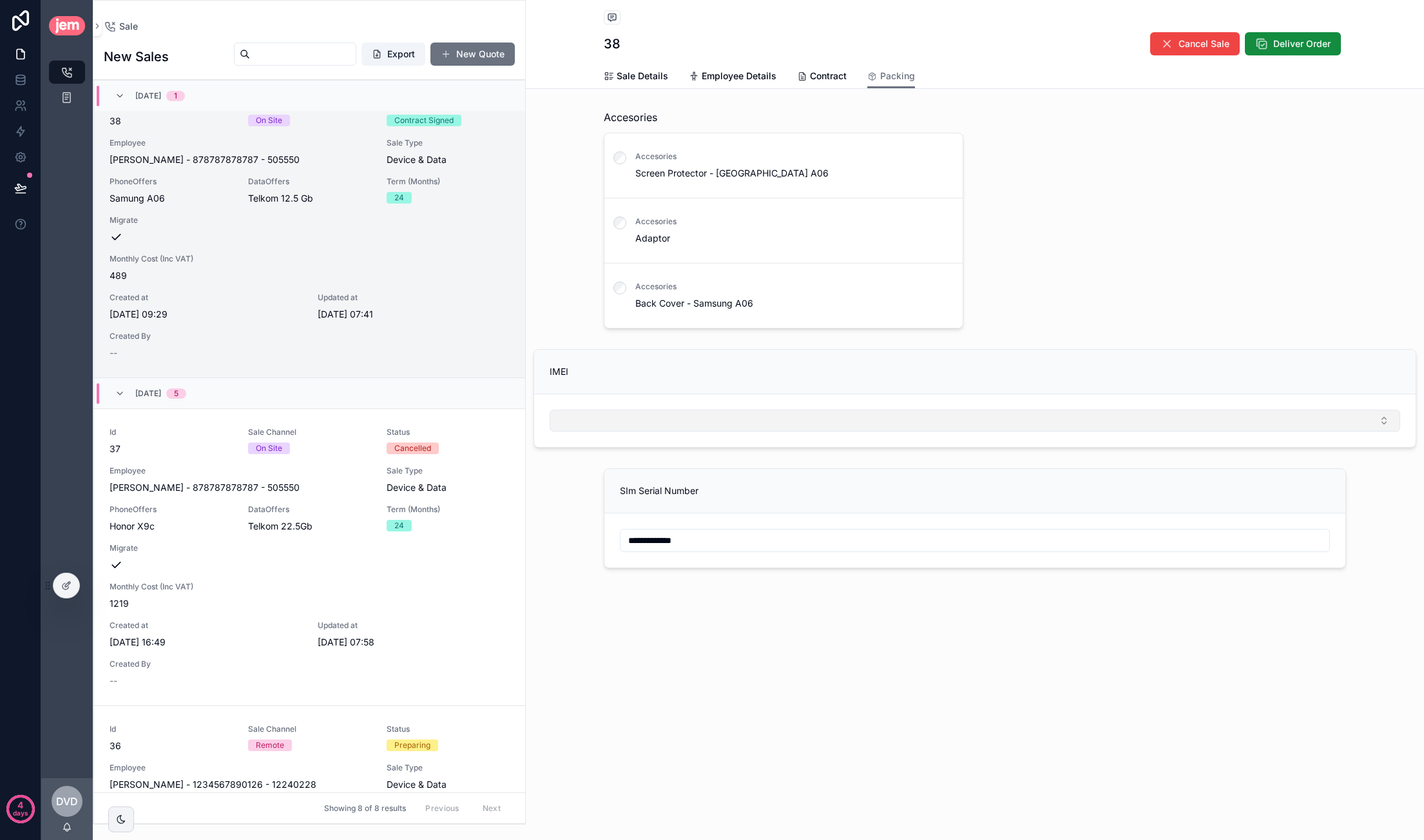
click at [838, 413] on button "Select Button" at bounding box center [974, 420] width 850 height 22
click at [67, 586] on icon at bounding box center [68, 583] width 5 height 5
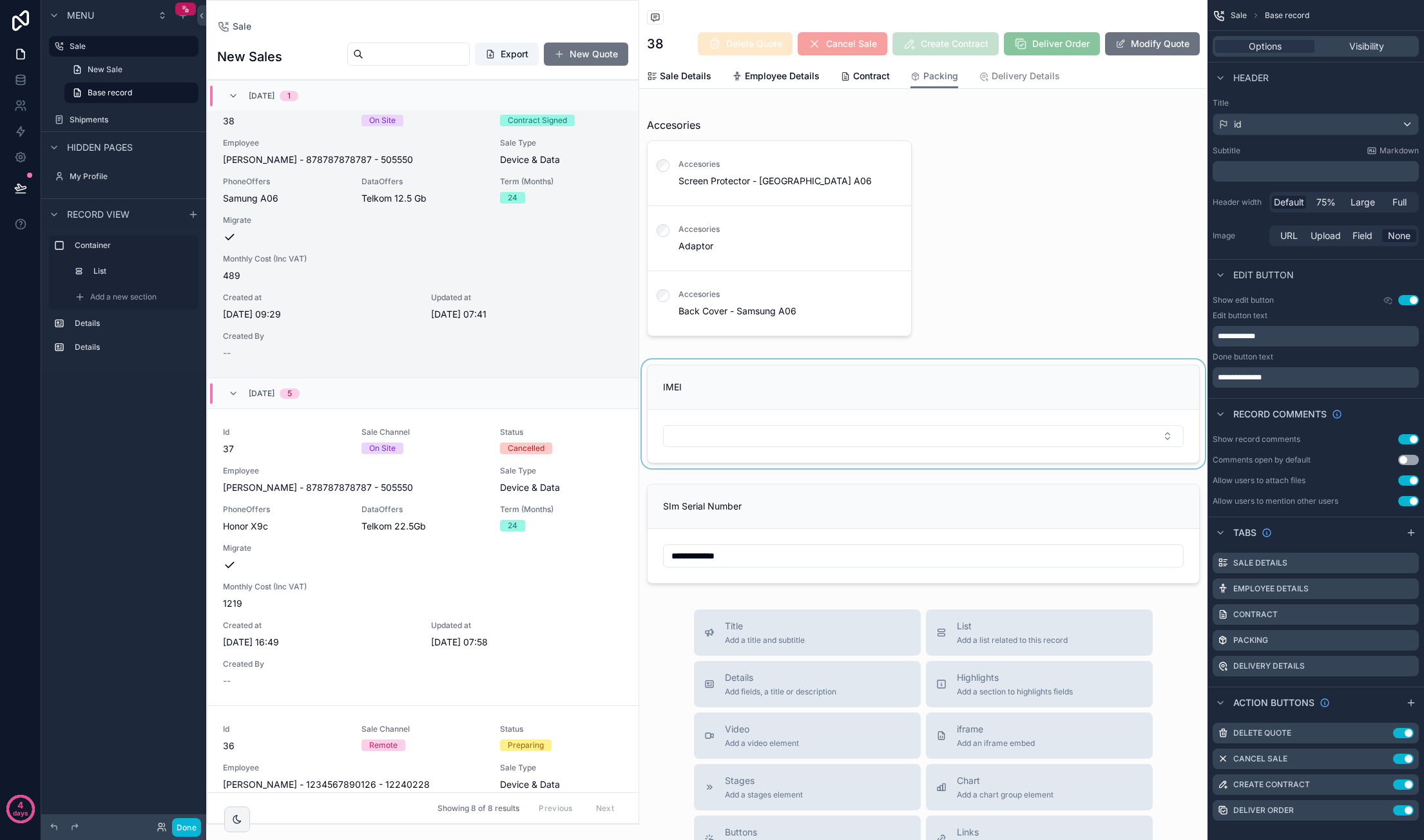
click at [864, 415] on div "scrollable content" at bounding box center [923, 413] width 568 height 109
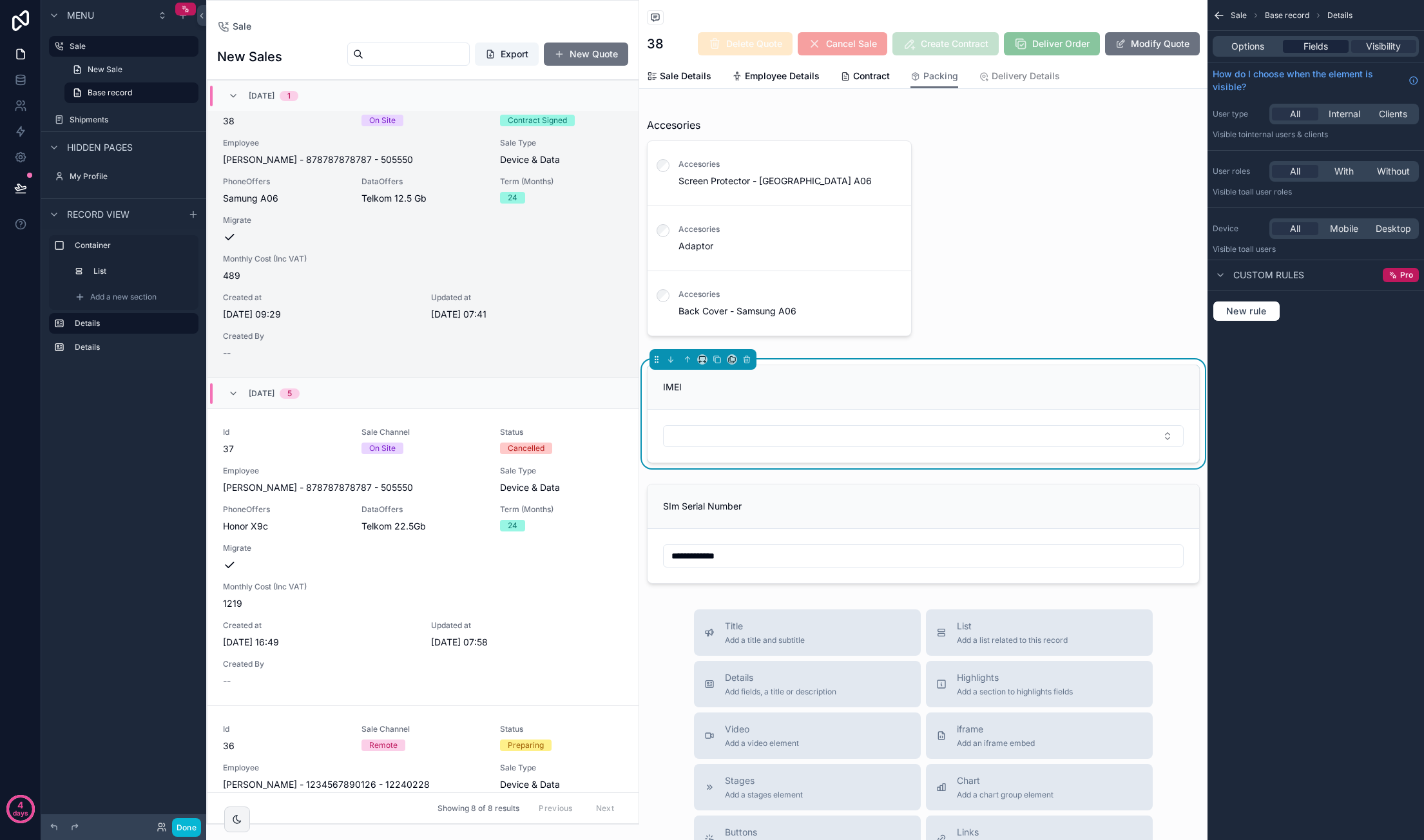
click at [1333, 50] on div "Fields" at bounding box center [1315, 46] width 65 height 13
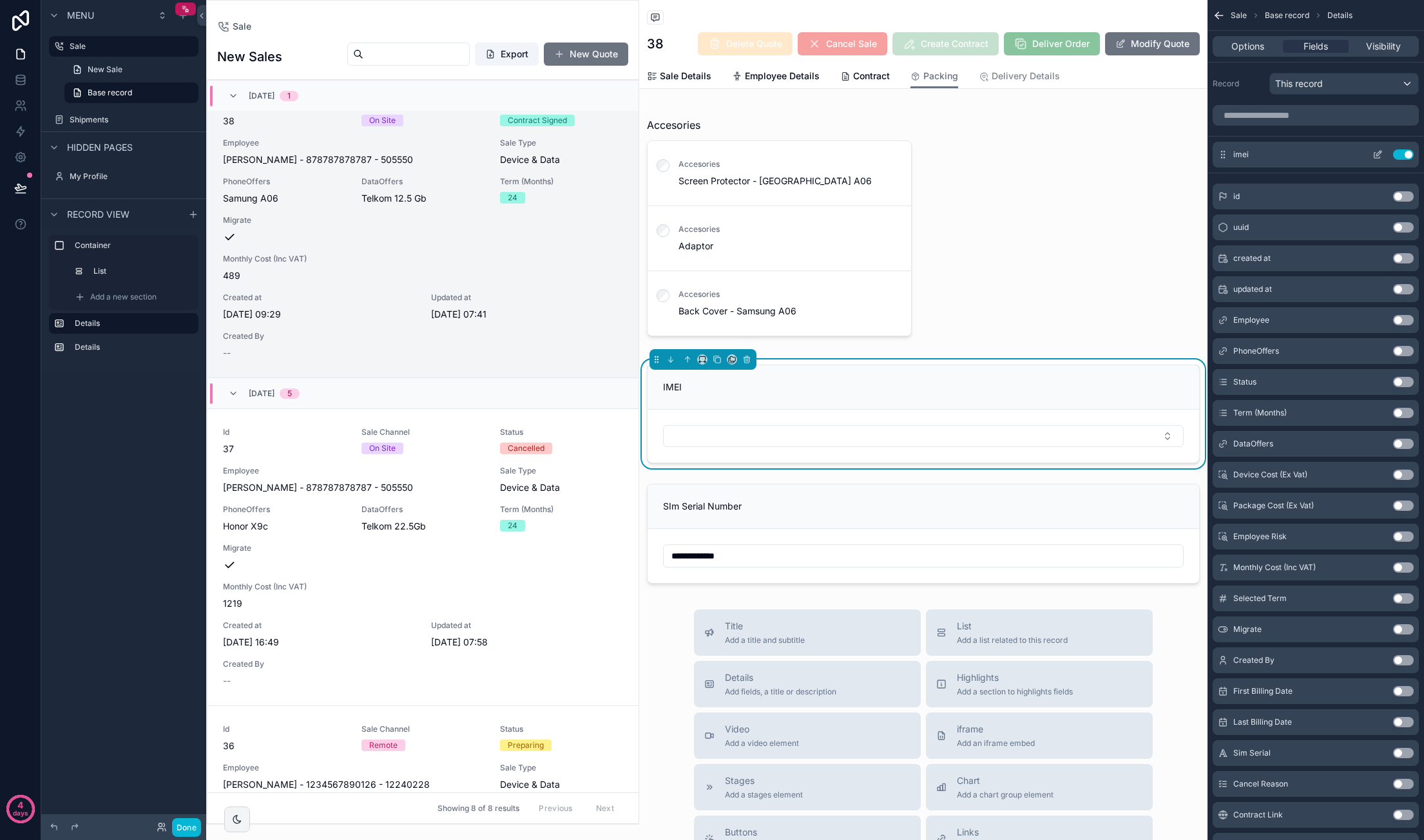
click at [1378, 153] on icon "scrollable content" at bounding box center [1377, 155] width 11 height 11
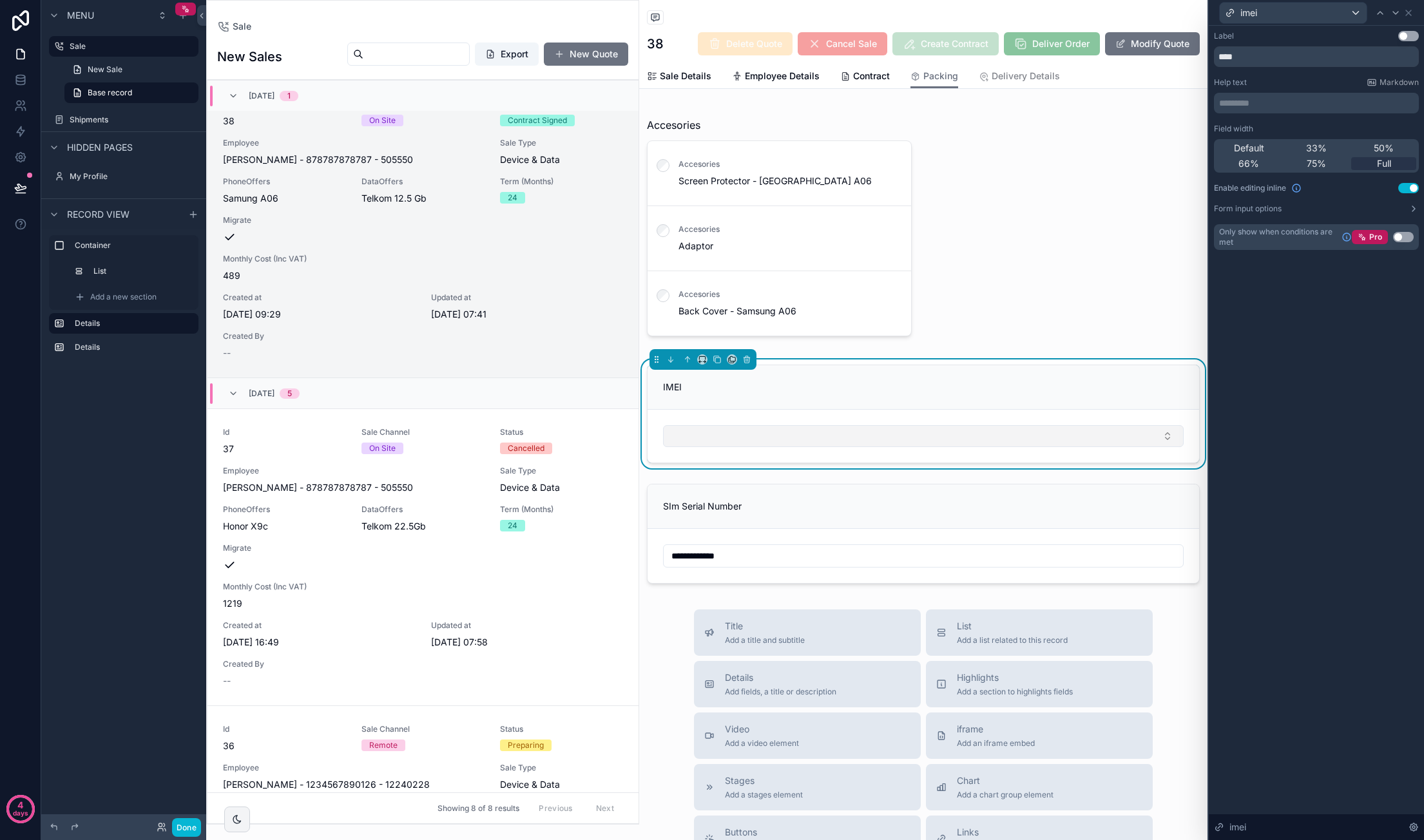
click at [845, 435] on button "Select Button" at bounding box center [923, 436] width 520 height 22
click at [1412, 207] on icon at bounding box center [1413, 209] width 11 height 11
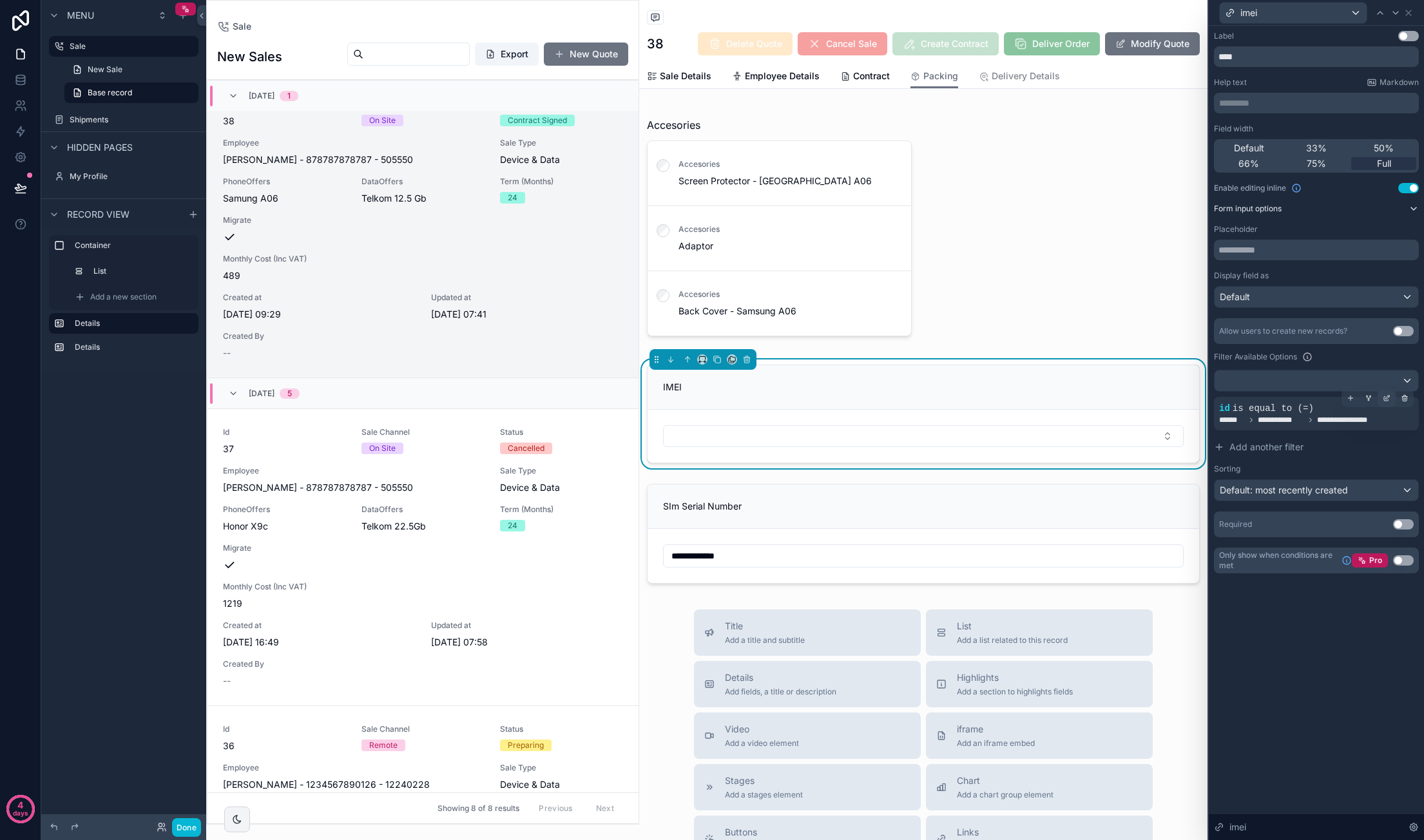
click at [1388, 399] on icon at bounding box center [1386, 398] width 8 height 8
click at [1096, 387] on div "id" at bounding box center [1075, 393] width 74 height 20
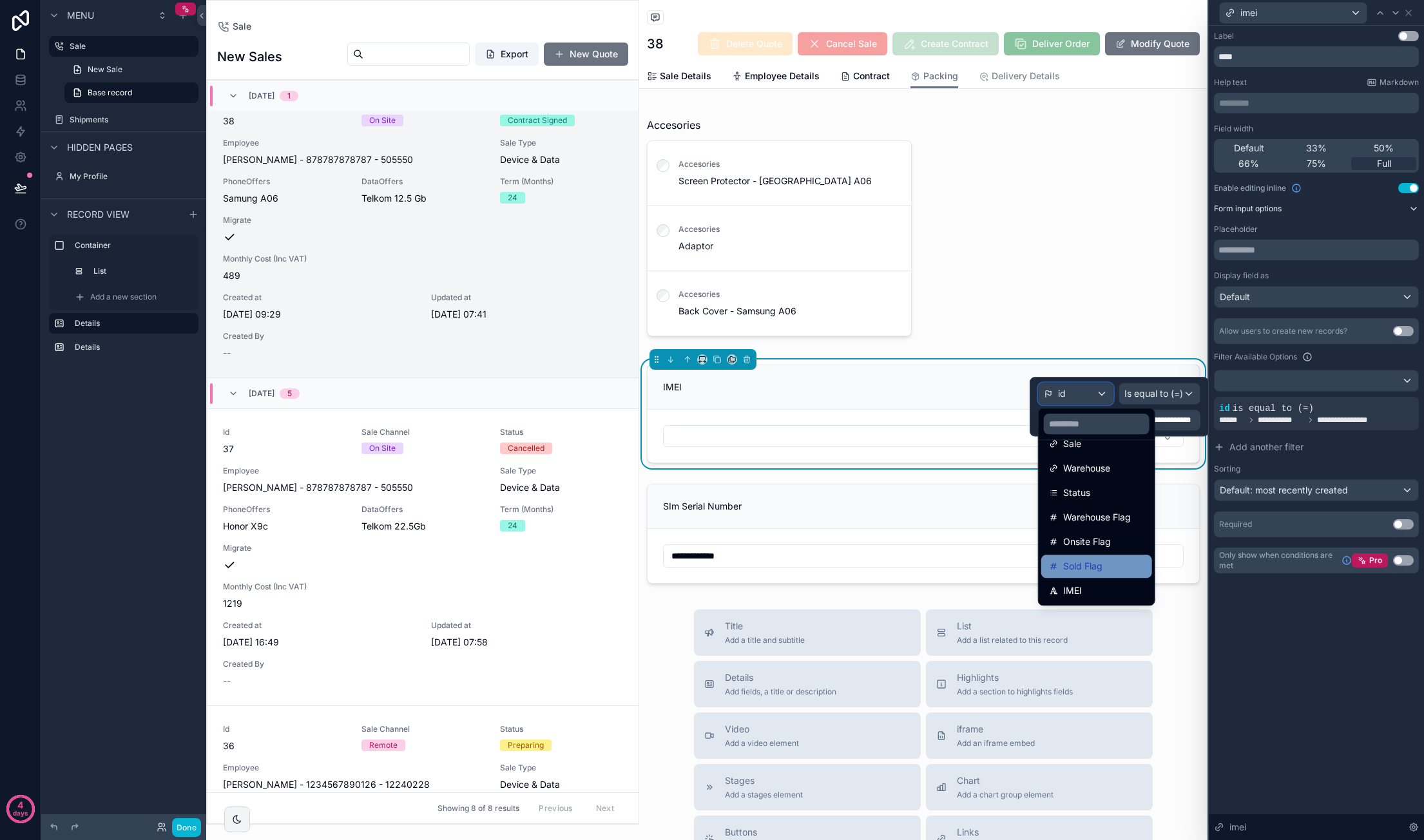
scroll to position [0, 0]
click at [1107, 581] on span "Phone Model" at bounding box center [1091, 584] width 56 height 15
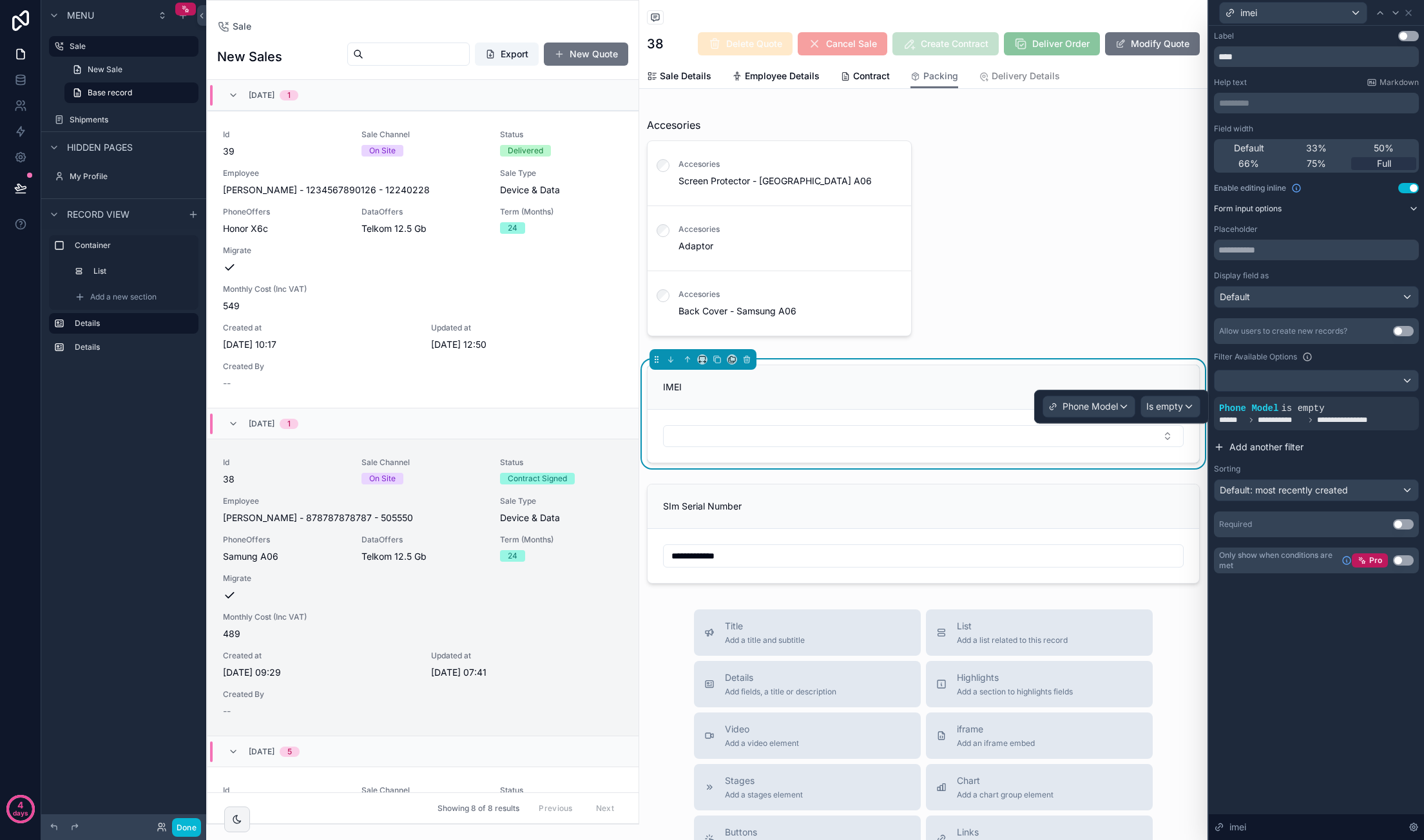
scroll to position [358, 0]
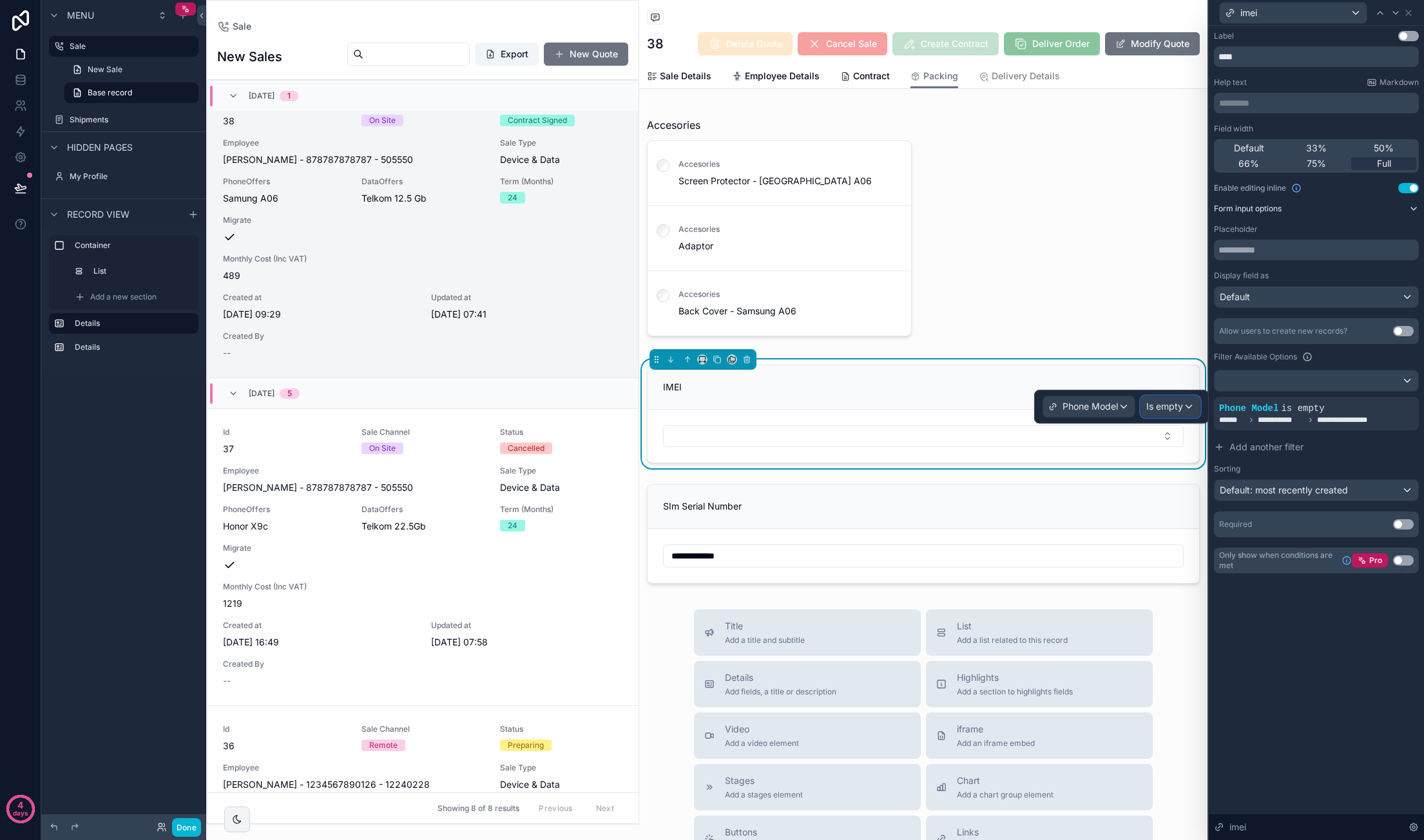
click at [1195, 410] on div "Is empty" at bounding box center [1170, 406] width 58 height 20
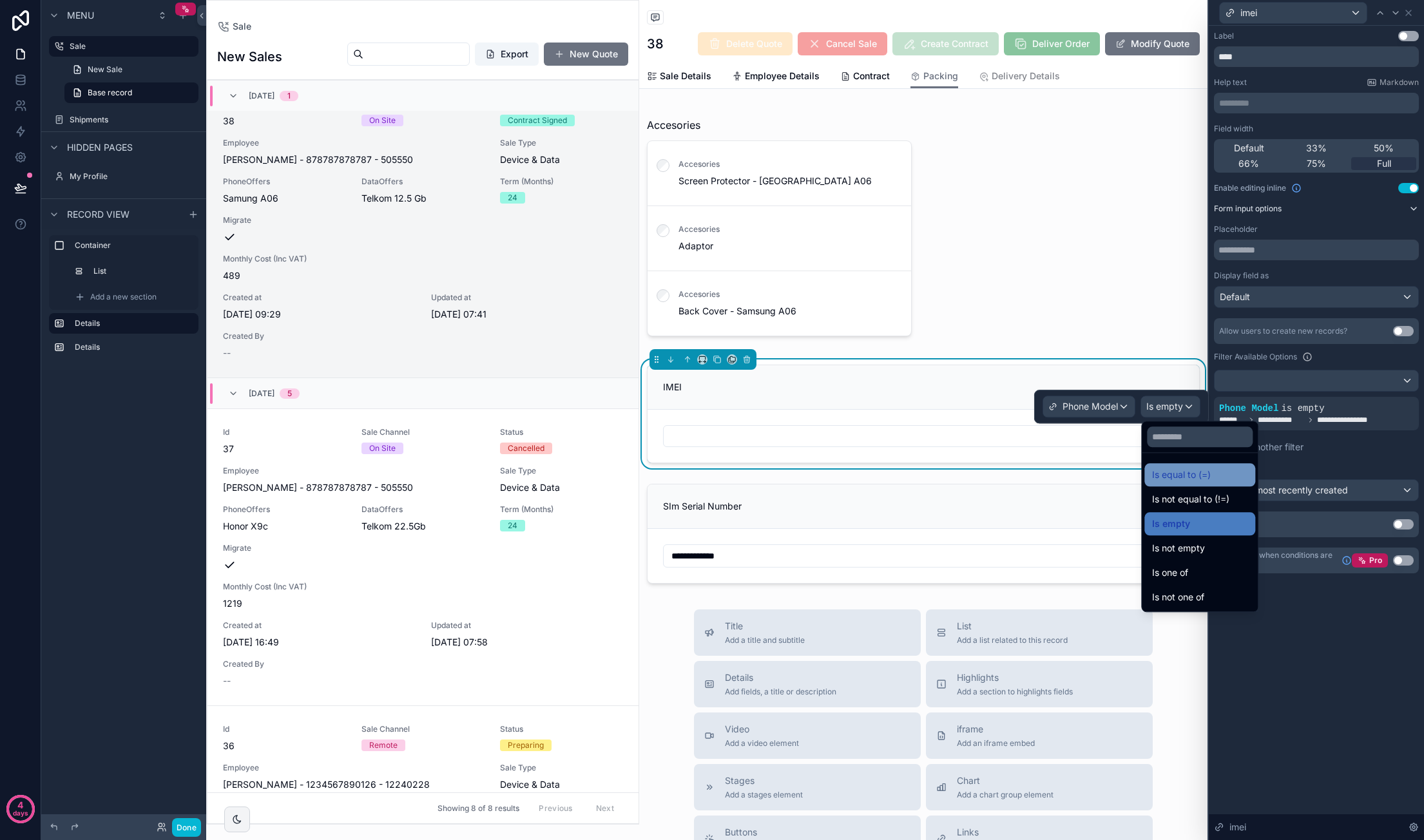
click at [1218, 476] on div "Is equal to (=)" at bounding box center [1200, 474] width 96 height 15
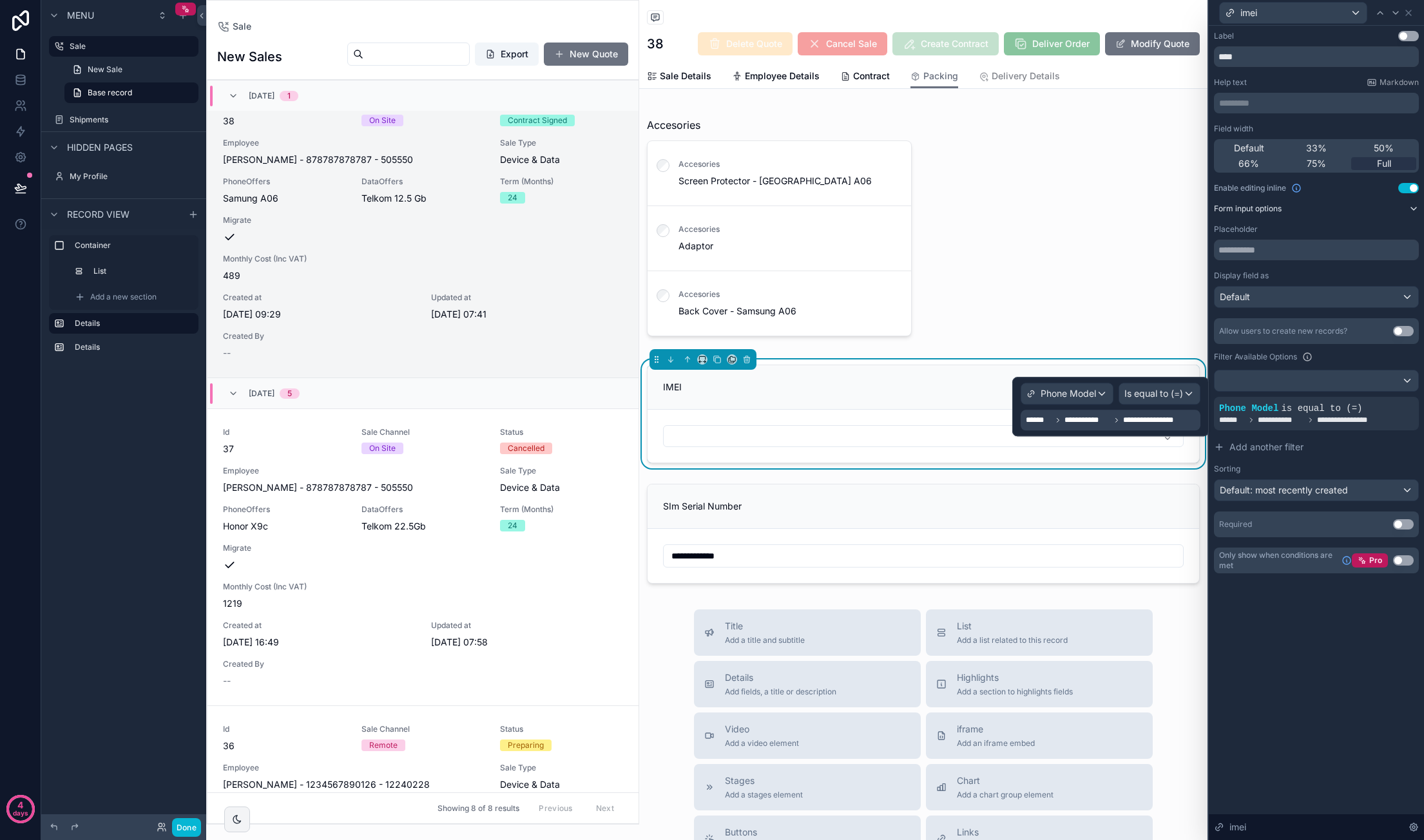
click at [1152, 422] on span "**********" at bounding box center [1152, 420] width 58 height 11
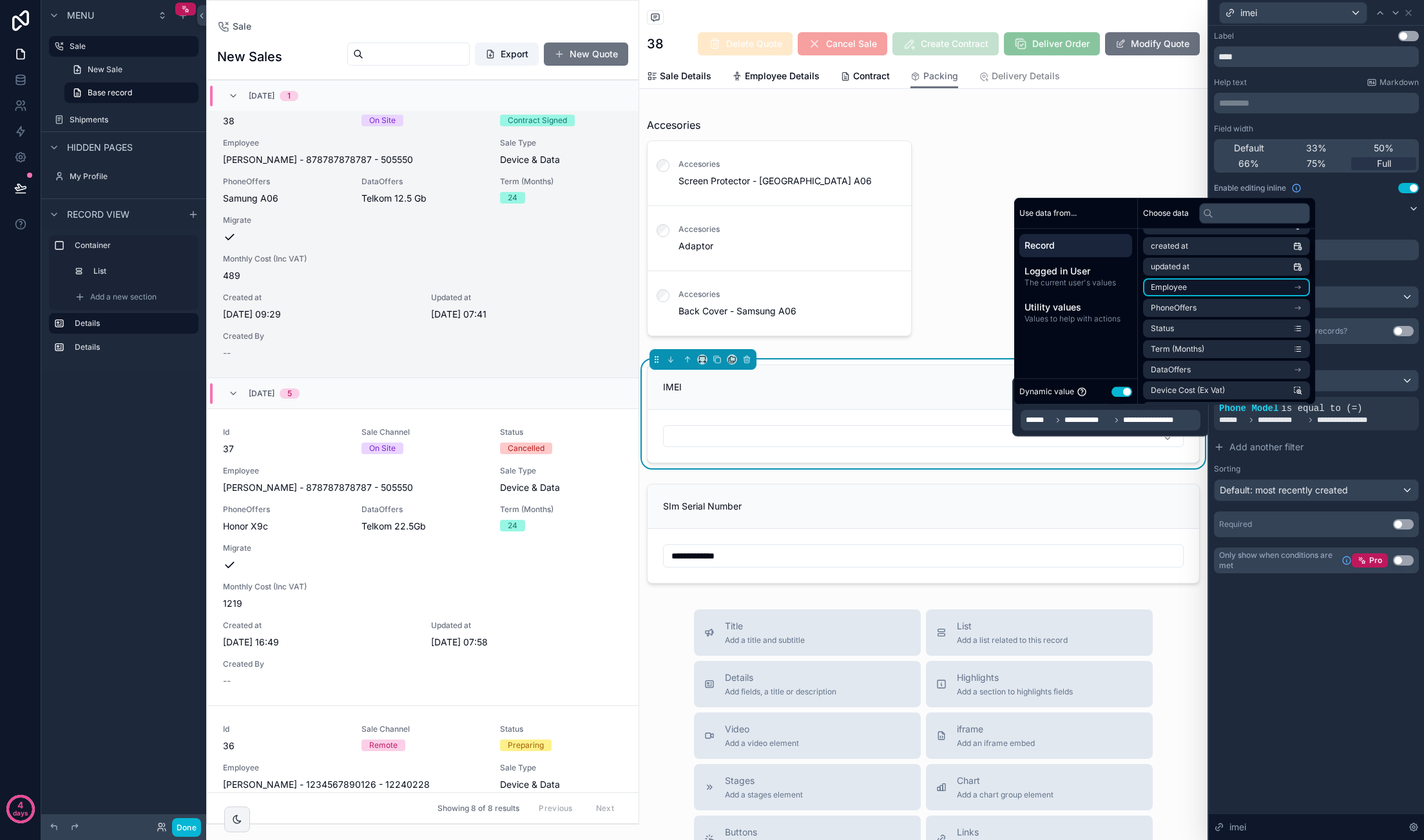
scroll to position [65, 0]
click at [1224, 283] on li "PhoneOffers" at bounding box center [1226, 282] width 167 height 18
click at [1223, 267] on li "id" at bounding box center [1226, 266] width 167 height 18
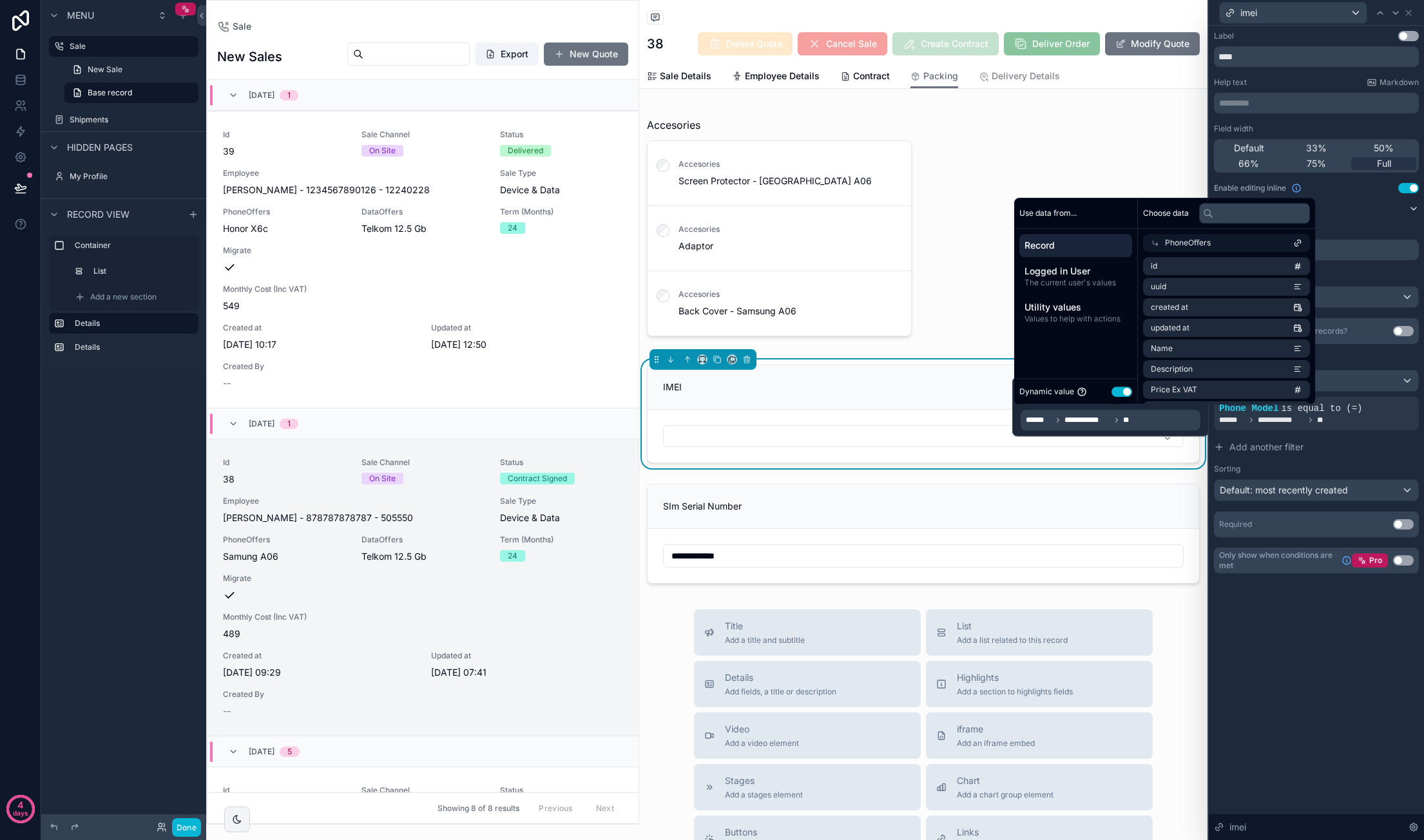
scroll to position [358, 0]
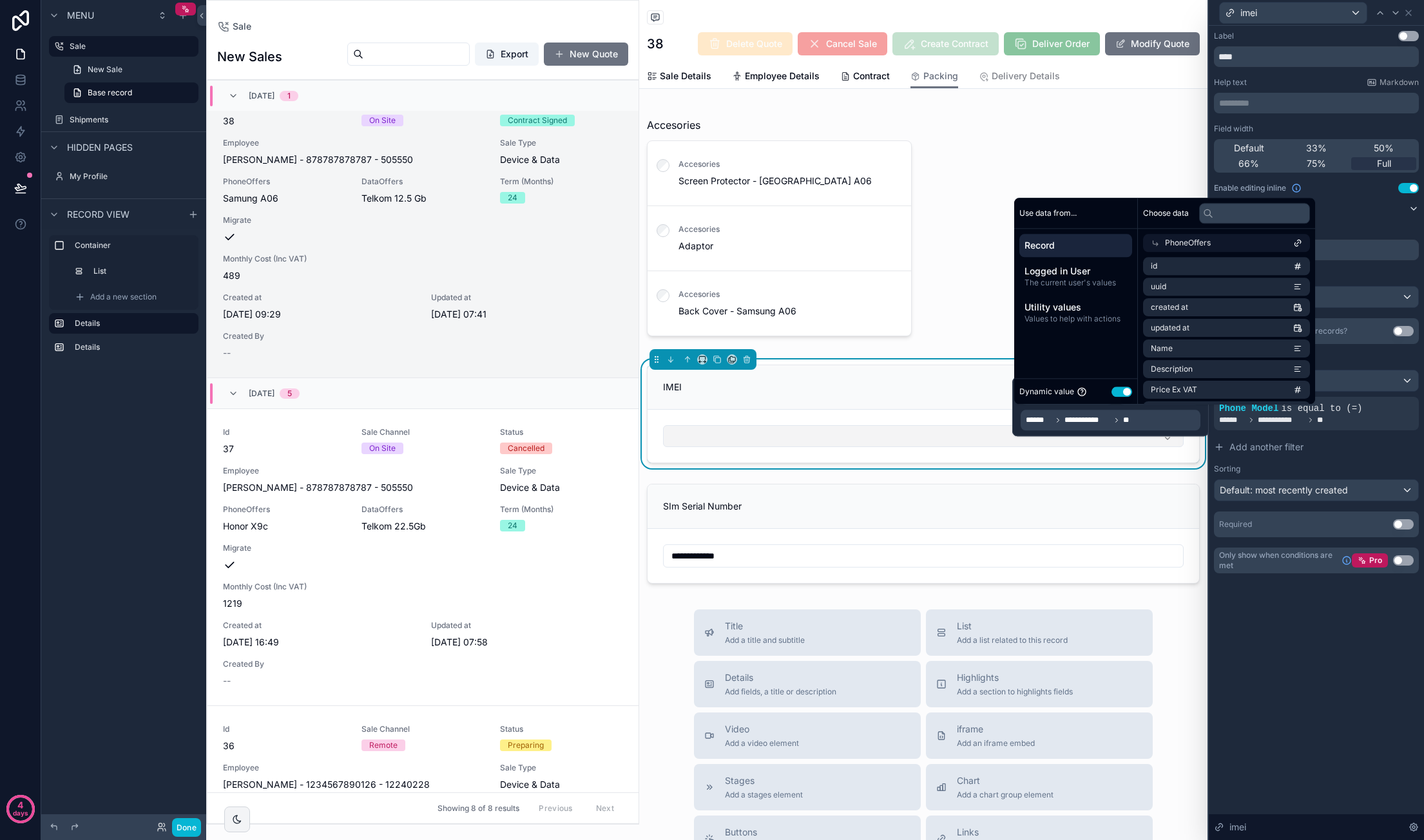
click at [902, 437] on button "Select Button" at bounding box center [923, 436] width 520 height 22
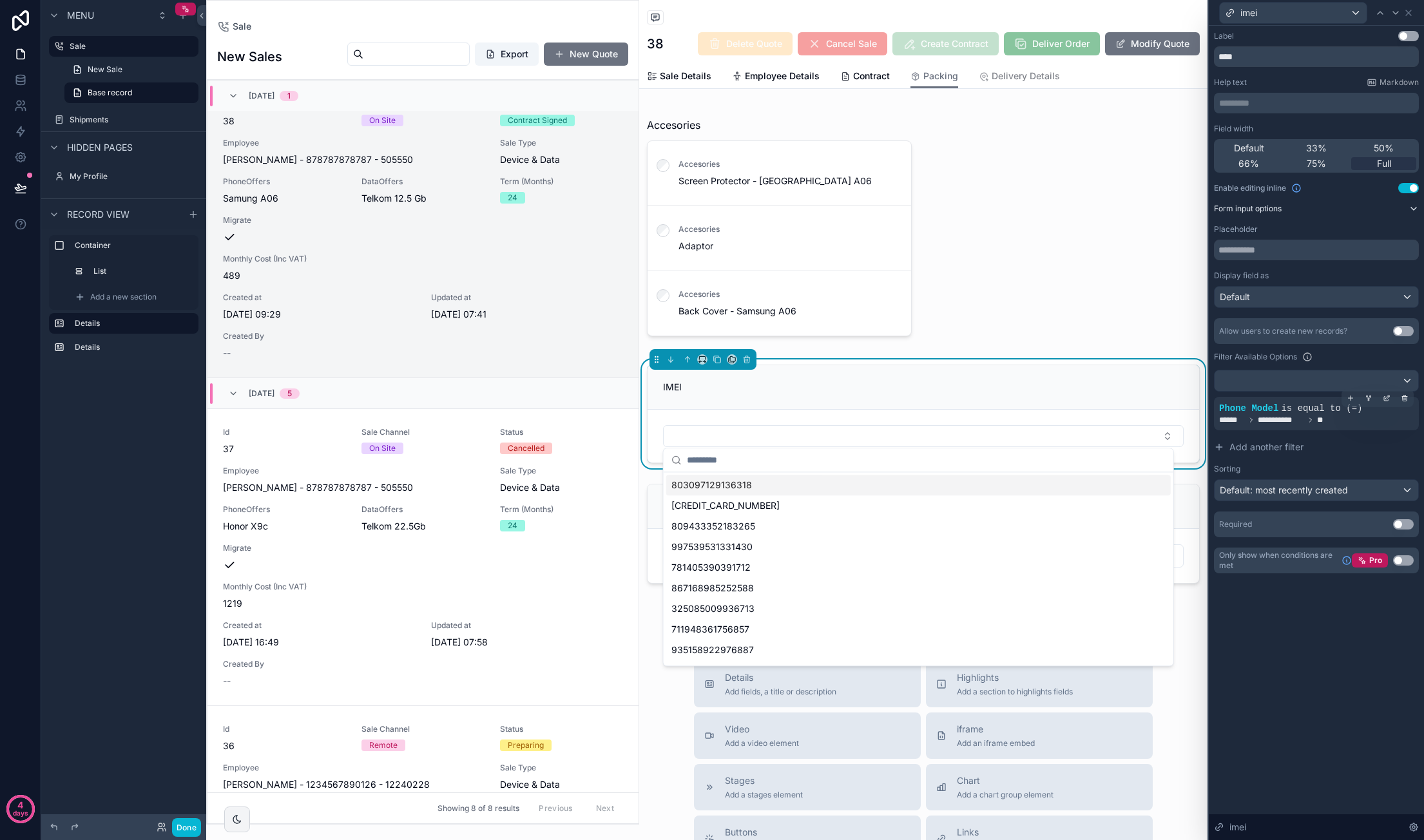
click at [1250, 403] on span "Phone Model" at bounding box center [1248, 408] width 59 height 11
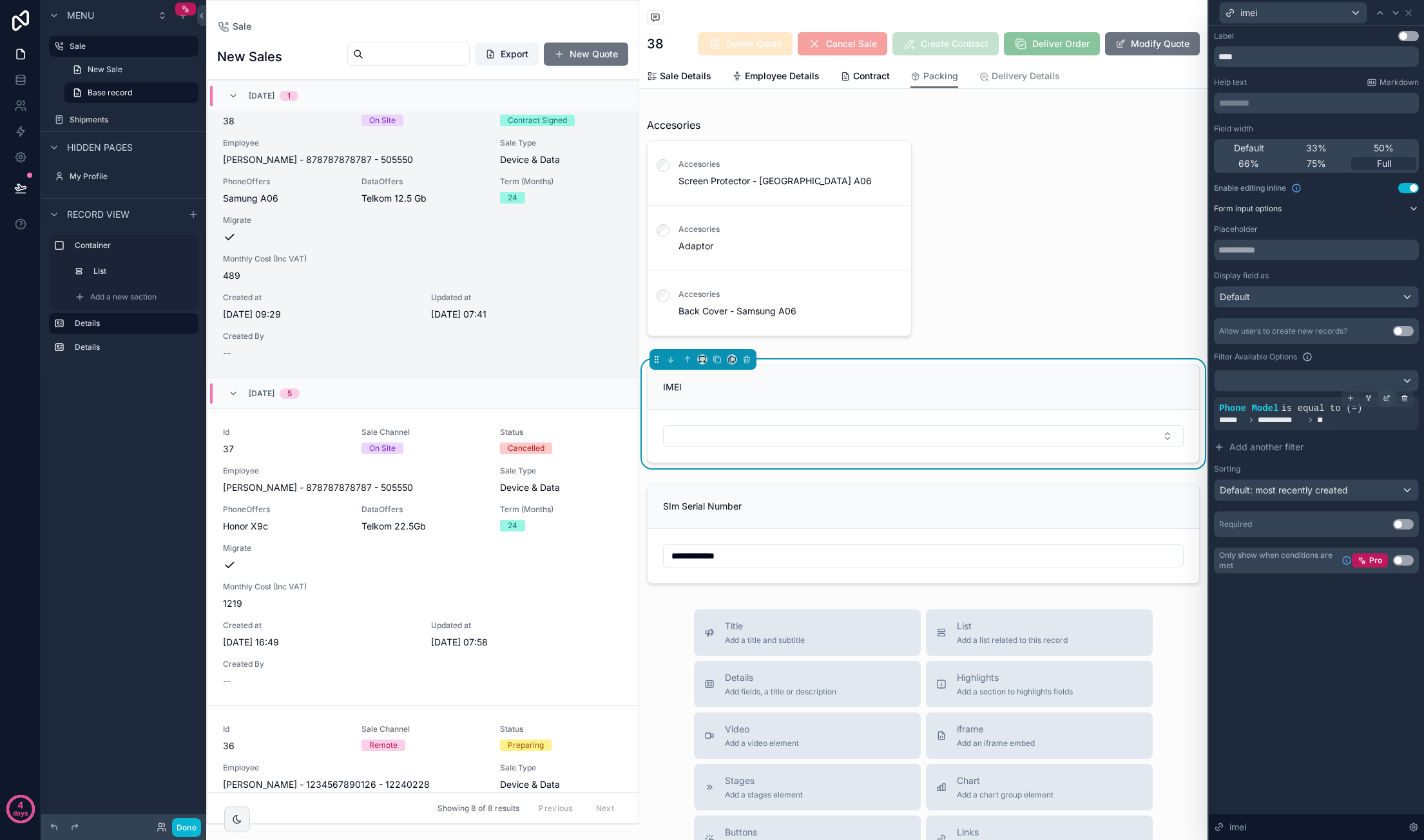
click at [1385, 399] on icon at bounding box center [1386, 398] width 8 height 8
click at [1141, 420] on div "**********" at bounding box center [1110, 420] width 180 height 20
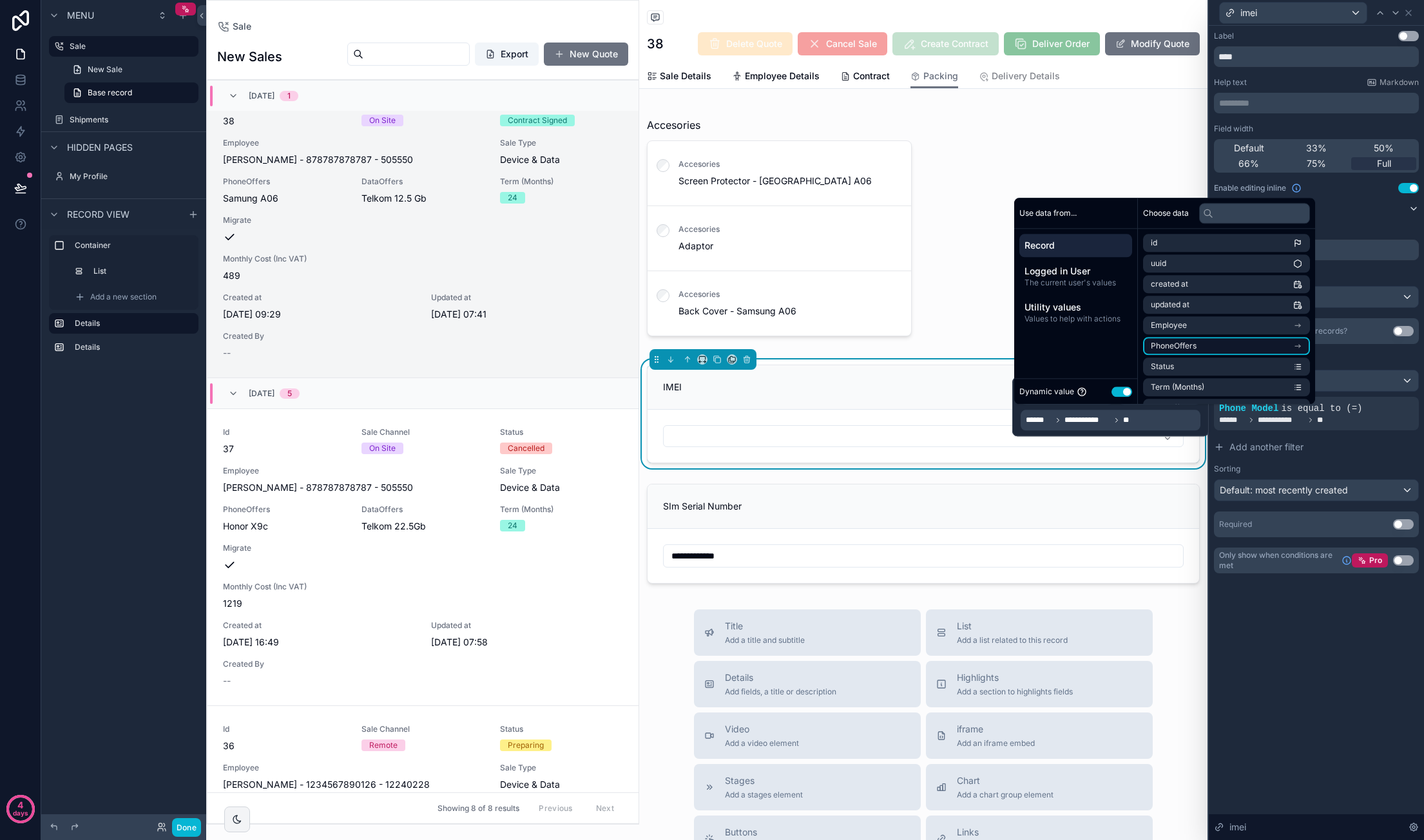
click at [1249, 342] on li "PhoneOffers" at bounding box center [1226, 346] width 167 height 18
click at [1229, 340] on li "Description" at bounding box center [1226, 338] width 167 height 18
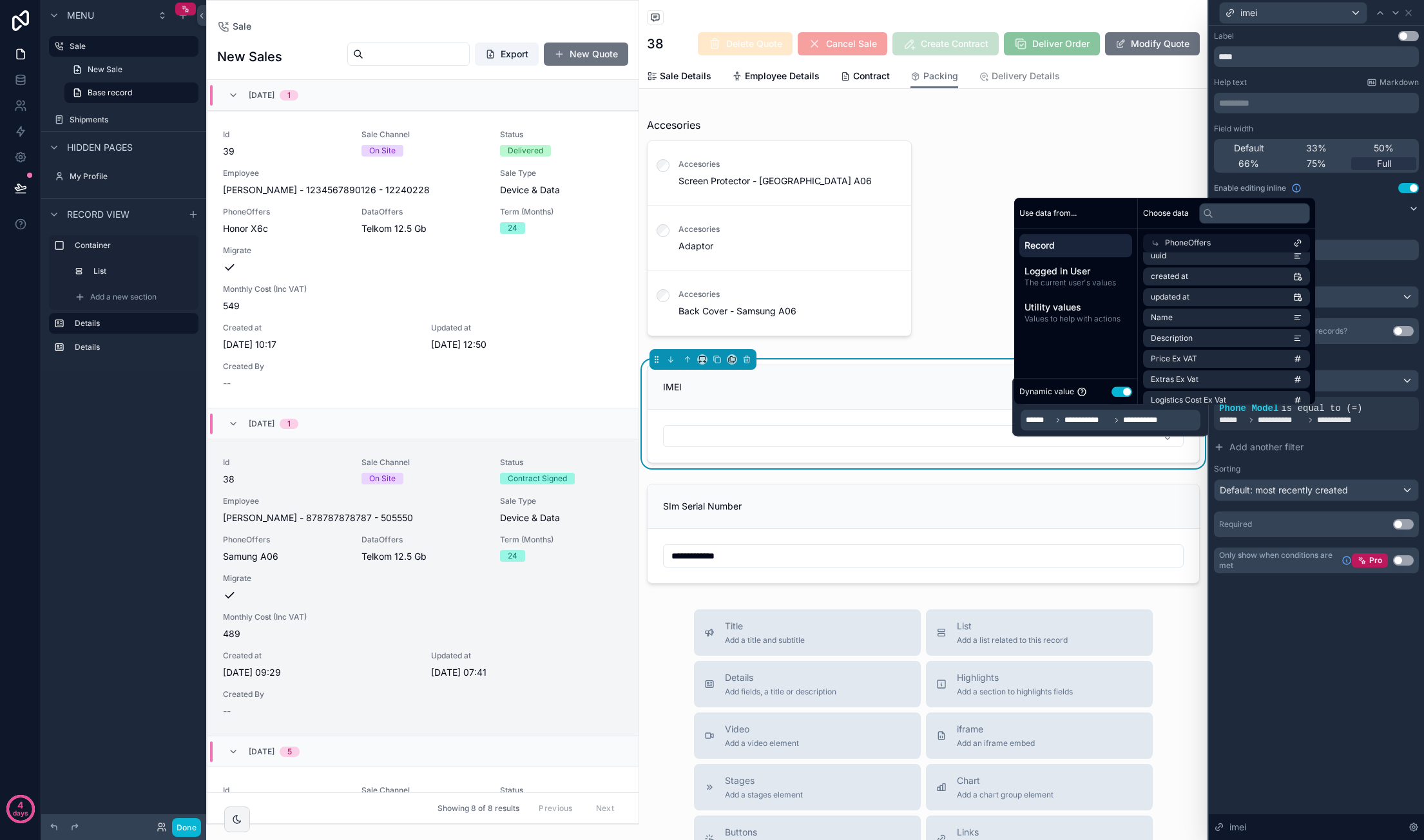
scroll to position [358, 0]
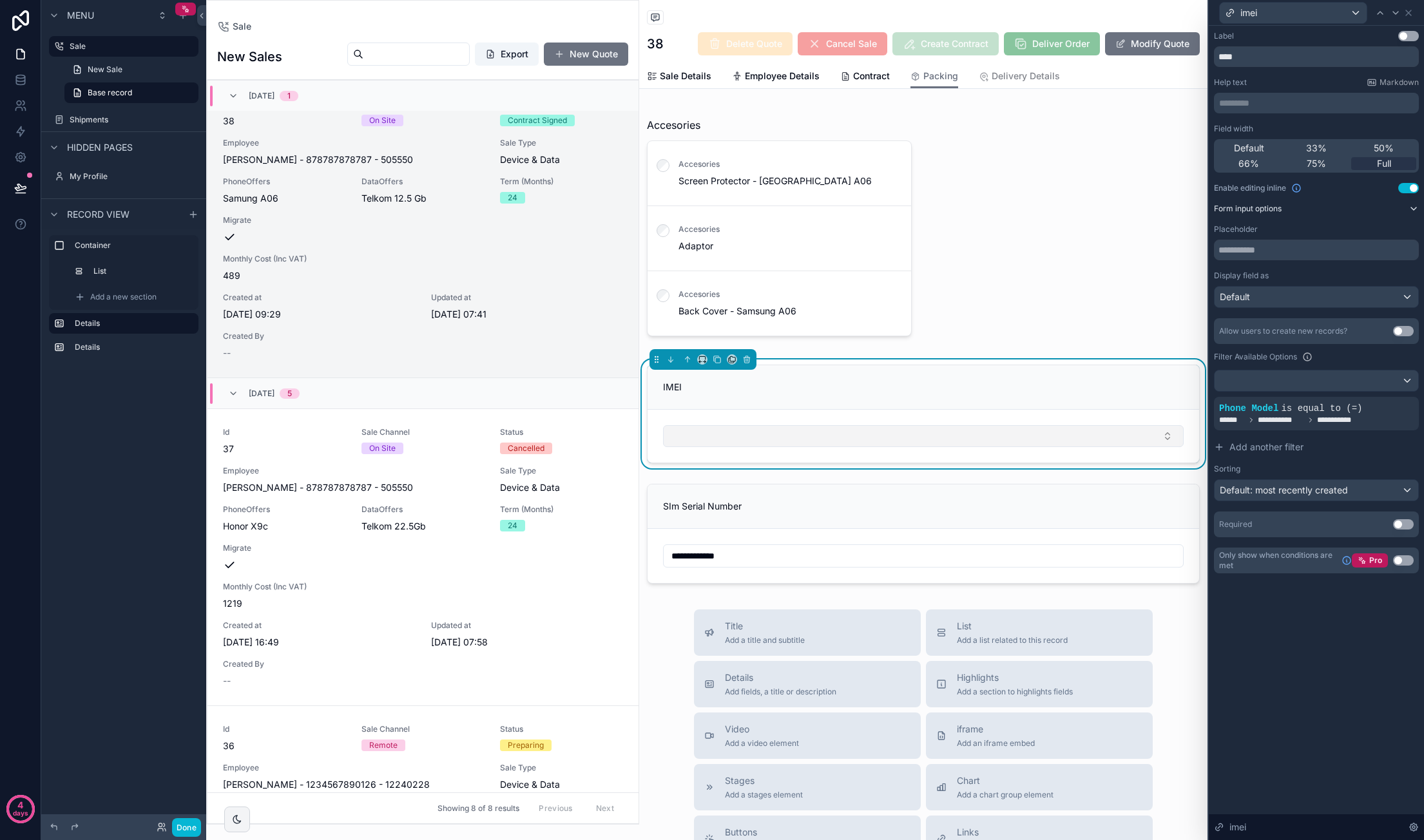
click at [918, 442] on button "Select Button" at bounding box center [923, 436] width 520 height 22
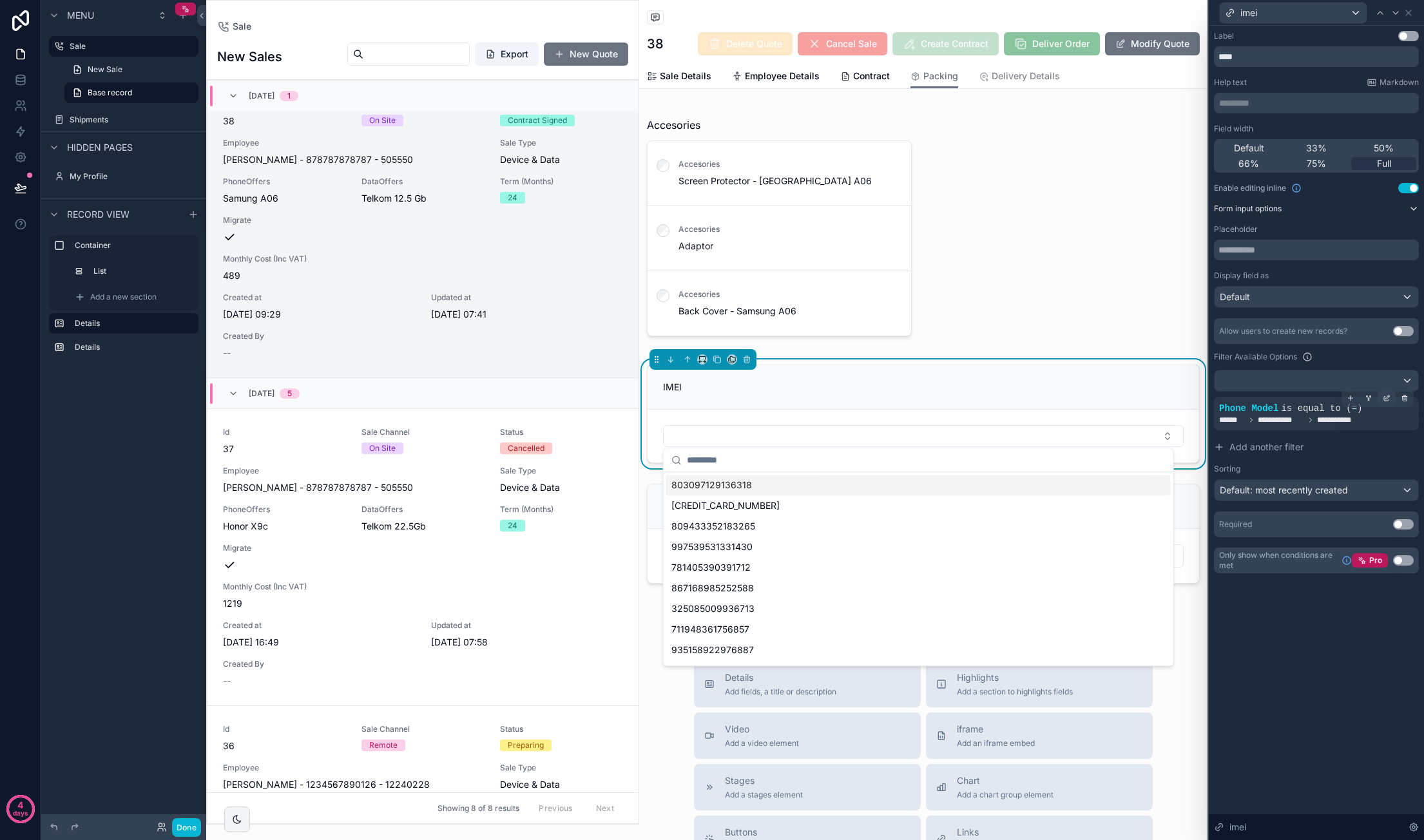
click at [1387, 397] on icon at bounding box center [1386, 398] width 8 height 8
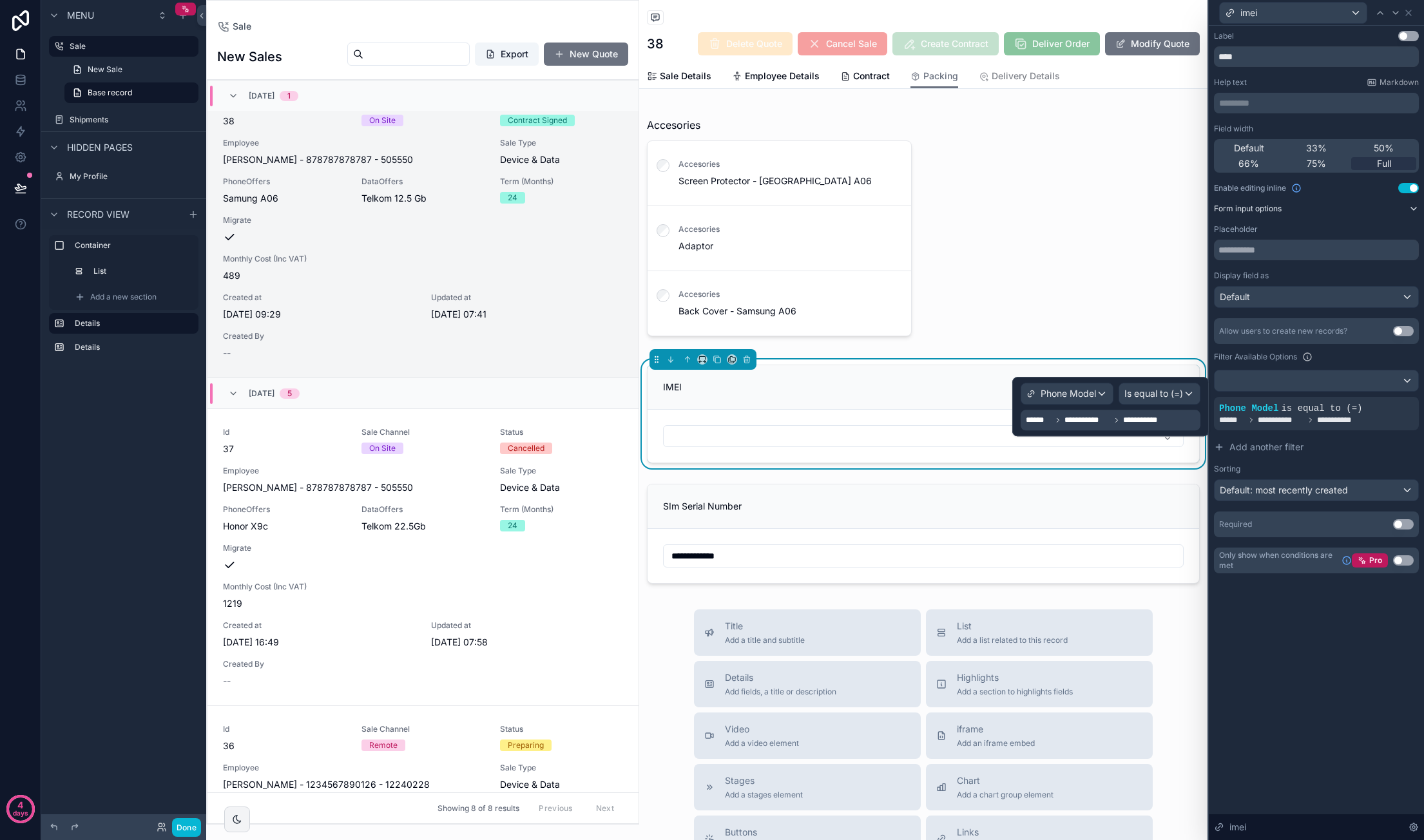
click at [1145, 419] on span "**********" at bounding box center [1144, 420] width 42 height 11
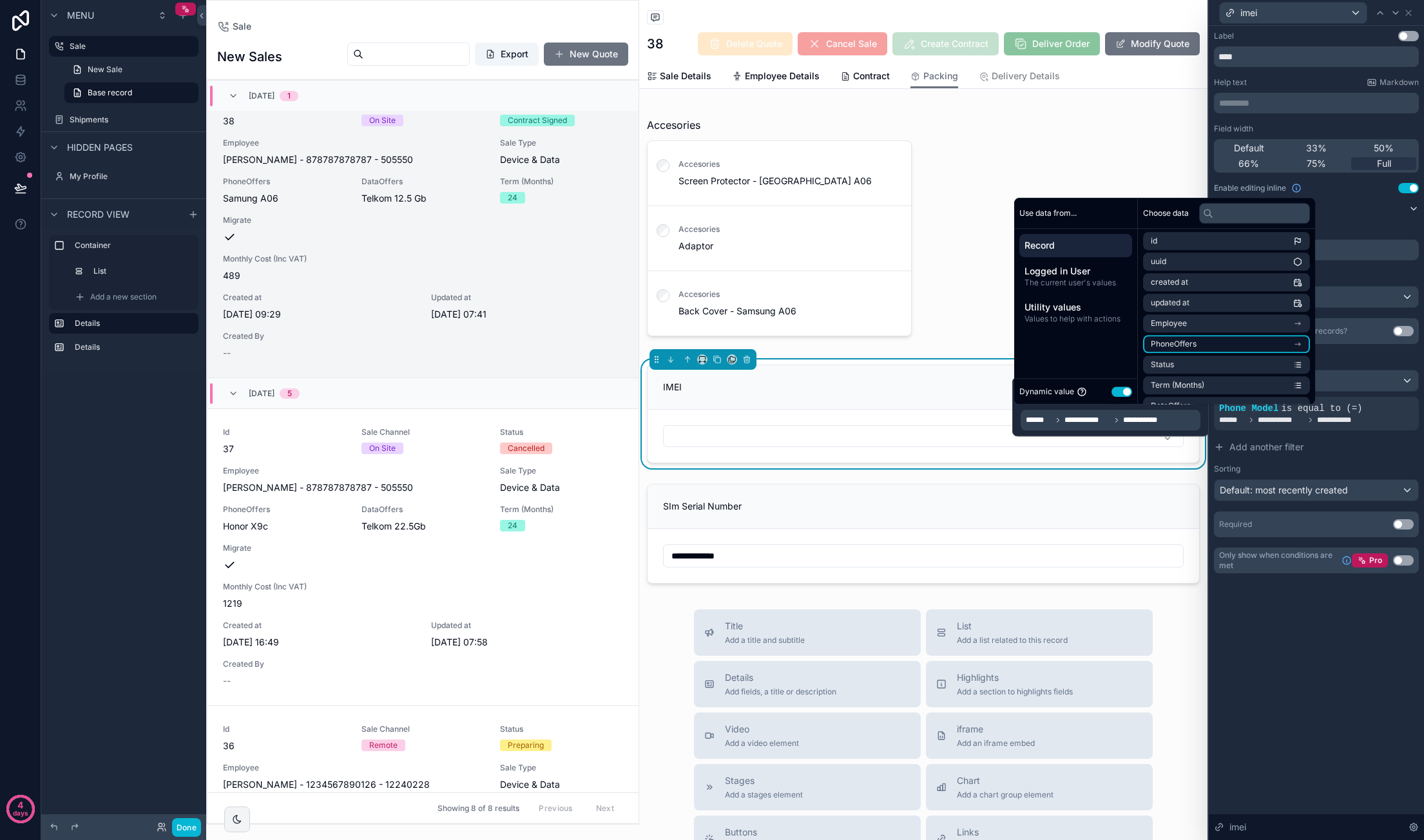
scroll to position [0, 0]
click at [1247, 342] on li "PhoneOffers" at bounding box center [1226, 346] width 167 height 18
click at [1225, 344] on li "Name" at bounding box center [1226, 349] width 167 height 18
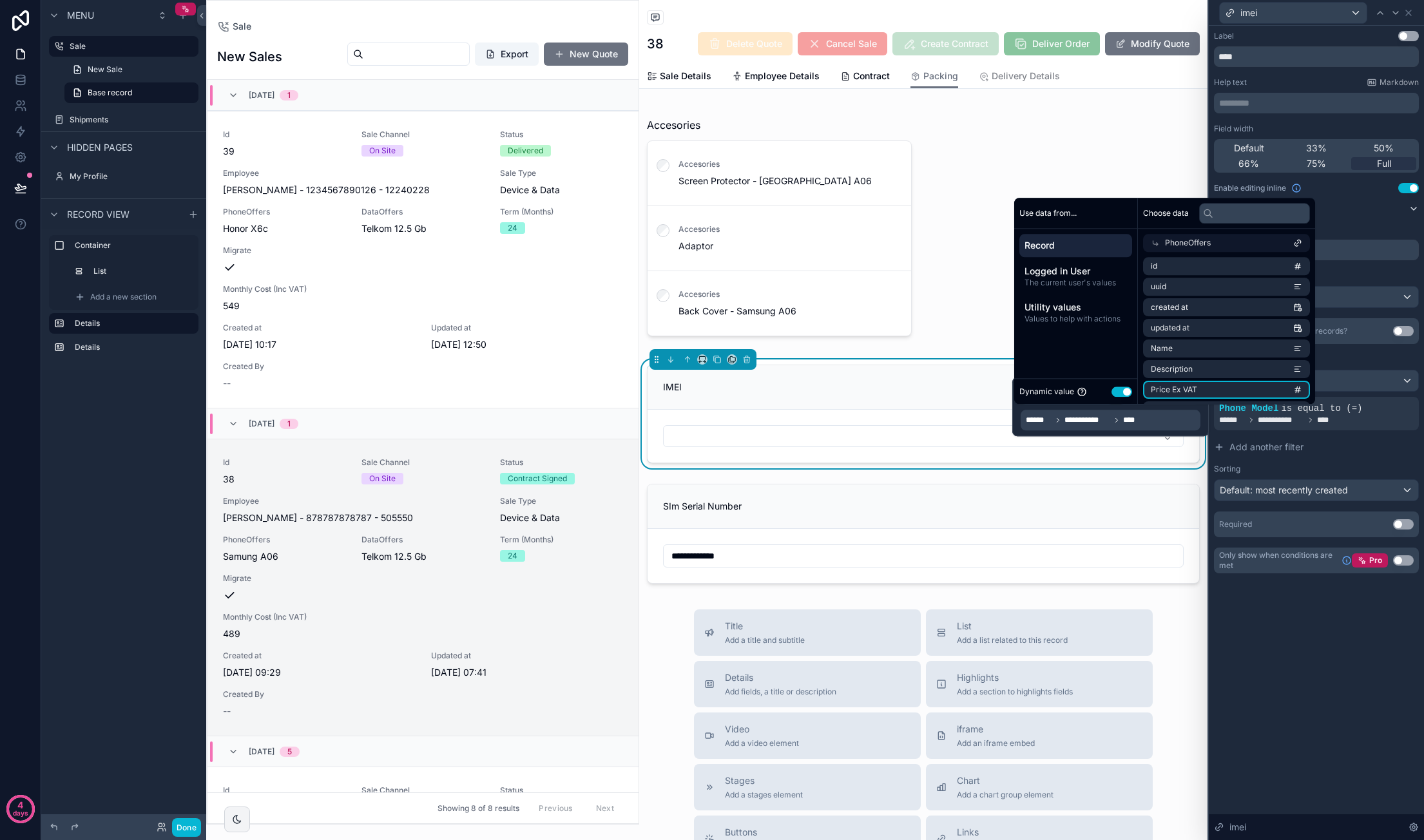
scroll to position [358, 0]
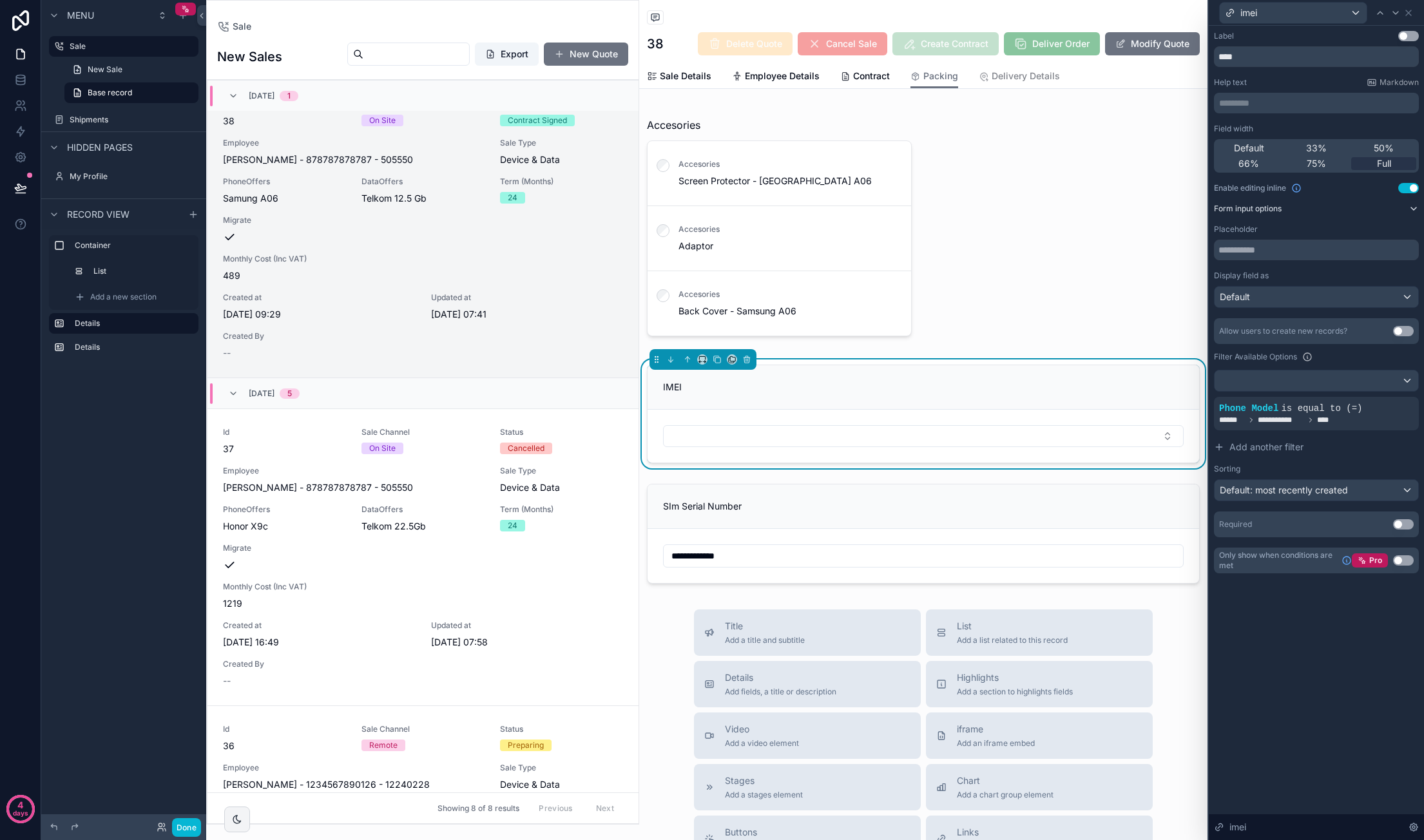
click at [802, 419] on form "scrollable content" at bounding box center [923, 436] width 551 height 53
click at [807, 434] on button "Select Button" at bounding box center [923, 436] width 520 height 22
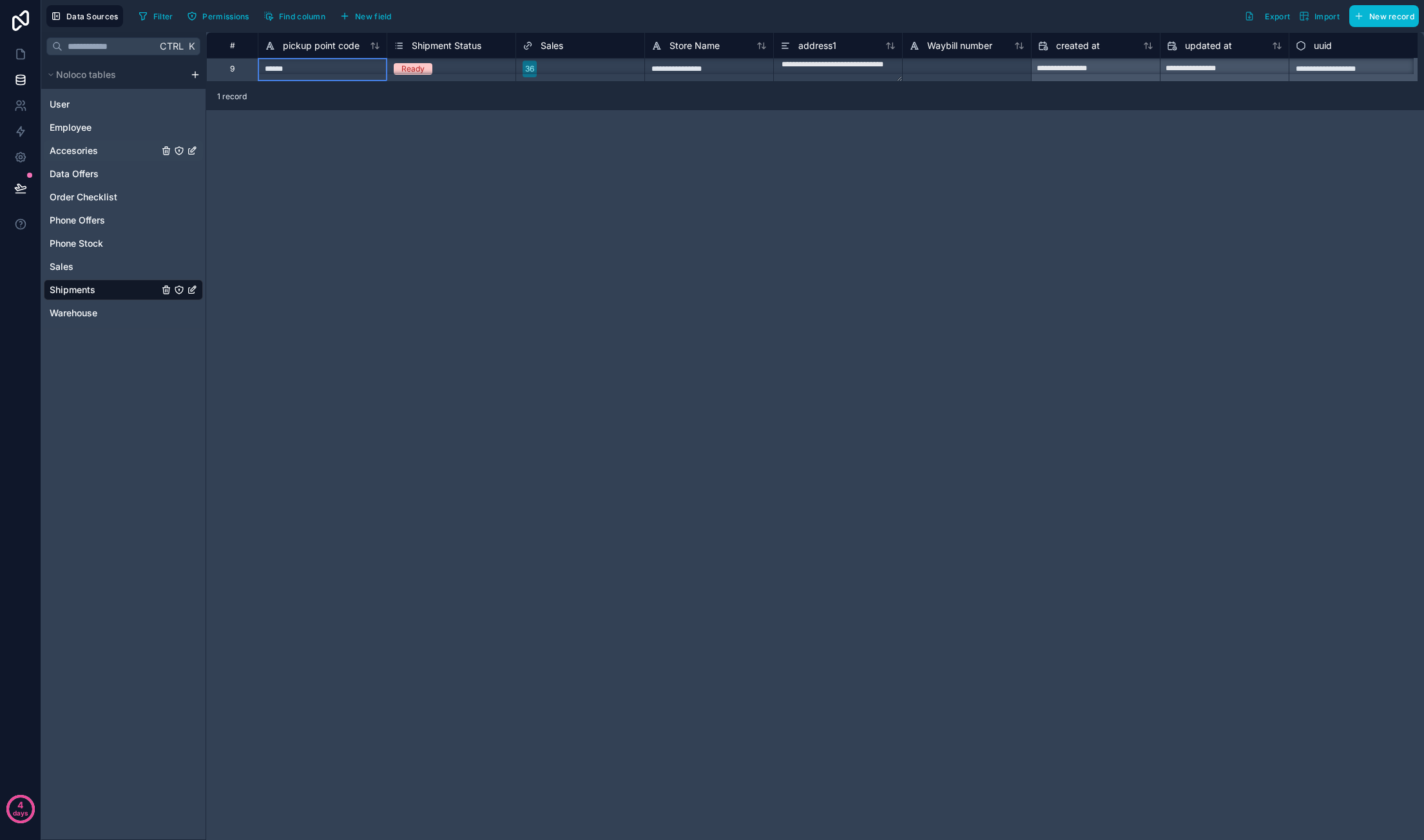
scroll to position [11, 0]
click at [94, 153] on span "Accesories" at bounding box center [74, 150] width 49 height 13
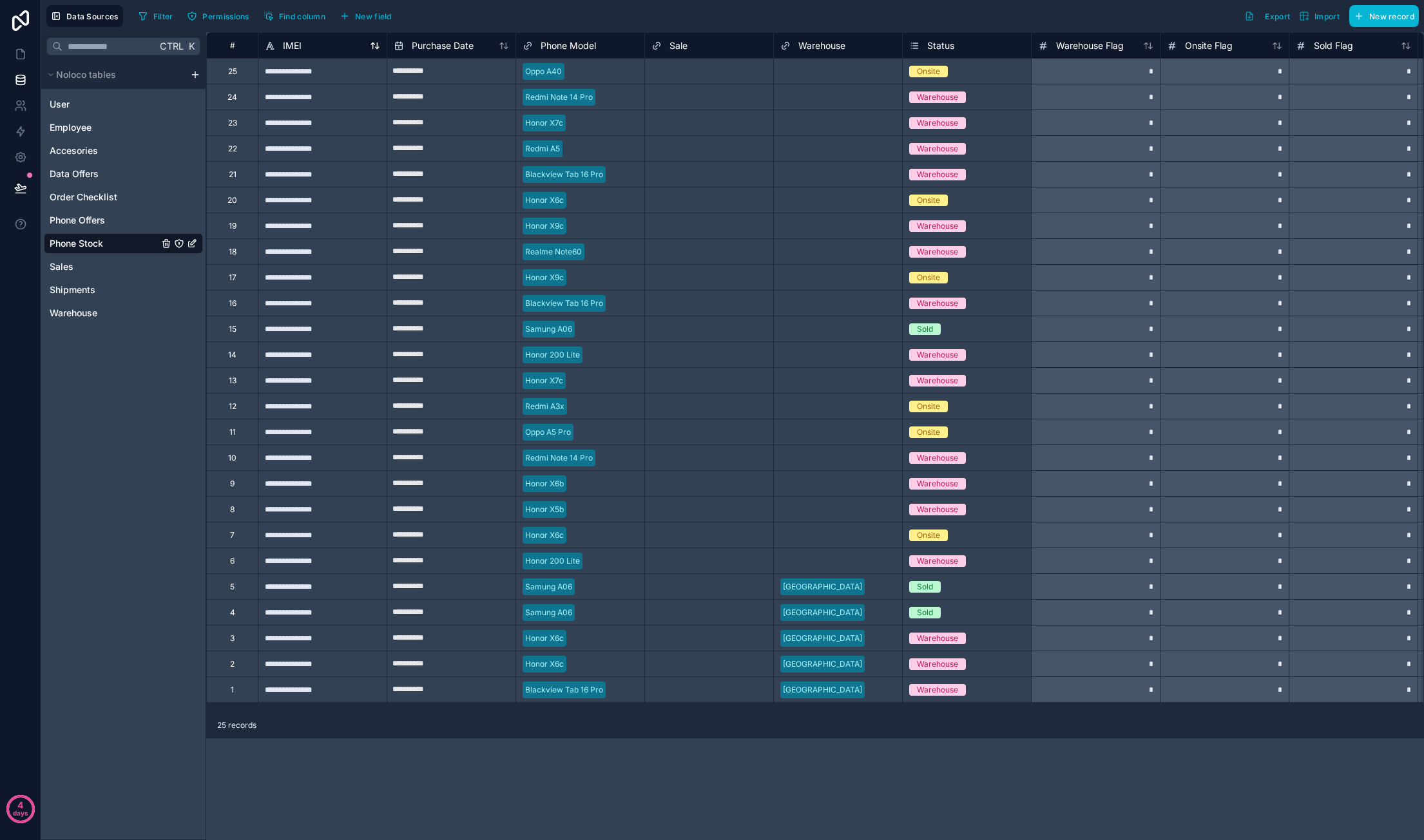
click at [297, 42] on span "IMEI" at bounding box center [292, 46] width 19 height 13
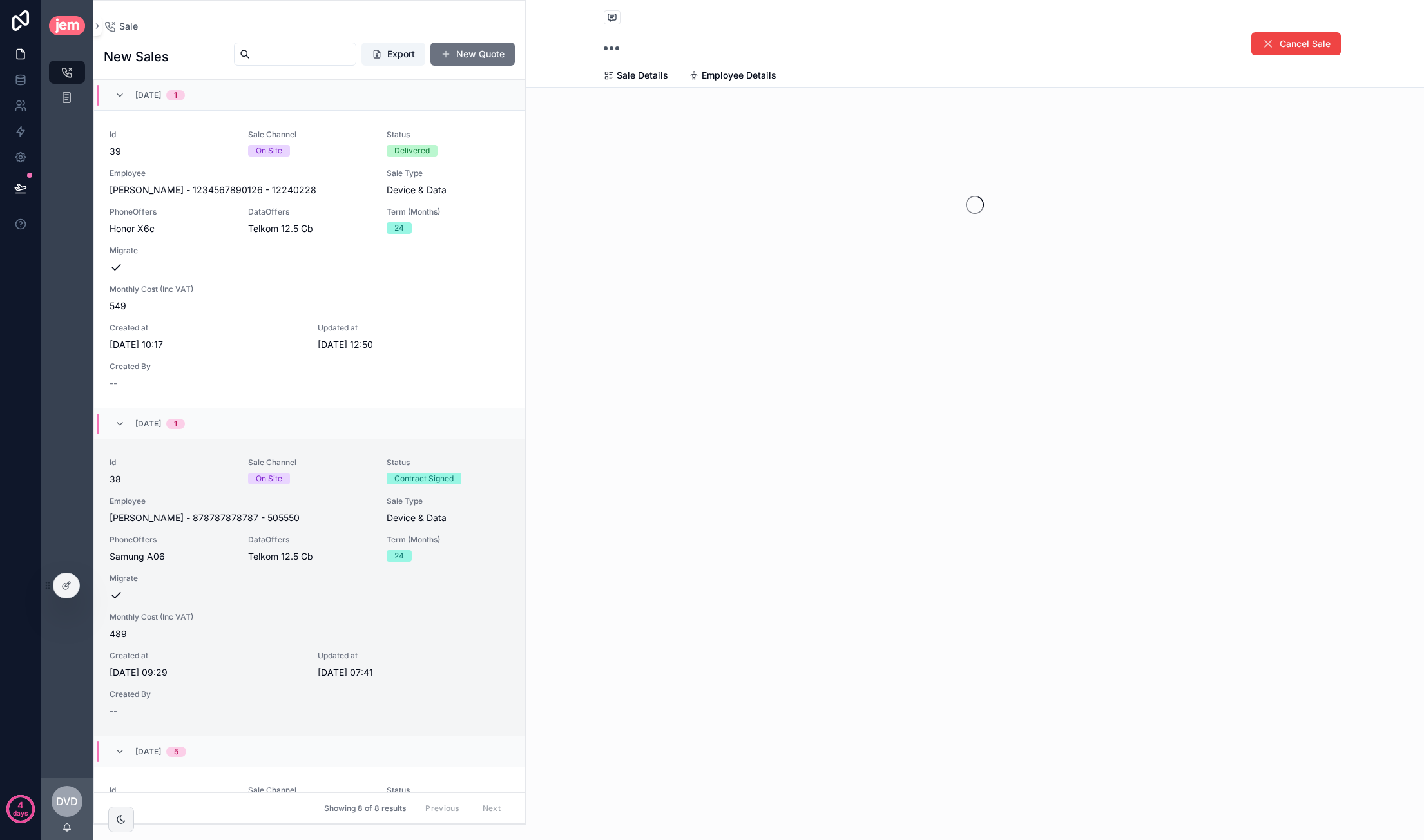
scroll to position [358, 0]
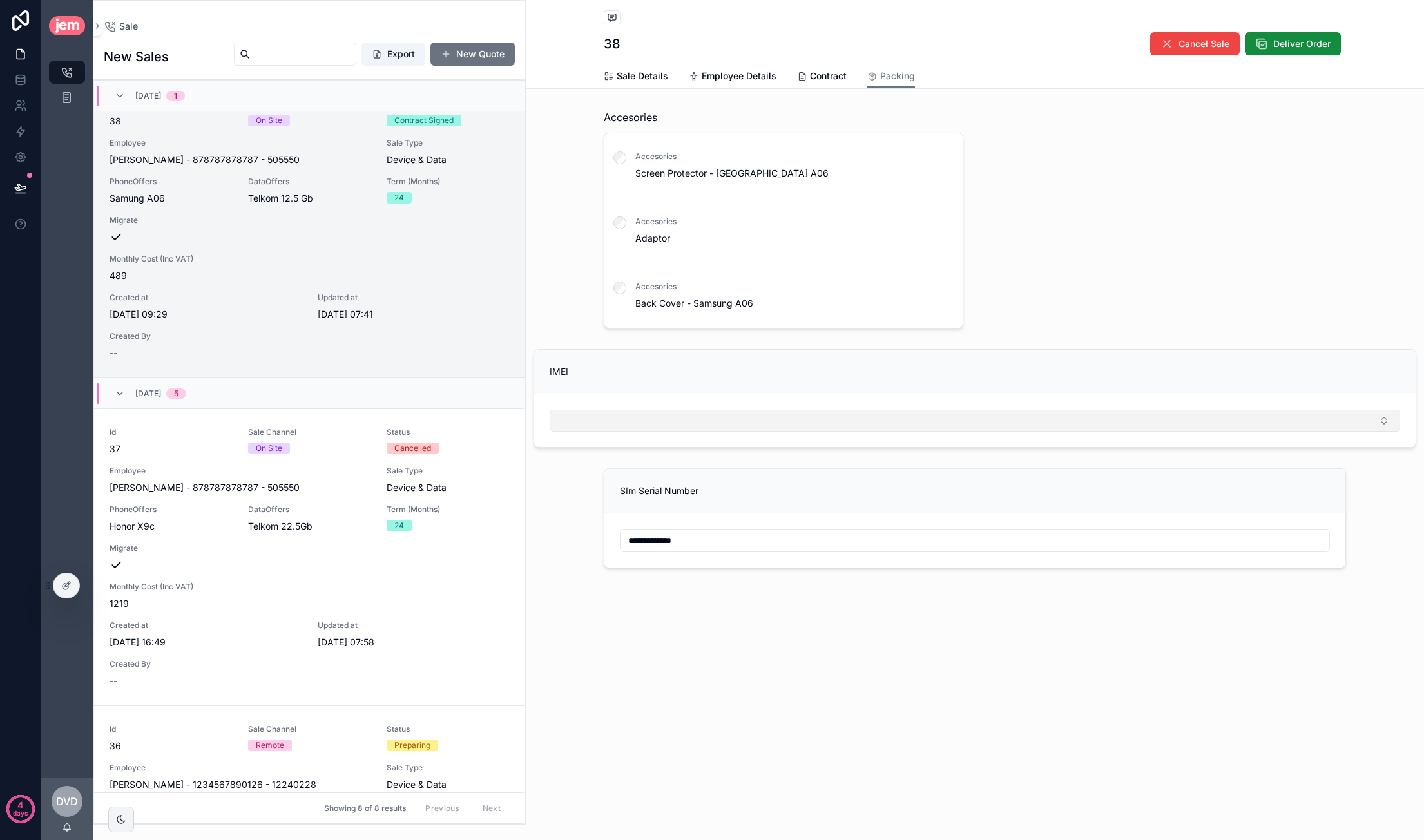
click at [714, 413] on button "Select Button" at bounding box center [974, 420] width 850 height 22
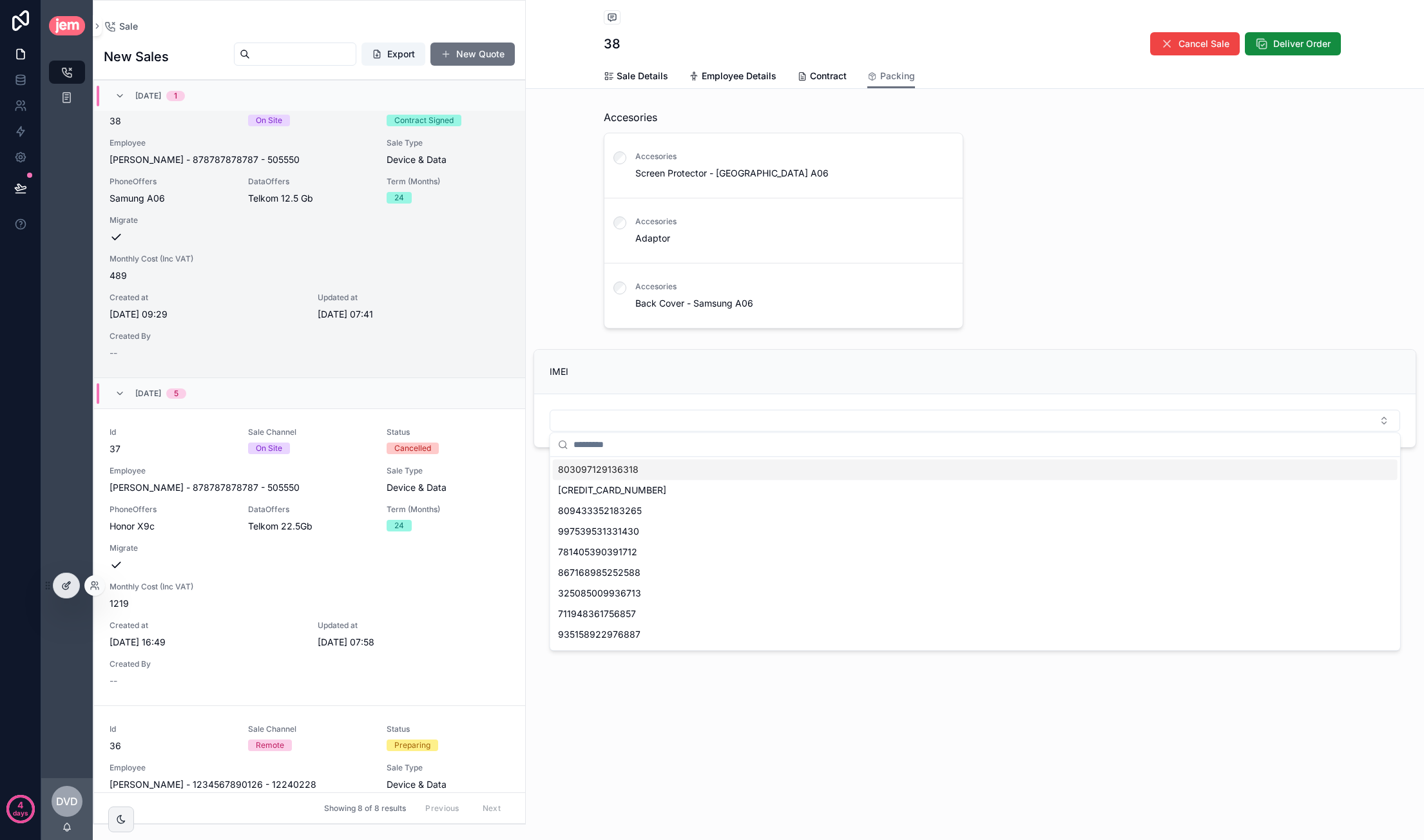
click at [72, 583] on div at bounding box center [66, 585] width 26 height 25
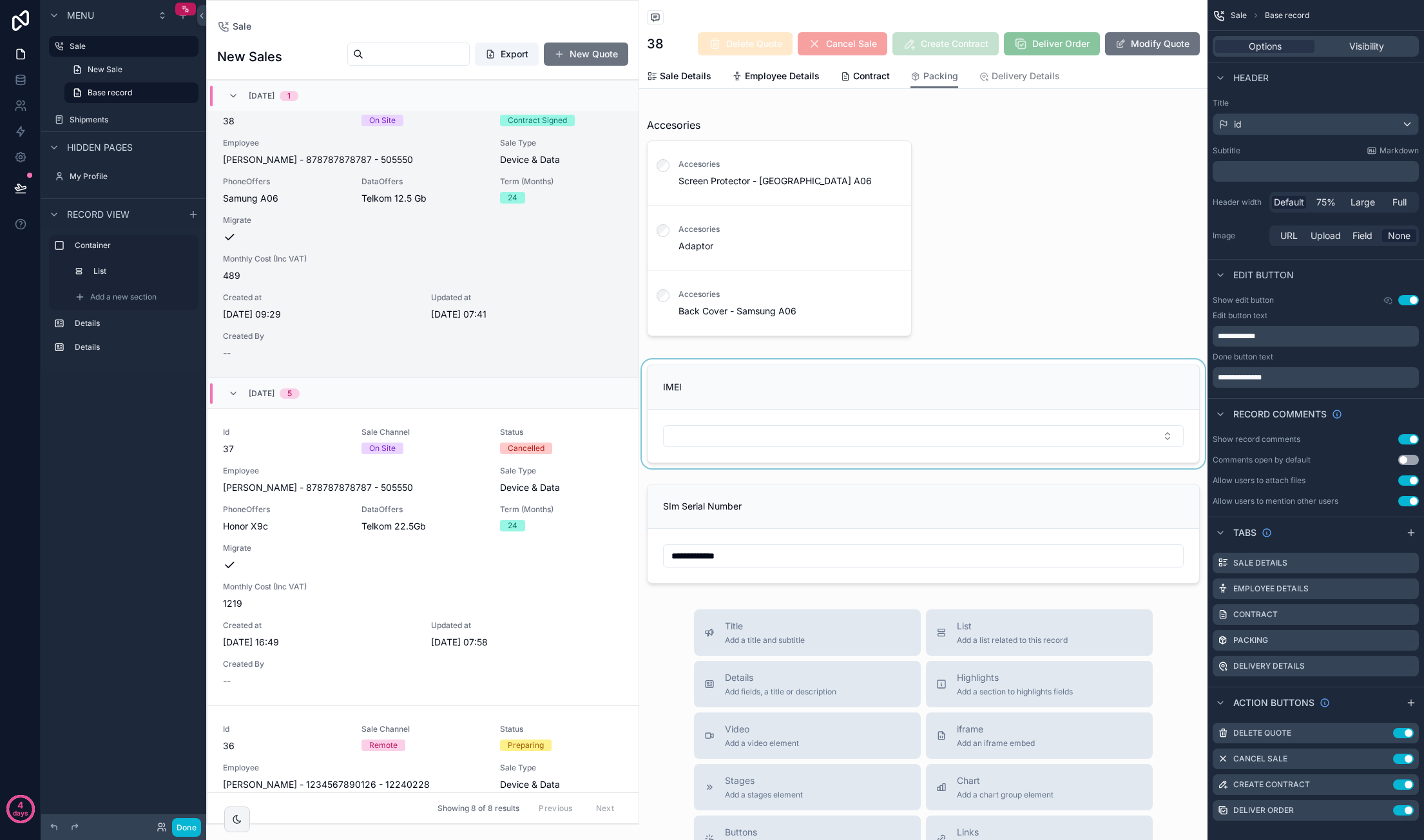
click at [866, 402] on div "scrollable content" at bounding box center [923, 413] width 568 height 109
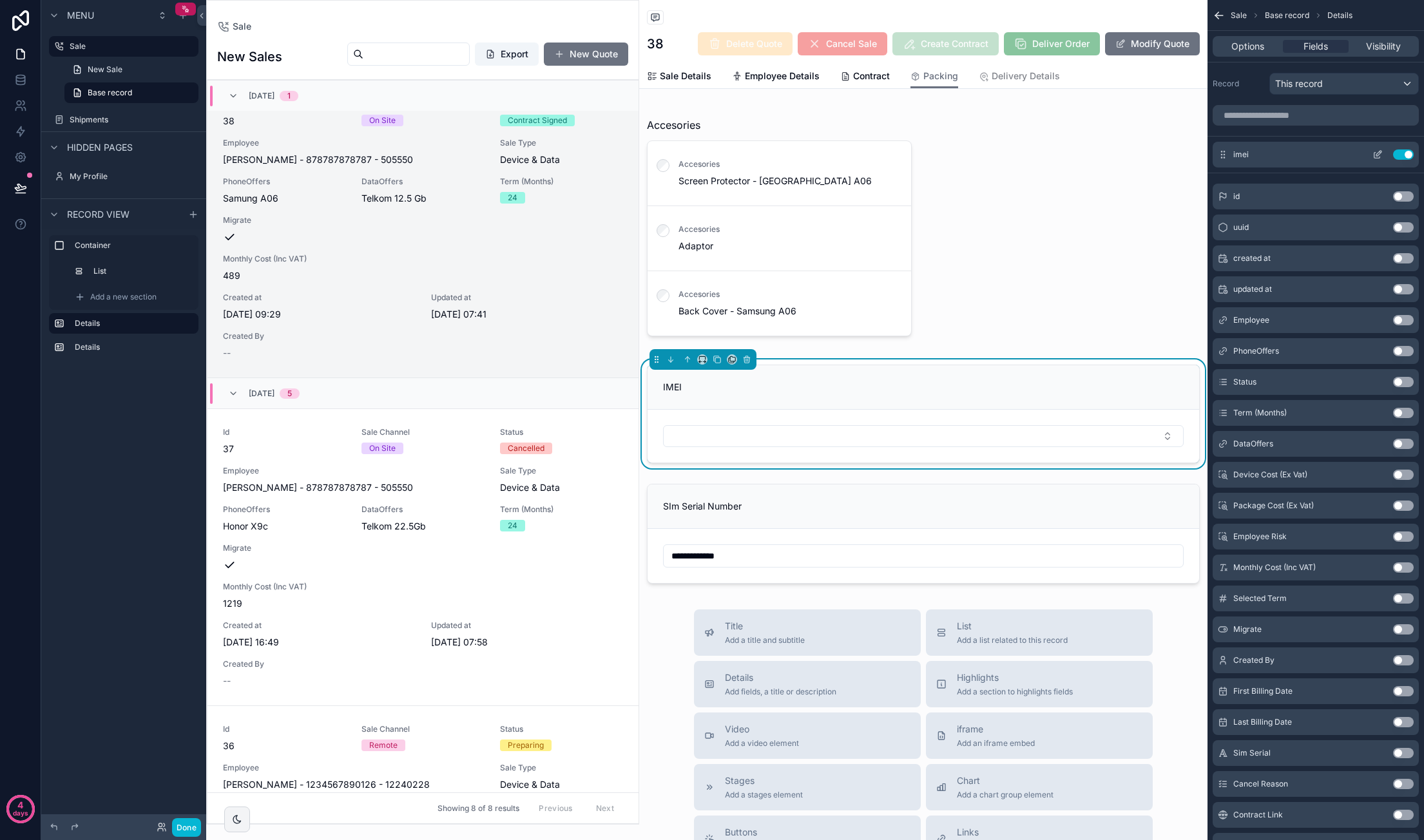
click at [1373, 150] on icon "scrollable content" at bounding box center [1377, 155] width 11 height 11
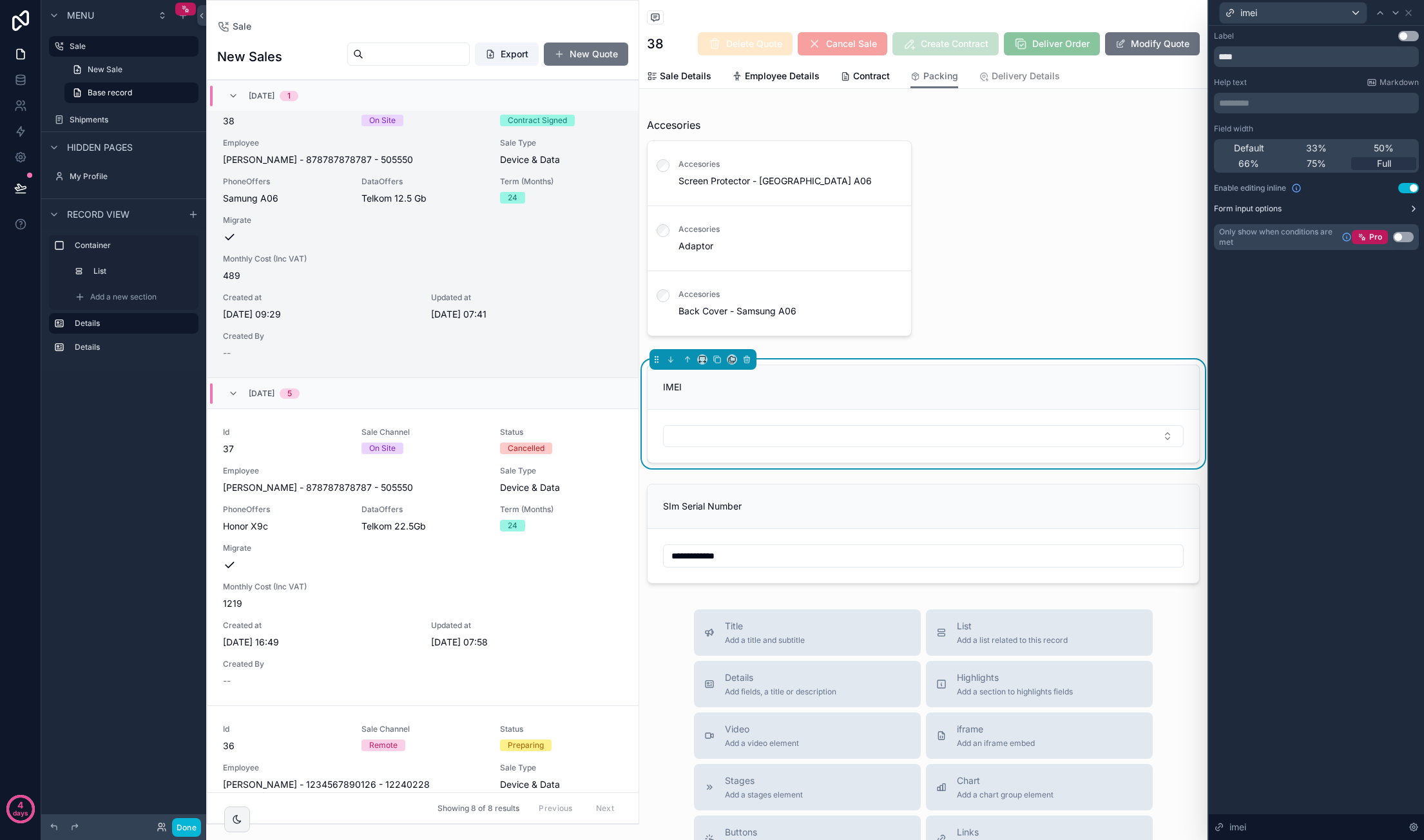
click at [1412, 205] on icon at bounding box center [1413, 209] width 11 height 11
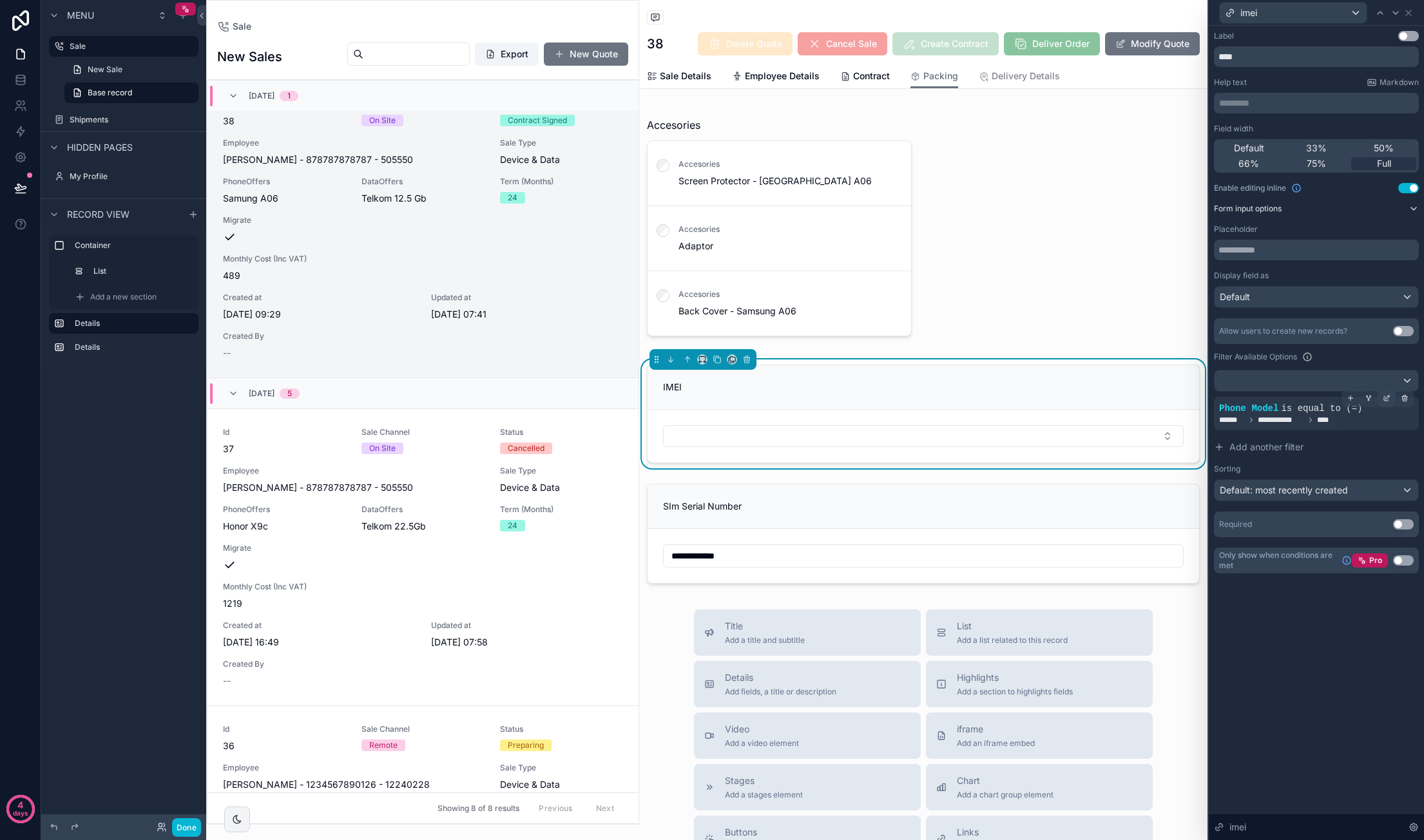
click at [1387, 401] on div at bounding box center [1387, 398] width 18 height 18
click at [1086, 400] on div "Phone Model" at bounding box center [1067, 393] width 91 height 20
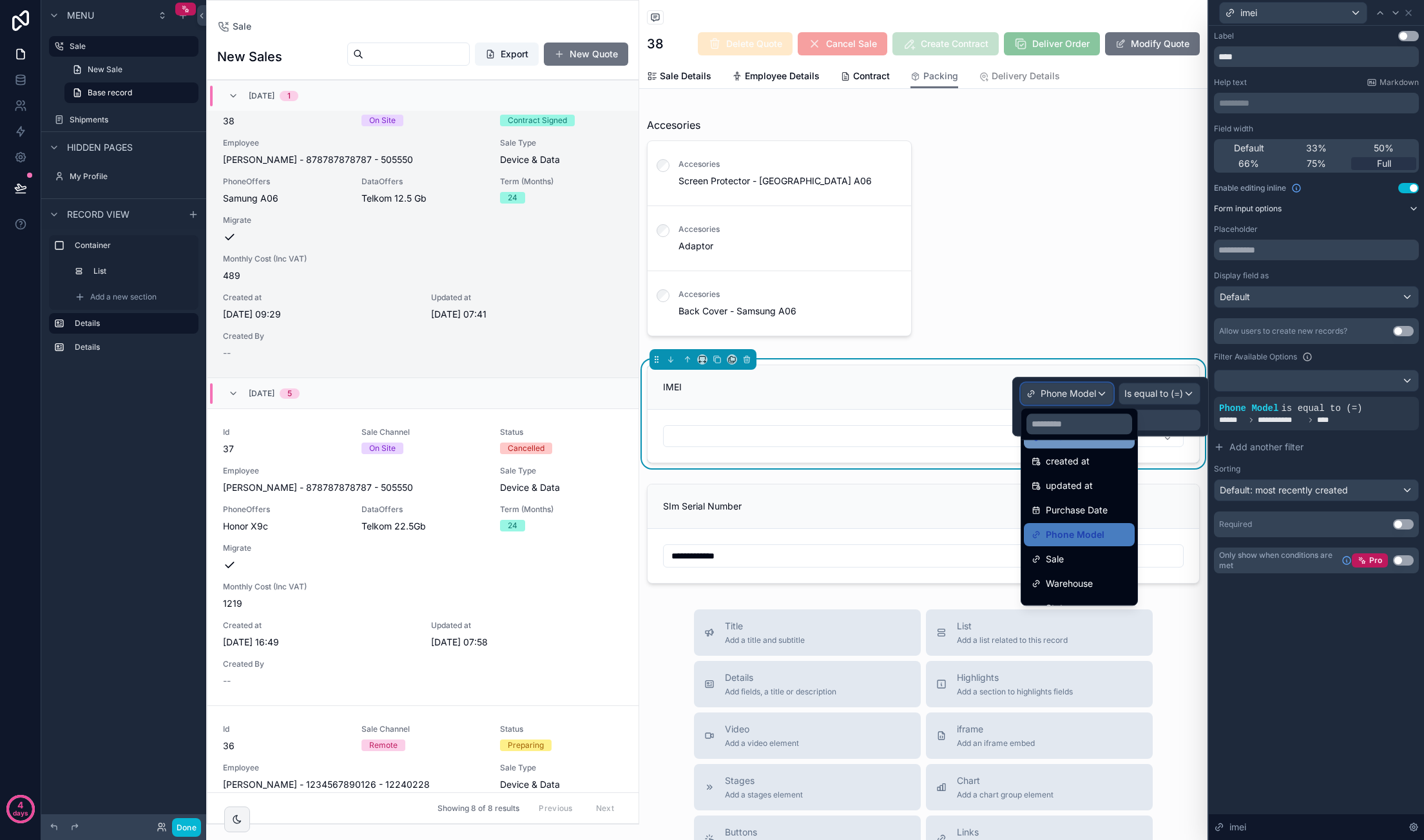
scroll to position [65, 0]
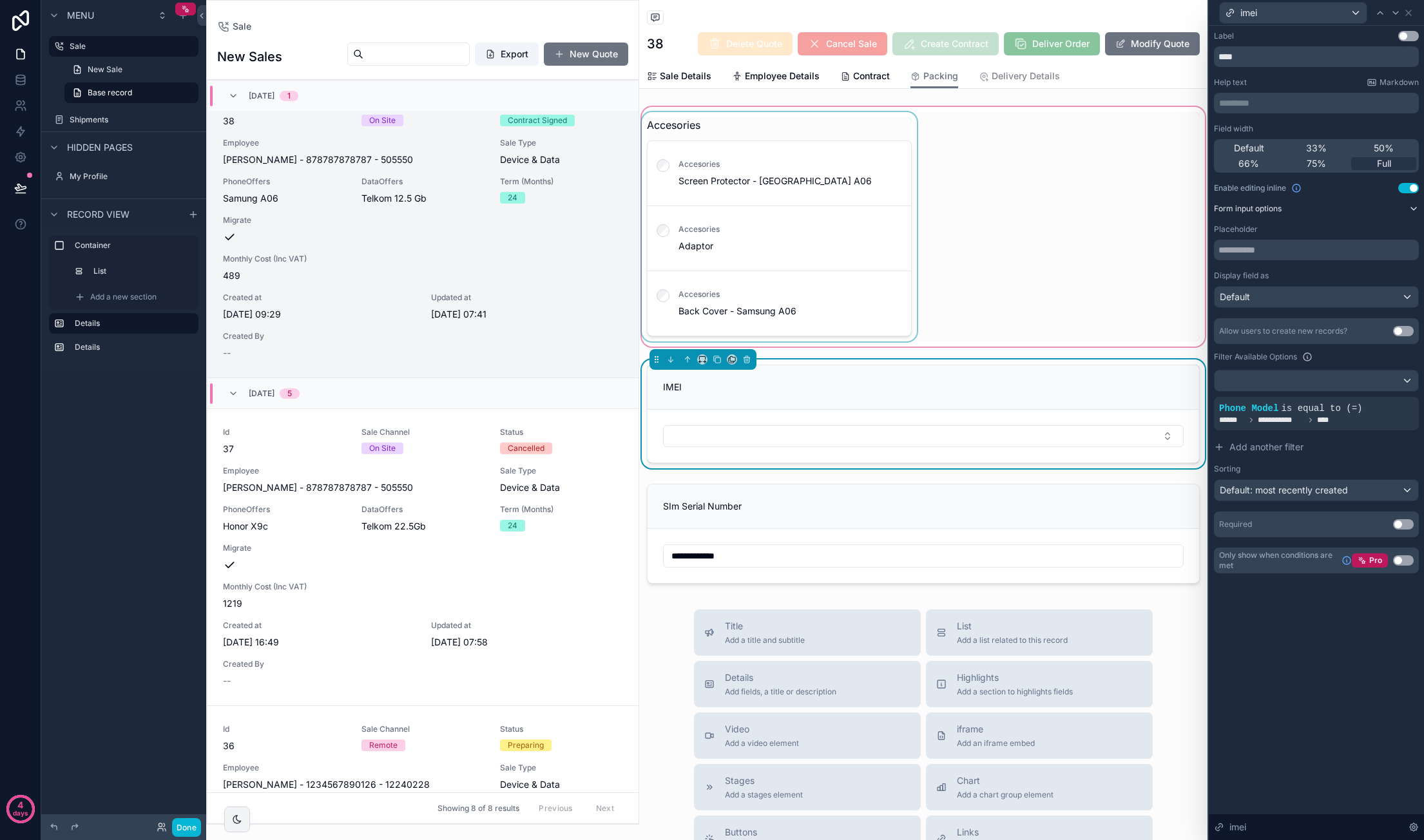
click at [821, 185] on div "scrollable content" at bounding box center [923, 226] width 568 height 245
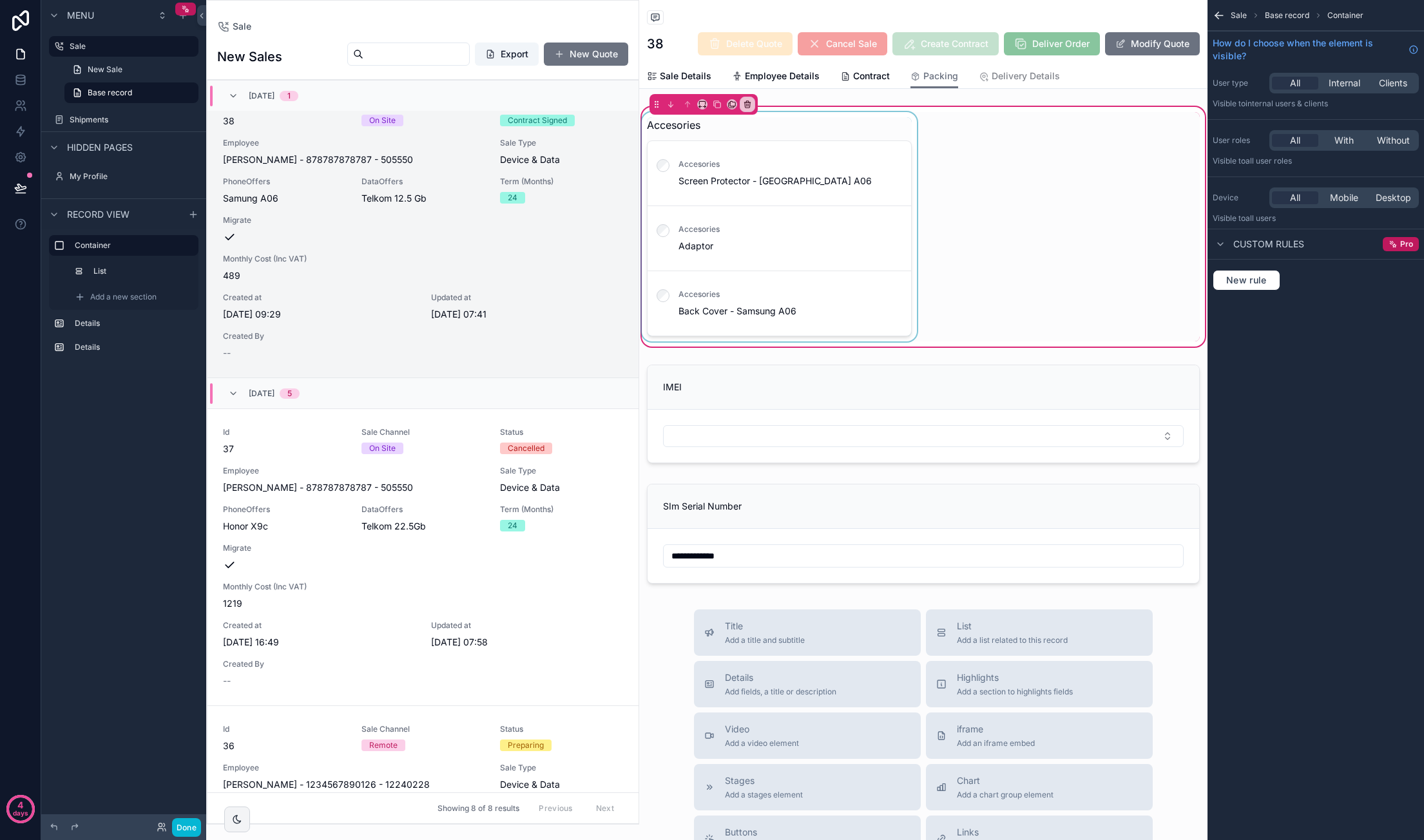
click at [836, 142] on div "scrollable content" at bounding box center [779, 226] width 281 height 229
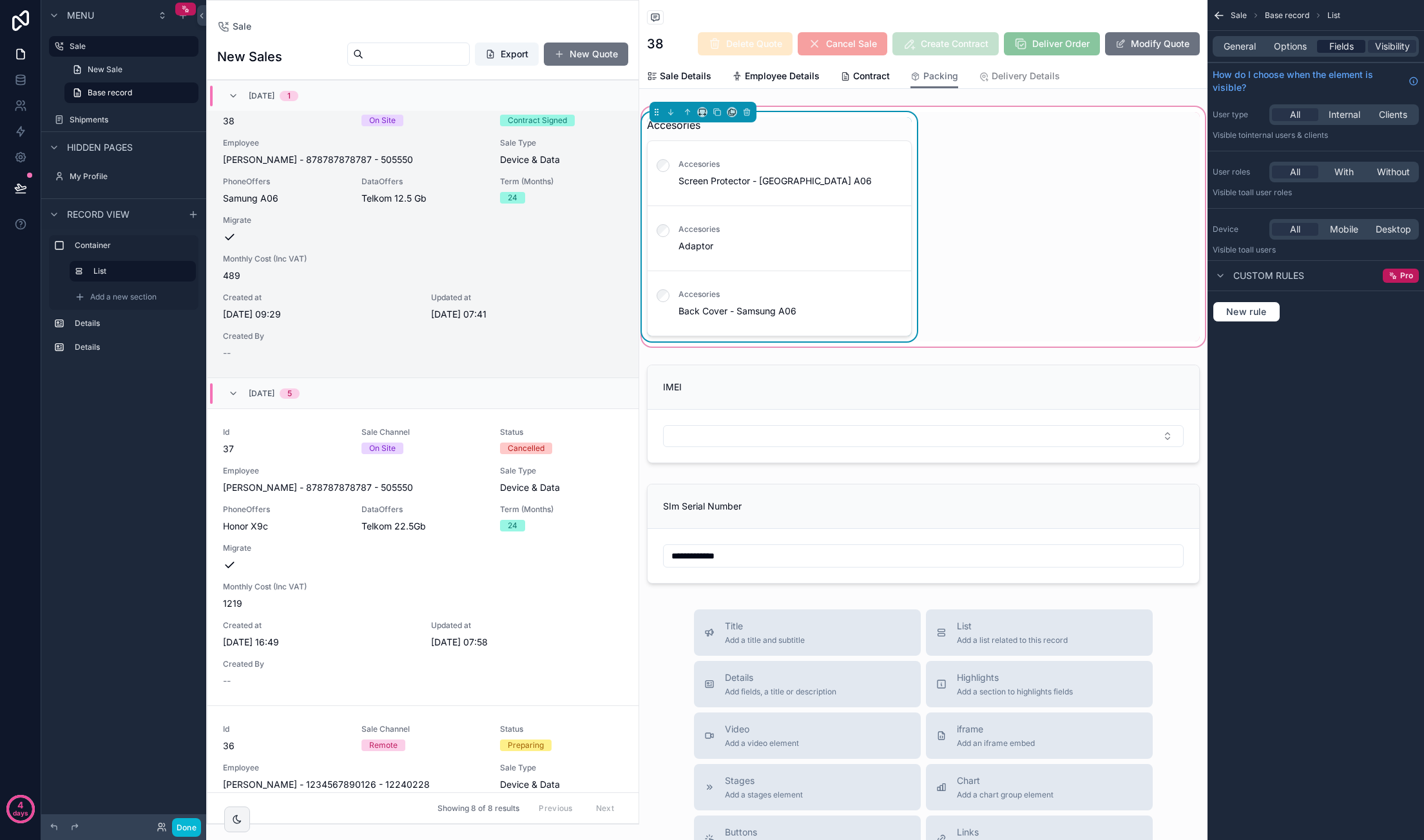
click at [1330, 42] on span "Fields" at bounding box center [1341, 46] width 25 height 13
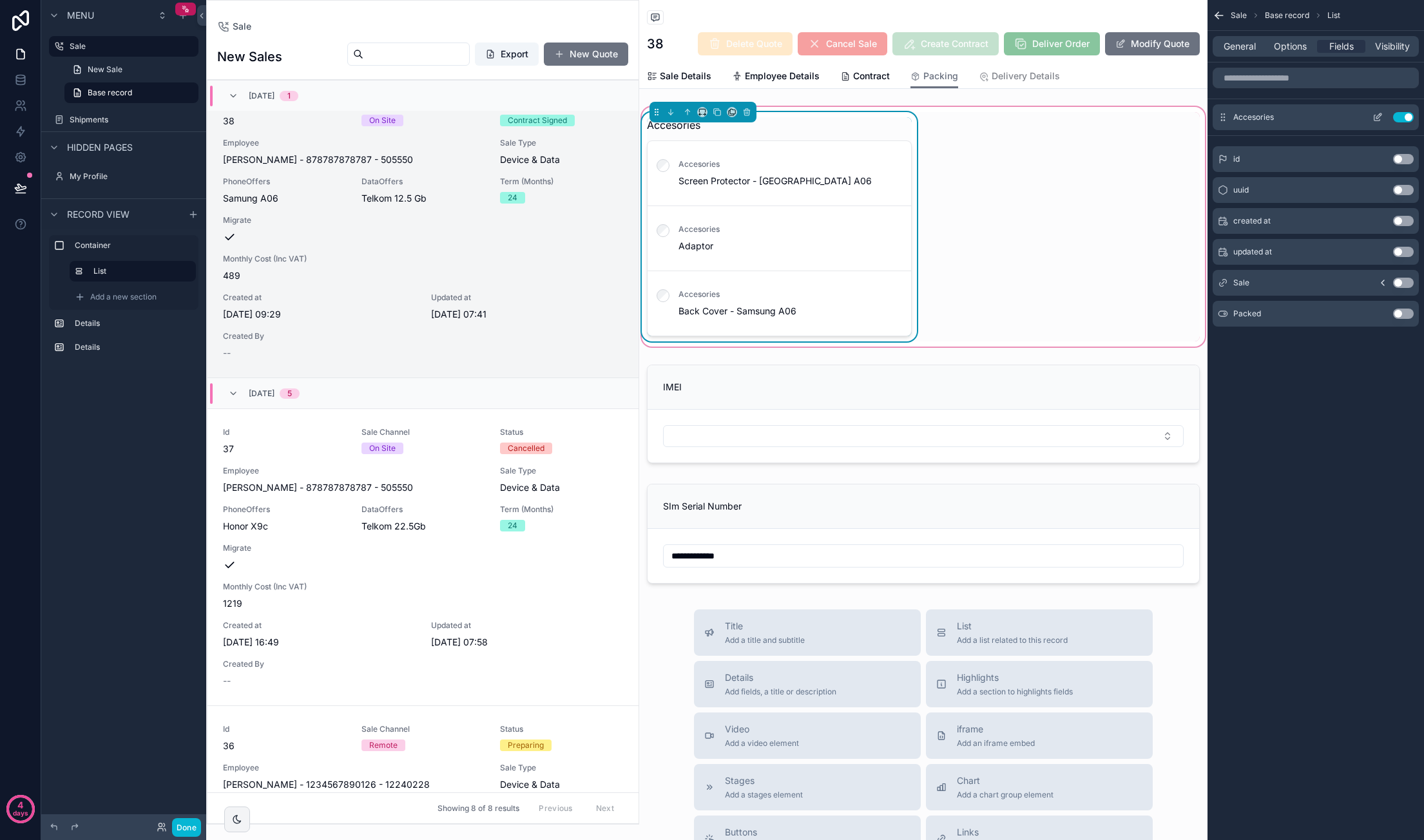
click at [1375, 118] on icon "scrollable content" at bounding box center [1377, 117] width 11 height 11
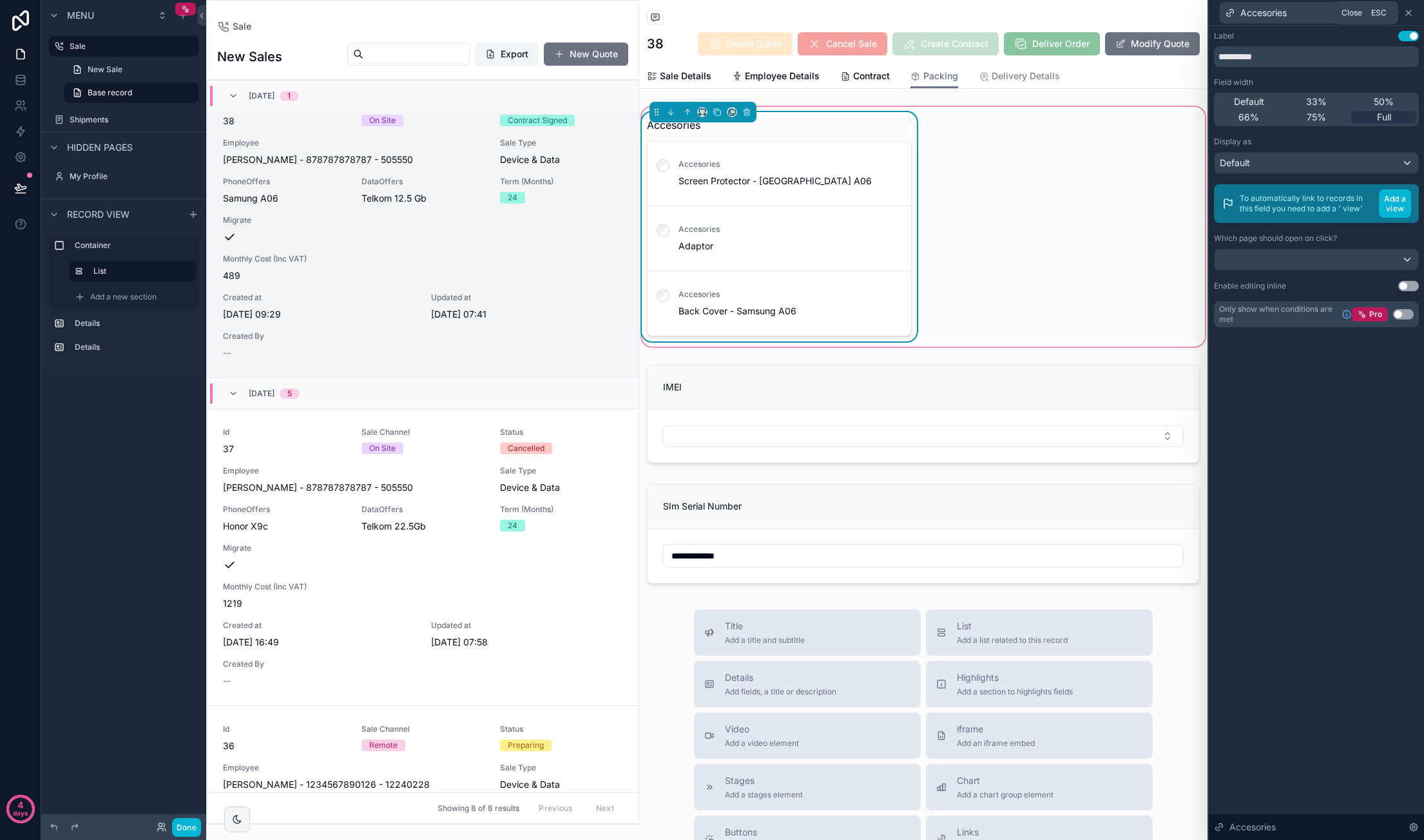
click at [1412, 14] on icon at bounding box center [1408, 13] width 11 height 11
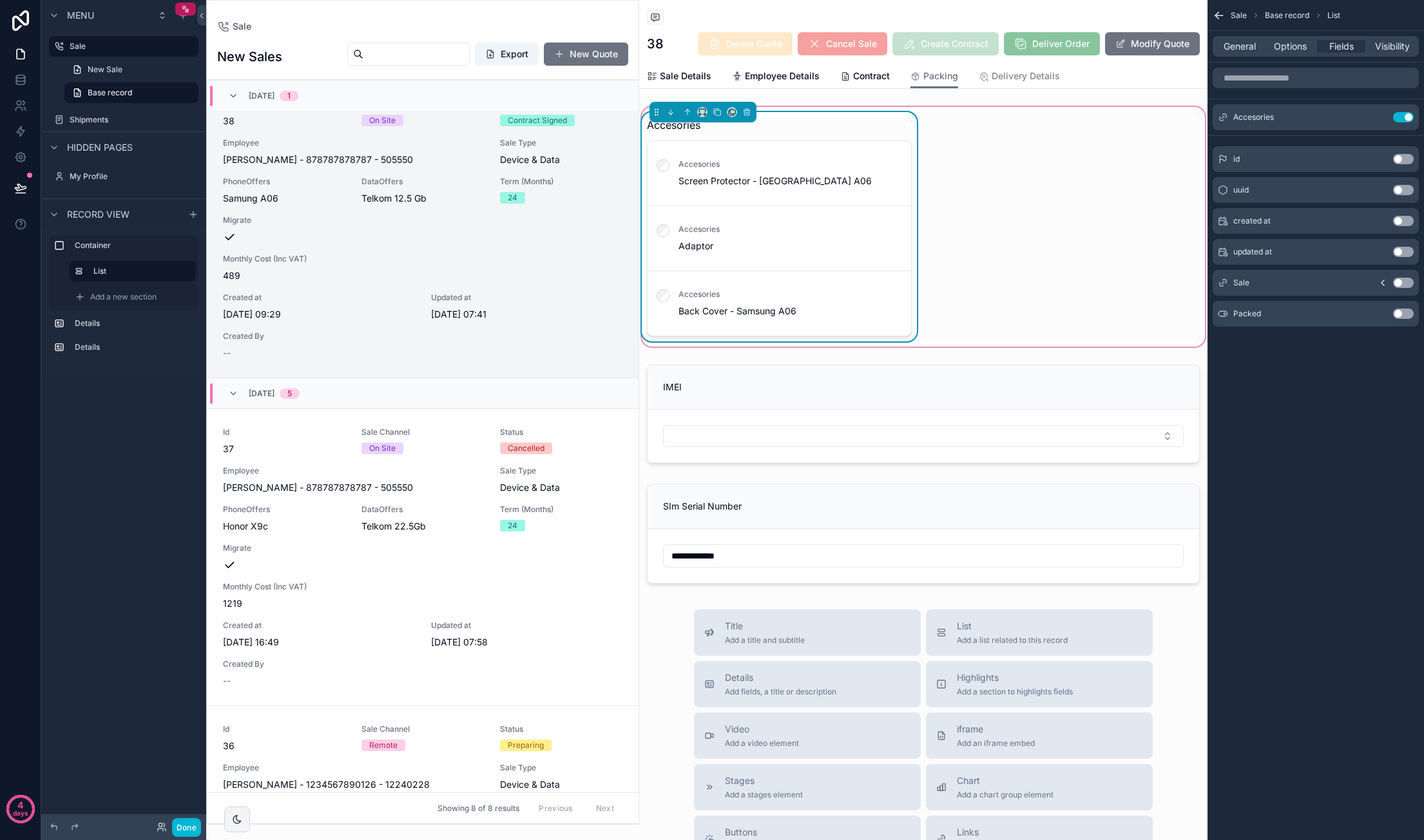
click at [880, 124] on div "scrollable content" at bounding box center [863, 125] width 96 height 1
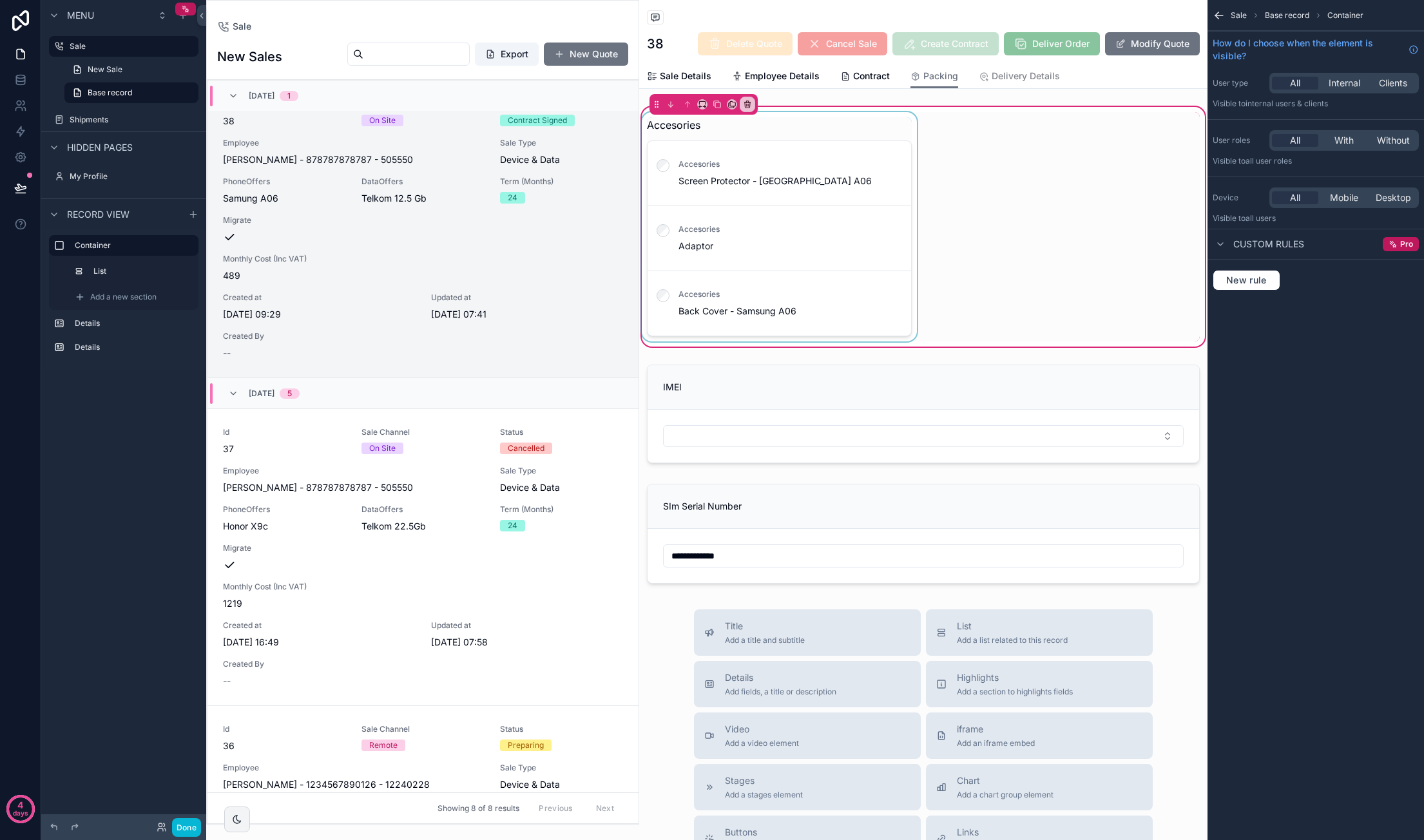
click at [880, 124] on div "scrollable content" at bounding box center [779, 226] width 281 height 229
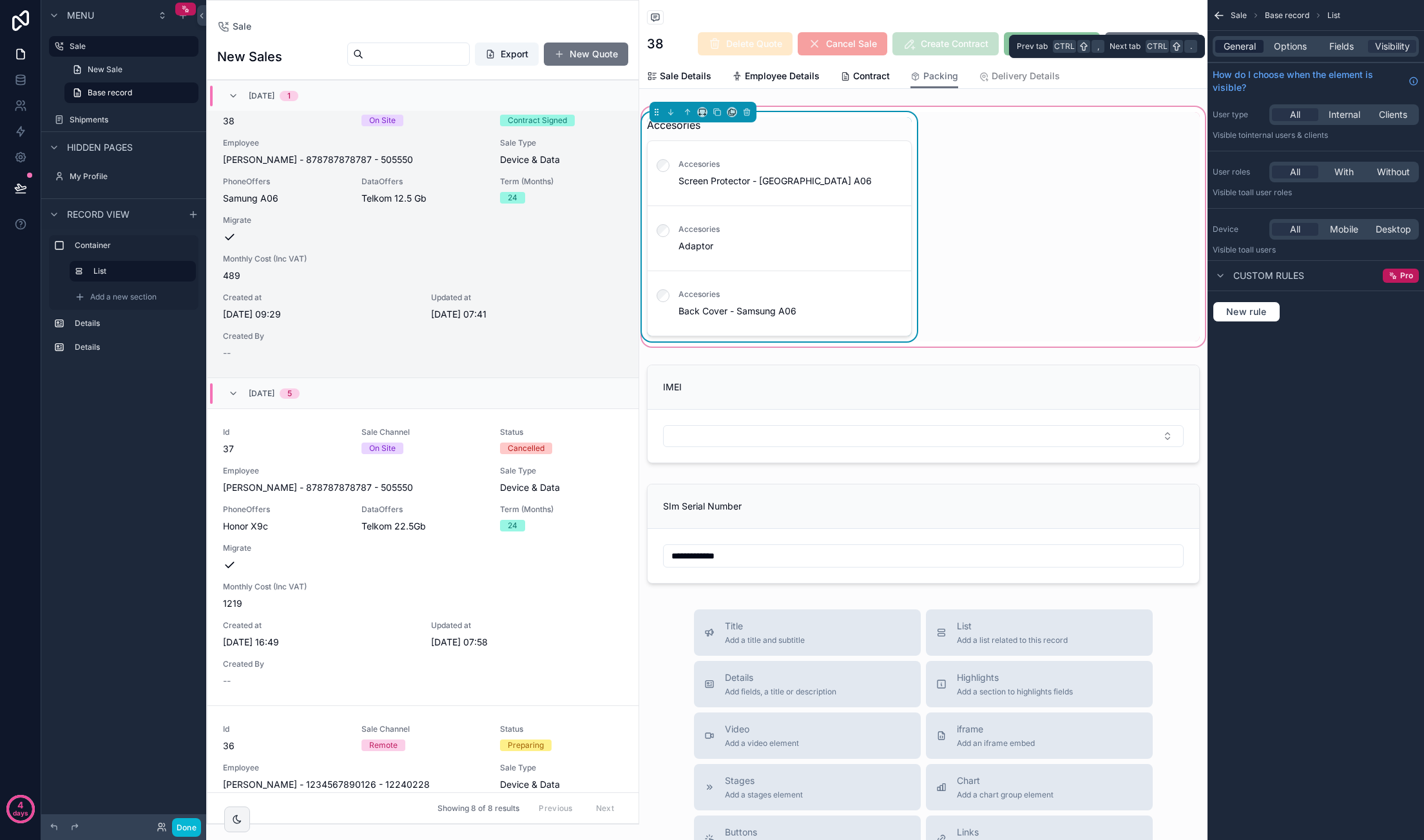
click at [1240, 44] on span "General" at bounding box center [1240, 46] width 32 height 13
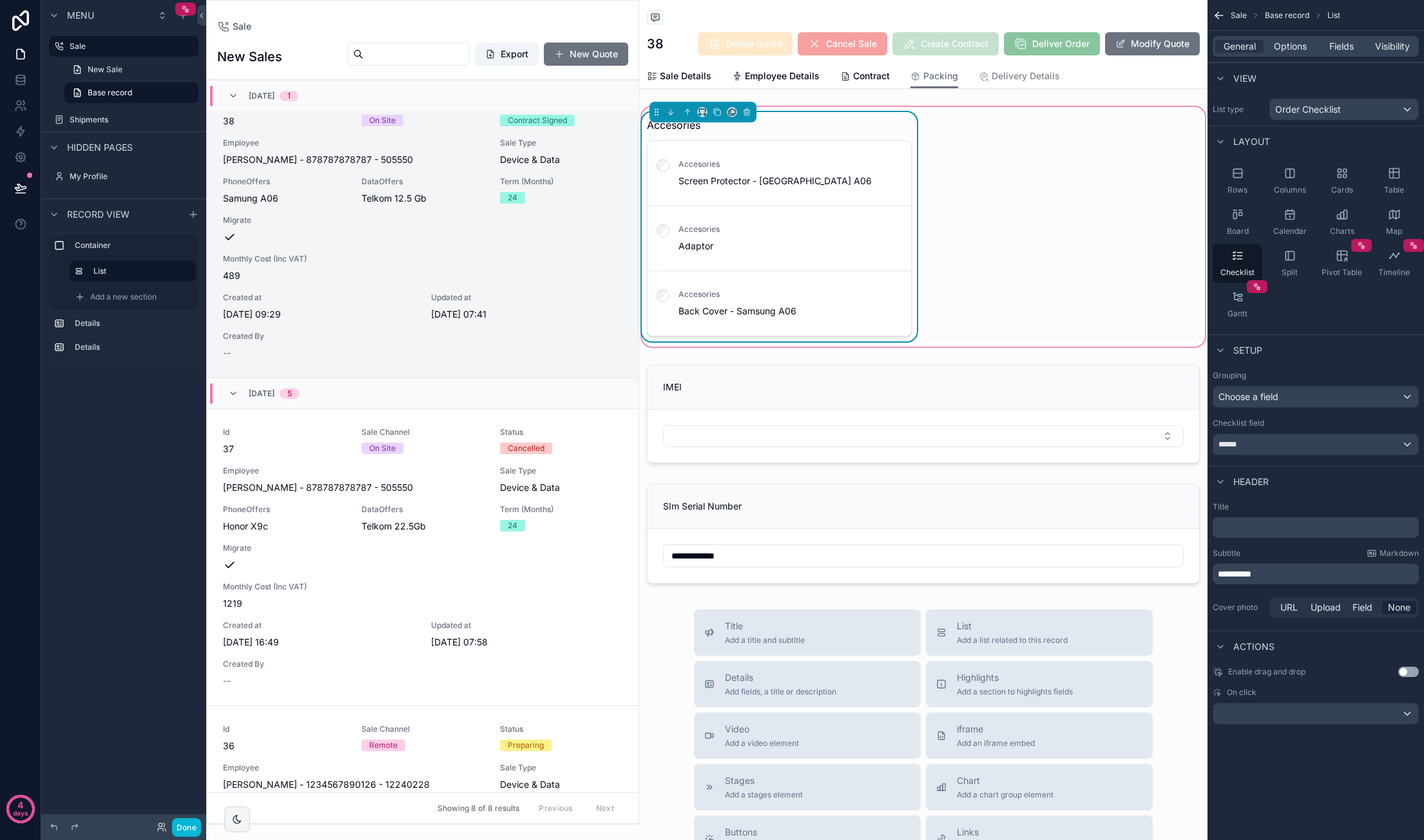
click at [1285, 55] on div "General Options Fields Visibility" at bounding box center [1315, 46] width 206 height 20
click at [1288, 49] on span "Options" at bounding box center [1290, 46] width 33 height 13
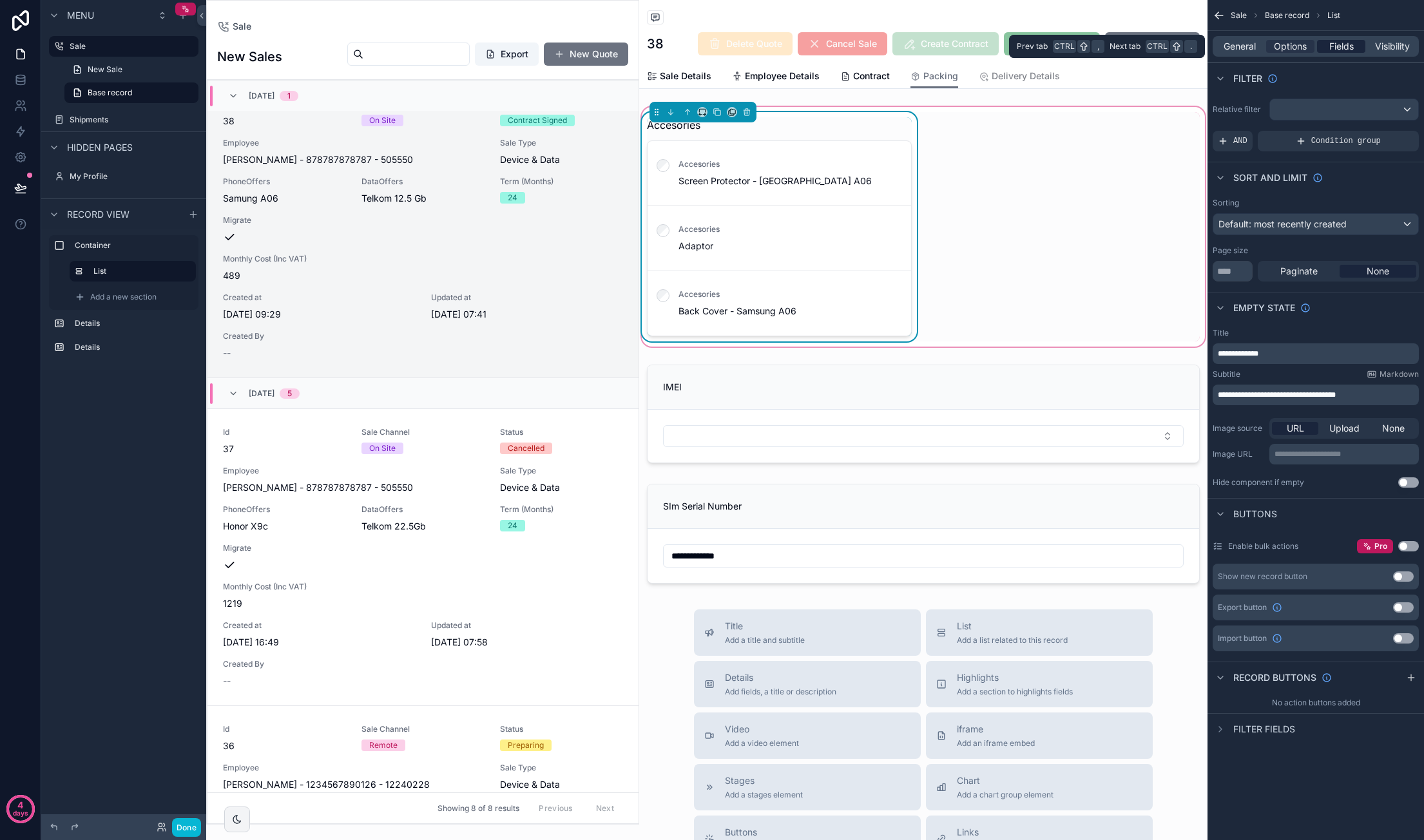
click at [1348, 49] on span "Fields" at bounding box center [1341, 46] width 25 height 13
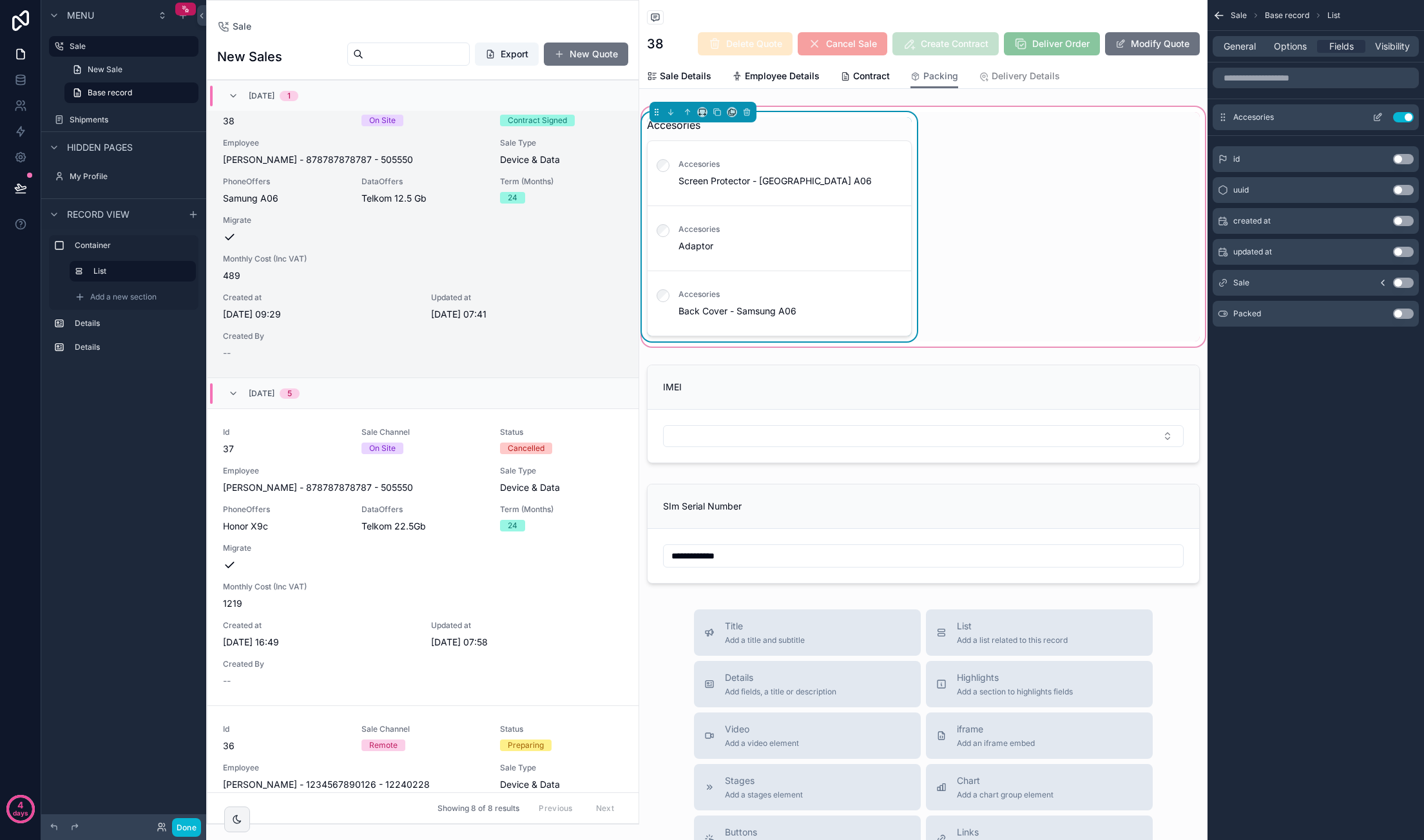
click at [1382, 115] on icon "scrollable content" at bounding box center [1377, 117] width 11 height 11
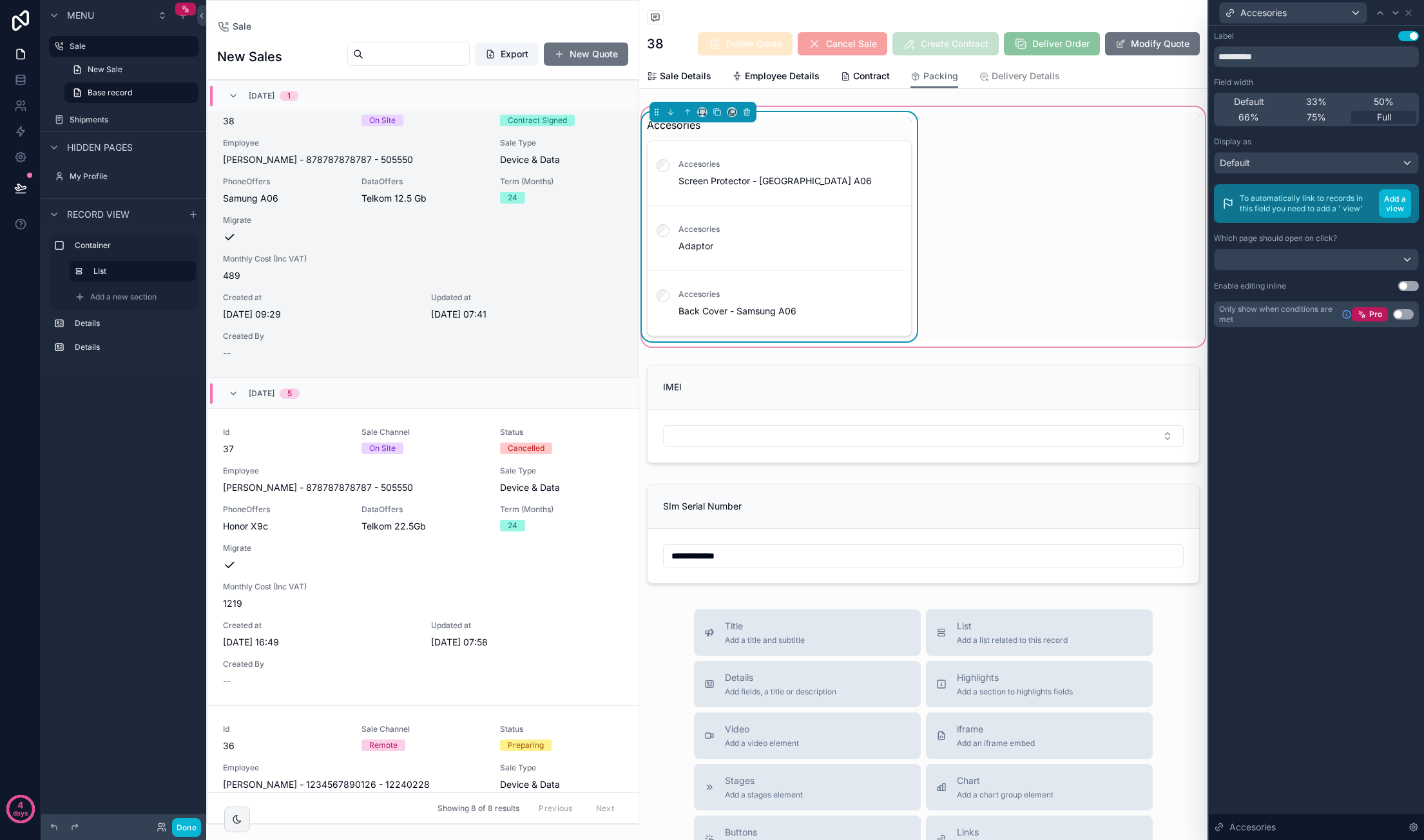
click at [1408, 285] on button "Use setting" at bounding box center [1408, 285] width 20 height 11
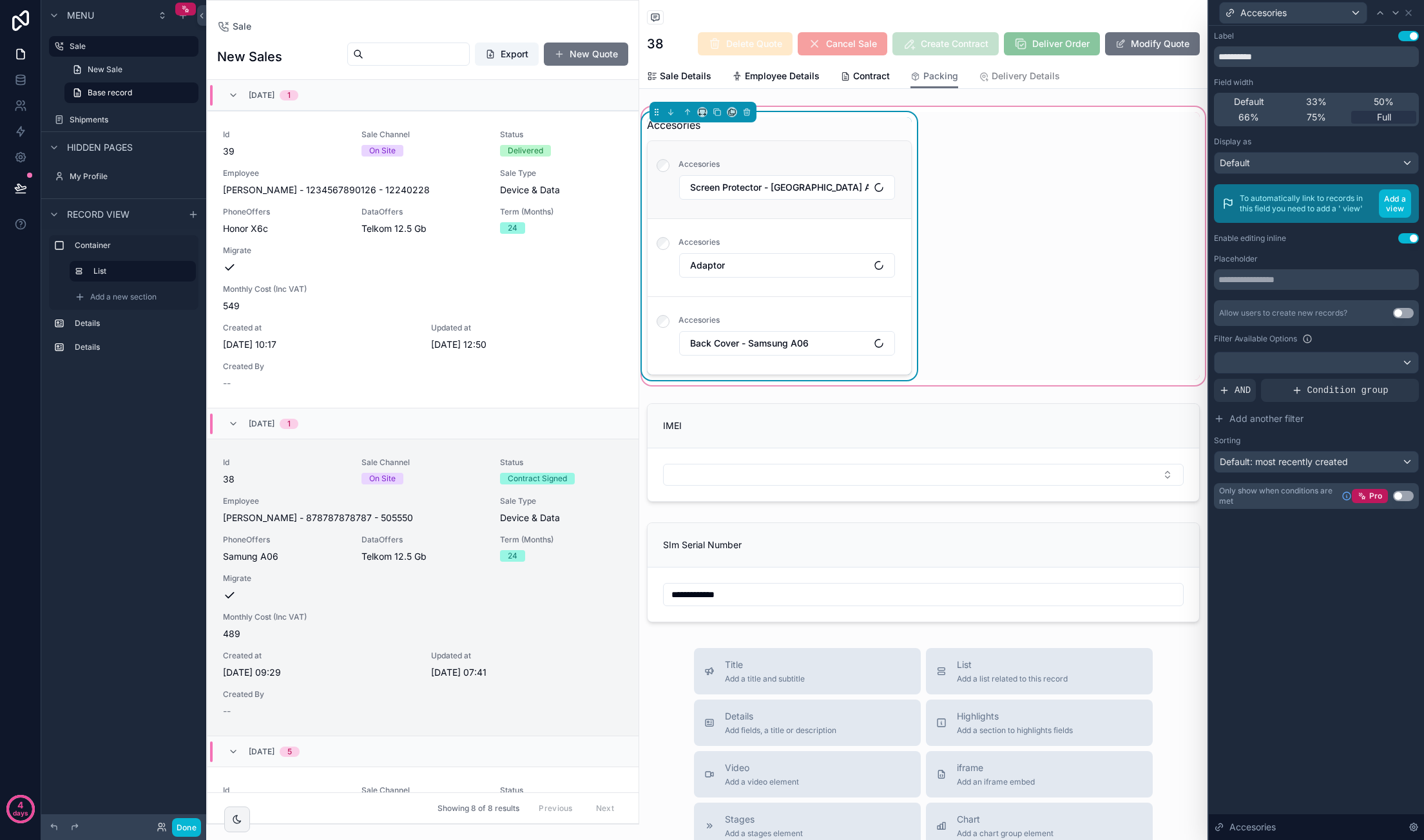
scroll to position [358, 0]
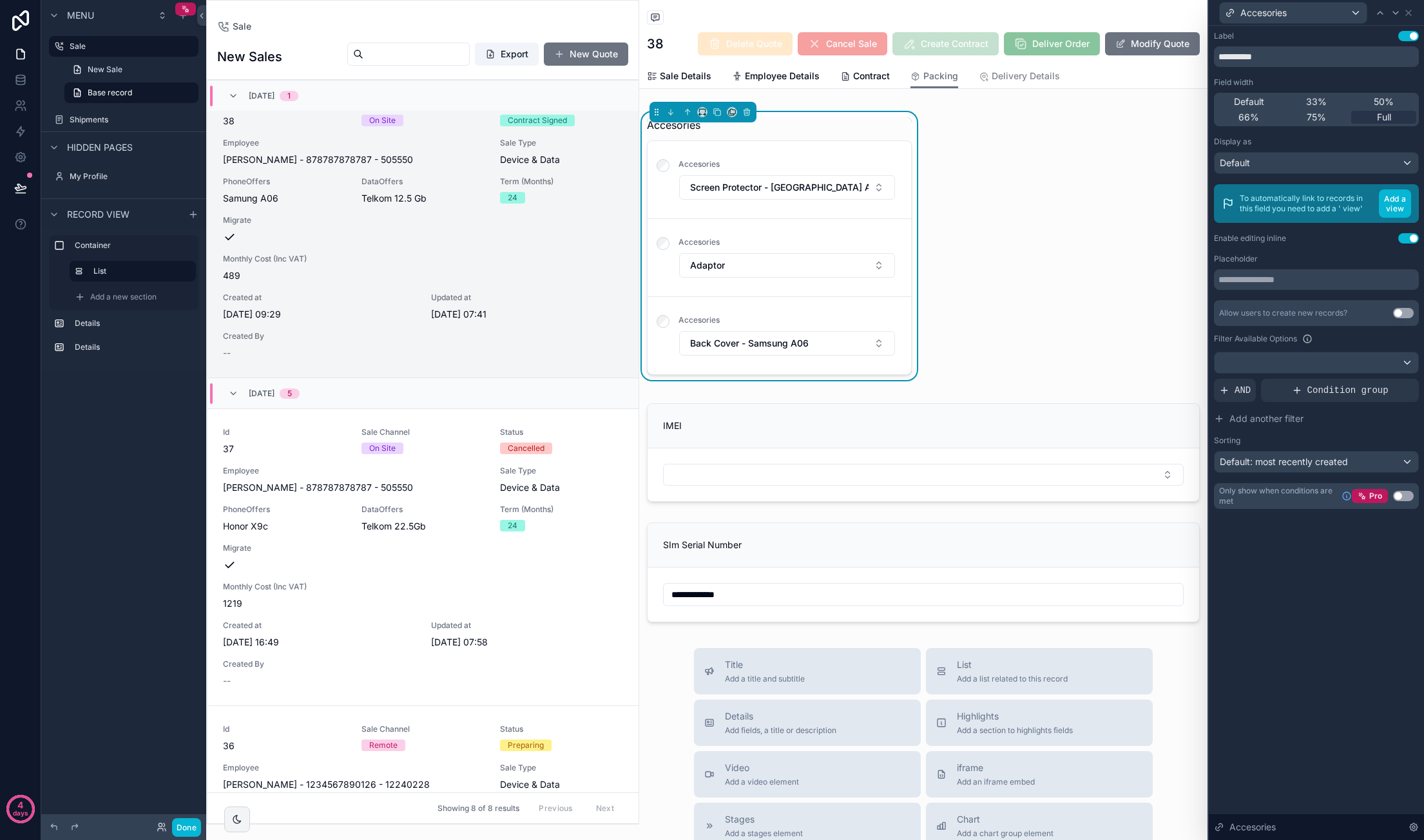
click at [1412, 239] on button "Use setting" at bounding box center [1408, 238] width 20 height 11
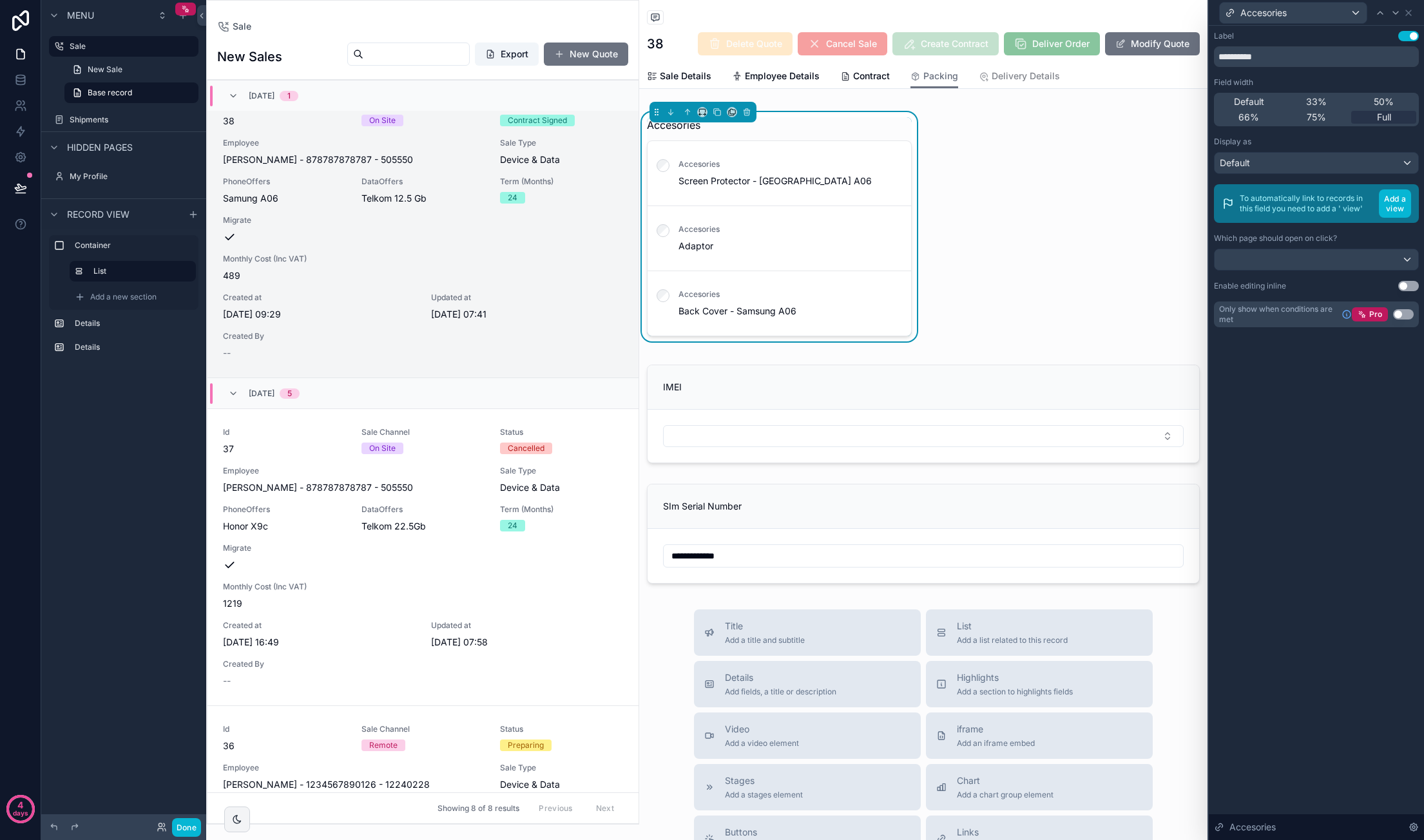
click at [1413, 11] on div "Accesories" at bounding box center [1316, 13] width 205 height 25
click at [1412, 11] on icon at bounding box center [1408, 13] width 11 height 11
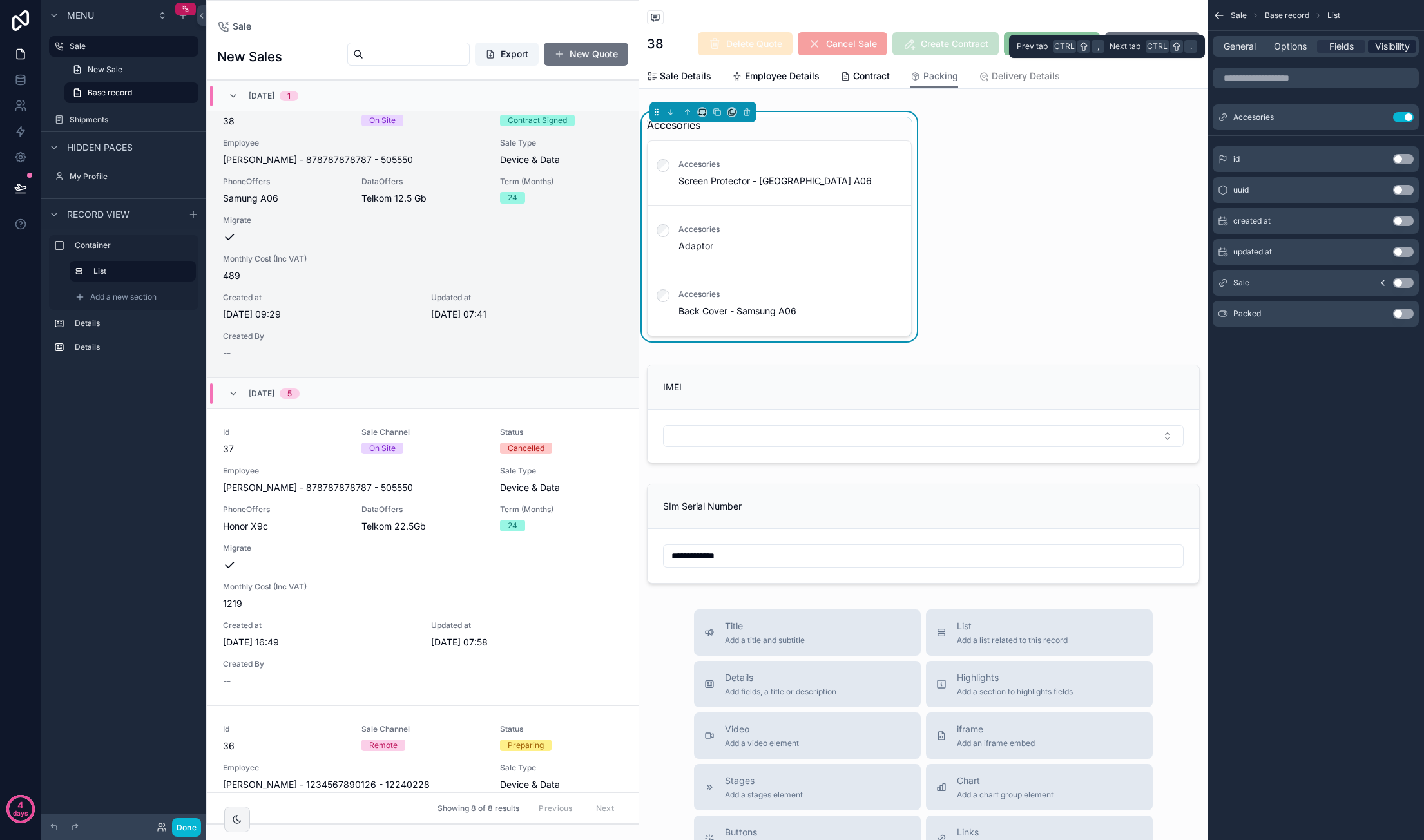
click at [1383, 44] on span "Visibility" at bounding box center [1392, 46] width 34 height 13
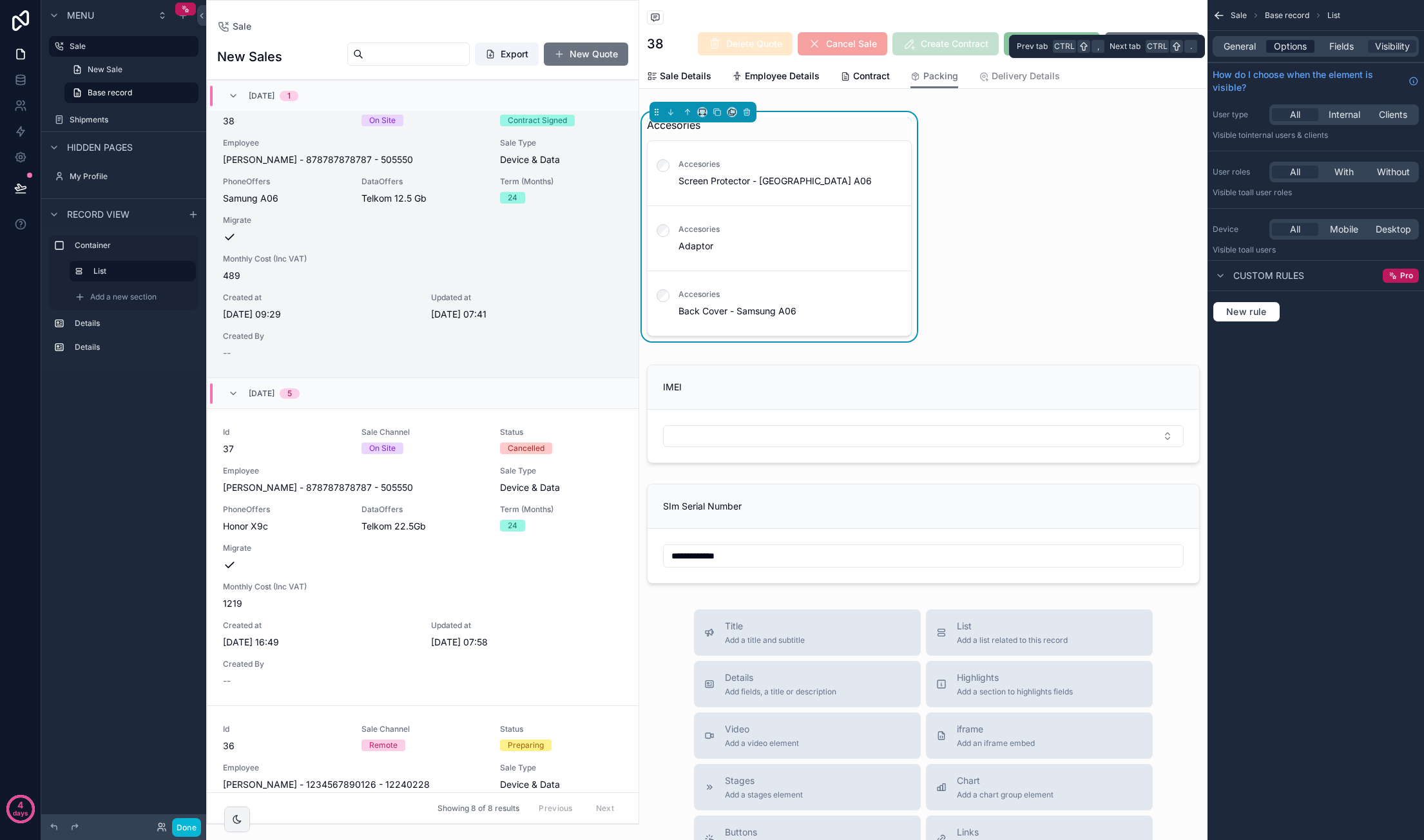
click at [1281, 44] on span "Options" at bounding box center [1290, 46] width 33 height 13
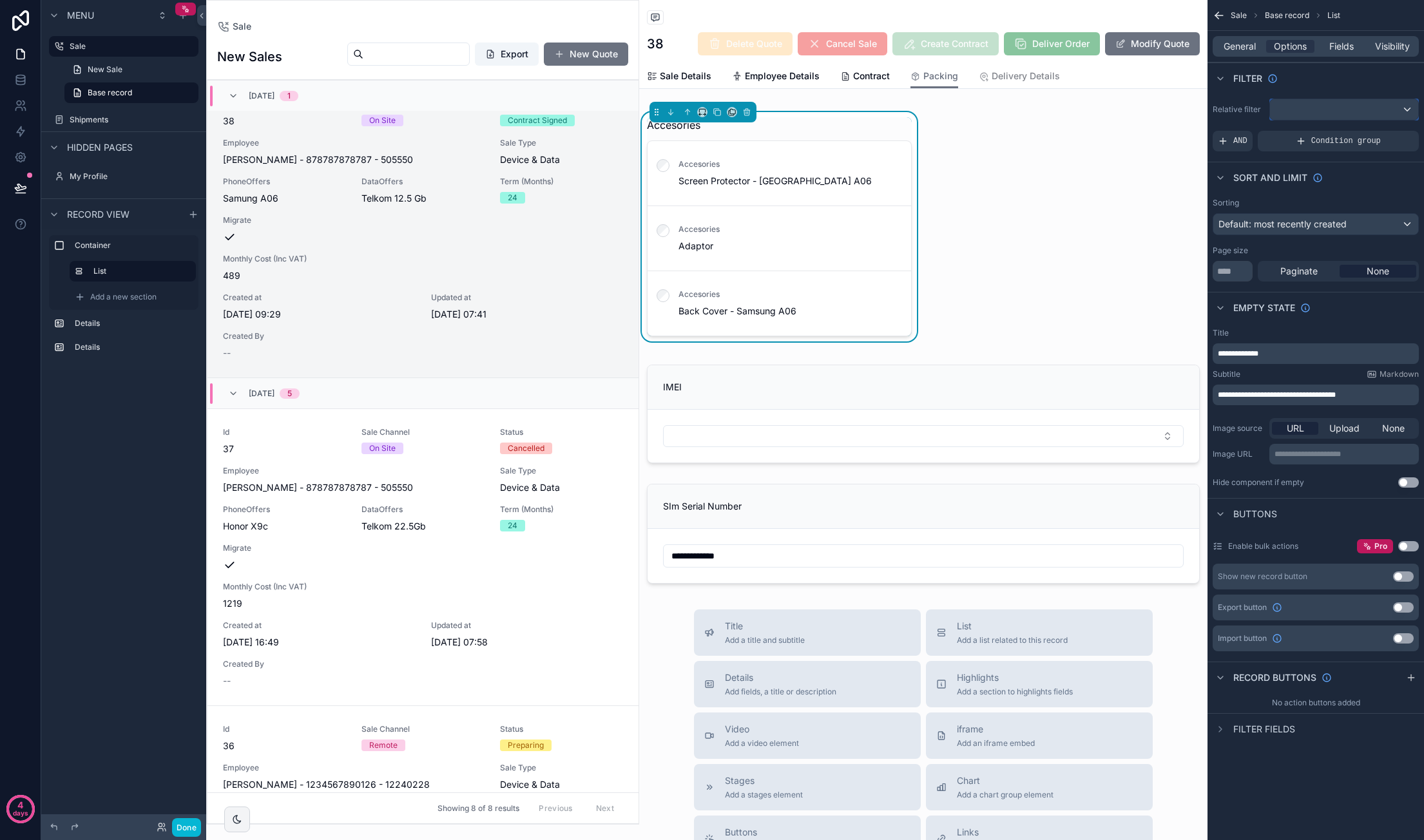
click at [1361, 110] on div "scrollable content" at bounding box center [1344, 109] width 148 height 20
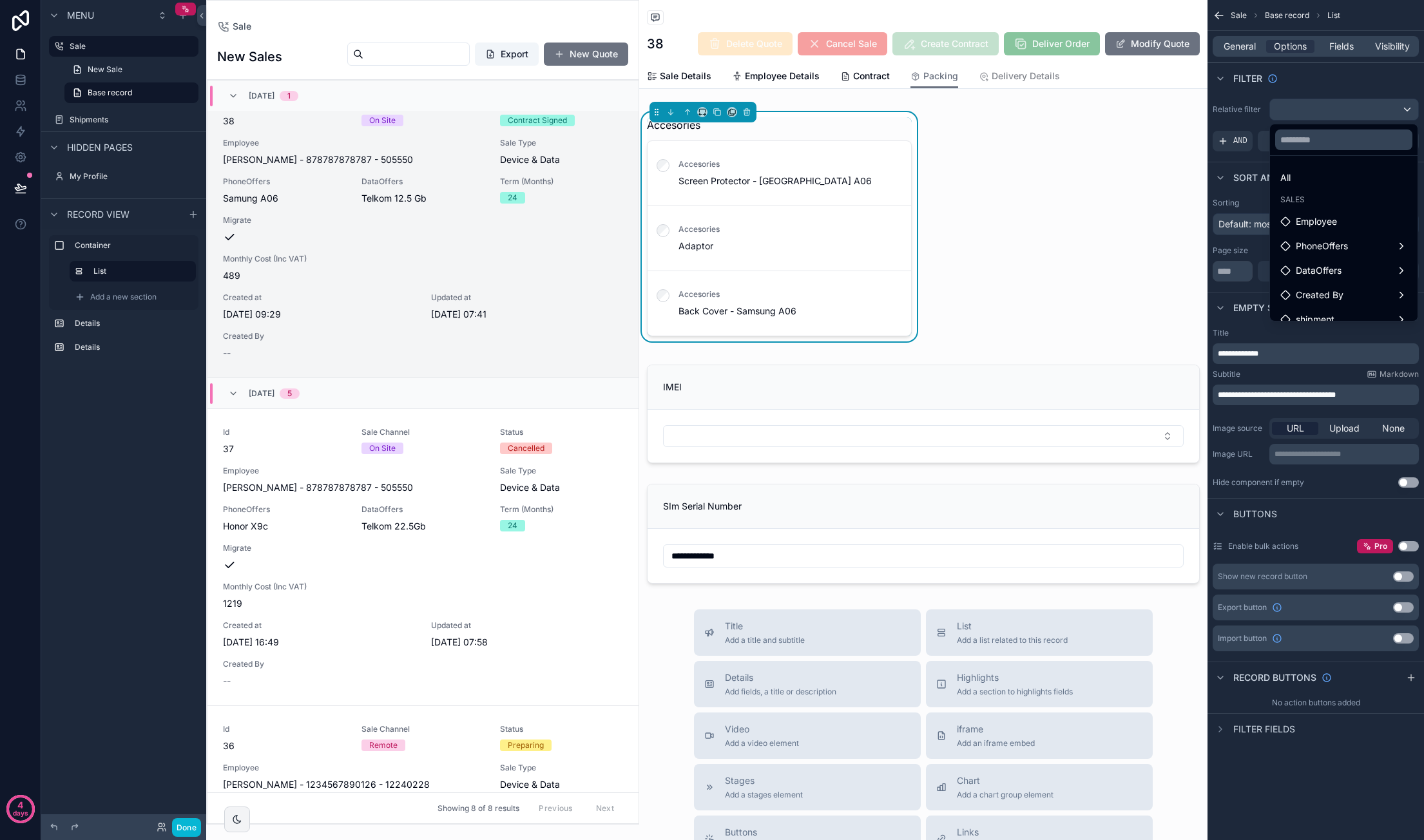
click at [1372, 75] on div "scrollable content" at bounding box center [712, 420] width 1424 height 840
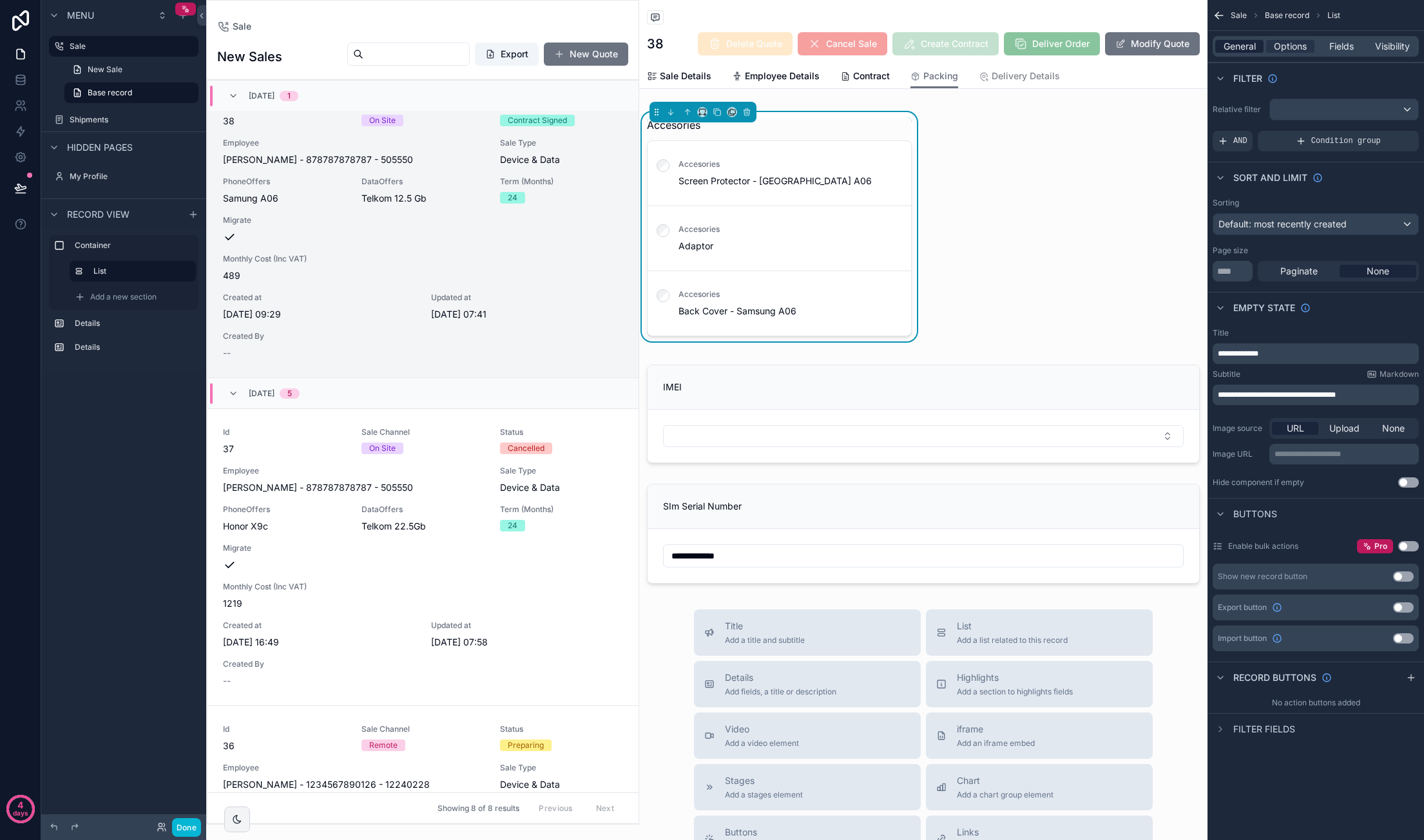
click at [1240, 47] on span "General" at bounding box center [1240, 46] width 32 height 13
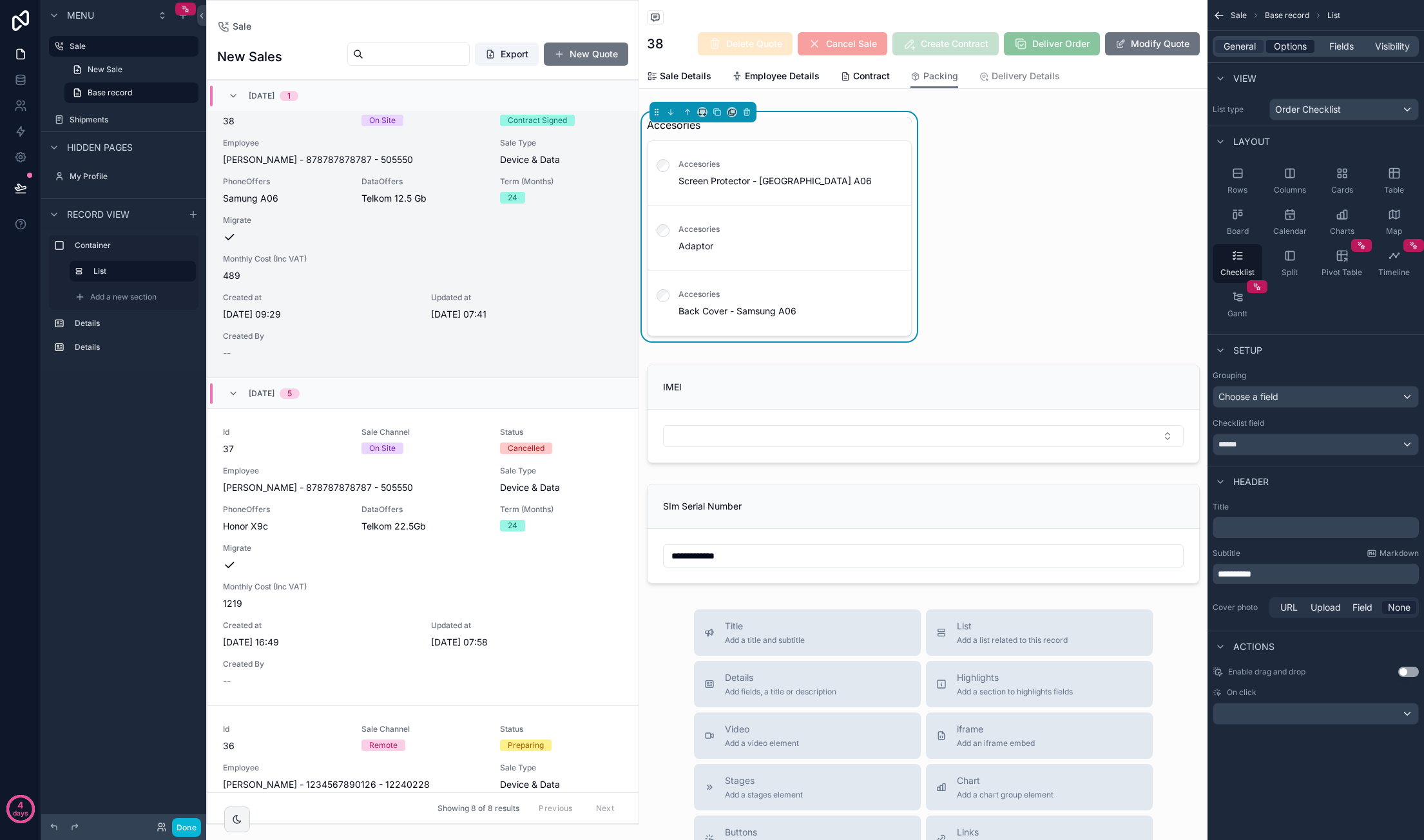
click at [1292, 46] on span "Options" at bounding box center [1290, 46] width 33 height 13
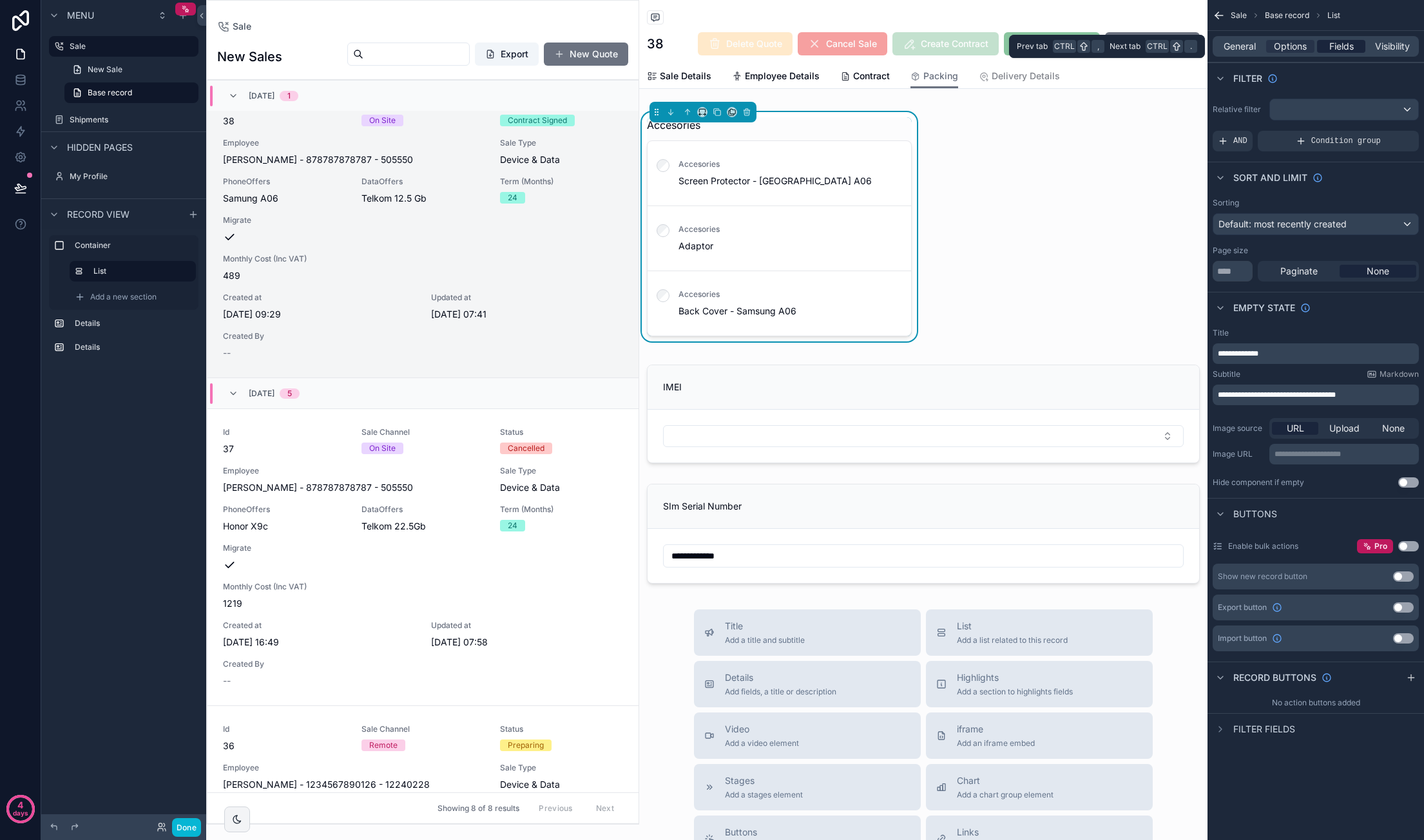
click at [1336, 45] on span "Fields" at bounding box center [1341, 46] width 25 height 13
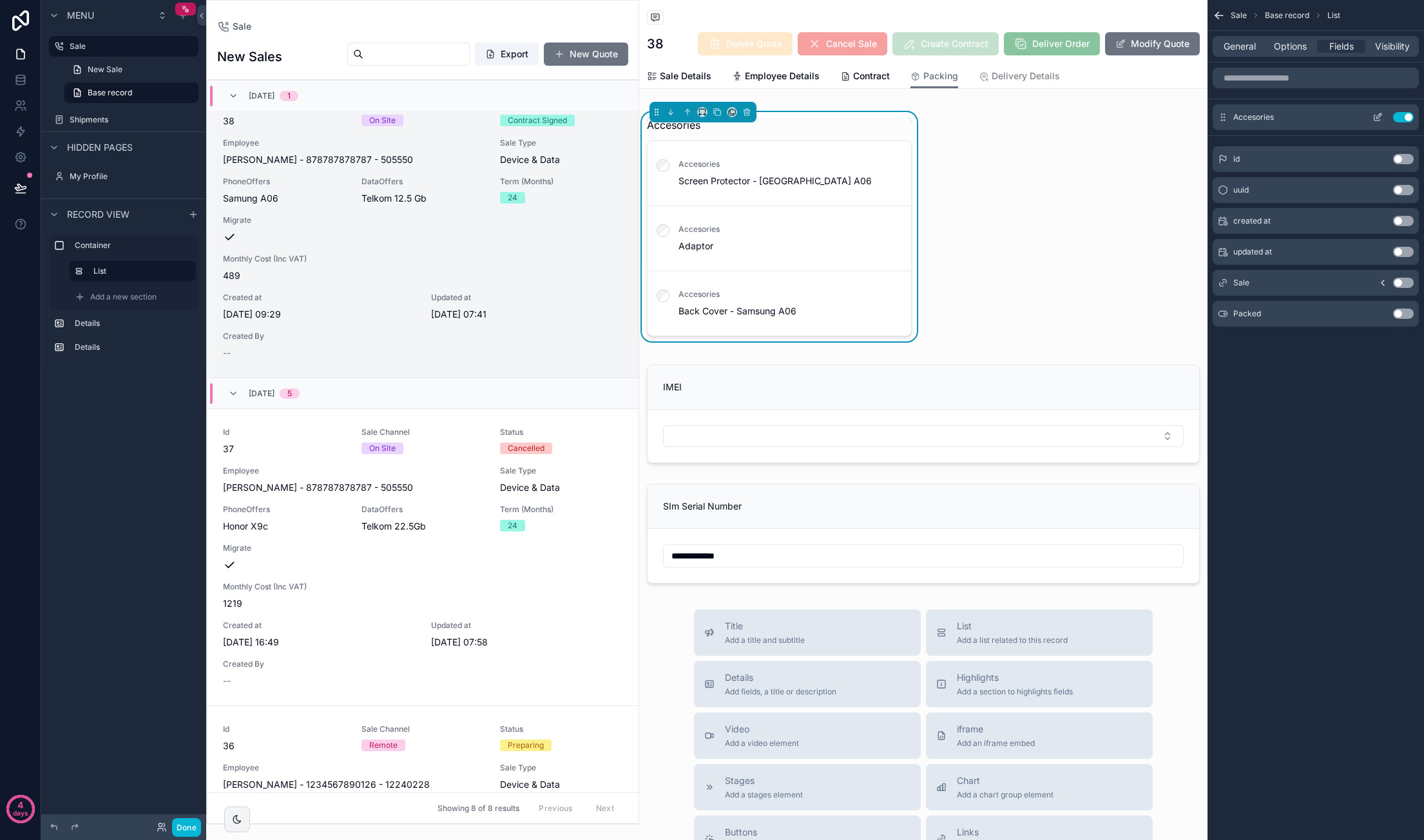
click at [1378, 112] on icon "scrollable content" at bounding box center [1377, 117] width 11 height 11
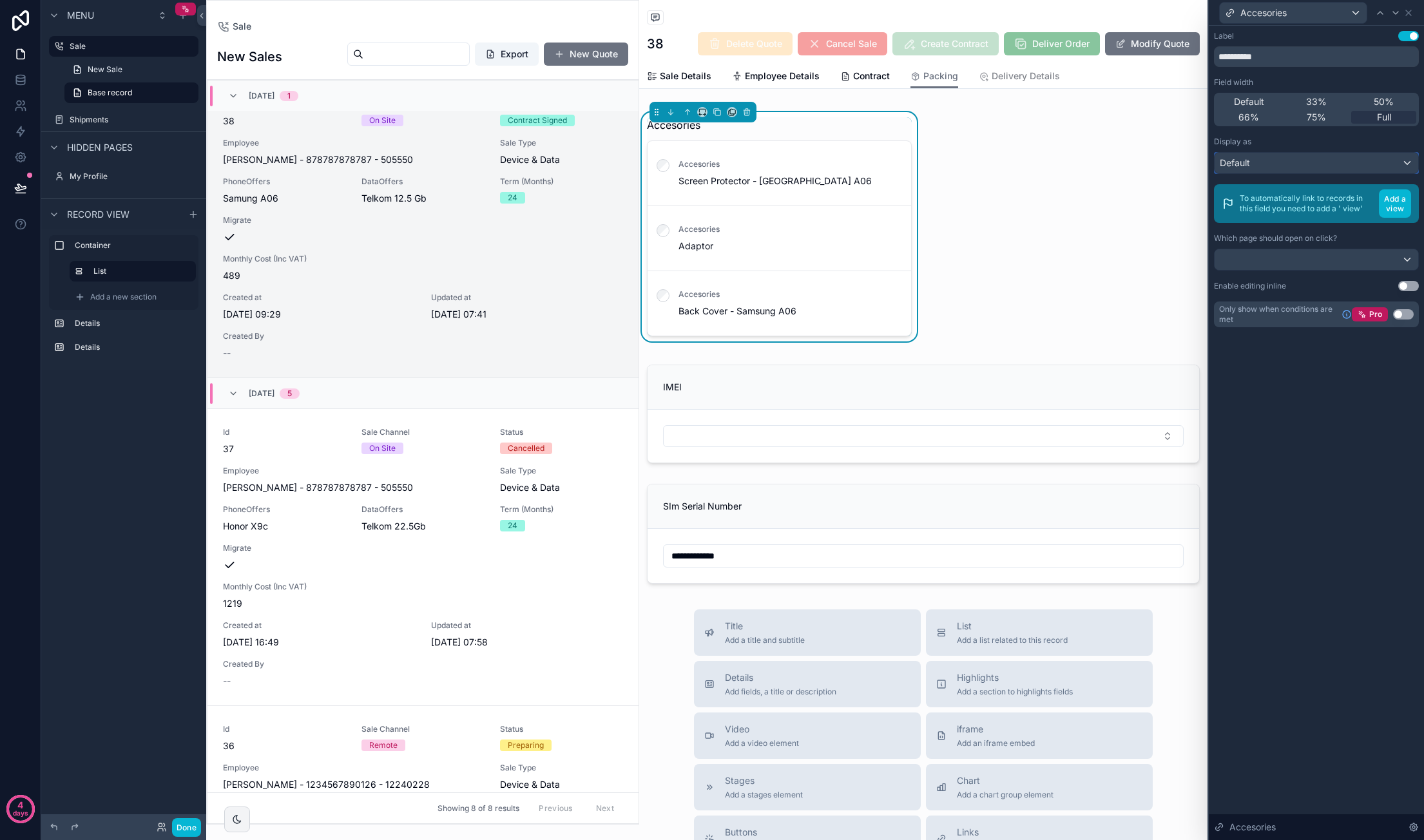
click at [1410, 162] on div "Default" at bounding box center [1316, 162] width 204 height 20
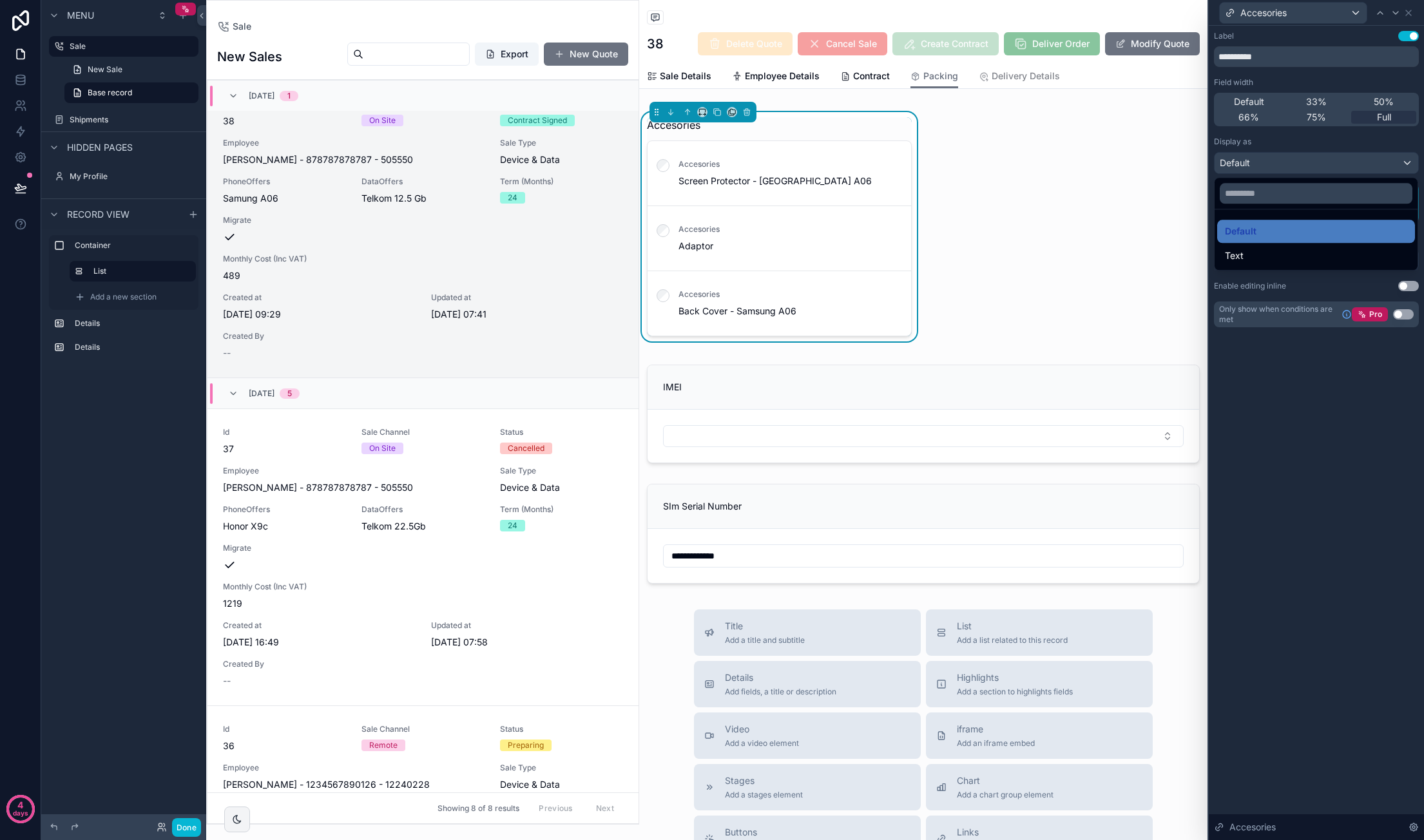
click at [1410, 162] on div at bounding box center [1316, 420] width 215 height 840
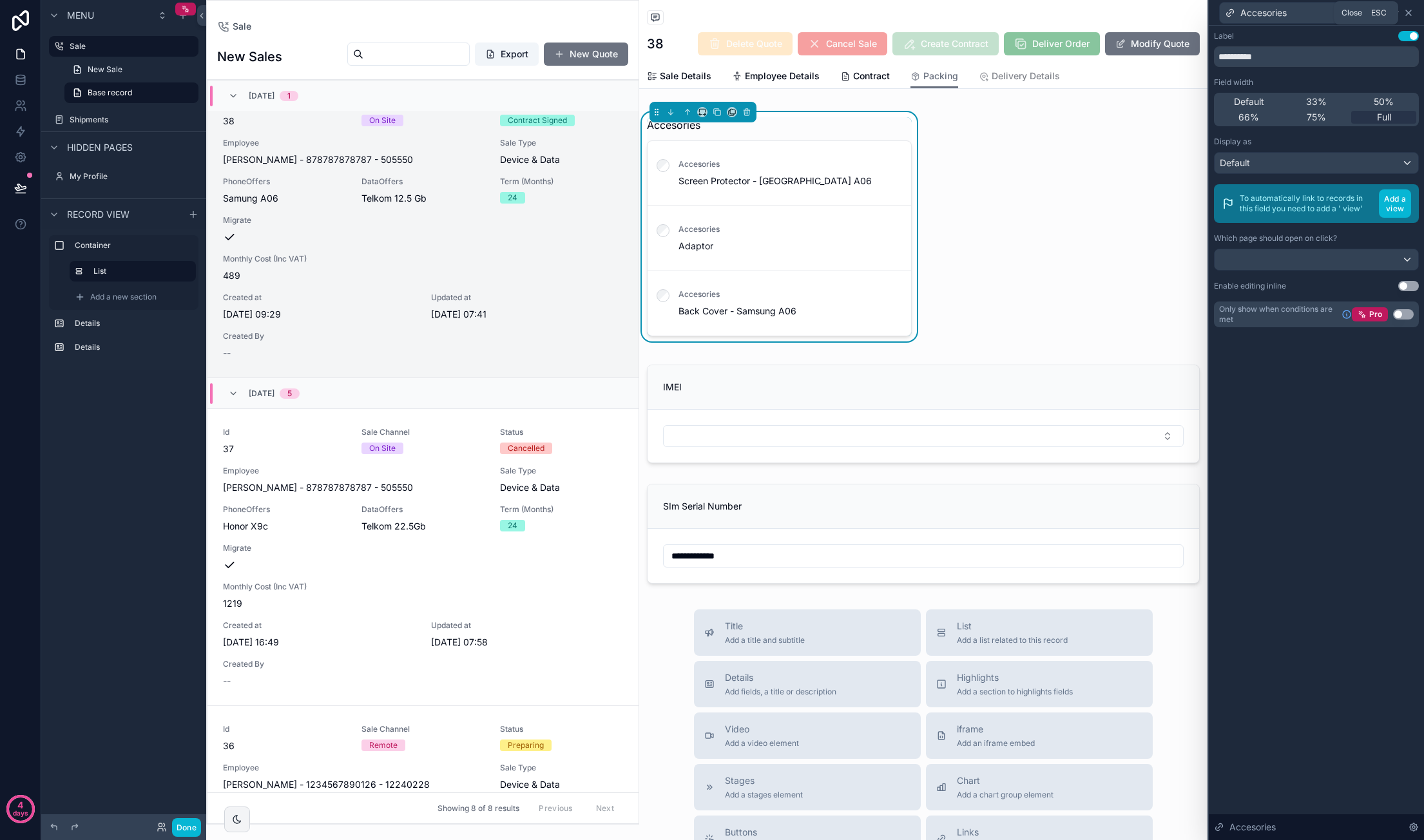
click at [1410, 15] on icon at bounding box center [1408, 13] width 5 height 5
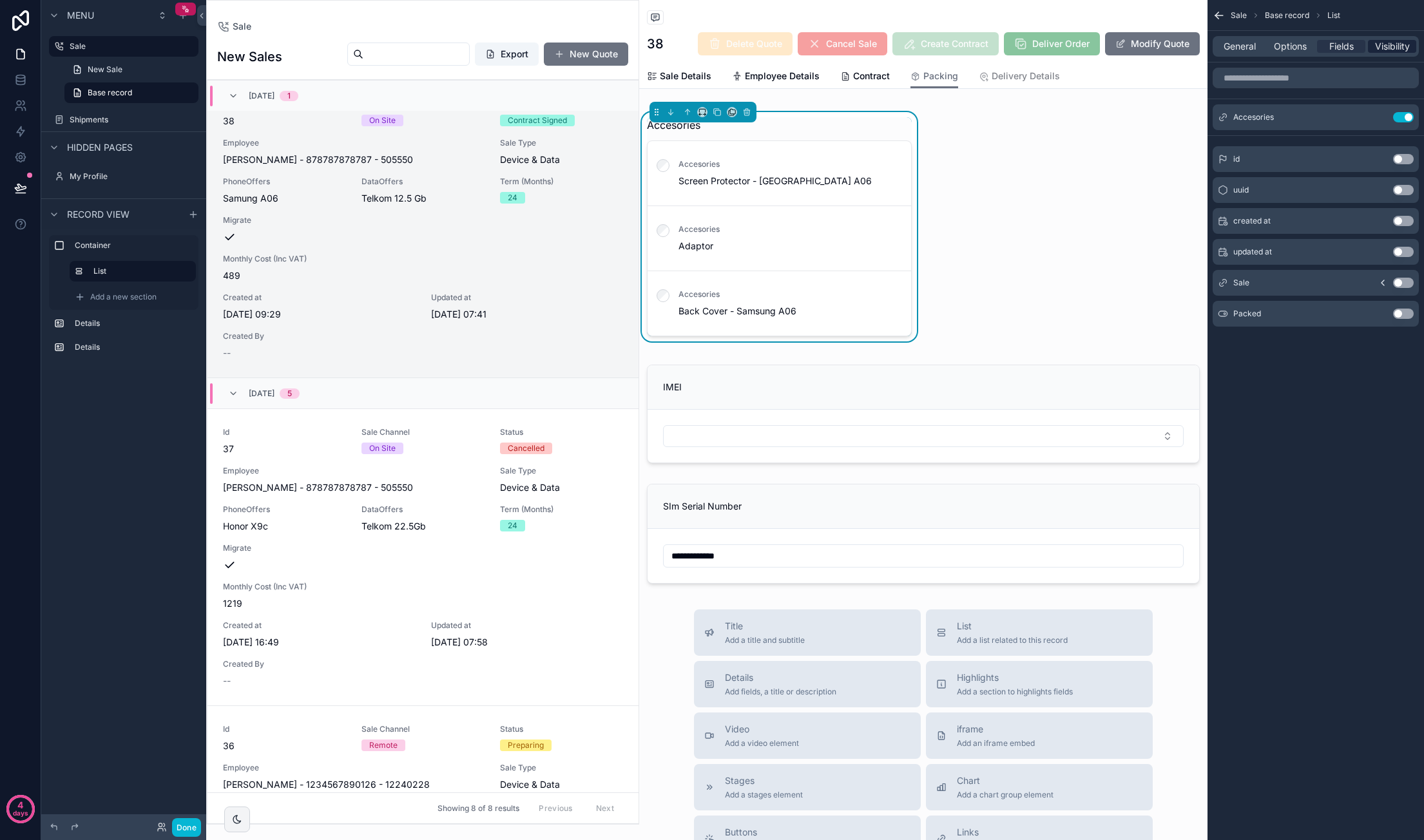
click at [1385, 43] on span "Visibility" at bounding box center [1392, 46] width 34 height 13
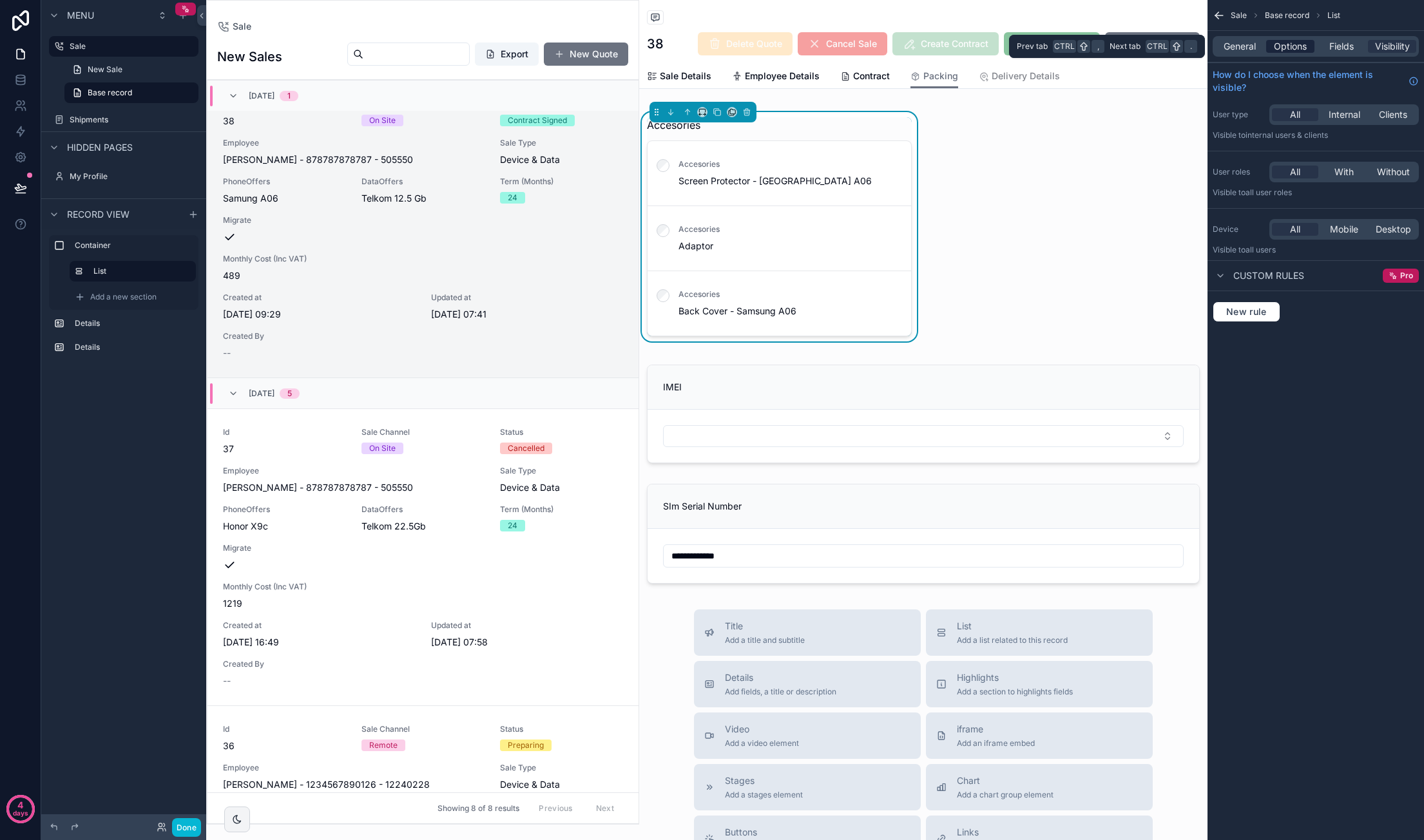
click at [1302, 44] on span "Options" at bounding box center [1290, 46] width 33 height 13
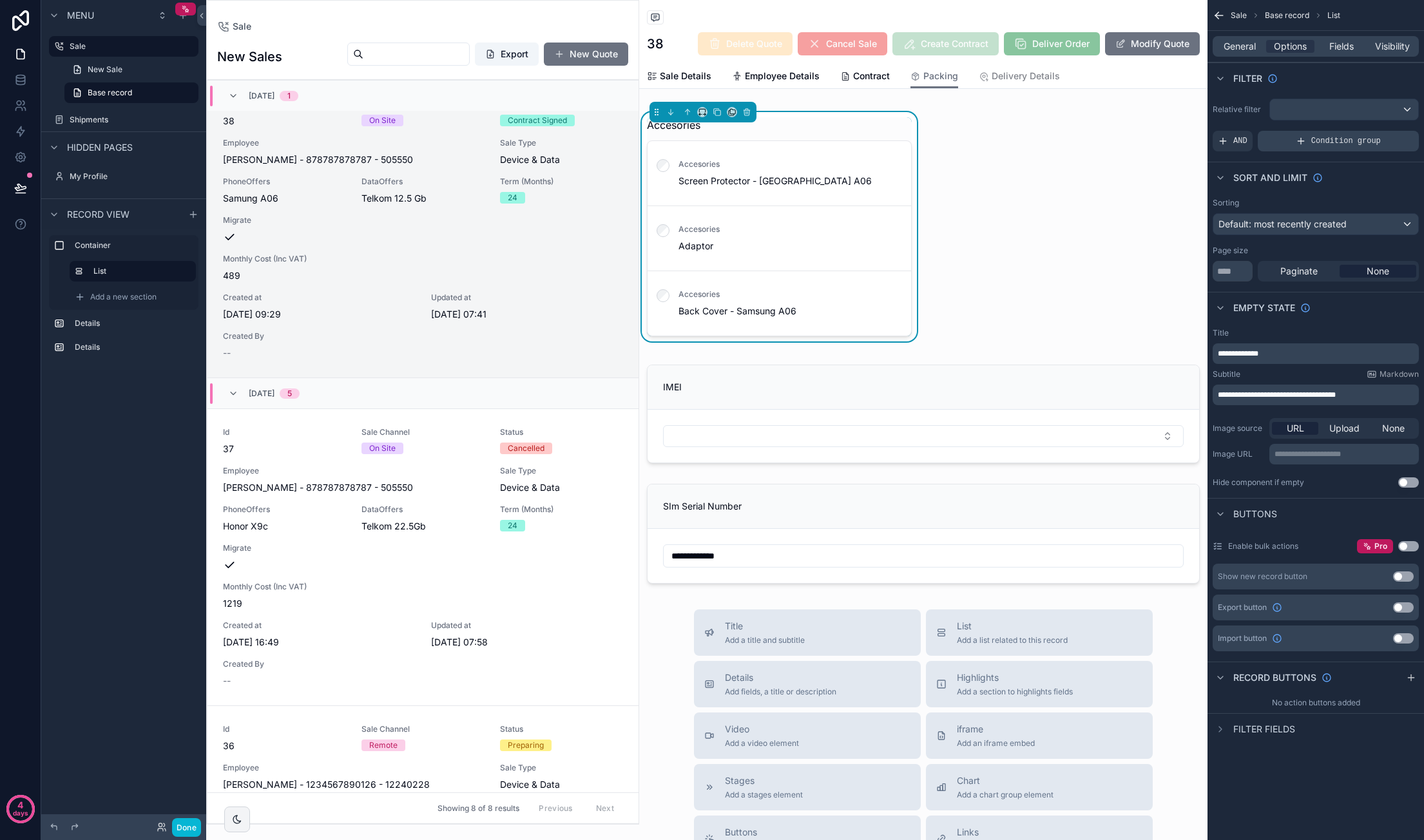
click at [1326, 136] on span "Condition group" at bounding box center [1345, 141] width 70 height 11
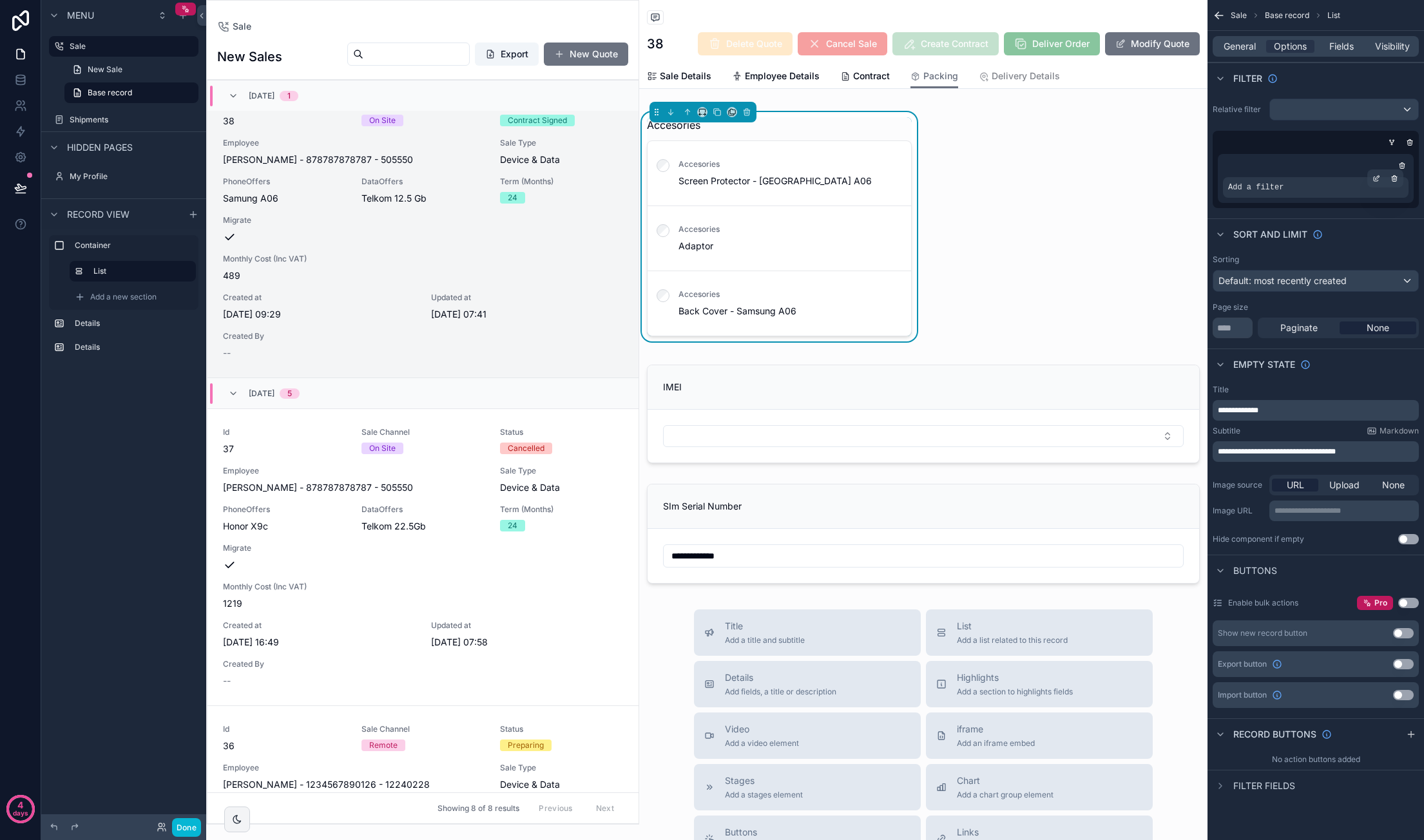
click at [1323, 190] on div "Add a filter" at bounding box center [1316, 187] width 186 height 20
click at [1378, 175] on icon "scrollable content" at bounding box center [1375, 178] width 8 height 8
click at [1125, 165] on div "Select a field" at bounding box center [1098, 167] width 77 height 20
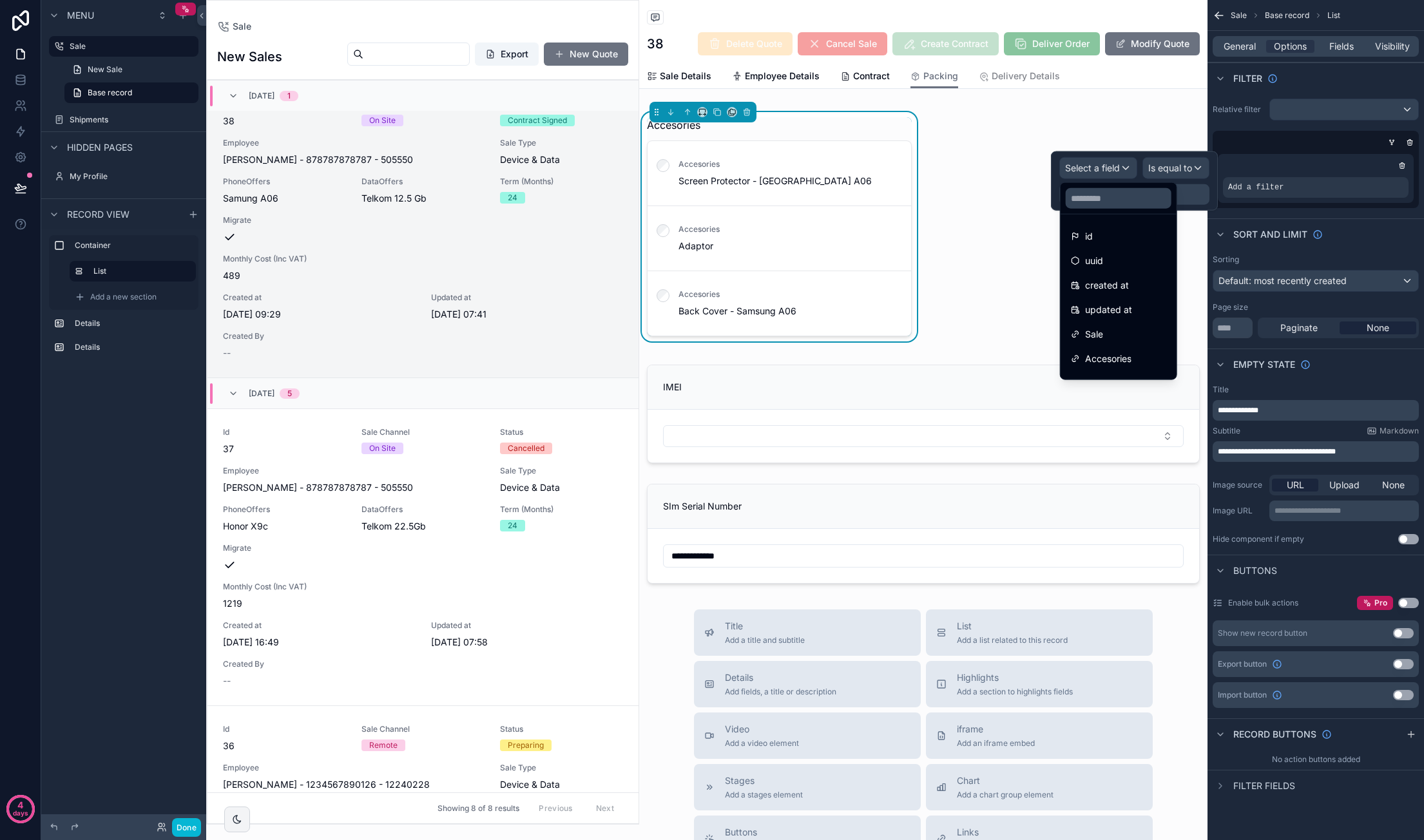
click at [1299, 159] on div "scrollable content" at bounding box center [1316, 165] width 186 height 13
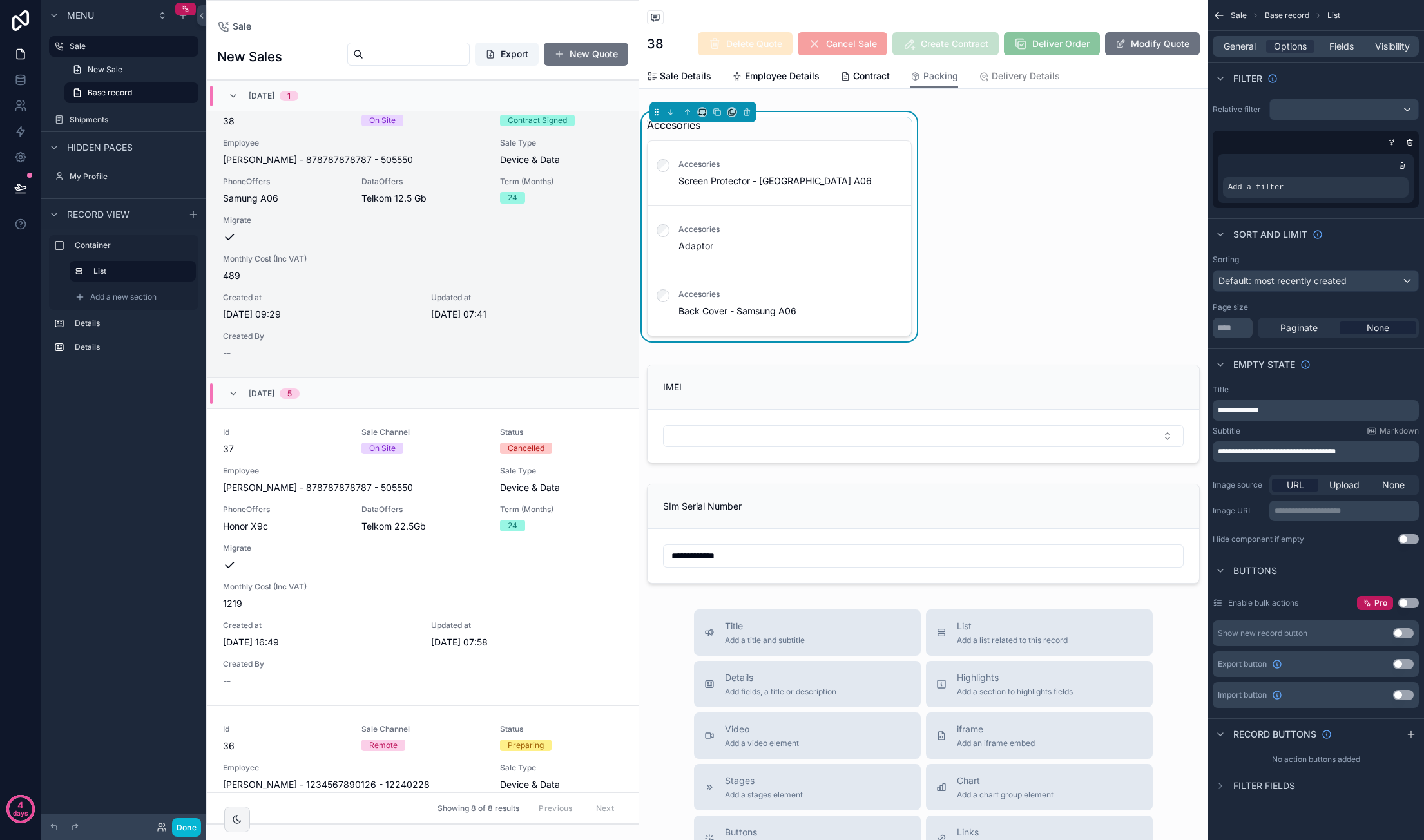
drag, startPoint x: 1407, startPoint y: 141, endPoint x: 1283, endPoint y: 155, distance: 124.8
click at [1408, 141] on icon "scrollable content" at bounding box center [1410, 143] width 4 height 4
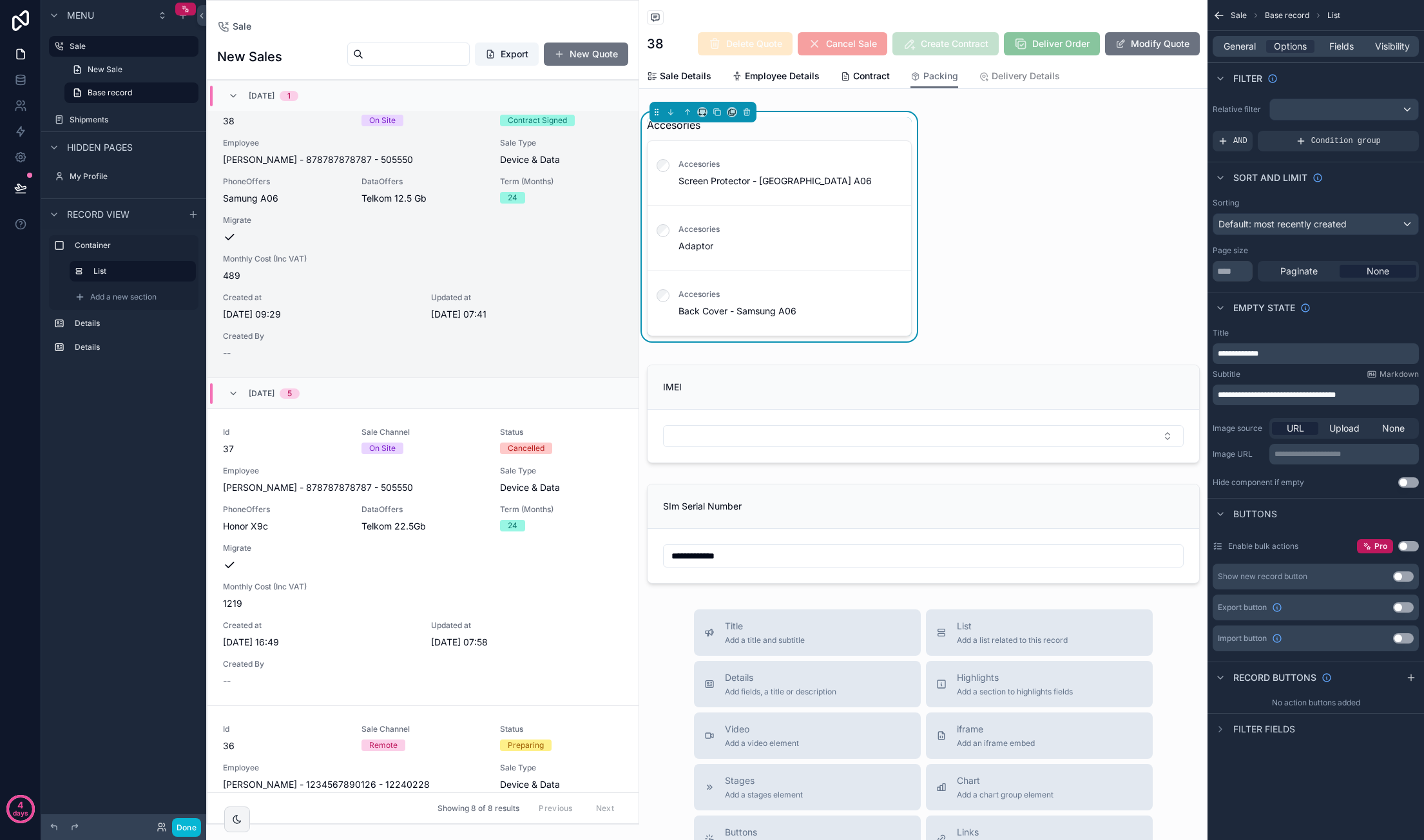
click at [550, 285] on div "Id 38 Sale Channel On Site Status [DEMOGRAPHIC_DATA] Signed Employee Dawie - va…" at bounding box center [423, 229] width 400 height 260
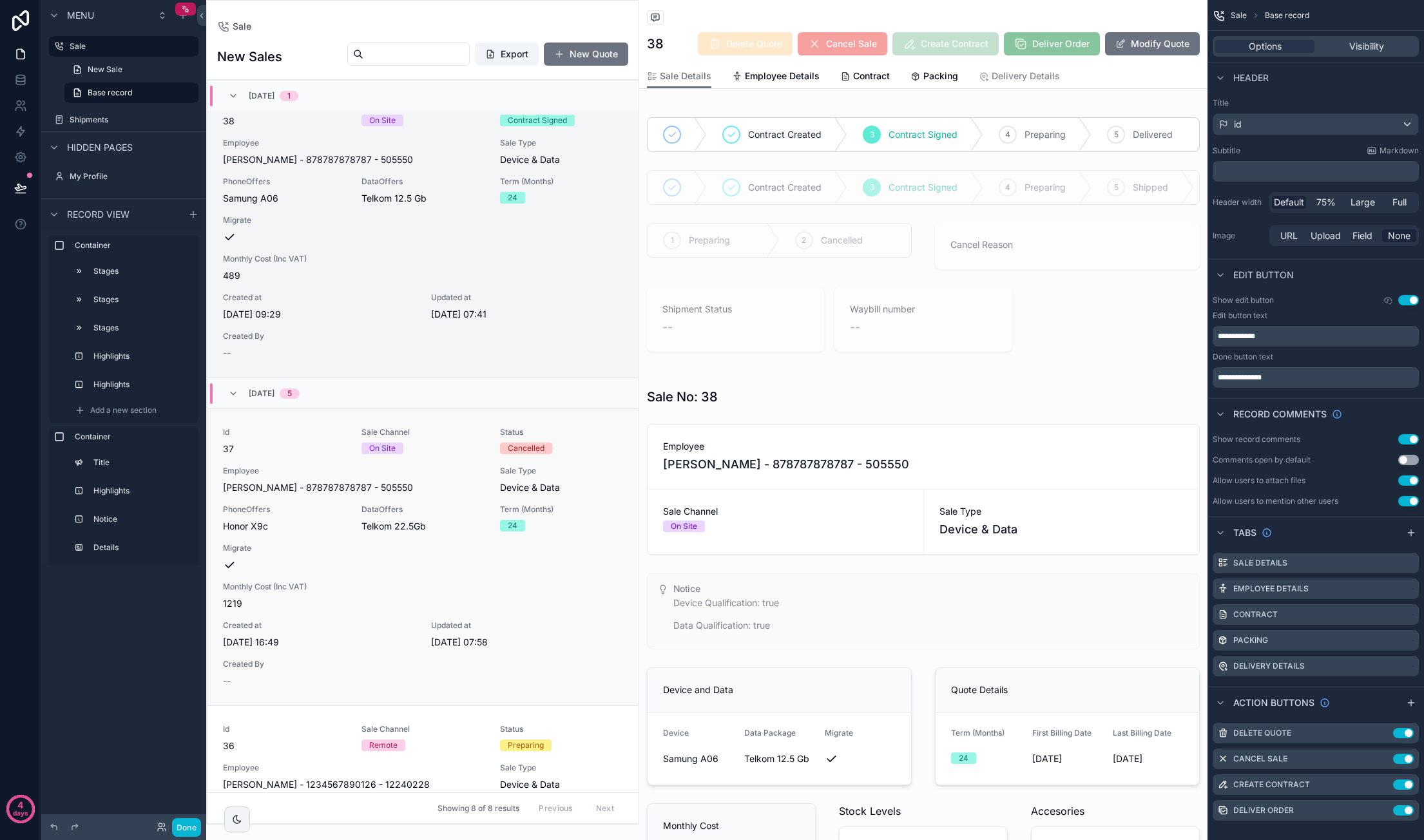
scroll to position [873, 0]
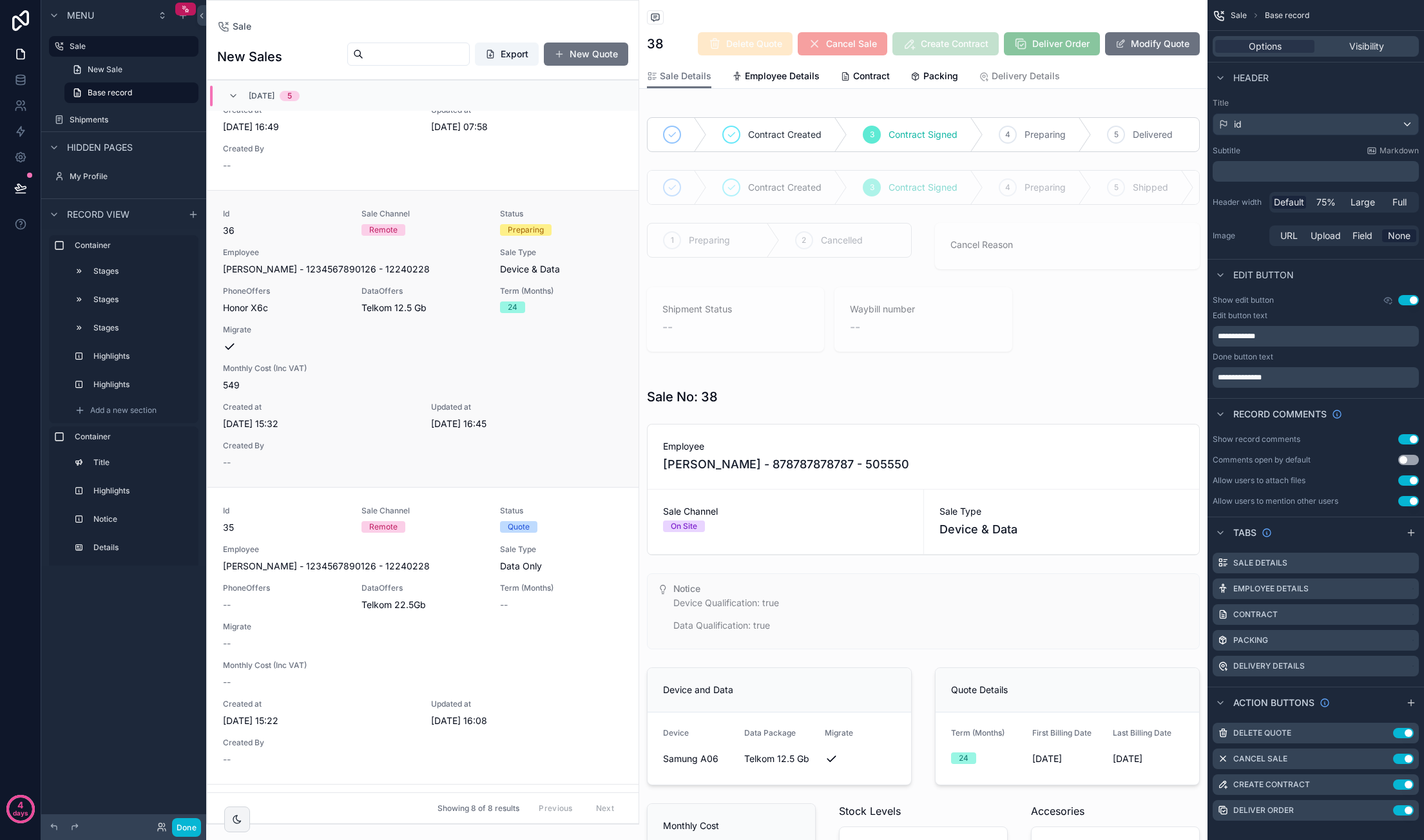
click at [548, 338] on div "Id 36 Sale Channel Remote Status Preparing Employee [PERSON_NAME] - 12345678901…" at bounding box center [423, 339] width 400 height 260
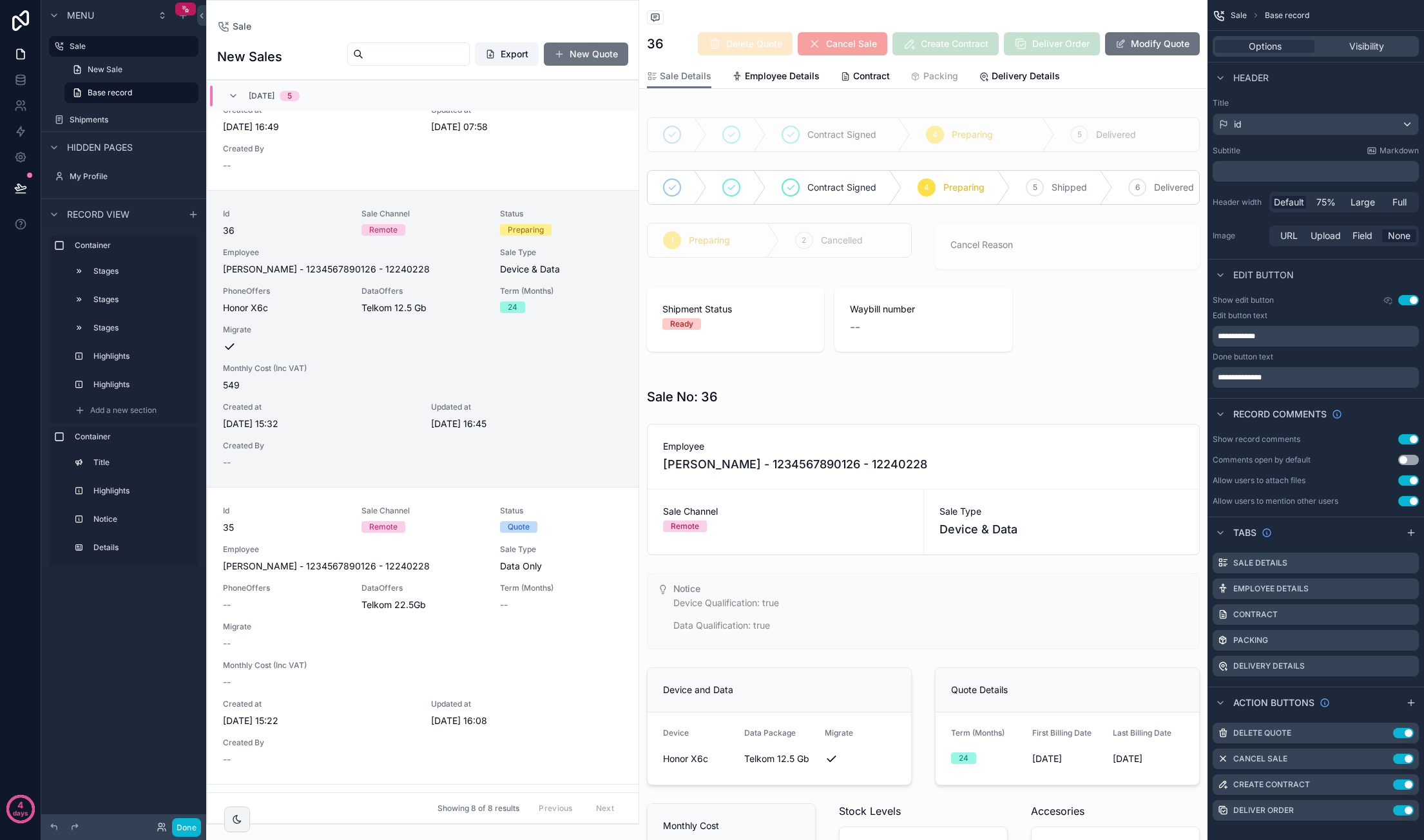
click at [915, 82] on div "Packing" at bounding box center [935, 76] width 48 height 13
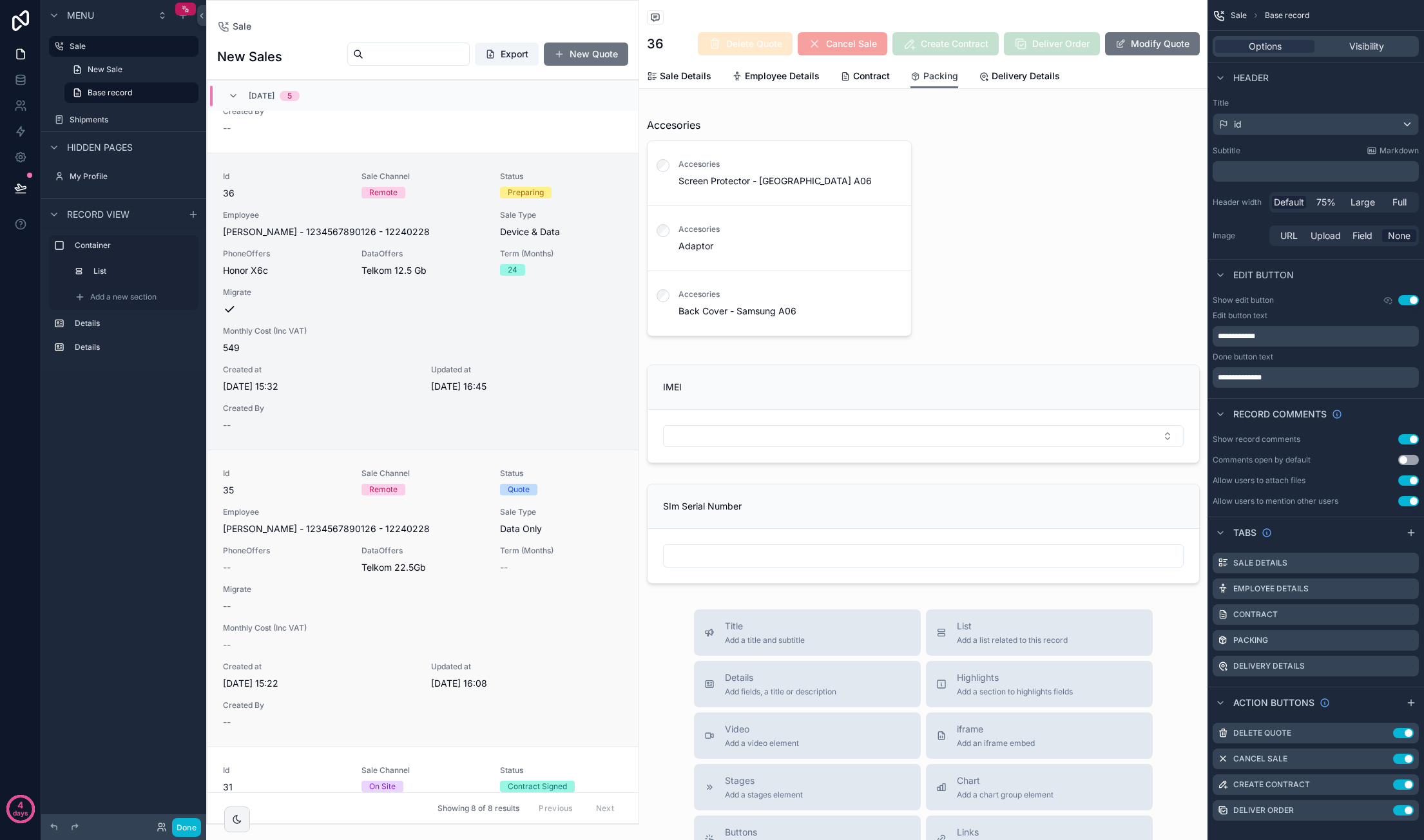
scroll to position [938, 0]
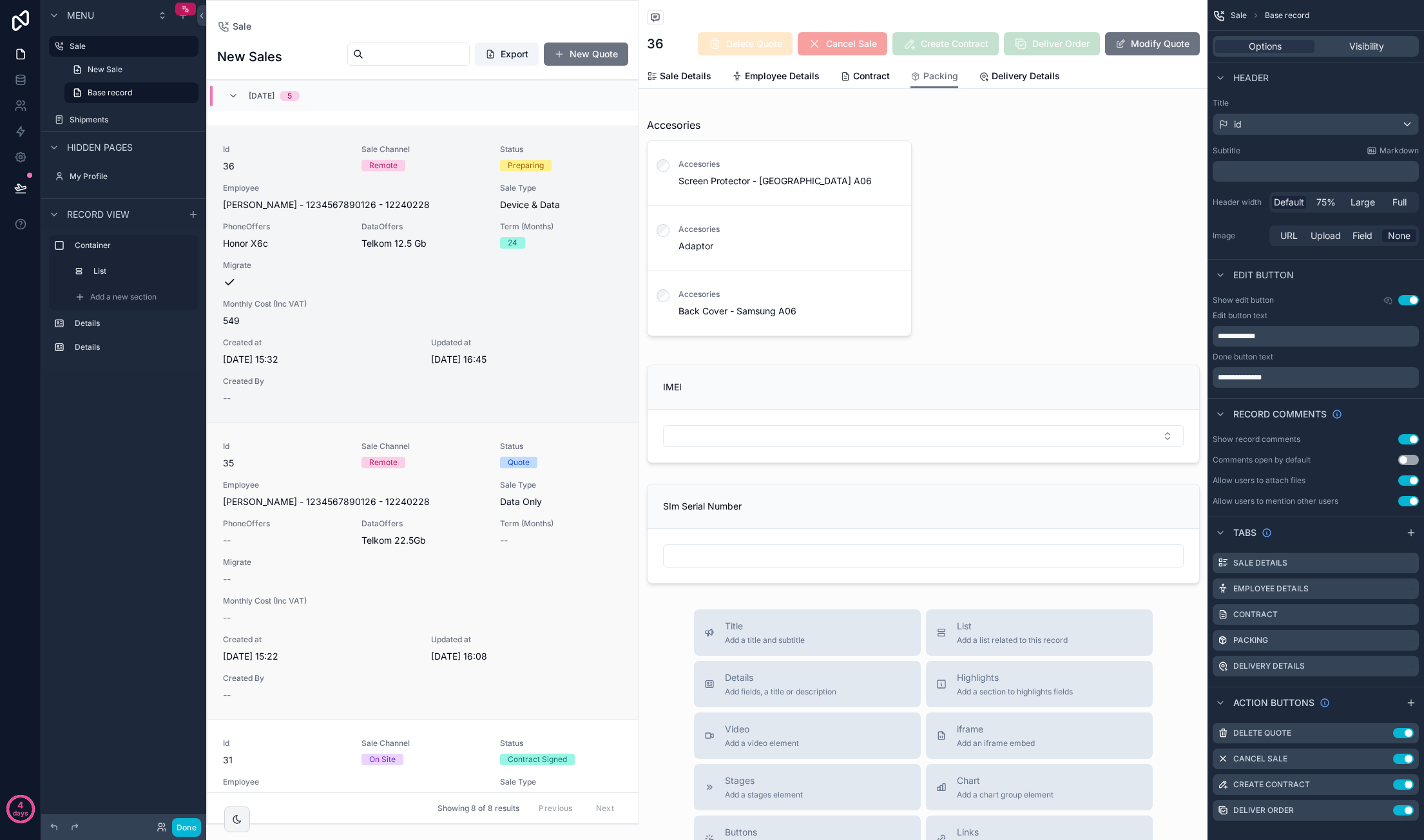
click at [542, 527] on div "Term (Months) --" at bounding box center [561, 533] width 123 height 28
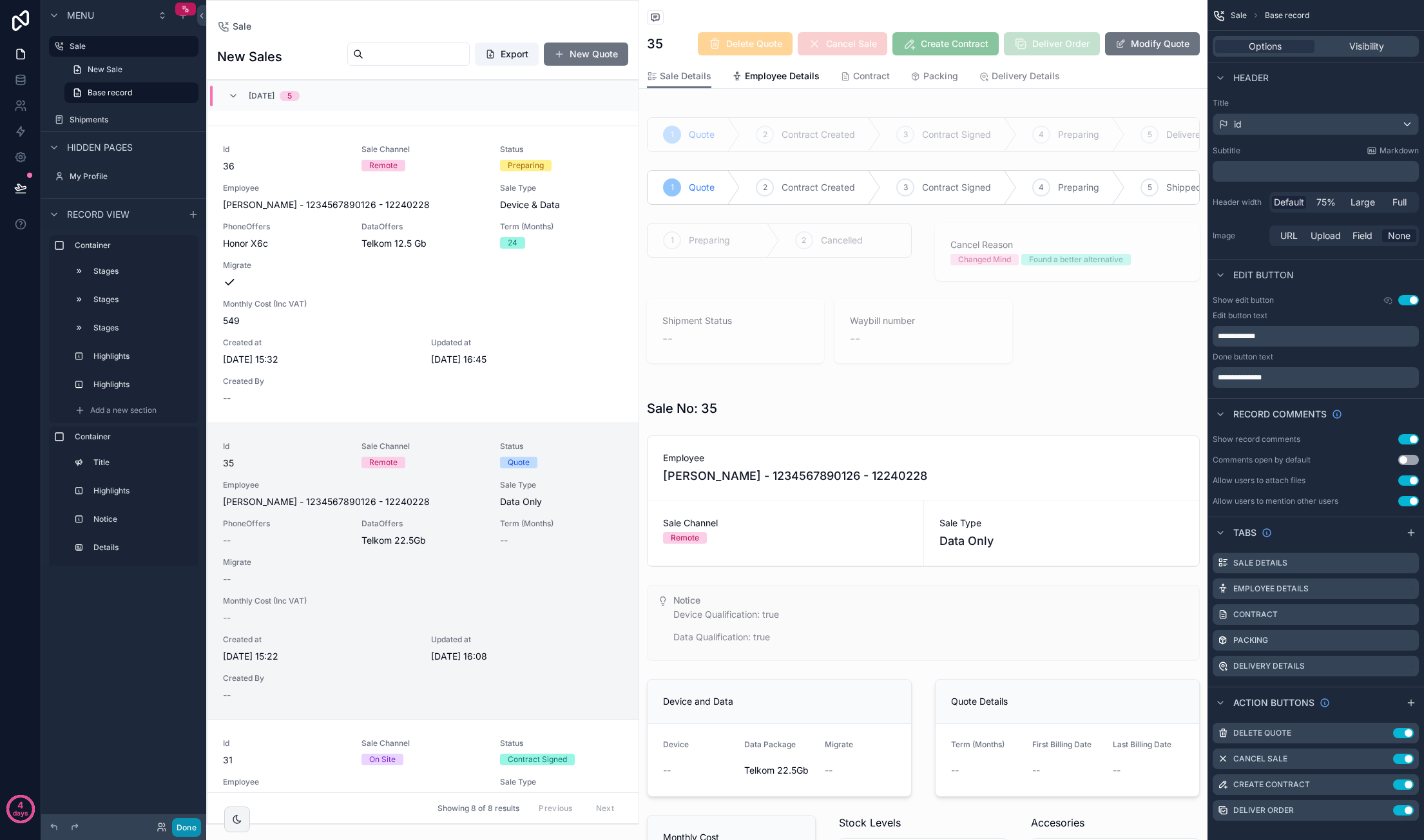
click at [189, 821] on button "Done" at bounding box center [186, 827] width 29 height 19
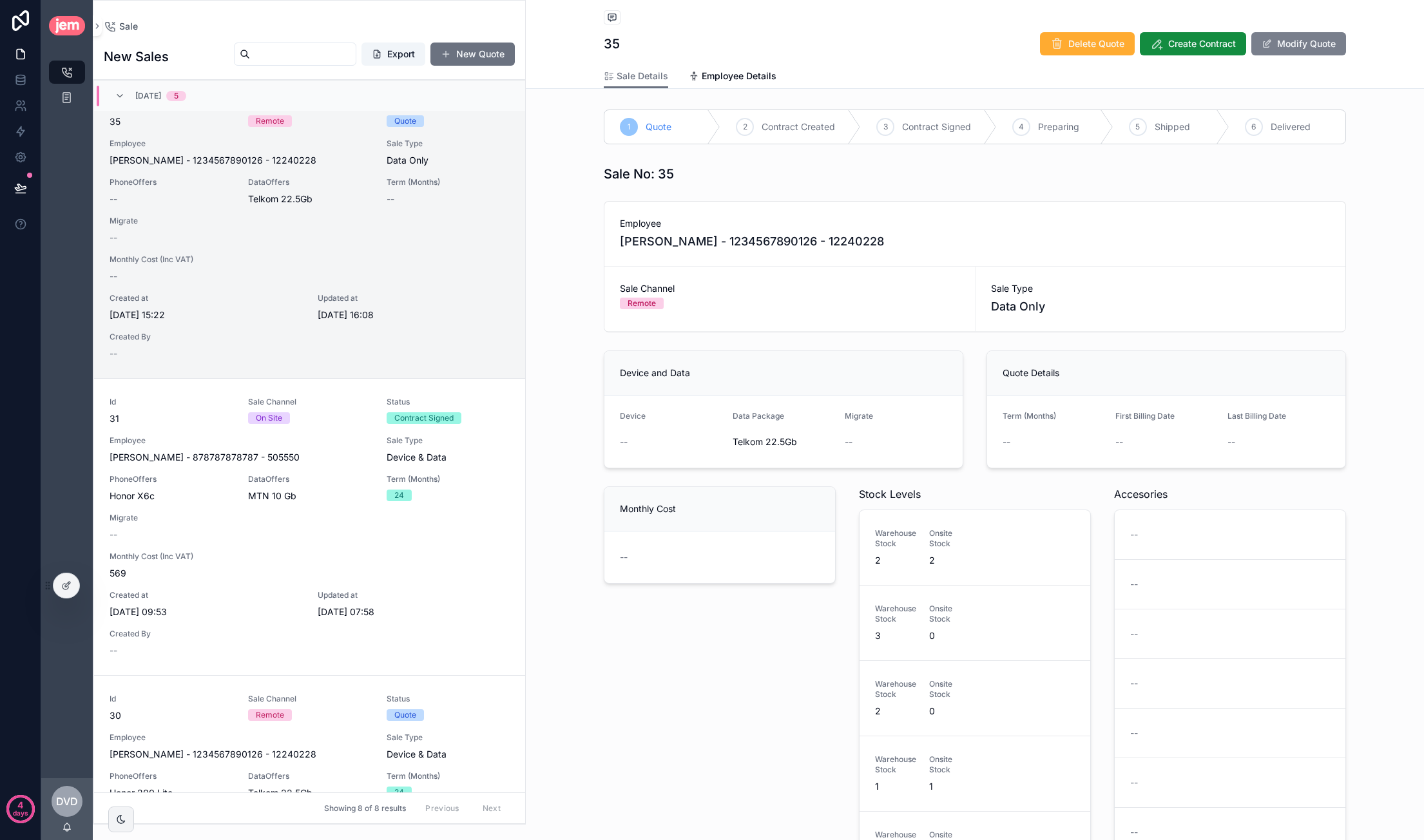
click at [1296, 49] on button "Modify Quote" at bounding box center [1298, 44] width 95 height 23
click at [670, 441] on span "Available Devices" at bounding box center [663, 444] width 65 height 13
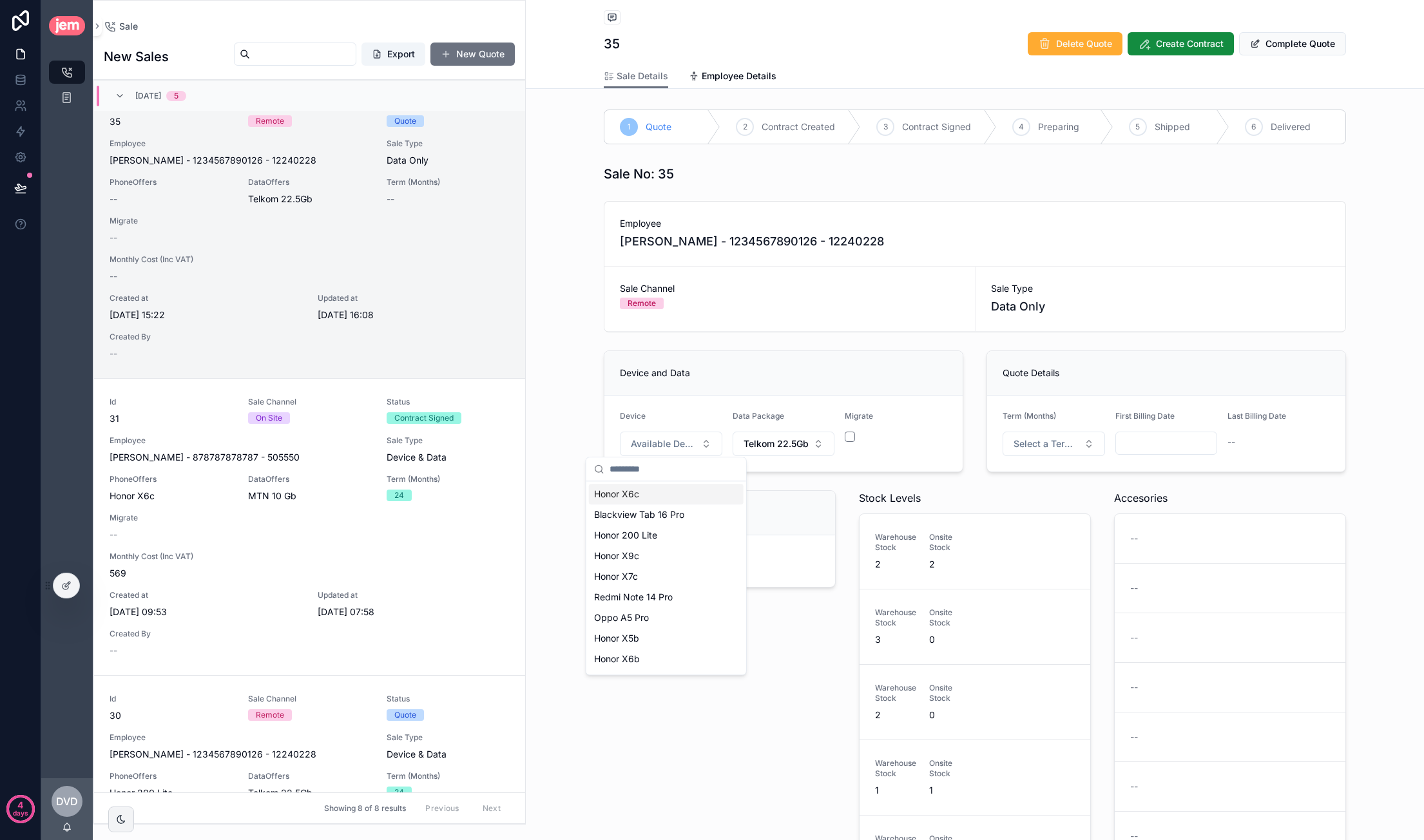
click at [643, 493] on div "Honor X6c" at bounding box center [666, 493] width 155 height 20
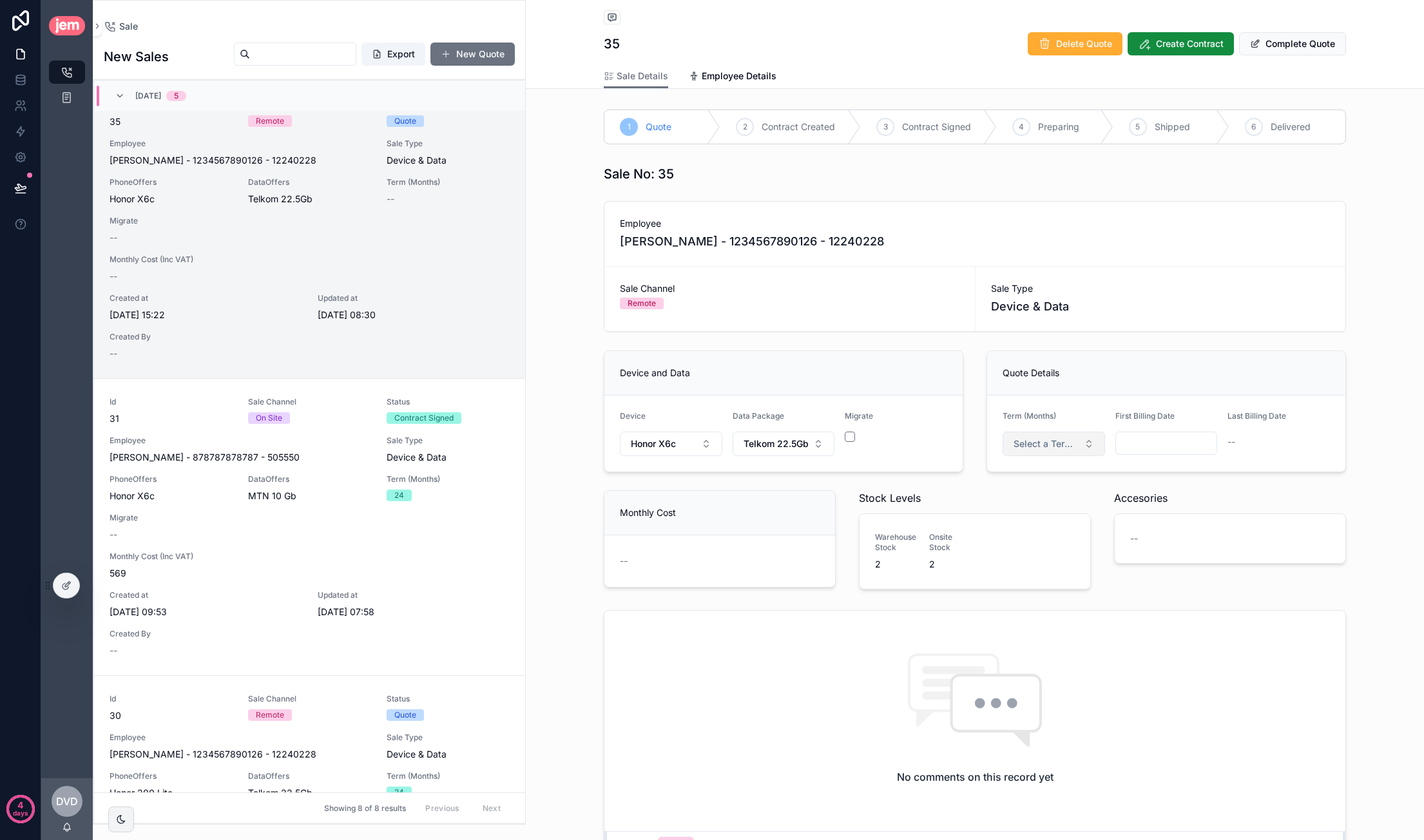
click at [1042, 437] on span "Select a Term (Months)" at bounding box center [1046, 444] width 65 height 13
click at [1009, 526] on div "24" at bounding box center [1049, 531] width 155 height 19
click at [1154, 437] on input "scrollable content" at bounding box center [1167, 443] width 101 height 18
click at [1195, 380] on div "Quote Details" at bounding box center [1166, 373] width 358 height 44
click at [1157, 434] on input "scrollable content" at bounding box center [1167, 443] width 101 height 18
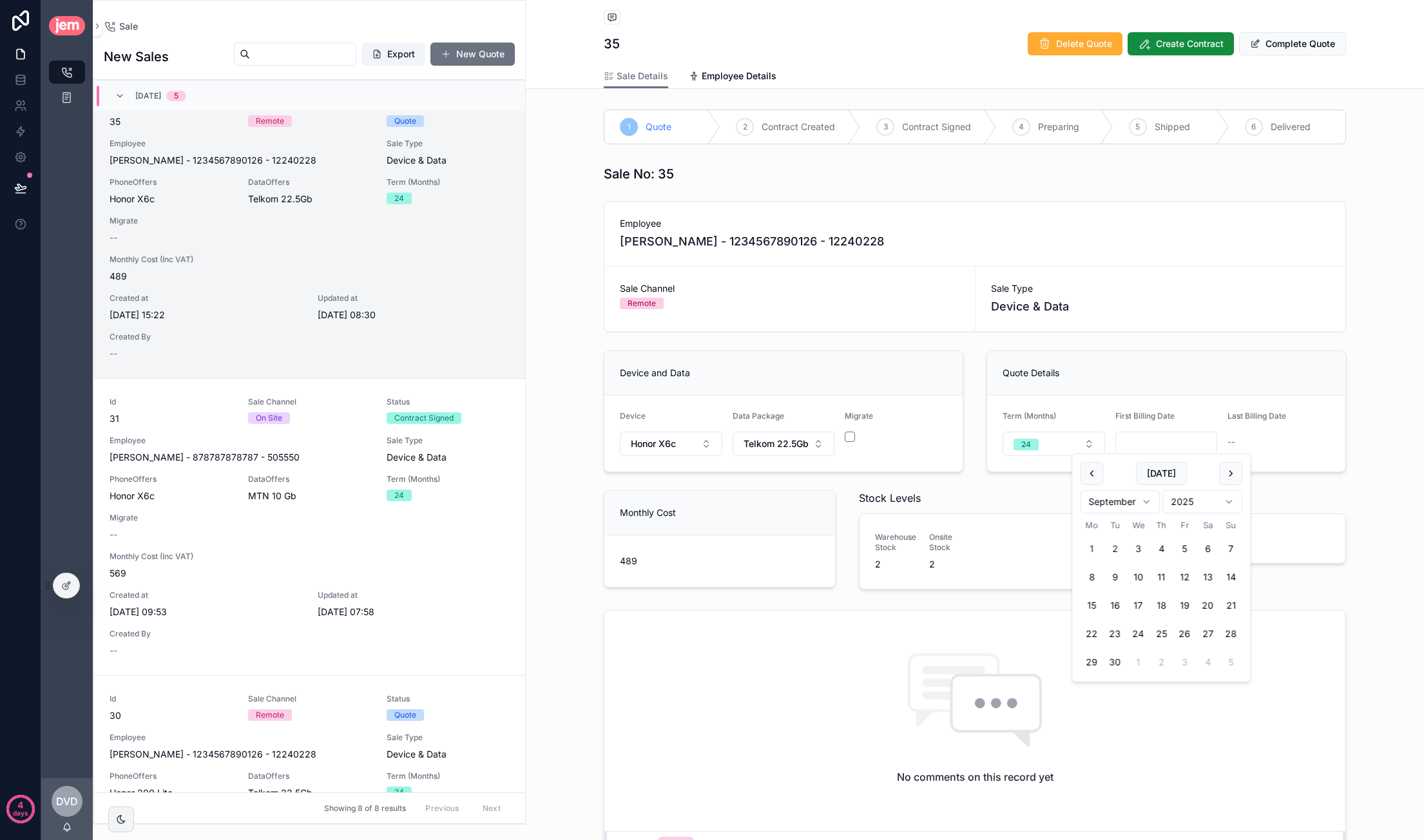
click at [1098, 547] on button "1" at bounding box center [1091, 548] width 23 height 23
type input "**********"
drag, startPoint x: 1360, startPoint y: 295, endPoint x: 1360, endPoint y: 302, distance: 7.0
click at [1360, 295] on div "**********" at bounding box center [975, 377] width 898 height 434
click at [76, 583] on div at bounding box center [66, 585] width 26 height 25
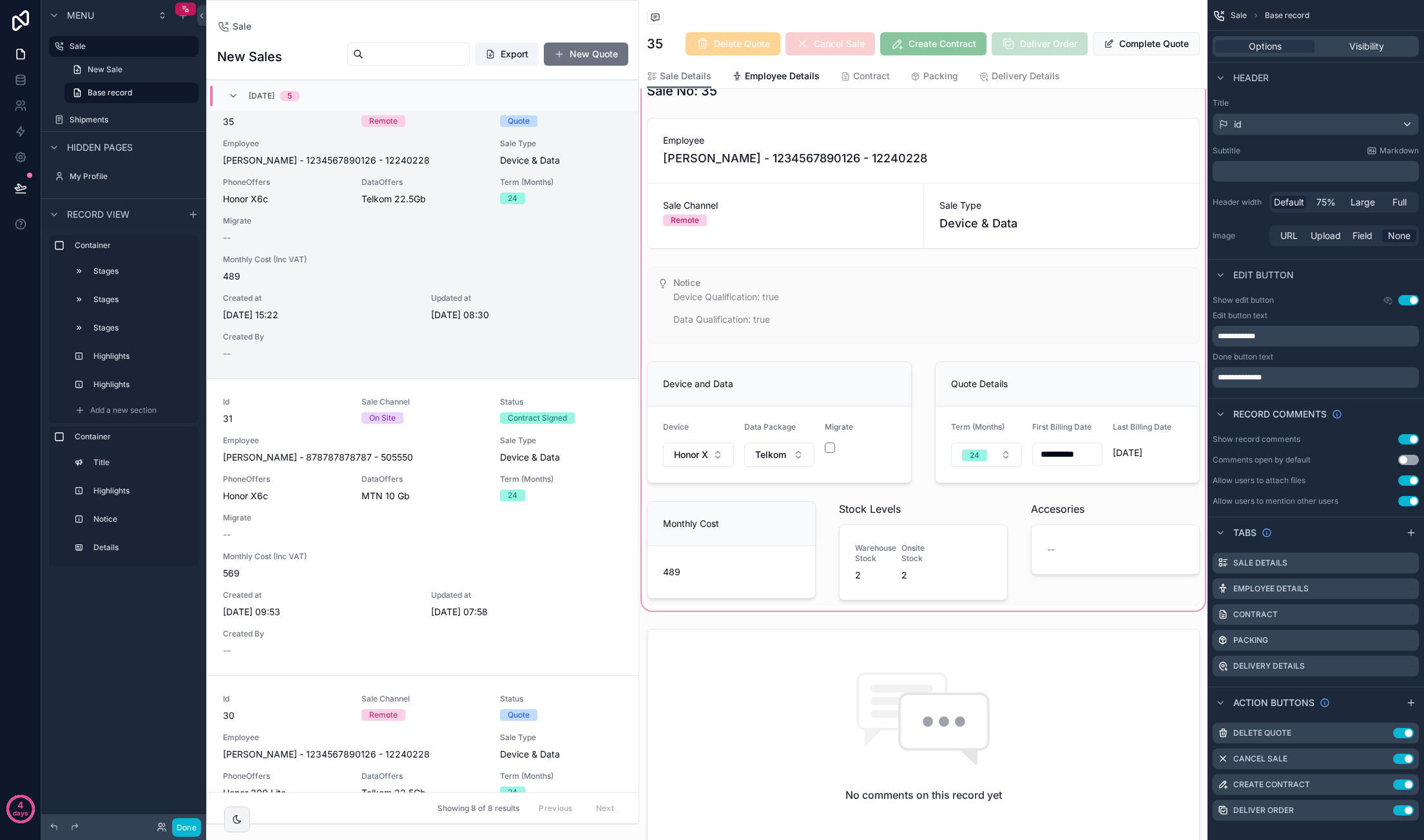
scroll to position [322, 0]
click at [943, 557] on div "scrollable content" at bounding box center [923, 337] width 568 height 544
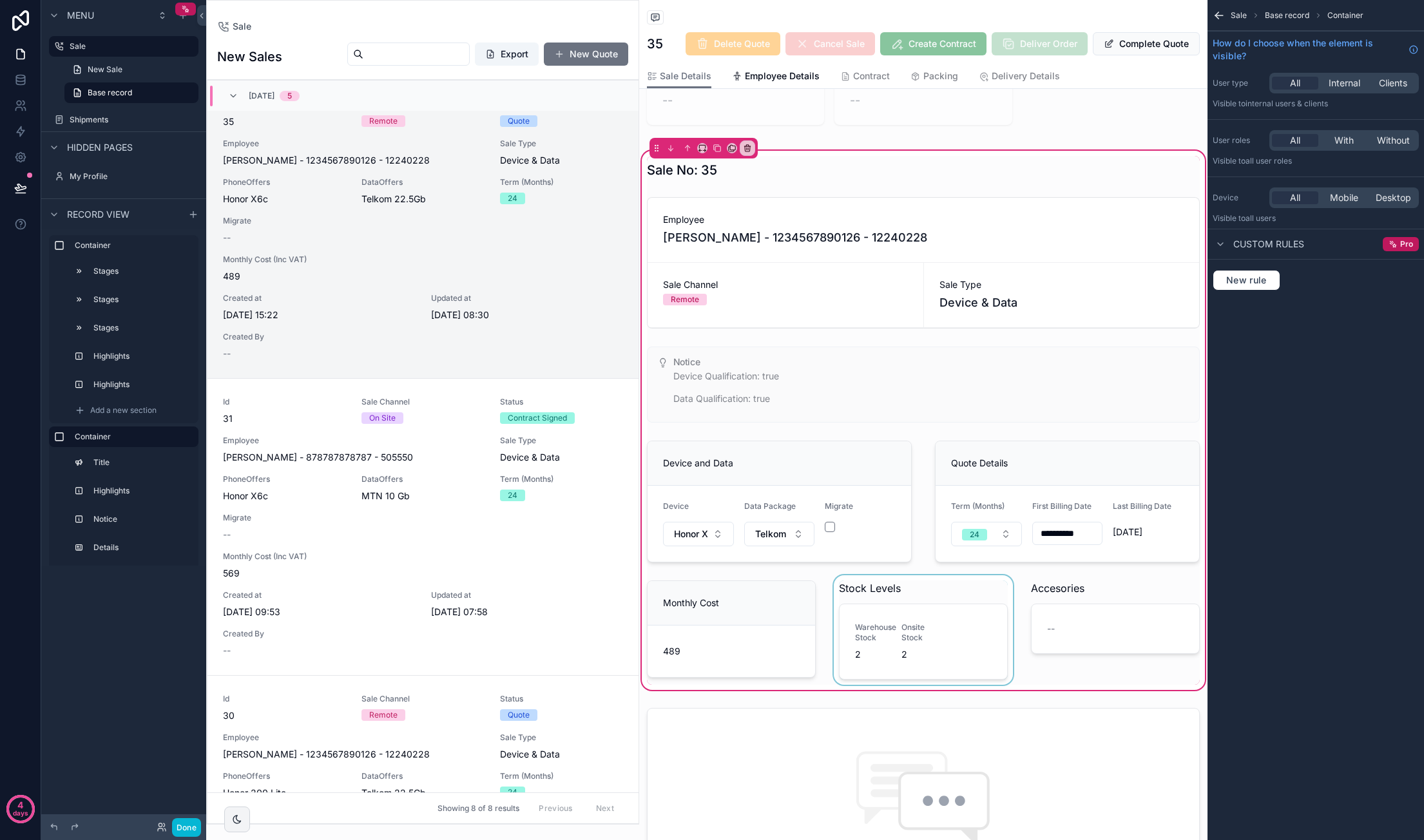
scroll to position [257, 0]
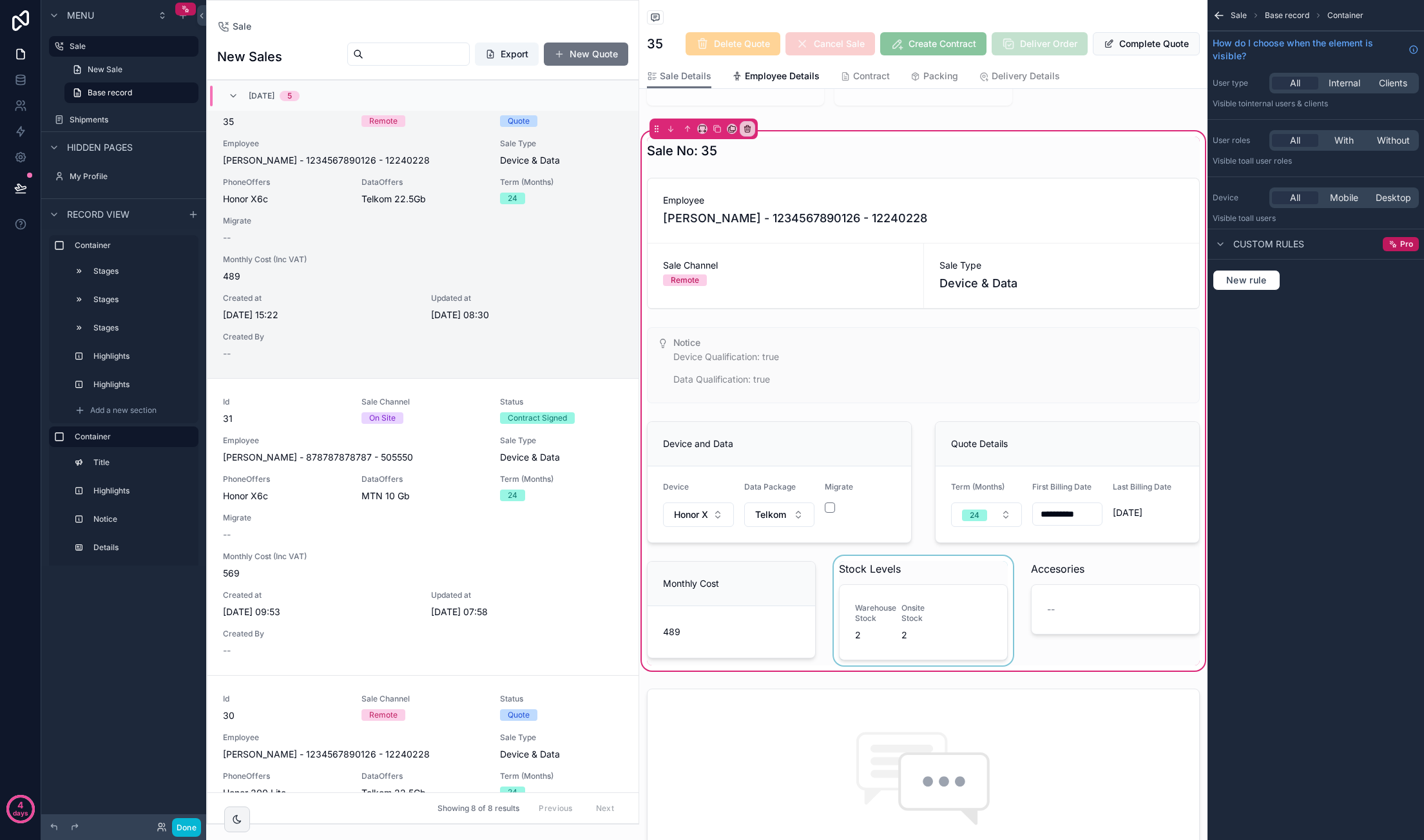
click at [954, 623] on div "scrollable content" at bounding box center [923, 611] width 184 height 110
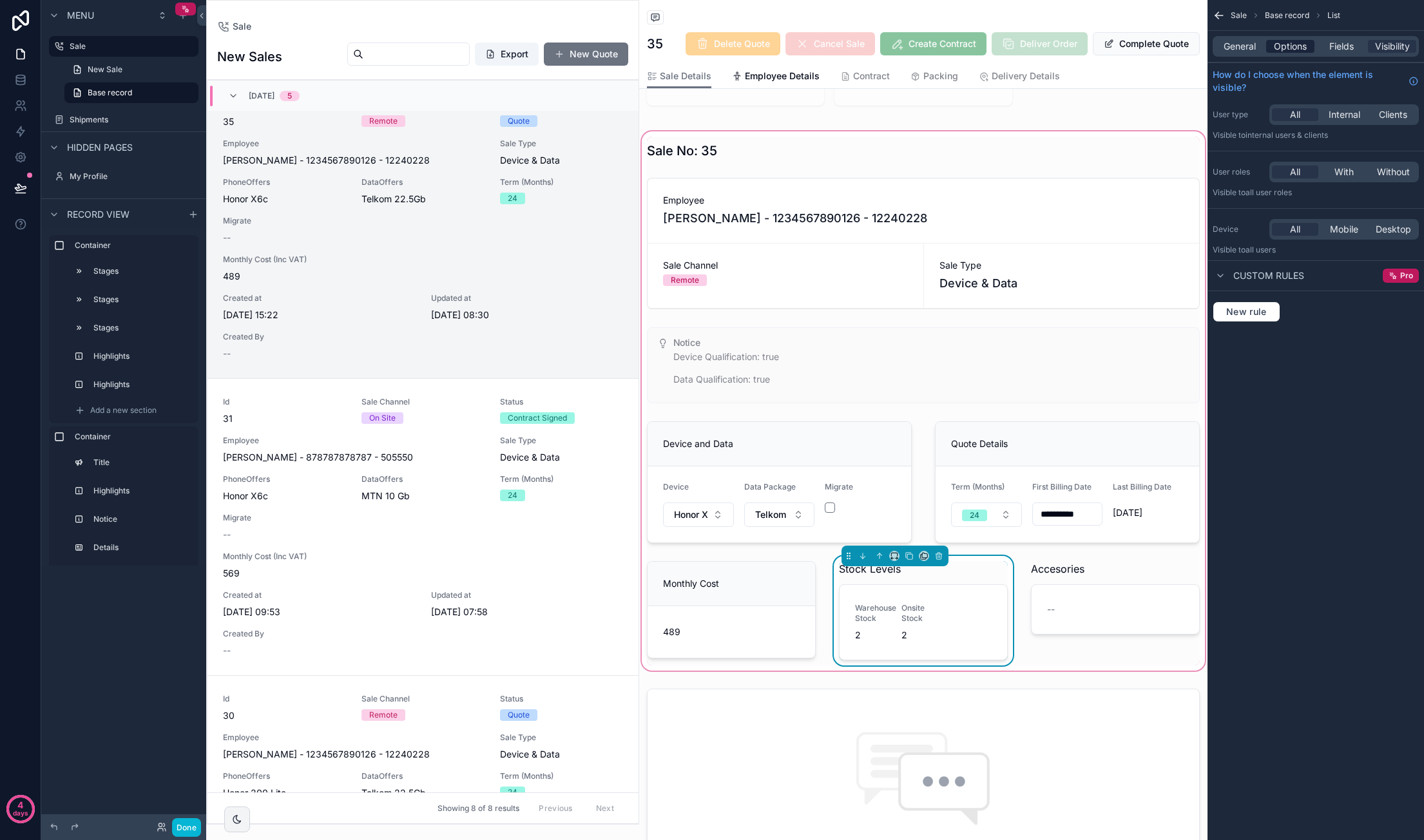
click at [1298, 52] on span "Options" at bounding box center [1290, 46] width 33 height 13
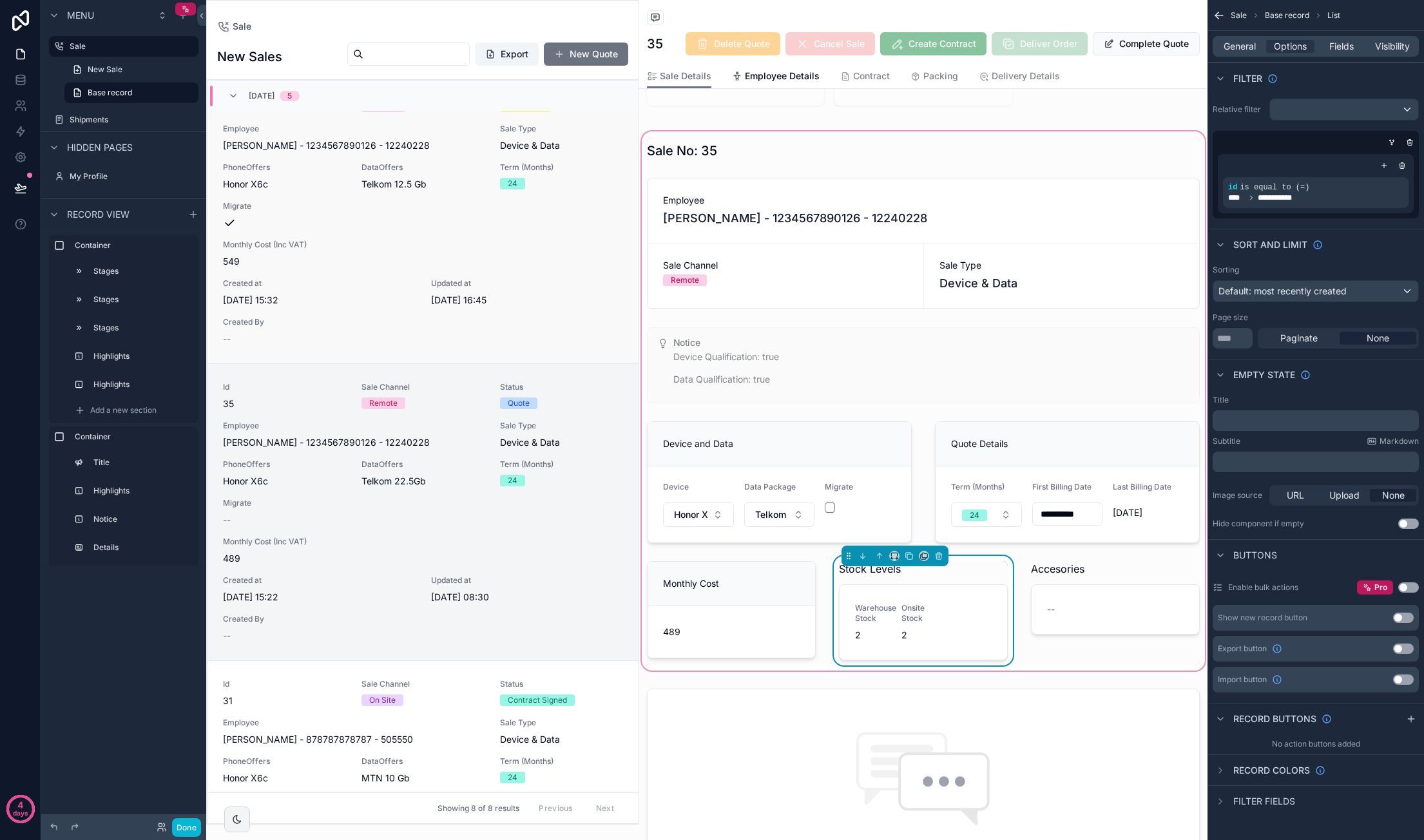
scroll to position [957, 0]
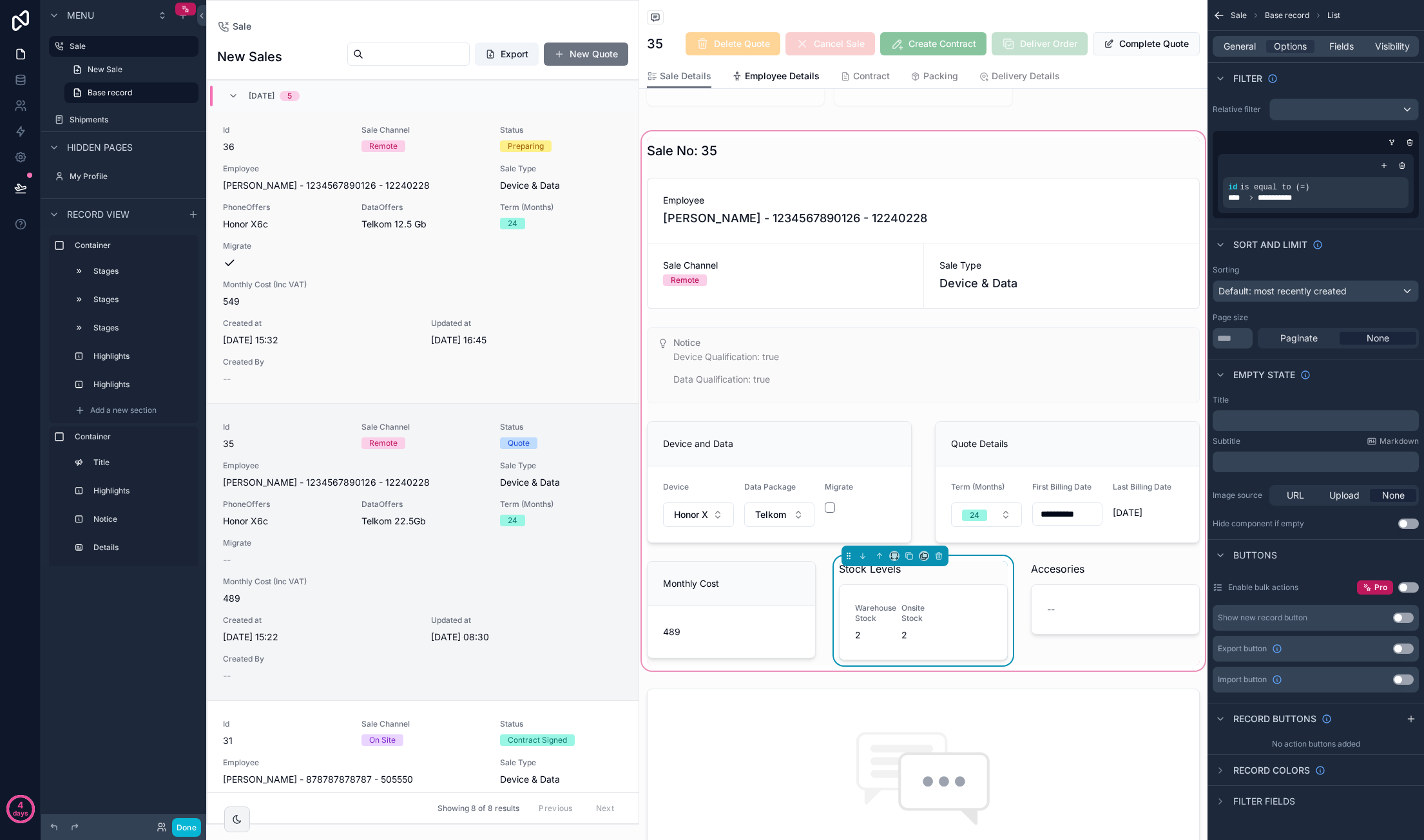
click at [432, 155] on div "Id 36 Sale Channel Remote Status Preparing Employee [PERSON_NAME] - 12345678901…" at bounding box center [423, 255] width 400 height 260
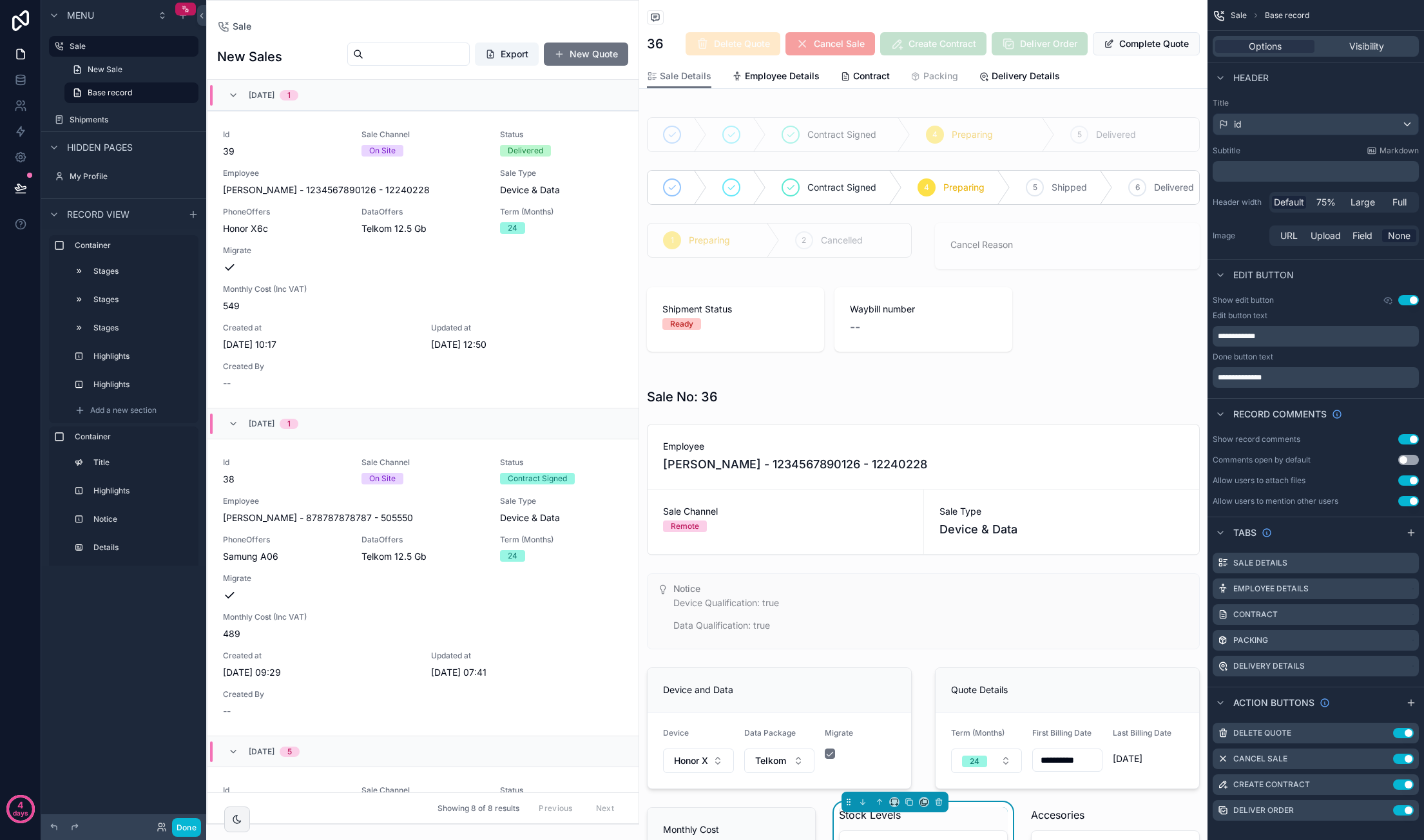
click at [938, 75] on span "Packing" at bounding box center [940, 76] width 34 height 13
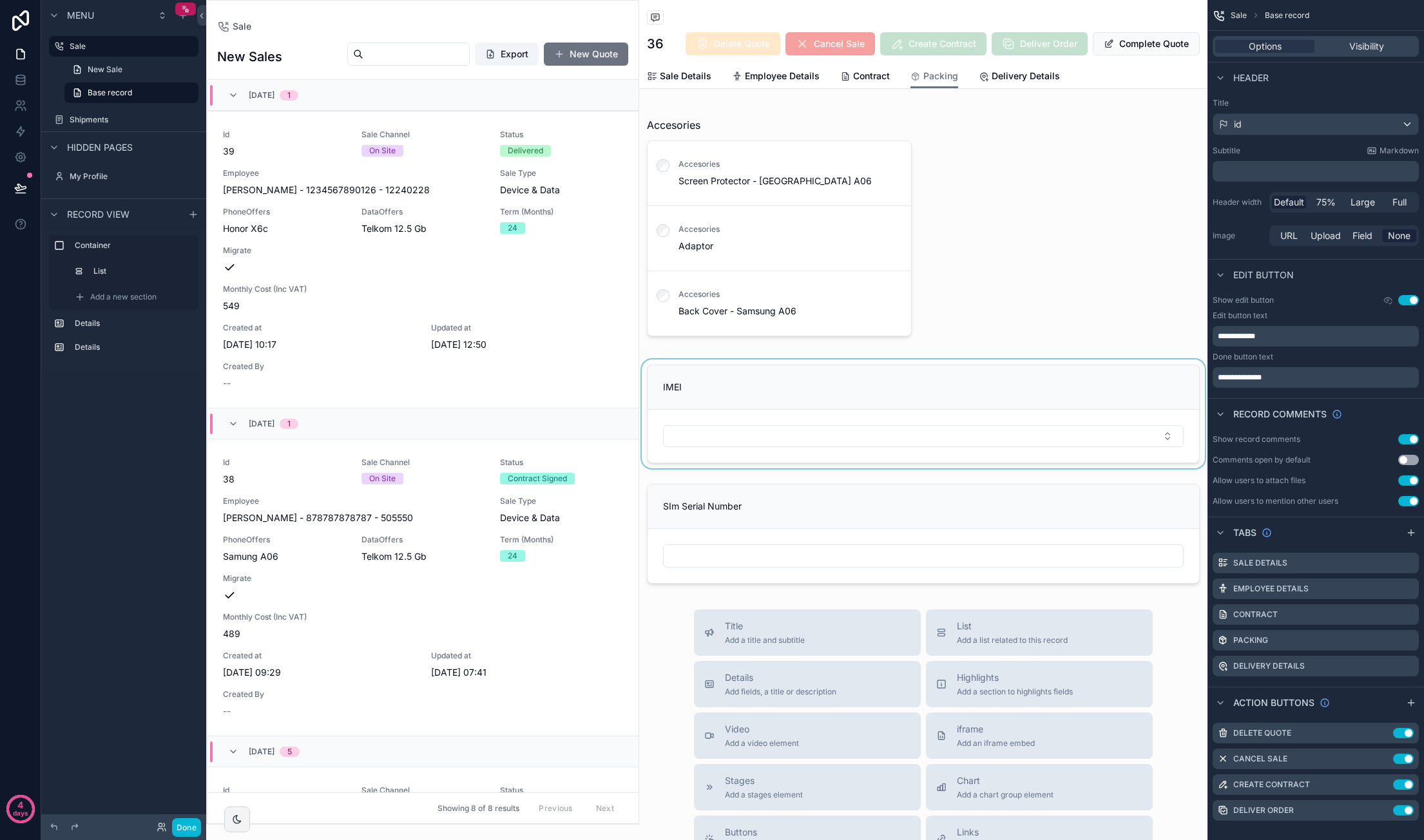
click at [901, 411] on div "scrollable content" at bounding box center [923, 413] width 568 height 109
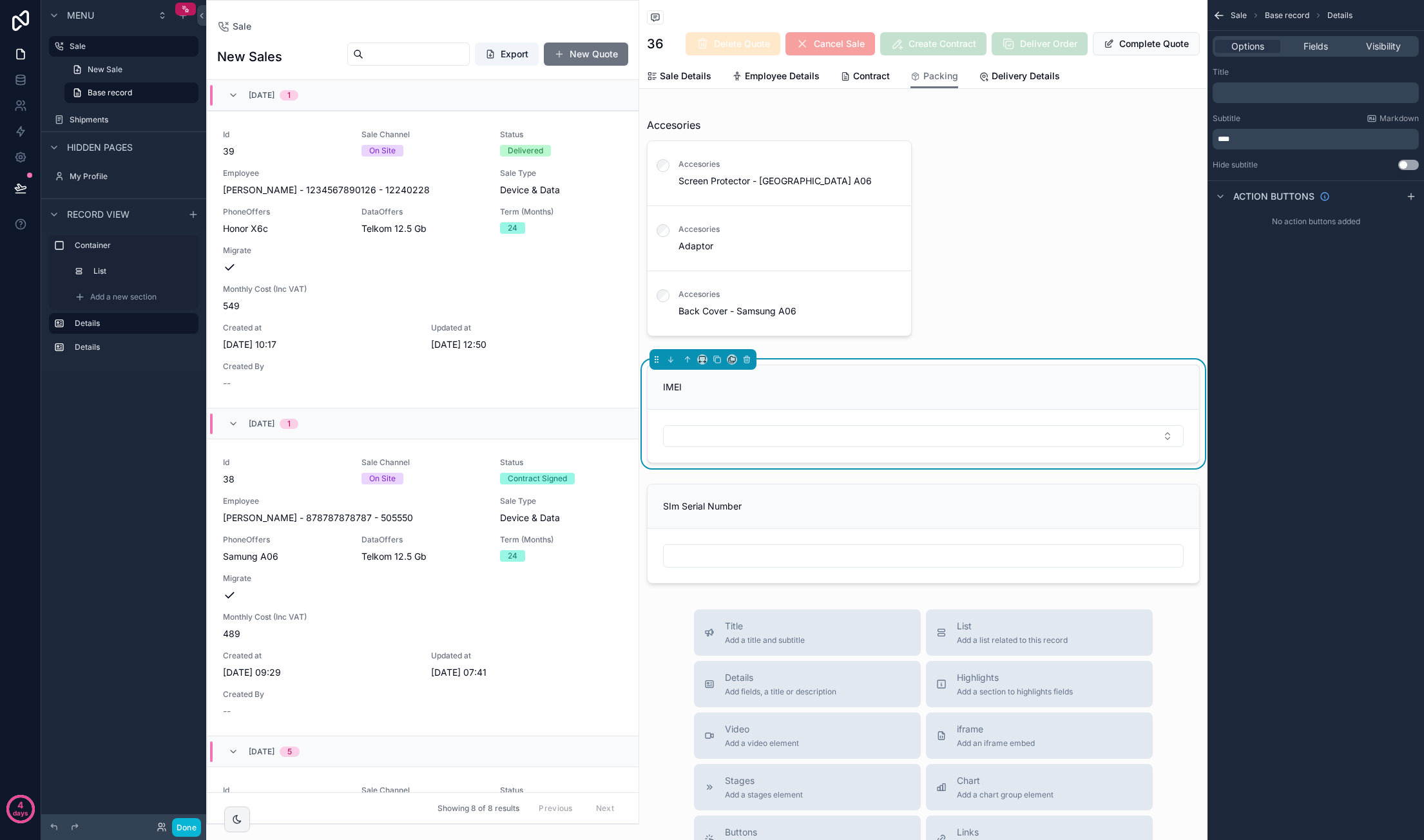
click at [1307, 53] on div "Options Fields Visibility" at bounding box center [1315, 46] width 206 height 20
click at [1307, 48] on span "Fields" at bounding box center [1315, 46] width 25 height 13
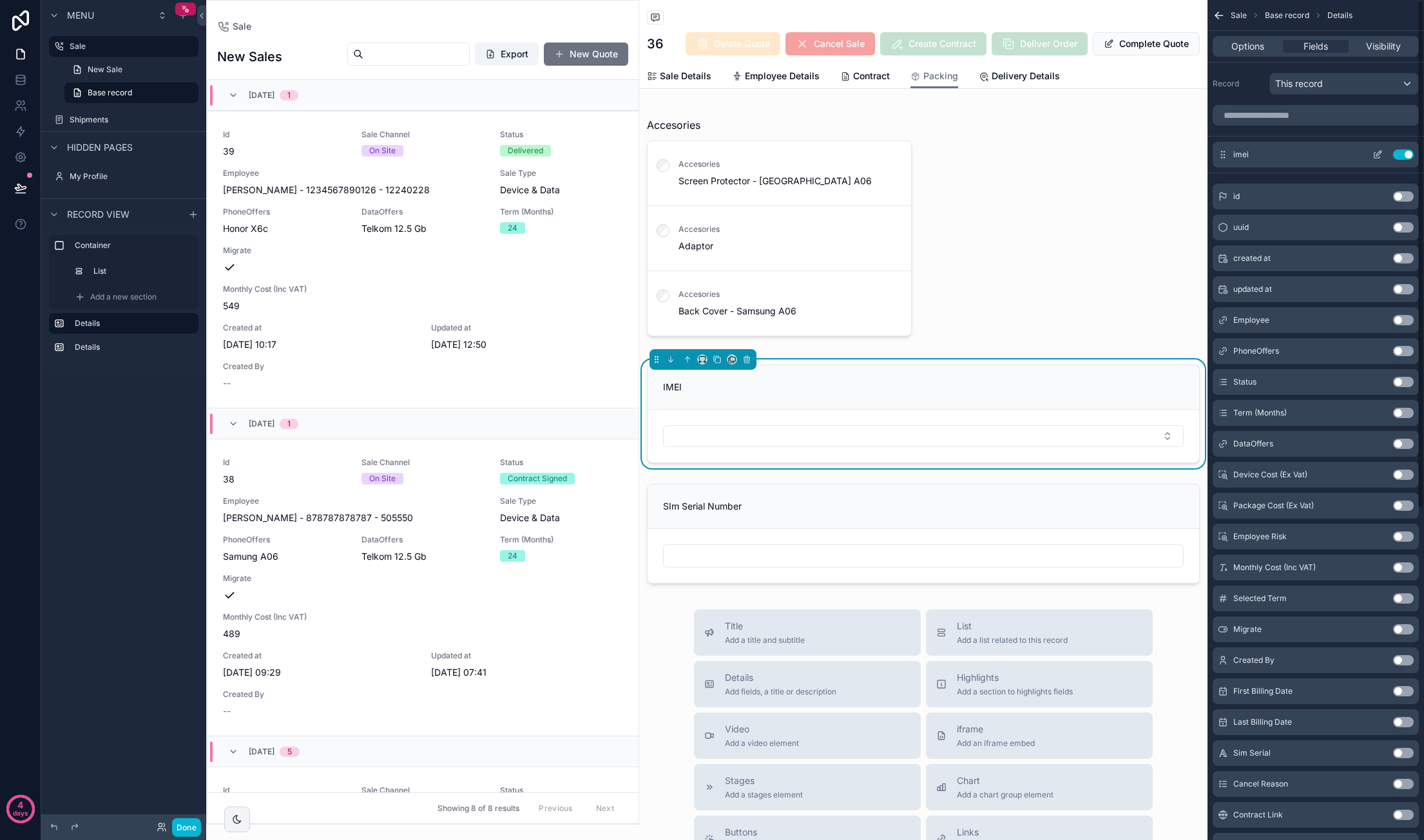
click at [1380, 152] on icon "scrollable content" at bounding box center [1377, 155] width 11 height 11
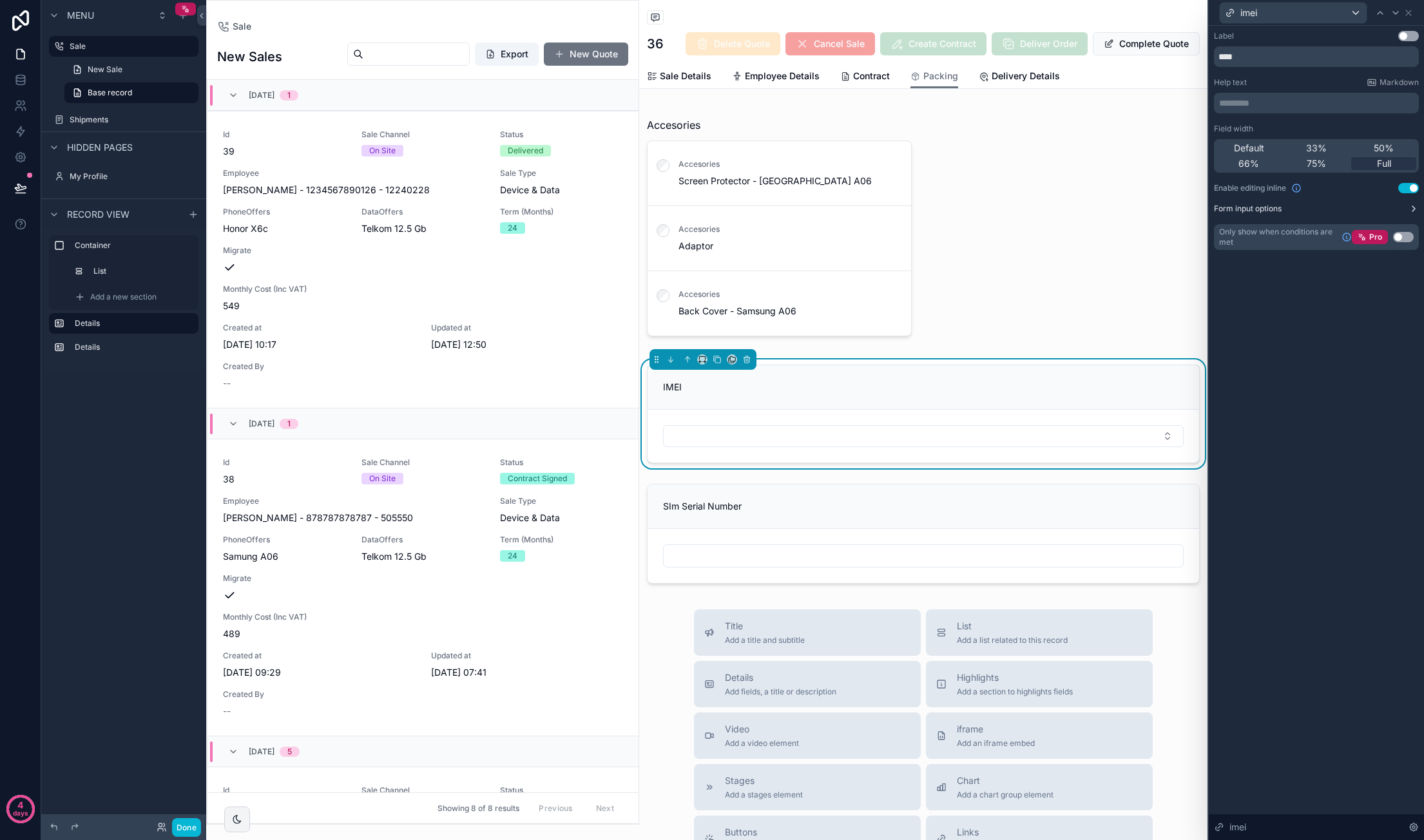
click at [1413, 205] on icon at bounding box center [1413, 209] width 11 height 11
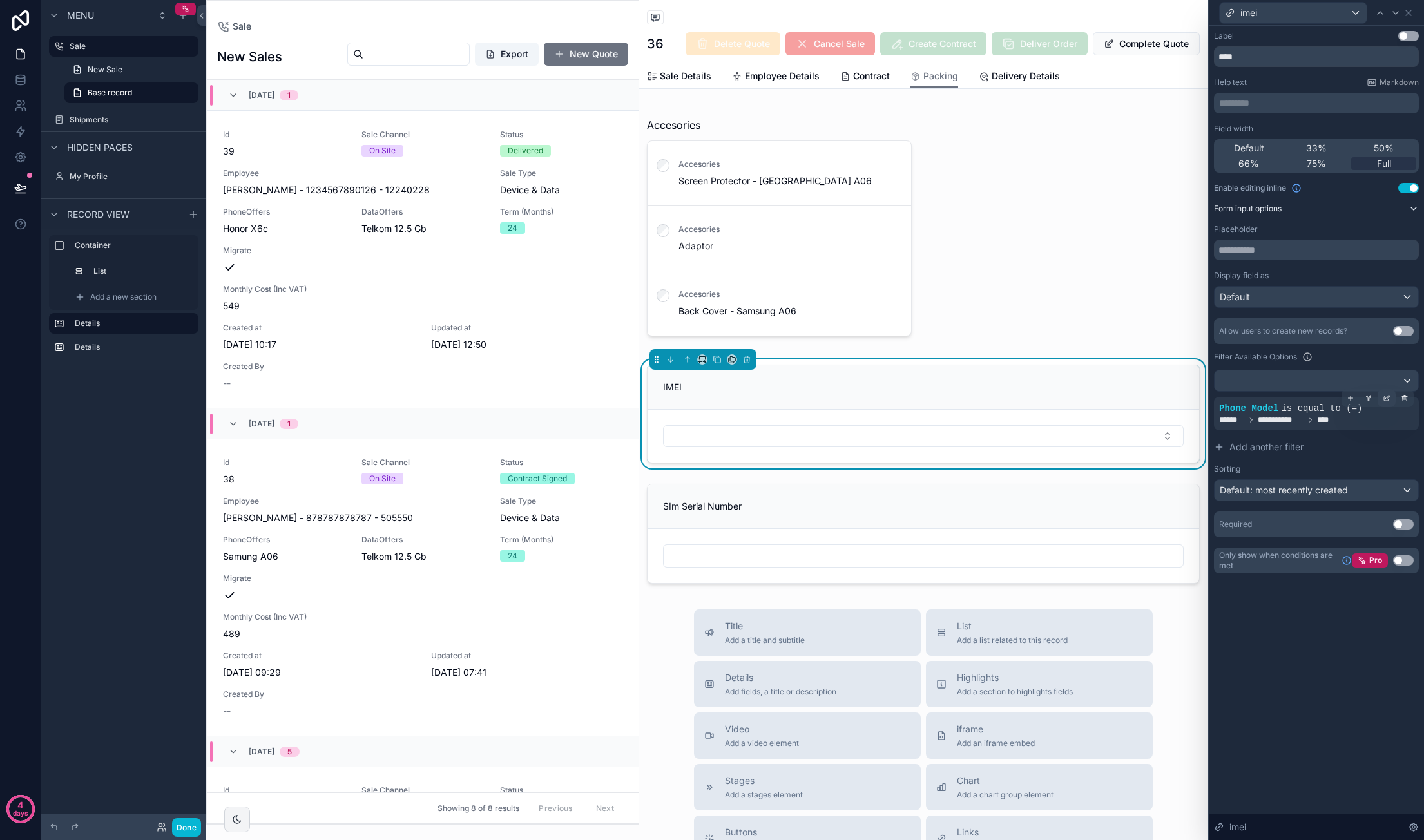
click at [1383, 396] on icon at bounding box center [1386, 398] width 8 height 8
click at [1072, 387] on span "Phone Model" at bounding box center [1068, 394] width 56 height 13
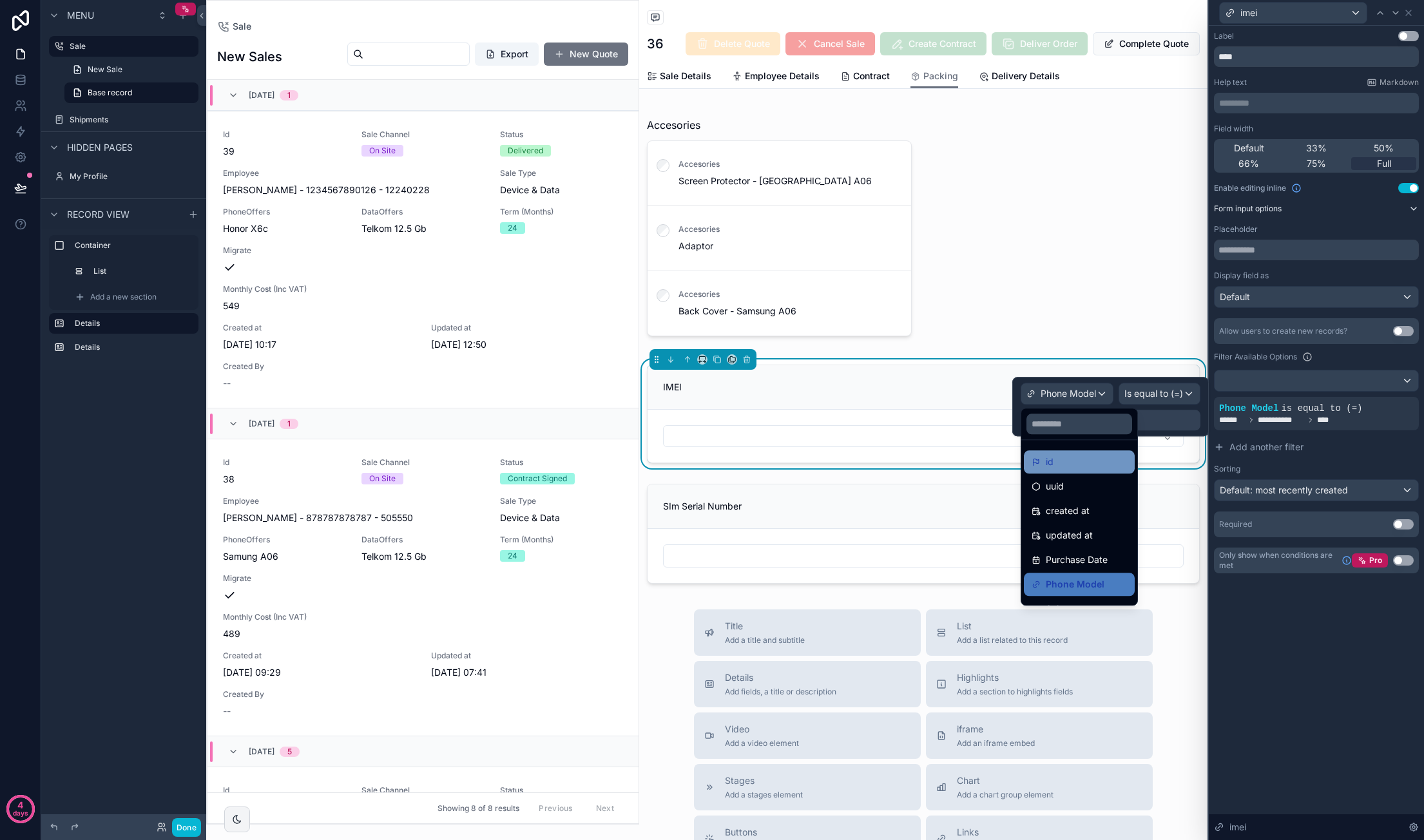
click at [1122, 454] on div "id" at bounding box center [1079, 462] width 96 height 15
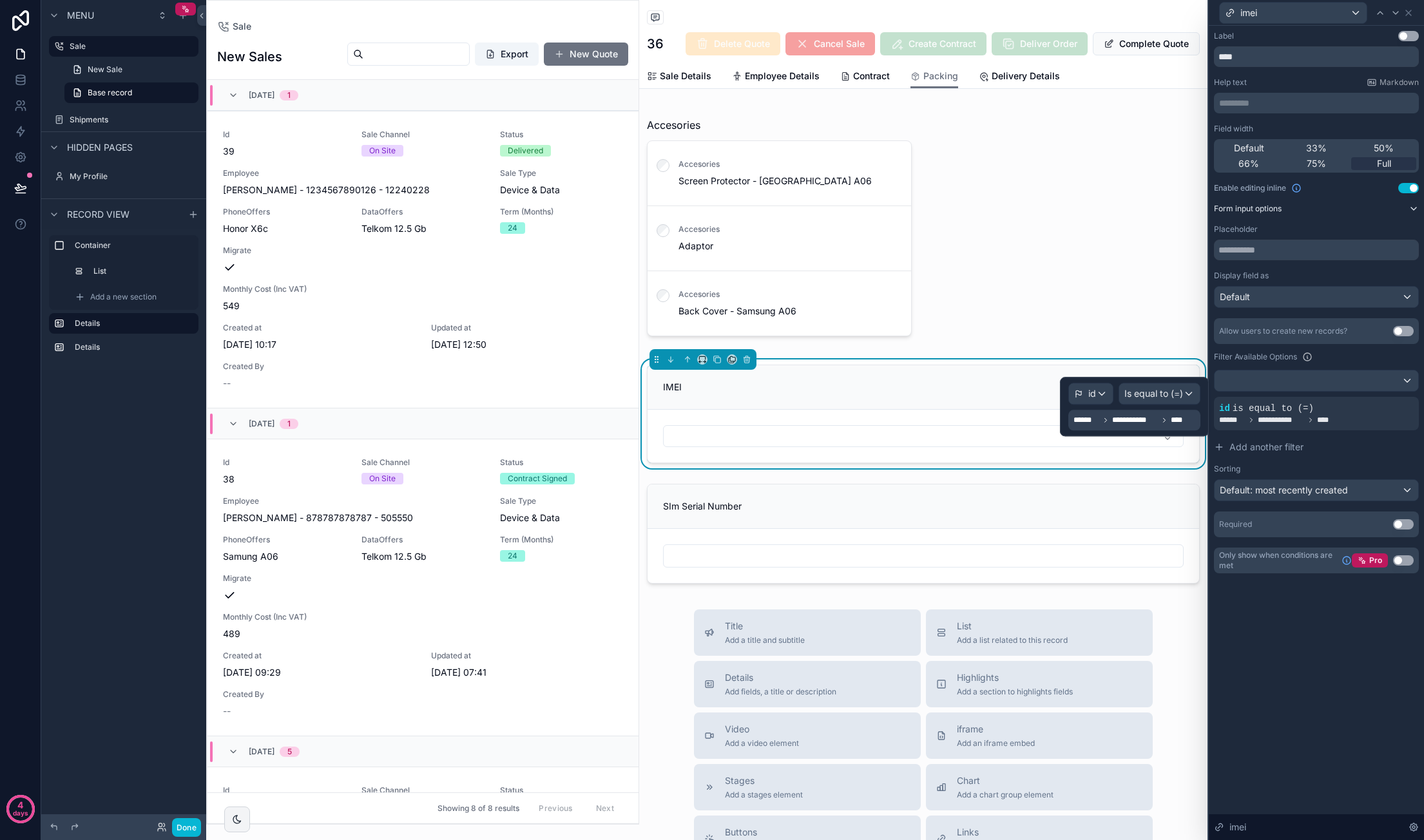
scroll to position [983, 0]
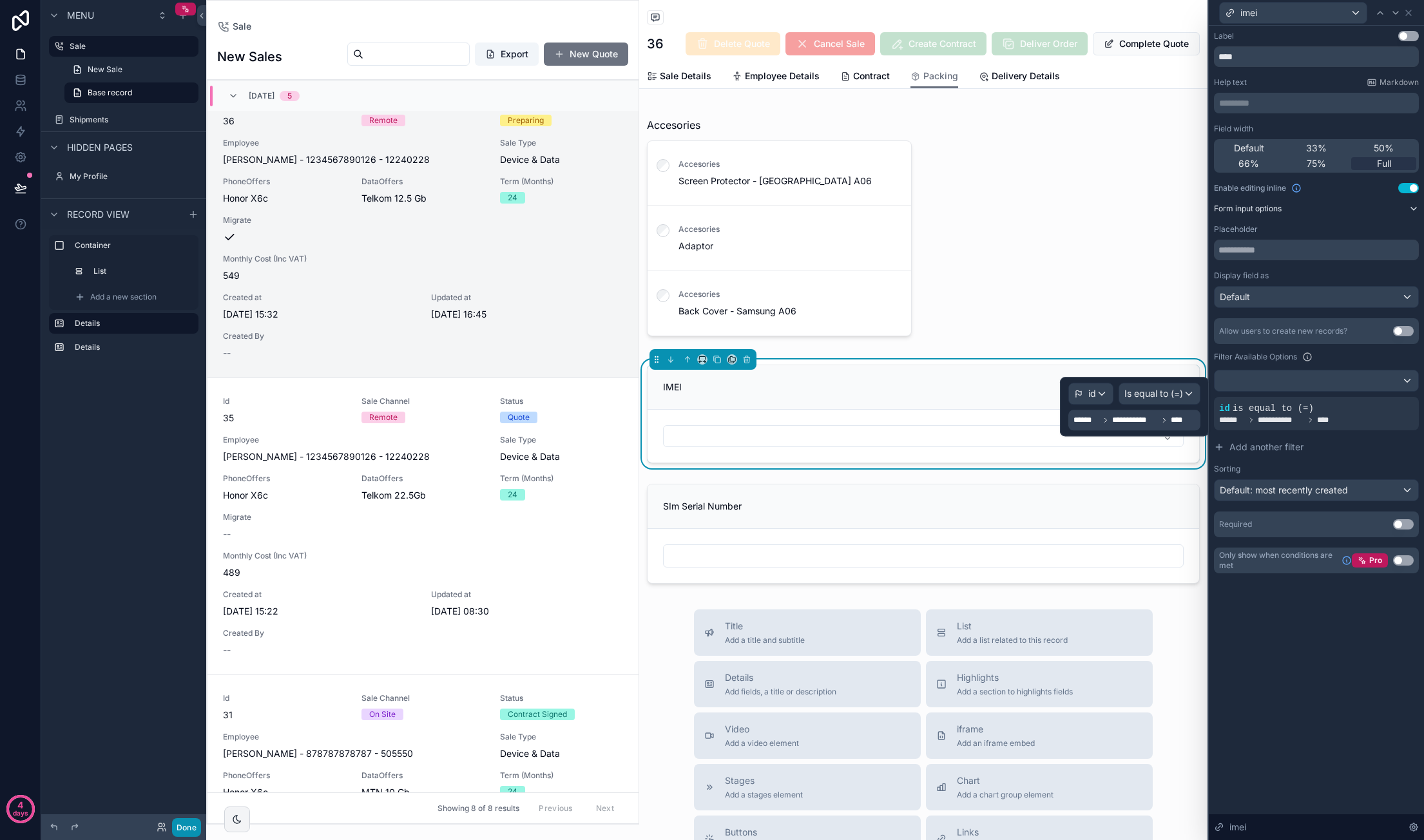
click at [188, 825] on button "Done" at bounding box center [186, 827] width 29 height 19
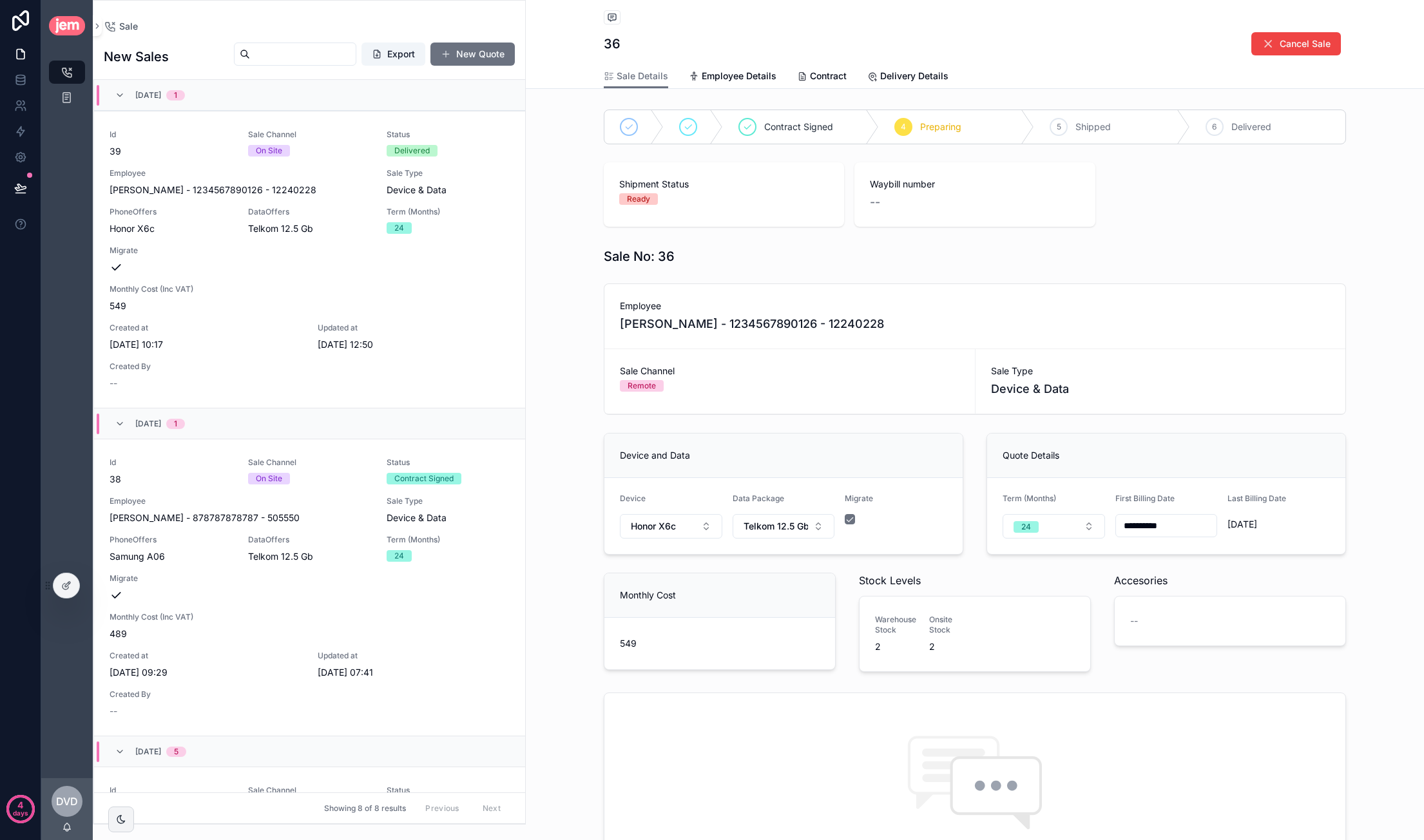
scroll to position [983, 0]
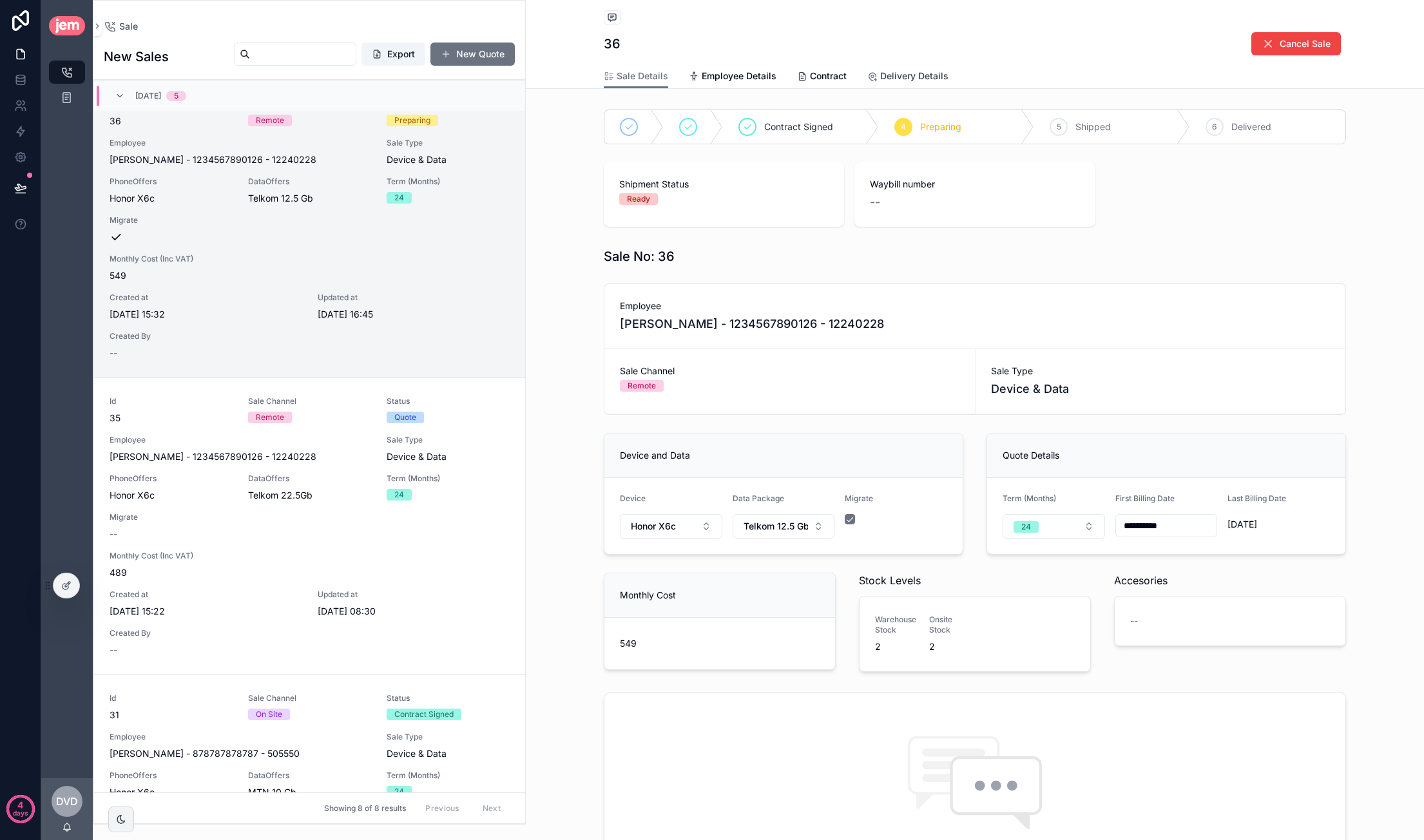
click at [880, 72] on span "Delivery Details" at bounding box center [913, 76] width 68 height 13
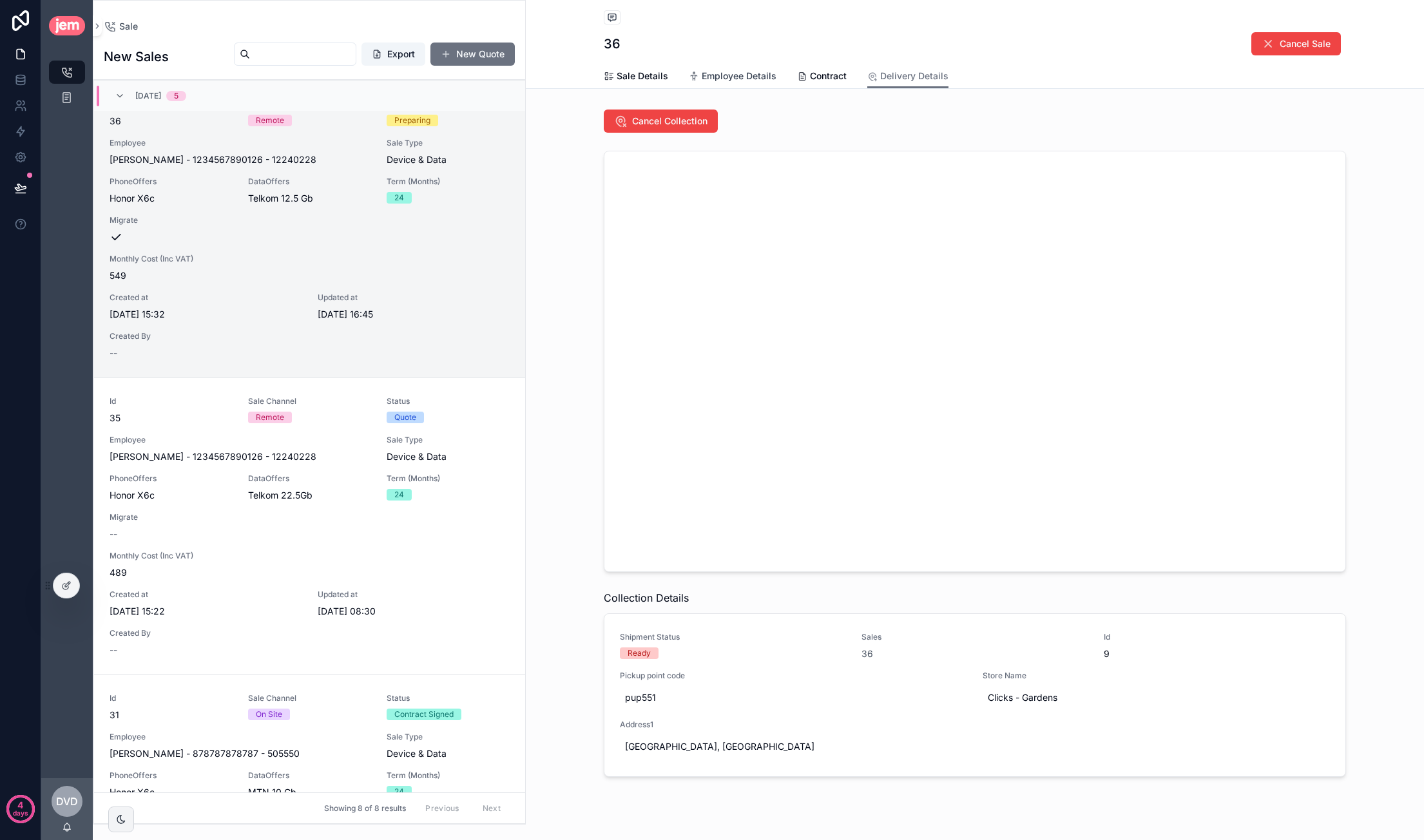
click at [755, 77] on span "Employee Details" at bounding box center [739, 76] width 75 height 13
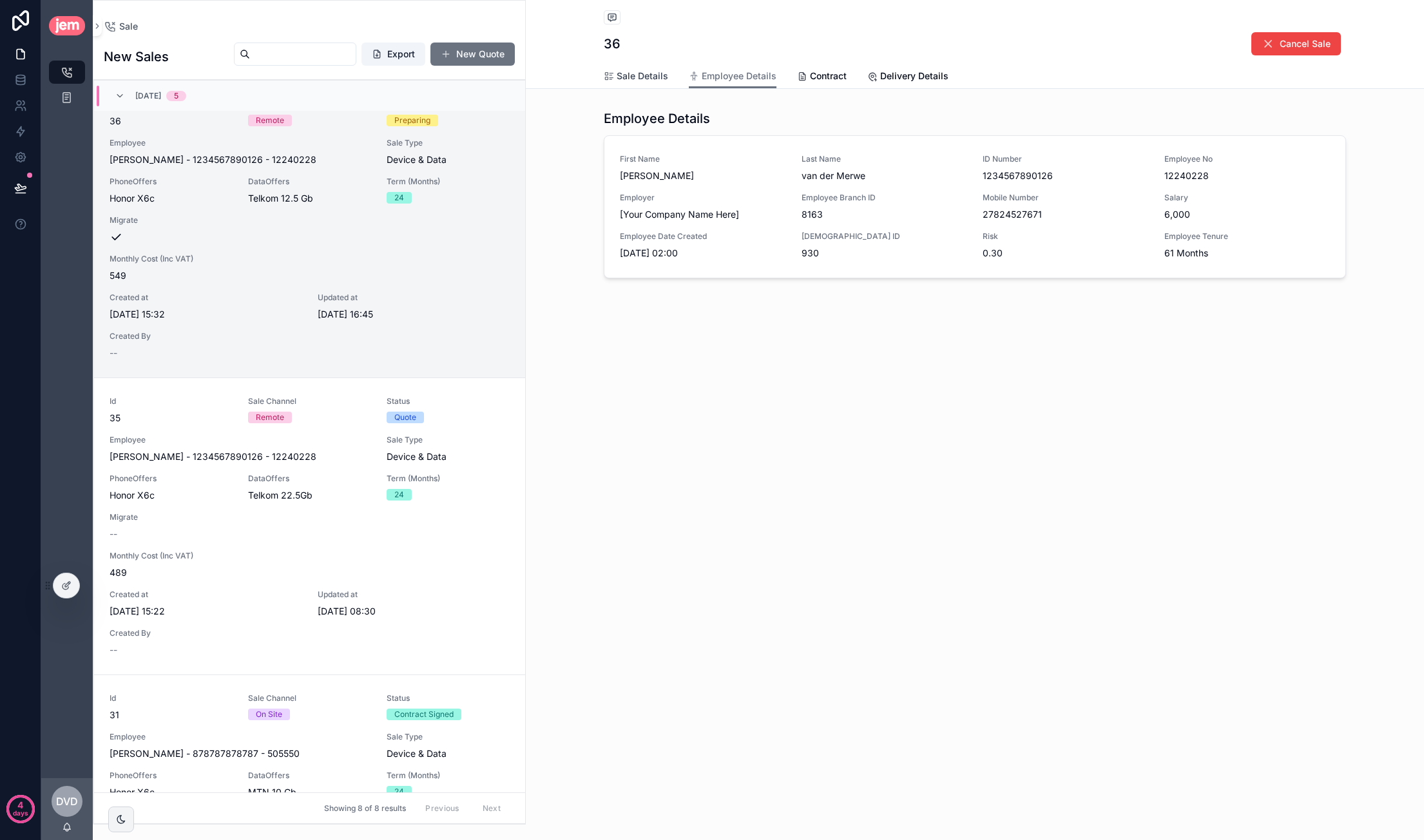
click at [603, 69] on link "Sale Details" at bounding box center [636, 77] width 65 height 26
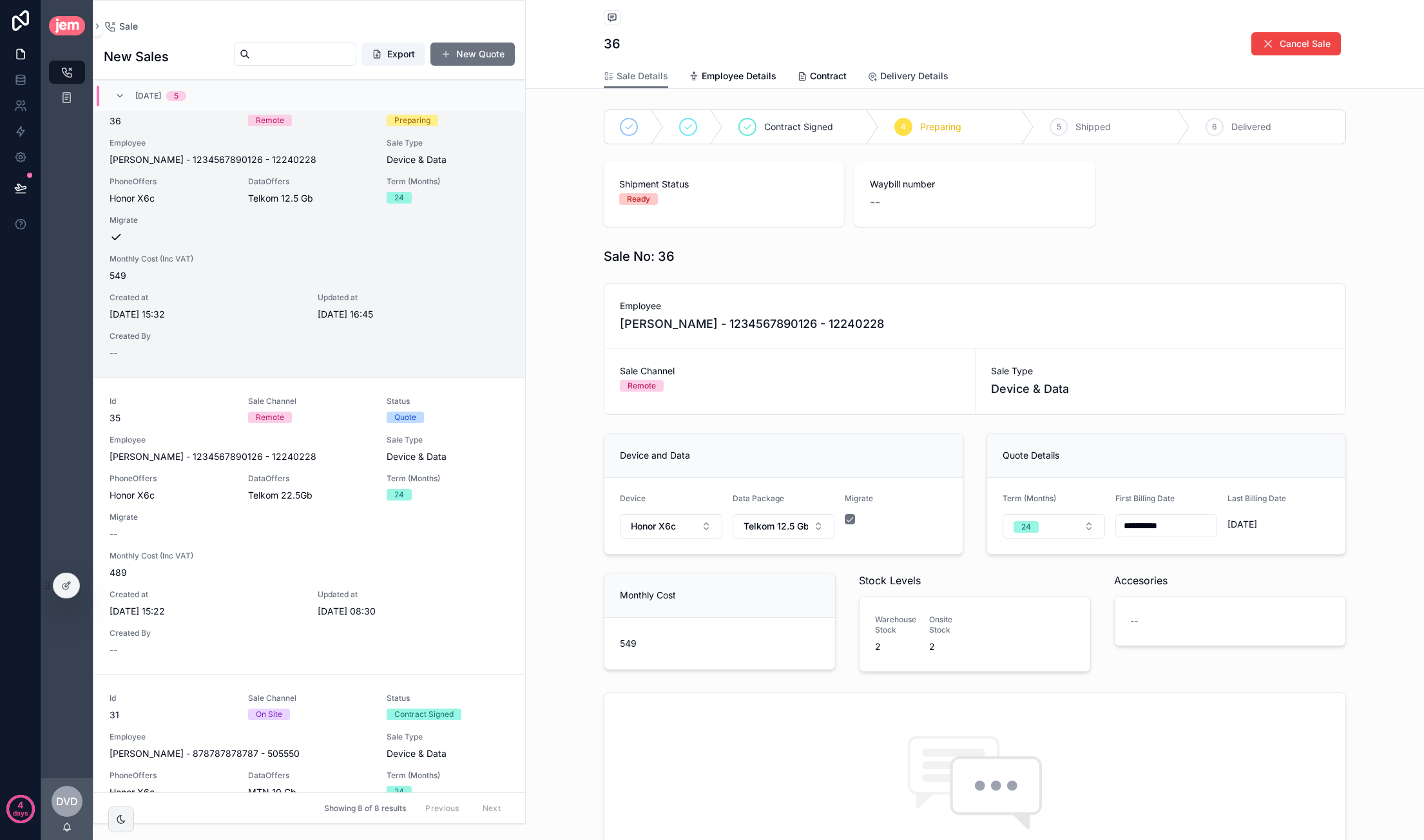
click at [867, 78] on icon "scrollable content" at bounding box center [872, 77] width 11 height 11
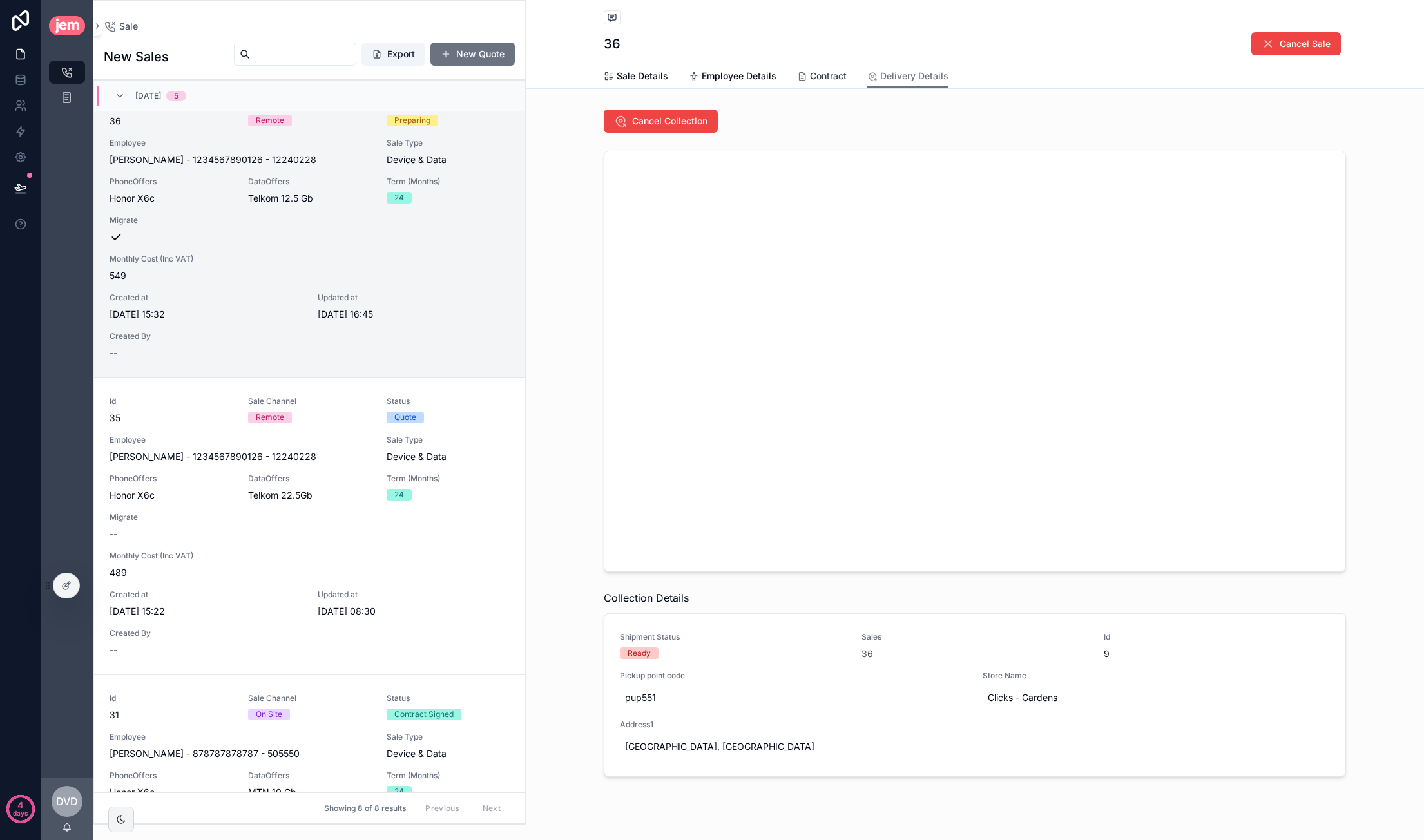
click at [828, 78] on span "Contract" at bounding box center [828, 76] width 37 height 13
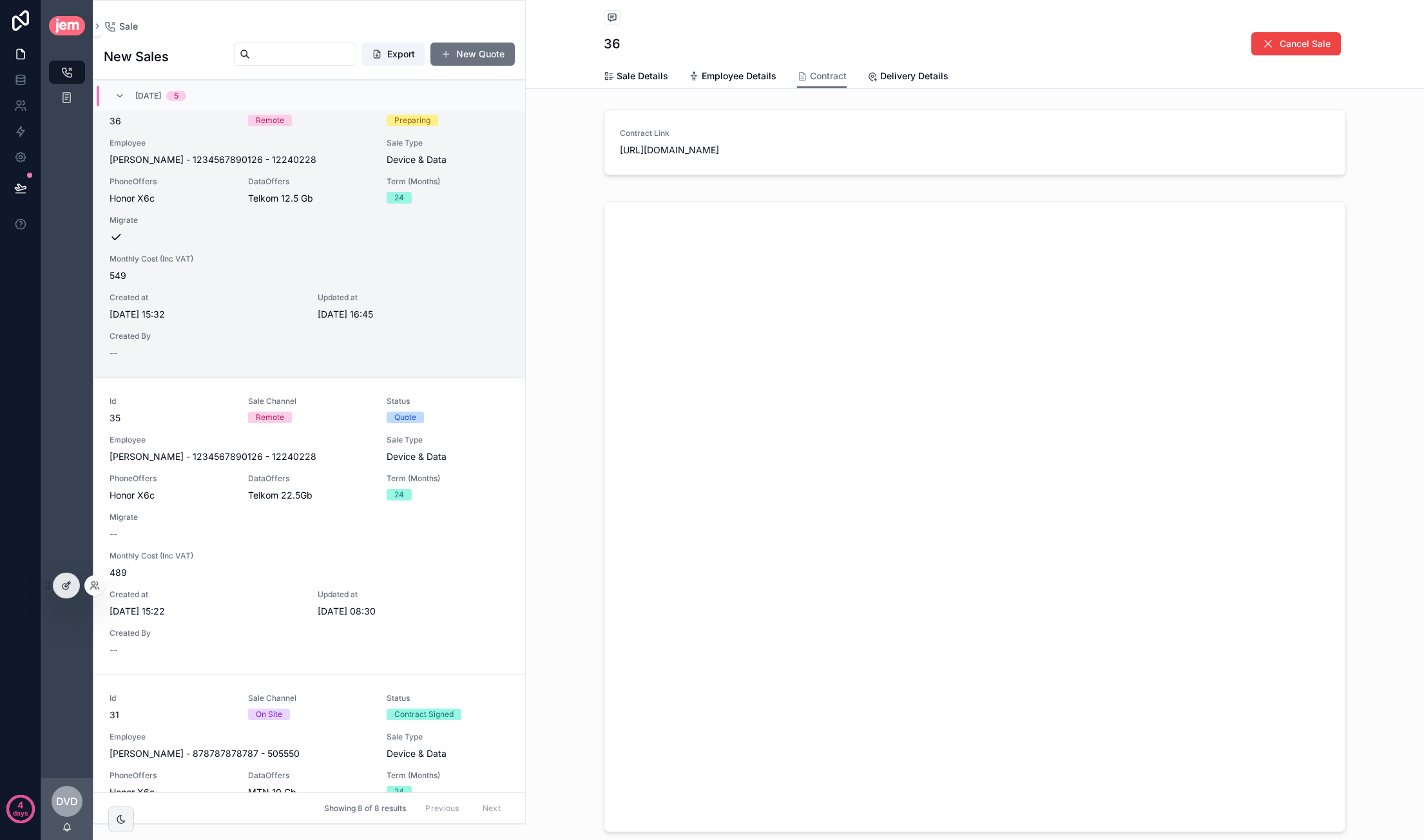
click at [57, 588] on div at bounding box center [66, 585] width 26 height 25
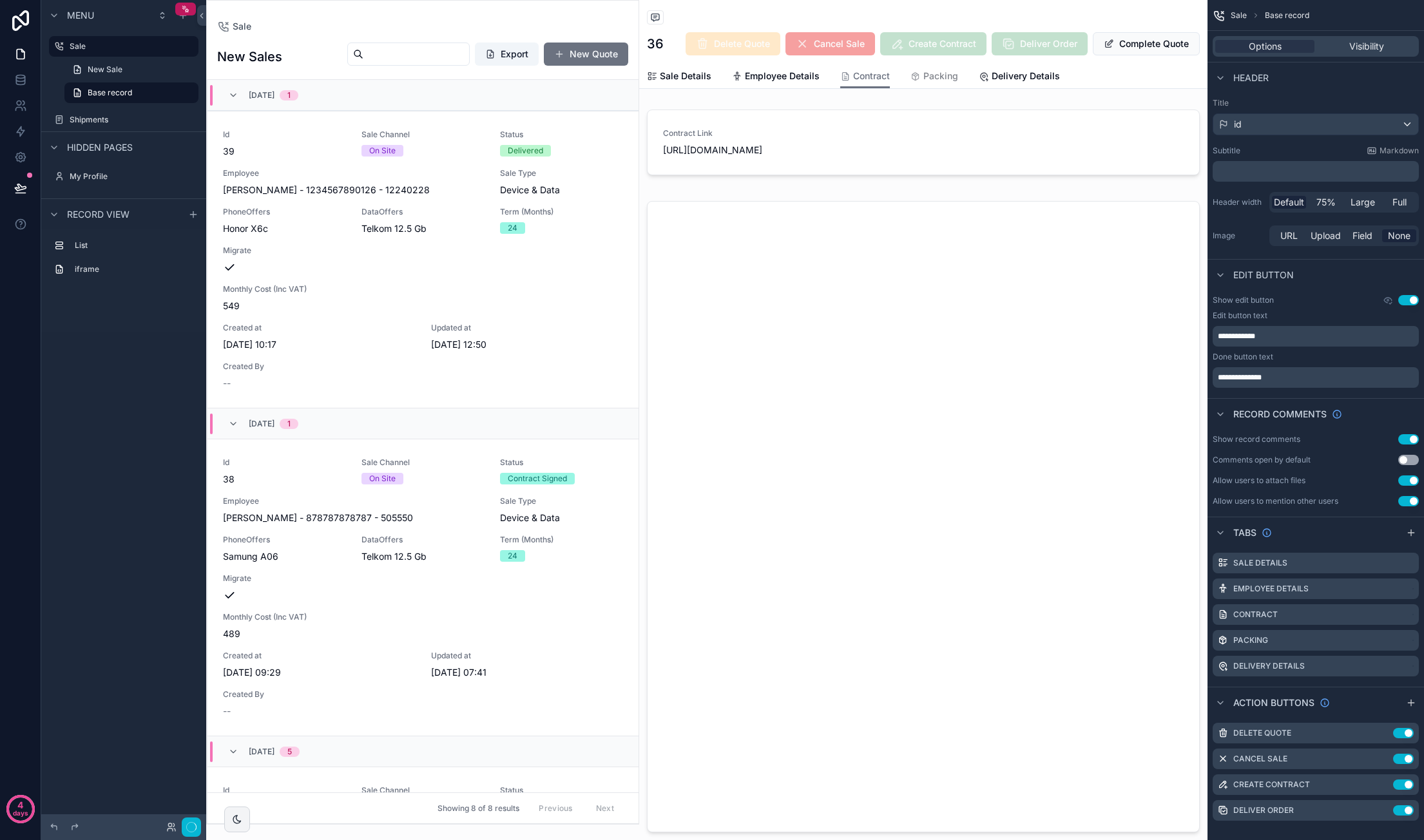
scroll to position [983, 0]
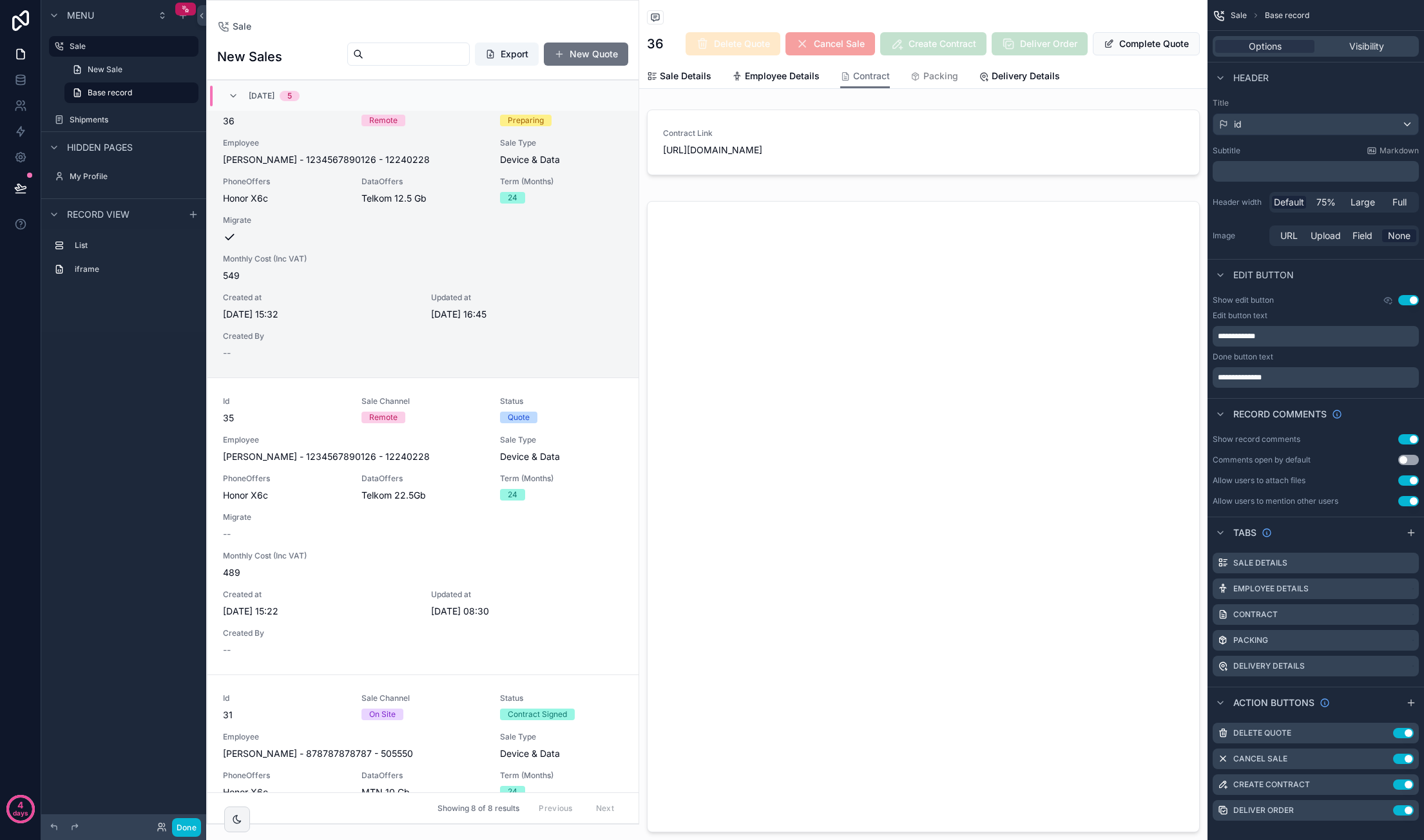
click at [481, 732] on div "scrollable content" at bounding box center [423, 412] width 432 height 823
click at [1001, 76] on span "Delivery Details" at bounding box center [1025, 76] width 68 height 13
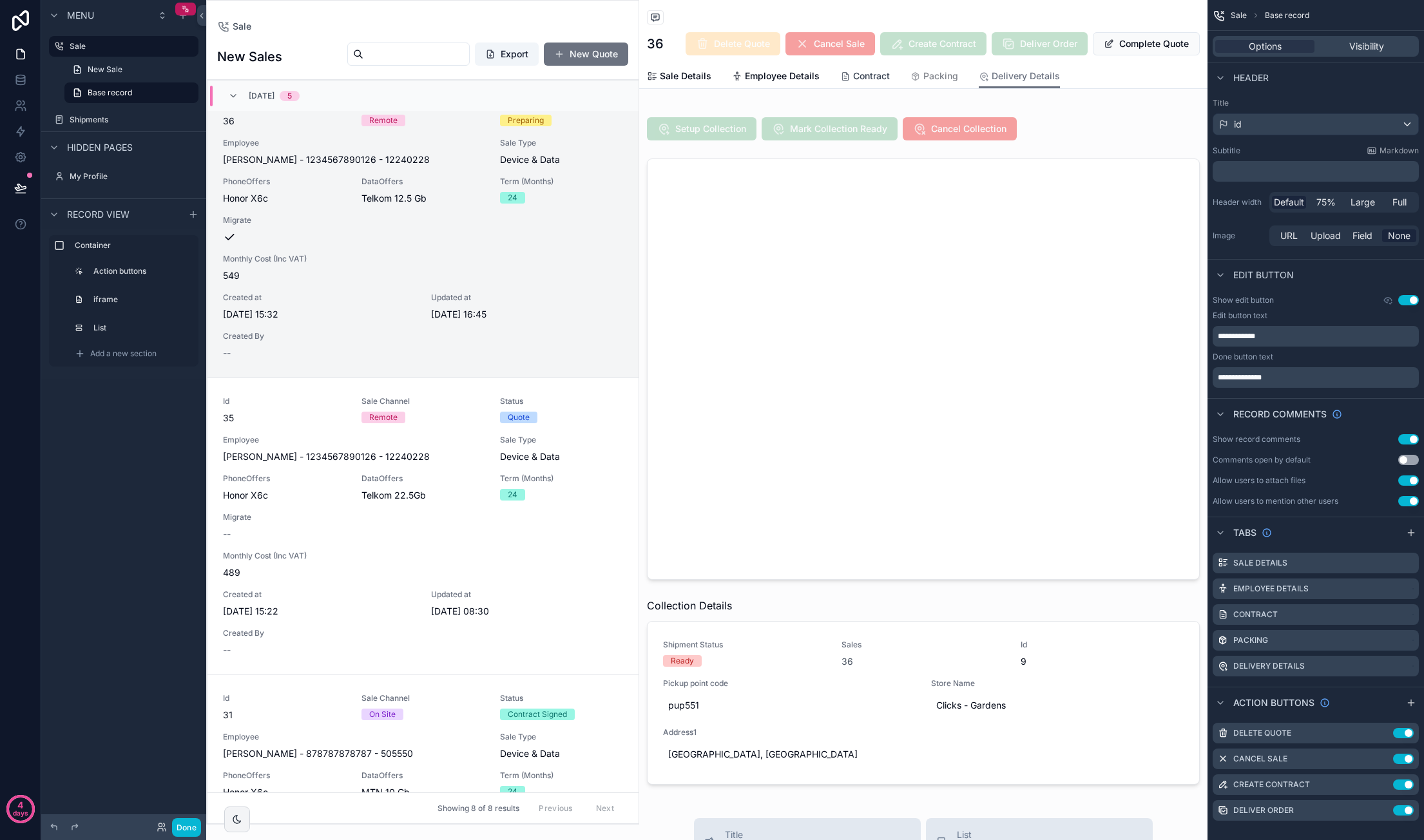
click at [877, 72] on span "Contract" at bounding box center [871, 76] width 37 height 13
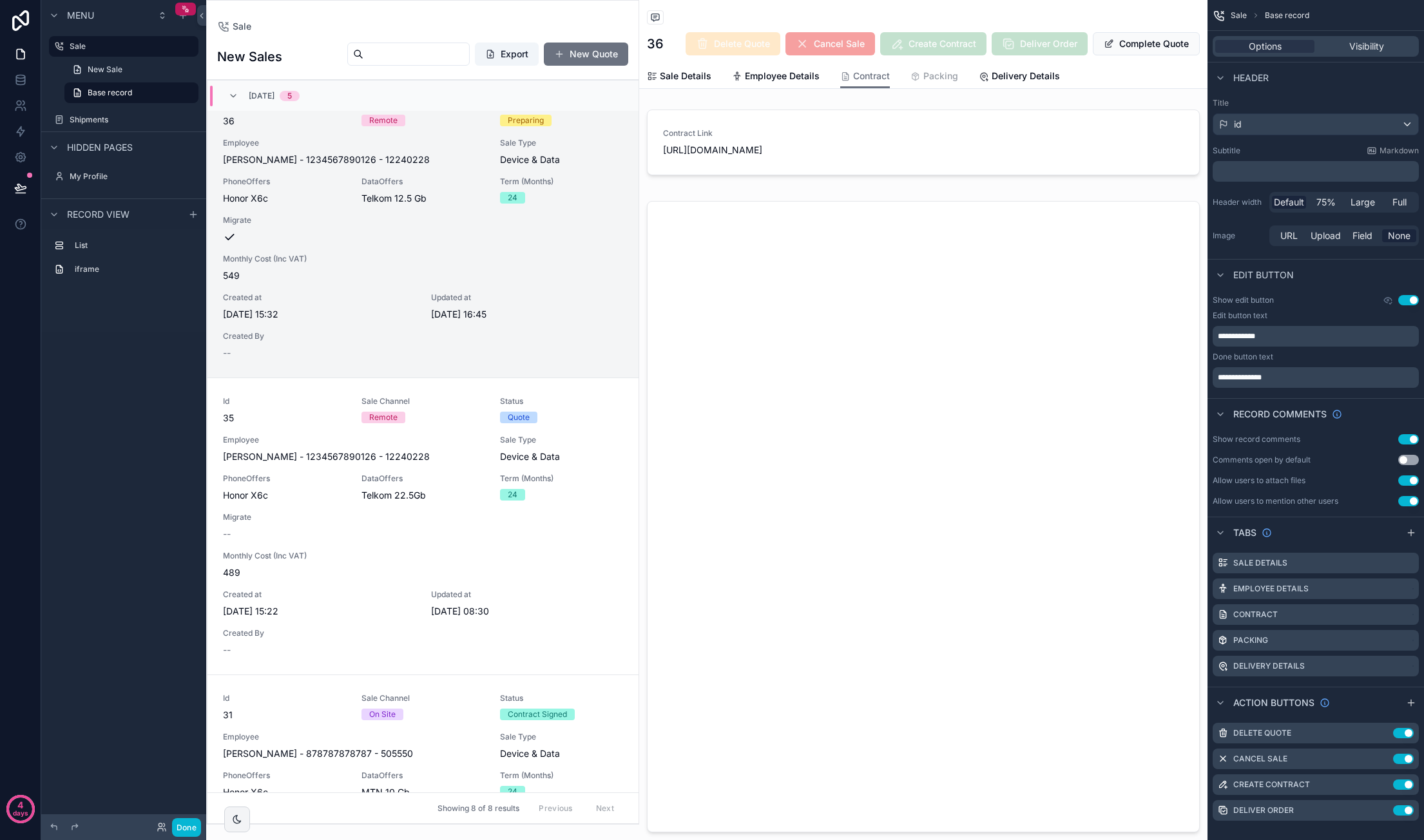
click at [944, 70] on span "Packing" at bounding box center [940, 76] width 34 height 13
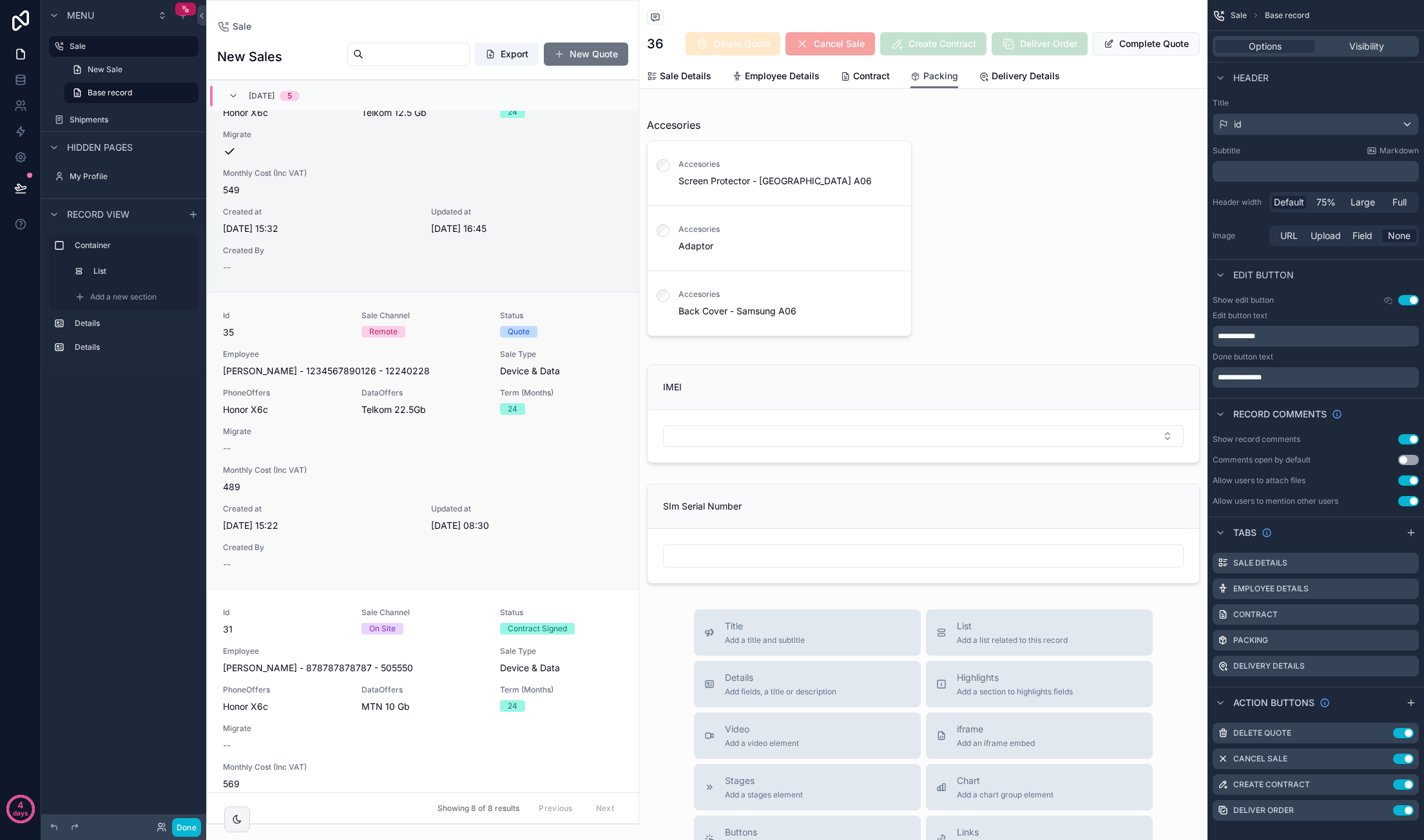
scroll to position [1176, 0]
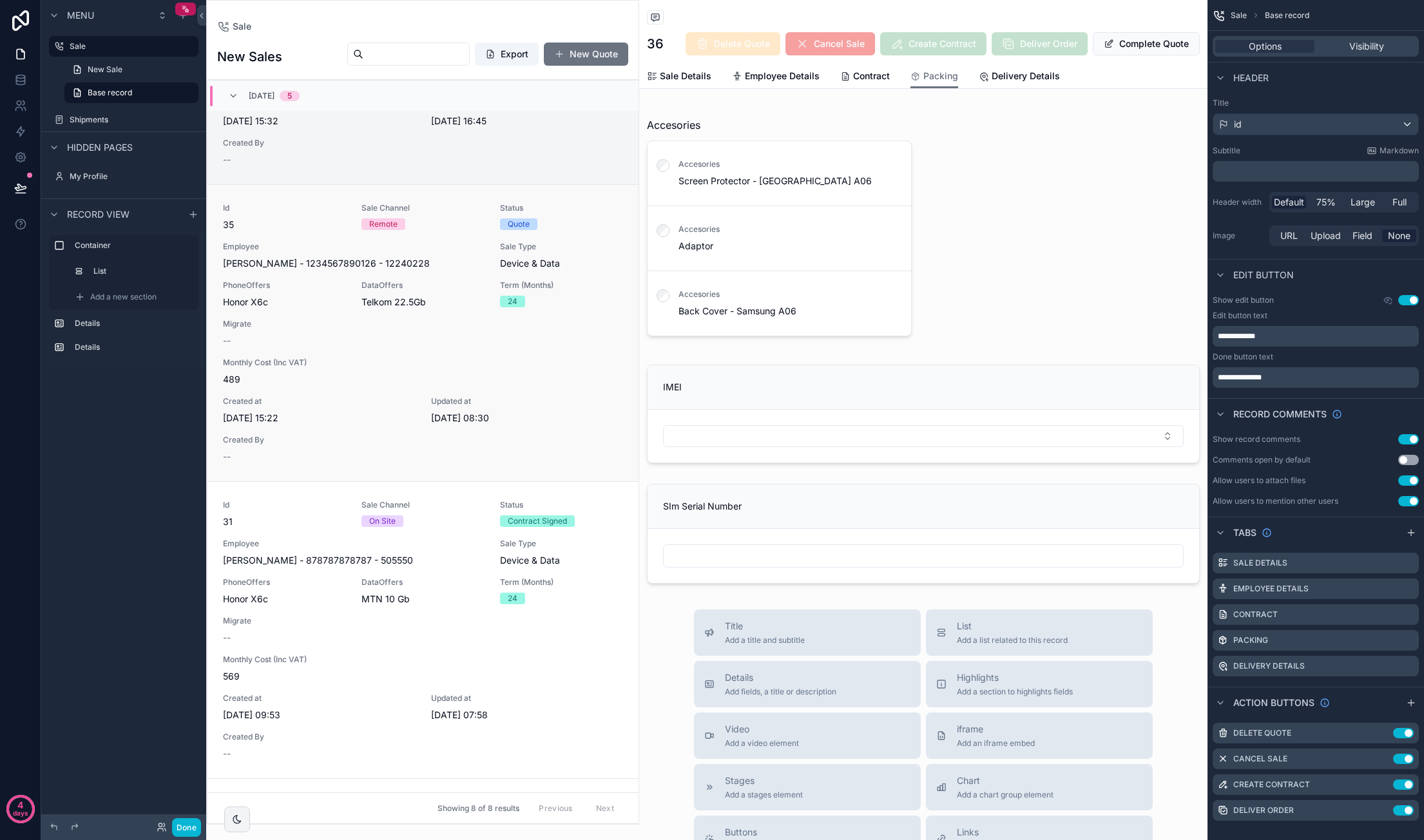
click at [541, 304] on div "24" at bounding box center [561, 302] width 123 height 11
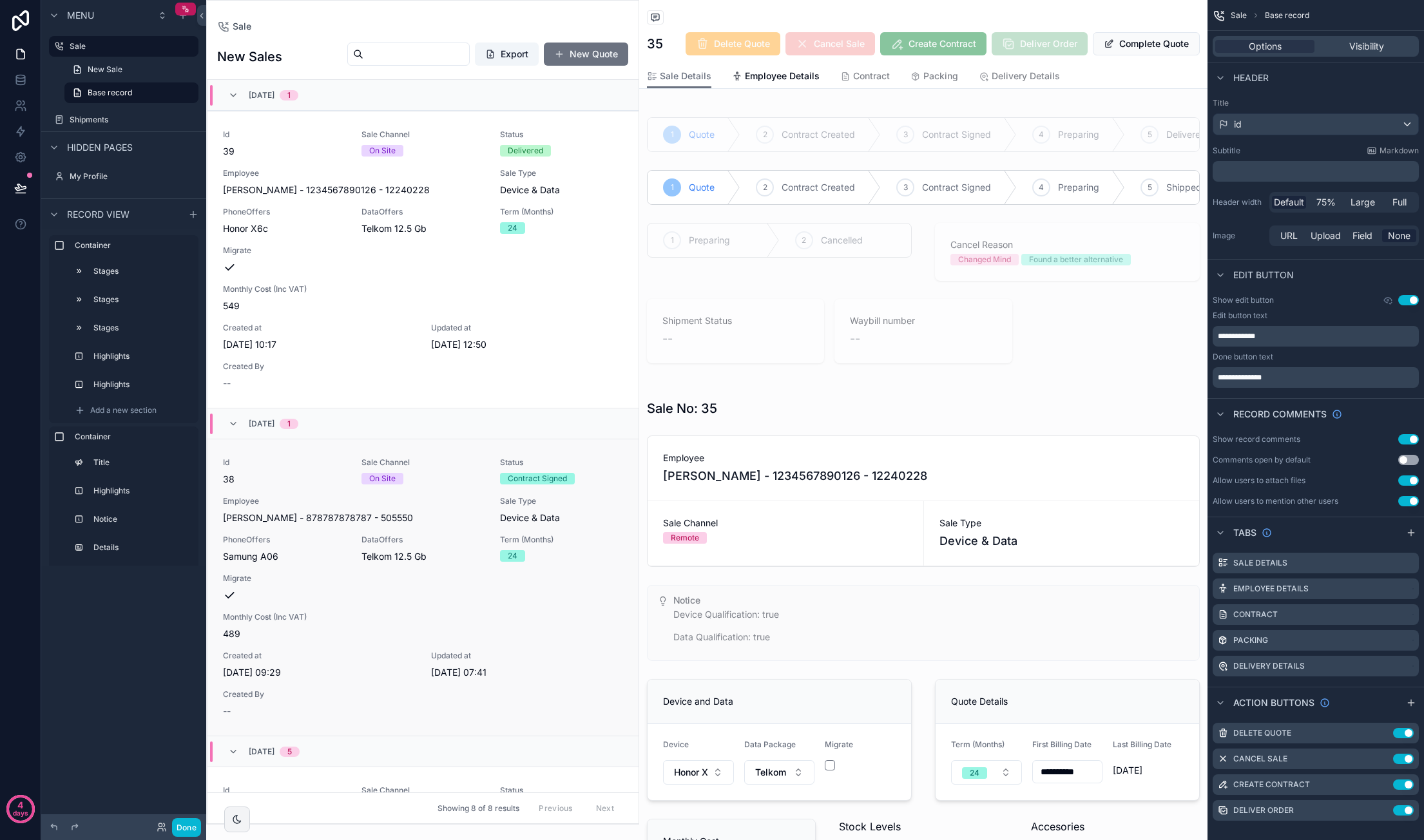
click at [413, 511] on span "[PERSON_NAME] - 878787878787 - 505550" at bounding box center [318, 517] width 190 height 13
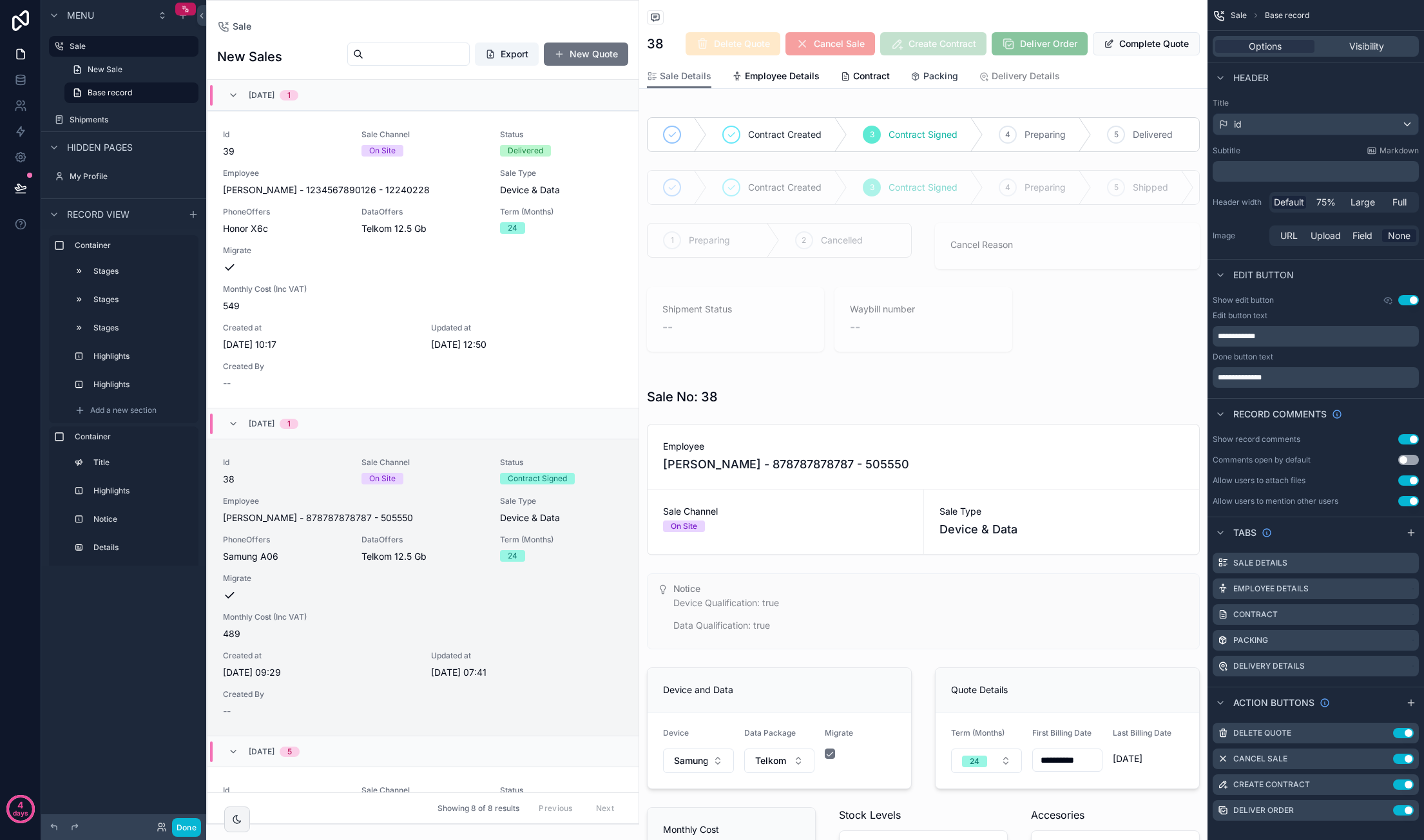
click at [923, 76] on span "Packing" at bounding box center [940, 76] width 34 height 13
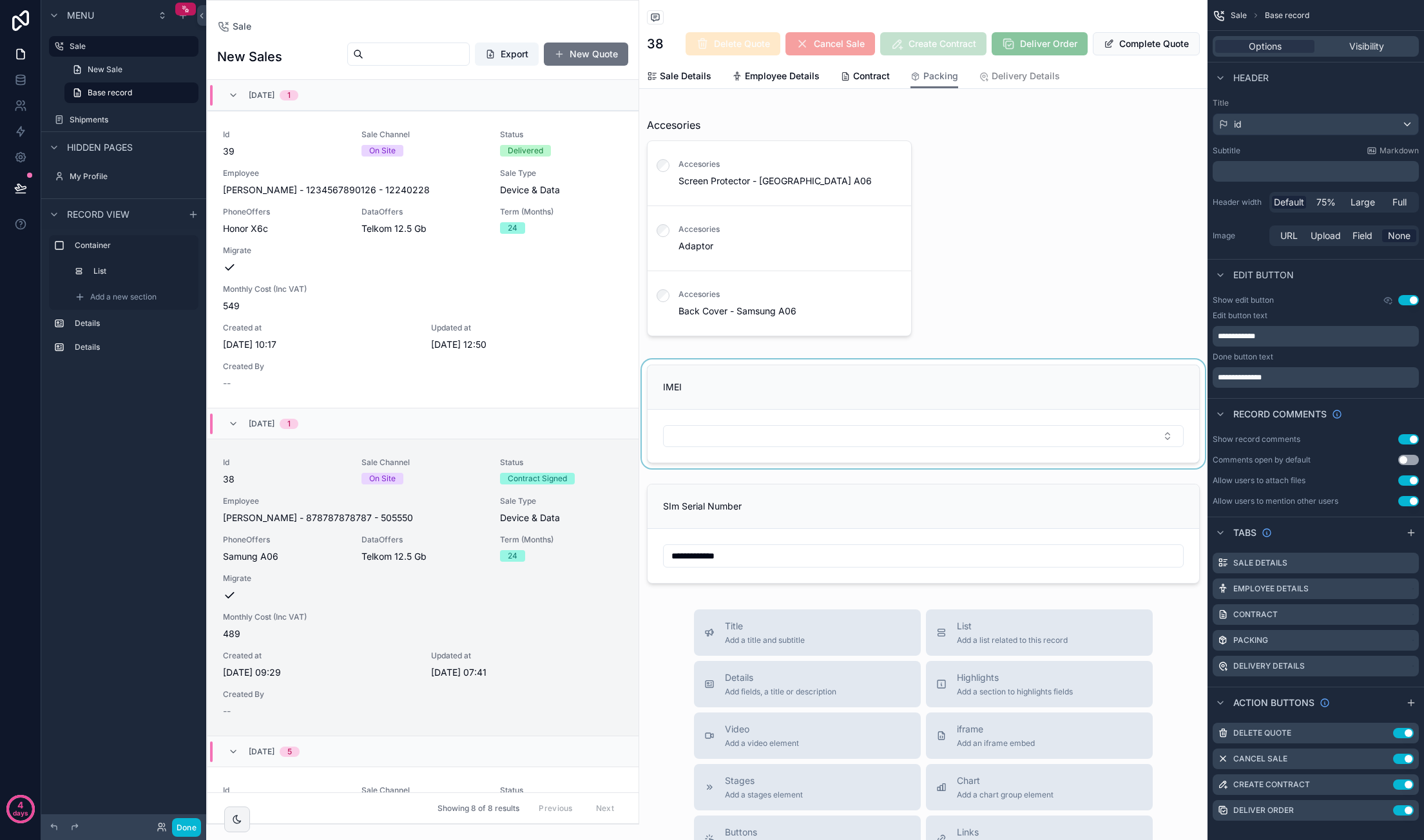
click at [823, 419] on div "scrollable content" at bounding box center [923, 413] width 568 height 109
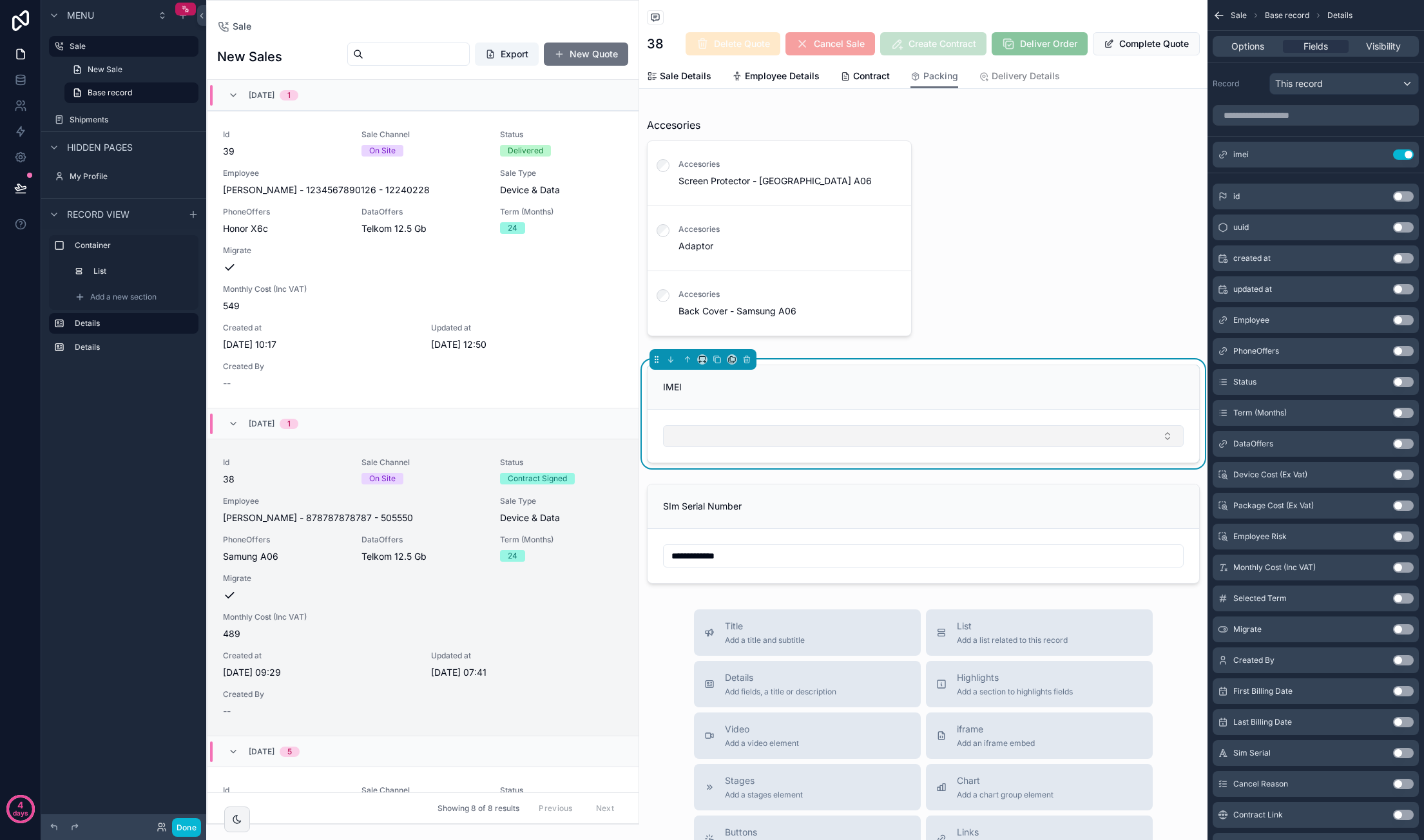
click at [821, 434] on button "Select Button" at bounding box center [923, 436] width 520 height 22
click at [1103, 378] on div "IMEI" at bounding box center [923, 387] width 551 height 44
click at [1106, 389] on div "IMEI" at bounding box center [923, 387] width 520 height 13
click at [1379, 154] on icon "scrollable content" at bounding box center [1377, 155] width 11 height 11
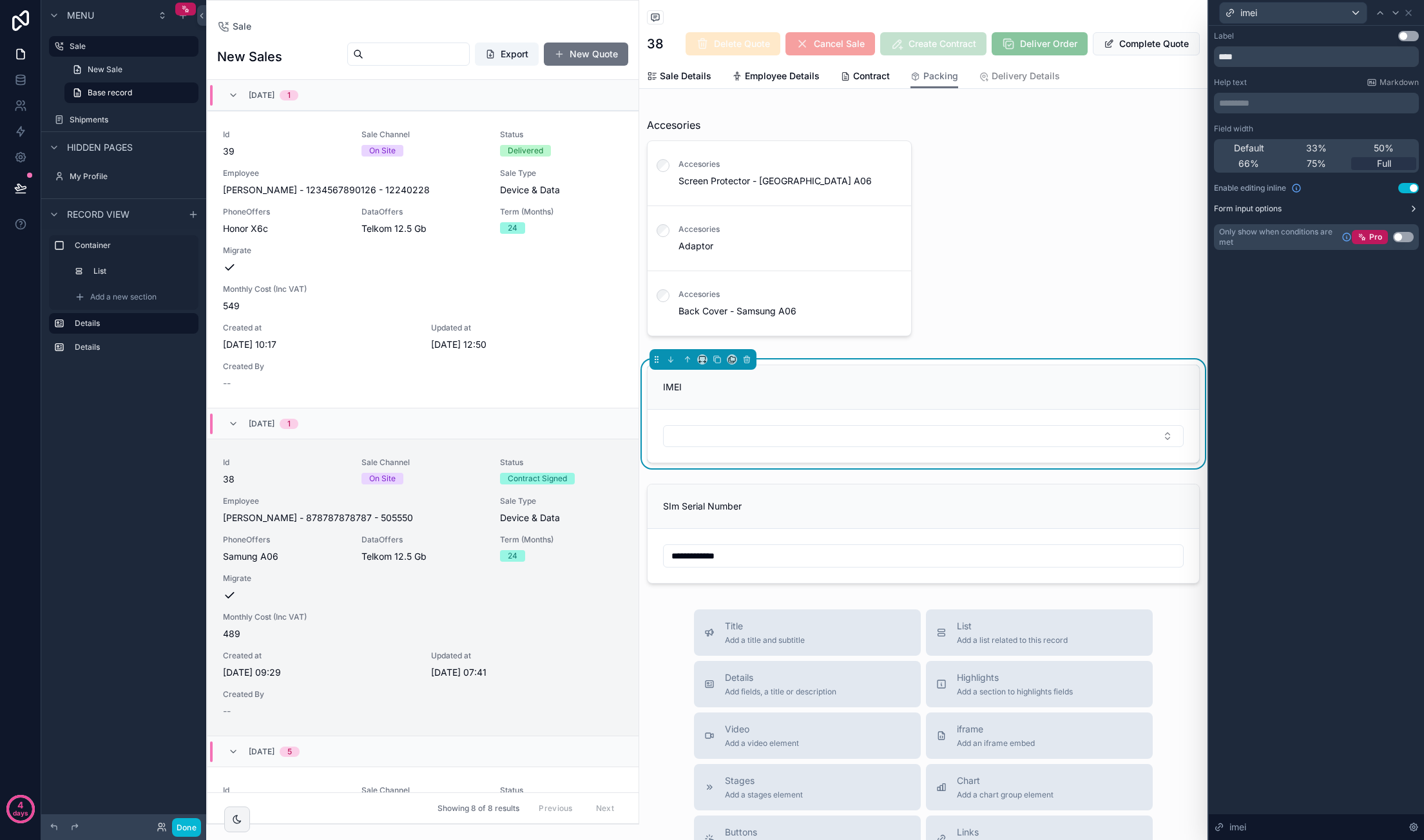
click at [1409, 210] on icon at bounding box center [1413, 209] width 11 height 11
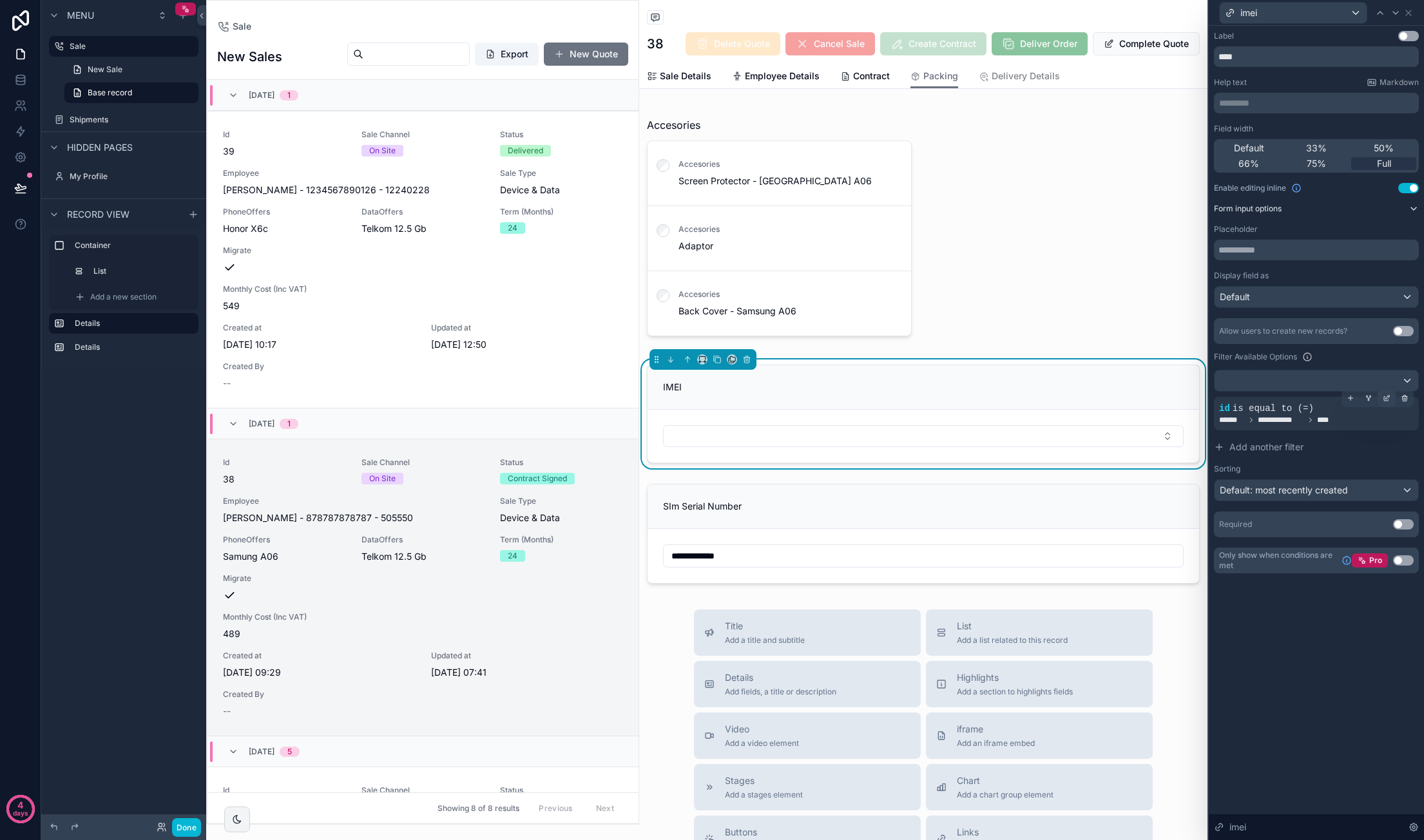
click at [1386, 396] on icon at bounding box center [1387, 396] width 4 height 4
click at [1159, 416] on span "**********" at bounding box center [1132, 420] width 119 height 11
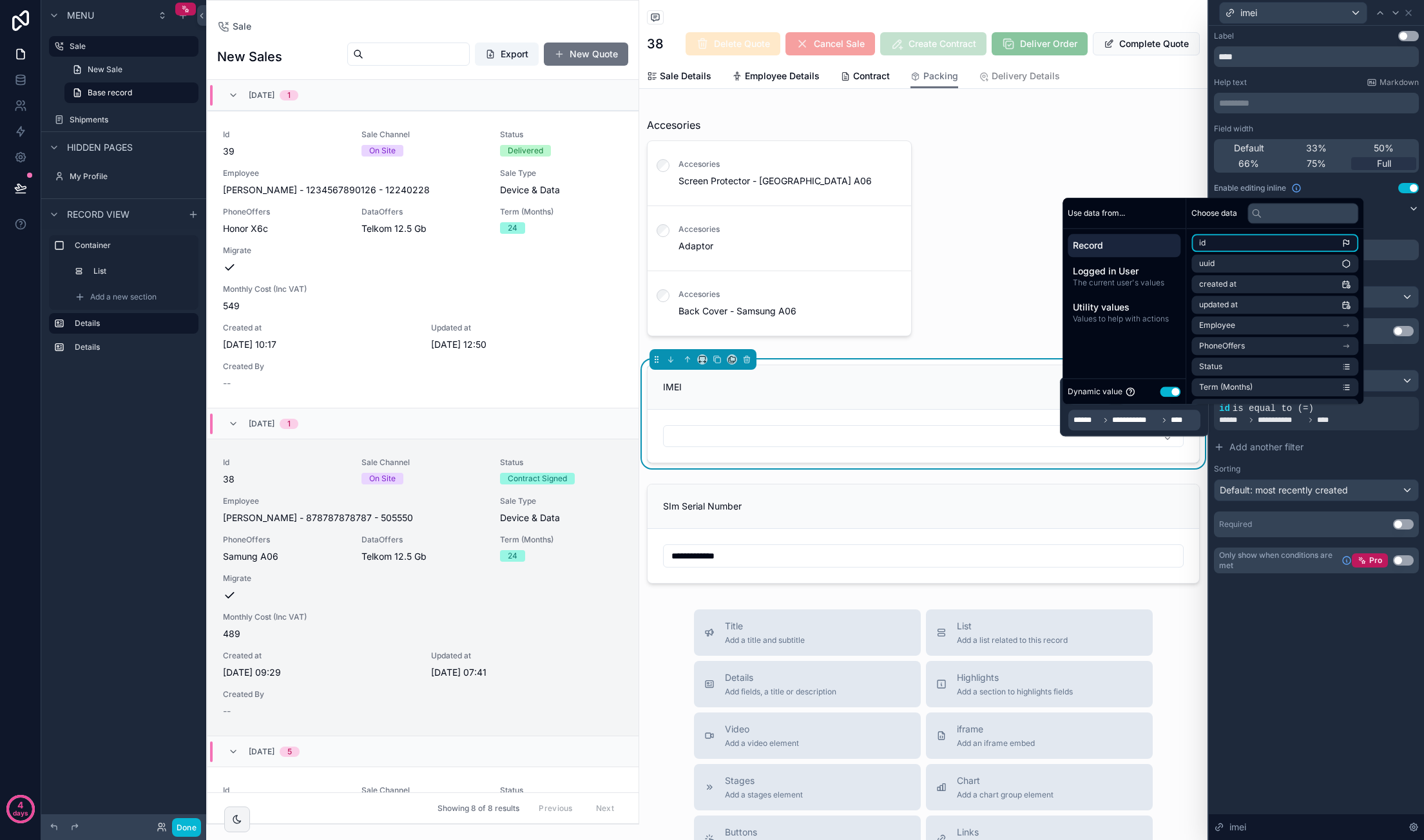
click at [1231, 244] on li "id" at bounding box center [1274, 243] width 167 height 18
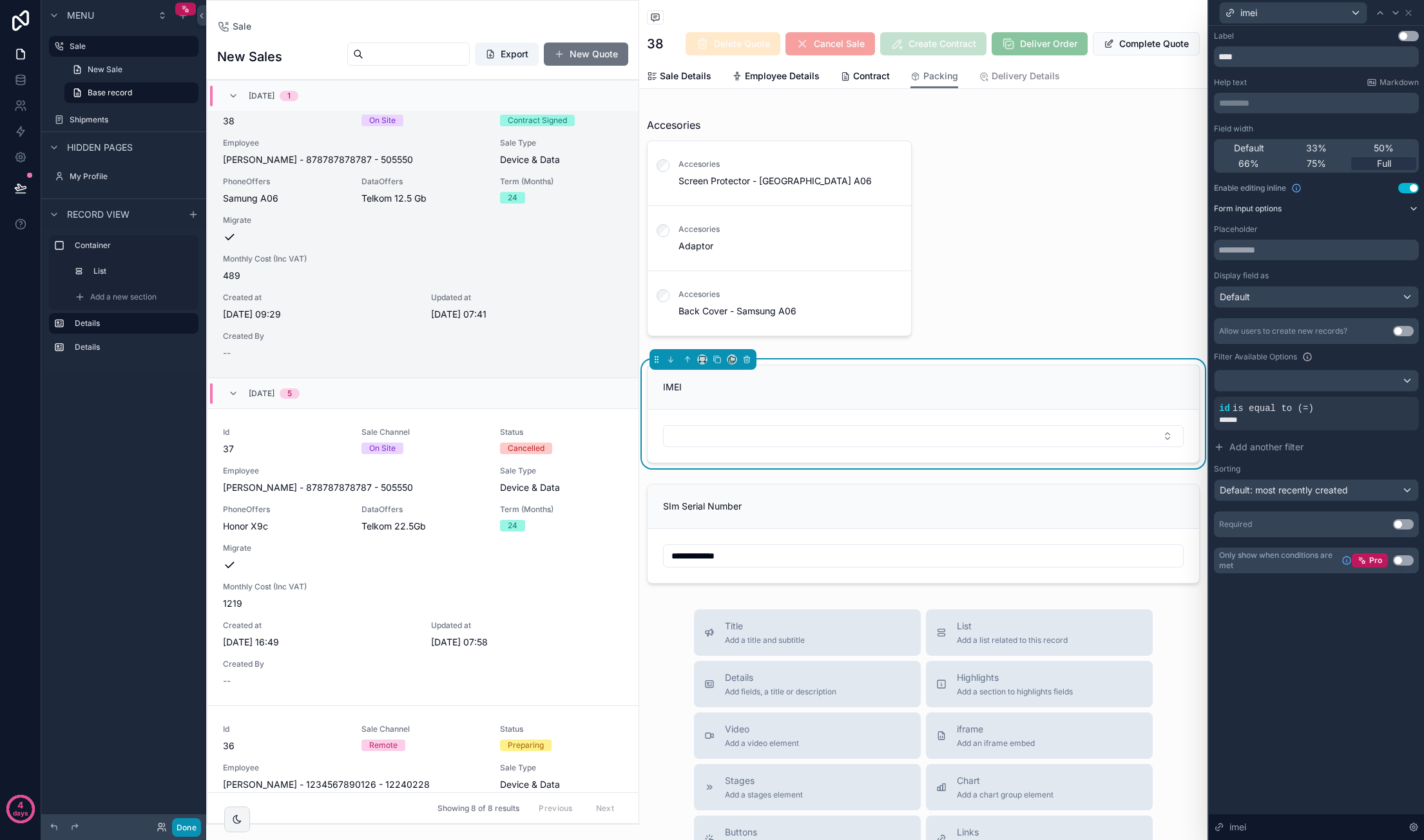
click at [191, 819] on button "Done" at bounding box center [186, 827] width 29 height 19
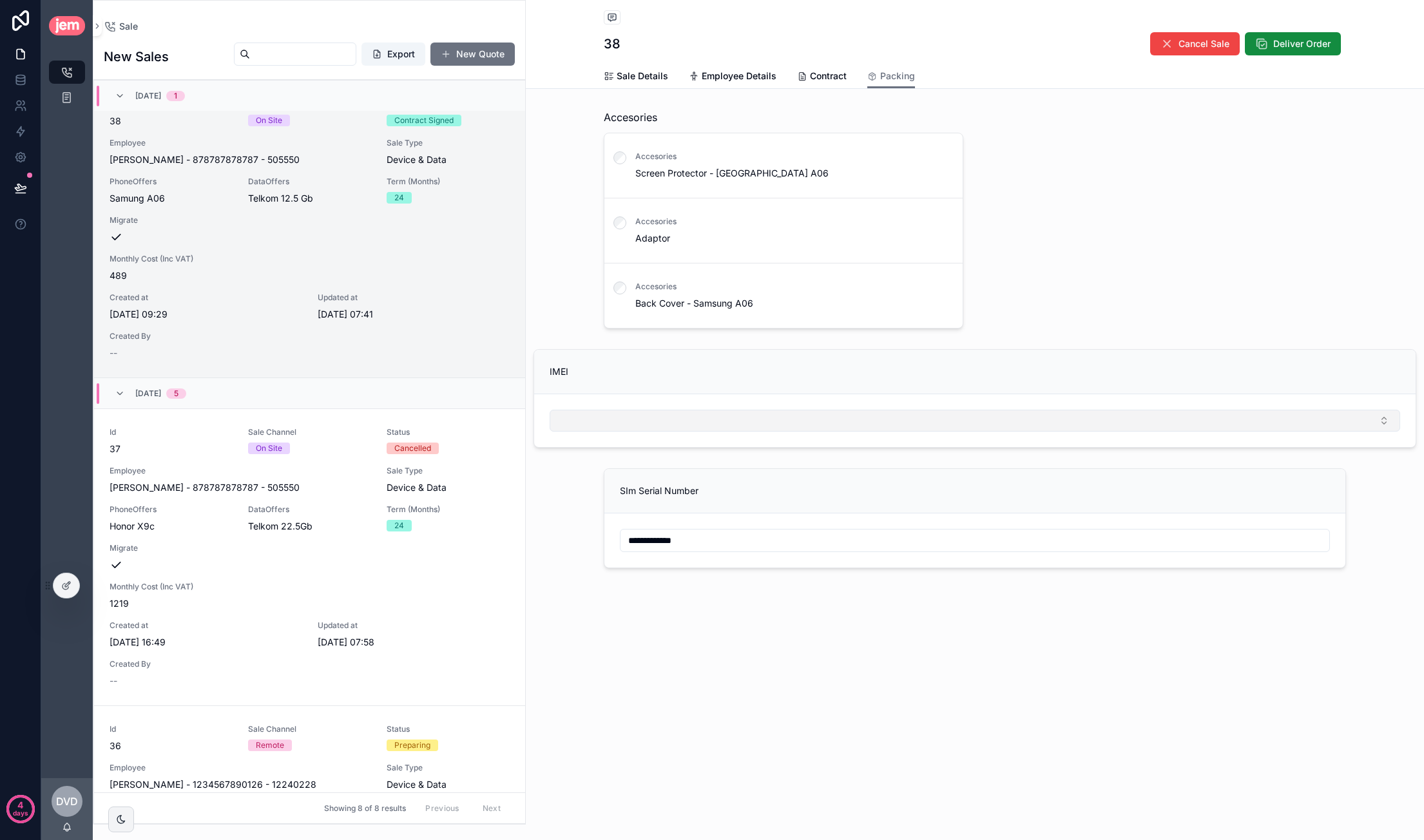
click at [965, 414] on button "Select Button" at bounding box center [974, 420] width 850 height 22
click at [916, 410] on button "Select Button" at bounding box center [974, 420] width 850 height 22
click at [919, 418] on button "Select Button" at bounding box center [974, 420] width 850 height 22
click at [922, 414] on button "Select Button" at bounding box center [974, 420] width 850 height 22
click at [924, 413] on button "Select Button" at bounding box center [974, 420] width 850 height 22
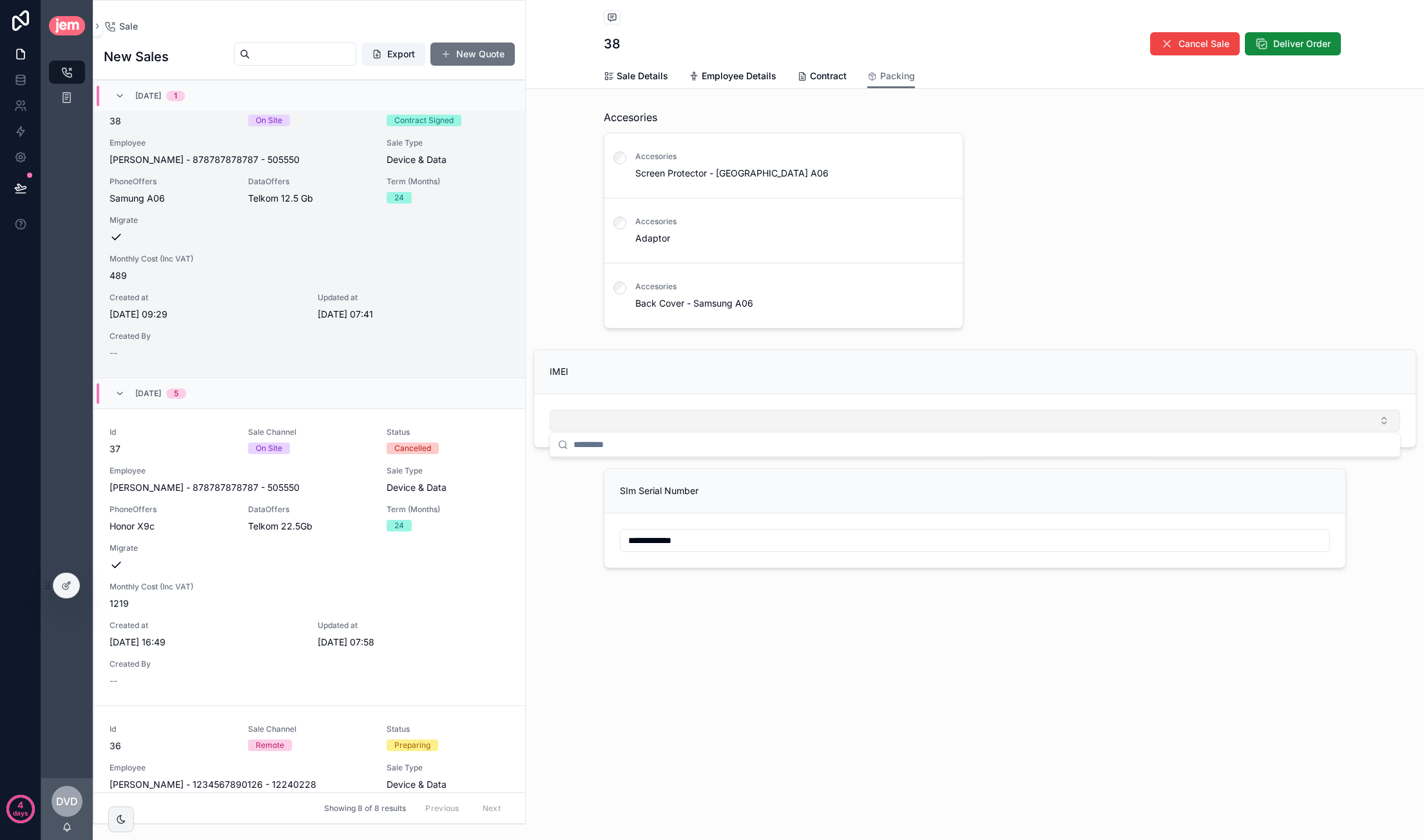
click at [924, 413] on button "Select Button" at bounding box center [974, 420] width 850 height 22
click at [60, 582] on div at bounding box center [66, 585] width 26 height 25
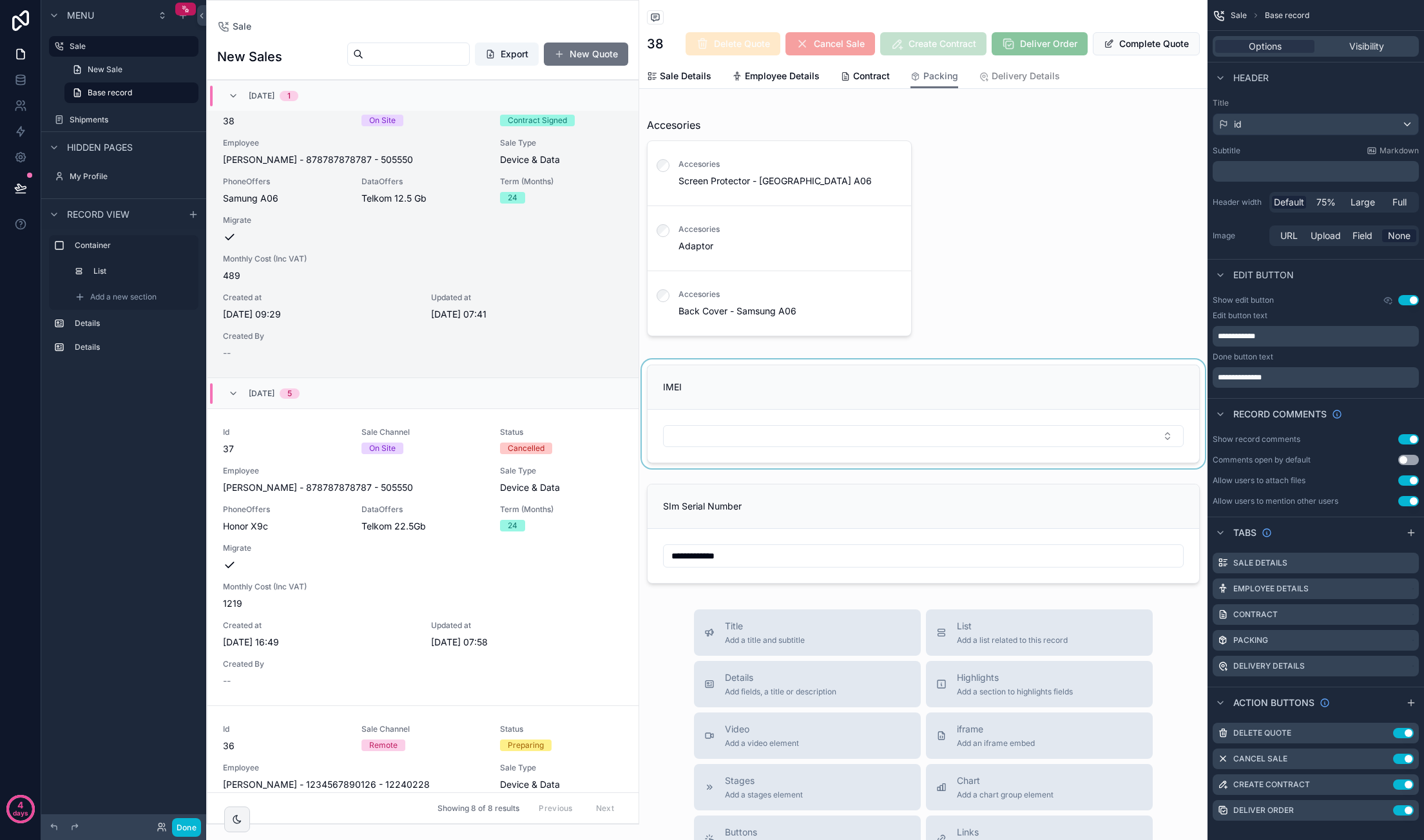
click at [919, 423] on div "scrollable content" at bounding box center [923, 413] width 568 height 109
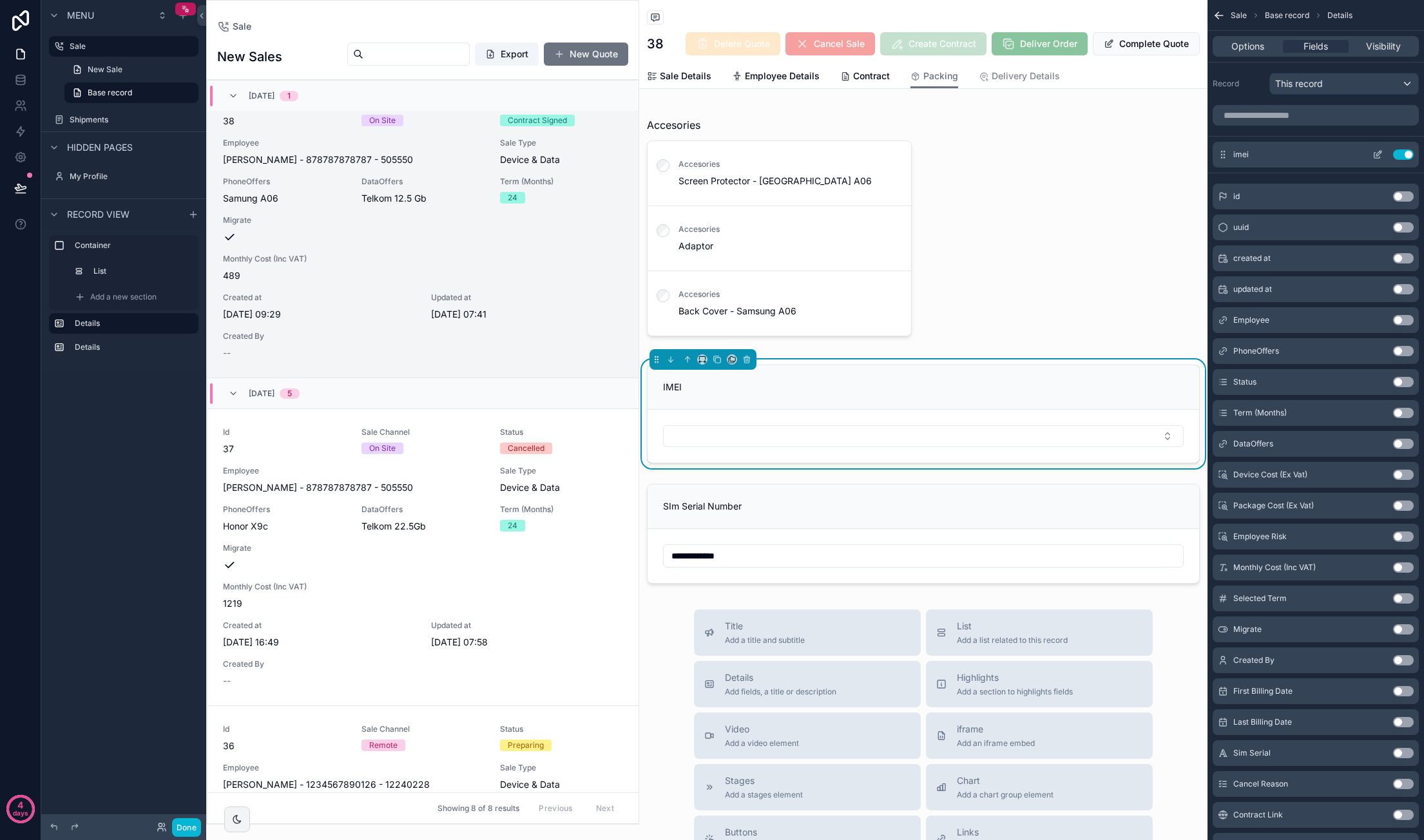
click at [1374, 150] on icon "scrollable content" at bounding box center [1377, 155] width 11 height 11
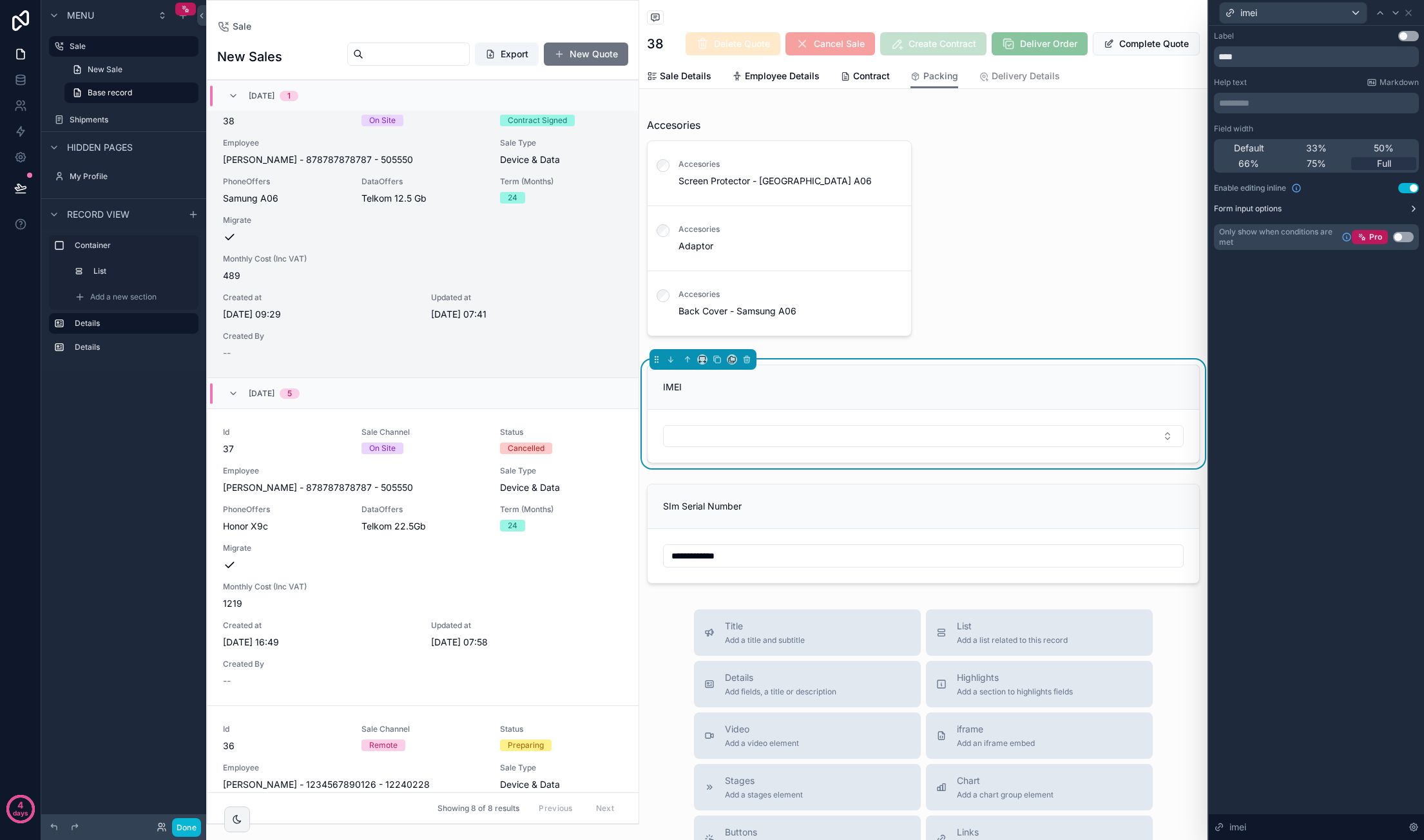
click at [1403, 211] on button "Form input options" at bounding box center [1316, 209] width 205 height 11
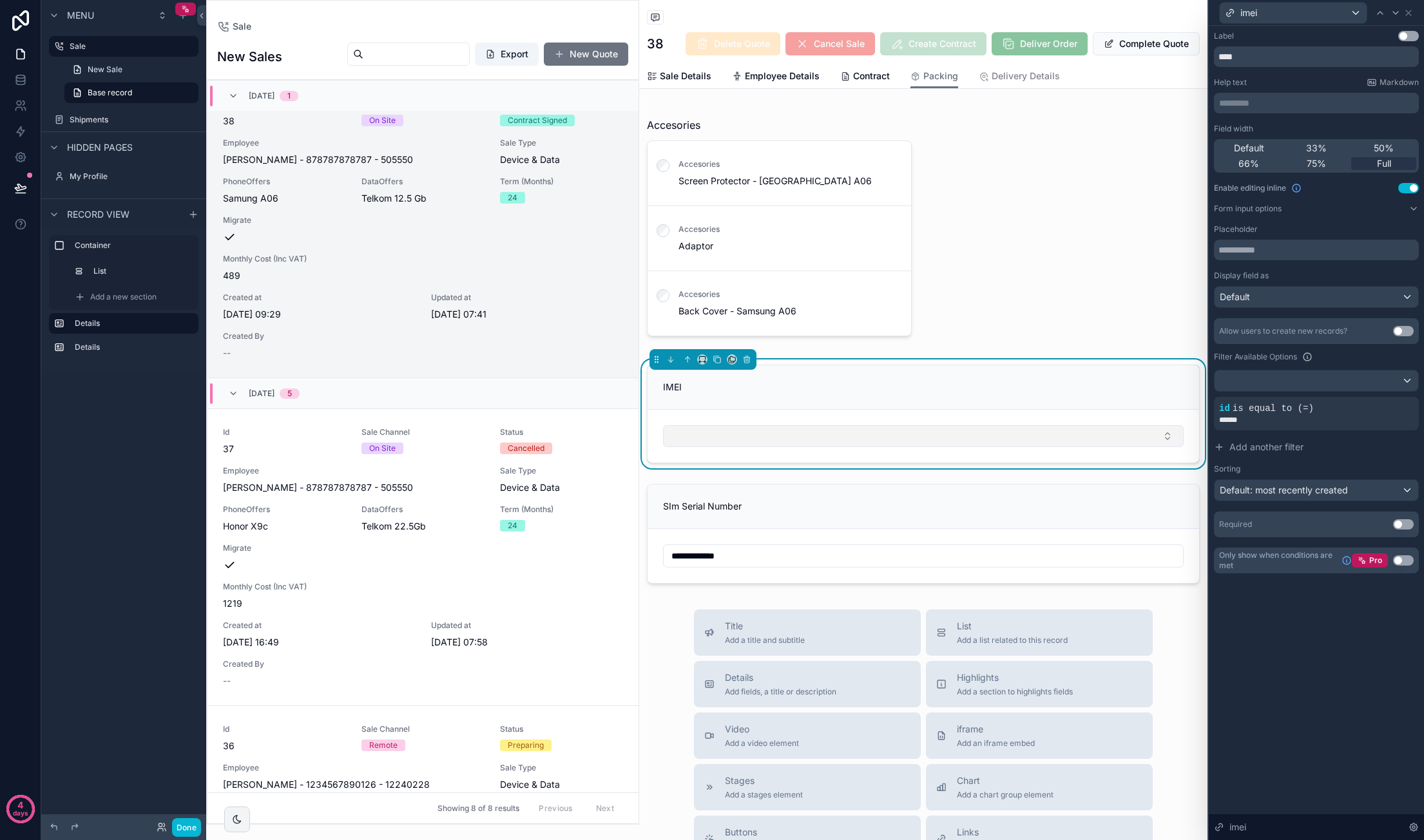
click at [833, 427] on button "Select Button" at bounding box center [923, 436] width 520 height 22
click at [957, 391] on div "IMEI" at bounding box center [923, 387] width 520 height 13
click at [1330, 419] on div "******" at bounding box center [1316, 420] width 195 height 11
click at [1391, 398] on div at bounding box center [1387, 398] width 18 height 18
click at [1101, 392] on div "id" at bounding box center [1091, 393] width 44 height 20
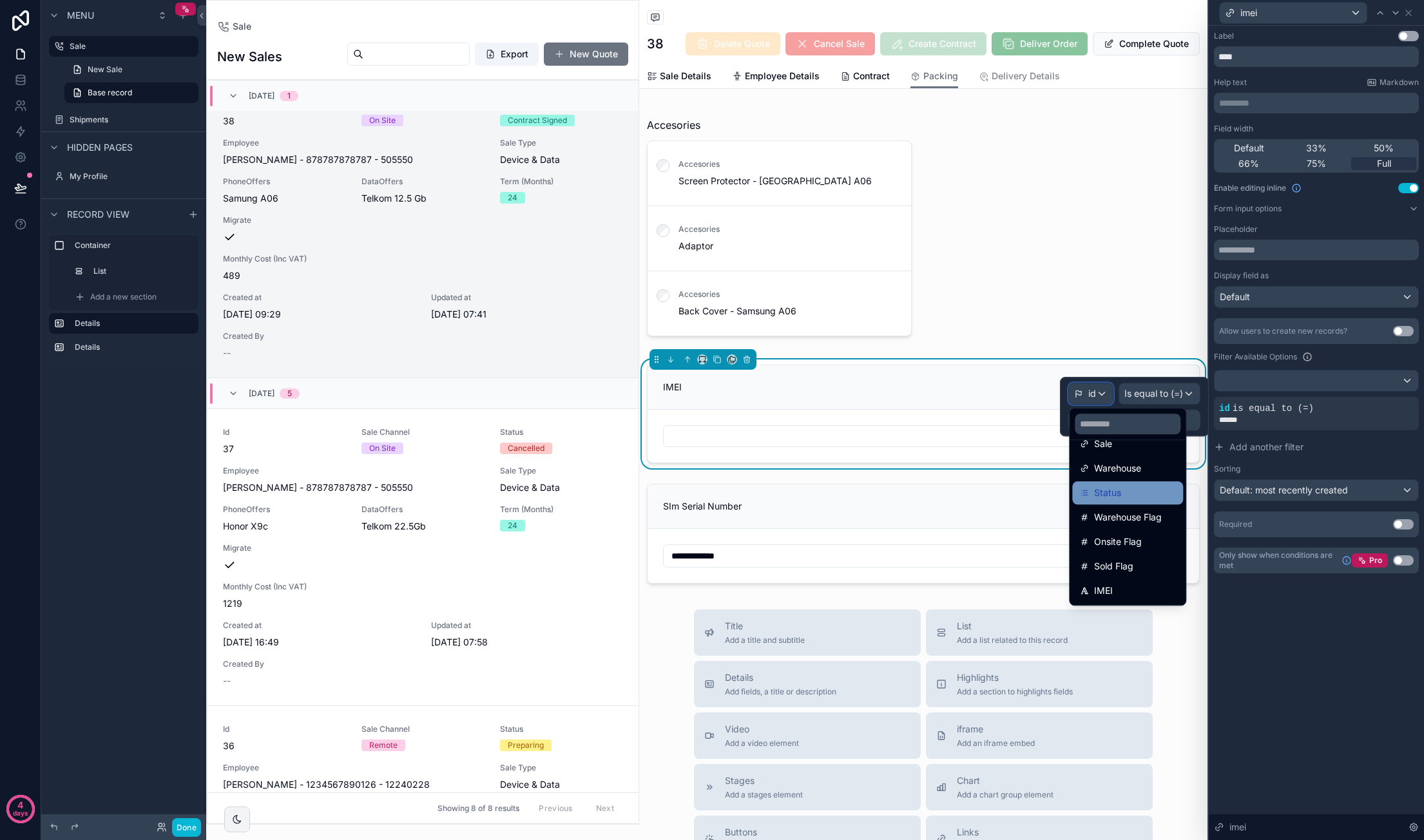
scroll to position [101, 0]
click at [1159, 508] on div "Sale" at bounding box center [1128, 508] width 96 height 15
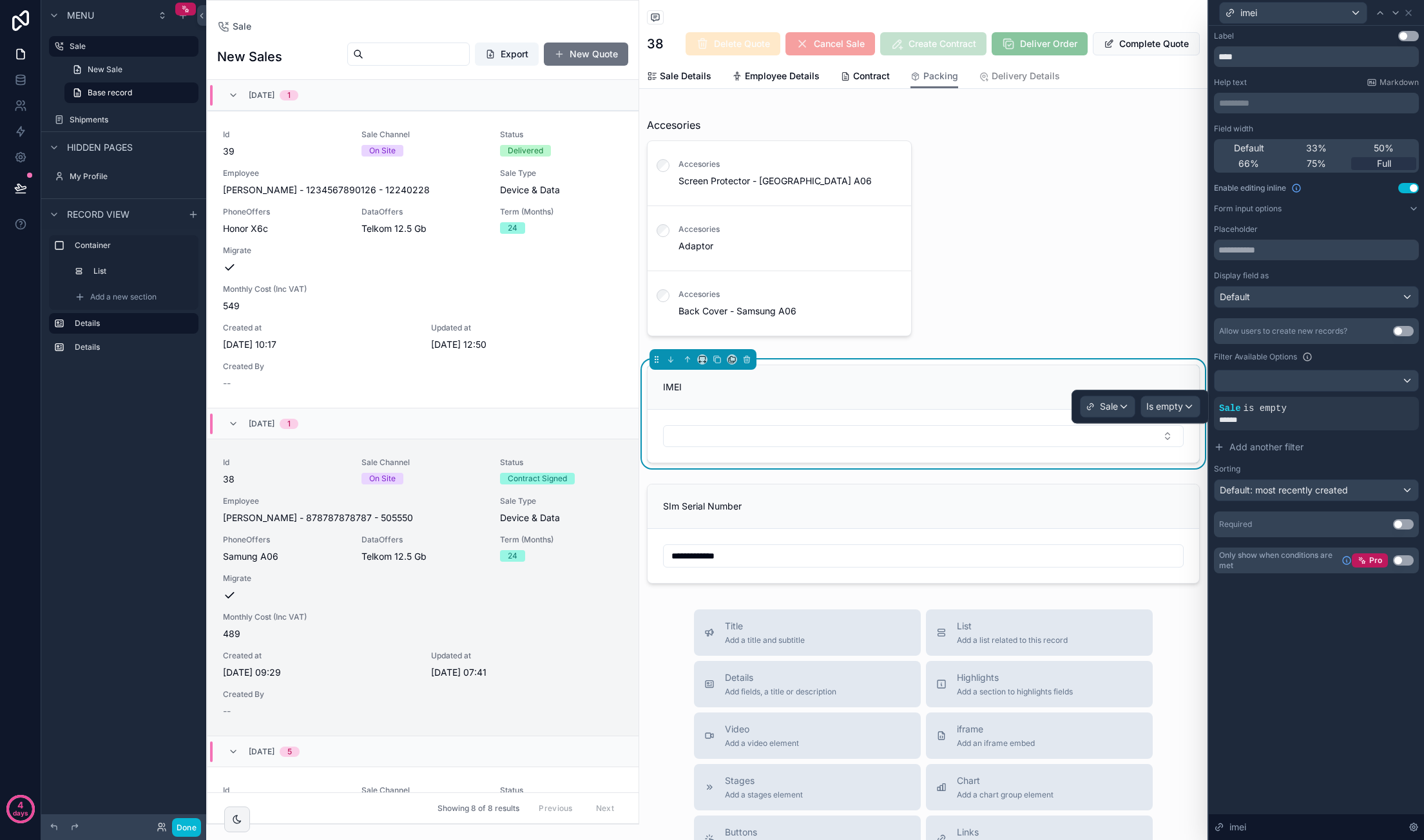
scroll to position [358, 0]
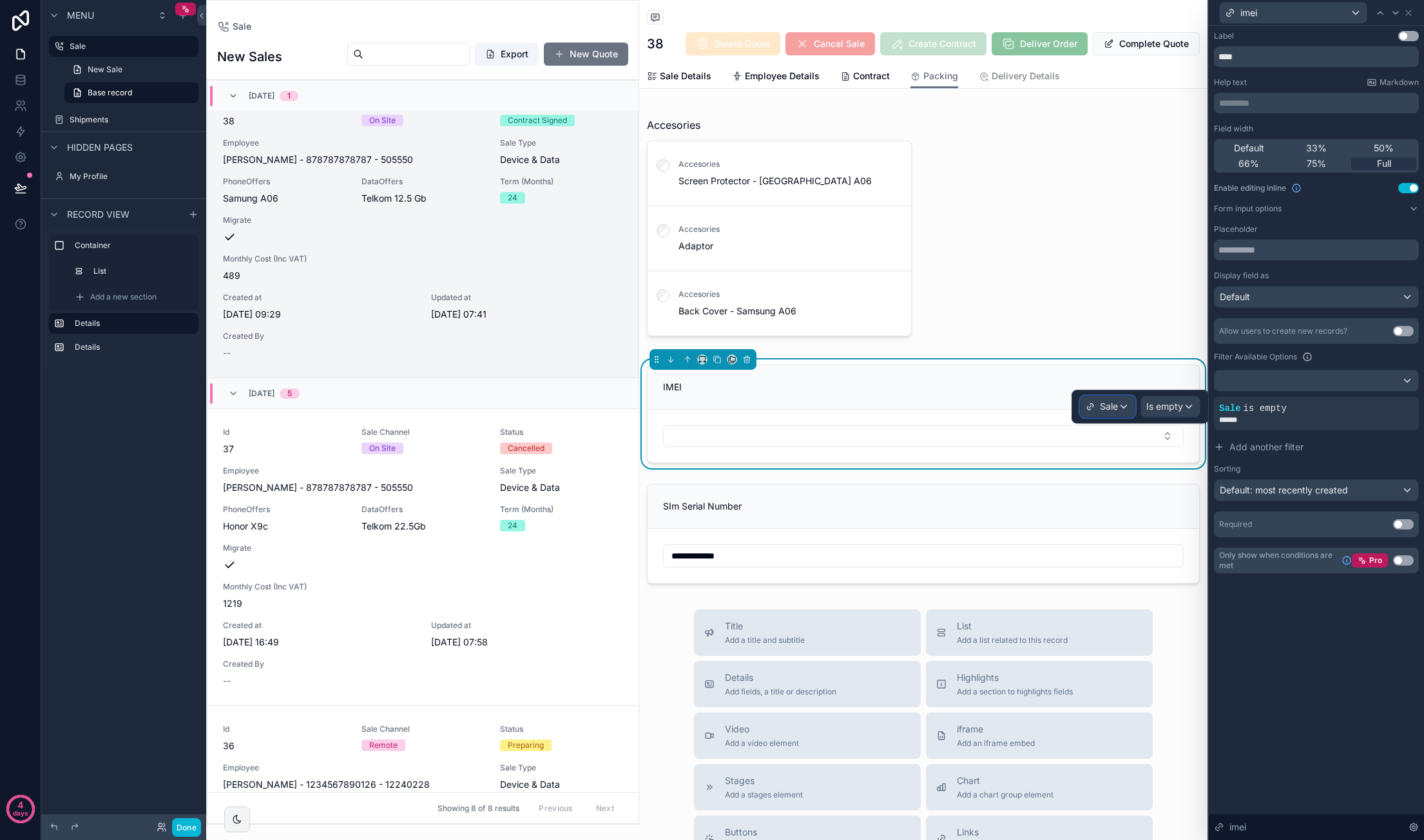
click at [1127, 403] on div "Sale" at bounding box center [1107, 406] width 54 height 20
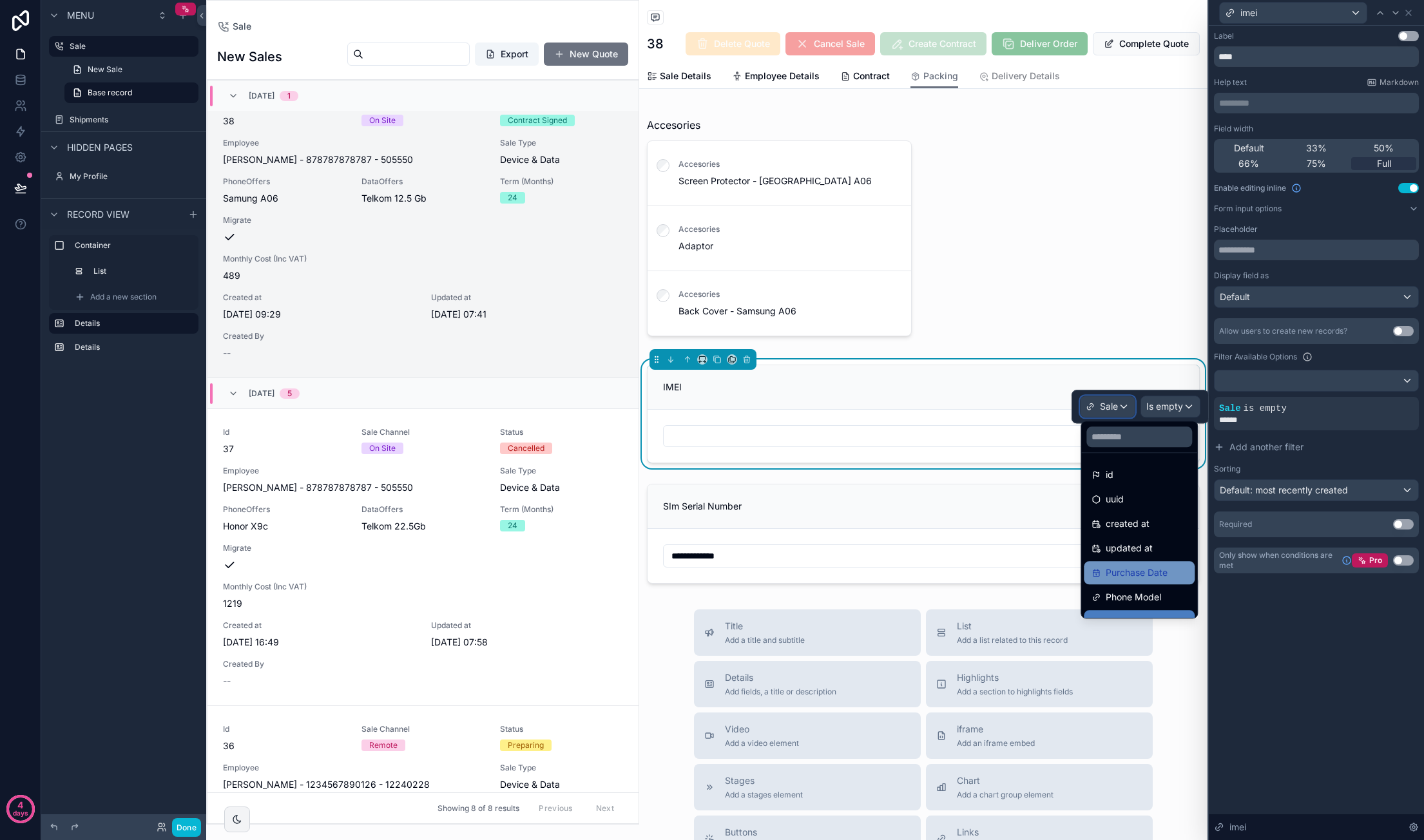
scroll to position [65, 0]
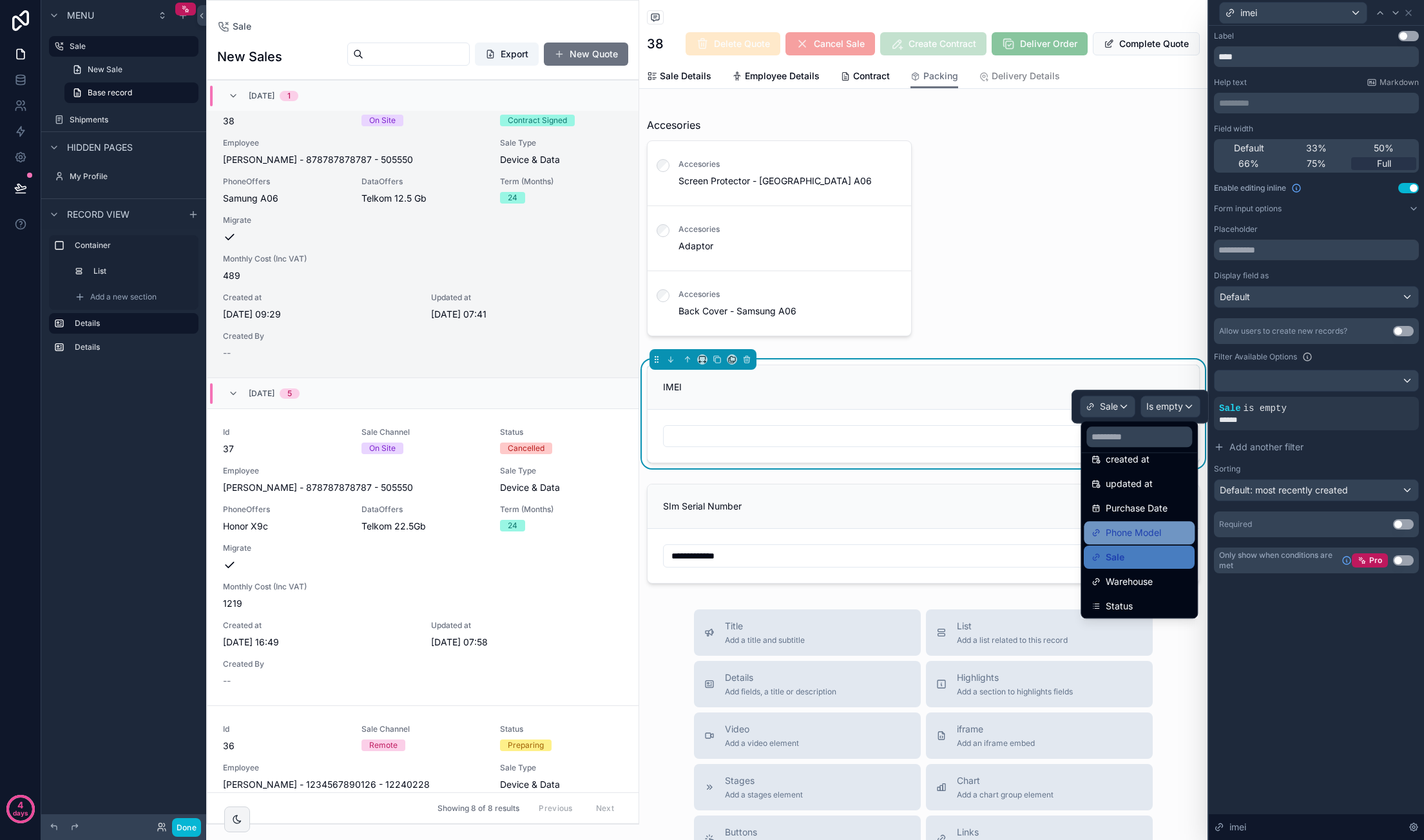
click at [1176, 538] on div "Phone Model" at bounding box center [1139, 533] width 96 height 15
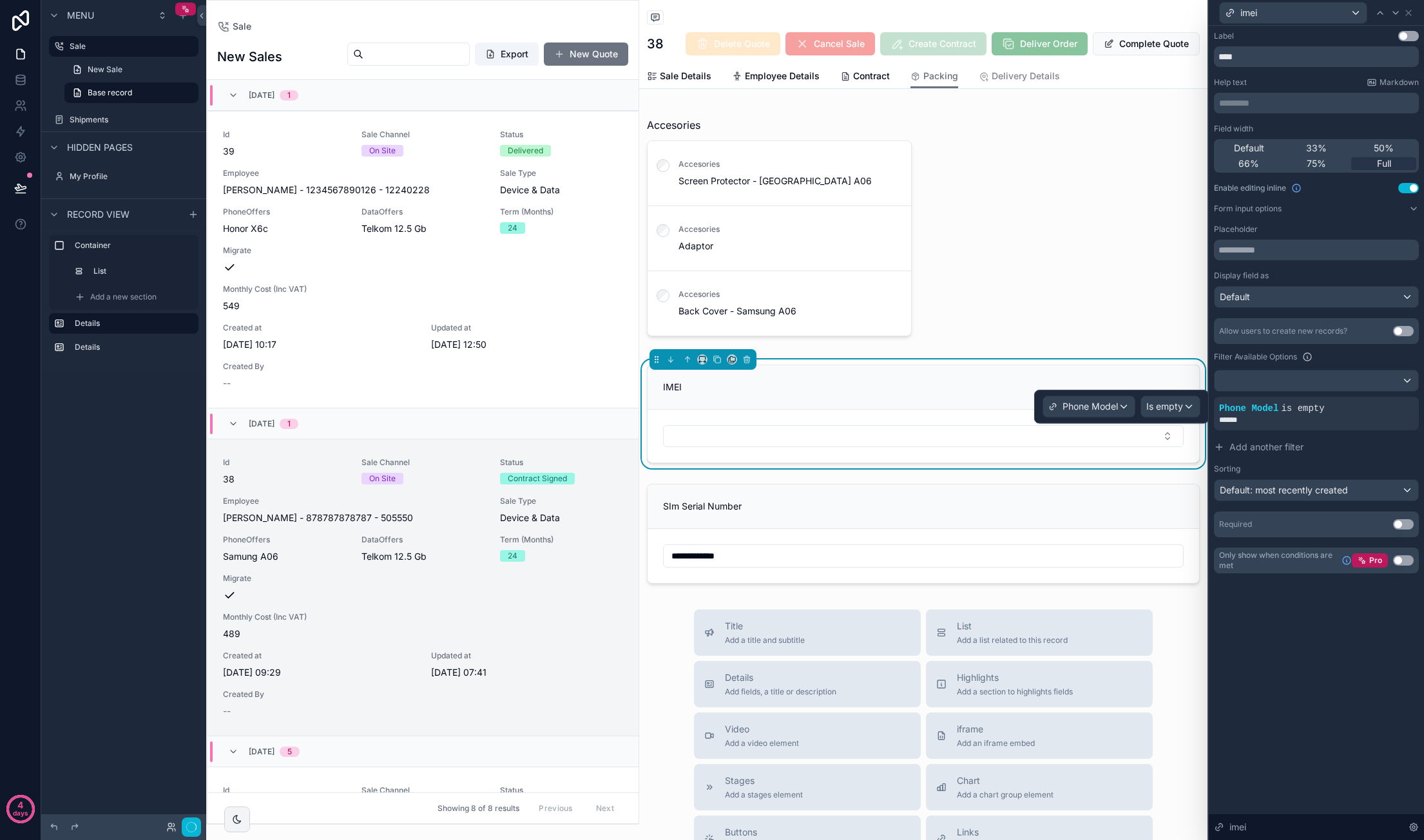
scroll to position [358, 0]
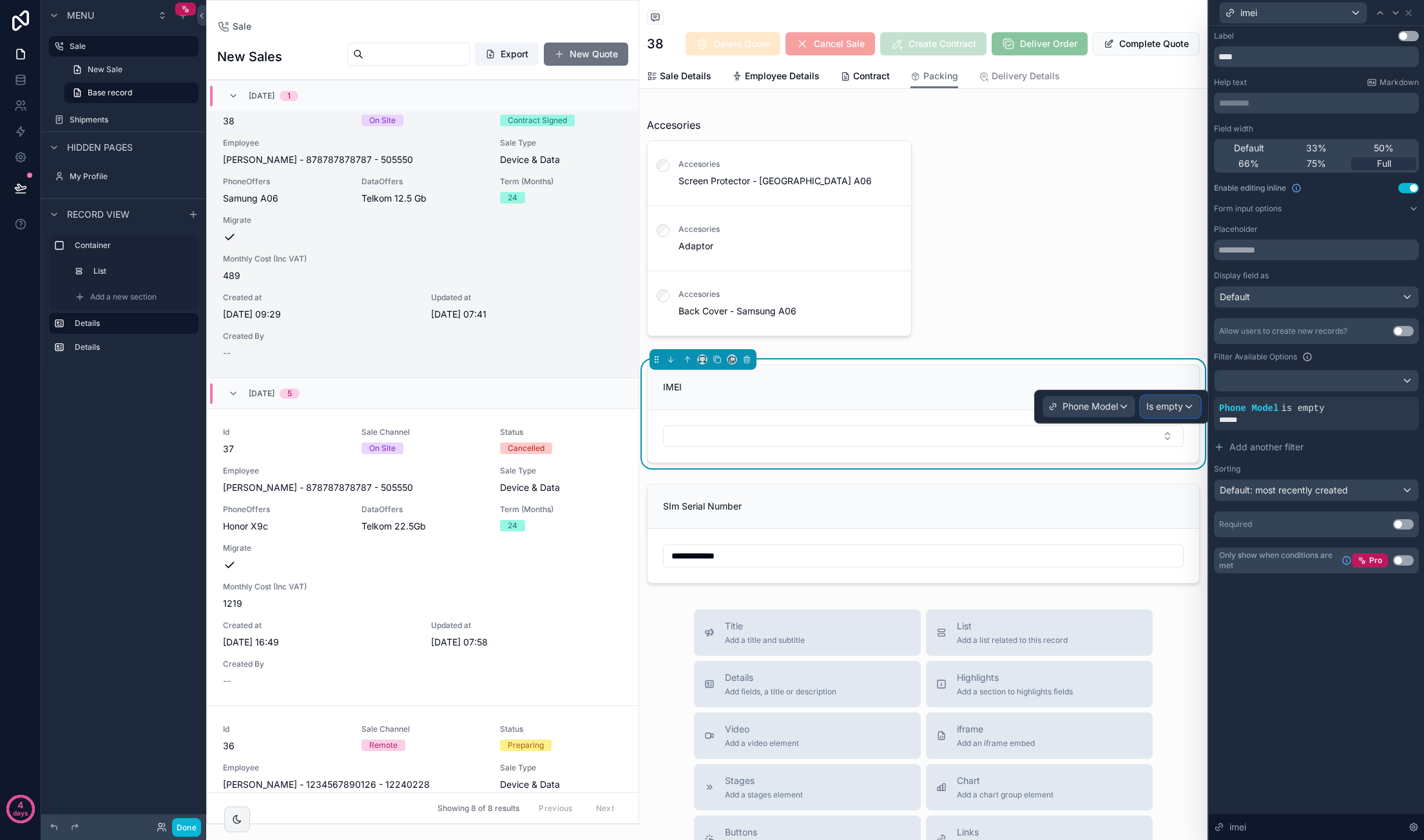
click at [1179, 401] on span "Is empty" at bounding box center [1165, 406] width 37 height 13
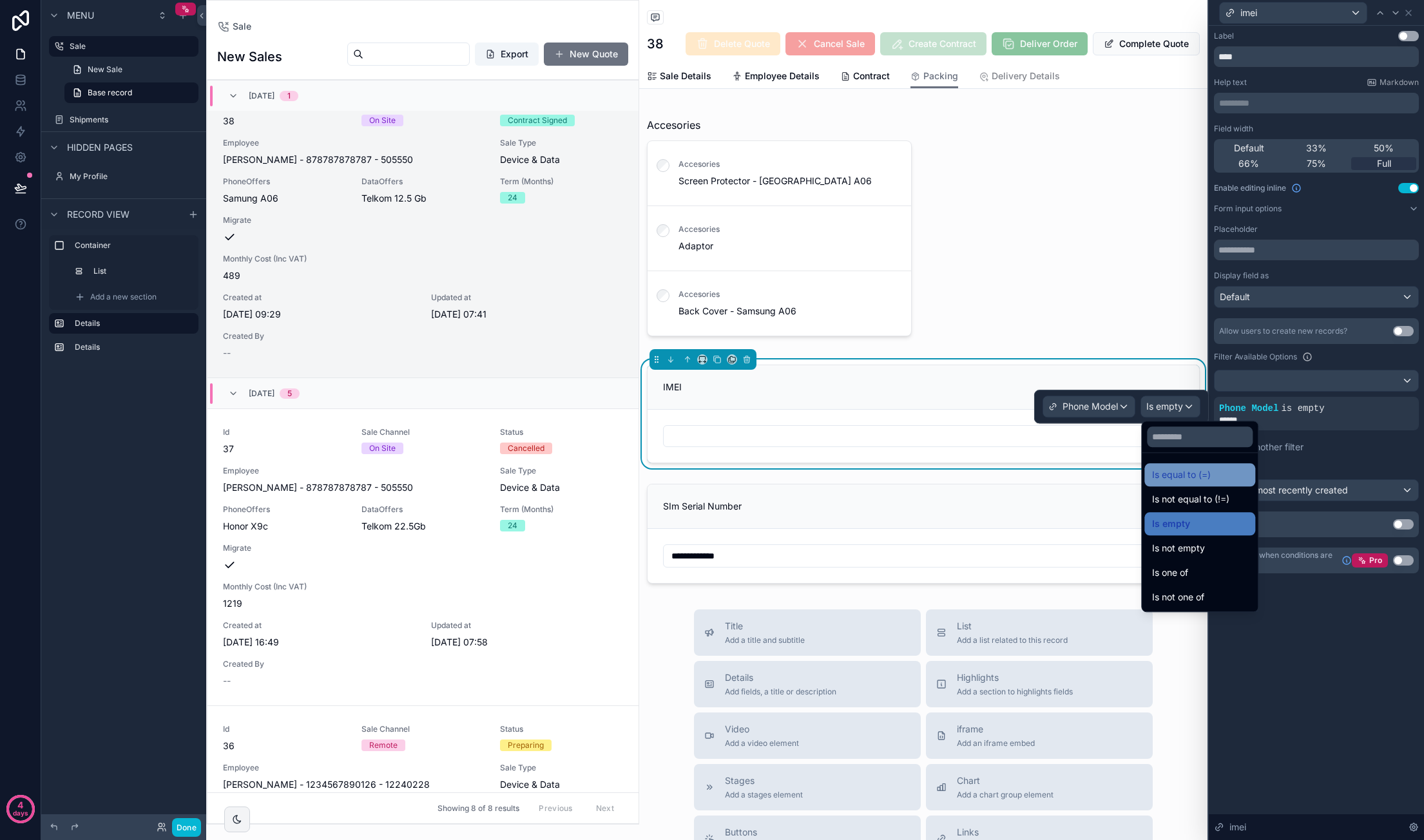
click at [1246, 469] on div "Is equal to (=)" at bounding box center [1200, 474] width 96 height 15
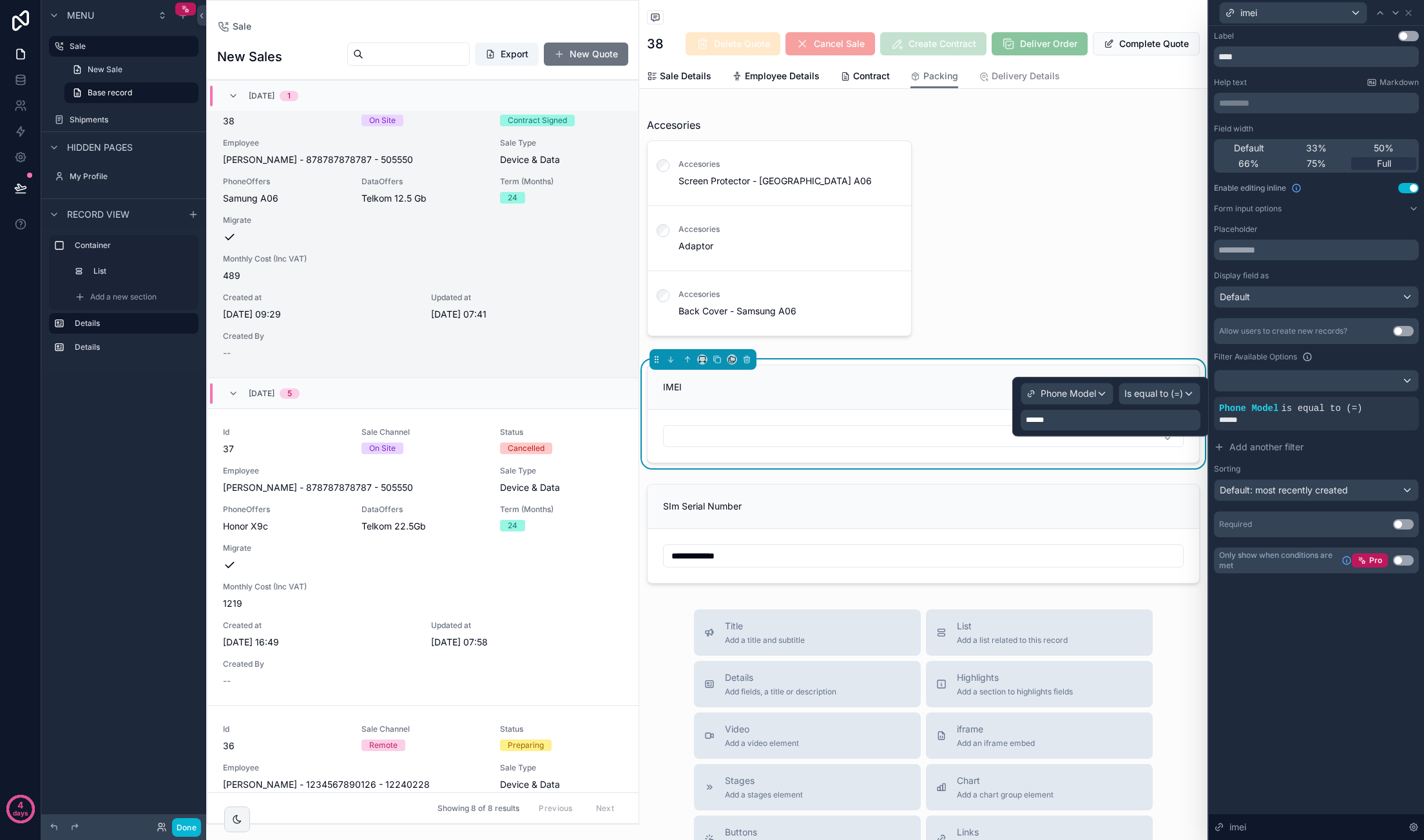
click at [1125, 424] on div "******" at bounding box center [1110, 420] width 180 height 20
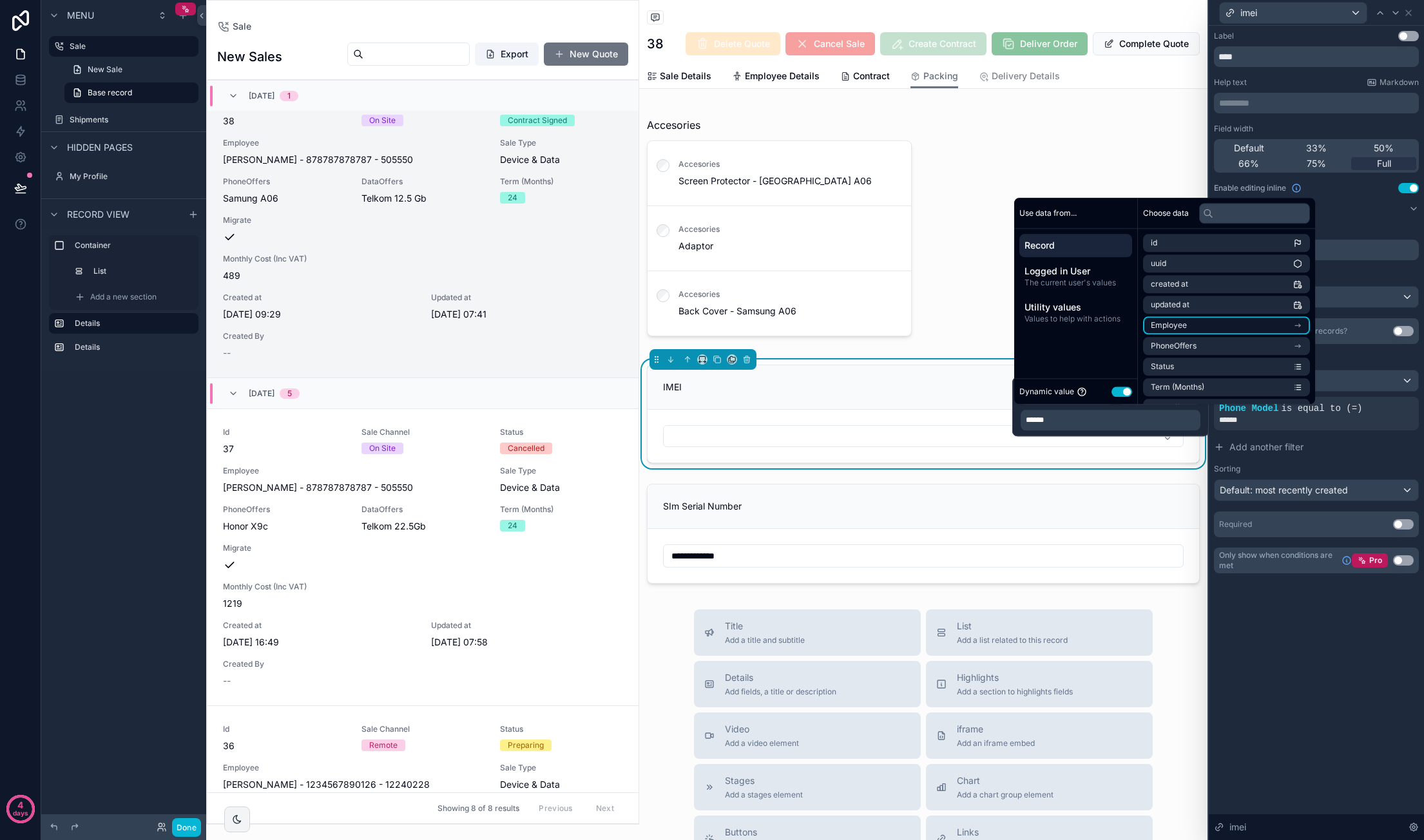
scroll to position [65, 0]
click at [1244, 287] on li "PhoneOffers" at bounding box center [1226, 282] width 167 height 18
click at [1226, 367] on li "stock collection" at bounding box center [1226, 369] width 167 height 18
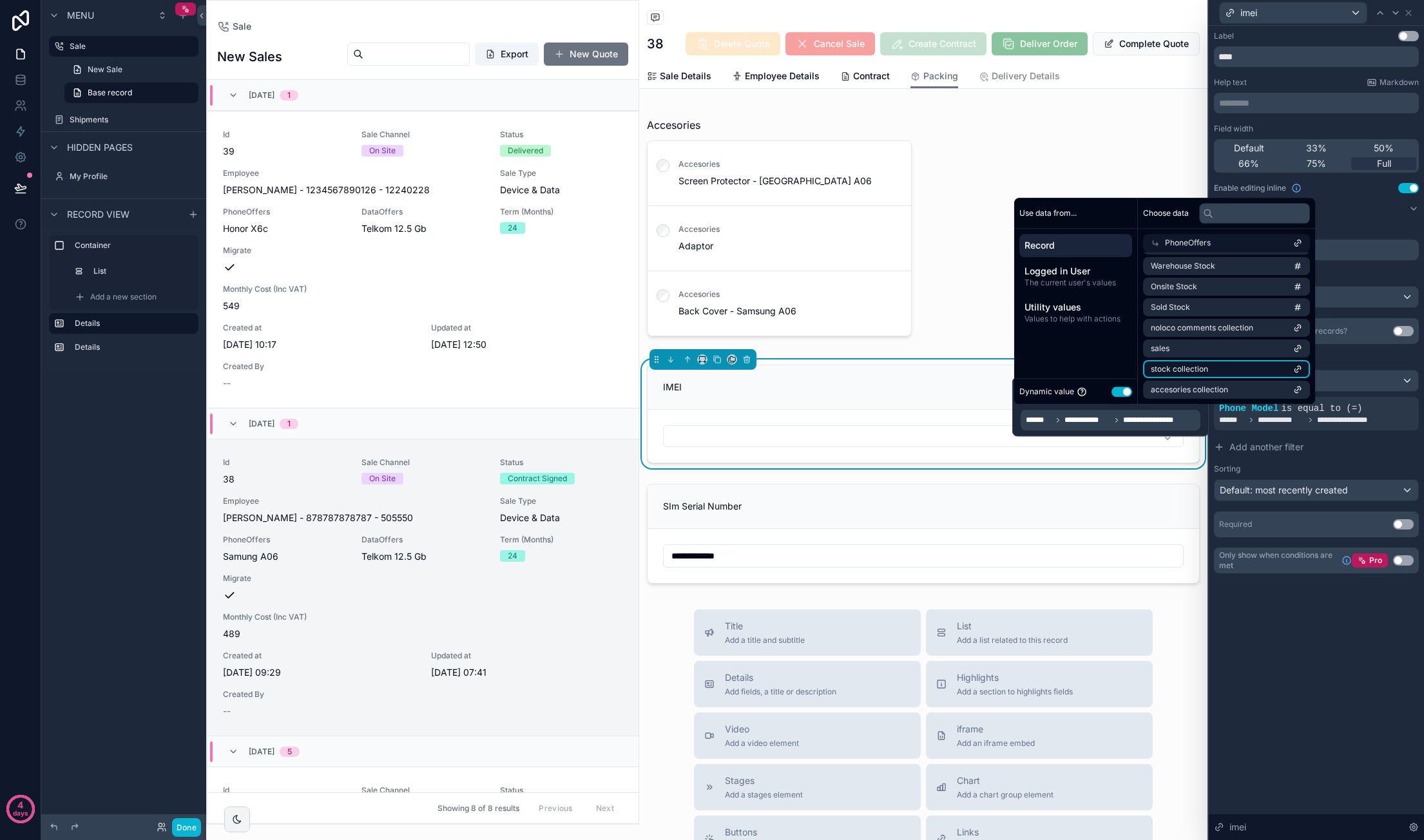
scroll to position [358, 0]
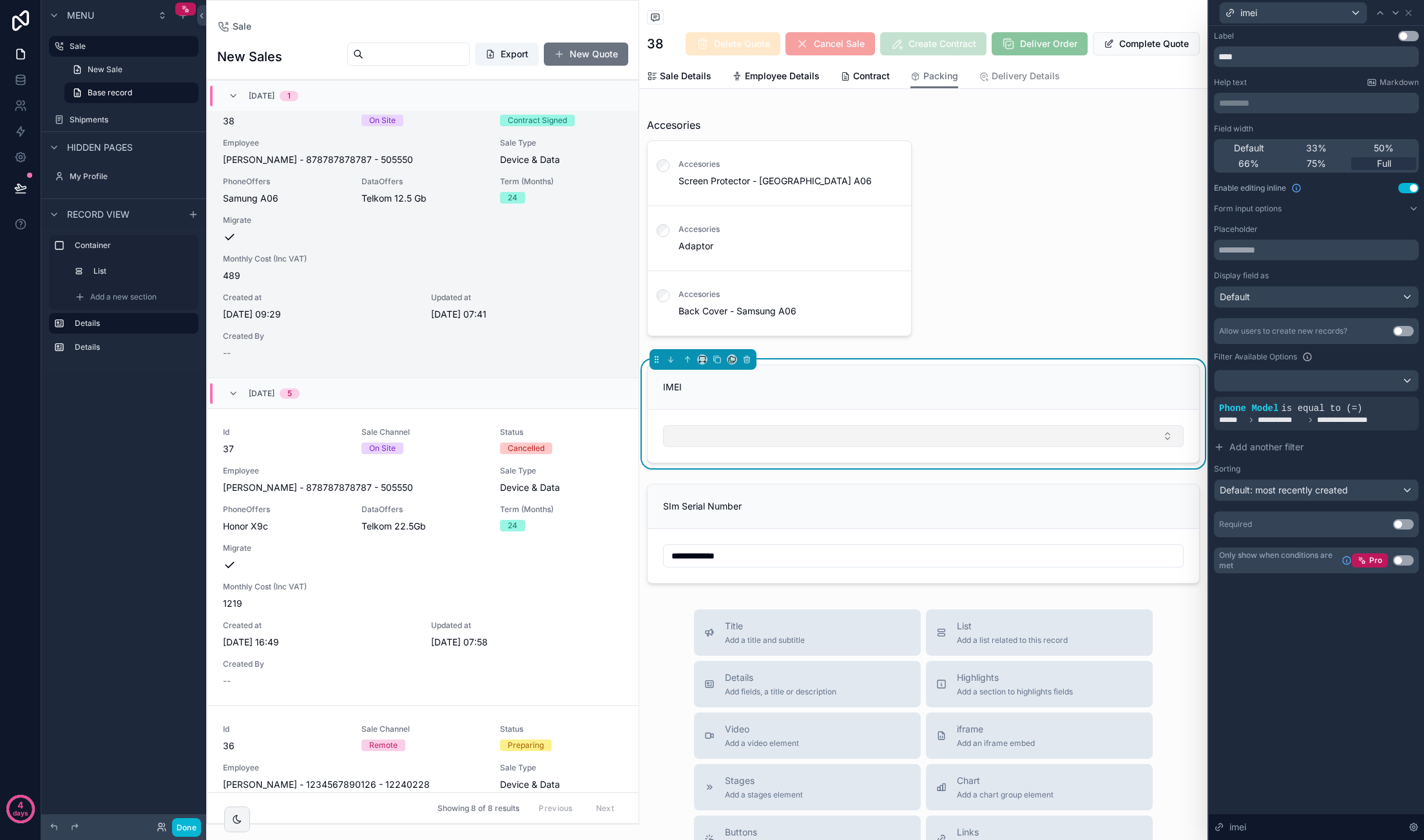
click at [840, 425] on button "Select Button" at bounding box center [923, 436] width 520 height 22
click at [1388, 400] on icon at bounding box center [1386, 398] width 8 height 8
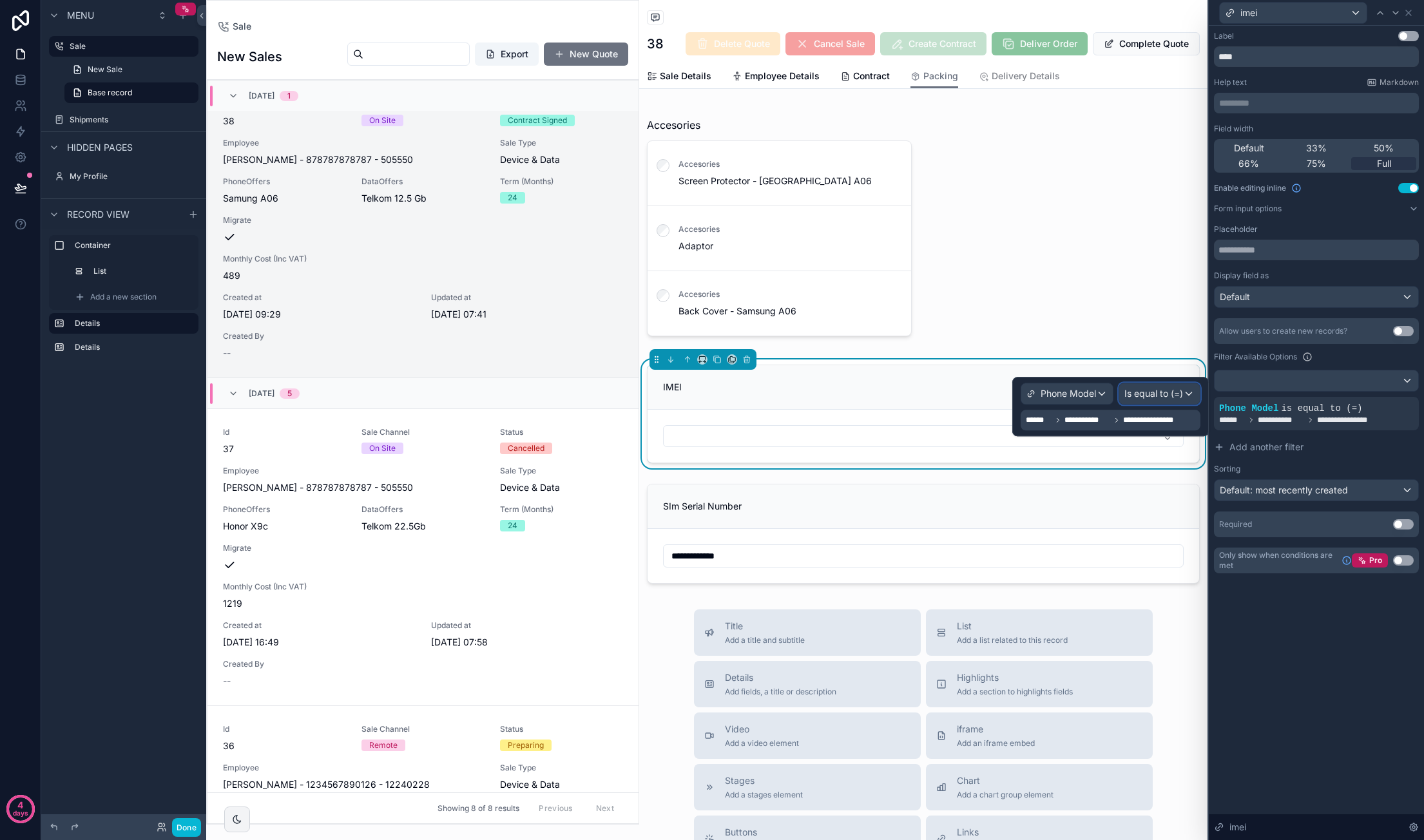
click at [1171, 385] on div "Is equal to (=)" at bounding box center [1159, 393] width 81 height 20
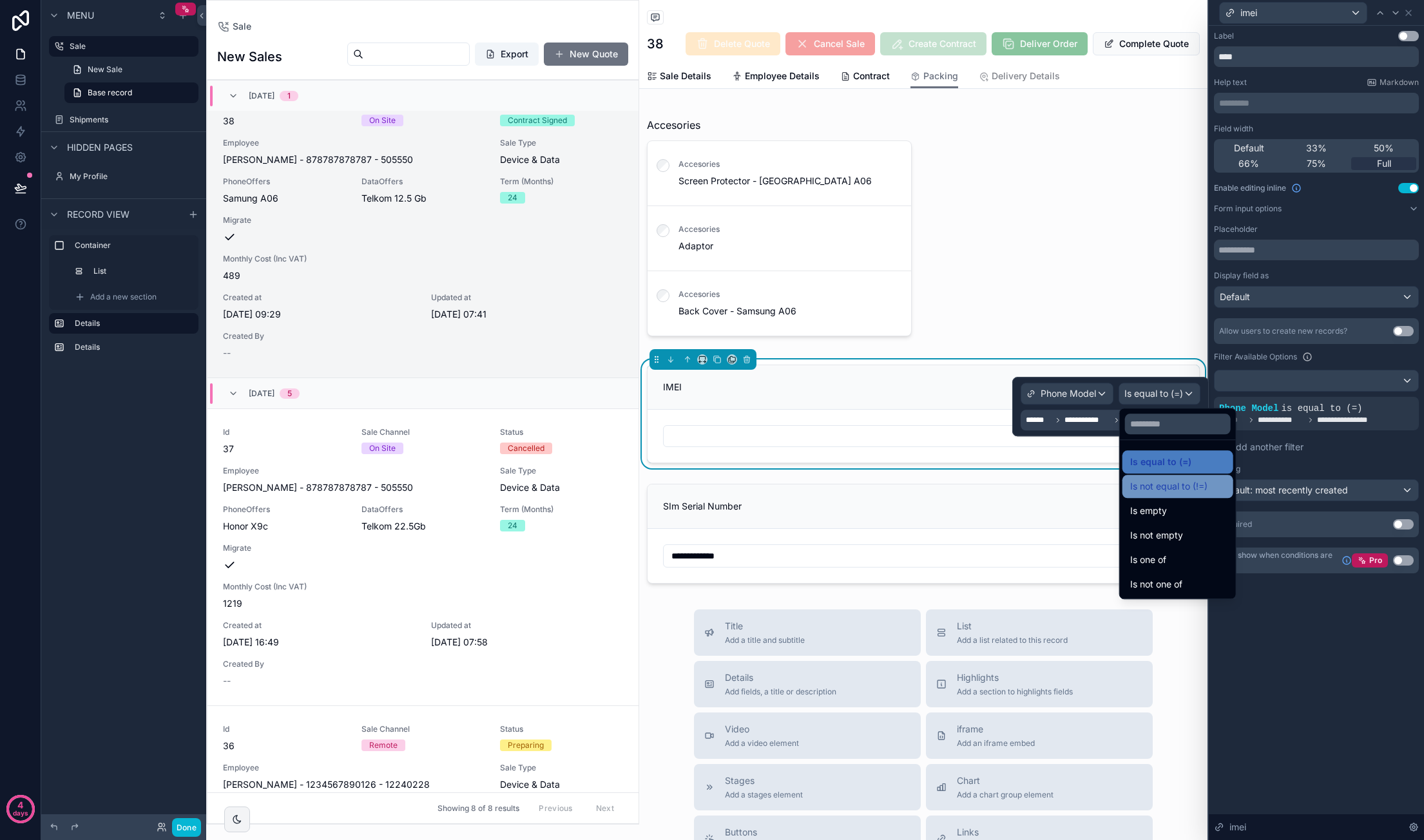
click at [1184, 481] on span "Is not equal to (!=)" at bounding box center [1169, 486] width 77 height 15
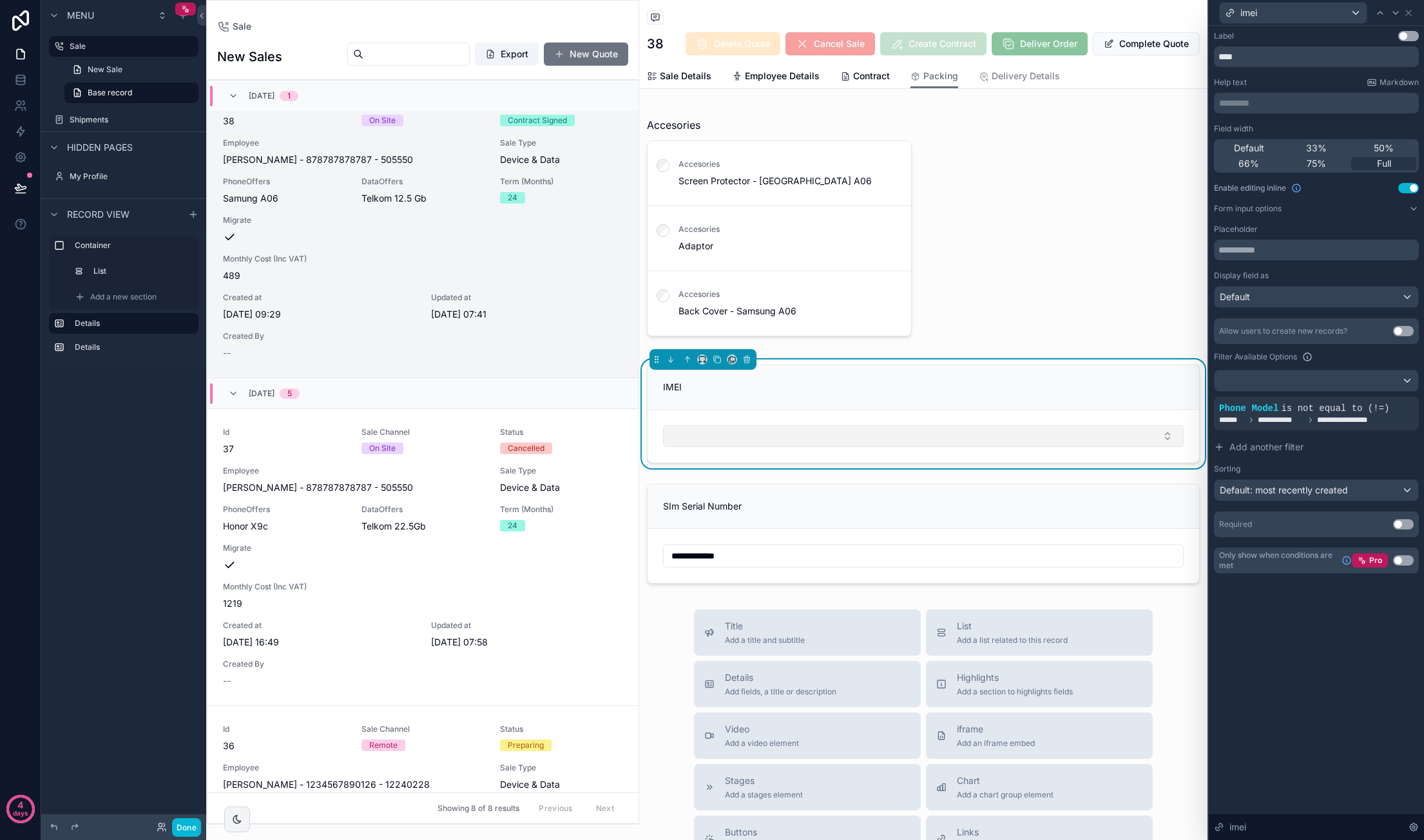
click at [926, 439] on button "Select Button" at bounding box center [923, 436] width 520 height 22
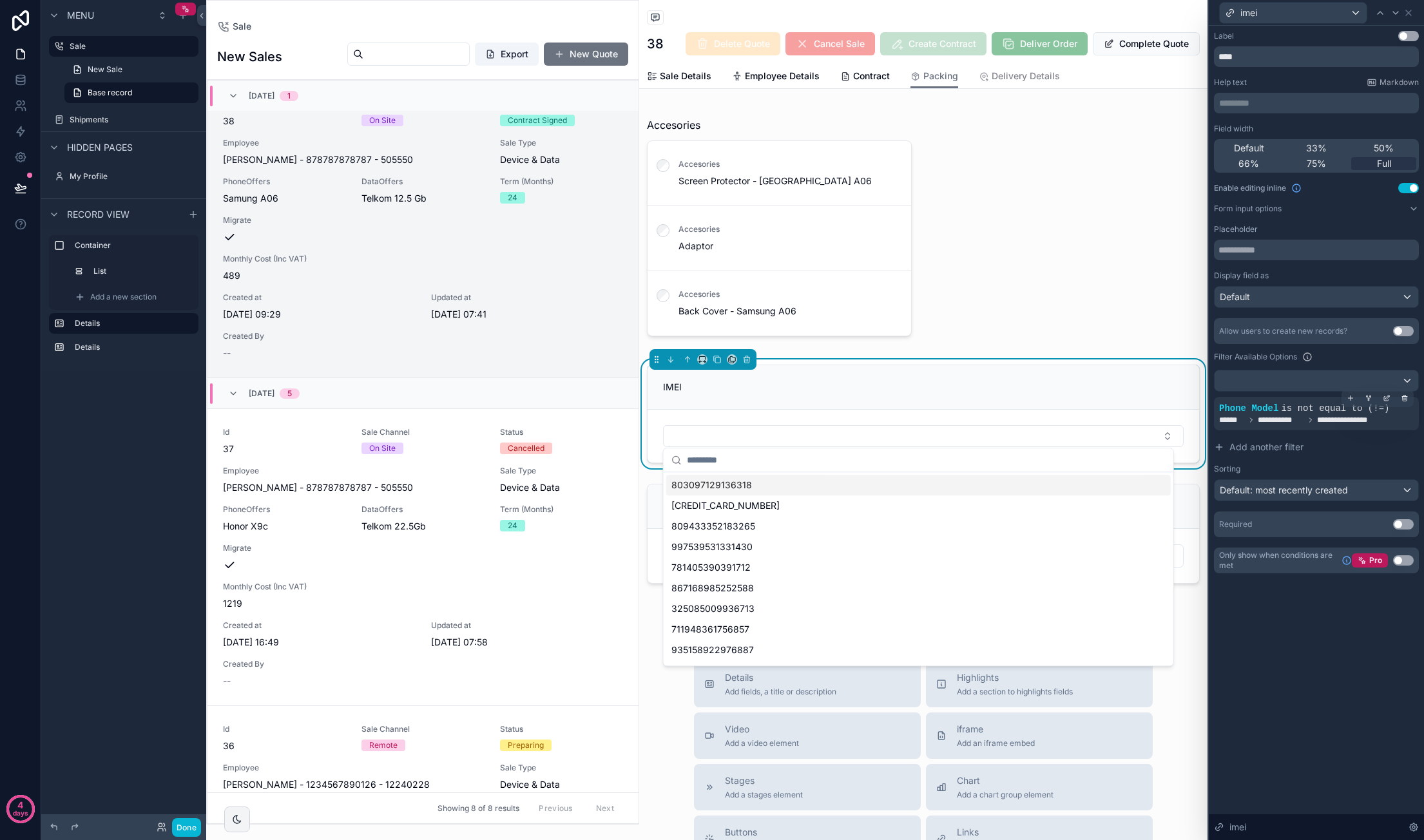
click at [1382, 418] on span "**********" at bounding box center [1351, 420] width 68 height 11
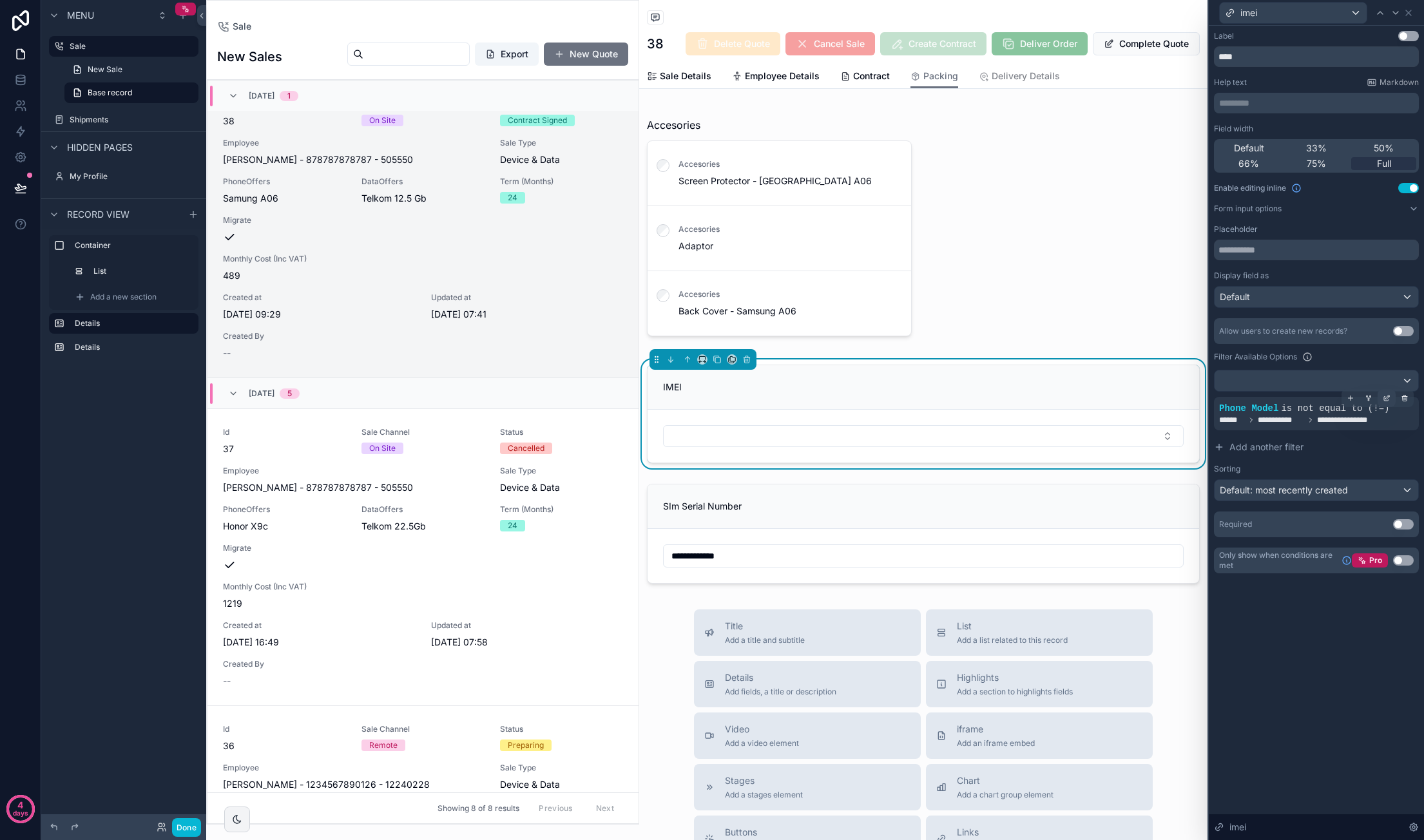
click at [1387, 399] on icon at bounding box center [1386, 398] width 8 height 8
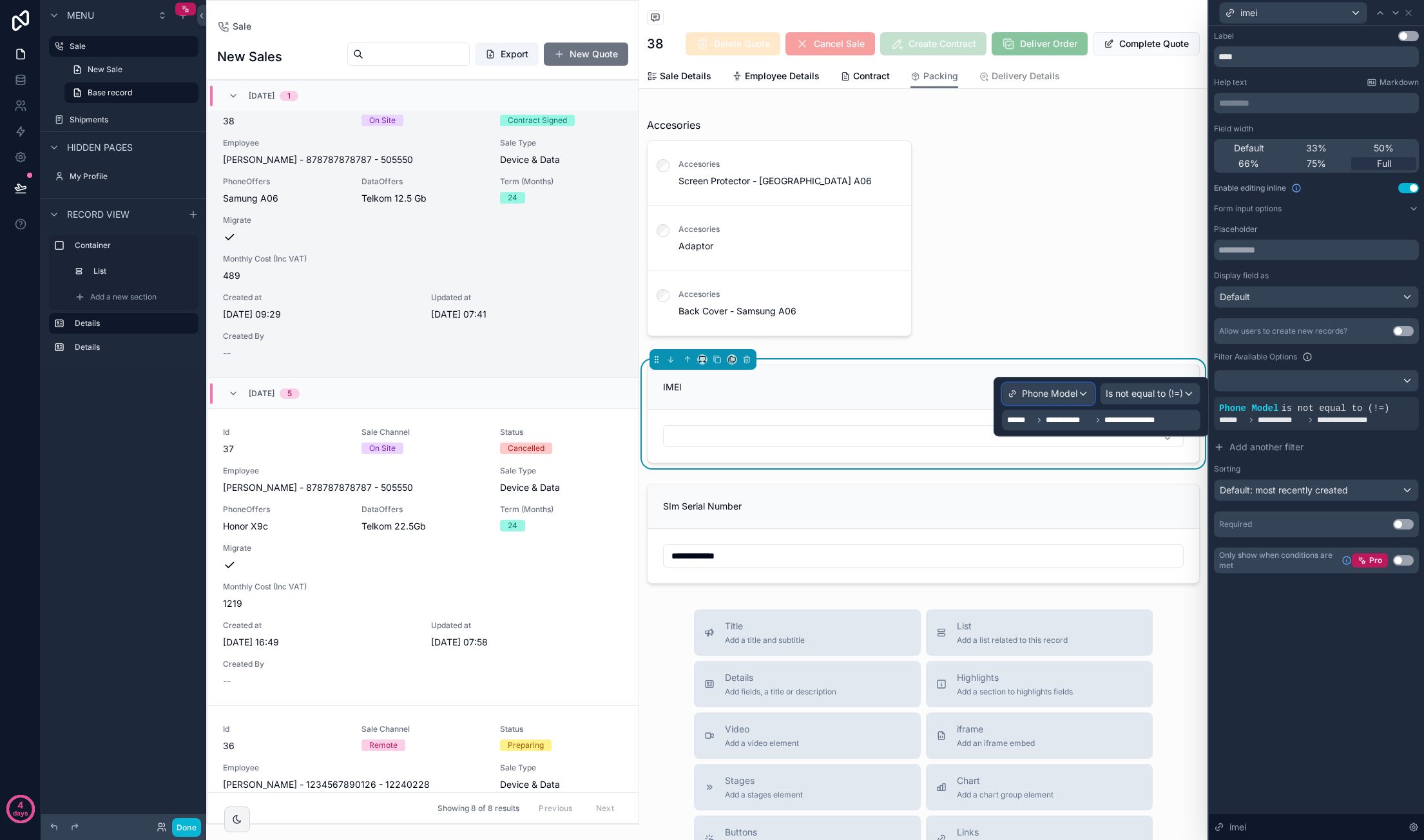
click at [1070, 396] on span "Phone Model" at bounding box center [1049, 394] width 56 height 13
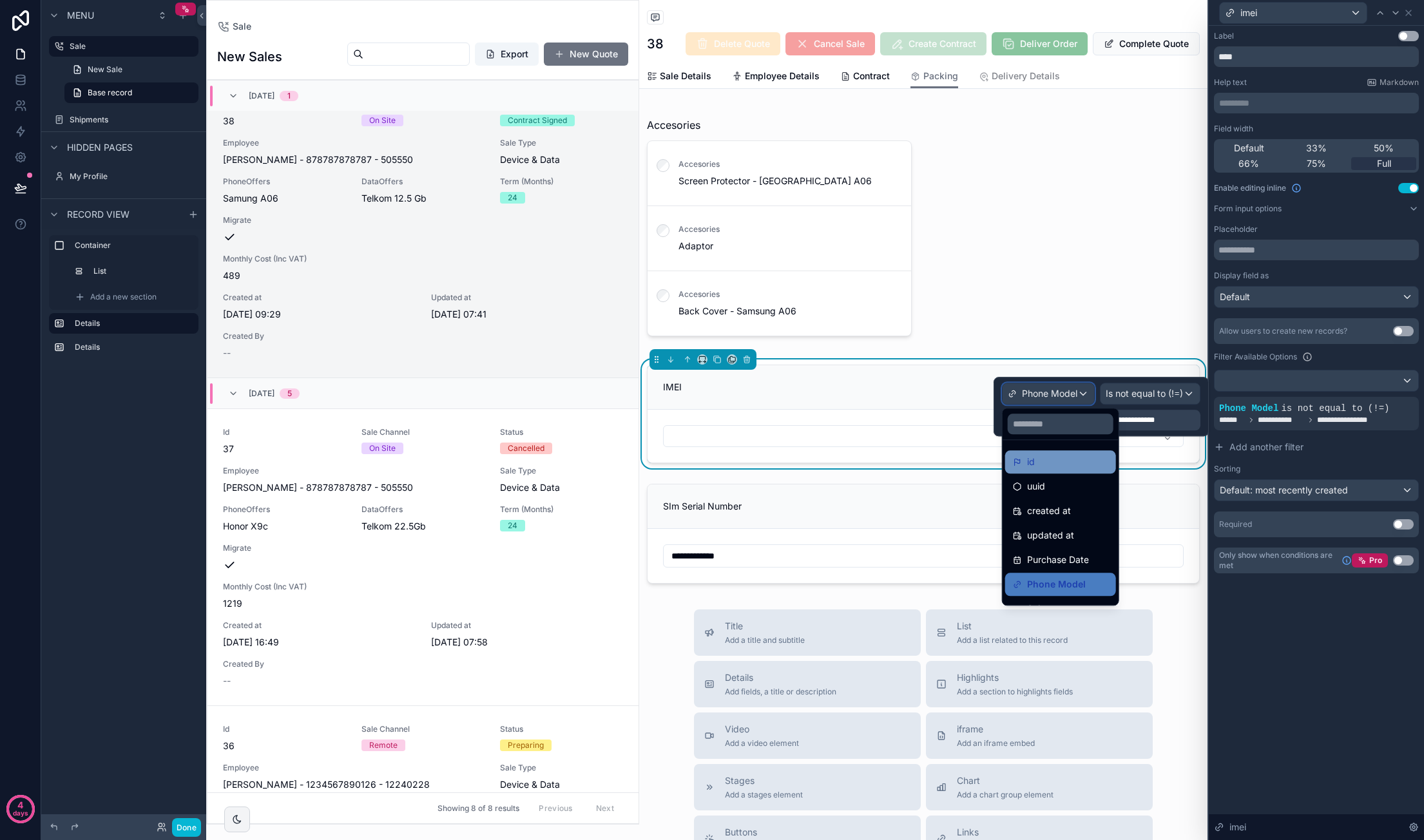
scroll to position [65, 0]
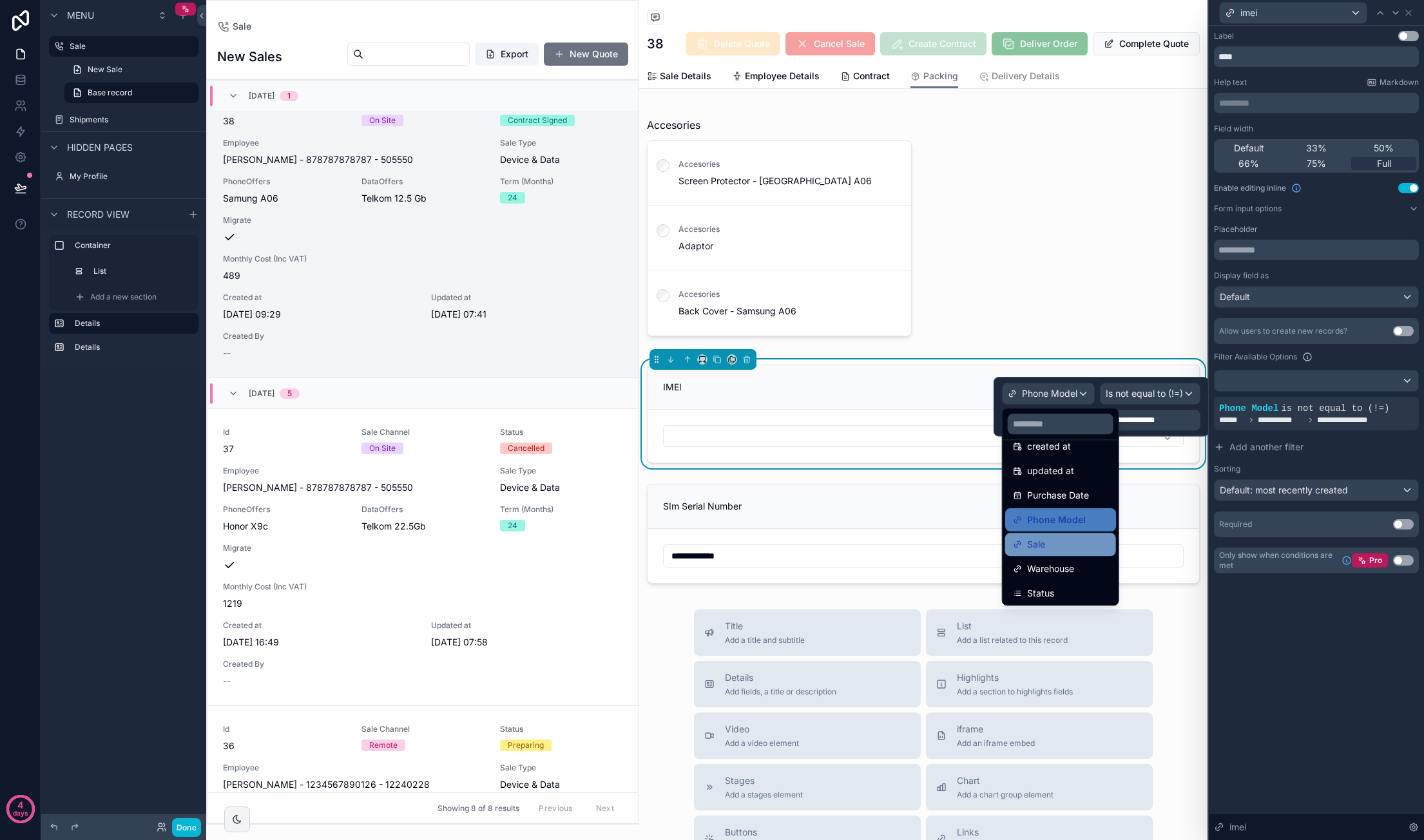
click at [1070, 543] on div "Sale" at bounding box center [1060, 544] width 96 height 15
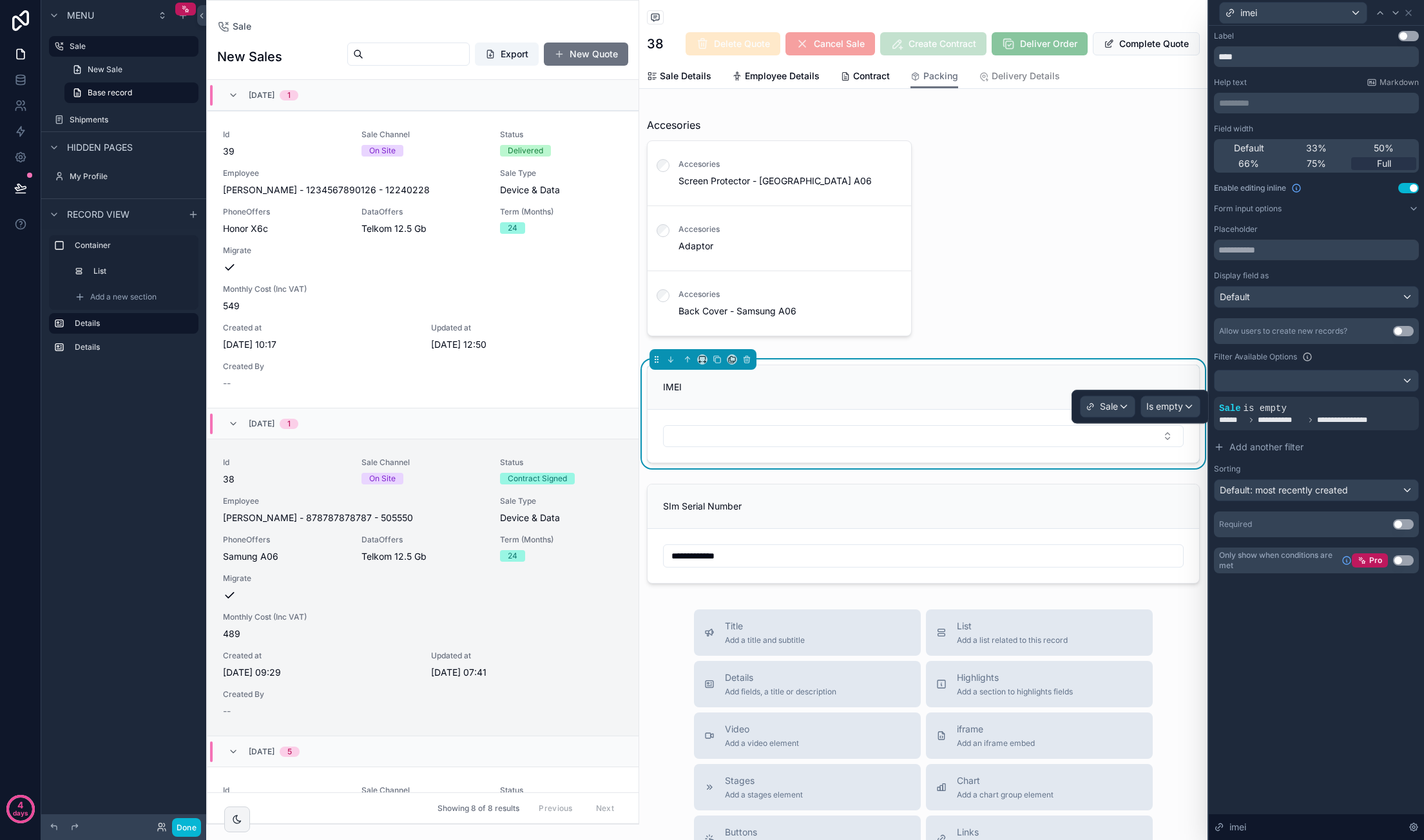
scroll to position [358, 0]
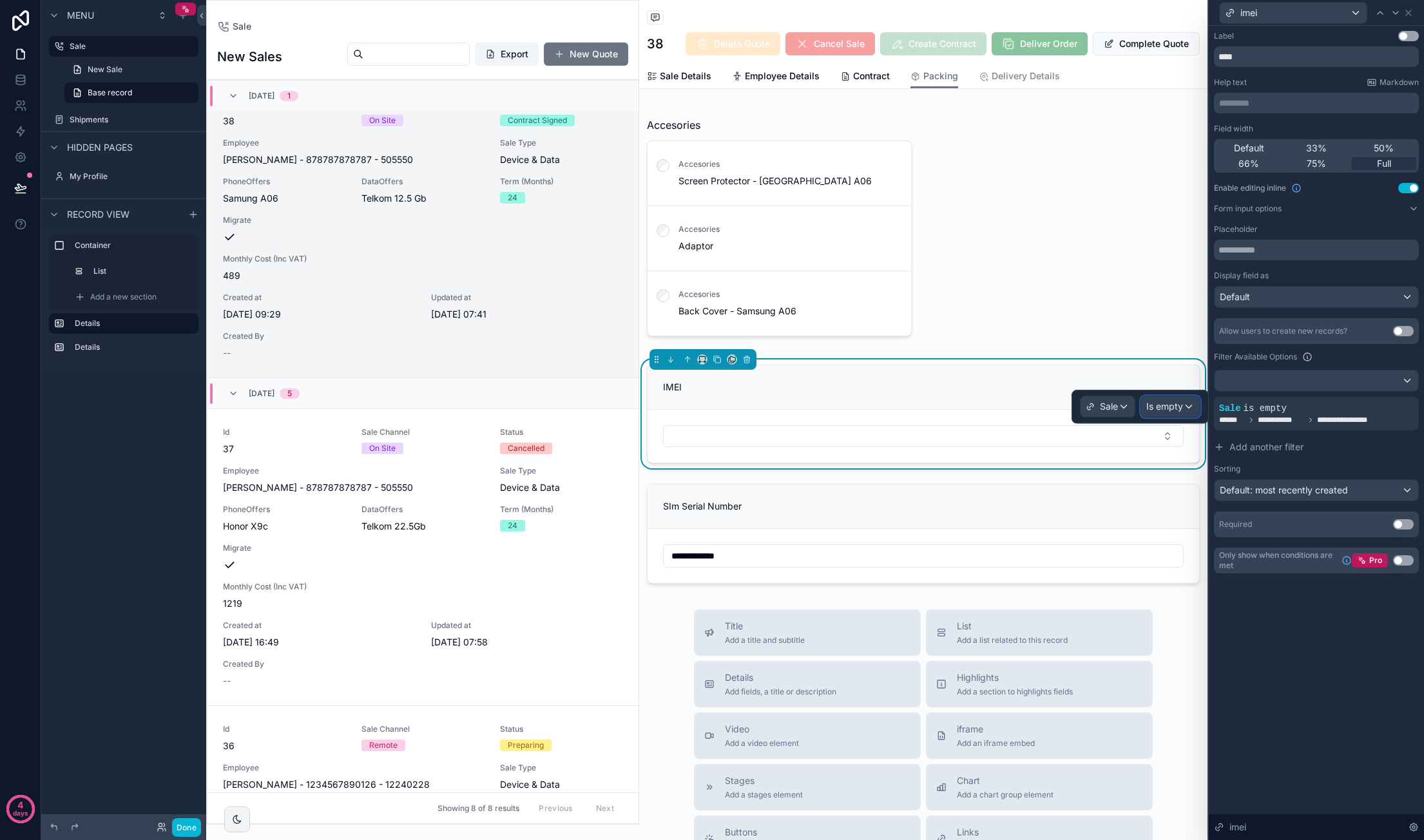
click at [1193, 407] on div "Is empty" at bounding box center [1170, 406] width 58 height 20
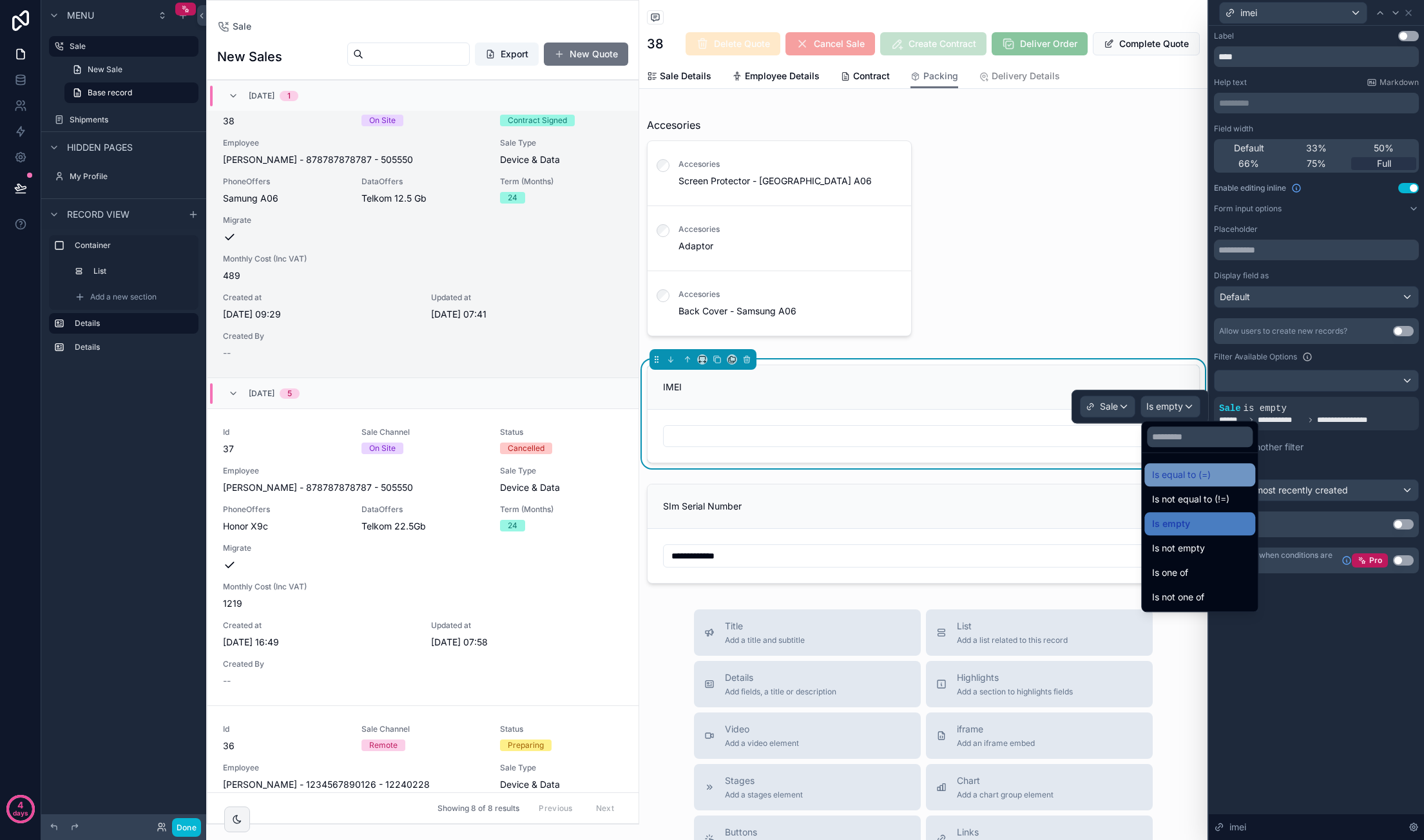
click at [1226, 476] on div "Is equal to (=)" at bounding box center [1200, 474] width 96 height 15
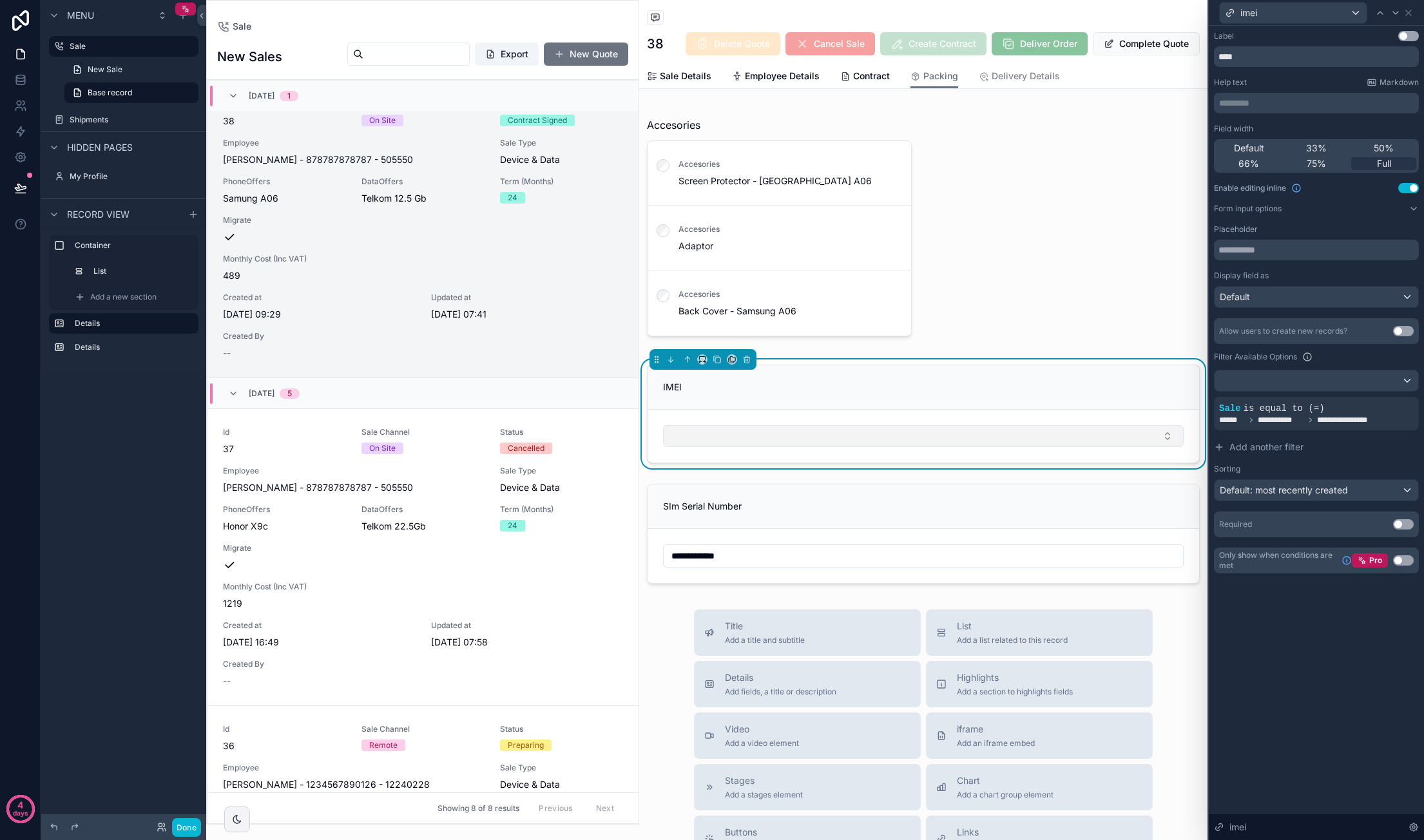
click at [817, 444] on button "Select Button" at bounding box center [923, 436] width 520 height 22
click at [1294, 418] on span "**********" at bounding box center [1281, 420] width 47 height 11
click at [1387, 399] on icon at bounding box center [1386, 399] width 4 height 4
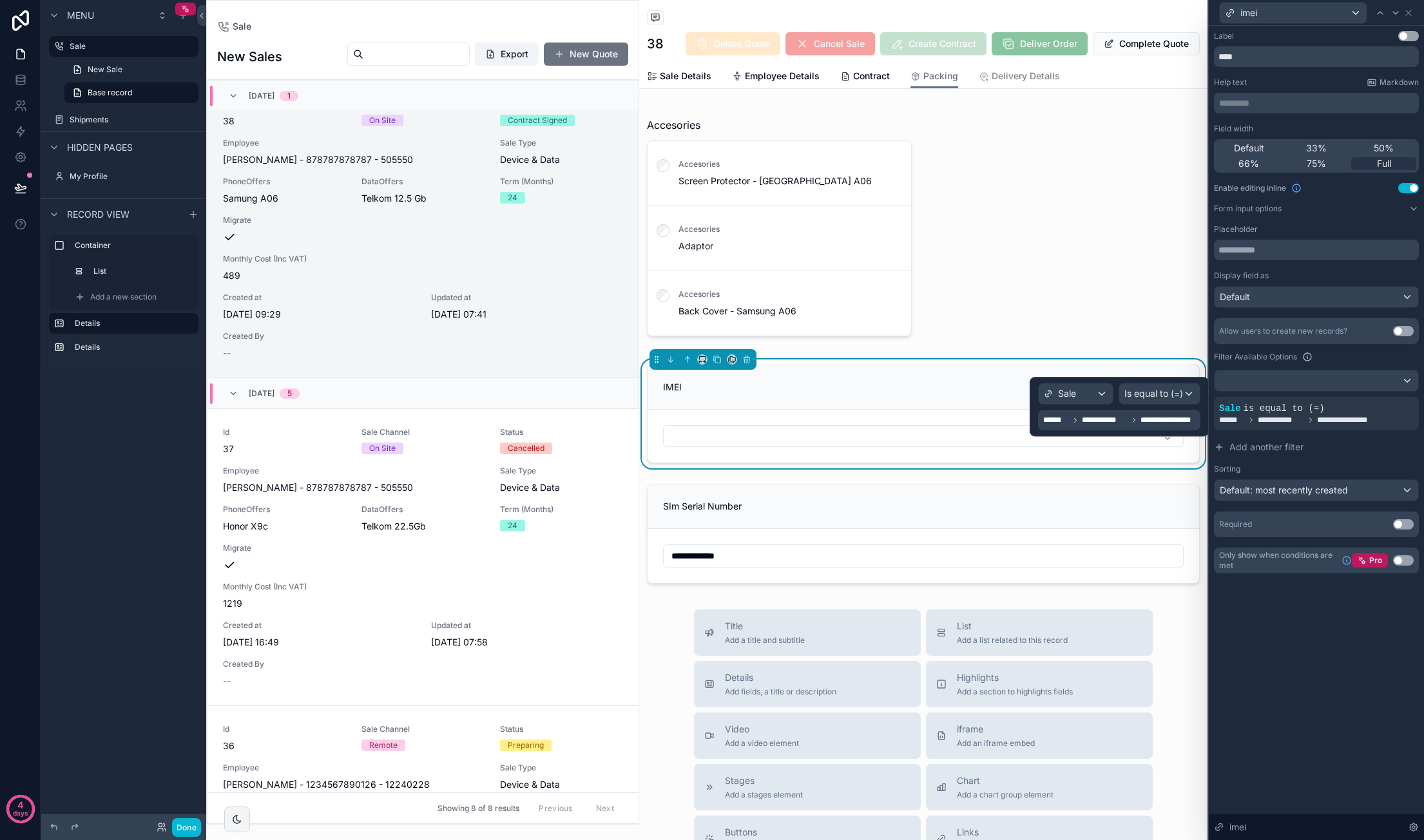
click at [1138, 419] on span "**********" at bounding box center [1120, 420] width 155 height 11
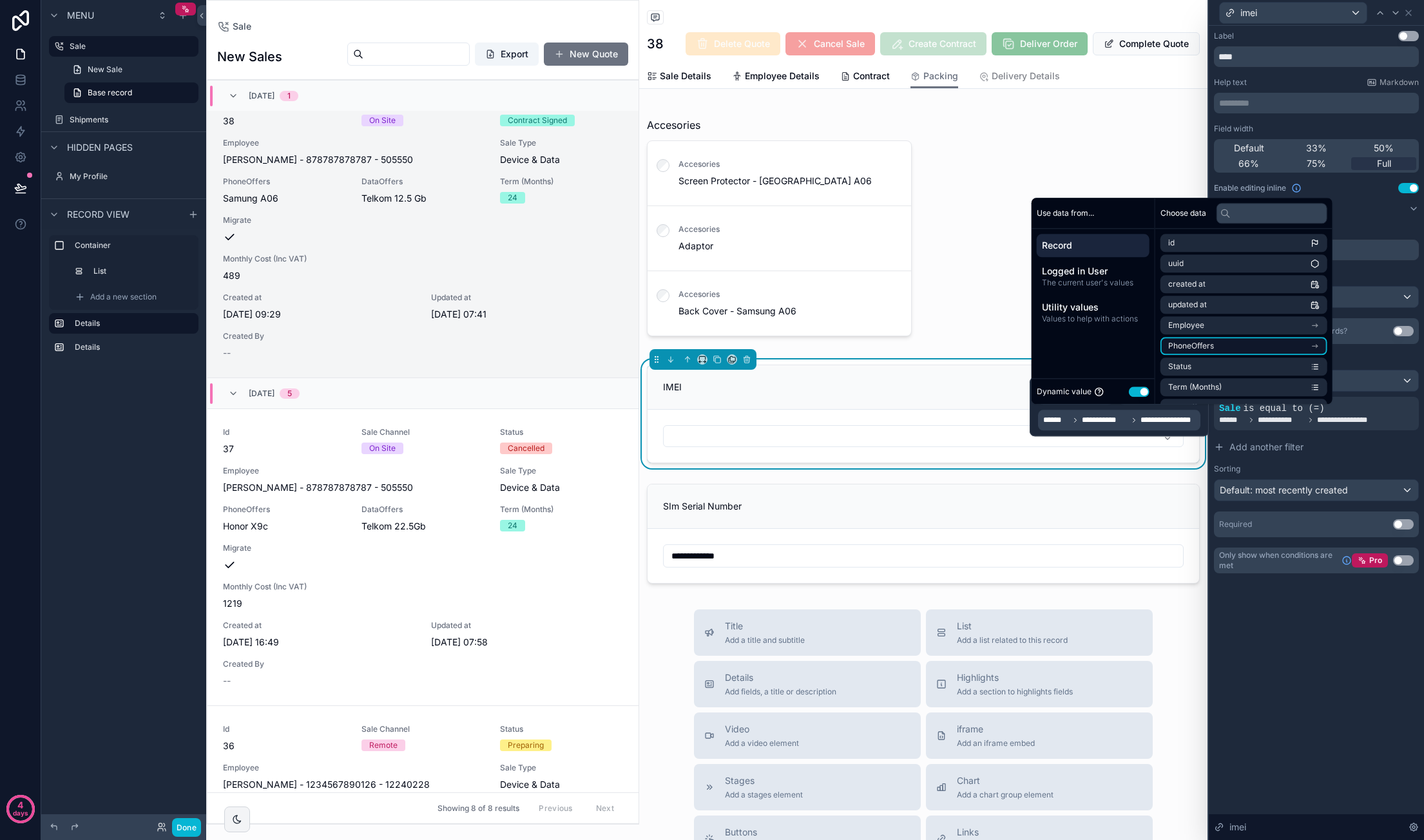
click at [1239, 342] on li "PhoneOffers" at bounding box center [1243, 346] width 167 height 18
click at [1216, 344] on li "sales" at bounding box center [1243, 349] width 167 height 18
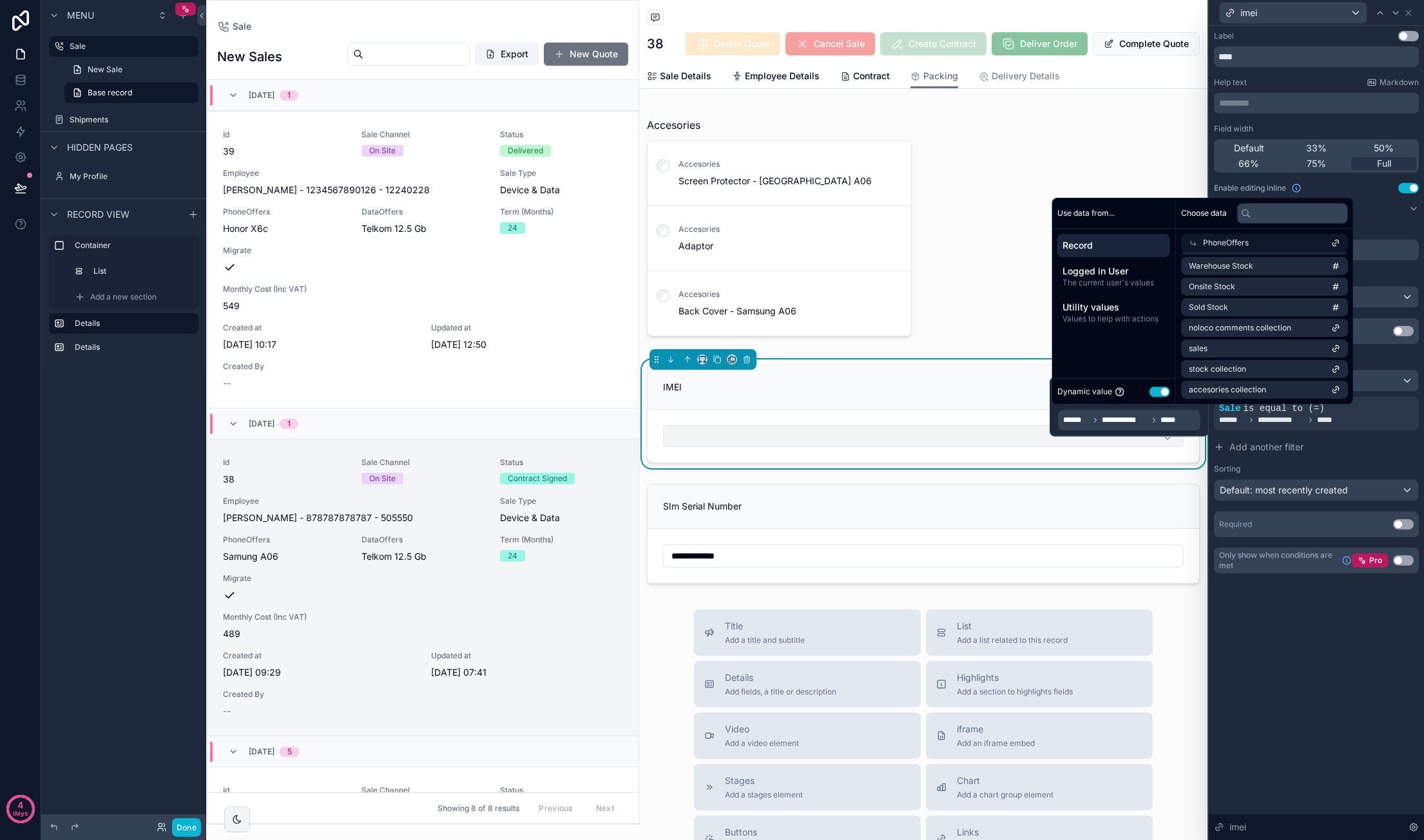
scroll to position [358, 0]
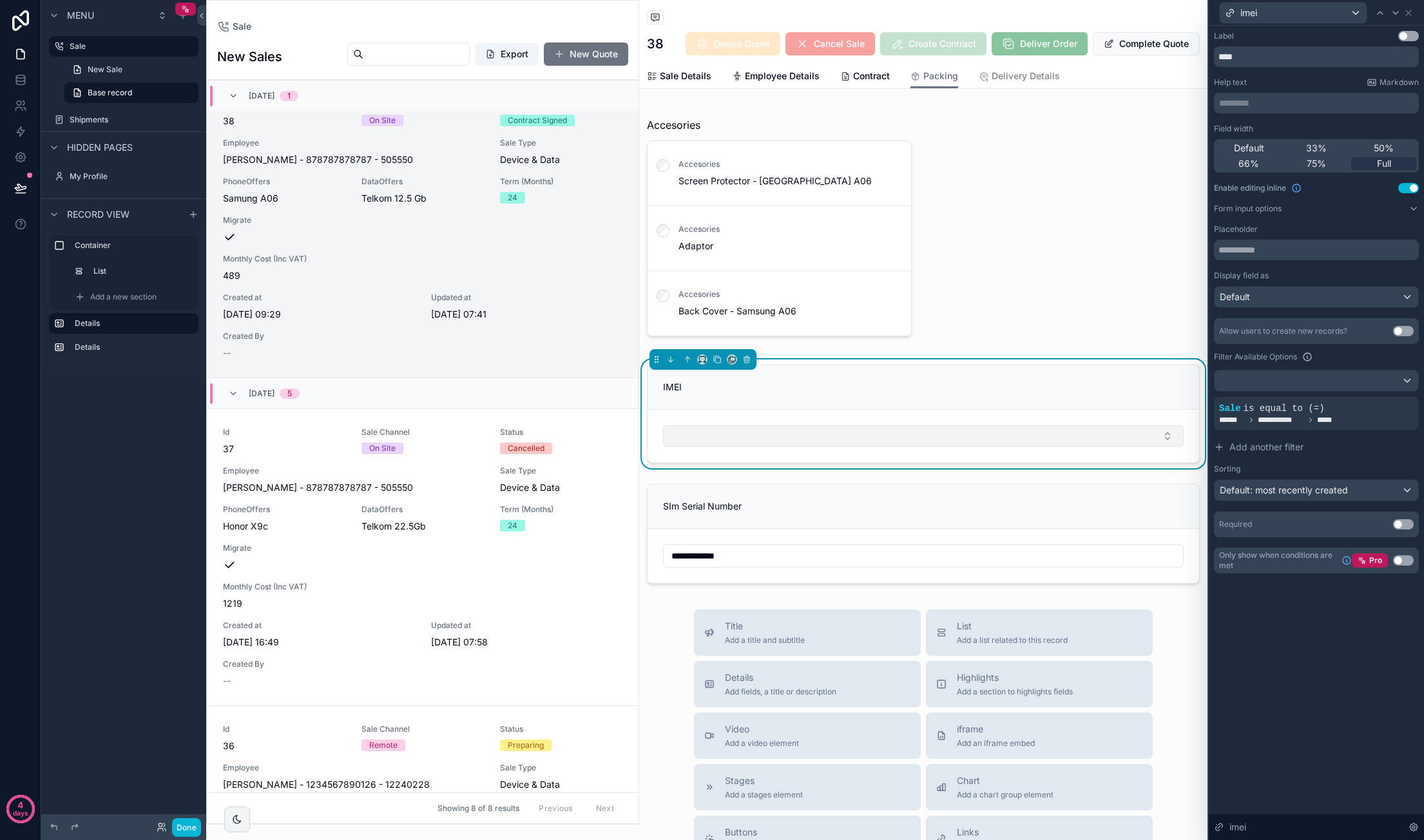
click at [1033, 437] on button "Select Button" at bounding box center [923, 436] width 520 height 22
